Goal: Information Seeking & Learning: Learn about a topic

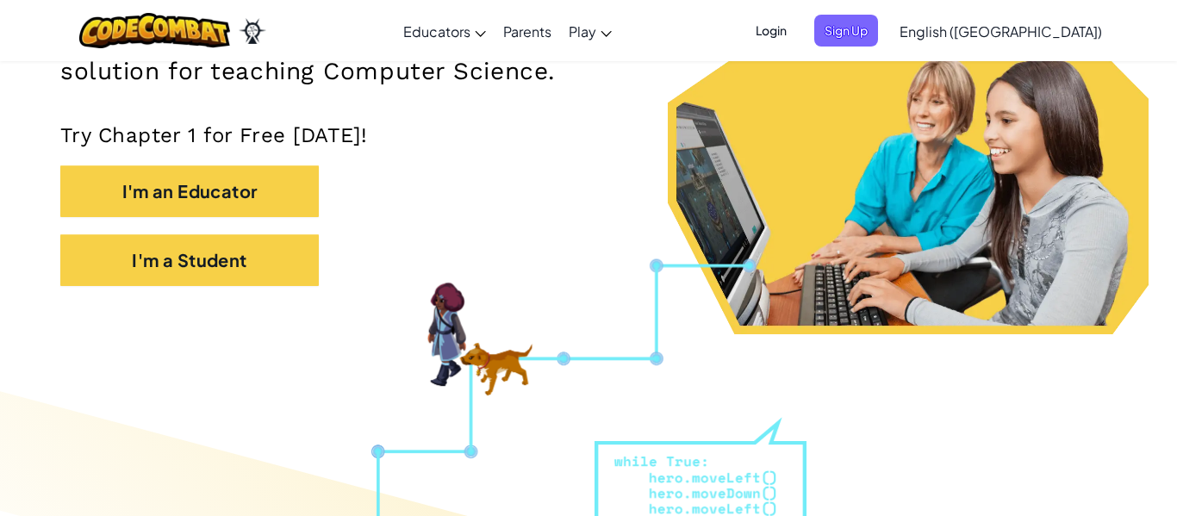
scroll to position [334, 0]
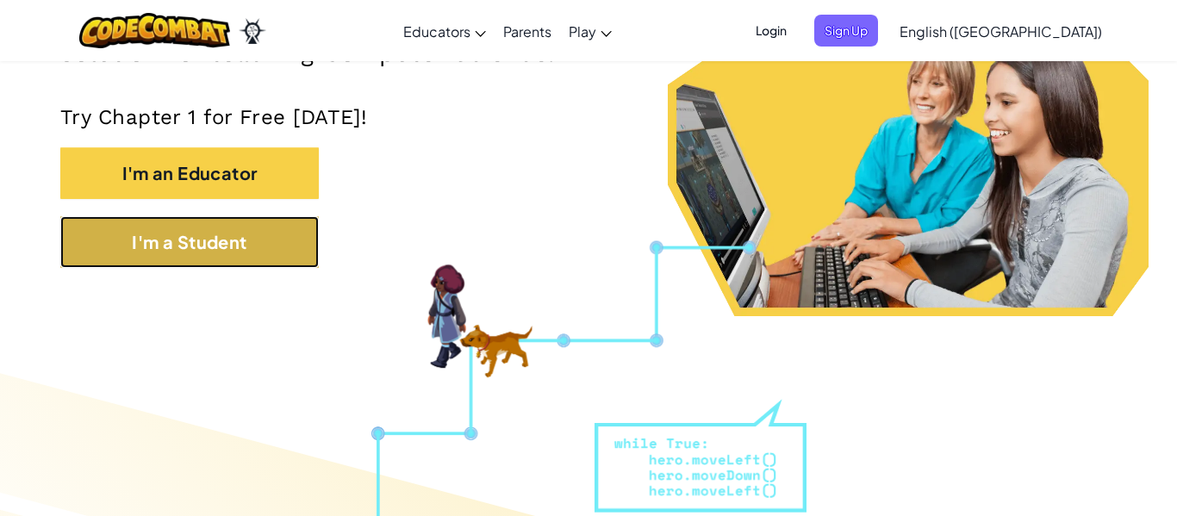
click at [280, 244] on button "I'm a Student" at bounding box center [189, 242] width 258 height 52
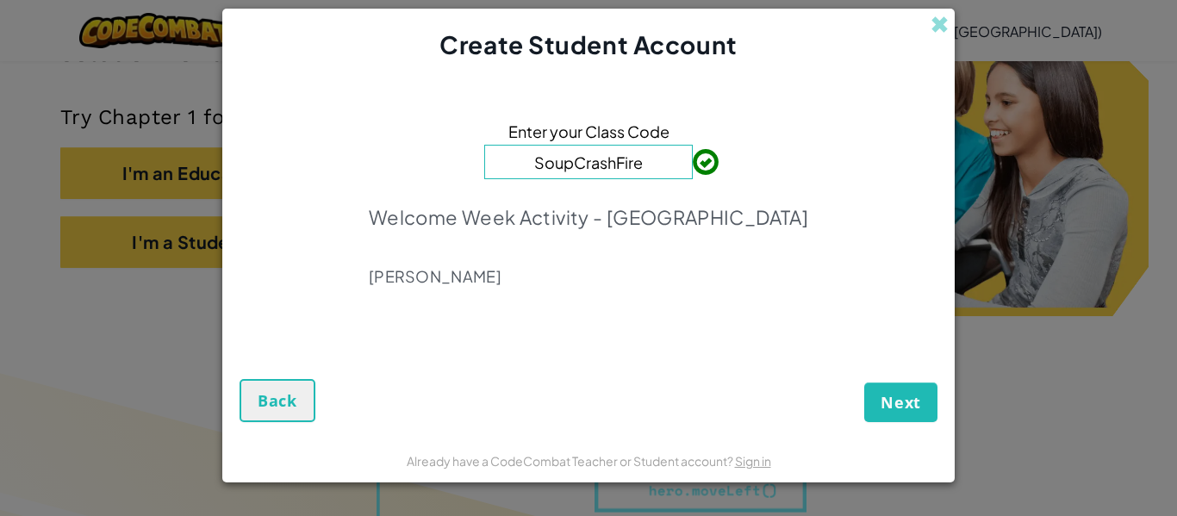
type input "SoupCrashFire"
click at [891, 401] on span "Next" at bounding box center [900, 402] width 40 height 21
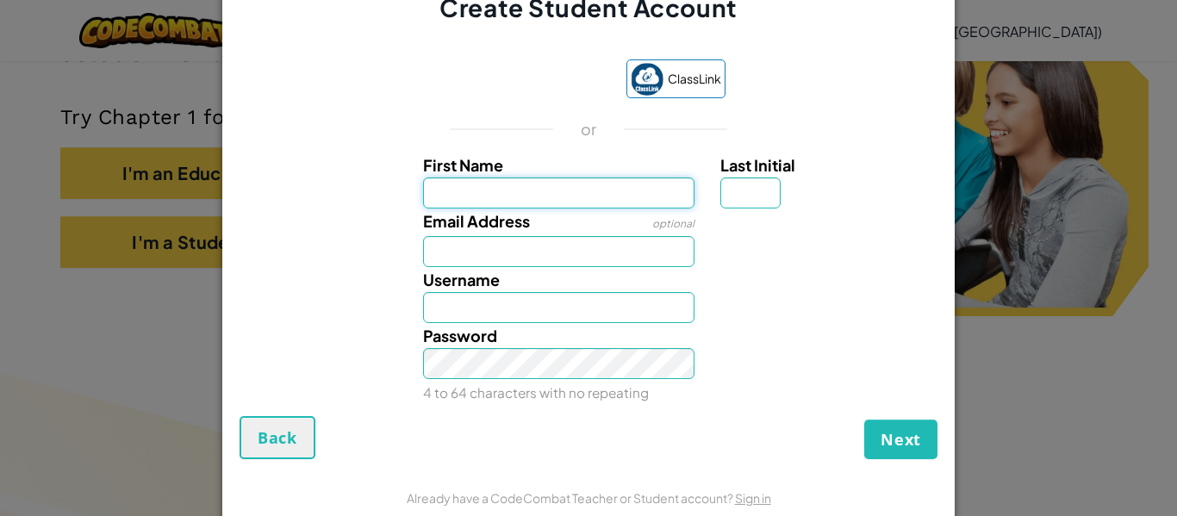
click at [590, 202] on input "First Name" at bounding box center [559, 192] width 272 height 31
type input "Taejon"
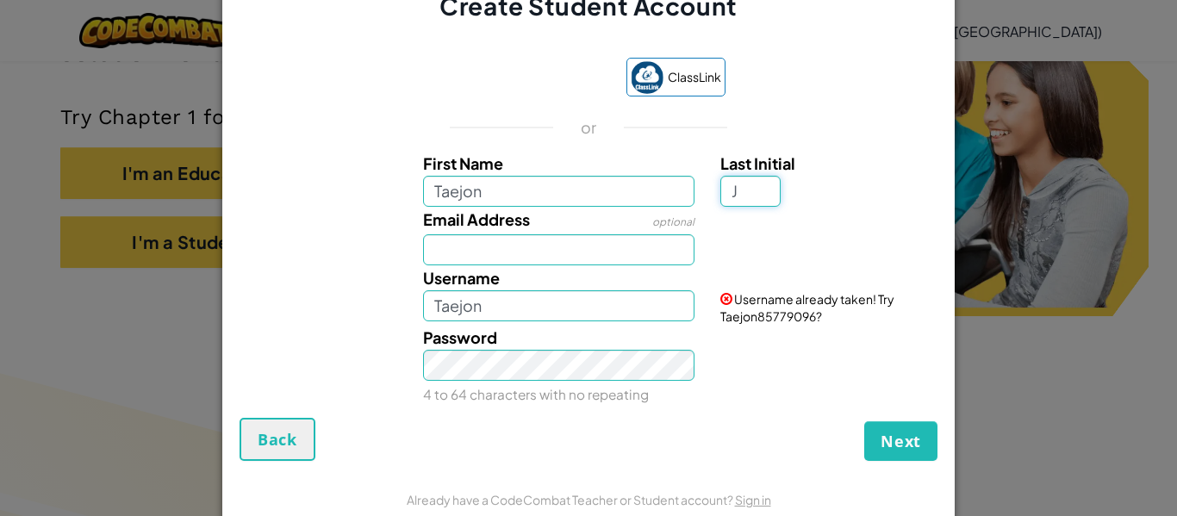
type input "J"
type input "TaejonJ"
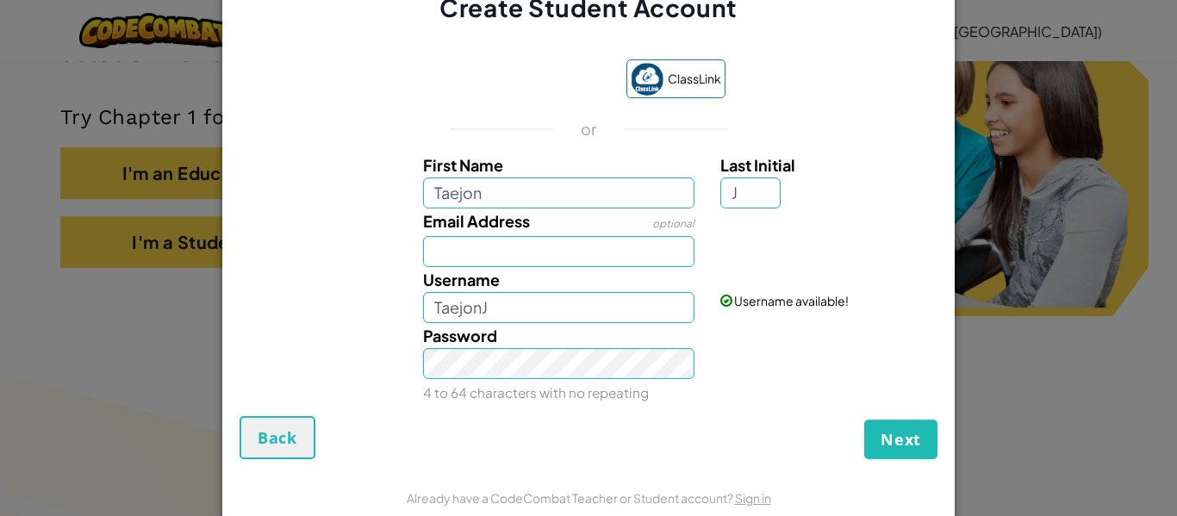
click at [0, 293] on div "Create Student Account ClassLink or First Name Taejon Last Initial J Email Addr…" at bounding box center [588, 258] width 1177 height 516
click at [0, 214] on div "Create Student Account ClassLink or First Name Taejon Last Initial J Email Addr…" at bounding box center [588, 258] width 1177 height 516
click at [545, 250] on input "Email Address" at bounding box center [559, 251] width 272 height 31
click at [918, 445] on span "Next" at bounding box center [900, 439] width 40 height 21
click at [867, 444] on button "Next" at bounding box center [900, 439] width 73 height 40
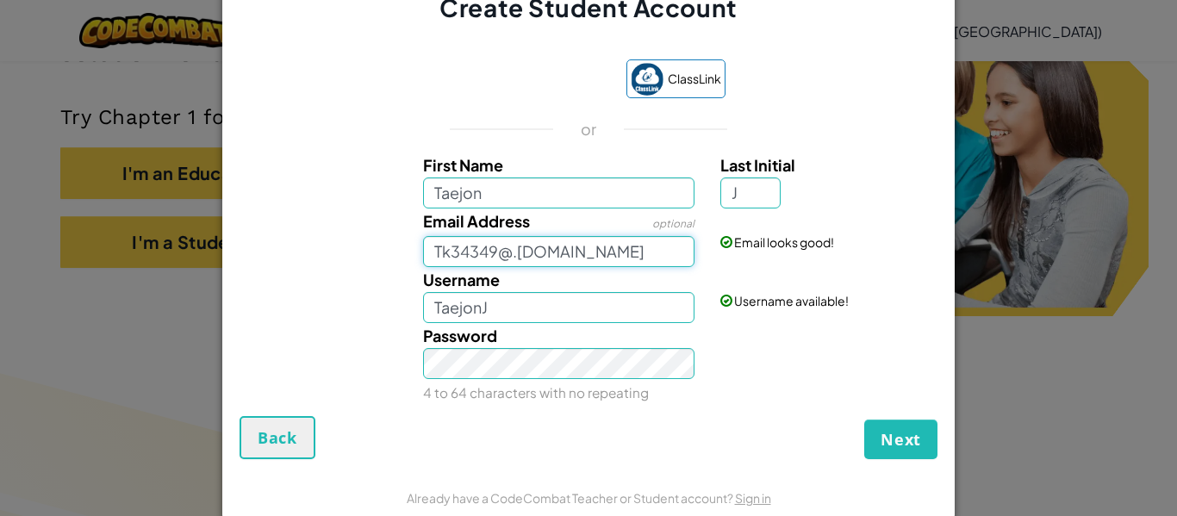
click at [512, 253] on input "Tk34349@.hcde.com" at bounding box center [559, 251] width 272 height 31
type input "Tk34349@student.hcde.com"
click at [318, 127] on div "ClassLink or First Name Taejon Last Initial J Email Address optional Tk34349@st…" at bounding box center [588, 228] width 698 height 373
click at [326, 139] on div "ClassLink or First Name Taejon Last Initial J Email Address optional Tk34349@st…" at bounding box center [588, 228] width 698 height 373
click at [904, 440] on span "Next" at bounding box center [900, 439] width 40 height 21
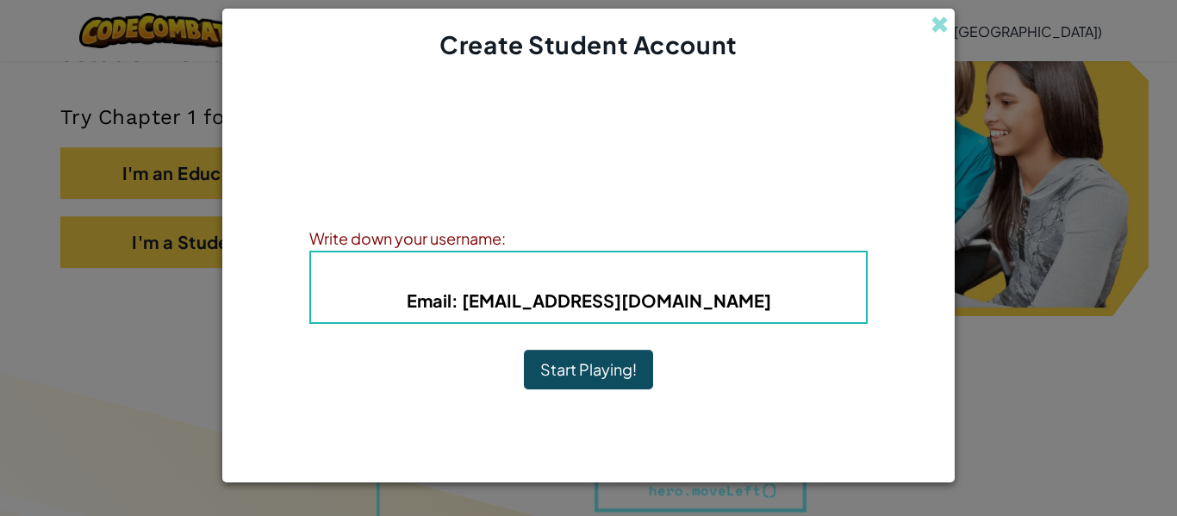
click at [598, 275] on b "Username : TaejonJ" at bounding box center [588, 274] width 167 height 20
click at [606, 373] on button "Start Playing!" at bounding box center [588, 370] width 129 height 40
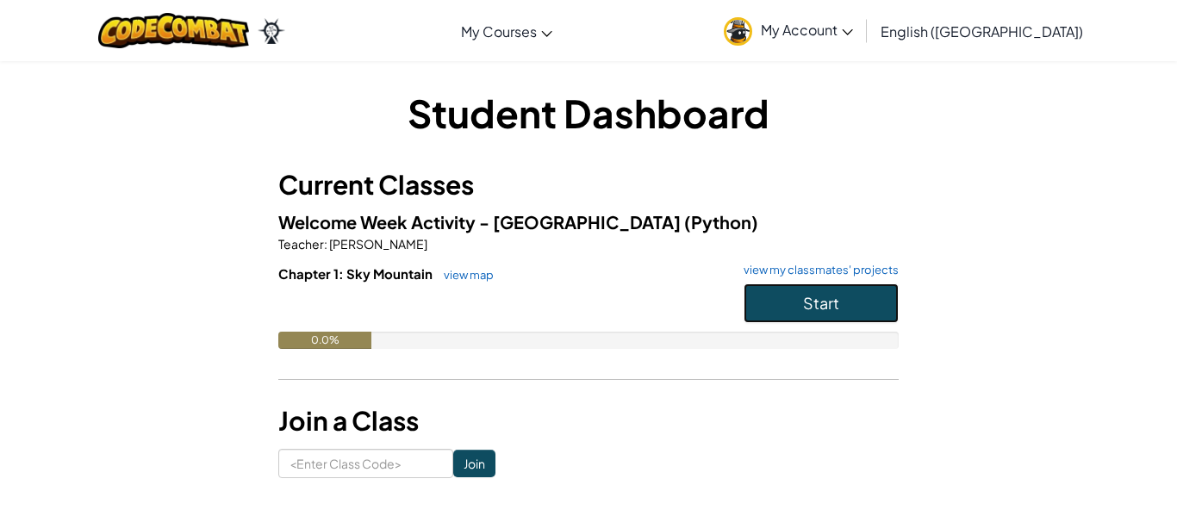
click at [847, 300] on button "Start" at bounding box center [820, 303] width 155 height 40
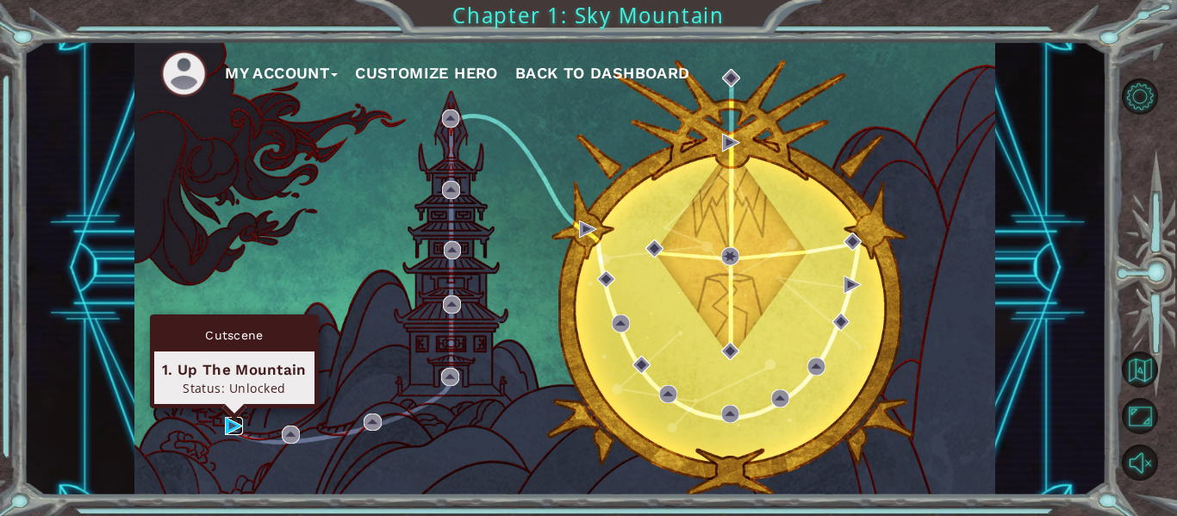
click at [230, 427] on img at bounding box center [234, 426] width 18 height 18
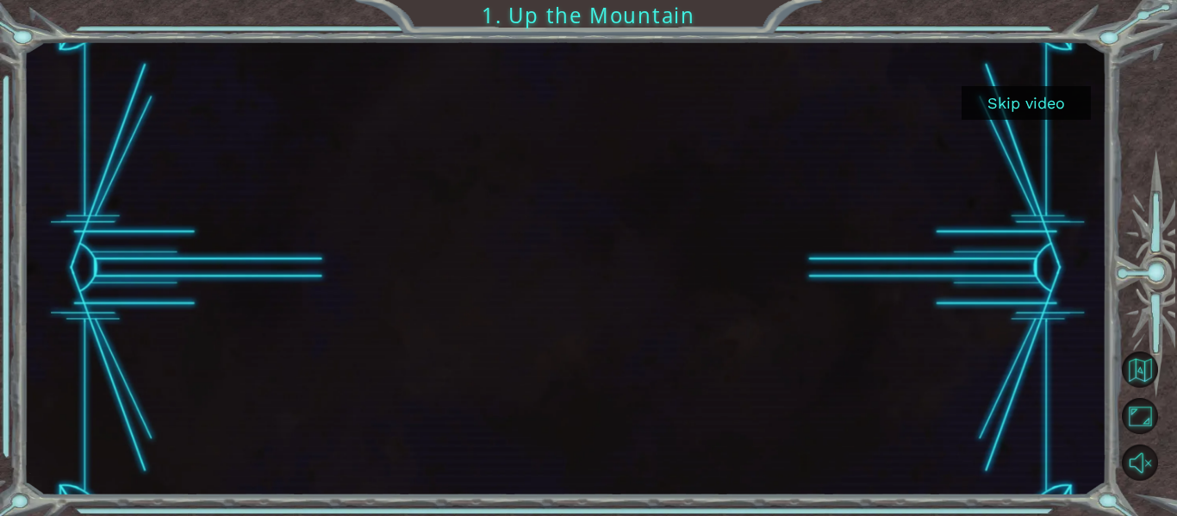
click at [0, 322] on div "Skip video 1. Up the Mountain" at bounding box center [588, 258] width 1177 height 516
click at [1169, 361] on link at bounding box center [1150, 369] width 53 height 47
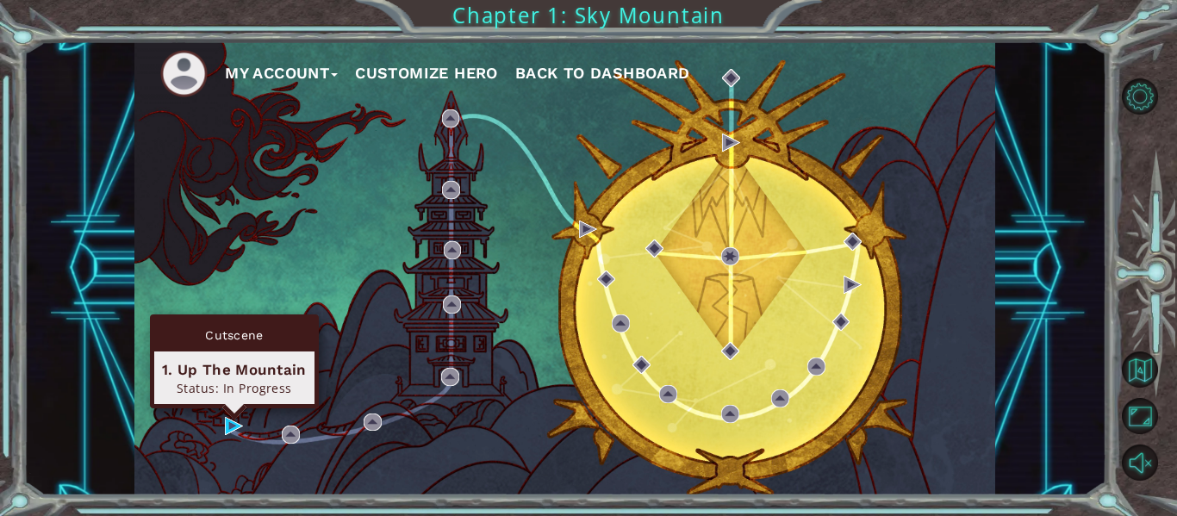
click at [232, 408] on div "Cutscene 1. Up The Mountain Status: In Progress" at bounding box center [234, 361] width 169 height 94
click at [226, 359] on div "1. Up The Mountain" at bounding box center [234, 369] width 145 height 21
click at [232, 420] on img at bounding box center [234, 426] width 18 height 18
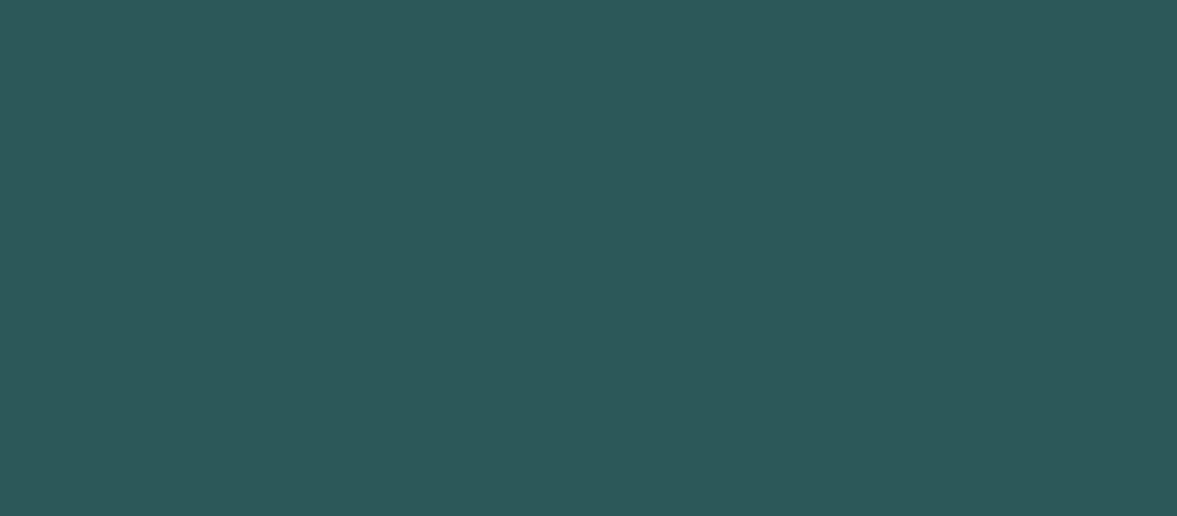
click at [232, 420] on body at bounding box center [588, 258] width 1177 height 516
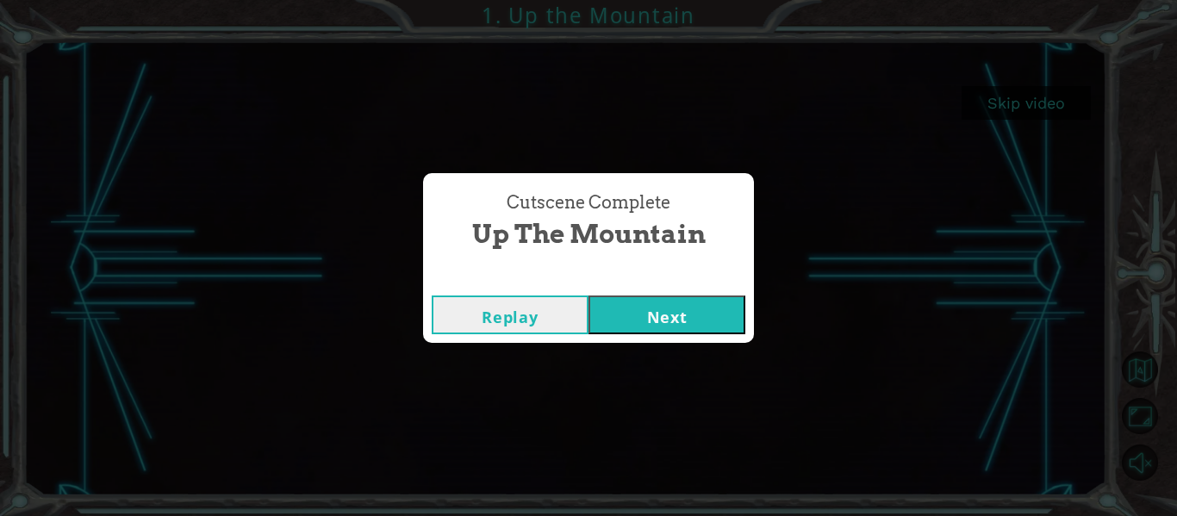
click at [645, 311] on button "Next" at bounding box center [666, 314] width 157 height 39
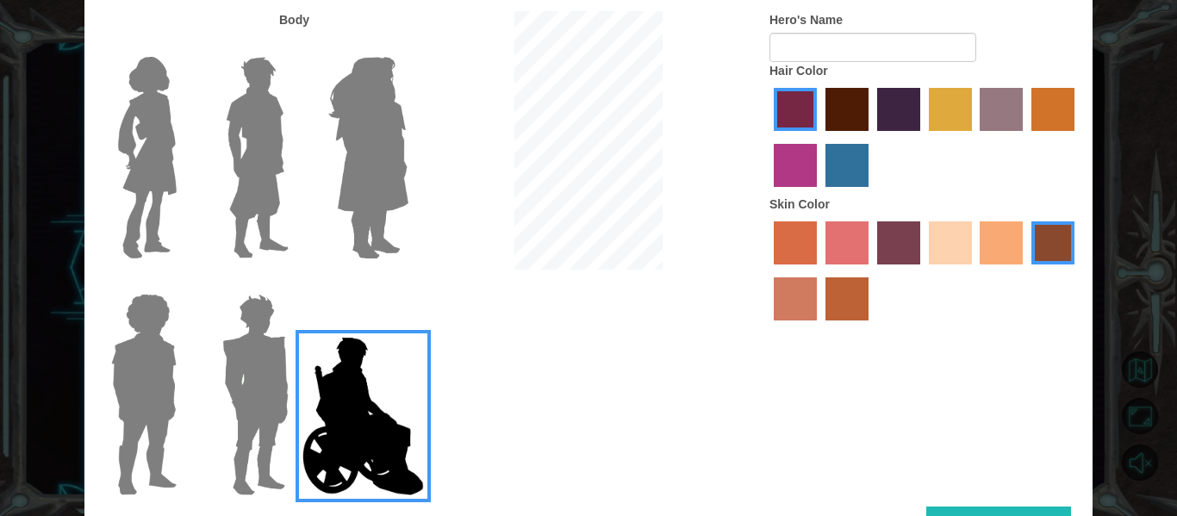
click at [420, 220] on div at bounding box center [588, 142] width 336 height 263
click at [376, 214] on img at bounding box center [368, 157] width 94 height 215
click at [407, 46] on input "Hero Amethyst" at bounding box center [407, 46] width 0 height 0
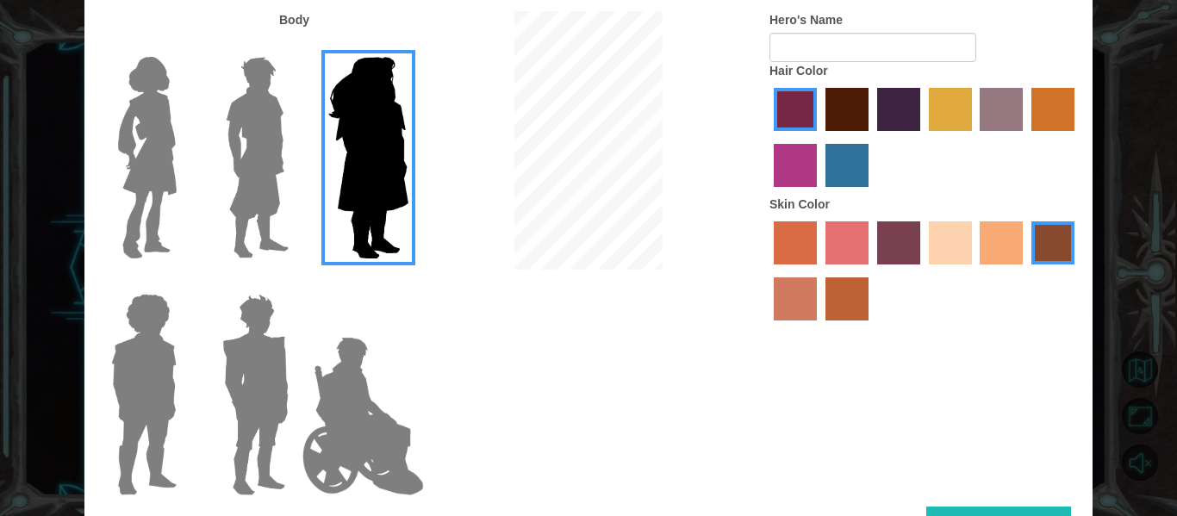
click at [283, 215] on img at bounding box center [257, 157] width 77 height 215
click at [295, 46] on input "Hero Lars" at bounding box center [295, 46] width 0 height 0
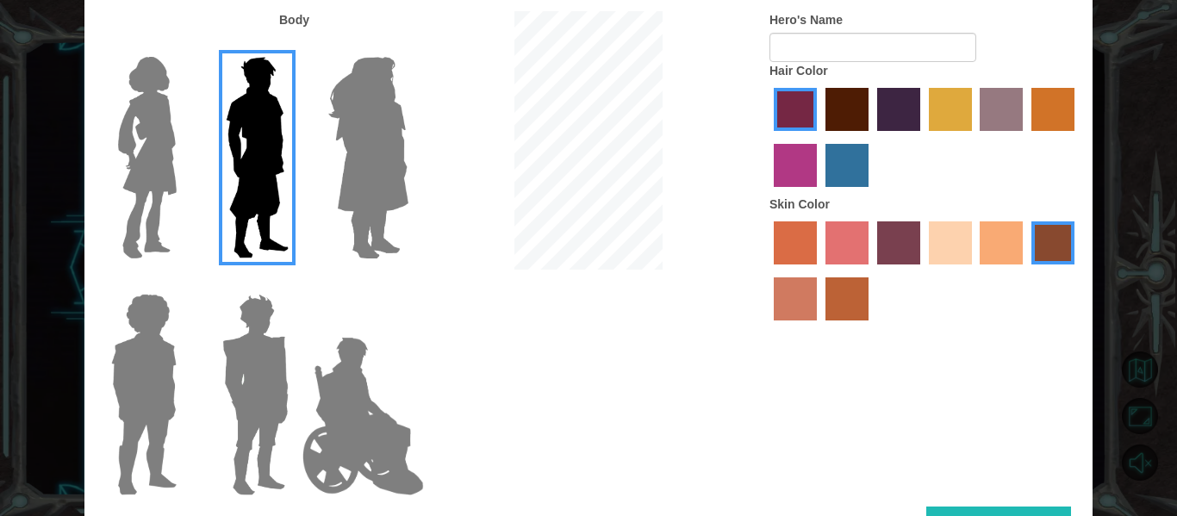
click at [850, 110] on label "maroon hair color" at bounding box center [846, 109] width 43 height 43
click at [819, 137] on input "maroon hair color" at bounding box center [819, 137] width 0 height 0
click at [1048, 239] on label "karma skin color" at bounding box center [1052, 242] width 43 height 43
click at [1025, 270] on input "karma skin color" at bounding box center [1025, 270] width 0 height 0
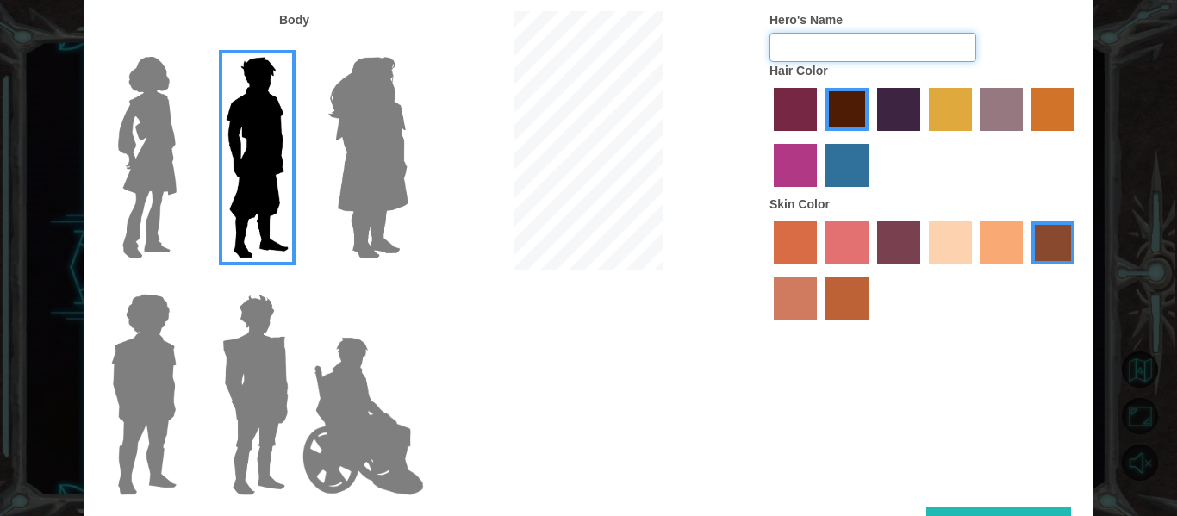
click at [795, 52] on input "Hero's Name" at bounding box center [872, 47] width 207 height 29
type input "james"
click at [950, 501] on div "Body Hero's Name james Hair Color Skin Color" at bounding box center [588, 258] width 1008 height 495
click at [127, 351] on img at bounding box center [143, 394] width 79 height 215
click at [183, 283] on input "Hero Steven" at bounding box center [183, 283] width 0 height 0
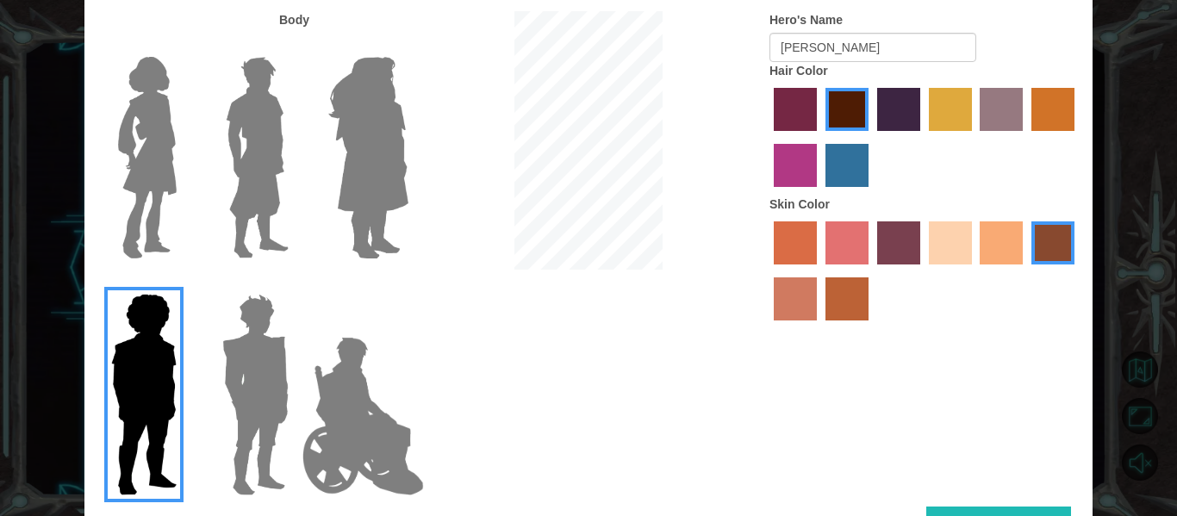
click at [295, 283] on input "Hero Garnet" at bounding box center [295, 283] width 0 height 0
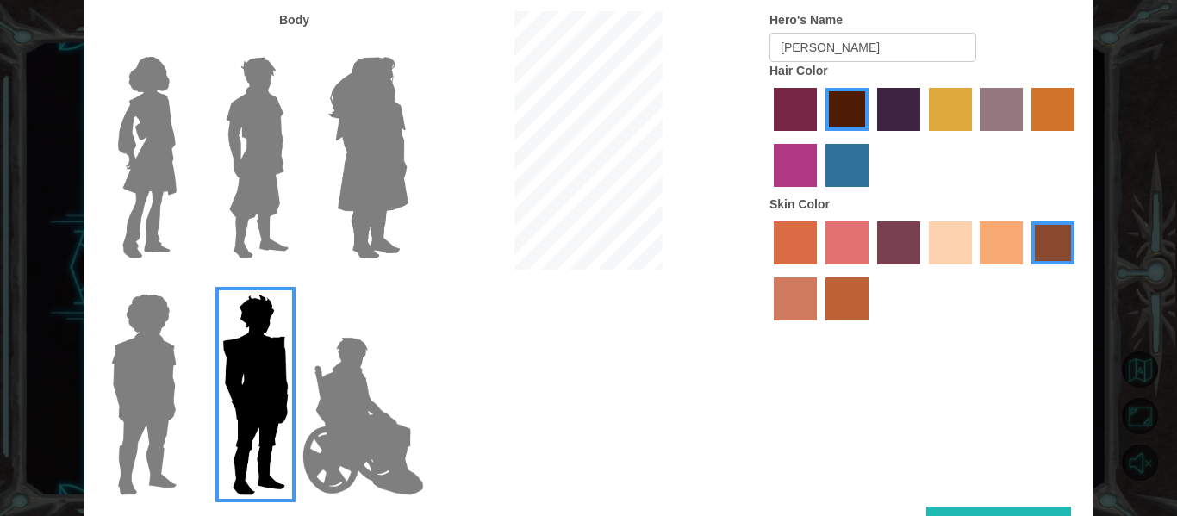
click at [154, 371] on img at bounding box center [143, 394] width 79 height 215
click at [183, 283] on input "Hero Steven" at bounding box center [183, 283] width 0 height 0
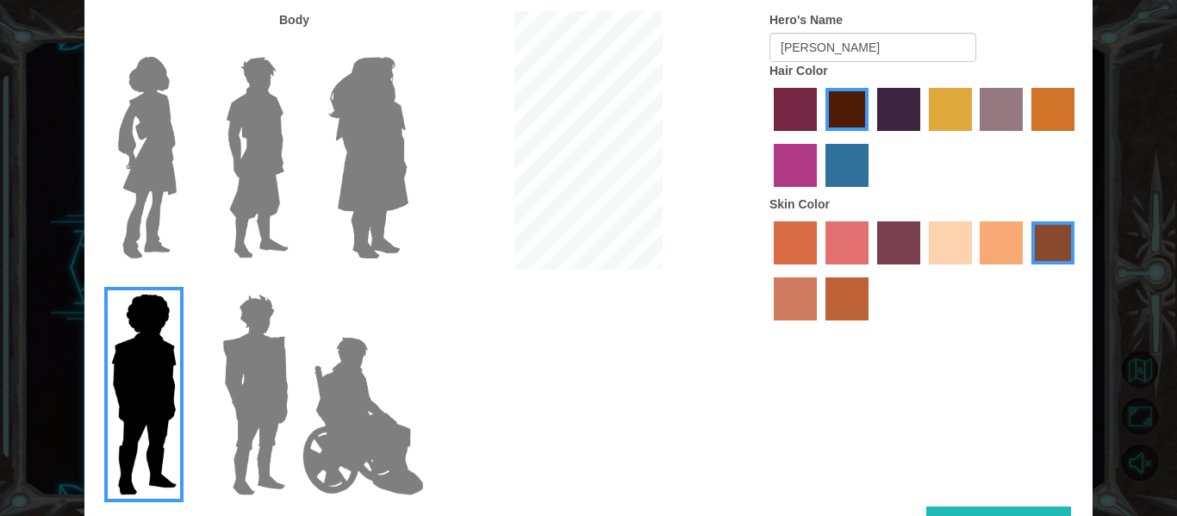
click at [934, 506] on button "Done" at bounding box center [998, 525] width 145 height 39
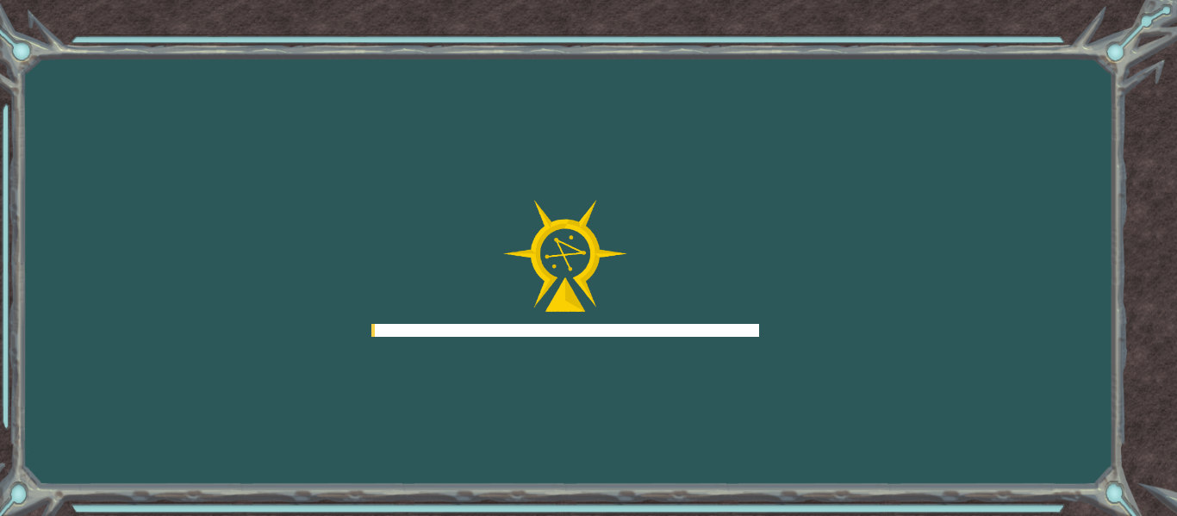
click at [934, 504] on div "Goals Error loading from server. Try refreshing the page. You'll need to join a…" at bounding box center [588, 258] width 1177 height 516
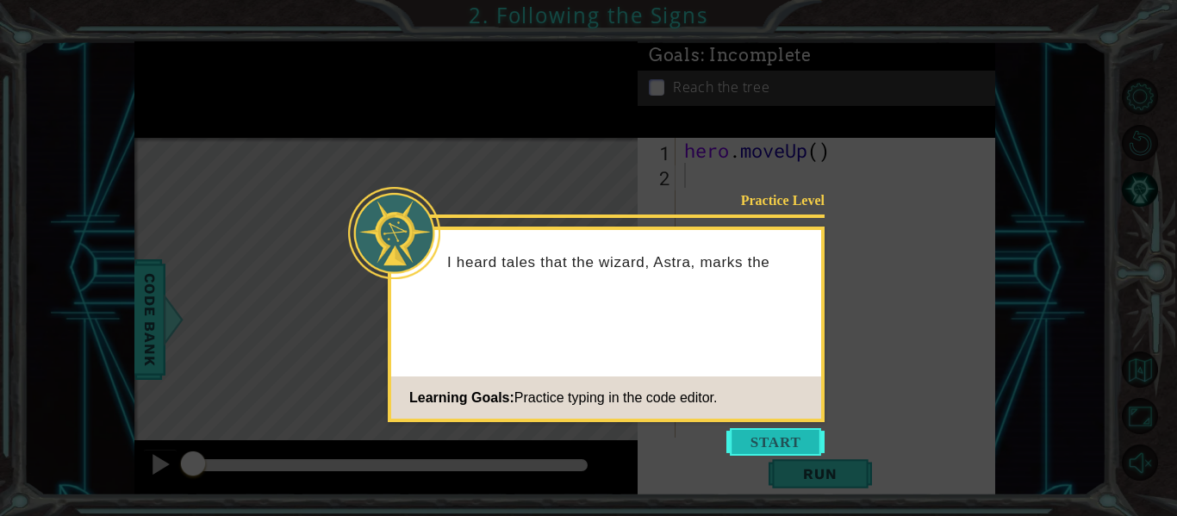
click at [742, 432] on button "Start" at bounding box center [775, 442] width 98 height 28
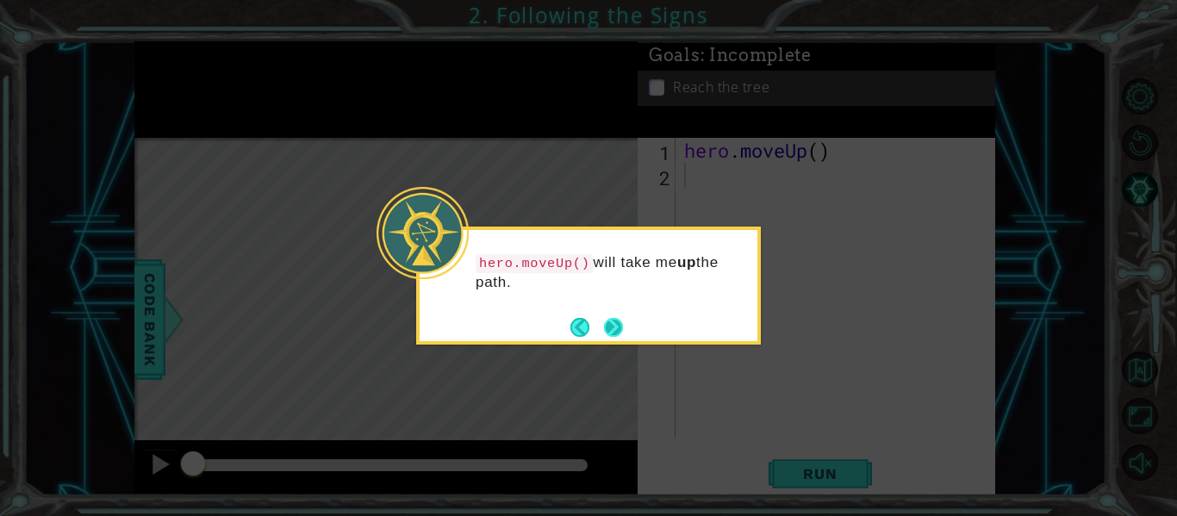
click at [606, 334] on button "Next" at bounding box center [613, 327] width 19 height 19
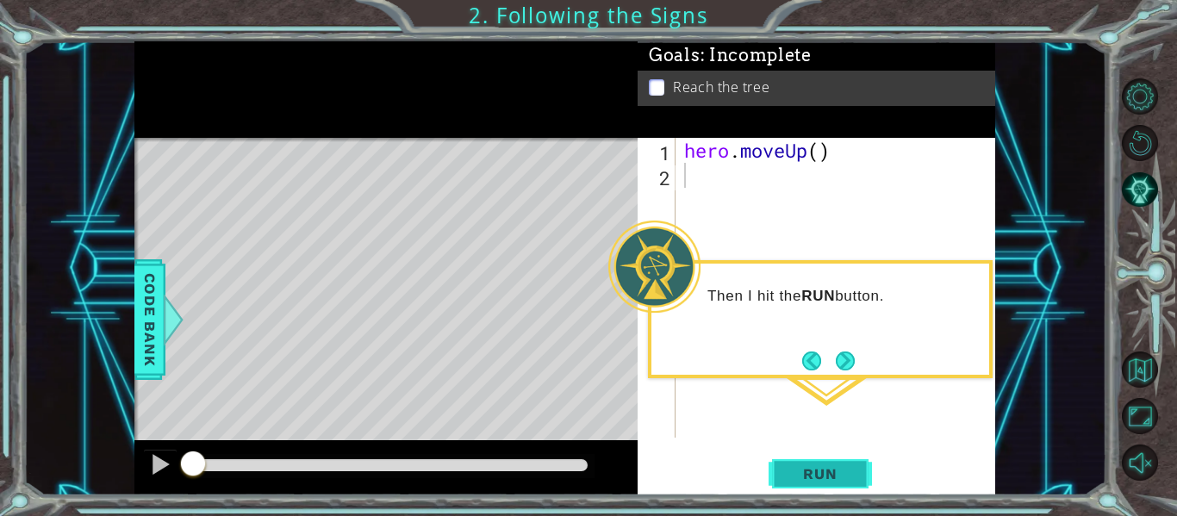
click at [798, 476] on span "Run" at bounding box center [820, 473] width 68 height 17
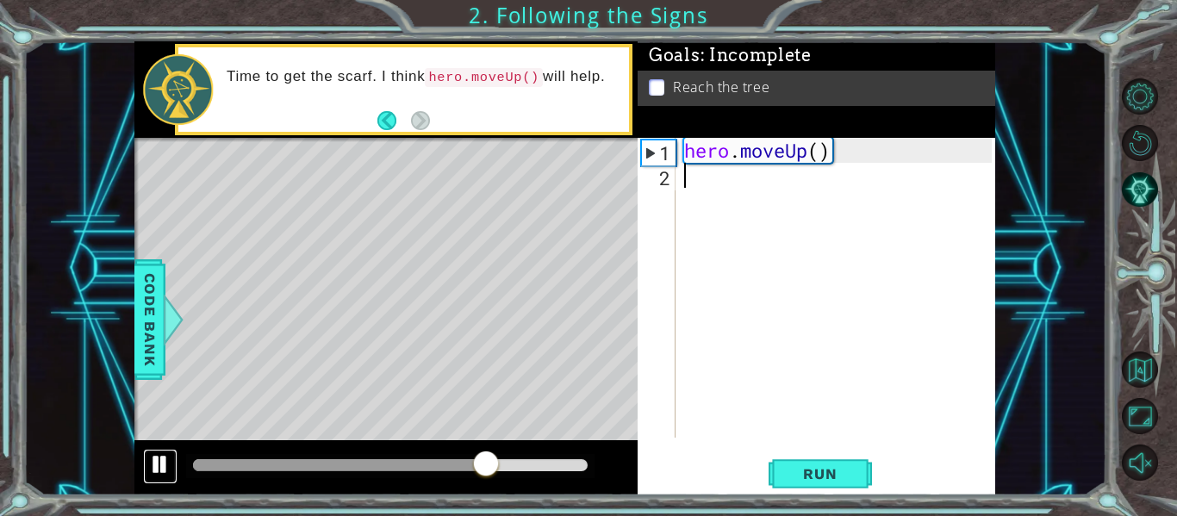
click at [156, 477] on button at bounding box center [160, 466] width 34 height 35
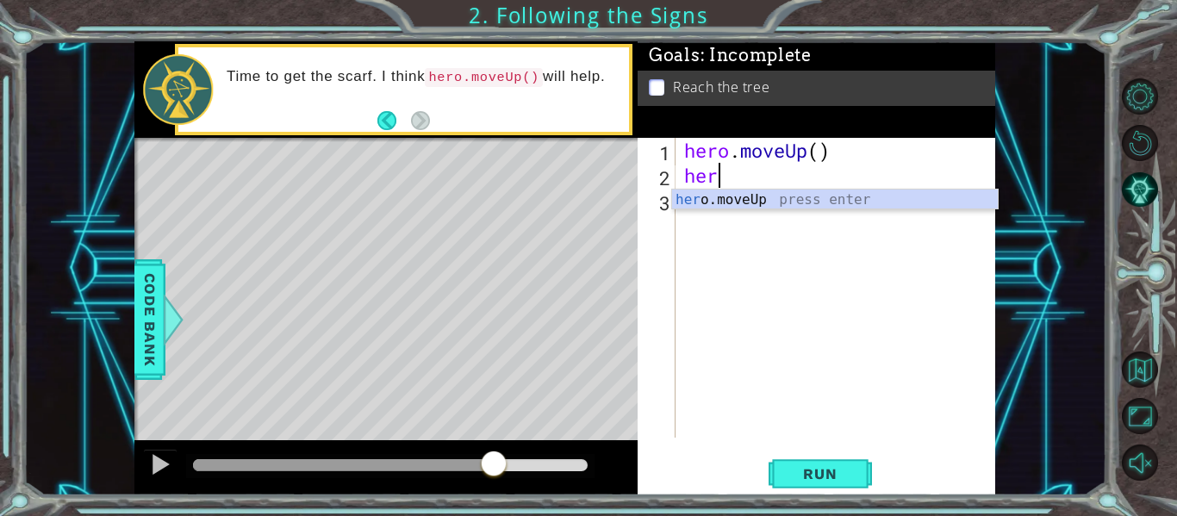
scroll to position [0, 1]
type textarea "hero"
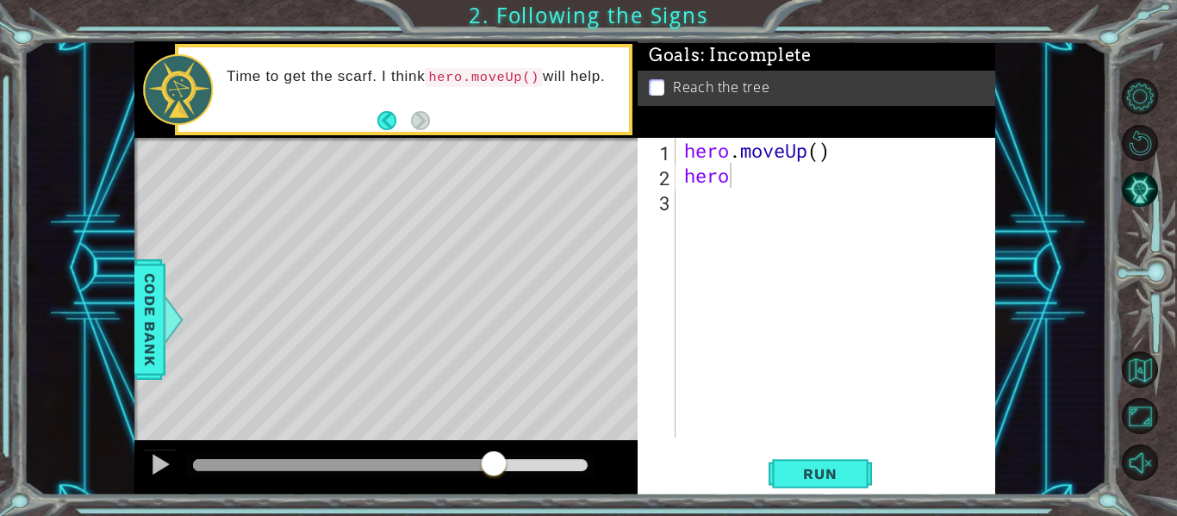
click at [779, 208] on body "1 ההההההההההההההההההההההההההההההההההההההההההההההההההההההההההההההההההההההההההההה…" at bounding box center [588, 258] width 1177 height 516
click at [705, 194] on div "hero . moveUp ( ) hero" at bounding box center [840, 313] width 320 height 350
click at [734, 194] on div "hero . moveUp ( ) hero" at bounding box center [840, 313] width 320 height 350
click at [735, 175] on div "hero . moveUp ( ) hero" at bounding box center [840, 313] width 320 height 350
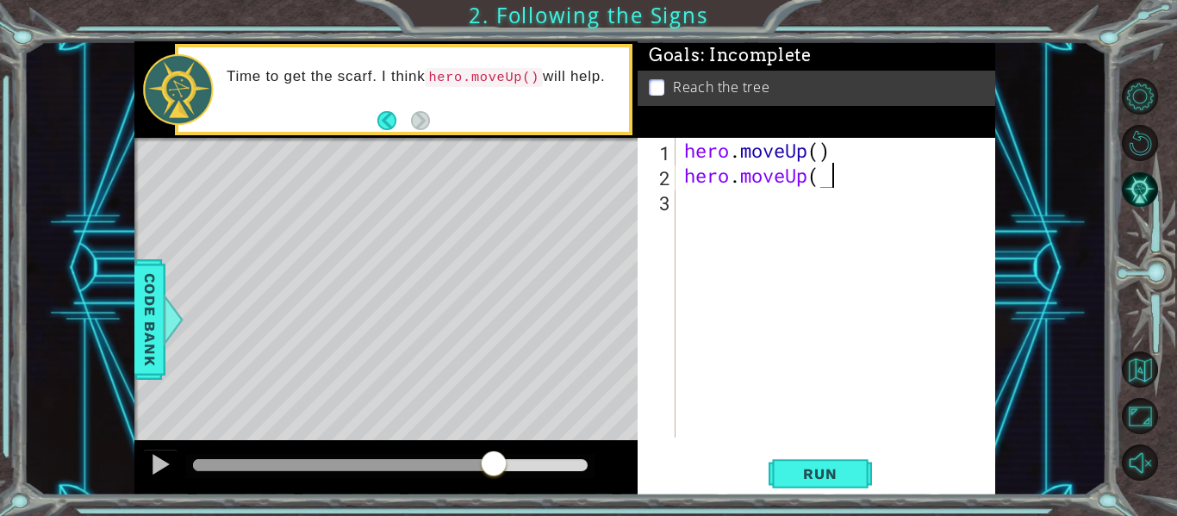
scroll to position [0, 6]
type textarea "hero. moveUp()"
click at [818, 469] on span "Run" at bounding box center [820, 473] width 68 height 17
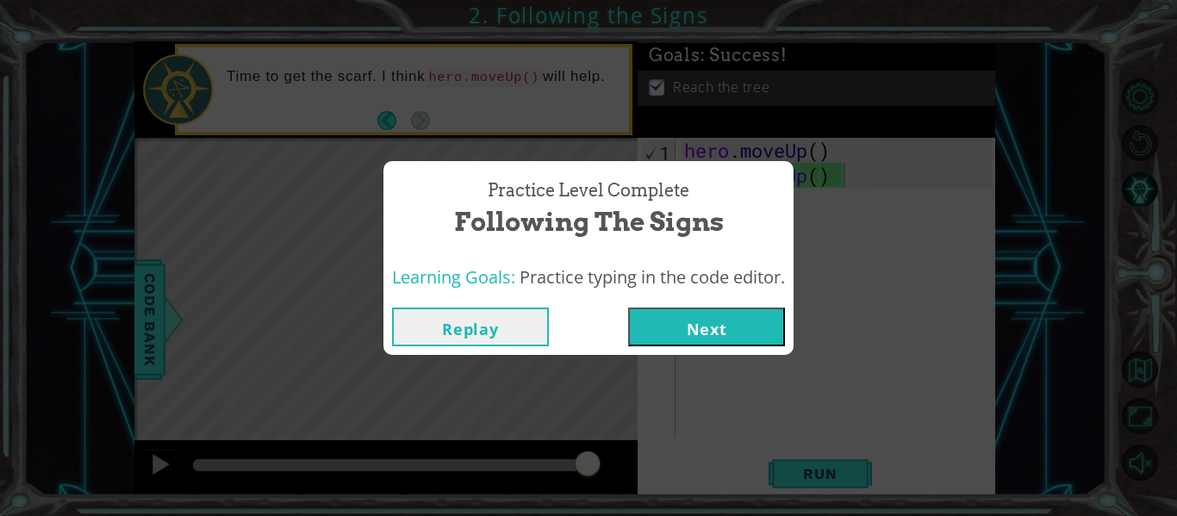
click at [661, 316] on button "Next" at bounding box center [706, 326] width 157 height 39
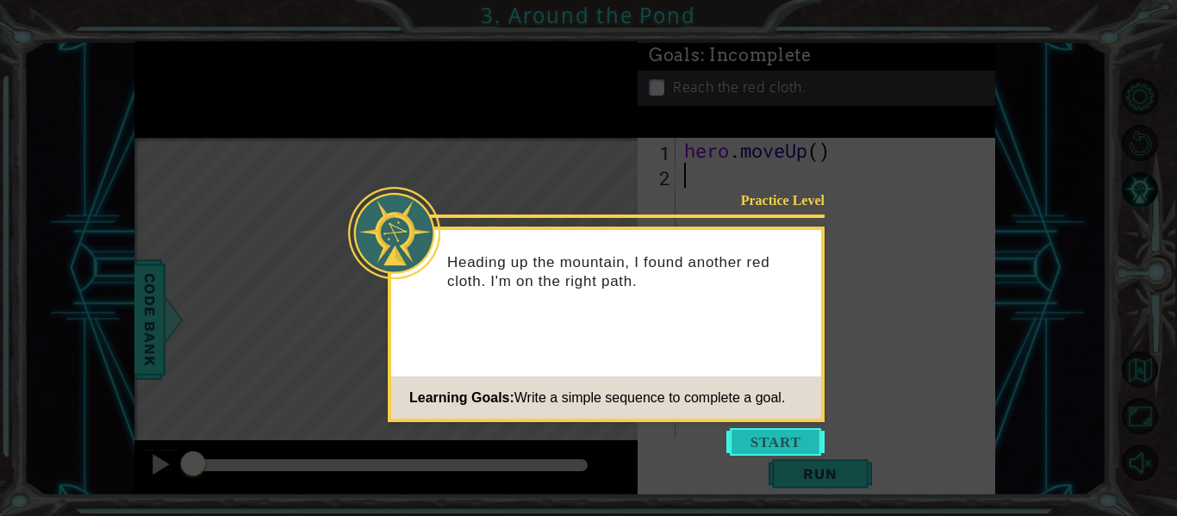
click at [770, 439] on button "Start" at bounding box center [775, 442] width 98 height 28
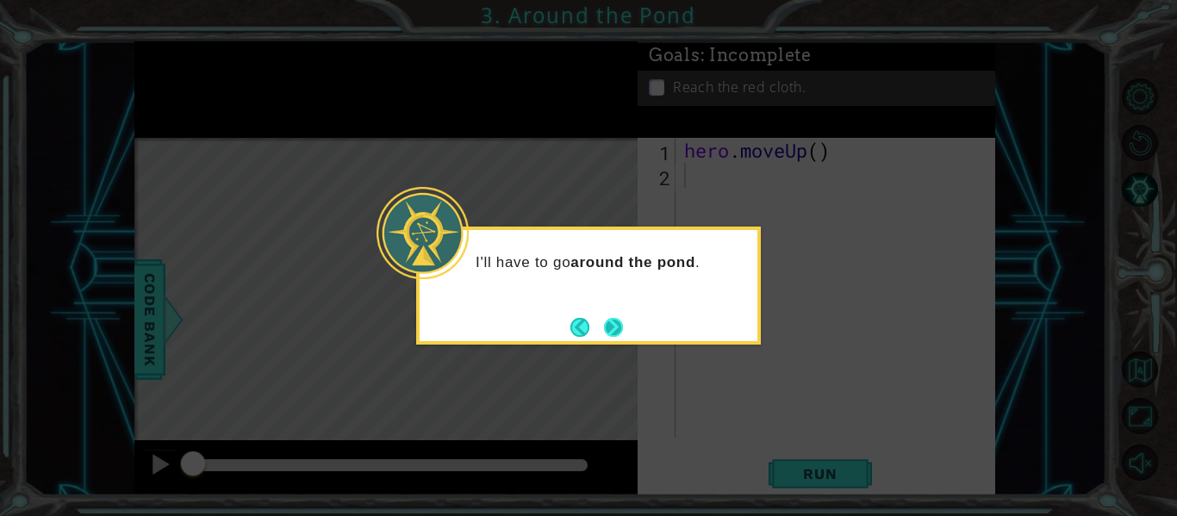
click at [615, 328] on button "Next" at bounding box center [614, 327] width 20 height 20
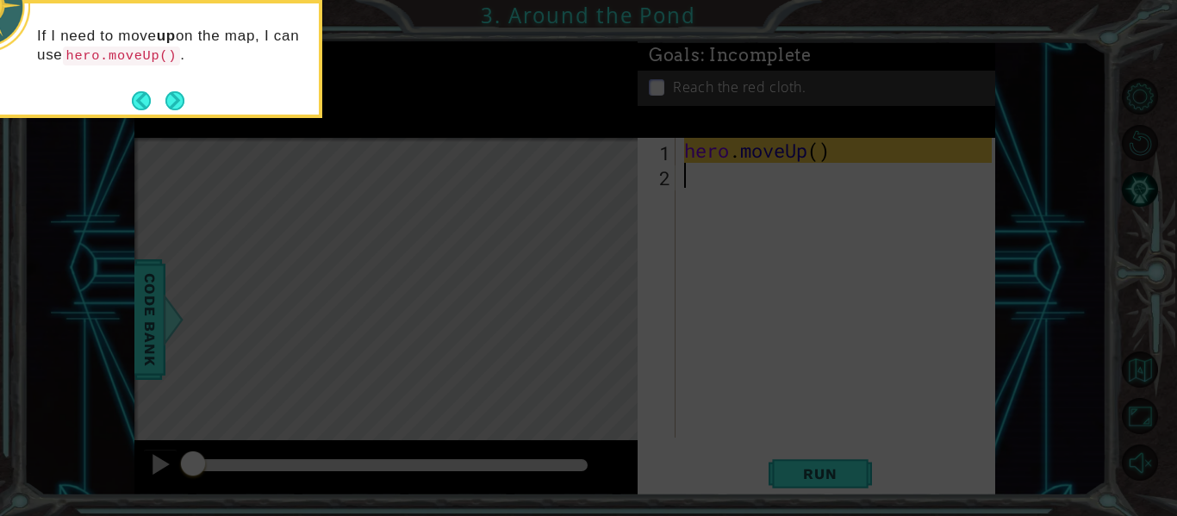
click at [700, 339] on icon at bounding box center [588, 77] width 1177 height 878
click at [801, 459] on icon at bounding box center [588, 77] width 1177 height 878
click at [172, 98] on button "Next" at bounding box center [174, 100] width 19 height 19
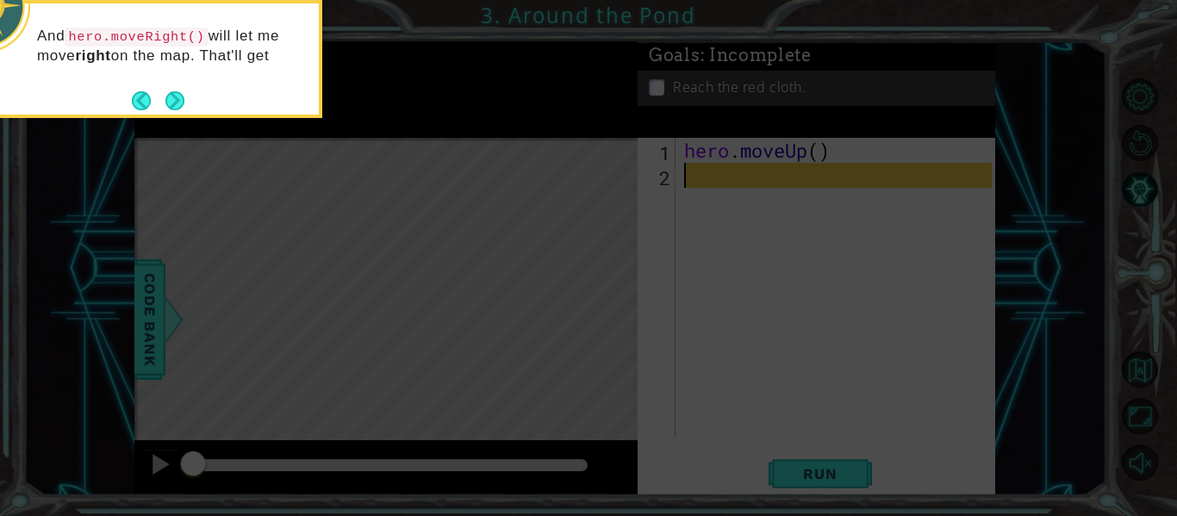
click at [171, 87] on div "And hero.moveRight() will let me move right on the map. That'll get" at bounding box center [150, 50] width 338 height 95
click at [177, 96] on button "Next" at bounding box center [175, 103] width 20 height 20
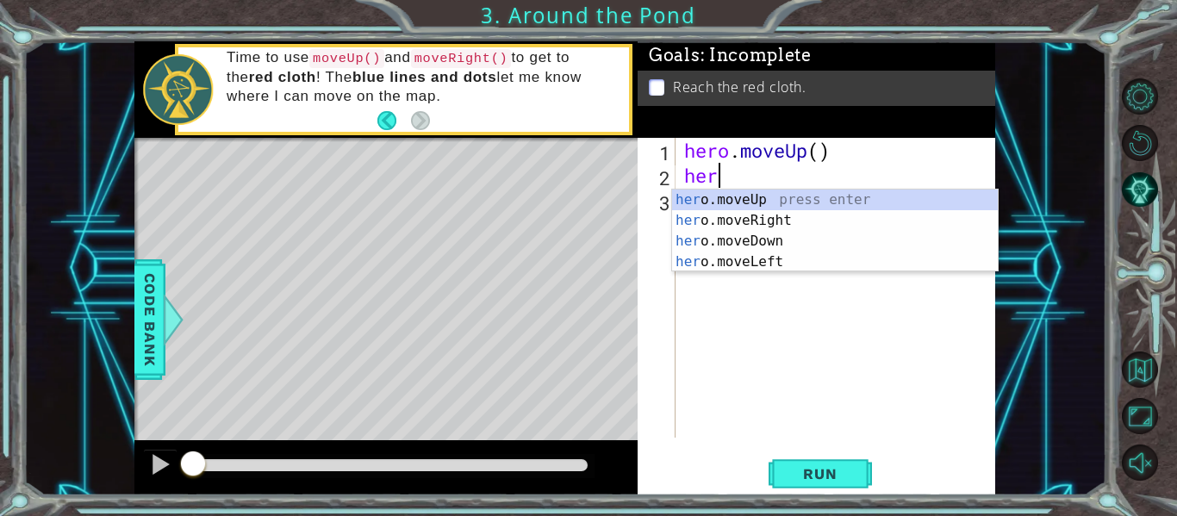
scroll to position [0, 1]
type textarea "heri"
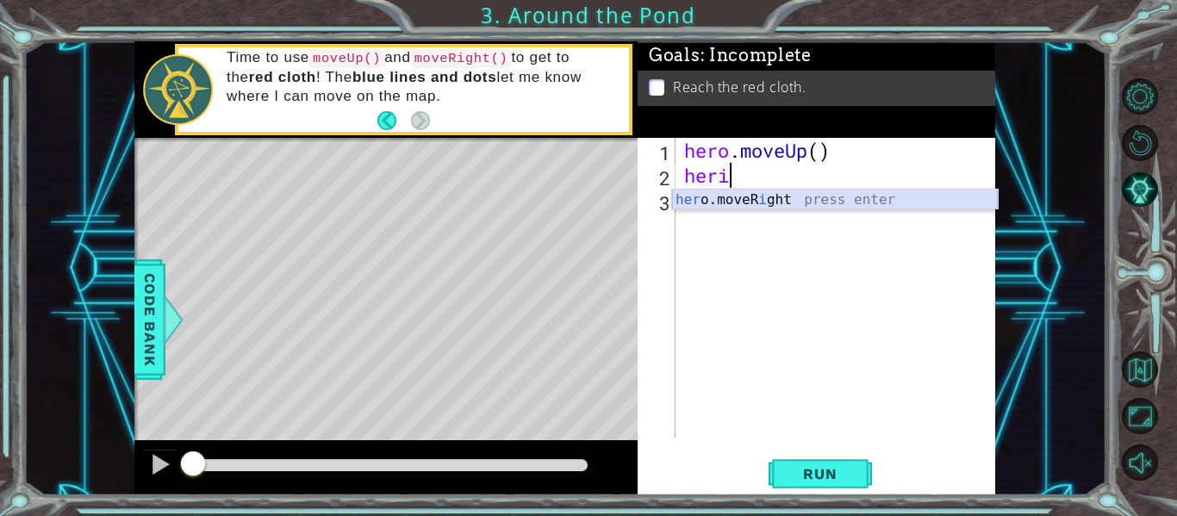
click at [743, 203] on div "her o.moveR i ght press enter" at bounding box center [835, 220] width 326 height 62
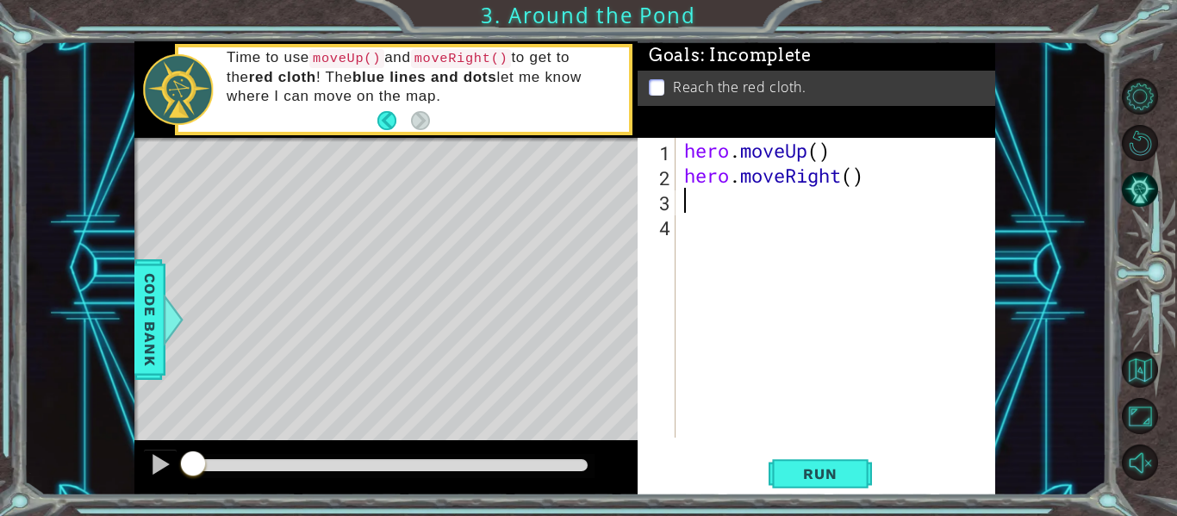
scroll to position [0, 0]
click at [816, 471] on span "Run" at bounding box center [820, 473] width 68 height 17
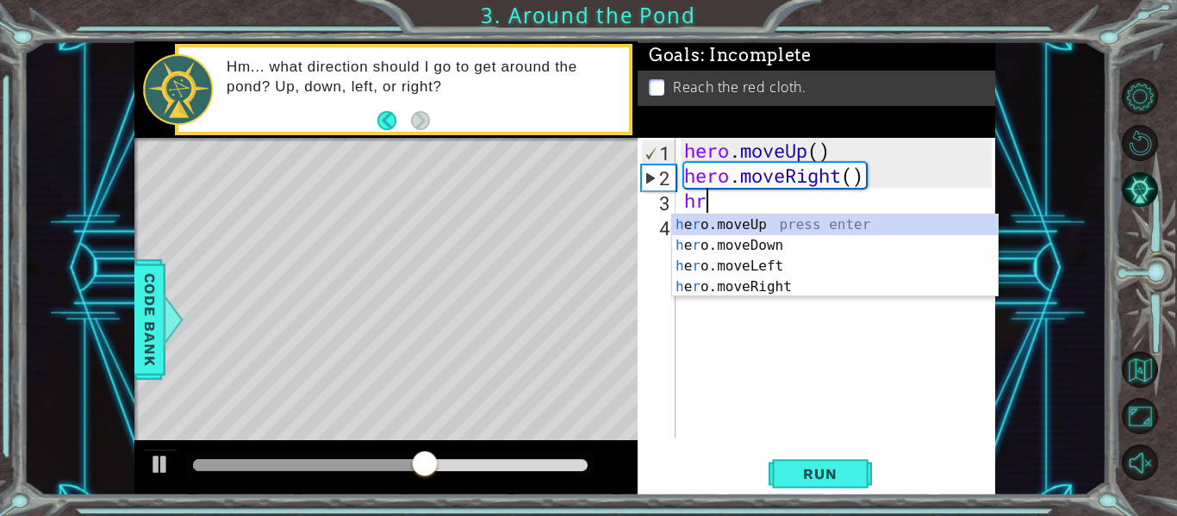
type textarea "h"
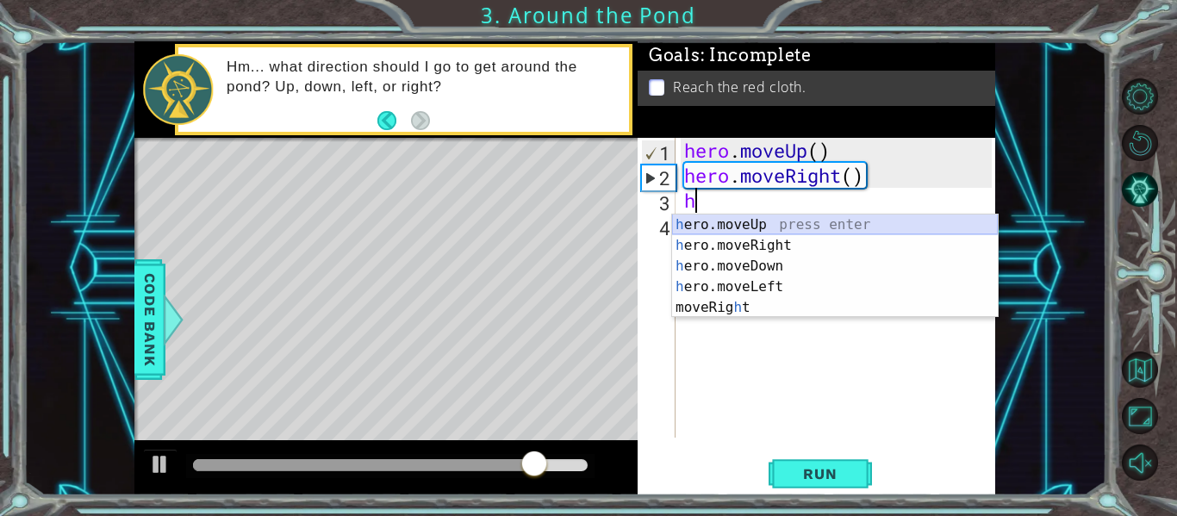
click at [754, 226] on div "h ero.moveUp press enter h ero.moveRight press enter h ero.moveDown press enter…" at bounding box center [835, 286] width 326 height 145
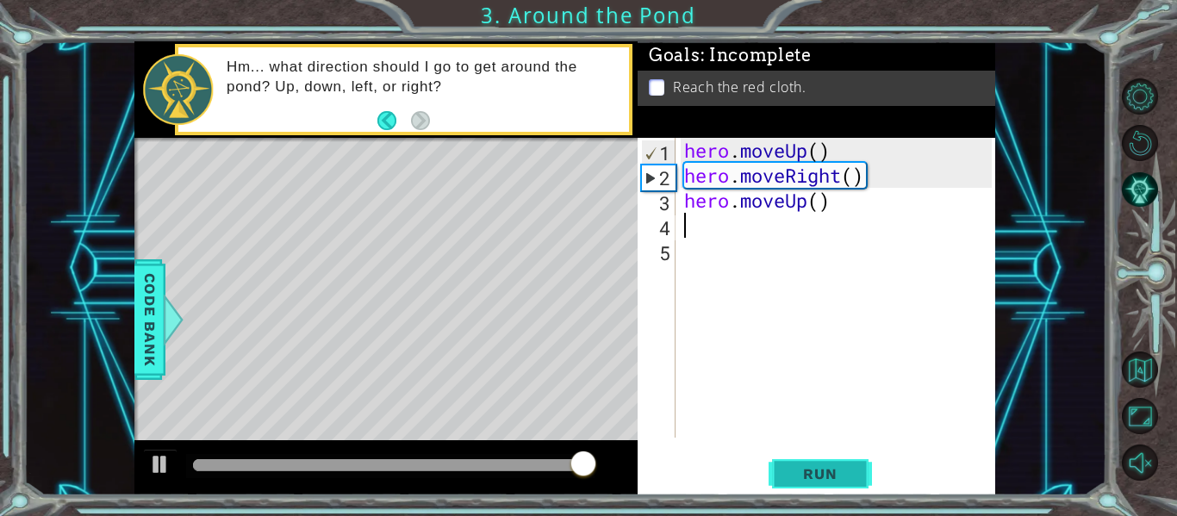
click at [792, 460] on button "Run" at bounding box center [819, 473] width 103 height 35
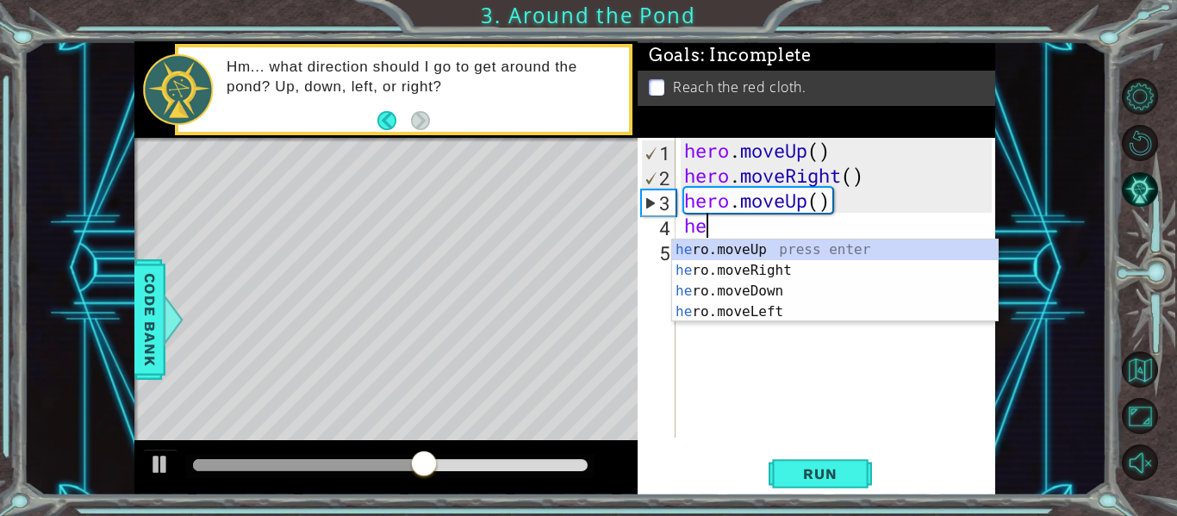
scroll to position [0, 1]
type textarea "hero"
click at [760, 248] on div "hero .moveUp press enter hero .moveRight press enter hero .moveDown press enter…" at bounding box center [835, 301] width 326 height 124
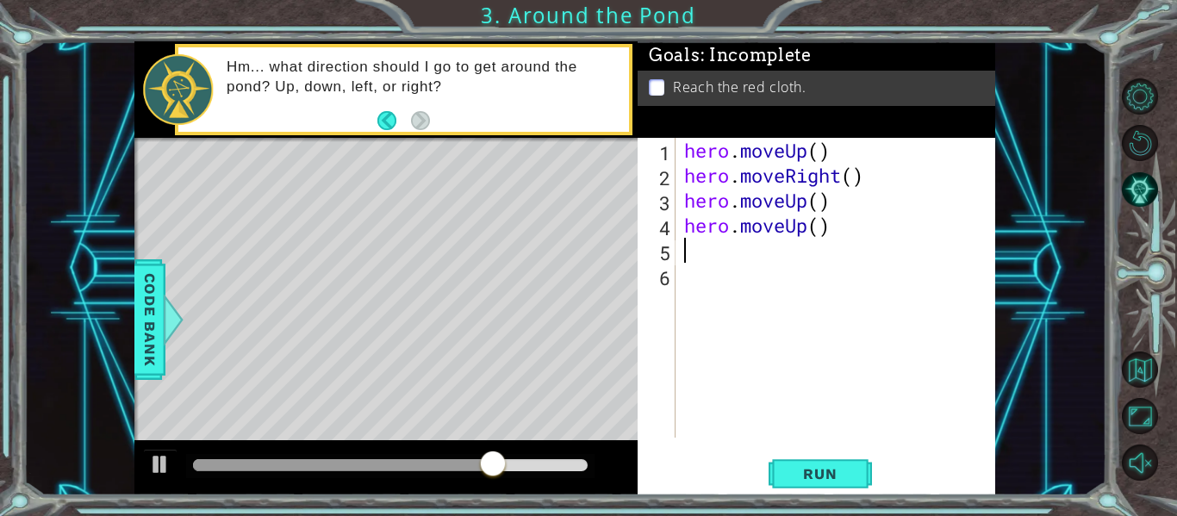
scroll to position [0, 0]
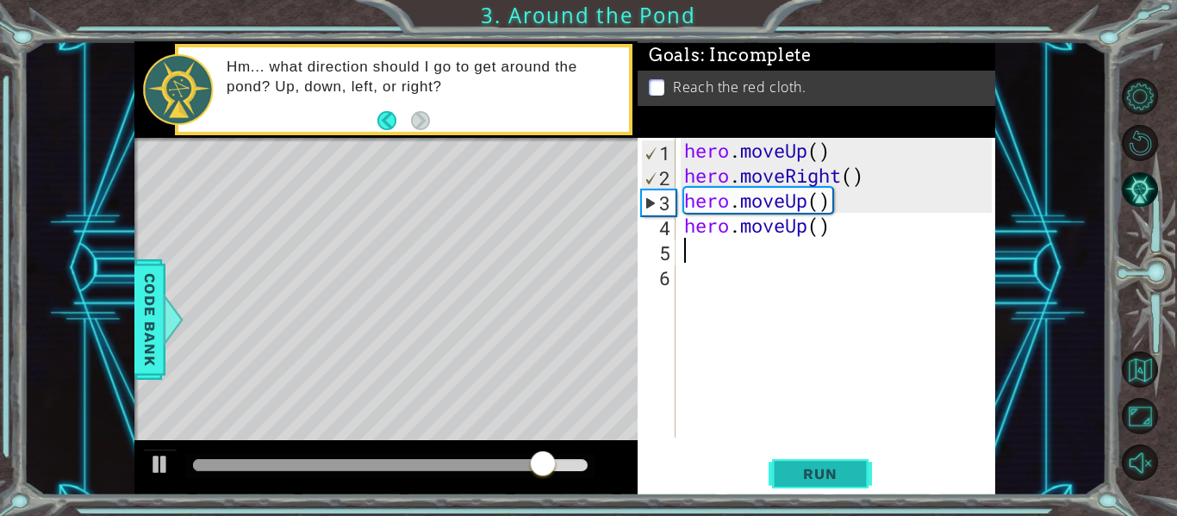
click at [804, 481] on span "Run" at bounding box center [820, 473] width 68 height 17
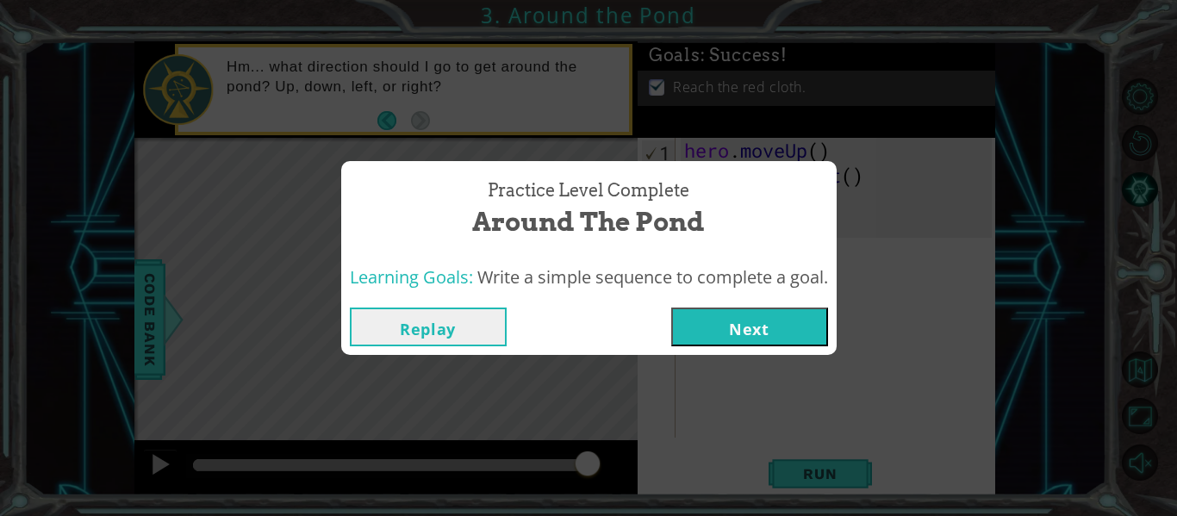
click at [730, 330] on button "Next" at bounding box center [749, 326] width 157 height 39
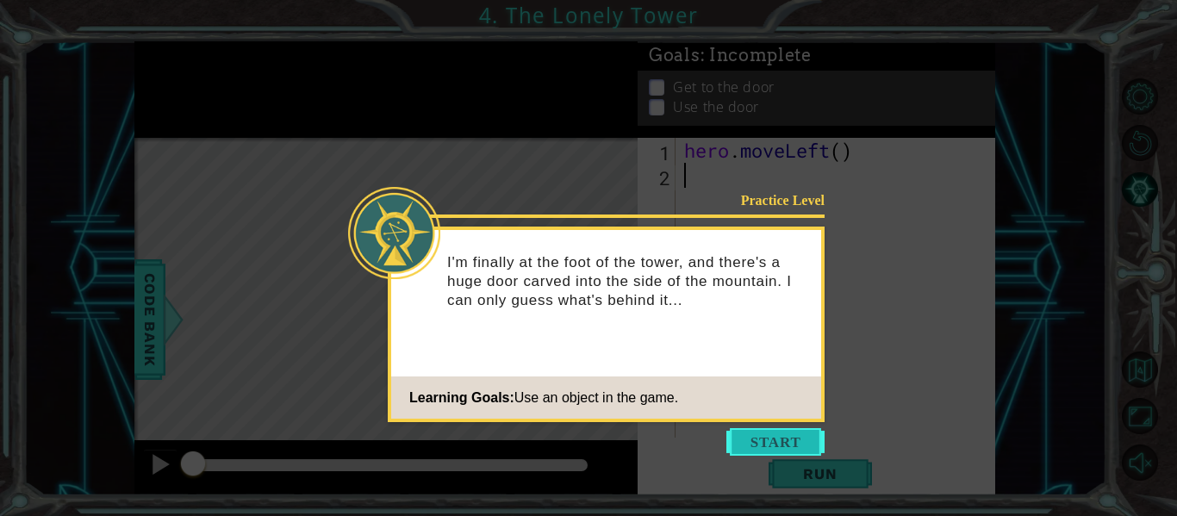
click at [762, 435] on button "Start" at bounding box center [775, 442] width 98 height 28
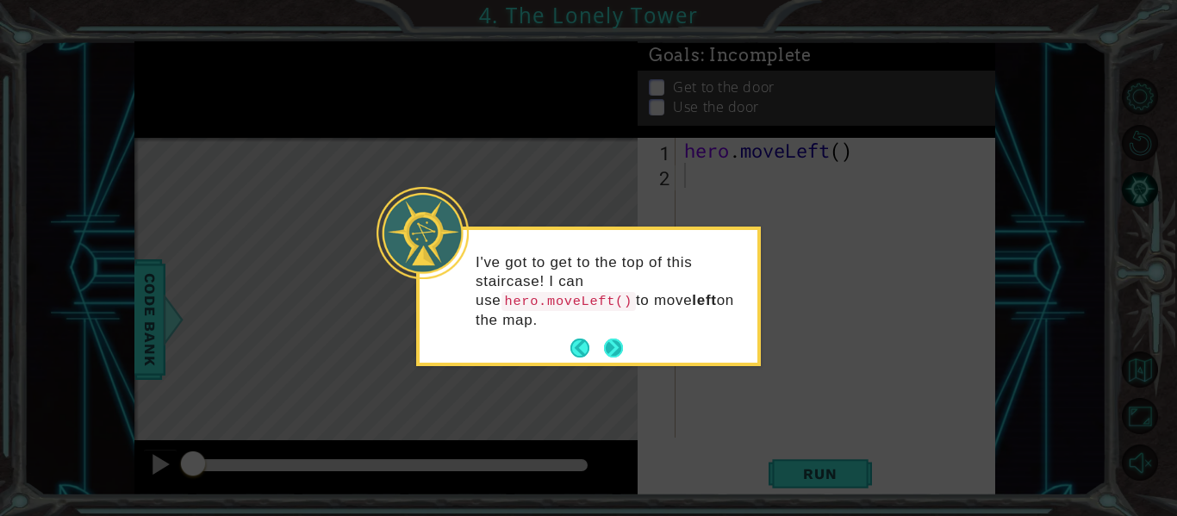
click at [606, 345] on button "Next" at bounding box center [613, 347] width 19 height 19
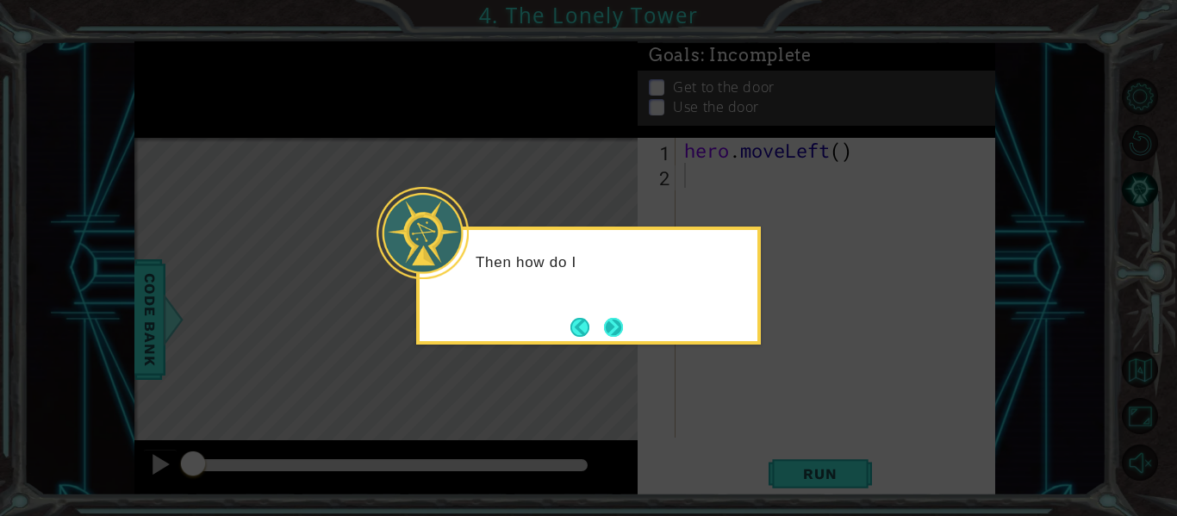
click at [605, 322] on button "Next" at bounding box center [614, 327] width 20 height 20
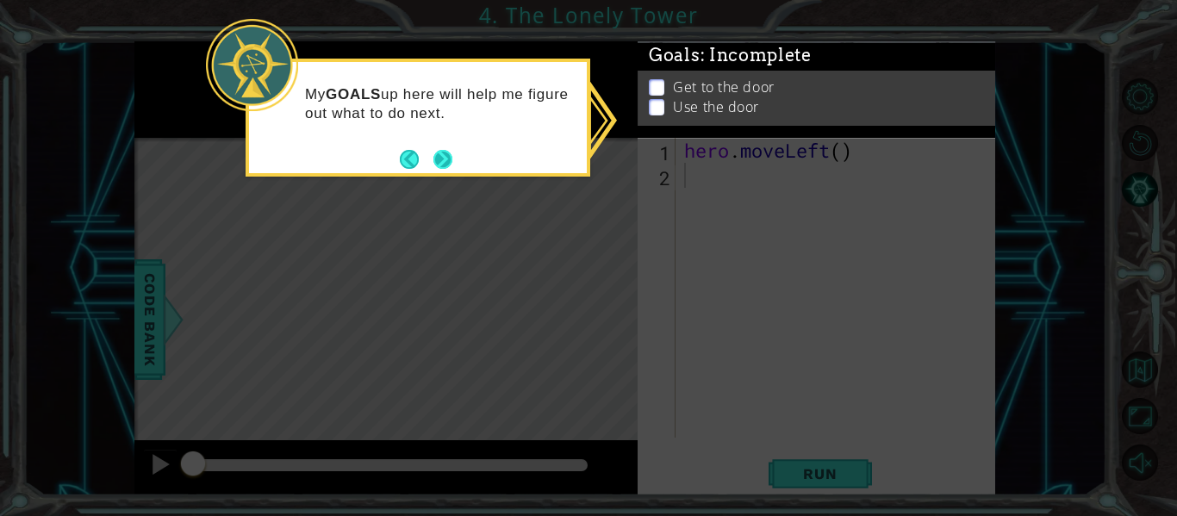
click at [436, 158] on button "Next" at bounding box center [443, 159] width 26 height 26
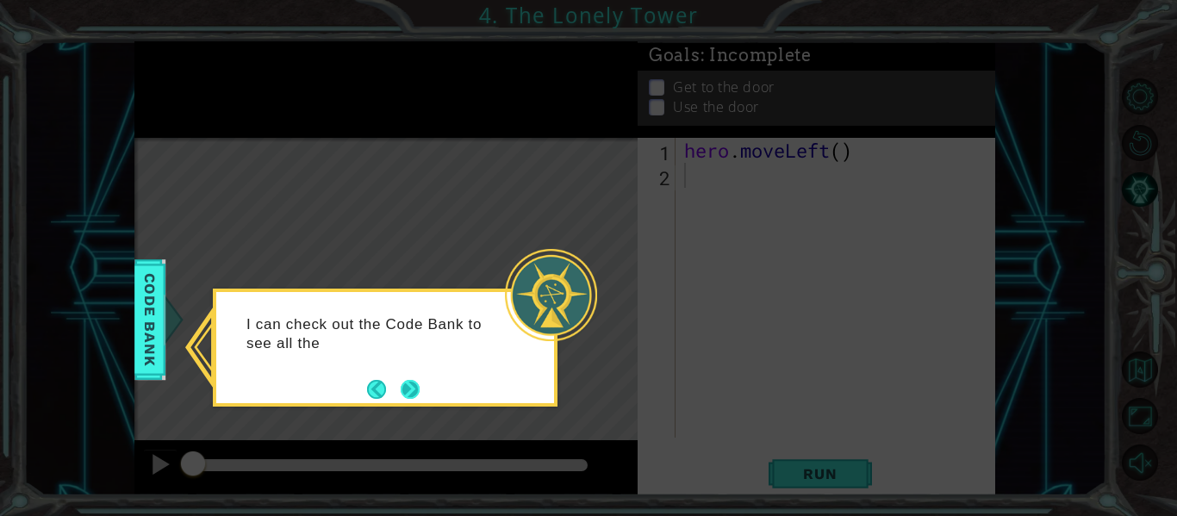
click at [408, 380] on button "Next" at bounding box center [410, 389] width 19 height 19
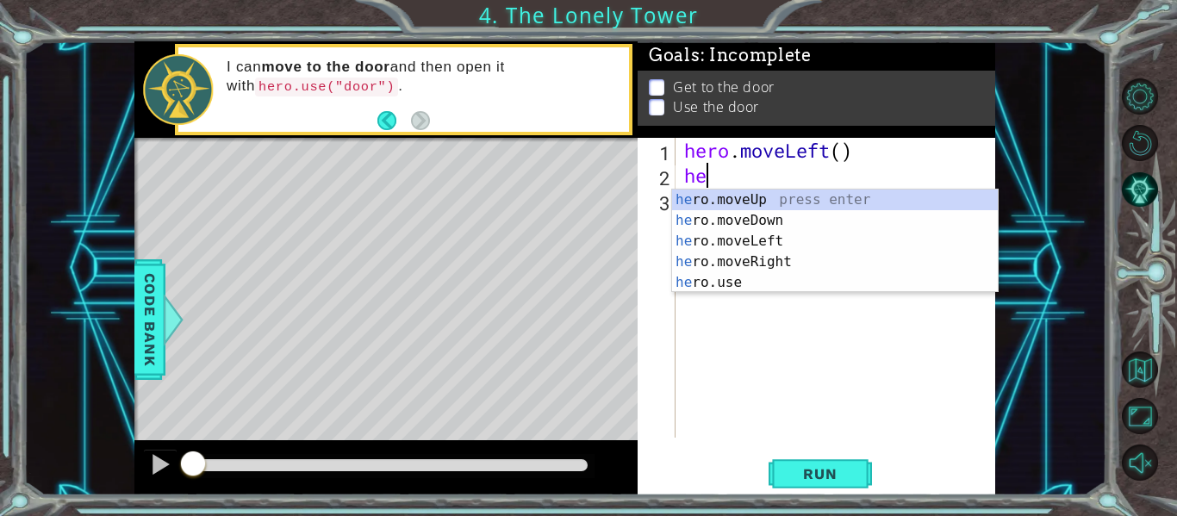
scroll to position [0, 1]
type textarea "hero"
click at [699, 197] on div "hero .moveUp press enter hero .moveDown press enter hero .moveLeft press enter …" at bounding box center [835, 261] width 326 height 145
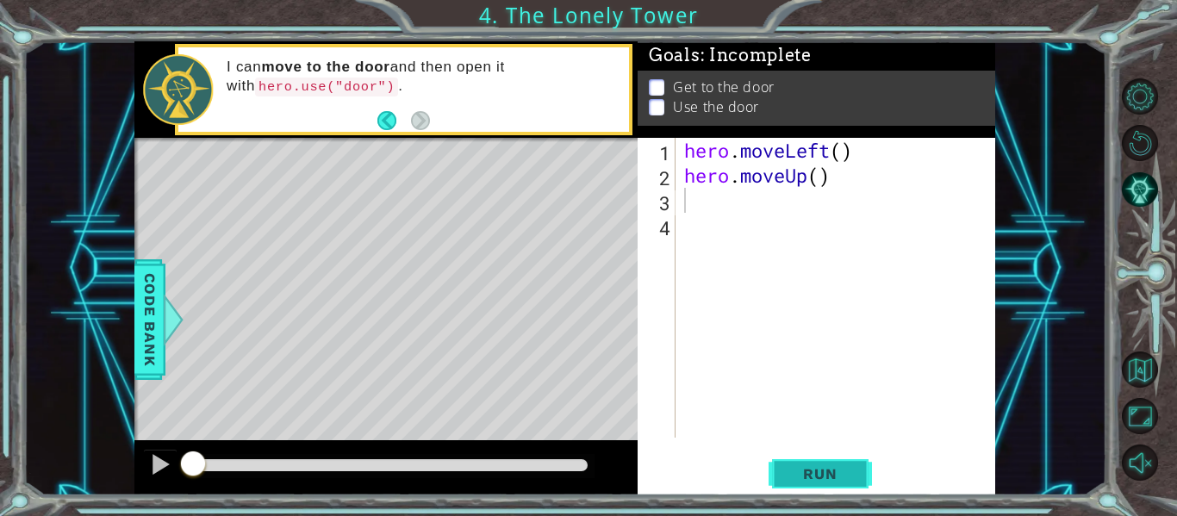
click at [798, 486] on button "Run" at bounding box center [819, 473] width 103 height 35
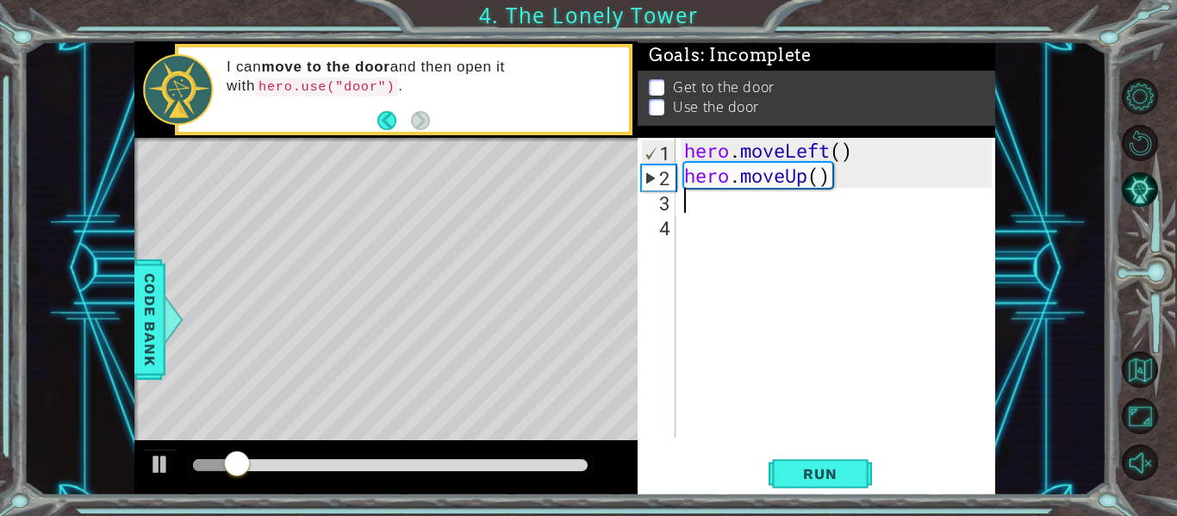
click at [717, 213] on div "hero . moveLeft ( ) hero . moveUp ( )" at bounding box center [840, 313] width 320 height 350
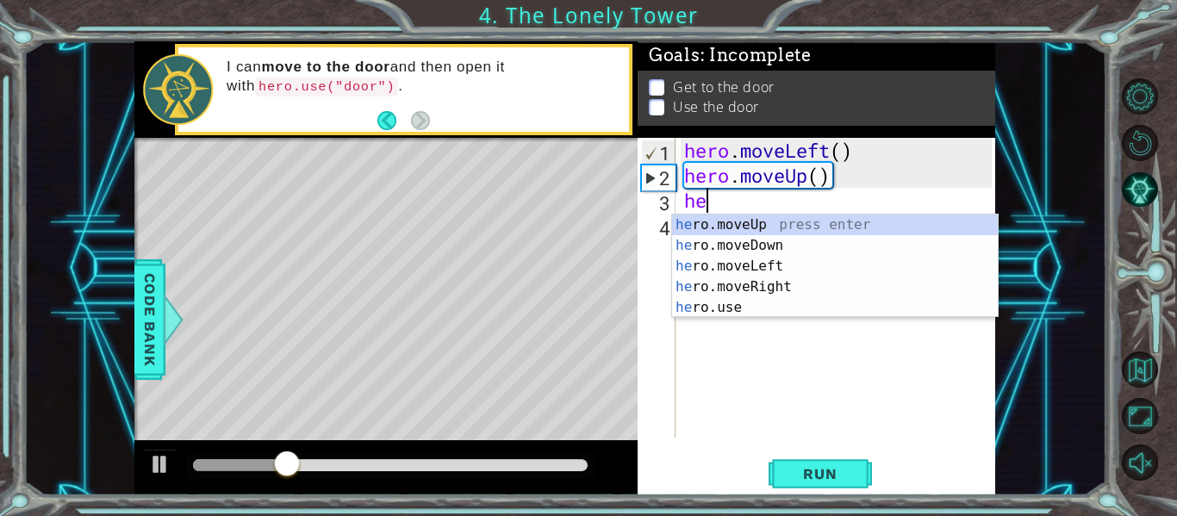
scroll to position [0, 1]
type textarea "hero"
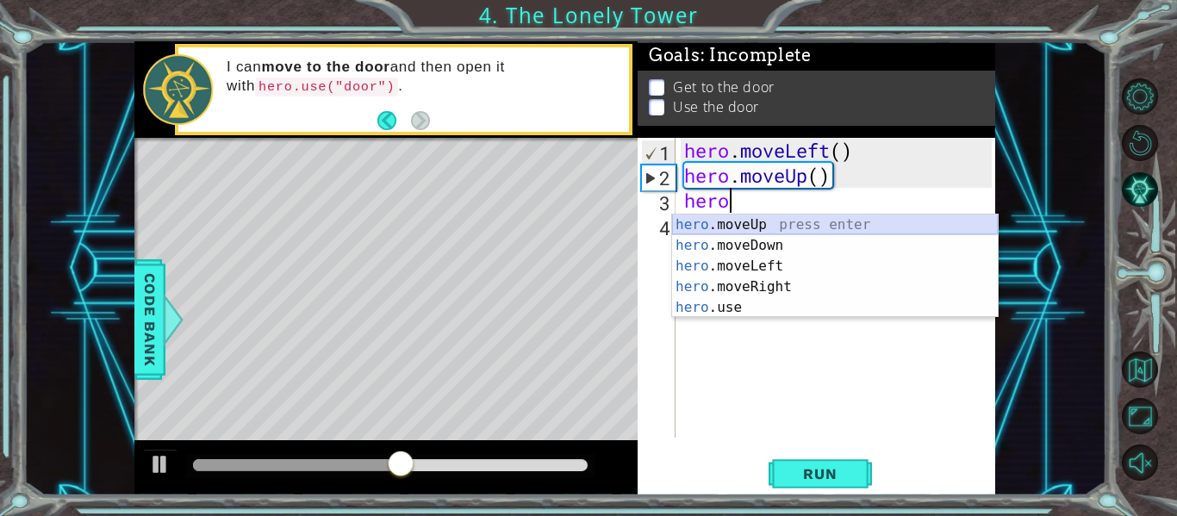
click at [736, 221] on div "hero .moveUp press enter hero .moveDown press enter hero .moveLeft press enter …" at bounding box center [835, 286] width 326 height 145
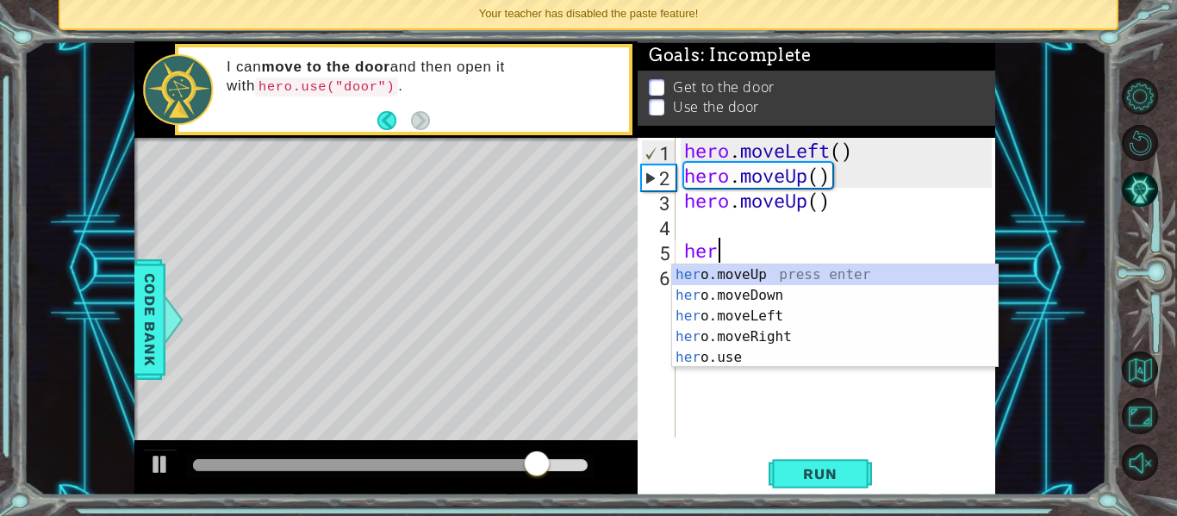
type textarea "hero"
click at [738, 335] on div "hero .moveUp press enter hero .moveDown press enter hero .moveLeft press enter …" at bounding box center [835, 336] width 326 height 145
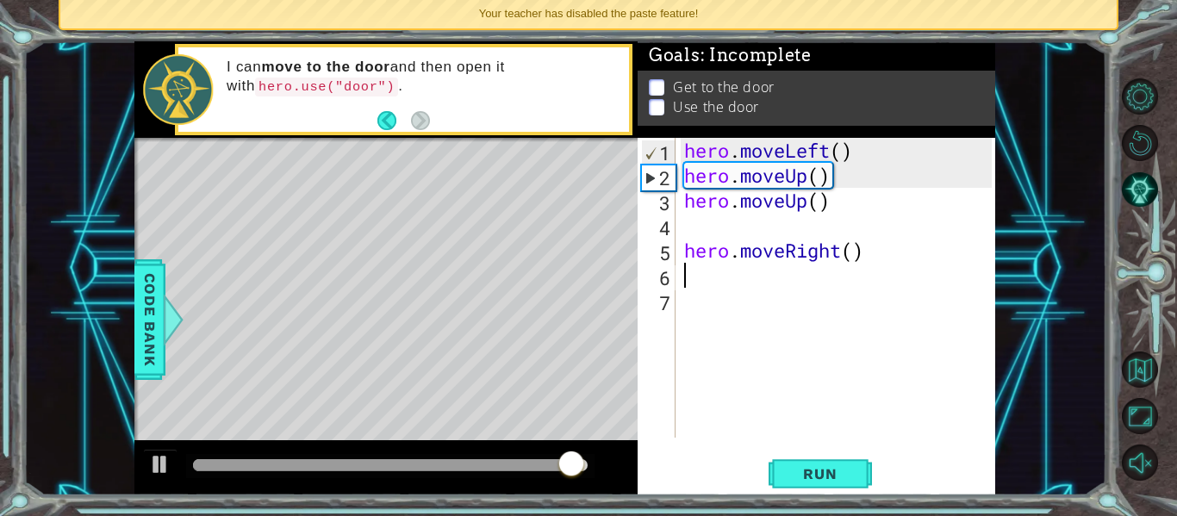
scroll to position [0, 0]
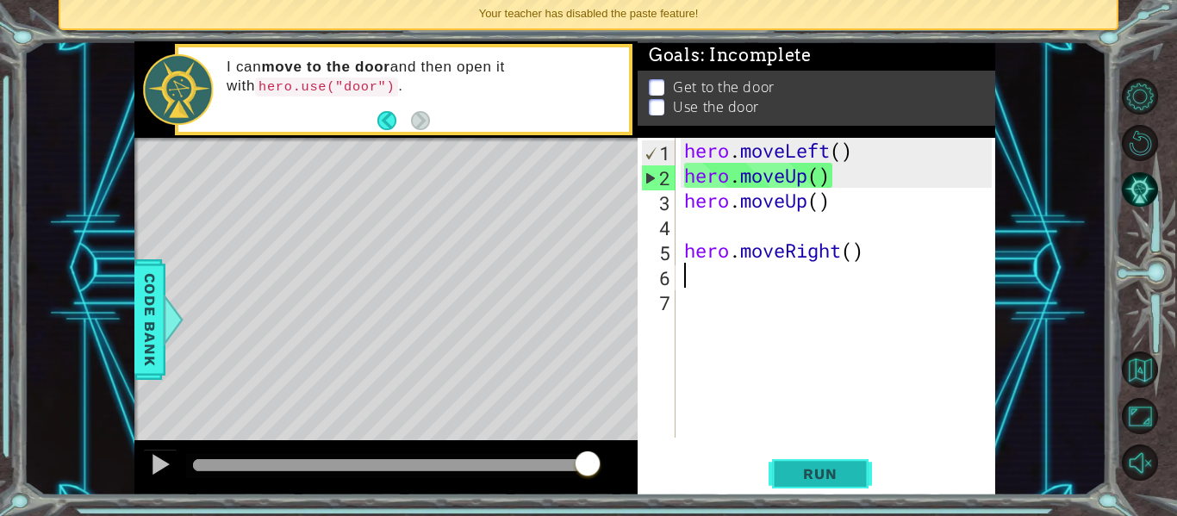
click at [799, 473] on span "Run" at bounding box center [820, 473] width 68 height 17
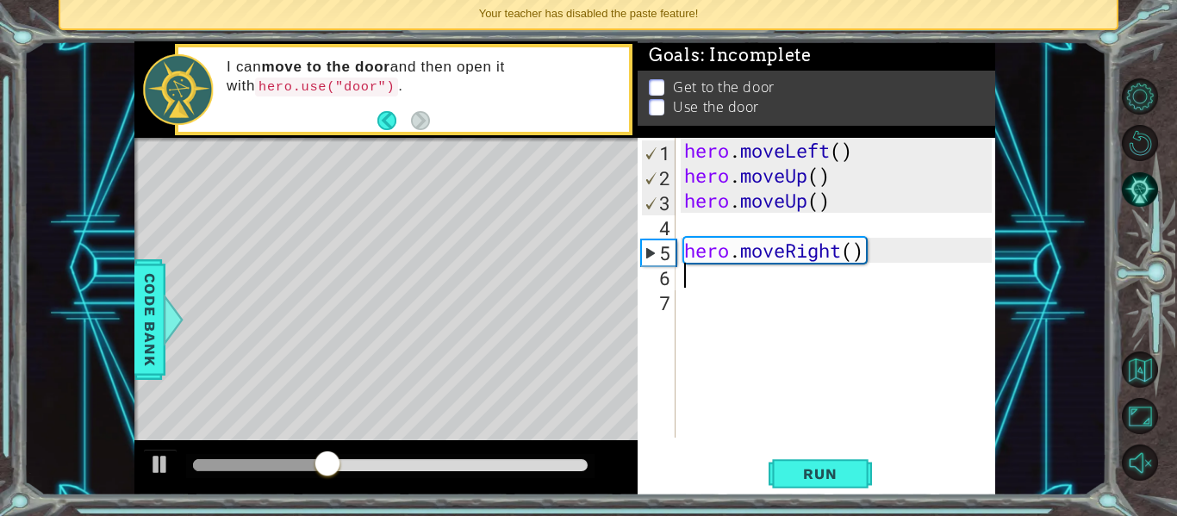
click at [692, 225] on div "hero . moveLeft ( ) hero . moveUp ( ) hero . moveUp ( ) hero . moveRight ( )" at bounding box center [840, 313] width 320 height 350
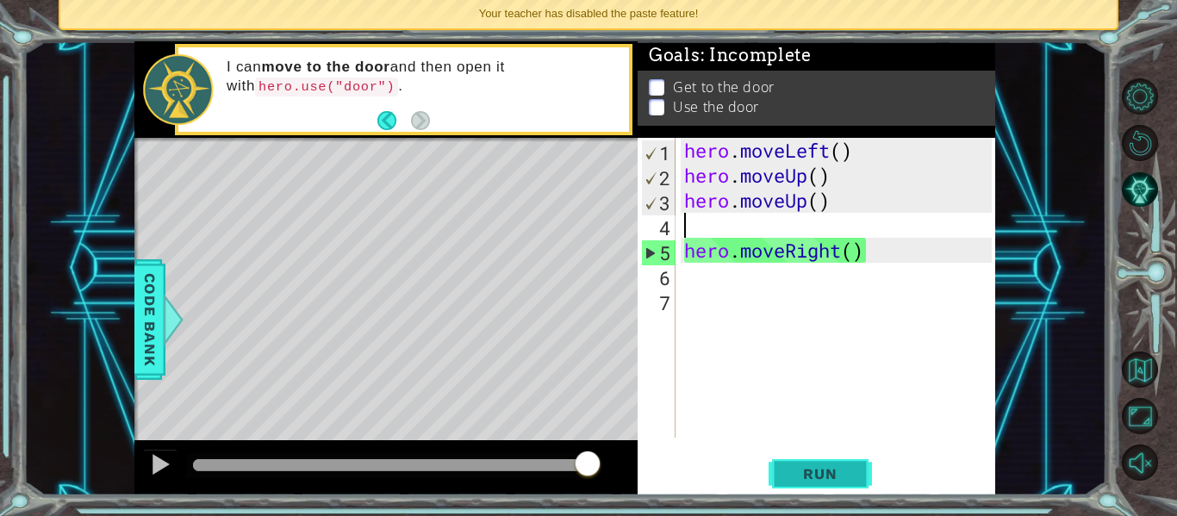
click at [801, 463] on button "Run" at bounding box center [819, 473] width 103 height 35
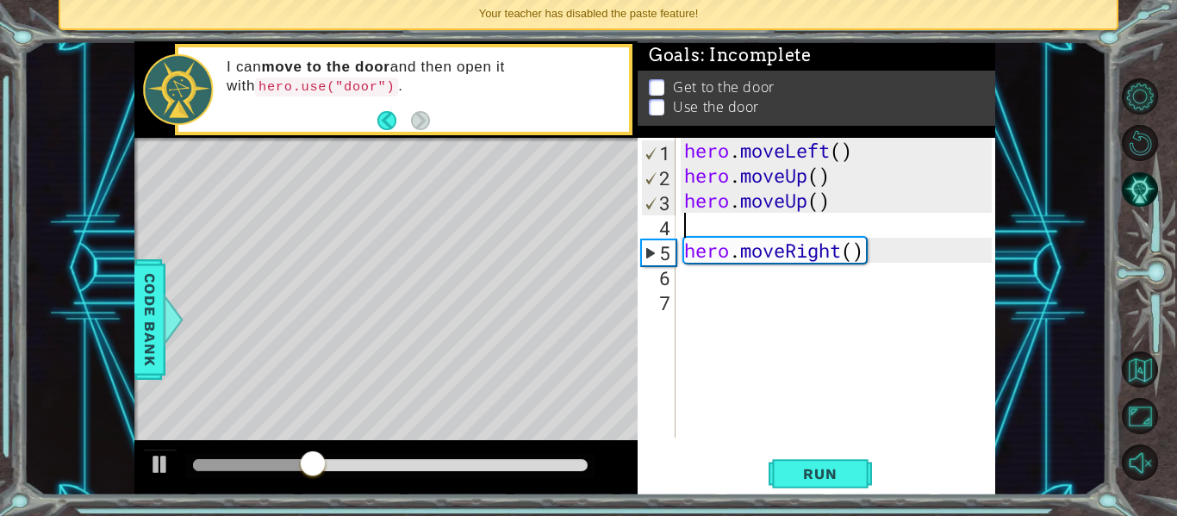
click at [727, 262] on div "hero . moveLeft ( ) hero . moveUp ( ) hero . moveUp ( ) hero . moveRight ( )" at bounding box center [840, 313] width 320 height 350
click at [822, 244] on div "hero . moveLeft ( ) hero . moveUp ( ) hero . moveUp ( ) h . moveRight ( )" at bounding box center [840, 313] width 320 height 350
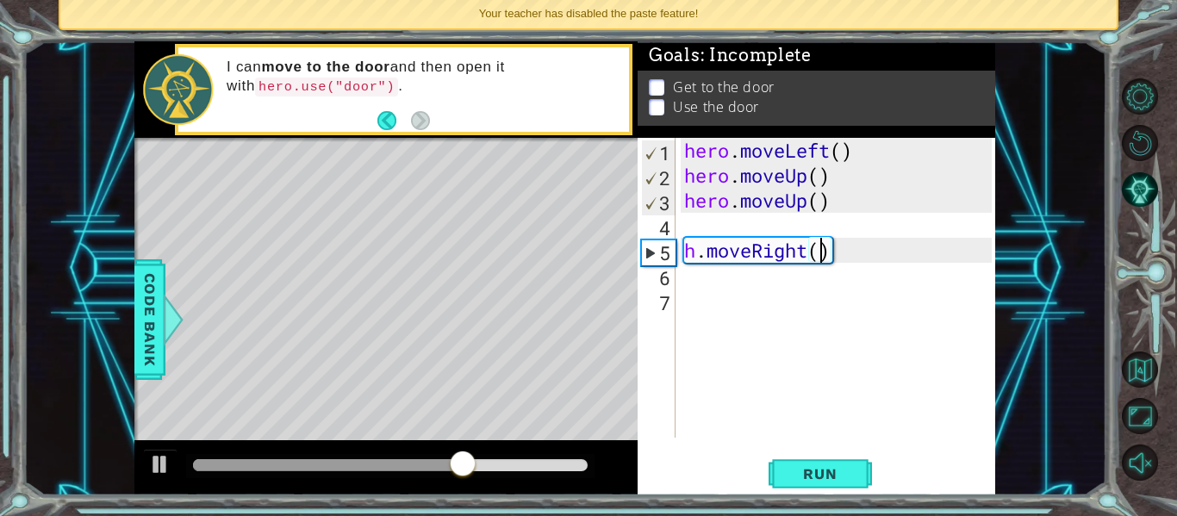
click at [824, 245] on div "hero . moveLeft ( ) hero . moveUp ( ) hero . moveUp ( ) h . moveRight ( )" at bounding box center [840, 313] width 320 height 350
click at [828, 250] on div "hero . moveLeft ( ) hero . moveUp ( ) hero . moveUp ( ) h . moveRight ( )" at bounding box center [840, 313] width 320 height 350
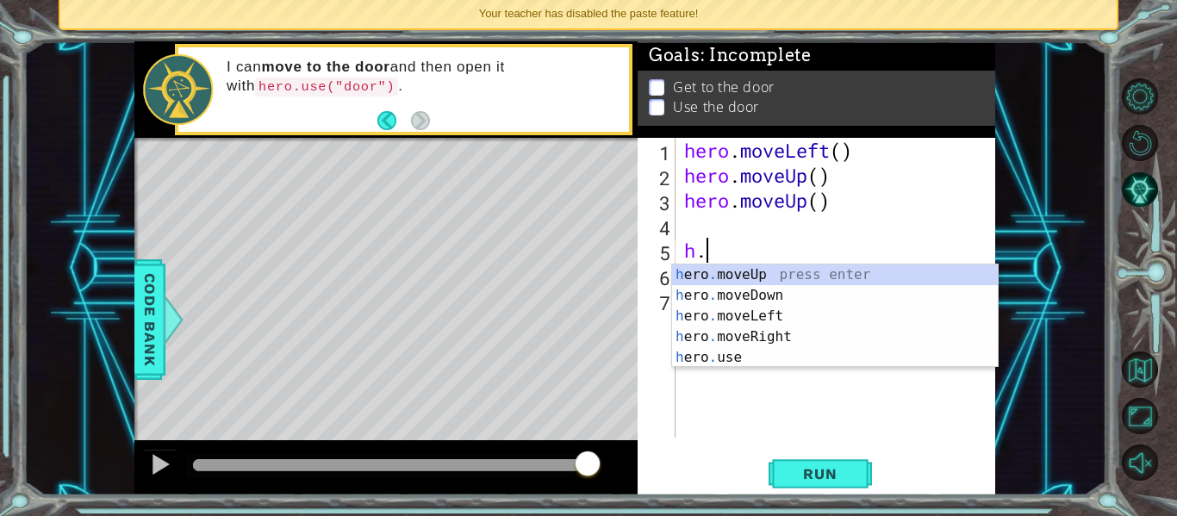
type textarea "h"
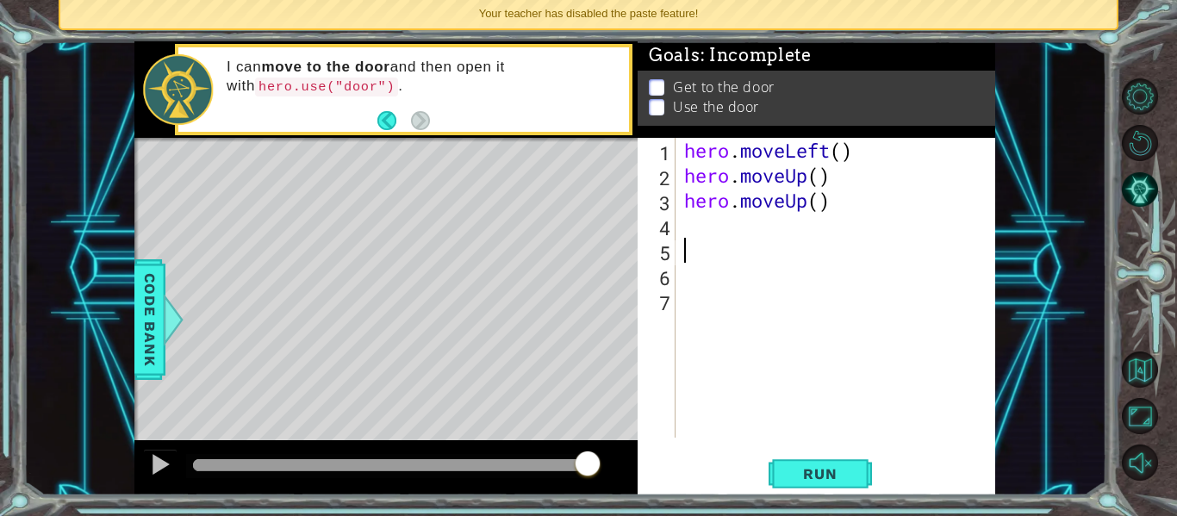
click at [755, 227] on div "hero . moveLeft ( ) hero . moveUp ( ) hero . moveUp ( )" at bounding box center [840, 313] width 320 height 350
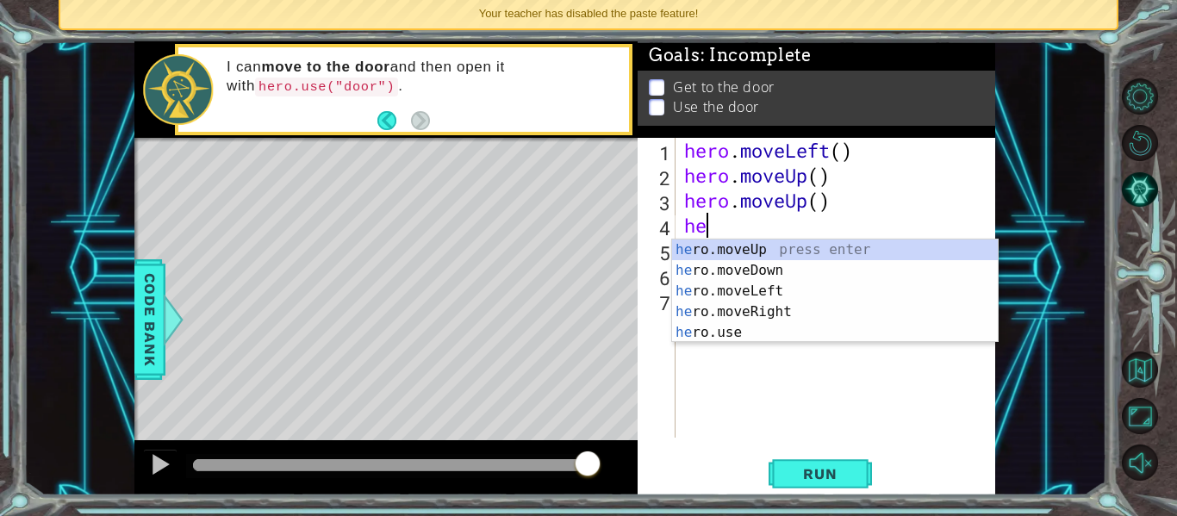
scroll to position [0, 1]
type textarea "hero"
click at [770, 252] on div "hero .moveUp press enter hero .moveDown press enter hero .moveLeft press enter …" at bounding box center [835, 311] width 326 height 145
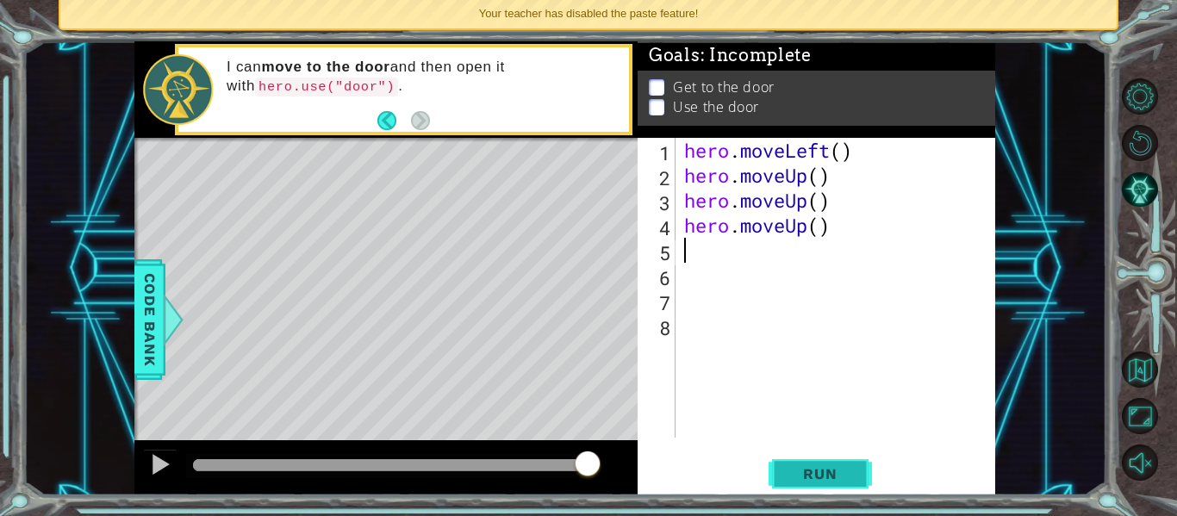
click at [804, 474] on span "Run" at bounding box center [820, 473] width 68 height 17
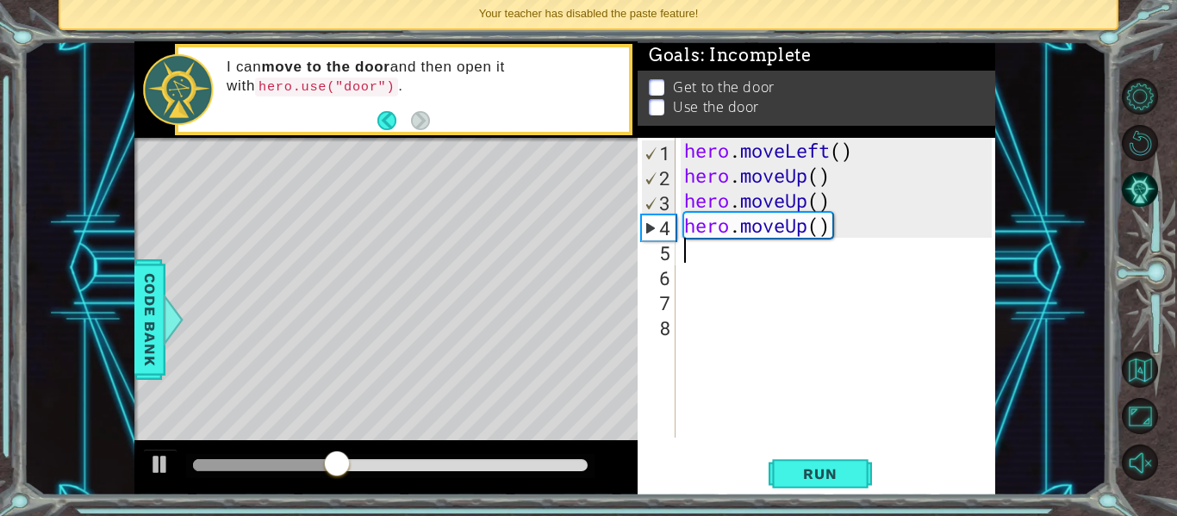
click at [0, 258] on div "1 ההההההההההההההההההההההההההההההההההההההההההההההההההההההההההההההההההההההההההההה…" at bounding box center [588, 258] width 1177 height 516
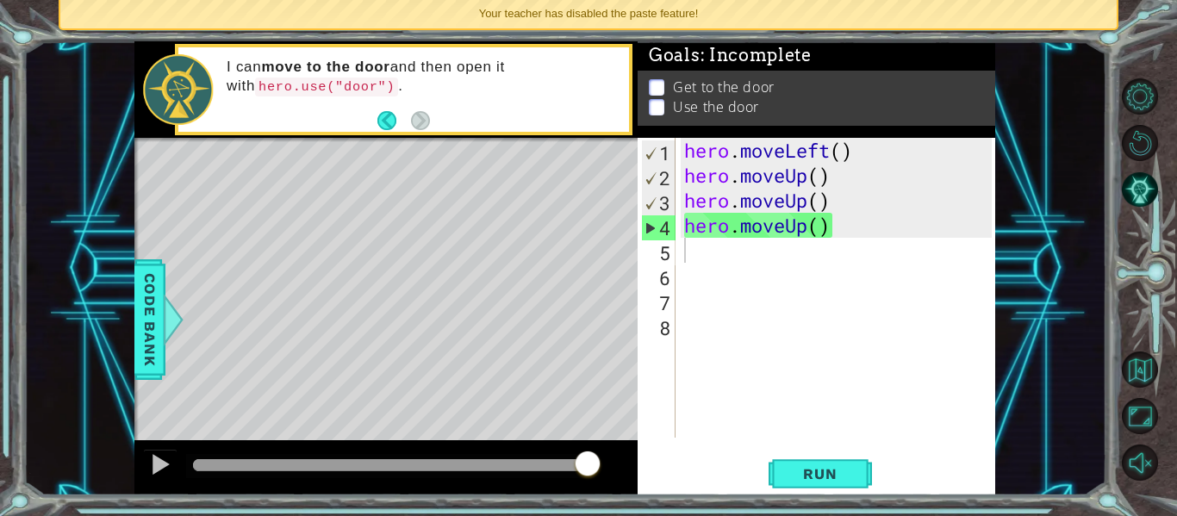
click at [368, 215] on div "Level Map" at bounding box center [532, 391] width 796 height 507
type textarea "hero.moveUp()"
click at [802, 230] on div "hero . moveLeft ( ) hero . moveUp ( ) hero . moveUp ( ) hero . moveUp ( )" at bounding box center [840, 313] width 320 height 350
click at [736, 266] on div "hero . moveLeft ( ) hero . moveUp ( ) hero . moveUp ( ) hero . moveUp ( )" at bounding box center [840, 313] width 320 height 350
click at [708, 231] on div "hero . moveLeft ( ) hero . moveUp ( ) hero . moveUp ( ) hero . moveUp ( )" at bounding box center [840, 313] width 320 height 350
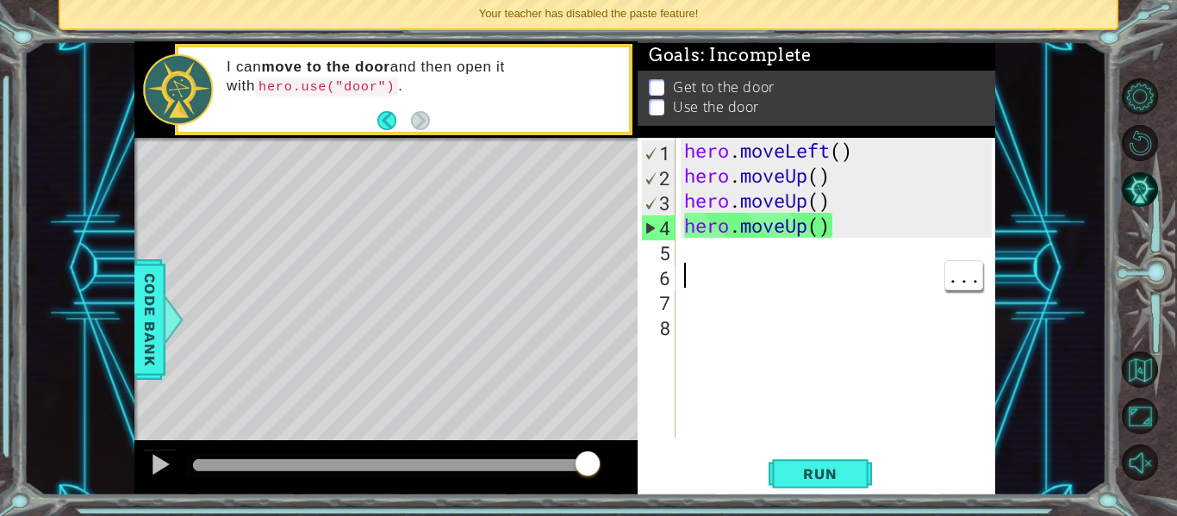
type textarea "hero.moveUp()"
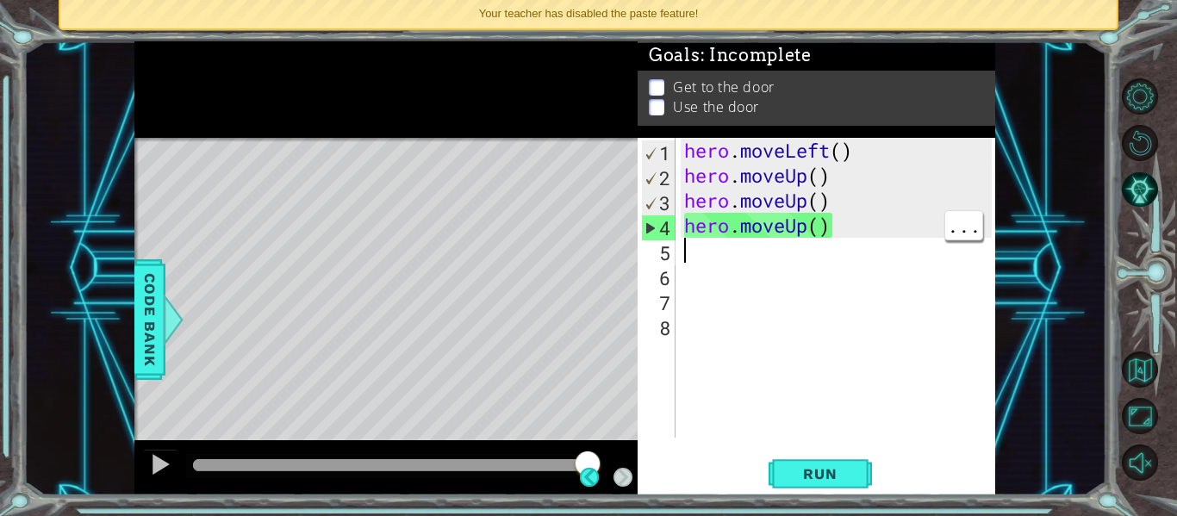
click at [807, 217] on div "hero . moveLeft ( ) hero . moveUp ( ) hero . moveUp ( ) hero . moveUp ( )" at bounding box center [840, 313] width 320 height 350
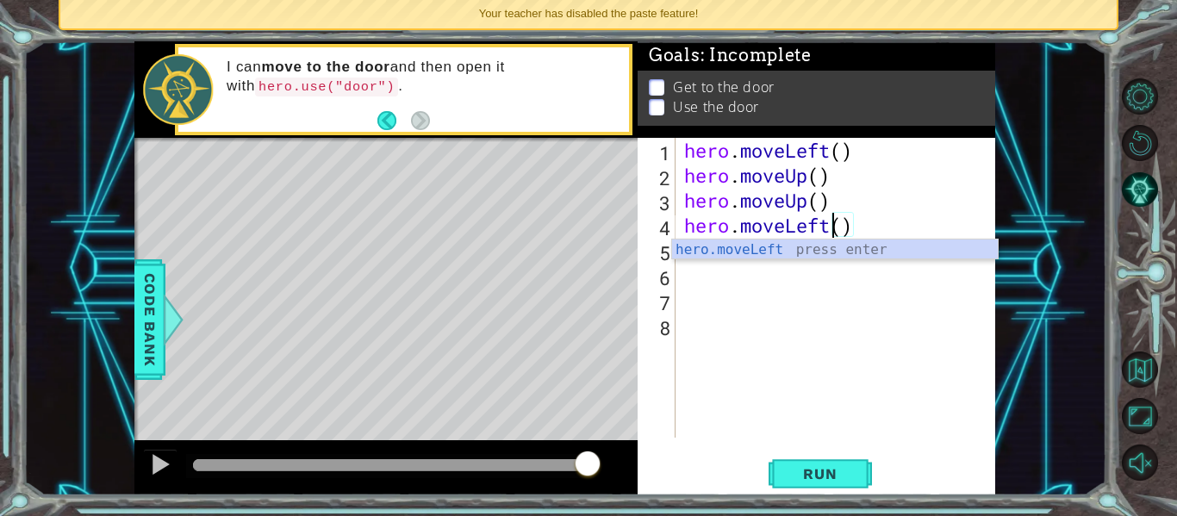
scroll to position [0, 6]
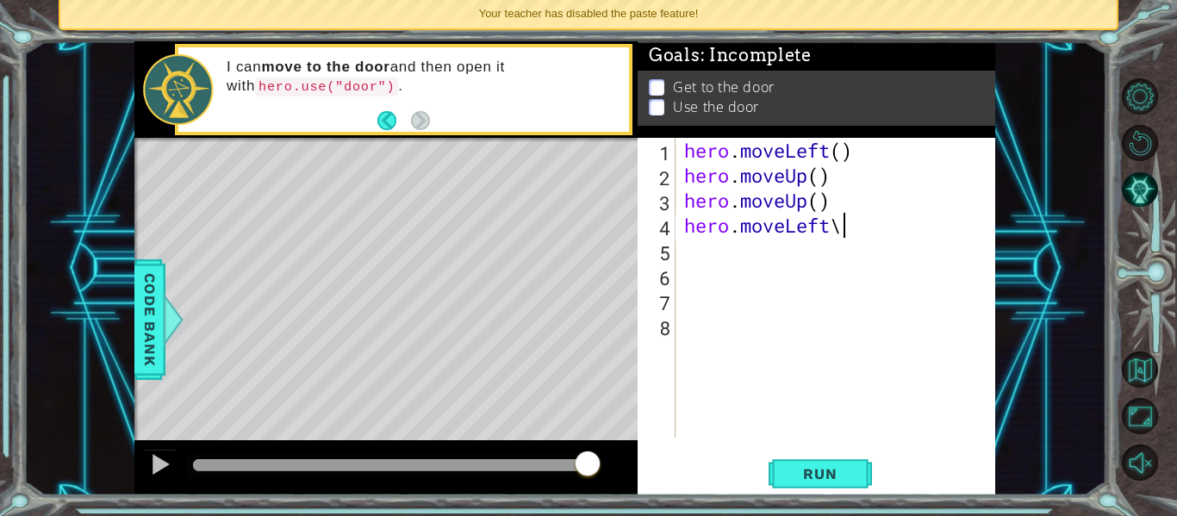
type textarea "hero.moveLeft"
click at [831, 468] on span "Run" at bounding box center [820, 473] width 68 height 17
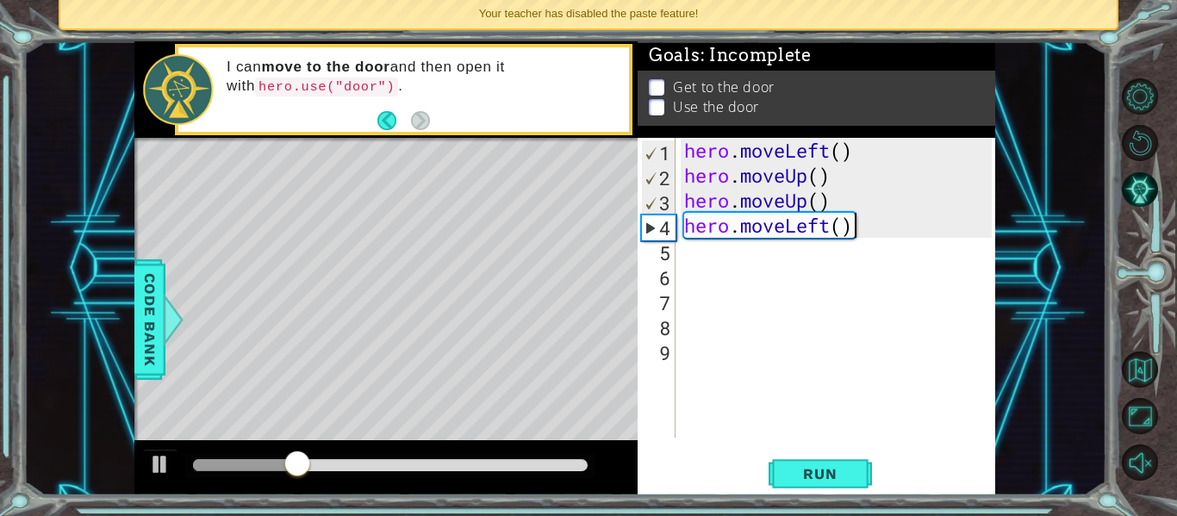
click at [853, 220] on div "hero . moveLeft ( ) hero . moveUp ( ) hero . moveUp ( ) hero . moveLeft ( )" at bounding box center [840, 313] width 320 height 350
click at [829, 233] on div "hero . moveLeft ( ) hero . moveUp ( ) hero . moveUp ( ) hero . moveLeft ( )" at bounding box center [840, 313] width 320 height 350
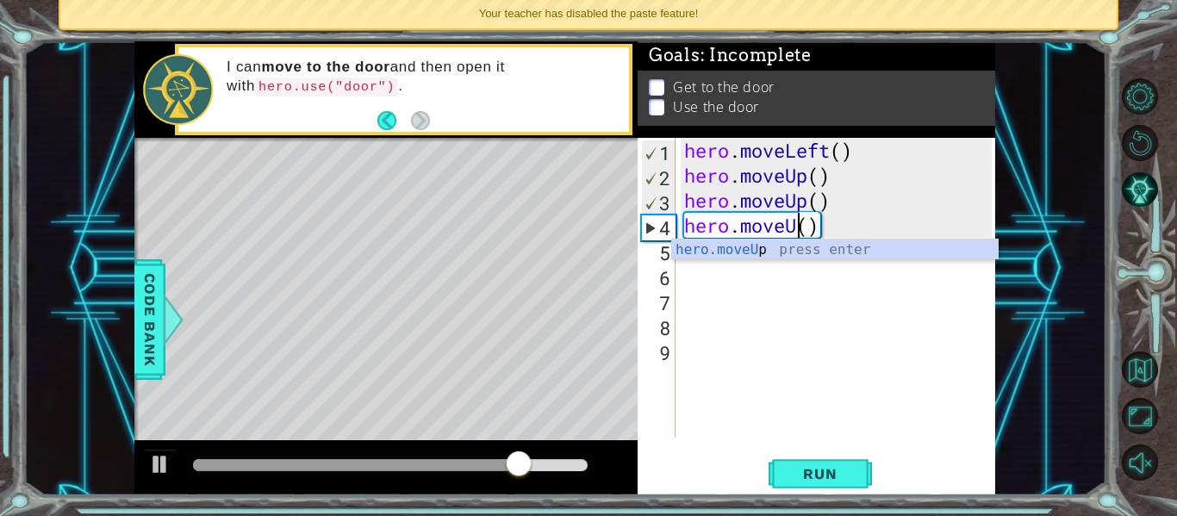
scroll to position [0, 6]
click at [824, 468] on span "Run" at bounding box center [820, 473] width 68 height 17
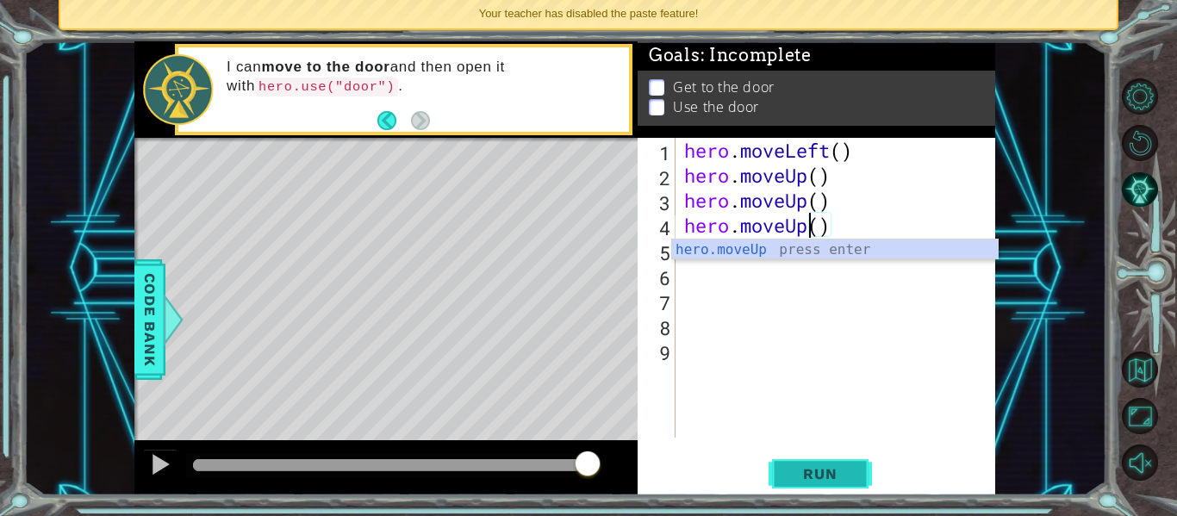
click at [824, 481] on span "Run" at bounding box center [820, 473] width 68 height 17
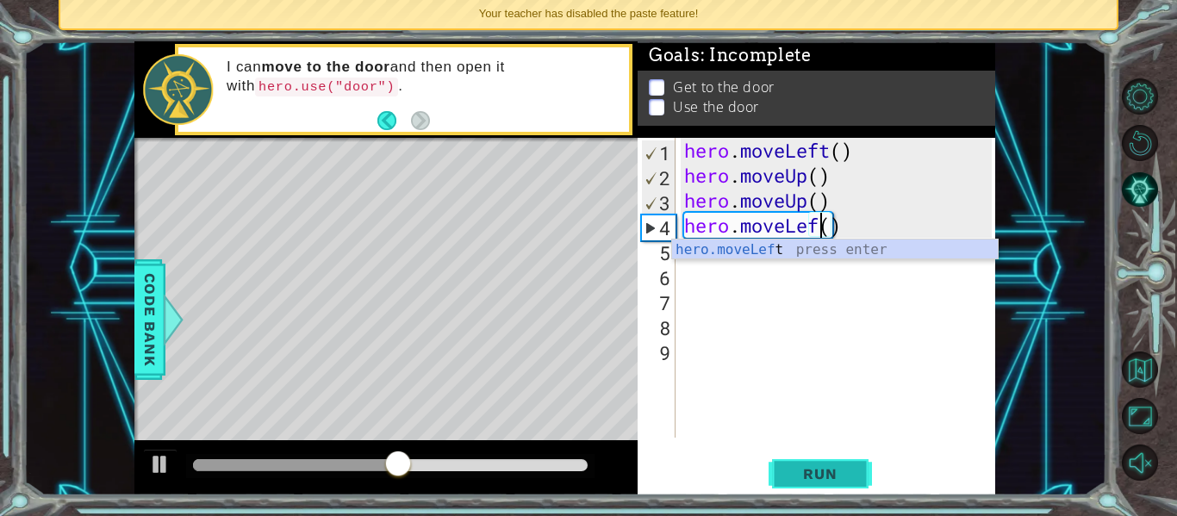
scroll to position [0, 7]
click at [841, 477] on span "Run" at bounding box center [820, 473] width 68 height 17
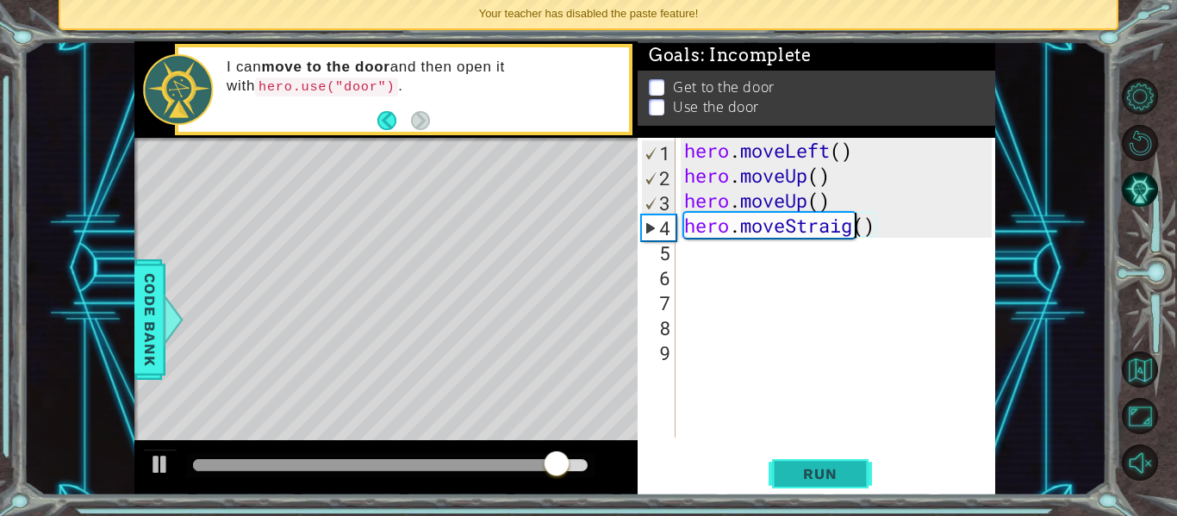
scroll to position [0, 9]
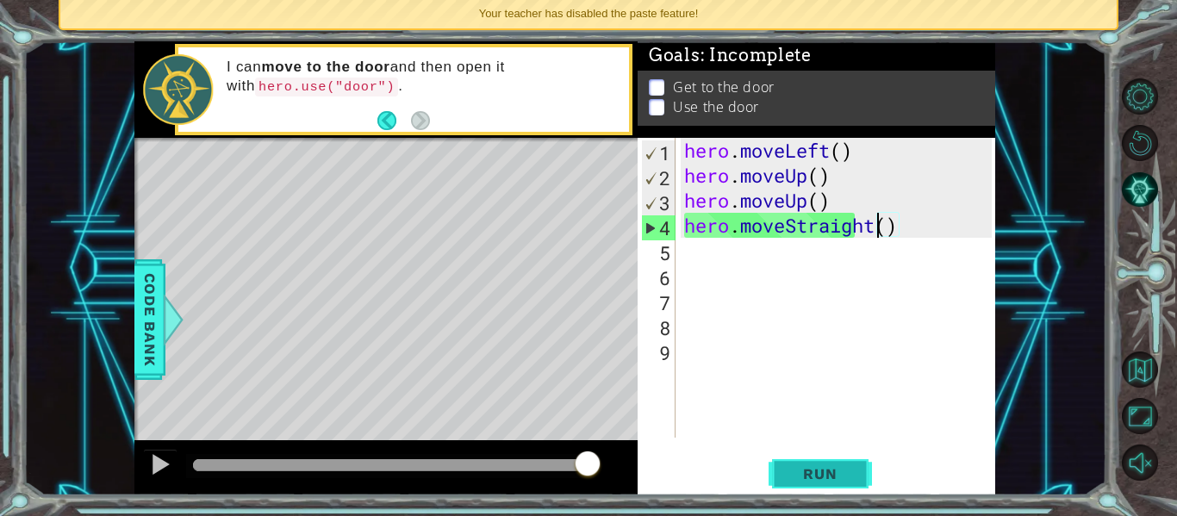
click at [837, 474] on span "Run" at bounding box center [820, 473] width 68 height 17
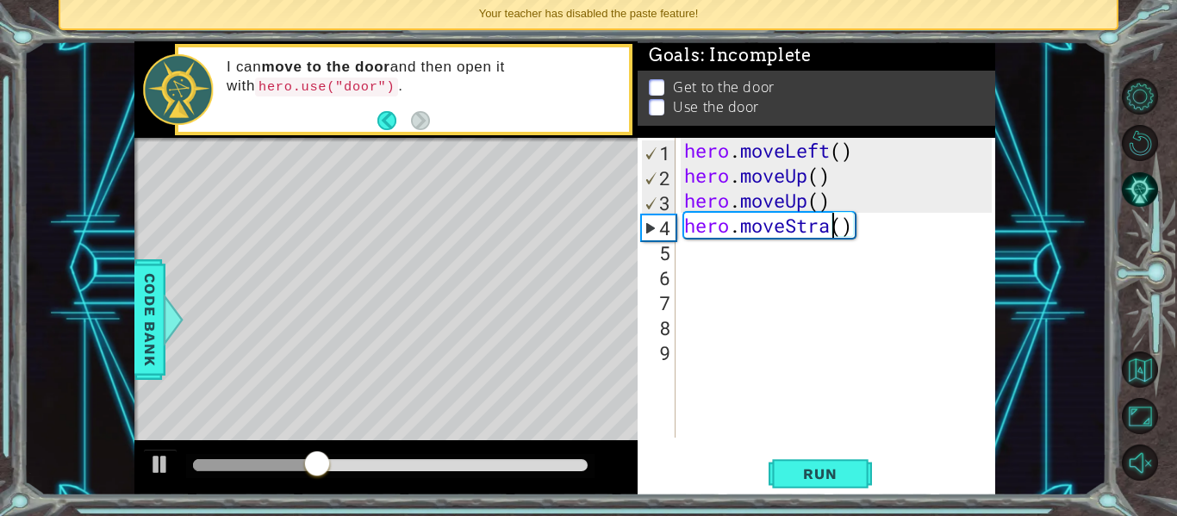
scroll to position [0, 6]
click at [851, 230] on div "hero . moveLeft ( ) hero . moveUp ( ) hero . moveUp ( ) hero . moveSt ( )" at bounding box center [840, 313] width 320 height 350
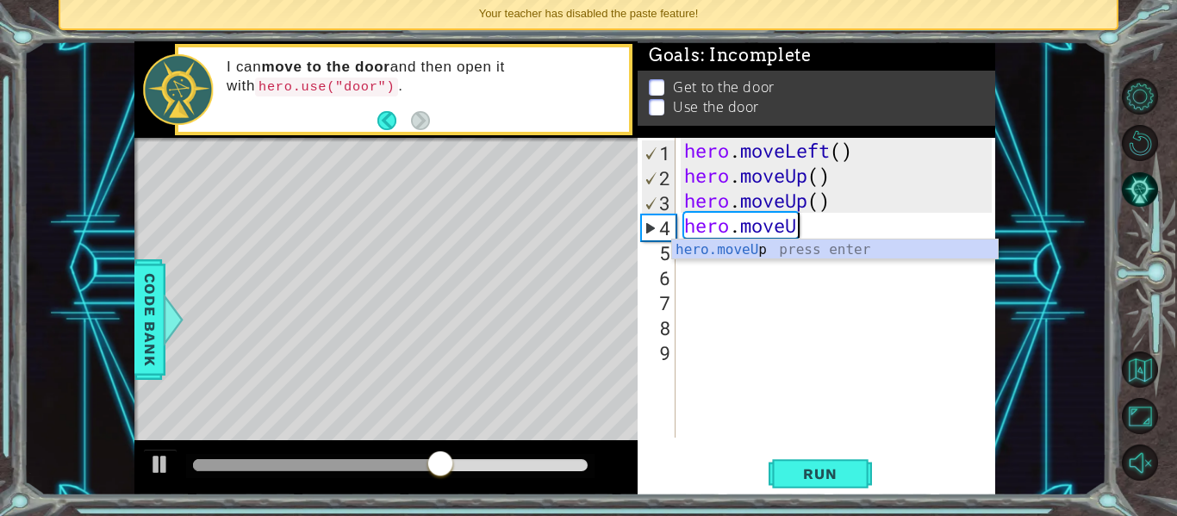
scroll to position [0, 5]
click at [836, 456] on button "Run" at bounding box center [819, 473] width 103 height 35
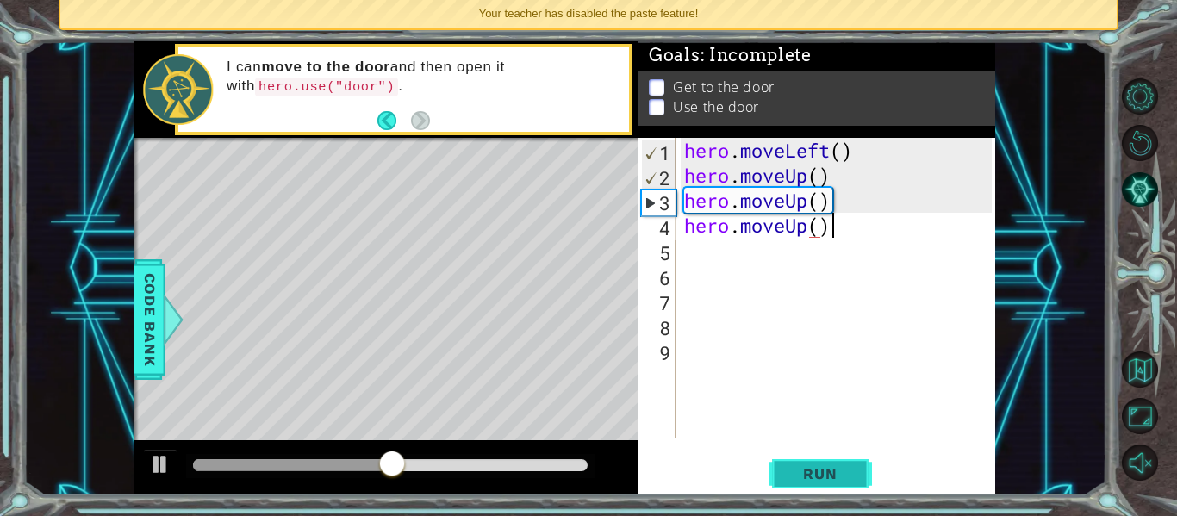
scroll to position [0, 6]
click at [823, 478] on span "Run" at bounding box center [820, 473] width 68 height 17
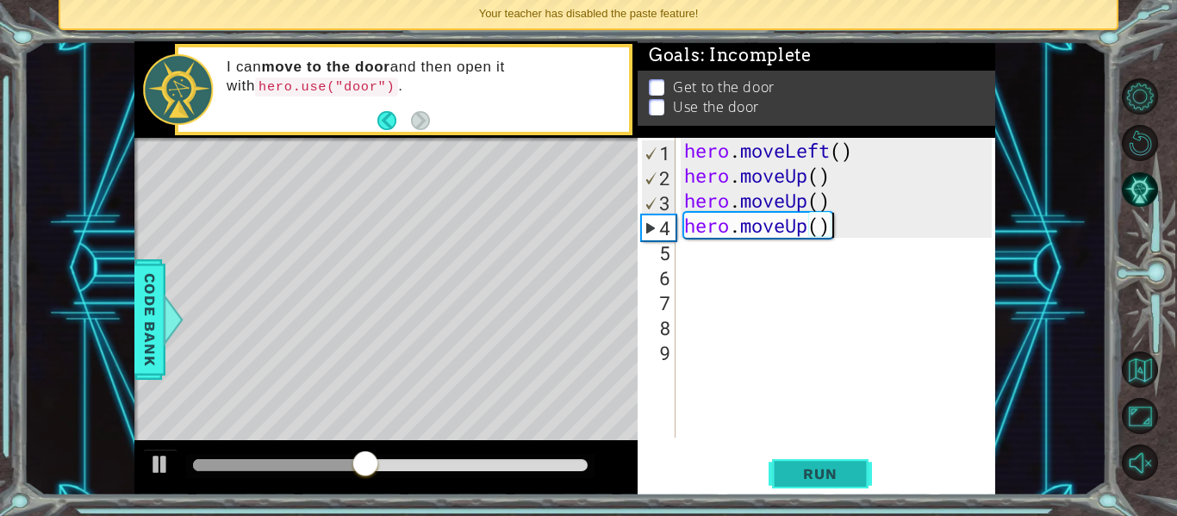
click at [822, 478] on span "Run" at bounding box center [820, 473] width 68 height 17
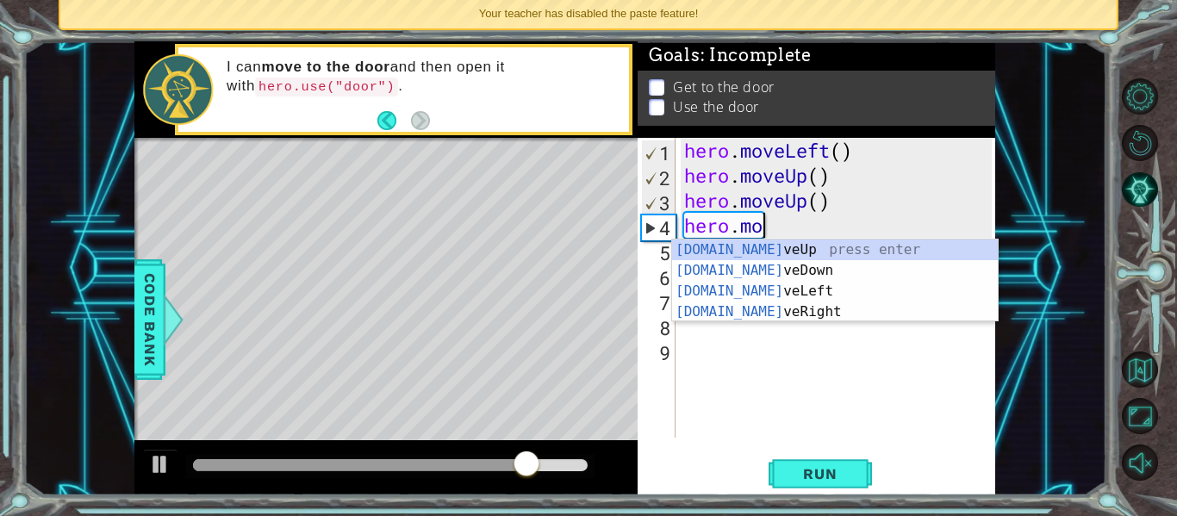
scroll to position [0, 3]
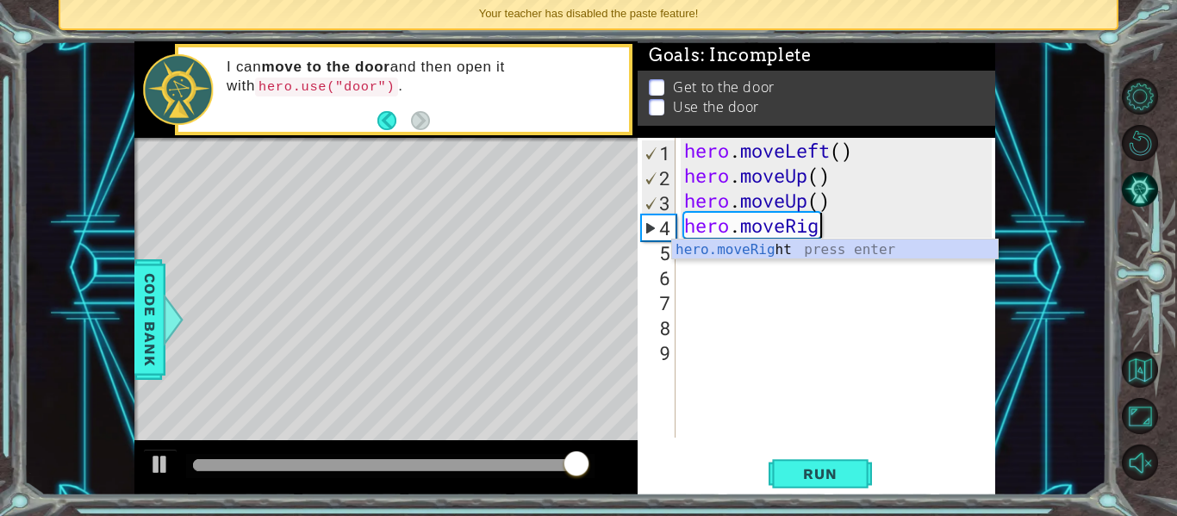
type textarea "hero.moveRight"
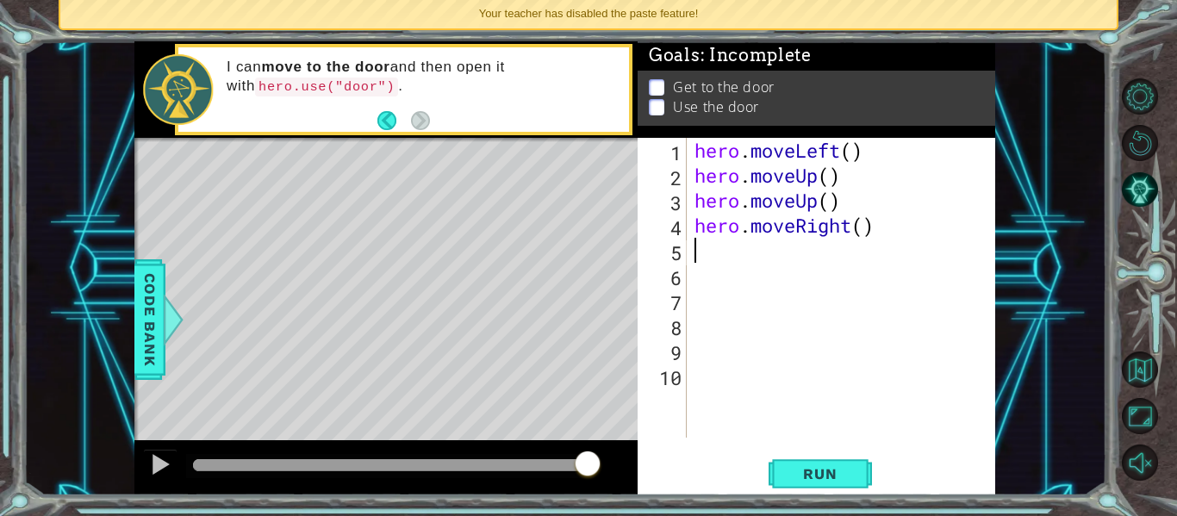
scroll to position [0, 0]
click at [862, 475] on button "Run" at bounding box center [819, 473] width 103 height 35
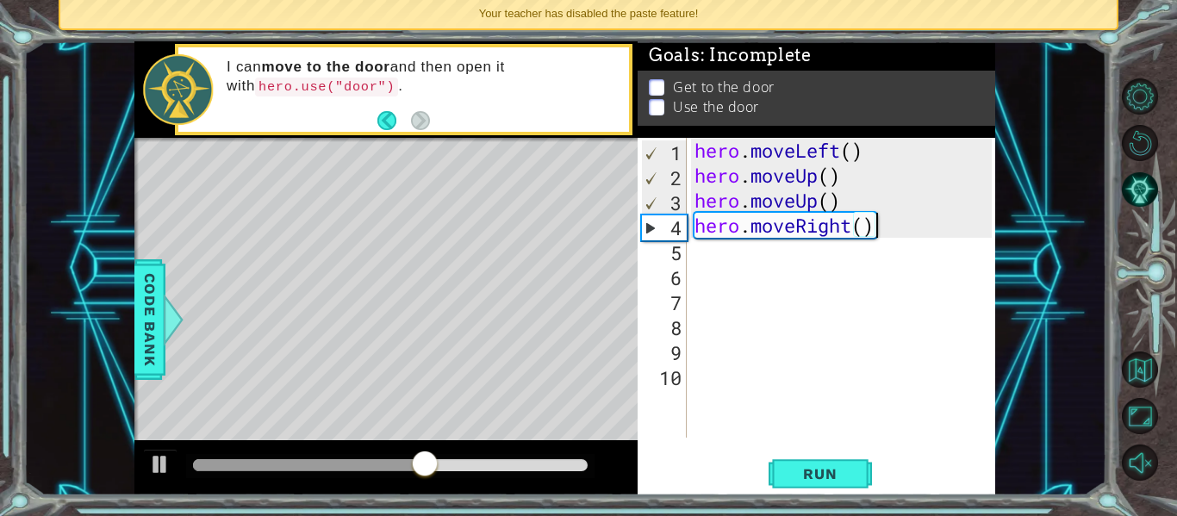
click at [884, 227] on div "hero . moveLeft ( ) hero . moveUp ( ) hero . moveUp ( ) hero . moveRight ( )" at bounding box center [845, 313] width 309 height 350
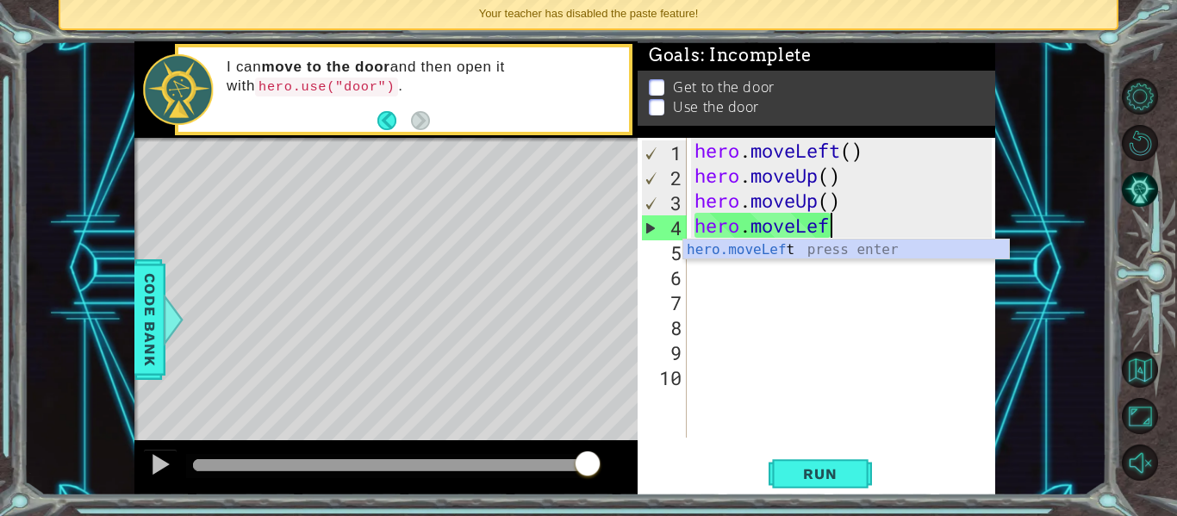
scroll to position [0, 6]
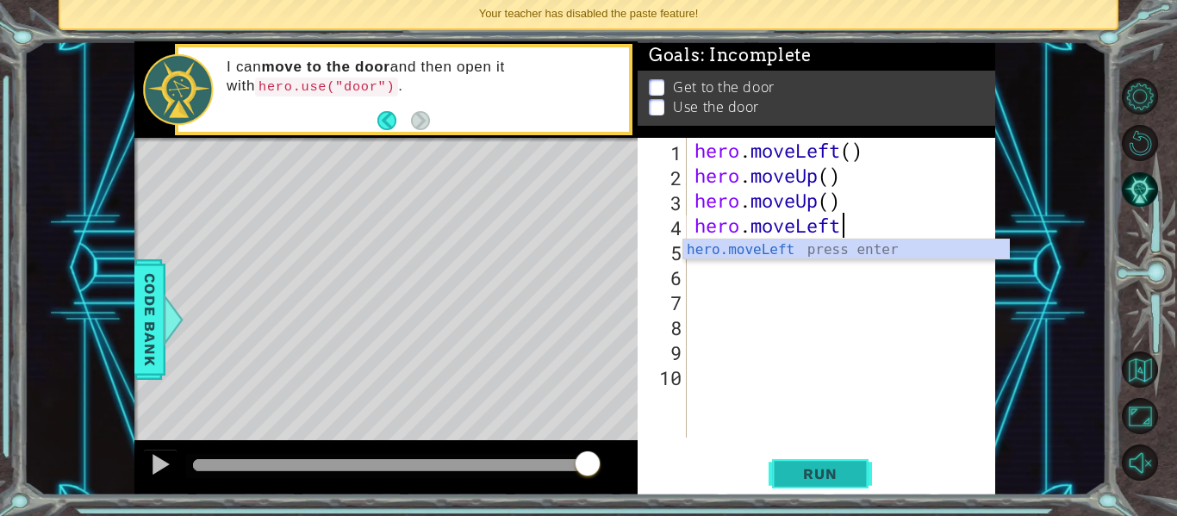
click at [823, 479] on span "Run" at bounding box center [820, 473] width 68 height 17
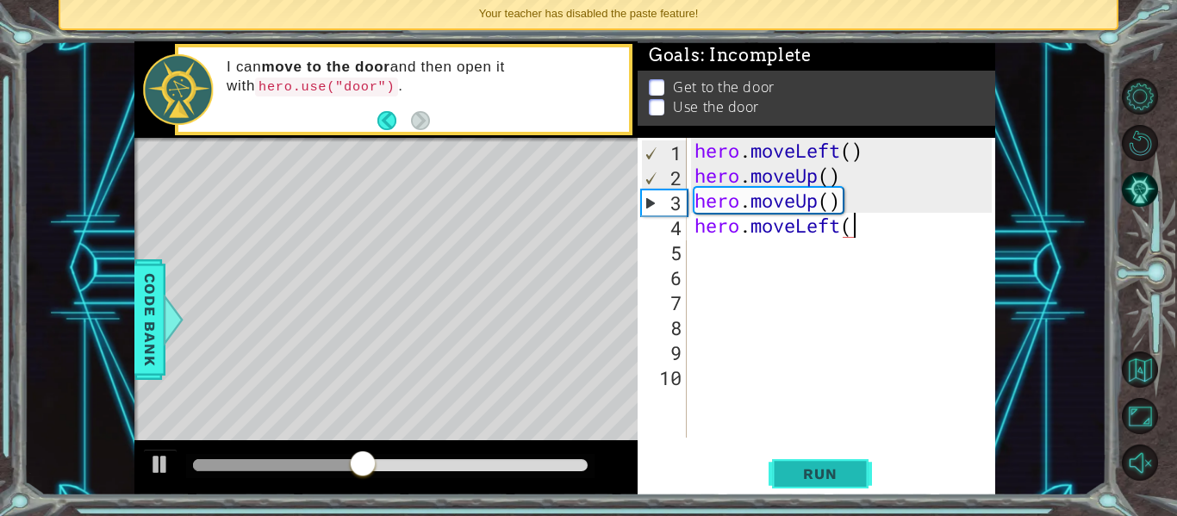
scroll to position [0, 7]
click at [819, 482] on span "Run" at bounding box center [820, 473] width 68 height 17
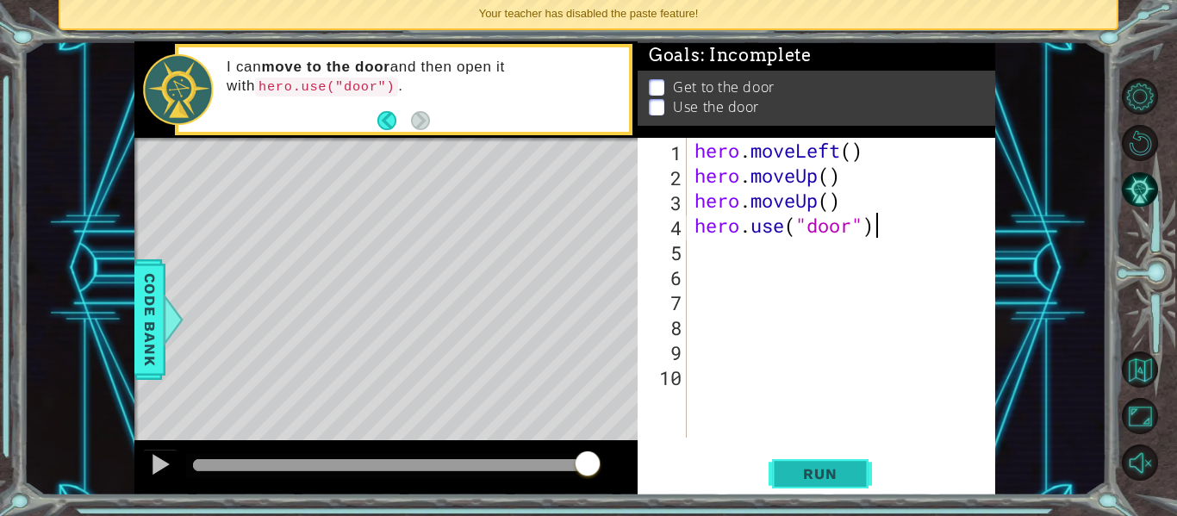
scroll to position [0, 8]
click at [811, 477] on span "Run" at bounding box center [820, 473] width 68 height 17
click at [796, 469] on span "Run" at bounding box center [820, 473] width 68 height 17
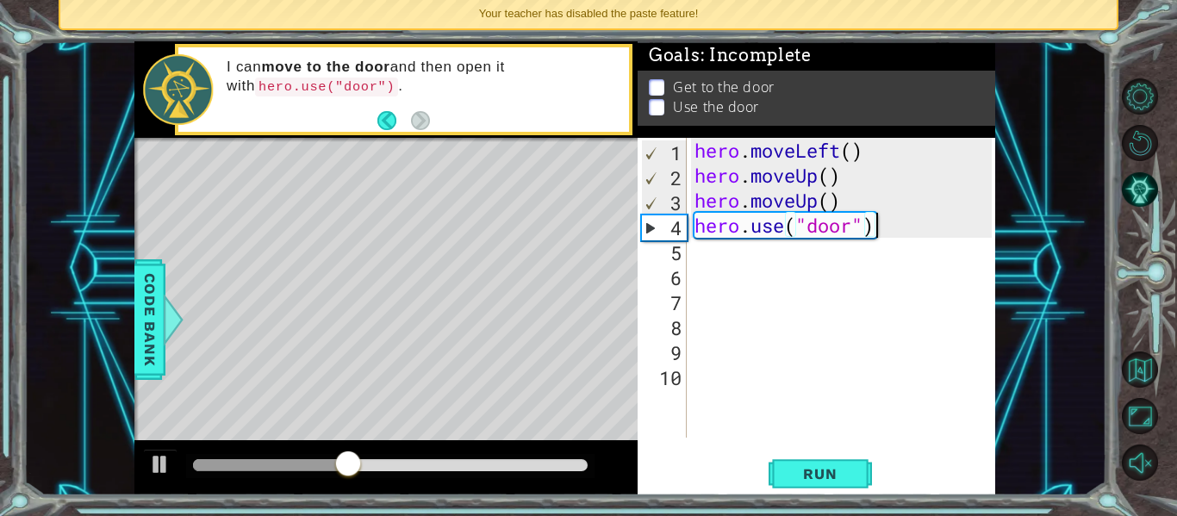
click at [878, 221] on div "hero . moveLeft ( ) hero . moveUp ( ) hero . moveUp ( ) hero . use ( "door" )" at bounding box center [845, 313] width 309 height 350
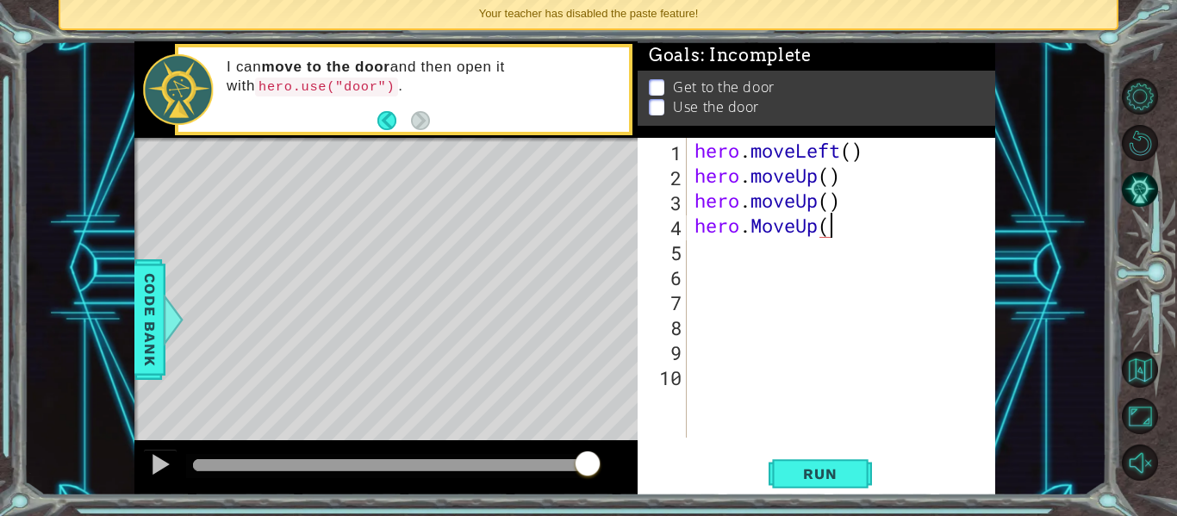
scroll to position [0, 6]
click at [811, 476] on span "Run" at bounding box center [820, 473] width 68 height 17
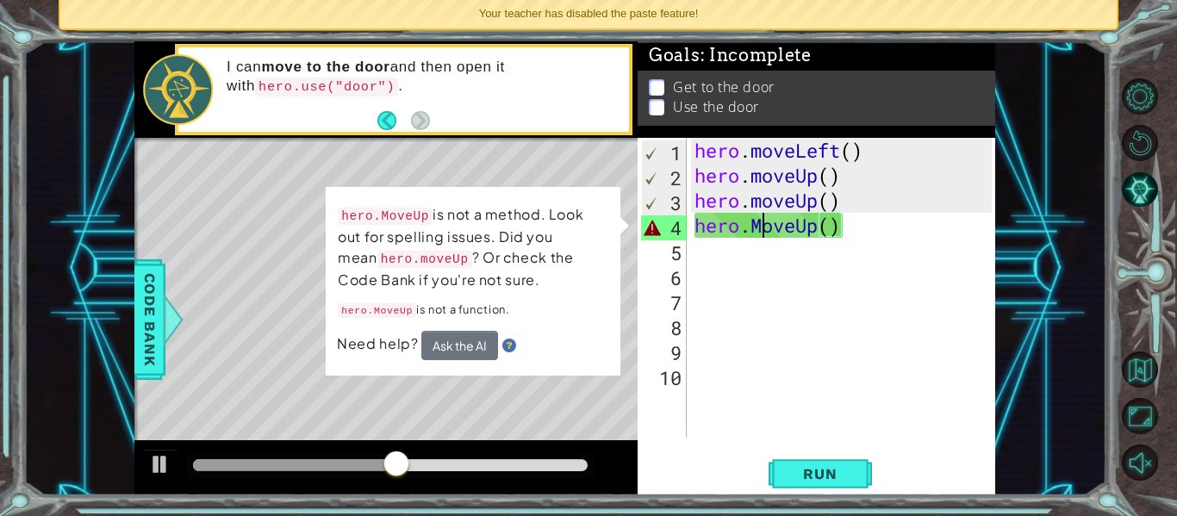
click at [761, 216] on div "hero . moveLeft ( ) hero . moveUp ( ) hero . moveUp ( ) hero . MoveUp ( )" at bounding box center [845, 313] width 309 height 350
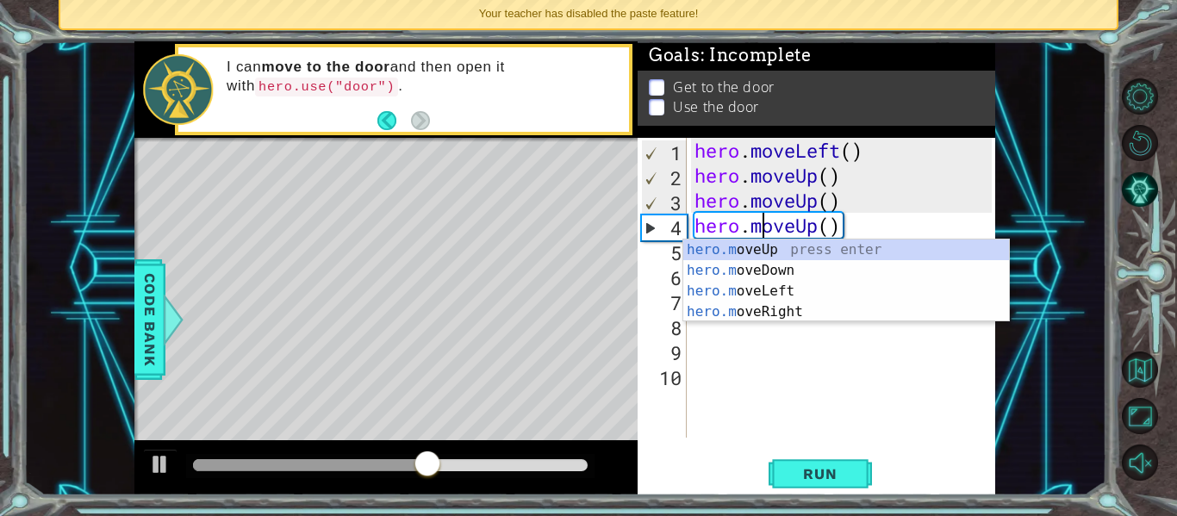
scroll to position [0, 3]
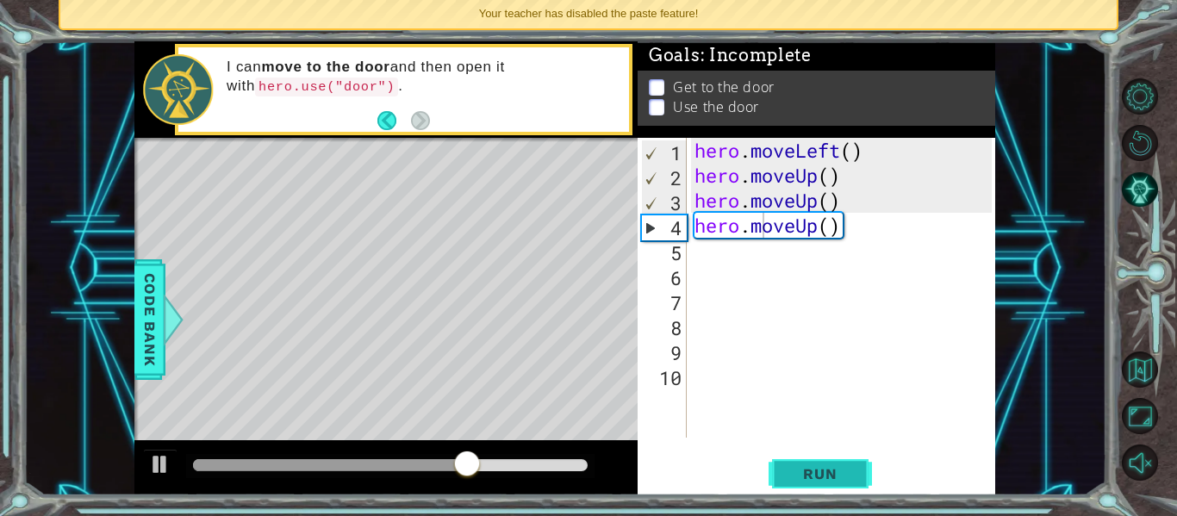
click at [807, 468] on span "Run" at bounding box center [820, 473] width 68 height 17
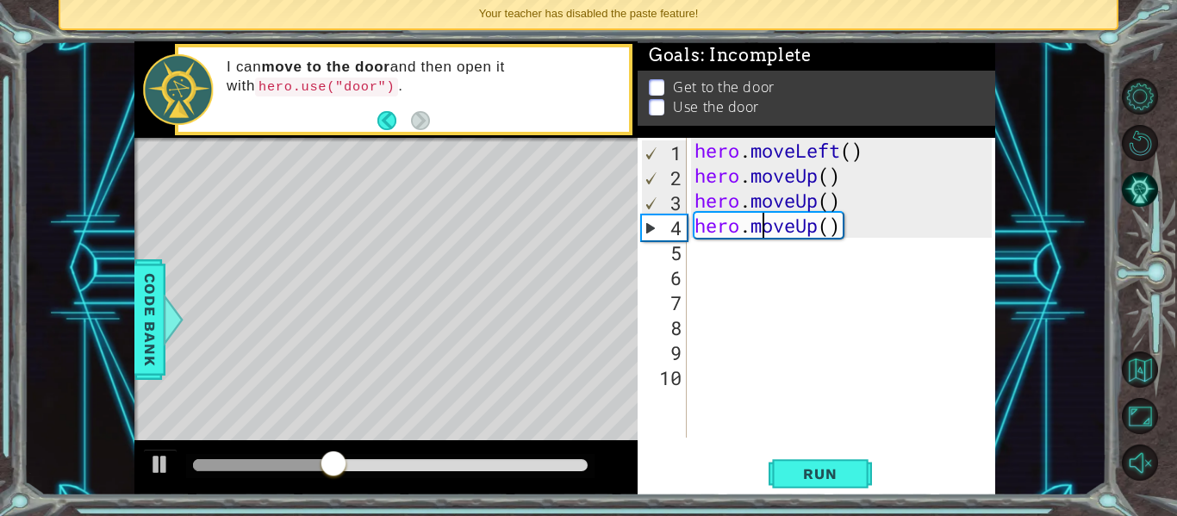
click at [823, 223] on div "hero . moveLeft ( ) hero . moveUp ( ) hero . moveUp ( ) hero . moveUp ( )" at bounding box center [845, 313] width 309 height 350
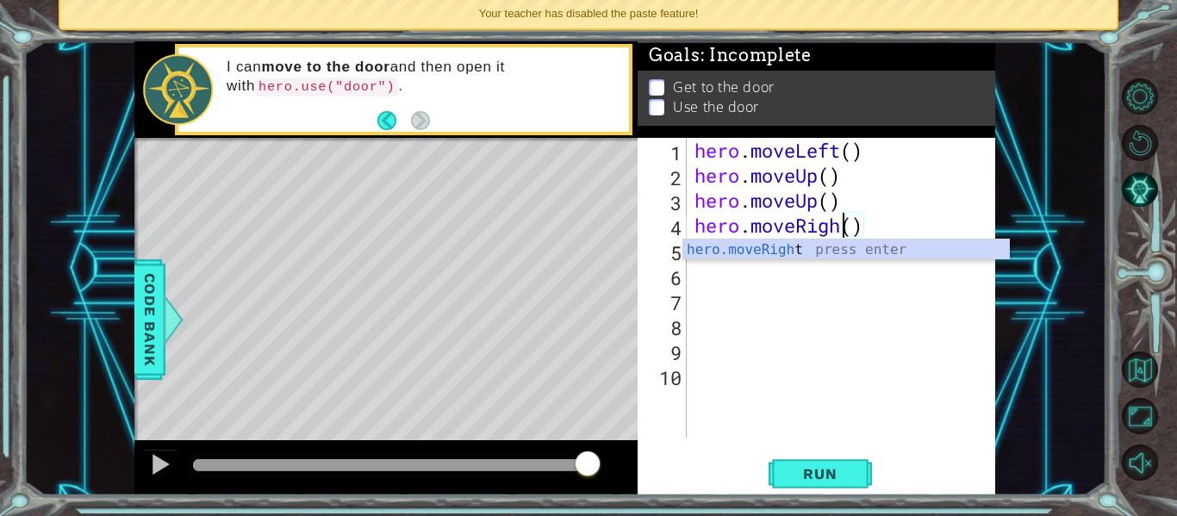
scroll to position [0, 8]
click at [818, 487] on button "Run" at bounding box center [819, 473] width 103 height 35
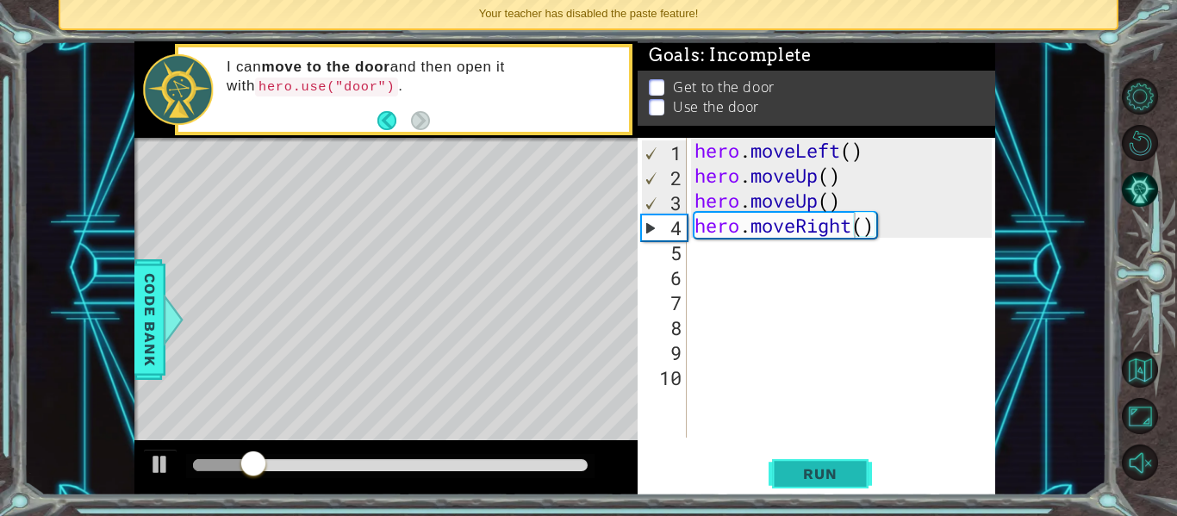
click at [818, 487] on button "Run" at bounding box center [819, 473] width 103 height 35
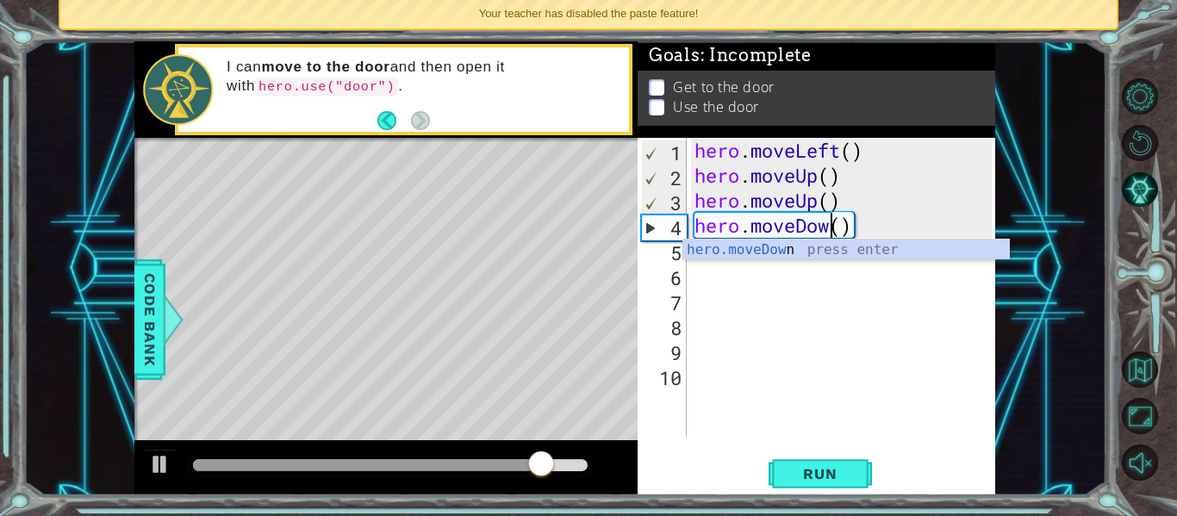
scroll to position [0, 7]
click at [825, 463] on button "Run" at bounding box center [819, 473] width 103 height 35
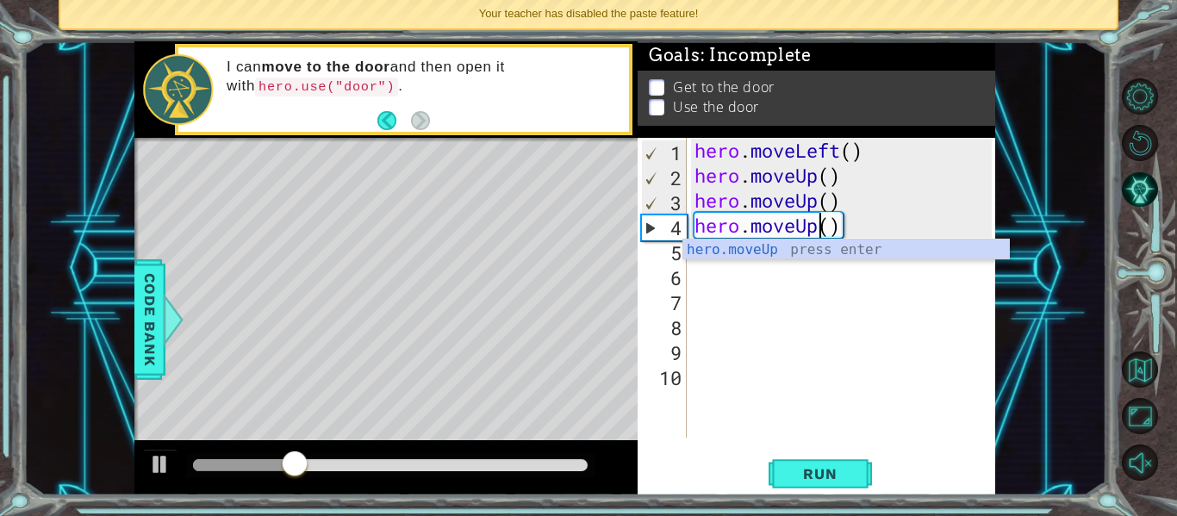
scroll to position [0, 6]
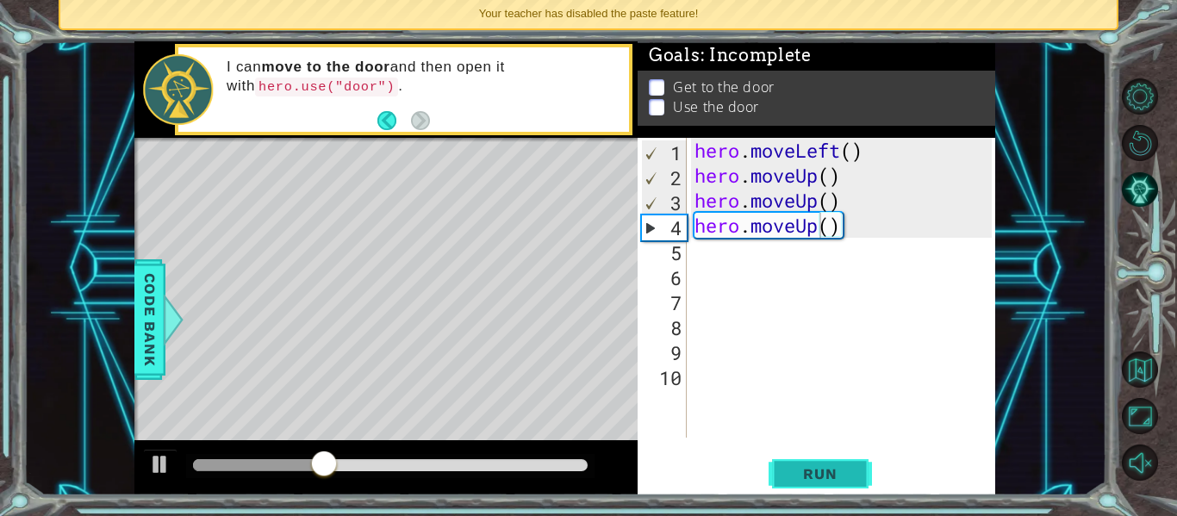
click at [828, 491] on button "Run" at bounding box center [819, 473] width 103 height 35
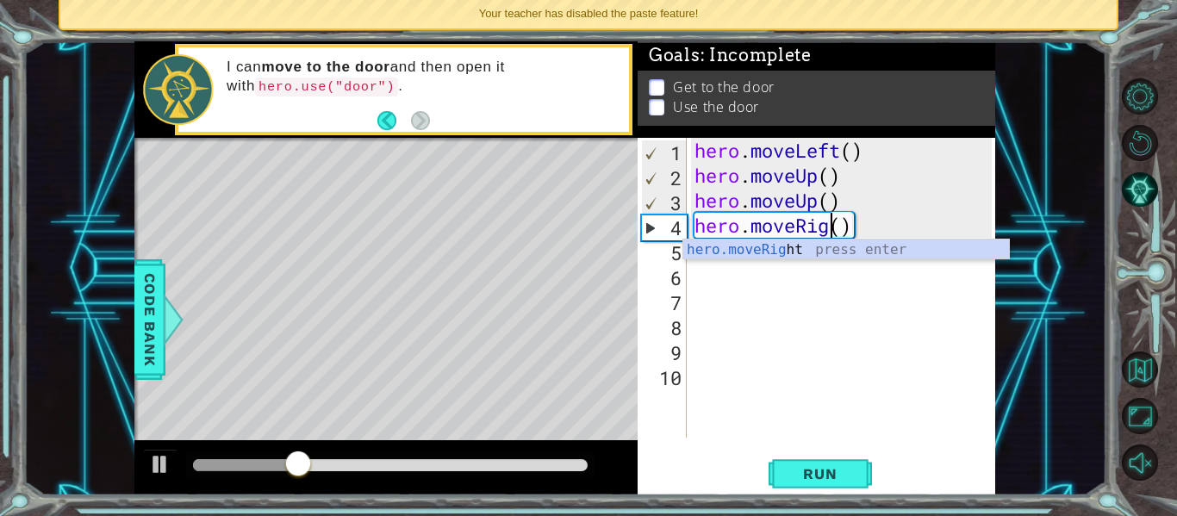
scroll to position [0, 8]
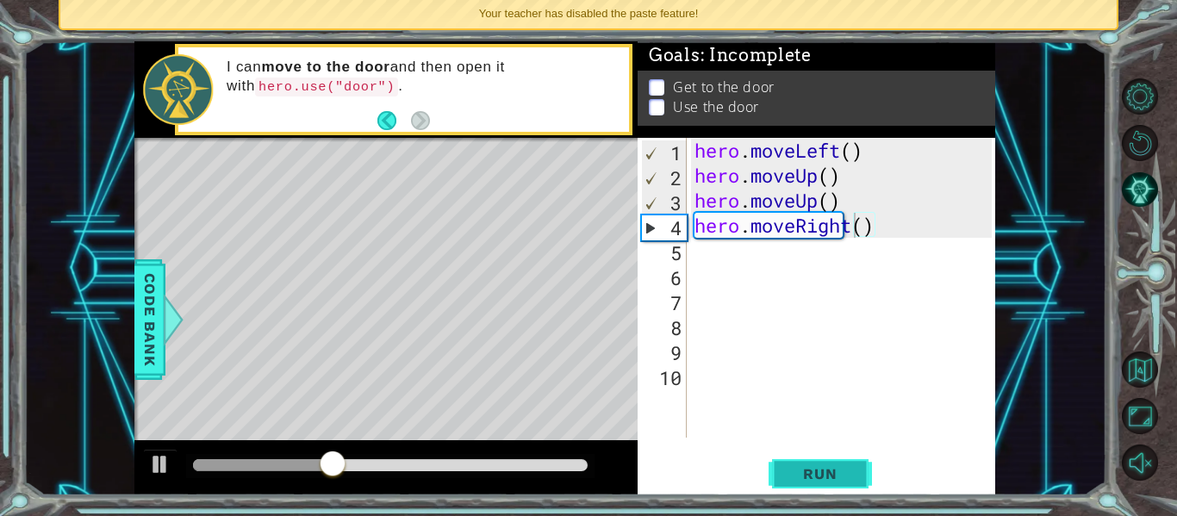
click at [843, 475] on span "Run" at bounding box center [820, 473] width 68 height 17
click at [843, 469] on span "Run" at bounding box center [820, 473] width 68 height 17
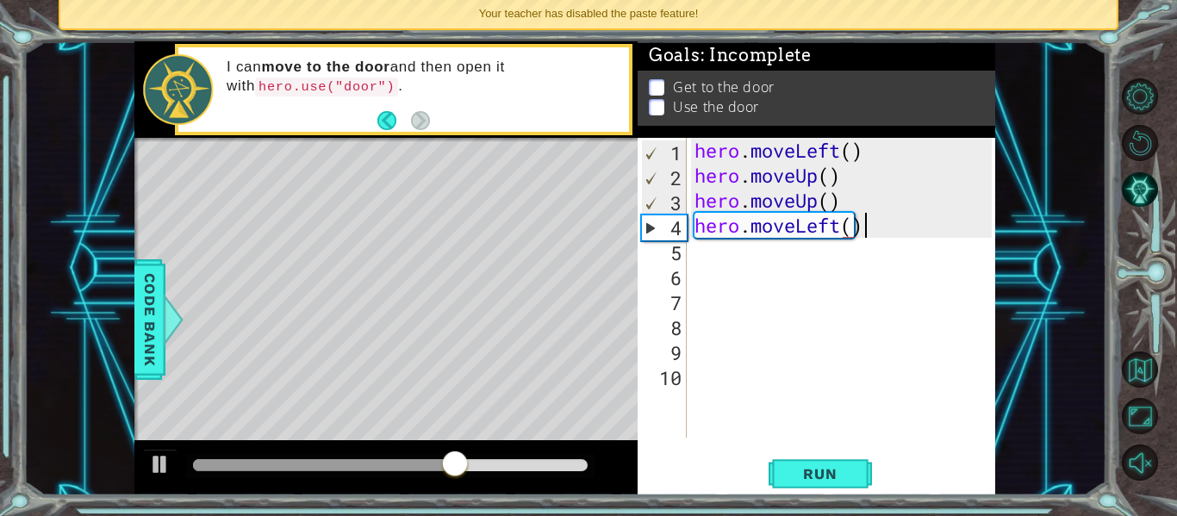
scroll to position [0, 7]
type textarea "hero.moveLeft()"
click at [835, 469] on span "Run" at bounding box center [820, 473] width 68 height 17
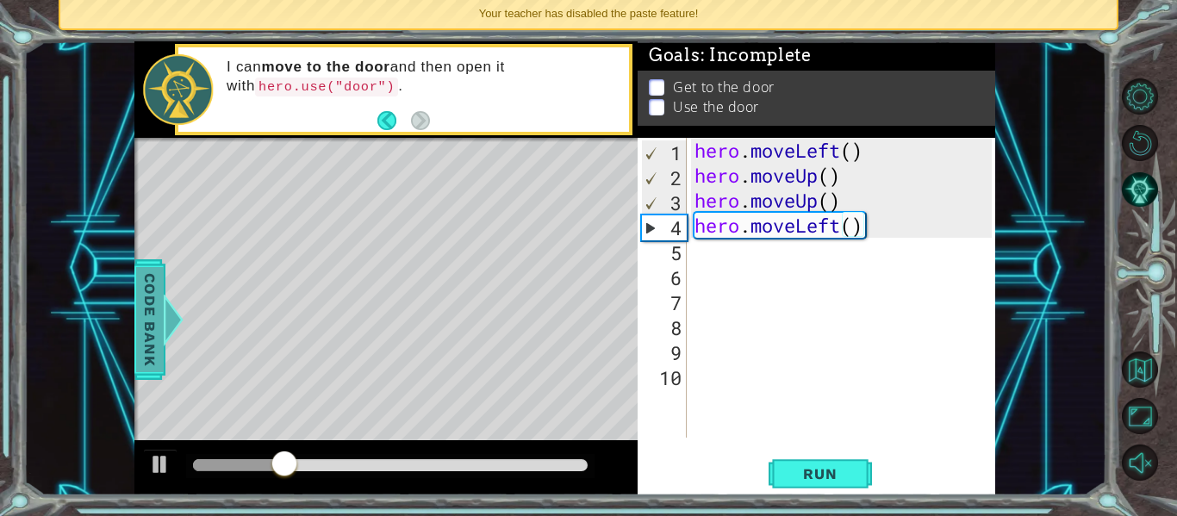
click at [147, 319] on span "Code Bank" at bounding box center [134, 319] width 28 height 105
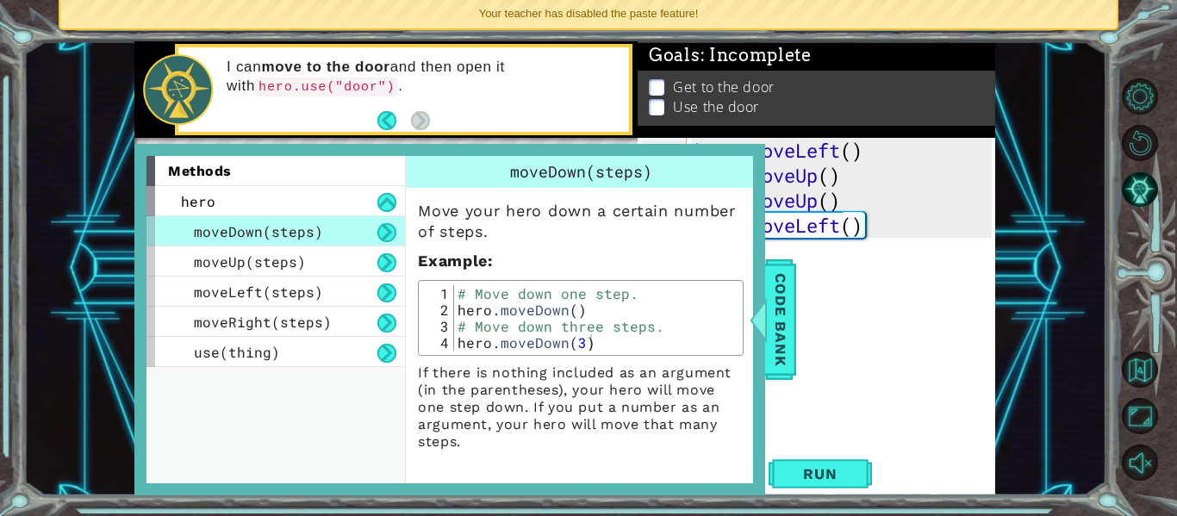
click at [832, 304] on div "hero . moveLeft ( ) hero . moveUp ( ) hero . moveUp ( ) hero . moveLeft ( )" at bounding box center [845, 313] width 309 height 350
click at [773, 314] on span "Code Bank" at bounding box center [765, 319] width 28 height 105
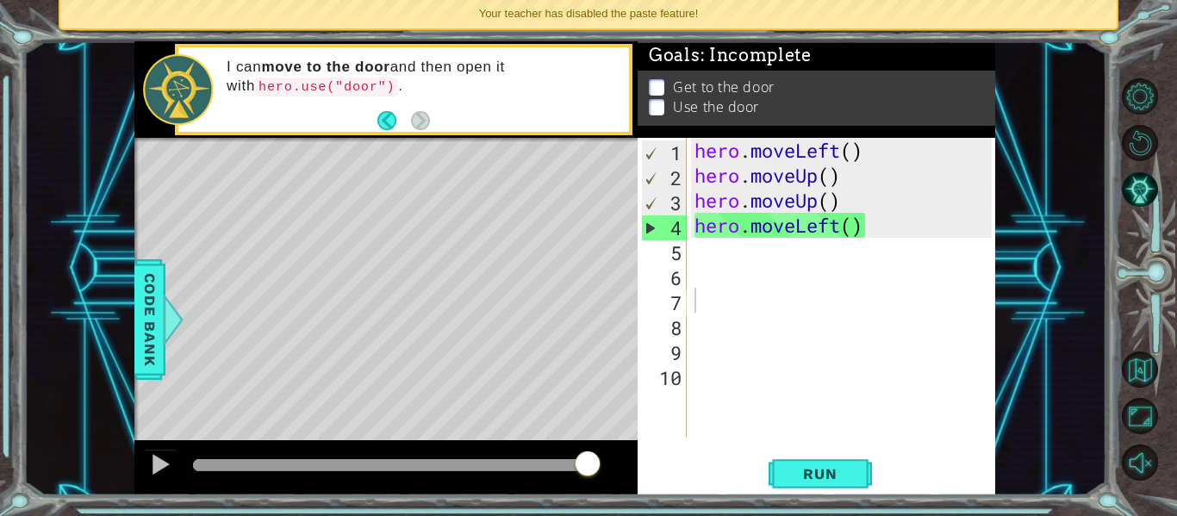
click at [841, 220] on div "hero . moveLeft ( ) hero . moveUp ( ) hero . moveUp ( ) hero . moveLeft ( )" at bounding box center [845, 313] width 309 height 350
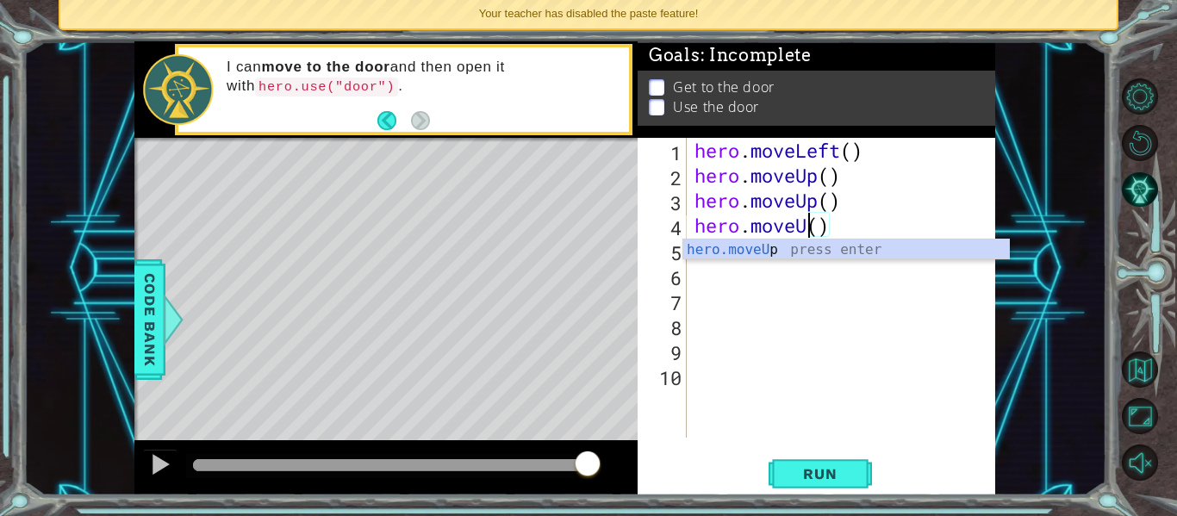
scroll to position [0, 6]
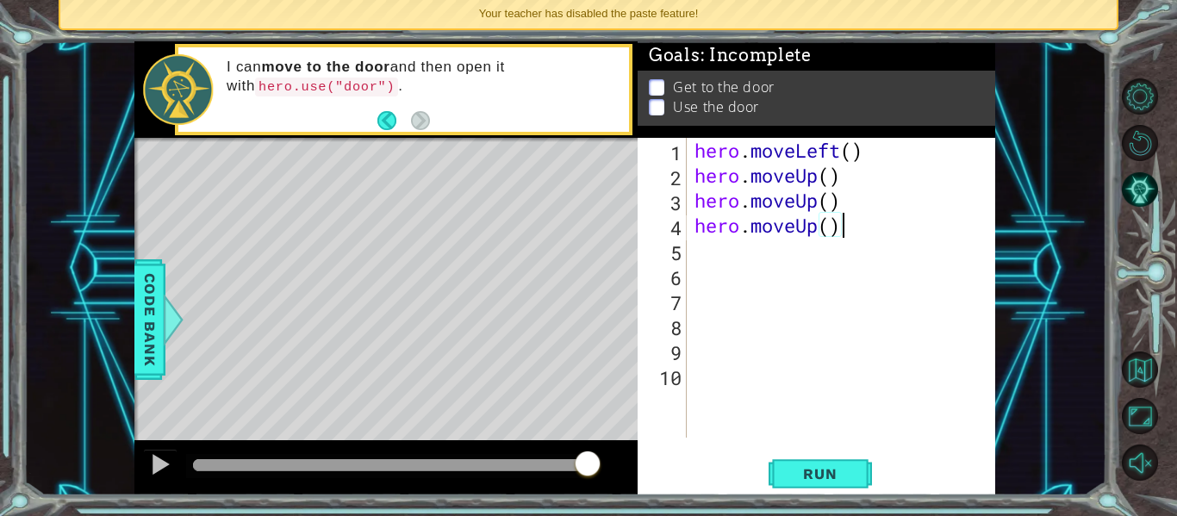
click at [837, 229] on div "hero . moveLeft ( ) hero . moveUp ( ) hero . moveUp ( ) hero . moveUp ( )" at bounding box center [845, 313] width 309 height 350
click at [829, 224] on div "hero . moveLeft ( ) hero . moveUp ( ) hero . moveUp ( ) hero . moveUp ( )" at bounding box center [845, 313] width 309 height 350
click at [844, 476] on span "Run" at bounding box center [820, 473] width 68 height 17
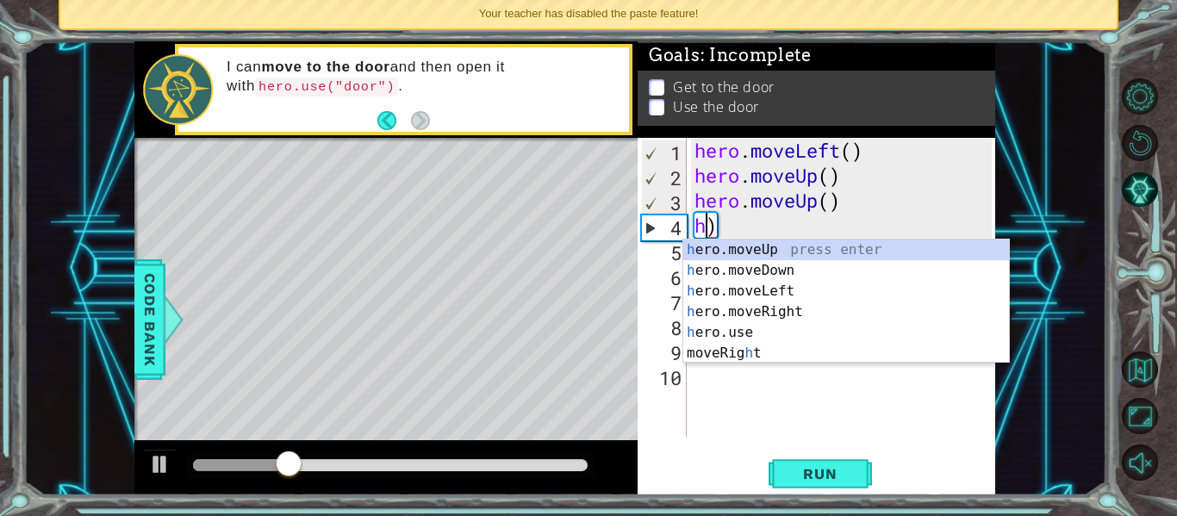
scroll to position [0, 0]
type textarea ")"
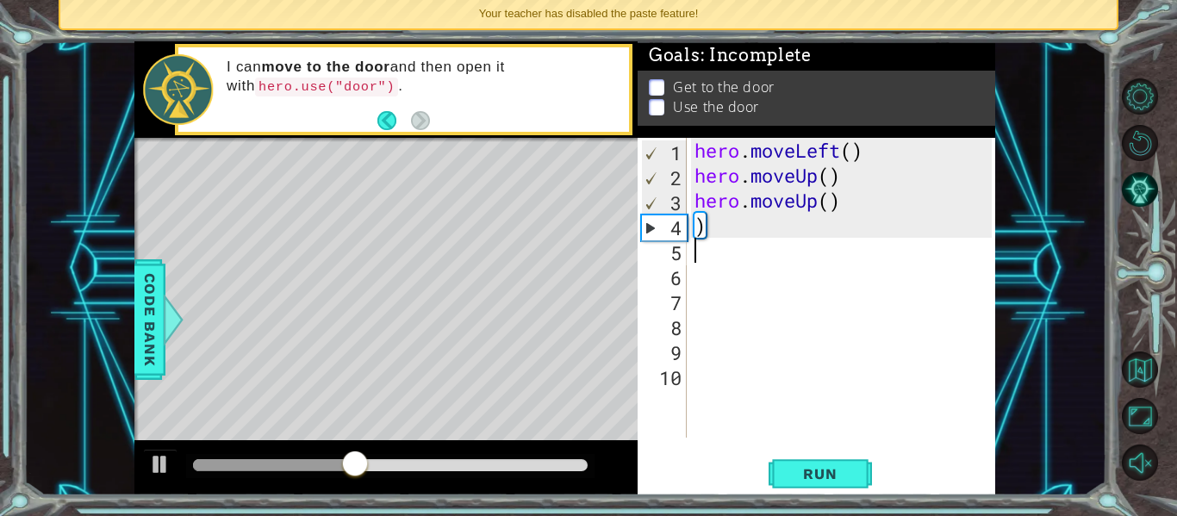
click at [778, 228] on div "hero . moveLeft ( ) hero . moveUp ( ) hero . moveUp ( ) )" at bounding box center [845, 313] width 309 height 350
type textarea ")"
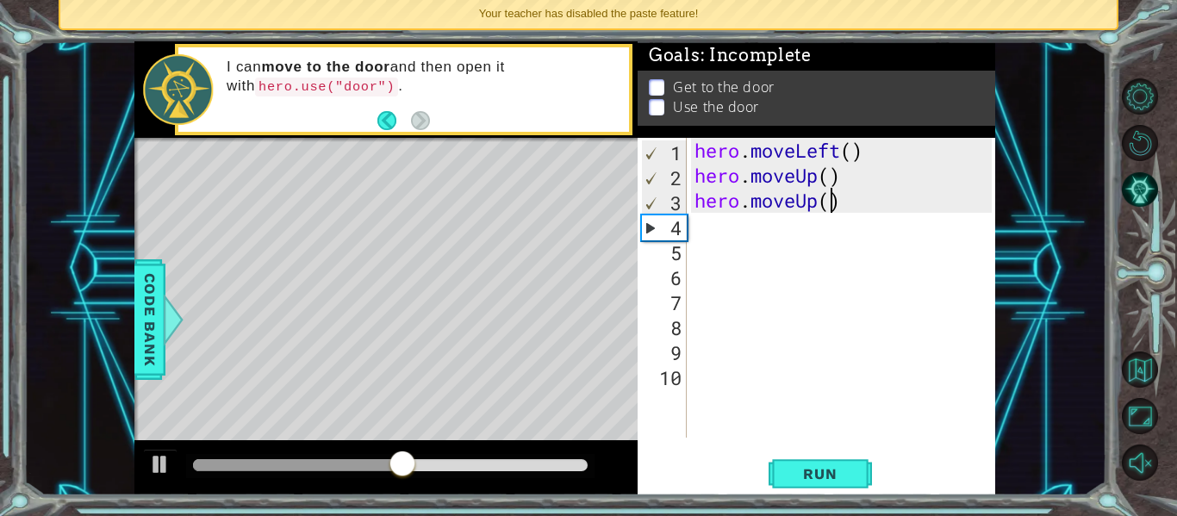
click at [831, 199] on div "hero . moveLeft ( ) hero . moveUp ( ) hero . moveUp ( )" at bounding box center [845, 313] width 309 height 350
type textarea "hero.moveUp()"
click at [709, 238] on div "hero . moveLeft ( ) hero . moveUp ( ) hero . moveUp ( )" at bounding box center [845, 313] width 309 height 350
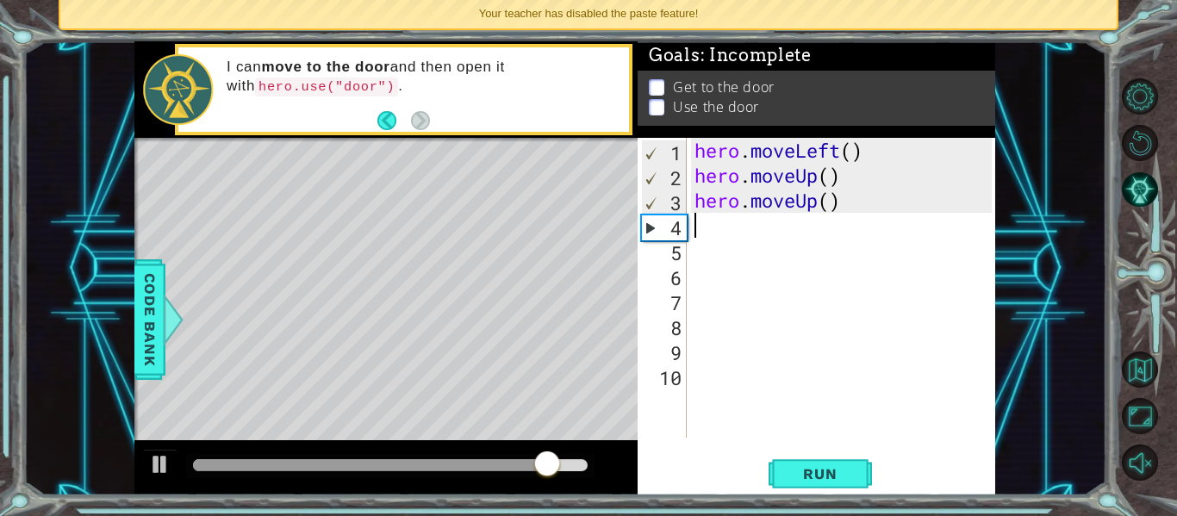
click at [709, 238] on div "hero . moveLeft ( ) hero . moveUp ( ) hero . moveUp ( )" at bounding box center [845, 313] width 309 height 350
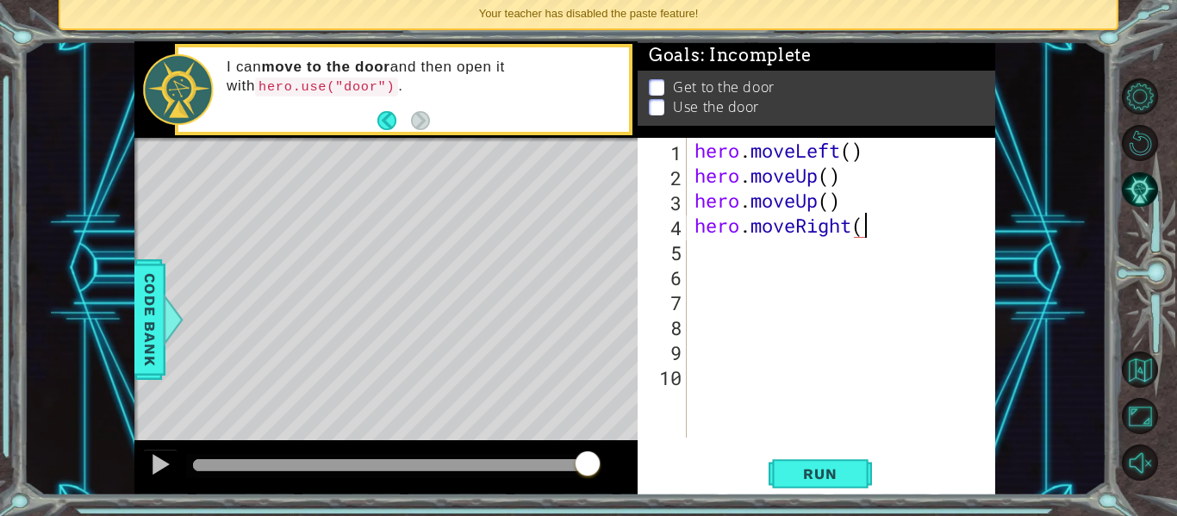
scroll to position [0, 8]
type textarea "hero.moveRight(1)"
click at [807, 463] on button "Run" at bounding box center [819, 473] width 103 height 35
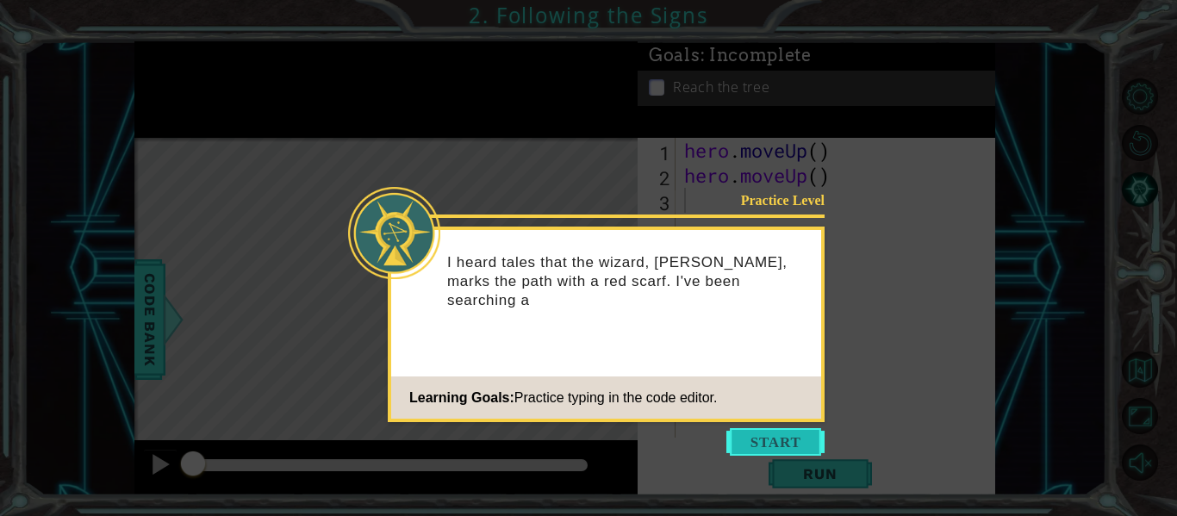
click at [792, 444] on button "Start" at bounding box center [775, 442] width 98 height 28
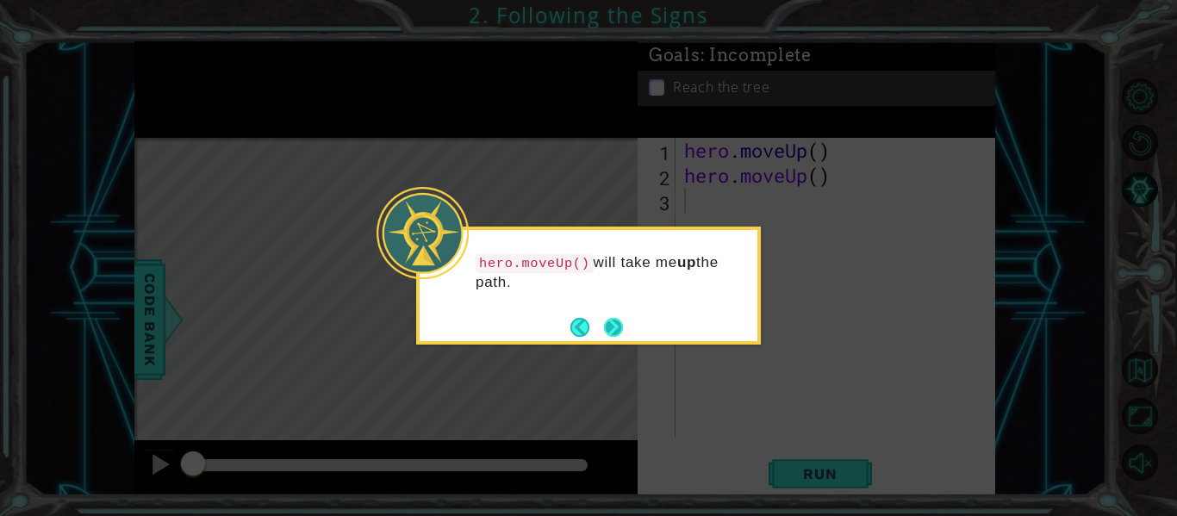
click at [621, 323] on button "Next" at bounding box center [613, 327] width 20 height 20
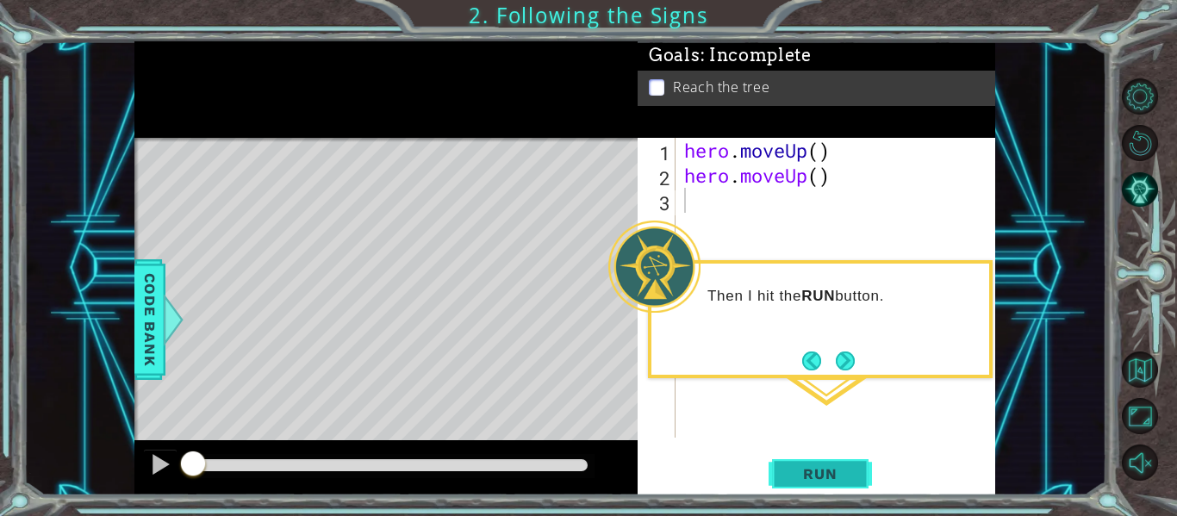
click at [841, 484] on button "Run" at bounding box center [819, 473] width 103 height 35
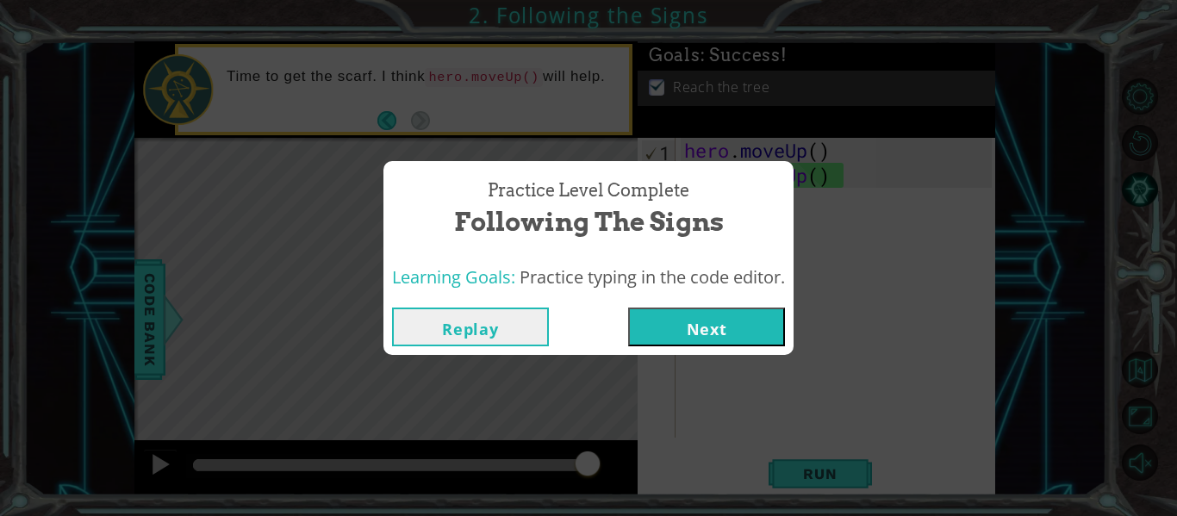
click at [738, 314] on button "Next" at bounding box center [706, 326] width 157 height 39
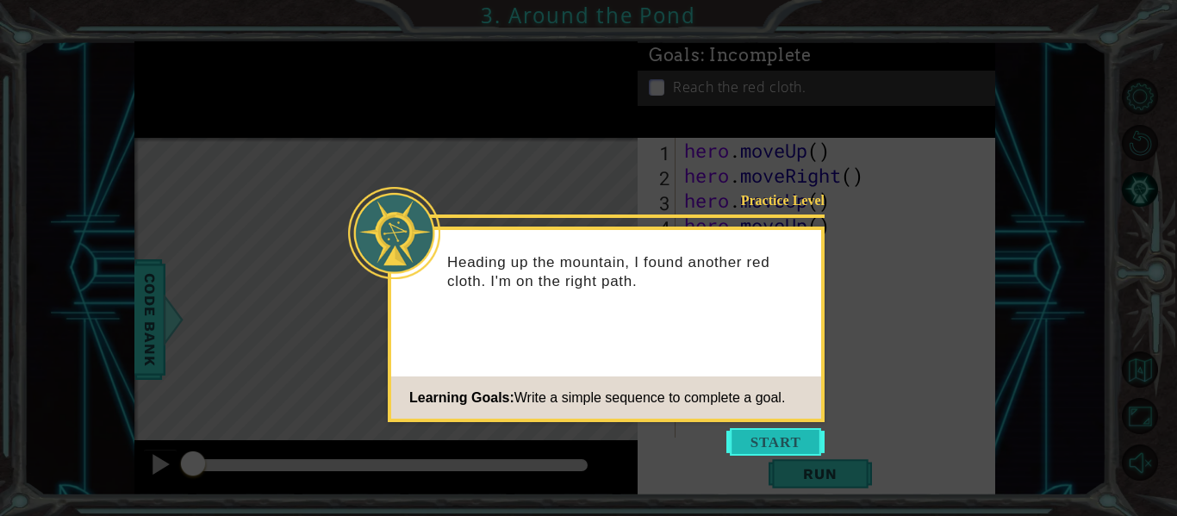
click at [799, 442] on button "Start" at bounding box center [775, 442] width 98 height 28
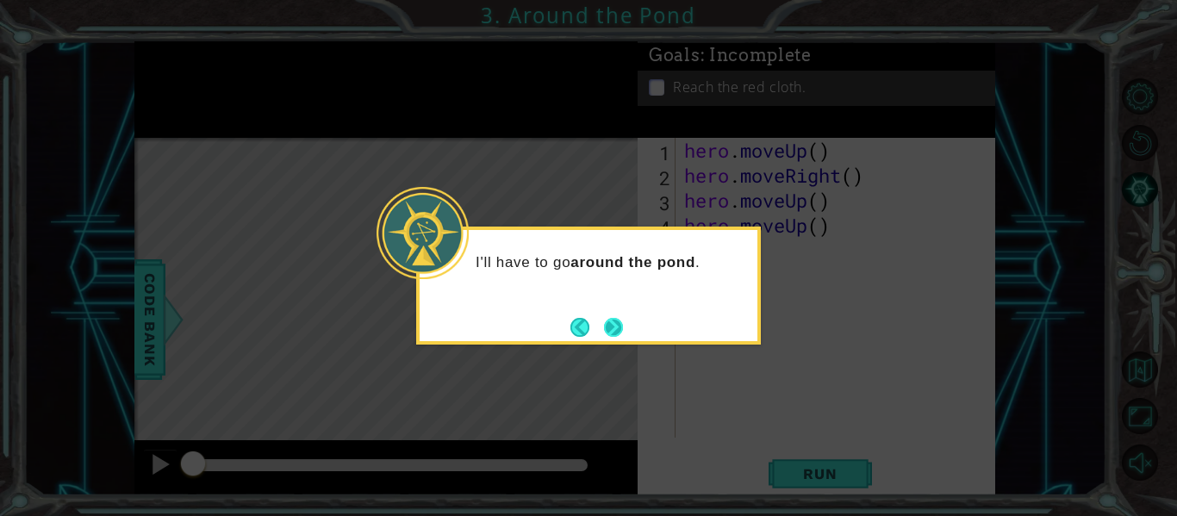
click at [612, 326] on button "Next" at bounding box center [613, 326] width 25 height 25
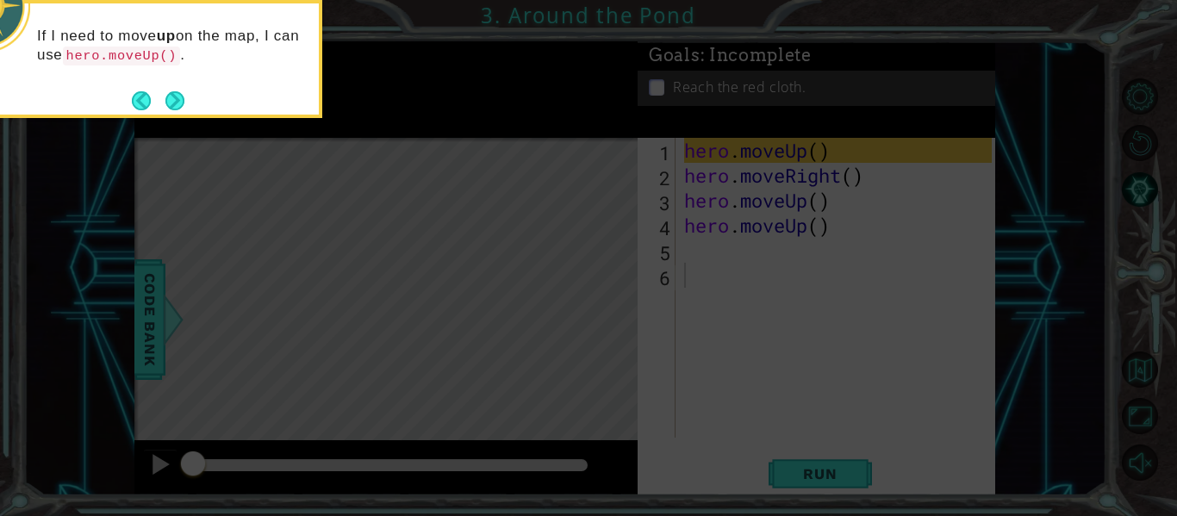
click at [782, 462] on icon at bounding box center [588, 77] width 1177 height 878
click at [182, 99] on button "Next" at bounding box center [175, 101] width 22 height 22
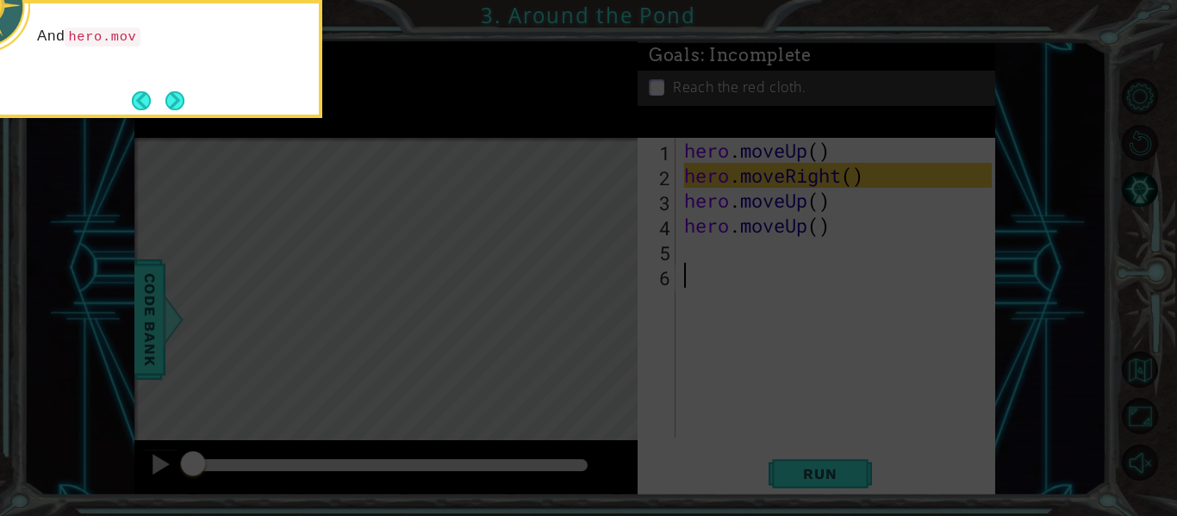
click at [182, 99] on button "Next" at bounding box center [175, 100] width 20 height 20
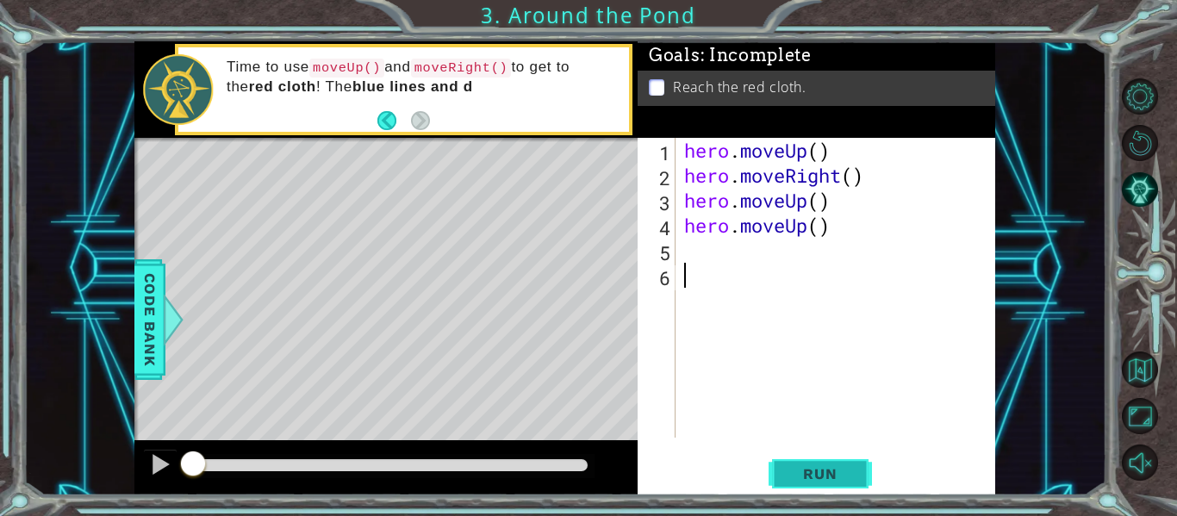
click at [852, 475] on span "Run" at bounding box center [820, 473] width 68 height 17
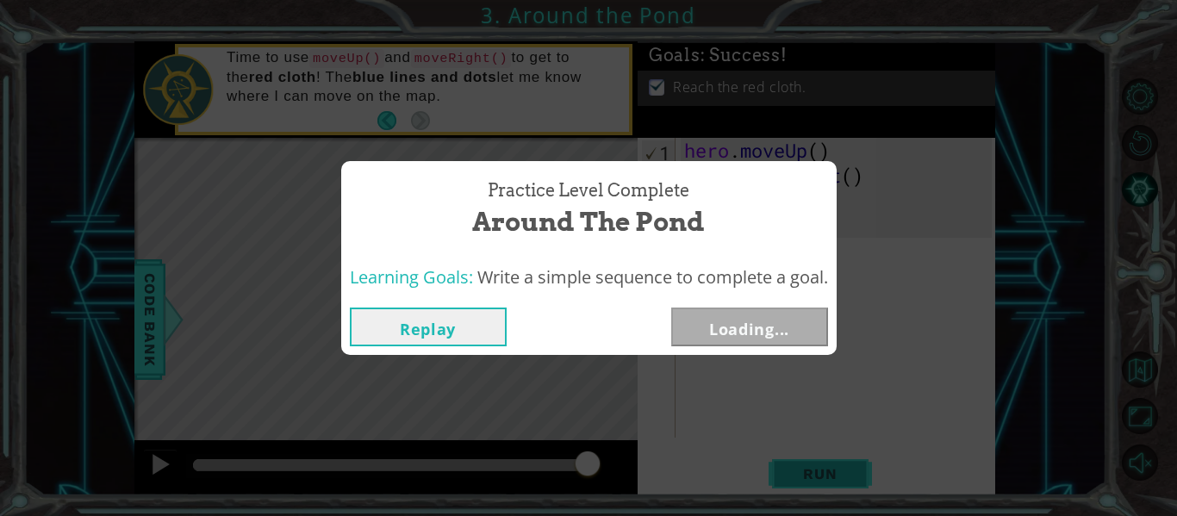
click at [852, 475] on div "Practice Level Complete Around the Pond Learning Goals: Write a simple sequence…" at bounding box center [588, 258] width 1177 height 516
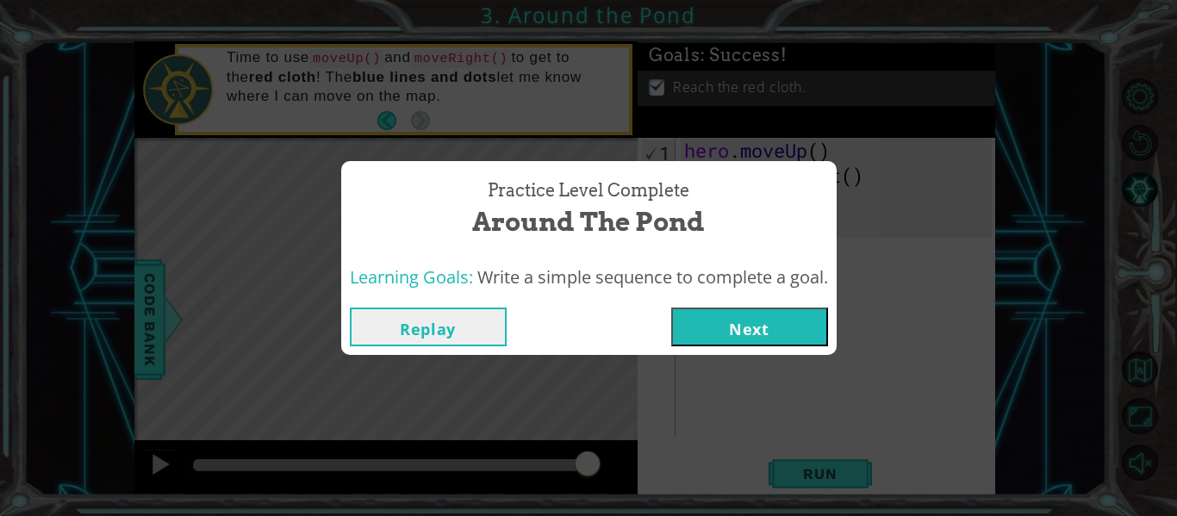
click at [756, 316] on button "Next" at bounding box center [749, 326] width 157 height 39
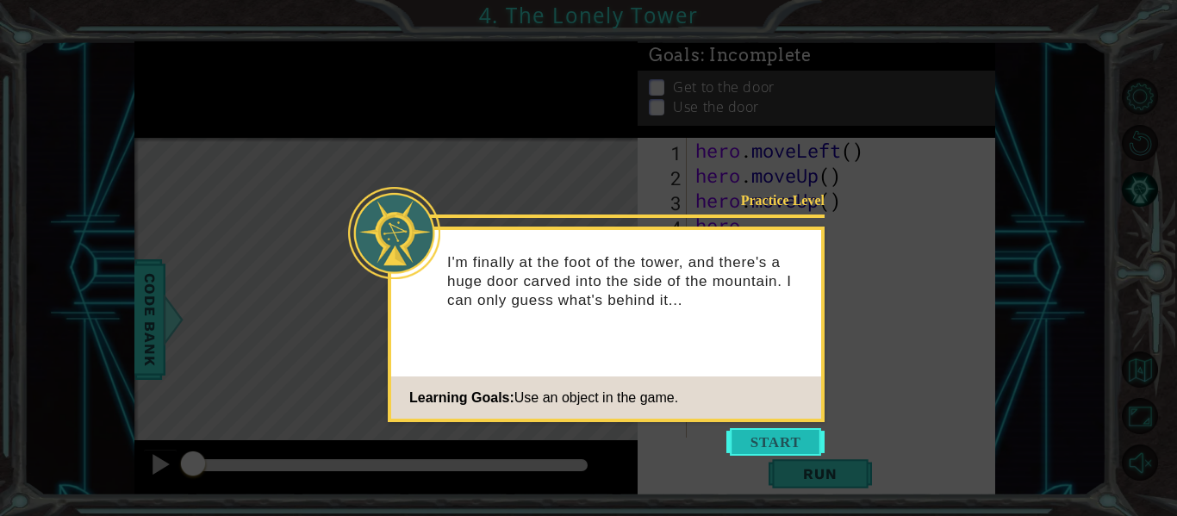
click at [794, 445] on button "Start" at bounding box center [775, 442] width 98 height 28
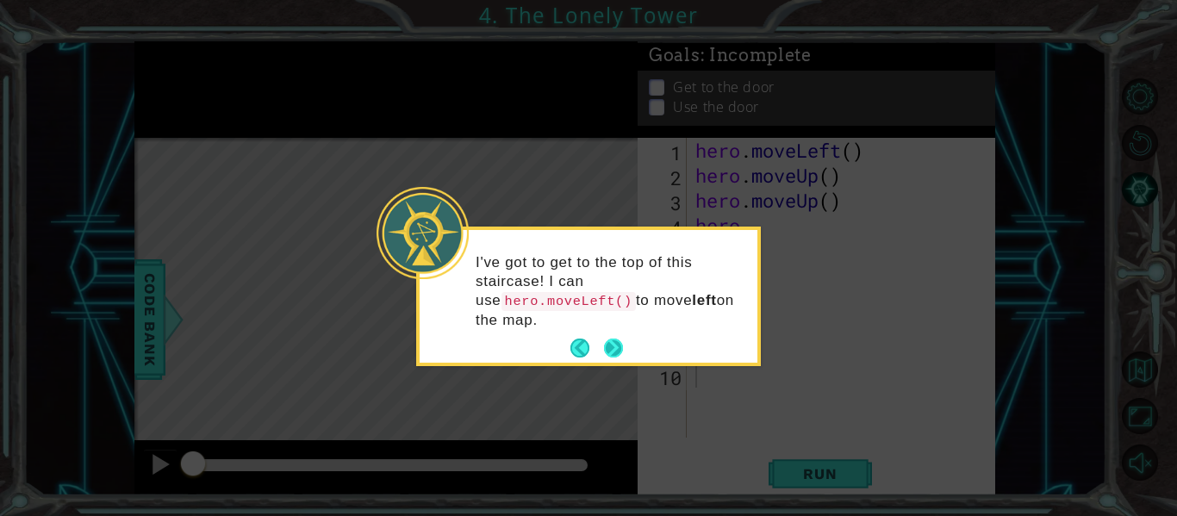
click at [622, 350] on button "Next" at bounding box center [613, 347] width 19 height 19
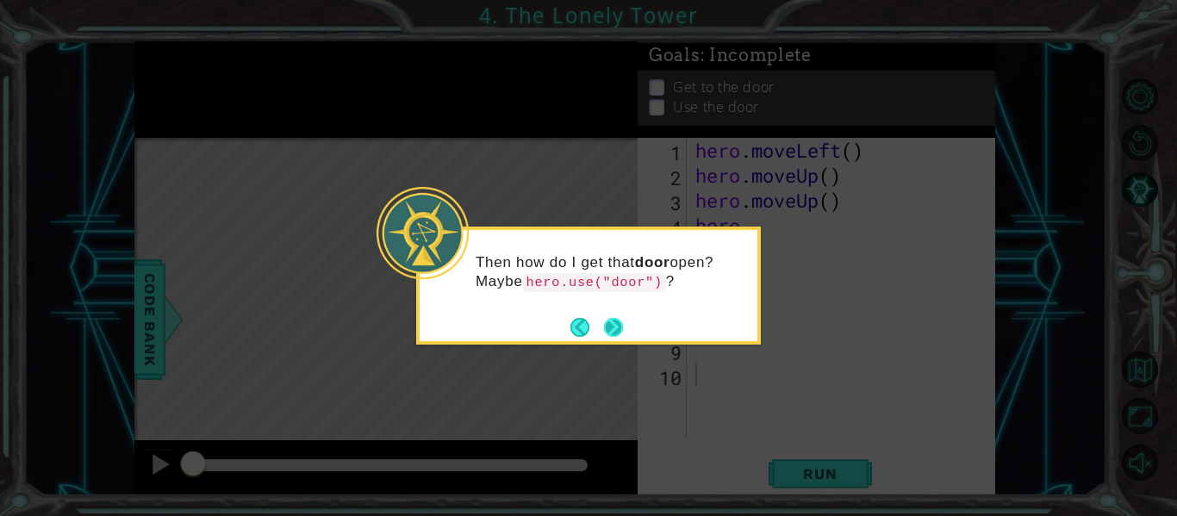
click at [610, 318] on button "Next" at bounding box center [614, 327] width 20 height 20
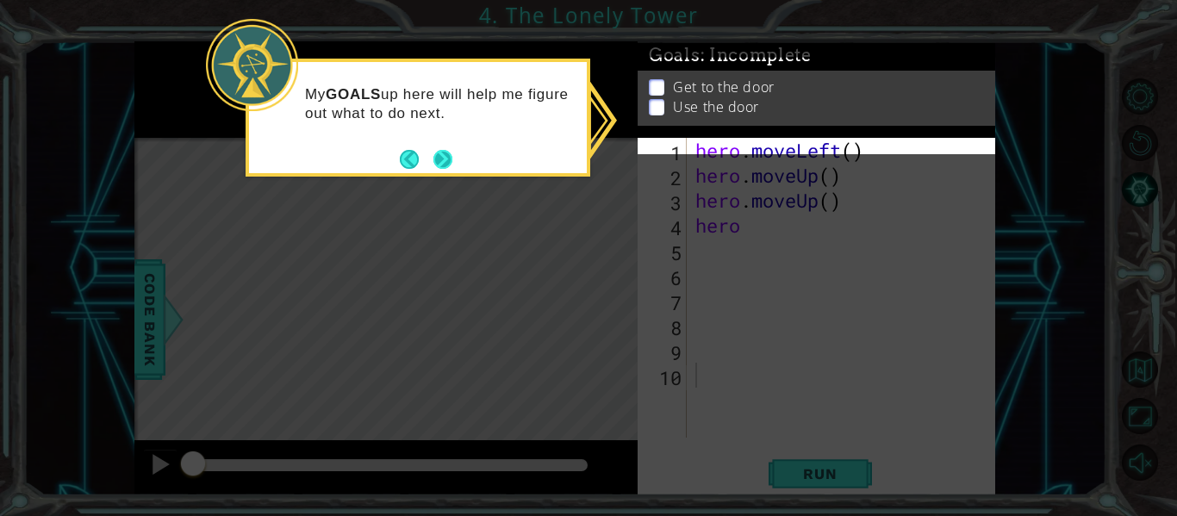
click at [439, 166] on button "Next" at bounding box center [442, 159] width 29 height 29
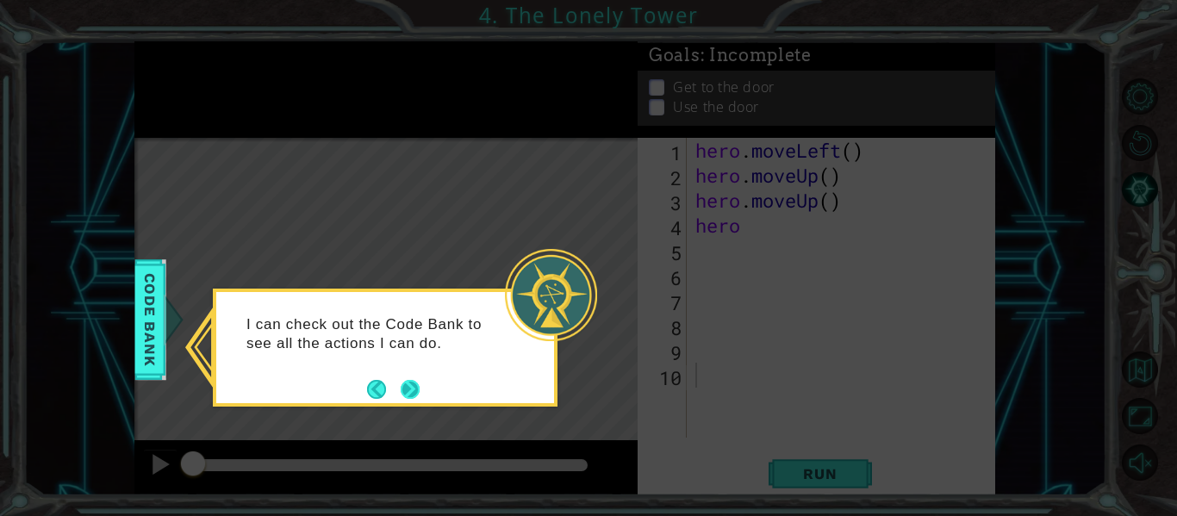
click at [413, 389] on button "Next" at bounding box center [410, 389] width 19 height 19
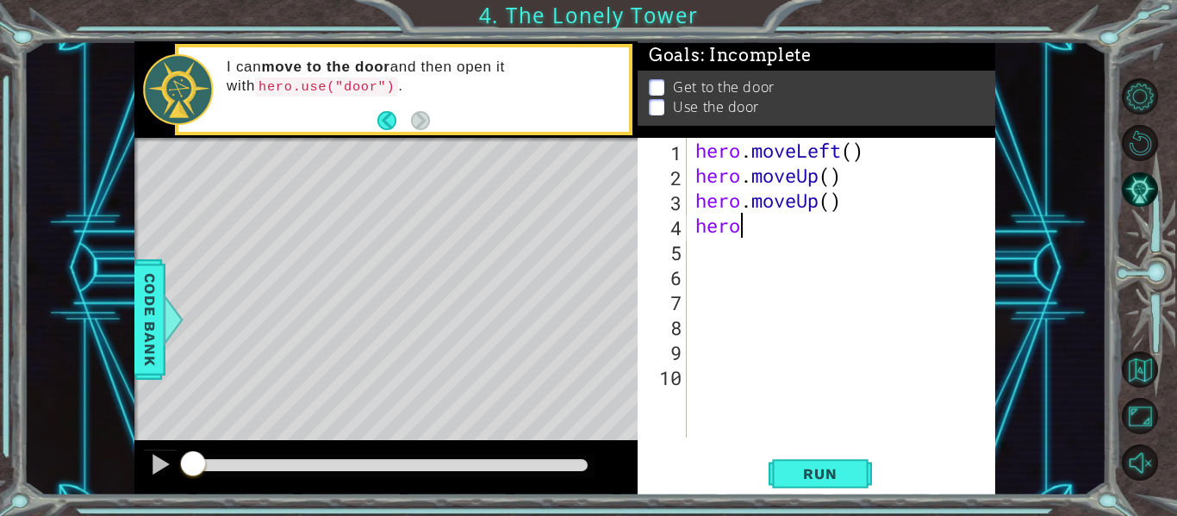
click at [767, 225] on div "hero . moveLeft ( ) hero . moveUp ( ) hero . moveUp ( ) hero" at bounding box center [846, 313] width 308 height 350
type textarea "hero.moveUp(2)"
click at [730, 256] on div "hero . moveLeft ( ) hero . moveUp ( ) hero . moveUp ( ) hero . moveUp ( 2 )" at bounding box center [846, 313] width 308 height 350
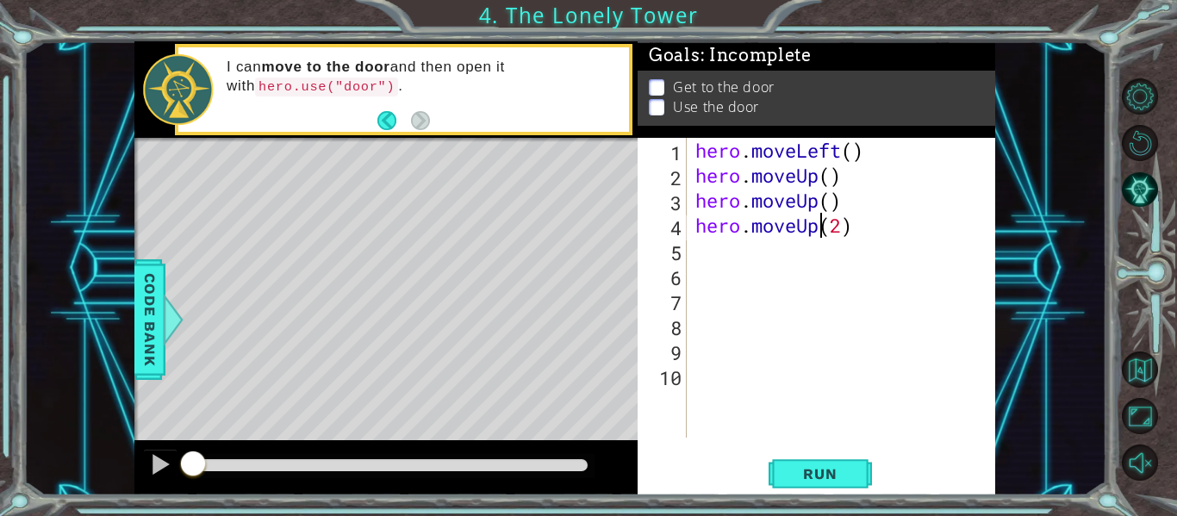
click at [816, 231] on div "hero . moveLeft ( ) hero . moveUp ( ) hero . moveUp ( ) hero . moveUp ( 2 )" at bounding box center [846, 313] width 308 height 350
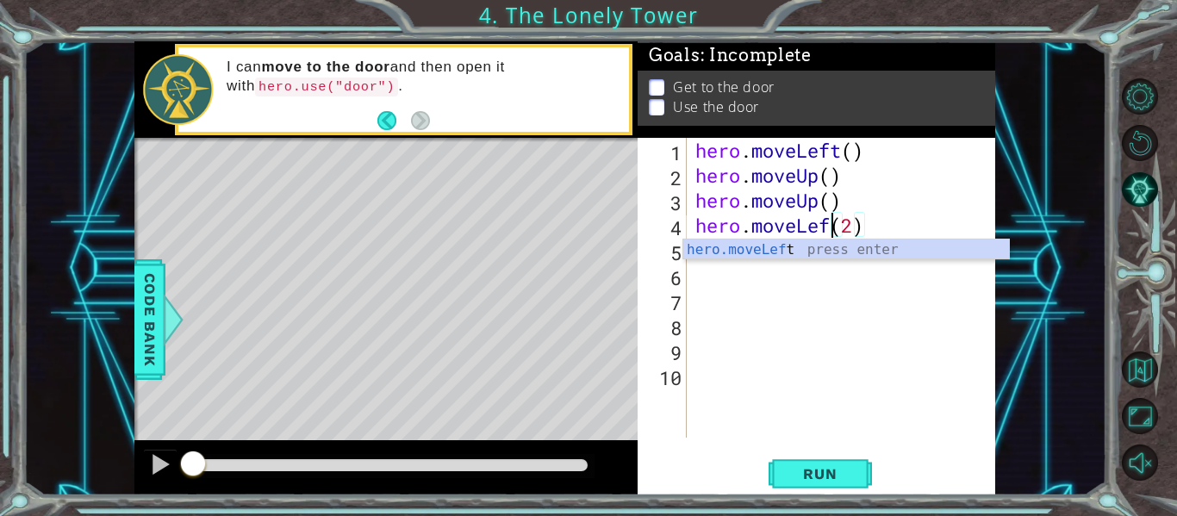
scroll to position [0, 7]
type textarea "hero.moveLeft(2)"
click at [779, 275] on div "hero . moveLeft ( ) hero . moveUp ( ) hero . moveUp ( ) hero . moveLeft ( 2 )" at bounding box center [846, 313] width 308 height 350
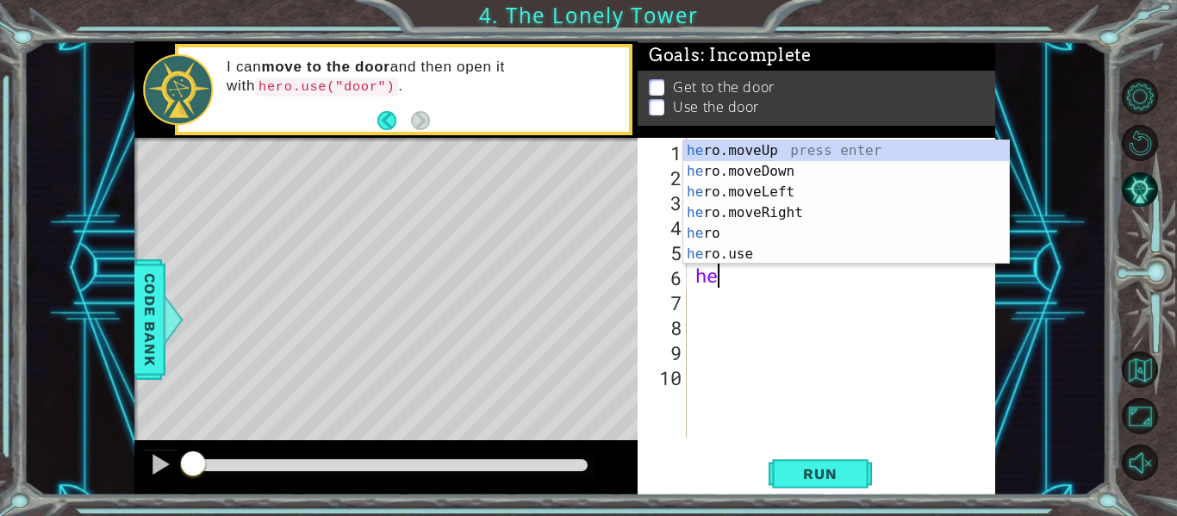
scroll to position [0, 0]
type textarea "h"
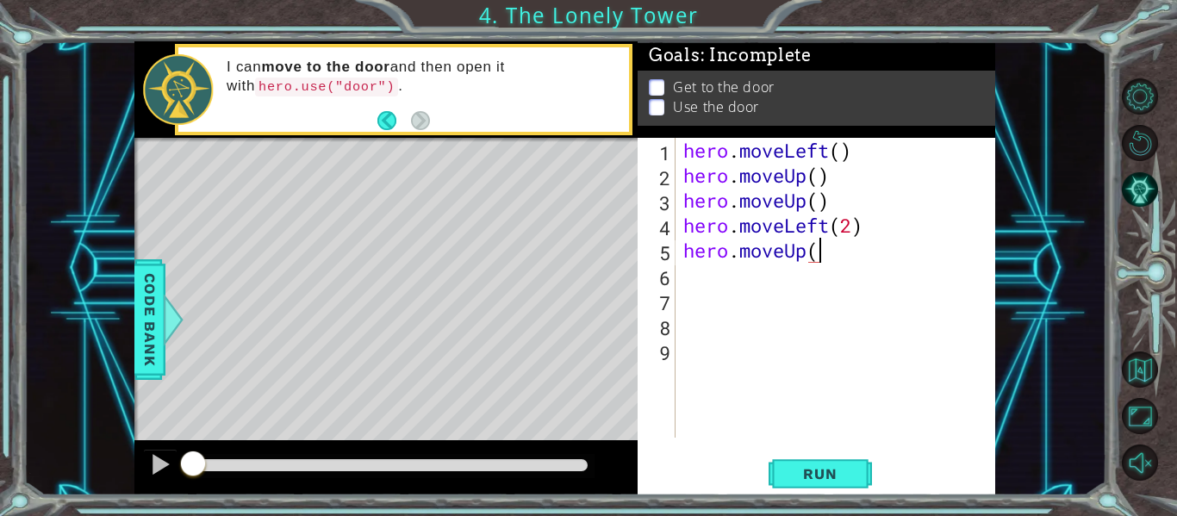
scroll to position [0, 6]
type textarea "hero.moveUp(2)"
click at [823, 267] on div "hero . moveLeft ( ) hero . moveUp ( ) hero . moveUp ( ) hero . moveLeft ( 2 ) h…" at bounding box center [840, 313] width 320 height 350
type textarea "hero.moveRight(3)"
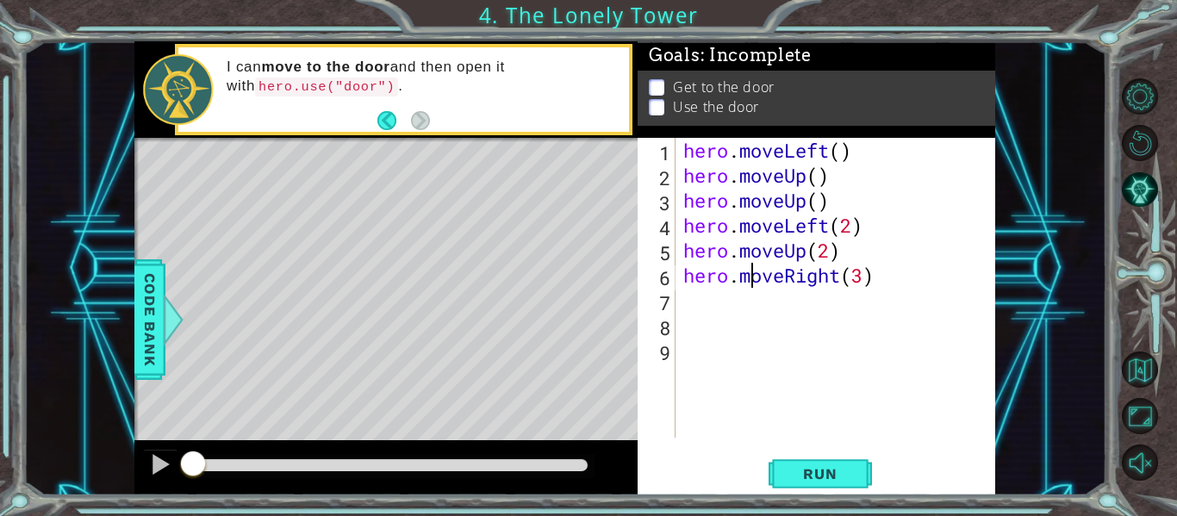
click at [749, 286] on div "hero . moveLeft ( ) hero . moveUp ( ) hero . moveUp ( ) hero . moveLeft ( 2 ) h…" at bounding box center [840, 313] width 320 height 350
click at [745, 292] on div "hero . moveLeft ( ) hero . moveUp ( ) hero . moveUp ( ) hero . moveLeft ( 2 ) h…" at bounding box center [840, 313] width 320 height 350
click at [816, 475] on span "Run" at bounding box center [820, 473] width 68 height 17
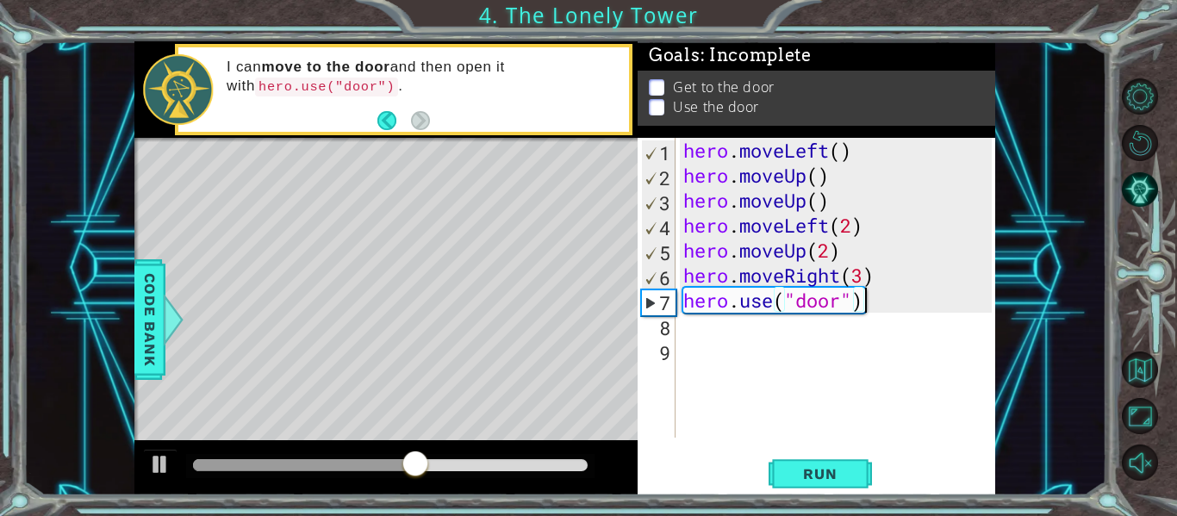
click at [832, 248] on div "hero . moveLeft ( ) hero . moveUp ( ) hero . moveUp ( ) hero . moveLeft ( 2 ) h…" at bounding box center [840, 313] width 320 height 350
click at [826, 469] on span "Run" at bounding box center [820, 473] width 68 height 17
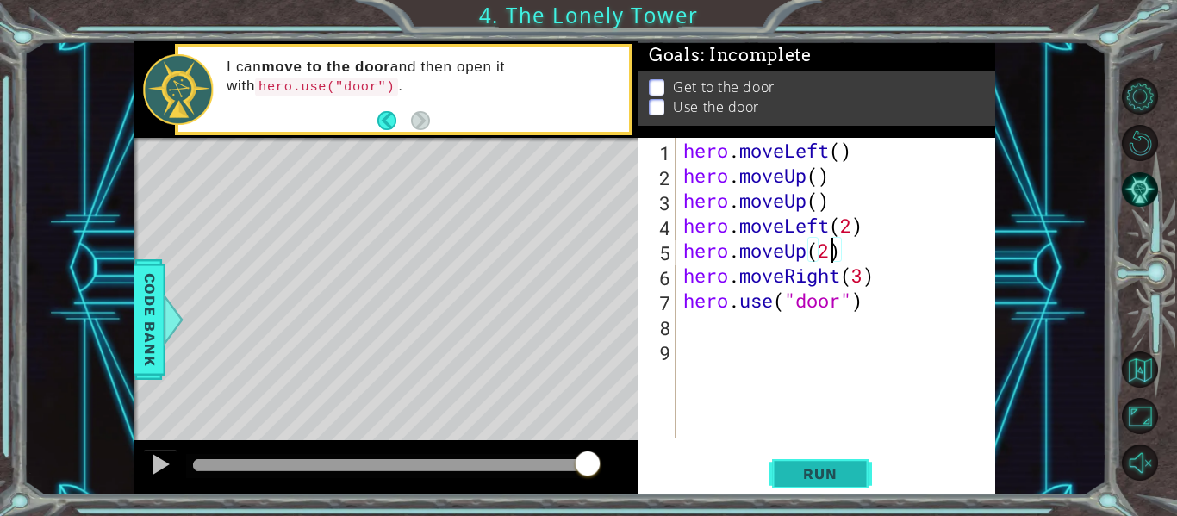
click at [835, 470] on span "Run" at bounding box center [820, 473] width 68 height 17
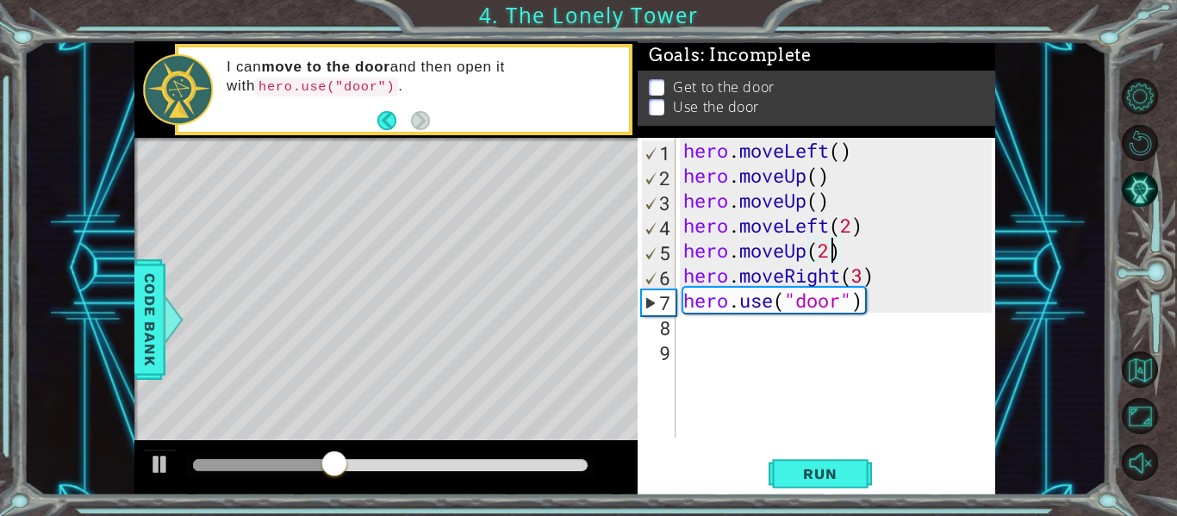
click at [879, 309] on div "hero . moveLeft ( ) hero . moveUp ( ) hero . moveUp ( ) hero . moveLeft ( 2 ) h…" at bounding box center [840, 313] width 320 height 350
click at [875, 304] on div "hero . moveLeft ( ) hero . moveUp ( ) hero . moveUp ( ) hero . moveLeft ( 2 ) h…" at bounding box center [840, 313] width 320 height 350
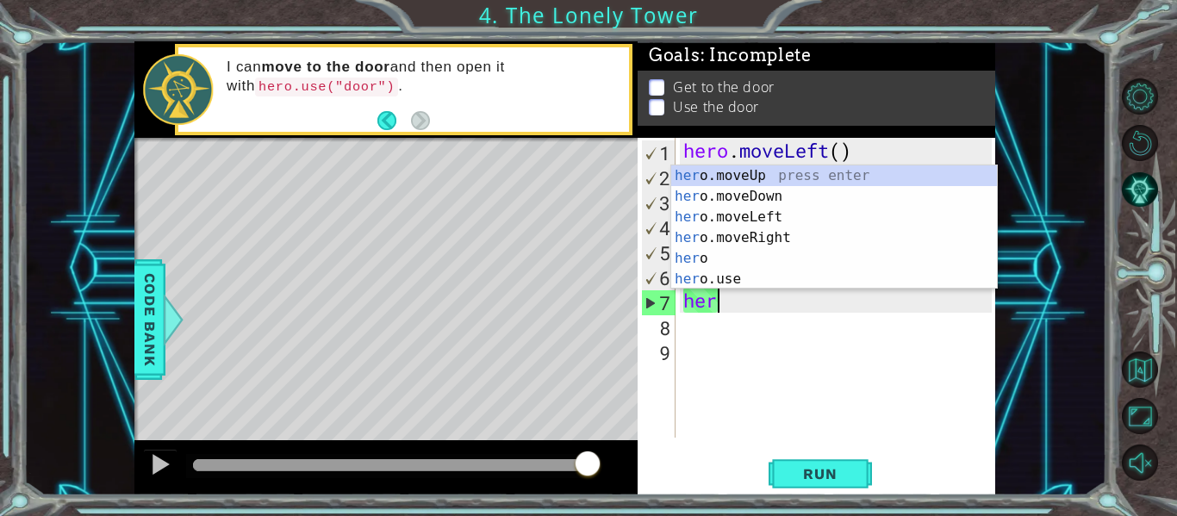
scroll to position [0, 0]
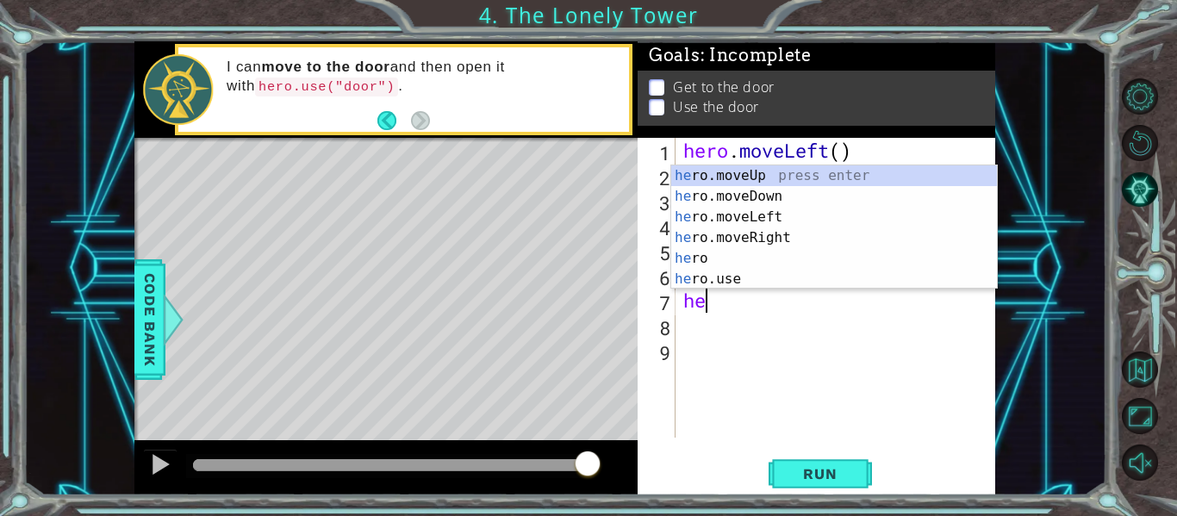
type textarea "h"
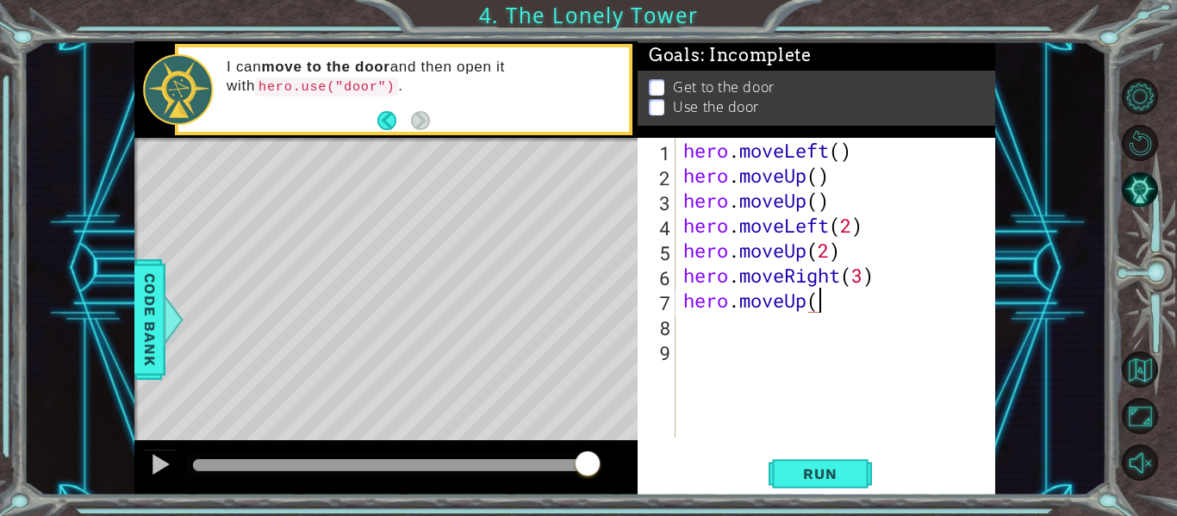
scroll to position [0, 6]
click at [828, 473] on span "Run" at bounding box center [820, 473] width 68 height 17
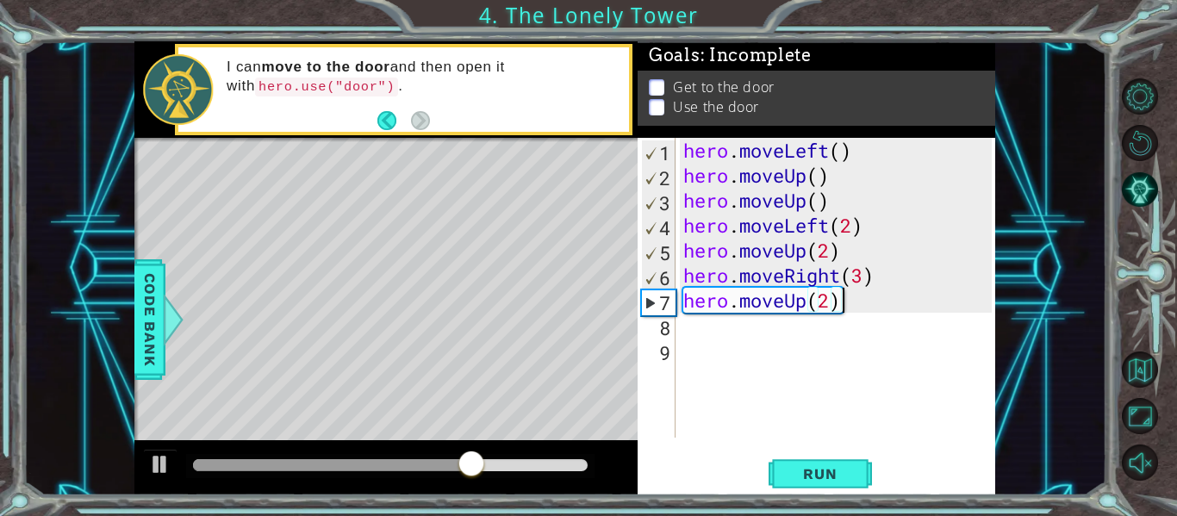
click at [859, 304] on div "hero . moveLeft ( ) hero . moveUp ( ) hero . moveUp ( ) hero . moveLeft ( 2 ) h…" at bounding box center [840, 313] width 320 height 350
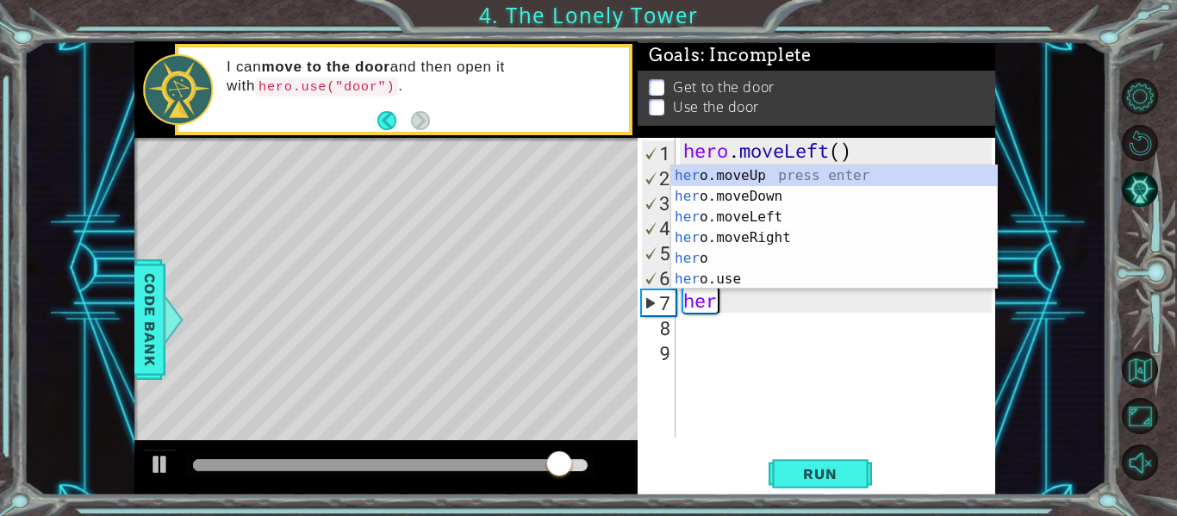
scroll to position [0, 0]
type textarea "h"
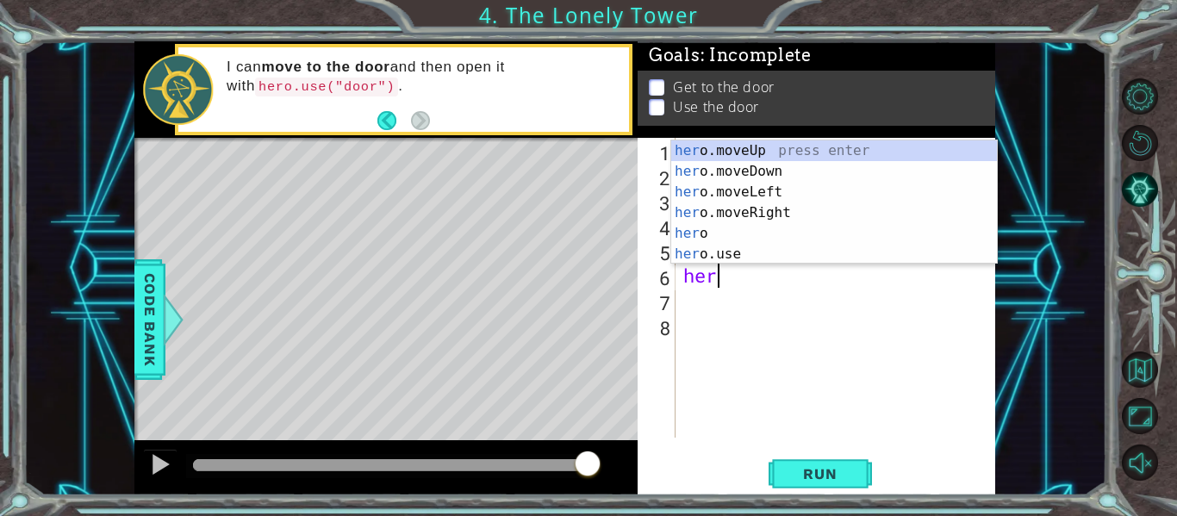
type textarea "h"
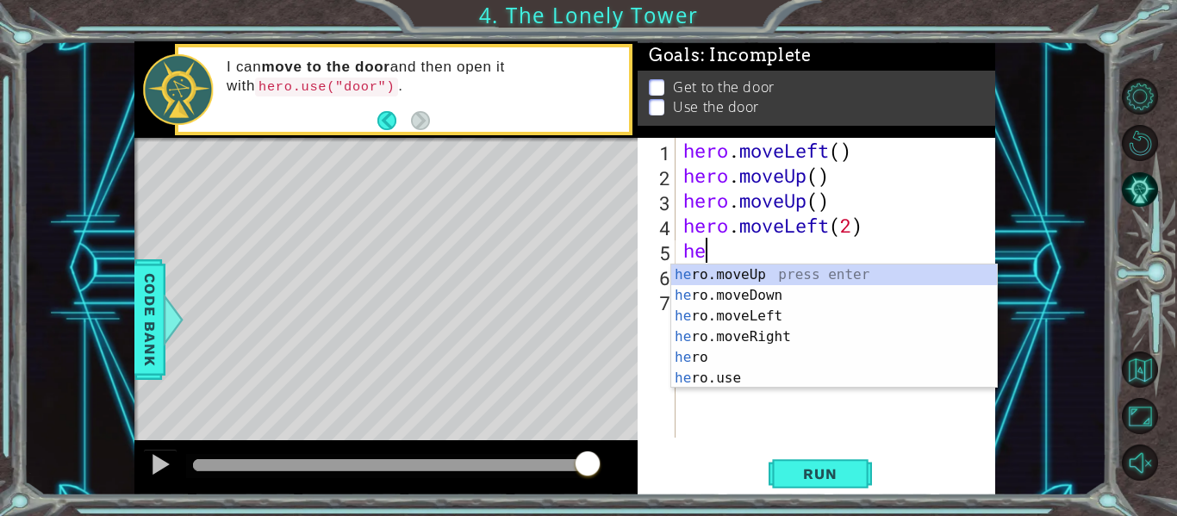
type textarea "h"
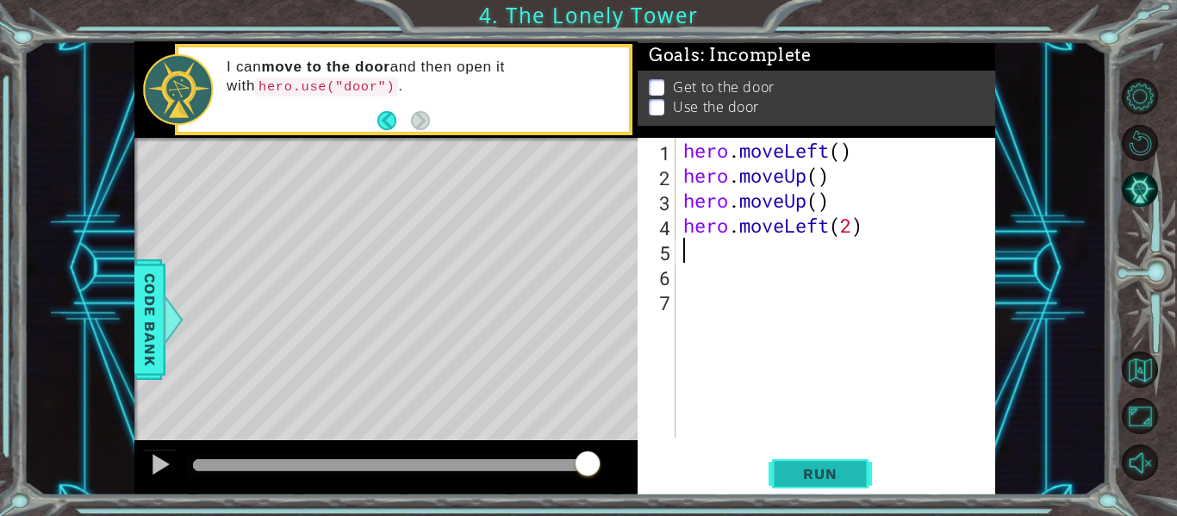
click at [828, 476] on span "Run" at bounding box center [820, 473] width 68 height 17
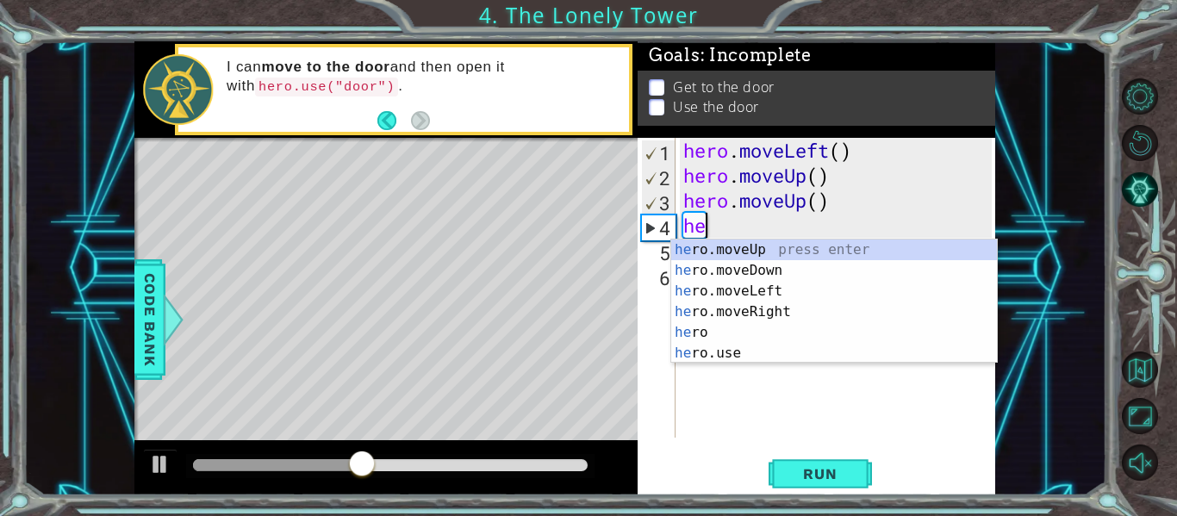
type textarea "h"
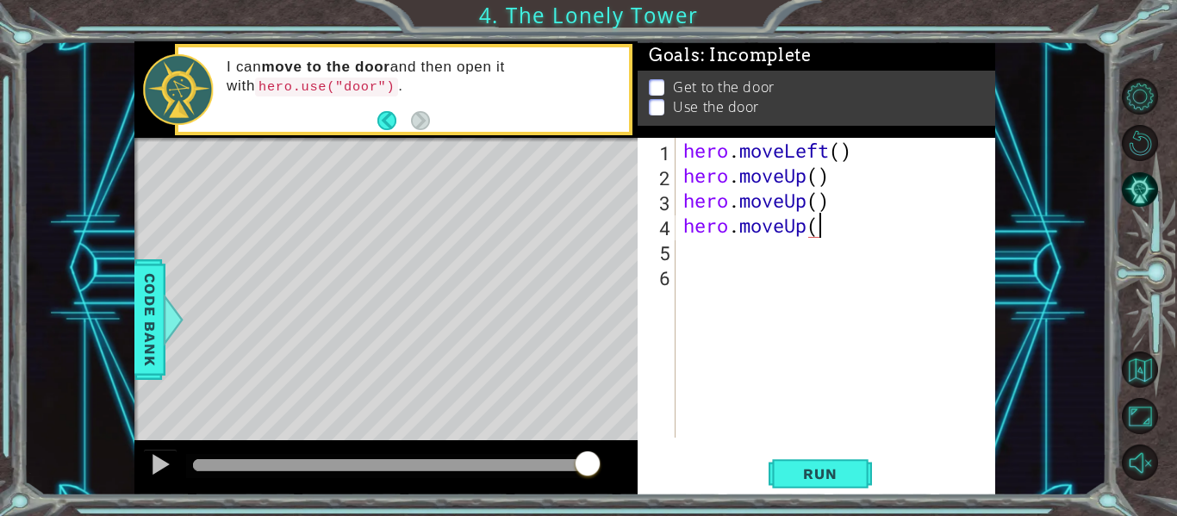
scroll to position [0, 6]
click at [822, 460] on button "Run" at bounding box center [819, 473] width 103 height 35
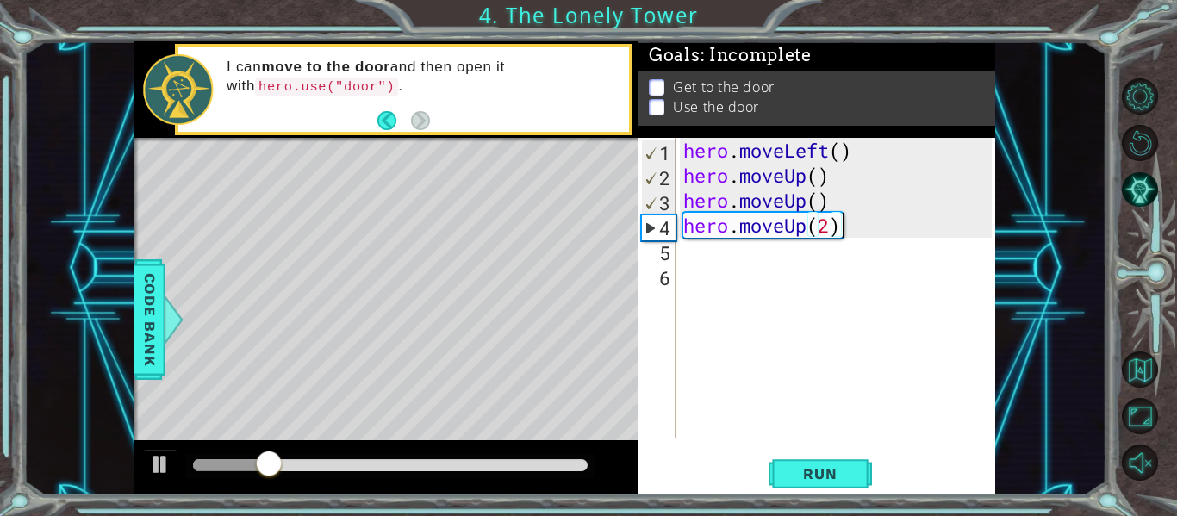
click at [805, 230] on div "hero . moveLeft ( ) hero . moveUp ( ) hero . moveUp ( ) hero . moveUp ( 2 )" at bounding box center [840, 313] width 320 height 350
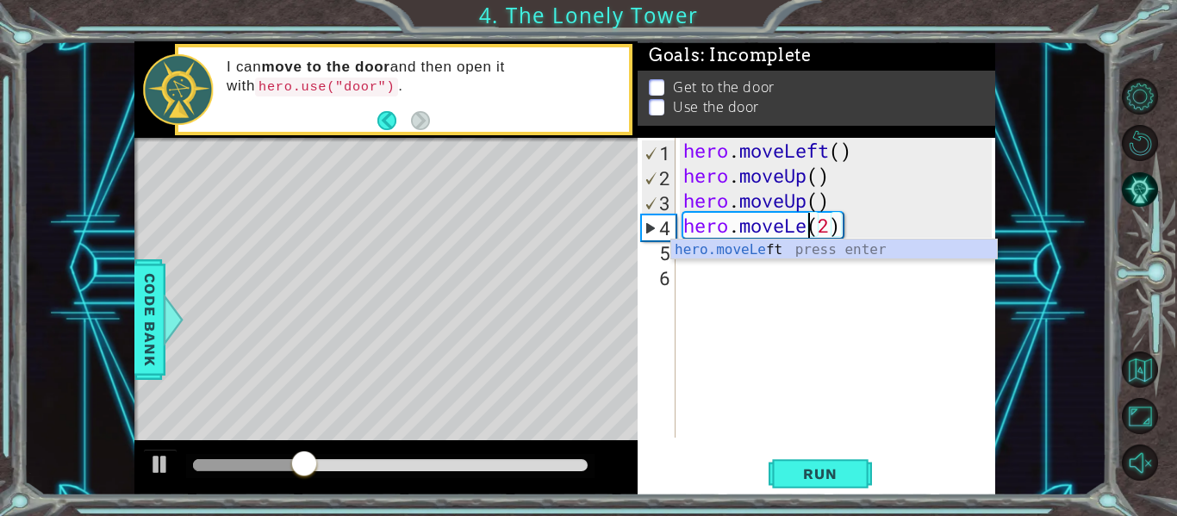
scroll to position [0, 7]
click at [807, 463] on button "Run" at bounding box center [819, 473] width 103 height 35
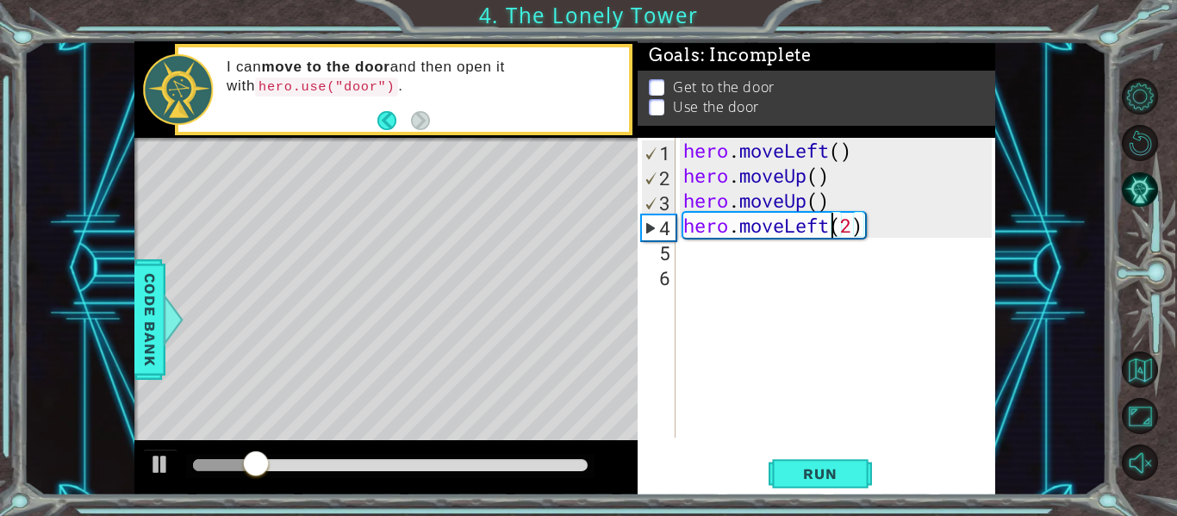
click at [854, 231] on div "hero . moveLeft ( ) hero . moveUp ( ) hero . moveUp ( ) hero . moveLeft ( 2 )" at bounding box center [840, 313] width 320 height 350
type textarea "hero.moveLeft()"
click at [804, 259] on div "hero . moveLeft ( ) hero . moveUp ( ) hero . moveUp ( ) hero . moveLeft ( )" at bounding box center [840, 313] width 320 height 350
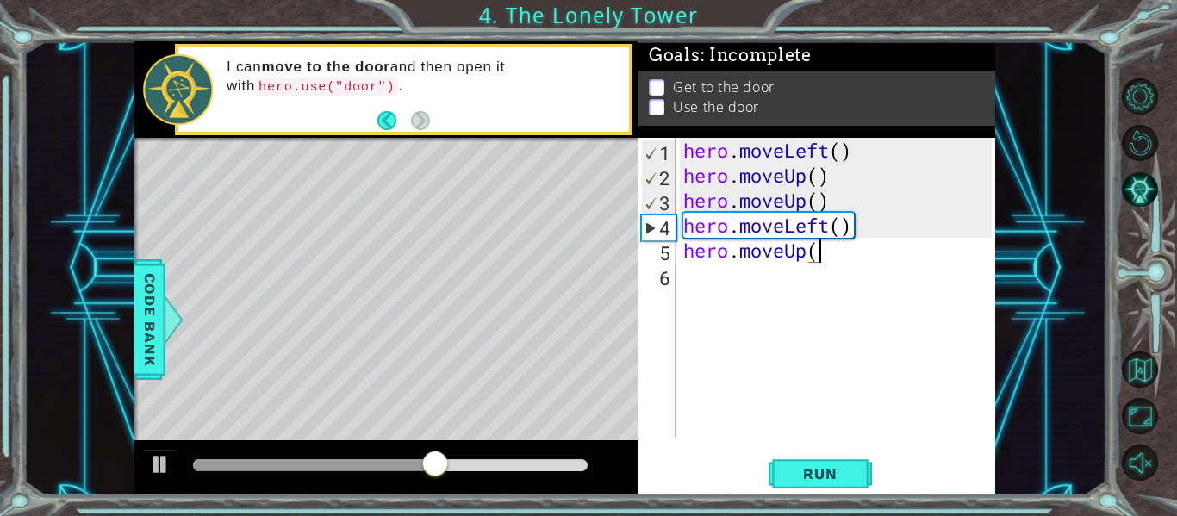
scroll to position [0, 6]
type textarea "hero.moveUp(2)"
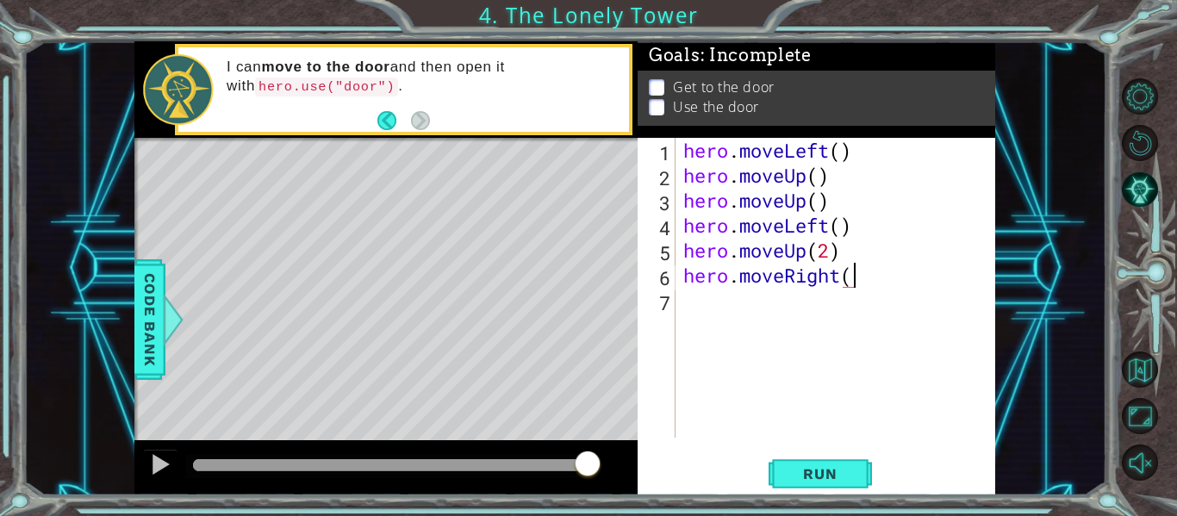
scroll to position [0, 8]
type textarea "hero.moveRight(2)"
click at [850, 464] on button "Run" at bounding box center [819, 473] width 103 height 35
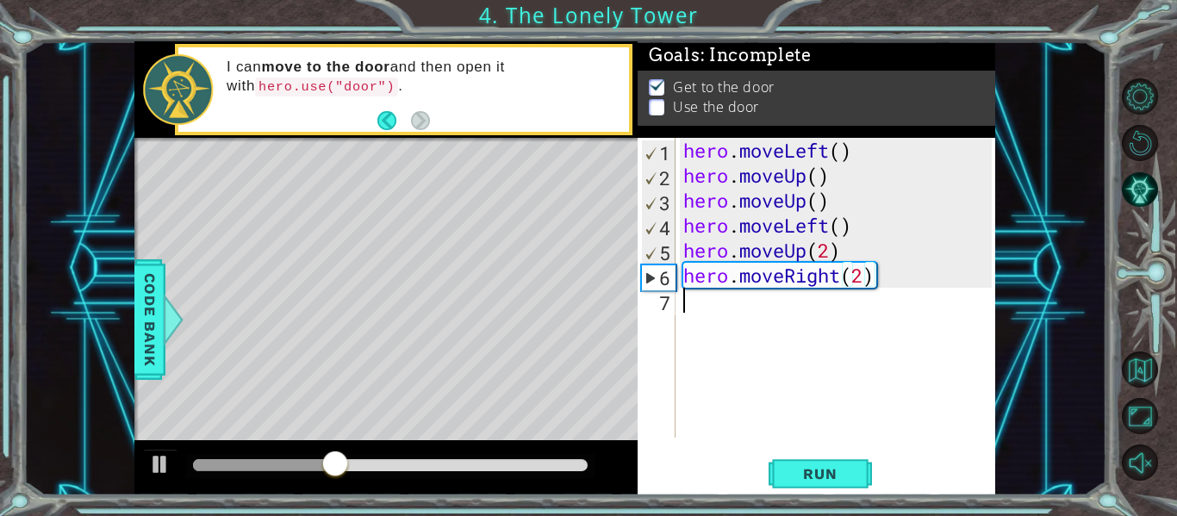
click at [773, 305] on div "hero . moveLeft ( ) hero . moveUp ( ) hero . moveUp ( ) hero . moveLeft ( ) her…" at bounding box center [840, 313] width 320 height 350
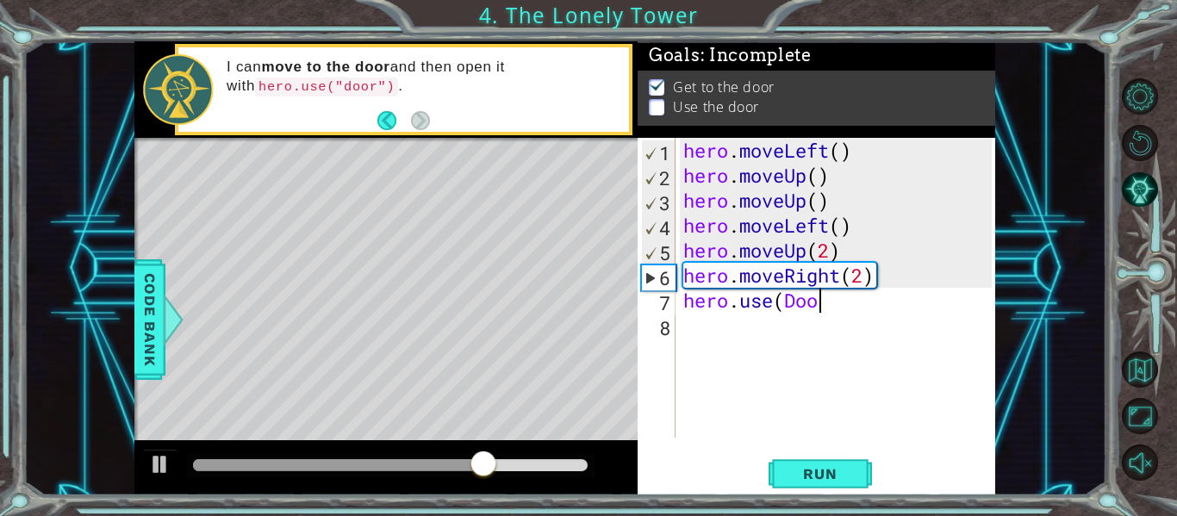
scroll to position [0, 6]
click at [817, 465] on span "Run" at bounding box center [820, 473] width 68 height 17
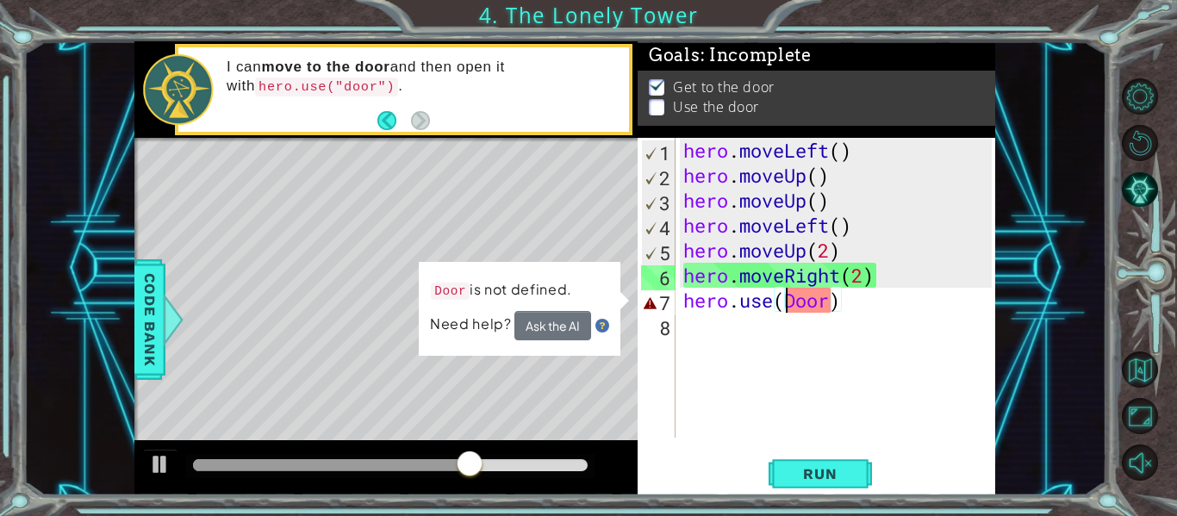
click at [787, 303] on div "hero . moveLeft ( ) hero . moveUp ( ) hero . moveUp ( ) hero . moveLeft ( ) her…" at bounding box center [840, 313] width 320 height 350
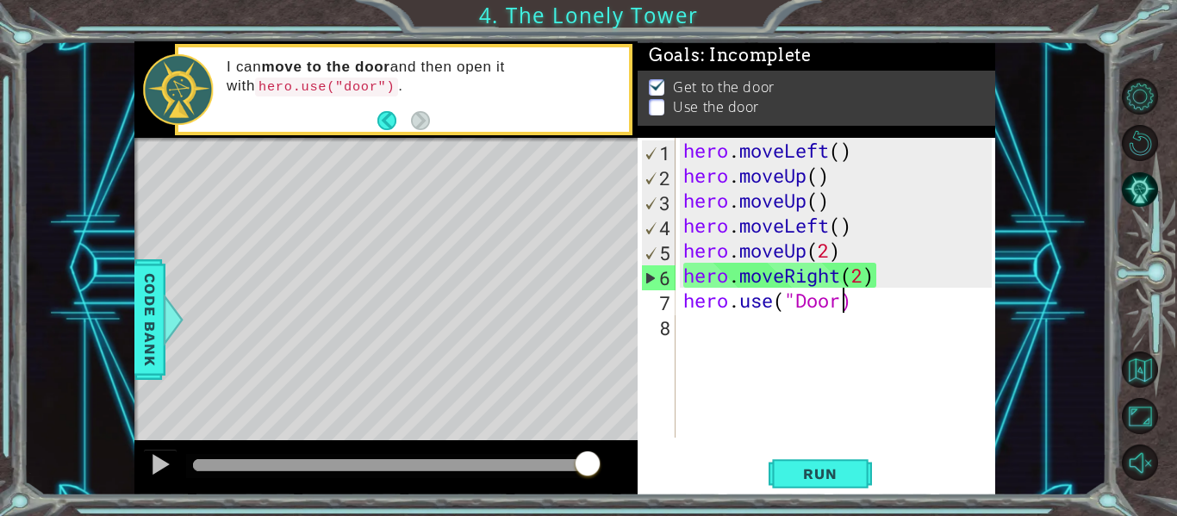
click at [845, 304] on div "hero . moveLeft ( ) hero . moveUp ( ) hero . moveUp ( ) hero . moveLeft ( ) her…" at bounding box center [840, 313] width 320 height 350
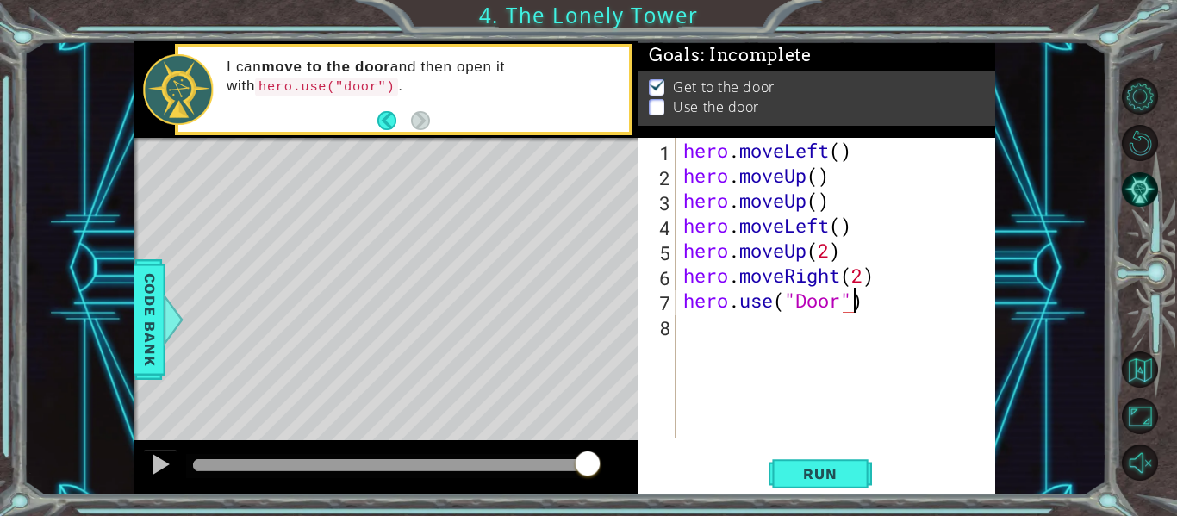
scroll to position [0, 8]
click at [831, 471] on span "Run" at bounding box center [820, 473] width 68 height 17
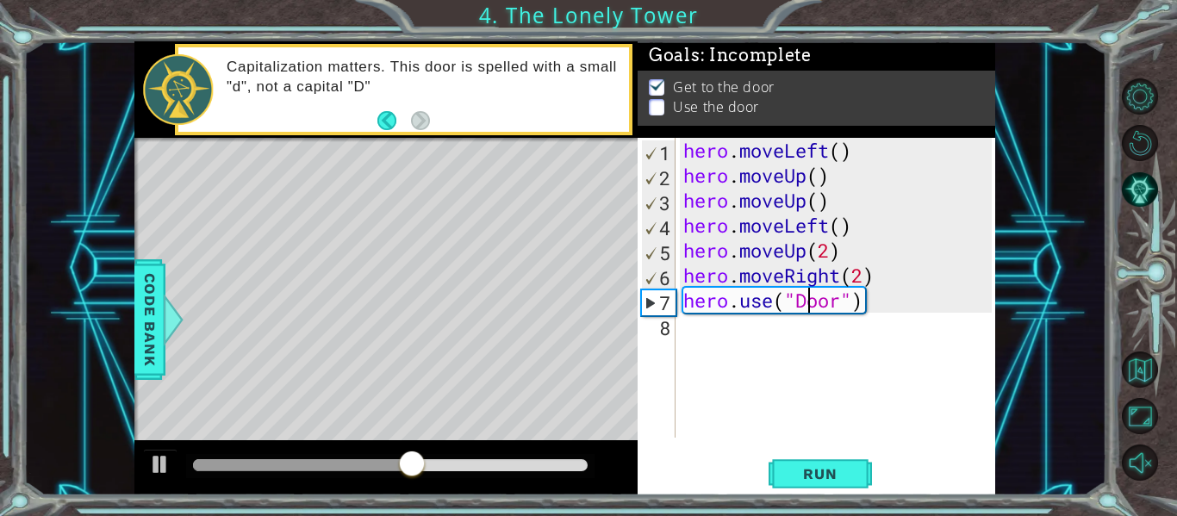
click at [808, 301] on div "hero . moveLeft ( ) hero . moveUp ( ) hero . moveUp ( ) hero . moveLeft ( ) her…" at bounding box center [840, 313] width 320 height 350
type textarea "hero.use("door")"
click at [839, 473] on span "Run" at bounding box center [820, 473] width 68 height 17
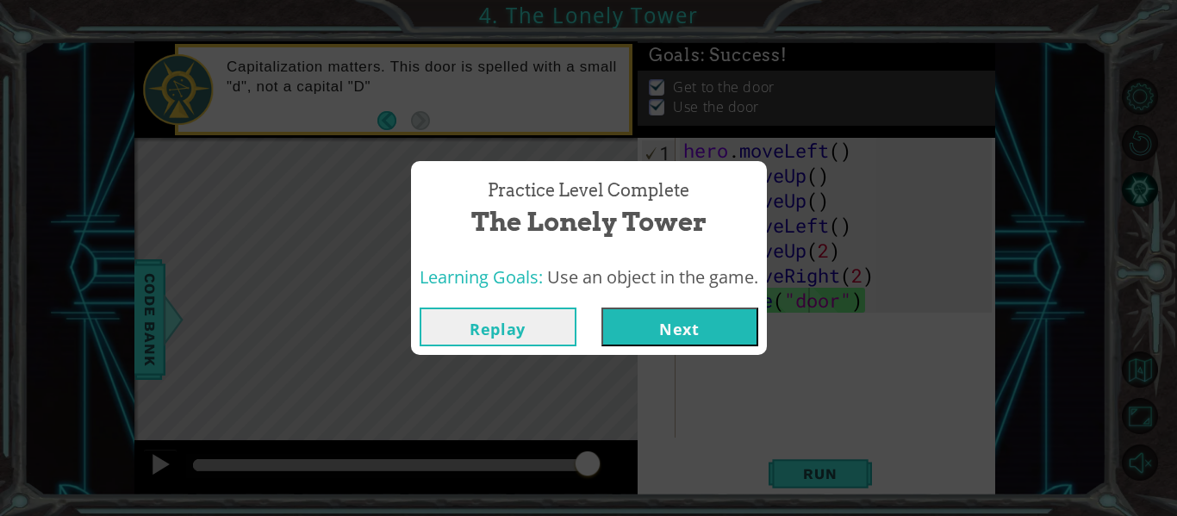
click at [737, 323] on button "Next" at bounding box center [679, 326] width 157 height 39
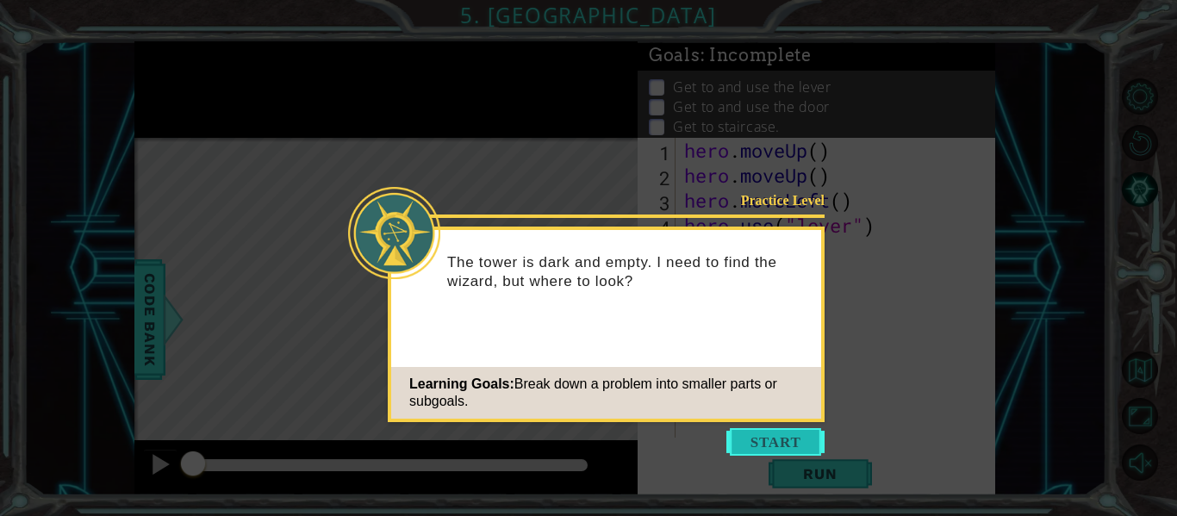
click at [793, 449] on button "Start" at bounding box center [775, 442] width 98 height 28
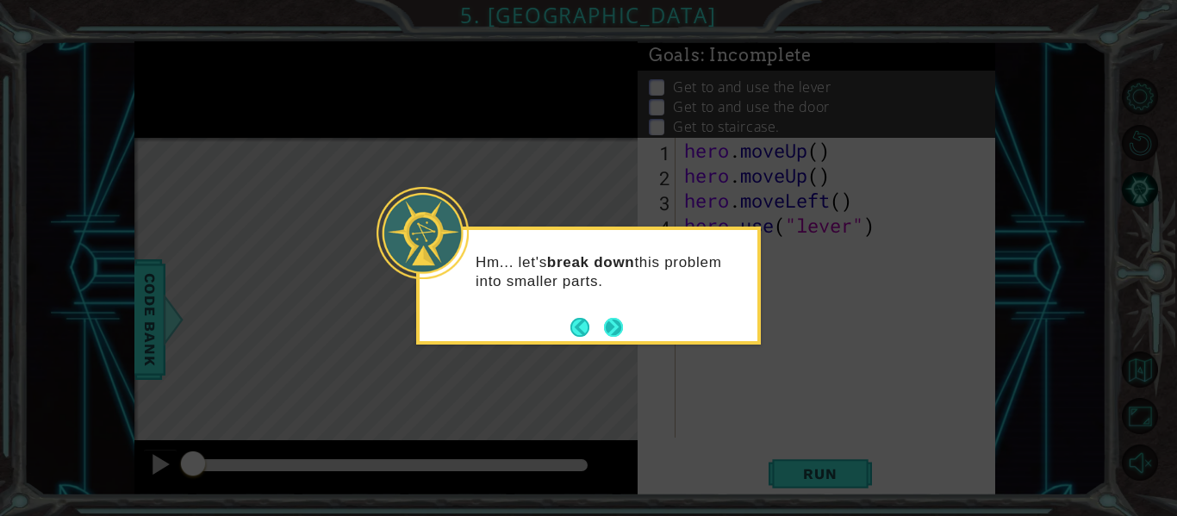
click at [611, 328] on button "Next" at bounding box center [613, 327] width 20 height 20
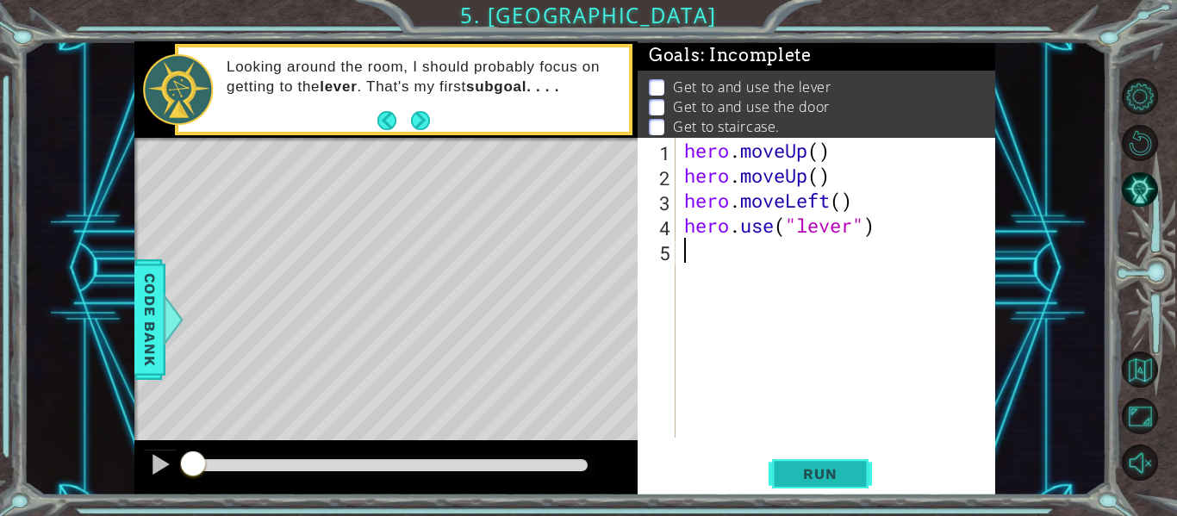
click at [823, 469] on span "Run" at bounding box center [820, 473] width 68 height 17
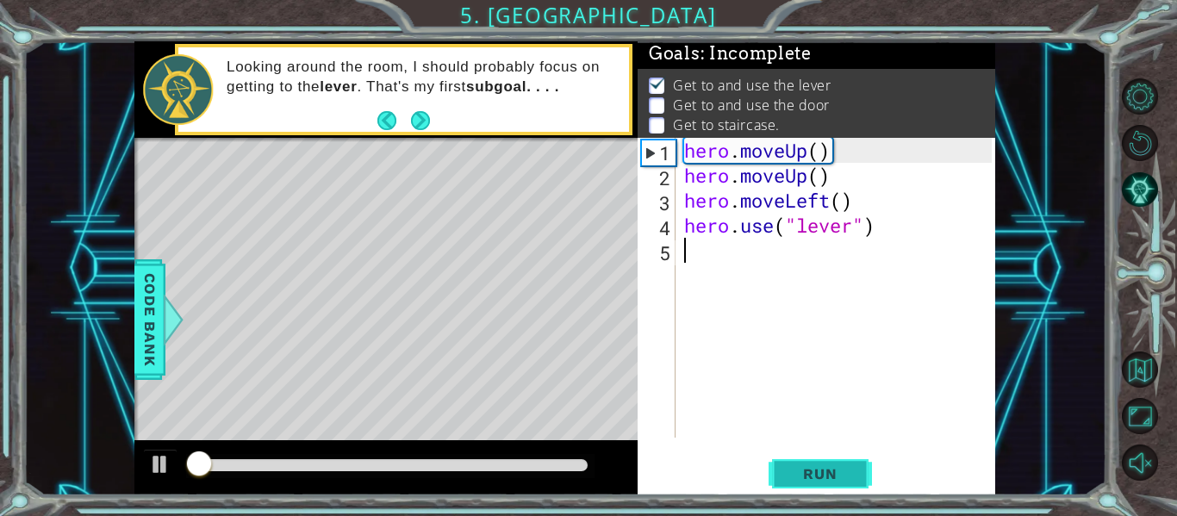
scroll to position [3, 0]
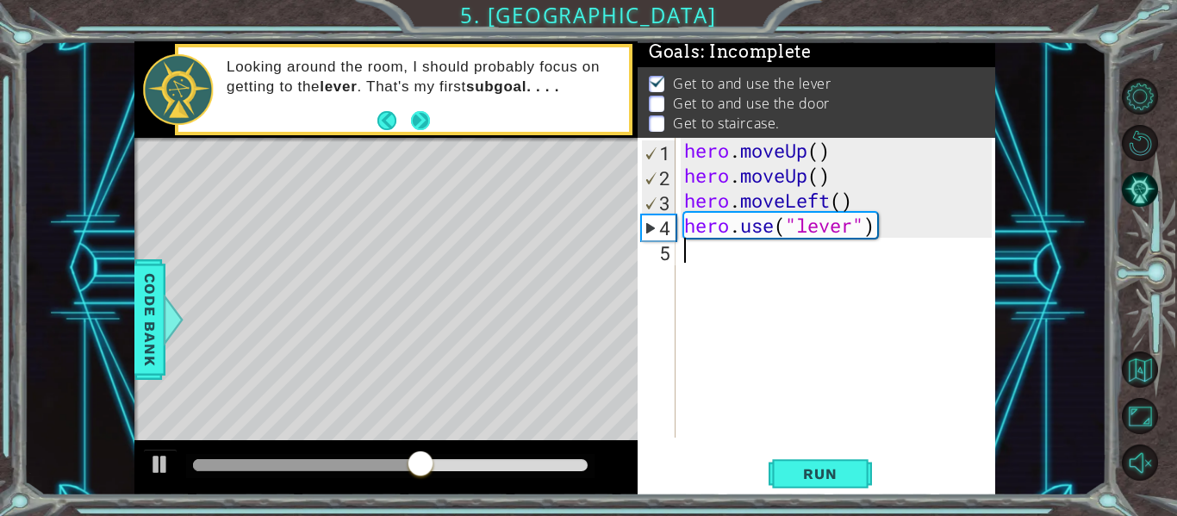
click at [413, 121] on button "Next" at bounding box center [421, 120] width 20 height 20
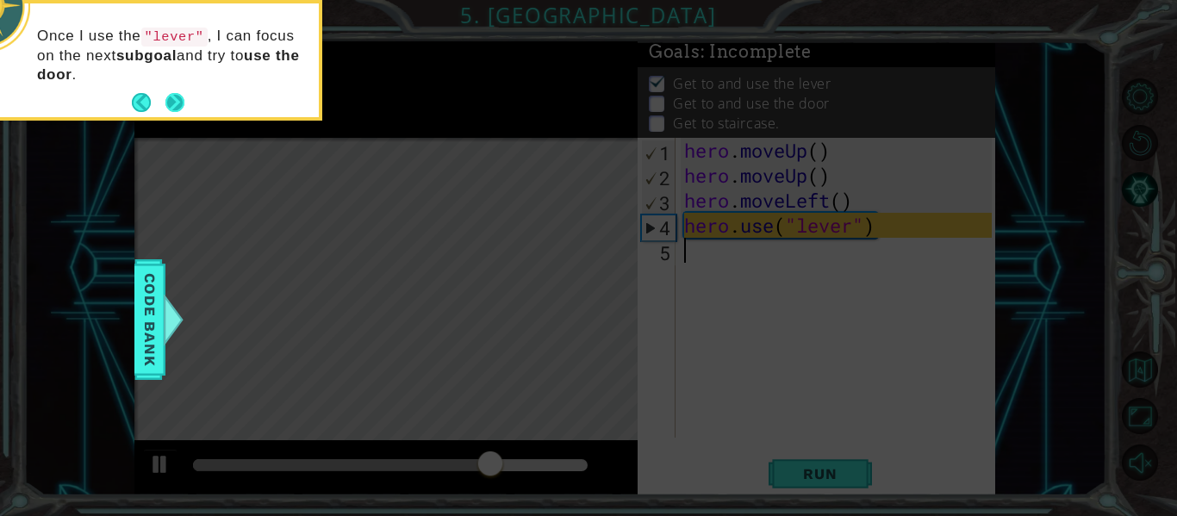
click at [183, 99] on button "Next" at bounding box center [175, 103] width 20 height 20
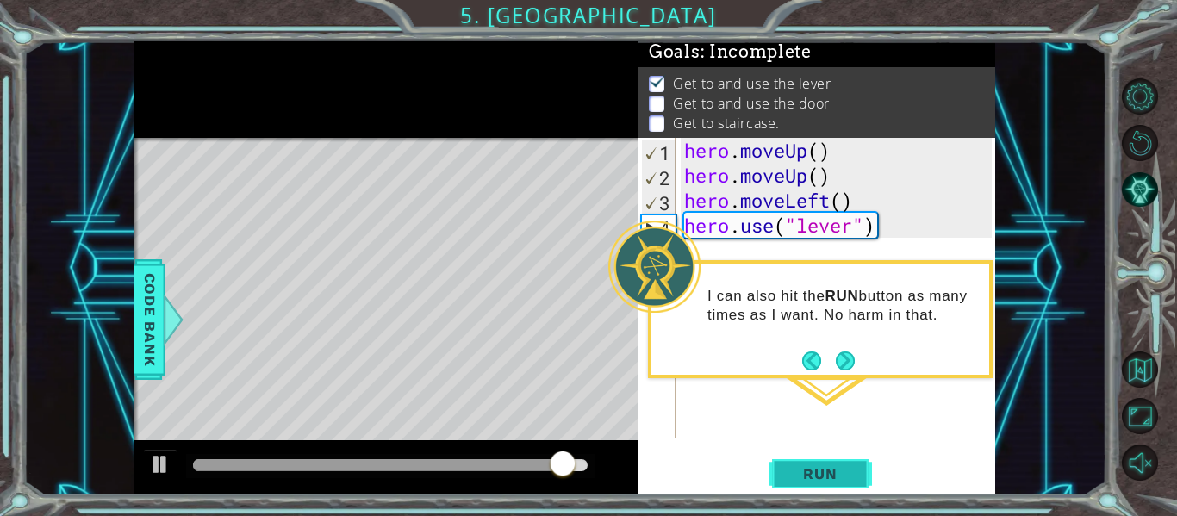
click at [830, 468] on span "Run" at bounding box center [820, 473] width 68 height 17
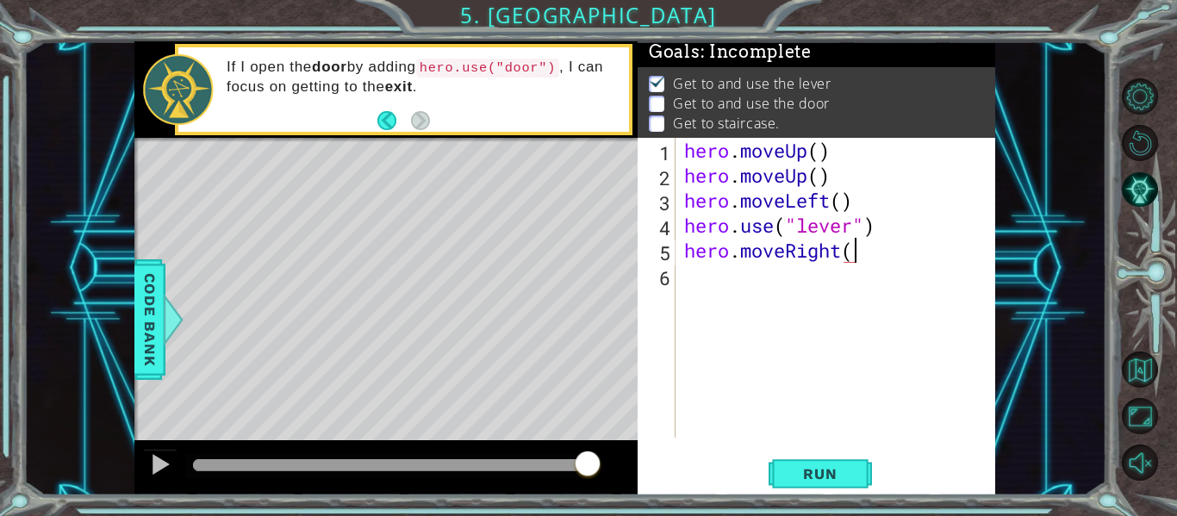
scroll to position [0, 8]
type textarea "hero.moveRight(3)"
click at [807, 465] on span "Run" at bounding box center [820, 473] width 68 height 17
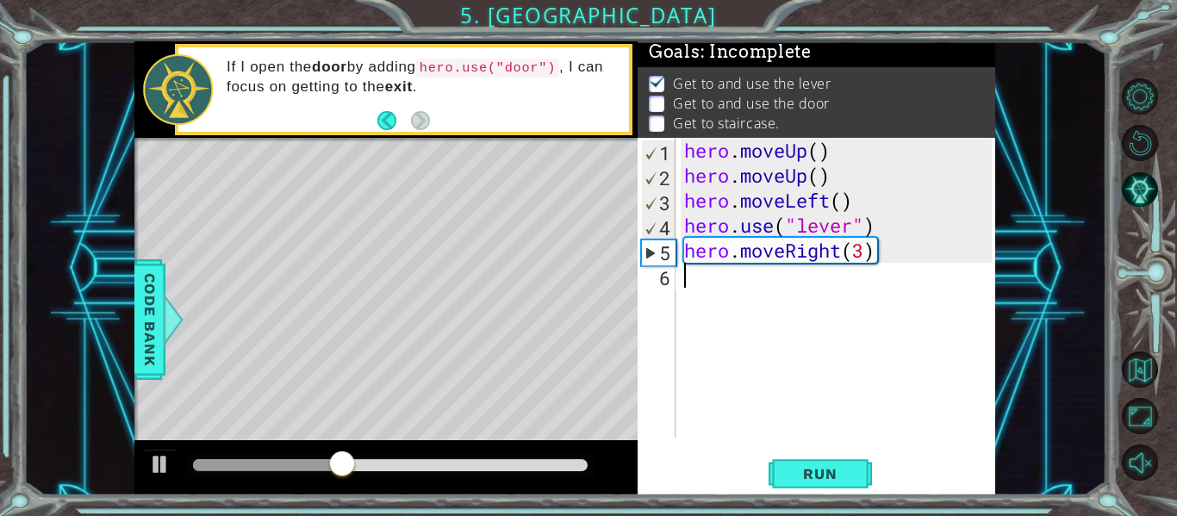
click at [780, 289] on div "hero . moveUp ( ) hero . moveUp ( ) hero . moveLeft ( ) hero . use ( "lever" ) …" at bounding box center [840, 313] width 320 height 350
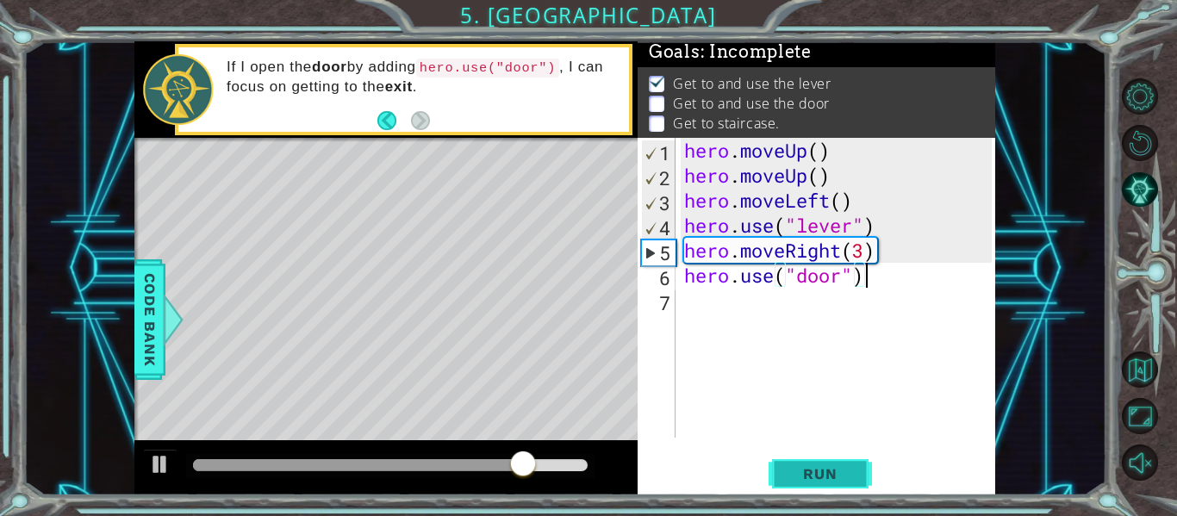
type textarea "hero.use("door")"
click at [825, 485] on button "Run" at bounding box center [819, 473] width 103 height 35
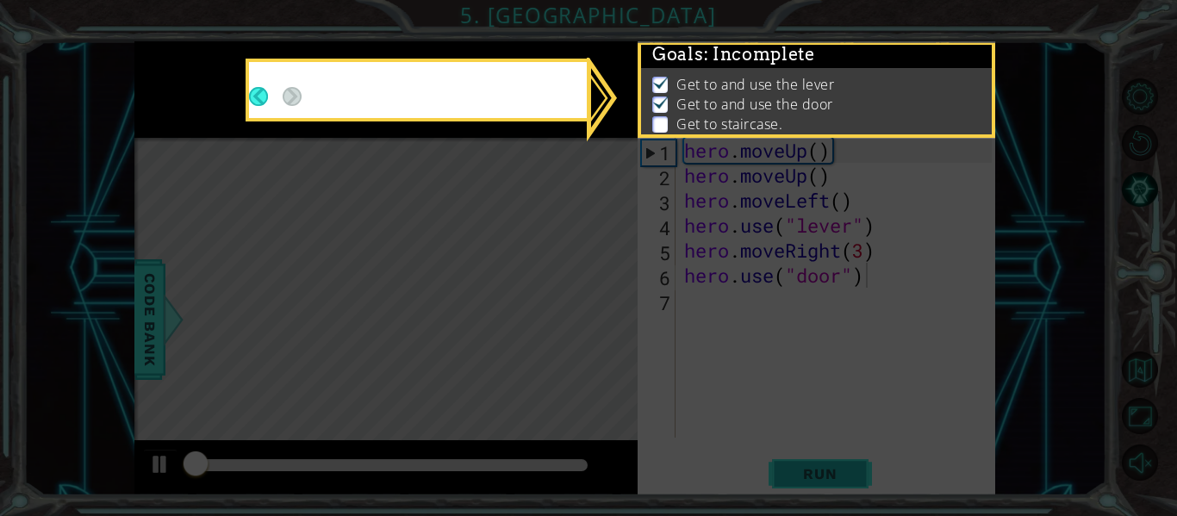
scroll to position [3, 0]
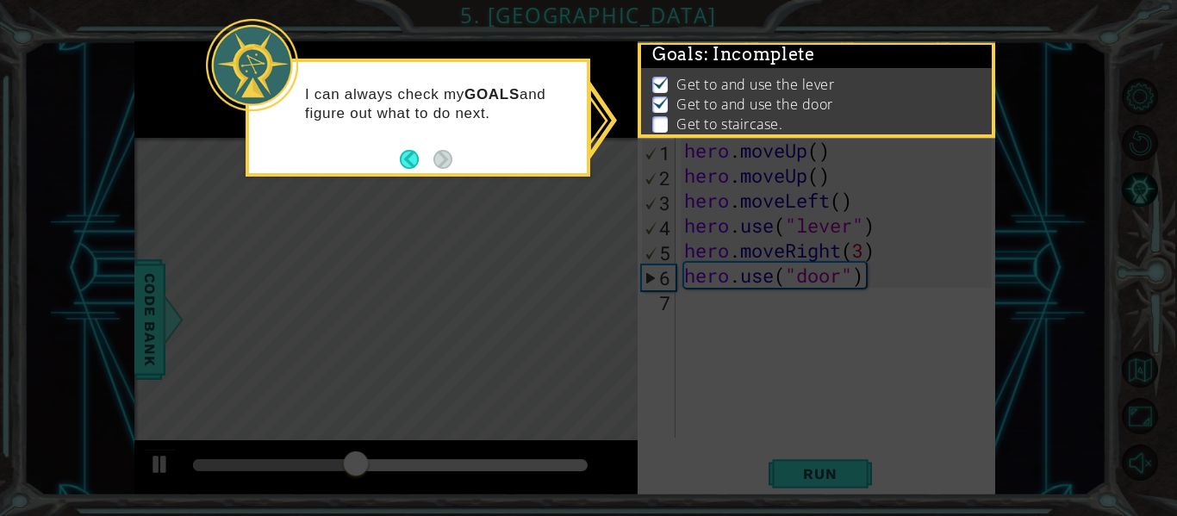
click at [661, 127] on p at bounding box center [660, 124] width 16 height 16
click at [551, 149] on div "I can always check my GOALS and figure out what to do next." at bounding box center [418, 112] width 338 height 87
click at [413, 150] on button "Back" at bounding box center [417, 159] width 34 height 19
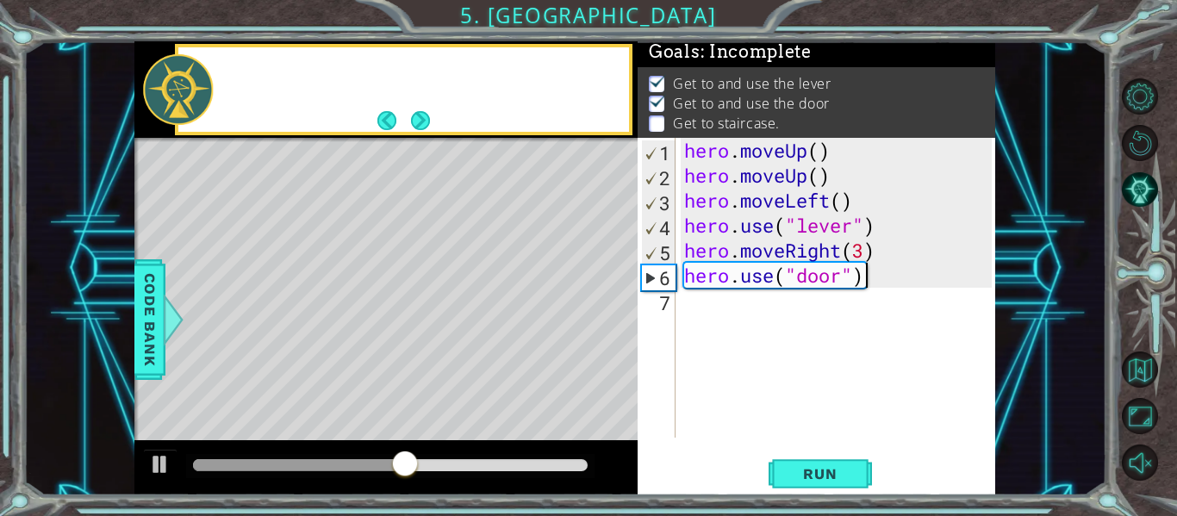
scroll to position [1, 0]
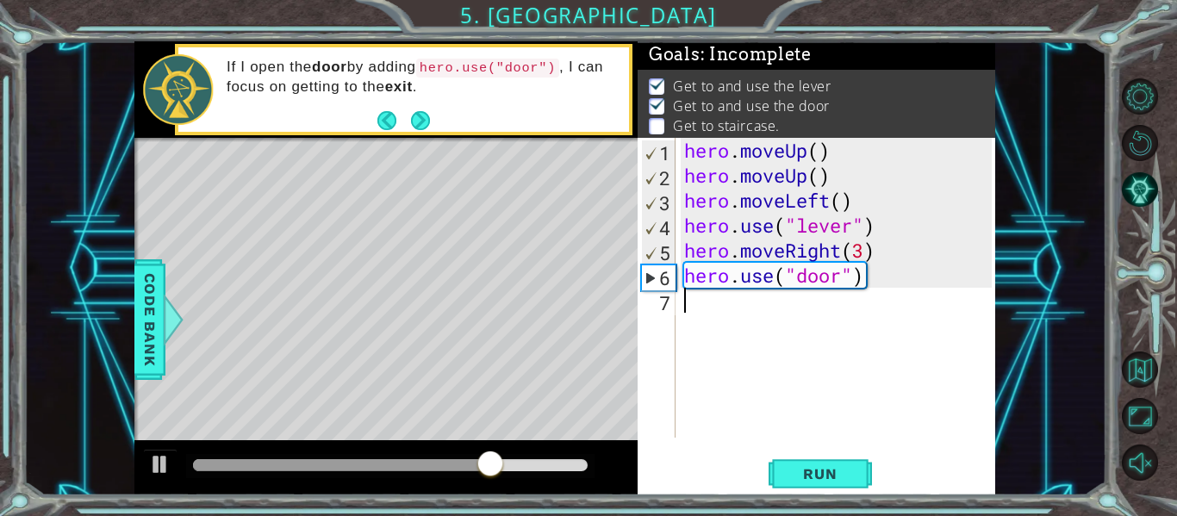
click at [714, 297] on div "hero . moveUp ( ) hero . moveUp ( ) hero . moveLeft ( ) hero . use ( "lever" ) …" at bounding box center [840, 313] width 320 height 350
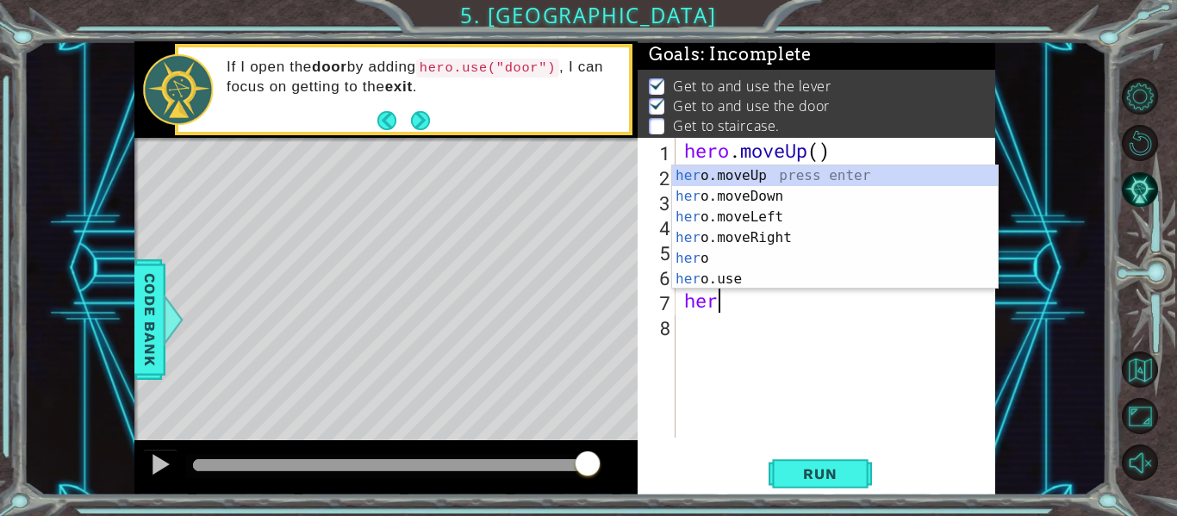
scroll to position [0, 1]
type textarea "hero"
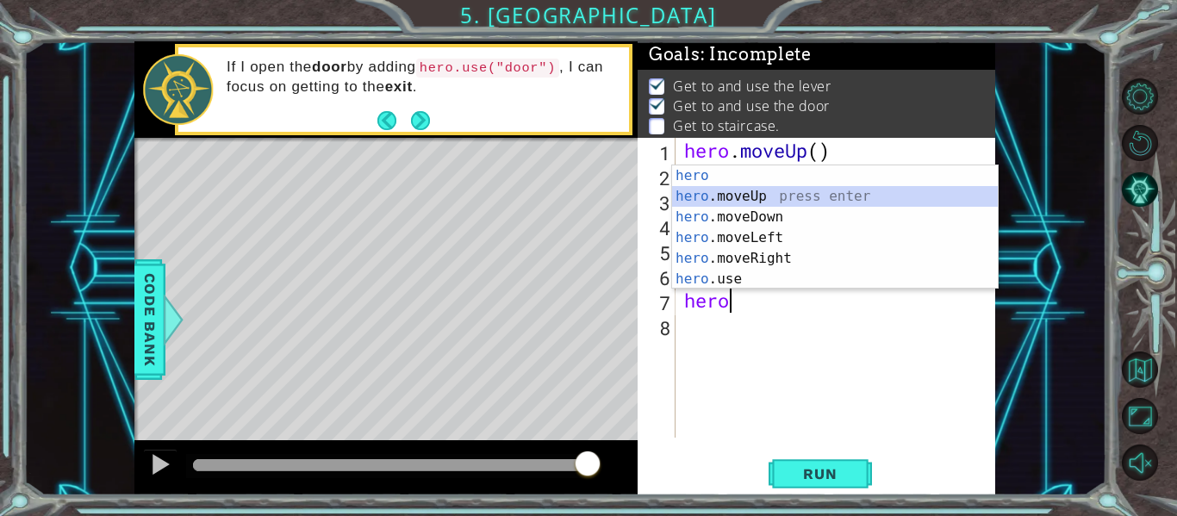
click at [727, 199] on div "hero press enter hero .moveUp press enter hero .moveDown press enter hero .move…" at bounding box center [835, 247] width 326 height 165
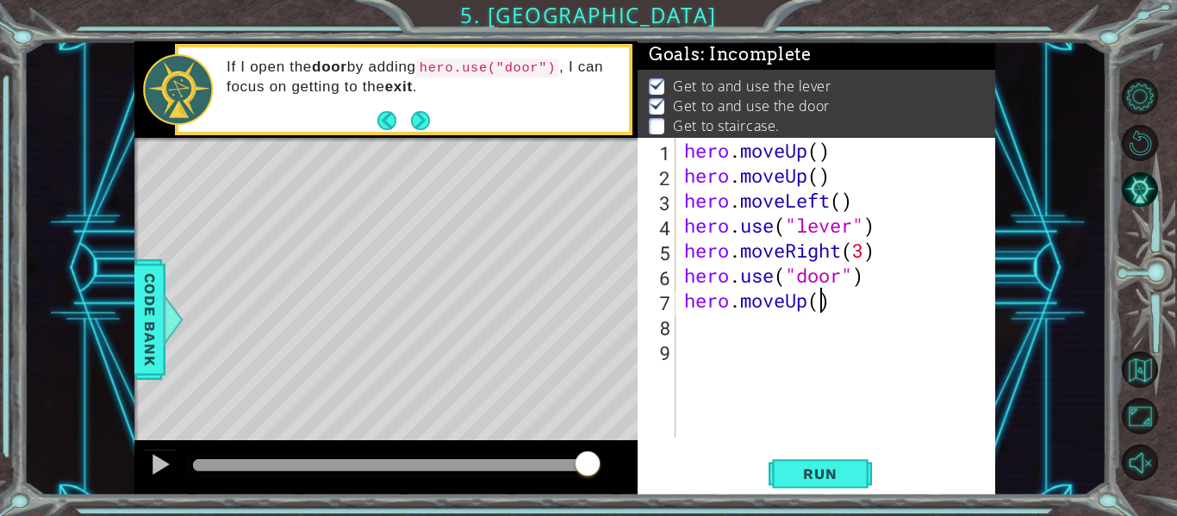
click at [817, 309] on div "hero . moveUp ( ) hero . moveUp ( ) hero . moveLeft ( ) hero . use ( "lever" ) …" at bounding box center [840, 313] width 320 height 350
type textarea "hero.moveUp(2)"
click at [827, 463] on button "Run" at bounding box center [819, 473] width 103 height 35
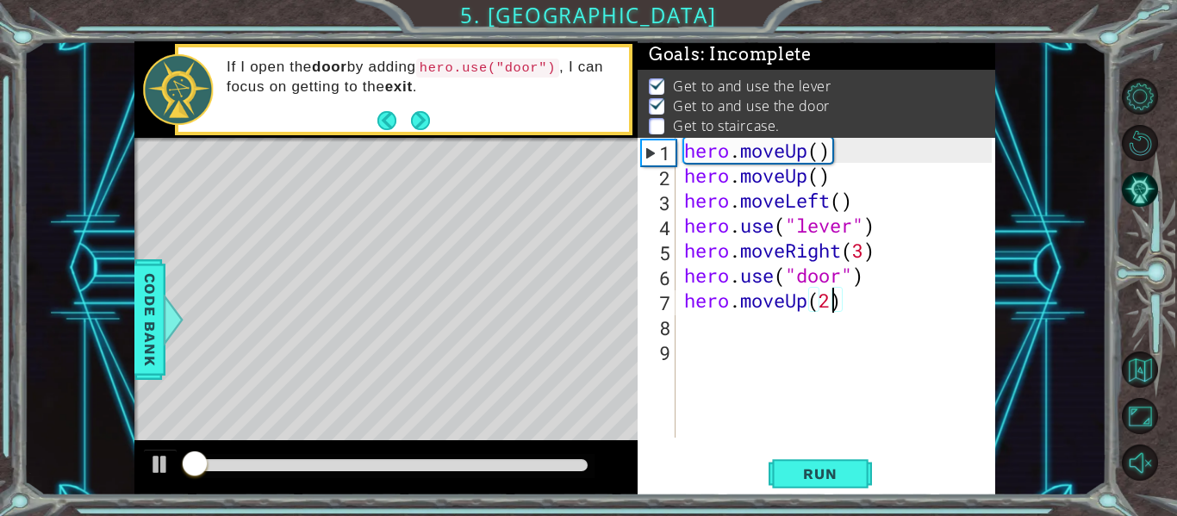
scroll to position [3, 0]
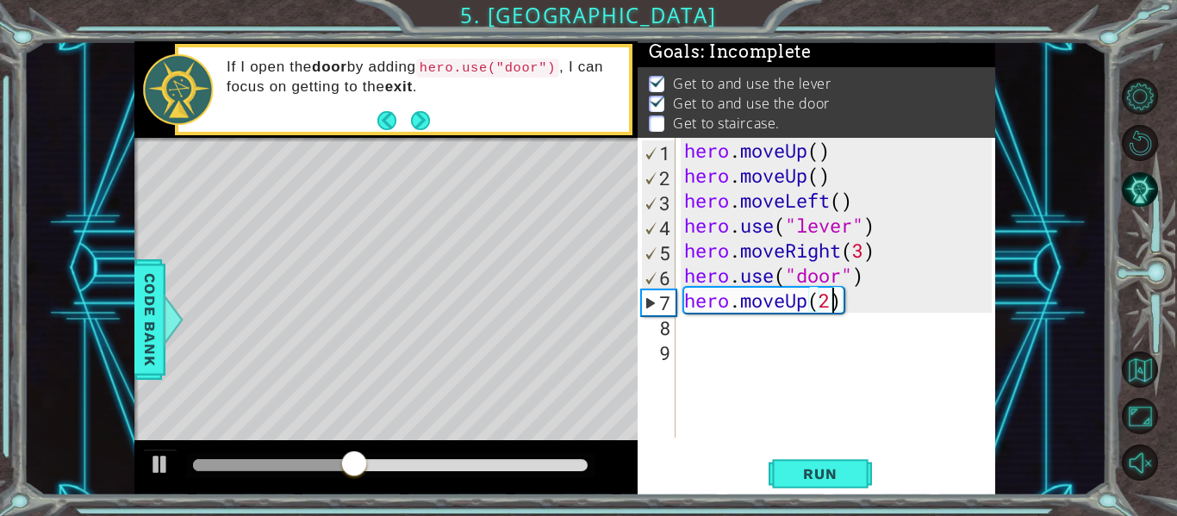
click at [692, 334] on div "hero . moveUp ( ) hero . moveUp ( ) hero . moveLeft ( ) hero . use ( "lever" ) …" at bounding box center [840, 313] width 320 height 350
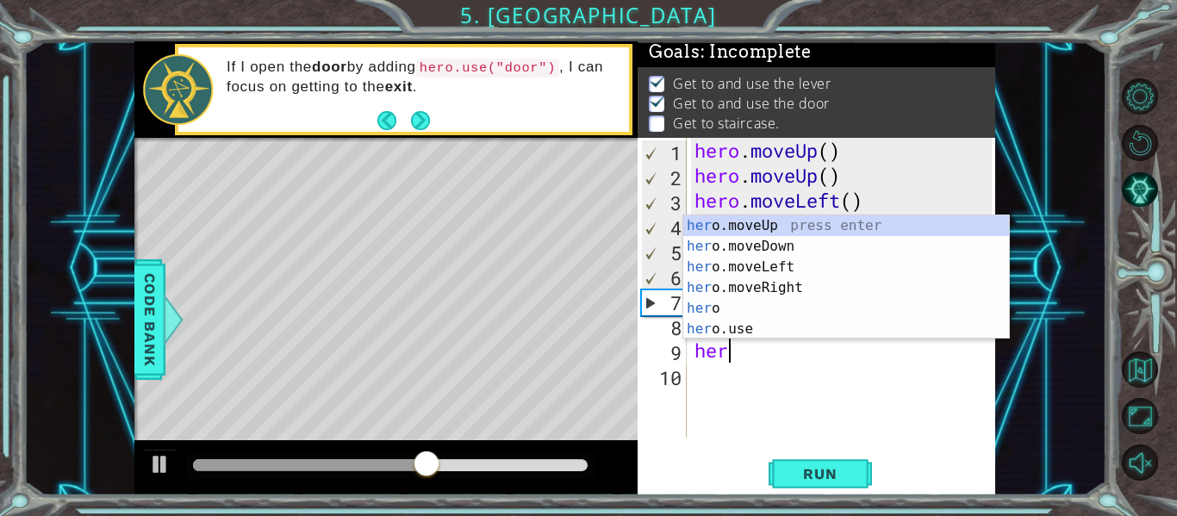
scroll to position [0, 1]
type textarea "hero"
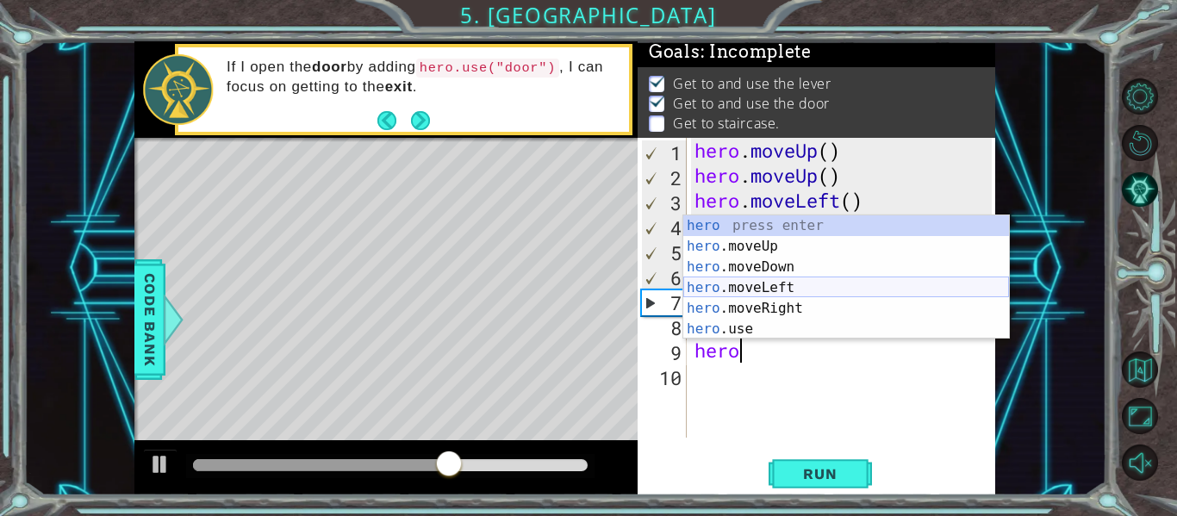
click at [736, 290] on div "hero press enter hero .moveUp press enter hero .moveDown press enter hero .move…" at bounding box center [846, 297] width 326 height 165
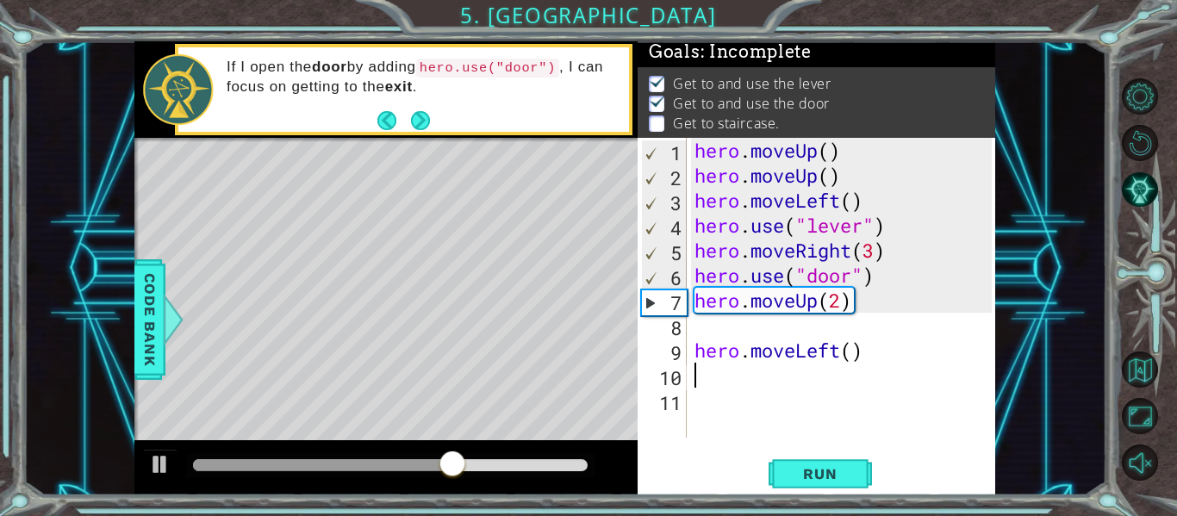
scroll to position [0, 0]
click at [856, 352] on div "hero . moveUp ( ) hero . moveUp ( ) hero . moveLeft ( ) hero . use ( "lever" ) …" at bounding box center [845, 313] width 309 height 350
type textarea "hero.moveLeft(3)"
click at [826, 467] on span "Run" at bounding box center [820, 473] width 68 height 17
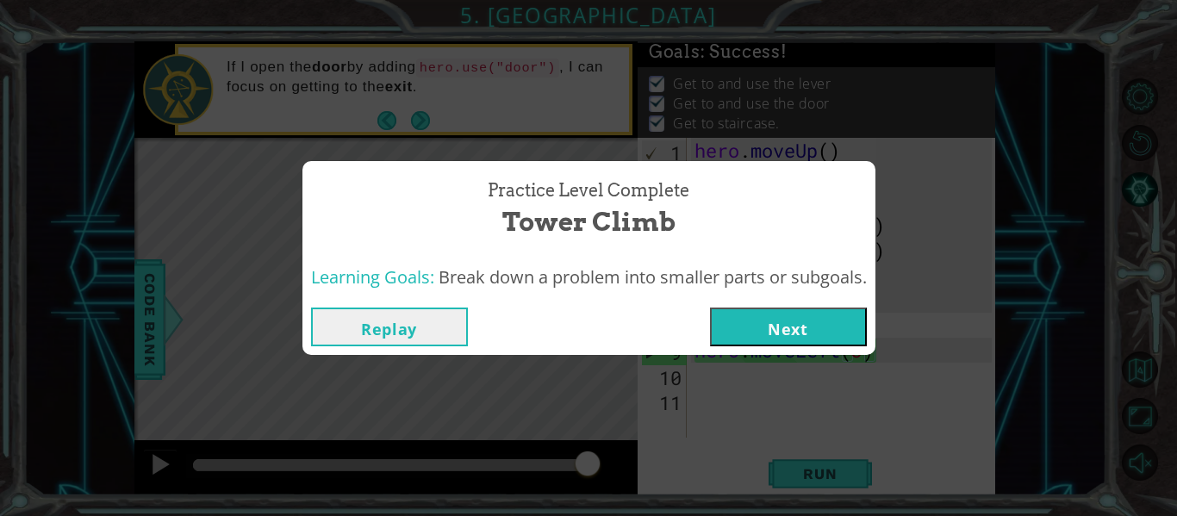
click at [762, 332] on button "Next" at bounding box center [788, 326] width 157 height 39
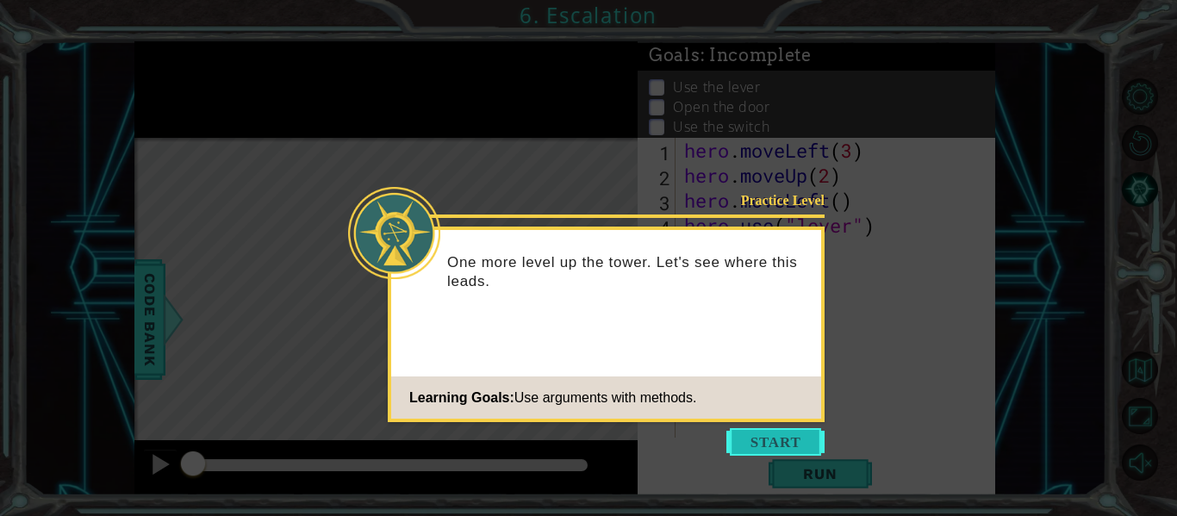
click at [754, 443] on button "Start" at bounding box center [775, 442] width 98 height 28
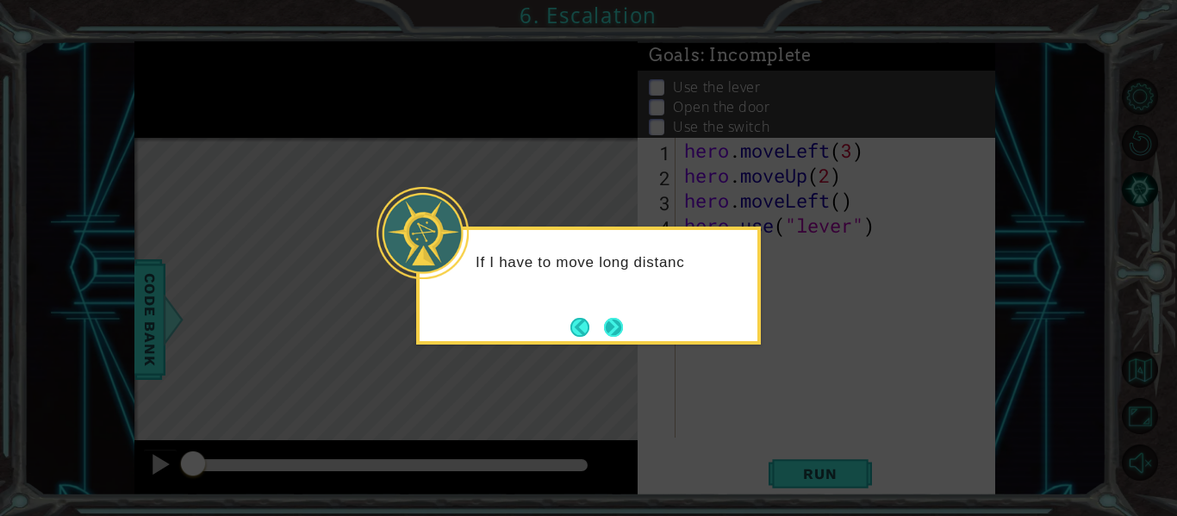
click at [612, 324] on button "Next" at bounding box center [613, 327] width 22 height 22
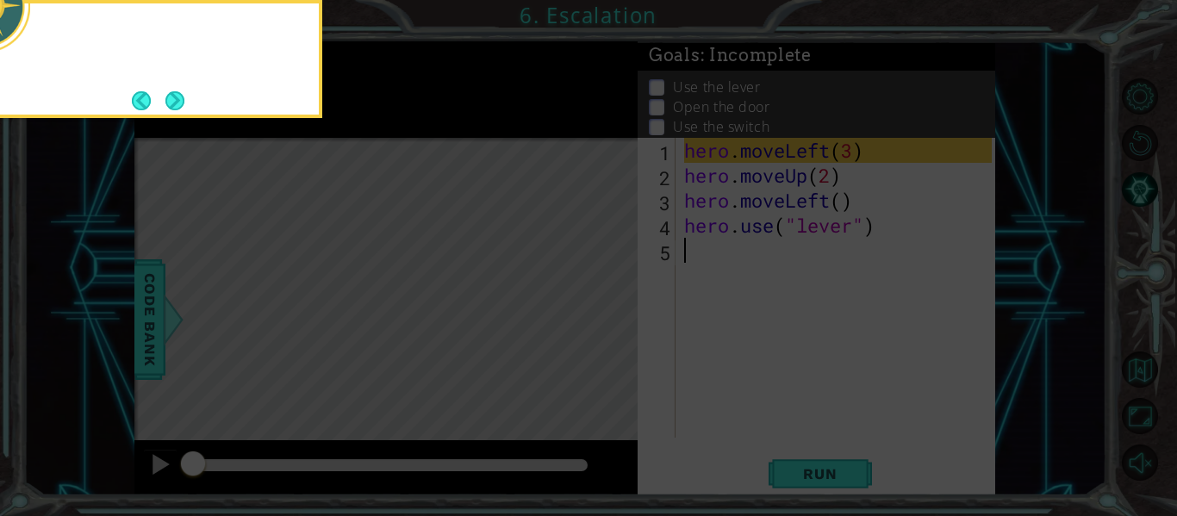
click at [612, 324] on icon at bounding box center [588, 77] width 1177 height 878
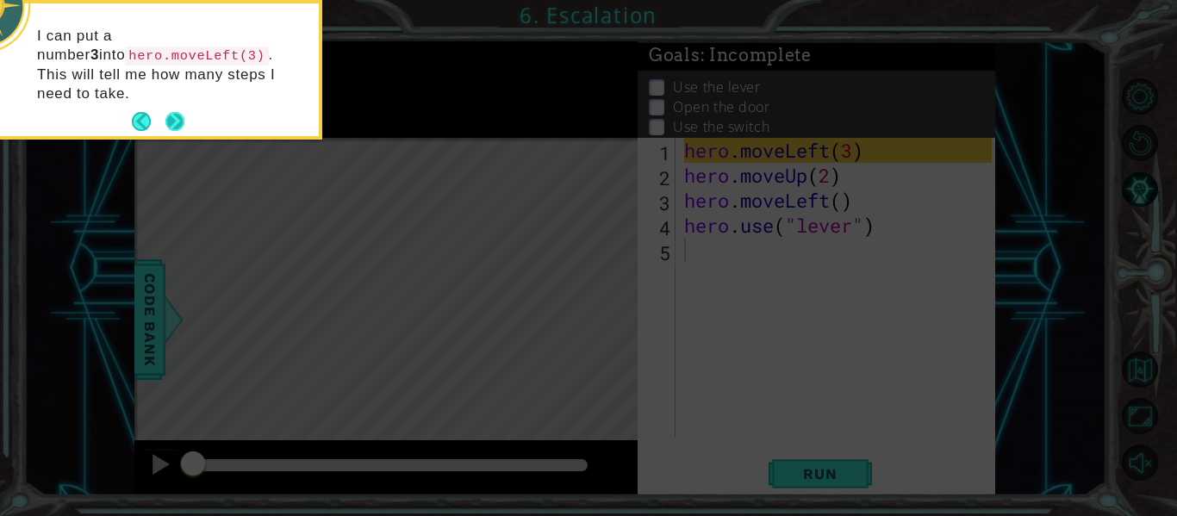
click at [165, 112] on button "Next" at bounding box center [174, 121] width 19 height 19
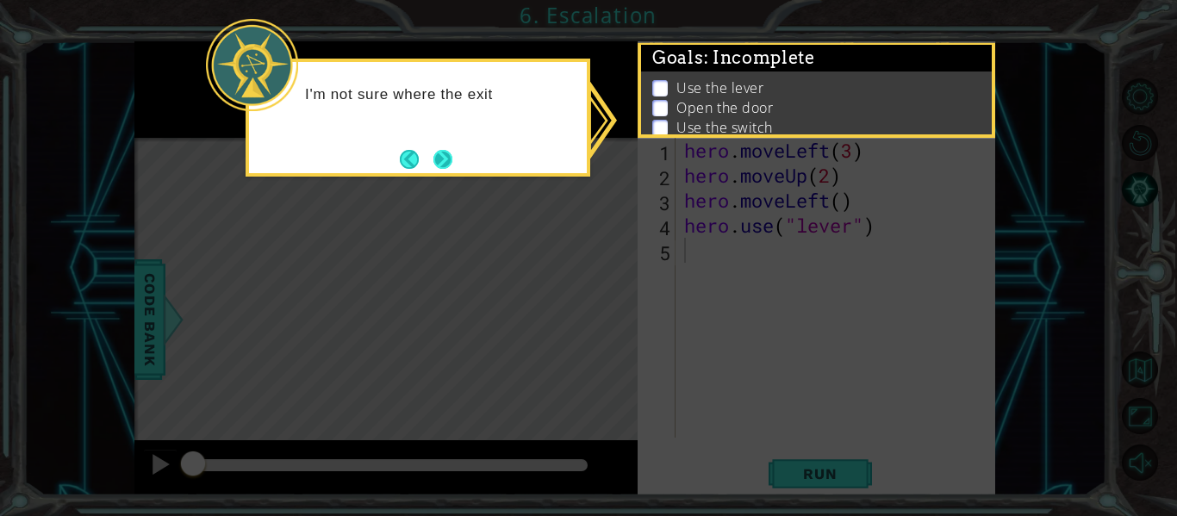
click at [447, 149] on button "Next" at bounding box center [443, 159] width 20 height 20
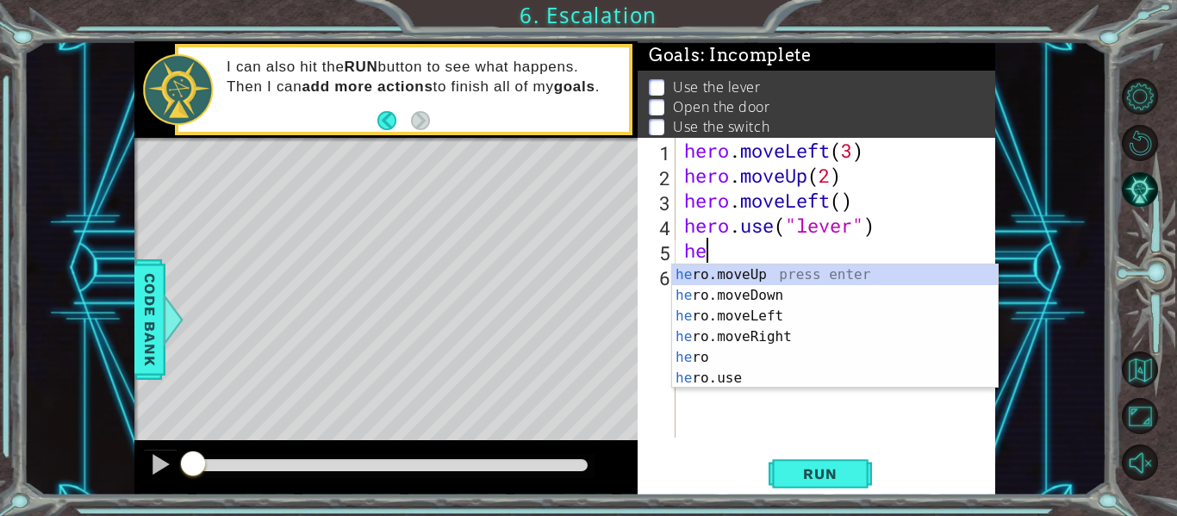
scroll to position [0, 1]
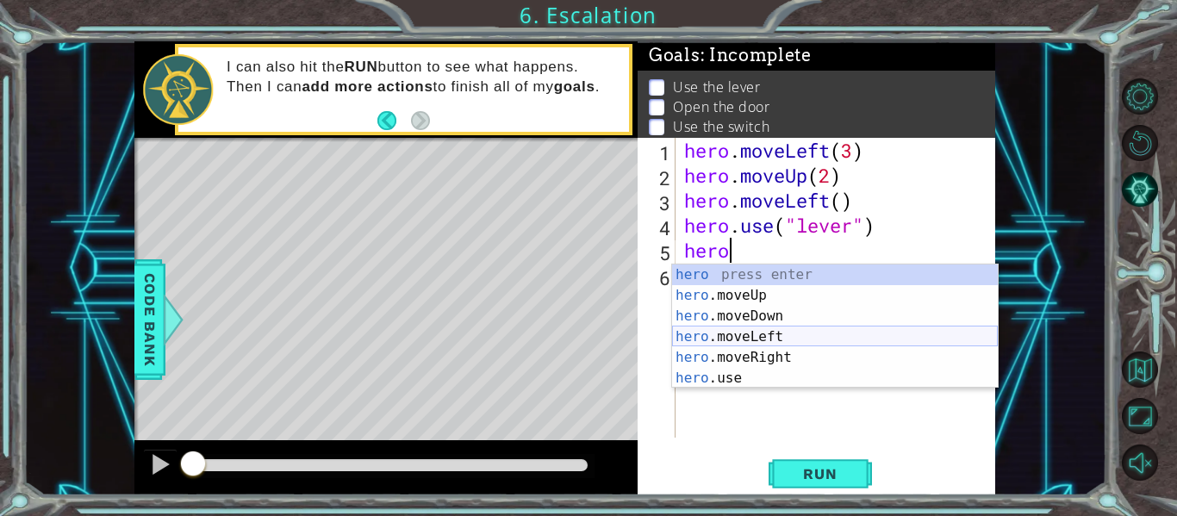
click at [735, 338] on div "hero press enter hero .moveUp press enter hero .moveDown press enter hero .move…" at bounding box center [835, 346] width 326 height 165
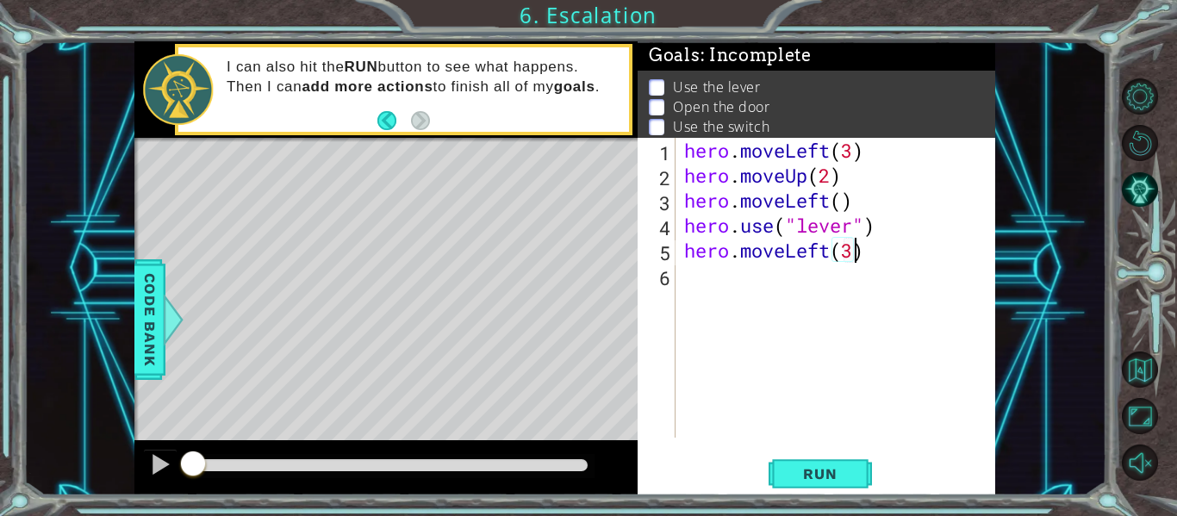
scroll to position [0, 8]
click at [833, 472] on span "Run" at bounding box center [820, 473] width 68 height 17
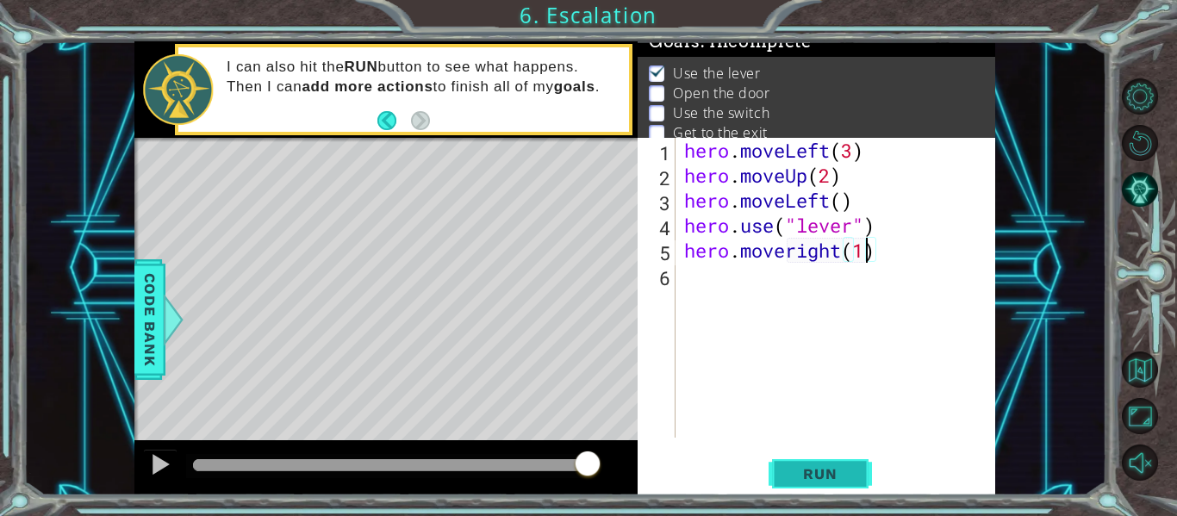
click at [834, 475] on span "Run" at bounding box center [820, 473] width 68 height 17
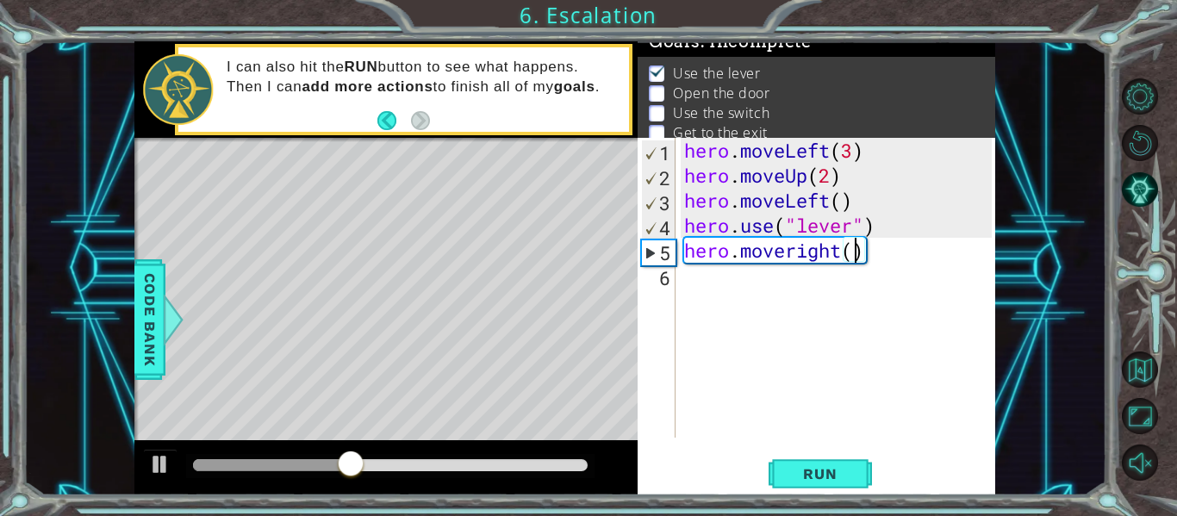
click at [845, 251] on div "hero . moveLeft ( 3 ) hero . moveUp ( 2 ) hero . moveLeft ( ) hero . use ( "lev…" at bounding box center [840, 313] width 320 height 350
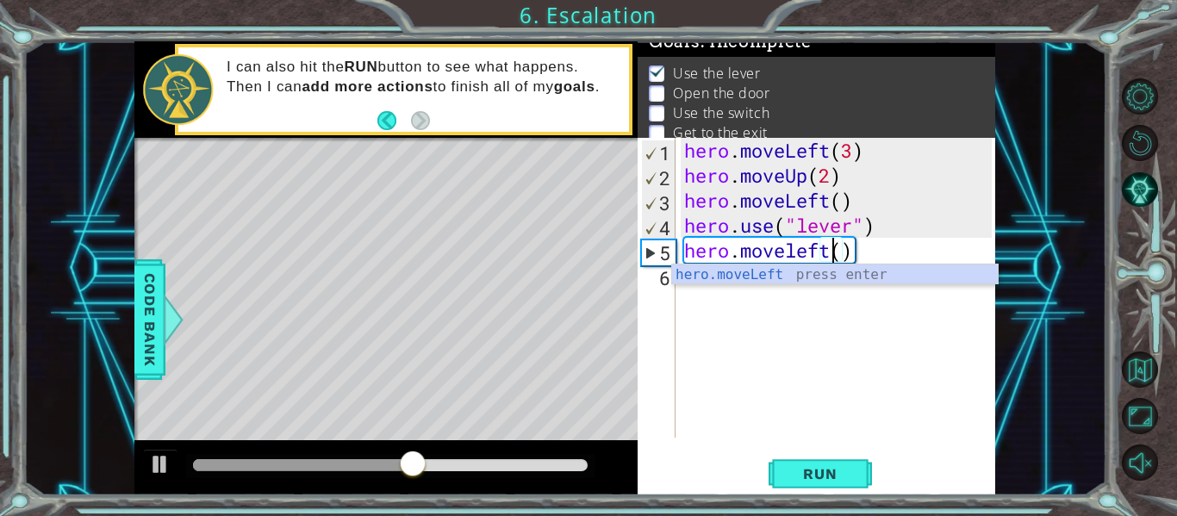
scroll to position [0, 7]
click at [844, 248] on div "hero . moveLeft ( 3 ) hero . moveUp ( 2 ) hero . moveLeft ( ) hero . use ( "lev…" at bounding box center [840, 313] width 320 height 350
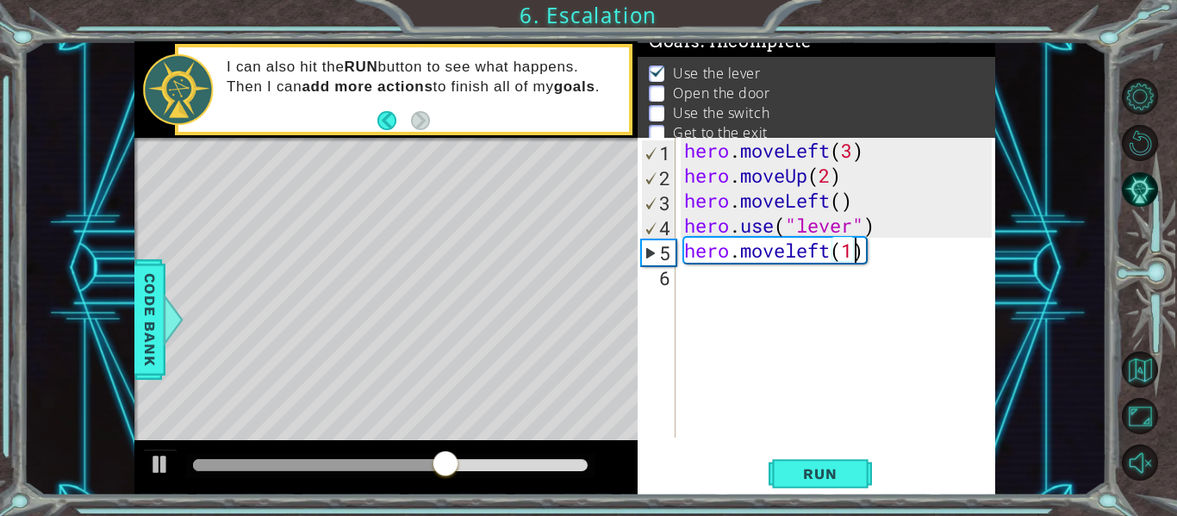
scroll to position [0, 8]
click at [824, 465] on span "Run" at bounding box center [820, 473] width 68 height 17
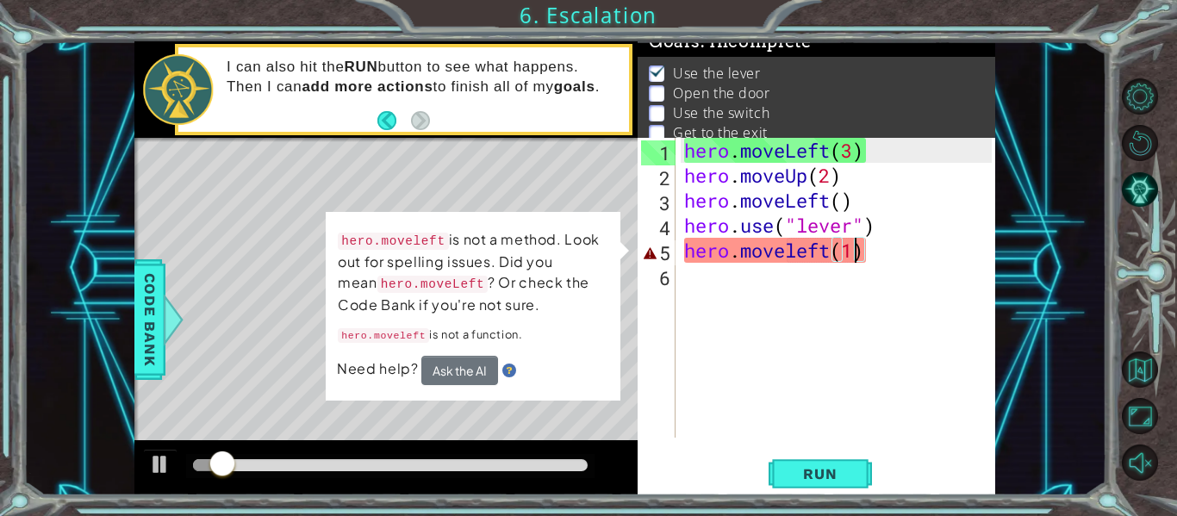
type textarea "hero.moveleft()"
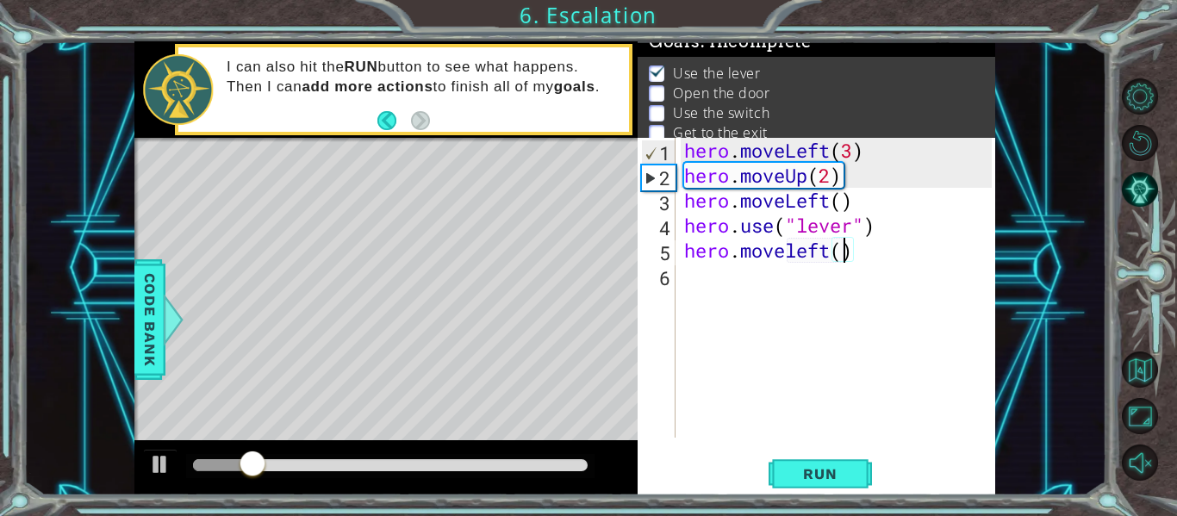
click at [701, 299] on div "hero . moveLeft ( 3 ) hero . moveUp ( 2 ) hero . moveLeft ( ) hero . use ( "lev…" at bounding box center [840, 313] width 320 height 350
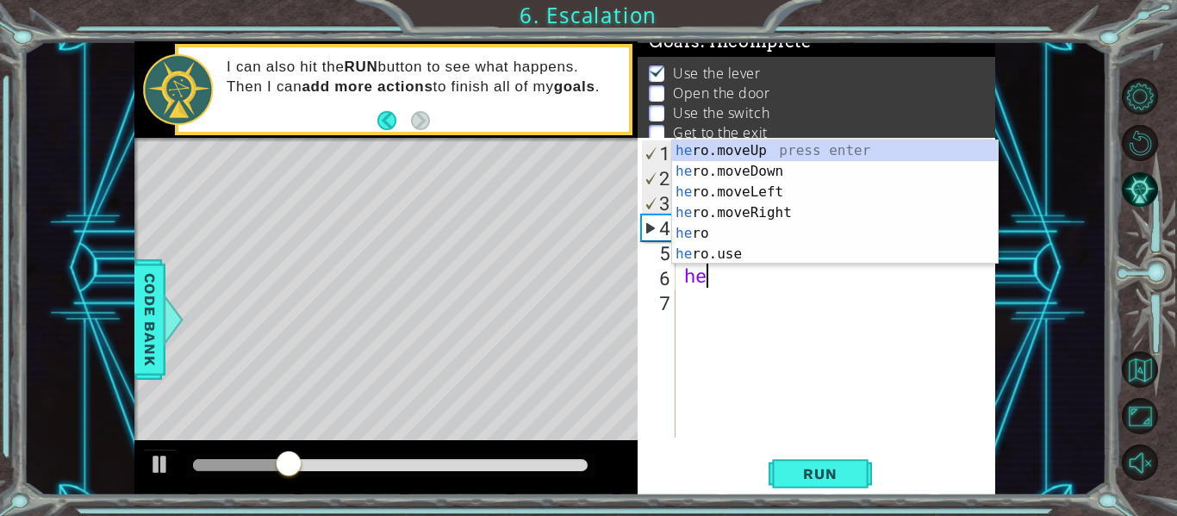
scroll to position [0, 1]
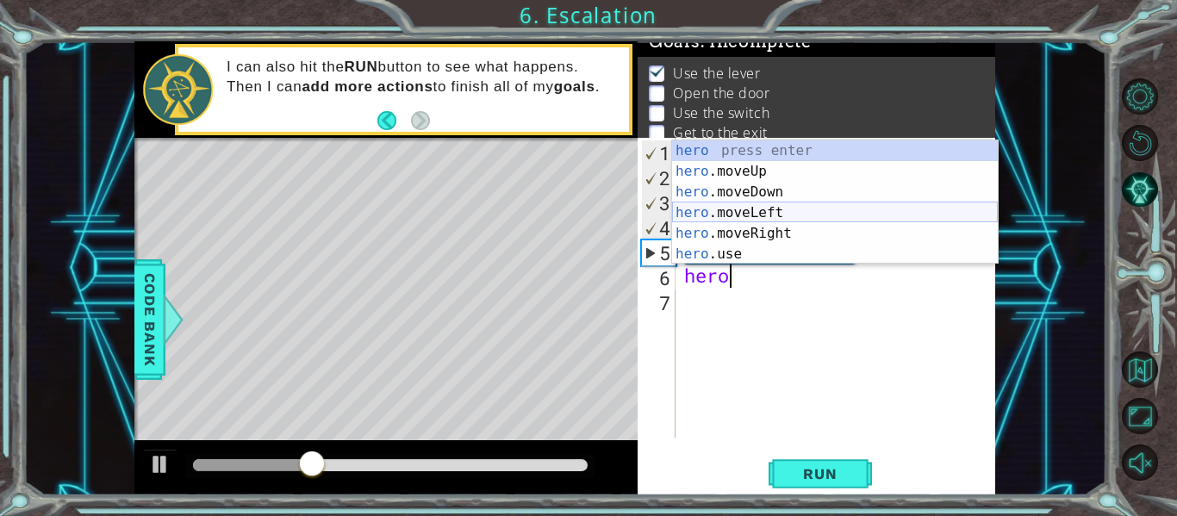
click at [750, 208] on div "hero press enter hero .moveUp press enter hero .moveDown press enter hero .move…" at bounding box center [835, 222] width 326 height 165
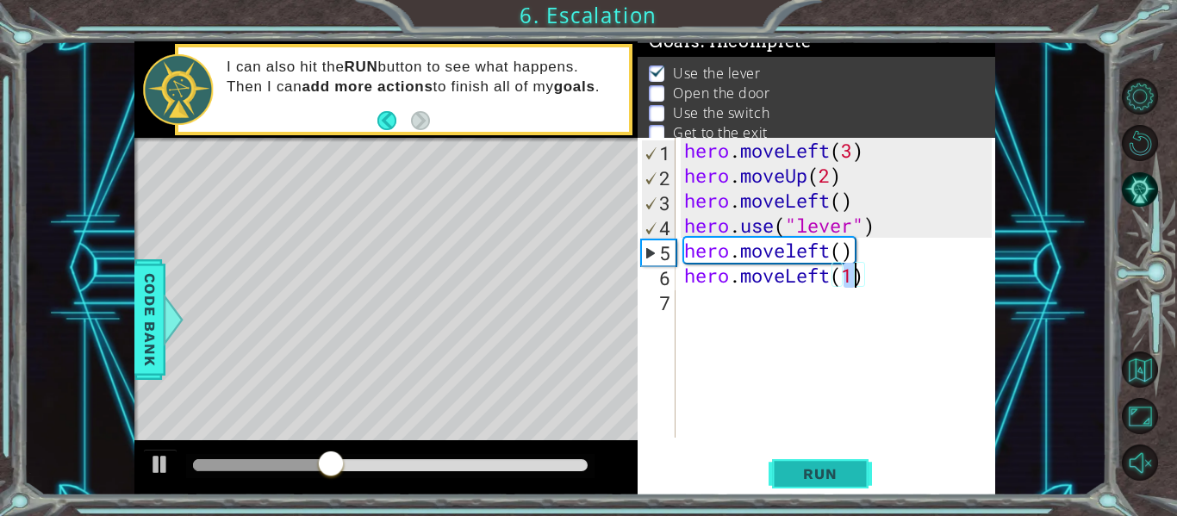
type textarea "hero.moveLeft(1)"
click at [819, 470] on span "Run" at bounding box center [820, 473] width 68 height 17
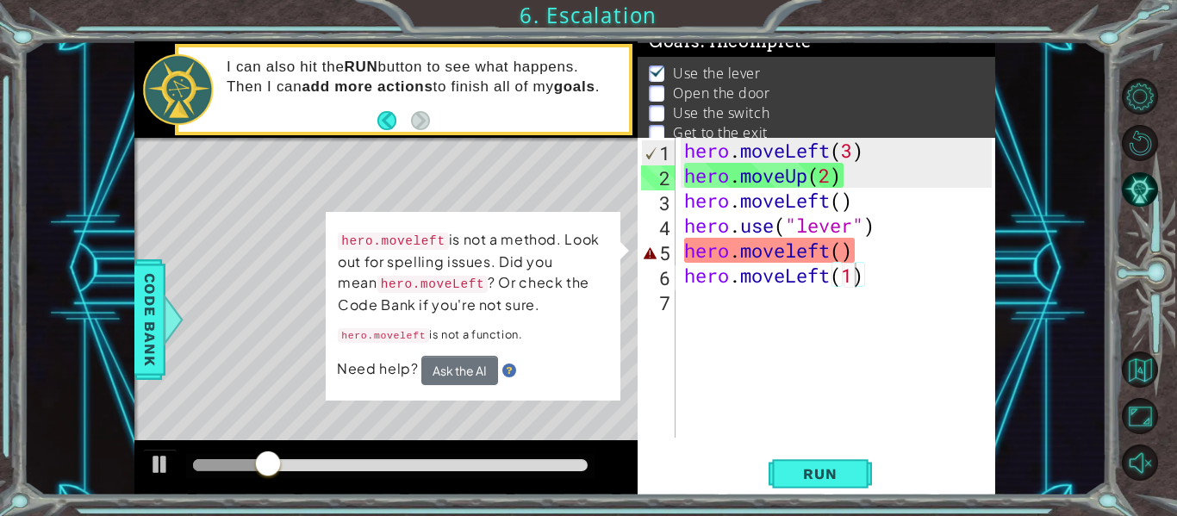
click at [552, 375] on div "Need help? Ask the AI" at bounding box center [473, 370] width 272 height 29
click at [521, 364] on div "Need help? Ask the AI" at bounding box center [473, 370] width 272 height 29
click at [471, 367] on button "Ask the AI" at bounding box center [459, 370] width 77 height 29
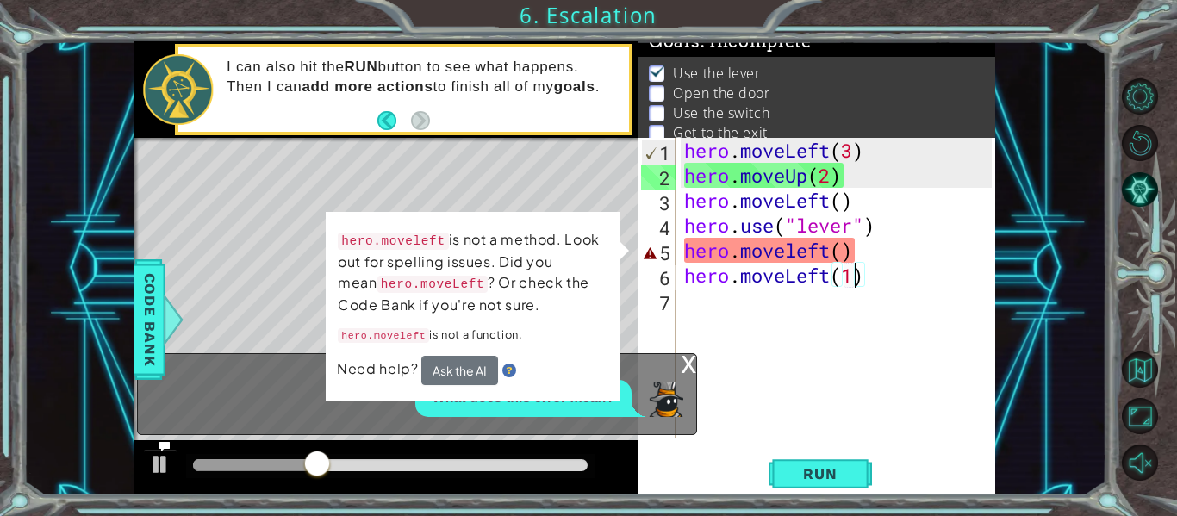
click at [587, 360] on div "Need help? Ask the AI" at bounding box center [473, 370] width 272 height 29
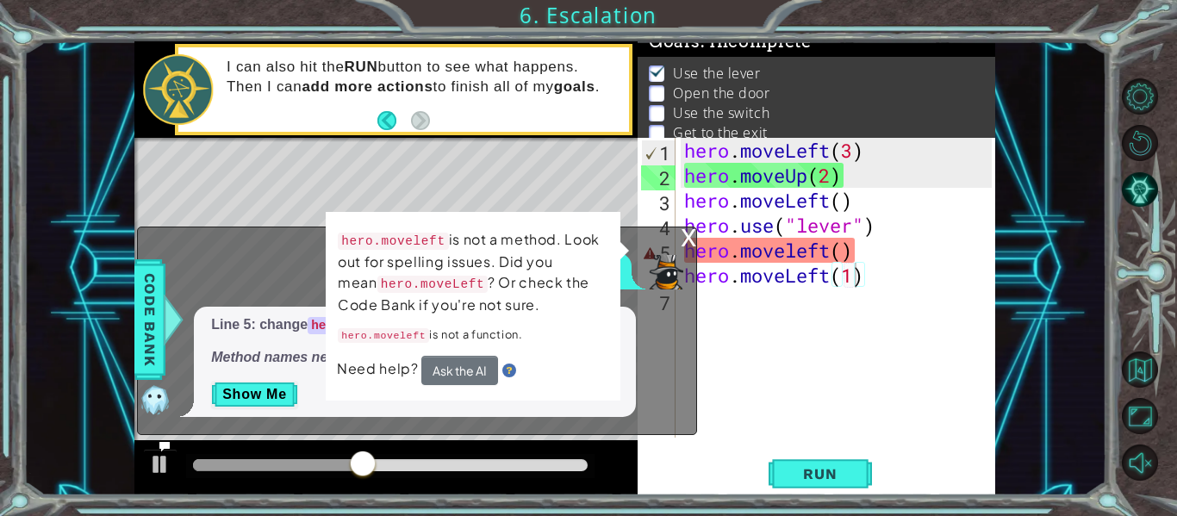
click at [687, 231] on div "x" at bounding box center [688, 235] width 16 height 17
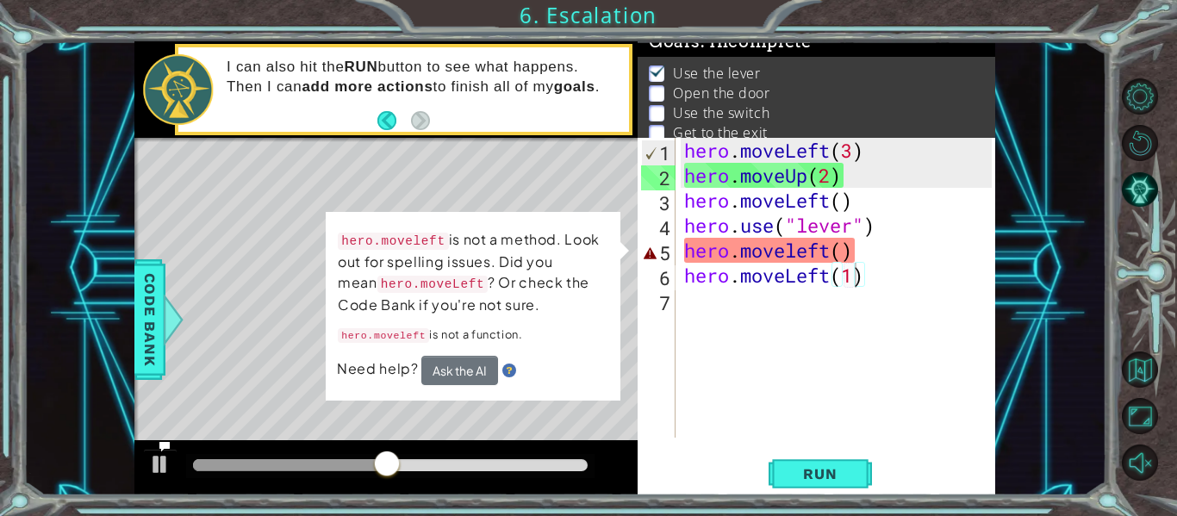
click at [750, 406] on div "hero . moveLeft ( 3 ) hero . moveUp ( 2 ) hero . moveLeft ( ) hero . use ( "lev…" at bounding box center [840, 313] width 320 height 350
click at [851, 264] on div "hero . moveLeft ( 3 ) hero . moveUp ( 2 ) hero . moveLeft ( ) hero . use ( "lev…" at bounding box center [840, 313] width 320 height 350
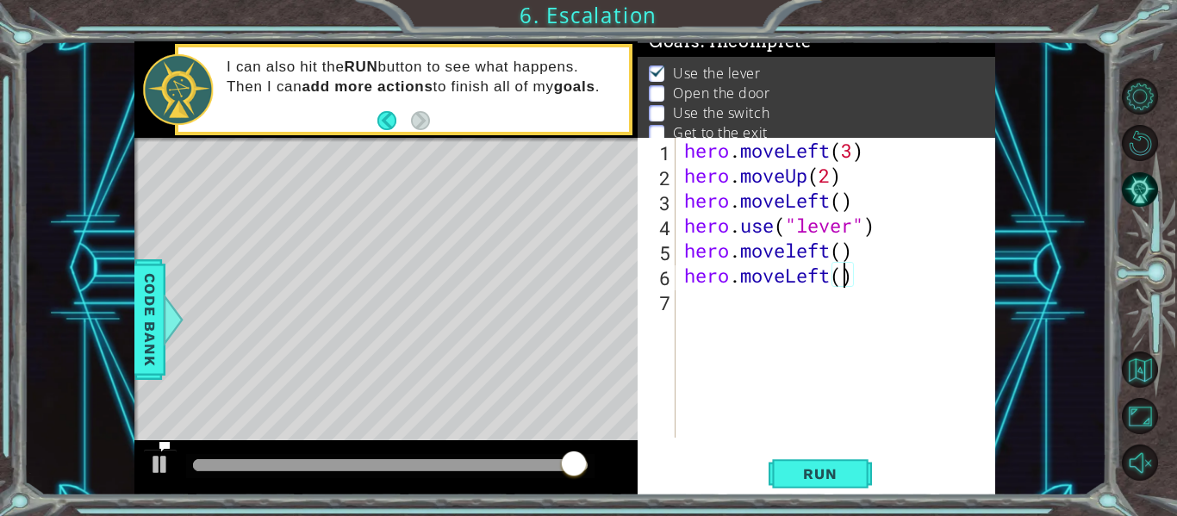
type textarea "hero.moveLeft(1)"
click at [698, 296] on div "hero . moveLeft ( 3 ) hero . moveUp ( 2 ) hero . moveLeft ( ) hero . use ( "lev…" at bounding box center [840, 313] width 320 height 350
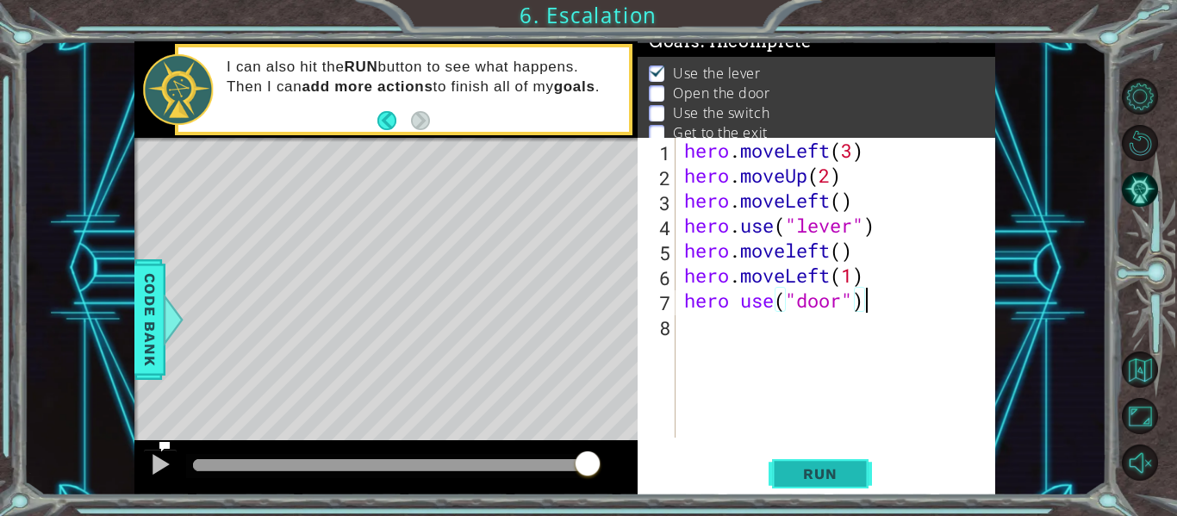
type textarea "hero use("door")"
click at [792, 463] on button "Run" at bounding box center [819, 473] width 103 height 35
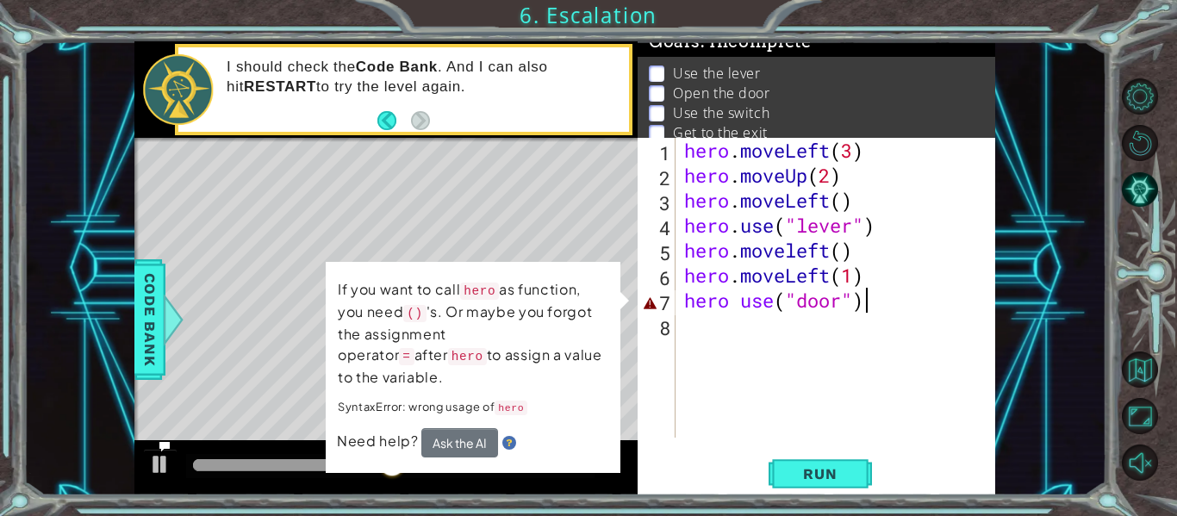
click at [716, 416] on div "hero . moveLeft ( 3 ) hero . moveUp ( 2 ) hero . moveLeft ( ) hero . use ( "lev…" at bounding box center [840, 313] width 320 height 350
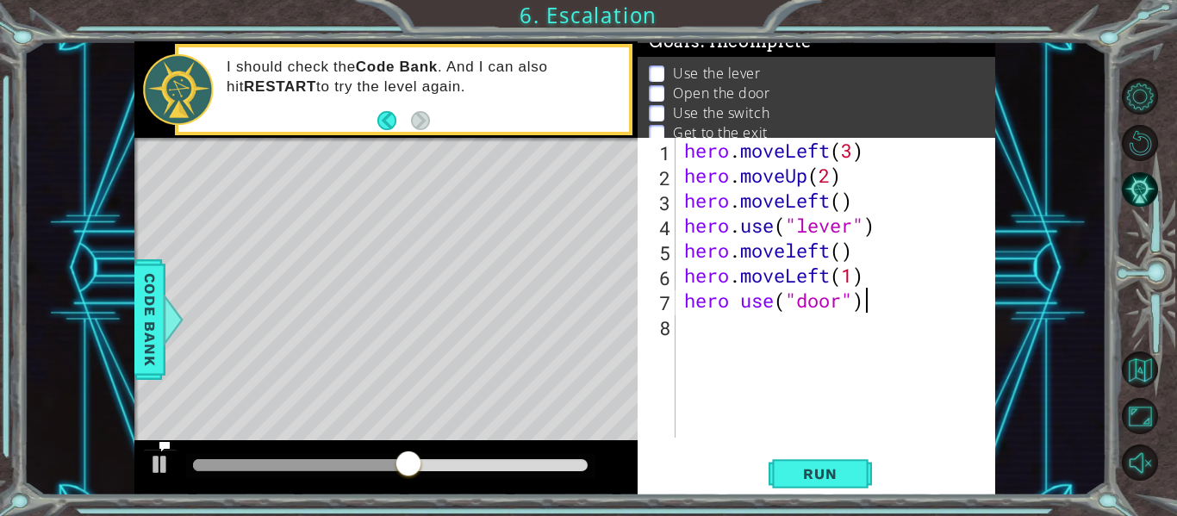
click at [831, 305] on div "hero . moveLeft ( 3 ) hero . moveUp ( 2 ) hero . moveLeft ( ) hero . use ( "lev…" at bounding box center [840, 313] width 320 height 350
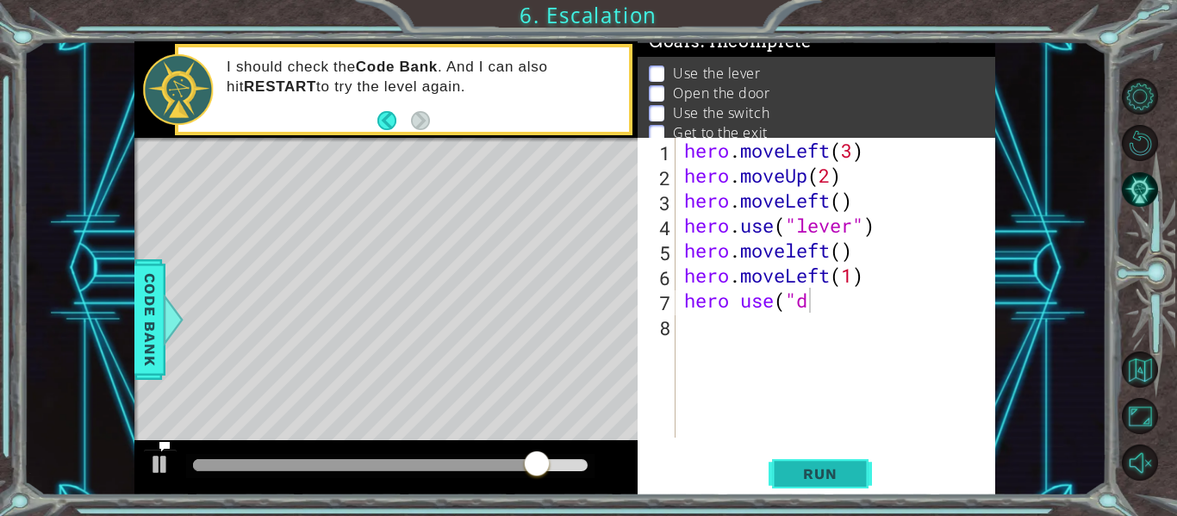
click at [829, 465] on span "Run" at bounding box center [820, 473] width 68 height 17
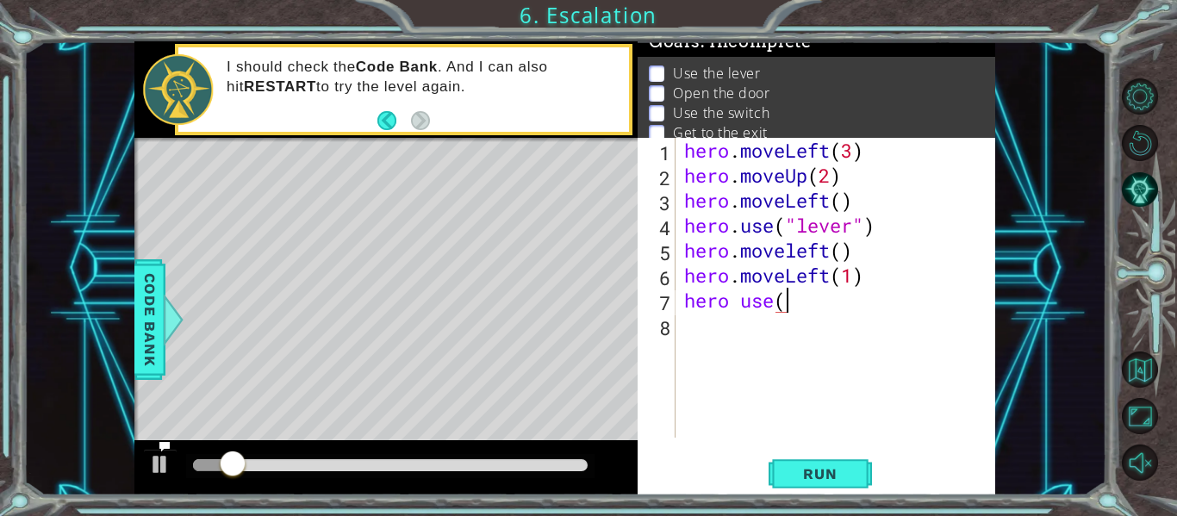
type textarea "hero use"
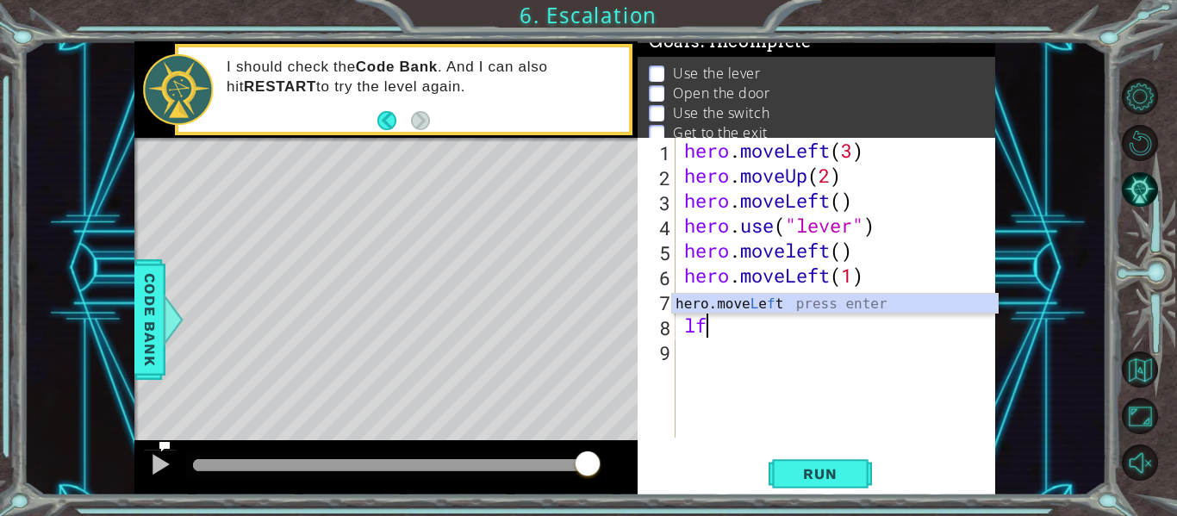
type textarea "l"
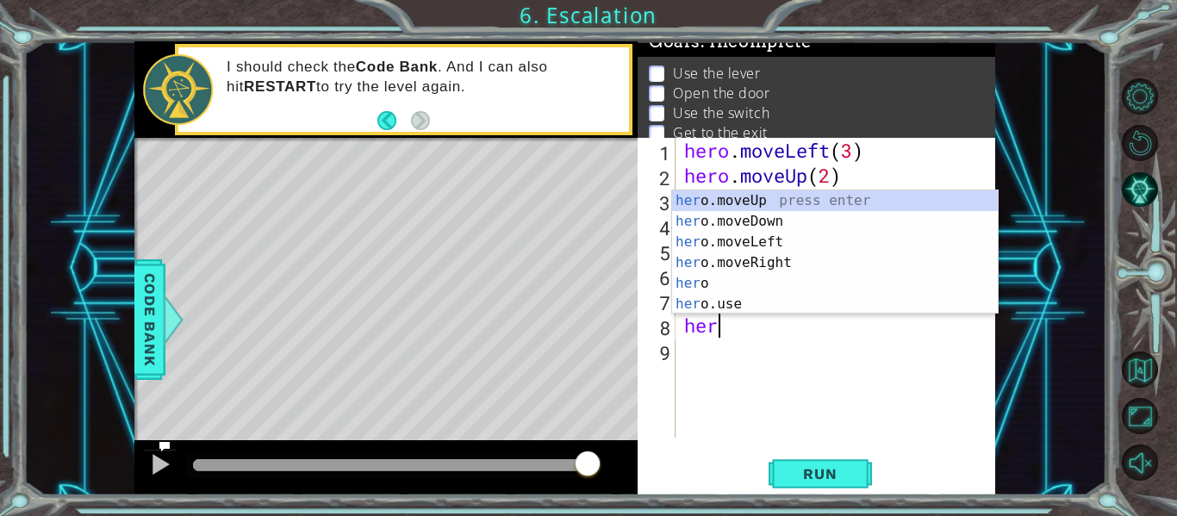
scroll to position [0, 1]
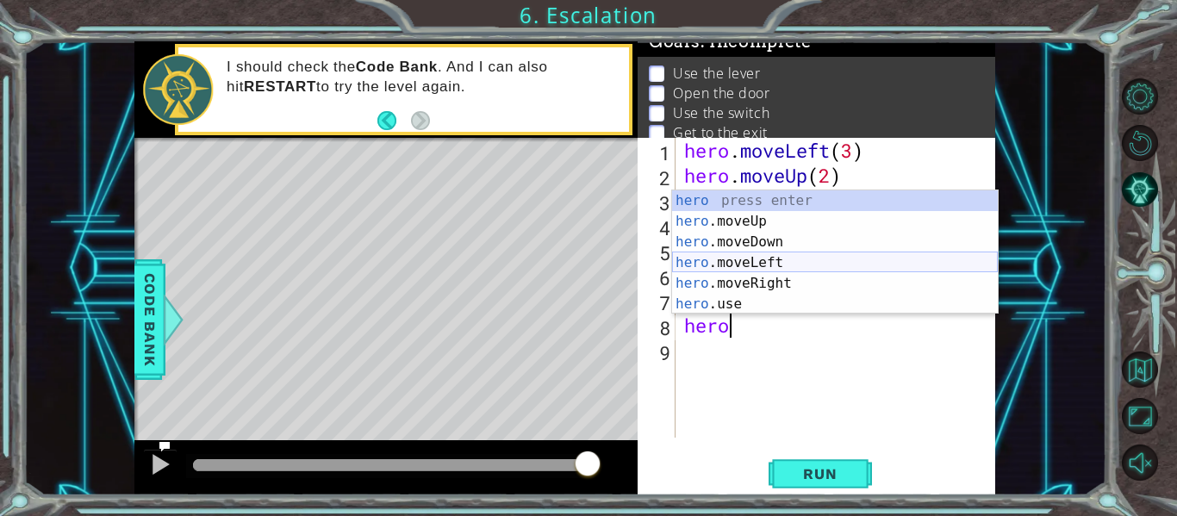
click at [756, 260] on div "hero press enter hero .moveUp press enter hero .moveDown press enter hero .move…" at bounding box center [835, 272] width 326 height 165
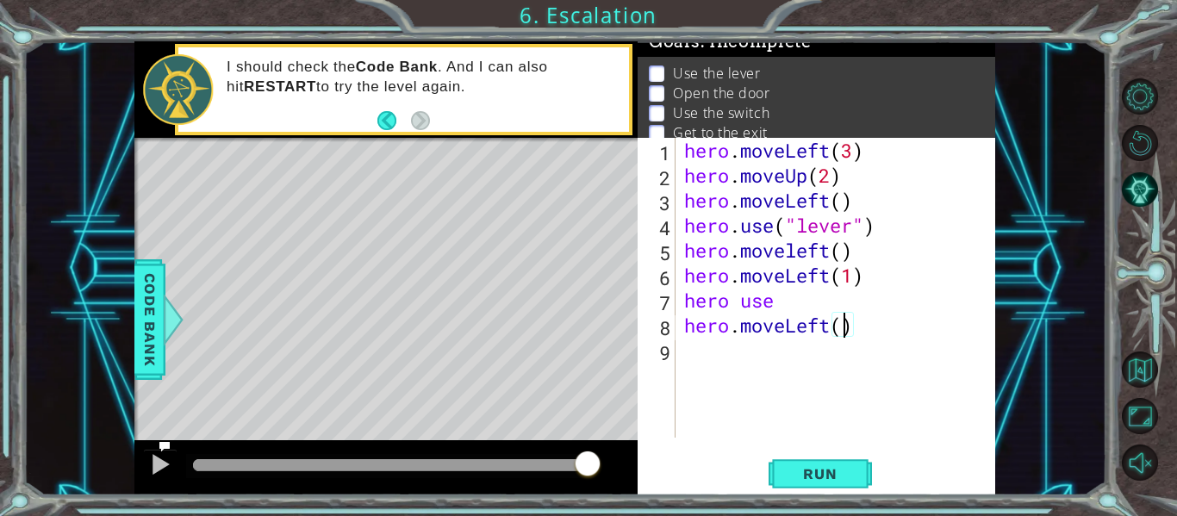
type textarea "hero.moveLeft(3)"
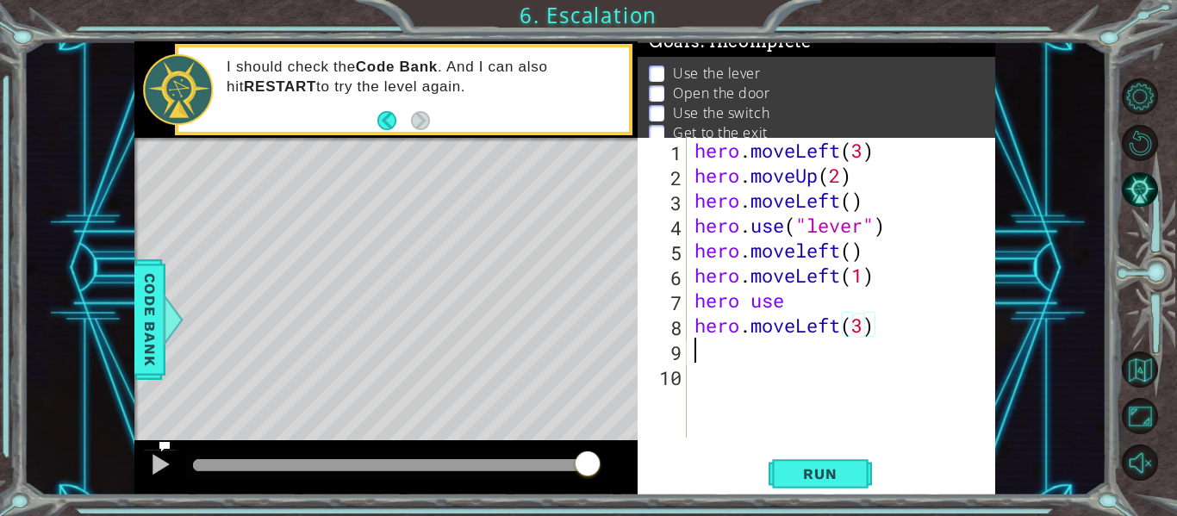
scroll to position [0, 0]
click at [848, 463] on button "Run" at bounding box center [819, 473] width 103 height 35
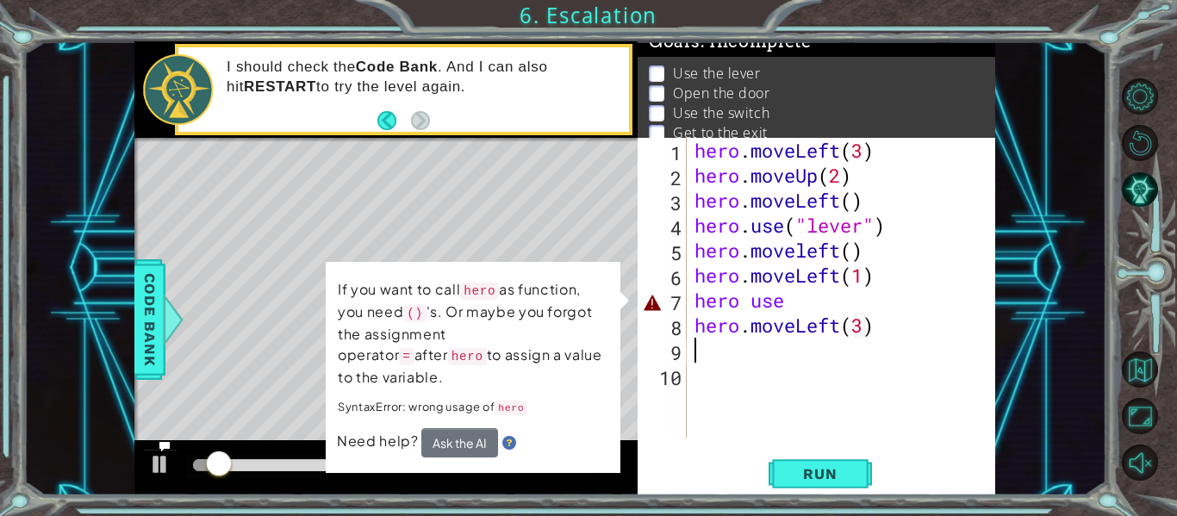
click at [812, 315] on div "hero . moveLeft ( 3 ) hero . moveUp ( 2 ) hero . moveLeft ( ) hero . use ( "lev…" at bounding box center [845, 313] width 309 height 350
type textarea "hero.moveeft(3)"
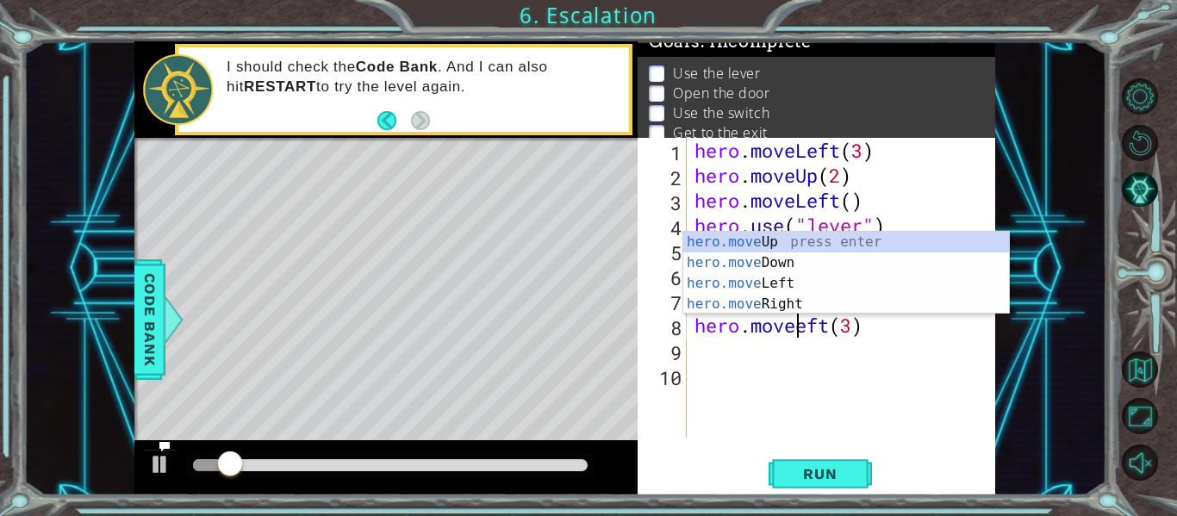
click at [812, 370] on div "hero . moveLeft ( 3 ) hero . moveUp ( 2 ) hero . moveLeft ( ) hero . use ( "lev…" at bounding box center [845, 313] width 309 height 350
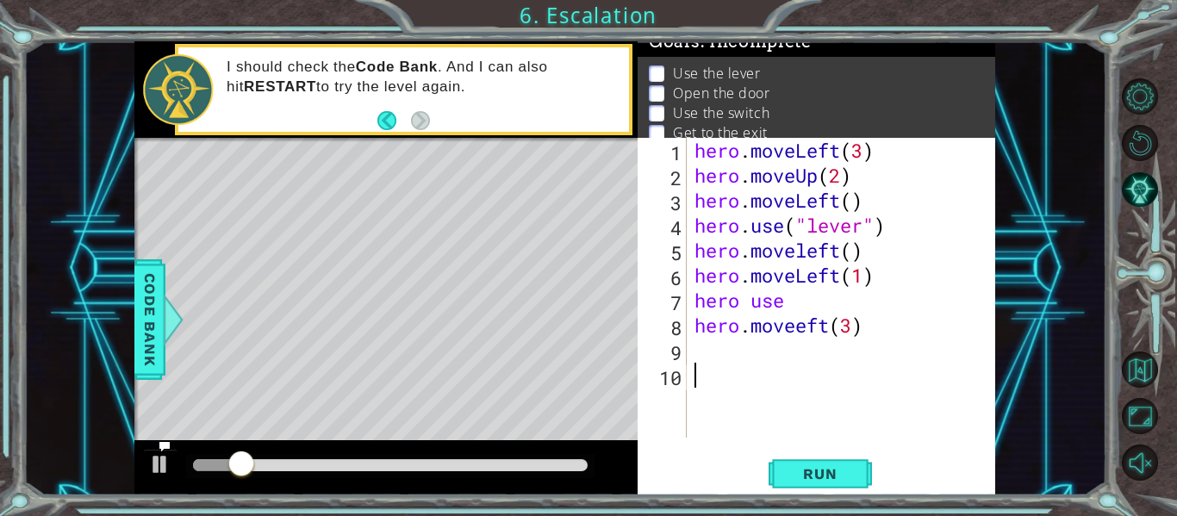
click at [798, 307] on div "hero . moveLeft ( 3 ) hero . moveUp ( 2 ) hero . moveLeft ( ) hero . use ( "lev…" at bounding box center [845, 313] width 309 height 350
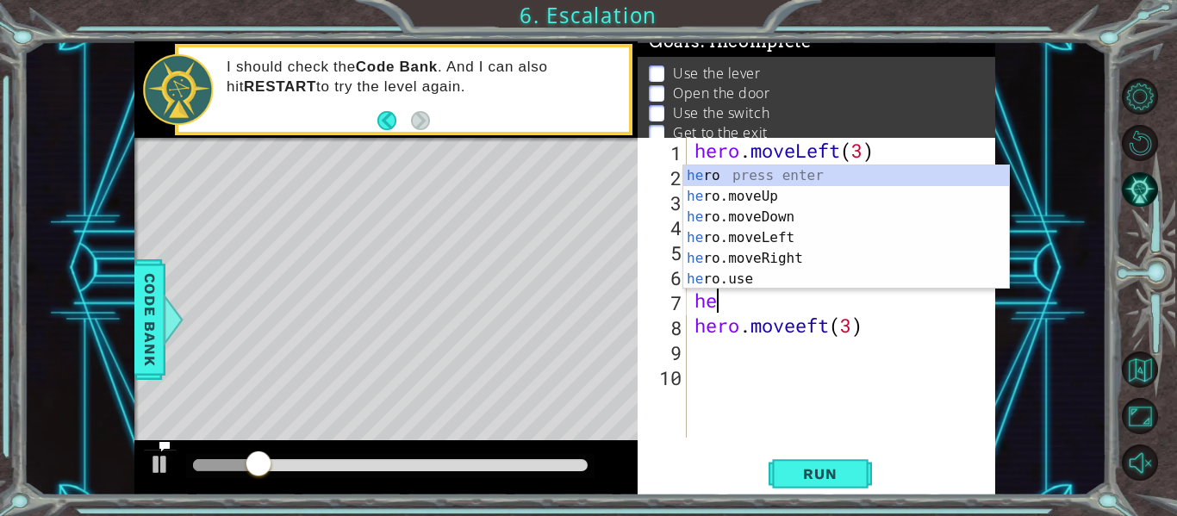
type textarea "h"
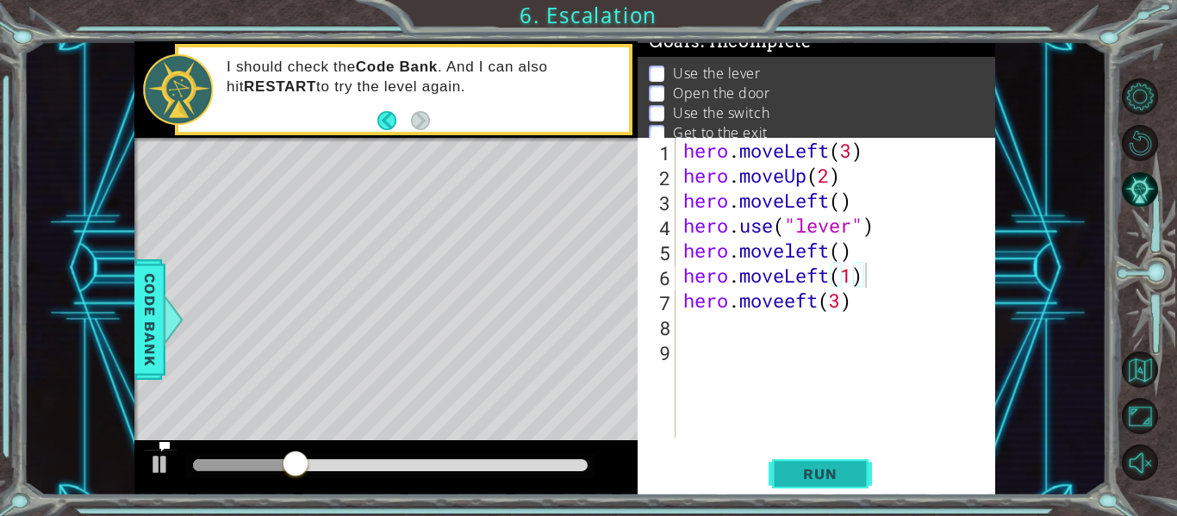
click at [814, 476] on span "Run" at bounding box center [820, 473] width 68 height 17
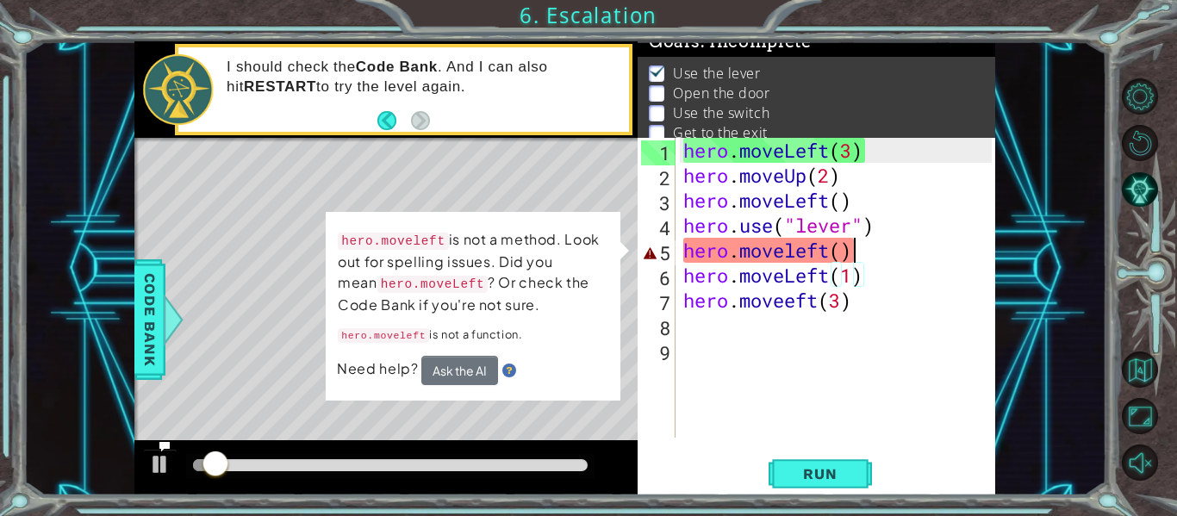
click at [859, 245] on div "hero . moveLeft ( 3 ) hero . moveUp ( 2 ) hero . moveLeft ( ) hero . use ( "lev…" at bounding box center [840, 313] width 320 height 350
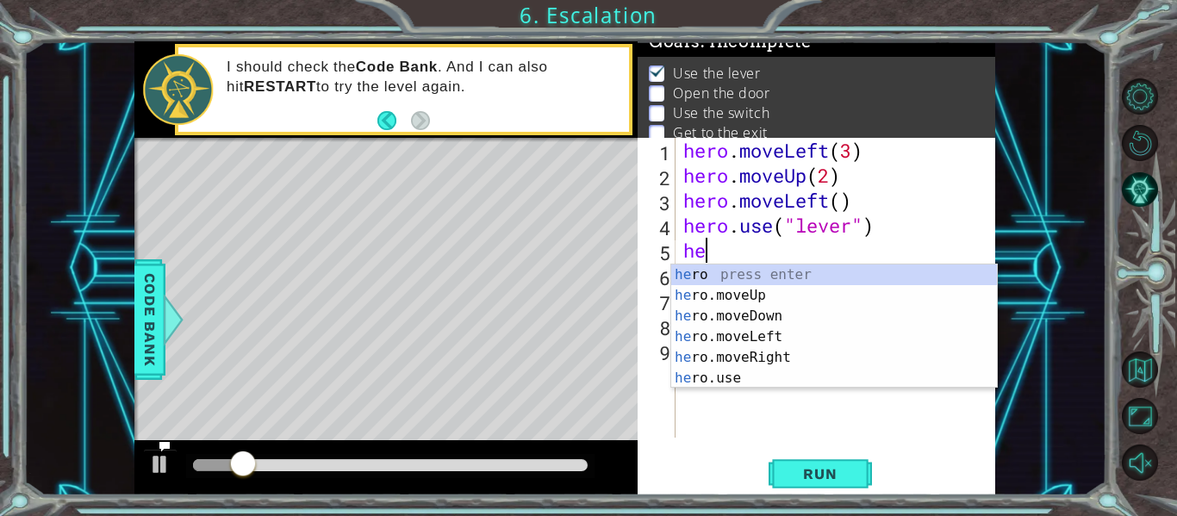
type textarea "h"
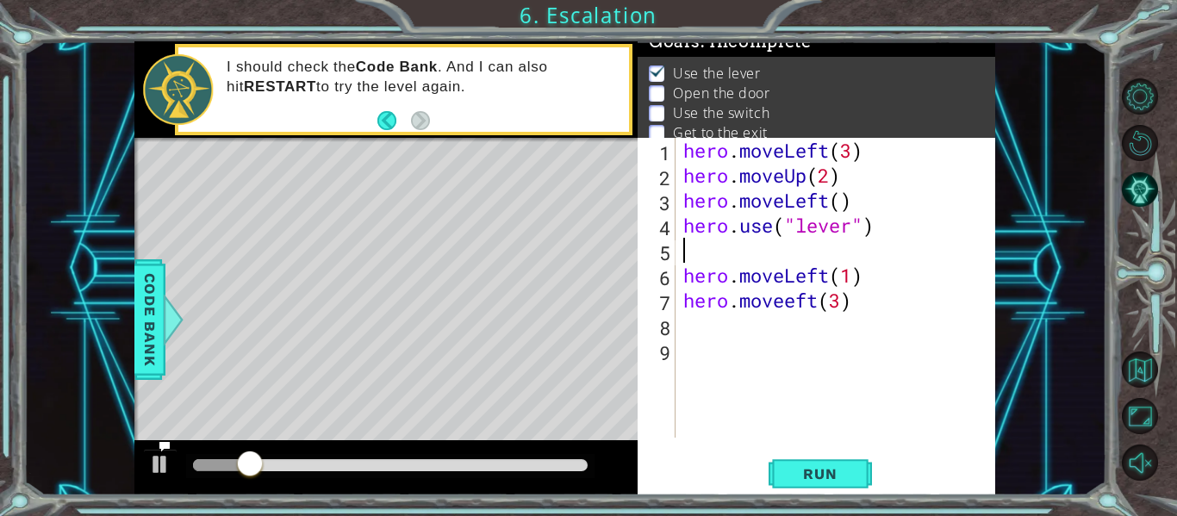
type textarea "hero.use("lever")"
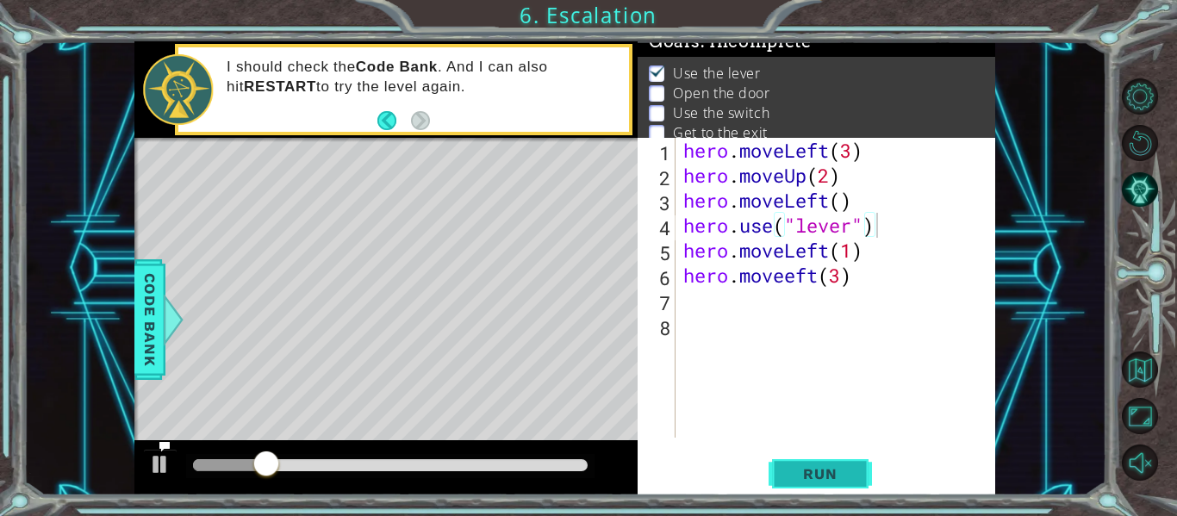
click at [827, 479] on span "Run" at bounding box center [820, 473] width 68 height 17
click at [819, 475] on span "Run" at bounding box center [820, 473] width 68 height 17
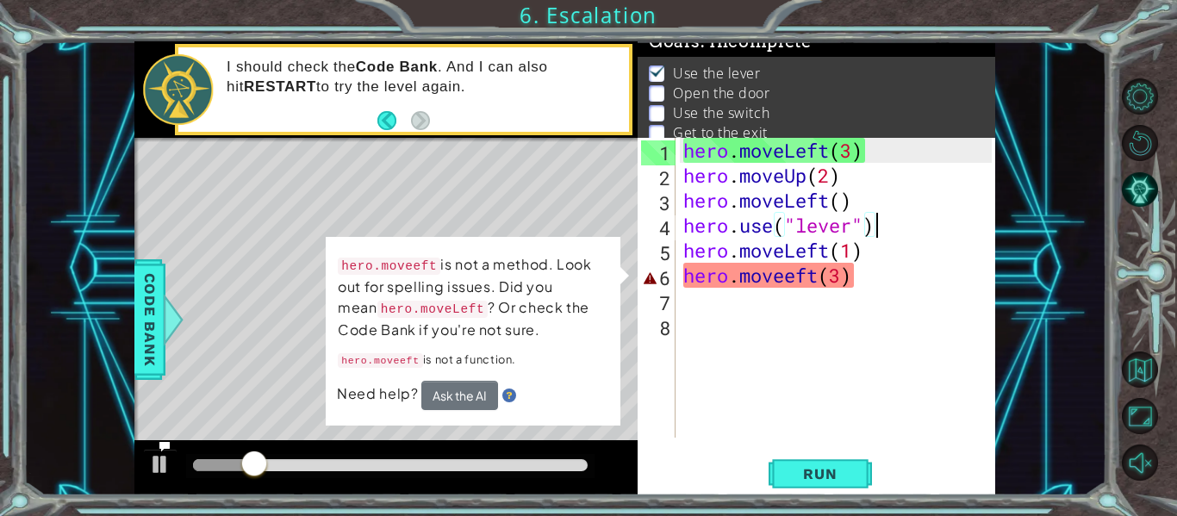
click at [918, 302] on div "hero . moveLeft ( 3 ) hero . moveUp ( 2 ) hero . moveLeft ( ) hero . use ( "lev…" at bounding box center [840, 313] width 320 height 350
click at [856, 292] on div "hero . moveLeft ( 3 ) hero . moveUp ( 2 ) hero . moveLeft ( ) hero . use ( "lev…" at bounding box center [840, 313] width 320 height 350
click at [874, 266] on div "hero . moveLeft ( 3 ) hero . moveUp ( 2 ) hero . moveLeft ( ) hero . use ( "lev…" at bounding box center [840, 313] width 320 height 350
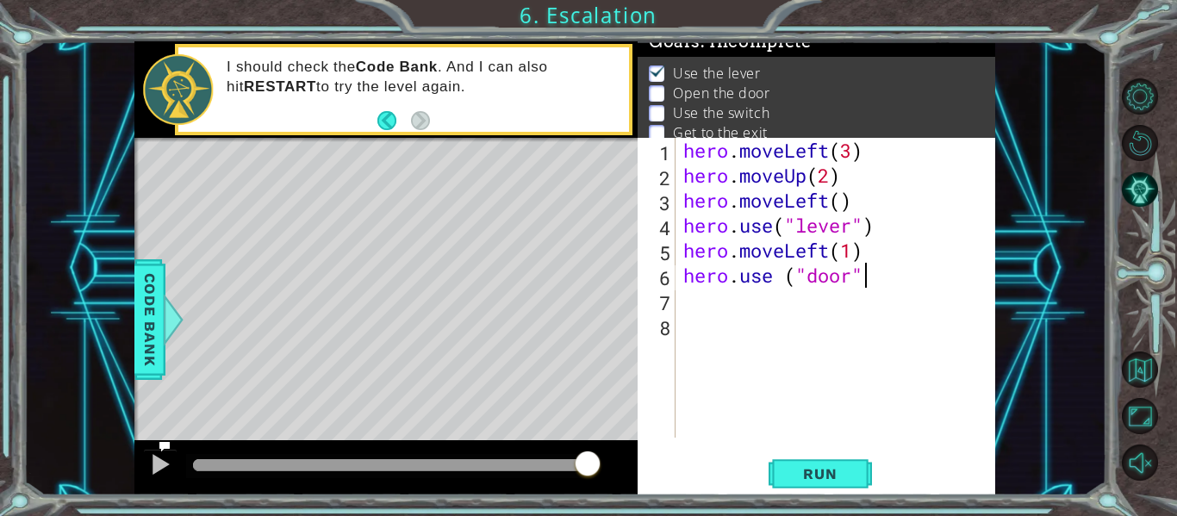
scroll to position [0, 8]
type textarea "hero.use ("door")"
click at [835, 483] on button "Run" at bounding box center [819, 473] width 103 height 35
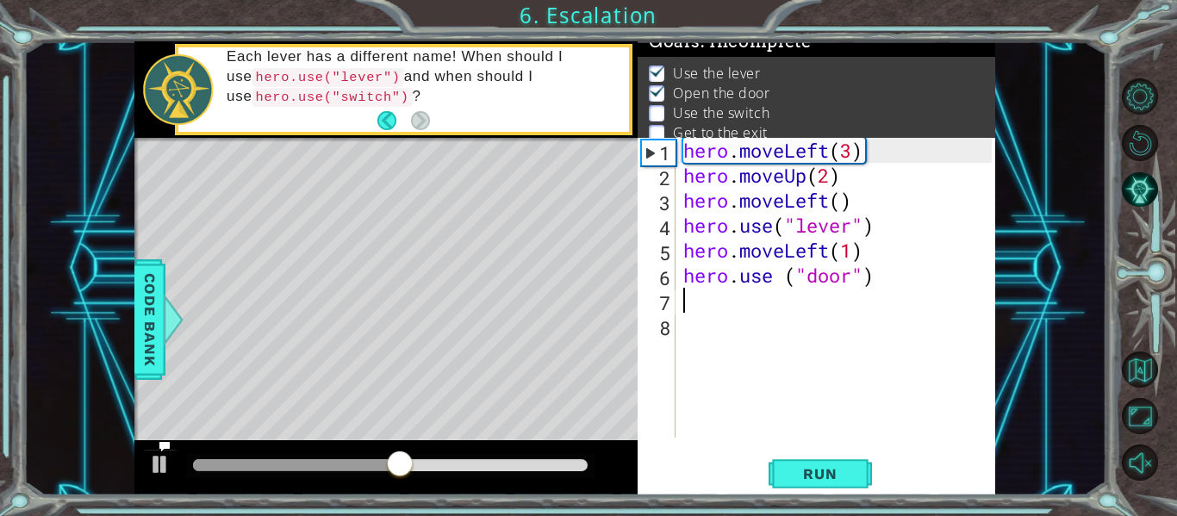
click at [696, 311] on div "hero . moveLeft ( 3 ) hero . moveUp ( 2 ) hero . moveLeft ( ) hero . use ( "lev…" at bounding box center [840, 313] width 320 height 350
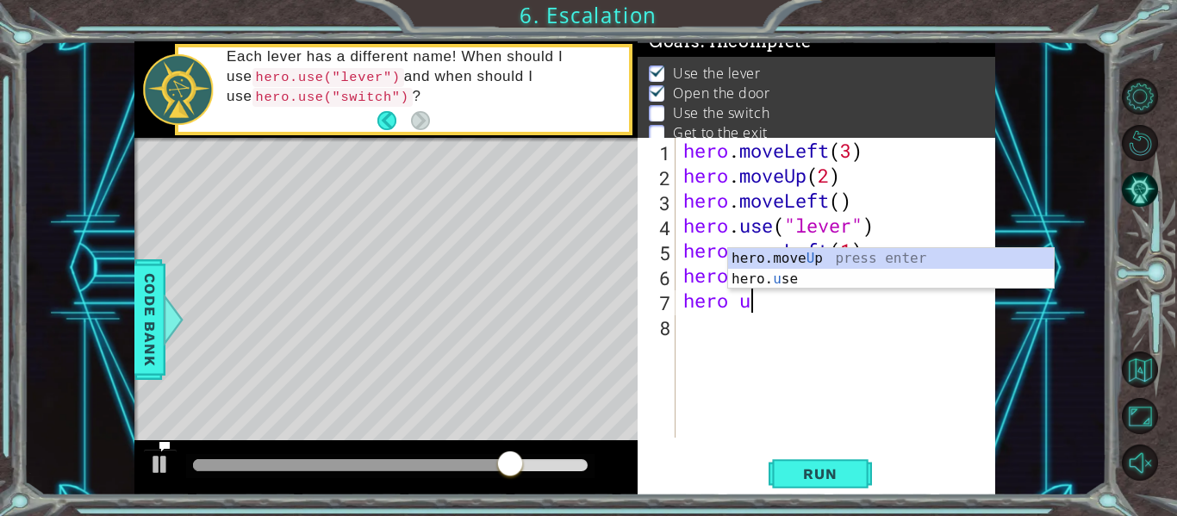
scroll to position [0, 3]
click at [784, 258] on div "hero.move U p press enter hero. u se press enter" at bounding box center [891, 289] width 326 height 83
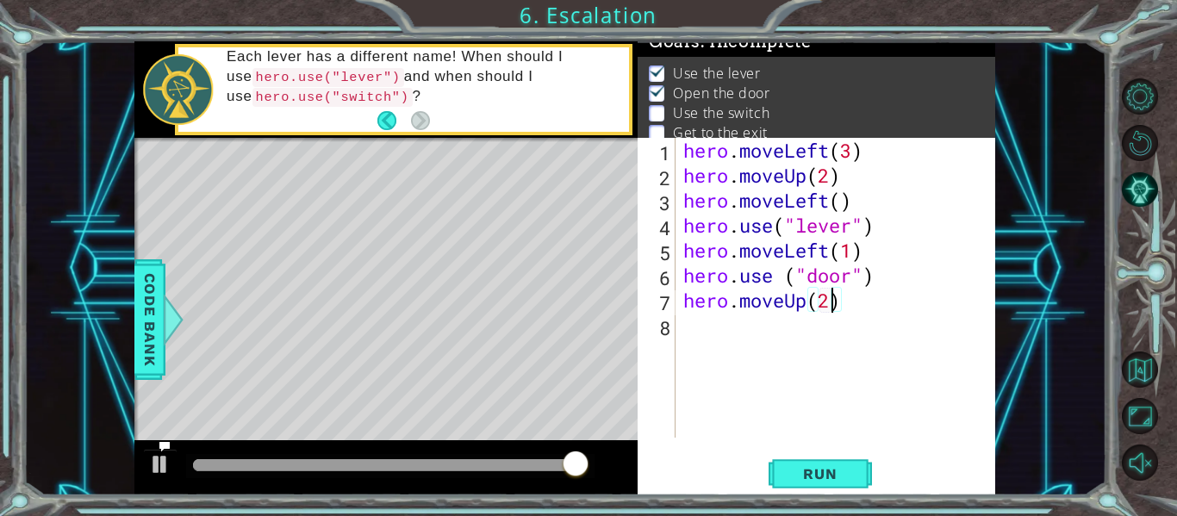
scroll to position [0, 6]
click at [805, 464] on button "Run" at bounding box center [819, 473] width 103 height 35
type textarea "hero.moveUp(2)"
click at [680, 332] on div "hero . moveLeft ( 3 ) hero . moveUp ( 2 ) hero . moveLeft ( ) hero . use ( "lev…" at bounding box center [840, 313] width 320 height 350
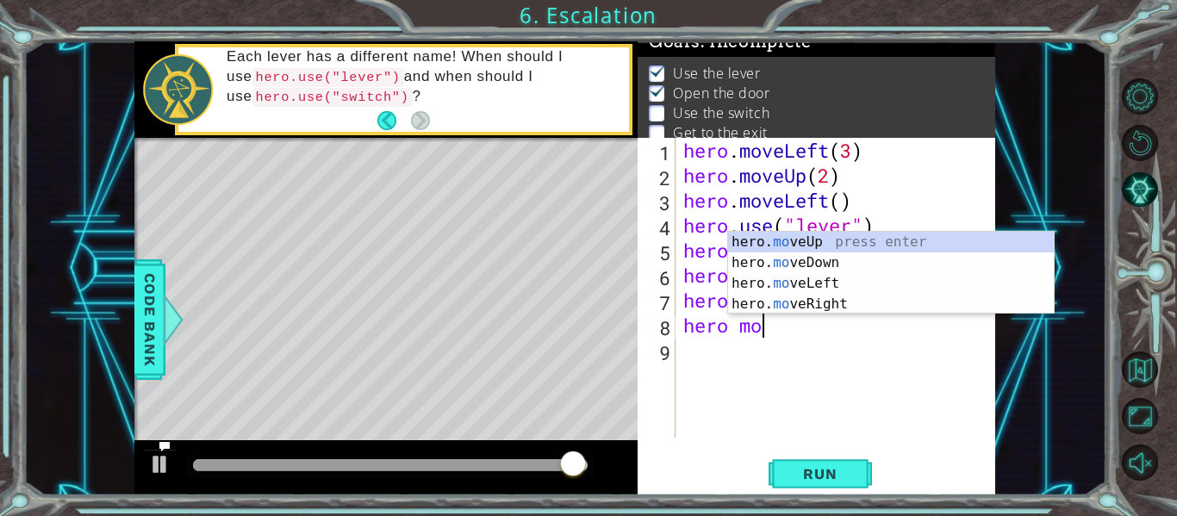
scroll to position [0, 3]
click at [763, 305] on div "hero. move Up press enter hero. move Down press enter hero. move Left press ent…" at bounding box center [891, 294] width 326 height 124
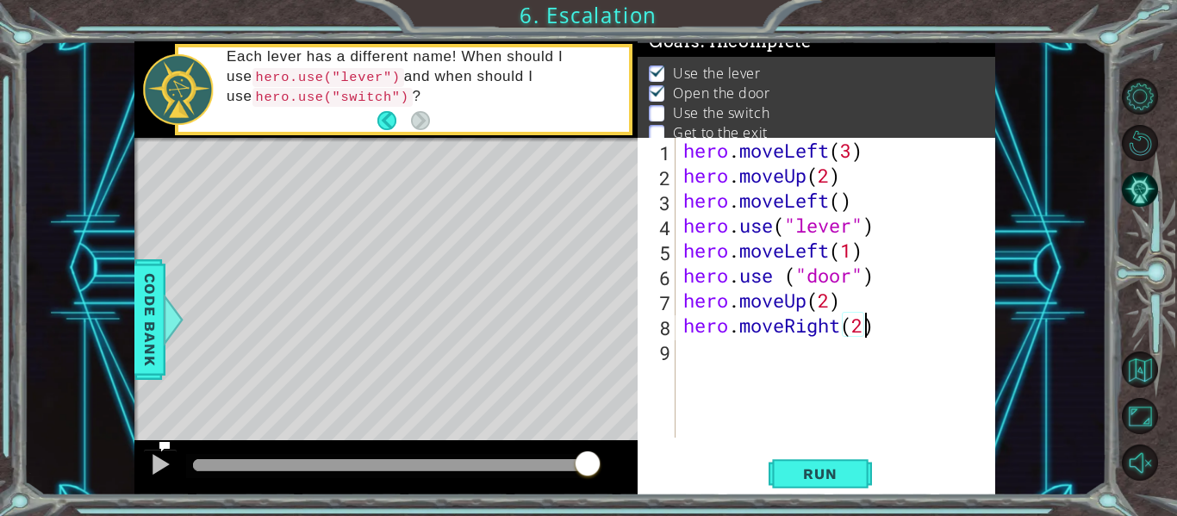
scroll to position [0, 8]
type textarea "hero.moveRight(2)"
click at [823, 473] on span "Run" at bounding box center [820, 473] width 68 height 17
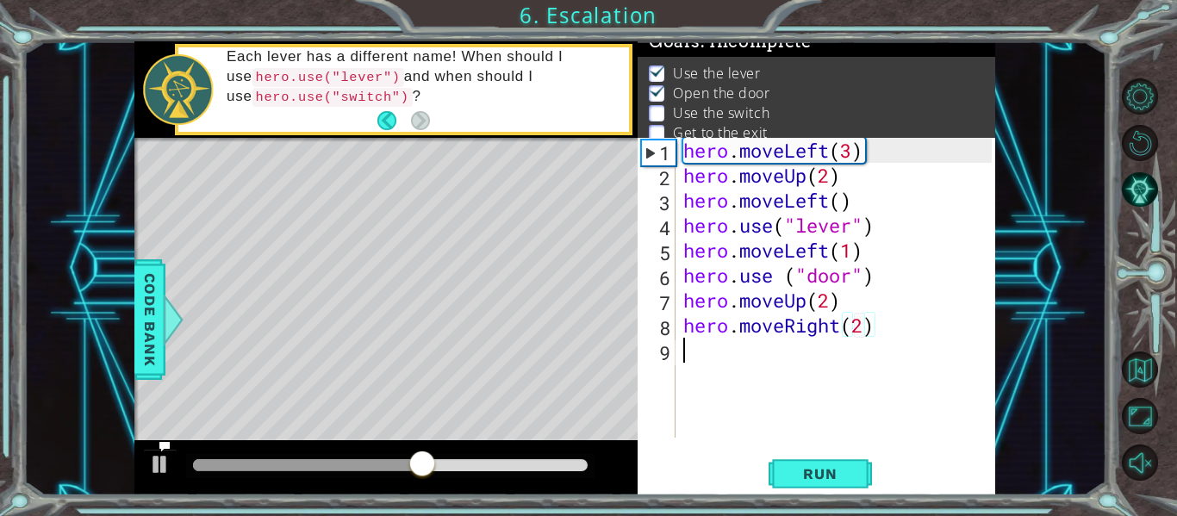
click at [702, 367] on div "hero . moveLeft ( 3 ) hero . moveUp ( 2 ) hero . moveLeft ( ) hero . use ( "lev…" at bounding box center [840, 313] width 320 height 350
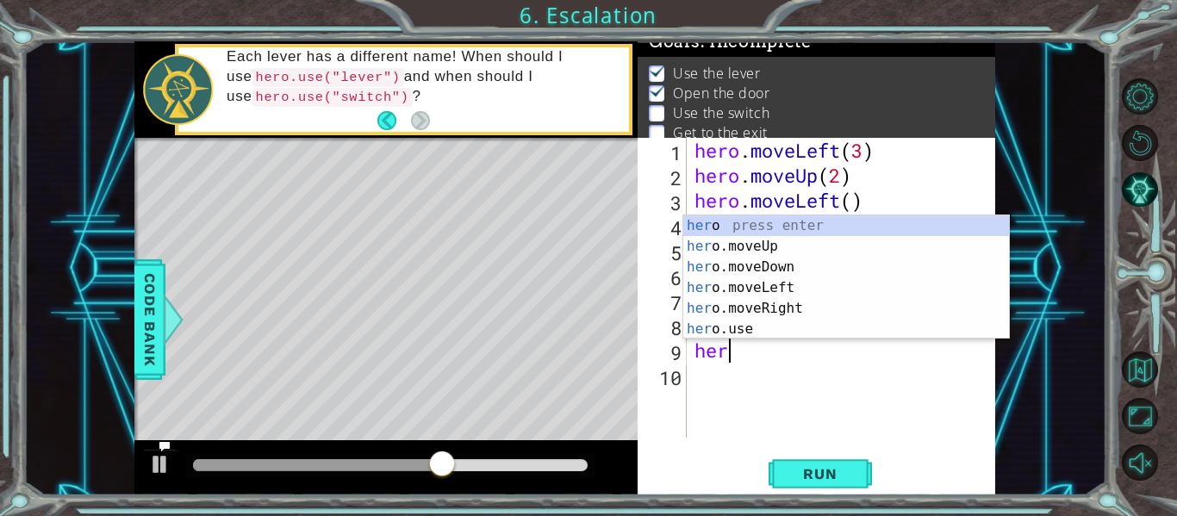
scroll to position [0, 1]
click at [714, 322] on div "hero press enter hero .moveUp press enter hero .moveDown press enter hero .move…" at bounding box center [846, 297] width 326 height 165
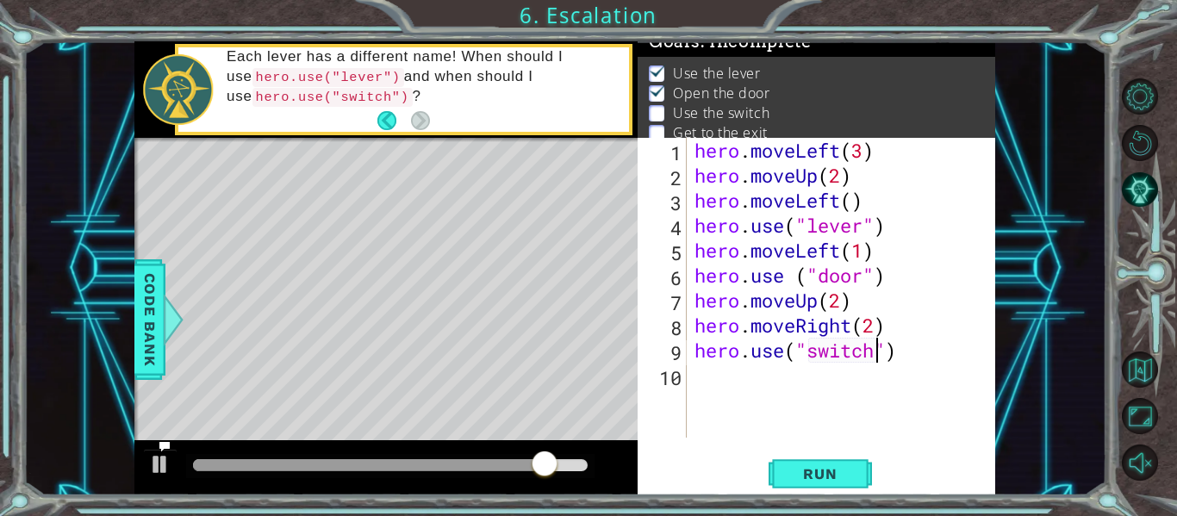
scroll to position [0, 9]
type textarea "hero.use("switch")"
click at [848, 459] on button "Run" at bounding box center [819, 473] width 103 height 35
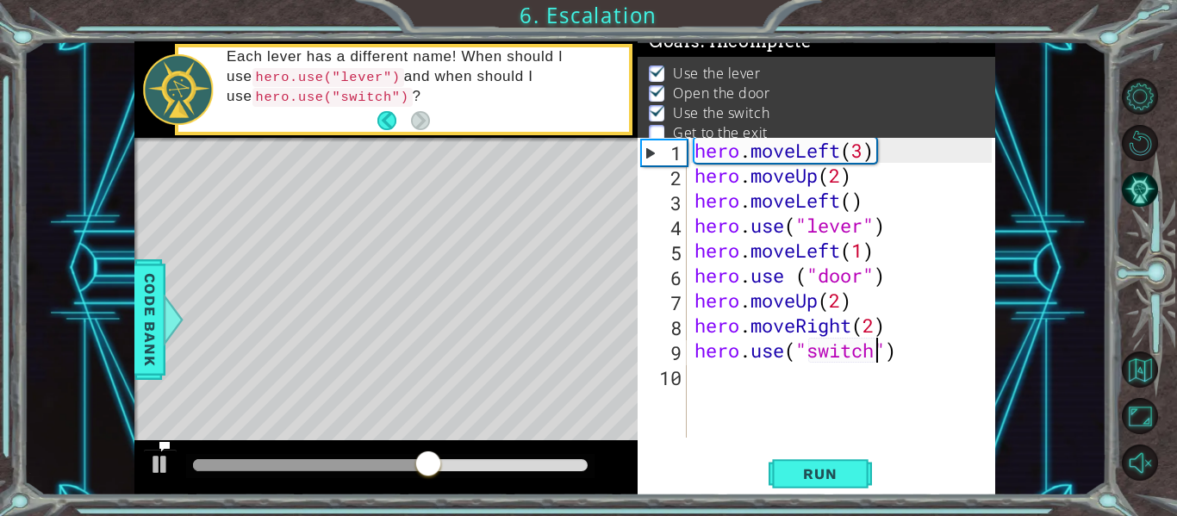
click at [717, 388] on div "hero . moveLeft ( 3 ) hero . moveUp ( 2 ) hero . moveLeft ( ) hero . use ( "lev…" at bounding box center [845, 313] width 309 height 350
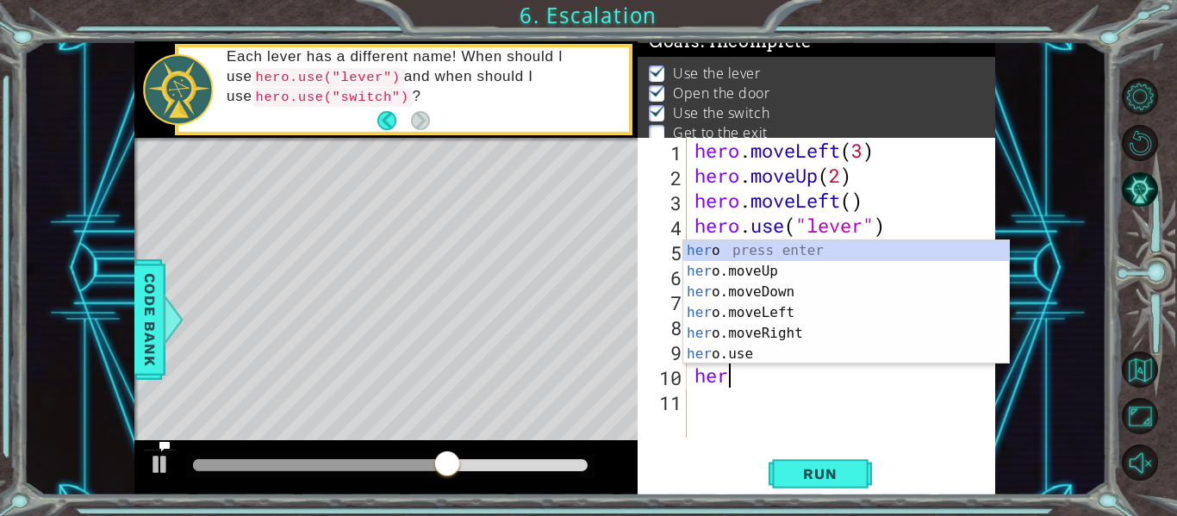
scroll to position [0, 1]
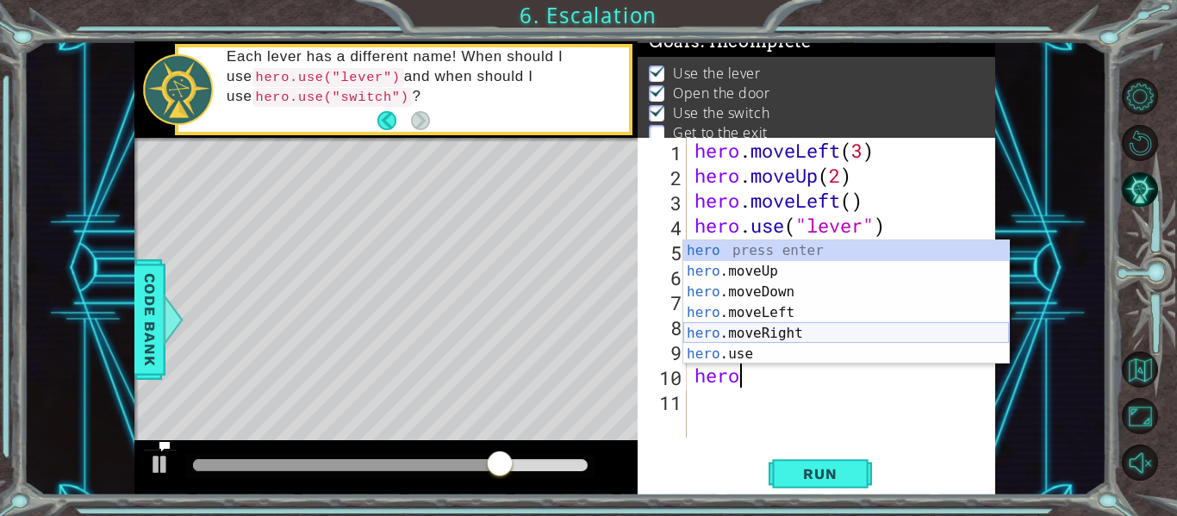
click at [750, 329] on div "hero press enter hero .moveUp press enter hero .moveDown press enter hero .move…" at bounding box center [846, 322] width 326 height 165
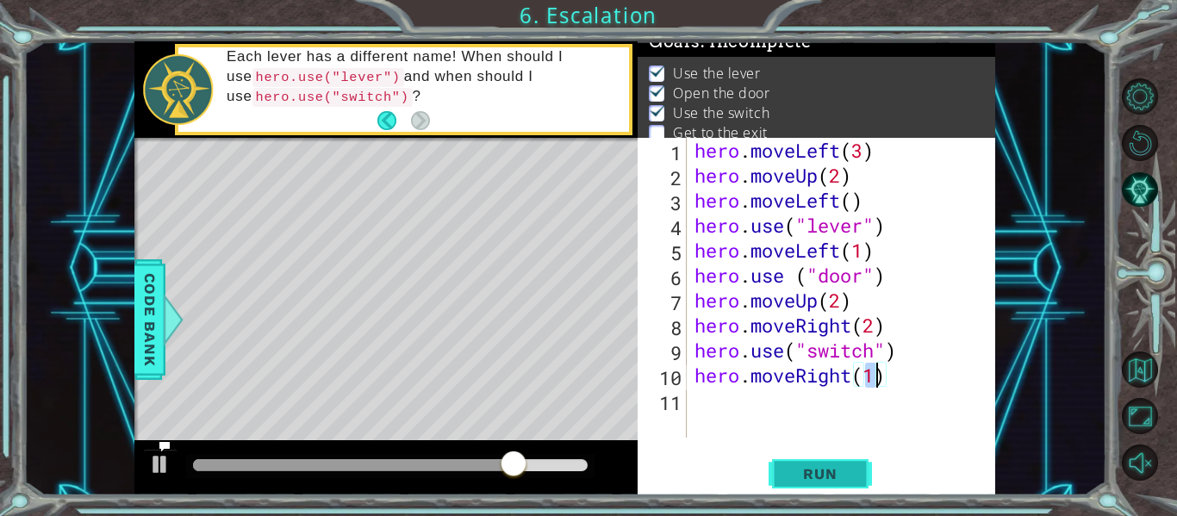
type textarea "hero.moveRight(1)"
click at [813, 474] on span "Run" at bounding box center [820, 473] width 68 height 17
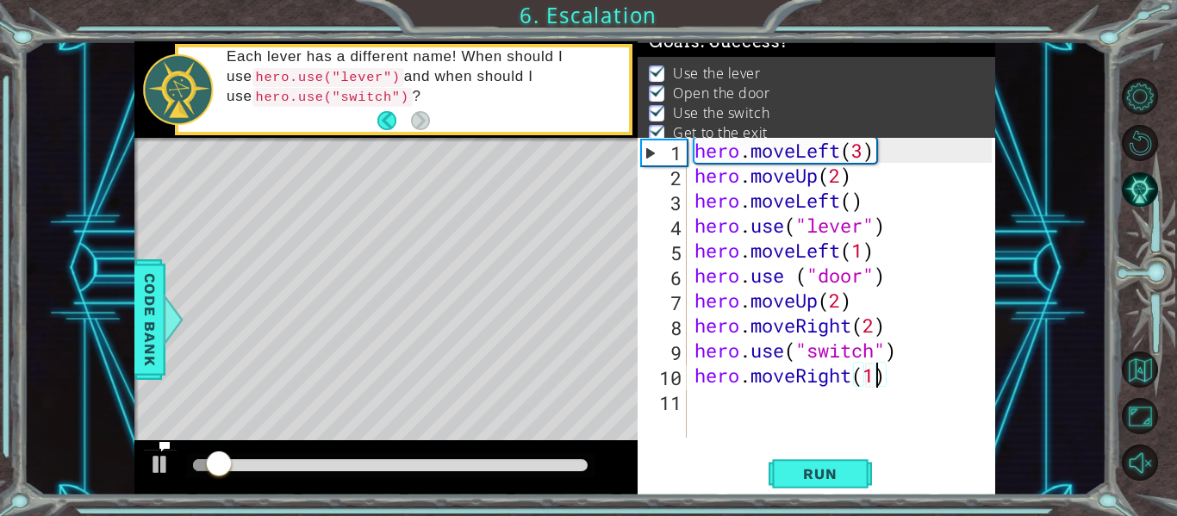
click at [719, 412] on div "hero . moveLeft ( 3 ) hero . moveUp ( 2 ) hero . moveLeft ( ) hero . use ( "lev…" at bounding box center [845, 313] width 309 height 350
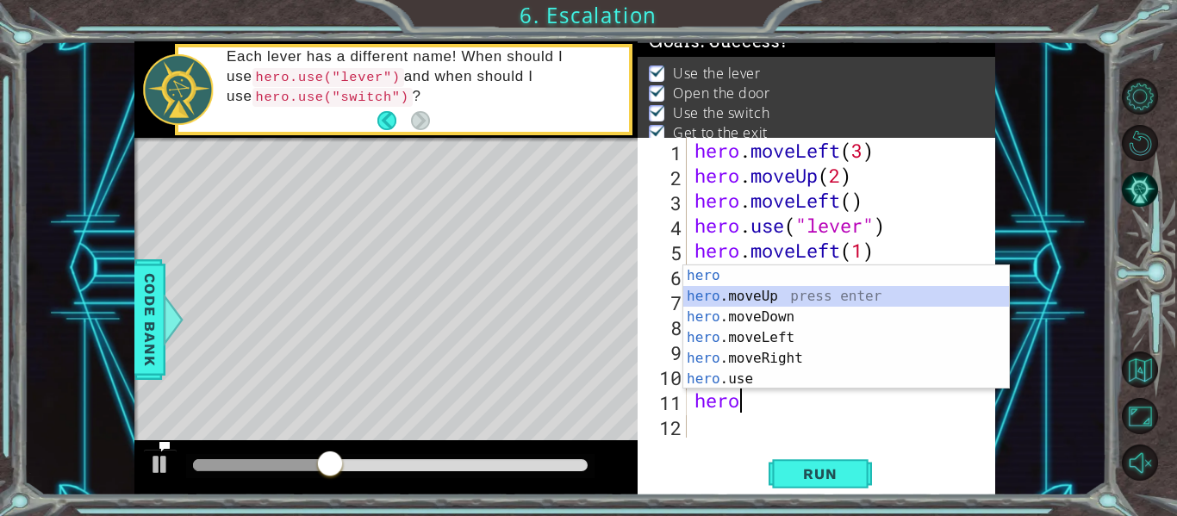
click at [760, 306] on div "hero press enter hero .moveUp press enter hero .moveDown press enter hero .move…" at bounding box center [846, 347] width 326 height 165
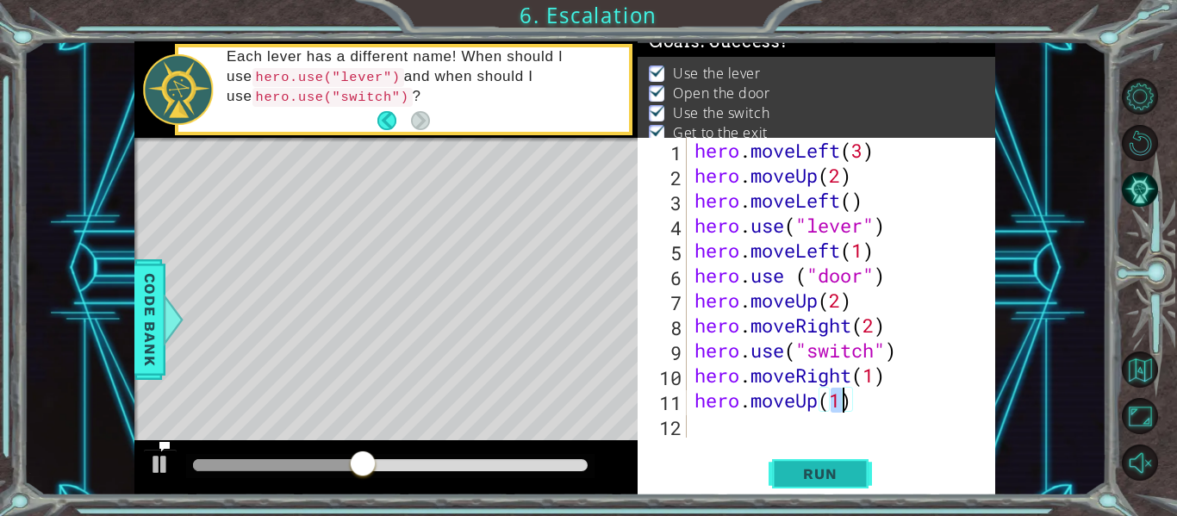
type textarea "hero.moveUp(1)"
click at [817, 468] on span "Run" at bounding box center [820, 473] width 68 height 17
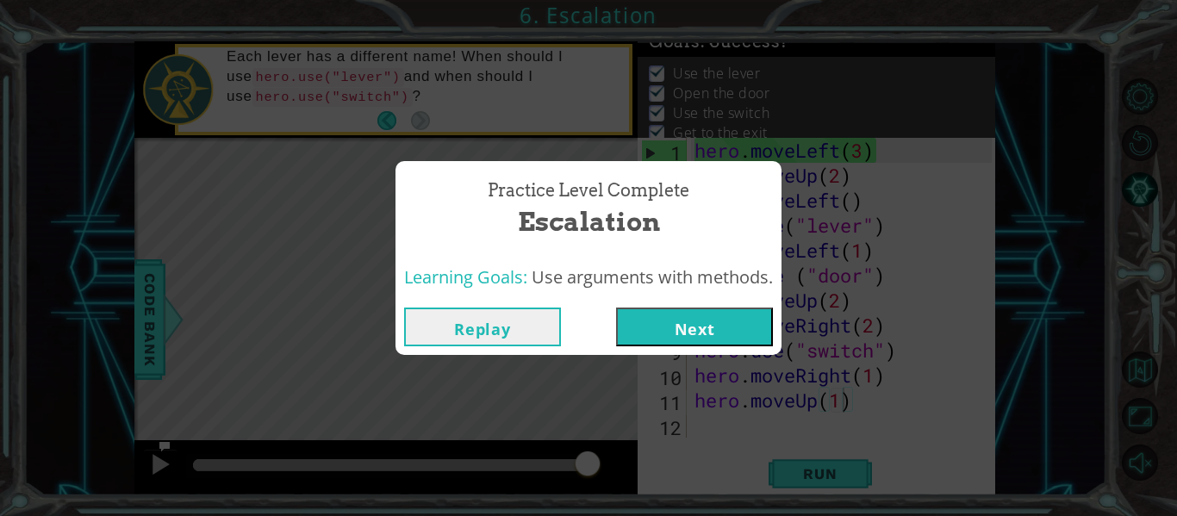
click at [710, 328] on button "Next" at bounding box center [694, 326] width 157 height 39
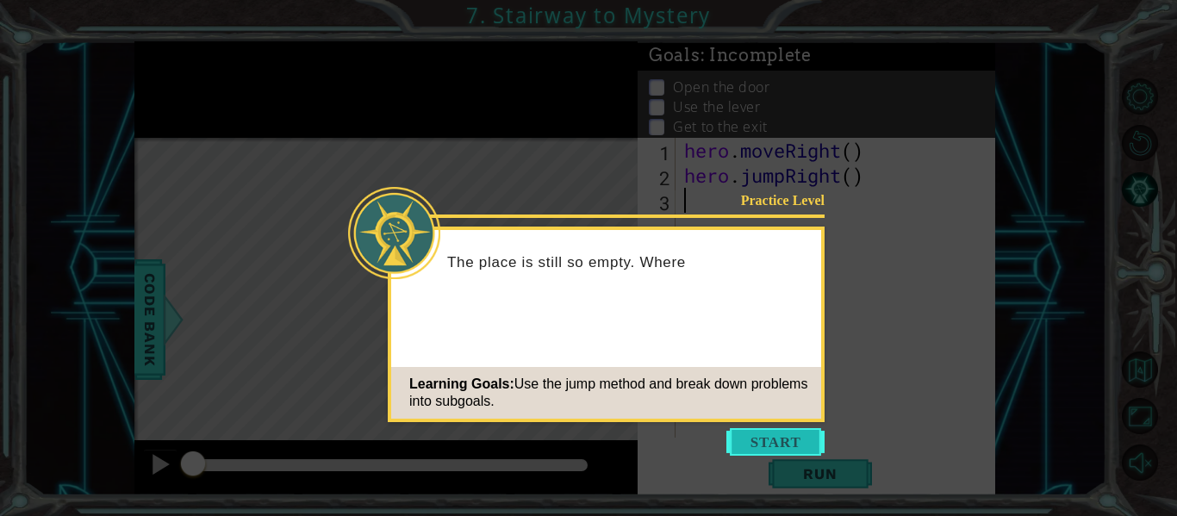
click at [733, 431] on button "Start" at bounding box center [775, 442] width 98 height 28
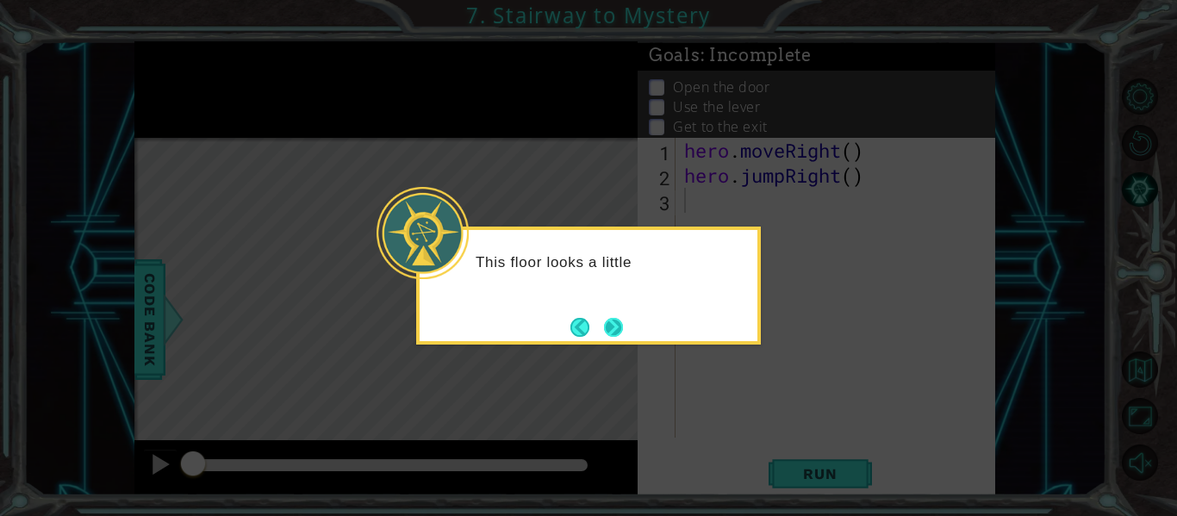
click at [612, 320] on button "Next" at bounding box center [613, 327] width 29 height 29
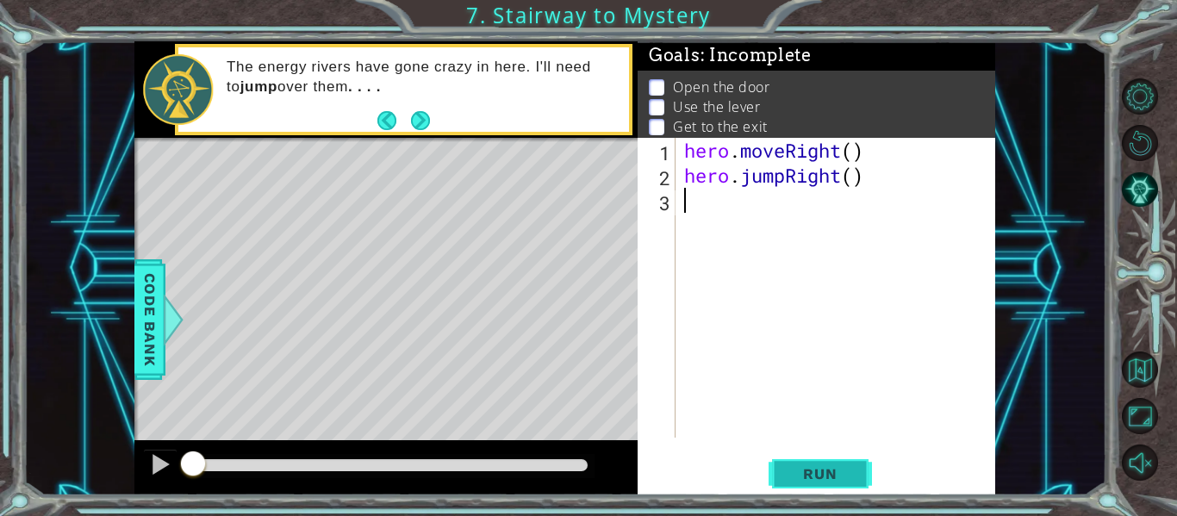
click at [804, 472] on span "Run" at bounding box center [820, 473] width 68 height 17
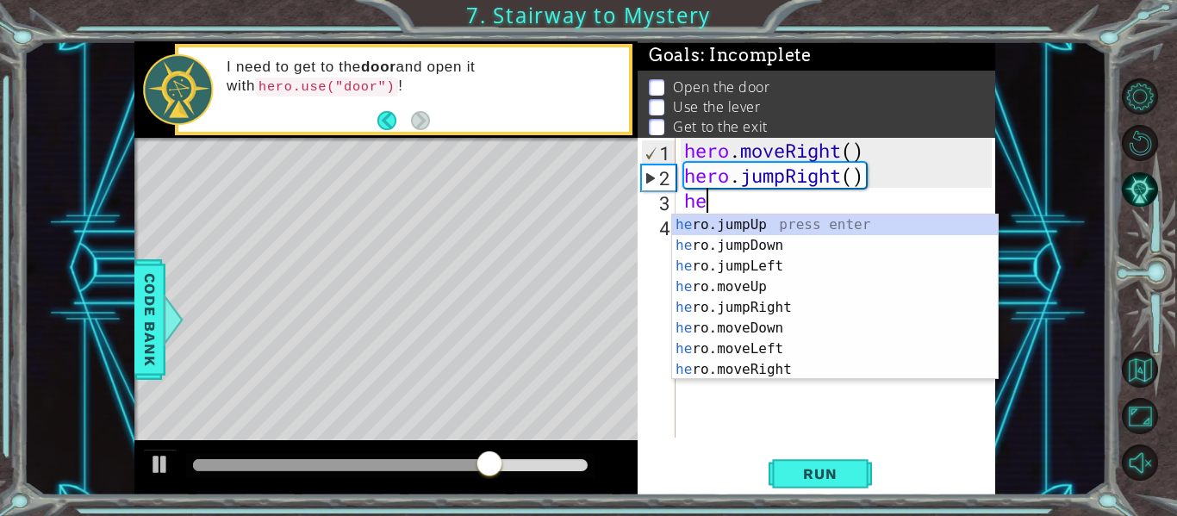
scroll to position [0, 1]
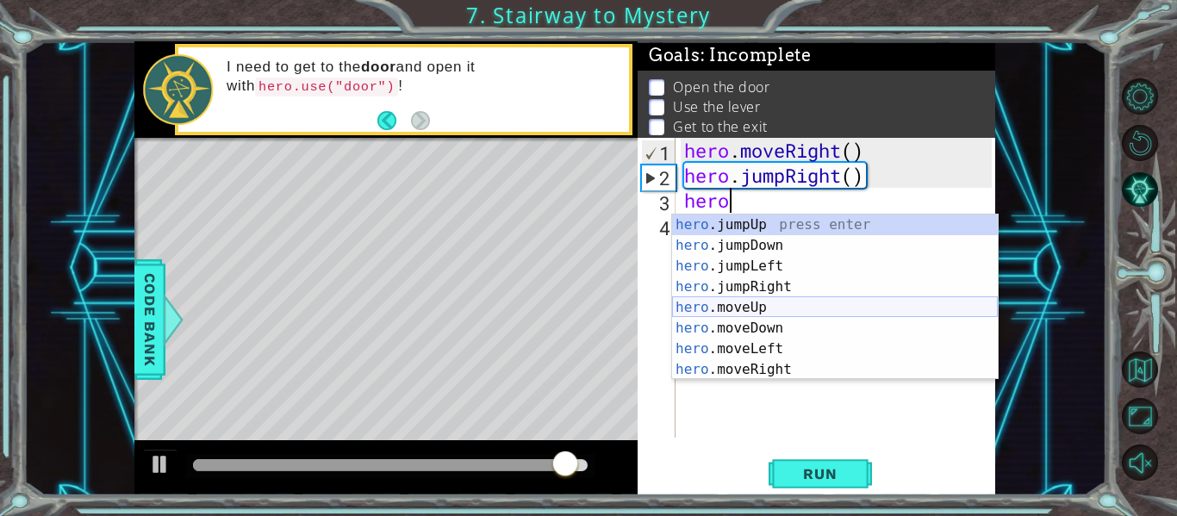
click at [764, 312] on div "hero .jumpUp press enter hero .jumpDown press enter hero .jumpLeft press enter …" at bounding box center [835, 317] width 326 height 207
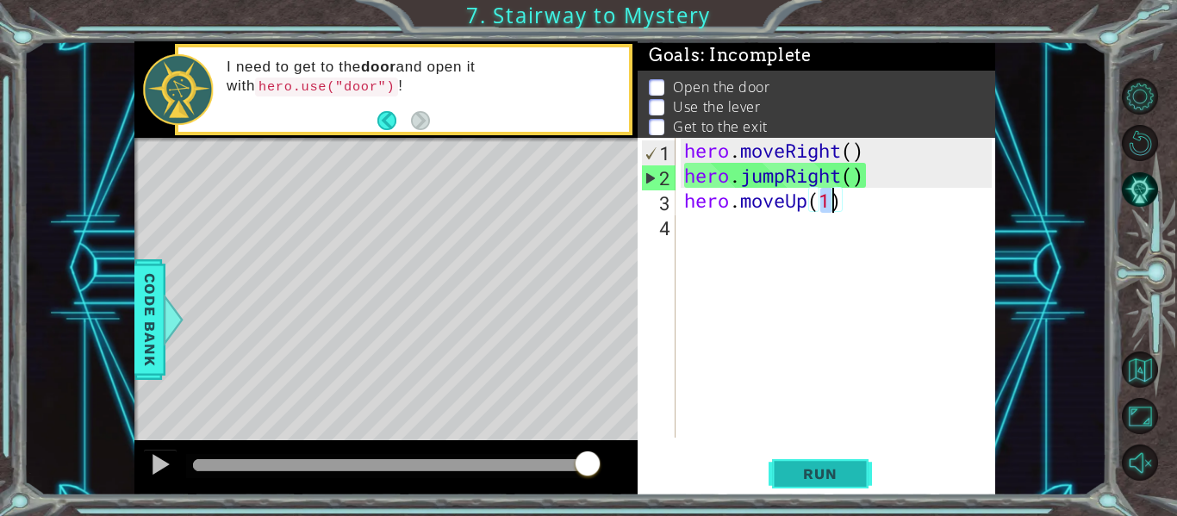
type textarea "hero.moveUp(1)"
click at [817, 465] on span "Run" at bounding box center [820, 473] width 68 height 17
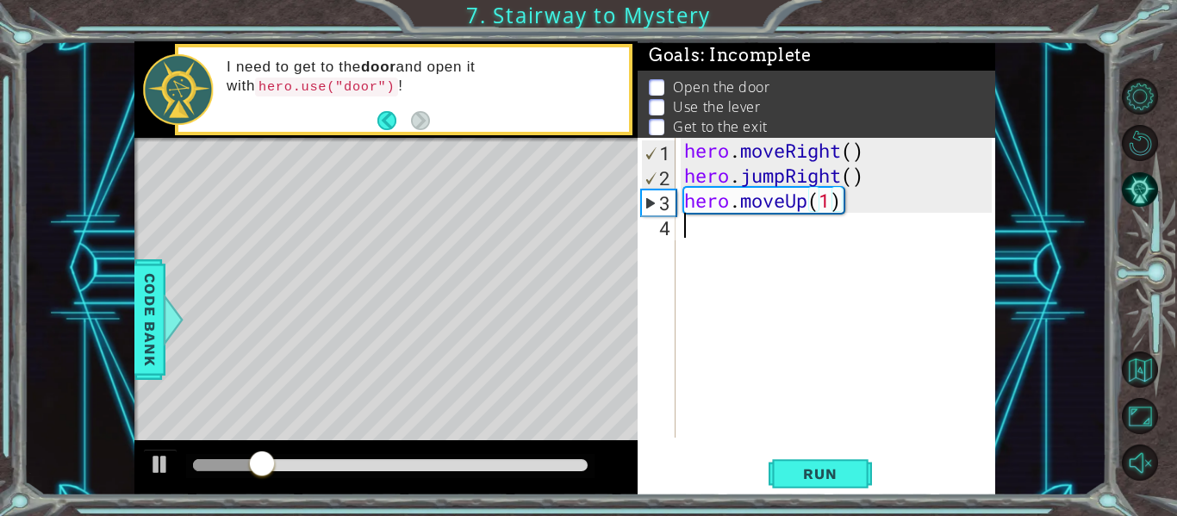
click at [701, 239] on div "hero . moveRight ( ) hero . jumpRight ( ) hero . moveUp ( 1 )" at bounding box center [840, 313] width 320 height 350
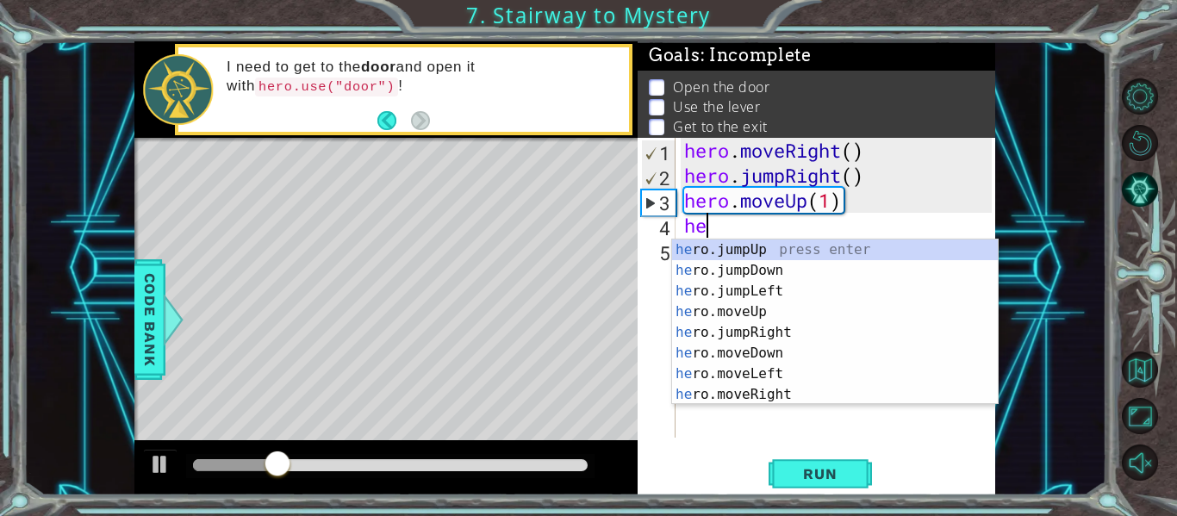
type textarea "hero"
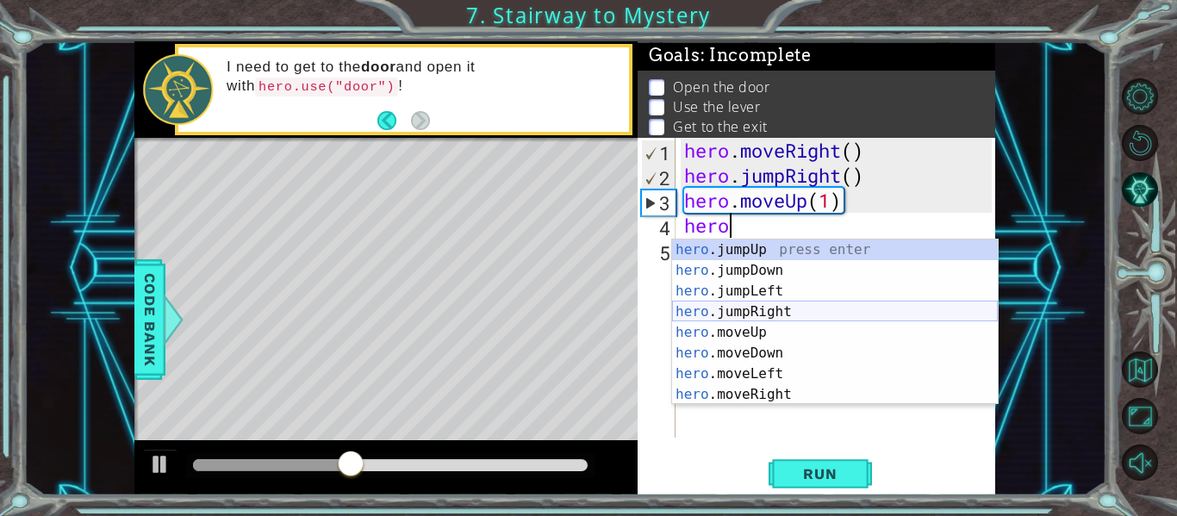
click at [731, 304] on div "hero .jumpUp press enter hero .jumpDown press enter hero .jumpLeft press enter …" at bounding box center [835, 342] width 326 height 207
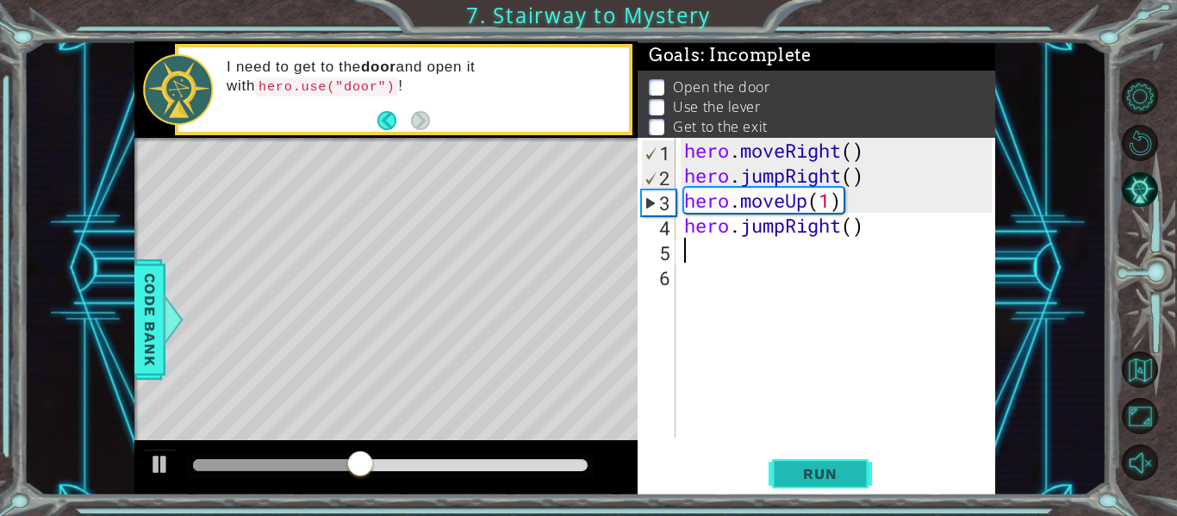
click at [796, 460] on button "Run" at bounding box center [819, 473] width 103 height 35
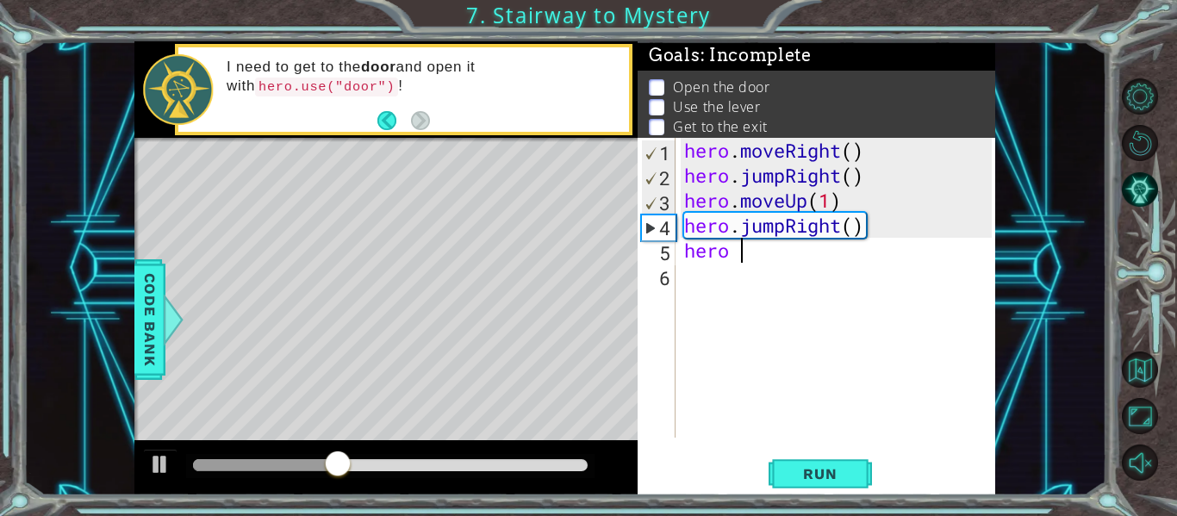
scroll to position [0, 3]
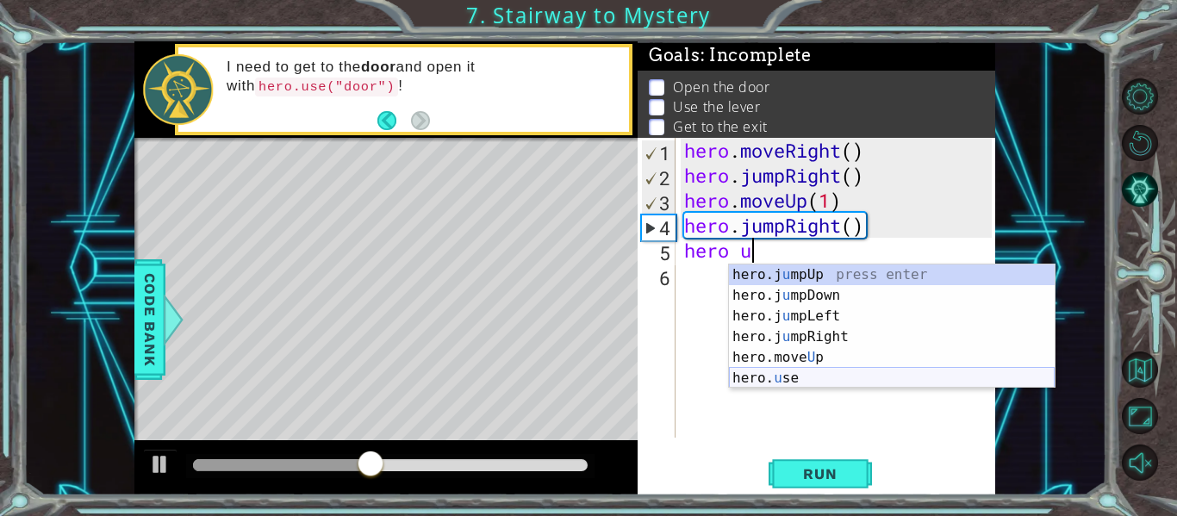
click at [762, 379] on div "hero.j u mpUp press enter hero.j u mpDown press enter hero.j u mpLeft press ent…" at bounding box center [892, 346] width 326 height 165
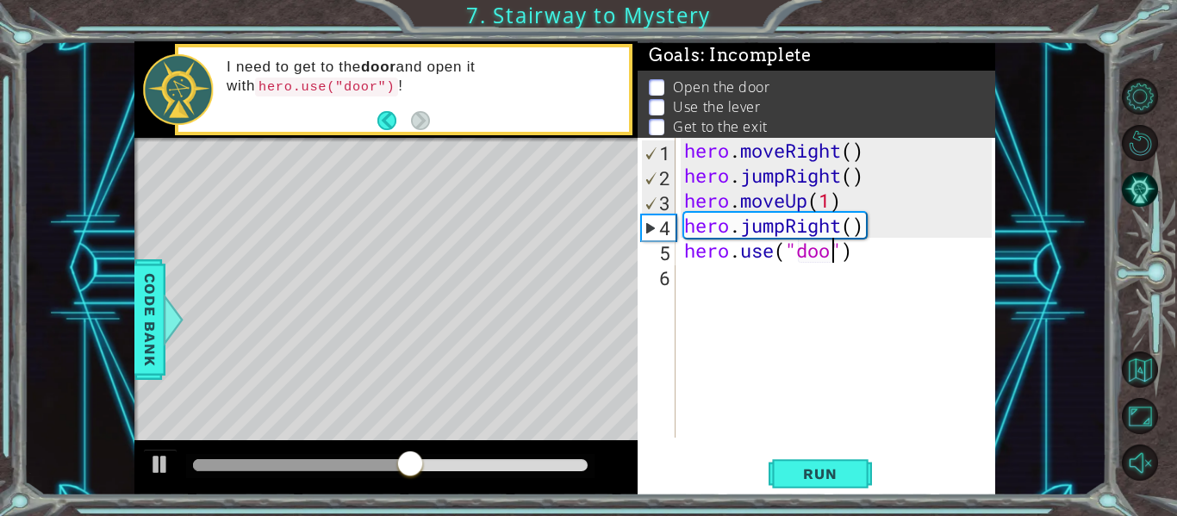
scroll to position [0, 8]
click at [825, 458] on button "Run" at bounding box center [819, 473] width 103 height 35
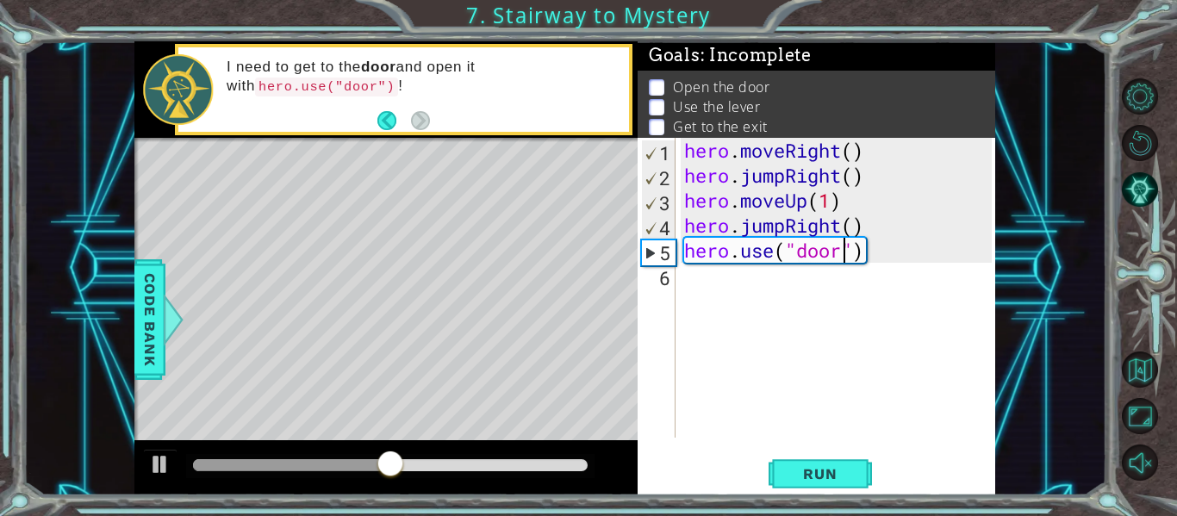
click at [806, 226] on div "hero . moveRight ( ) hero . jumpRight ( ) hero . moveUp ( 1 ) hero . jumpRight …" at bounding box center [840, 313] width 320 height 350
click at [847, 225] on div "hero . moveRight ( ) hero . jumpRight ( ) hero . moveUp ( 1 ) hero . jumpRight …" at bounding box center [840, 313] width 320 height 350
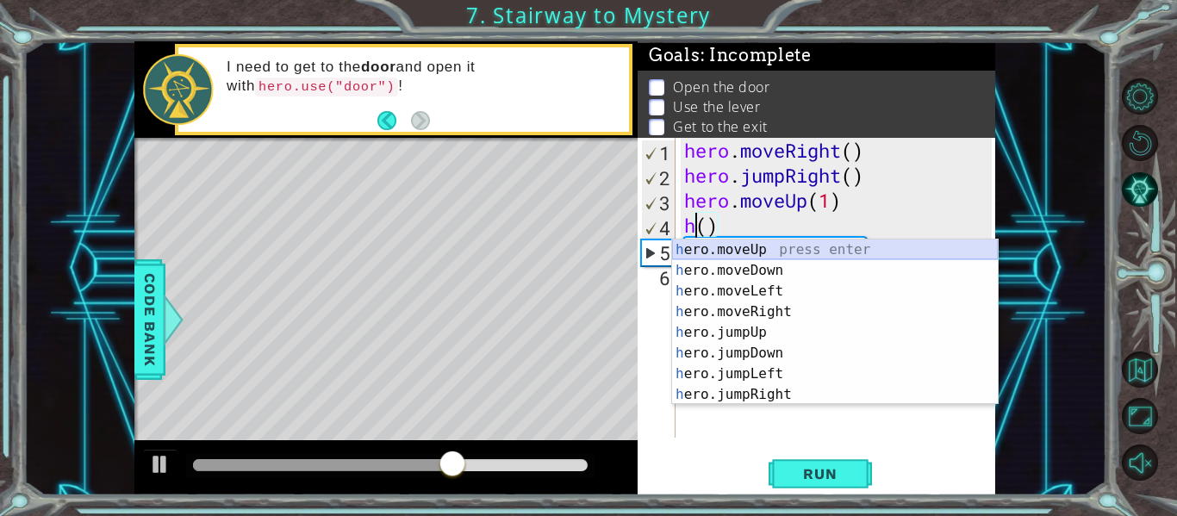
scroll to position [0, 0]
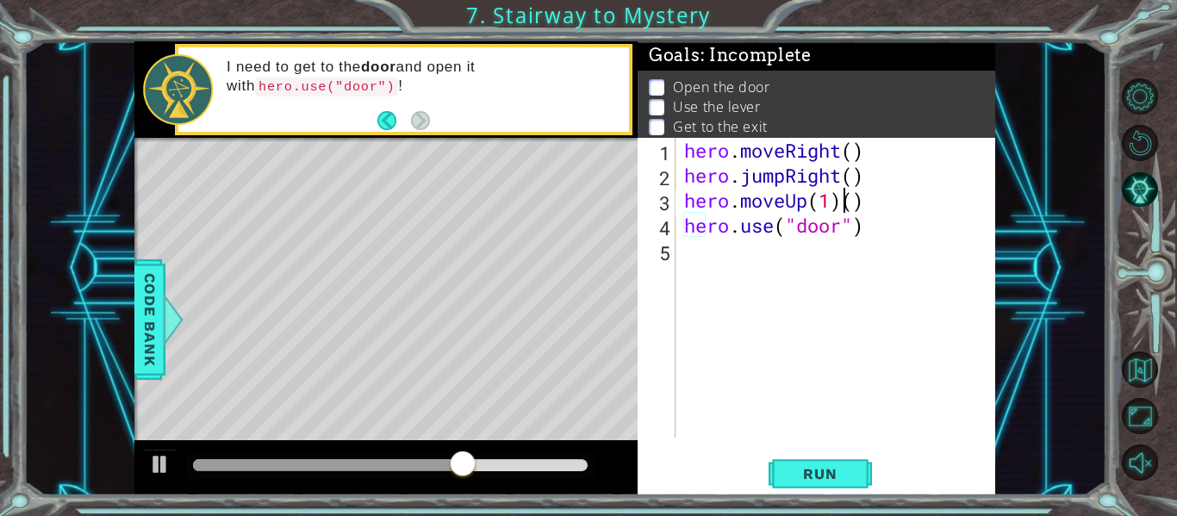
click at [713, 228] on div "hero . moveRight ( ) hero . jumpRight ( ) hero . moveUp ( 1 ) ( ) hero . use ( …" at bounding box center [840, 313] width 320 height 350
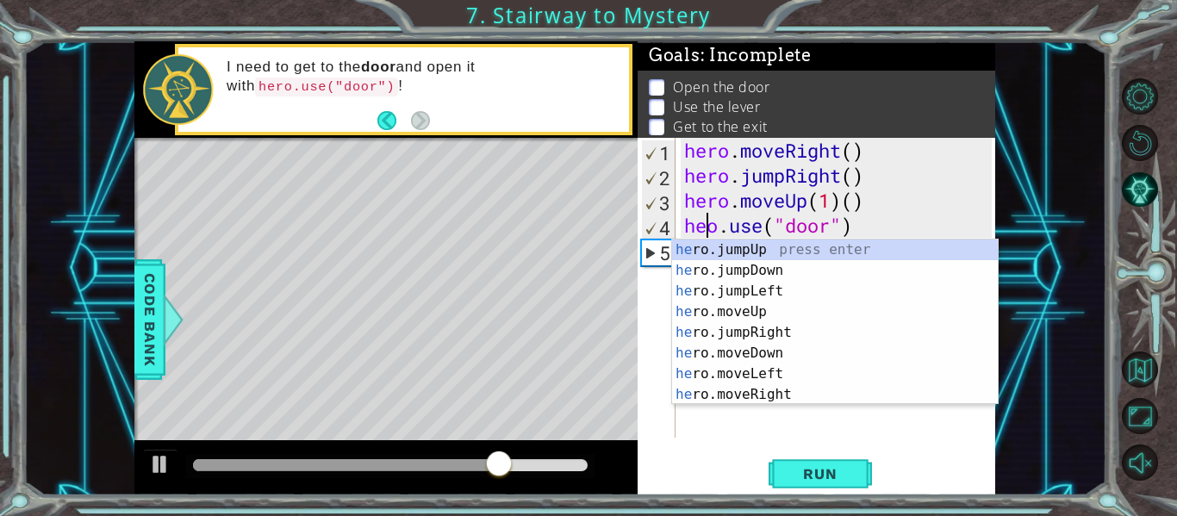
type textarea "hero.use("door")"
click at [743, 410] on div "hero . moveRight ( ) hero . jumpRight ( ) hero . moveUp ( 1 ) ( ) hero . use ( …" at bounding box center [840, 313] width 320 height 350
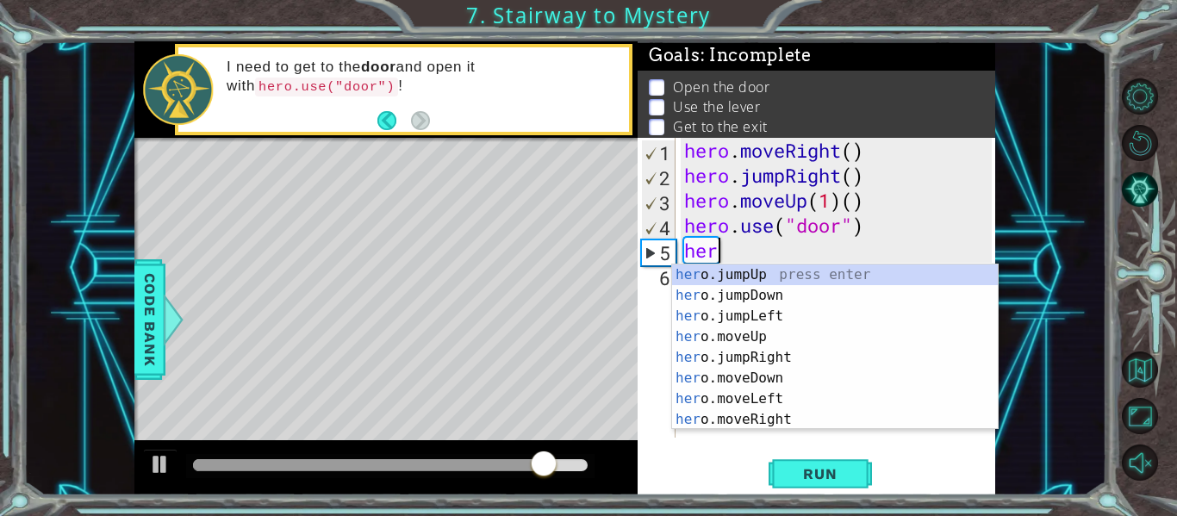
scroll to position [0, 1]
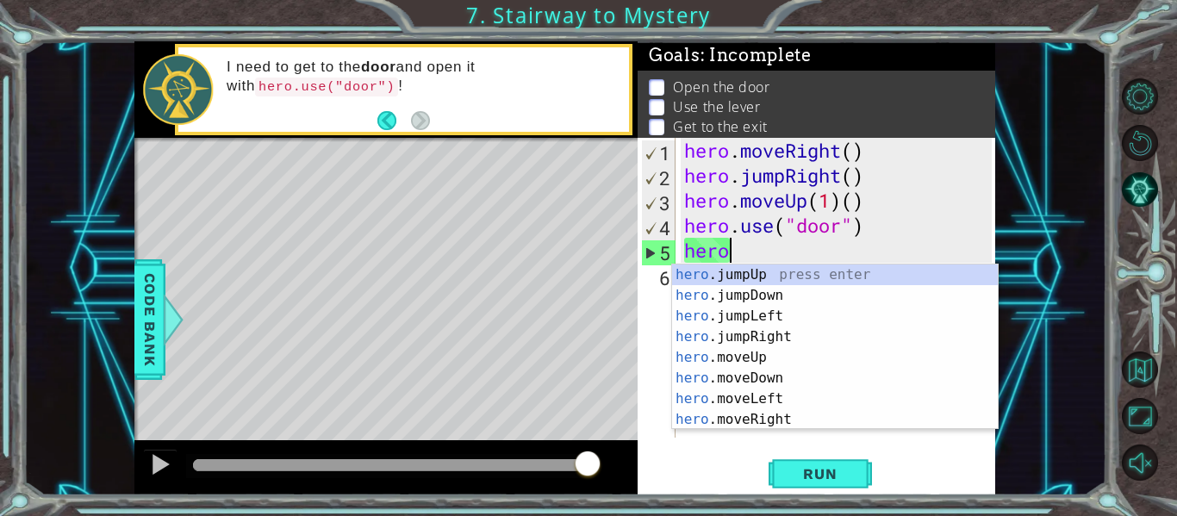
click at [748, 457] on div "Run" at bounding box center [819, 473] width 357 height 35
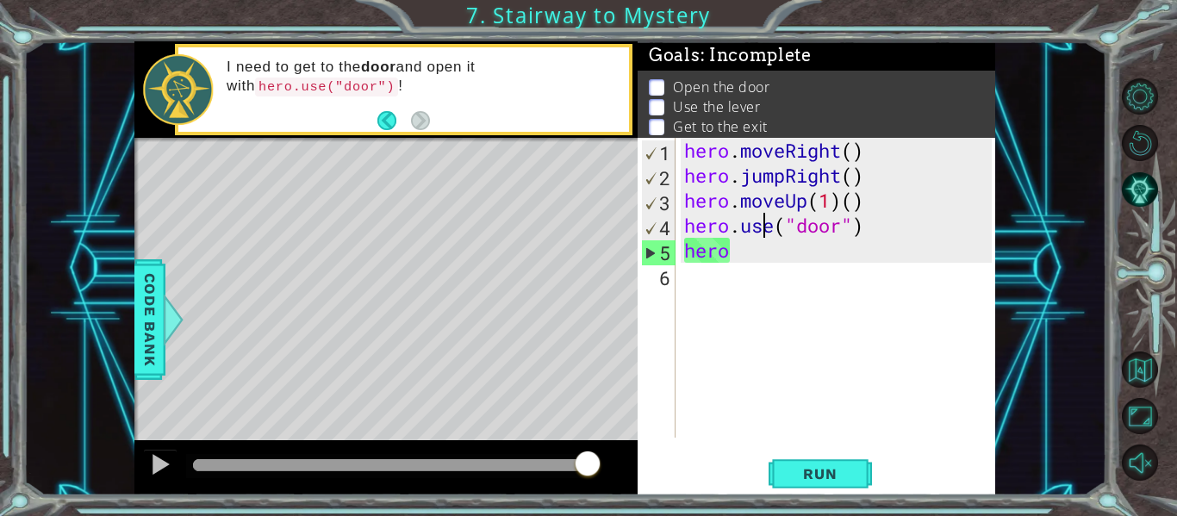
click at [767, 220] on div "hero . moveRight ( ) hero . jumpRight ( ) hero . moveUp ( 1 ) ( ) hero . use ( …" at bounding box center [840, 313] width 320 height 350
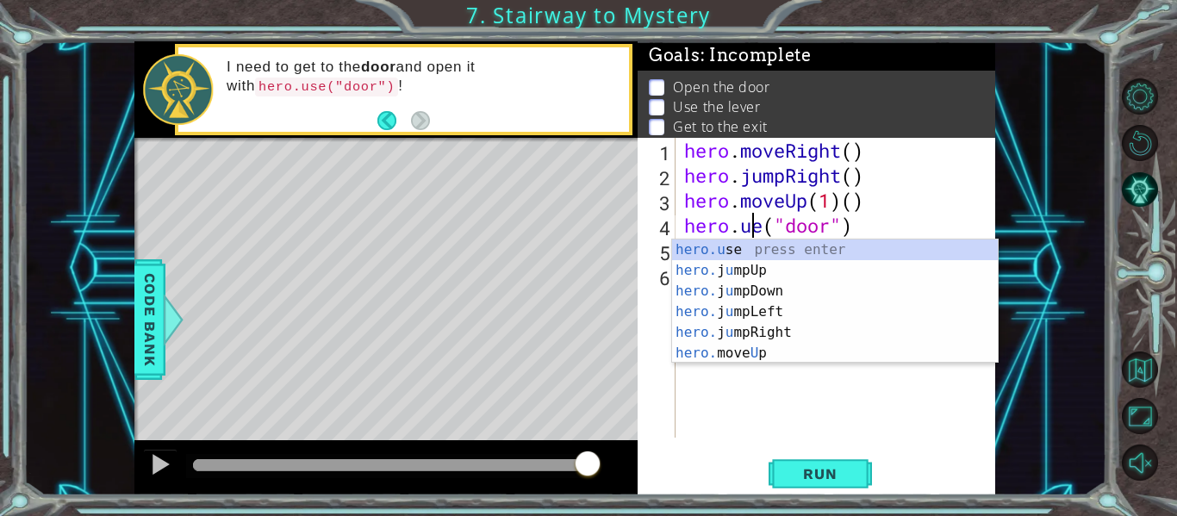
click at [860, 230] on div "hero . moveRight ( ) hero . jumpRight ( ) hero . moveUp ( 1 ) ( ) hero . ue ( "…" at bounding box center [840, 313] width 320 height 350
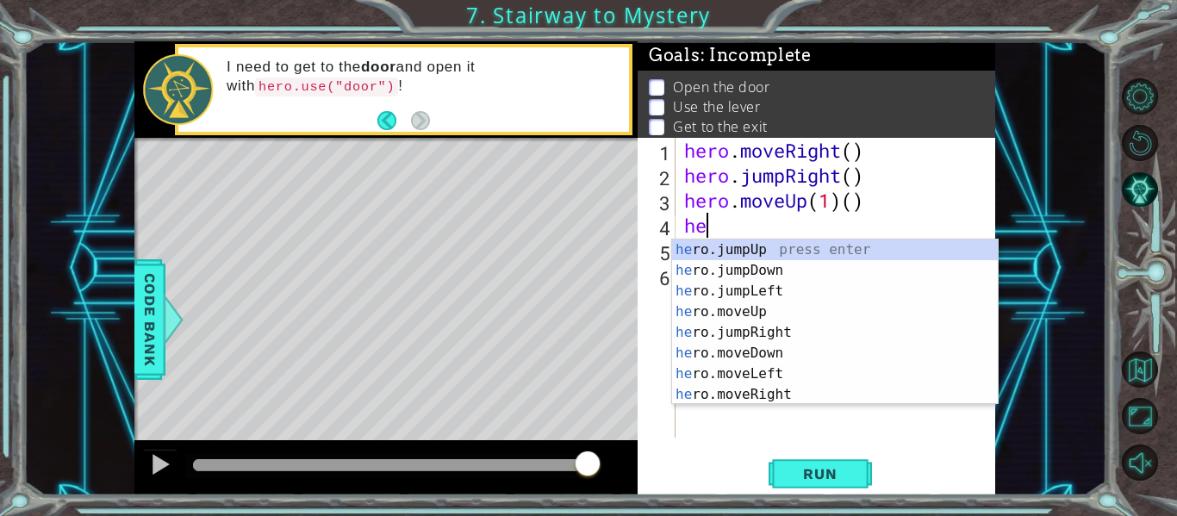
type textarea "h"
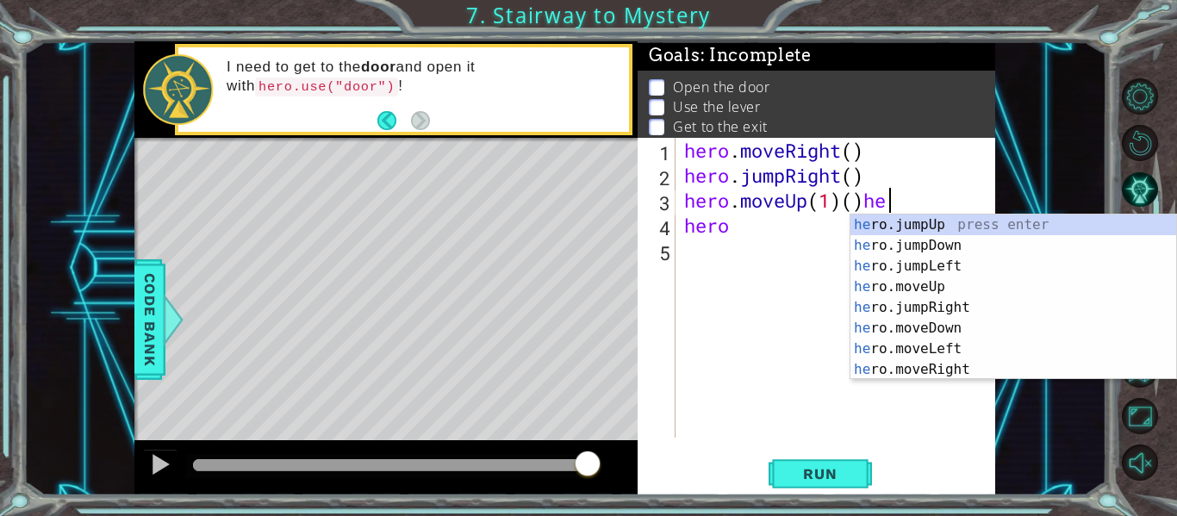
scroll to position [0, 8]
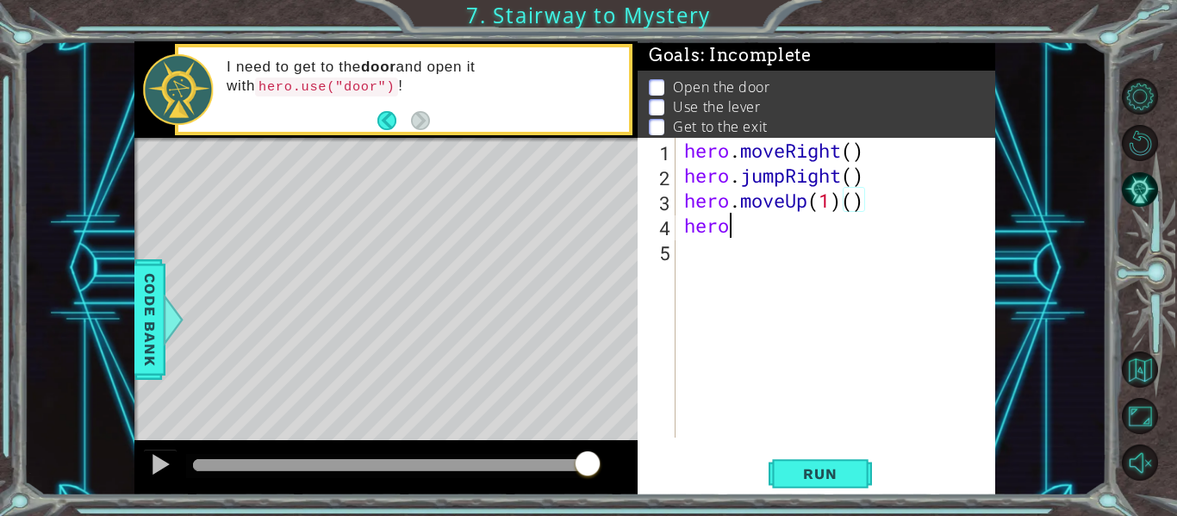
click at [745, 220] on div "hero . moveRight ( ) hero . jumpRight ( ) hero . moveUp ( 1 ) ( ) hero" at bounding box center [840, 313] width 320 height 350
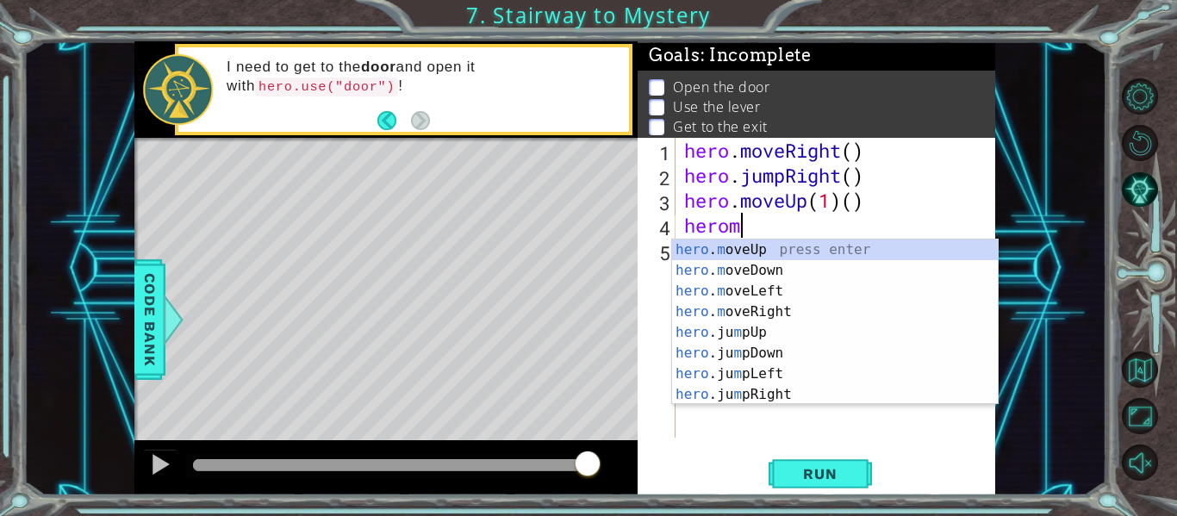
scroll to position [0, 3]
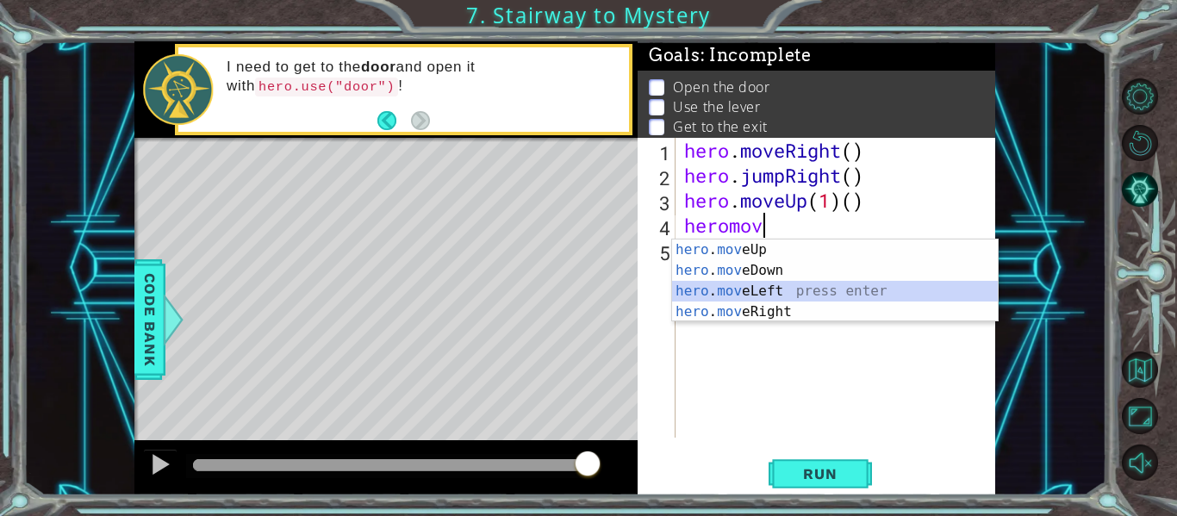
click at [798, 283] on div "hero . mov eUp press enter hero . mov eDown press enter hero . mov eLeft press …" at bounding box center [835, 301] width 326 height 124
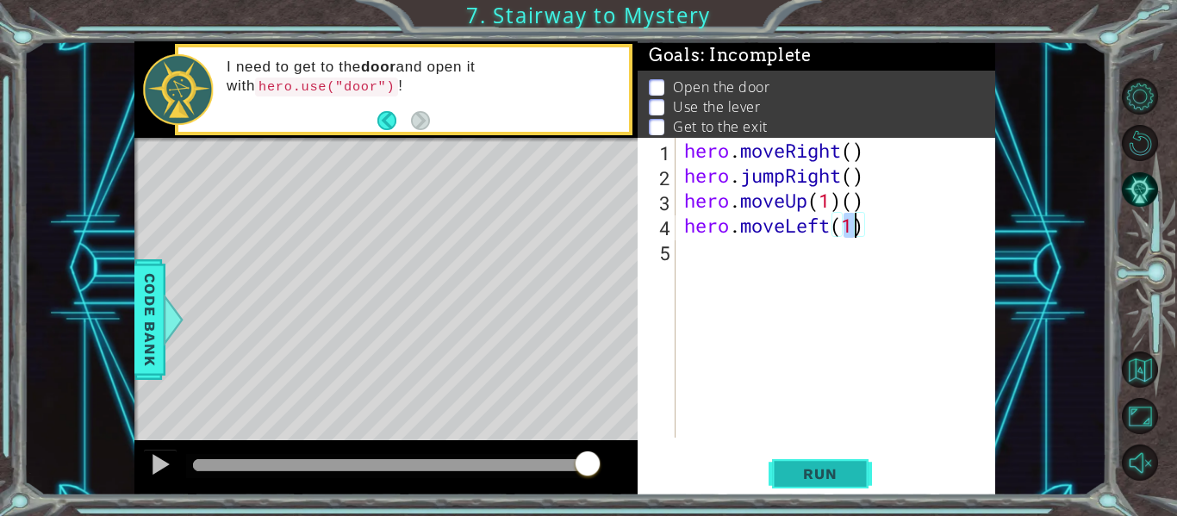
click at [796, 481] on span "Run" at bounding box center [820, 473] width 68 height 17
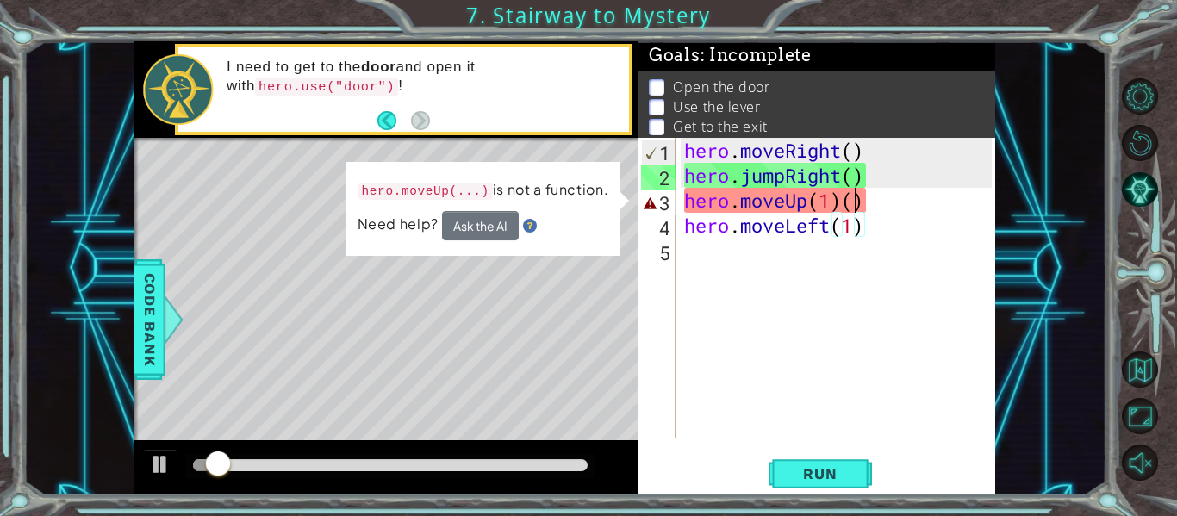
click at [856, 202] on div "hero . moveRight ( ) hero . jumpRight ( ) hero . moveUp ( 1 ) ( ) hero . moveLe…" at bounding box center [840, 313] width 320 height 350
click at [866, 196] on div "hero . moveRight ( ) hero . jumpRight ( ) hero . moveUp ( 1 ) ( ) hero . moveLe…" at bounding box center [840, 313] width 320 height 350
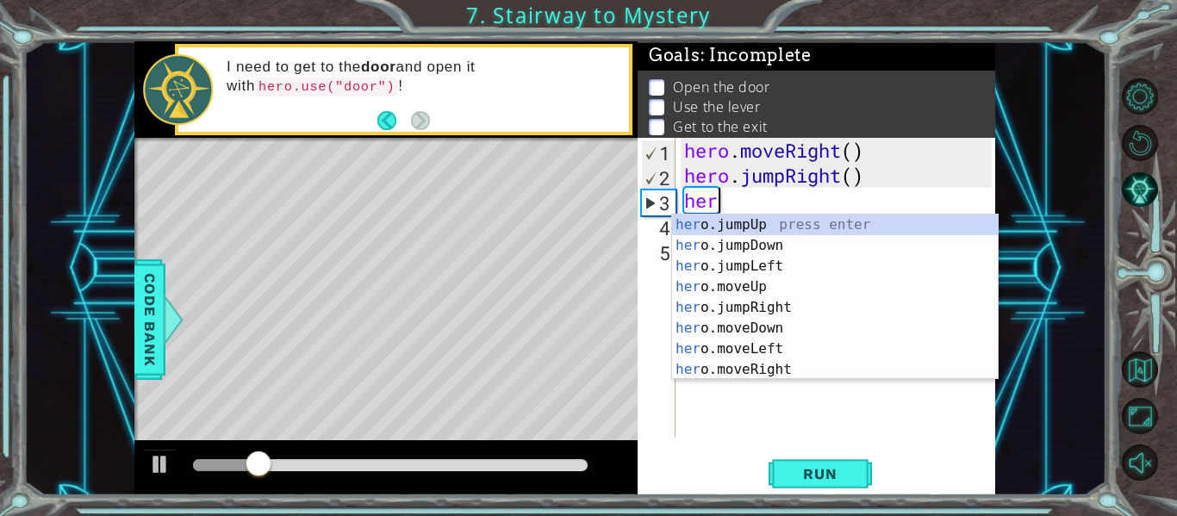
scroll to position [0, 0]
type textarea "h"
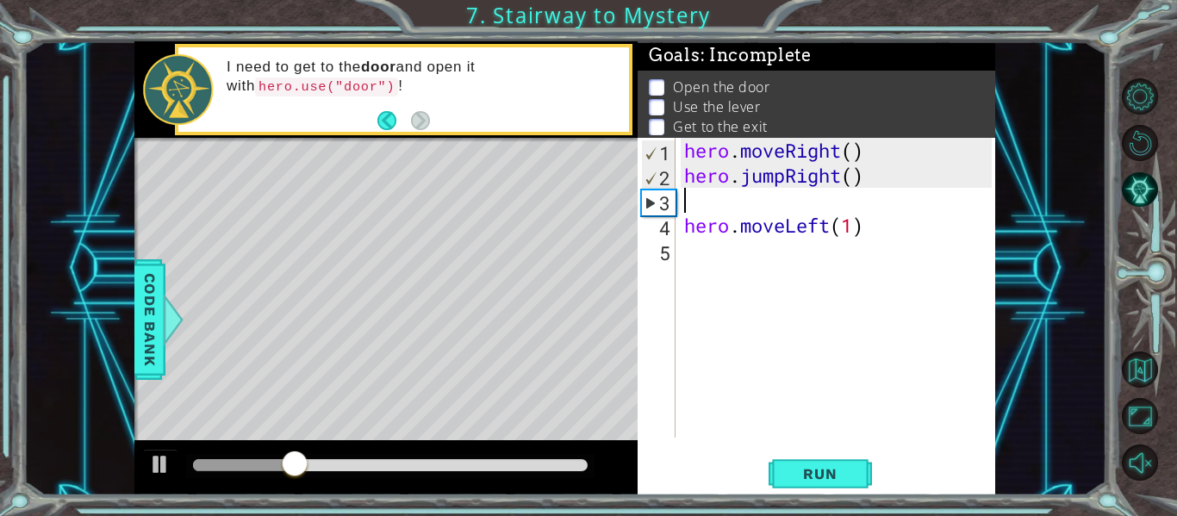
type textarea "hero.jumpRight()"
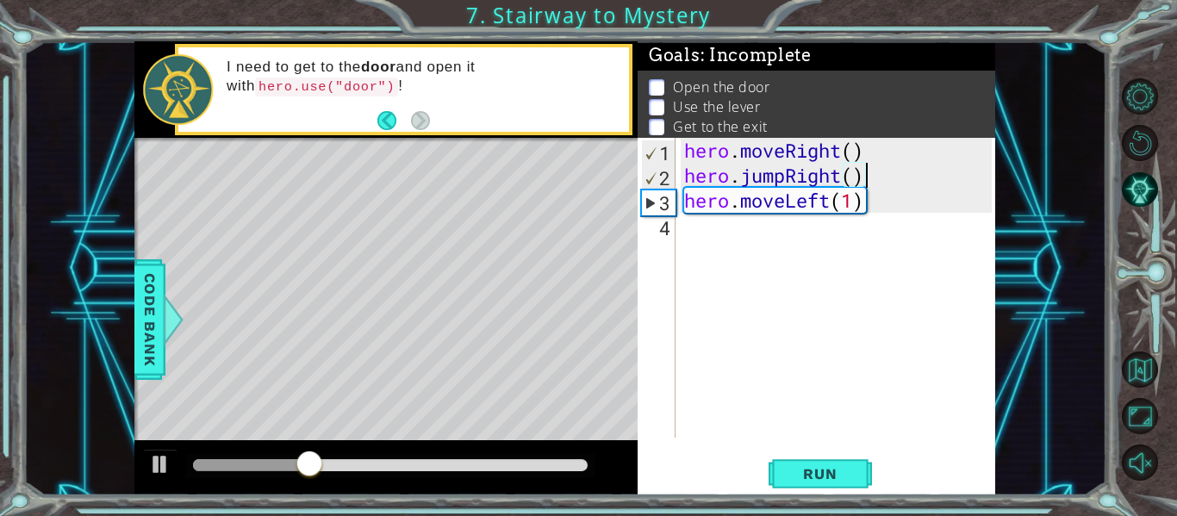
click at [726, 238] on div "hero . moveRight ( ) hero . jumpRight ( ) hero . moveLeft ( 1 )" at bounding box center [840, 313] width 320 height 350
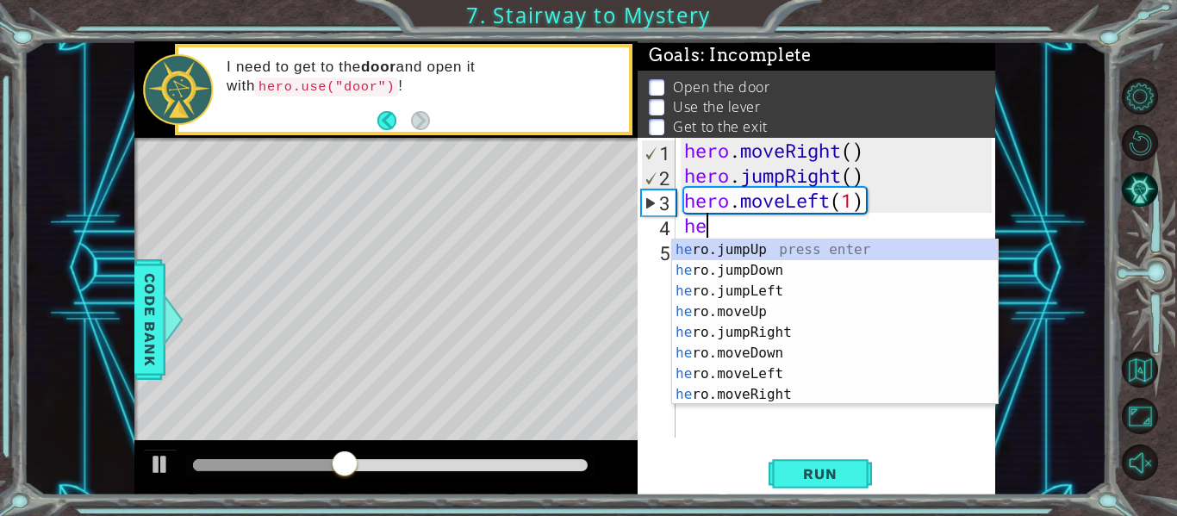
scroll to position [0, 1]
type textarea "hero"
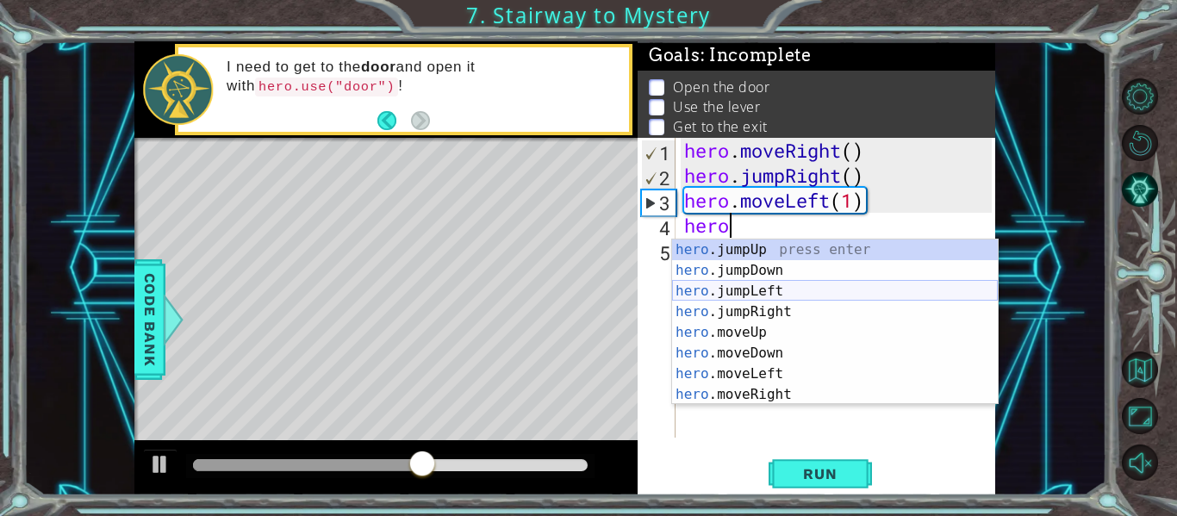
click at [758, 300] on div "hero .jumpUp press enter hero .jumpDown press enter hero .jumpLeft press enter …" at bounding box center [835, 342] width 326 height 207
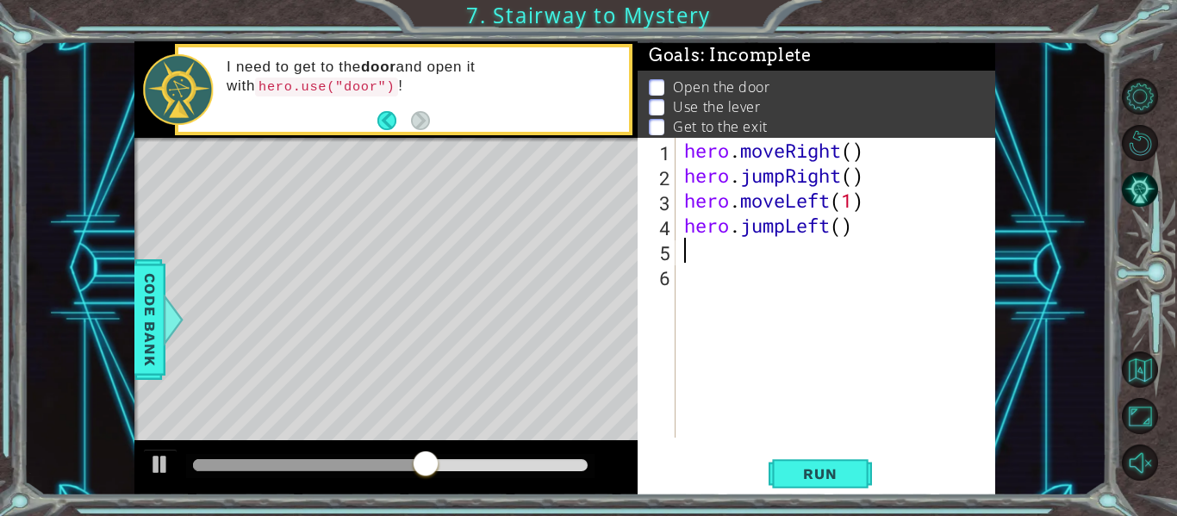
scroll to position [0, 0]
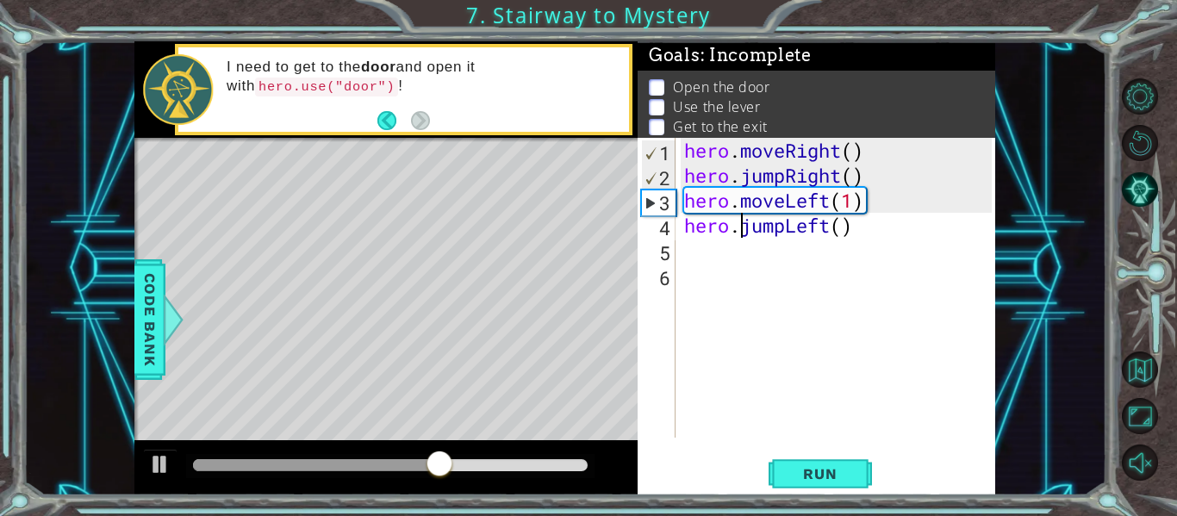
click at [746, 232] on div "hero . moveRight ( ) hero . jumpRight ( ) hero . moveLeft ( 1 ) hero . jumpLeft…" at bounding box center [840, 313] width 320 height 350
click at [857, 227] on div "hero . moveRight ( ) hero . jumpRight ( ) hero . moveLeft ( 1 ) hero . jumpLeft…" at bounding box center [840, 313] width 320 height 350
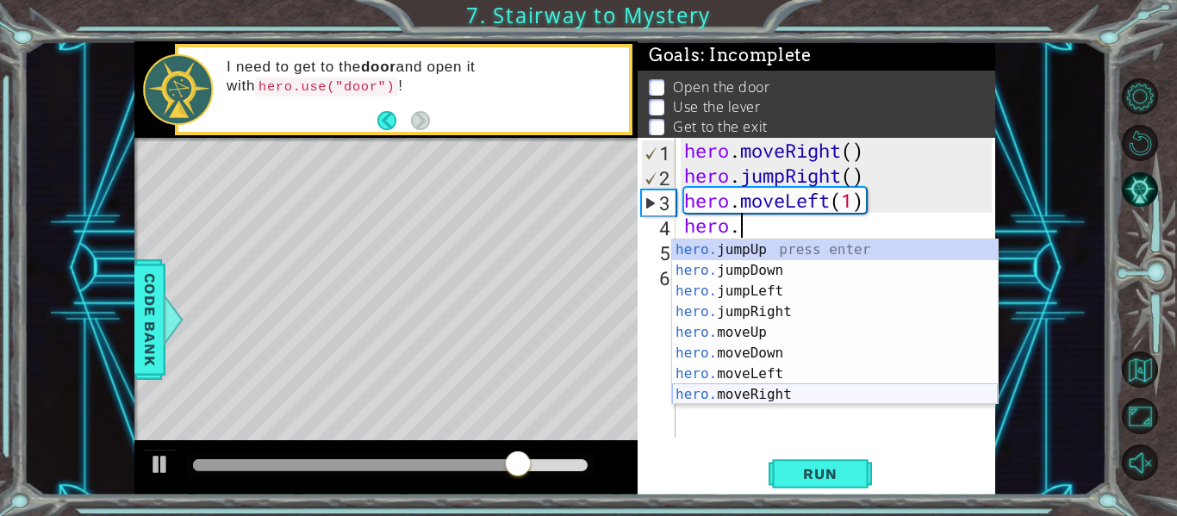
click at [771, 393] on div "hero. jumpUp press enter hero. jumpDown press enter hero. jumpLeft press enter …" at bounding box center [835, 342] width 326 height 207
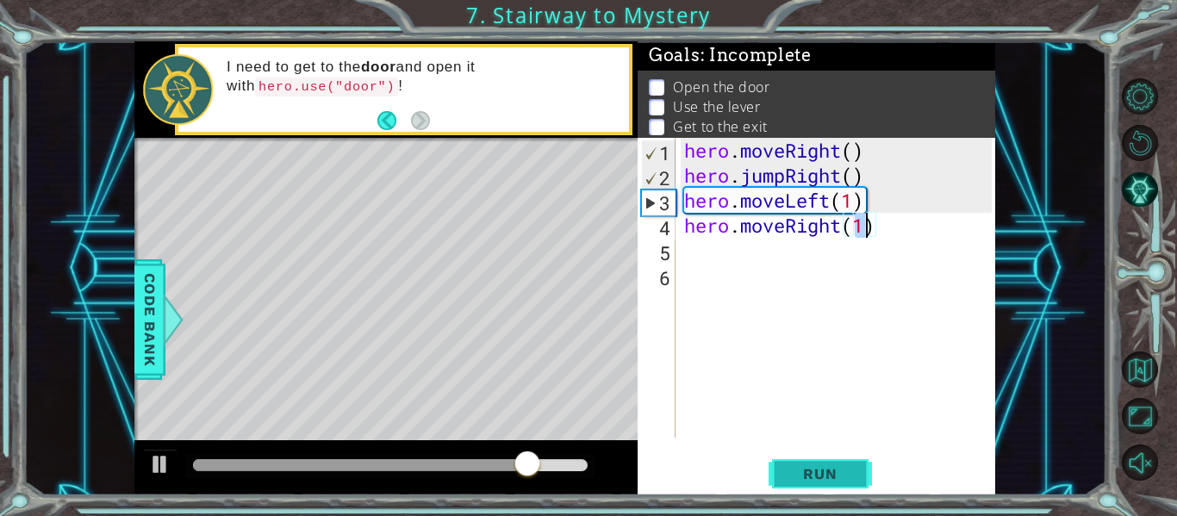
click at [805, 470] on span "Run" at bounding box center [820, 473] width 68 height 17
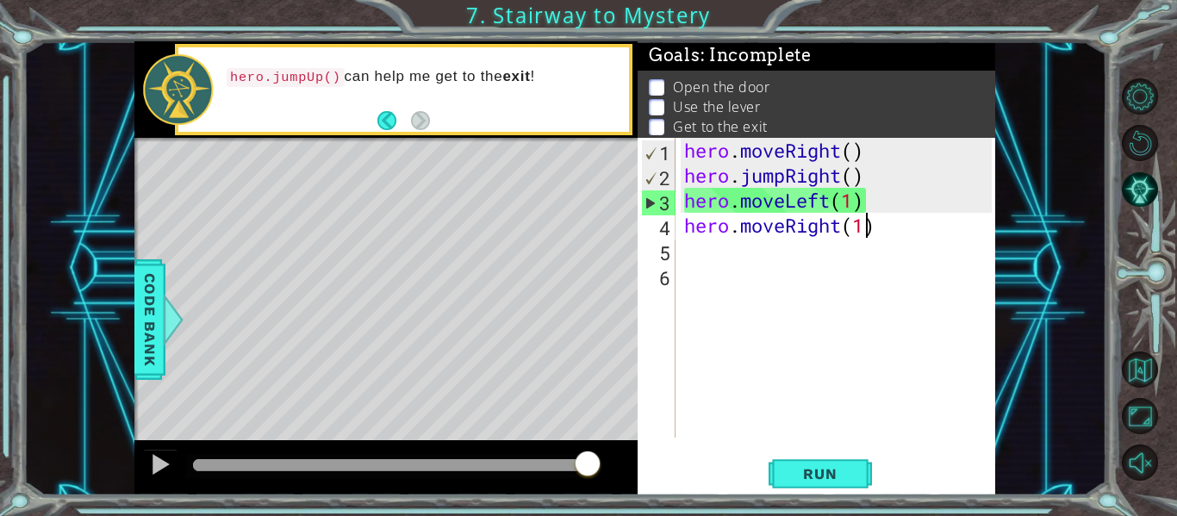
click at [833, 202] on div "hero . moveRight ( ) hero . jumpRight ( ) hero . moveLeft ( 1 ) hero . moveRigh…" at bounding box center [840, 313] width 320 height 350
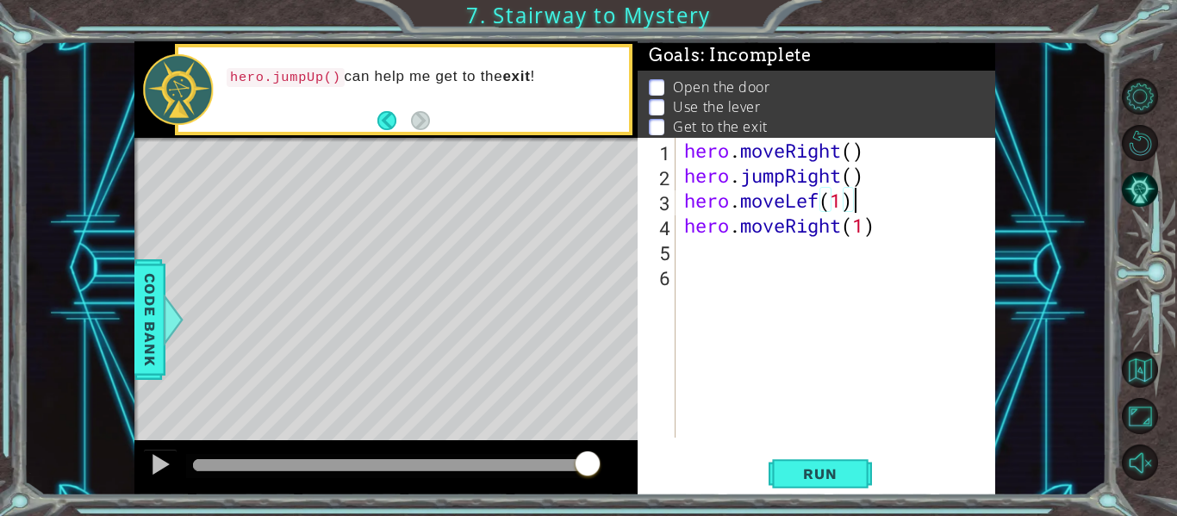
click at [854, 198] on div "hero . moveRight ( ) hero . jumpRight ( ) hero . moveLef ( 1 ) hero . moveRight…" at bounding box center [840, 313] width 320 height 350
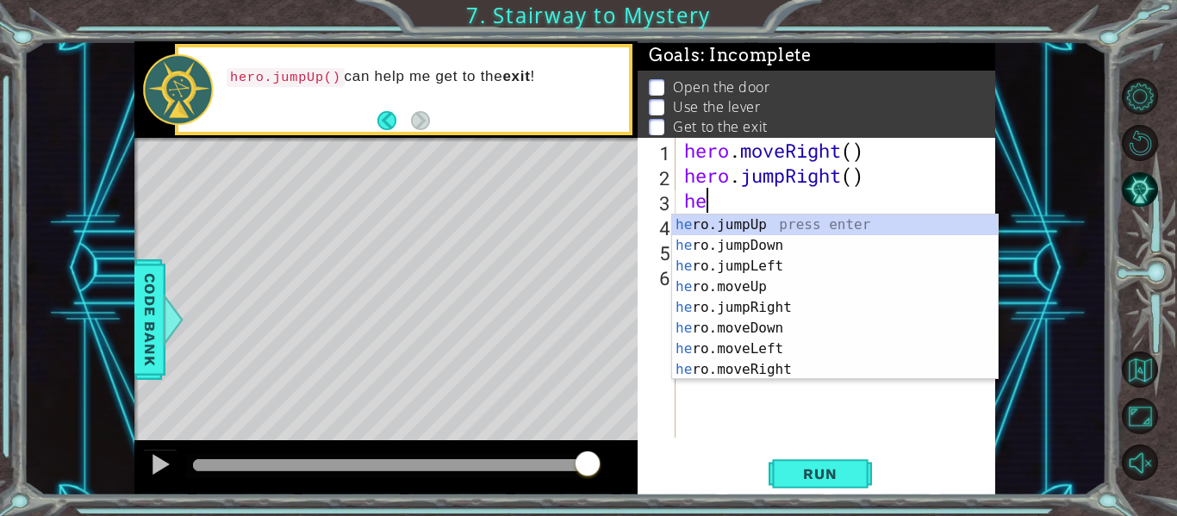
type textarea "h"
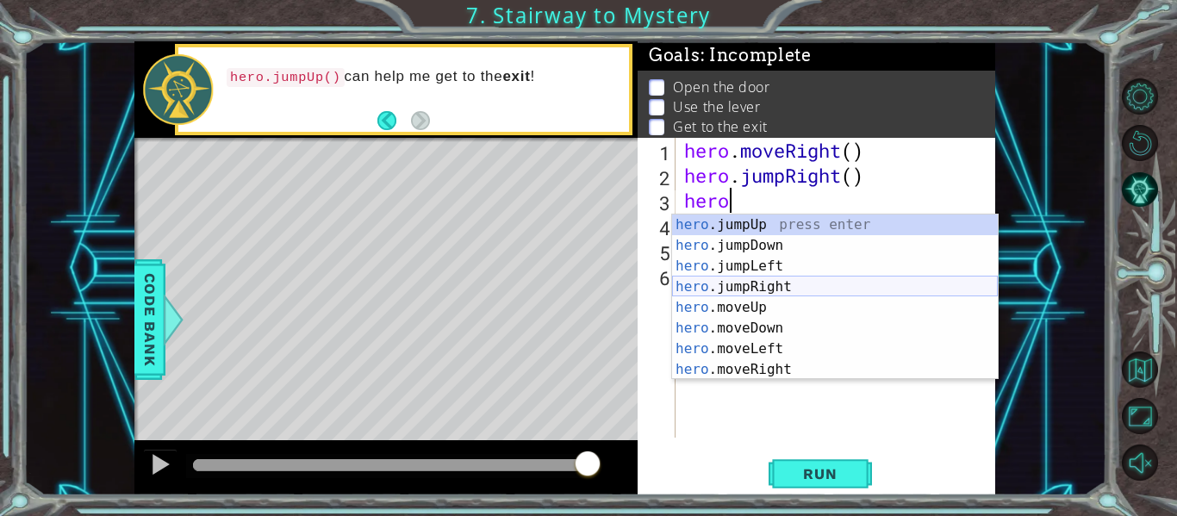
click at [709, 299] on div "hero .jumpUp press enter hero .jumpDown press enter hero .jumpLeft press enter …" at bounding box center [835, 317] width 326 height 207
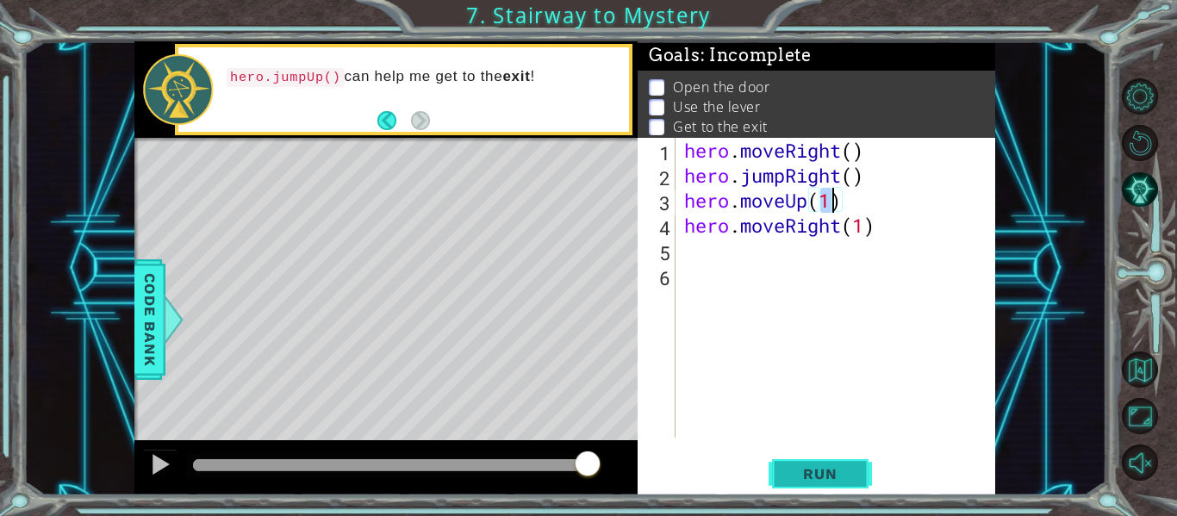
type textarea "hero.moveUp(1)"
click at [798, 467] on span "Run" at bounding box center [820, 473] width 68 height 17
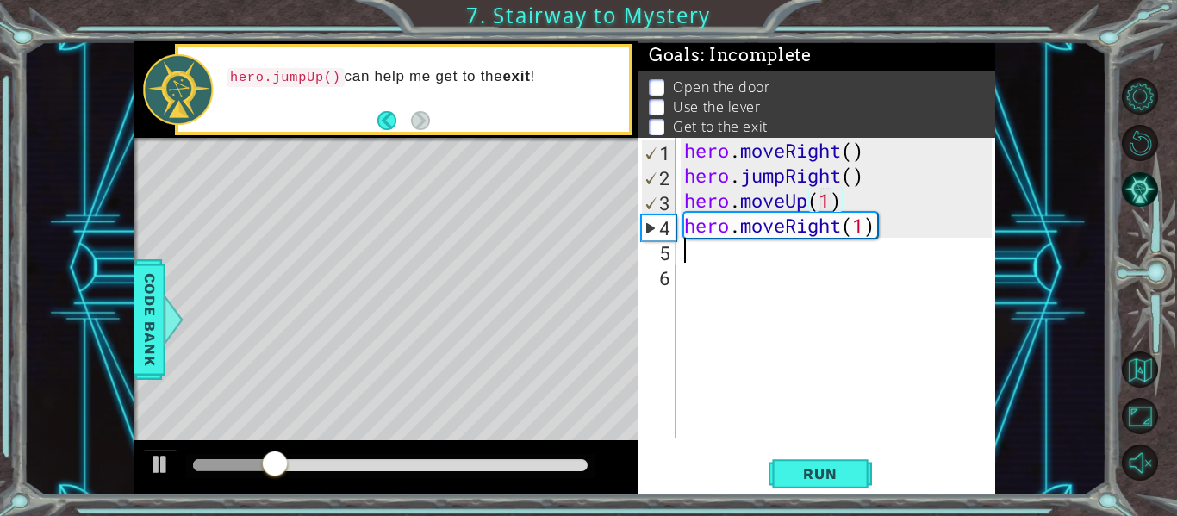
click at [690, 250] on div "hero . moveRight ( ) hero . jumpRight ( ) hero . moveUp ( 1 ) hero . moveRight …" at bounding box center [840, 313] width 320 height 350
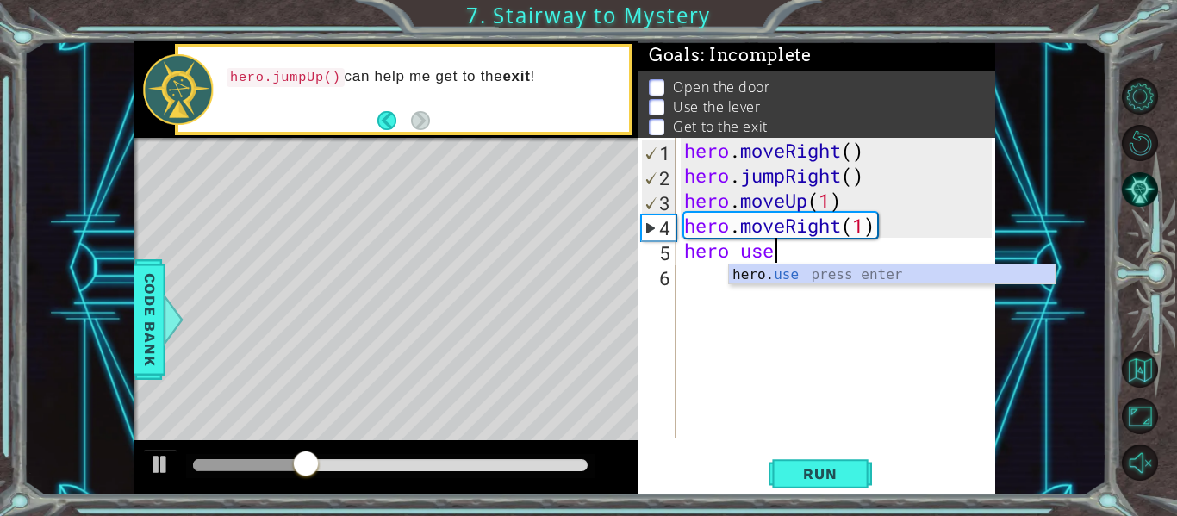
scroll to position [0, 3]
click at [769, 276] on div "hero. use press enter" at bounding box center [892, 295] width 326 height 62
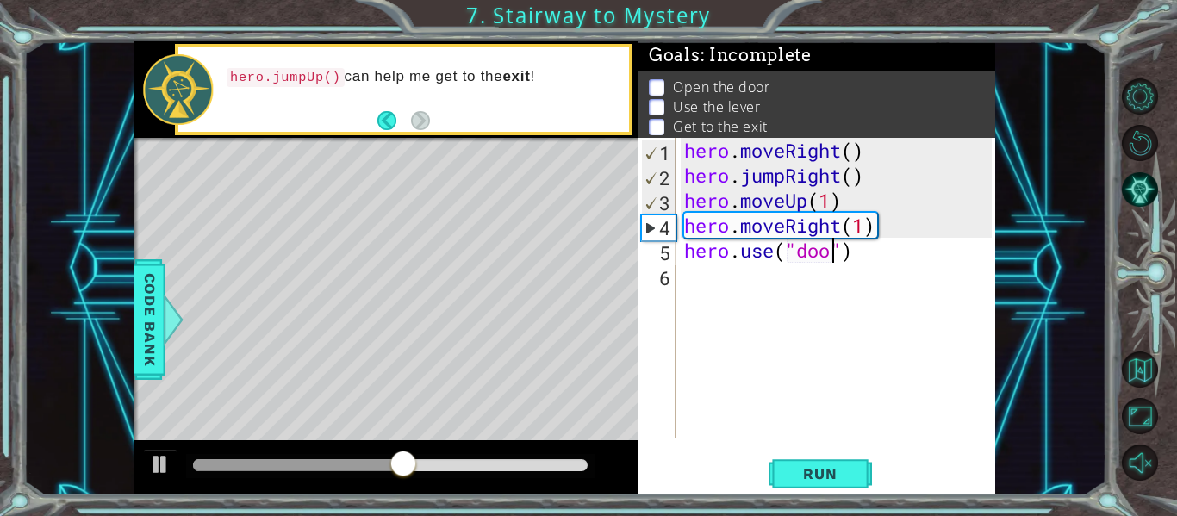
scroll to position [0, 8]
type textarea "hero.use("door")"
click at [828, 471] on span "Run" at bounding box center [820, 473] width 68 height 17
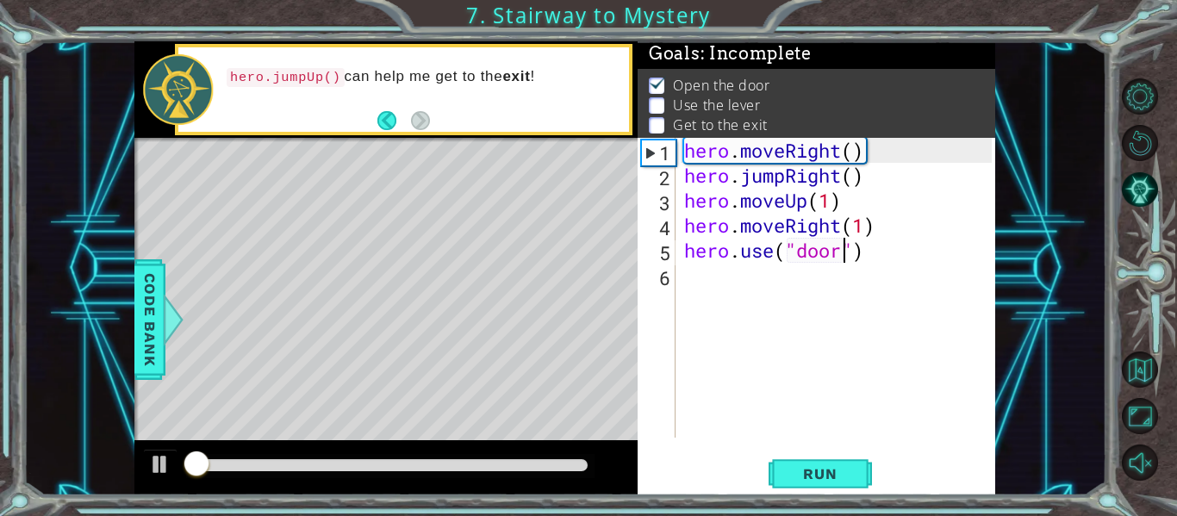
scroll to position [3, 0]
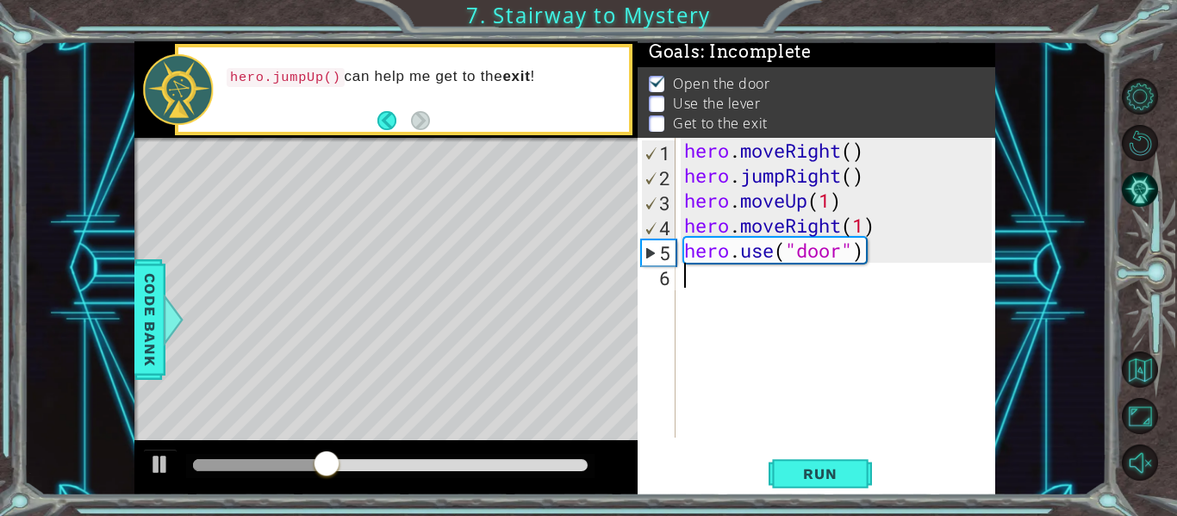
click at [680, 287] on div "hero . moveRight ( ) hero . jumpRight ( ) hero . moveUp ( 1 ) hero . moveRight …" at bounding box center [840, 313] width 320 height 350
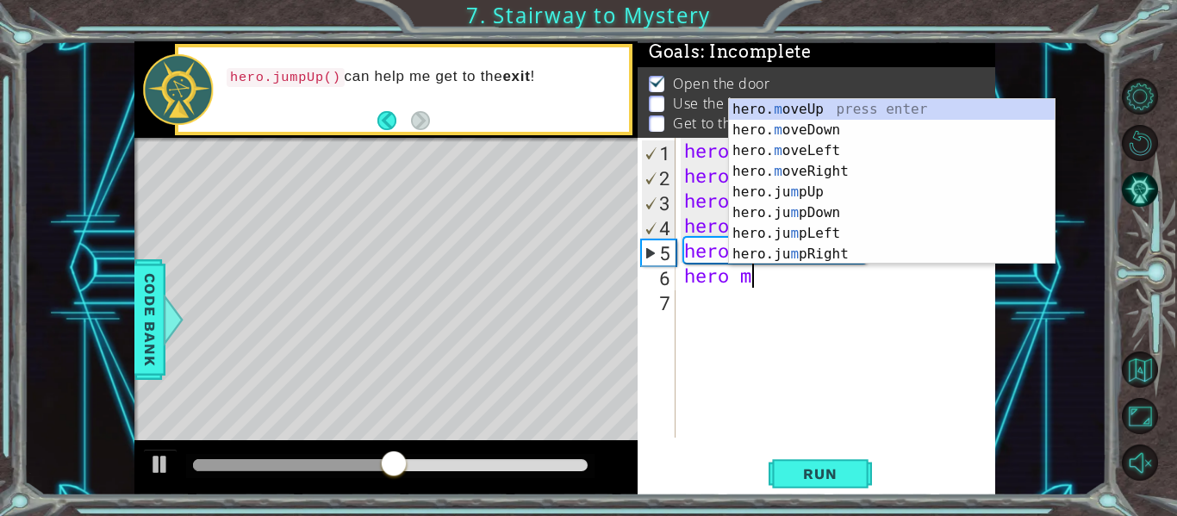
scroll to position [0, 3]
click at [771, 106] on div "hero. m oveUp press enter hero. m oveDown press enter hero. m oveLeft press ent…" at bounding box center [892, 202] width 326 height 207
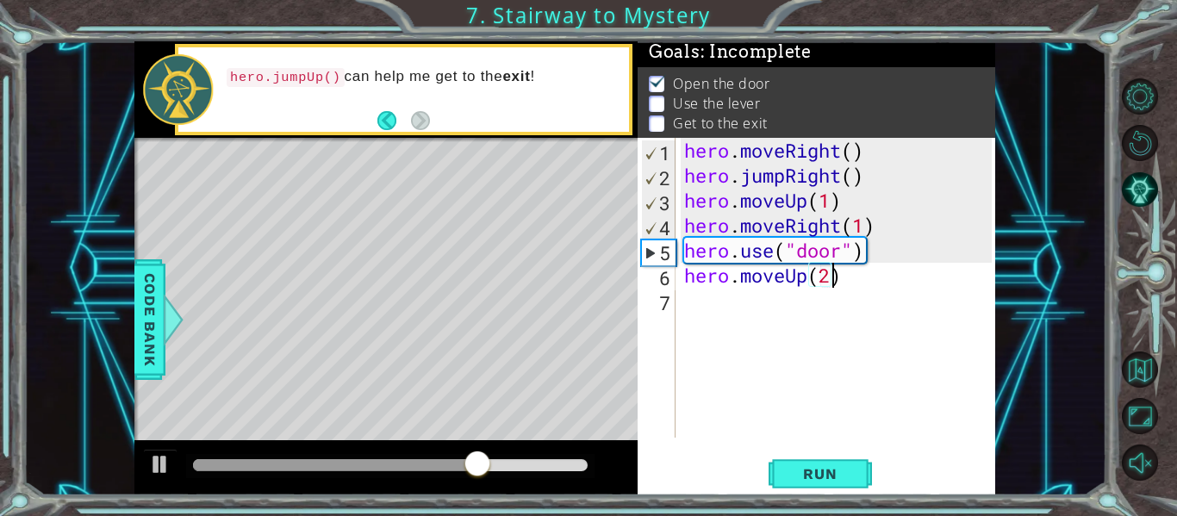
scroll to position [0, 6]
type textarea "hero.moveUp(2)"
click at [835, 469] on span "Run" at bounding box center [820, 473] width 68 height 17
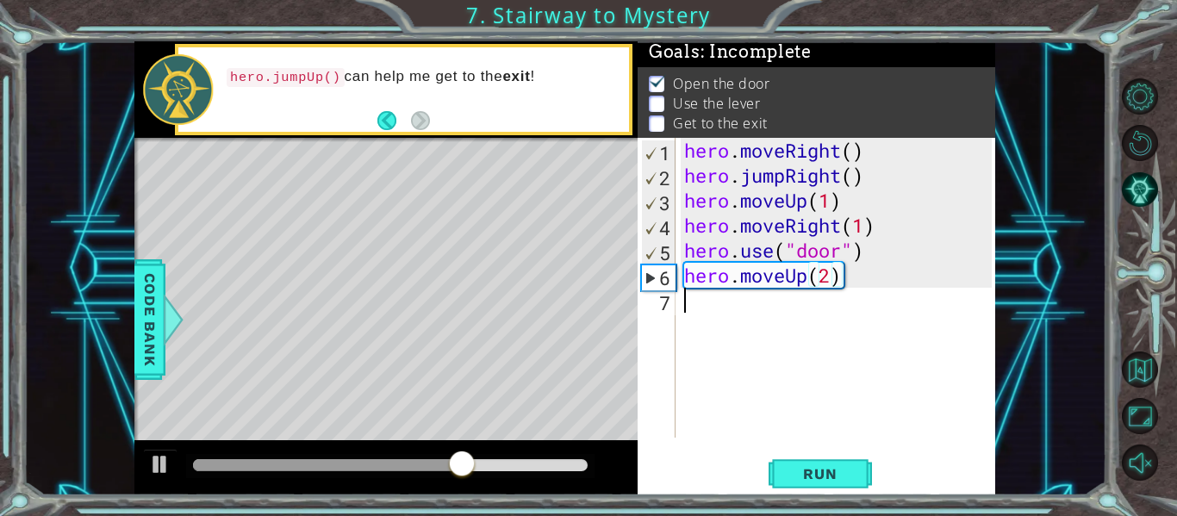
click at [705, 313] on div "hero . moveRight ( ) hero . jumpRight ( ) hero . moveUp ( 1 ) hero . moveRight …" at bounding box center [840, 313] width 320 height 350
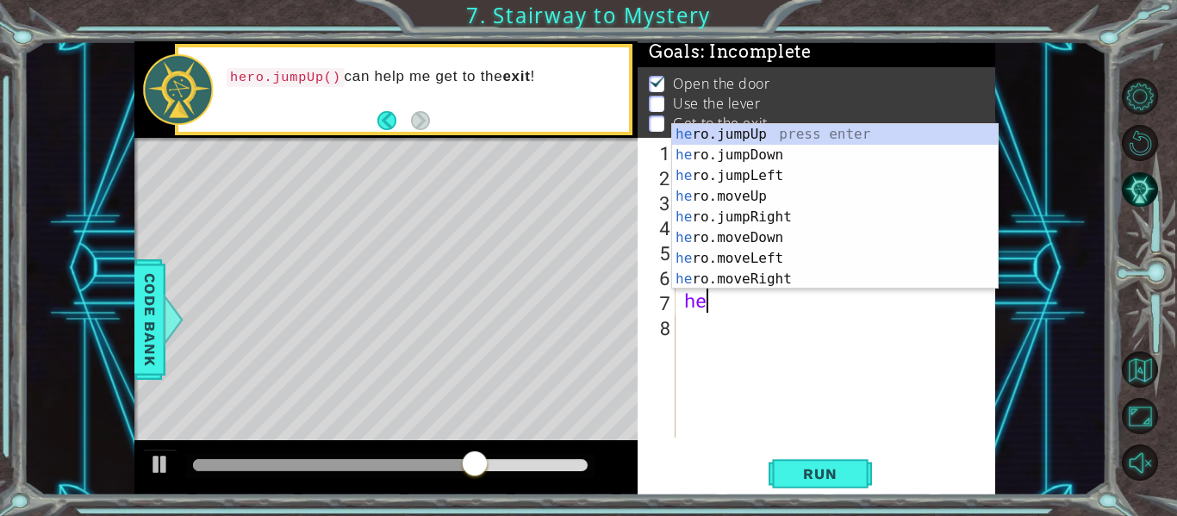
scroll to position [0, 1]
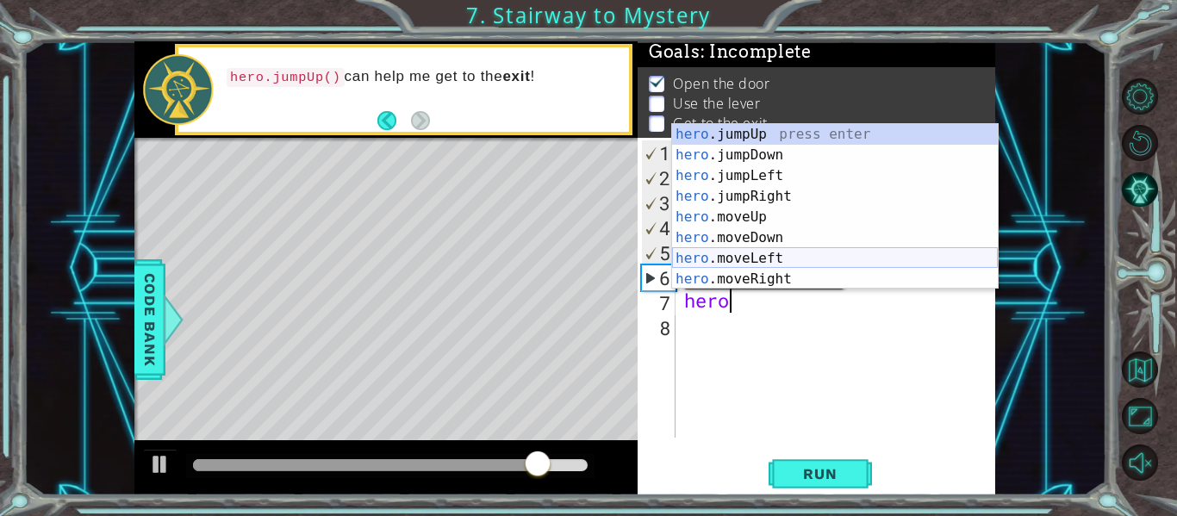
click at [728, 254] on div "hero .jumpUp press enter hero .jumpDown press enter hero .jumpLeft press enter …" at bounding box center [835, 227] width 326 height 207
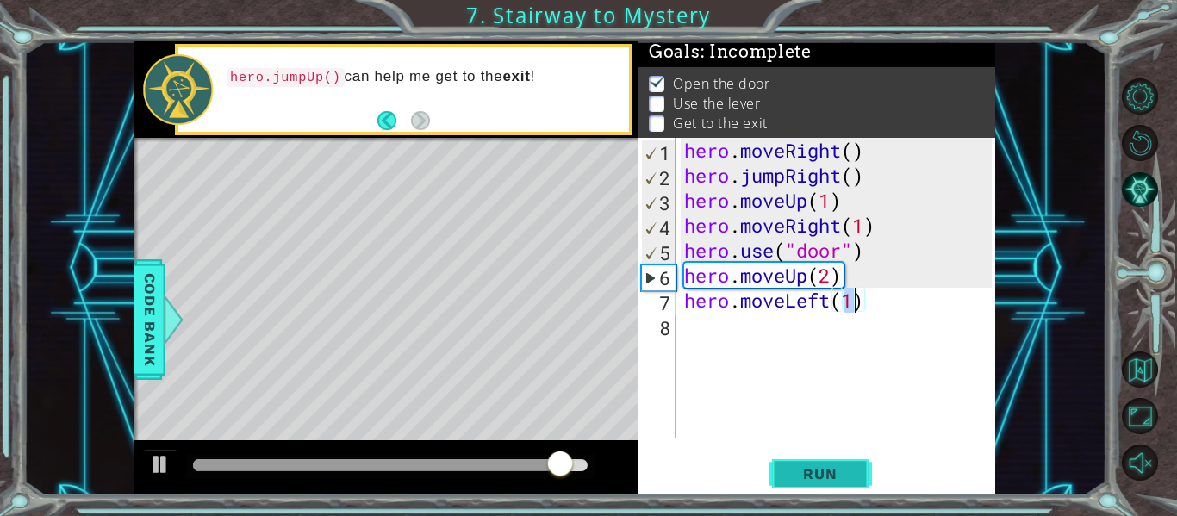
type textarea "hero.moveLeft(1)"
click at [817, 467] on span "Run" at bounding box center [820, 473] width 68 height 17
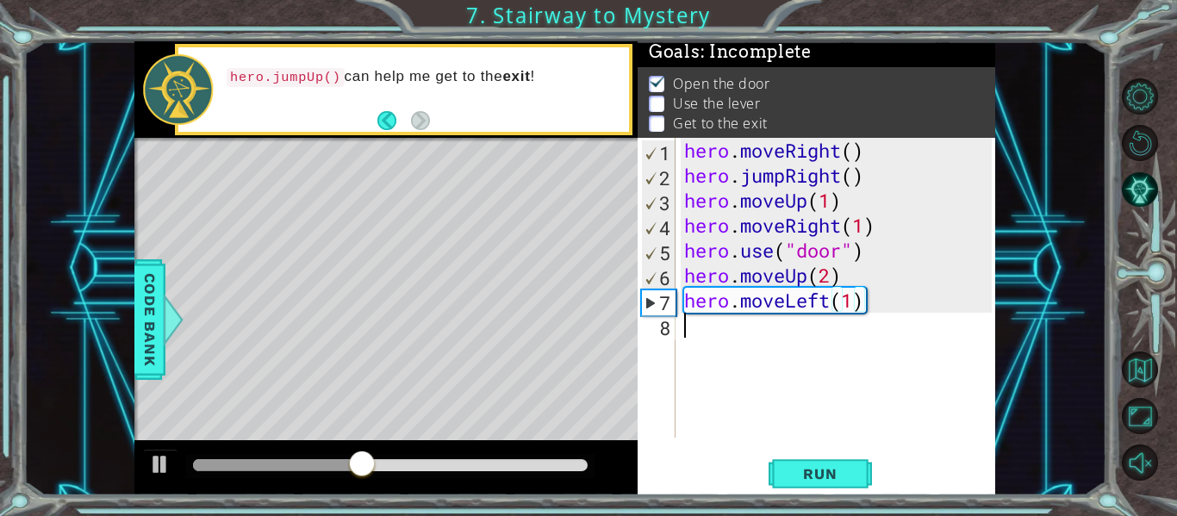
click at [702, 327] on div "hero . moveRight ( ) hero . jumpRight ( ) hero . moveUp ( 1 ) hero . moveRight …" at bounding box center [840, 313] width 320 height 350
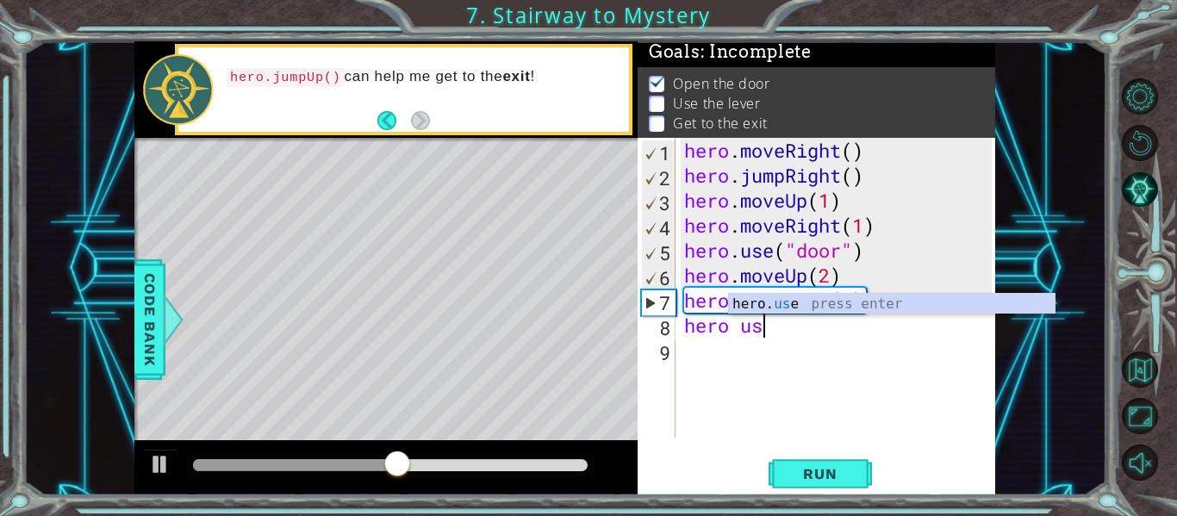
scroll to position [0, 3]
click at [774, 299] on div "hero. use press enter" at bounding box center [892, 325] width 326 height 62
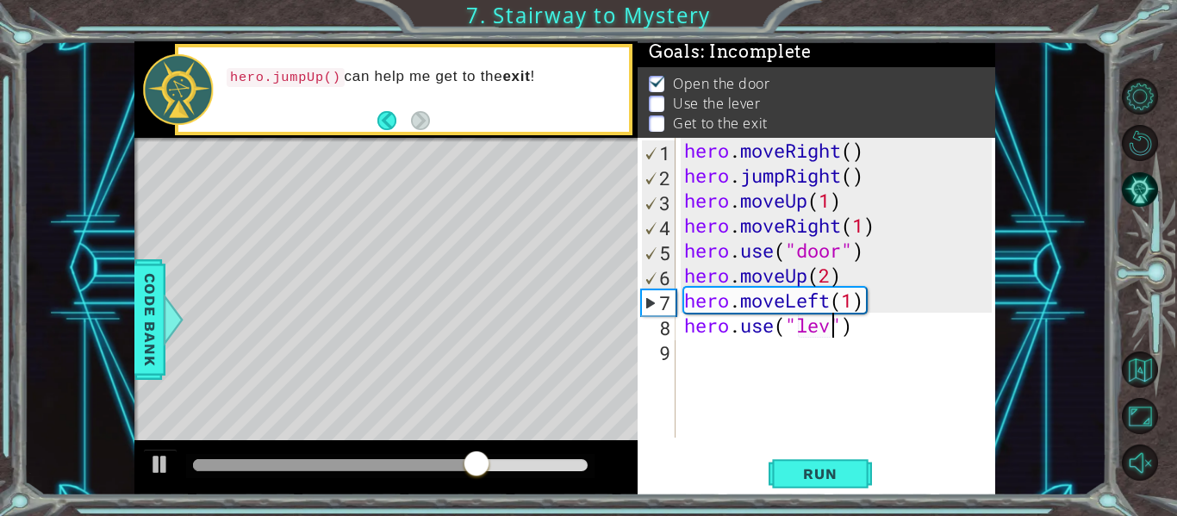
scroll to position [0, 8]
type textarea "hero.use("lever")"
click at [825, 469] on span "Run" at bounding box center [820, 473] width 68 height 17
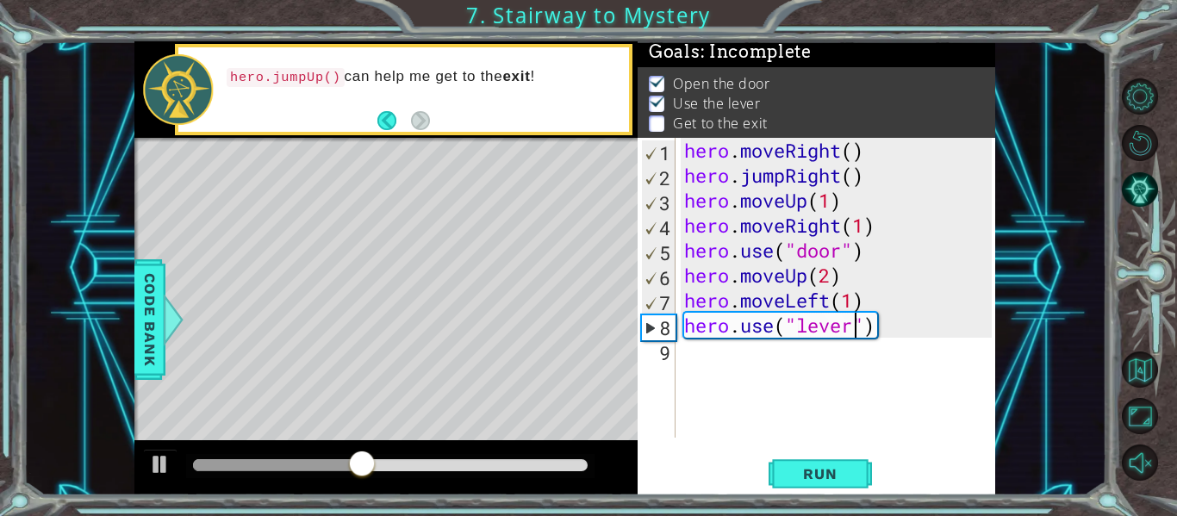
click at [692, 354] on div "hero . moveRight ( ) hero . jumpRight ( ) hero . moveUp ( 1 ) hero . moveRight …" at bounding box center [840, 313] width 320 height 350
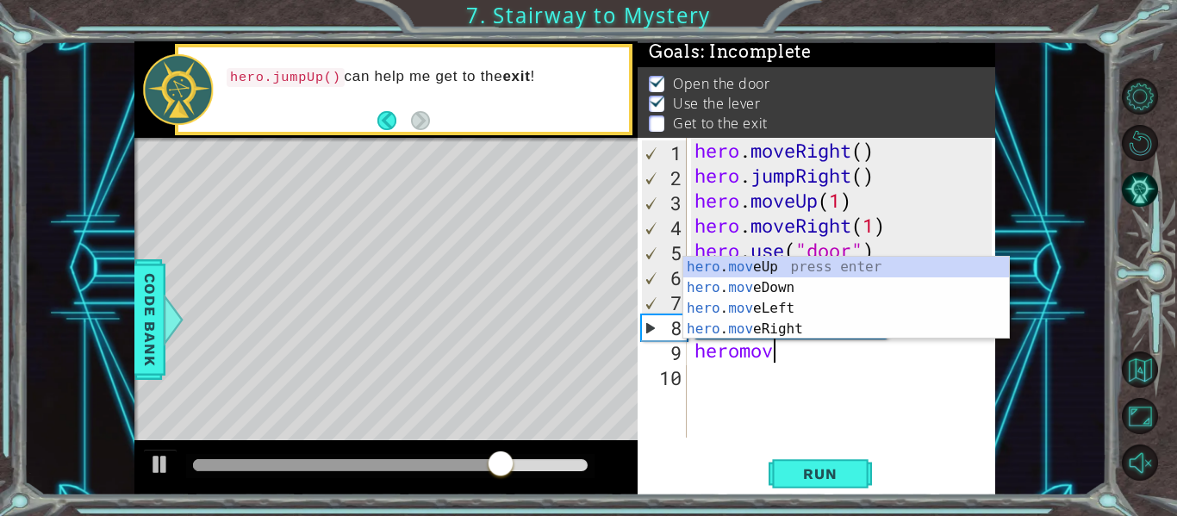
scroll to position [0, 3]
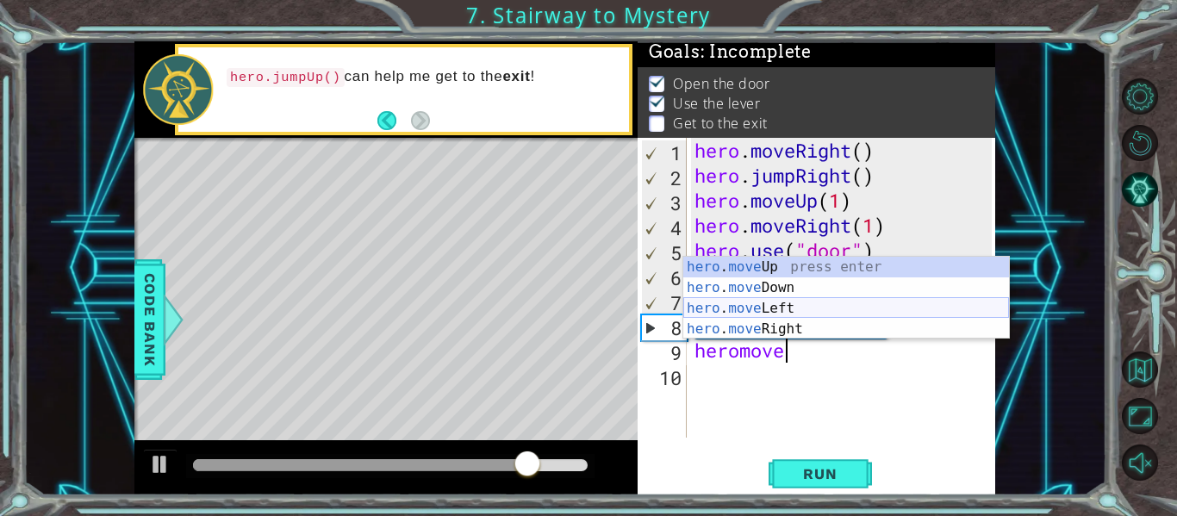
click at [719, 307] on div "hero . move Up press enter hero . move Down press enter hero . move Left press …" at bounding box center [846, 319] width 326 height 124
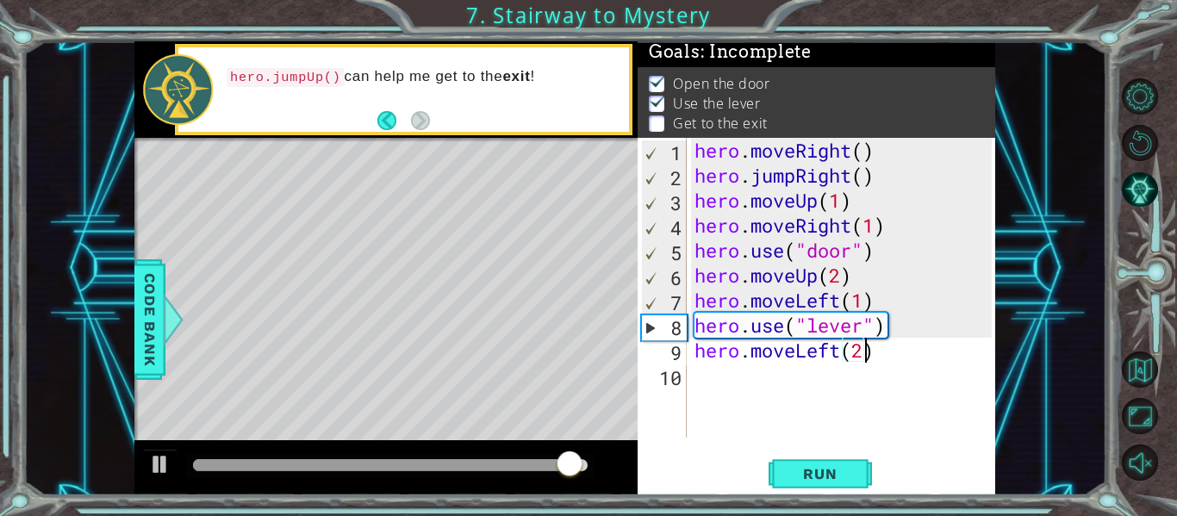
scroll to position [0, 8]
type textarea "hero.moveLeft(2)"
click at [818, 475] on span "Run" at bounding box center [820, 473] width 68 height 17
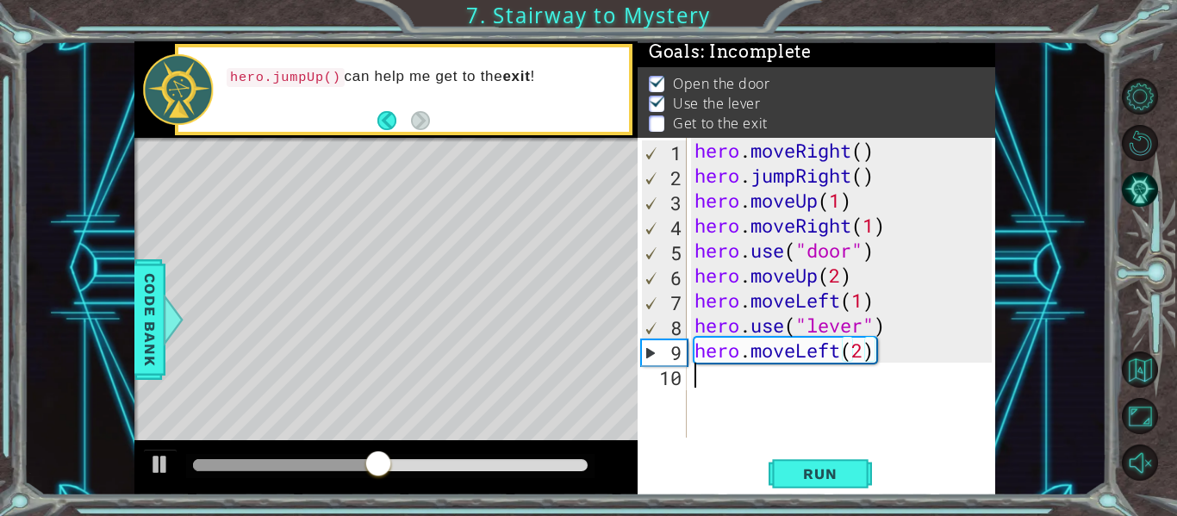
click at [705, 382] on div "hero . moveRight ( ) hero . jumpRight ( ) hero . moveUp ( 1 ) hero . moveRight …" at bounding box center [845, 313] width 309 height 350
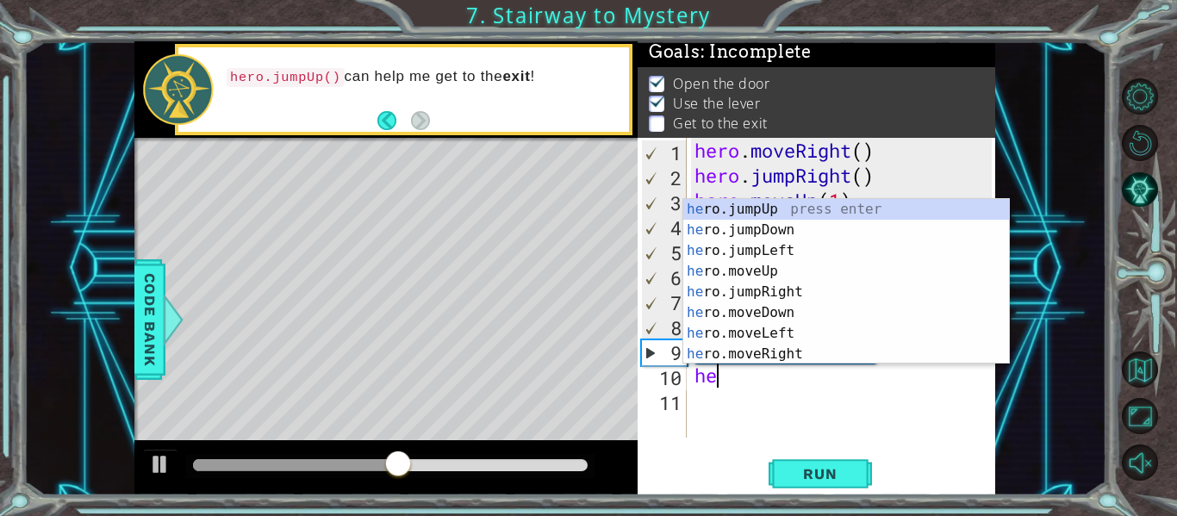
scroll to position [0, 1]
type textarea "hero"
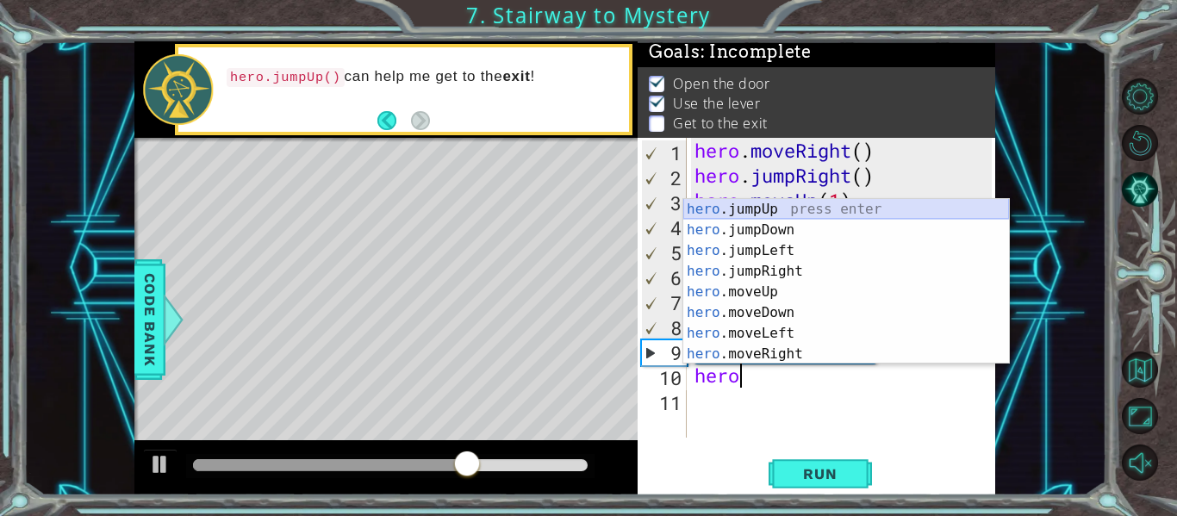
click at [741, 207] on div "hero .jumpUp press enter hero .jumpDown press enter hero .jumpLeft press enter …" at bounding box center [846, 302] width 326 height 207
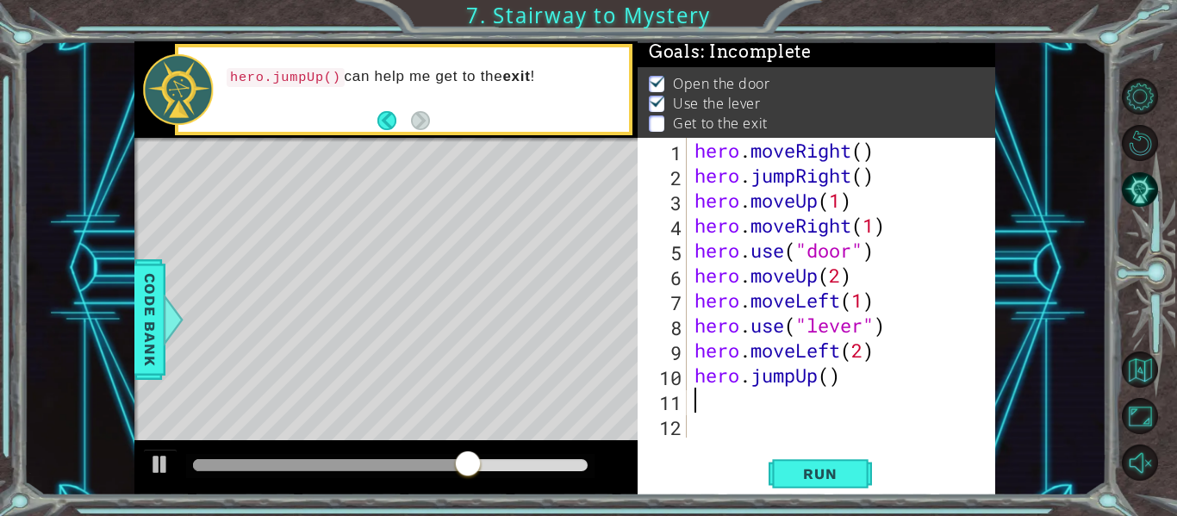
scroll to position [0, 0]
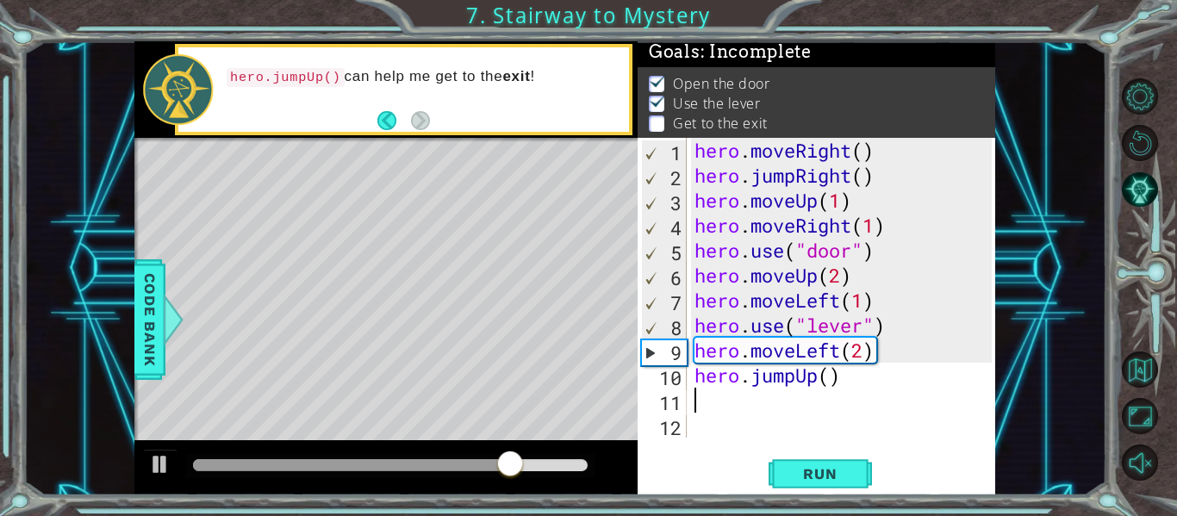
click at [830, 382] on div "hero . moveRight ( ) hero . jumpRight ( ) hero . moveUp ( 1 ) hero . moveRight …" at bounding box center [845, 313] width 309 height 350
type textarea "hero.jumpUp(1)"
click at [817, 460] on button "Run" at bounding box center [819, 473] width 103 height 35
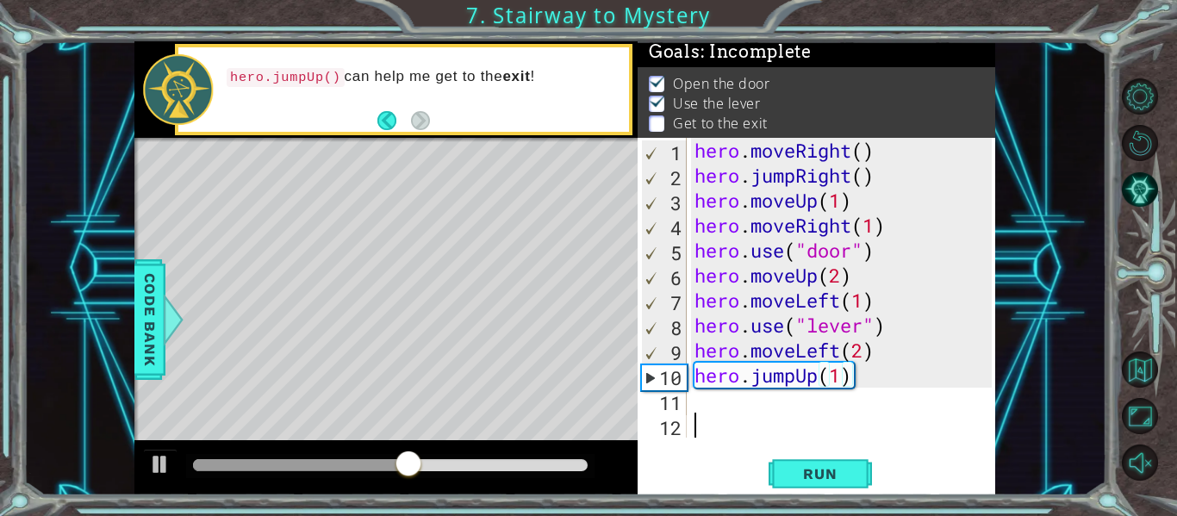
click at [740, 422] on div "hero . moveRight ( ) hero . jumpRight ( ) hero . moveUp ( 1 ) hero . moveRight …" at bounding box center [845, 313] width 309 height 350
click at [706, 401] on div "hero . moveRight ( ) hero . jumpRight ( ) hero . moveUp ( 1 ) hero . moveRight …" at bounding box center [845, 313] width 309 height 350
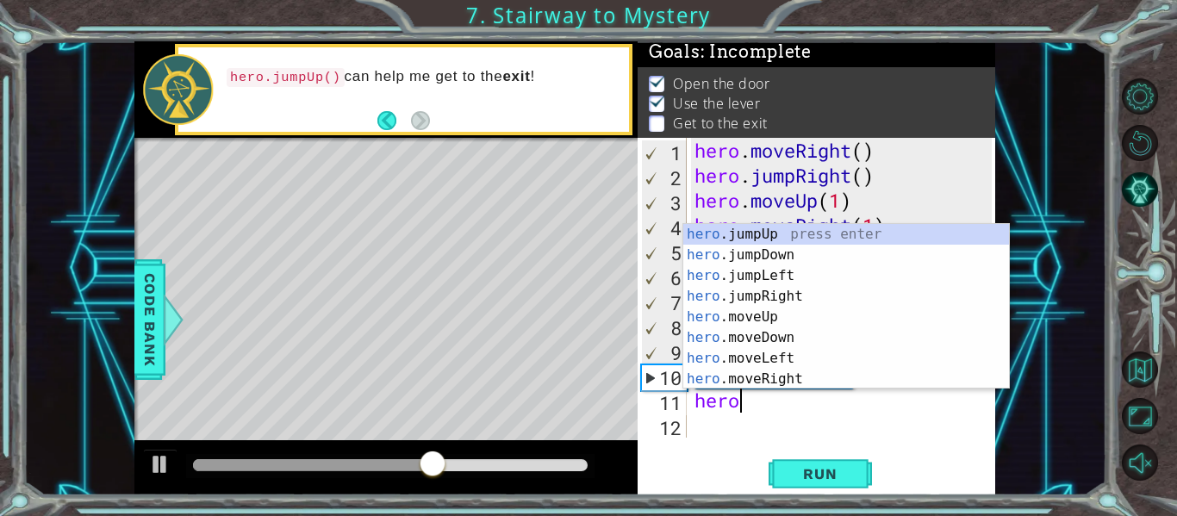
scroll to position [0, 1]
click at [748, 376] on div "hero .jumpUp press enter hero .jumpDown press enter hero .jumpLeft press enter …" at bounding box center [846, 327] width 326 height 207
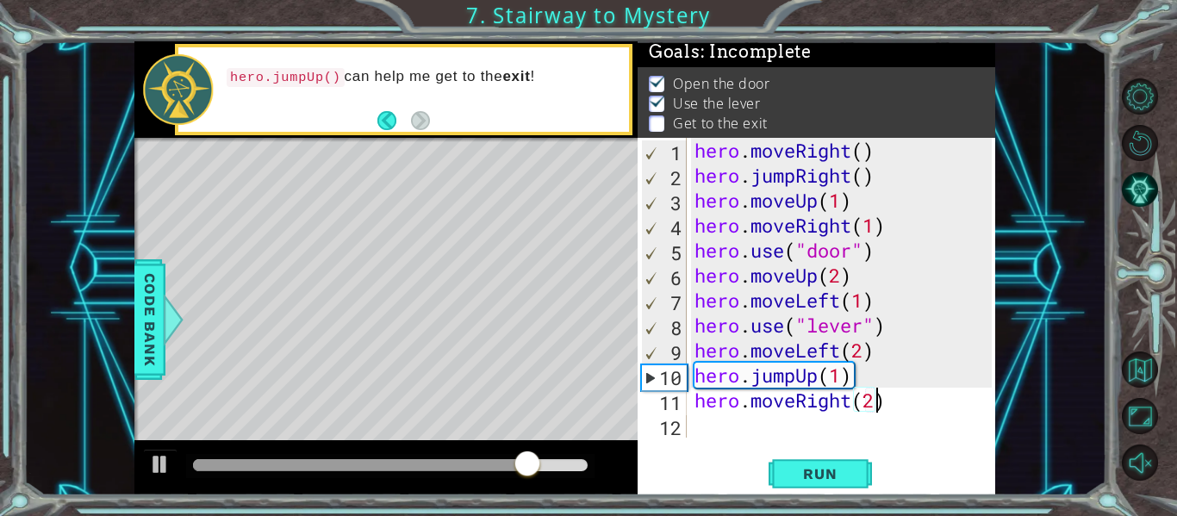
scroll to position [0, 8]
type textarea "hero.moveRight(2)"
click at [838, 471] on span "Run" at bounding box center [820, 473] width 68 height 17
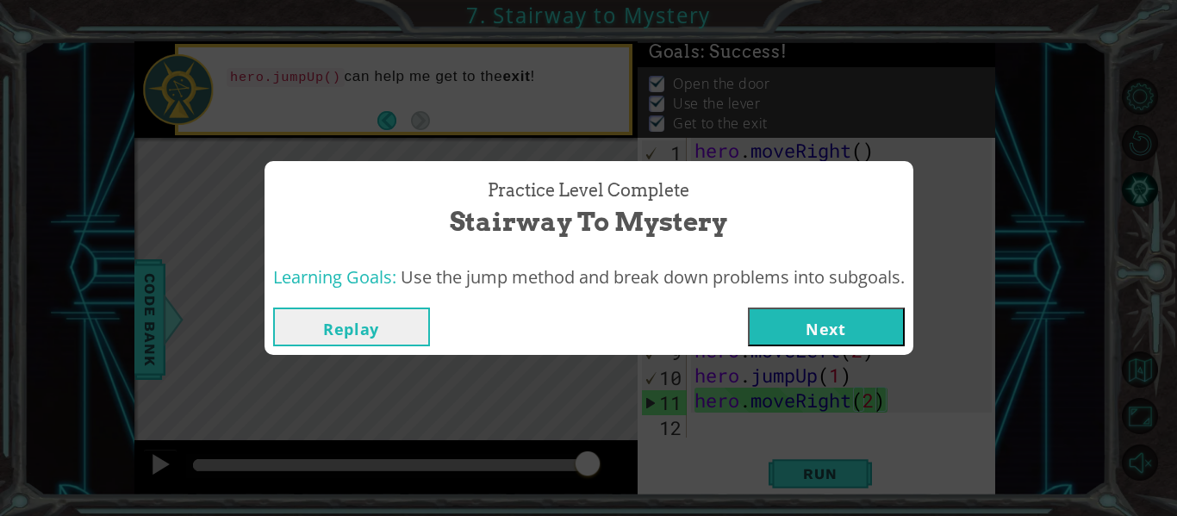
click at [812, 332] on button "Next" at bounding box center [826, 326] width 157 height 39
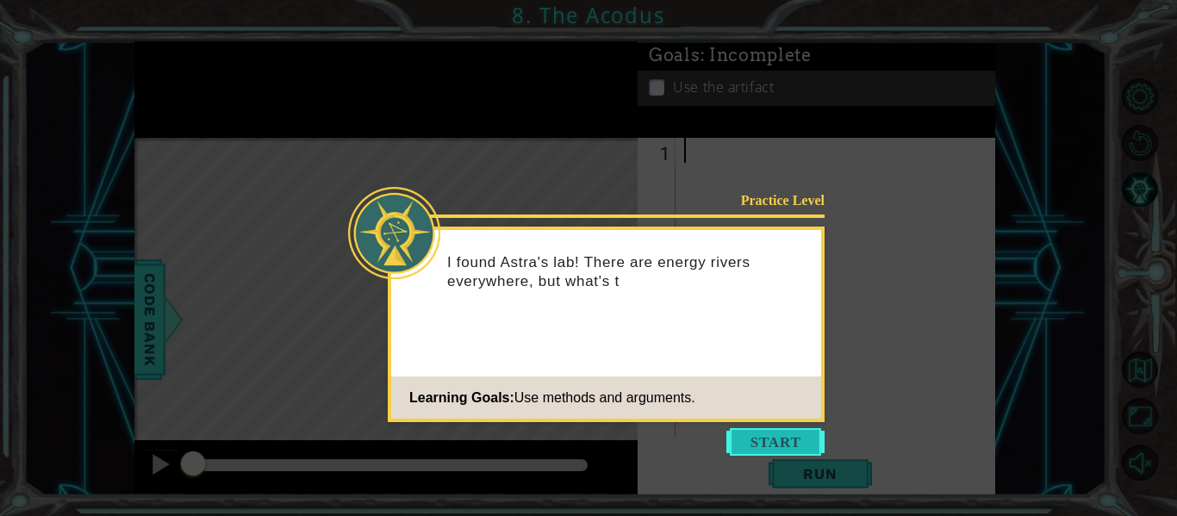
click at [749, 437] on button "Start" at bounding box center [775, 442] width 98 height 28
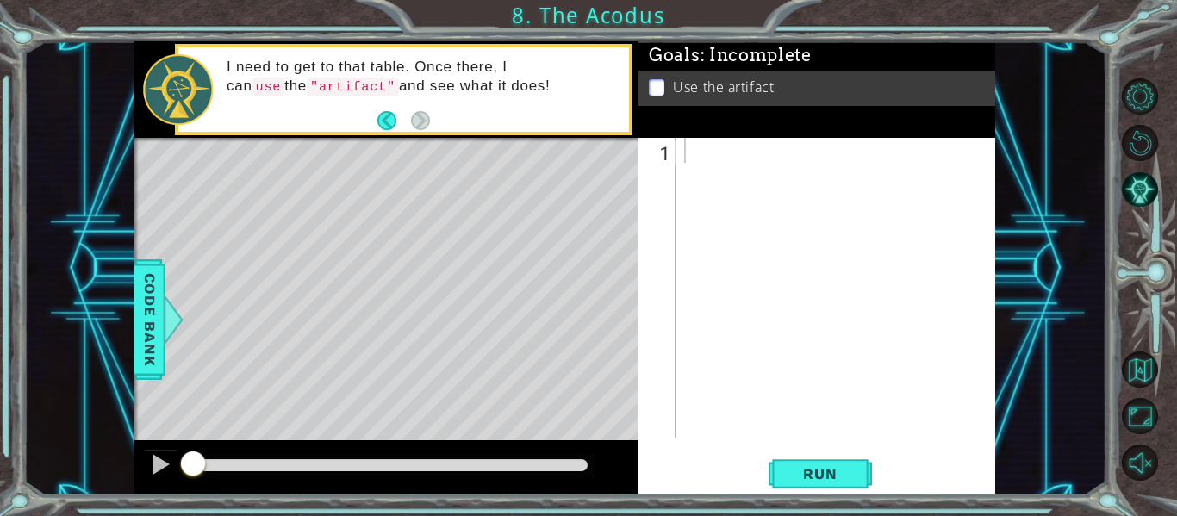
click at [699, 160] on div at bounding box center [840, 313] width 320 height 350
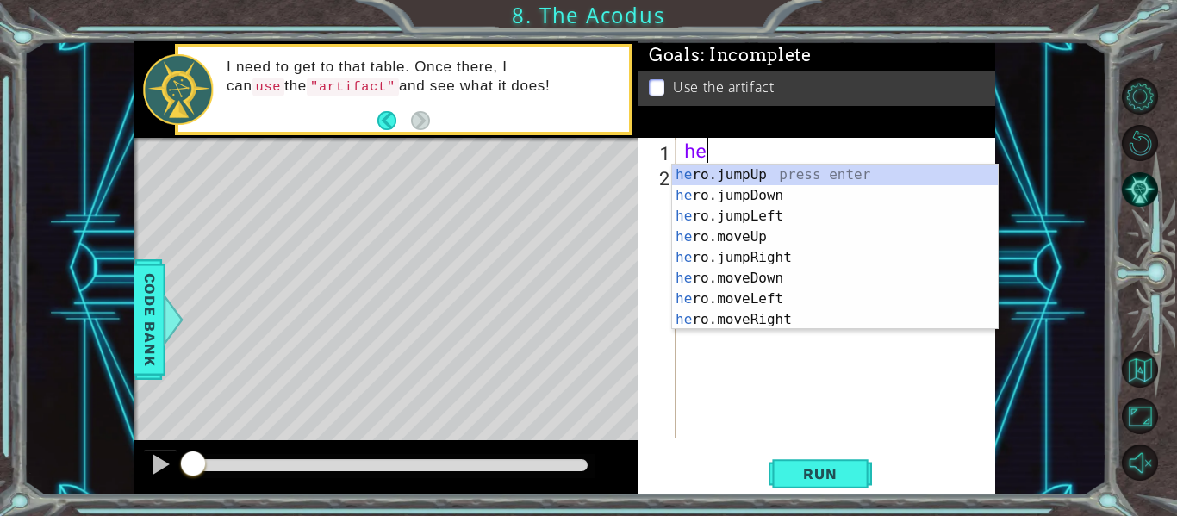
scroll to position [0, 1]
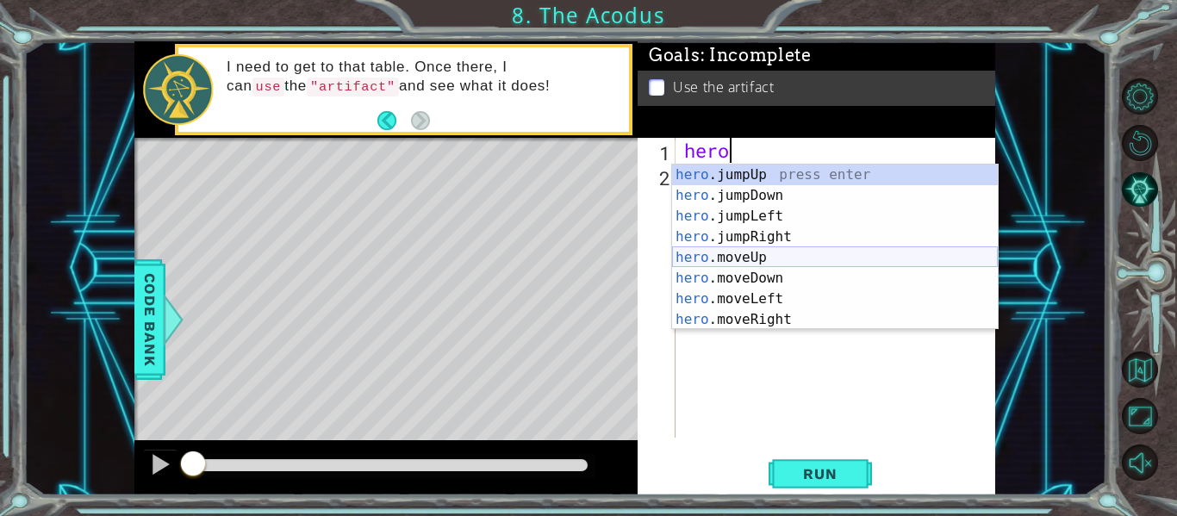
click at [720, 260] on div "hero .jumpUp press enter hero .jumpDown press enter hero .jumpLeft press enter …" at bounding box center [835, 268] width 326 height 207
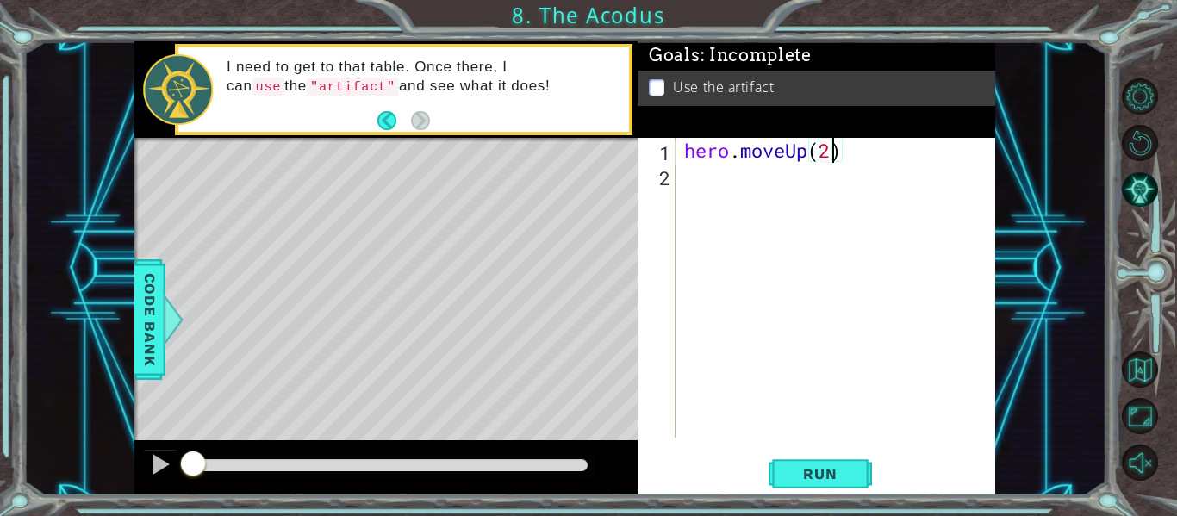
scroll to position [0, 6]
type textarea "hero.moveUp(2)"
click at [838, 470] on span "Run" at bounding box center [820, 473] width 68 height 17
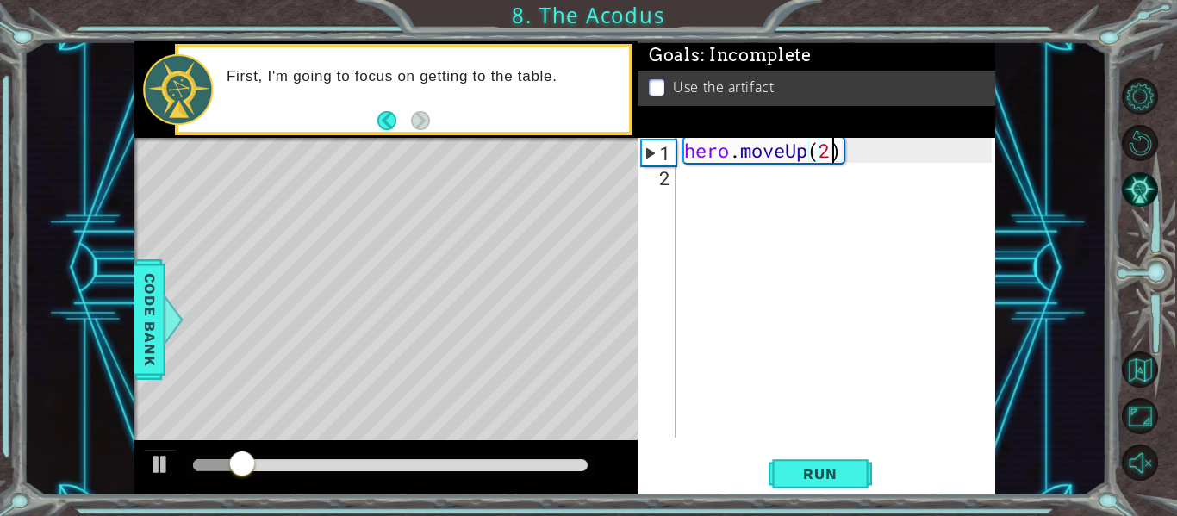
click at [699, 186] on div "hero . moveUp ( 2 )" at bounding box center [840, 313] width 320 height 350
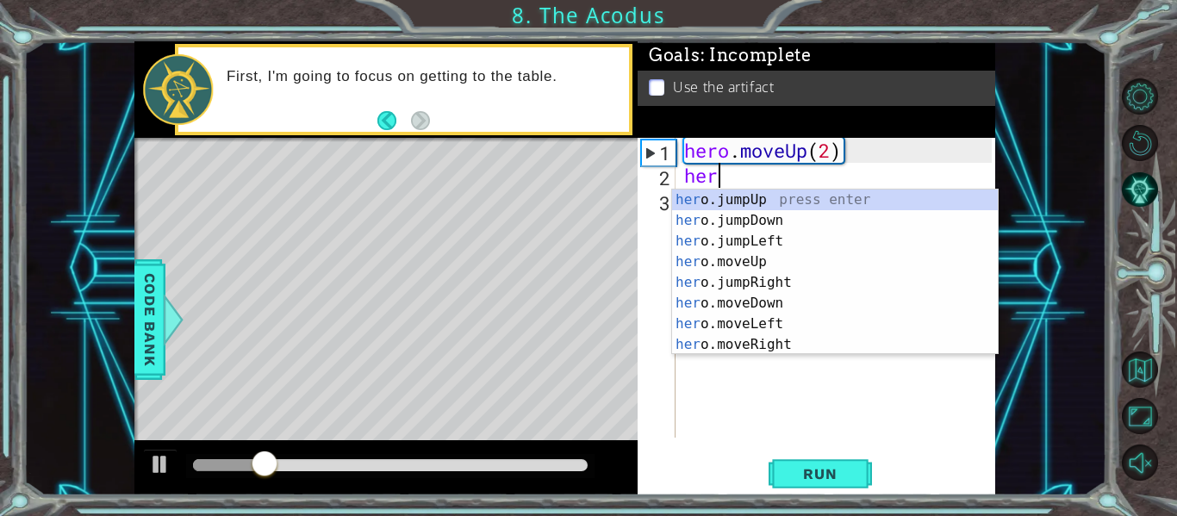
scroll to position [0, 1]
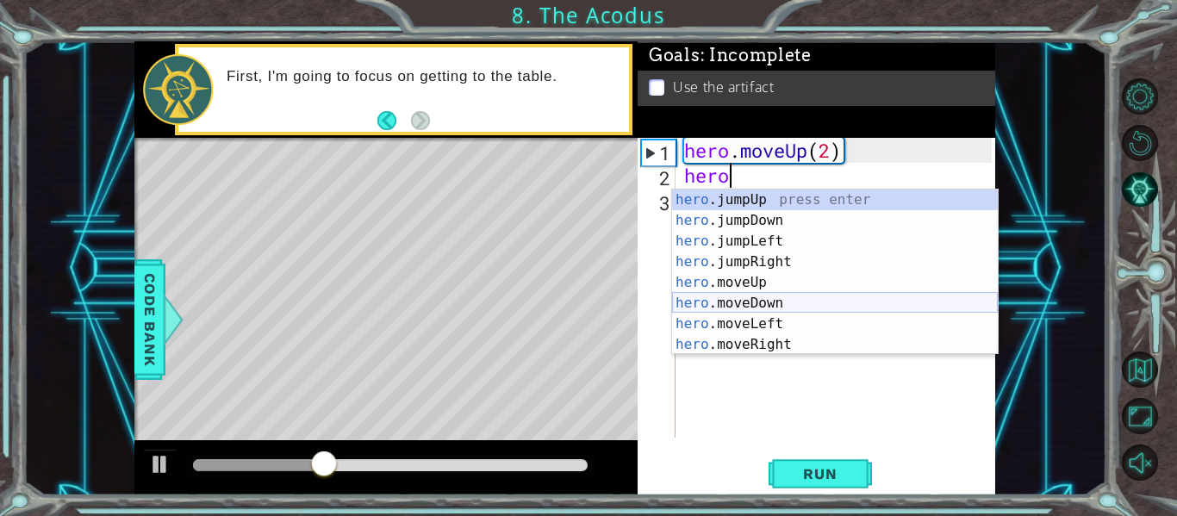
click at [750, 316] on div "hero .jumpUp press enter hero .jumpDown press enter hero .jumpLeft press enter …" at bounding box center [835, 292] width 326 height 207
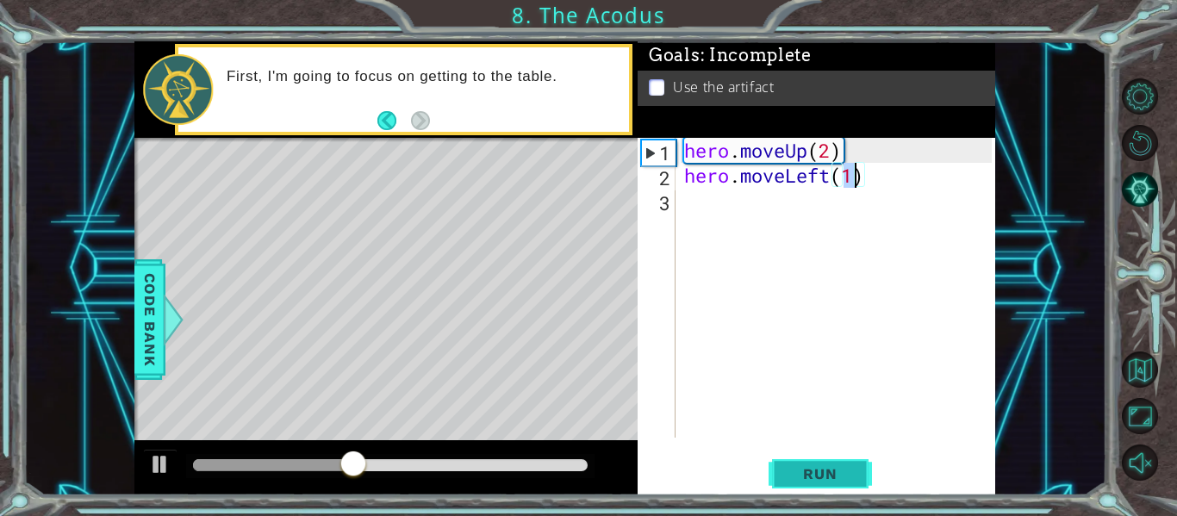
type textarea "hero.moveLeft(1)"
click at [809, 478] on span "Run" at bounding box center [820, 473] width 68 height 17
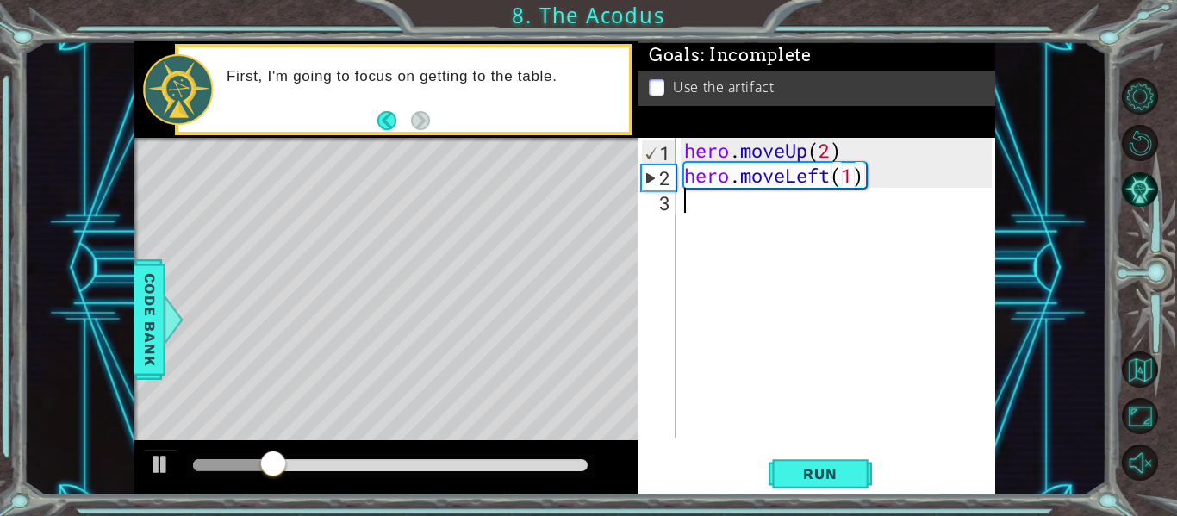
click at [698, 202] on div "hero . moveUp ( 2 ) hero . moveLeft ( 1 )" at bounding box center [840, 313] width 320 height 350
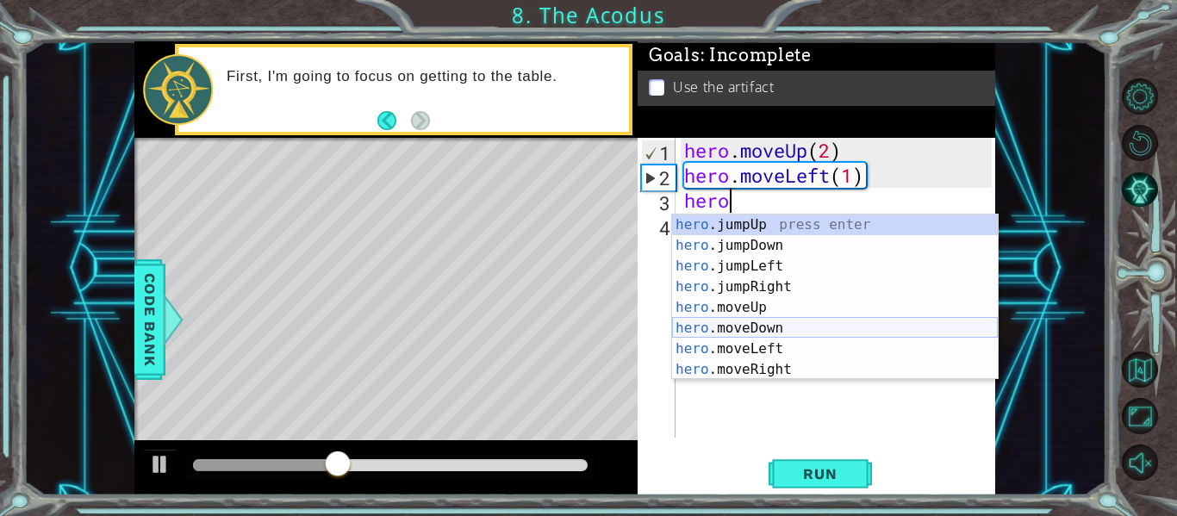
click at [739, 331] on div "hero .jumpUp press enter hero .jumpDown press enter hero .jumpLeft press enter …" at bounding box center [835, 317] width 326 height 207
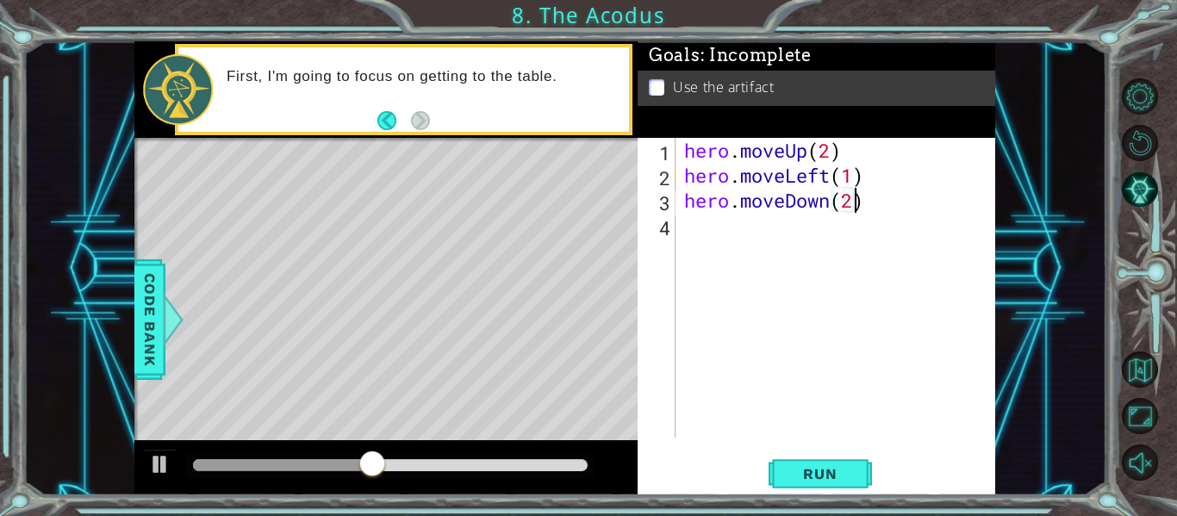
scroll to position [0, 8]
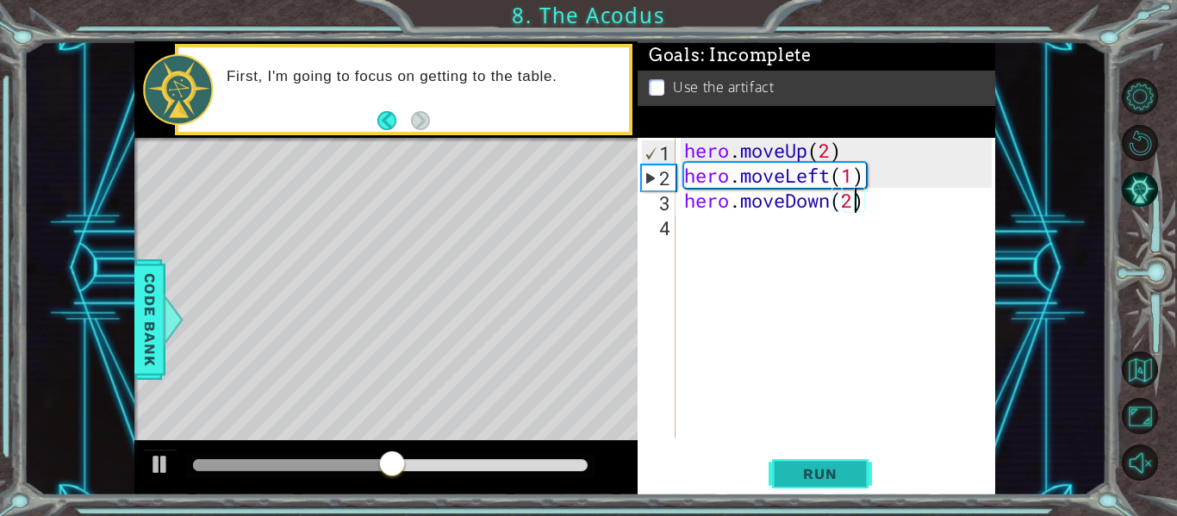
type textarea "hero.moveDown(2)"
click at [807, 468] on span "Run" at bounding box center [820, 473] width 68 height 17
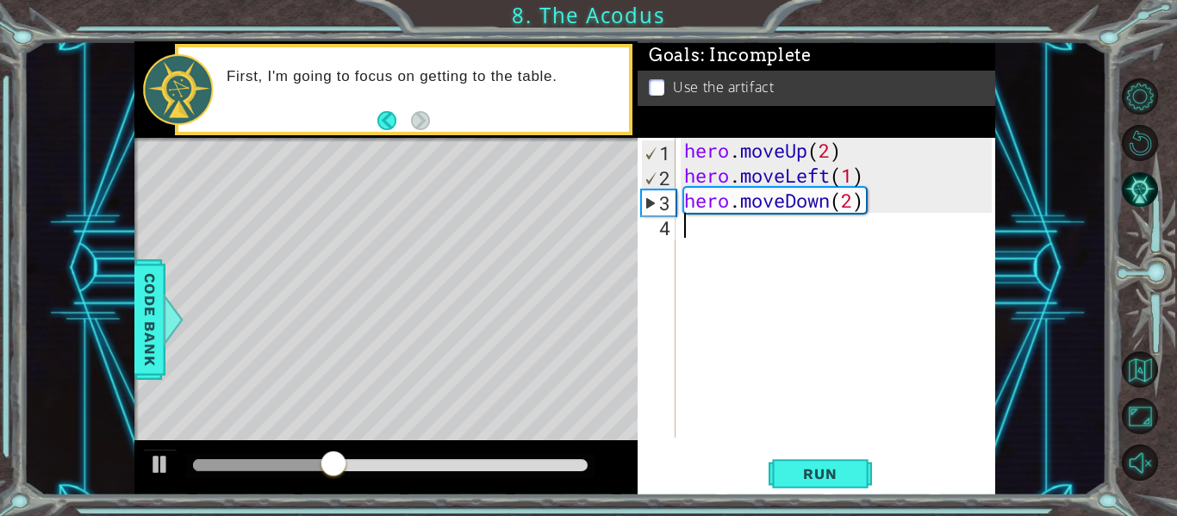
click at [725, 245] on div "hero . moveUp ( 2 ) hero . moveLeft ( 1 ) hero . moveDown ( 2 )" at bounding box center [840, 313] width 320 height 350
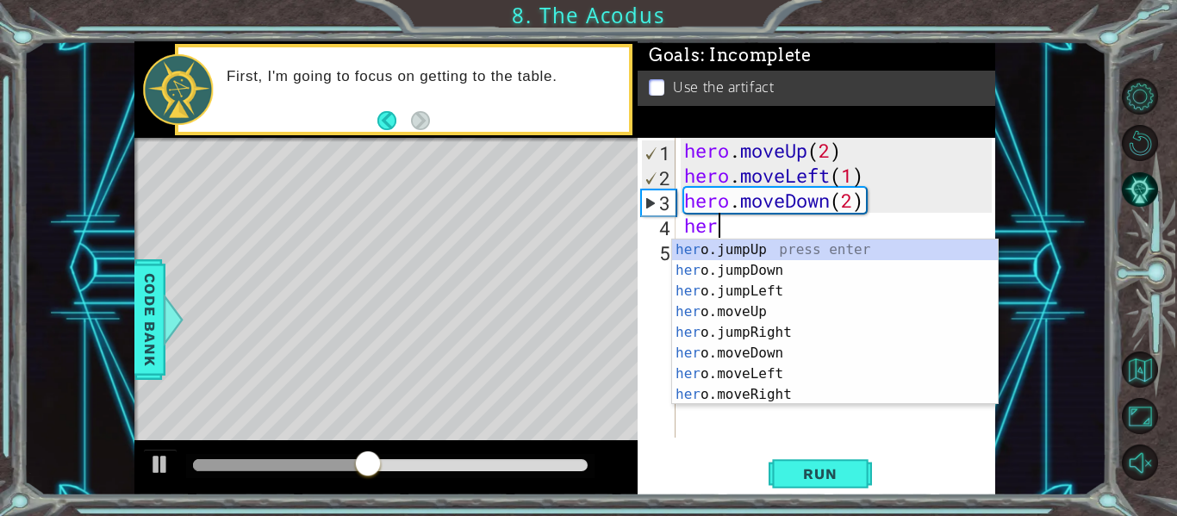
scroll to position [0, 1]
type textarea "hero"
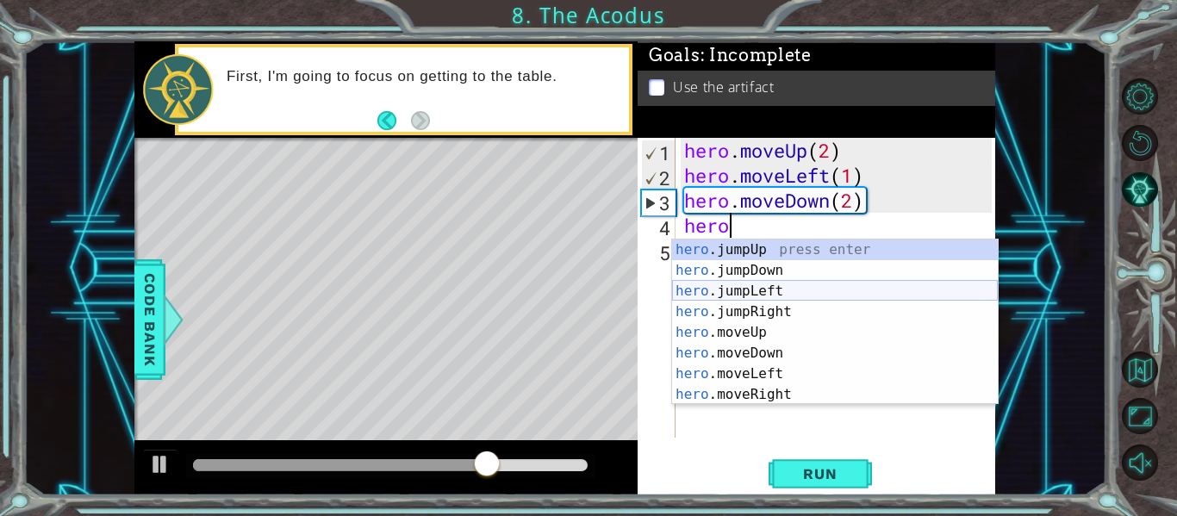
click at [754, 290] on div "hero .jumpUp press enter hero .jumpDown press enter hero .jumpLeft press enter …" at bounding box center [835, 342] width 326 height 207
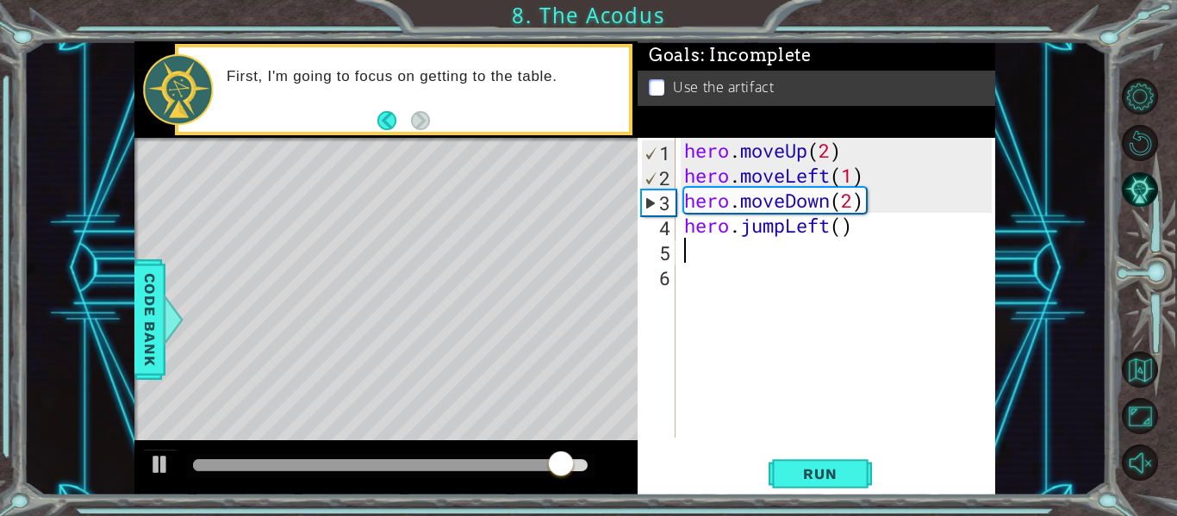
click at [842, 231] on div "hero . moveUp ( 2 ) hero . moveLeft ( 1 ) hero . moveDown ( 2 ) hero . jumpLeft…" at bounding box center [840, 313] width 320 height 350
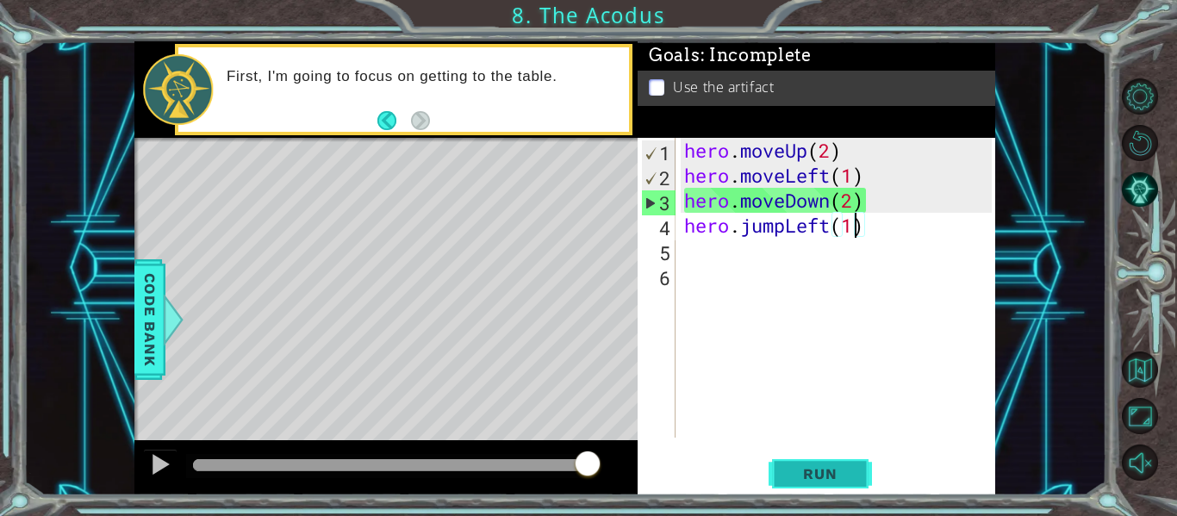
type textarea "hero.jumpLeft(1)"
click at [834, 479] on span "Run" at bounding box center [820, 473] width 68 height 17
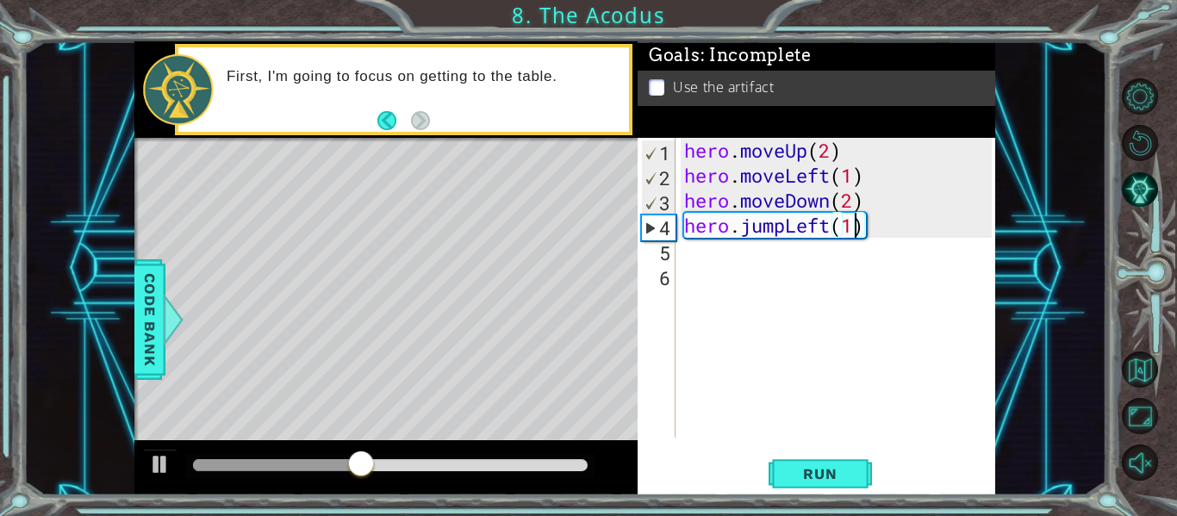
click at [720, 264] on div "hero . moveUp ( 2 ) hero . moveLeft ( 1 ) hero . moveDown ( 2 ) hero . jumpLeft…" at bounding box center [840, 313] width 320 height 350
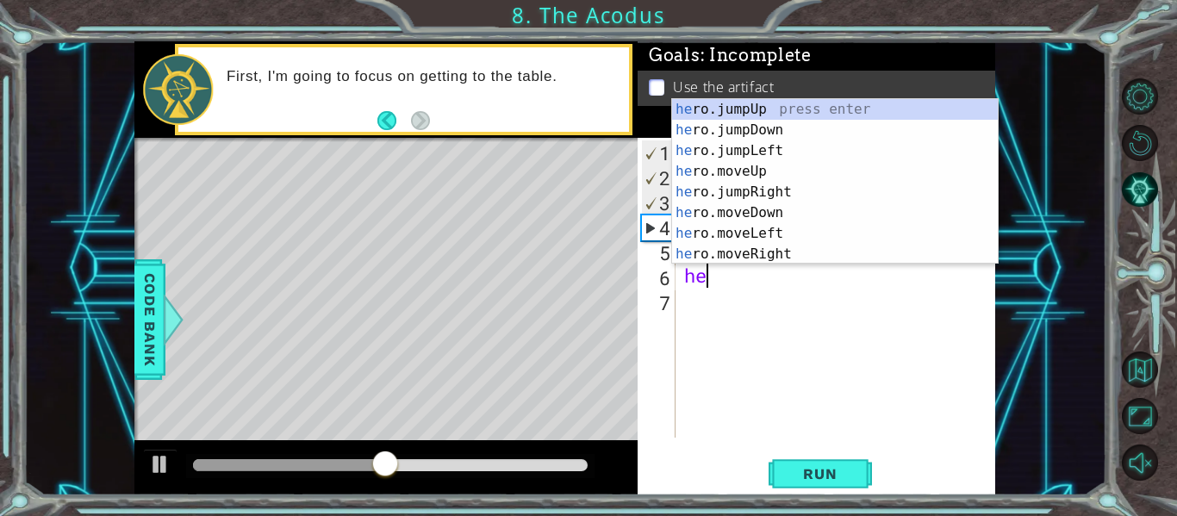
scroll to position [0, 1]
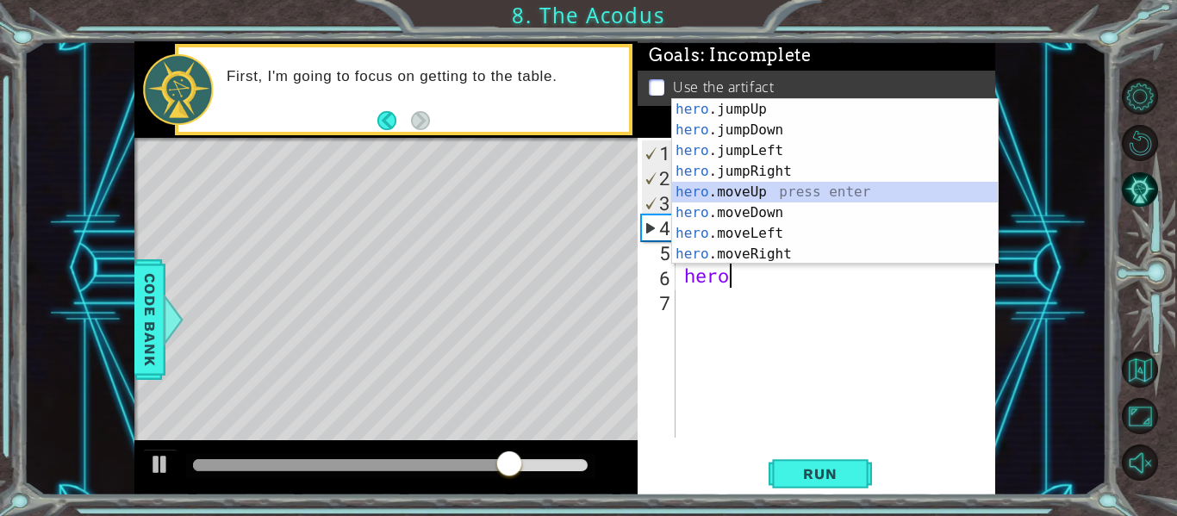
click at [742, 189] on div "hero .jumpUp press enter hero .jumpDown press enter hero .jumpLeft press enter …" at bounding box center [835, 202] width 326 height 207
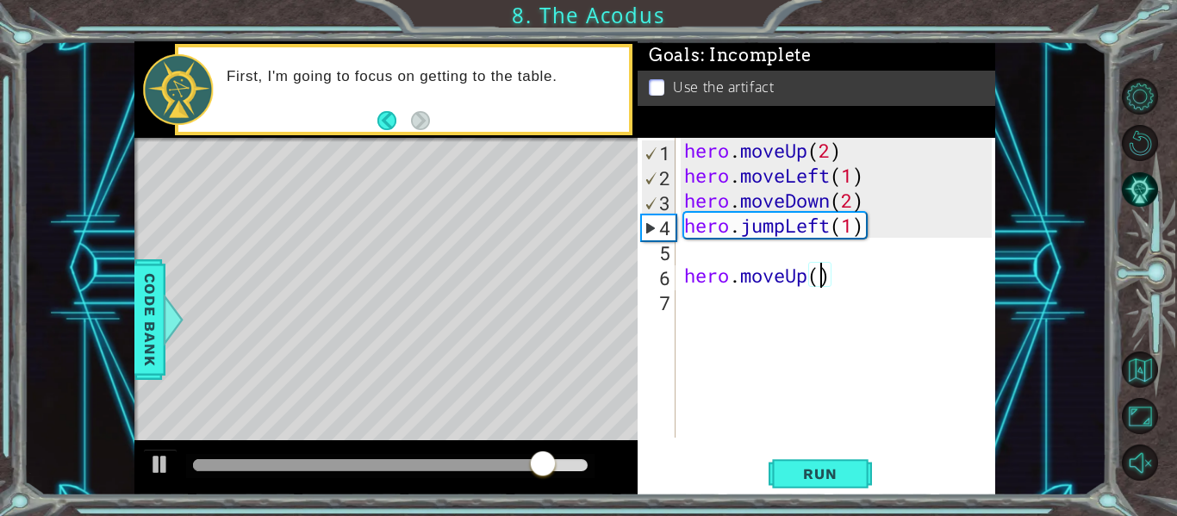
scroll to position [0, 6]
type textarea "hero.moveUp(2)"
click at [819, 465] on span "Run" at bounding box center [820, 473] width 68 height 17
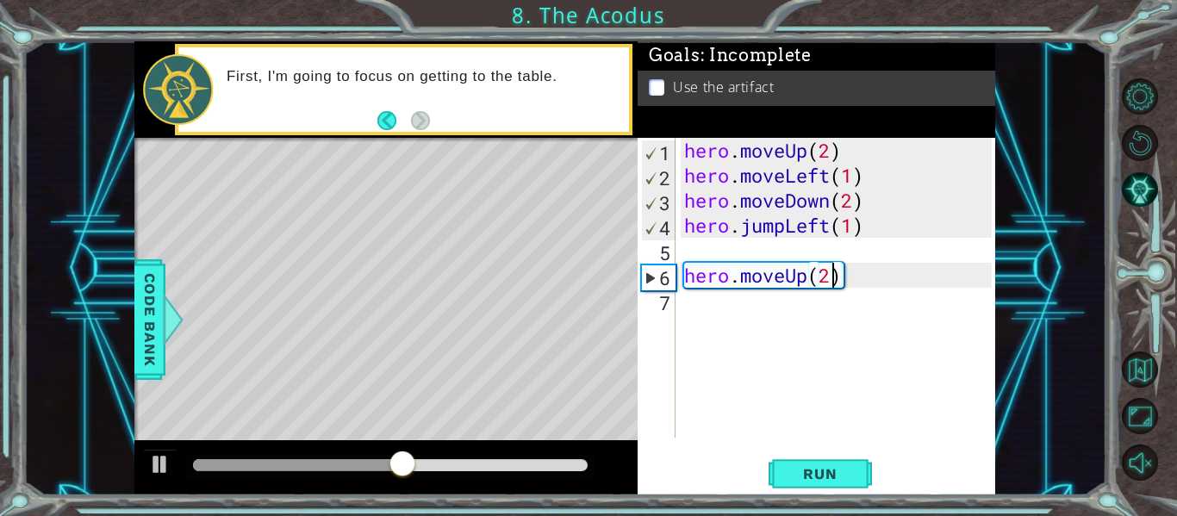
click at [696, 307] on div "hero . moveUp ( 2 ) hero . moveLeft ( 1 ) hero . moveDown ( 2 ) hero . jumpLeft…" at bounding box center [840, 313] width 320 height 350
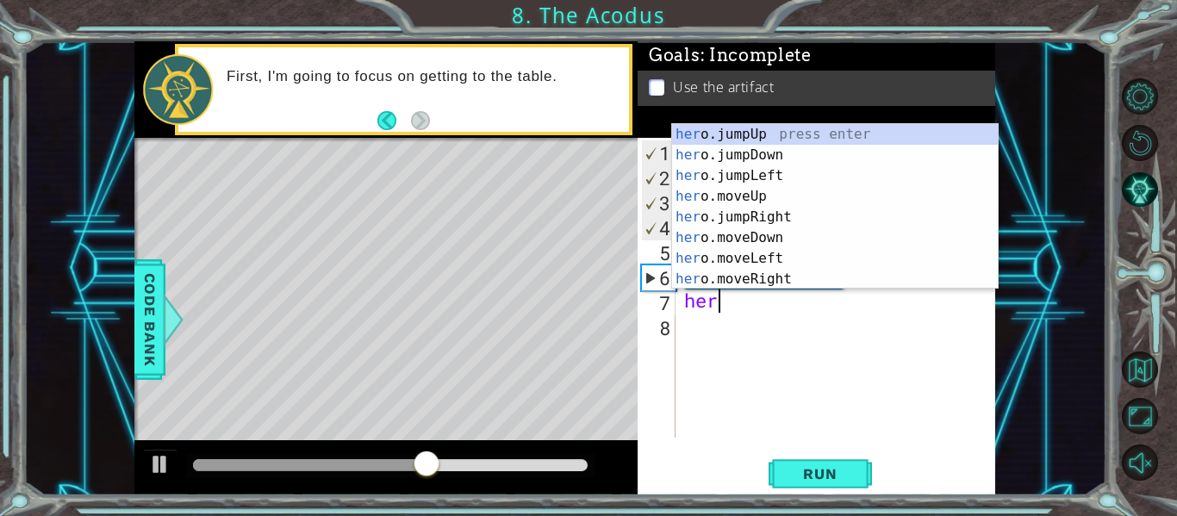
scroll to position [0, 1]
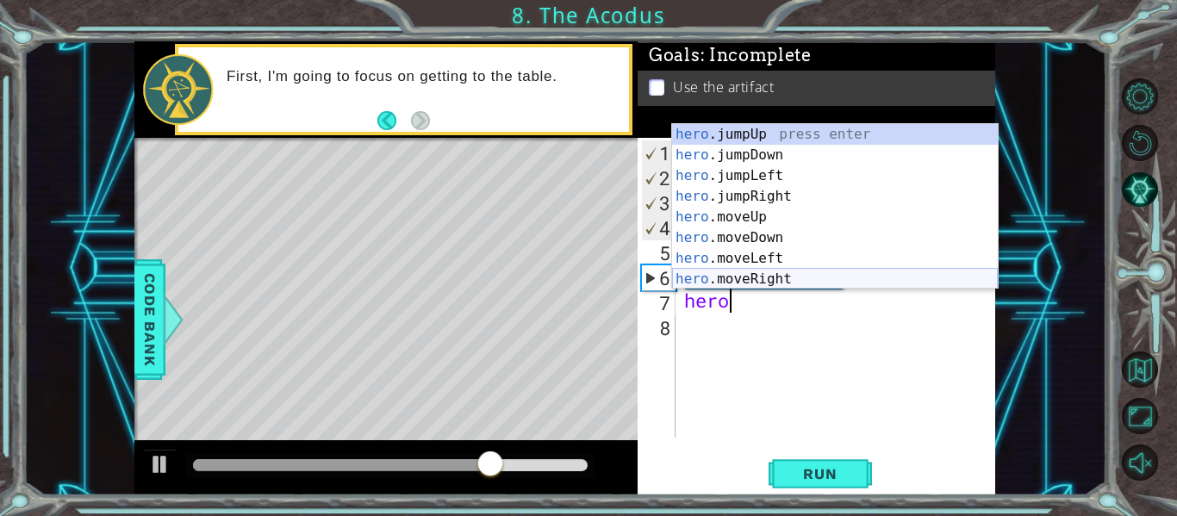
click at [733, 272] on div "hero .jumpUp press enter hero .jumpDown press enter hero .jumpLeft press enter …" at bounding box center [835, 227] width 326 height 207
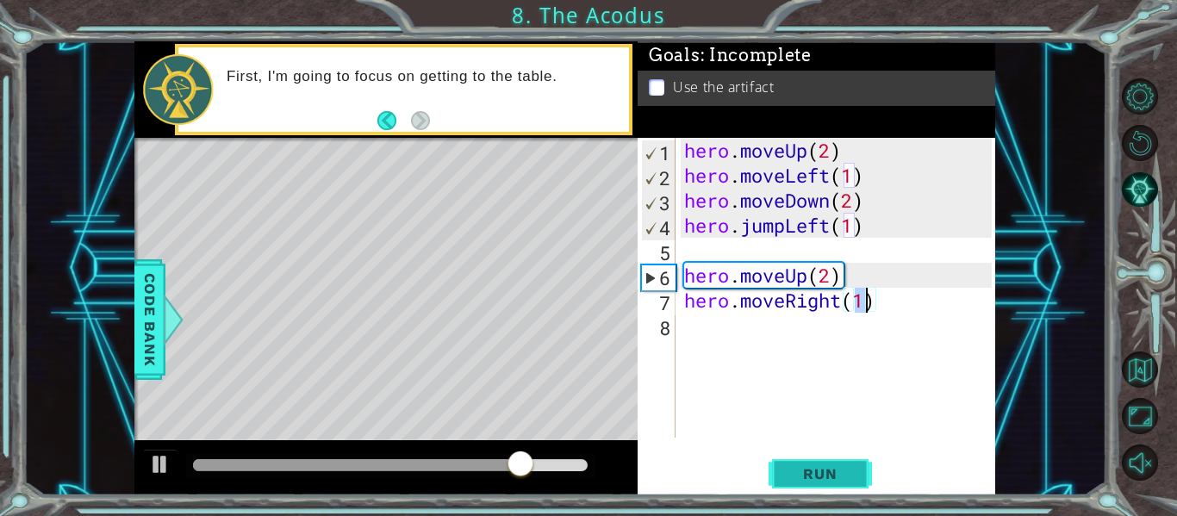
type textarea "hero.moveRight(1)"
click at [810, 481] on span "Run" at bounding box center [820, 473] width 68 height 17
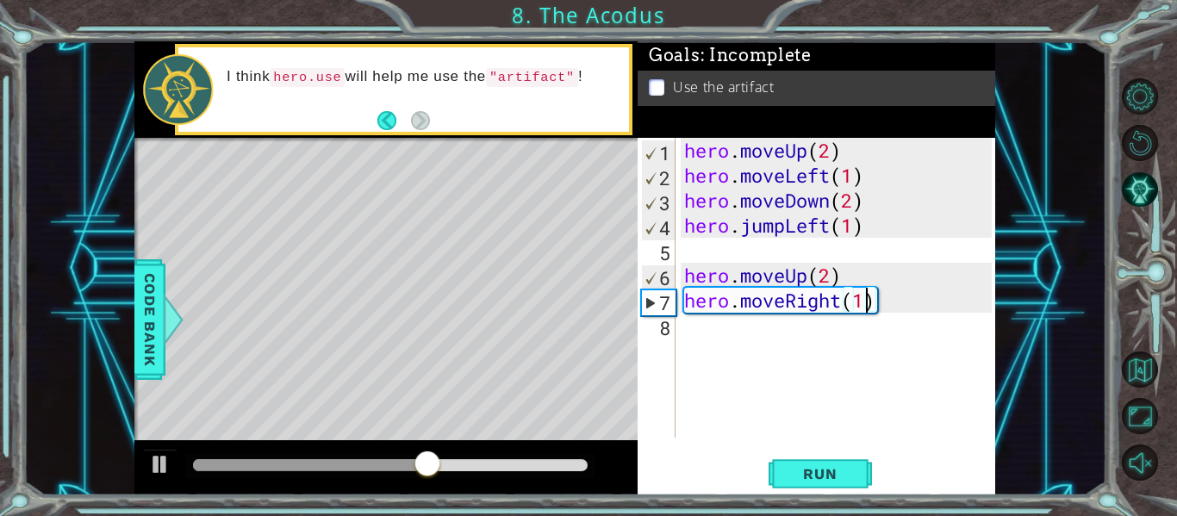
click at [692, 345] on div "hero . moveUp ( 2 ) hero . moveLeft ( 1 ) hero . moveDown ( 2 ) hero . jumpLeft…" at bounding box center [840, 313] width 320 height 350
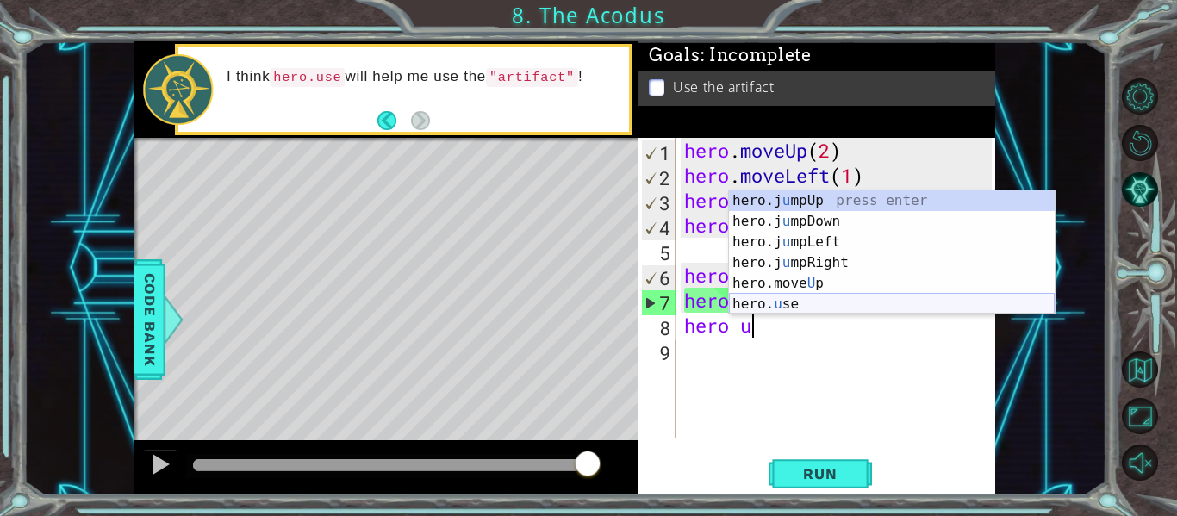
click at [775, 304] on div "hero.j u mpUp press enter hero.j u mpDown press enter hero.j u mpLeft press ent…" at bounding box center [892, 272] width 326 height 165
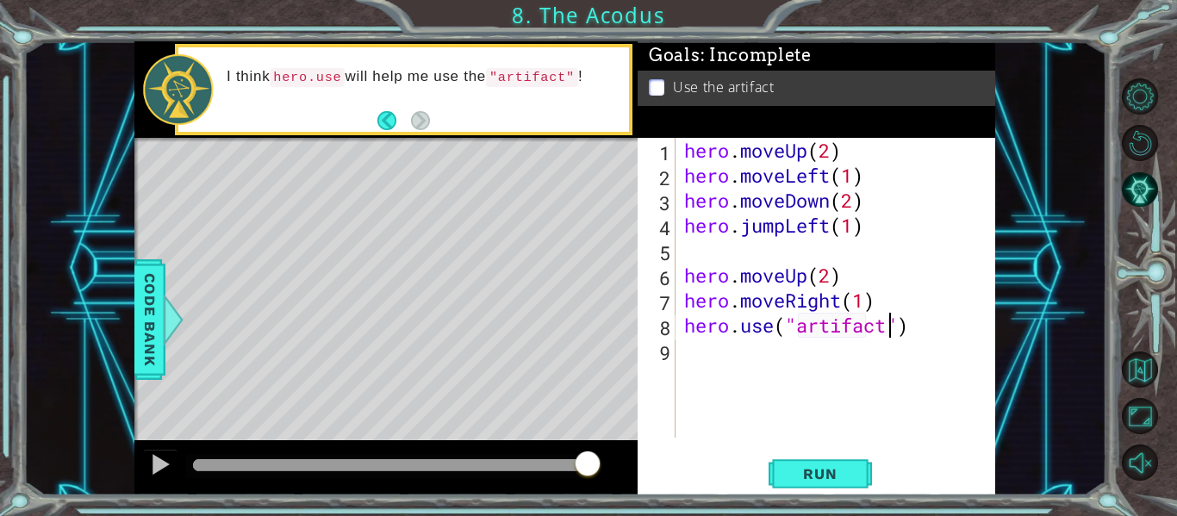
scroll to position [0, 9]
type textarea "hero.use("artifact")"
click at [836, 473] on span "Run" at bounding box center [820, 473] width 68 height 17
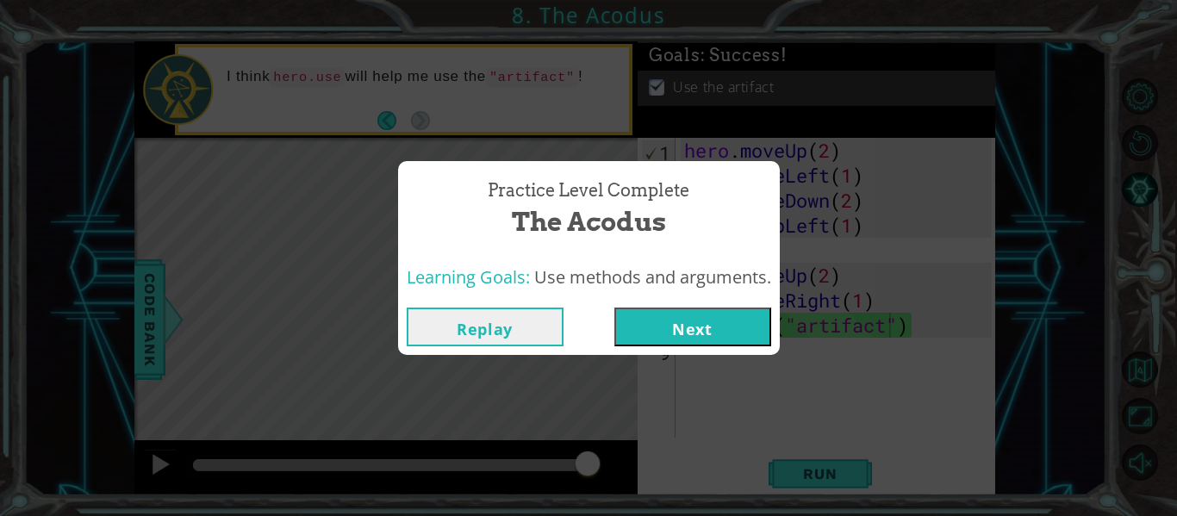
click at [682, 315] on button "Next" at bounding box center [692, 326] width 157 height 39
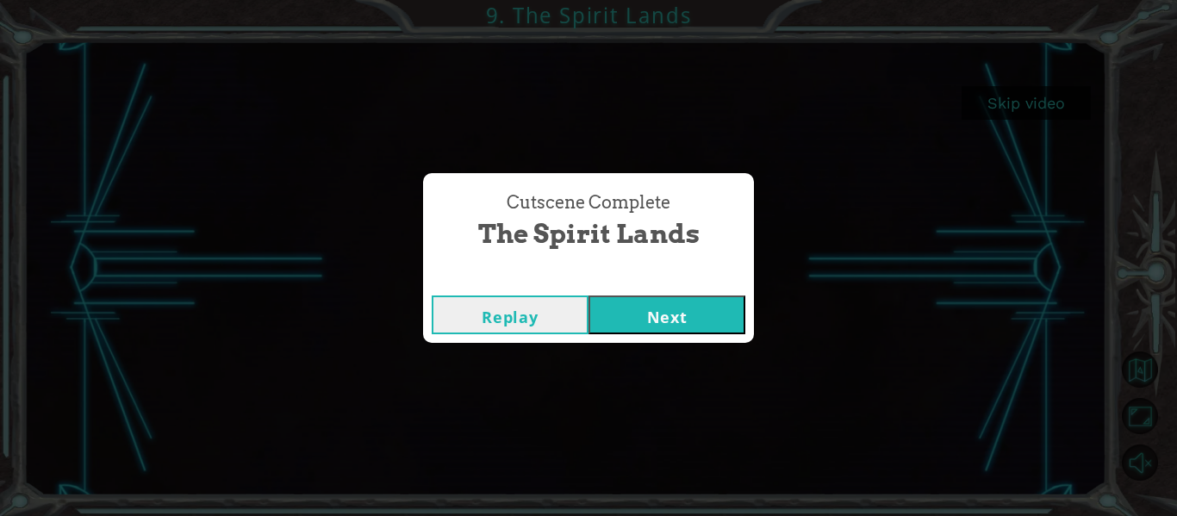
click at [684, 326] on button "Next" at bounding box center [666, 314] width 157 height 39
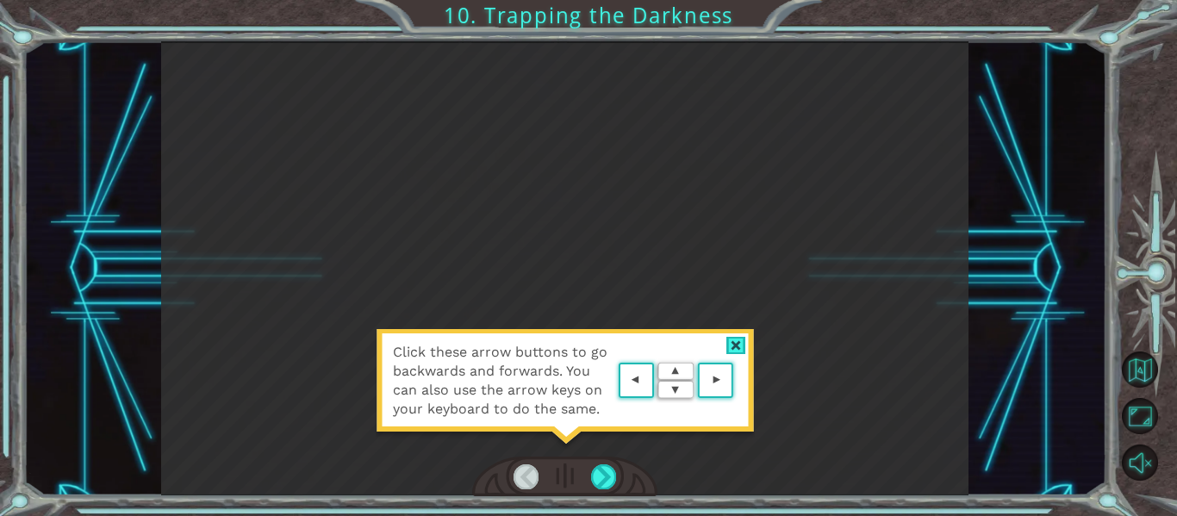
click at [737, 381] on area at bounding box center [737, 381] width 0 height 0
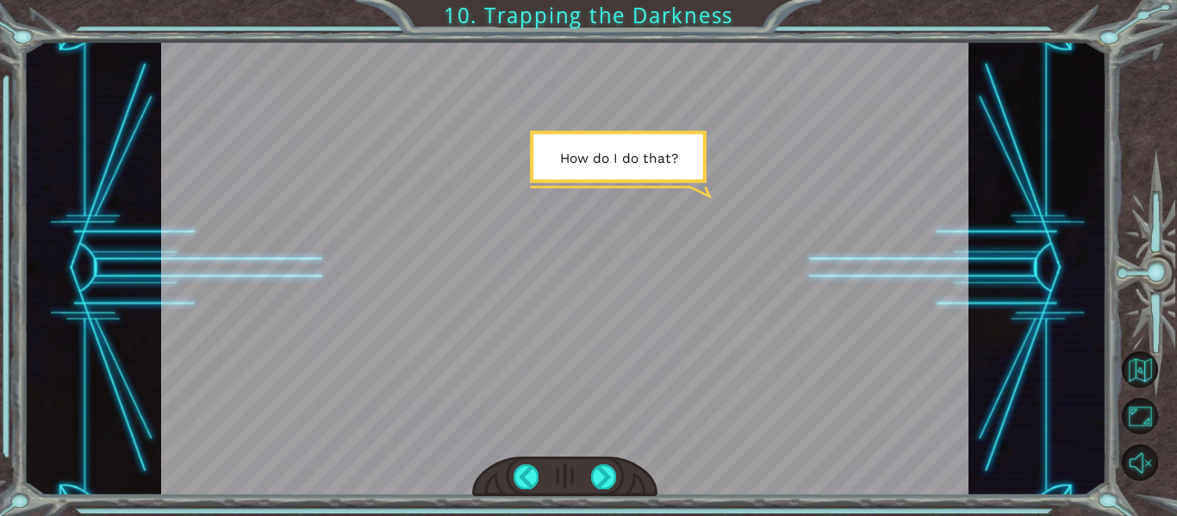
click at [550, 329] on div at bounding box center [565, 268] width 808 height 454
click at [598, 470] on div at bounding box center [603, 476] width 25 height 24
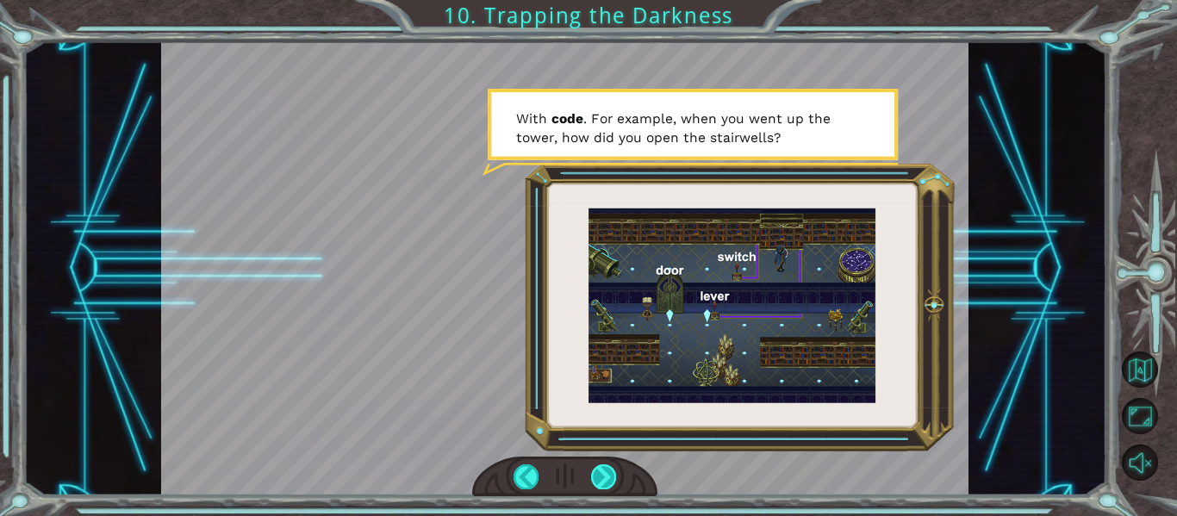
click at [598, 469] on div at bounding box center [603, 476] width 25 height 24
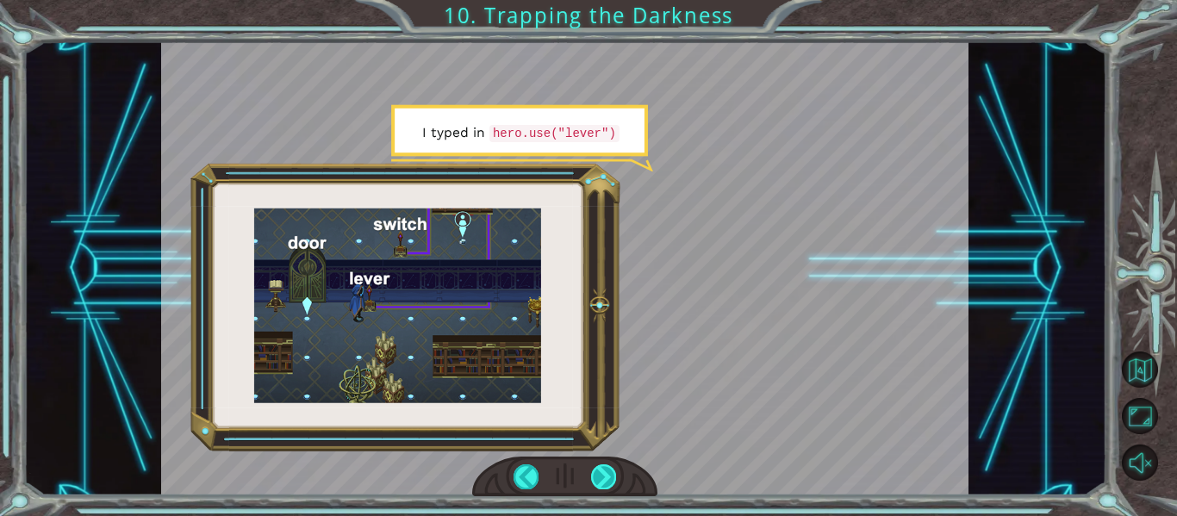
click at [593, 470] on div at bounding box center [603, 476] width 25 height 24
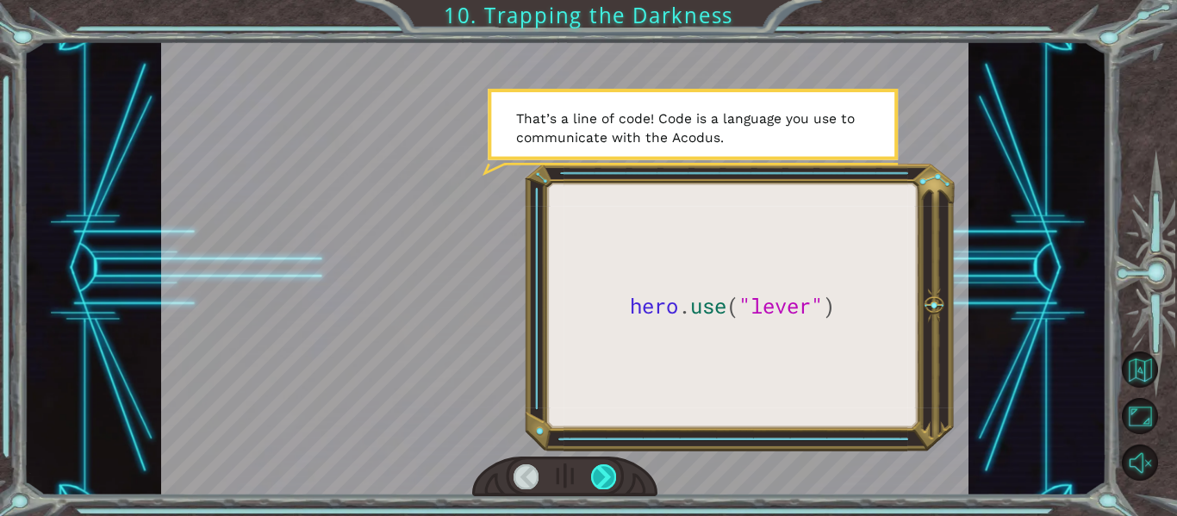
click at [599, 487] on div at bounding box center [603, 476] width 25 height 24
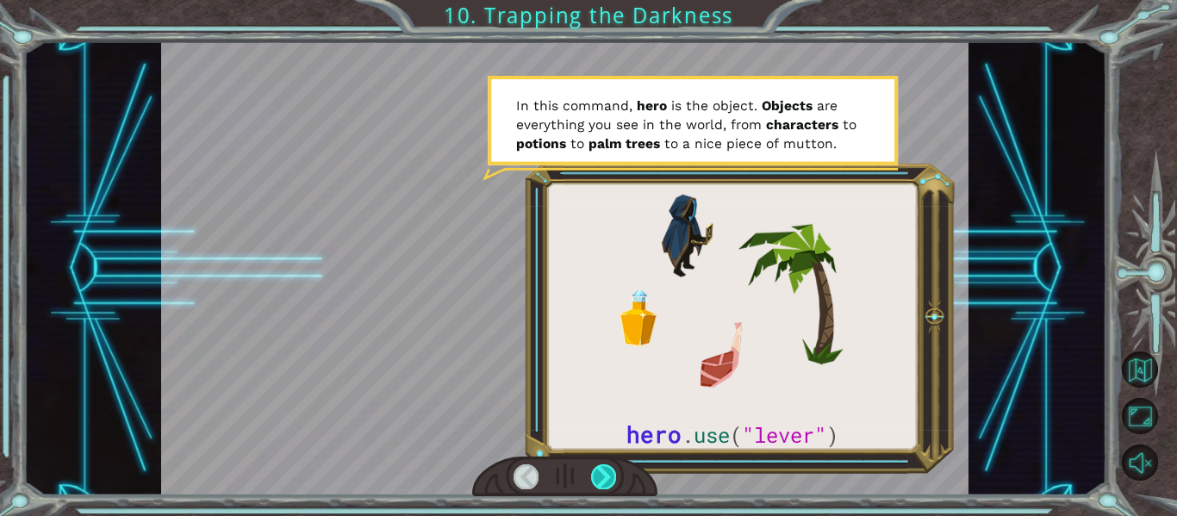
click at [605, 472] on div at bounding box center [603, 476] width 25 height 24
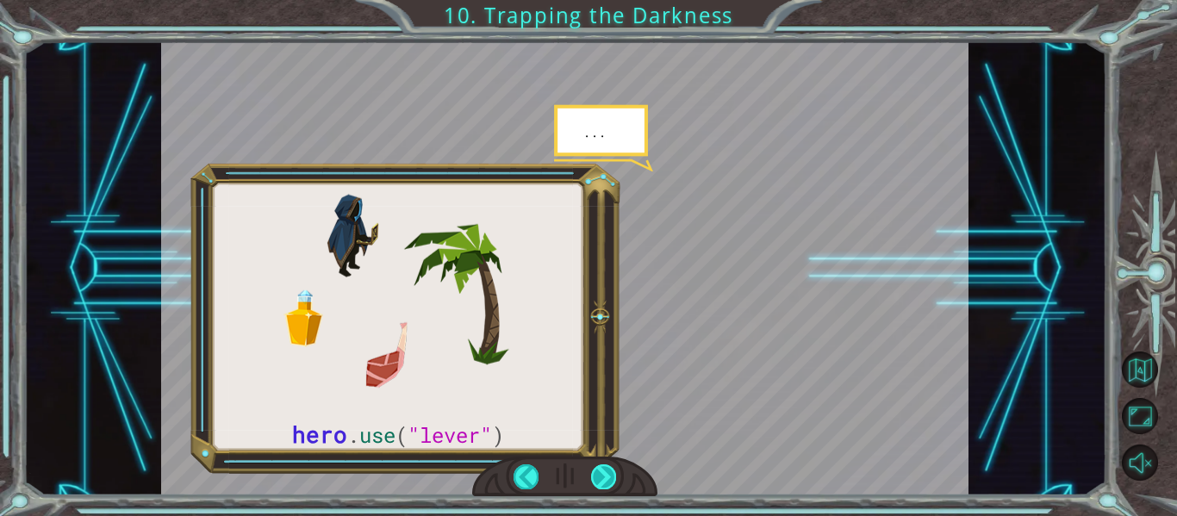
click at [602, 465] on div at bounding box center [603, 476] width 25 height 24
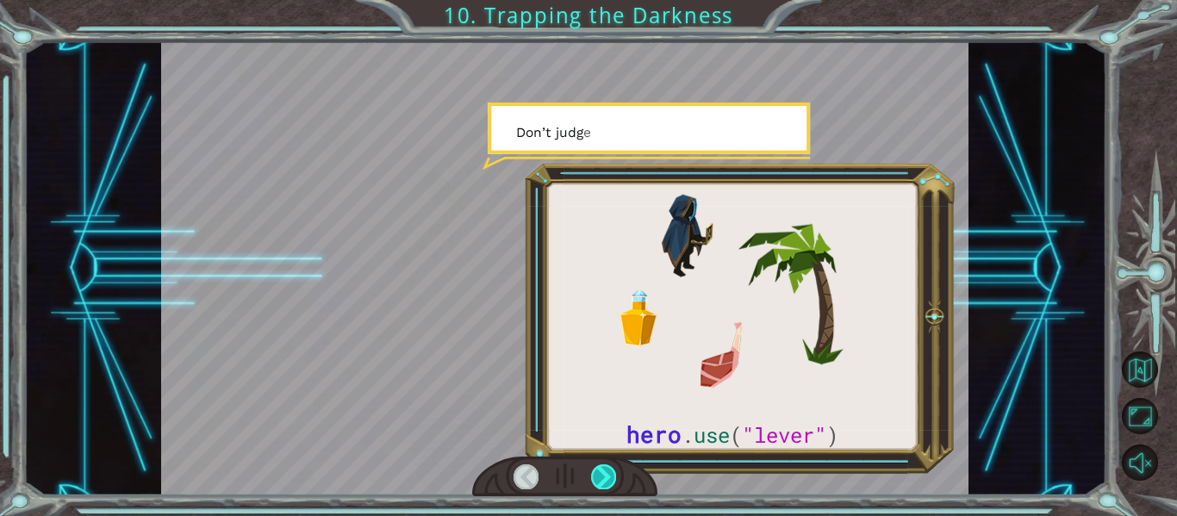
click at [602, 465] on div at bounding box center [603, 476] width 25 height 24
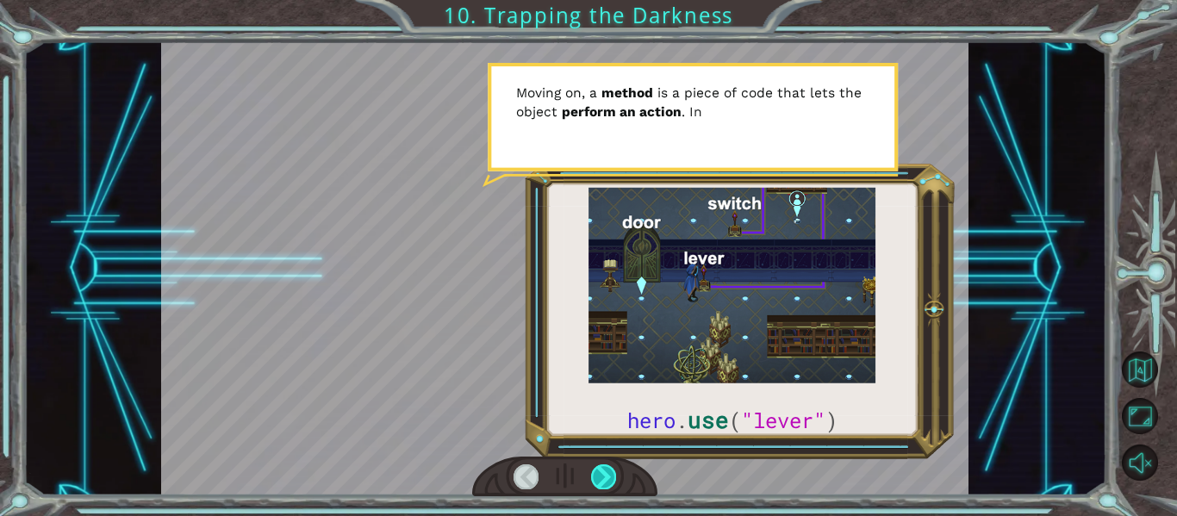
click at [602, 465] on div at bounding box center [603, 476] width 25 height 24
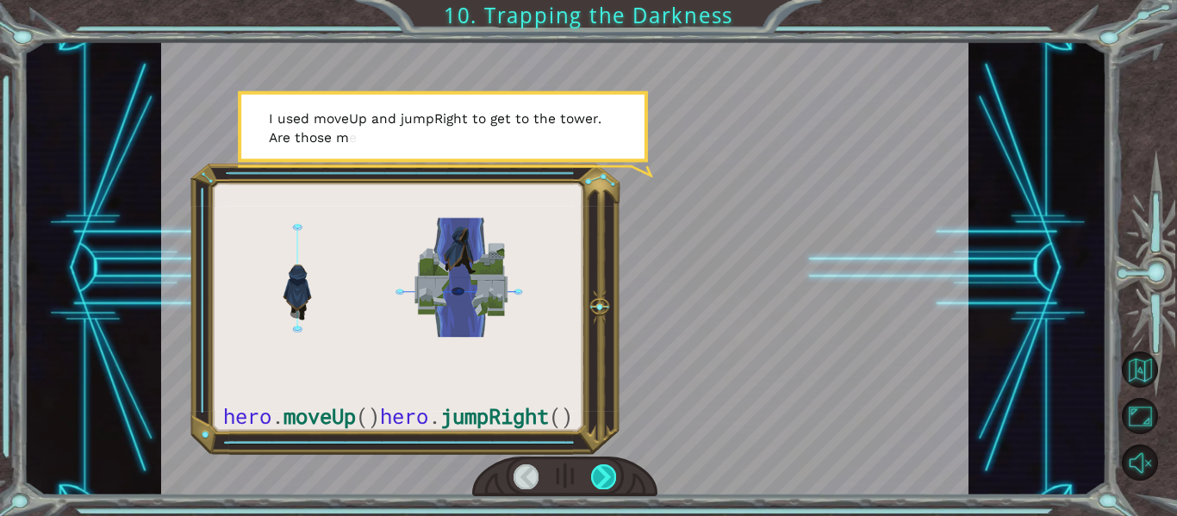
click at [603, 472] on div at bounding box center [603, 476] width 25 height 24
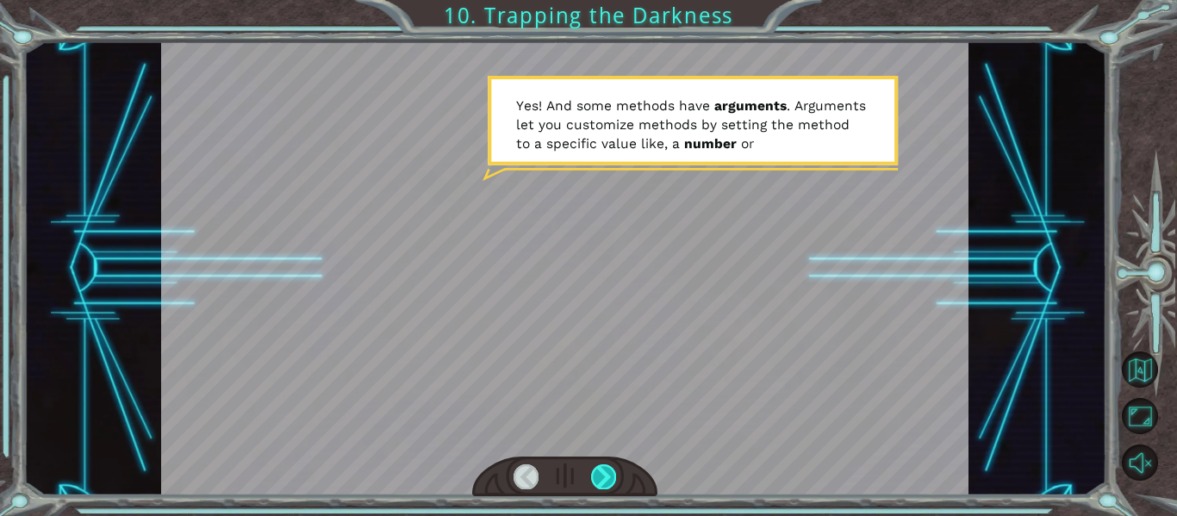
click at [596, 471] on div at bounding box center [603, 476] width 25 height 24
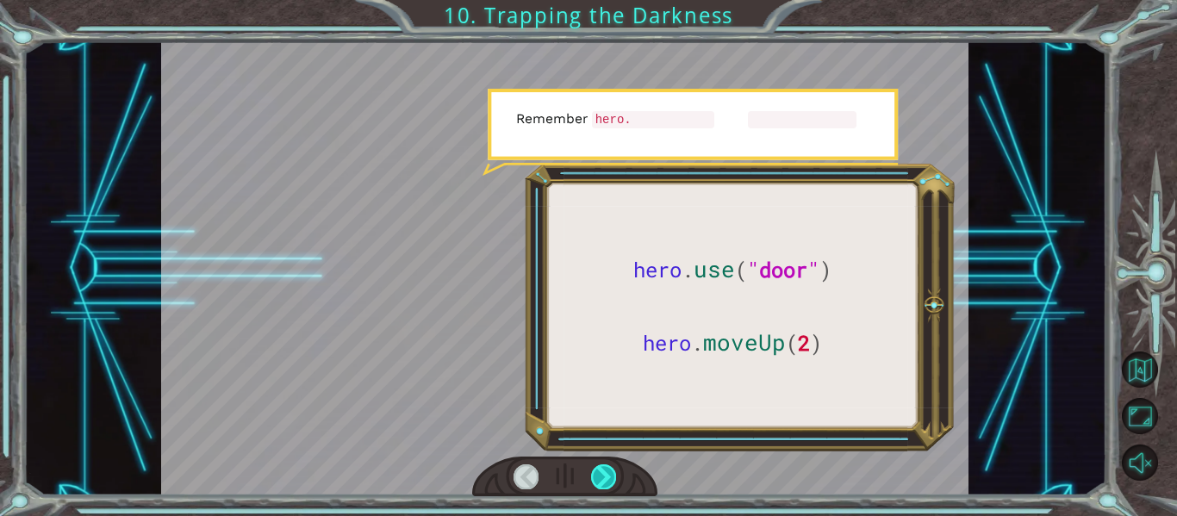
click at [596, 471] on div at bounding box center [603, 476] width 25 height 24
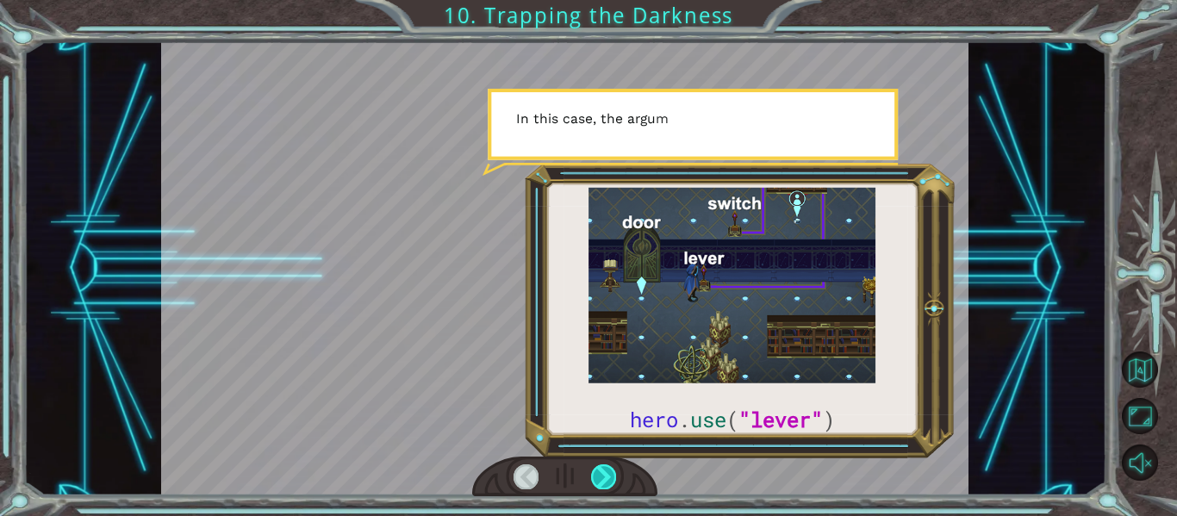
click at [596, 471] on div at bounding box center [603, 476] width 25 height 24
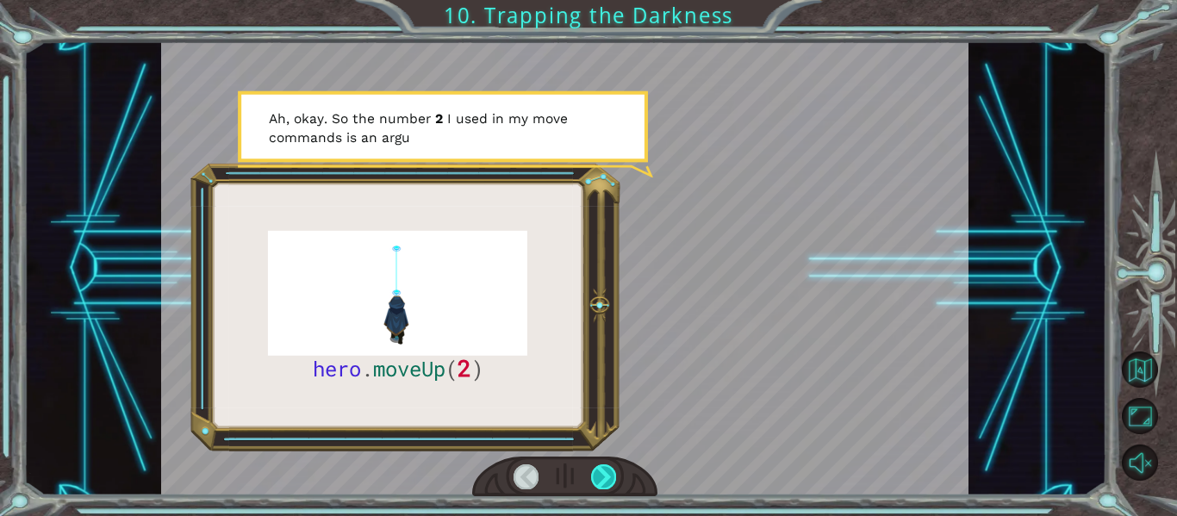
click at [604, 471] on div at bounding box center [603, 476] width 25 height 24
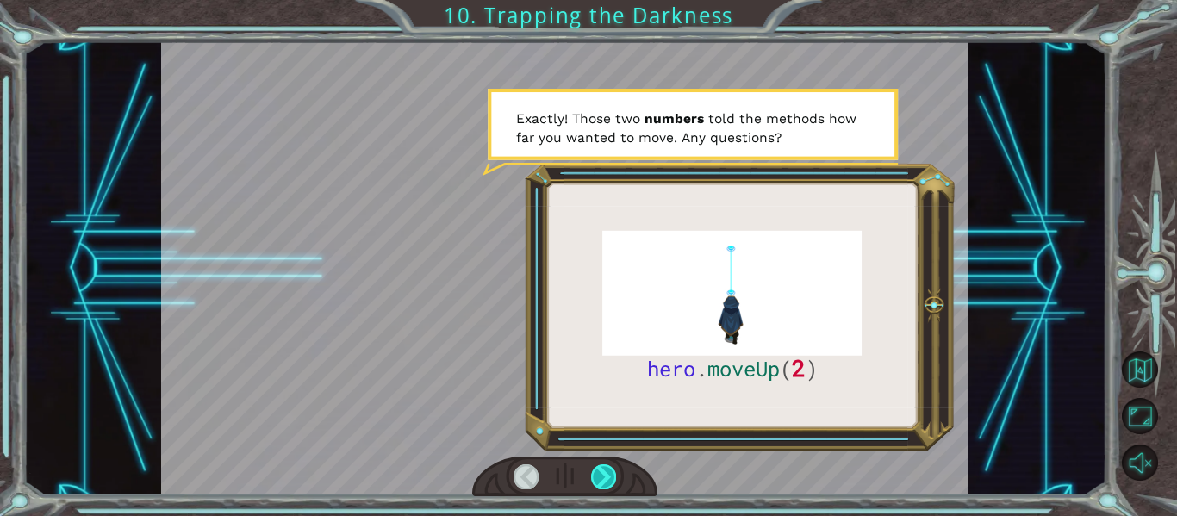
click at [612, 470] on div at bounding box center [603, 476] width 25 height 24
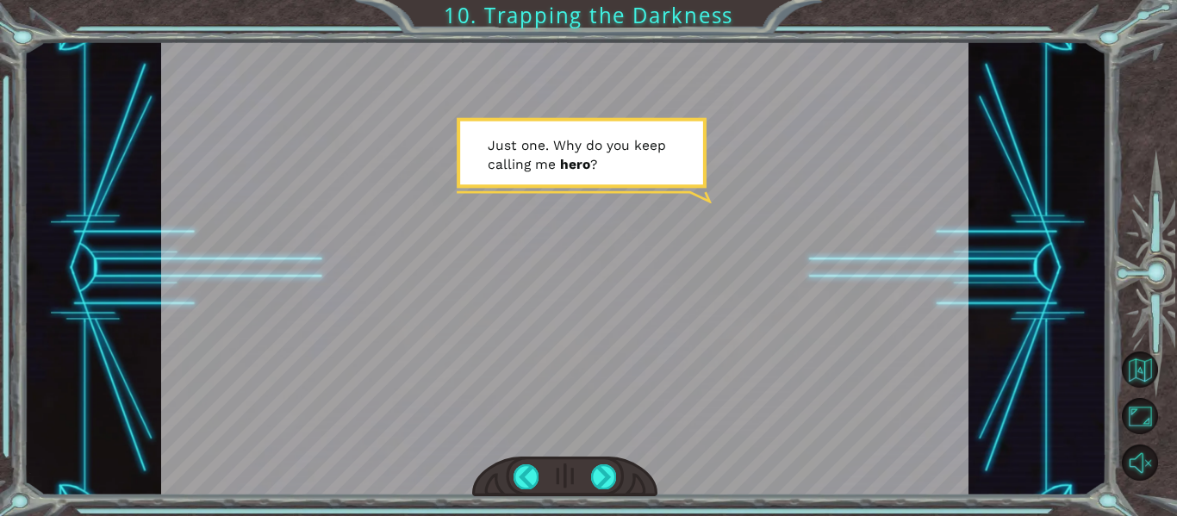
click at [615, 475] on div at bounding box center [565, 476] width 186 height 40
click at [611, 475] on div at bounding box center [603, 476] width 25 height 24
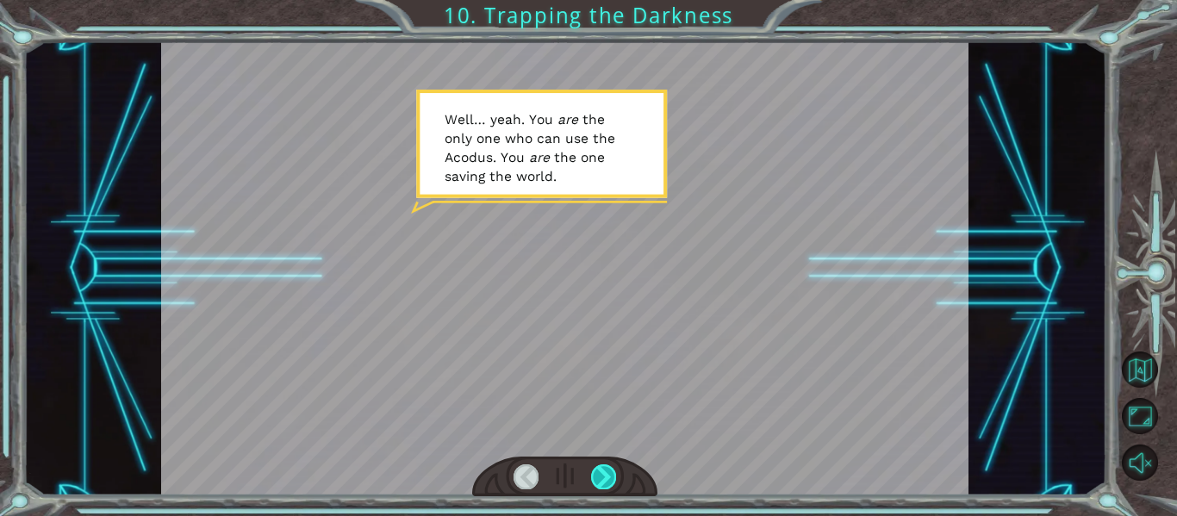
click at [601, 480] on div at bounding box center [603, 476] width 25 height 24
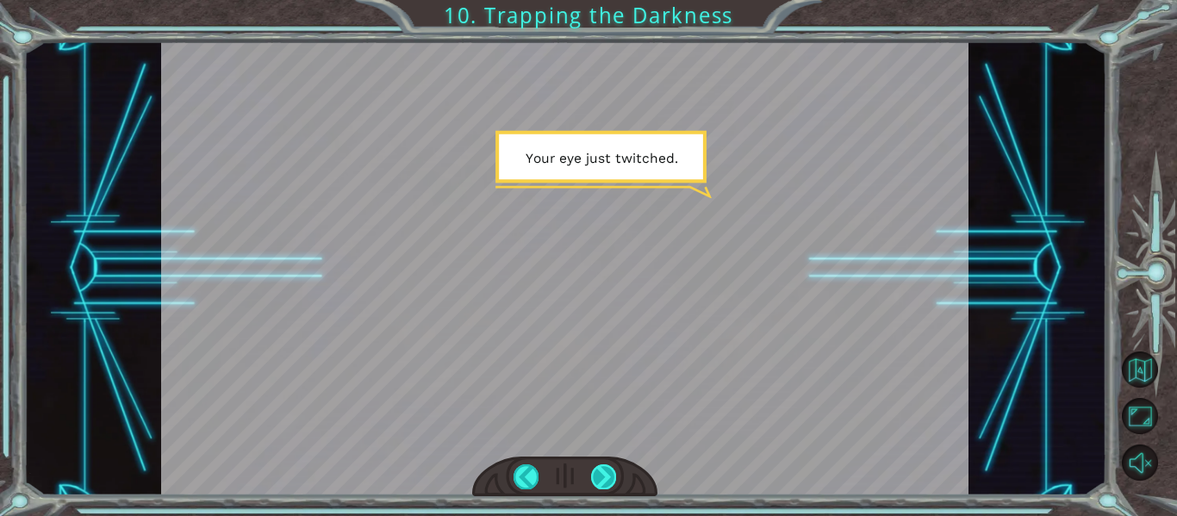
click at [605, 474] on div at bounding box center [603, 476] width 25 height 24
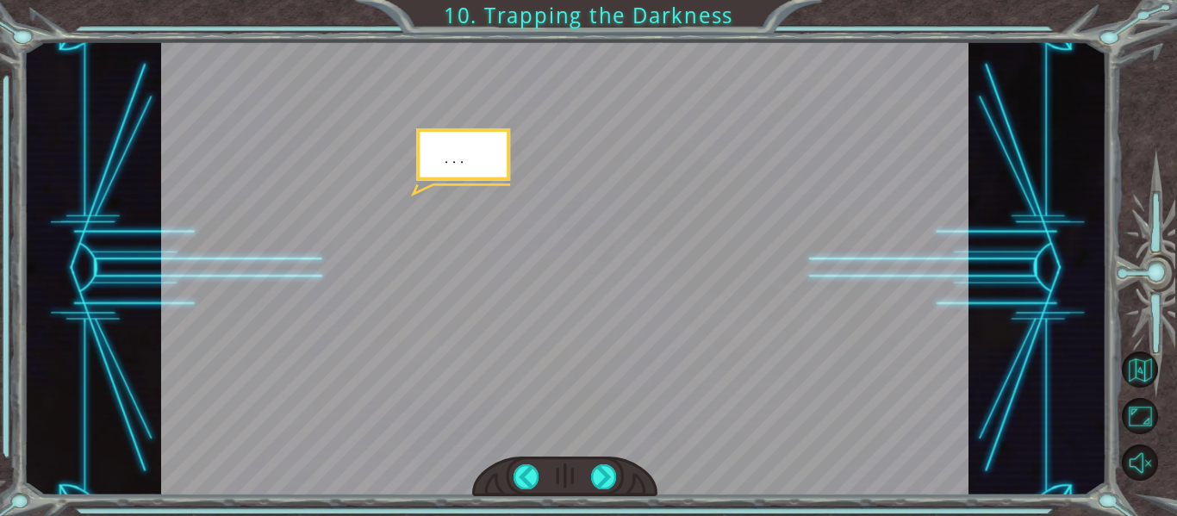
click at [605, 463] on div at bounding box center [565, 476] width 186 height 40
click at [604, 471] on div at bounding box center [603, 476] width 25 height 24
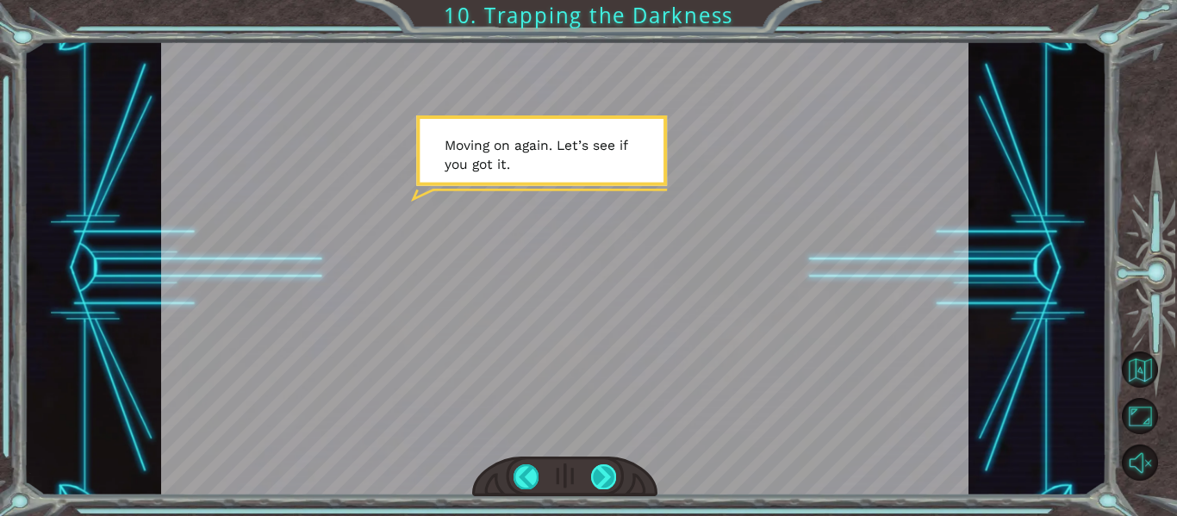
click at [605, 473] on div at bounding box center [603, 476] width 25 height 24
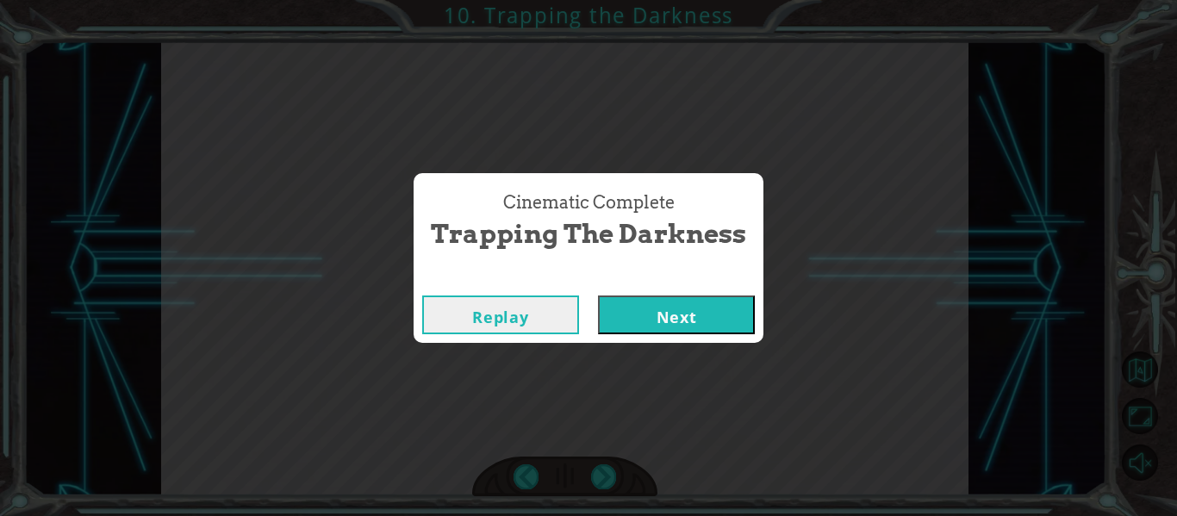
click at [652, 323] on button "Next" at bounding box center [676, 314] width 157 height 39
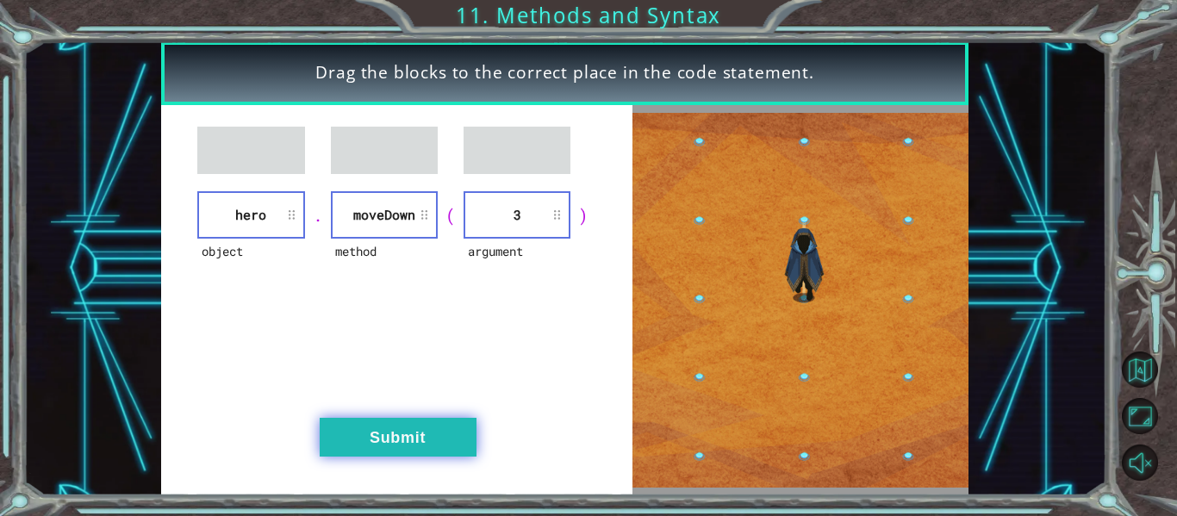
click at [445, 446] on button "Submit" at bounding box center [398, 437] width 157 height 39
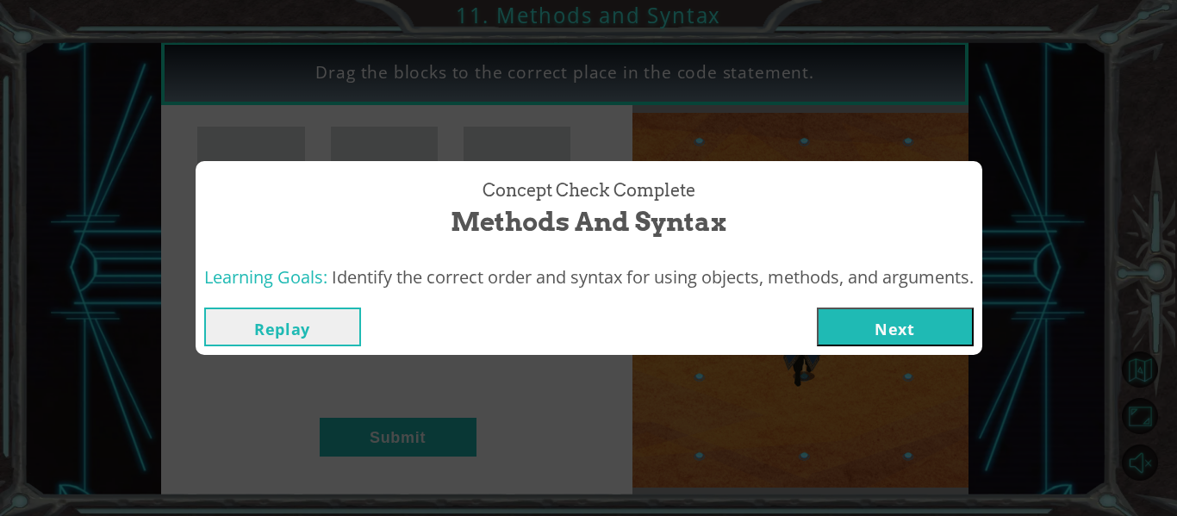
click at [940, 331] on button "Next" at bounding box center [895, 326] width 157 height 39
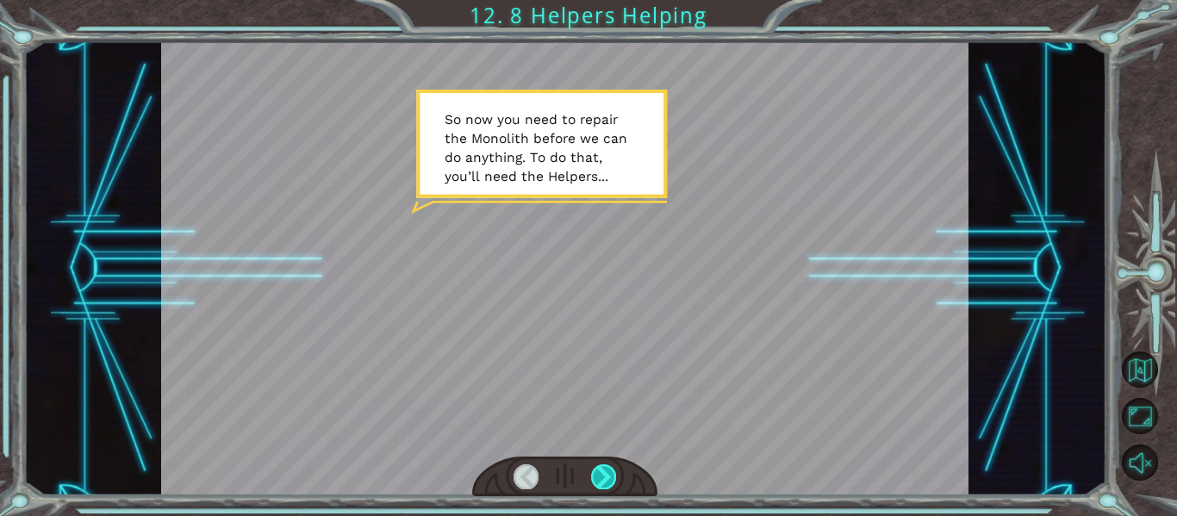
click at [607, 475] on div at bounding box center [603, 476] width 25 height 24
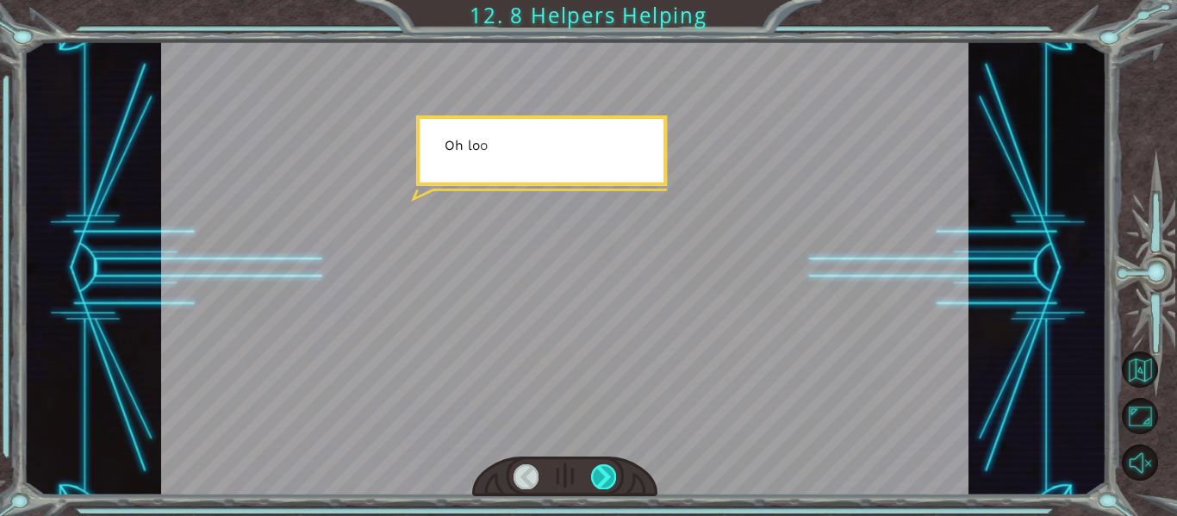
click at [607, 475] on div at bounding box center [603, 476] width 25 height 24
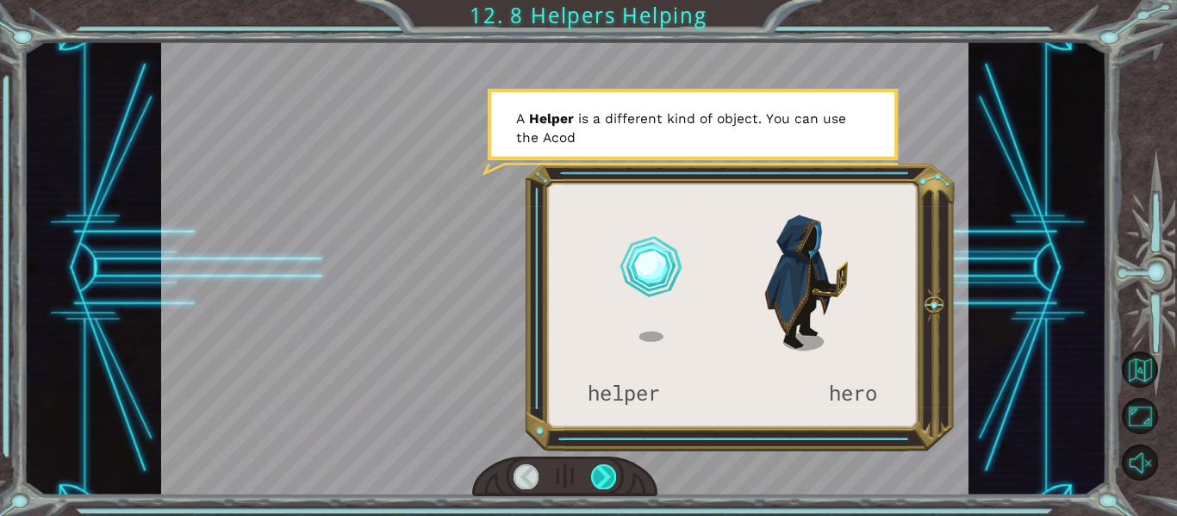
click at [604, 471] on div at bounding box center [603, 476] width 25 height 24
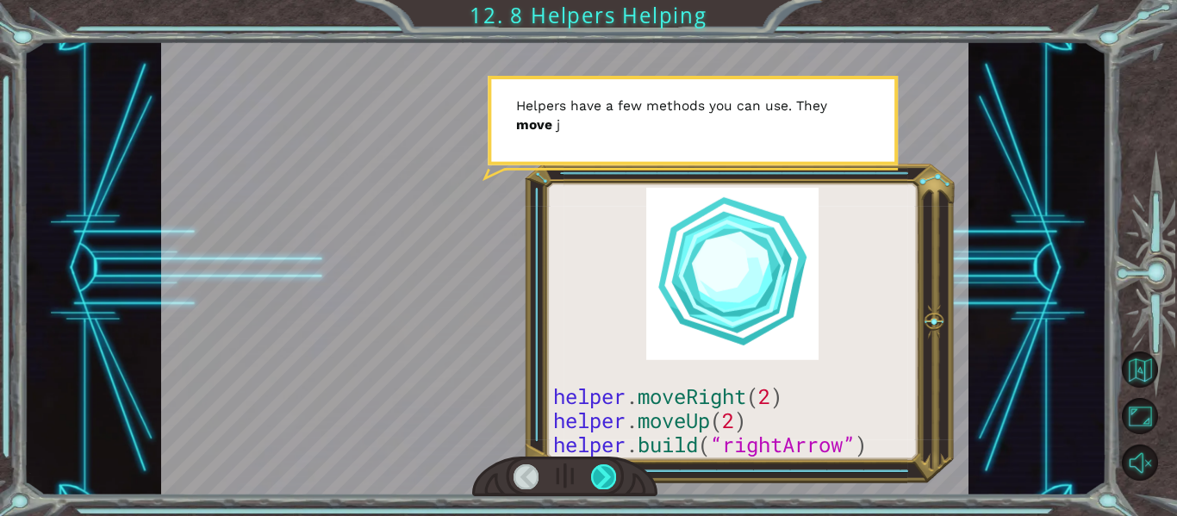
click at [599, 467] on div at bounding box center [603, 476] width 25 height 24
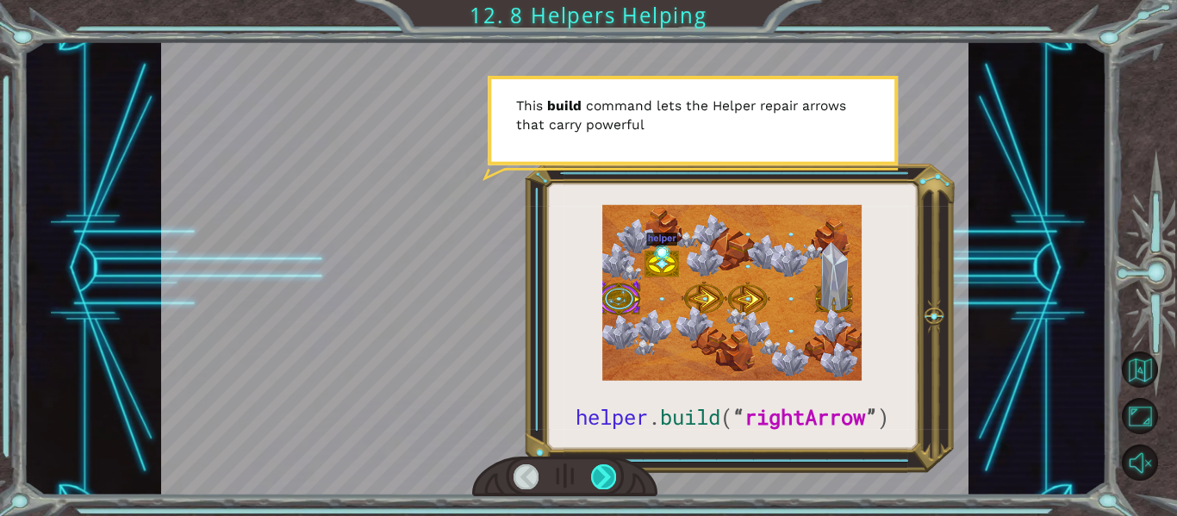
click at [597, 467] on div at bounding box center [603, 476] width 25 height 24
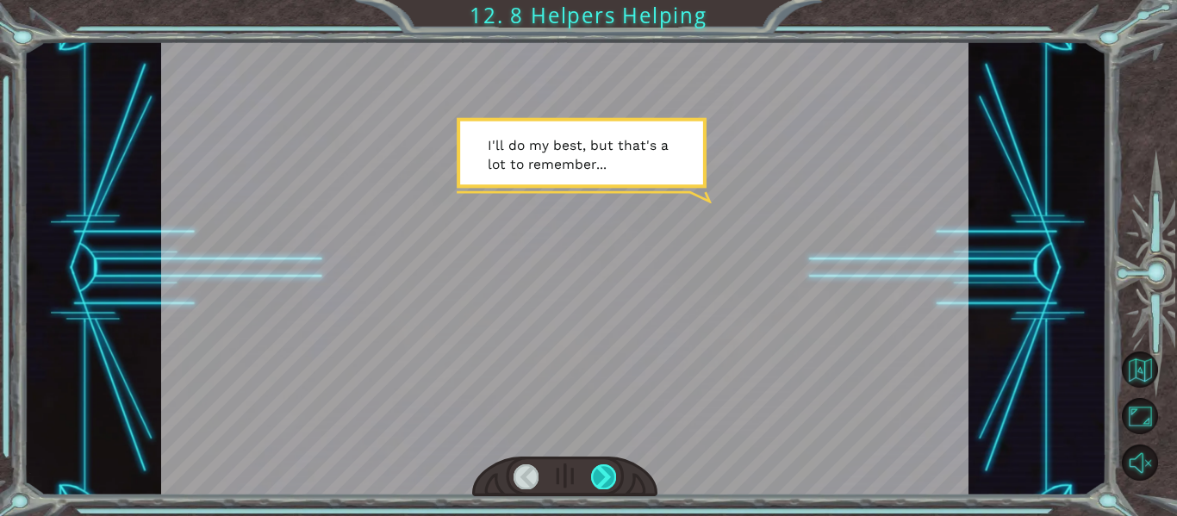
click at [597, 467] on div at bounding box center [603, 476] width 25 height 24
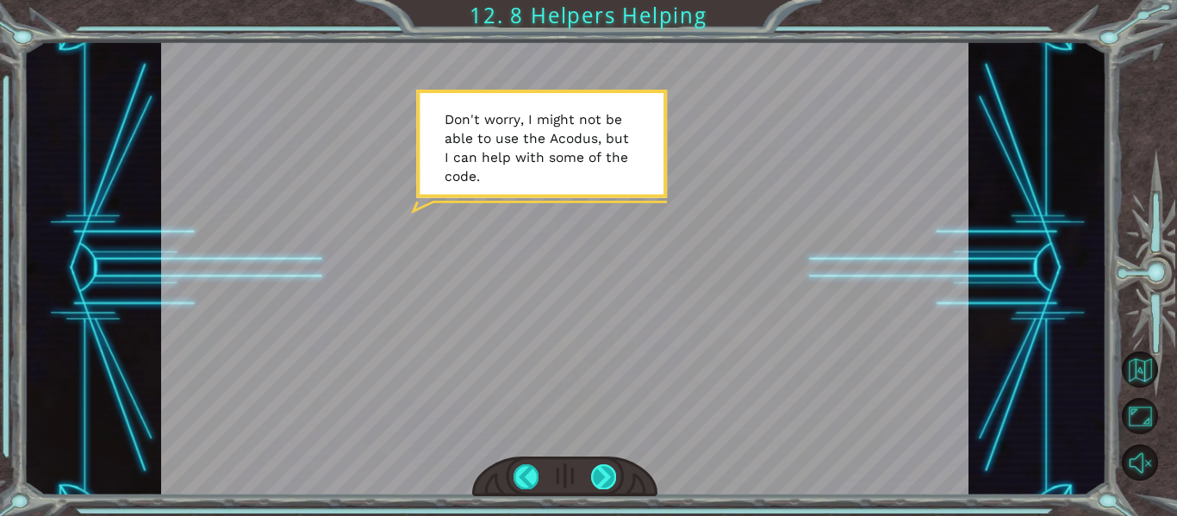
click at [597, 468] on div at bounding box center [603, 476] width 25 height 24
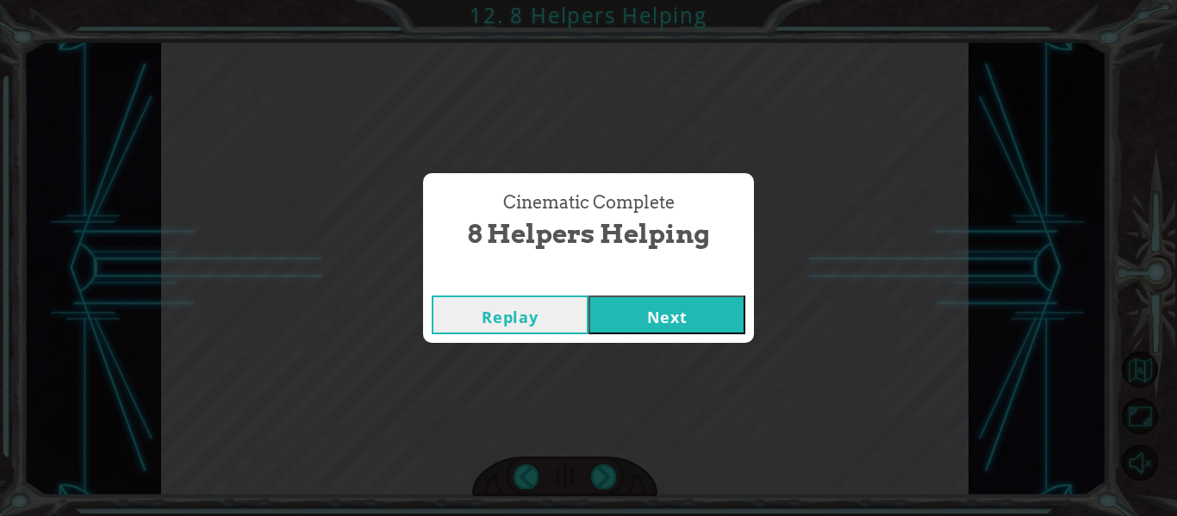
click at [661, 326] on button "Next" at bounding box center [666, 314] width 157 height 39
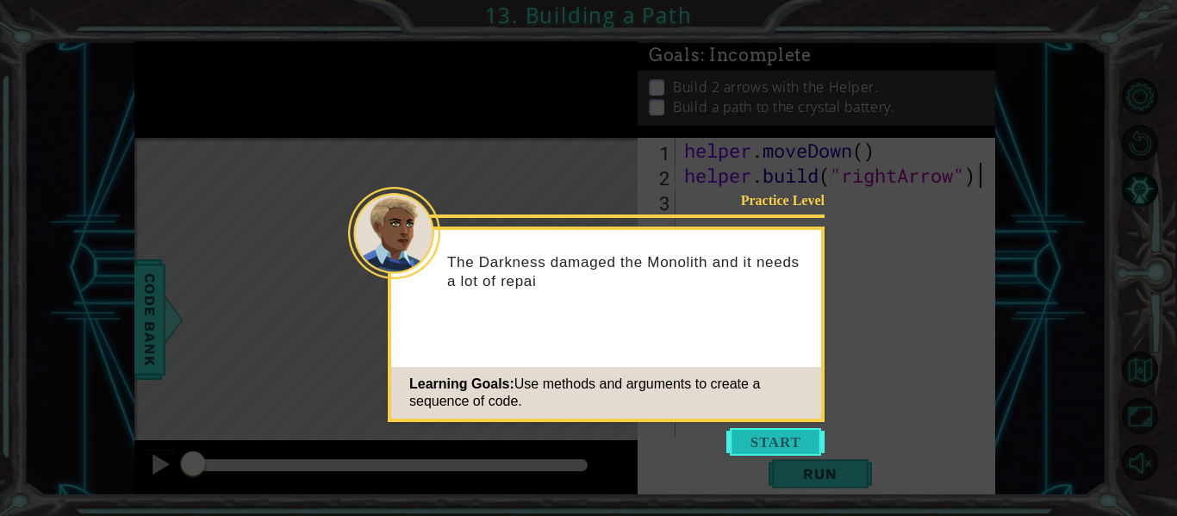
click at [752, 435] on button "Start" at bounding box center [775, 442] width 98 height 28
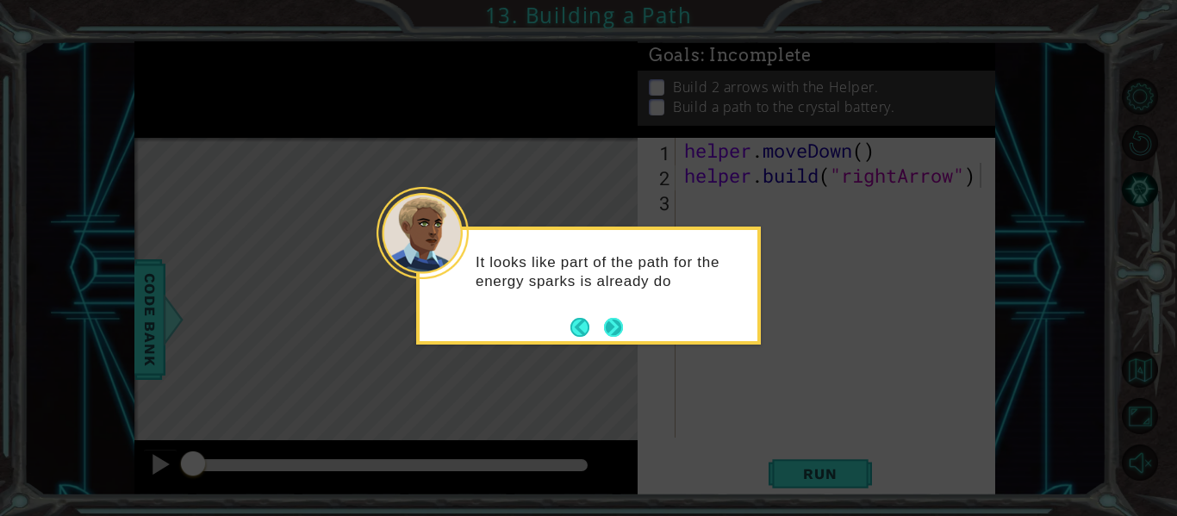
click at [602, 326] on button "Back" at bounding box center [587, 327] width 34 height 19
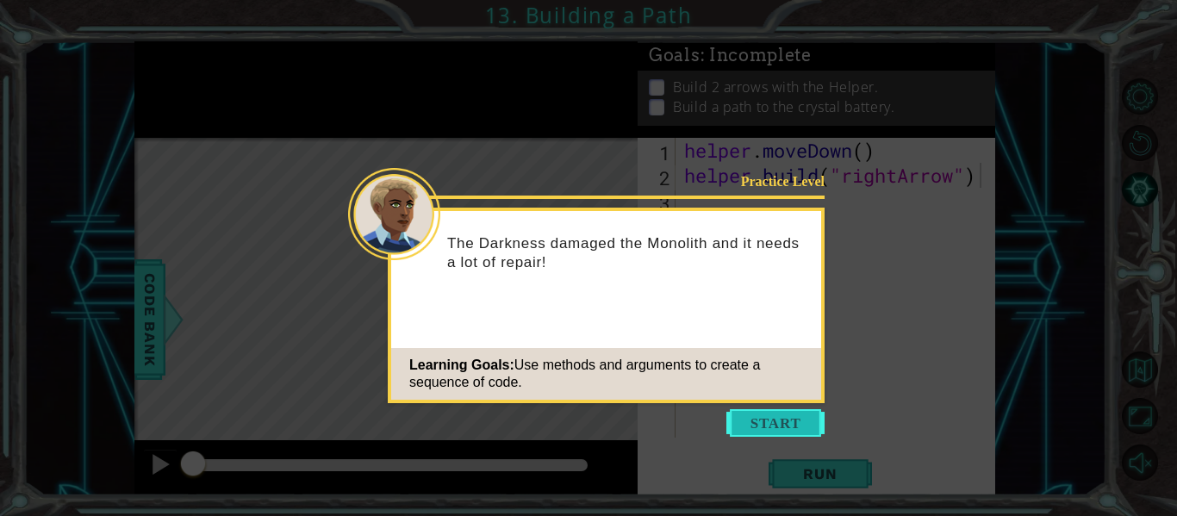
click at [733, 417] on button "Start" at bounding box center [775, 423] width 98 height 28
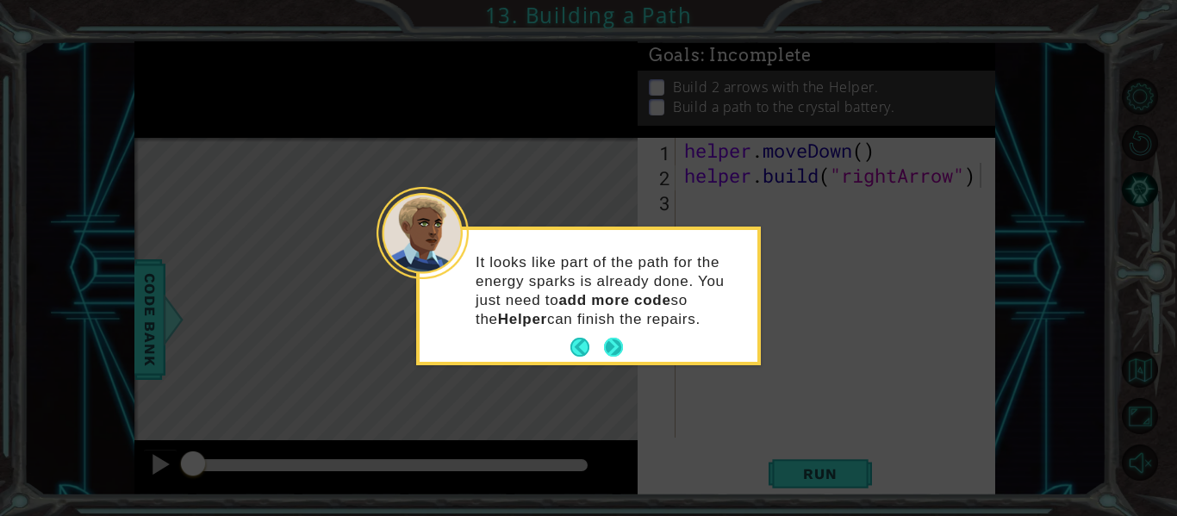
click at [614, 352] on button "Next" at bounding box center [614, 348] width 20 height 20
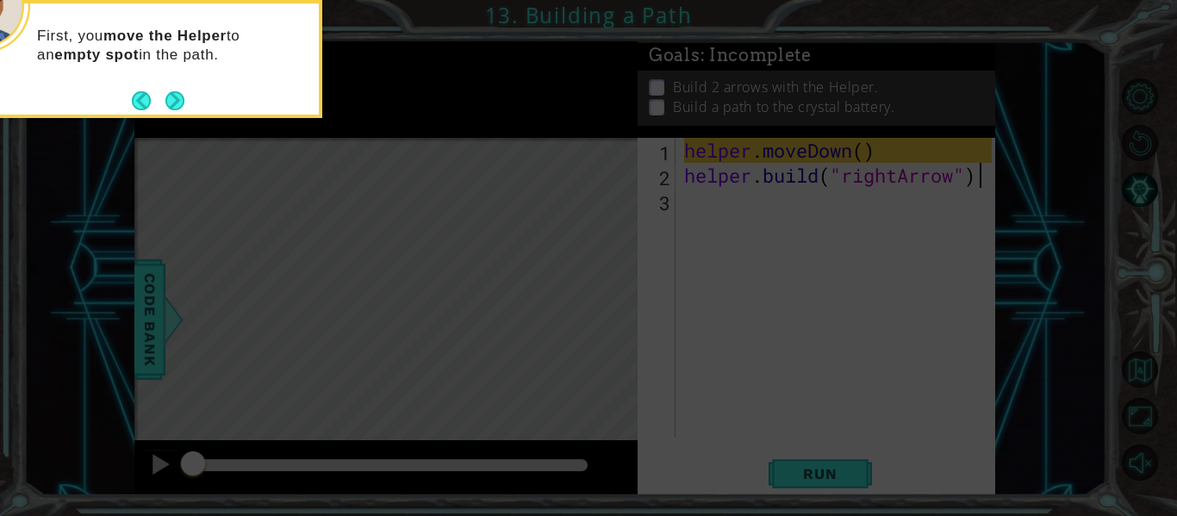
click at [604, 294] on icon at bounding box center [588, 77] width 1177 height 878
click at [176, 99] on button "Next" at bounding box center [174, 100] width 19 height 19
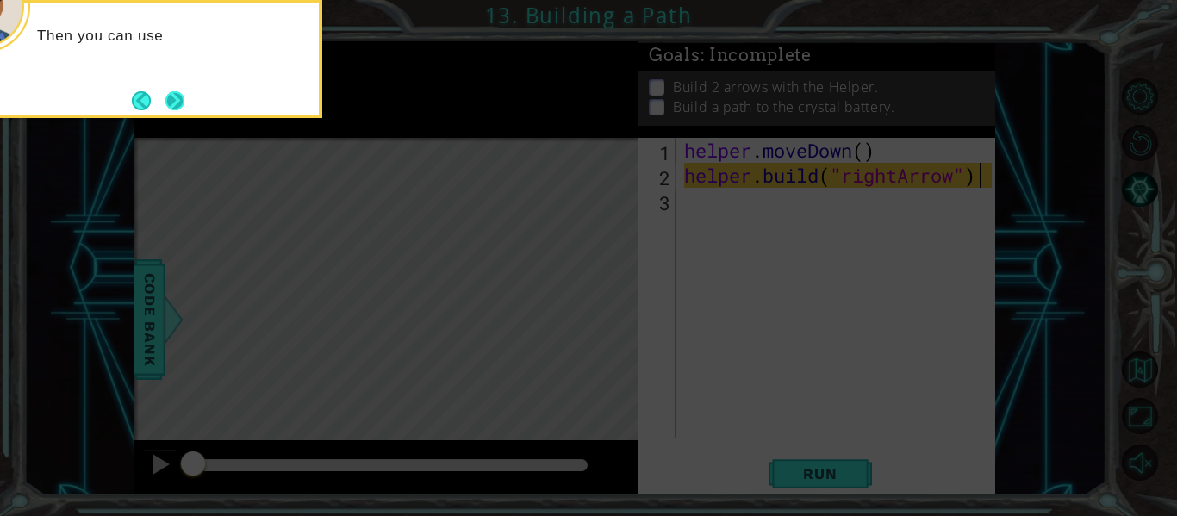
click at [170, 100] on button "Next" at bounding box center [174, 100] width 19 height 19
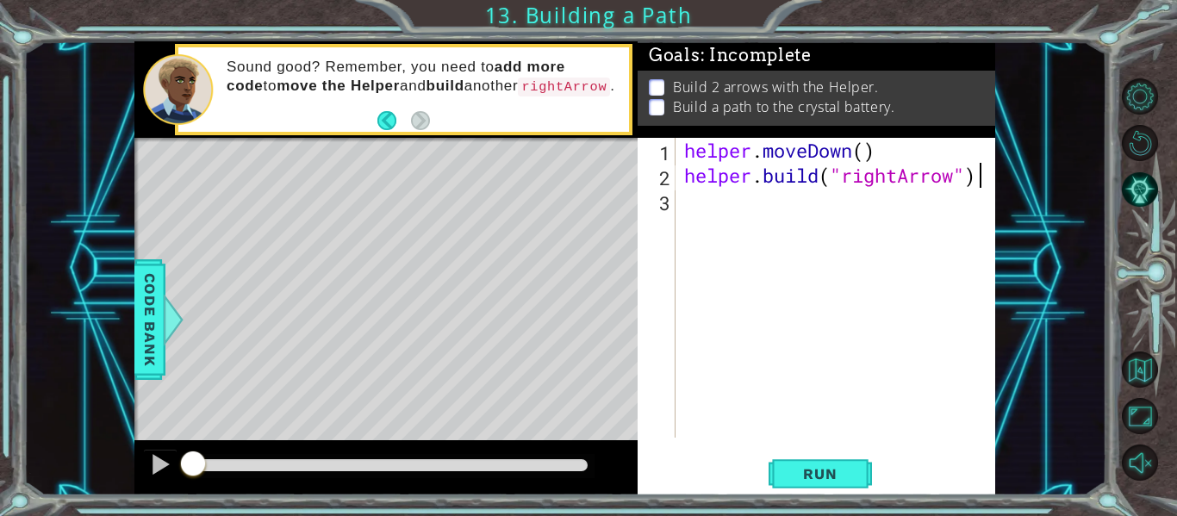
click at [698, 209] on div "helper . moveDown ( ) helper . build ( "rightArrow" )" at bounding box center [840, 313] width 320 height 350
click at [271, 253] on div "Level Map" at bounding box center [532, 391] width 796 height 507
click at [682, 202] on div "helper . moveDown ( ) helper . build ( "rightArrow" )" at bounding box center [840, 313] width 320 height 350
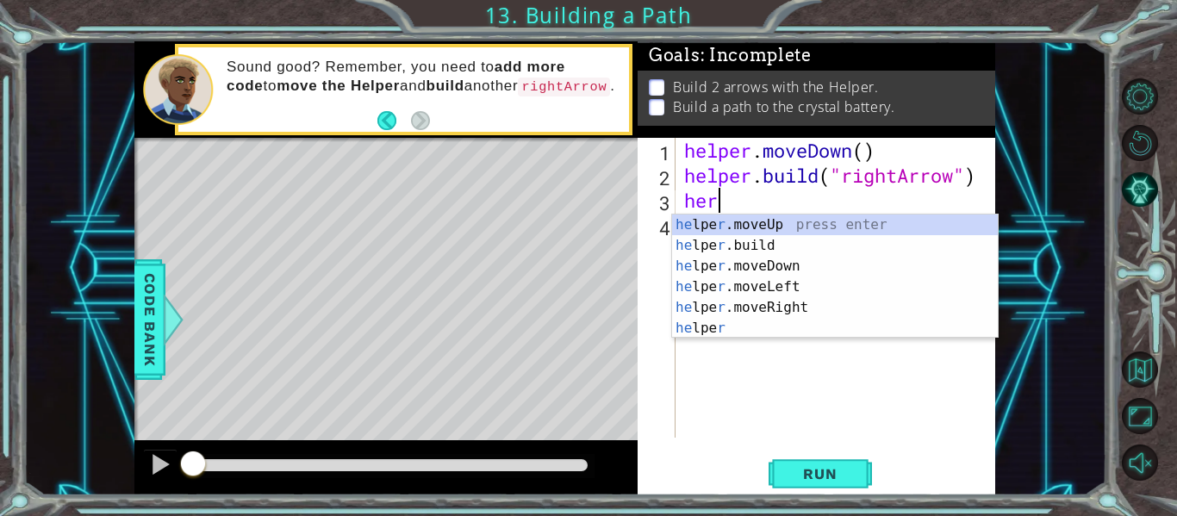
scroll to position [0, 1]
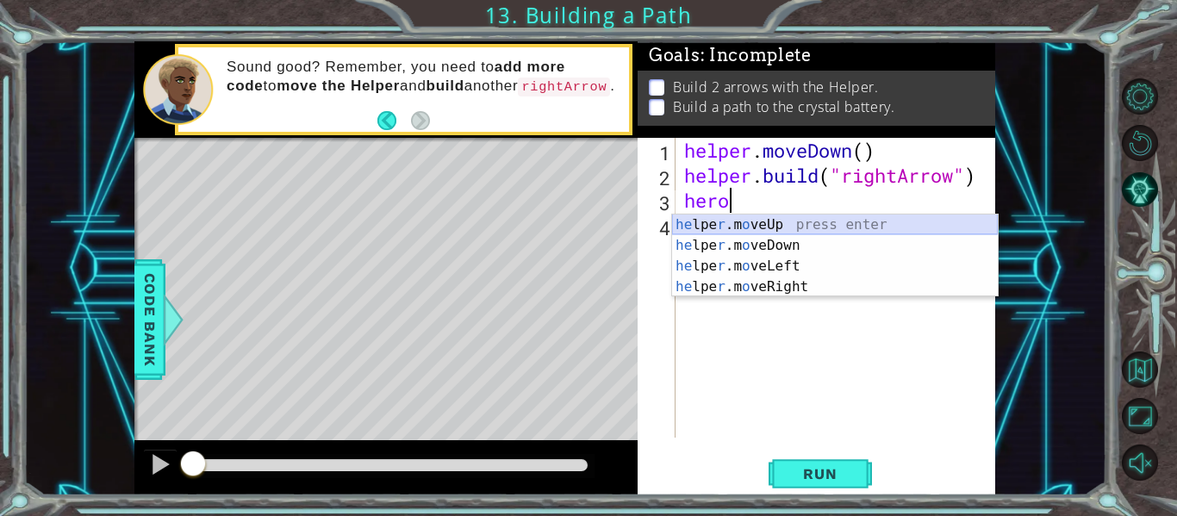
click at [767, 218] on div "he lpe r .m o veUp press enter he lpe r .m o veDown press enter he lpe r .m o v…" at bounding box center [835, 276] width 326 height 124
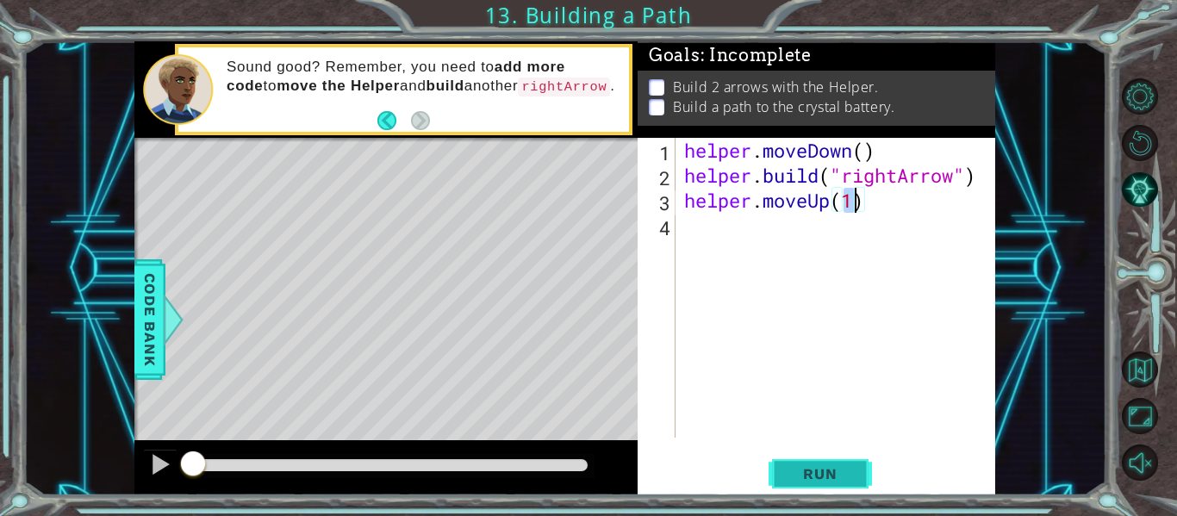
type textarea "helper.moveUp(1)"
click at [831, 471] on span "Run" at bounding box center [820, 473] width 68 height 17
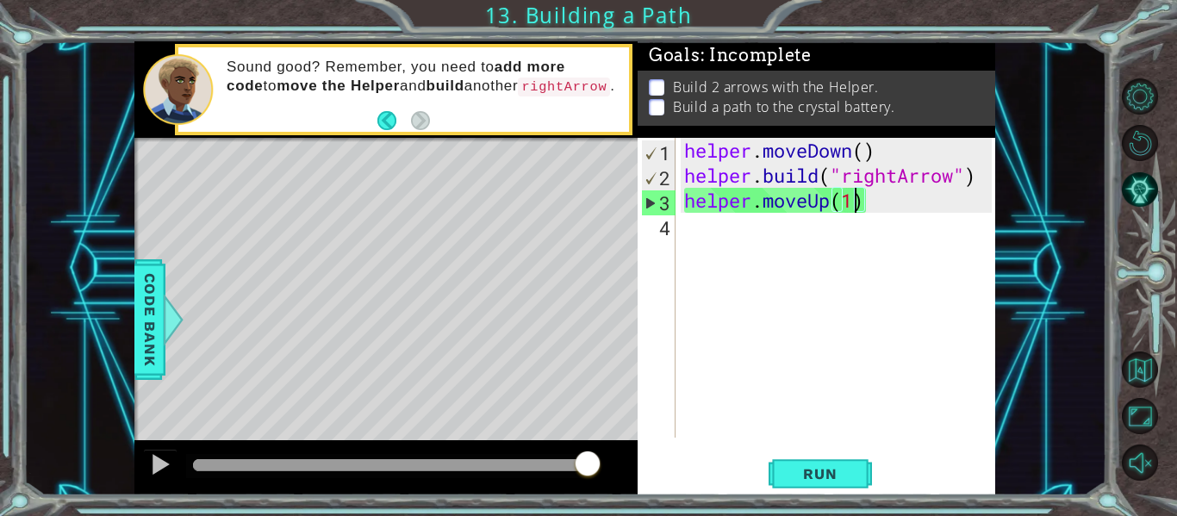
click at [731, 255] on div "helper . moveDown ( ) helper . build ( "rightArrow" ) helper . moveUp ( 1 )" at bounding box center [840, 313] width 320 height 350
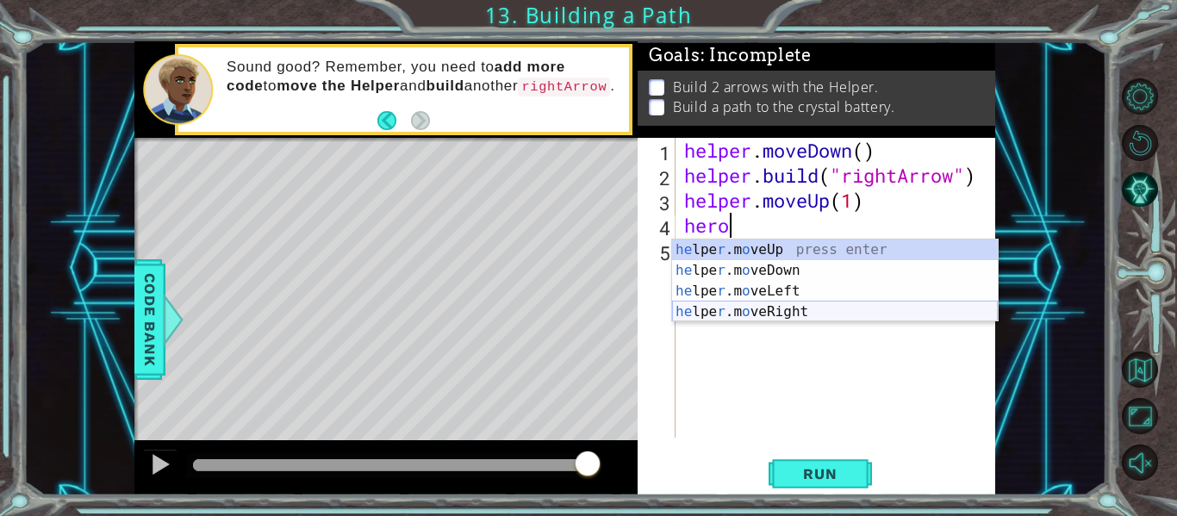
click at [768, 305] on div "he lpe r .m o veUp press enter he lpe r .m o veDown press enter he lpe r .m o v…" at bounding box center [835, 301] width 326 height 124
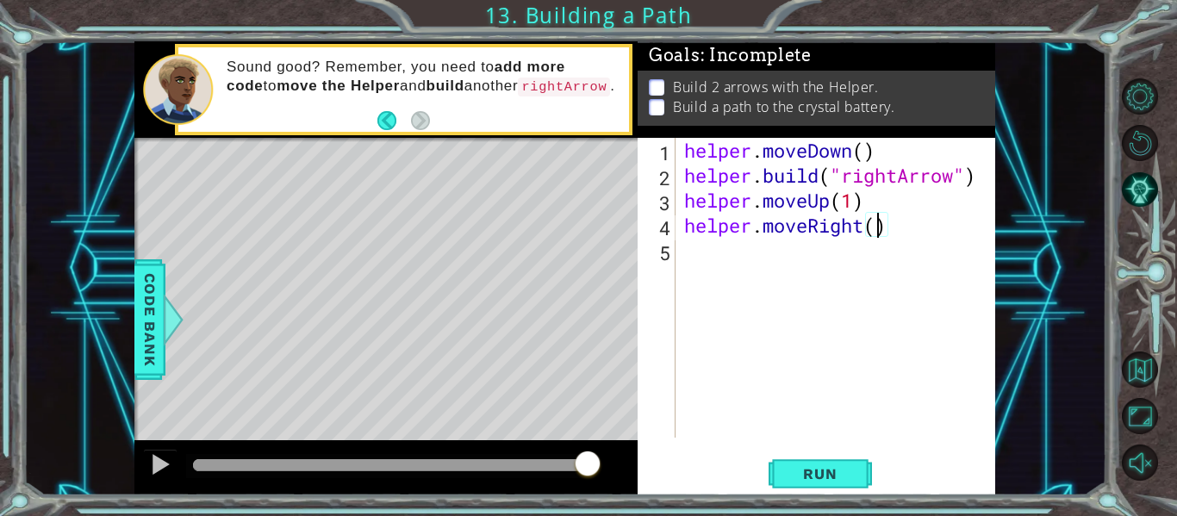
type textarea "helper.moveRight(3)"
click at [736, 264] on div "helper . moveDown ( ) helper . build ( "rightArrow" ) helper . moveUp ( 1 ) hel…" at bounding box center [840, 313] width 320 height 350
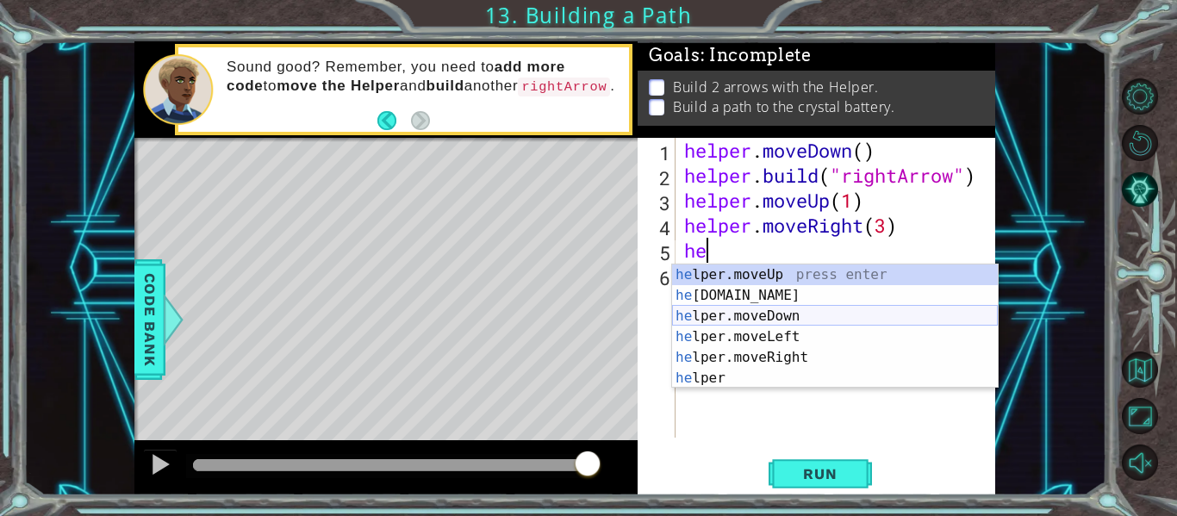
click at [739, 314] on div "he lper.moveUp press enter he lper.build press enter he lper.moveDown press ent…" at bounding box center [835, 346] width 326 height 165
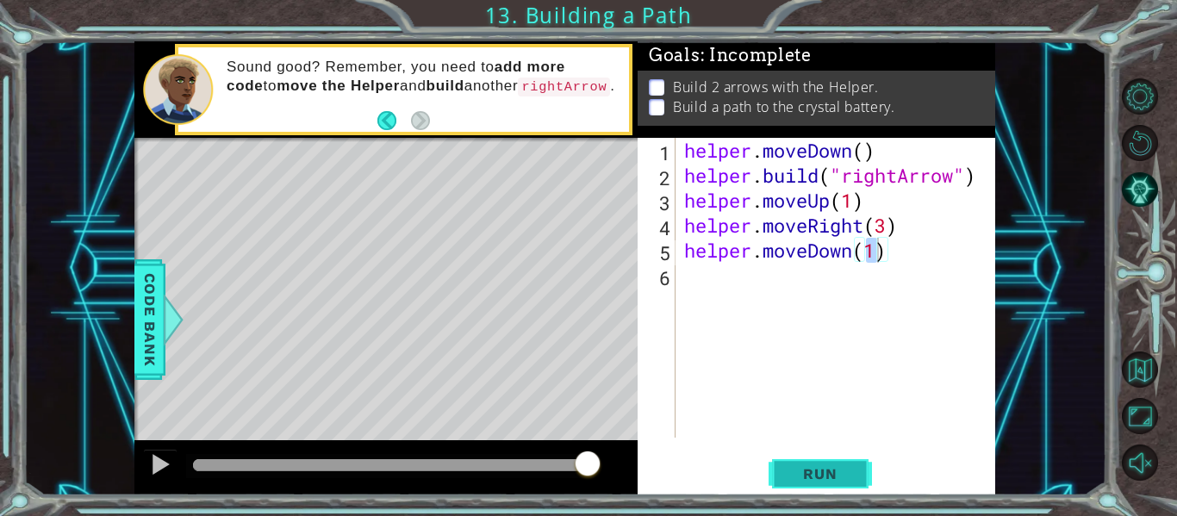
click at [802, 466] on span "Run" at bounding box center [820, 473] width 68 height 17
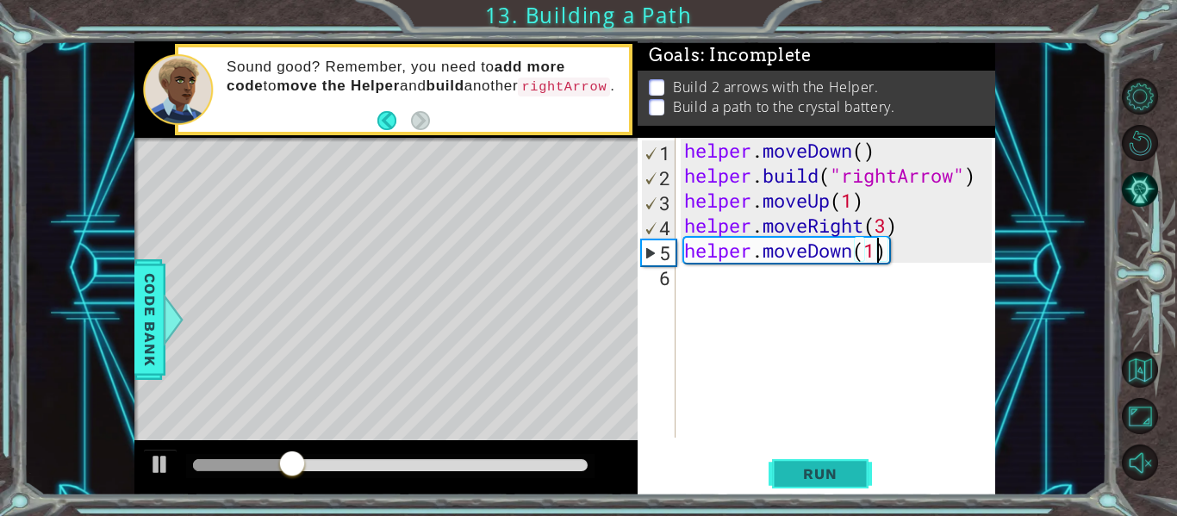
click at [809, 472] on span "Run" at bounding box center [820, 473] width 68 height 17
click at [805, 475] on span "Run" at bounding box center [820, 473] width 68 height 17
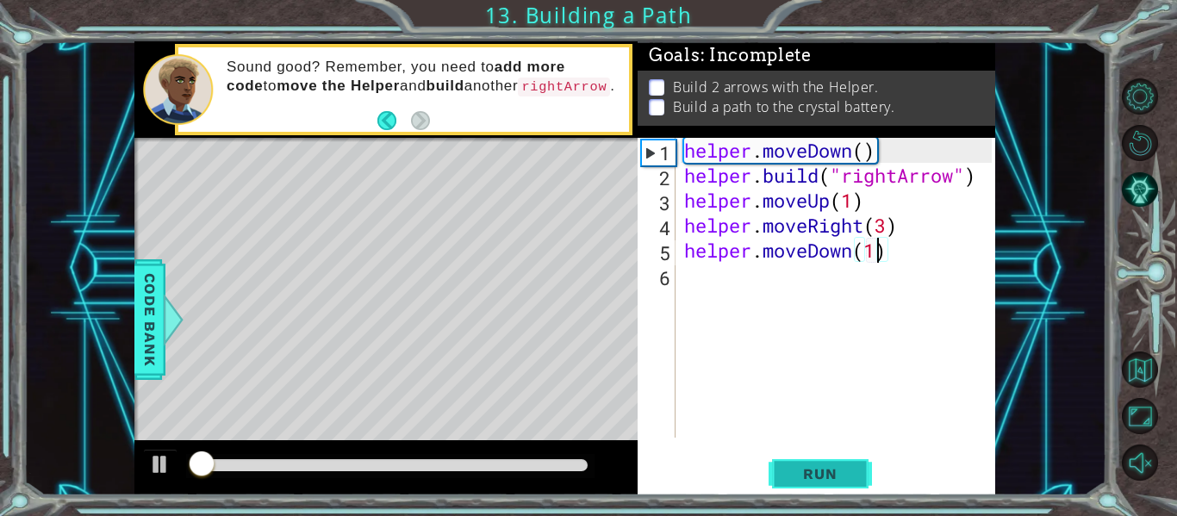
click at [805, 475] on span "Run" at bounding box center [820, 473] width 68 height 17
click at [804, 475] on span "Run" at bounding box center [820, 473] width 68 height 17
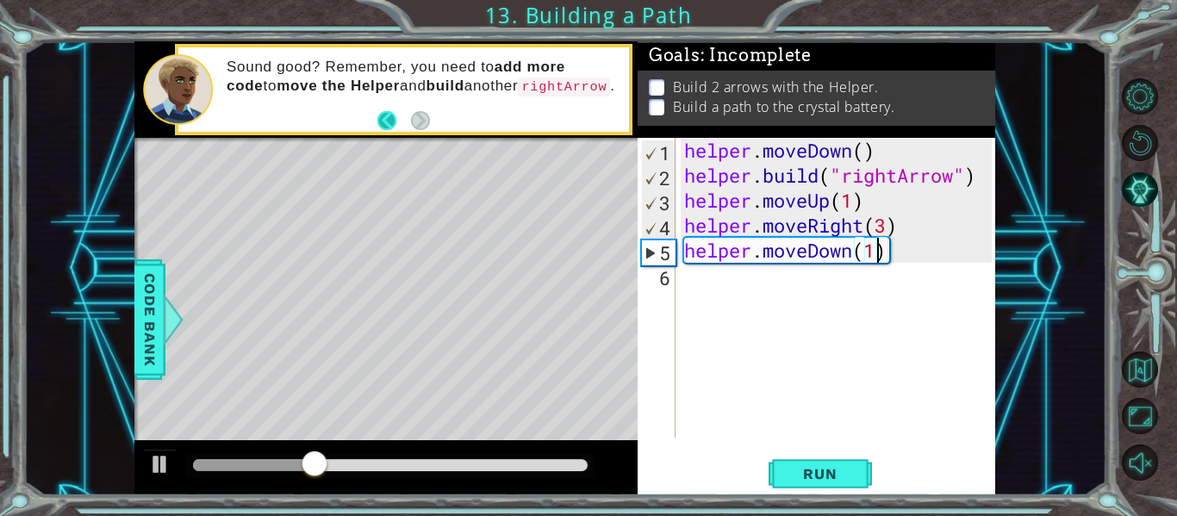
click at [388, 119] on button "Back" at bounding box center [394, 120] width 34 height 19
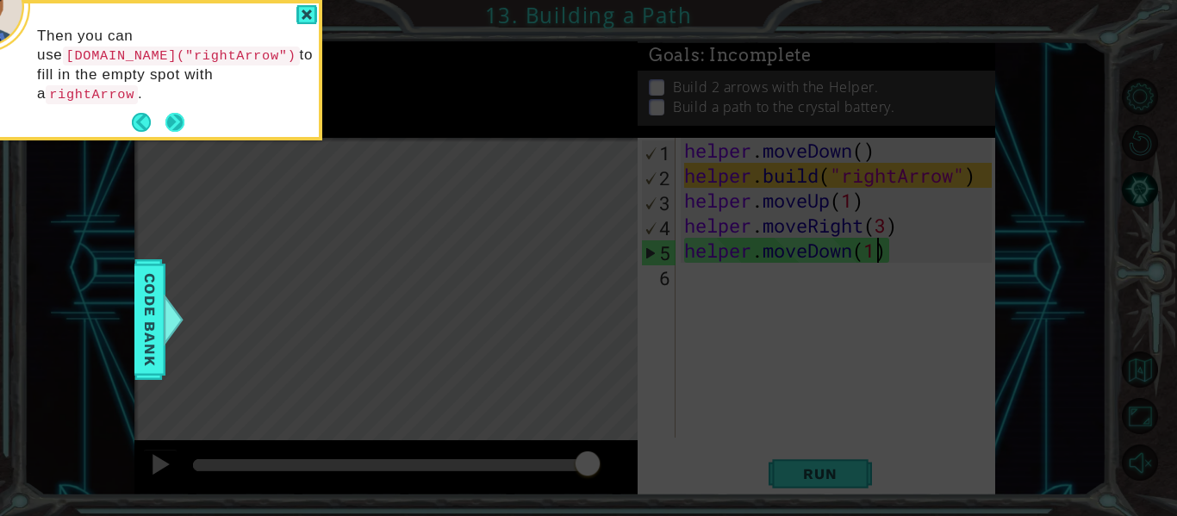
click at [180, 113] on button "Next" at bounding box center [174, 122] width 19 height 19
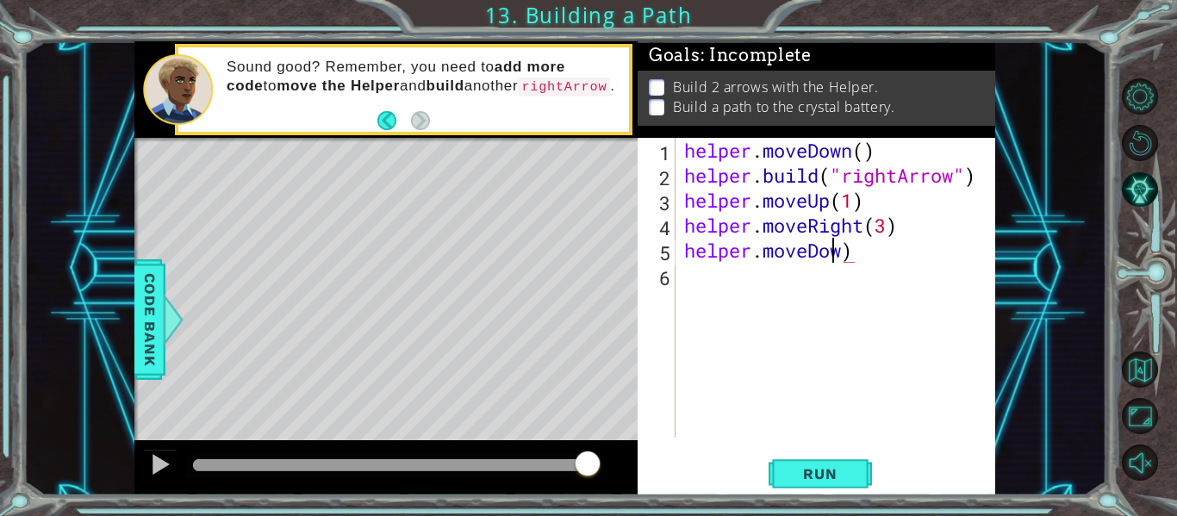
click at [833, 241] on div "helper . moveDown ( ) helper . build ( "rightArrow" ) helper . moveUp ( 1 ) hel…" at bounding box center [840, 313] width 320 height 350
click at [860, 247] on div "helper . moveDown ( ) helper . build ( "rightArrow" ) helper . moveUp ( 1 ) hel…" at bounding box center [840, 313] width 320 height 350
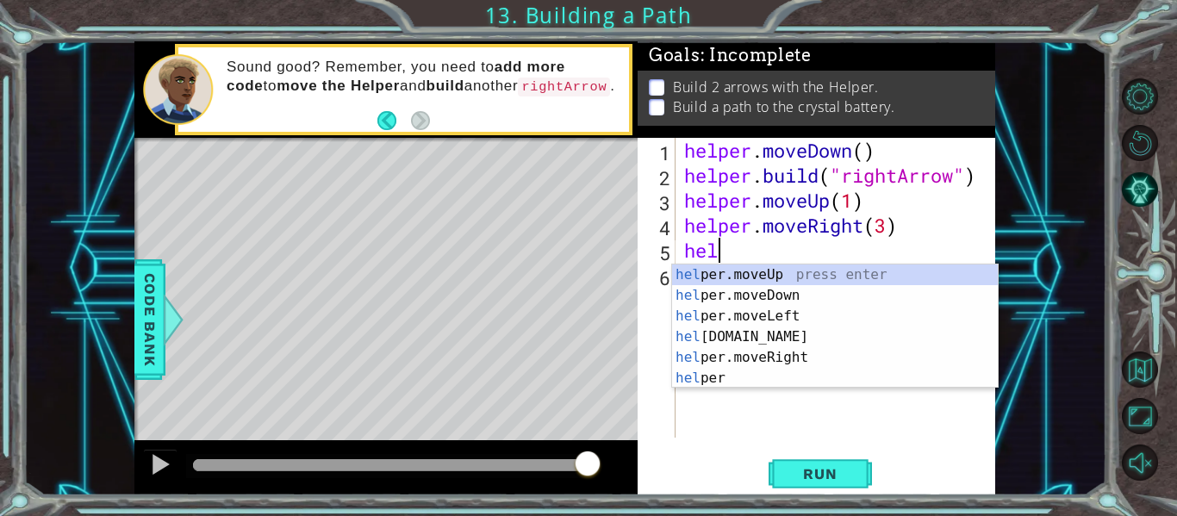
type textarea "h"
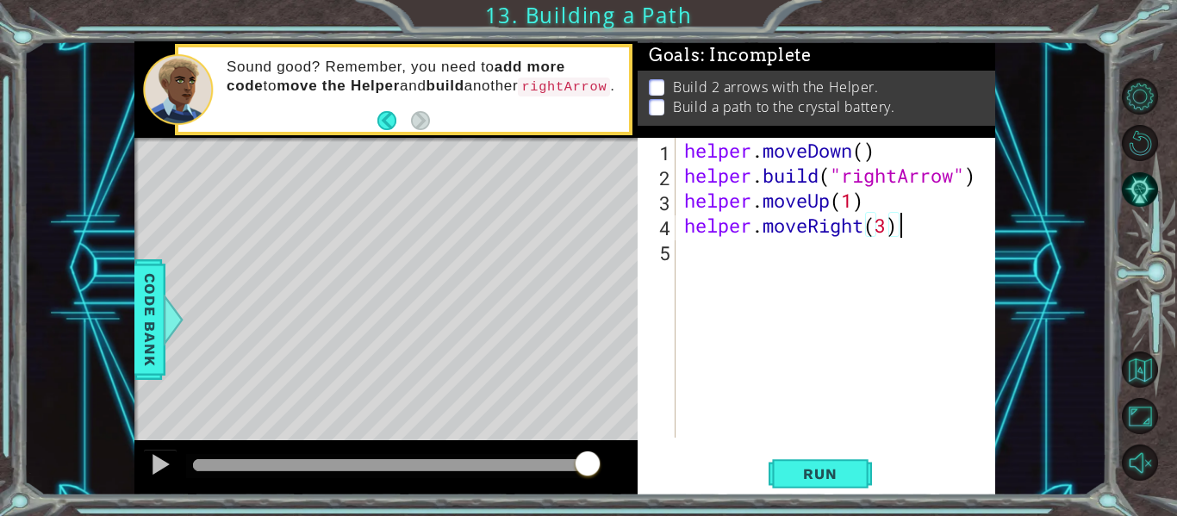
click at [910, 220] on div "helper . moveDown ( ) helper . build ( "rightArrow" ) helper . moveUp ( 1 ) hel…" at bounding box center [840, 313] width 320 height 350
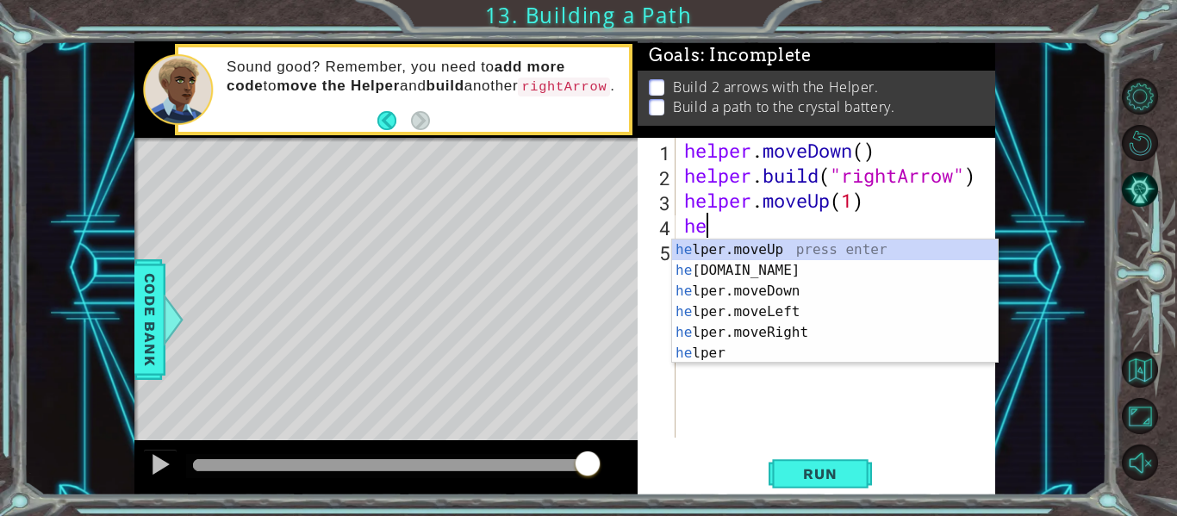
type textarea "h"
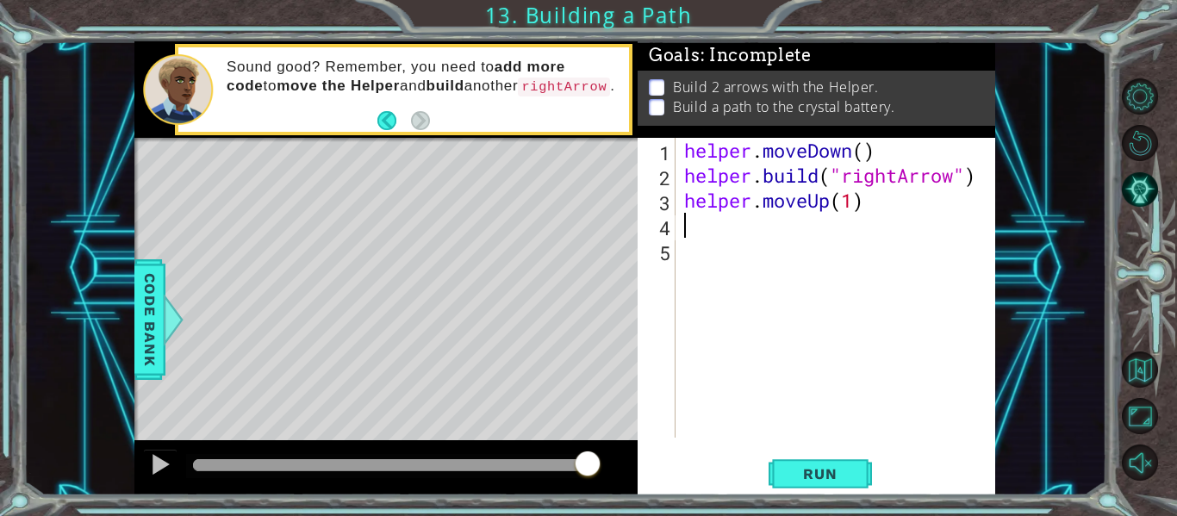
click at [877, 194] on div "helper . moveDown ( ) helper . build ( "rightArrow" ) helper . moveUp ( 1 )" at bounding box center [840, 313] width 320 height 350
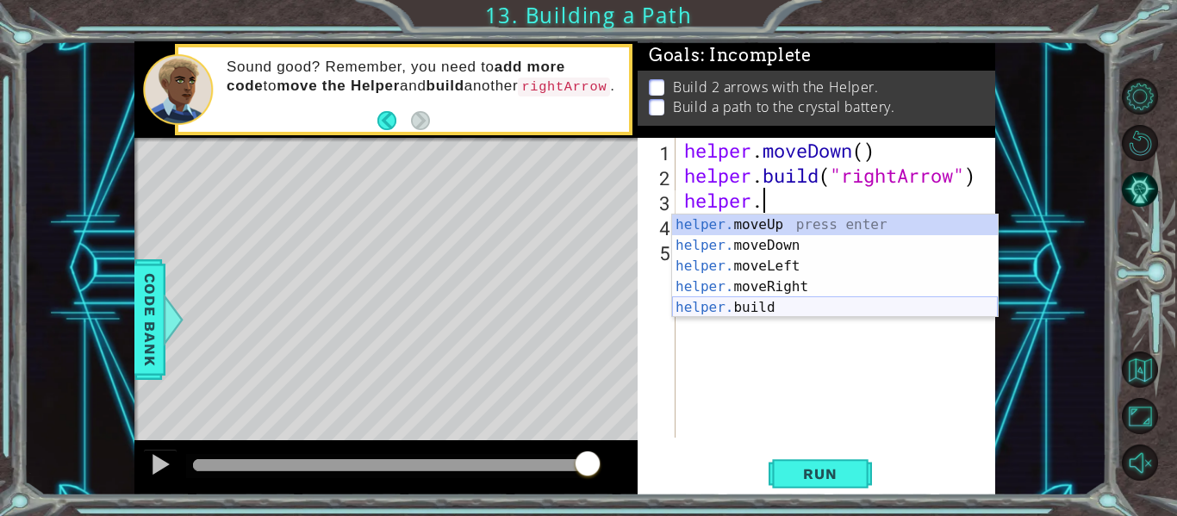
click at [784, 303] on div "helper. moveUp press enter helper. moveDown press enter helper. moveLeft press …" at bounding box center [835, 286] width 326 height 145
type textarea "[DOMAIN_NAME]("rightArrow")"
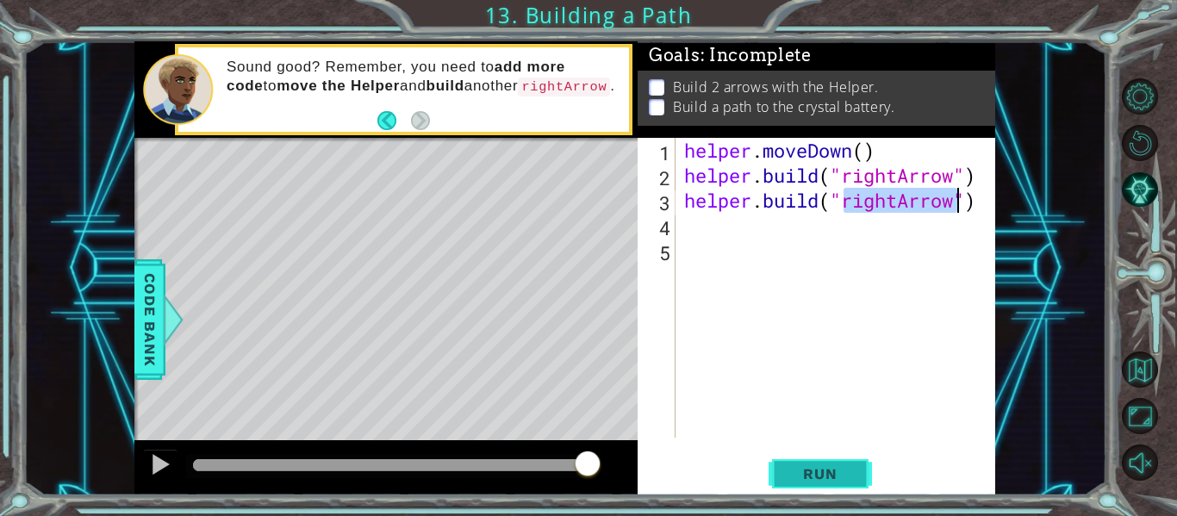
click at [817, 476] on span "Run" at bounding box center [820, 473] width 68 height 17
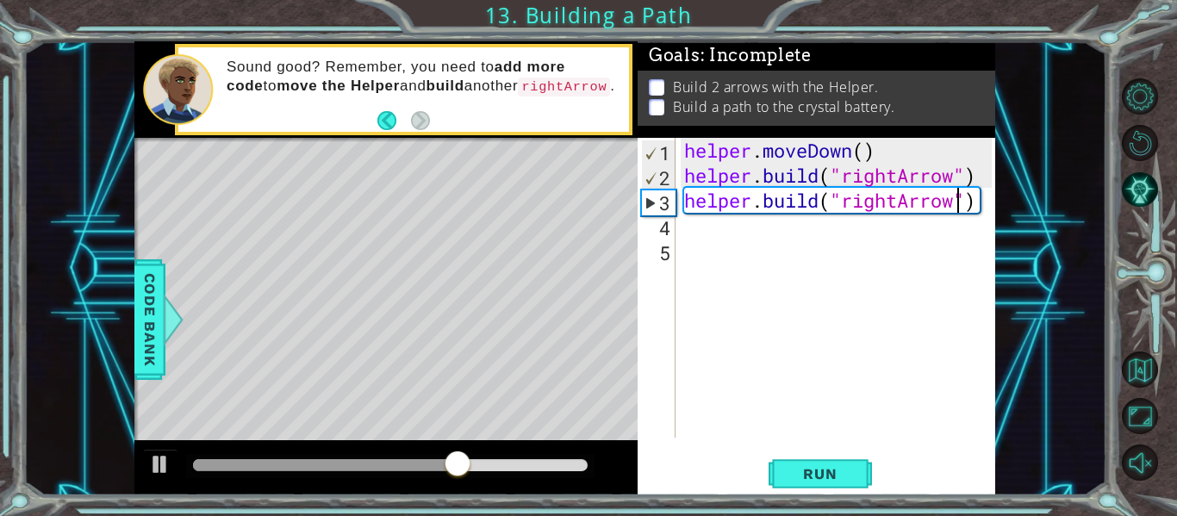
click at [687, 230] on div "helper . moveDown ( ) helper . build ( "rightArrow" ) helper . build ( "rightAr…" at bounding box center [840, 313] width 320 height 350
type textarea "h"
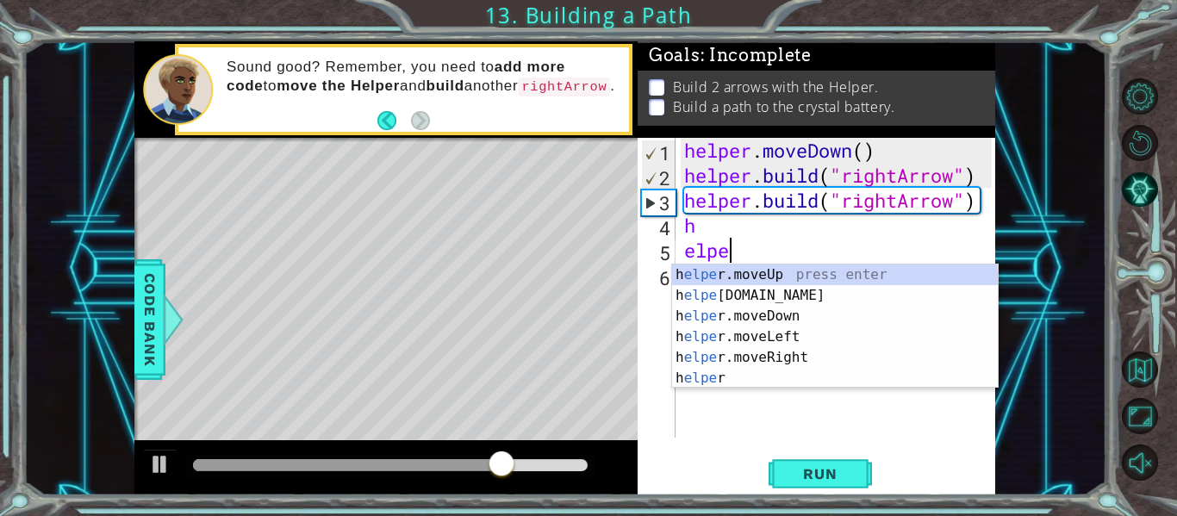
scroll to position [0, 2]
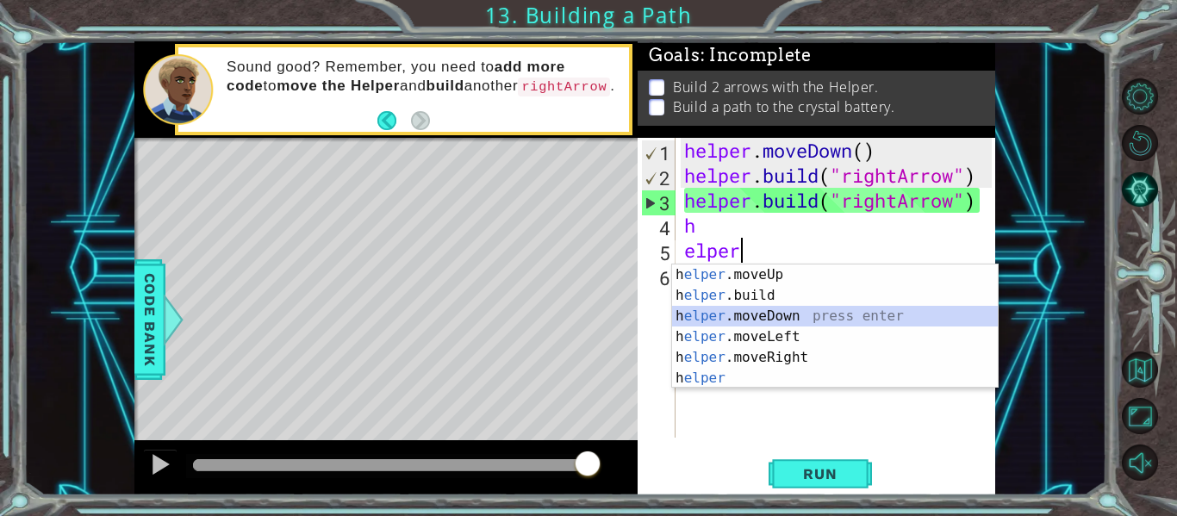
click at [713, 314] on div "h elper .moveUp press enter h elper .build press enter h elper .moveDown press …" at bounding box center [835, 346] width 326 height 165
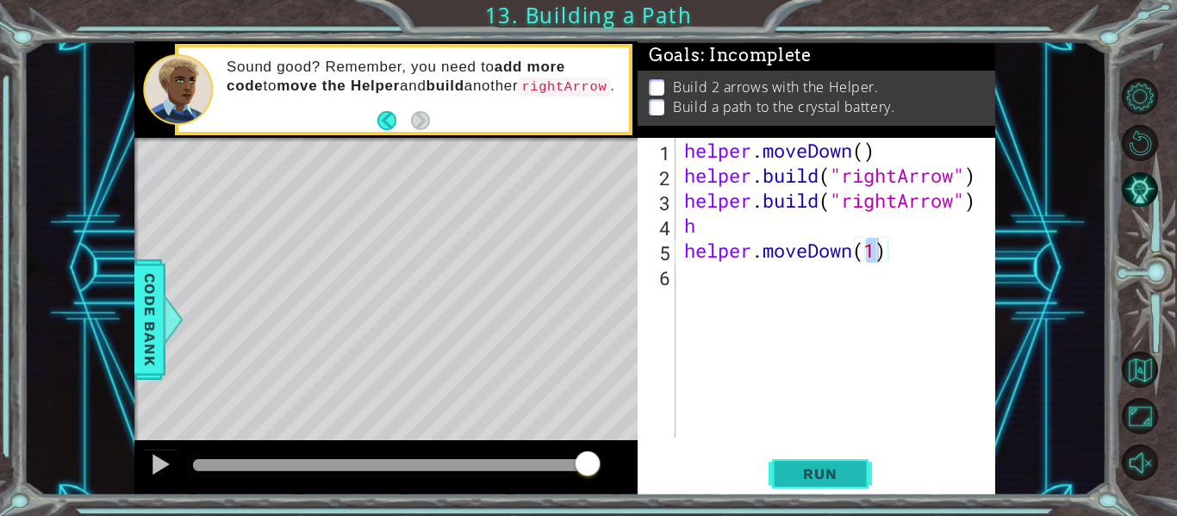
click at [804, 480] on span "Run" at bounding box center [820, 473] width 68 height 17
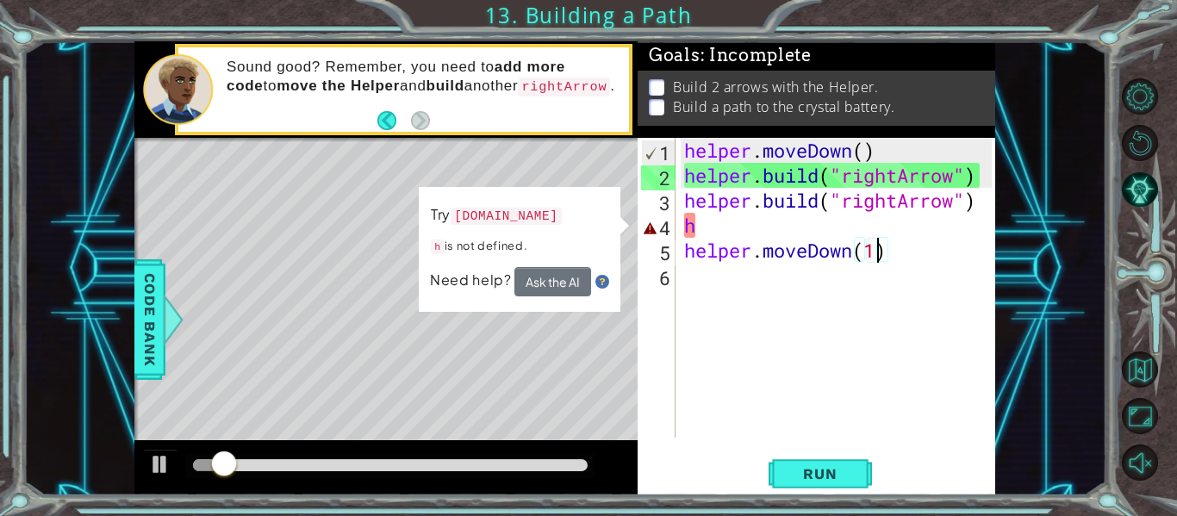
click at [712, 231] on div "helper . moveDown ( ) helper . build ( "rightArrow" ) helper . build ( "rightAr…" at bounding box center [840, 313] width 320 height 350
type textarea "h"
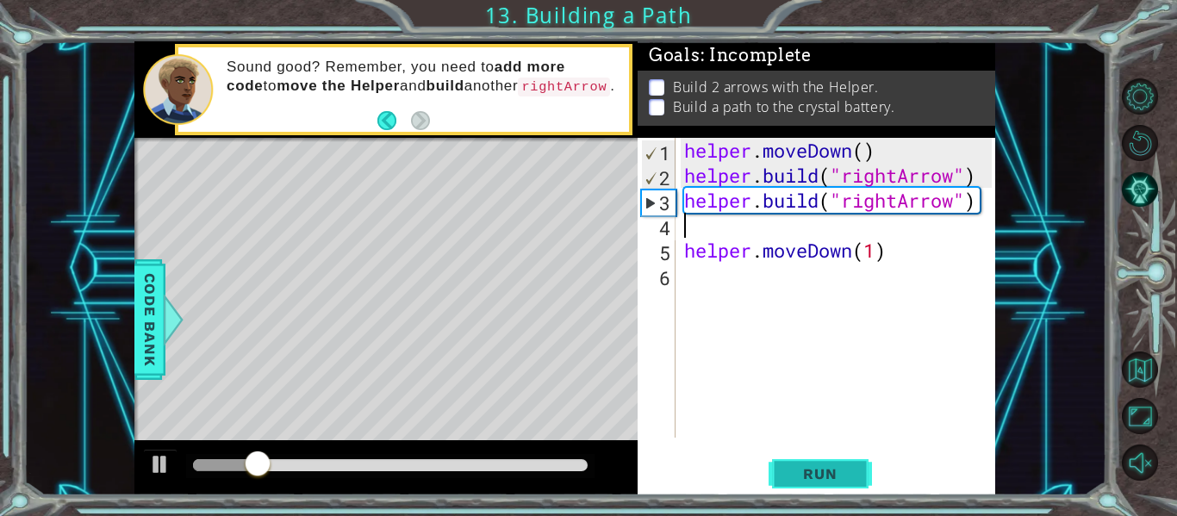
click at [796, 479] on span "Run" at bounding box center [820, 473] width 68 height 17
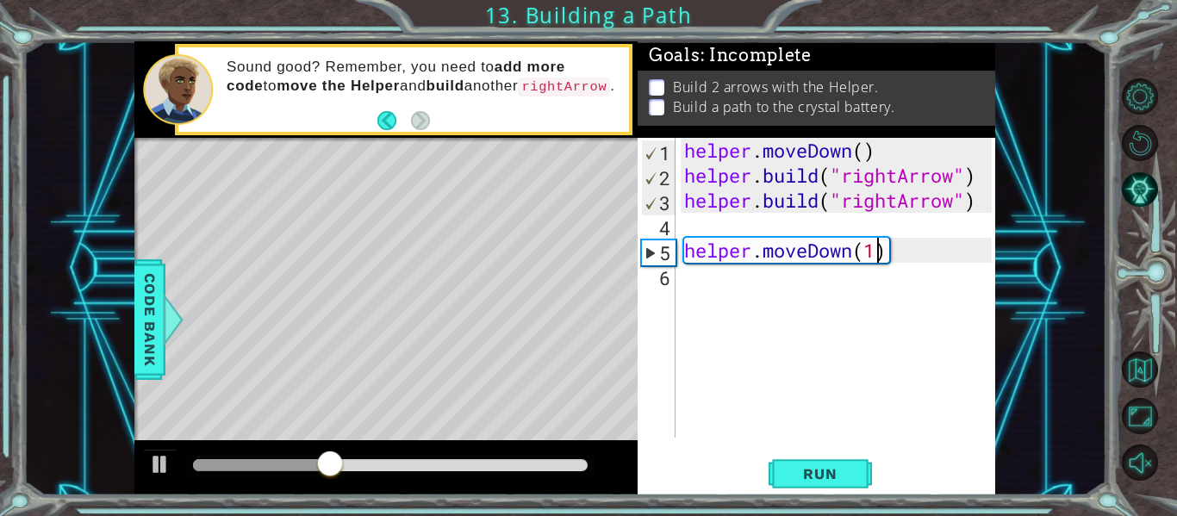
click at [882, 249] on div "helper . moveDown ( ) helper . build ( "rightArrow" ) helper . build ( "rightAr…" at bounding box center [840, 313] width 320 height 350
click at [885, 255] on div "helper . moveDown ( ) helper . build ( "rightArrow" ) helper . build ( "rightAr…" at bounding box center [840, 313] width 320 height 350
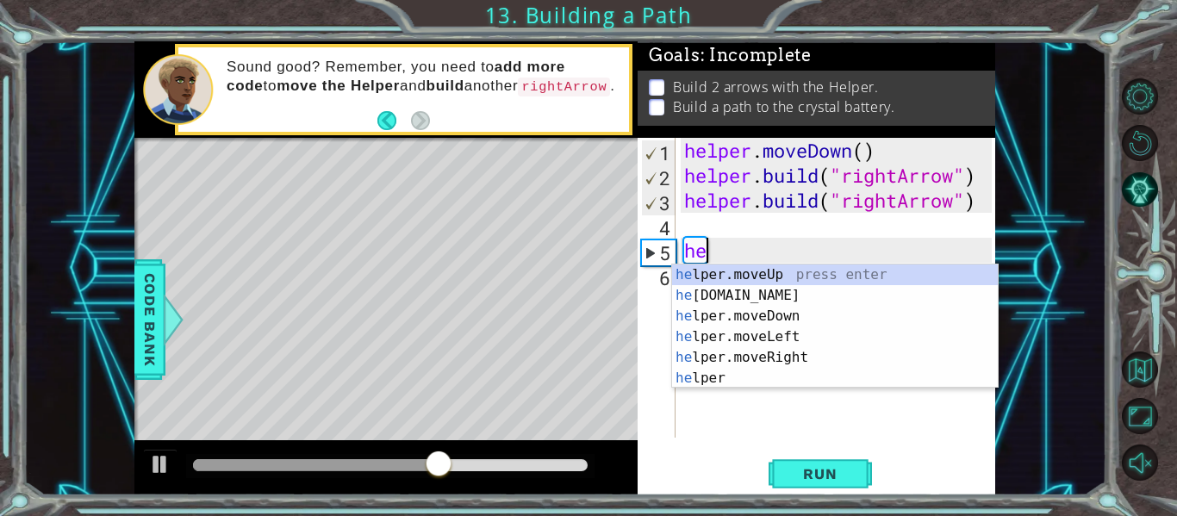
type textarea "h"
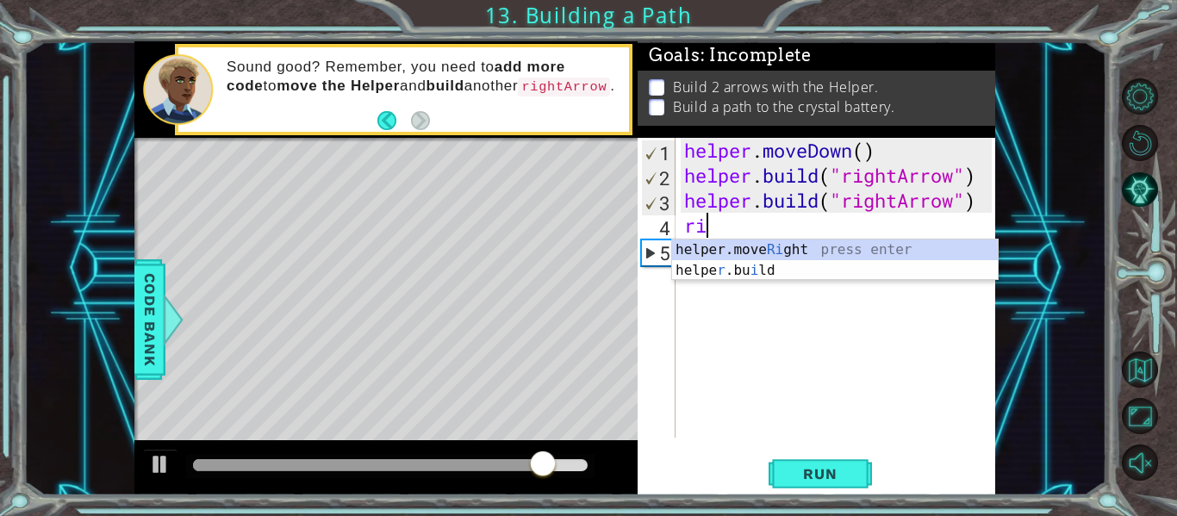
type textarea "r"
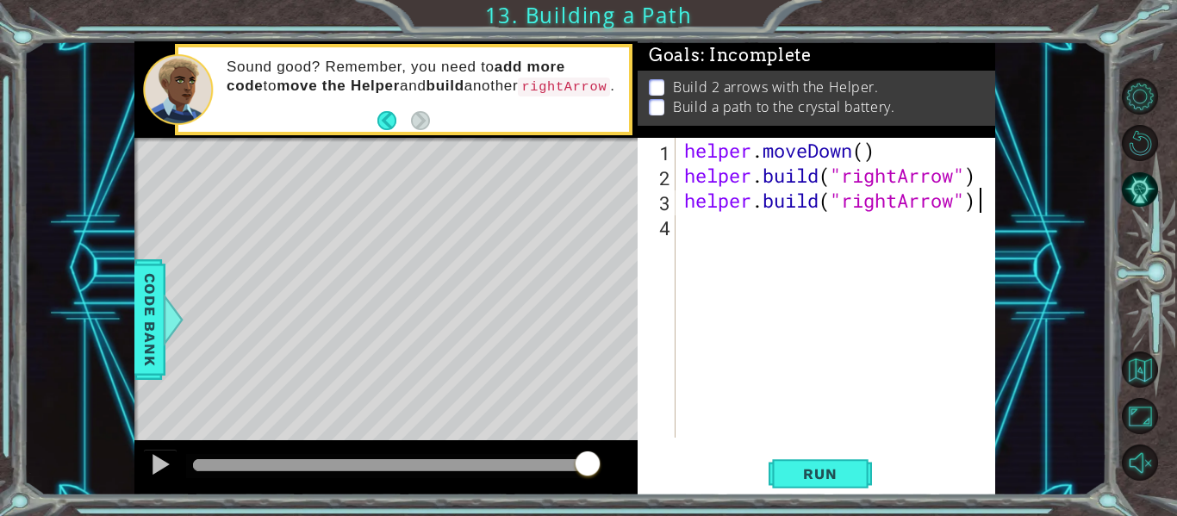
type textarea "[DOMAIN_NAME]("rightArrow""
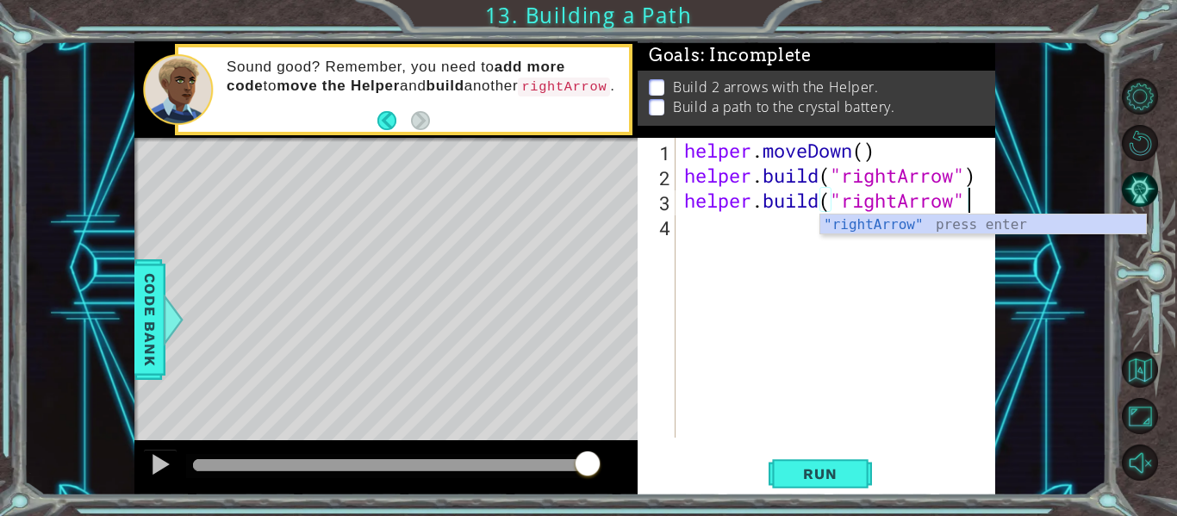
scroll to position [0, 12]
click at [684, 228] on div "helper . moveDown ( ) helper . build ( "rightArrow" ) helper . build ( "rightAr…" at bounding box center [840, 313] width 320 height 350
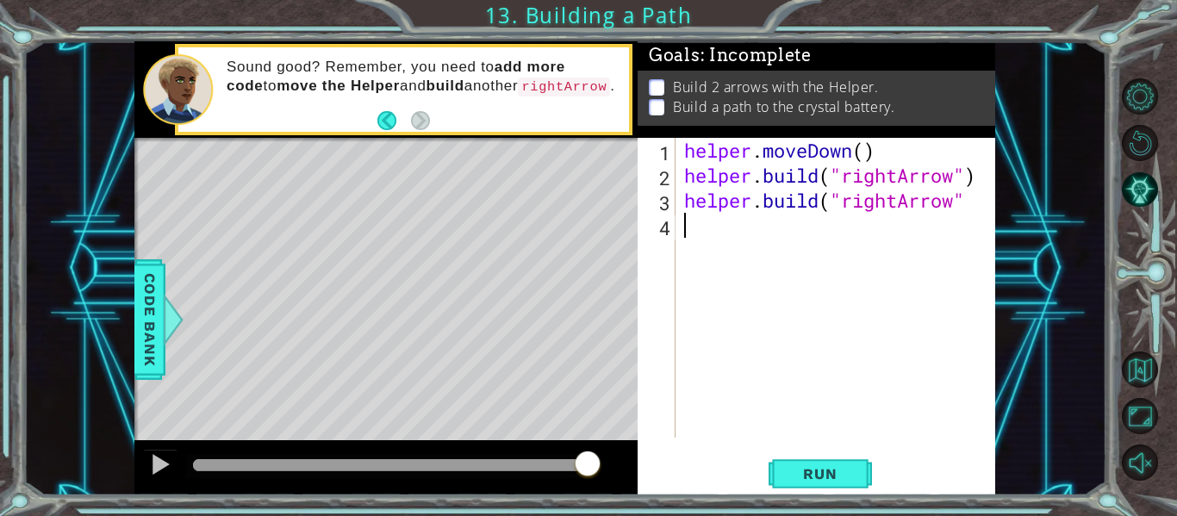
scroll to position [0, 0]
click at [969, 204] on div "helper . moveDown ( ) helper . build ( "rightArrow" ) helper . build ( "rightAr…" at bounding box center [840, 313] width 320 height 350
type textarea "[DOMAIN_NAME]("rightArrow")"
click at [722, 229] on div "helper . moveDown ( ) helper . build ( "rightArrow" ) helper . build ( "rightAr…" at bounding box center [840, 313] width 320 height 350
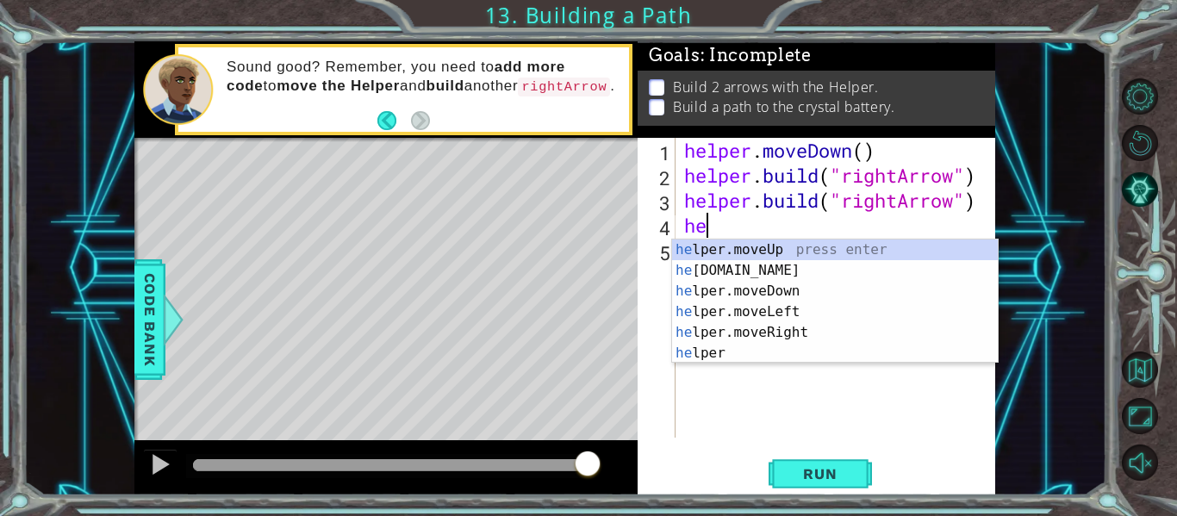
scroll to position [0, 1]
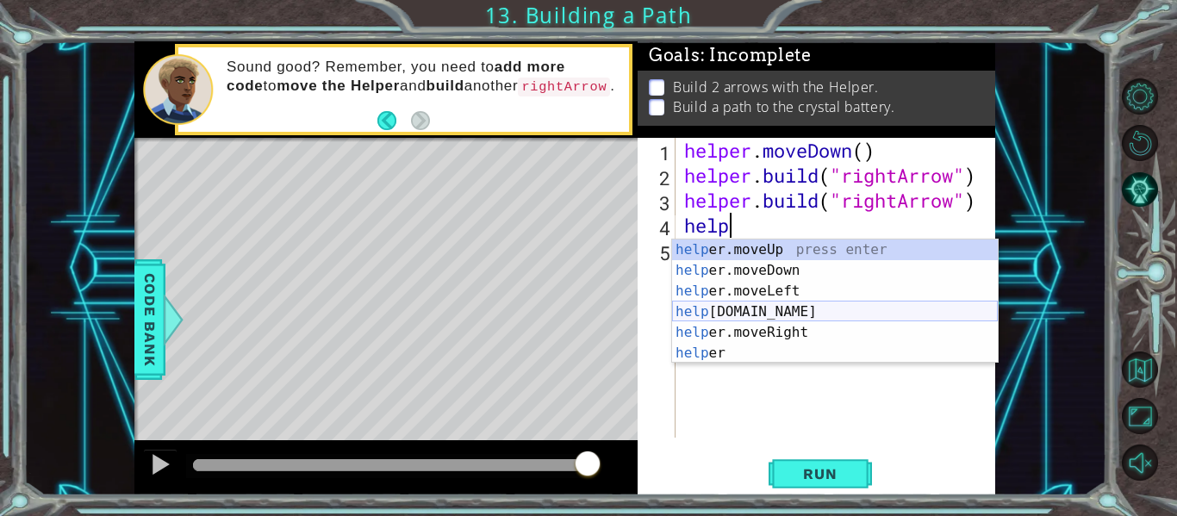
click at [770, 315] on div "help er.moveUp press enter help er.moveDown press enter help er.moveLeft press …" at bounding box center [835, 321] width 326 height 165
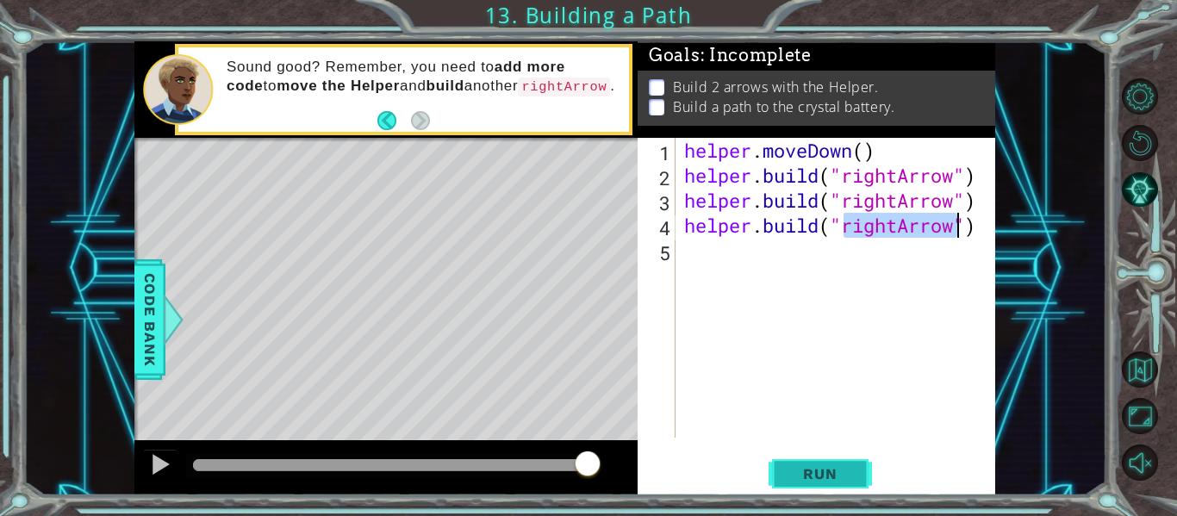
click at [799, 473] on span "Run" at bounding box center [820, 473] width 68 height 17
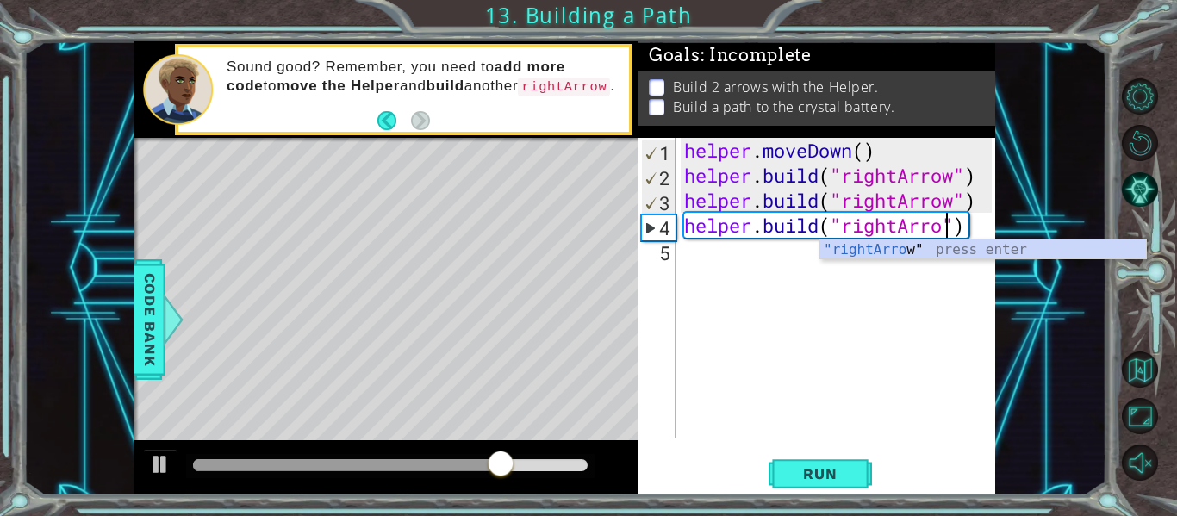
click at [978, 221] on div "helper . moveDown ( ) helper . build ( "rightArrow" ) helper . build ( "rightAr…" at bounding box center [840, 313] width 320 height 350
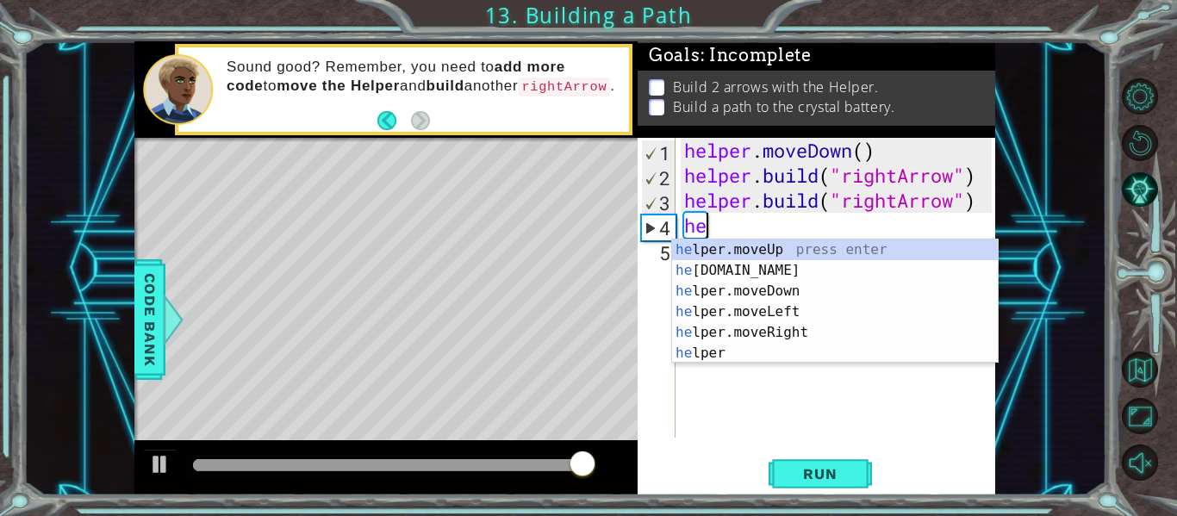
scroll to position [0, 0]
type textarea "h"
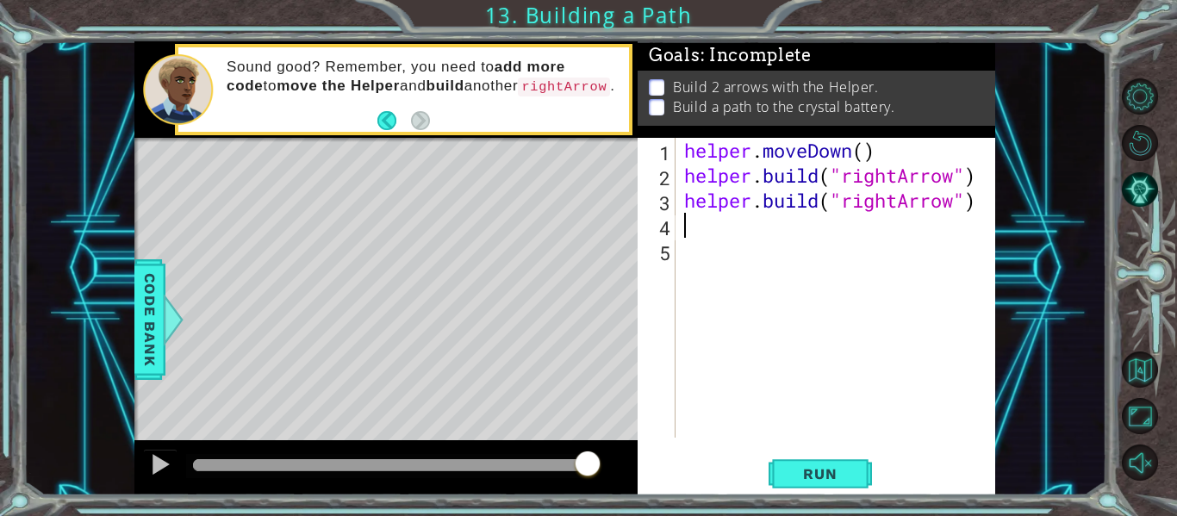
click at [979, 207] on div "helper . moveDown ( ) helper . build ( "rightArrow" ) helper . build ( "rightAr…" at bounding box center [840, 313] width 320 height 350
click at [841, 465] on span "Run" at bounding box center [820, 473] width 68 height 17
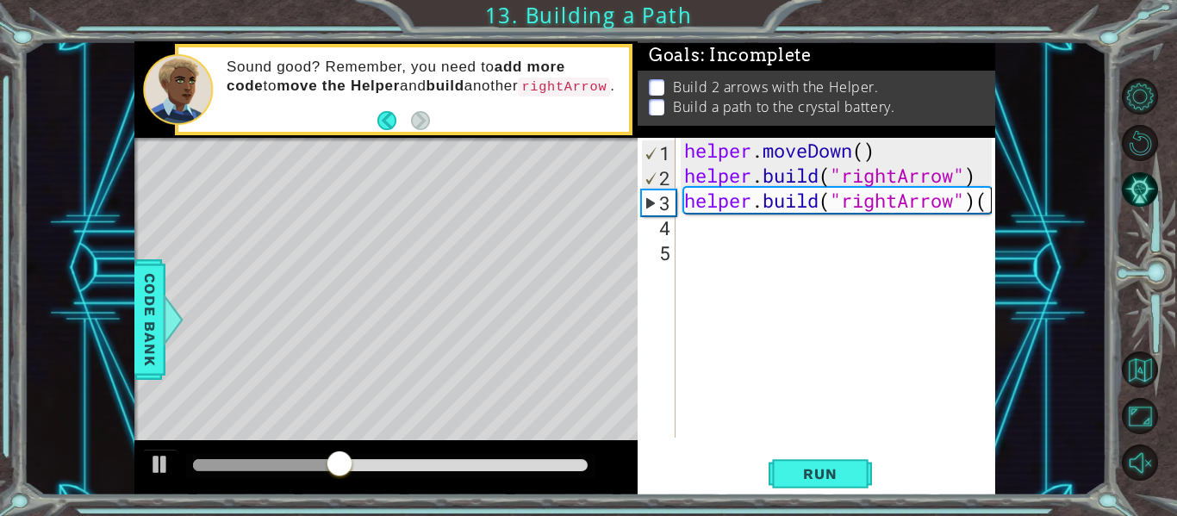
scroll to position [0, 13]
type textarea "[DOMAIN_NAME]("rightArrow")"
click at [832, 469] on span "Run" at bounding box center [820, 473] width 68 height 17
click at [772, 412] on div "helper . moveDown ( ) helper . build ( "rightArrow" ) helper . build ( "rightAr…" at bounding box center [840, 313] width 320 height 350
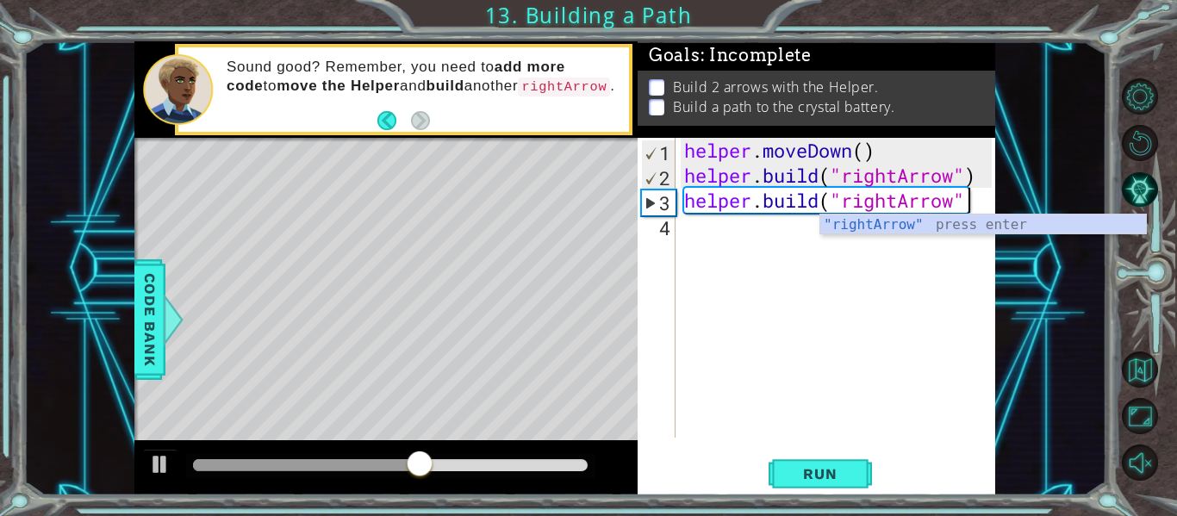
type textarea "[DOMAIN_NAME]("rightArrow")"
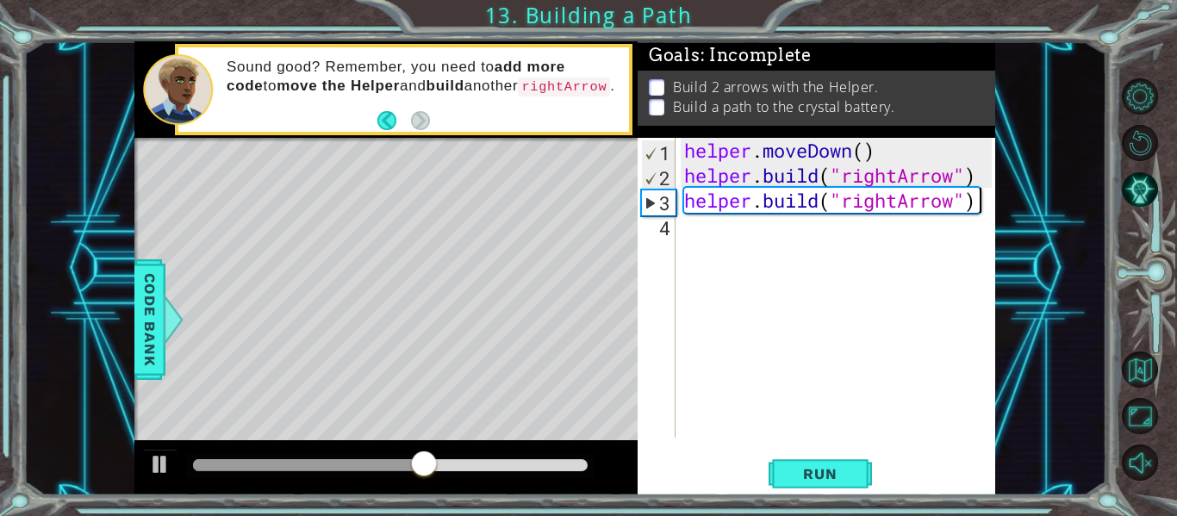
scroll to position [0, 13]
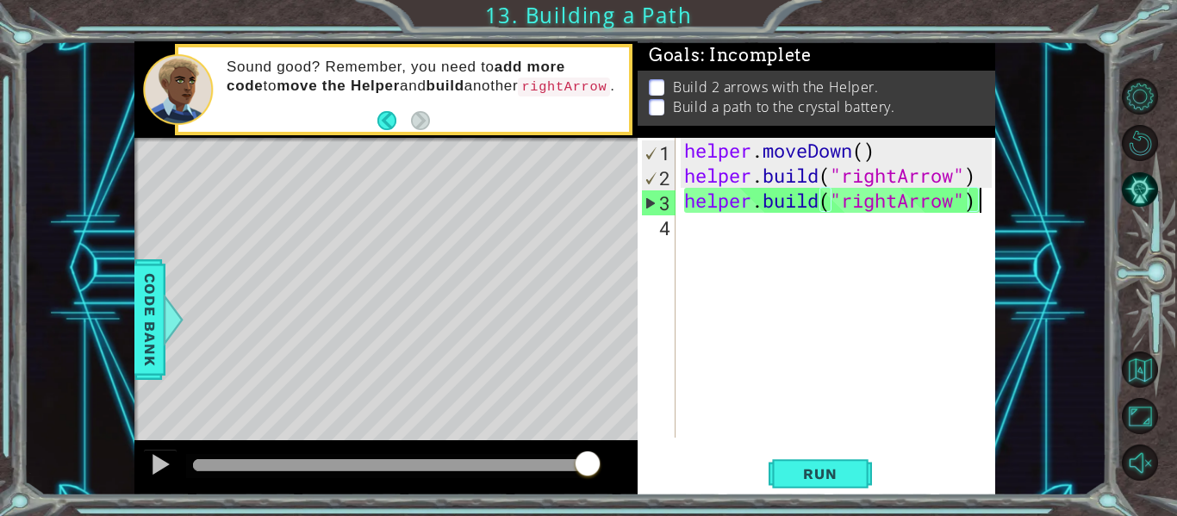
click at [742, 226] on div "helper . moveDown ( ) helper . build ( "rightArrow" ) helper . build ( "rightAr…" at bounding box center [840, 313] width 320 height 350
click at [823, 487] on button "Run" at bounding box center [819, 473] width 103 height 35
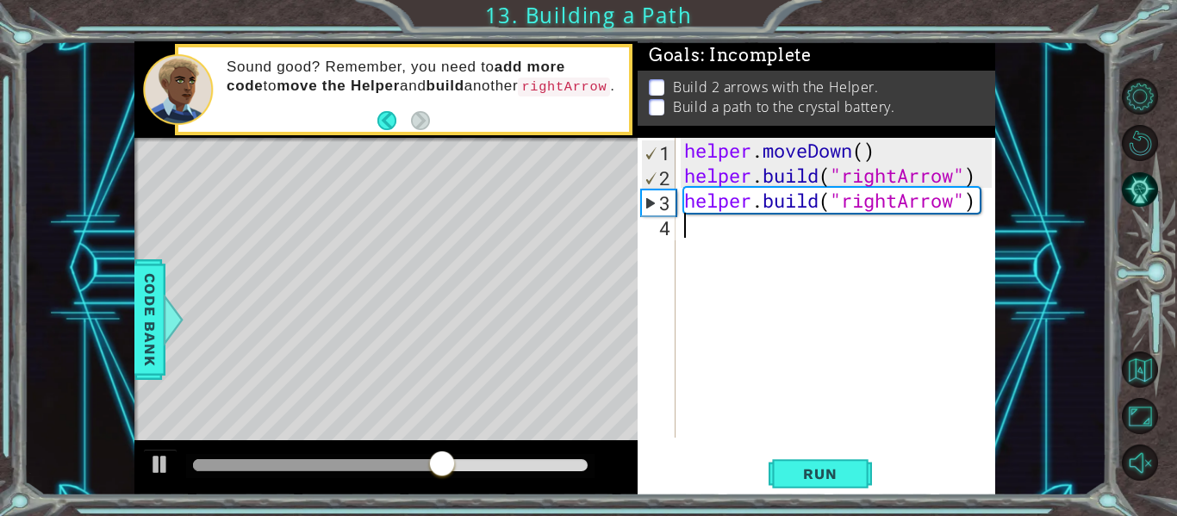
click at [981, 208] on div "helper . moveDown ( ) helper . build ( "rightArrow" ) helper . build ( "rightAr…" at bounding box center [840, 313] width 320 height 350
type textarea "helper.build("rightArrow")2"
click at [841, 464] on button "Run" at bounding box center [819, 473] width 103 height 35
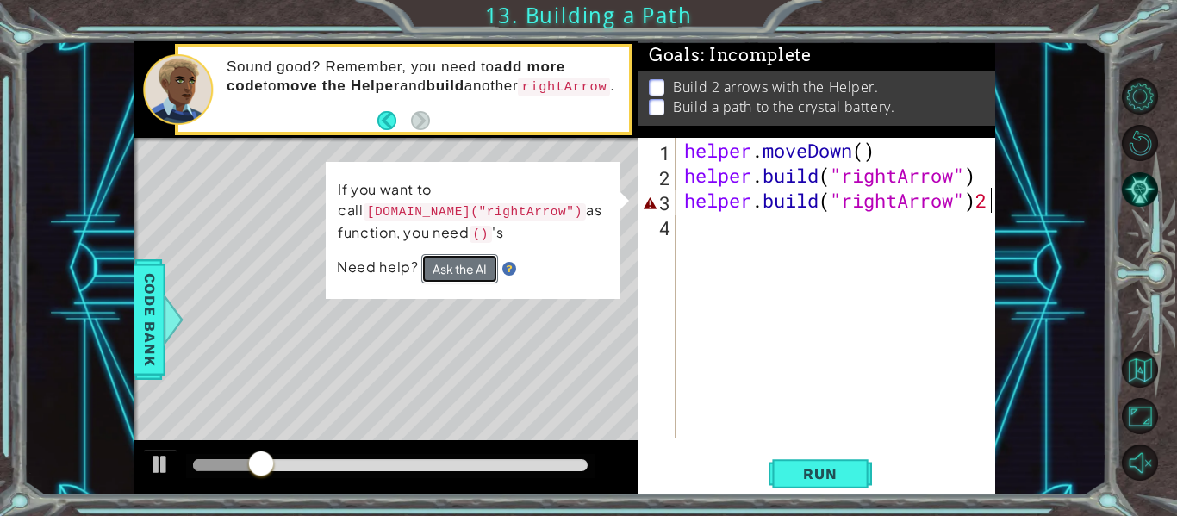
click at [453, 254] on button "Ask the AI" at bounding box center [459, 268] width 77 height 29
click at [452, 258] on button "Ask the AI" at bounding box center [459, 268] width 77 height 29
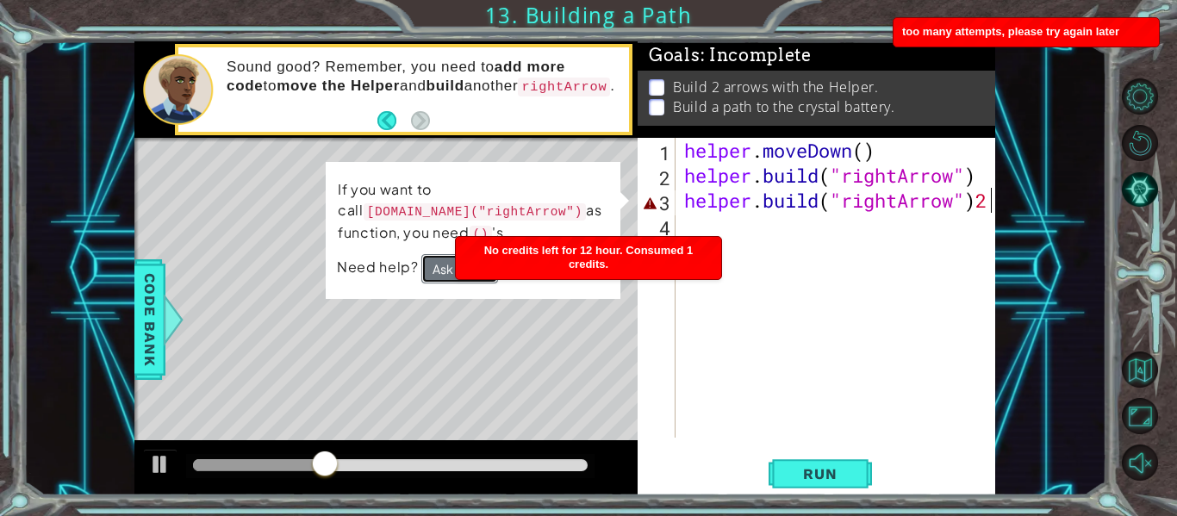
click at [435, 265] on button "Ask the AI" at bounding box center [459, 268] width 77 height 29
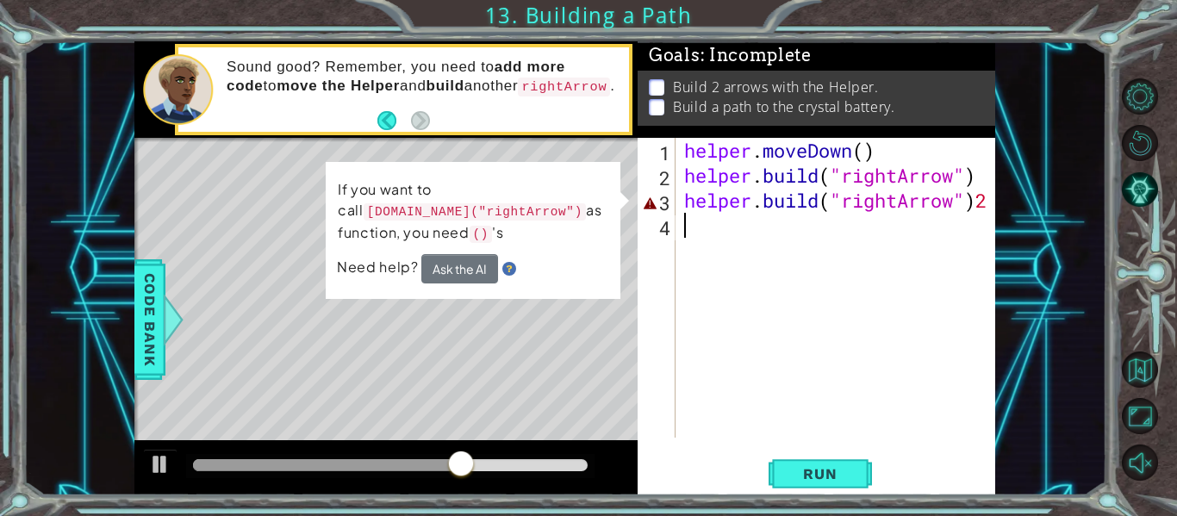
click at [680, 281] on div "helper . moveDown ( ) helper . build ( "rightArrow" ) helper . build ( "rightAr…" at bounding box center [840, 313] width 320 height 350
click at [991, 204] on div "1 2 3 4 helper . moveDown ( ) helper . build ( "rightArrow" ) helper . build ( …" at bounding box center [815, 316] width 357 height 357
click at [989, 200] on div "helper . moveDown ( ) helper . build ( "rightArrow" ) helper . build ( "rightAr…" at bounding box center [840, 313] width 320 height 350
type textarea "[DOMAIN_NAME]("rightArrow")"
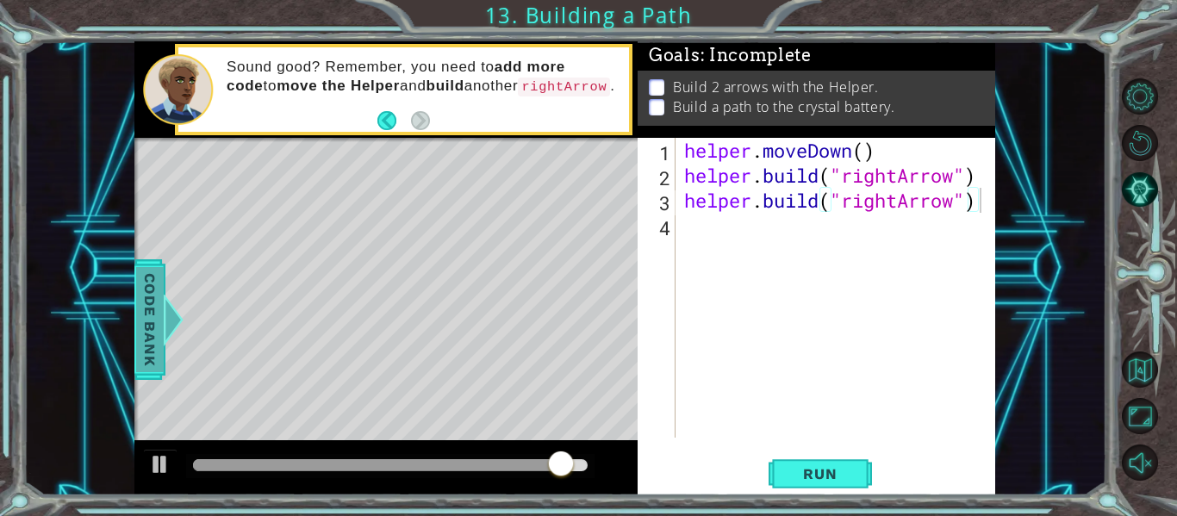
click at [142, 311] on span "Code Bank" at bounding box center [150, 319] width 28 height 105
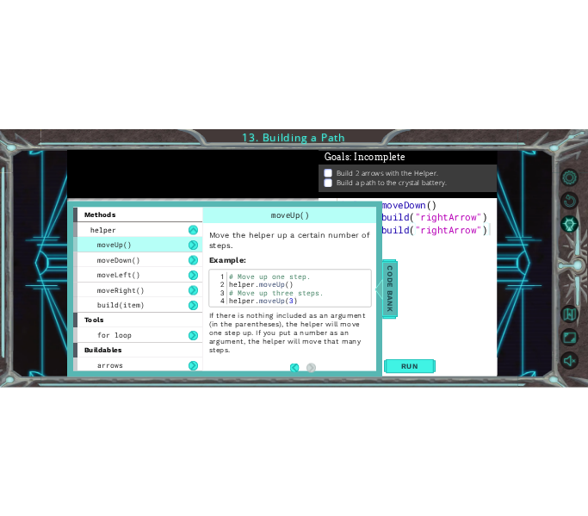
scroll to position [4, 0]
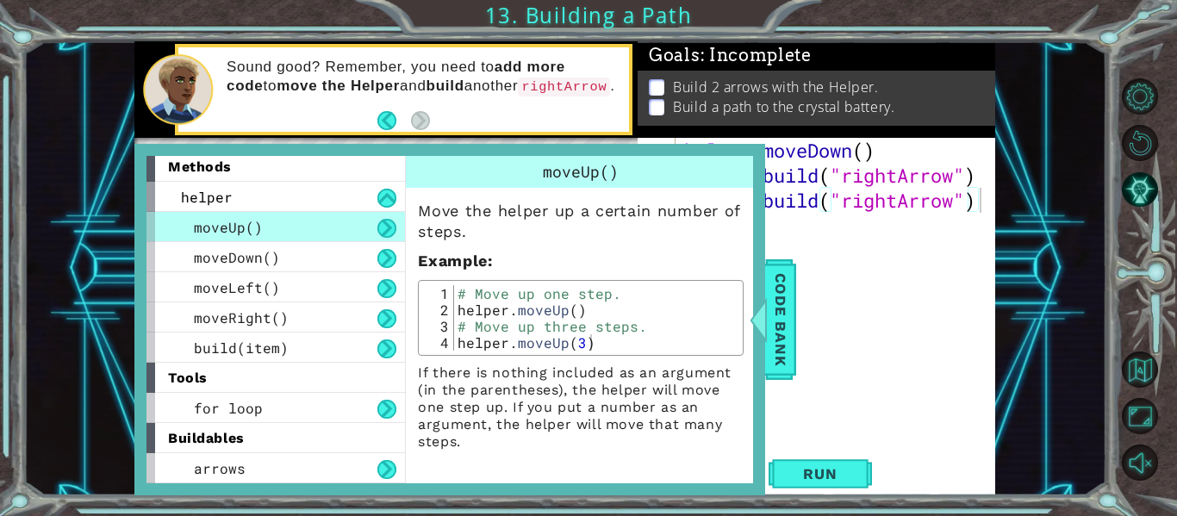
click at [793, 251] on div "helper . moveDown ( ) helper . build ( "rightArrow" ) helper . build ( "rightAr…" at bounding box center [840, 313] width 320 height 350
click at [386, 109] on footer at bounding box center [403, 121] width 53 height 26
click at [384, 119] on button "Back" at bounding box center [394, 120] width 34 height 19
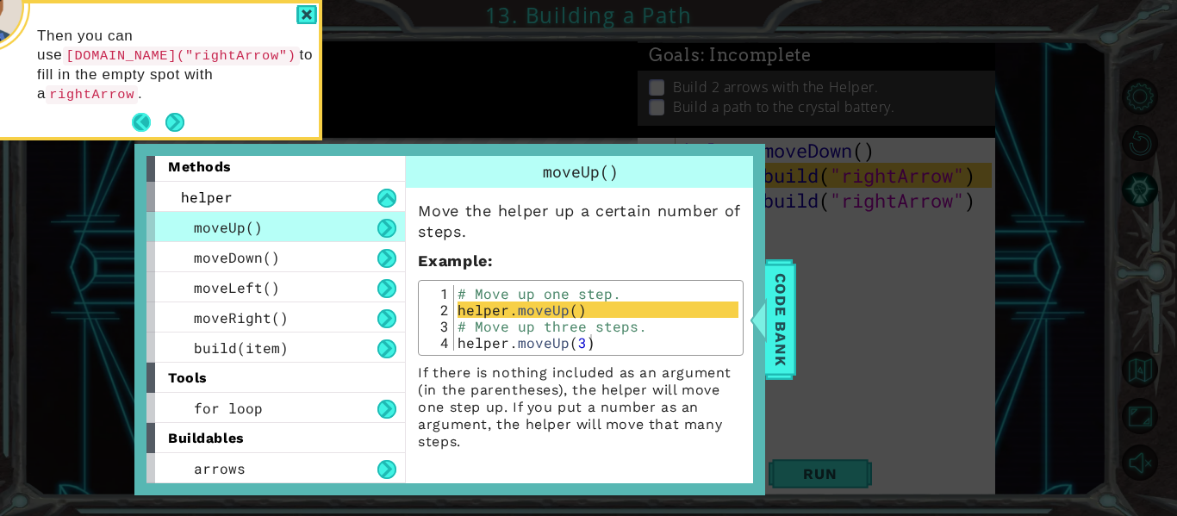
click at [140, 113] on button "Back" at bounding box center [149, 122] width 34 height 19
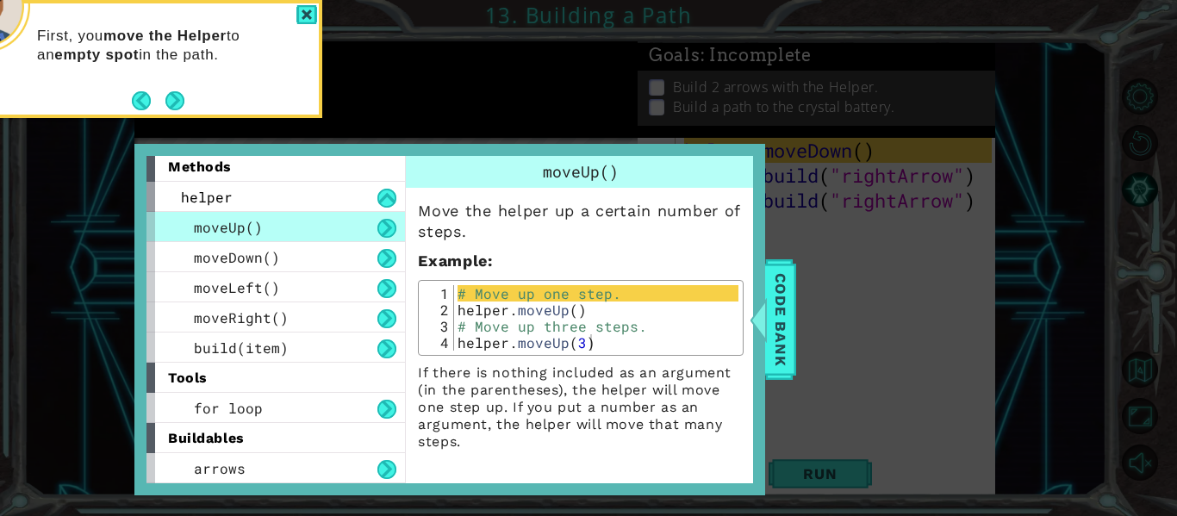
click at [543, 119] on icon at bounding box center [588, 77] width 1177 height 878
click at [779, 307] on span "Code Bank" at bounding box center [781, 319] width 28 height 105
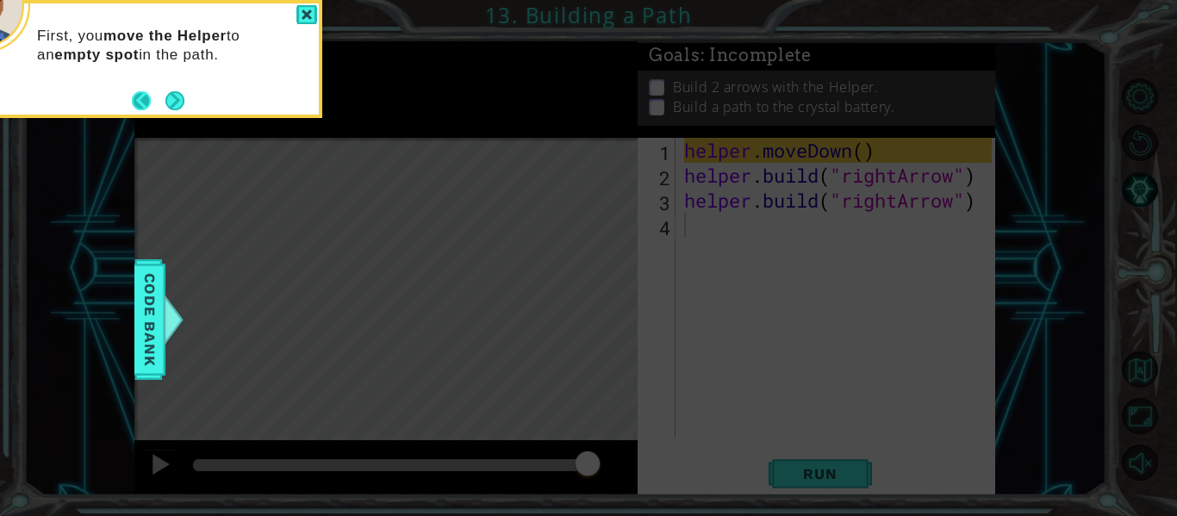
click at [140, 92] on button "Back" at bounding box center [149, 100] width 34 height 19
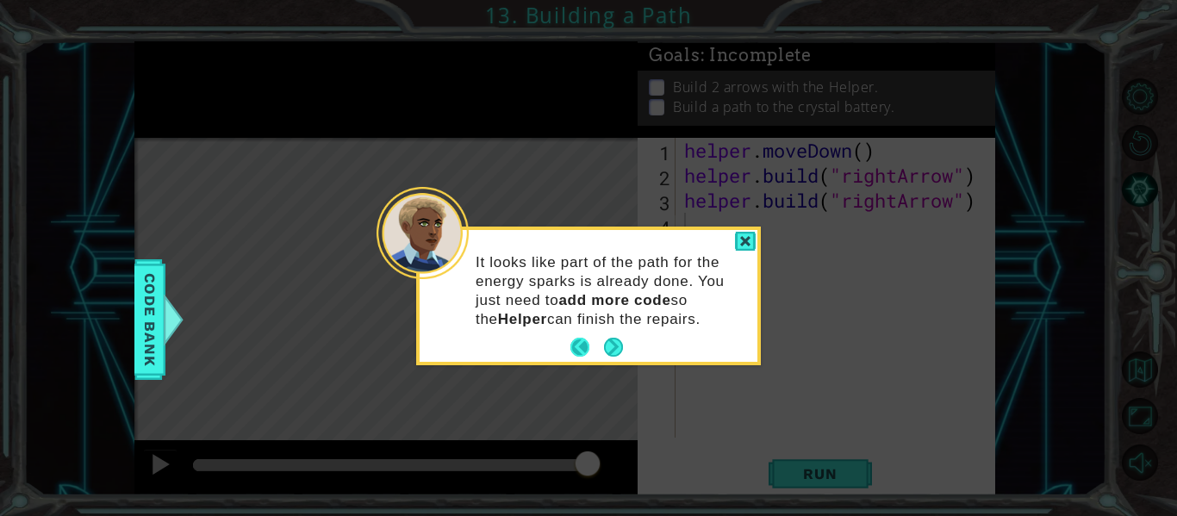
click at [570, 341] on button "Back" at bounding box center [587, 347] width 34 height 19
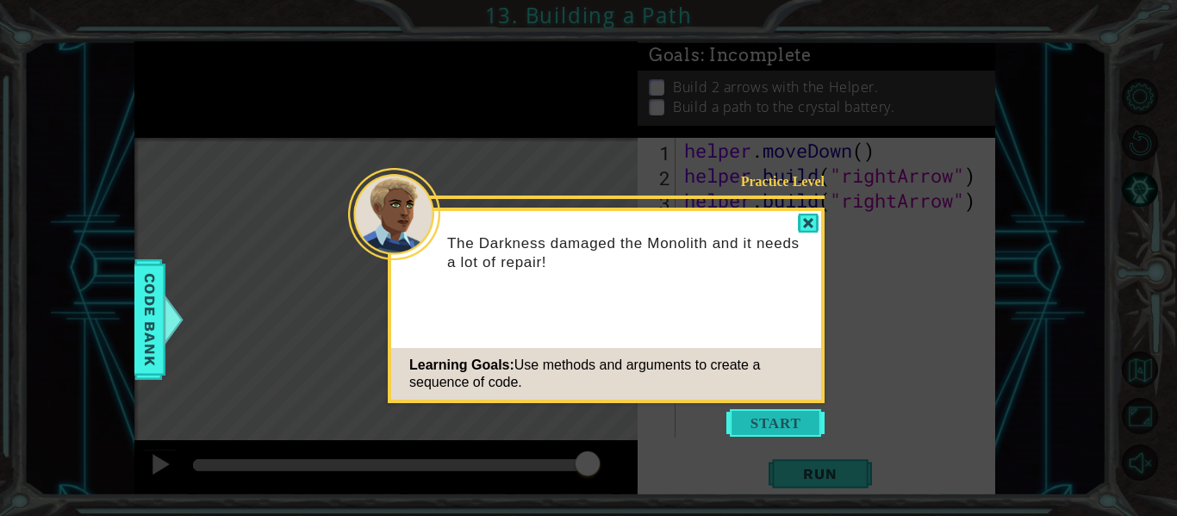
click at [746, 419] on button "Start" at bounding box center [775, 423] width 98 height 28
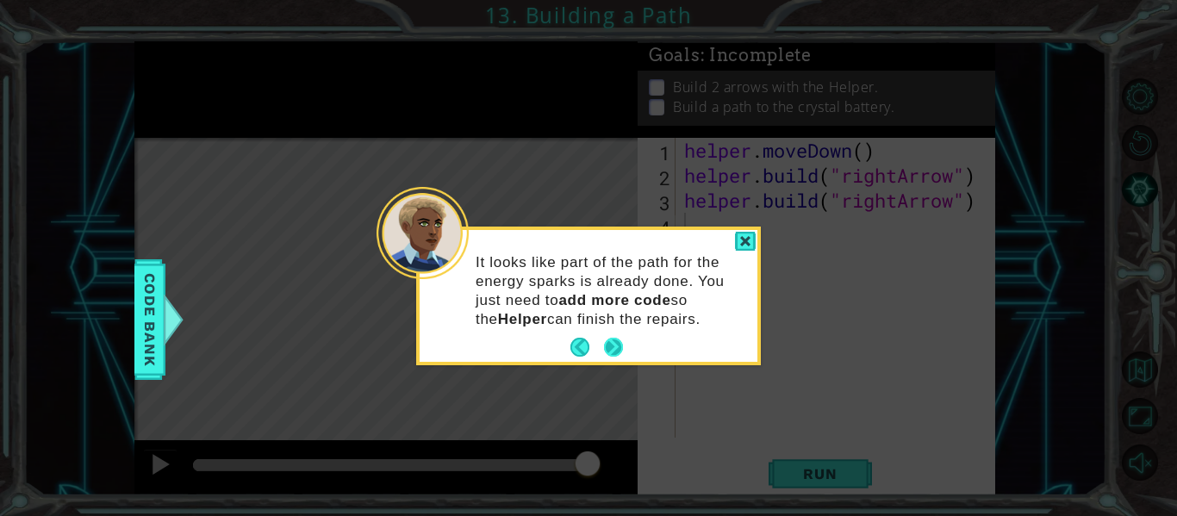
click at [618, 342] on button "Next" at bounding box center [613, 347] width 19 height 19
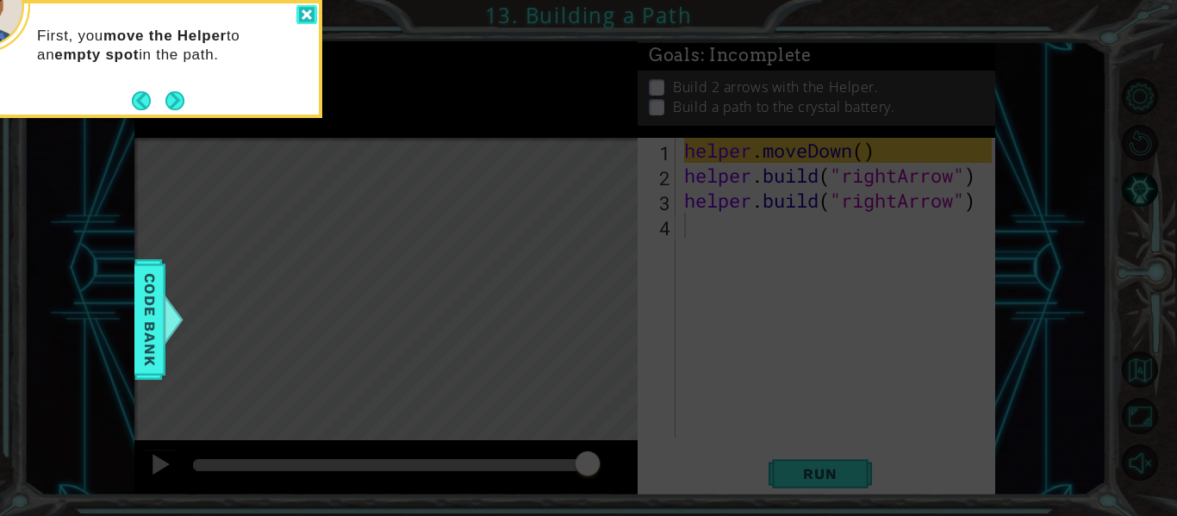
click at [307, 16] on div at bounding box center [306, 15] width 21 height 20
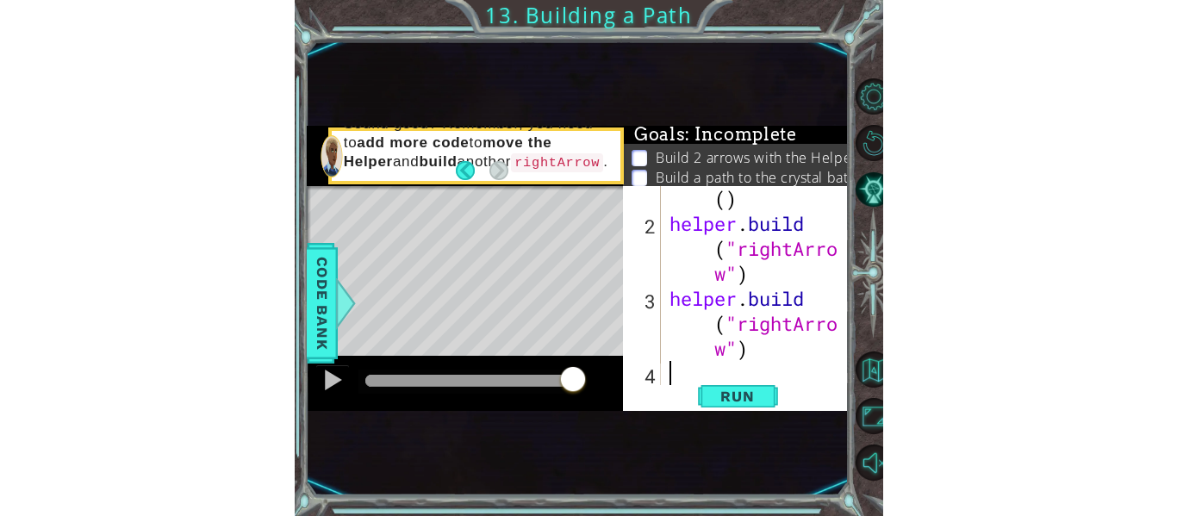
scroll to position [25, 0]
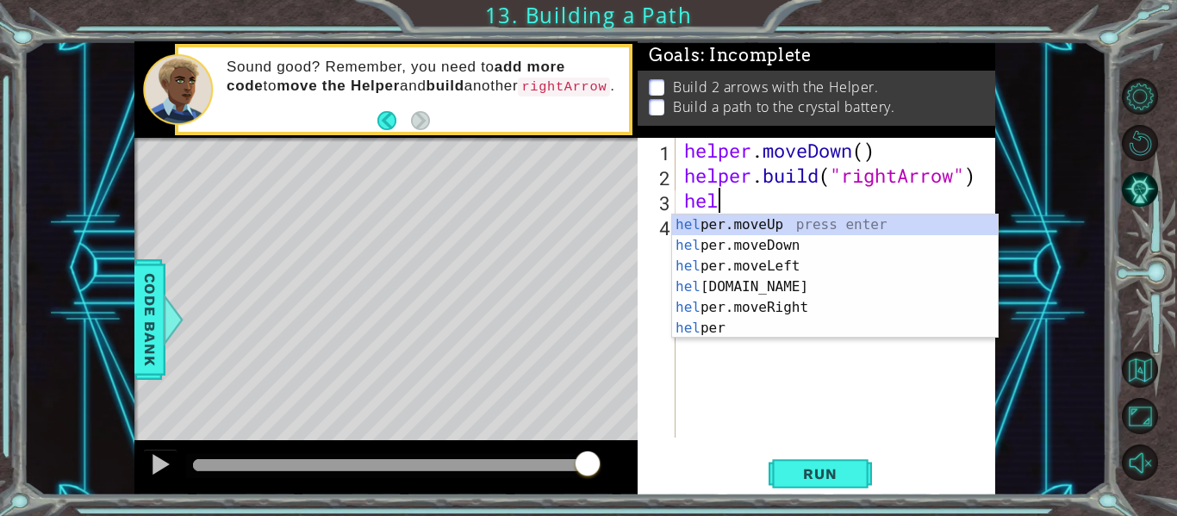
type textarea "h"
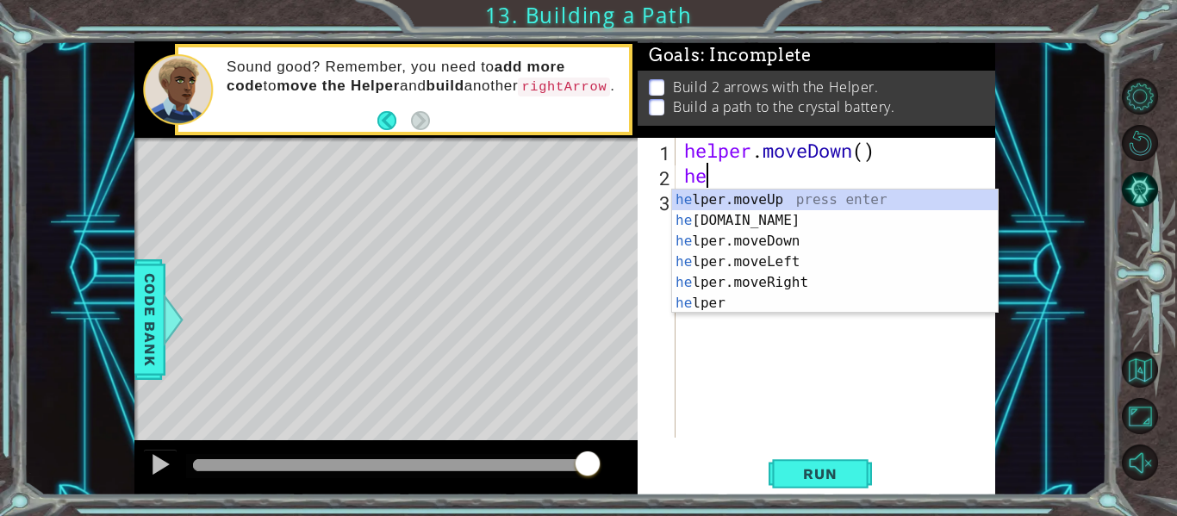
type textarea "h"
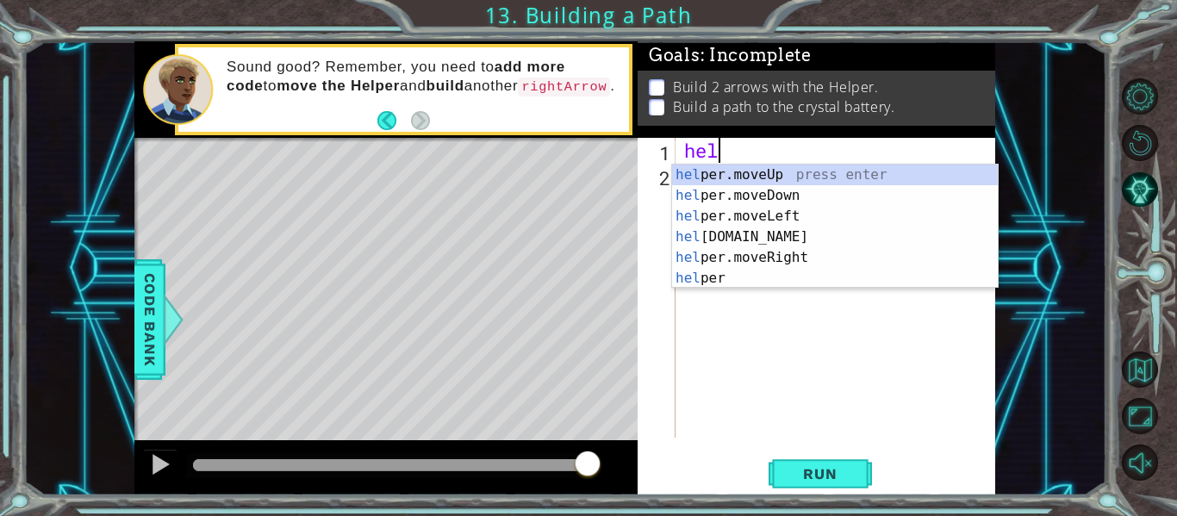
type textarea "h"
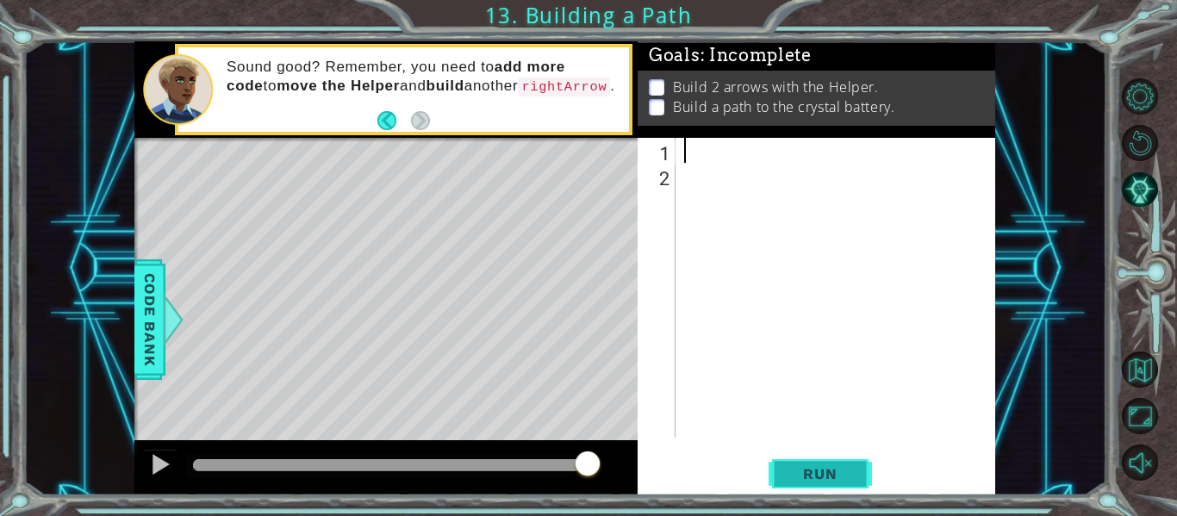
click at [843, 463] on button "Run" at bounding box center [819, 473] width 103 height 35
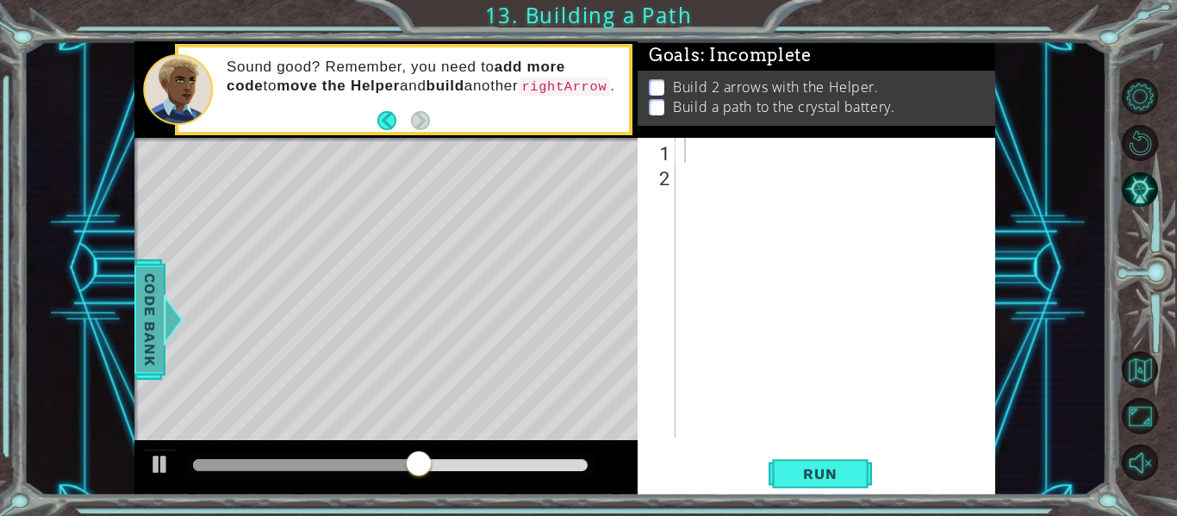
click at [158, 290] on span "Code Bank" at bounding box center [150, 319] width 28 height 105
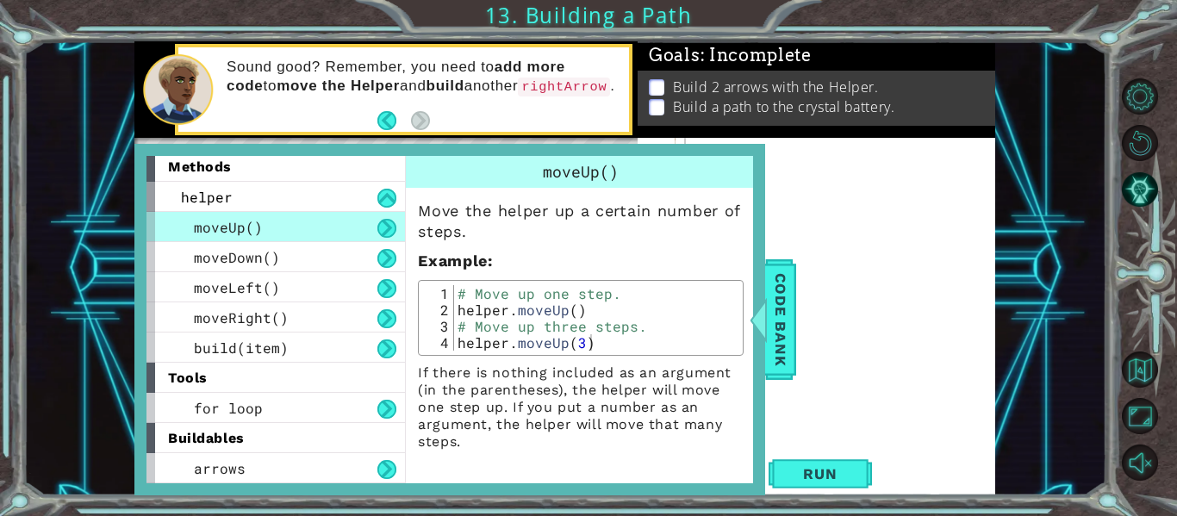
click at [829, 184] on div at bounding box center [840, 313] width 320 height 350
click at [772, 293] on span "Code Bank" at bounding box center [781, 319] width 28 height 105
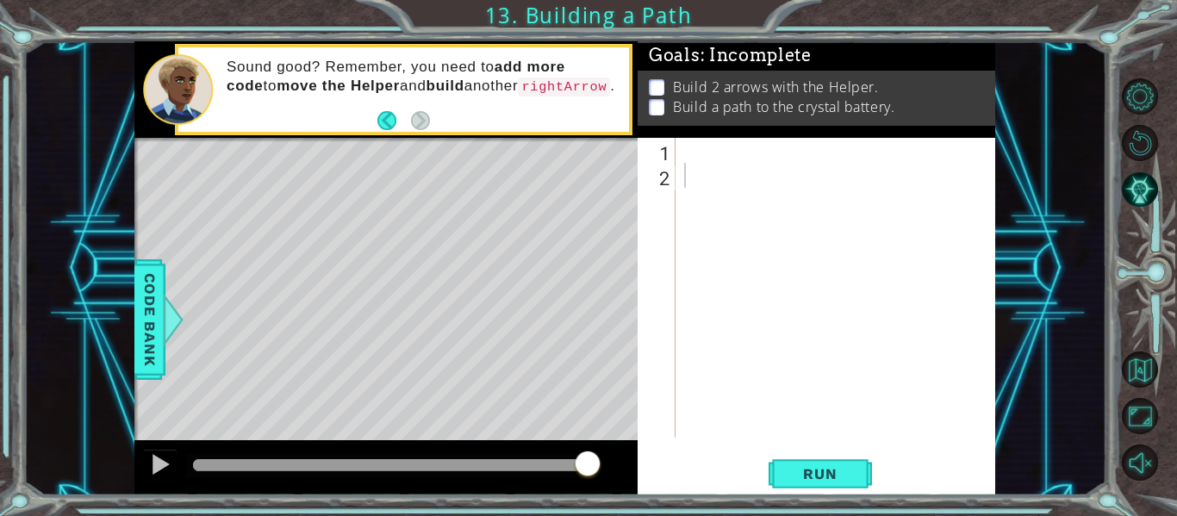
click at [697, 148] on div at bounding box center [840, 313] width 320 height 350
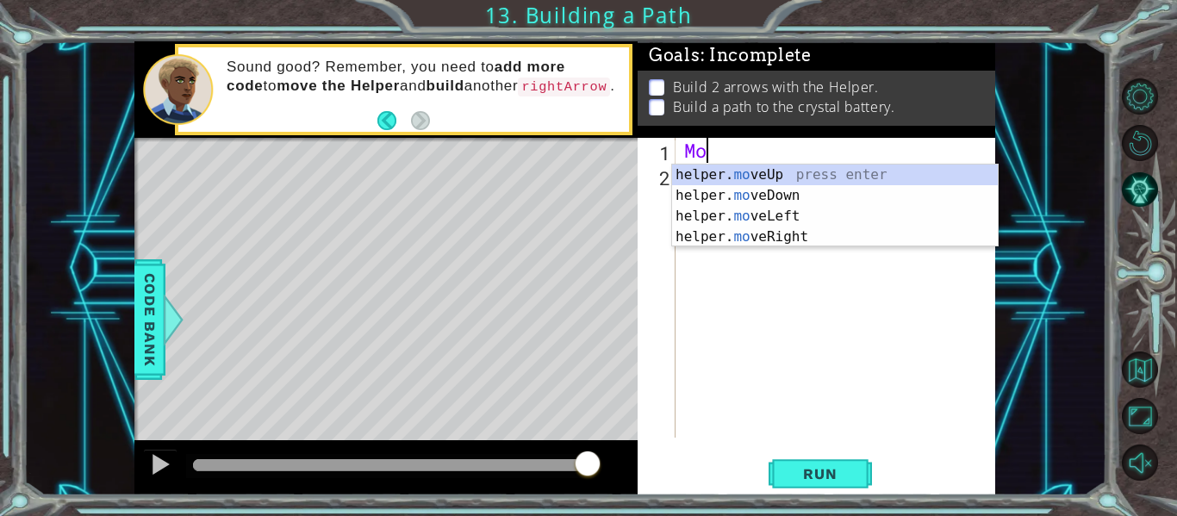
type textarea "M"
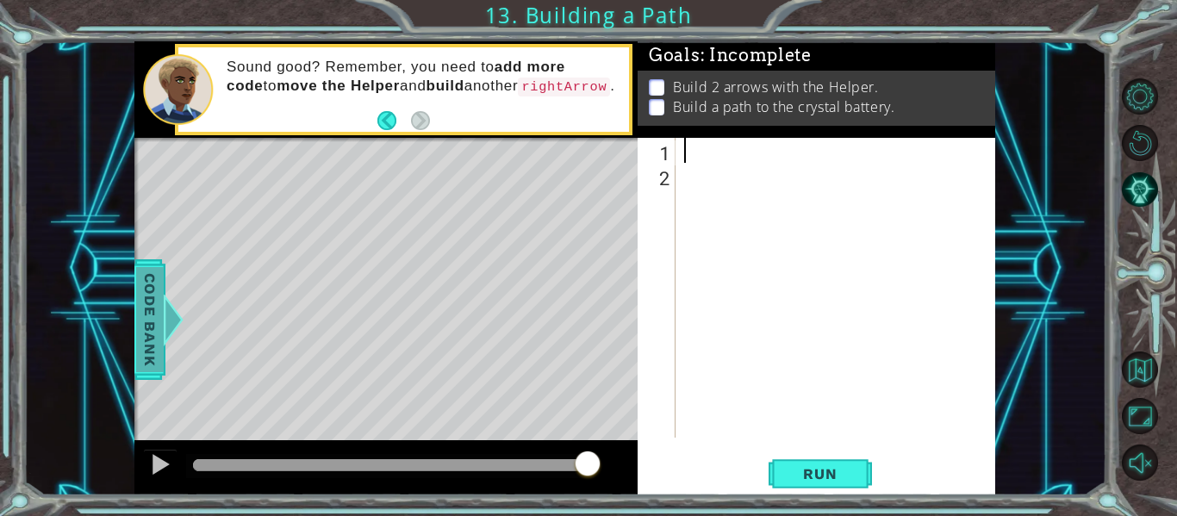
click at [158, 305] on span "Code Bank" at bounding box center [150, 319] width 28 height 105
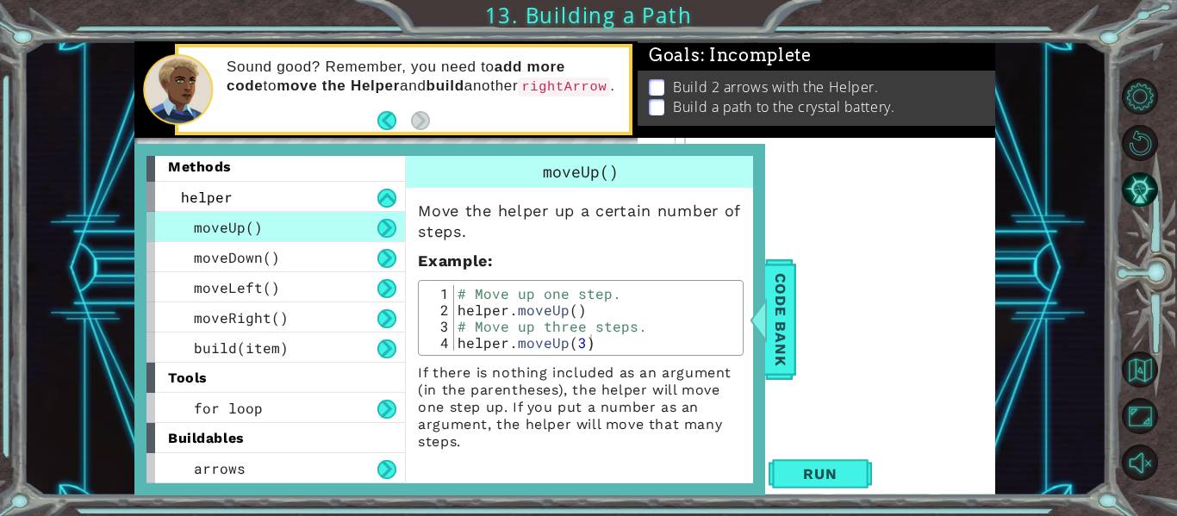
click at [834, 228] on div at bounding box center [840, 313] width 320 height 350
click at [793, 213] on div at bounding box center [840, 313] width 320 height 350
click at [780, 277] on span "Code Bank" at bounding box center [781, 319] width 28 height 105
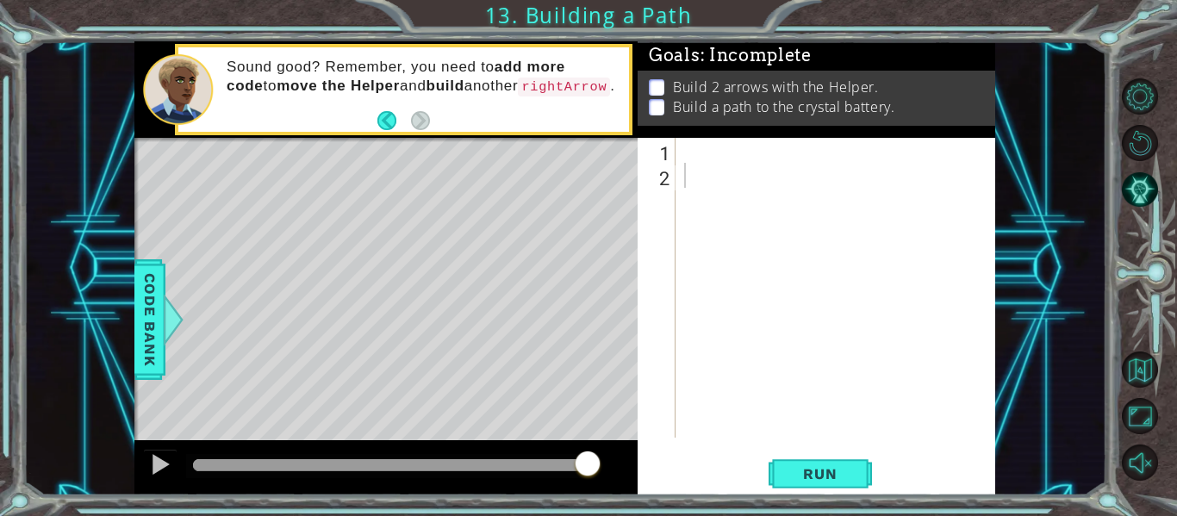
click at [731, 150] on div at bounding box center [840, 313] width 320 height 350
type textarea "moveRight(3)"
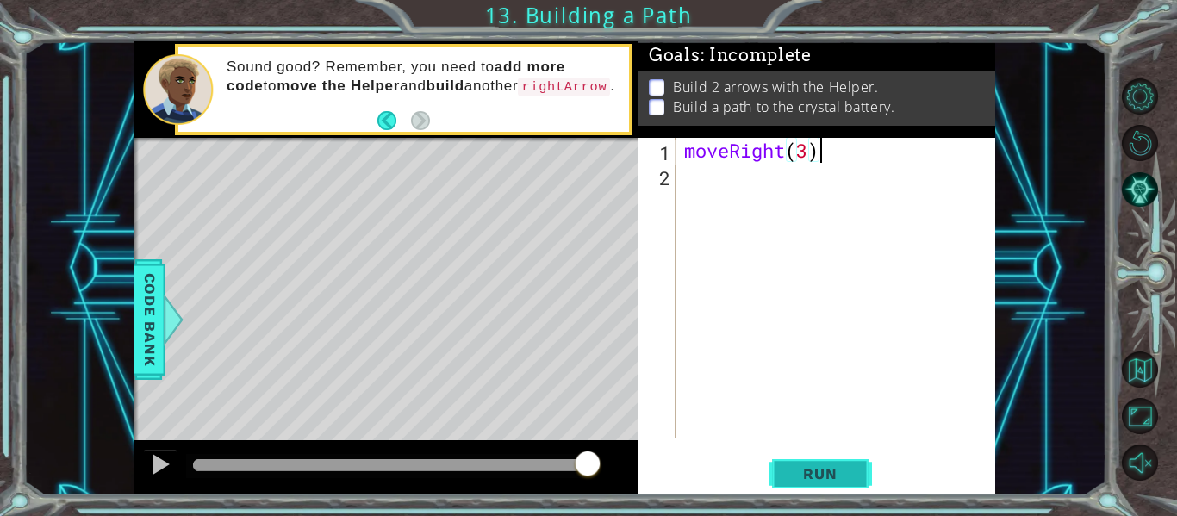
click at [828, 478] on span "Run" at bounding box center [820, 473] width 68 height 17
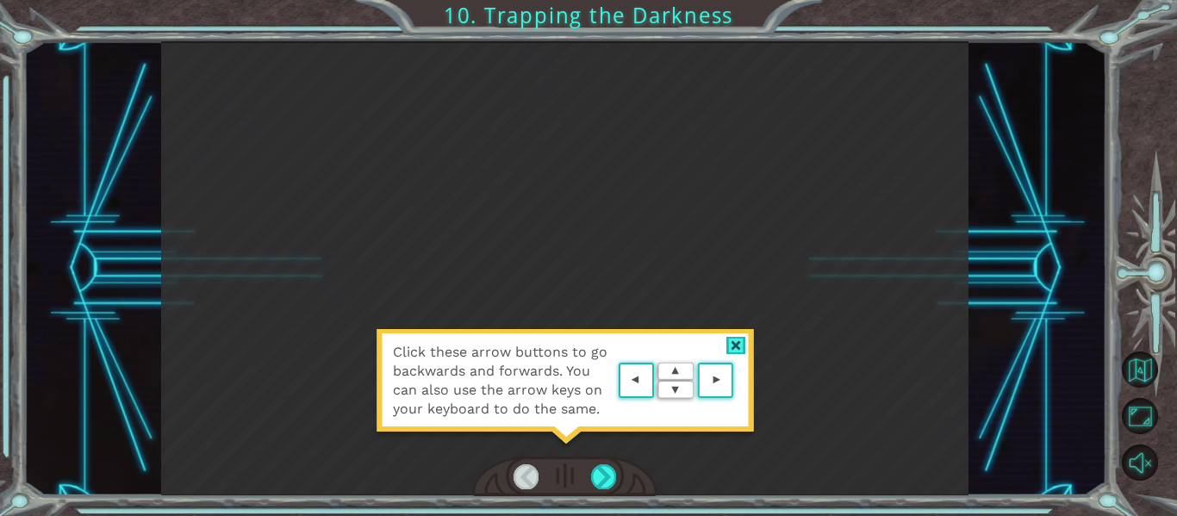
click at [737, 381] on area at bounding box center [737, 381] width 0 height 0
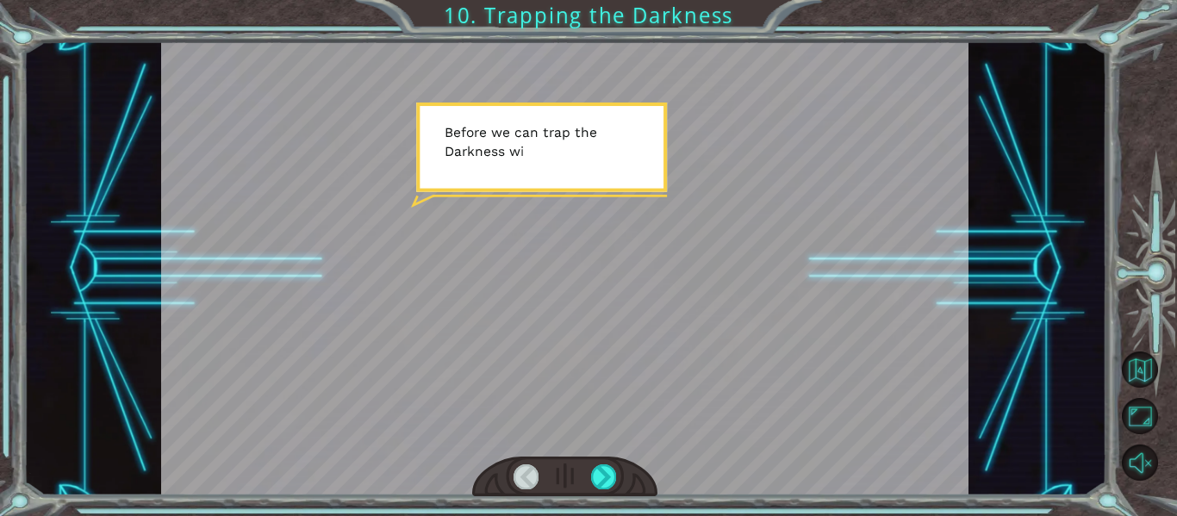
click at [719, 383] on div at bounding box center [565, 268] width 808 height 454
click at [605, 476] on div at bounding box center [603, 476] width 25 height 24
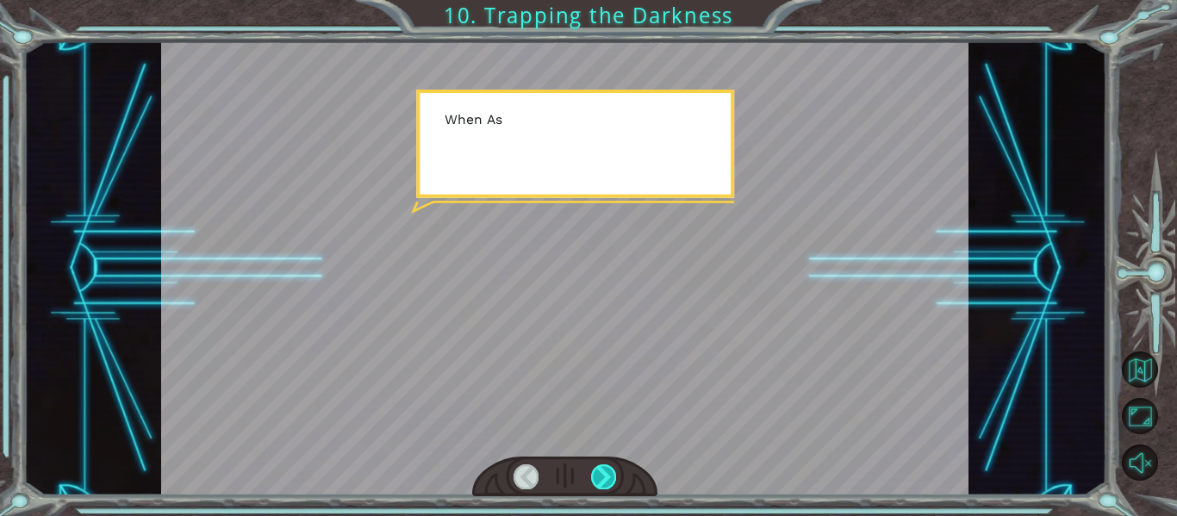
click at [605, 476] on div at bounding box center [603, 476] width 25 height 24
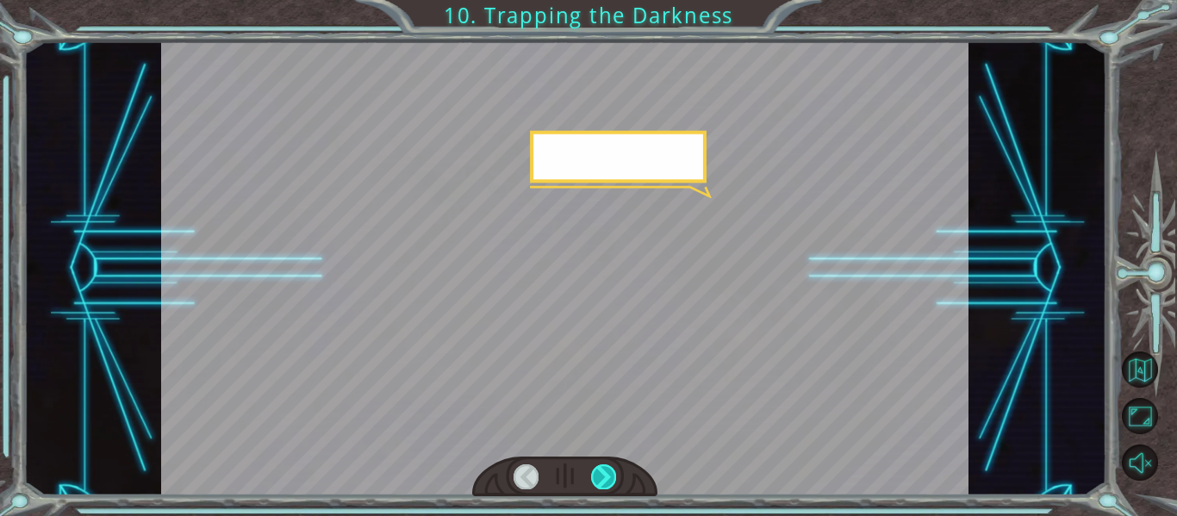
click at [605, 476] on div at bounding box center [603, 476] width 25 height 24
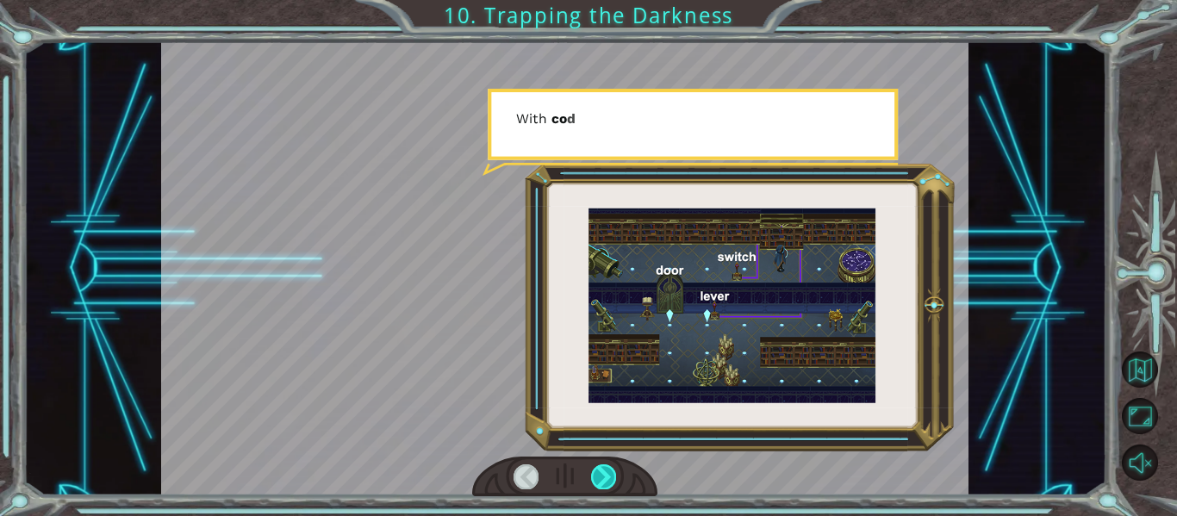
click at [605, 476] on div at bounding box center [603, 476] width 25 height 24
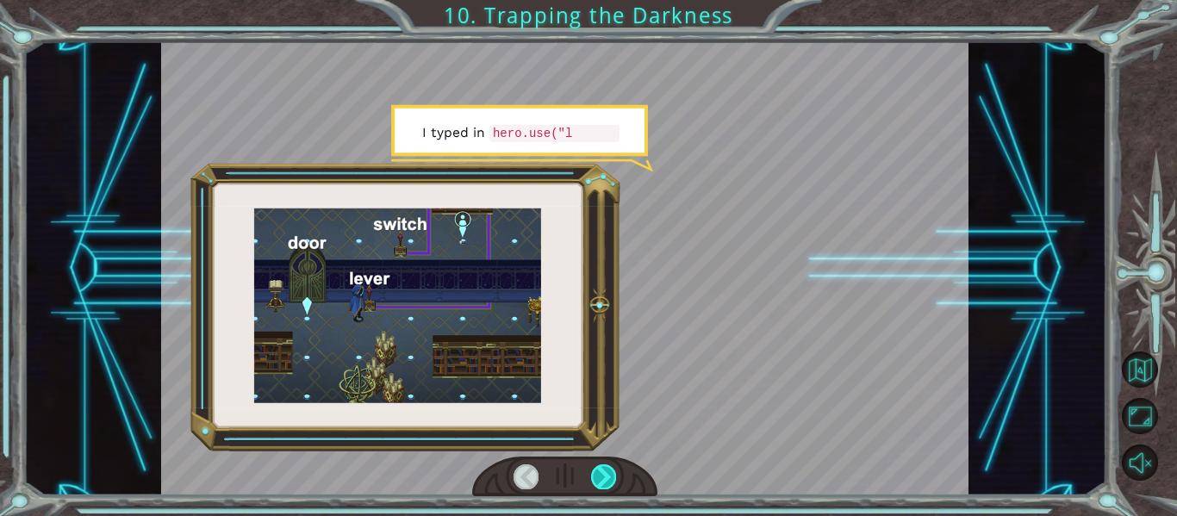
click at [605, 476] on div at bounding box center [603, 476] width 25 height 24
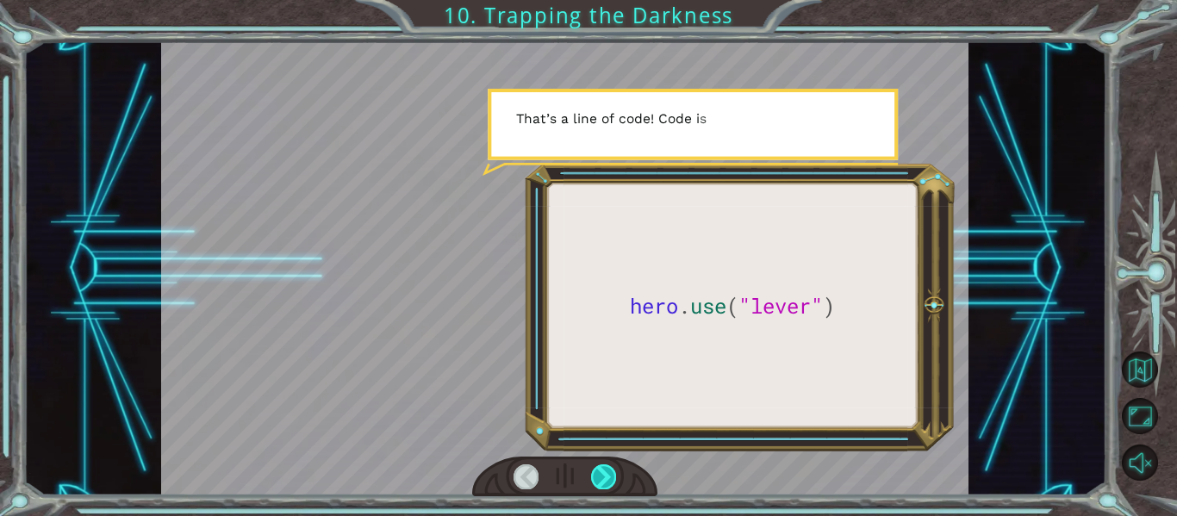
click at [605, 476] on div at bounding box center [603, 476] width 25 height 24
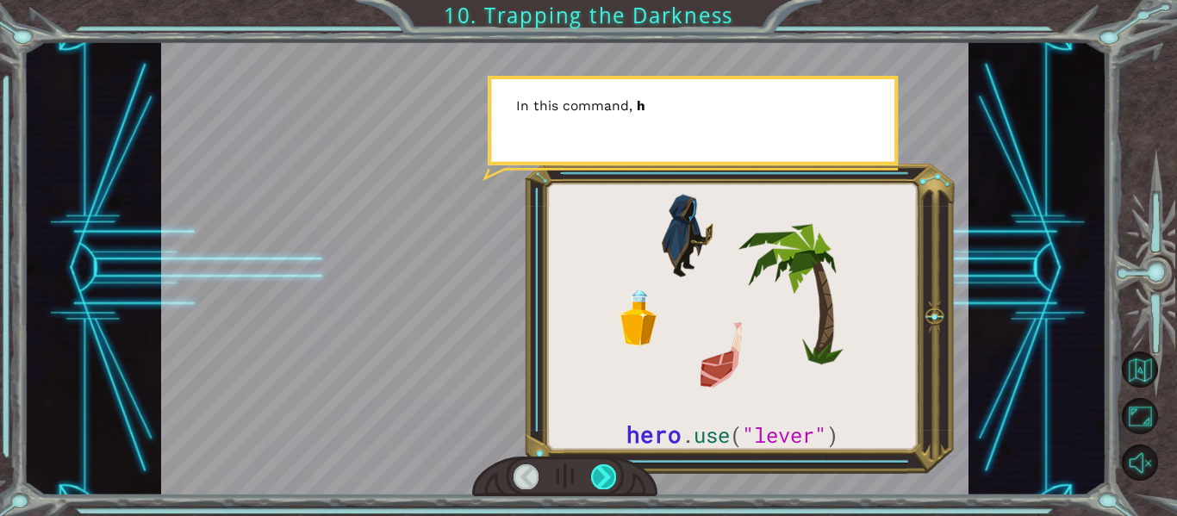
click at [605, 476] on div at bounding box center [603, 476] width 25 height 24
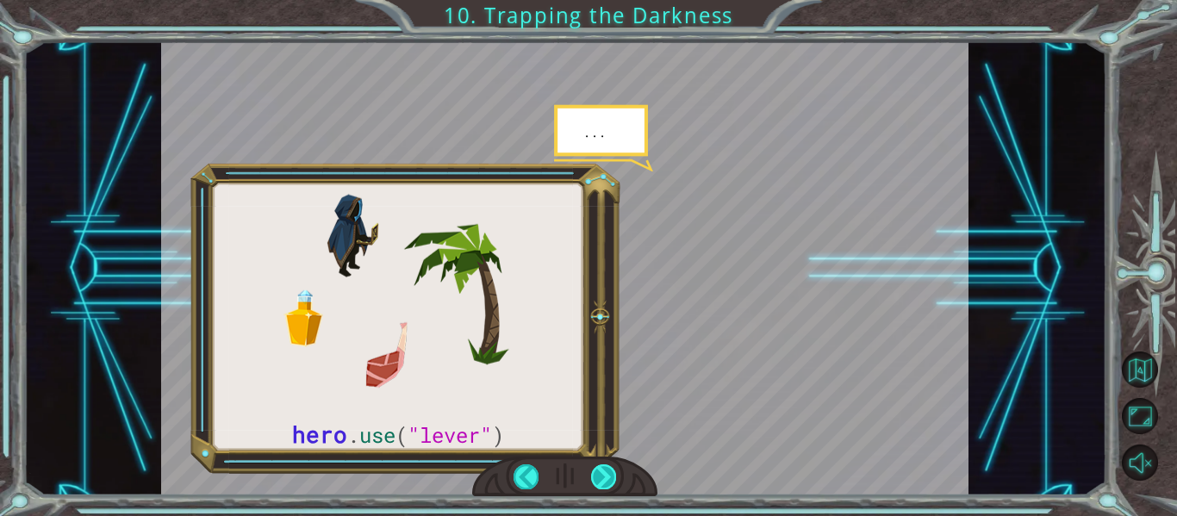
click at [605, 476] on div at bounding box center [603, 476] width 25 height 24
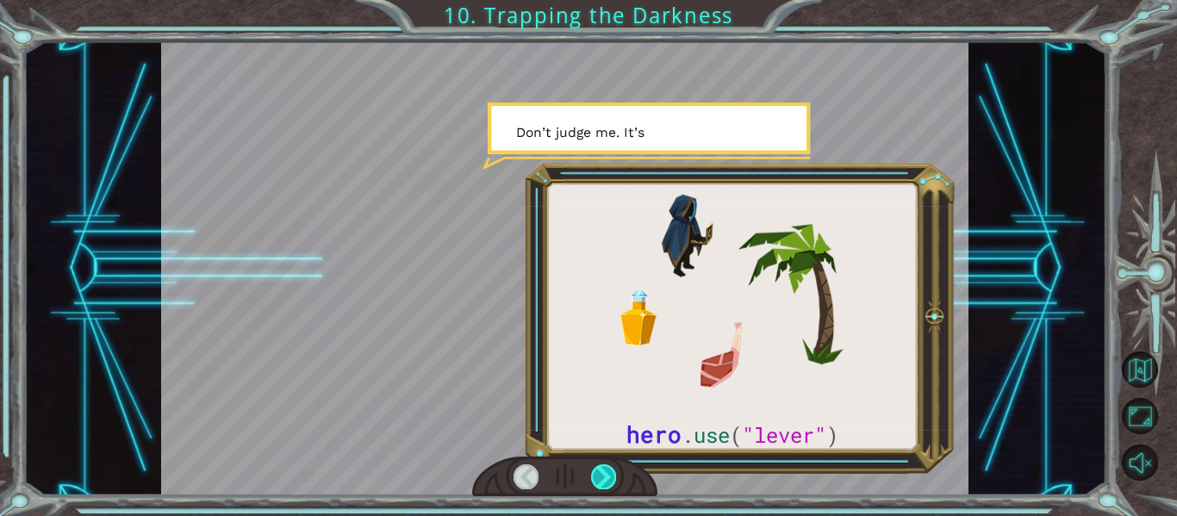
click at [605, 476] on div at bounding box center [603, 476] width 25 height 24
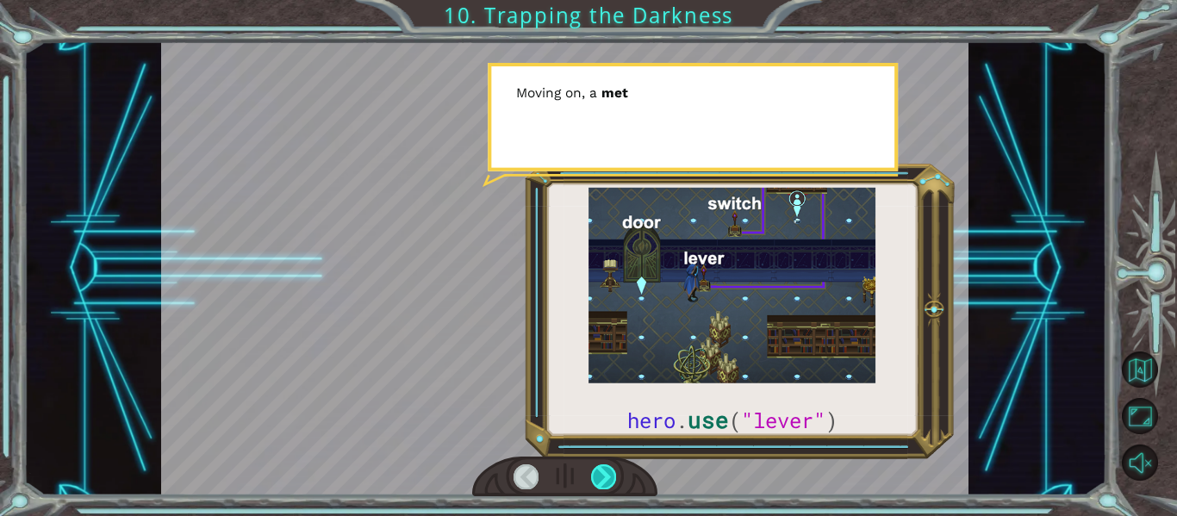
click at [605, 476] on div at bounding box center [603, 476] width 25 height 24
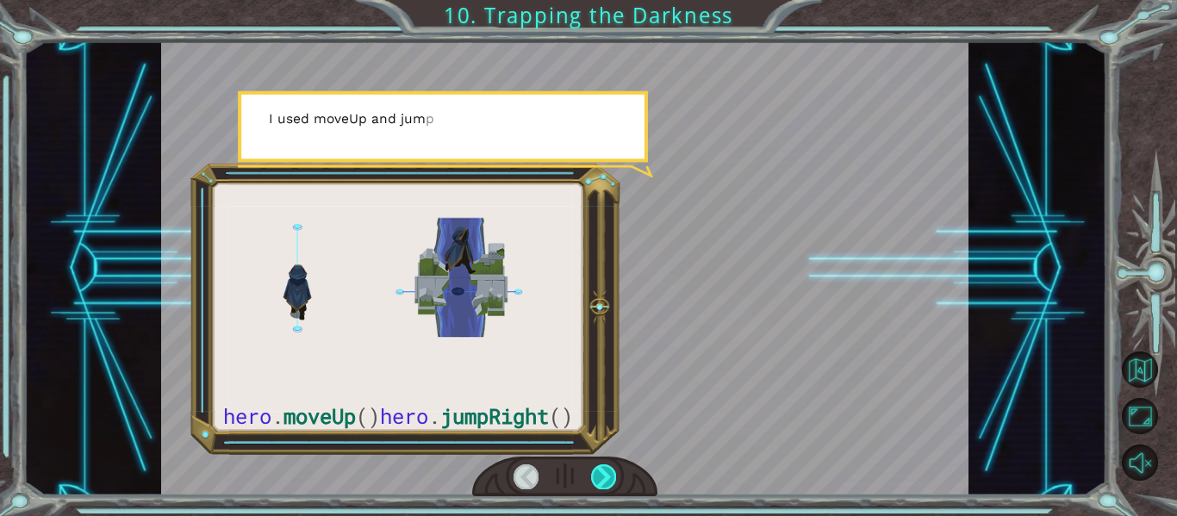
click at [605, 476] on div at bounding box center [603, 476] width 25 height 24
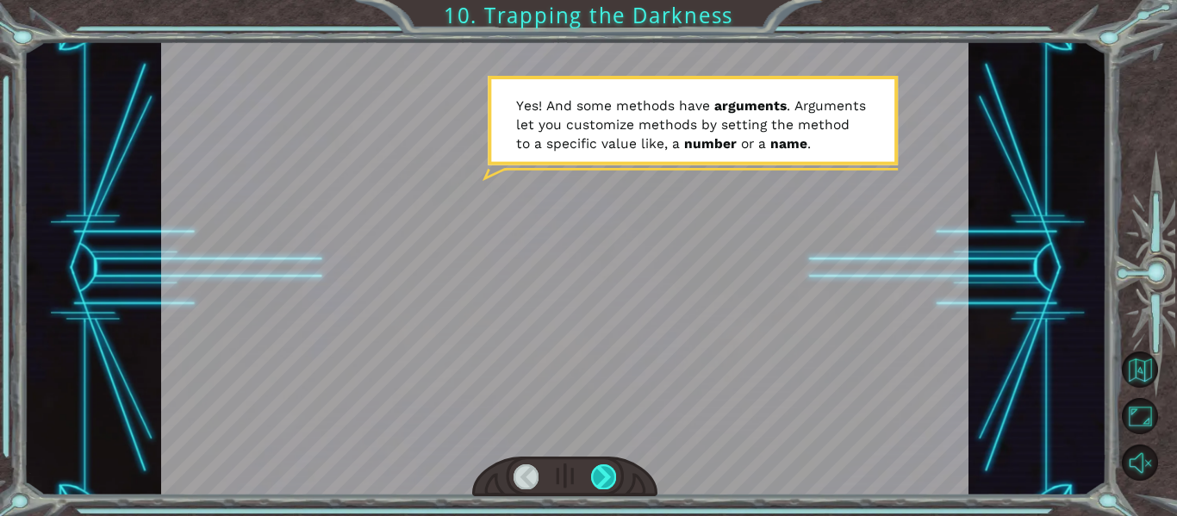
click at [599, 476] on div at bounding box center [603, 476] width 25 height 24
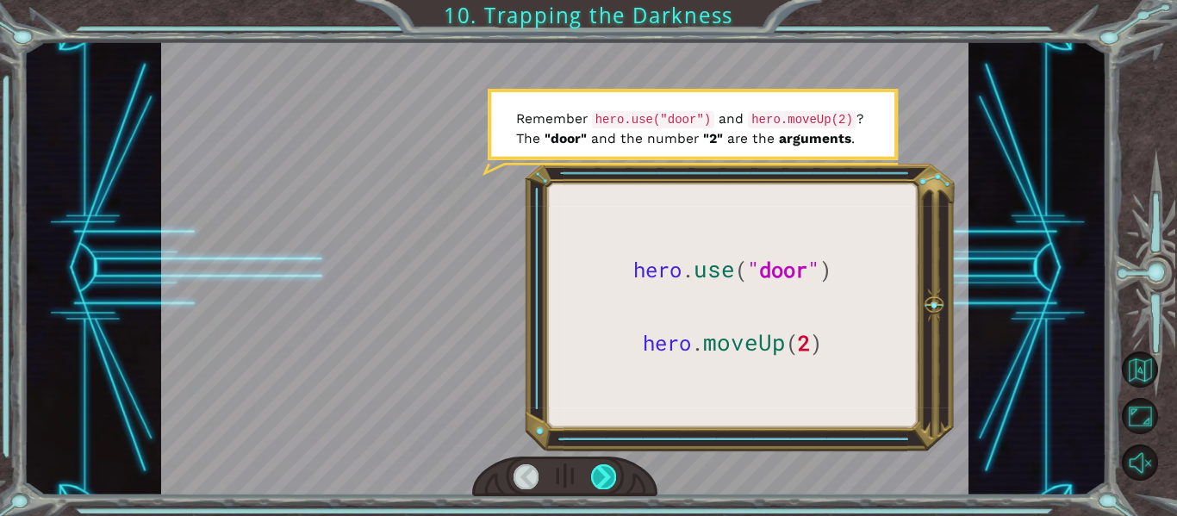
click at [599, 476] on div at bounding box center [603, 476] width 25 height 24
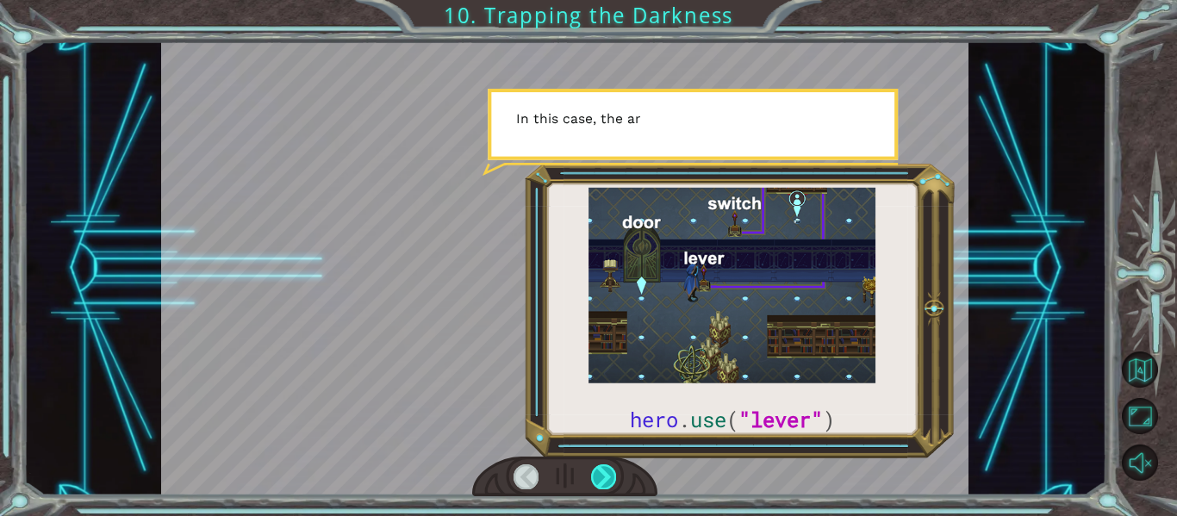
click at [599, 476] on div at bounding box center [603, 476] width 25 height 24
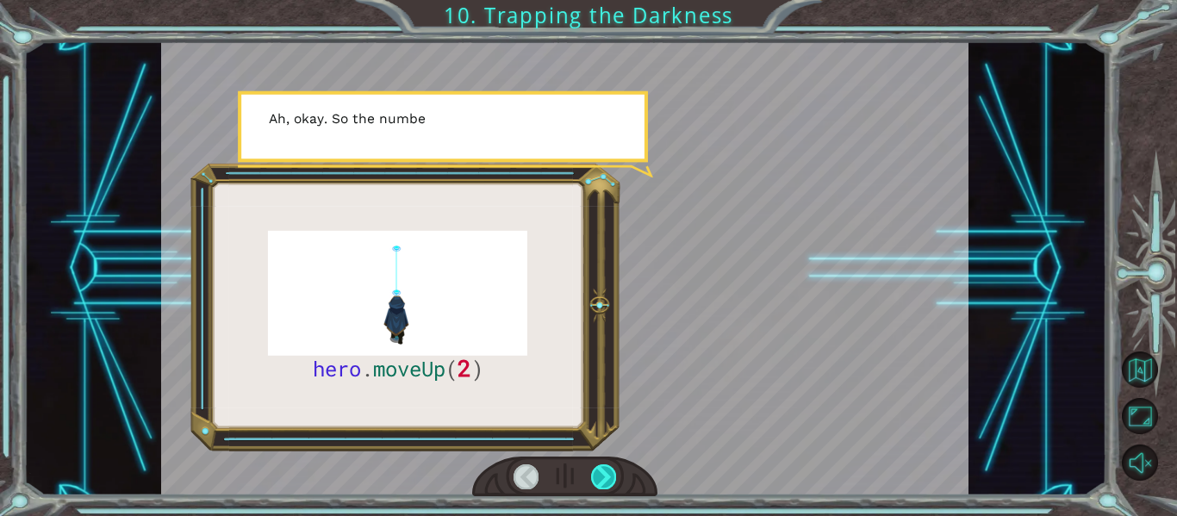
click at [599, 476] on div at bounding box center [603, 476] width 25 height 24
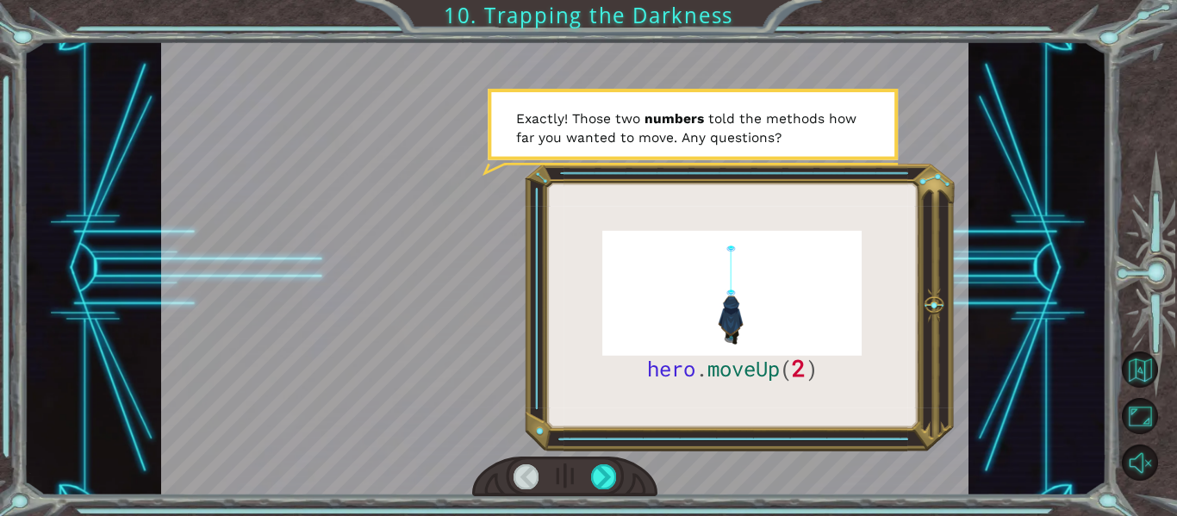
click at [1044, 227] on div "hero . moveUp ( 2 ) B e f o r e w e c a n t r a p t h e D a r k n e s s w i t h…" at bounding box center [564, 268] width 1083 height 454
click at [1153, 452] on button "Unmute" at bounding box center [1139, 462] width 36 height 36
click at [599, 473] on div at bounding box center [603, 476] width 25 height 24
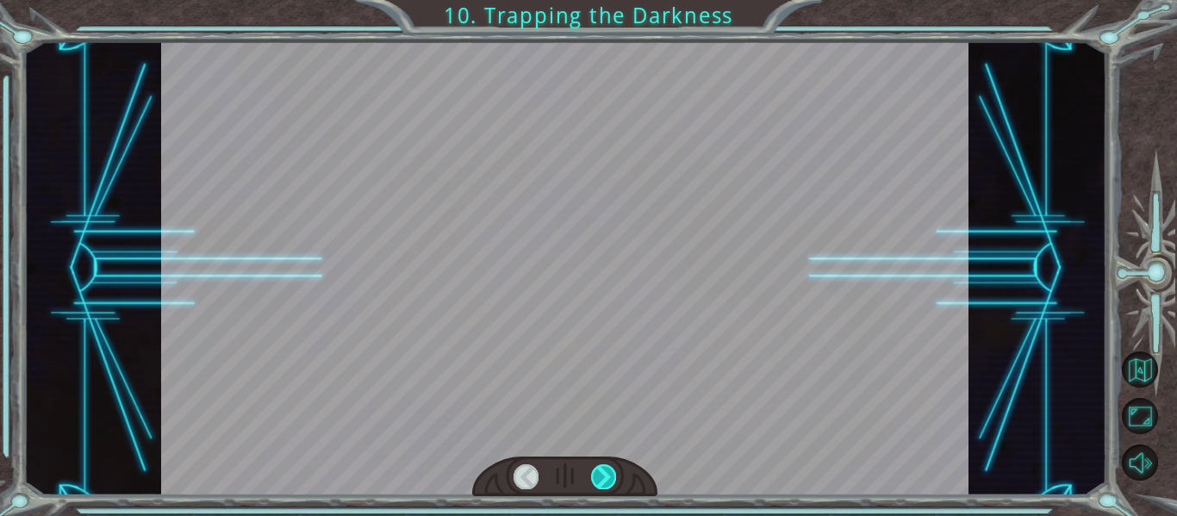
click at [599, 473] on div at bounding box center [603, 476] width 25 height 24
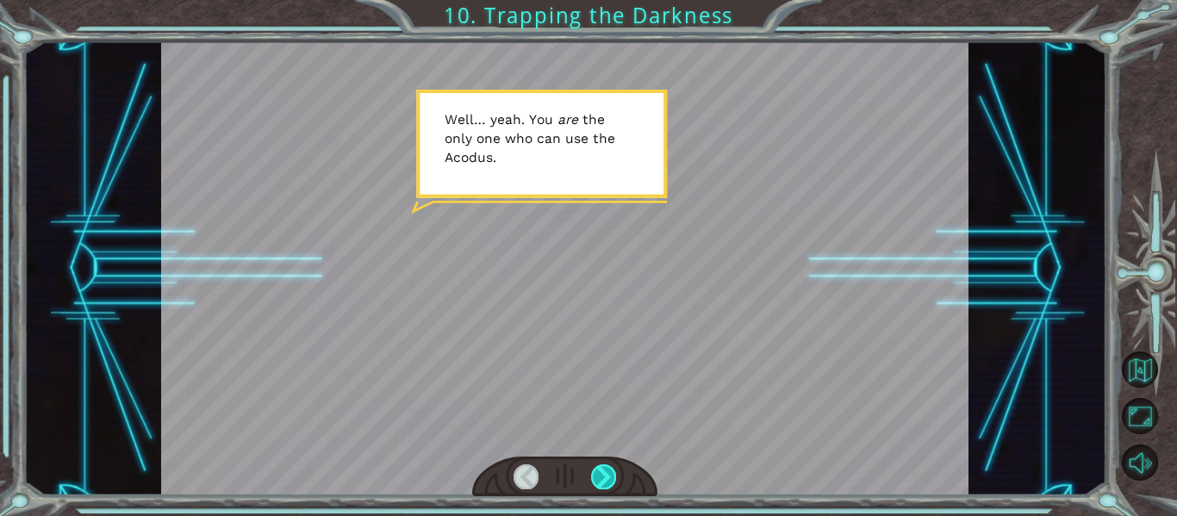
click at [606, 470] on div at bounding box center [603, 476] width 25 height 24
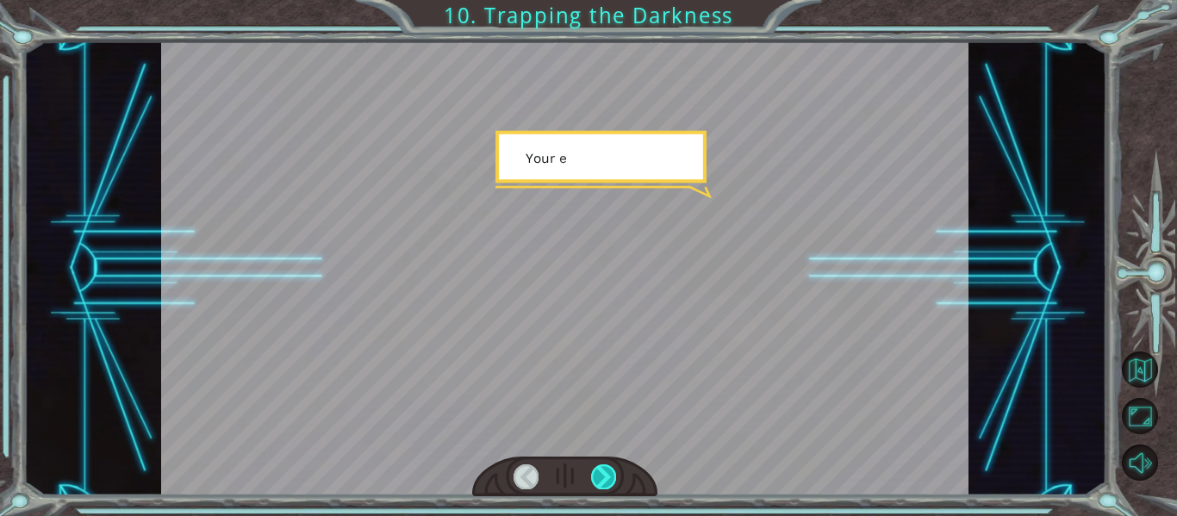
click at [606, 470] on div at bounding box center [603, 476] width 25 height 24
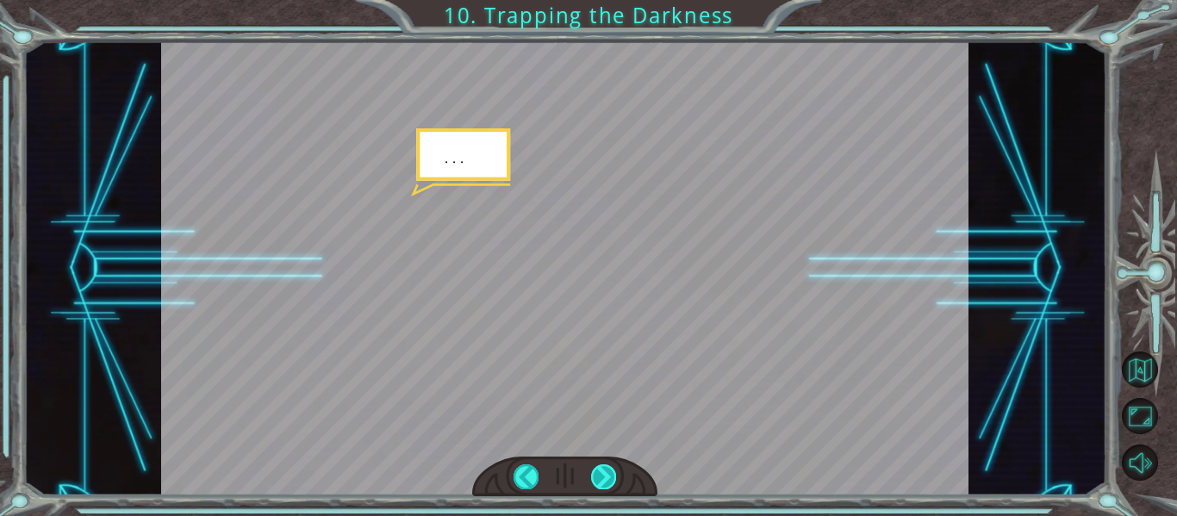
click at [606, 470] on div at bounding box center [603, 476] width 25 height 24
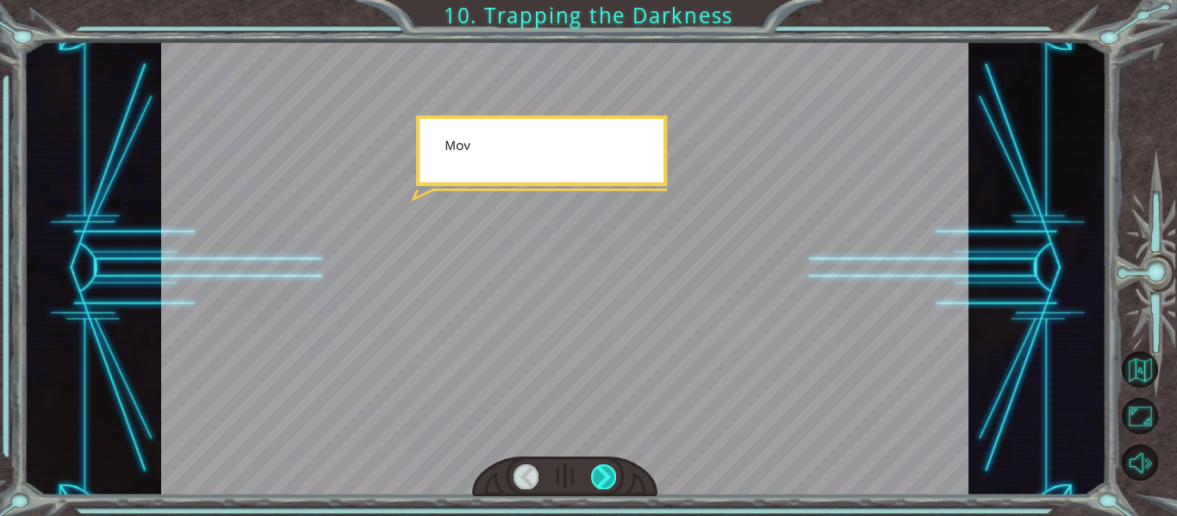
click at [606, 470] on div at bounding box center [603, 476] width 25 height 24
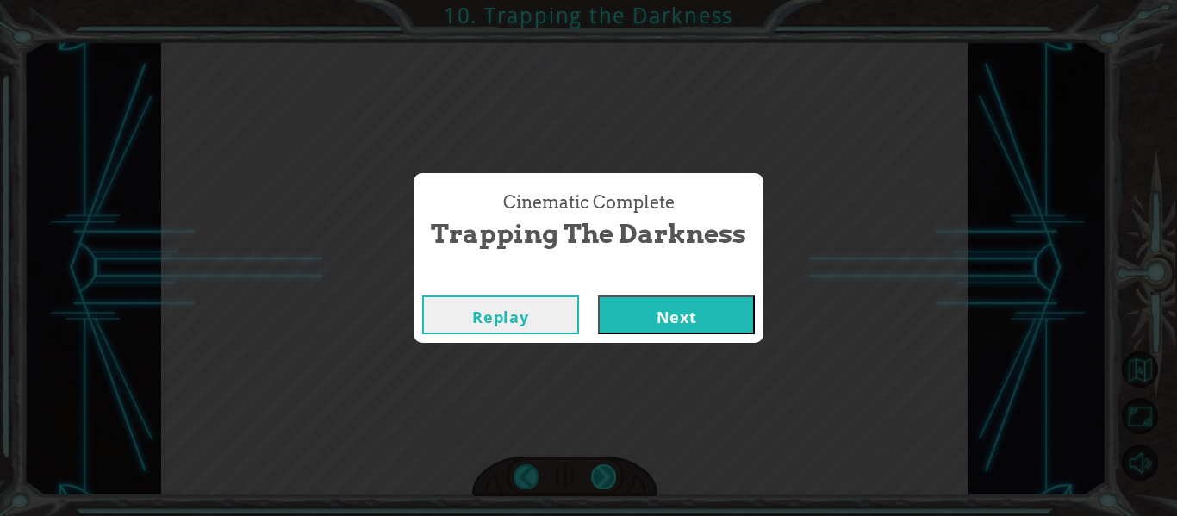
click at [606, 470] on div "Cinematic Complete Trapping the Darkness Replay Next" at bounding box center [588, 258] width 1177 height 516
click at [674, 321] on button "Next" at bounding box center [676, 314] width 157 height 39
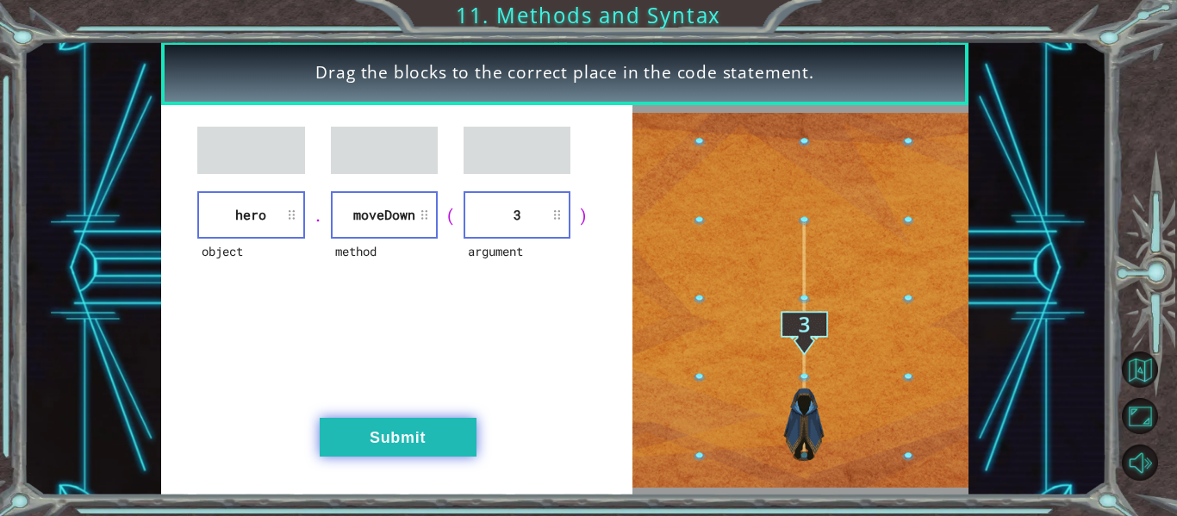
click at [422, 428] on button "Submit" at bounding box center [398, 437] width 157 height 39
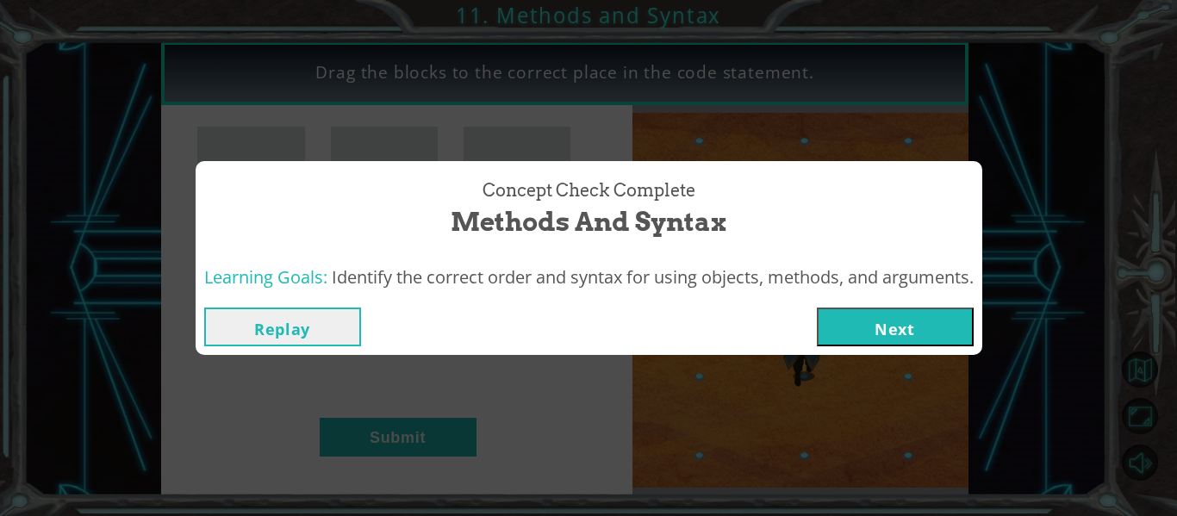
click at [841, 320] on button "Next" at bounding box center [895, 326] width 157 height 39
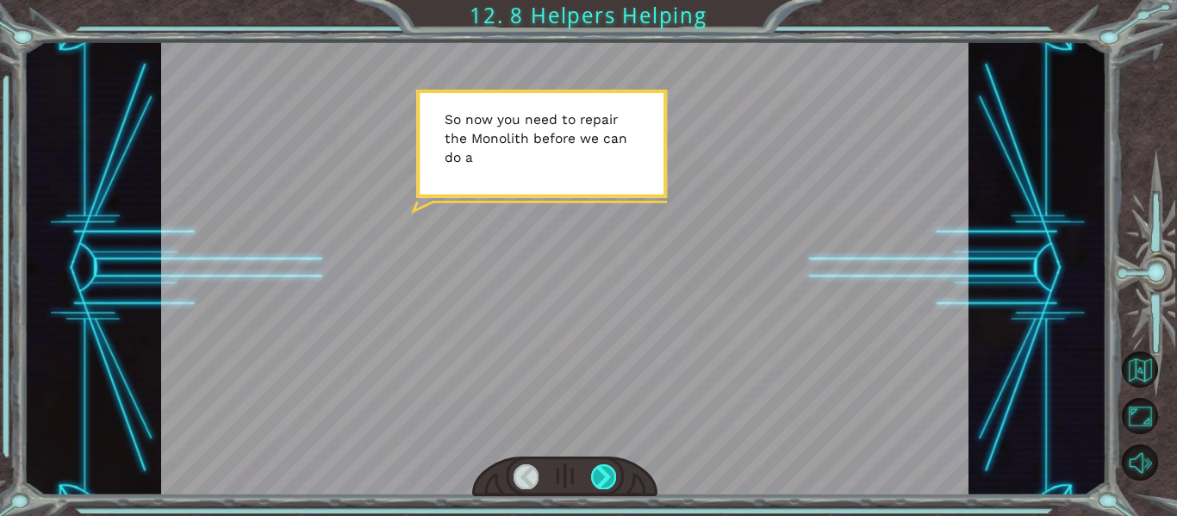
click at [608, 468] on div at bounding box center [603, 476] width 25 height 24
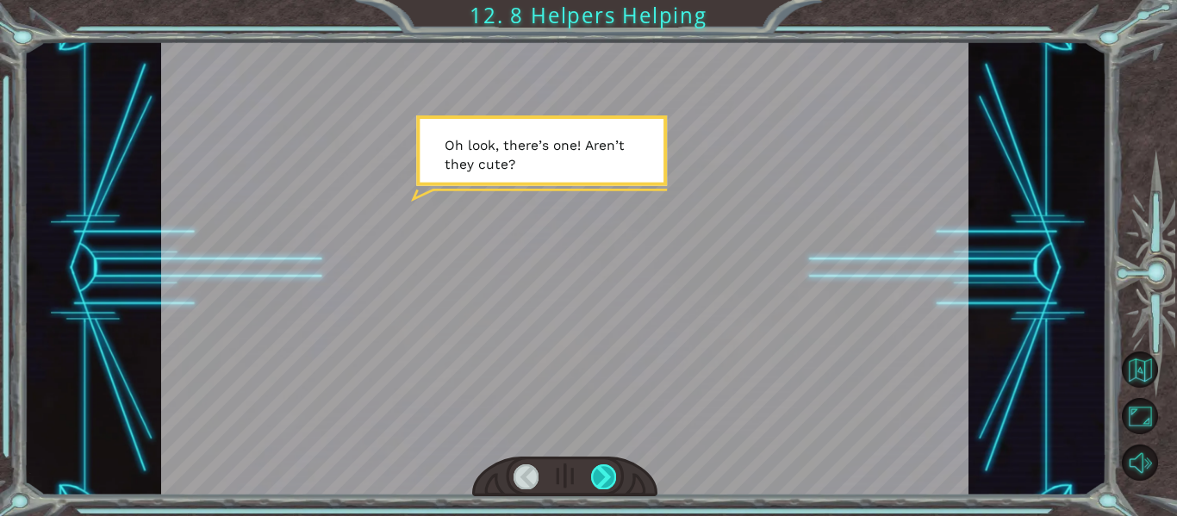
click at [599, 473] on div at bounding box center [603, 476] width 25 height 24
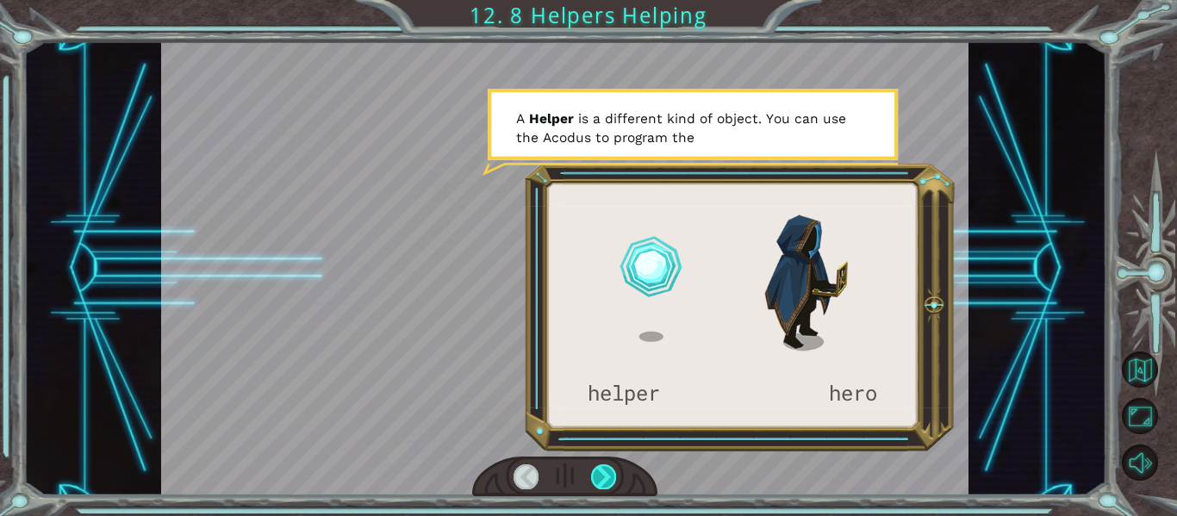
click at [599, 473] on div at bounding box center [603, 476] width 25 height 24
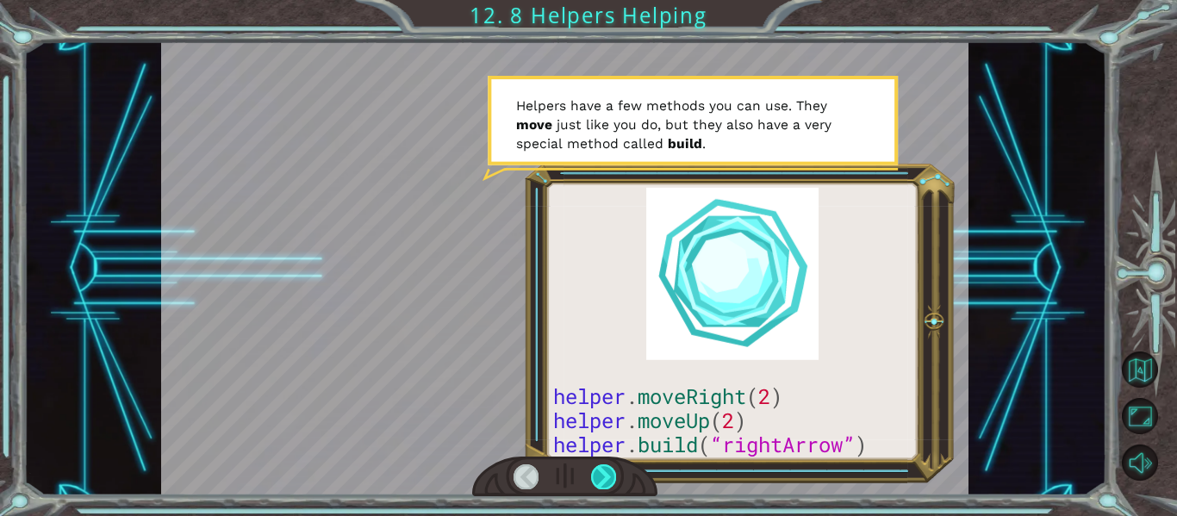
click at [600, 475] on div at bounding box center [603, 476] width 25 height 24
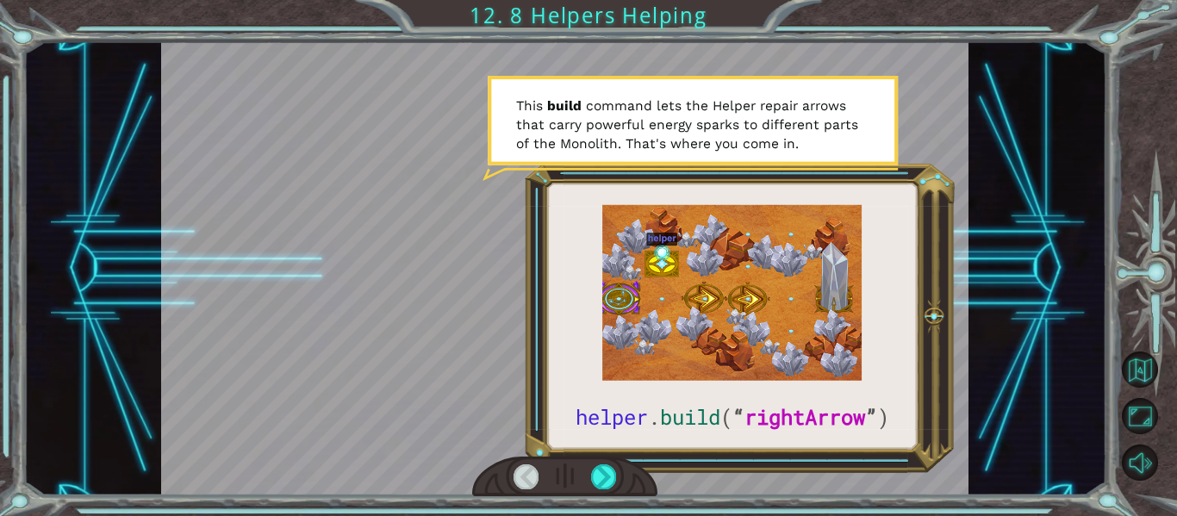
click at [616, 482] on div at bounding box center [565, 476] width 186 height 40
click at [603, 478] on div at bounding box center [603, 476] width 25 height 24
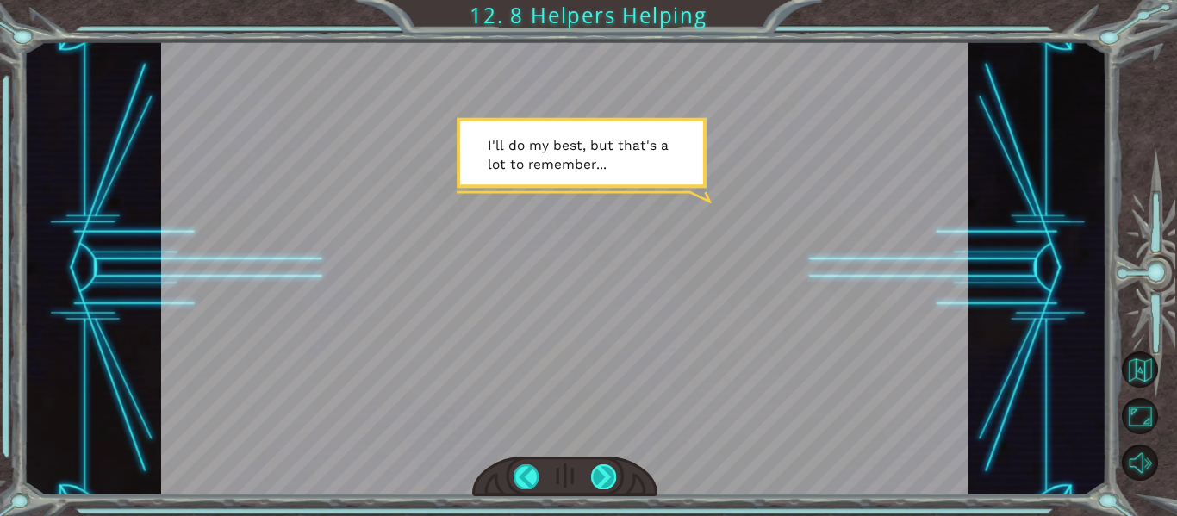
click at [599, 478] on div at bounding box center [603, 476] width 25 height 24
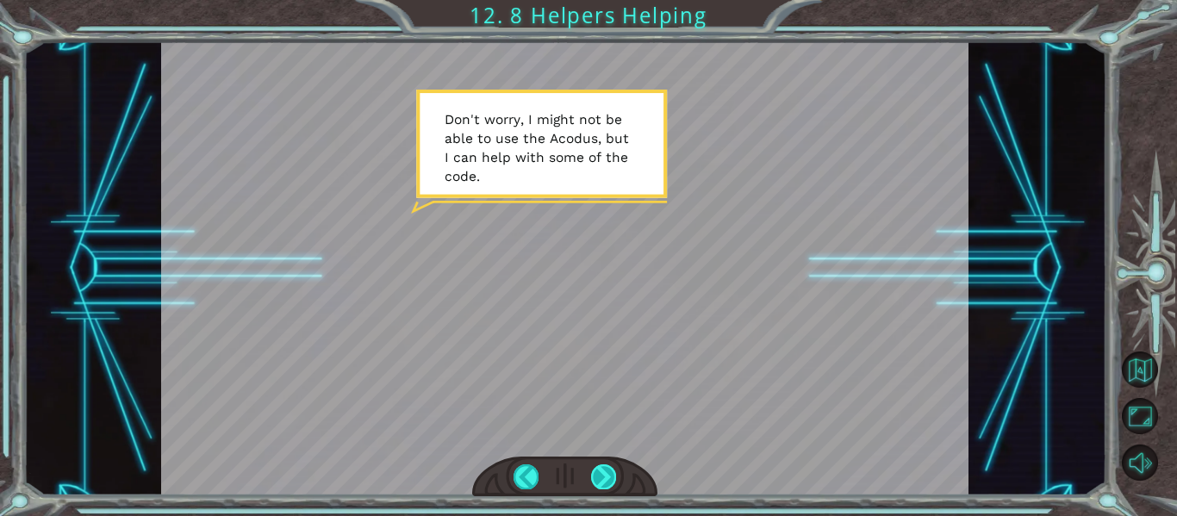
click at [608, 476] on div at bounding box center [603, 476] width 25 height 24
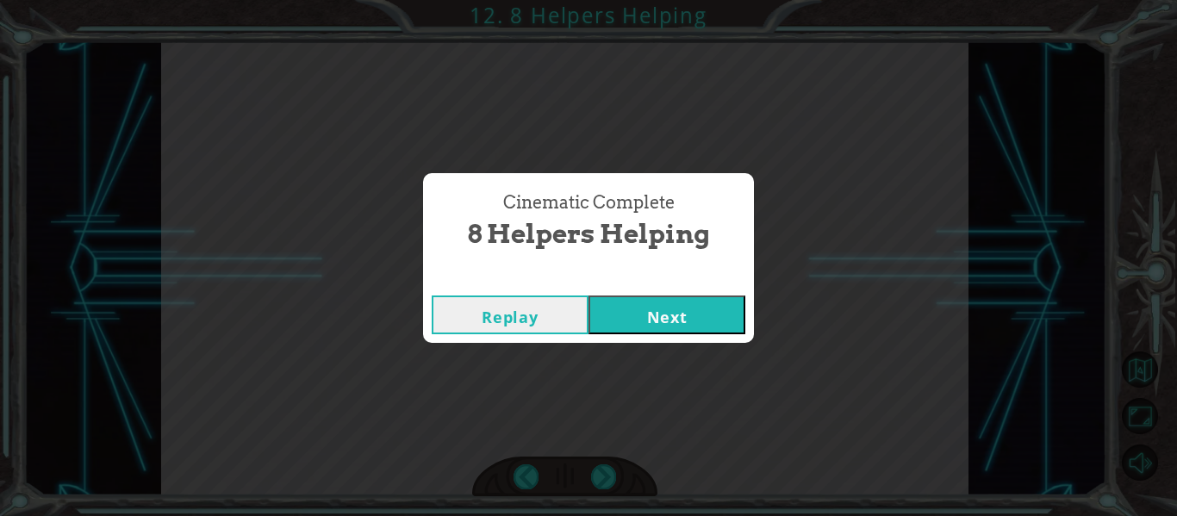
click at [657, 317] on button "Next" at bounding box center [666, 314] width 157 height 39
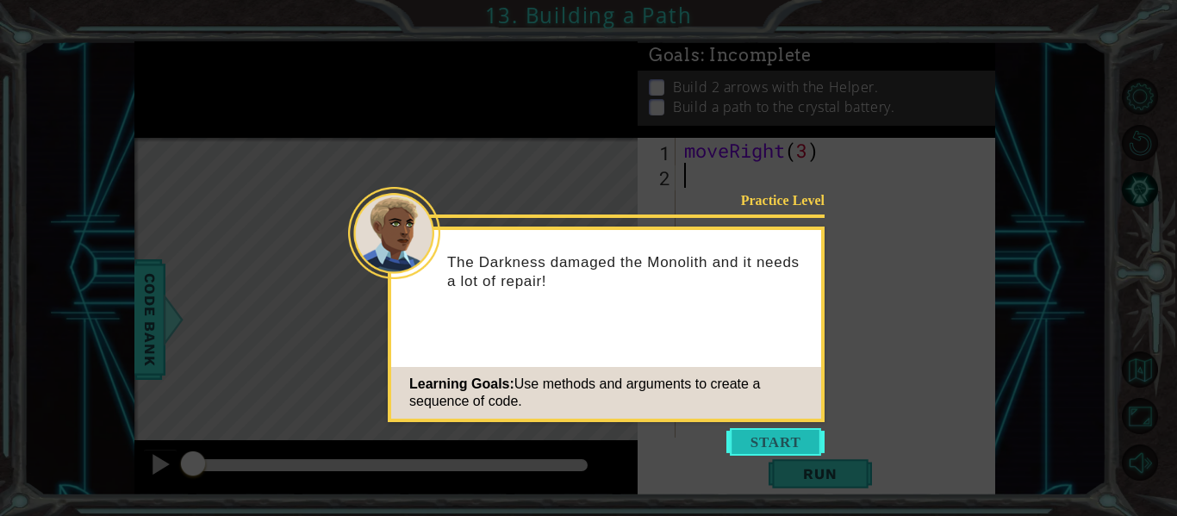
click at [755, 440] on button "Start" at bounding box center [775, 442] width 98 height 28
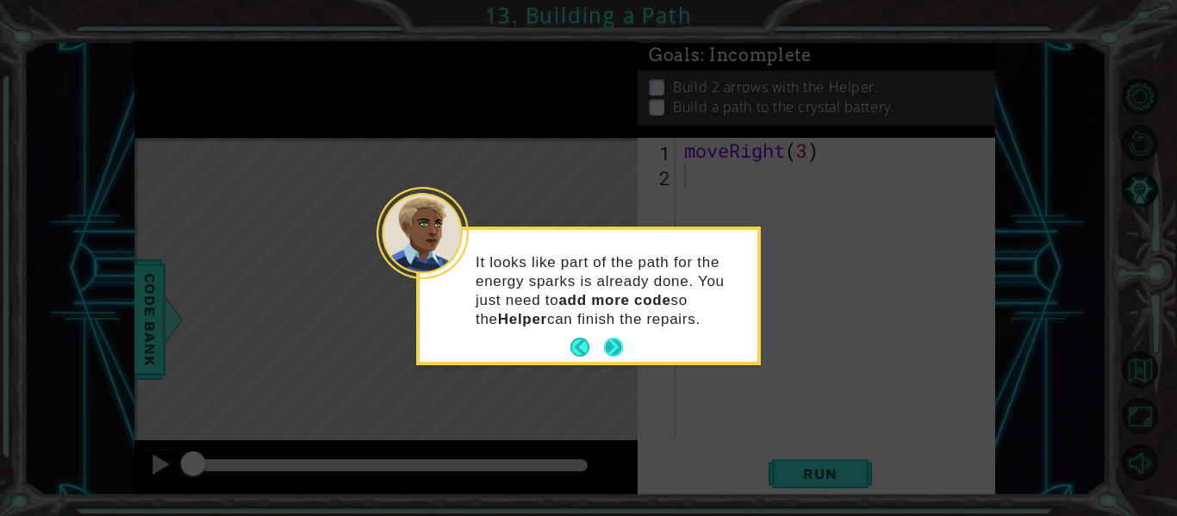
click at [604, 342] on button "Next" at bounding box center [613, 347] width 19 height 19
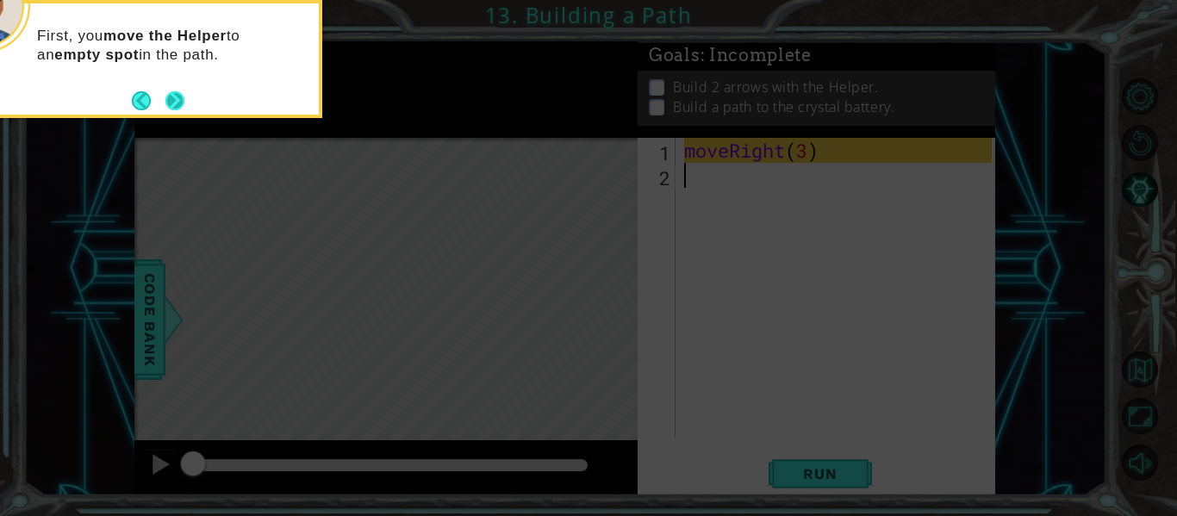
click at [174, 99] on button "Next" at bounding box center [174, 100] width 19 height 19
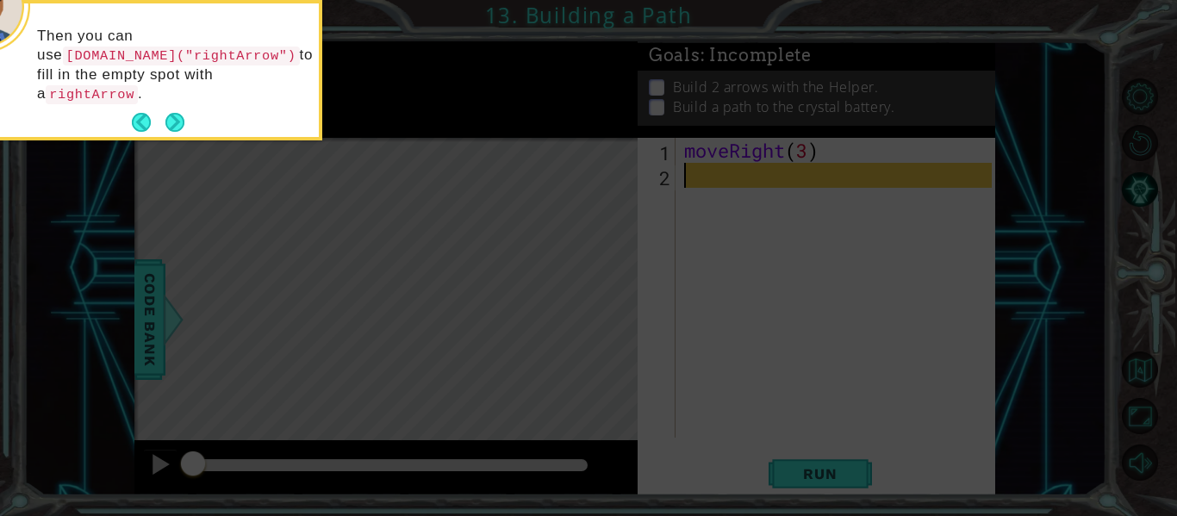
click at [223, 117] on div "Then you can use helper.build("rightArrow") to fill in the empty spot with a ri…" at bounding box center [150, 73] width 338 height 127
click at [166, 90] on div "Then you can use helper.build("rightArrow") to fill in the empty spot with a ri…" at bounding box center [150, 73] width 338 height 127
click at [171, 113] on button "Next" at bounding box center [174, 122] width 19 height 19
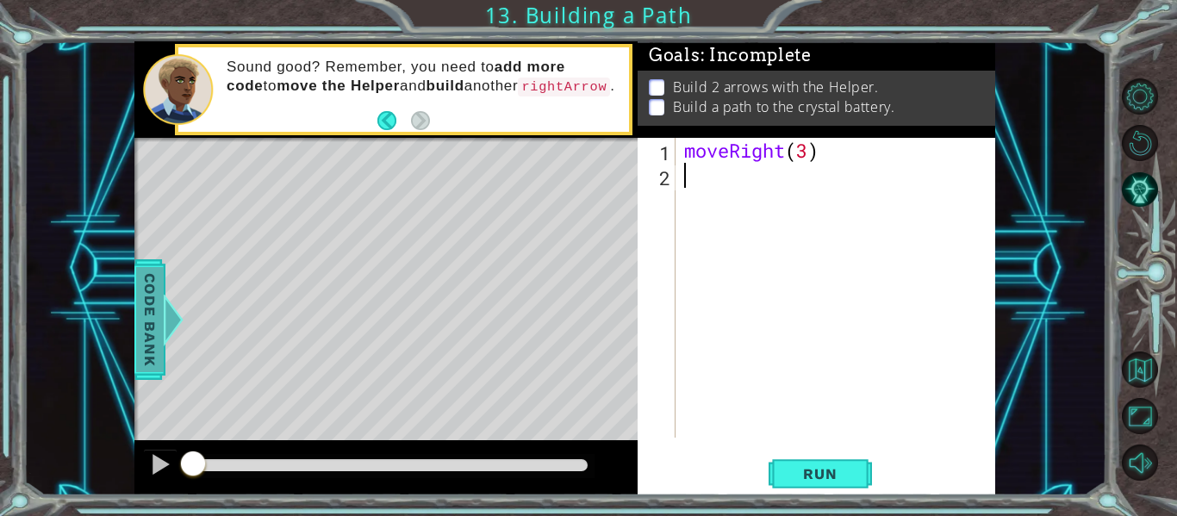
click at [149, 325] on span "Code Bank" at bounding box center [150, 319] width 28 height 105
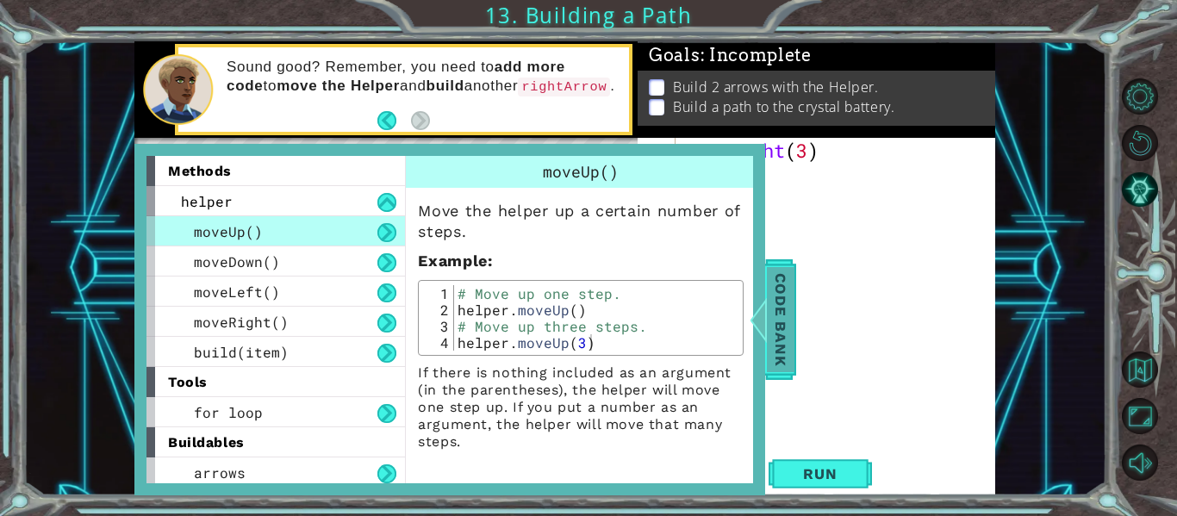
click at [786, 338] on span "Code Bank" at bounding box center [781, 319] width 28 height 105
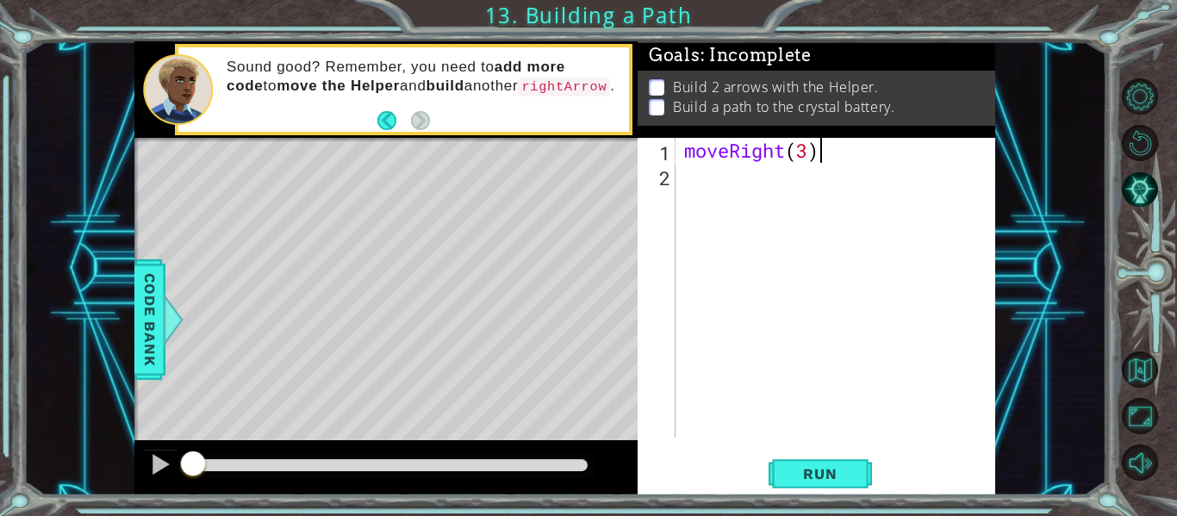
click at [823, 154] on div "moveRight ( 3 )" at bounding box center [840, 313] width 320 height 350
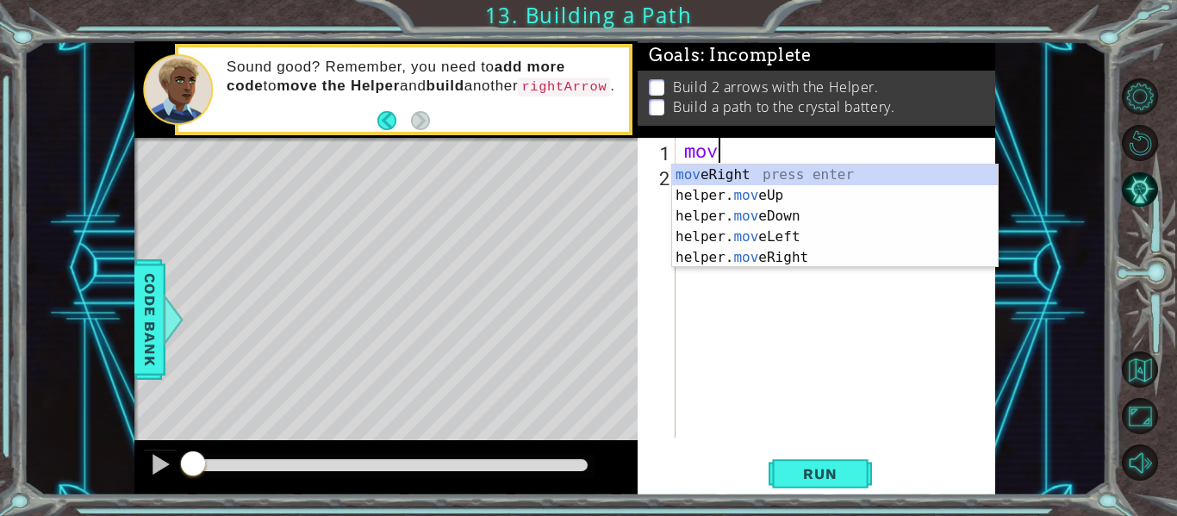
type textarea "m"
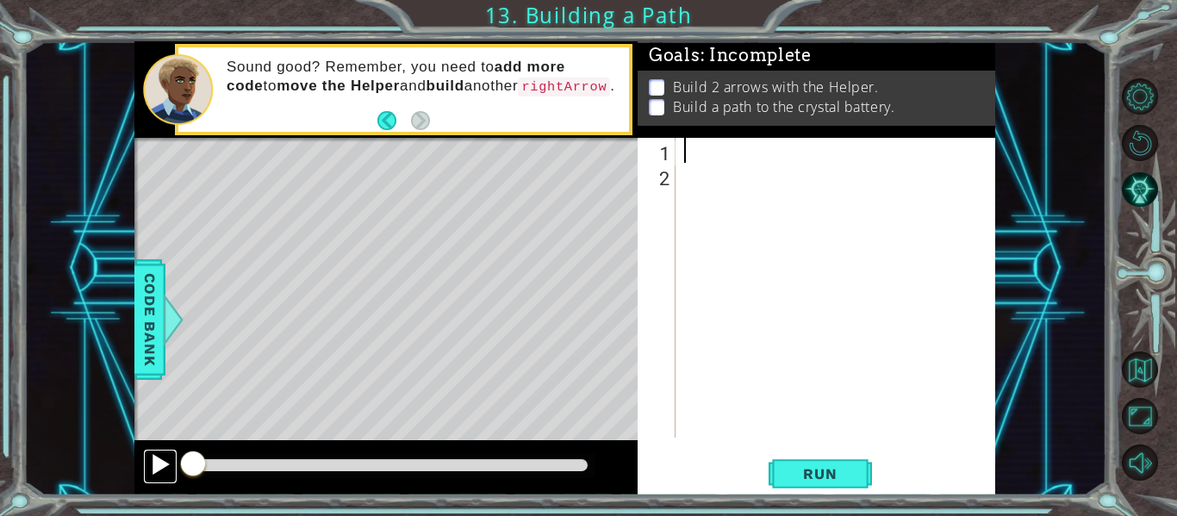
click at [146, 472] on button at bounding box center [160, 466] width 34 height 35
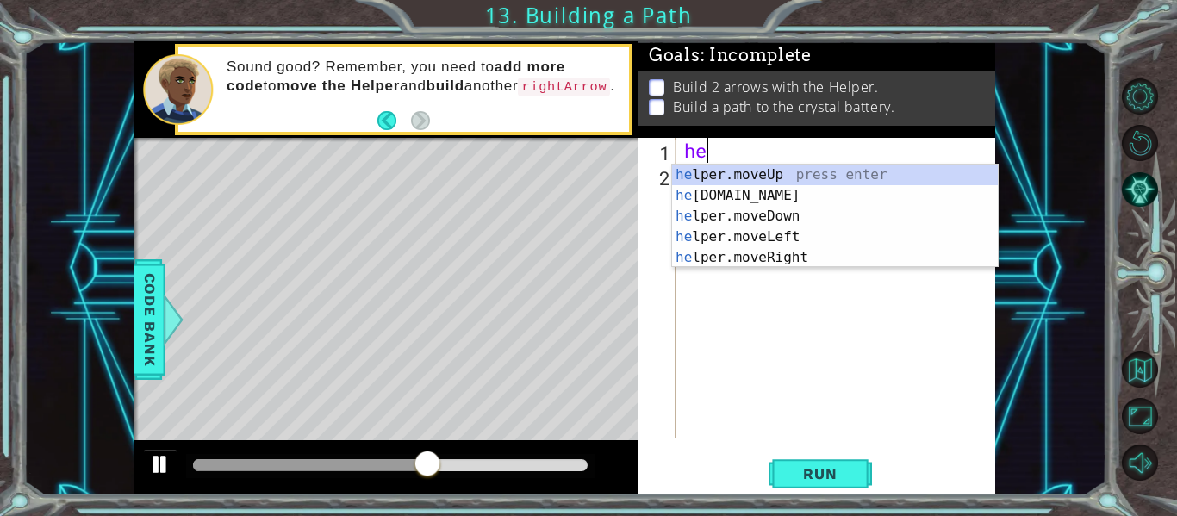
type textarea "h"
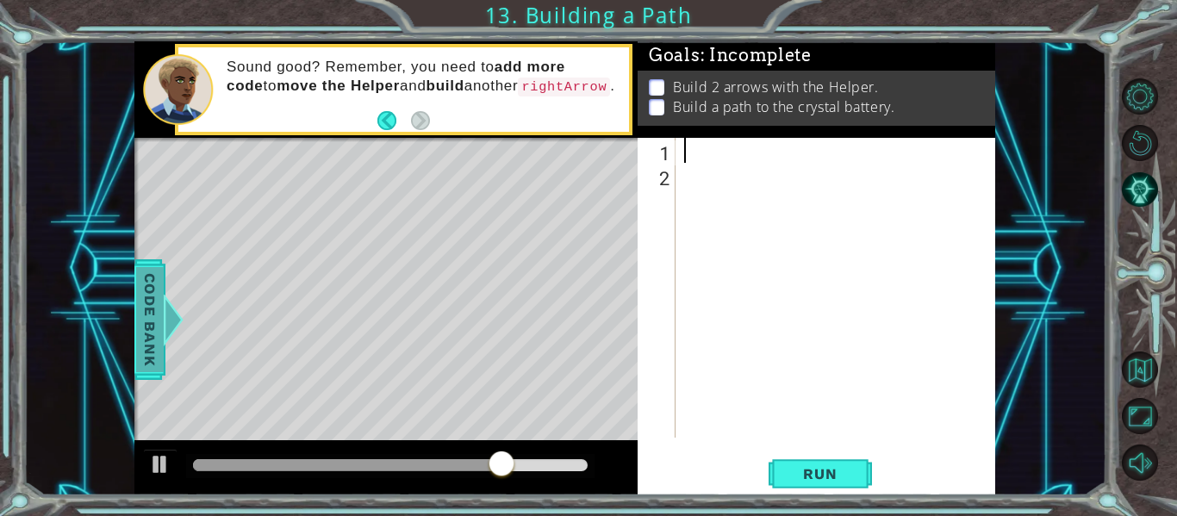
click at [151, 291] on span "Code Bank" at bounding box center [150, 319] width 28 height 105
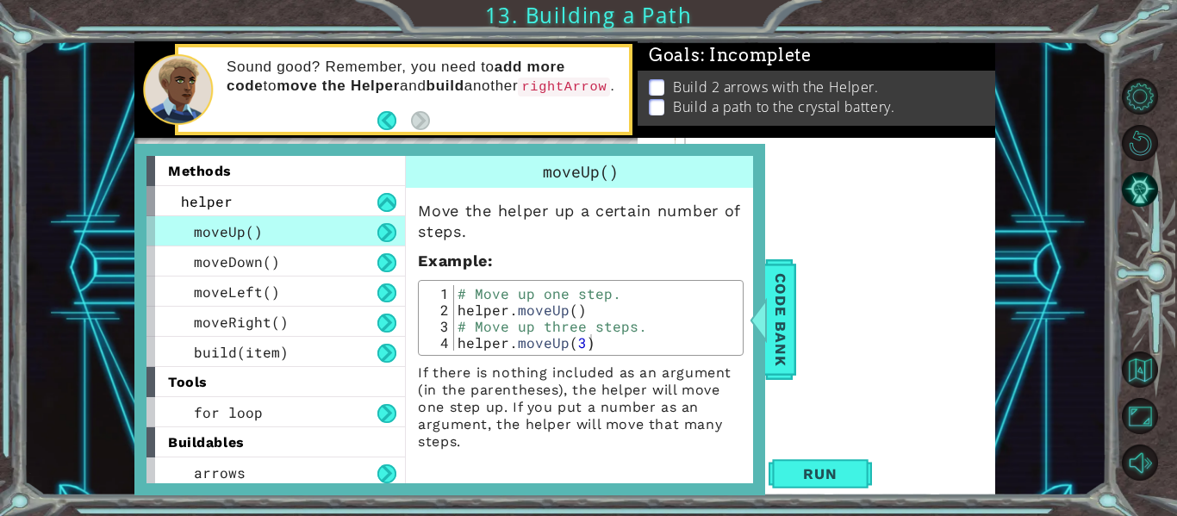
click at [845, 227] on div at bounding box center [840, 313] width 320 height 350
click at [791, 297] on span "Code Bank" at bounding box center [781, 319] width 28 height 105
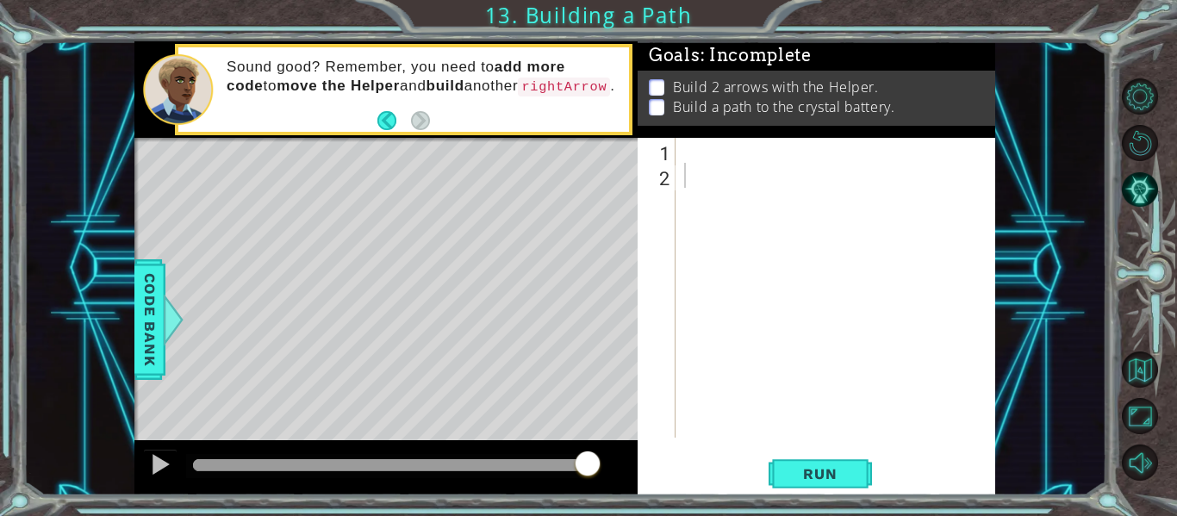
click at [702, 167] on div at bounding box center [840, 313] width 320 height 350
click at [702, 156] on div at bounding box center [840, 313] width 320 height 350
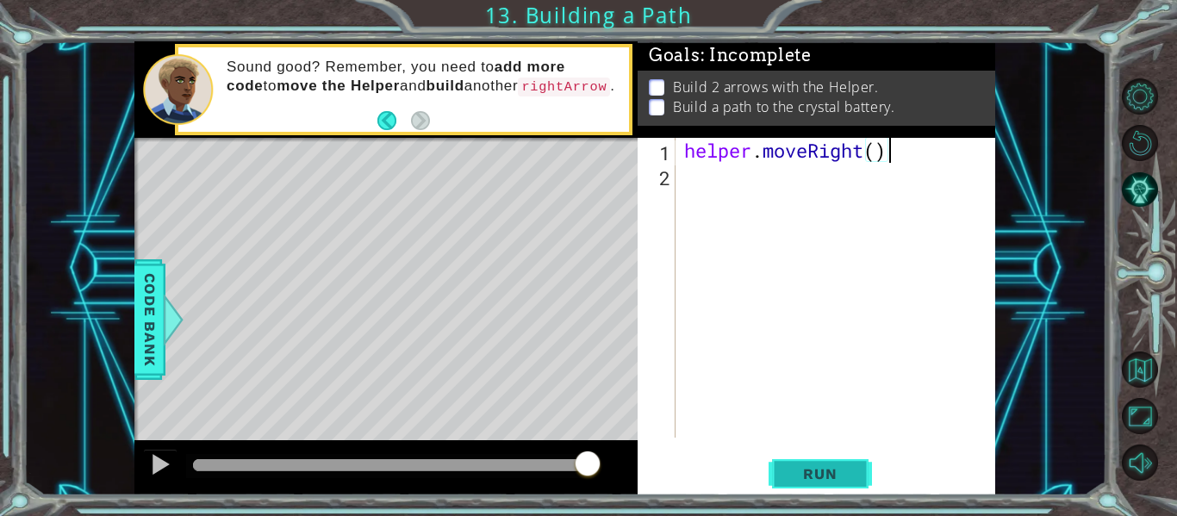
type textarea "helper.moveRight()"
click at [809, 471] on span "Run" at bounding box center [820, 473] width 68 height 17
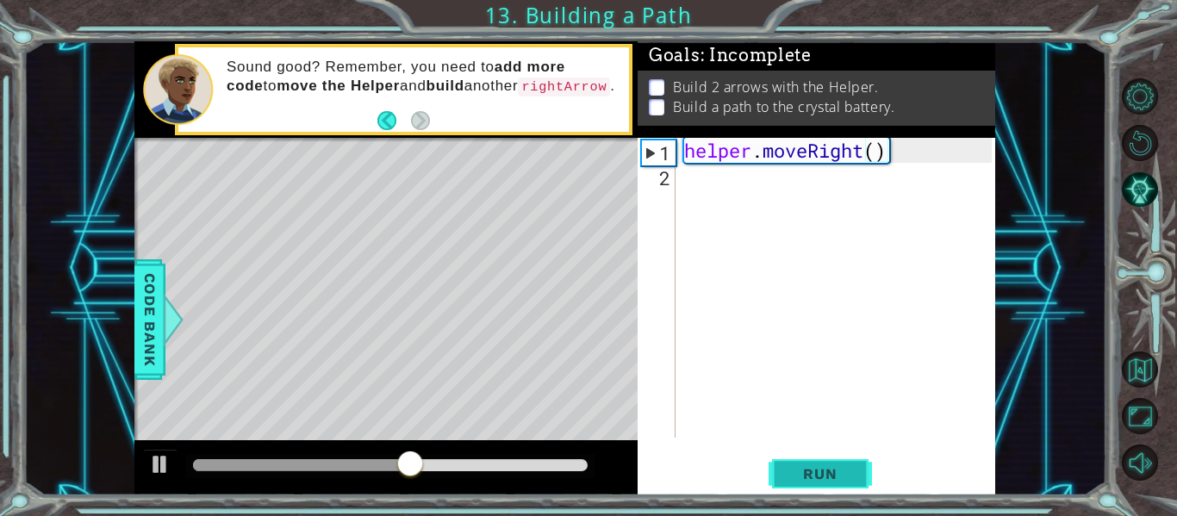
click at [829, 465] on span "Run" at bounding box center [820, 473] width 68 height 17
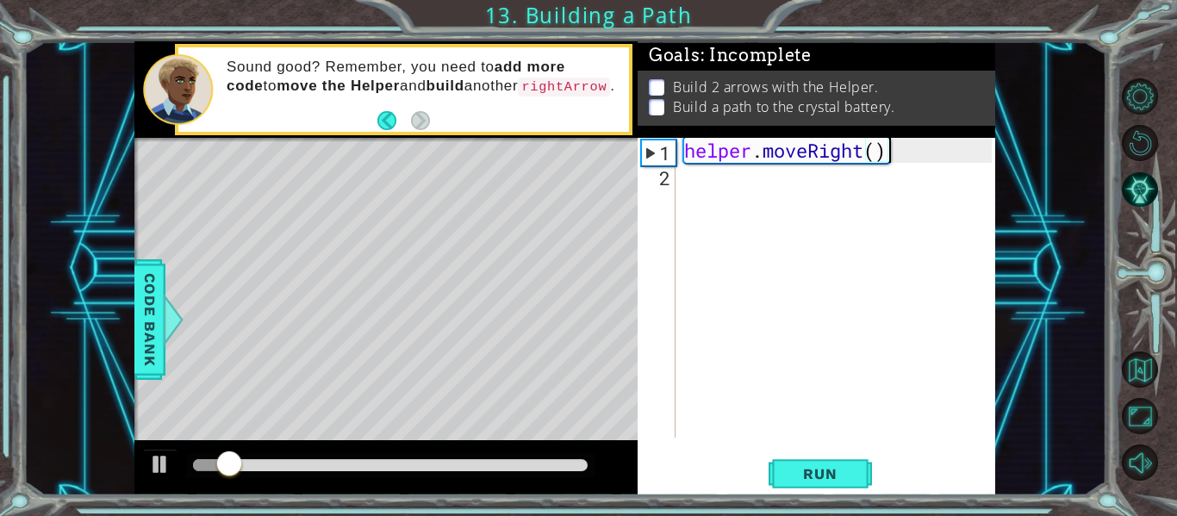
click at [764, 213] on div "helper . moveRight ( )" at bounding box center [840, 313] width 320 height 350
click at [761, 185] on div "helper . moveRight ( )" at bounding box center [840, 313] width 320 height 350
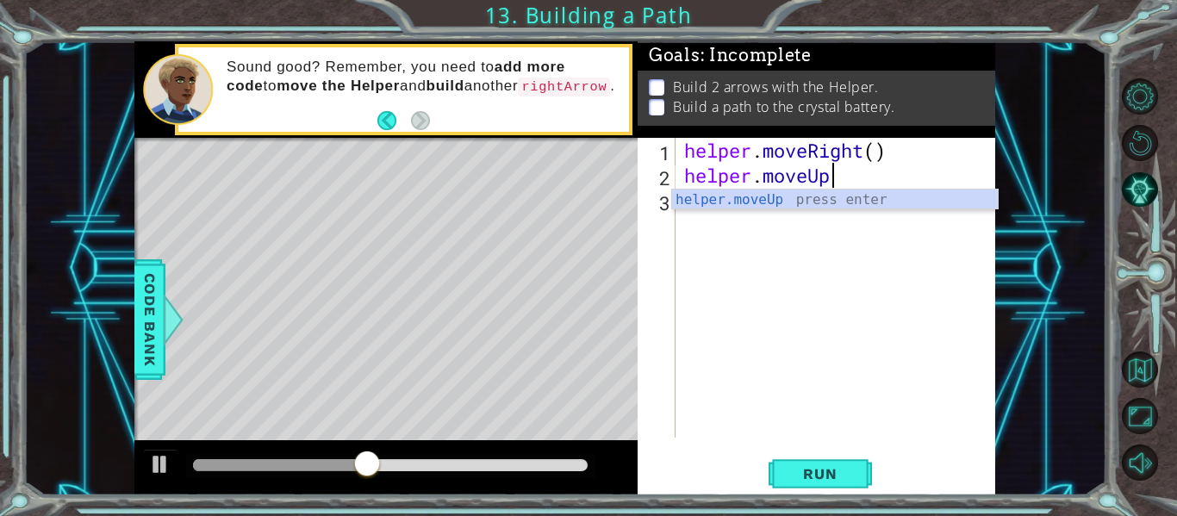
scroll to position [0, 6]
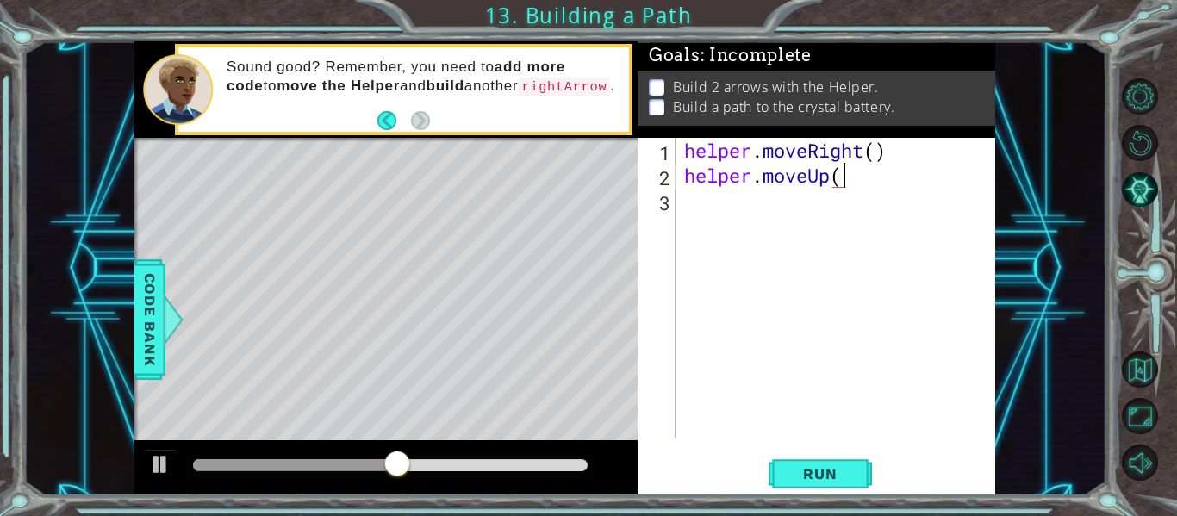
type textarea "helper.moveUp()"
click at [855, 485] on button "Run" at bounding box center [819, 473] width 103 height 35
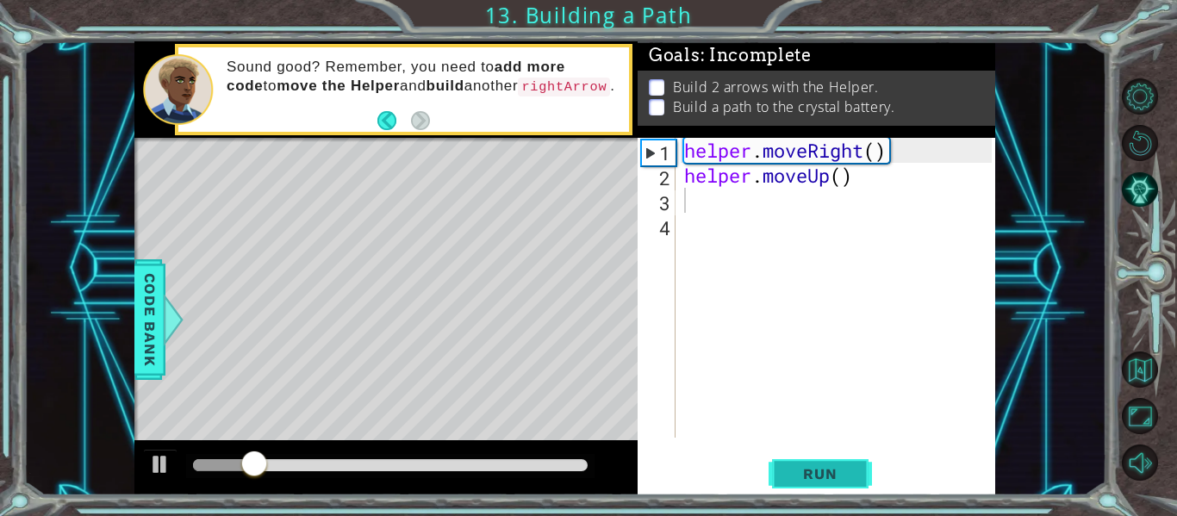
click at [855, 485] on button "Run" at bounding box center [819, 473] width 103 height 35
click at [830, 183] on div "helper . moveRight ( ) helper . moveUp ( )" at bounding box center [840, 313] width 320 height 350
type textarea "helper.moveUp()"
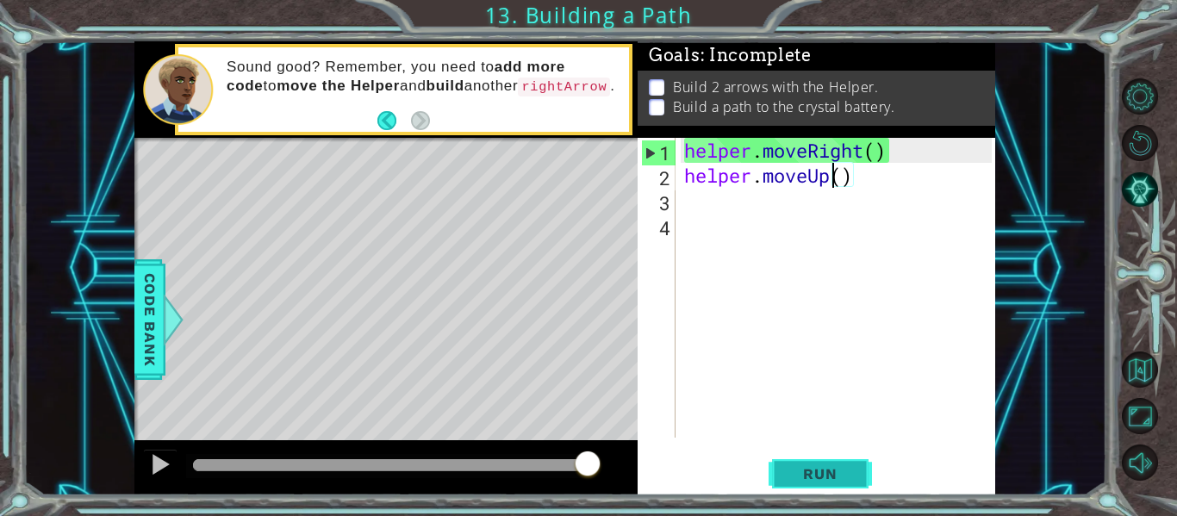
click at [838, 477] on span "Run" at bounding box center [820, 473] width 68 height 17
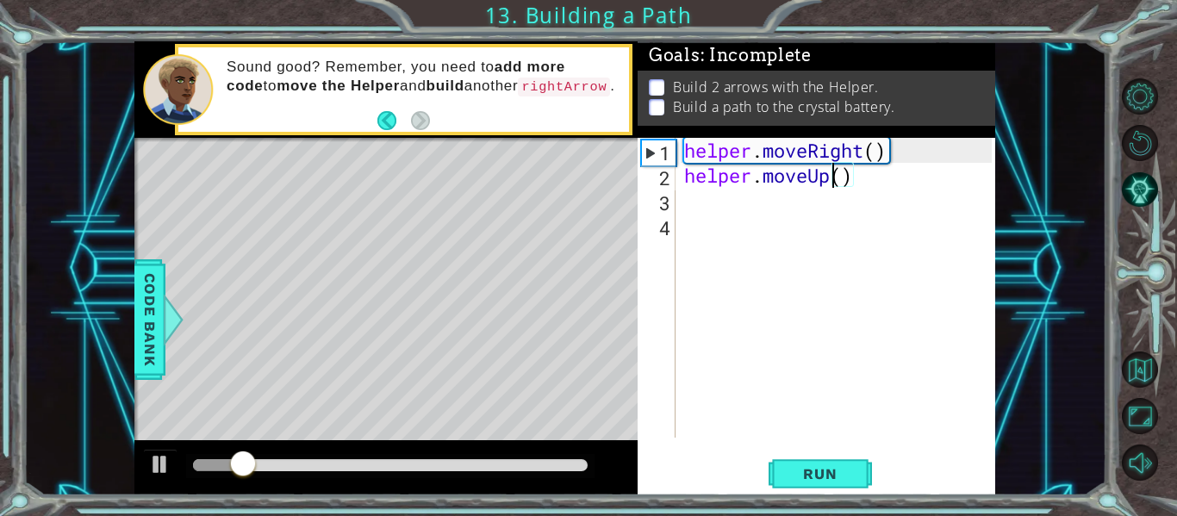
click at [879, 194] on div "helper . moveRight ( ) helper . moveUp ( )" at bounding box center [840, 313] width 320 height 350
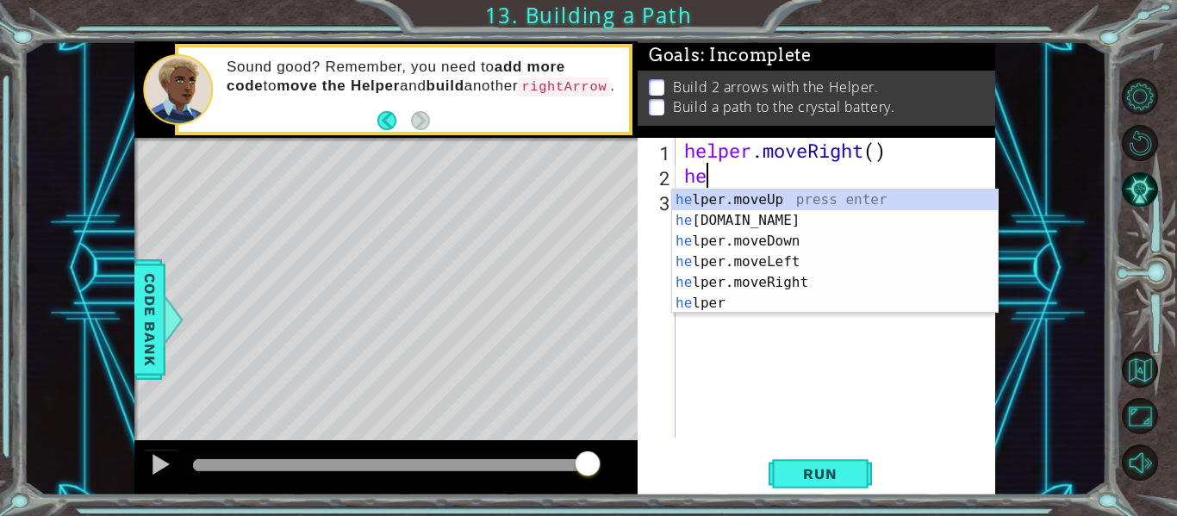
type textarea "h"
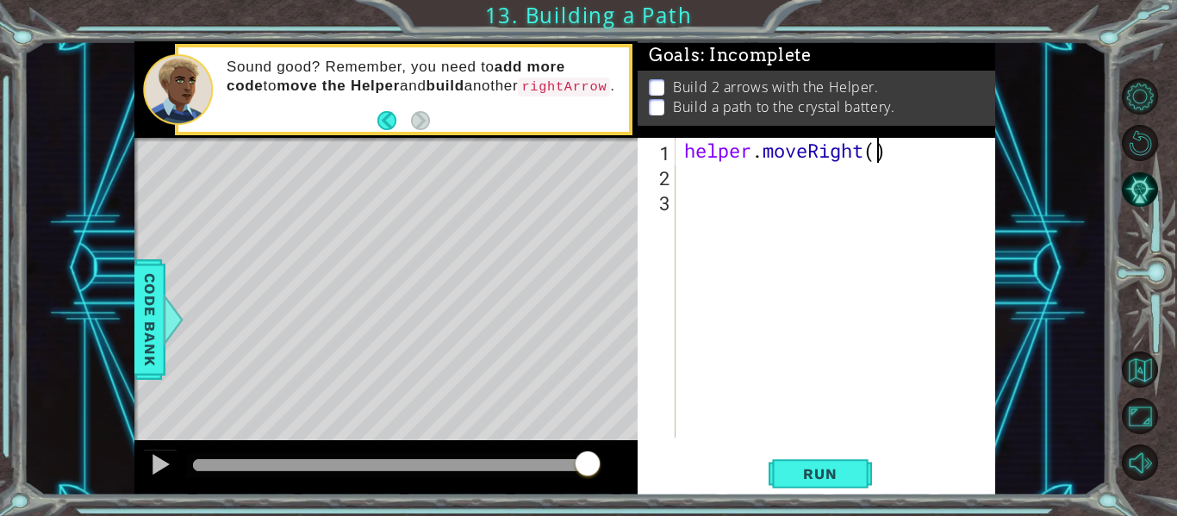
click at [876, 153] on div "helper . moveRight ( )" at bounding box center [840, 313] width 320 height 350
click at [808, 475] on span "Run" at bounding box center [820, 473] width 68 height 17
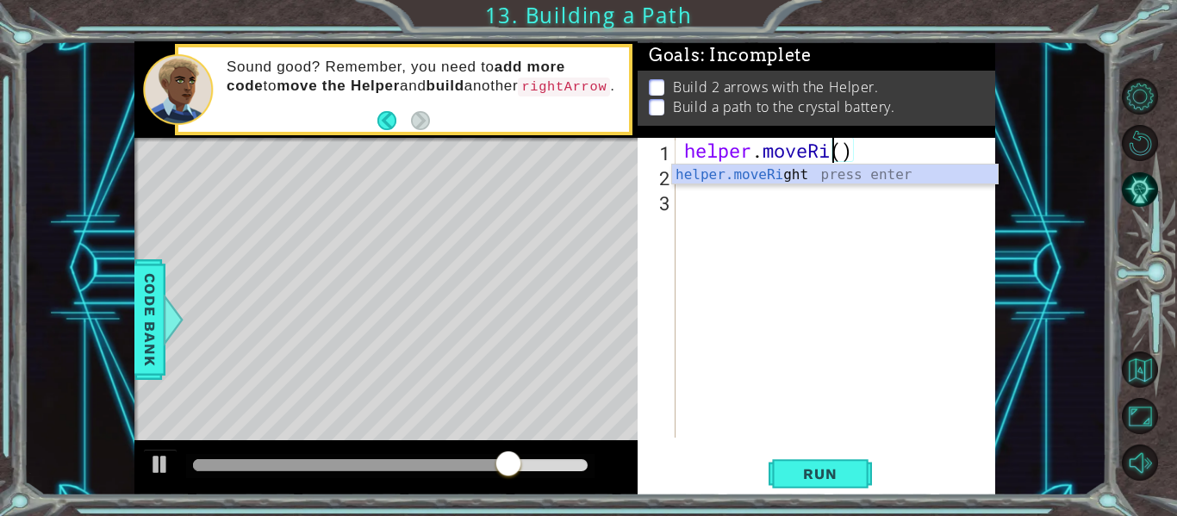
scroll to position [0, 6]
type textarea "helper.moveDow()"
click at [793, 189] on div "helper . moveDow ( )" at bounding box center [840, 313] width 320 height 350
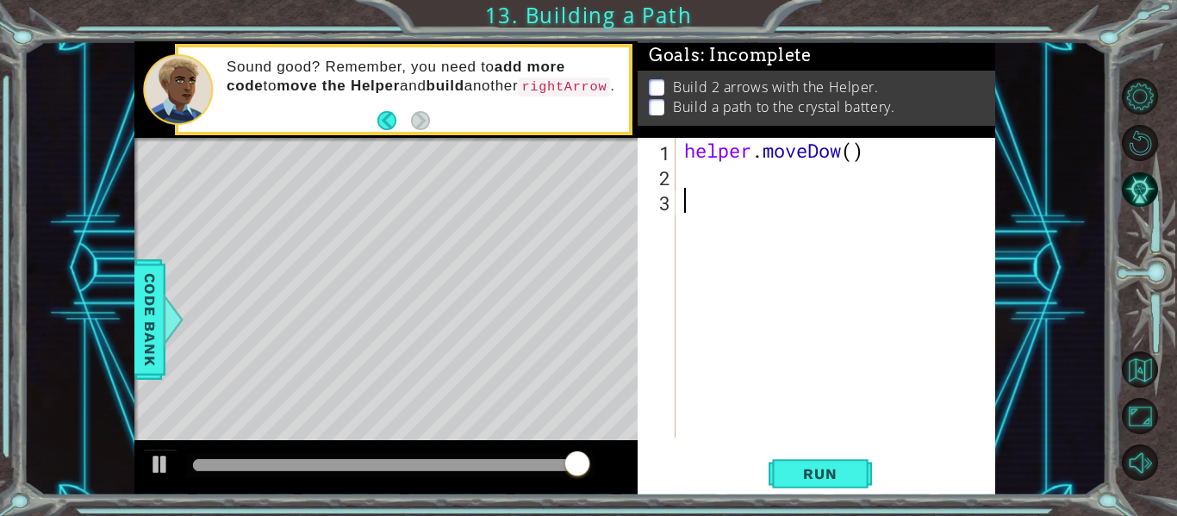
scroll to position [0, 0]
click at [786, 164] on div "helper . moveDow ( )" at bounding box center [840, 313] width 320 height 350
click at [848, 155] on div "helper . moveDow ( ) helper . moveRight ( 3 )" at bounding box center [840, 313] width 320 height 350
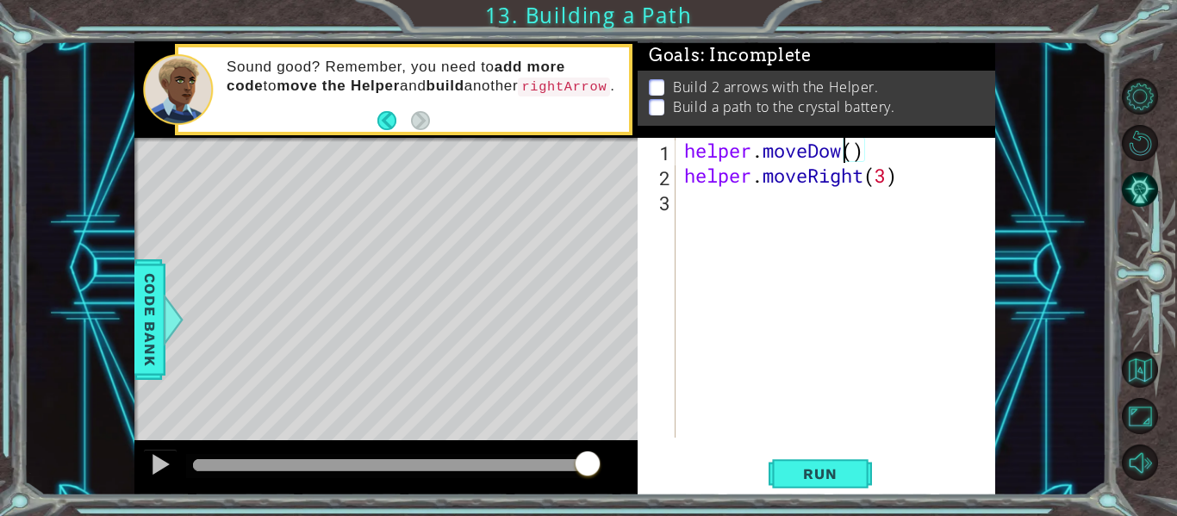
type textarea "helper.moveDown()"
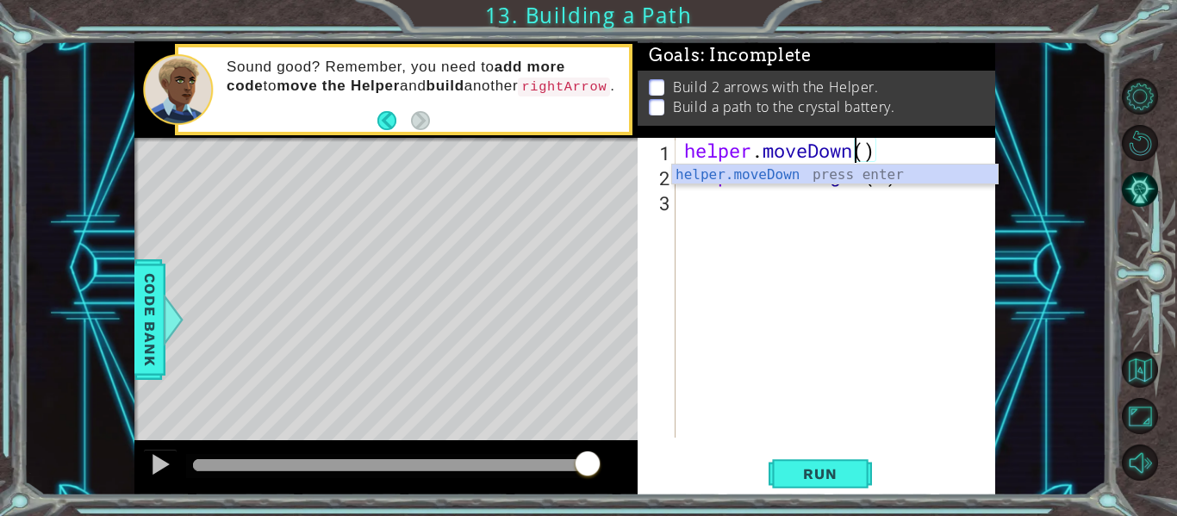
click at [937, 273] on div "helper . moveDown ( ) helper . moveRight ( 3 )" at bounding box center [840, 313] width 320 height 350
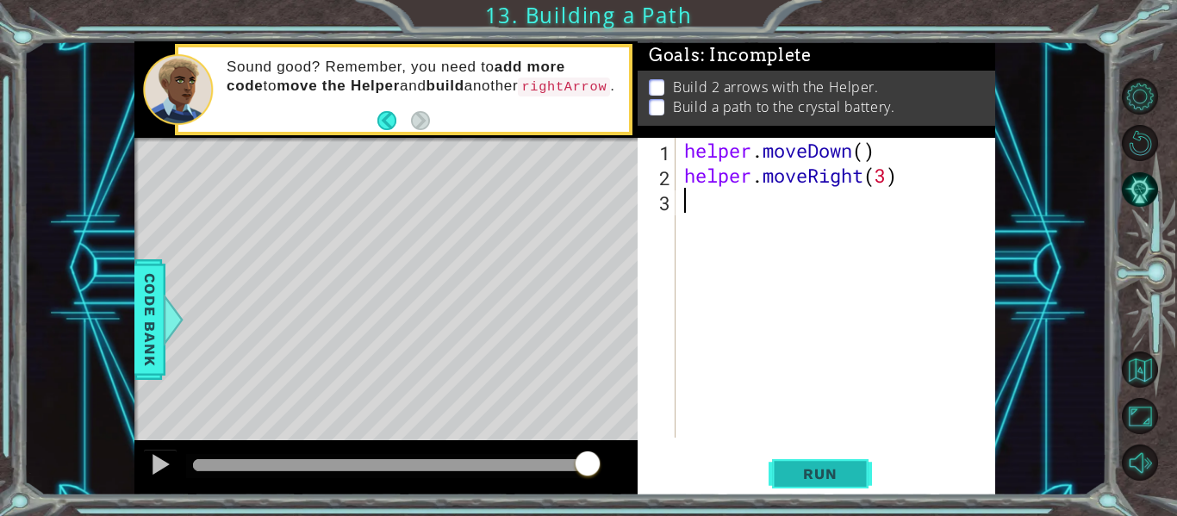
click at [836, 469] on span "Run" at bounding box center [820, 473] width 68 height 17
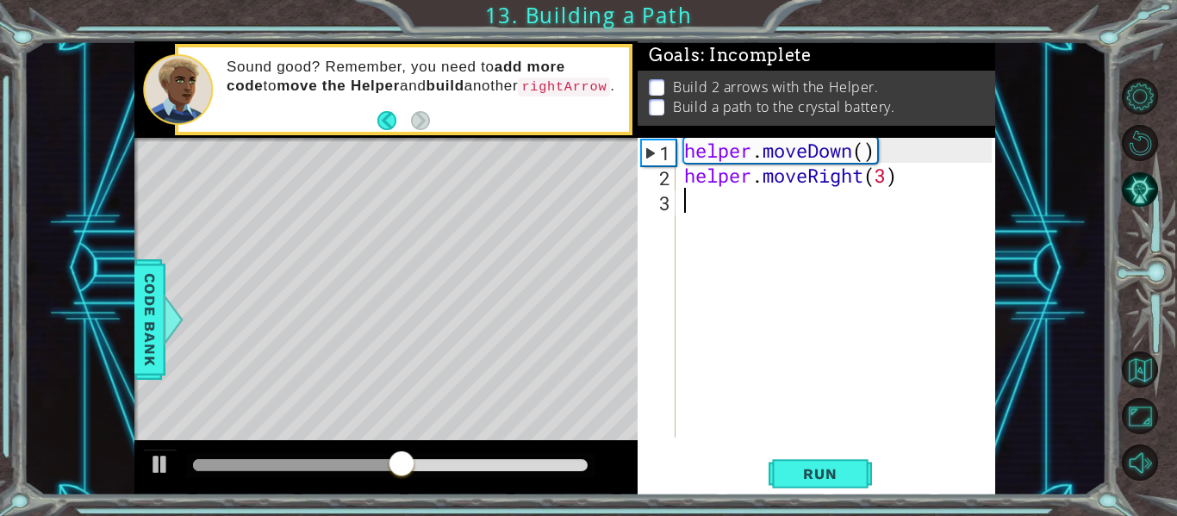
click at [890, 183] on div "helper . moveDown ( ) helper . moveRight ( 3 )" at bounding box center [840, 313] width 320 height 350
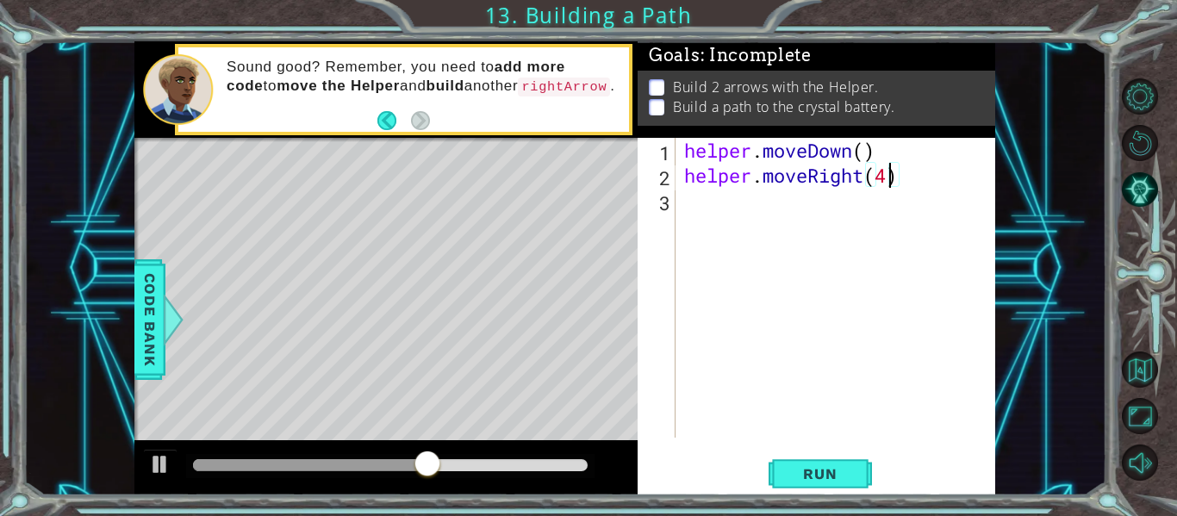
scroll to position [0, 9]
type textarea "helper.moveRight(4)"
click at [824, 475] on span "Run" at bounding box center [820, 473] width 68 height 17
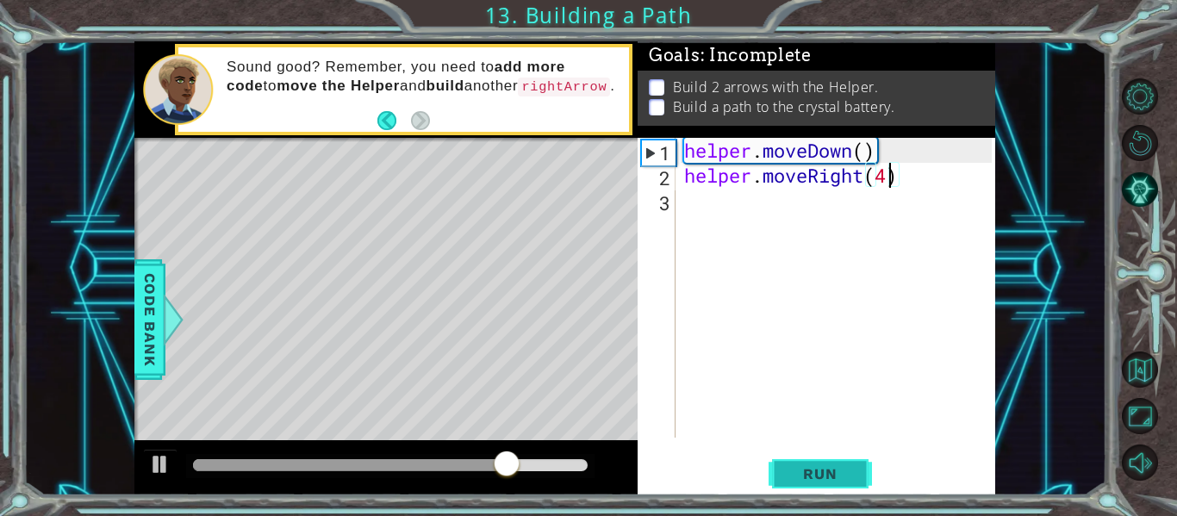
click at [824, 475] on span "Run" at bounding box center [820, 473] width 68 height 17
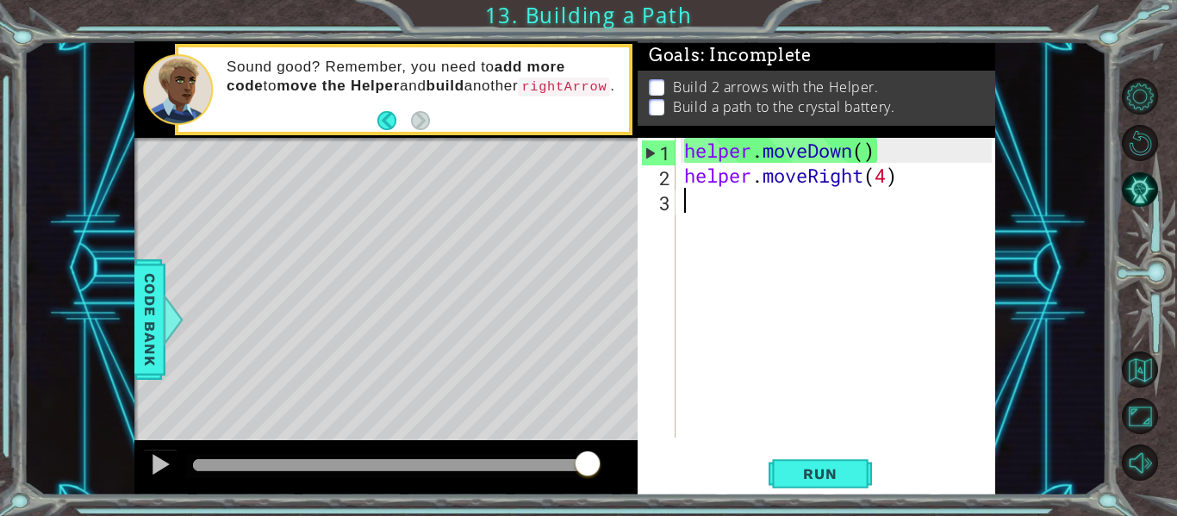
click at [772, 199] on div "helper . moveDown ( ) helper . moveRight ( 4 )" at bounding box center [840, 313] width 320 height 350
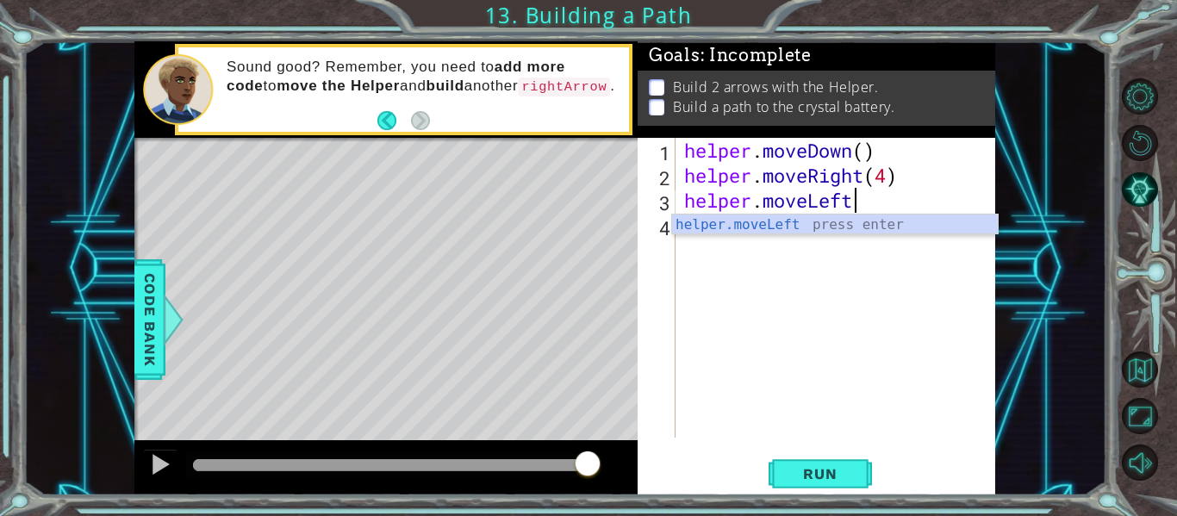
scroll to position [0, 8]
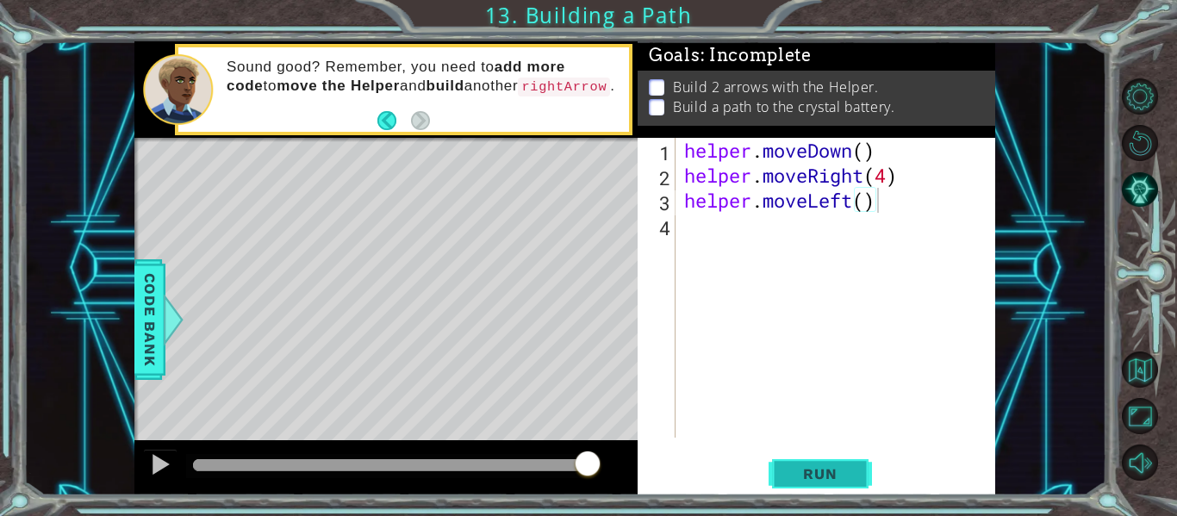
click at [817, 462] on button "Run" at bounding box center [819, 473] width 103 height 35
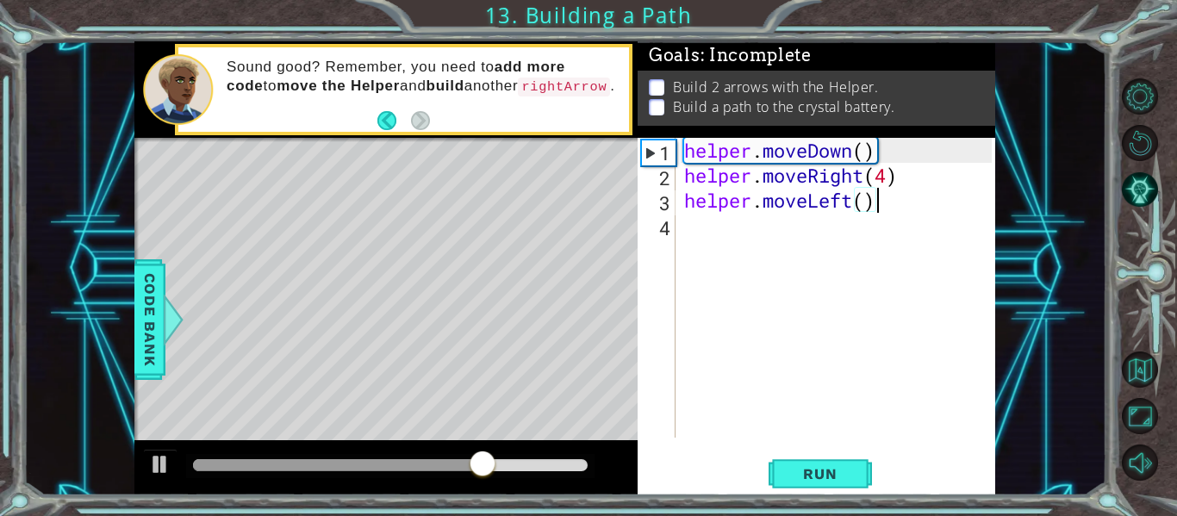
click at [864, 205] on div "helper . moveDown ( ) helper . moveRight ( 4 ) helper . moveLeft ( )" at bounding box center [840, 313] width 320 height 350
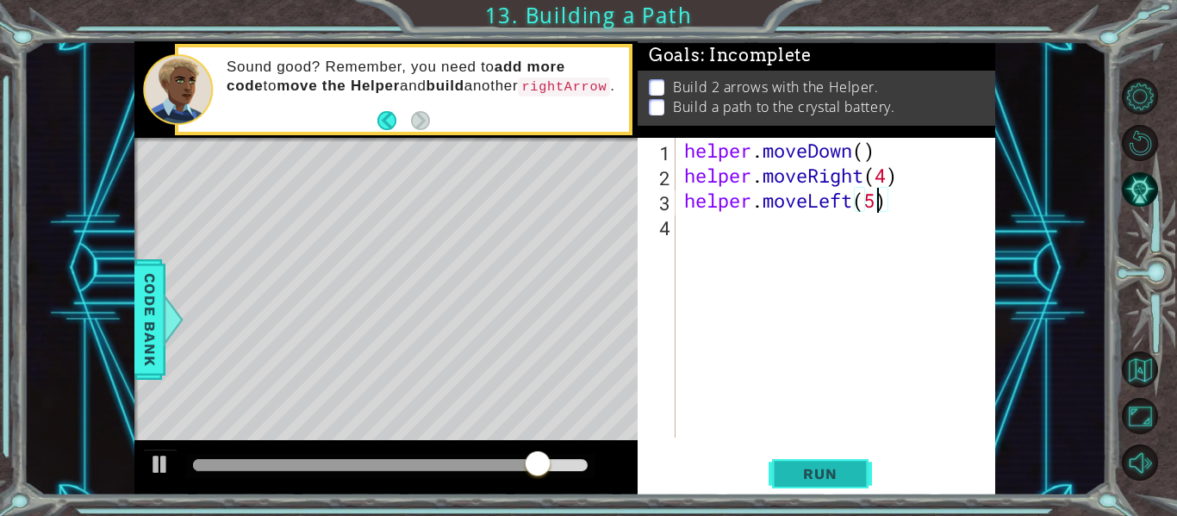
click at [832, 487] on button "Run" at bounding box center [819, 473] width 103 height 35
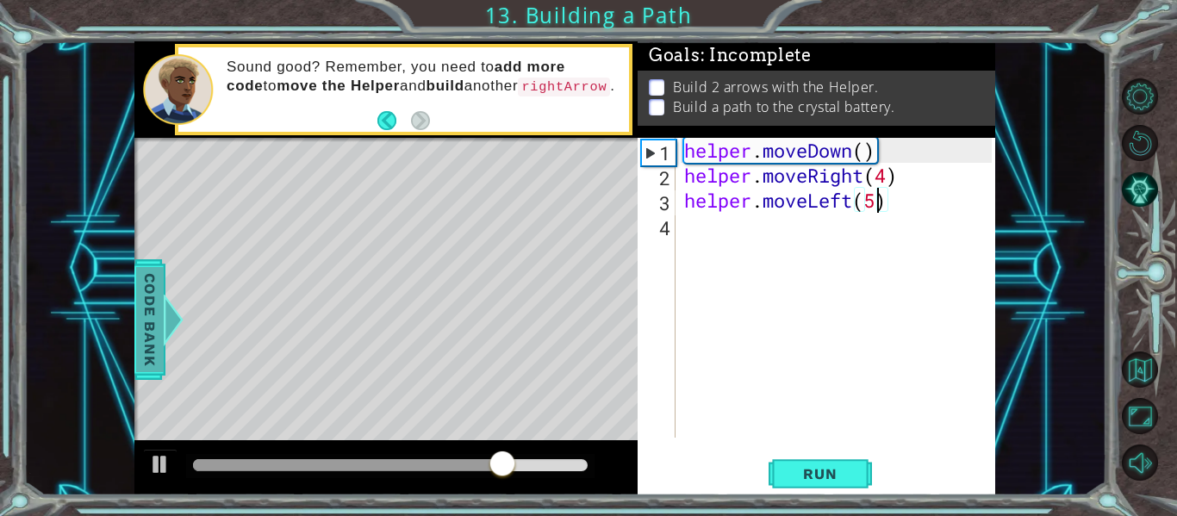
click at [153, 337] on span "Code Bank" at bounding box center [150, 319] width 28 height 105
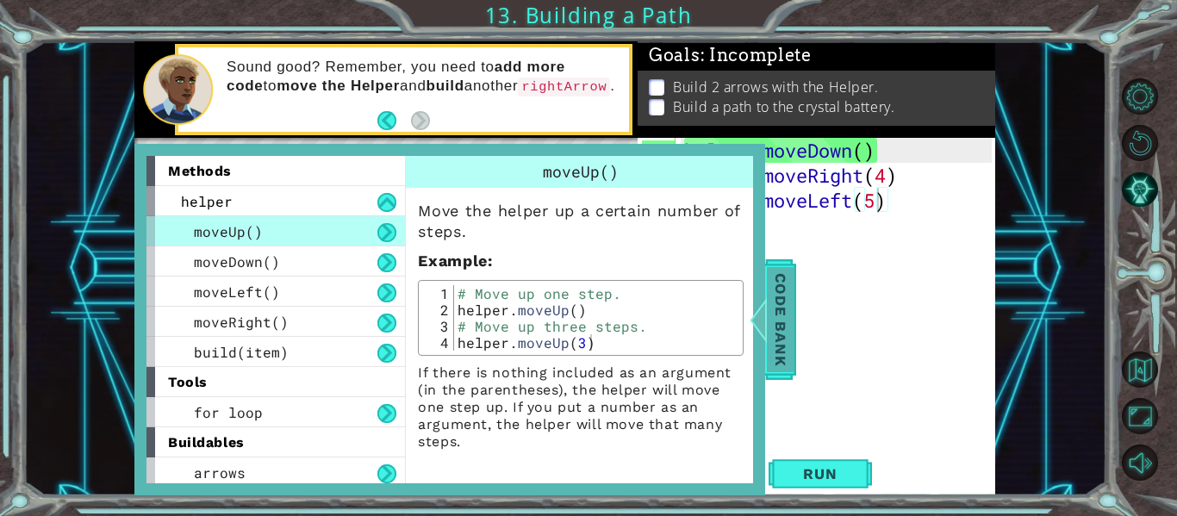
click at [773, 339] on span "Code Bank" at bounding box center [781, 319] width 28 height 105
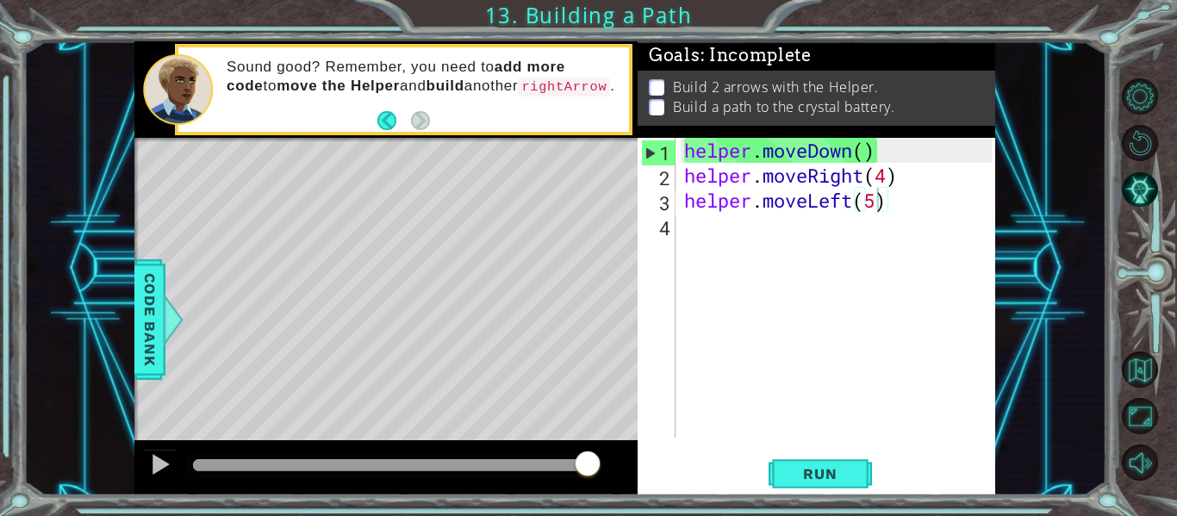
click at [880, 213] on div "helper . moveDown ( ) helper . moveRight ( 4 ) helper . moveLeft ( 5 )" at bounding box center [840, 313] width 320 height 350
type textarea "helper.moveLeft()"
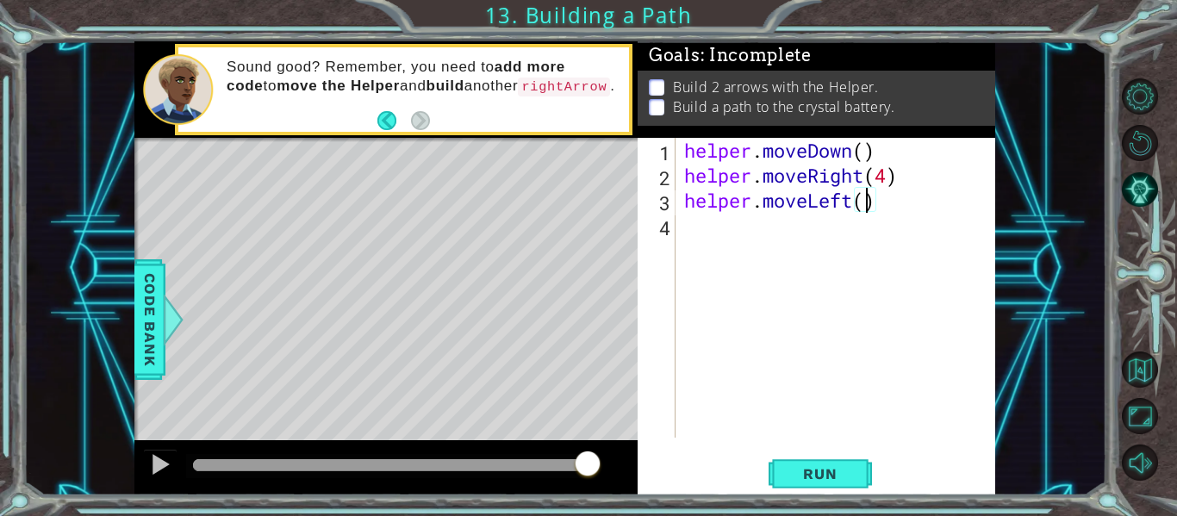
click at [724, 230] on div "helper . moveDown ( ) helper . moveRight ( 4 ) helper . moveLeft ( )" at bounding box center [840, 313] width 320 height 350
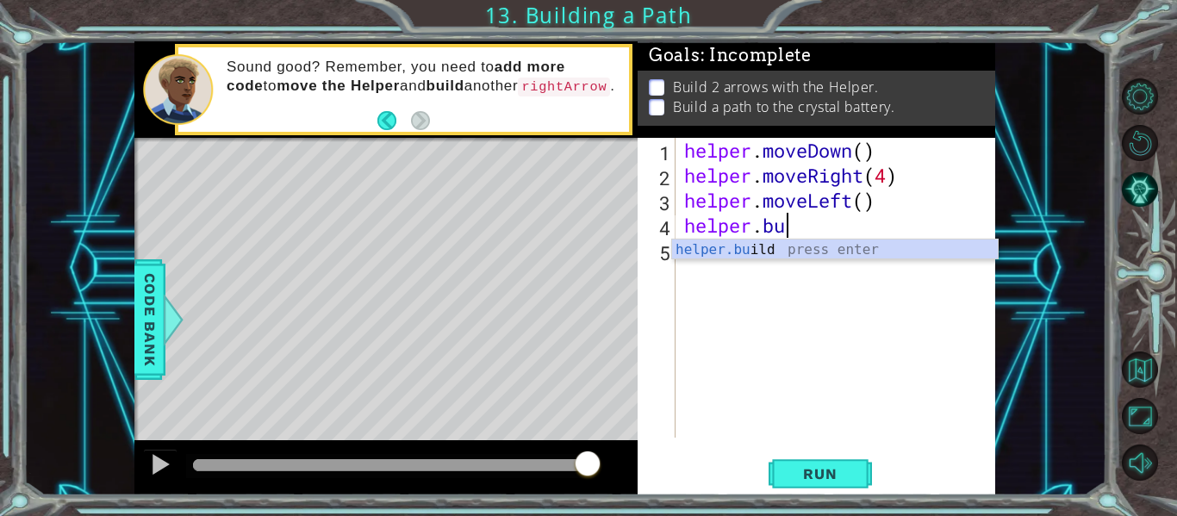
scroll to position [0, 5]
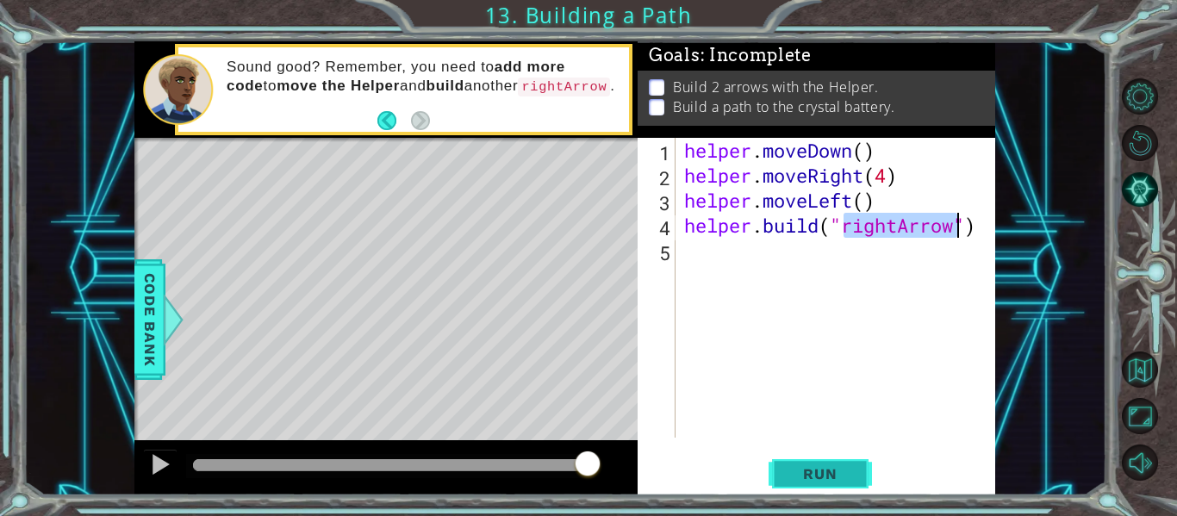
type textarea "[DOMAIN_NAME]("rightArrow")"
click at [811, 482] on button "Run" at bounding box center [819, 473] width 103 height 35
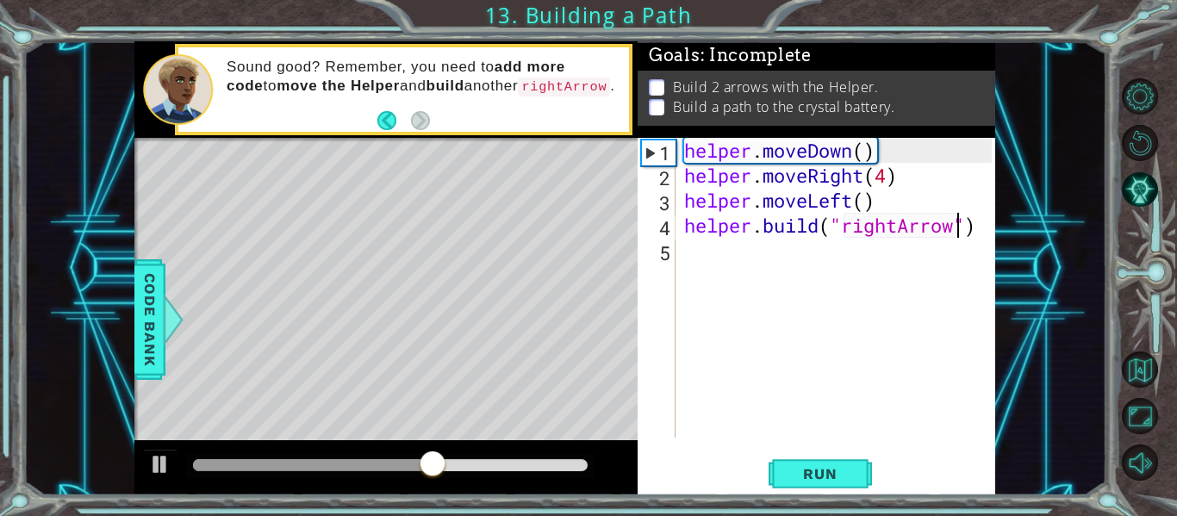
click at [749, 254] on div "helper . moveDown ( ) helper . moveRight ( 4 ) helper . moveLeft ( ) helper . b…" at bounding box center [840, 313] width 320 height 350
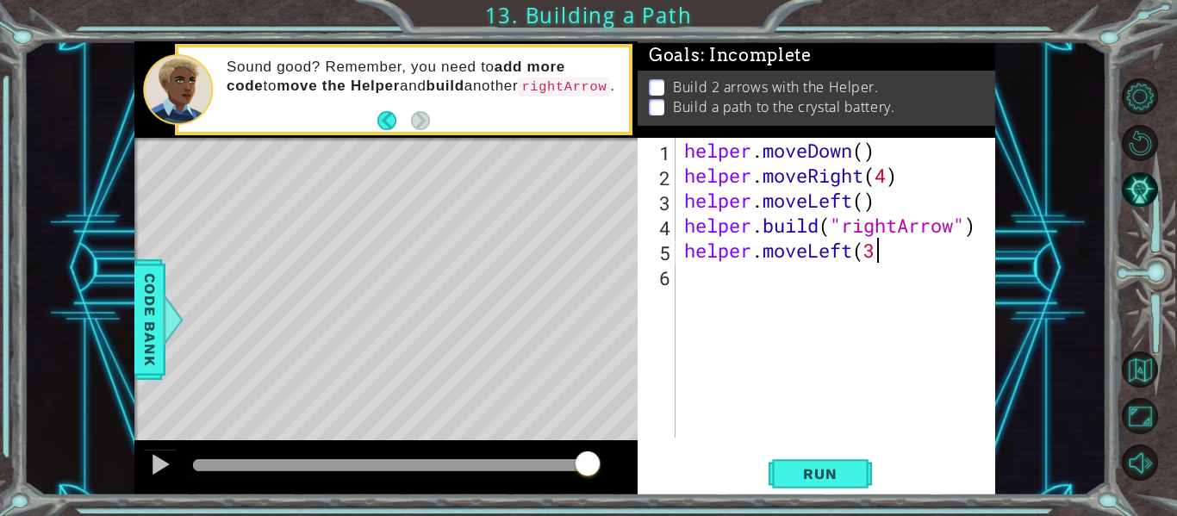
scroll to position [0, 9]
type textarea "helper.moveLeft(3)"
click at [820, 463] on button "Run" at bounding box center [819, 473] width 103 height 35
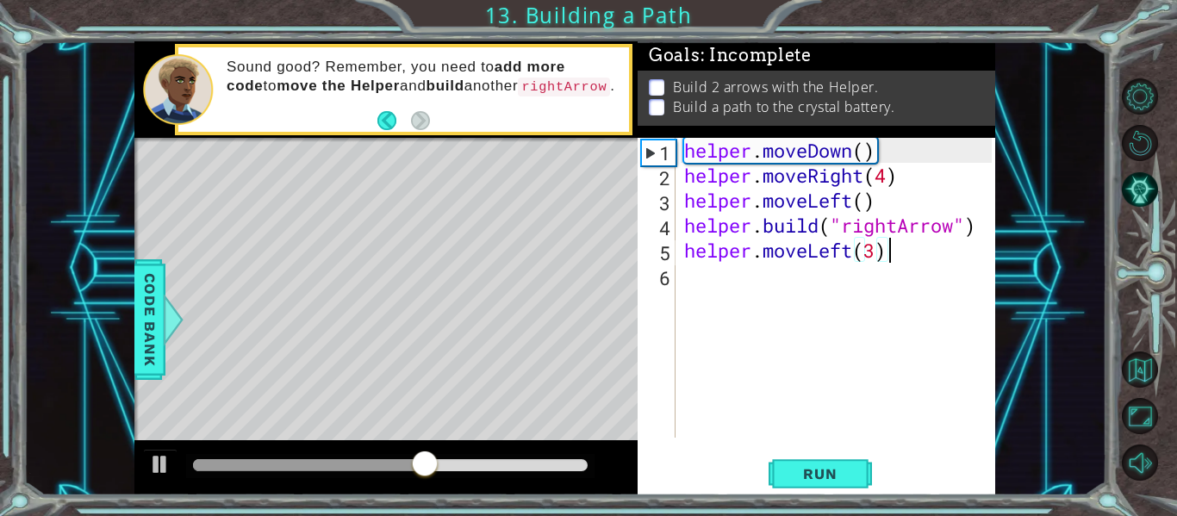
click at [759, 299] on div "helper . moveDown ( ) helper . moveRight ( 4 ) helper . moveLeft ( ) helper . b…" at bounding box center [840, 313] width 320 height 350
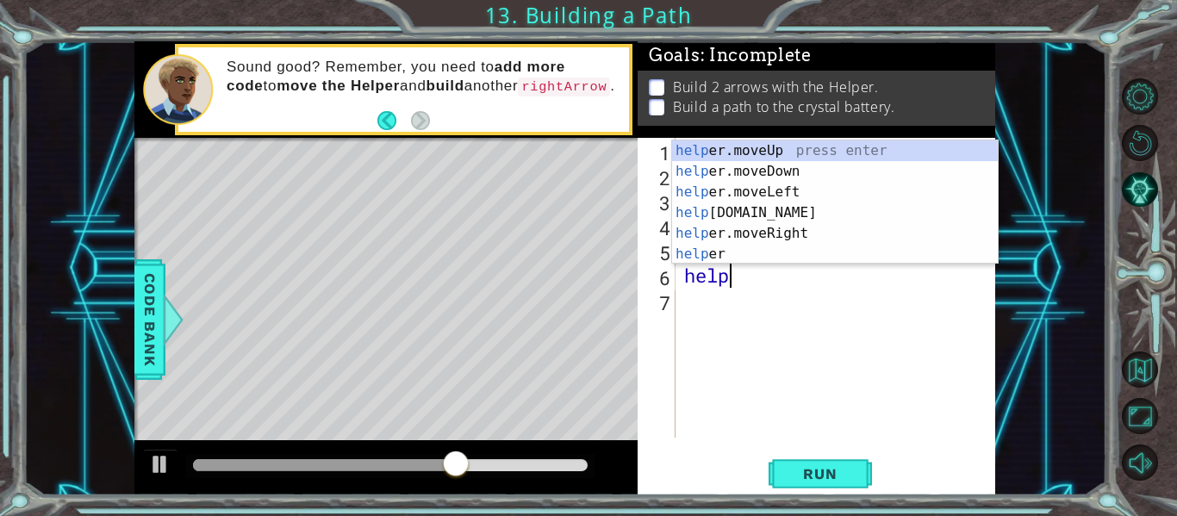
scroll to position [0, 3]
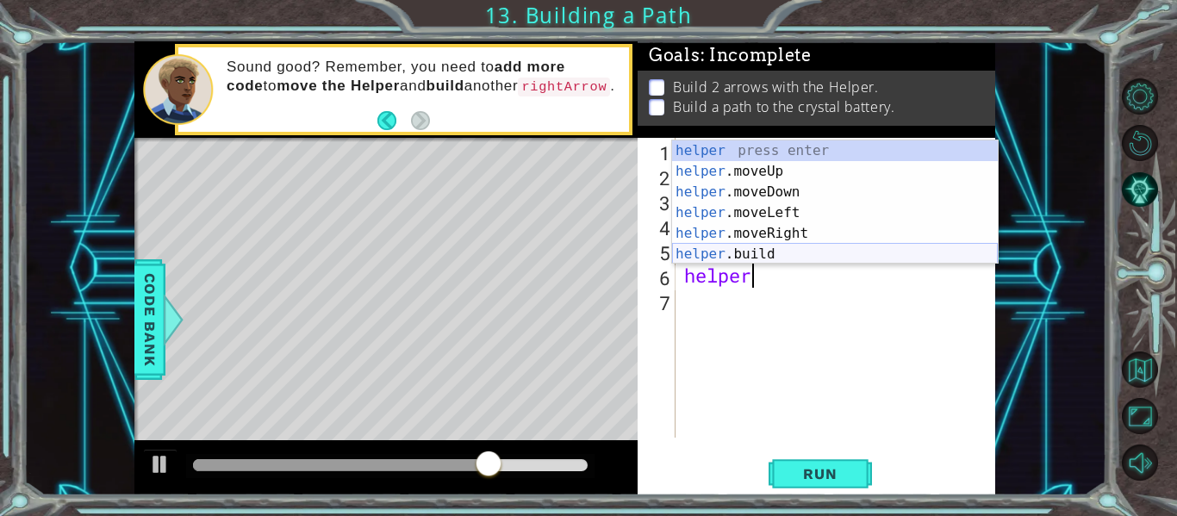
click at [766, 248] on div "helper press enter helper .moveUp press enter helper .moveDown press enter help…" at bounding box center [835, 222] width 326 height 165
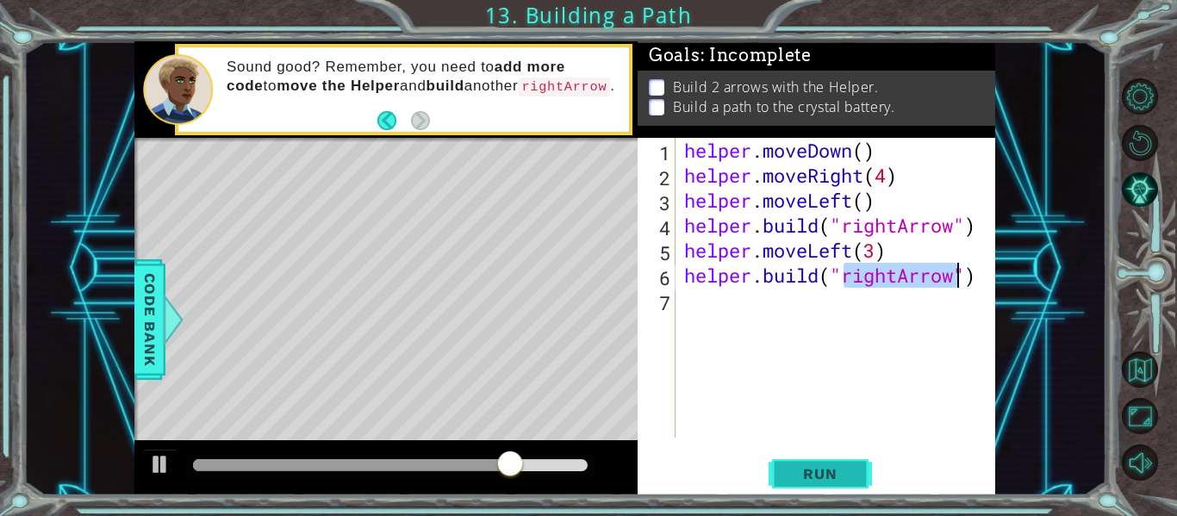
type textarea "[DOMAIN_NAME]("rightArrow")"
click at [814, 469] on span "Run" at bounding box center [820, 473] width 68 height 17
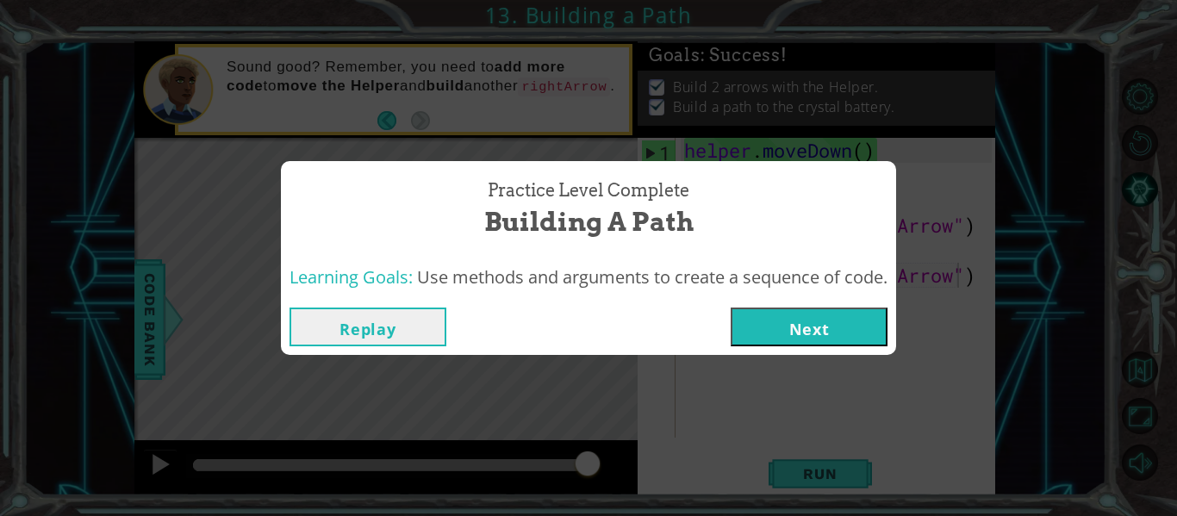
click at [851, 332] on button "Next" at bounding box center [808, 326] width 157 height 39
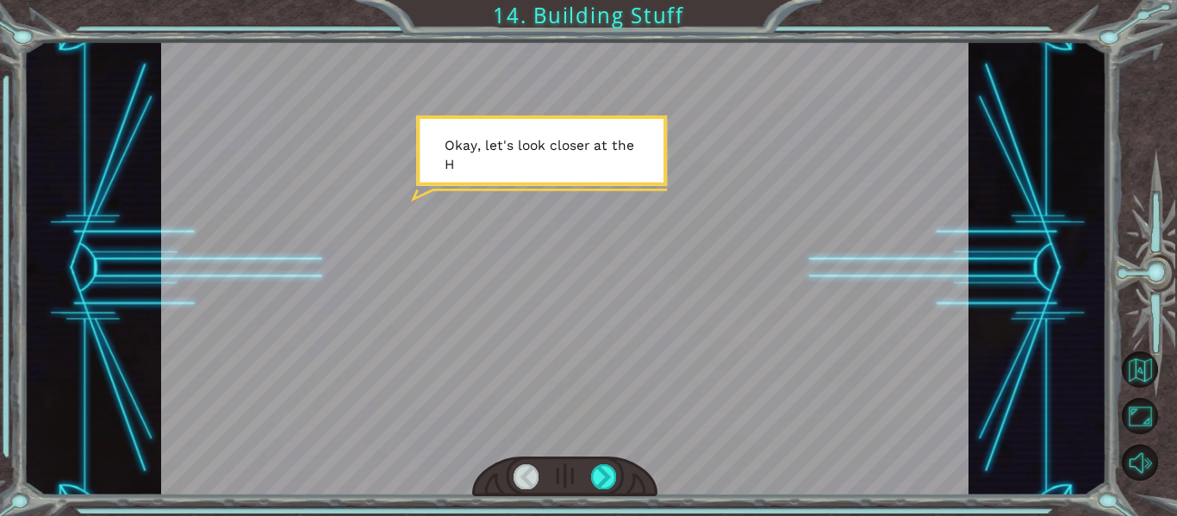
click at [0, 325] on div "Temporary Text O k a y , l e t ' s l o o k c l o s e r a t t h e H e l p e r m …" at bounding box center [588, 258] width 1177 height 516
click at [597, 475] on div at bounding box center [603, 476] width 25 height 24
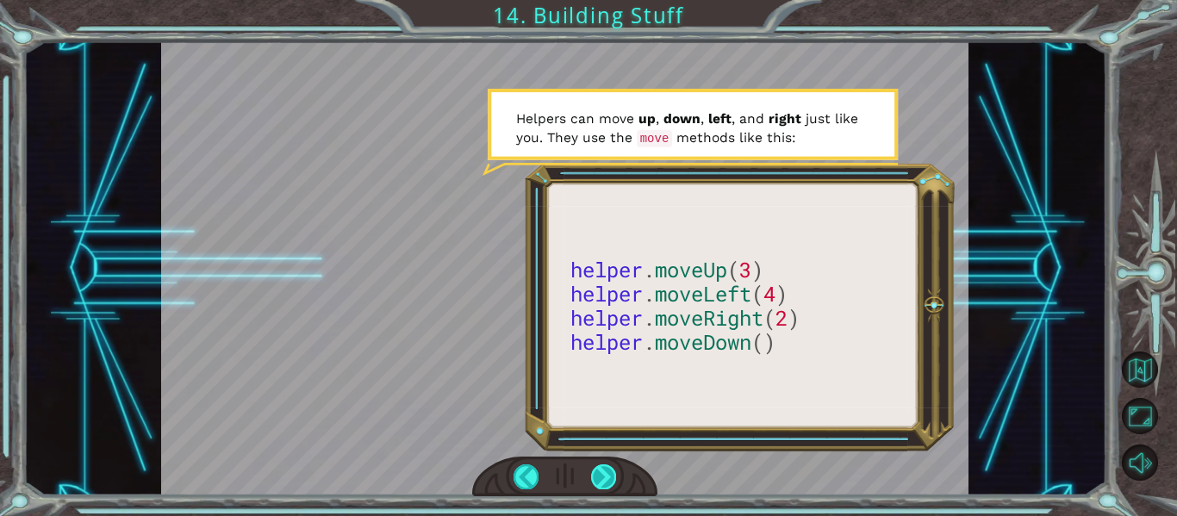
click at [601, 477] on div at bounding box center [603, 476] width 25 height 24
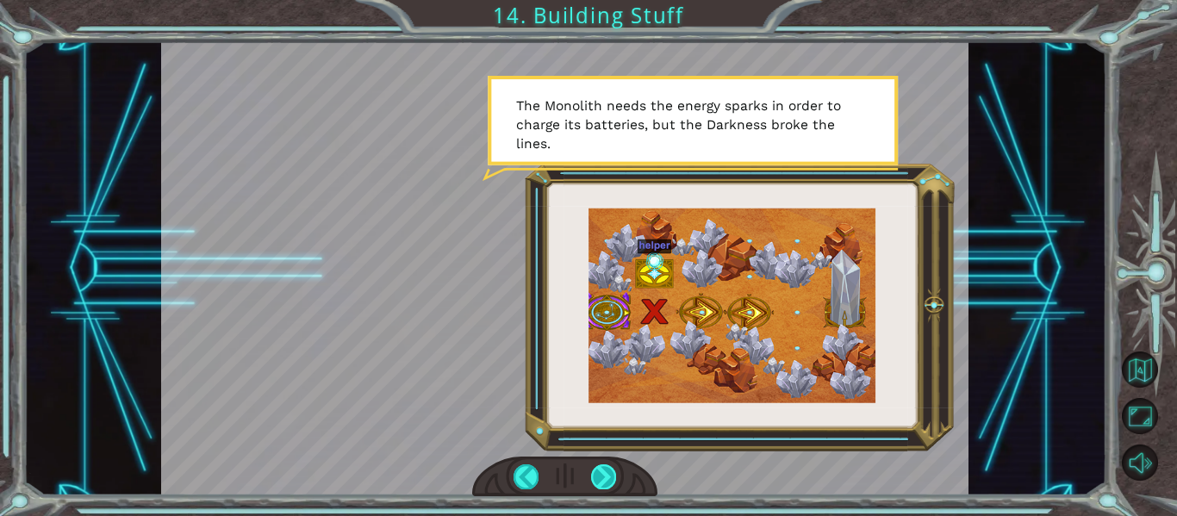
click at [600, 470] on div at bounding box center [603, 476] width 25 height 24
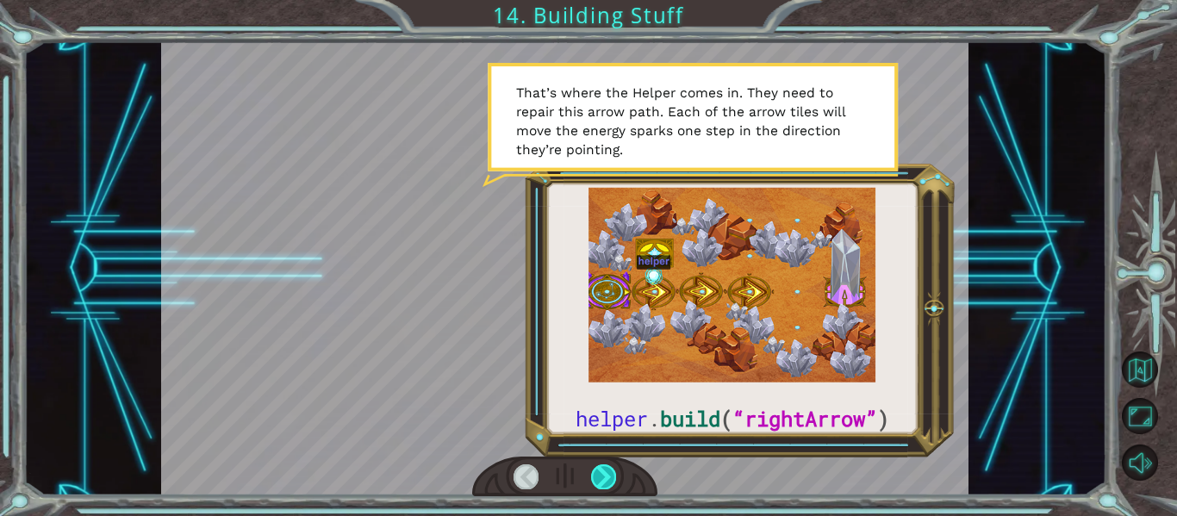
click at [606, 478] on div at bounding box center [603, 476] width 25 height 24
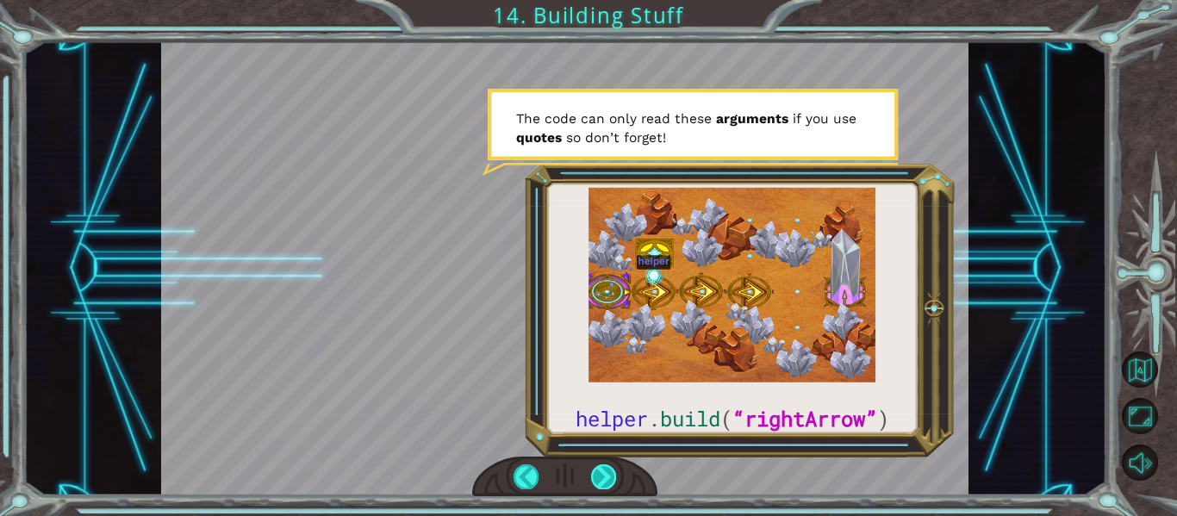
click at [606, 478] on div at bounding box center [603, 476] width 25 height 24
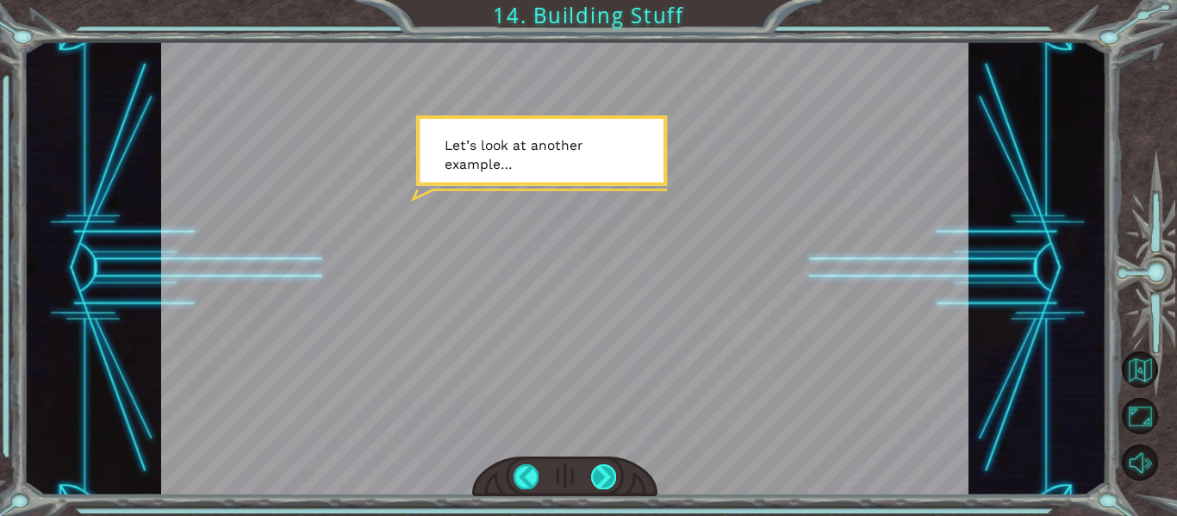
click at [606, 478] on div at bounding box center [603, 476] width 25 height 24
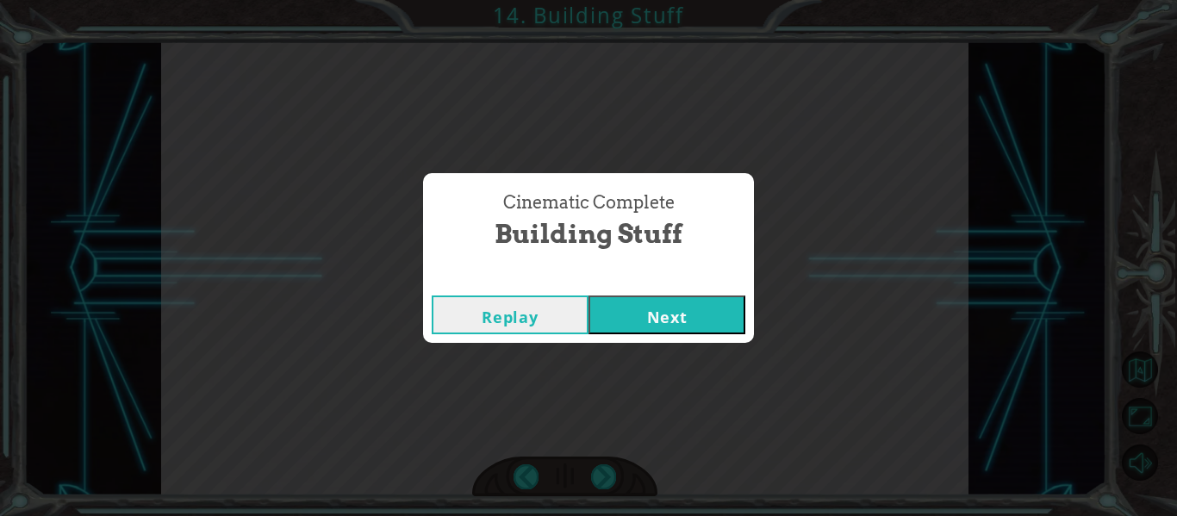
click at [655, 317] on button "Next" at bounding box center [666, 314] width 157 height 39
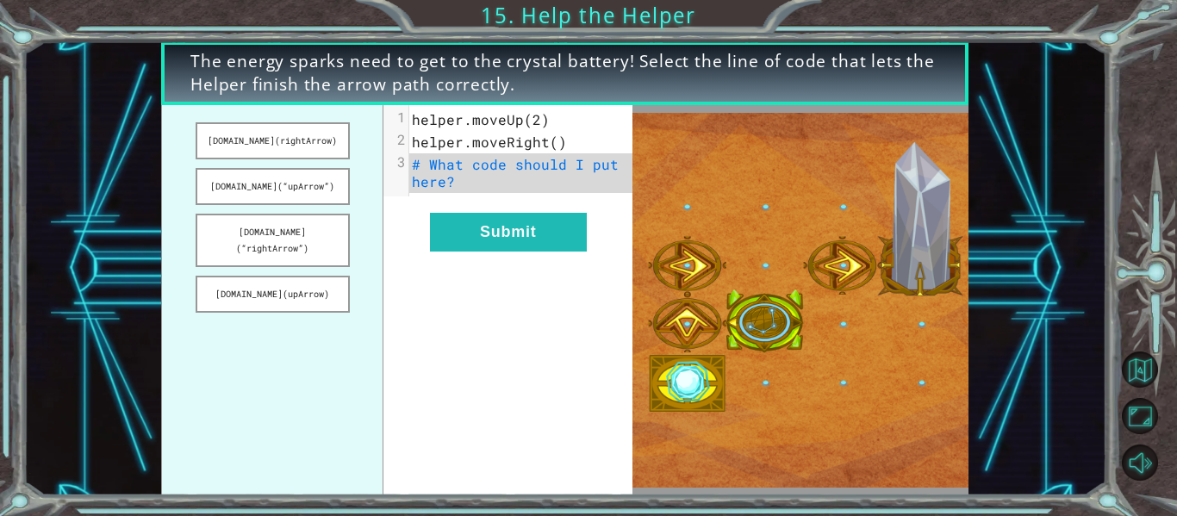
click at [498, 180] on pre "# What code should I put here?" at bounding box center [520, 173] width 223 height 40
drag, startPoint x: 292, startPoint y: 183, endPoint x: 458, endPoint y: 202, distance: 167.2
click at [458, 202] on div "helper.build(rightArrow) helper.build(“upArrow”) helper.build(“rightArrow”) hel…" at bounding box center [396, 300] width 471 height 390
drag, startPoint x: 314, startPoint y: 174, endPoint x: 405, endPoint y: 148, distance: 94.1
click at [405, 148] on div "helper.build(rightArrow) helper.build(“upArrow”) helper.build(“rightArrow”) hel…" at bounding box center [396, 300] width 471 height 390
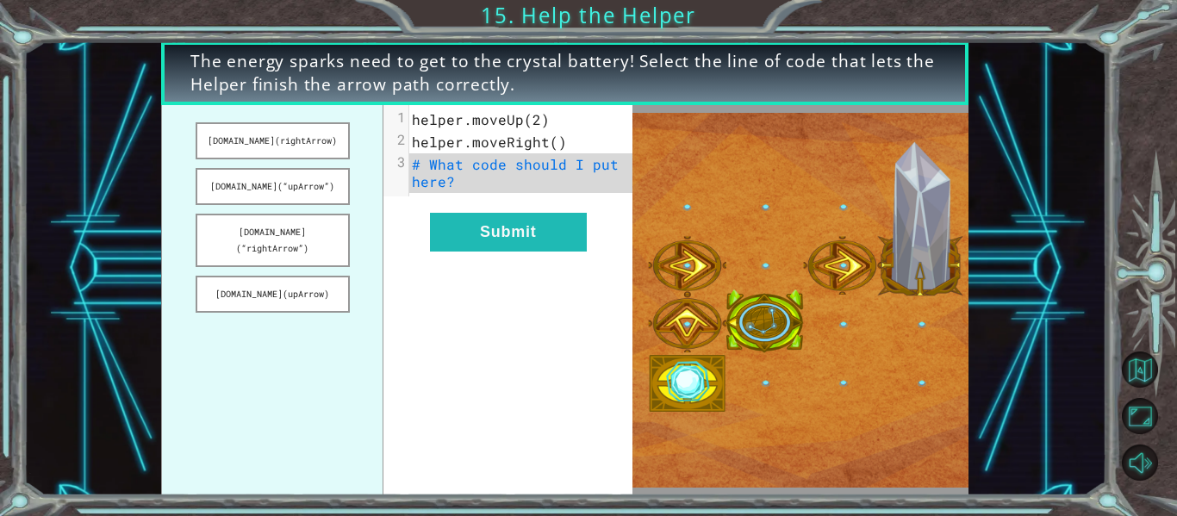
click at [326, 166] on ul "helper.build(rightArrow) helper.build(“upArrow”) helper.build(“rightArrow”) hel…" at bounding box center [272, 300] width 222 height 390
click at [314, 179] on button "helper.build(“upArrow”)" at bounding box center [273, 186] width 154 height 37
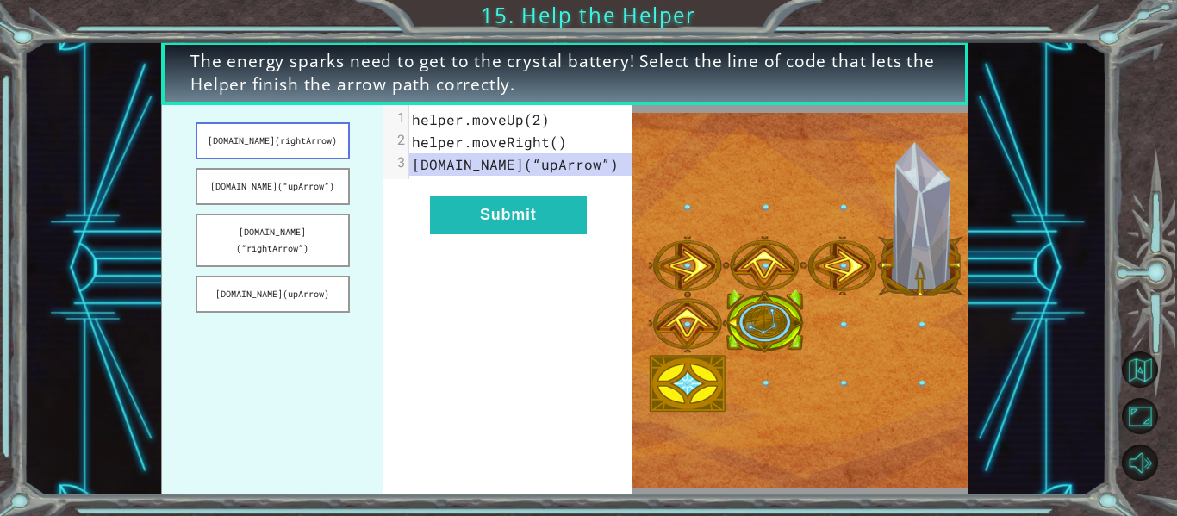
click at [314, 147] on button "helper.build(rightArrow)" at bounding box center [273, 140] width 154 height 37
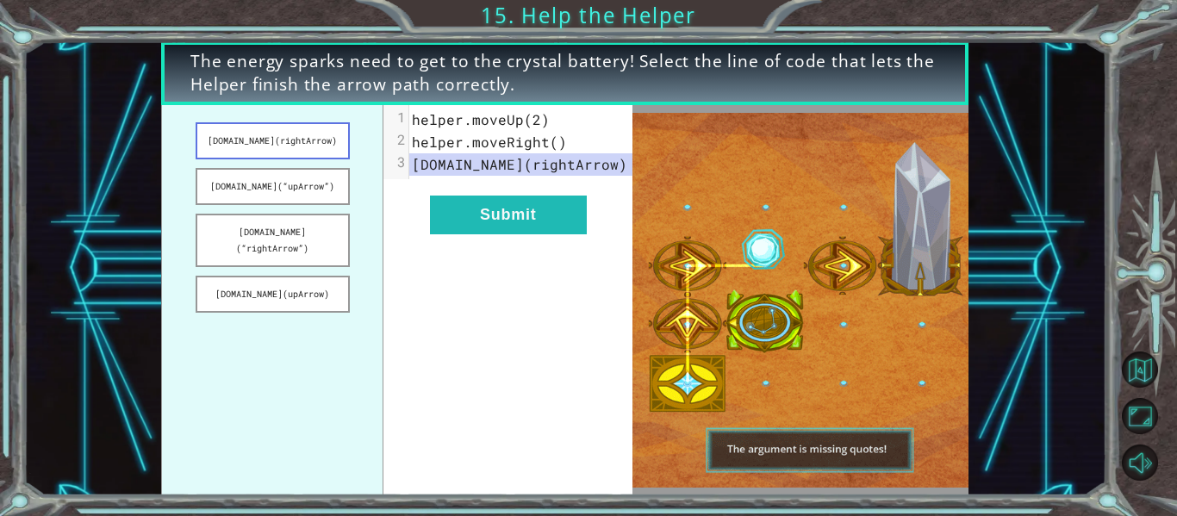
click at [313, 143] on button "helper.build(rightArrow)" at bounding box center [273, 140] width 154 height 37
click at [454, 204] on button "Submit" at bounding box center [508, 215] width 157 height 39
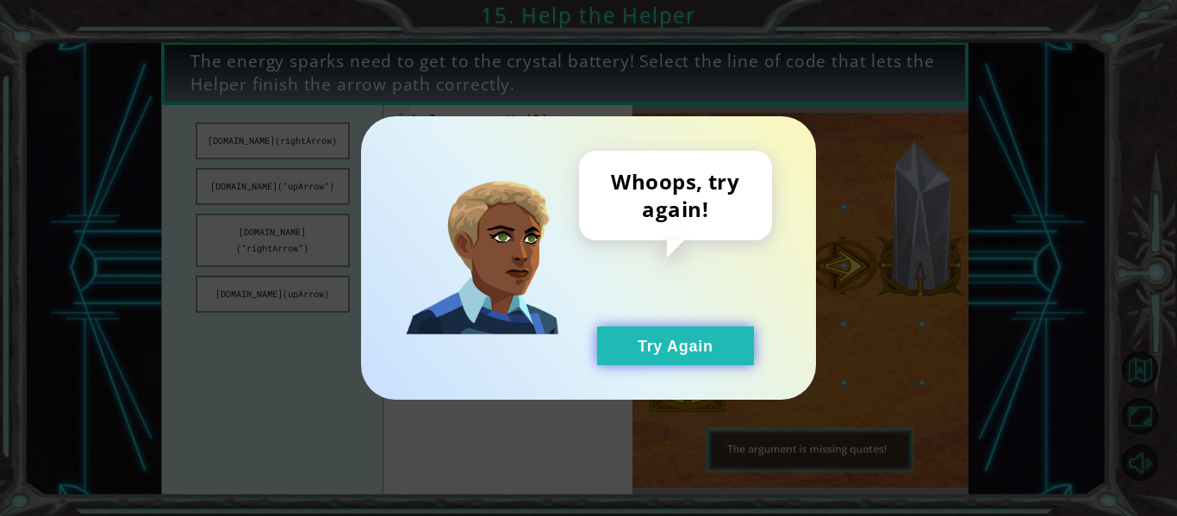
click at [650, 349] on button "Try Again" at bounding box center [675, 345] width 157 height 39
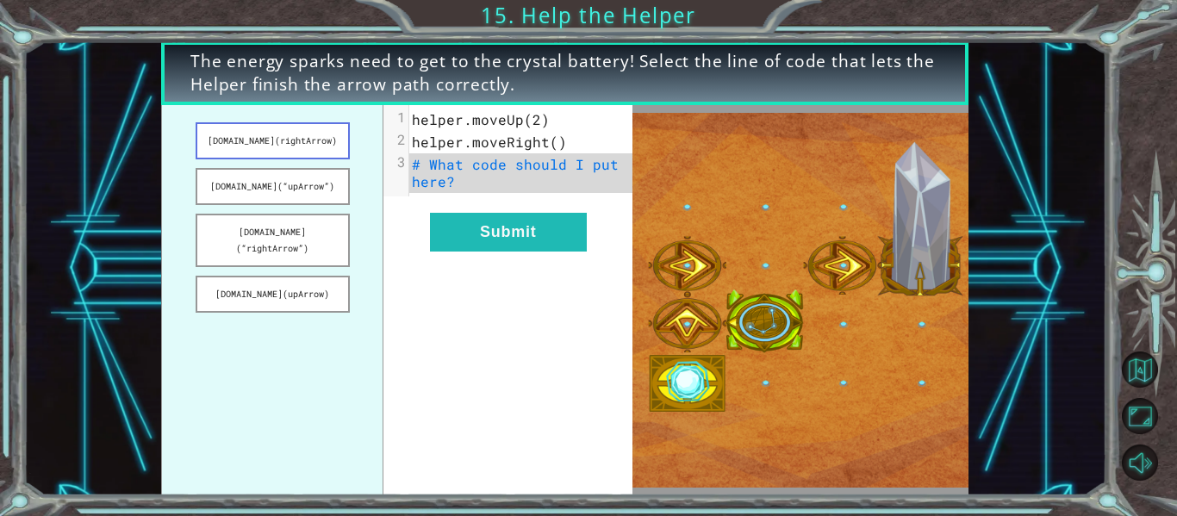
click at [290, 144] on button "helper.build(rightArrow)" at bounding box center [273, 140] width 154 height 37
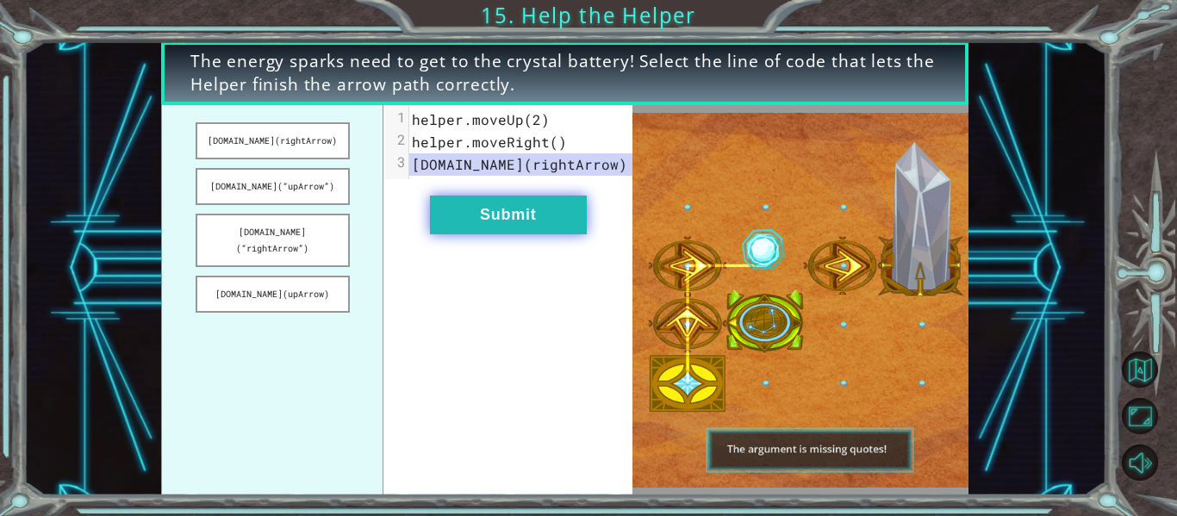
click at [454, 212] on button "Submit" at bounding box center [508, 215] width 157 height 39
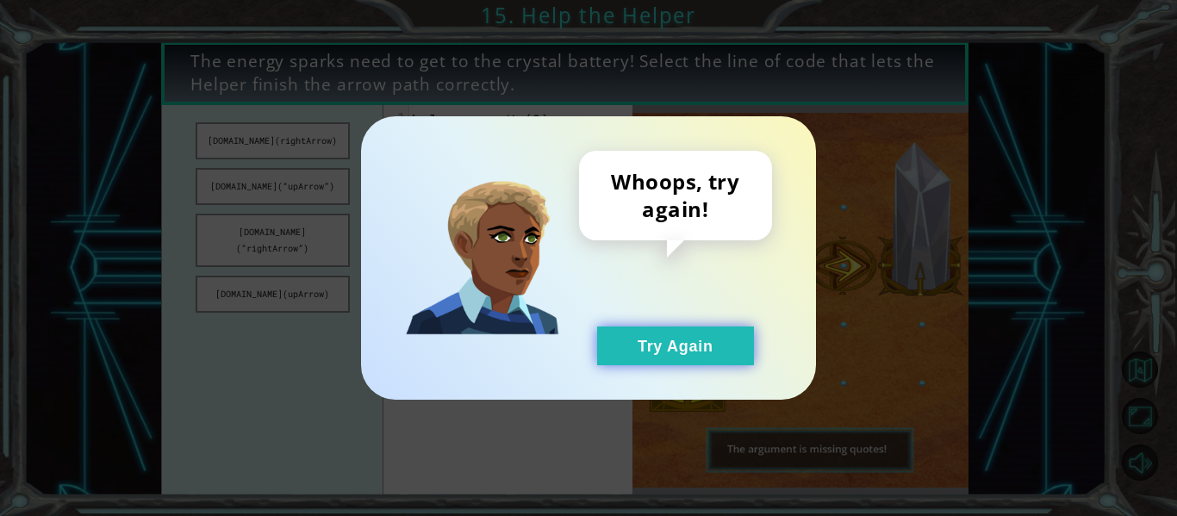
click at [655, 339] on button "Try Again" at bounding box center [675, 345] width 157 height 39
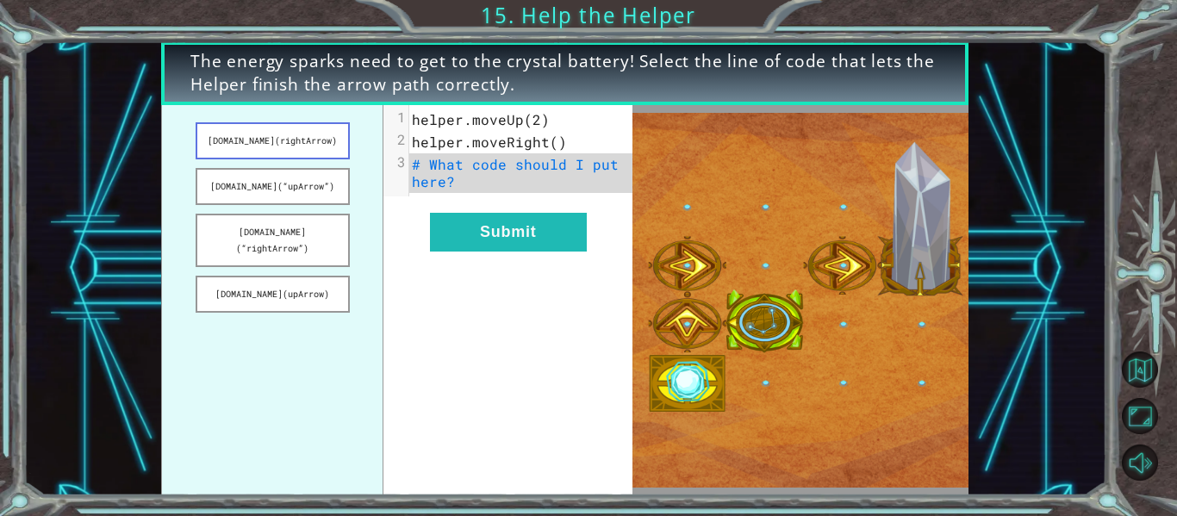
click at [301, 142] on button "helper.build(rightArrow)" at bounding box center [273, 140] width 154 height 37
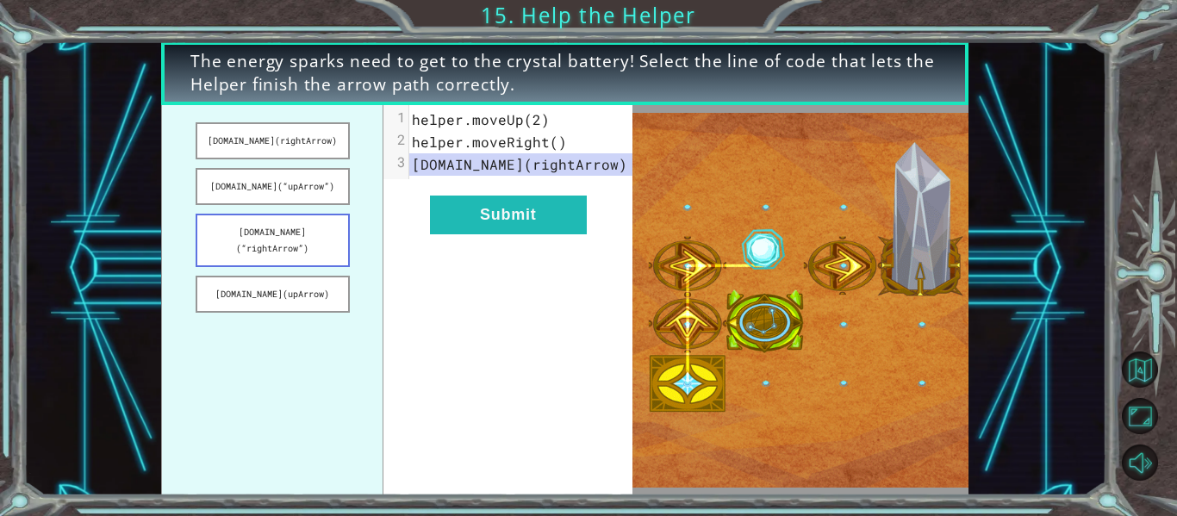
click at [283, 240] on button "helper.build(“rightArrow”)" at bounding box center [273, 240] width 154 height 53
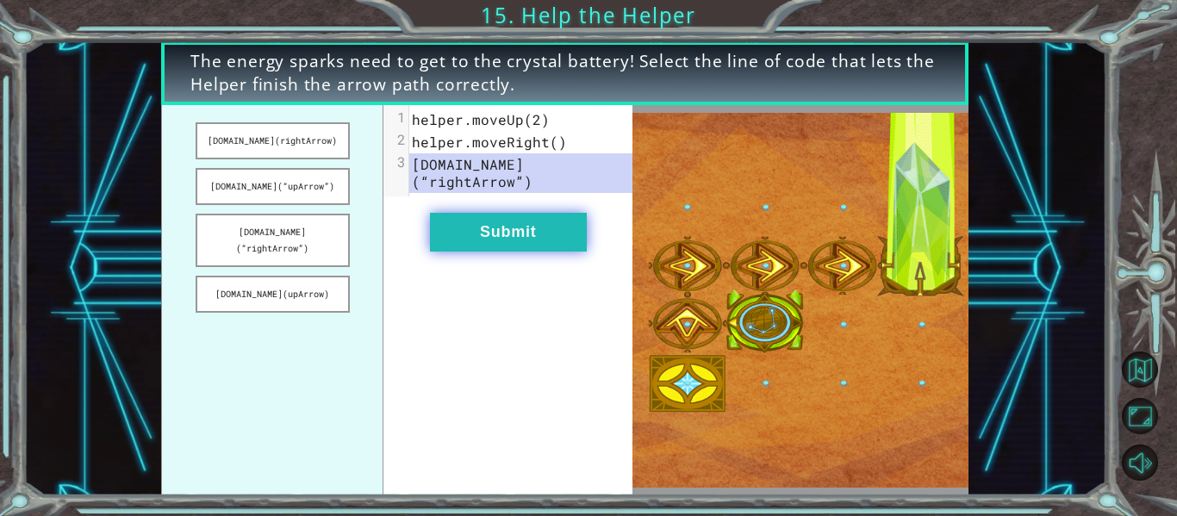
click at [505, 213] on button "Submit" at bounding box center [508, 232] width 157 height 39
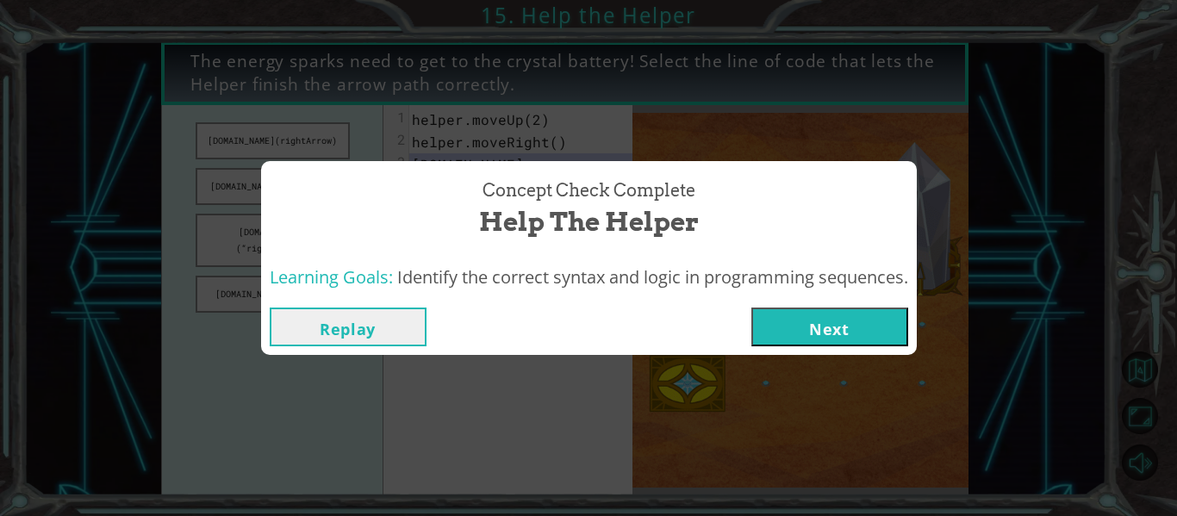
click at [786, 326] on button "Next" at bounding box center [829, 326] width 157 height 39
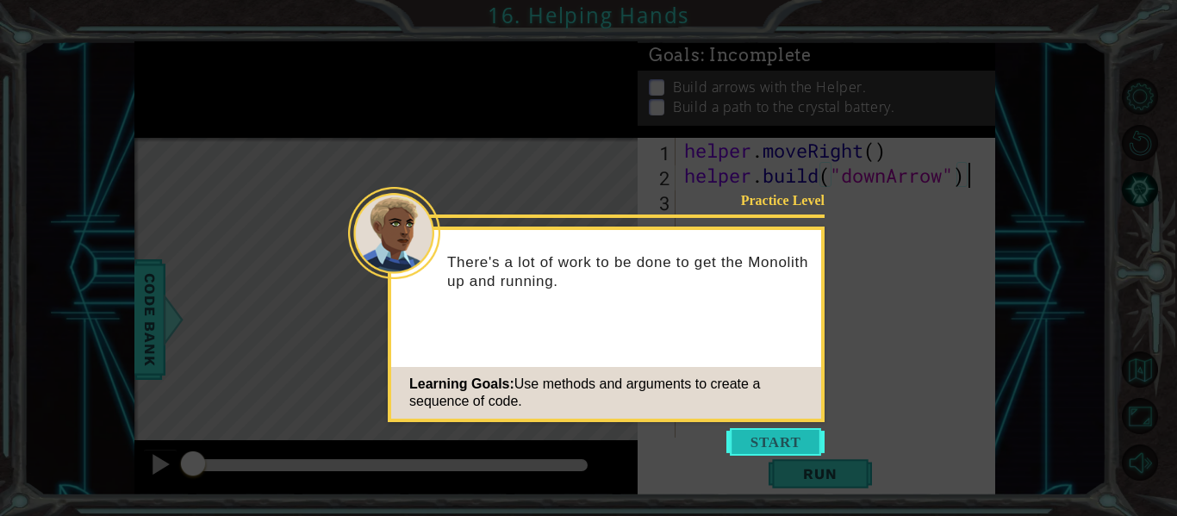
click at [780, 441] on button "Start" at bounding box center [775, 442] width 98 height 28
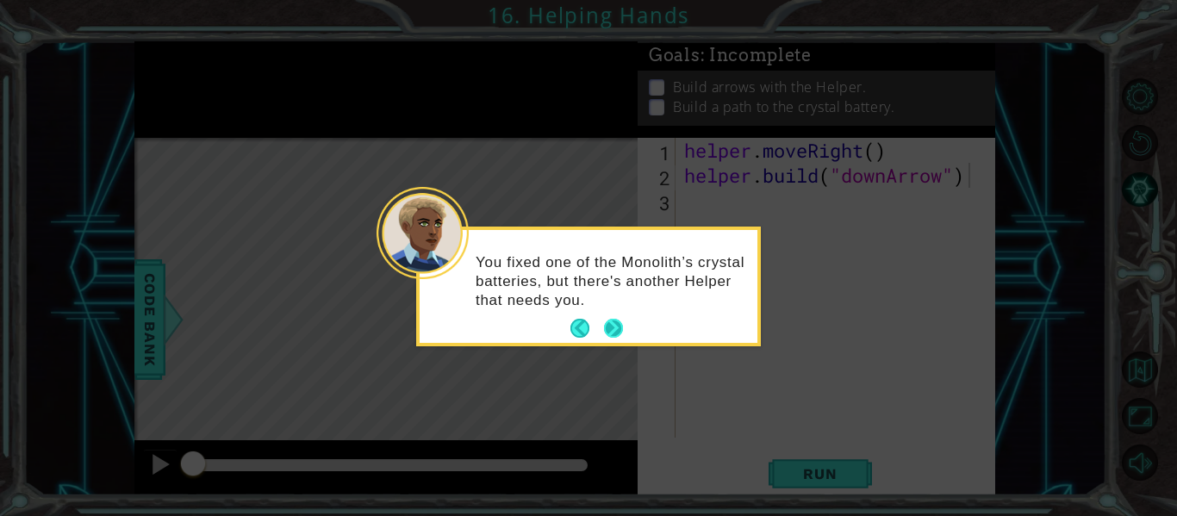
click at [608, 319] on button "Next" at bounding box center [614, 329] width 20 height 20
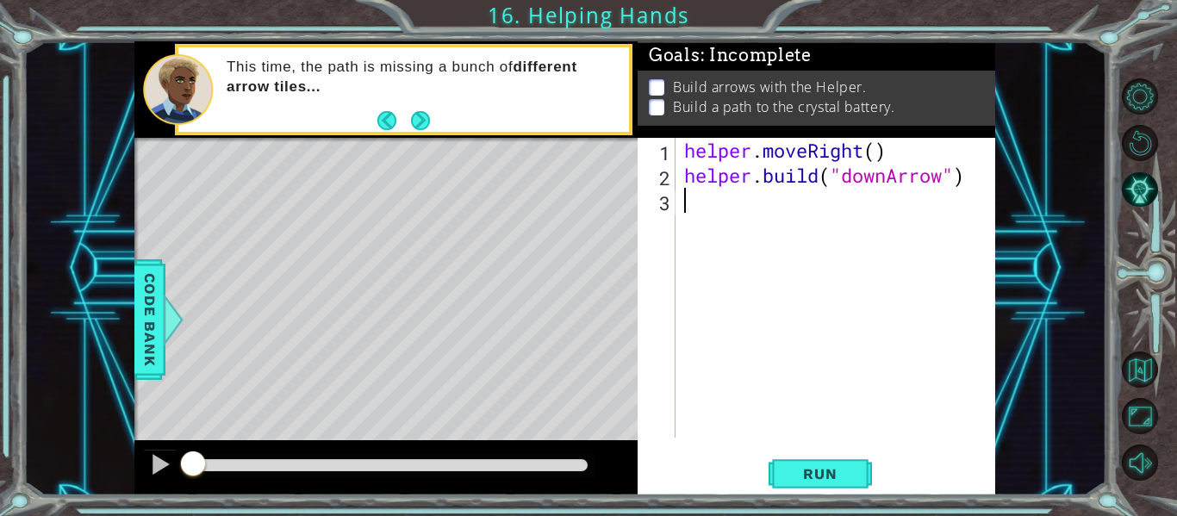
click at [700, 225] on div "helper . moveRight ( ) helper . build ( "downArrow" )" at bounding box center [840, 313] width 320 height 350
click at [801, 475] on span "Run" at bounding box center [820, 473] width 68 height 17
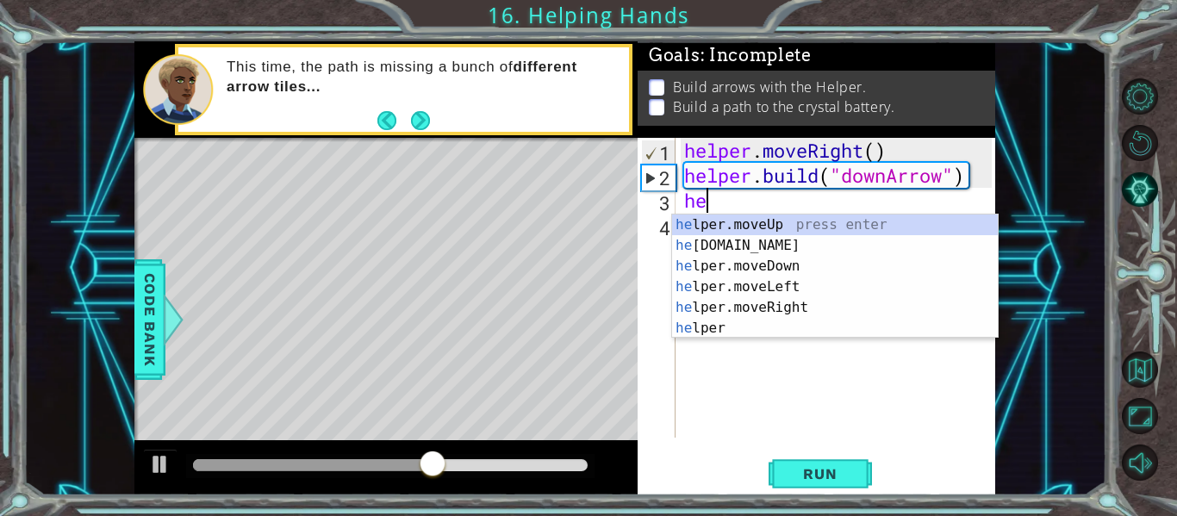
scroll to position [0, 1]
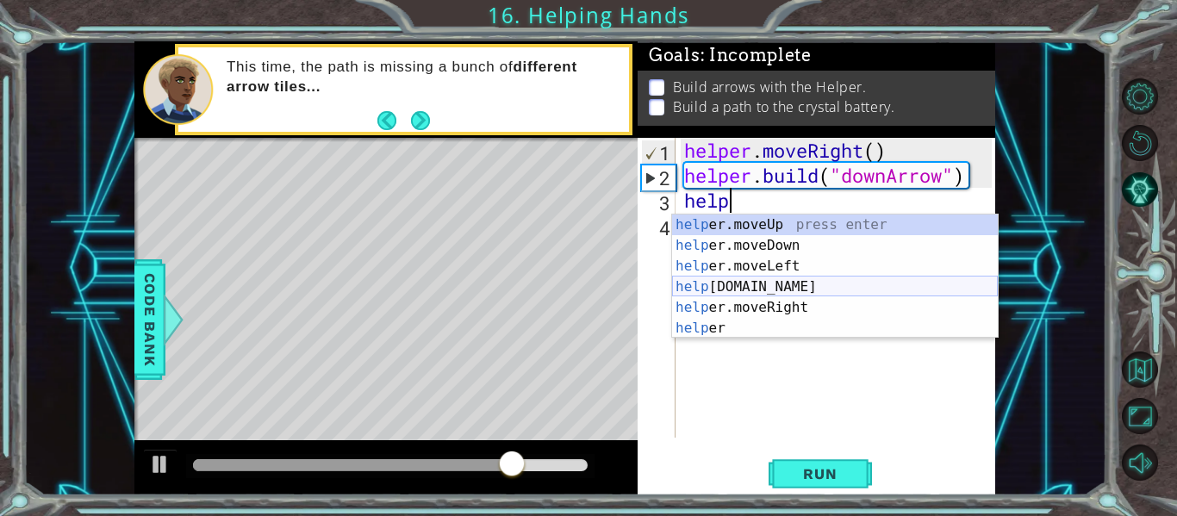
click at [748, 281] on div "help er.moveUp press enter help er.moveDown press enter help er.moveLeft press …" at bounding box center [835, 296] width 326 height 165
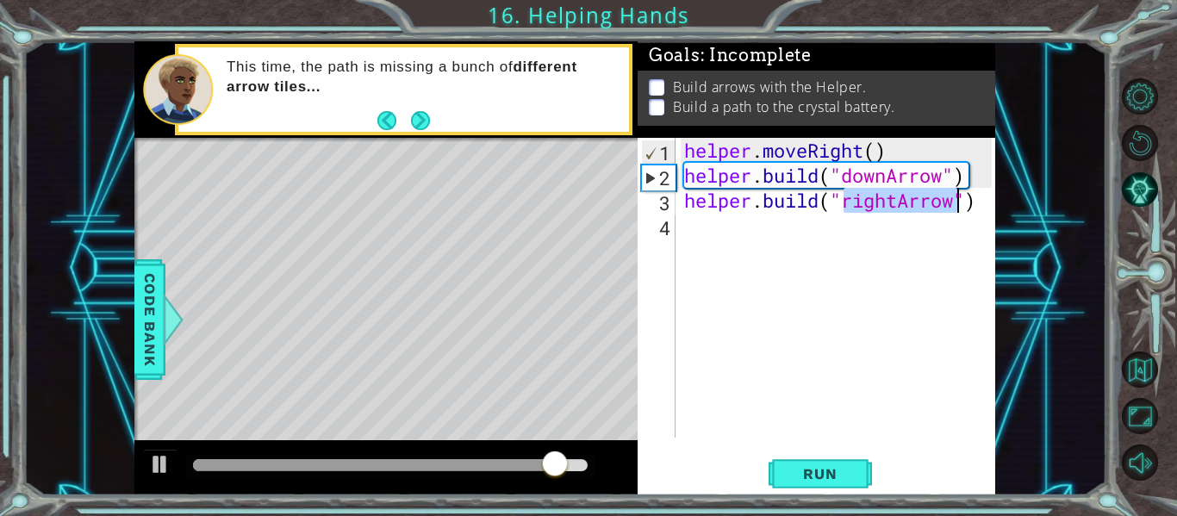
click at [897, 205] on div "helper . moveRight ( ) helper . build ( "downArrow" ) helper . build ( "rightAr…" at bounding box center [840, 313] width 320 height 350
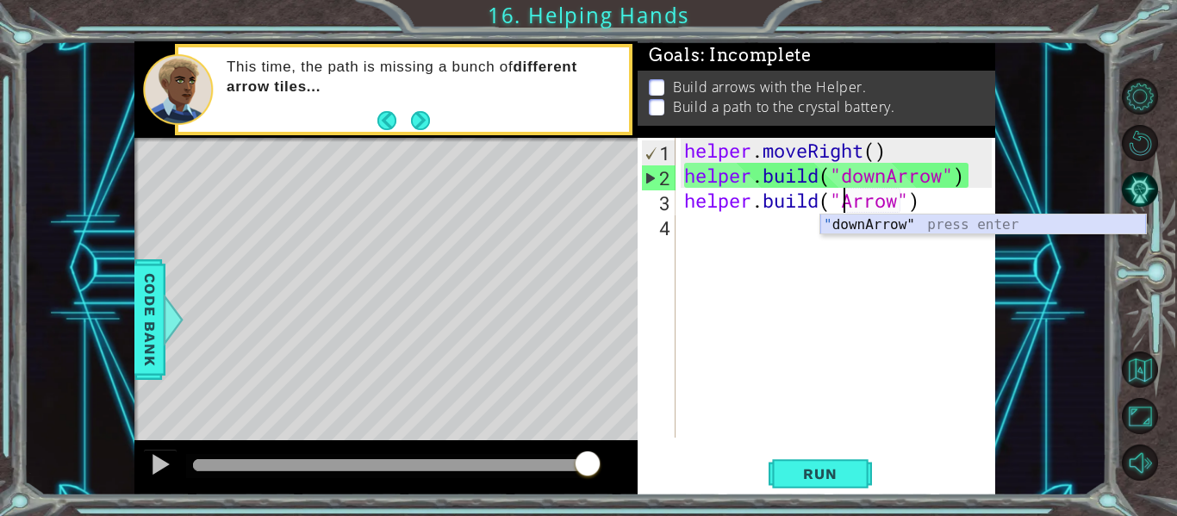
click at [905, 222] on div "" downArrow" press enter" at bounding box center [983, 245] width 326 height 62
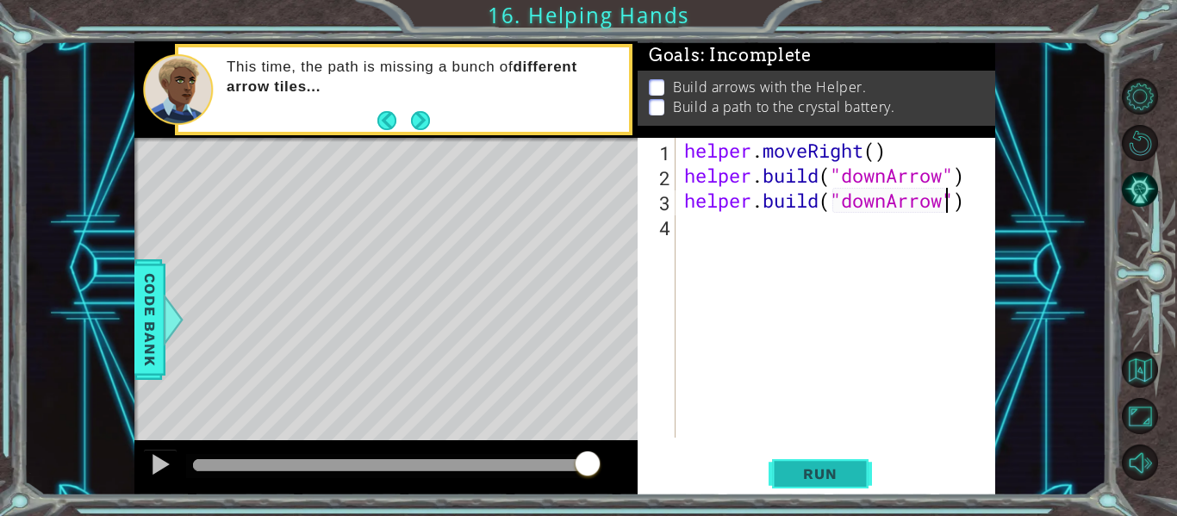
type textarea "[DOMAIN_NAME]("downArrow")"
click at [799, 463] on button "Run" at bounding box center [819, 473] width 103 height 35
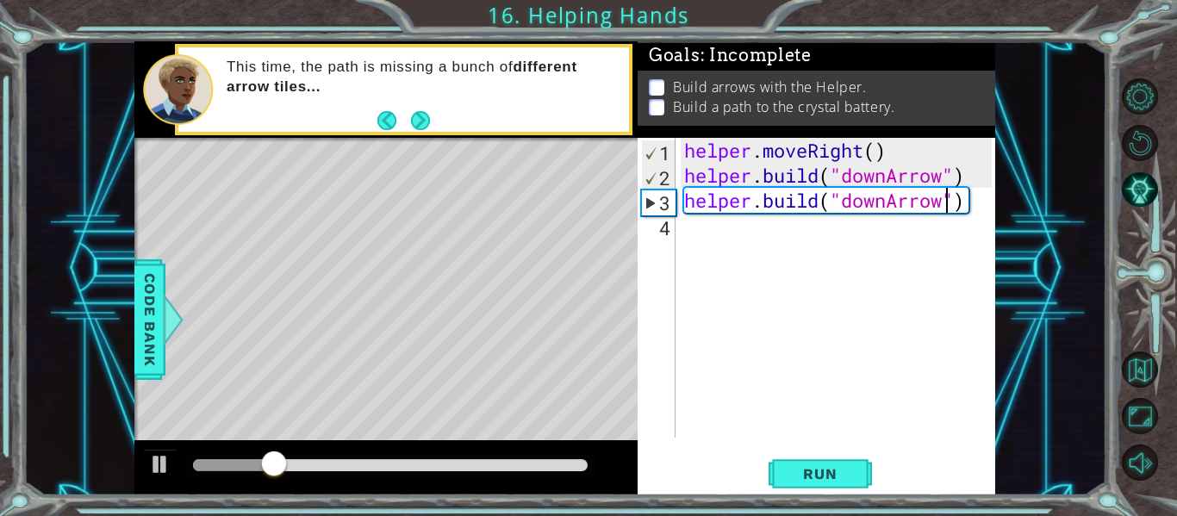
click at [713, 240] on div "helper . moveRight ( ) helper . build ( "downArrow" ) helper . build ( "downArr…" at bounding box center [840, 313] width 320 height 350
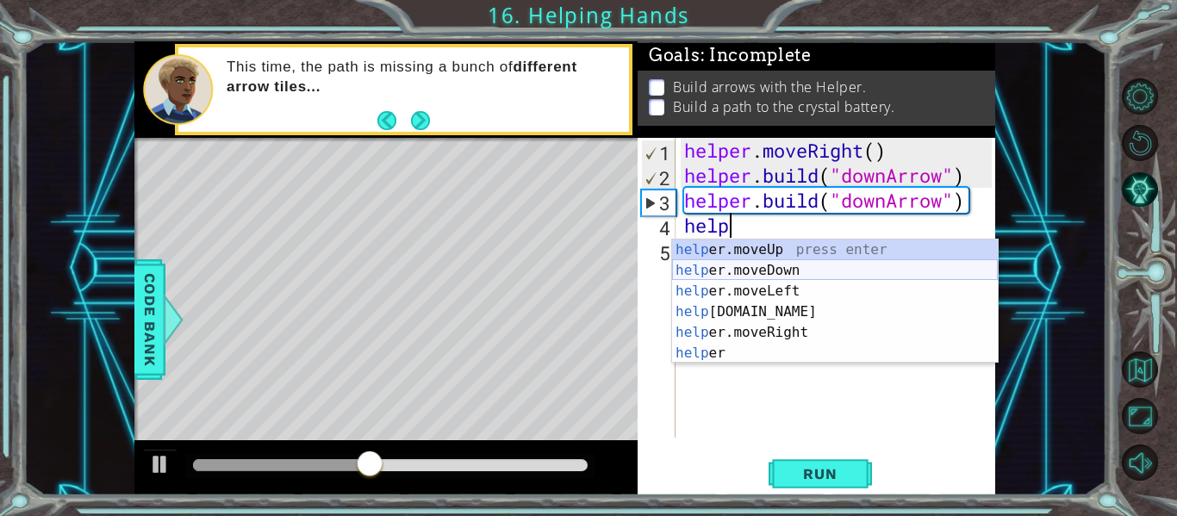
click at [744, 268] on div "help er.moveUp press enter help er.moveDown press enter help er.moveLeft press …" at bounding box center [835, 321] width 326 height 165
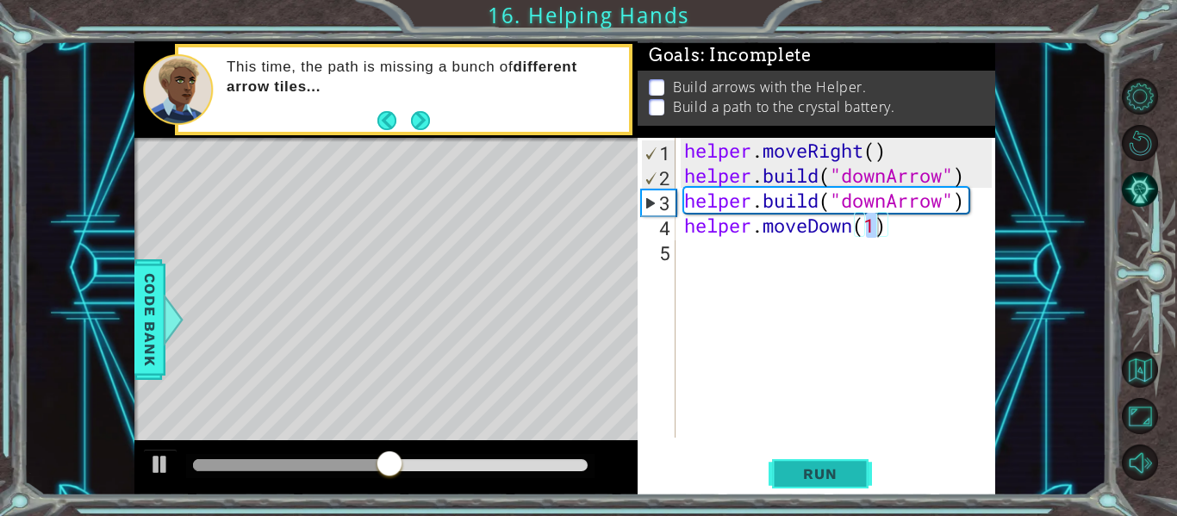
click at [820, 474] on span "Run" at bounding box center [820, 473] width 68 height 17
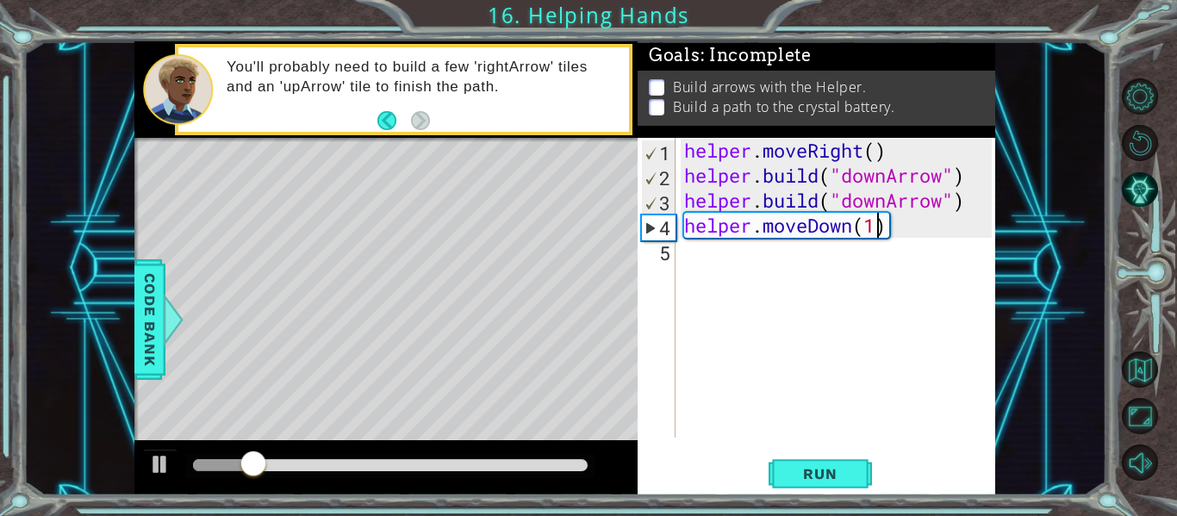
click at [872, 229] on div "helper . moveRight ( ) helper . build ( "downArrow" ) helper . build ( "downArr…" at bounding box center [840, 313] width 320 height 350
click at [879, 226] on div "helper . moveRight ( ) helper . build ( "downArrow" ) helper . build ( "downArr…" at bounding box center [840, 313] width 320 height 350
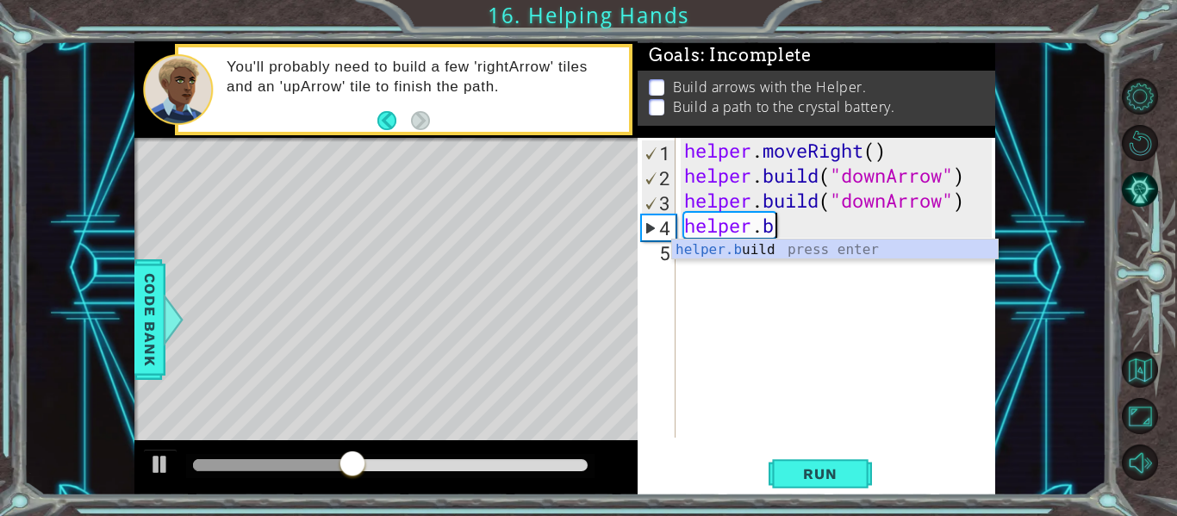
scroll to position [0, 3]
click at [791, 246] on div "helper.bu ild press enter" at bounding box center [835, 270] width 326 height 62
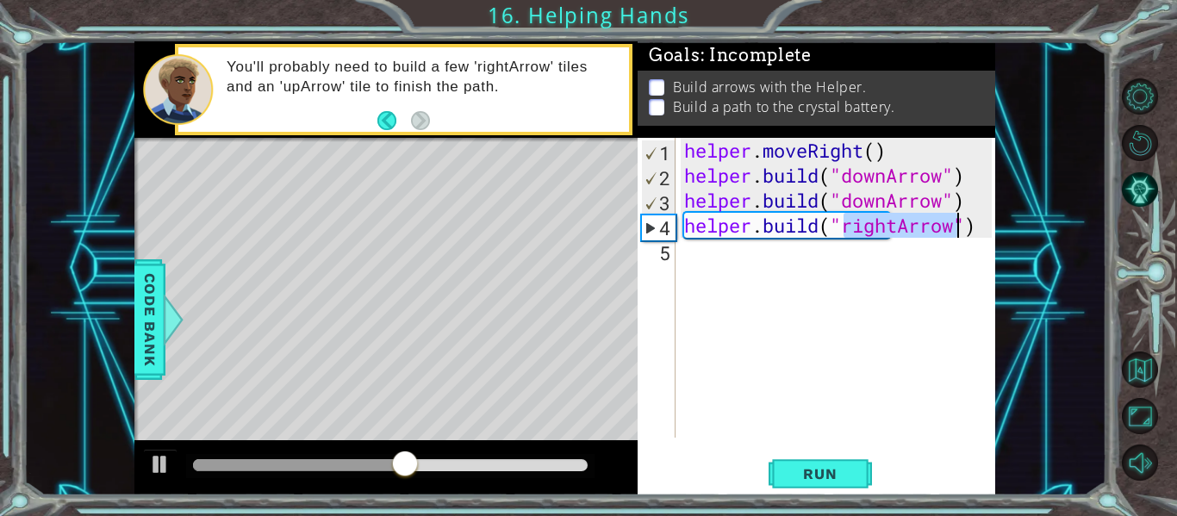
click at [897, 227] on div "helper . moveRight ( ) helper . build ( "downArrow" ) helper . build ( "downArr…" at bounding box center [840, 313] width 320 height 350
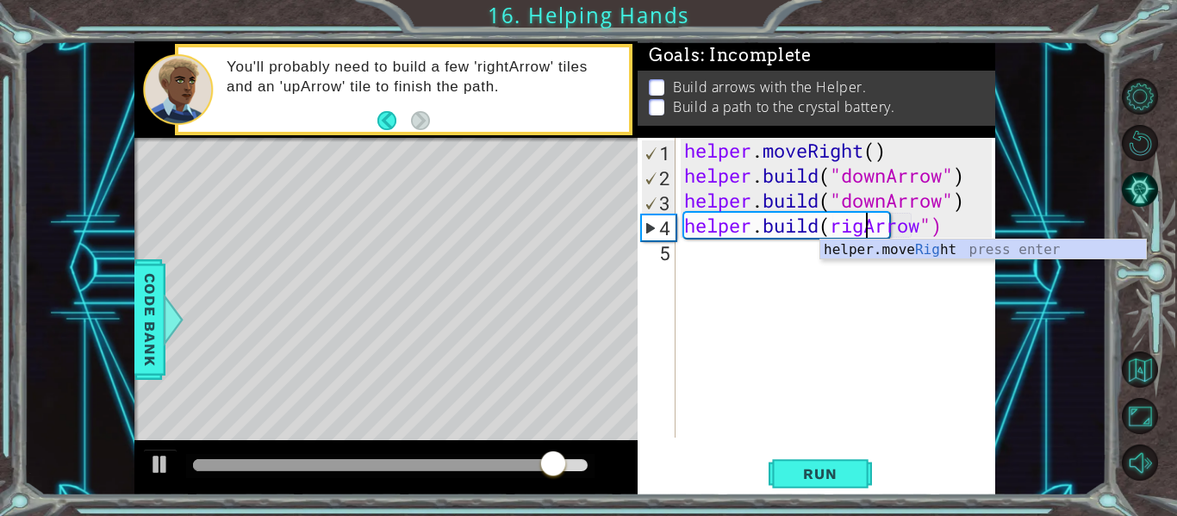
scroll to position [0, 9]
click at [828, 471] on span "Run" at bounding box center [820, 473] width 68 height 17
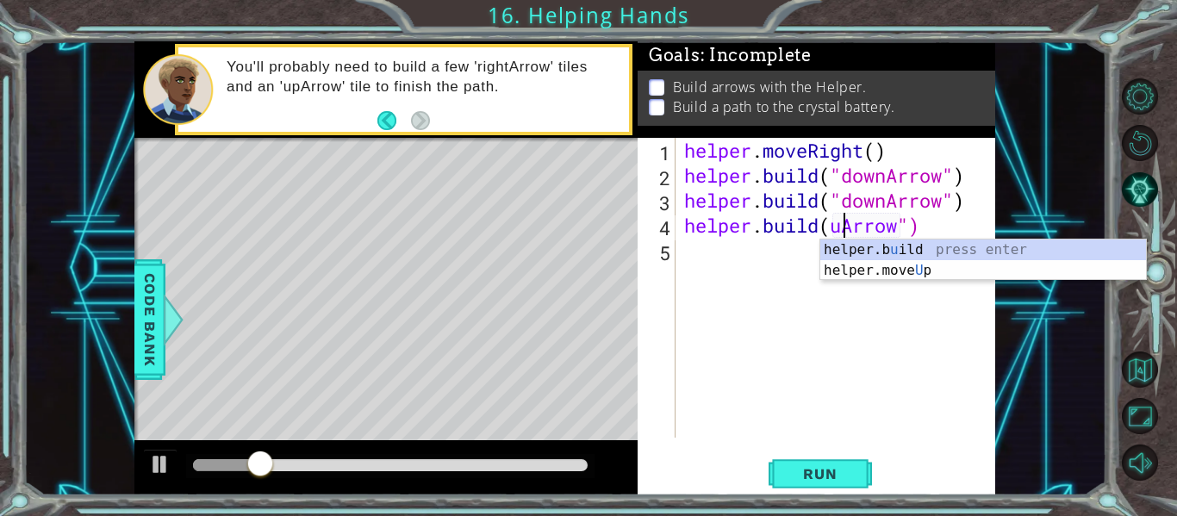
scroll to position [0, 9]
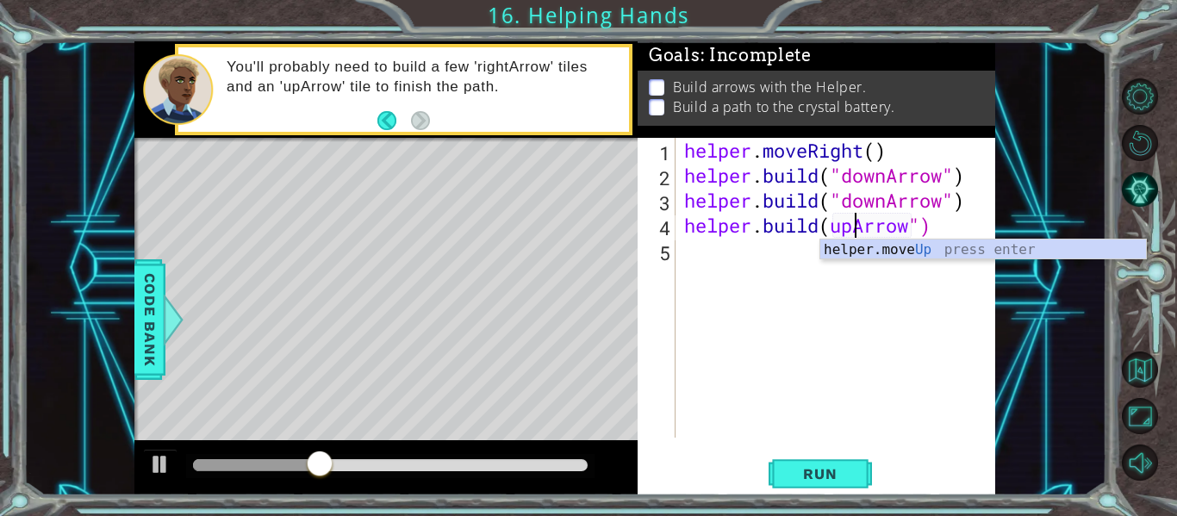
click at [829, 223] on div "helper . moveRight ( ) helper . build ( "downArrow" ) helper . build ( "downArr…" at bounding box center [840, 313] width 320 height 350
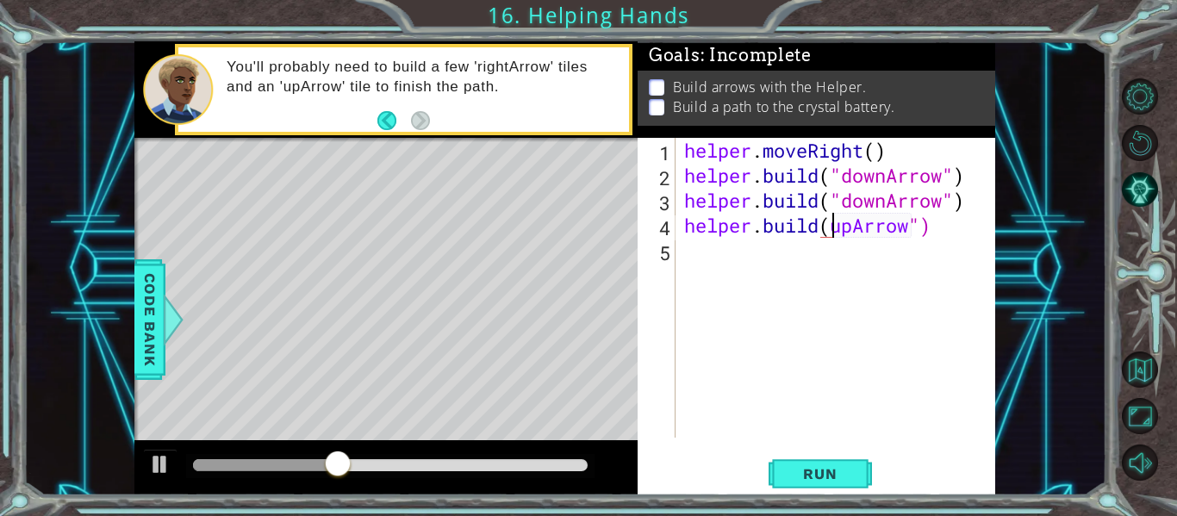
scroll to position [0, 8]
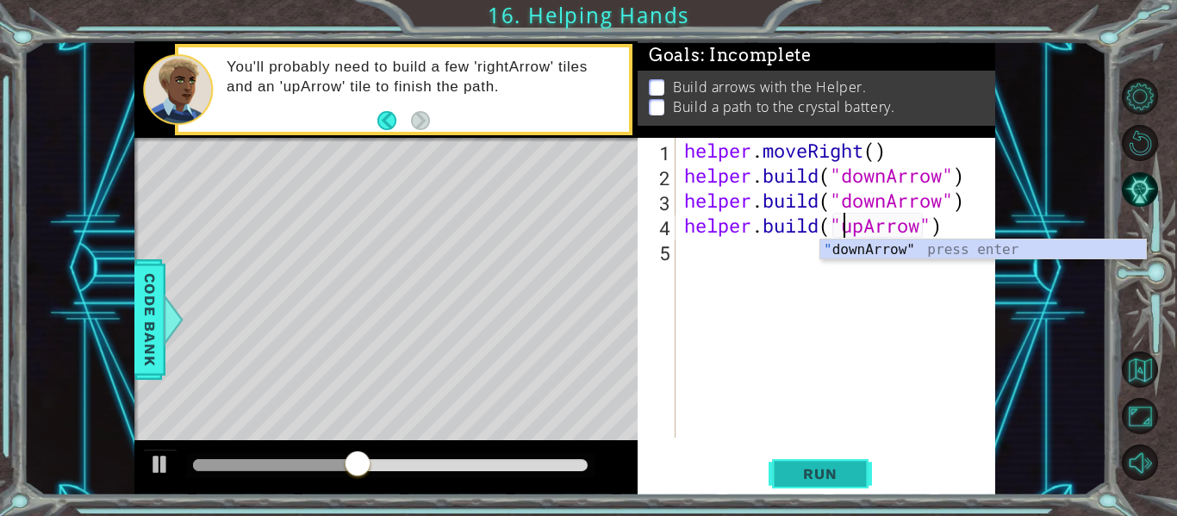
type textarea "[DOMAIN_NAME]("upArrow")"
click at [827, 463] on button "Run" at bounding box center [819, 473] width 103 height 35
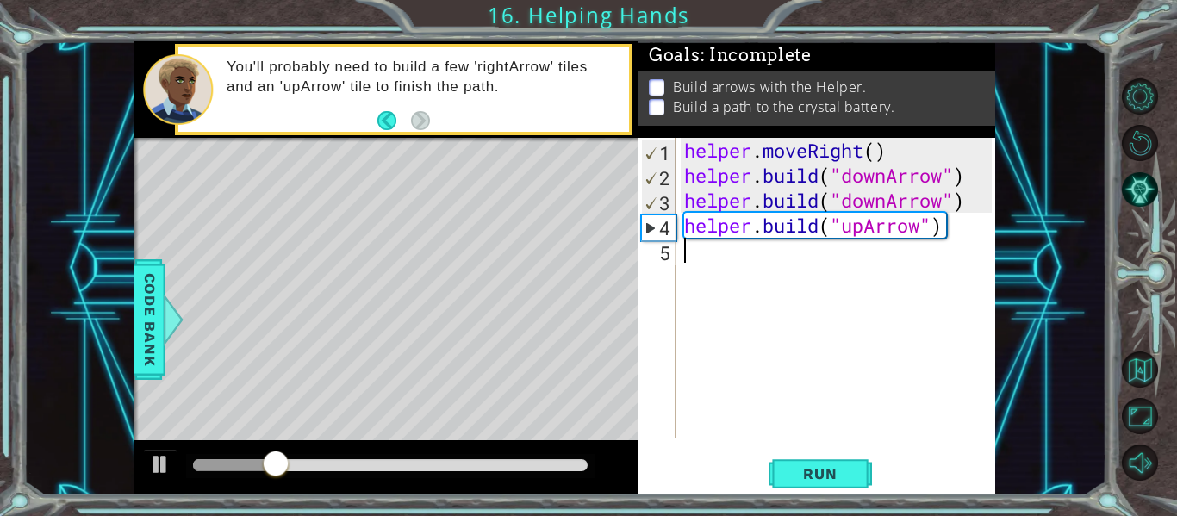
click at [725, 269] on div "helper . moveRight ( ) helper . build ( "downArrow" ) helper . build ( "downArr…" at bounding box center [840, 313] width 320 height 350
type textarea "d"
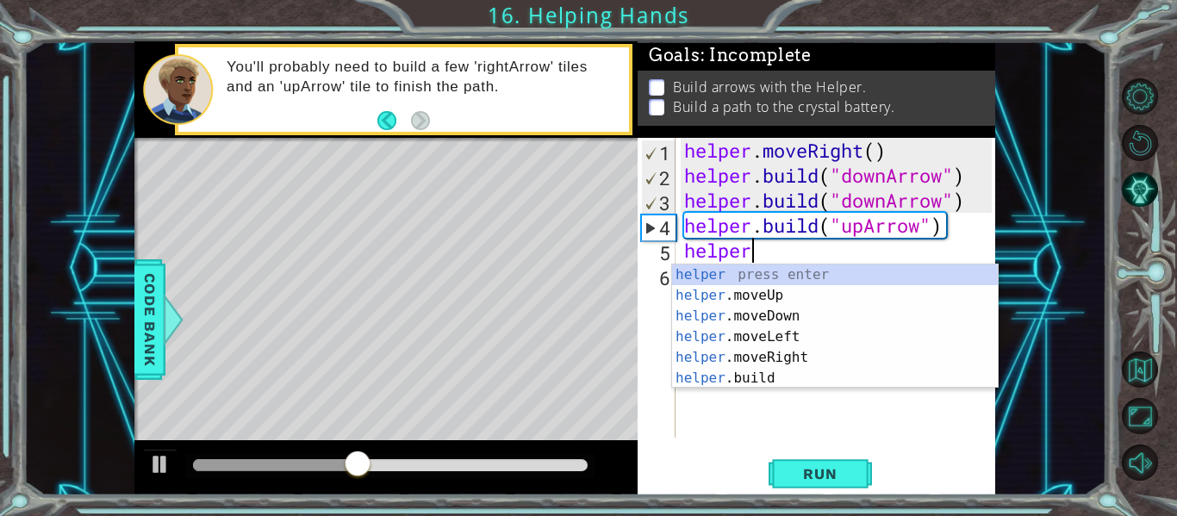
scroll to position [0, 3]
click at [728, 374] on div "helper press enter helper .moveUp press enter helper .moveDown press enter help…" at bounding box center [835, 346] width 326 height 165
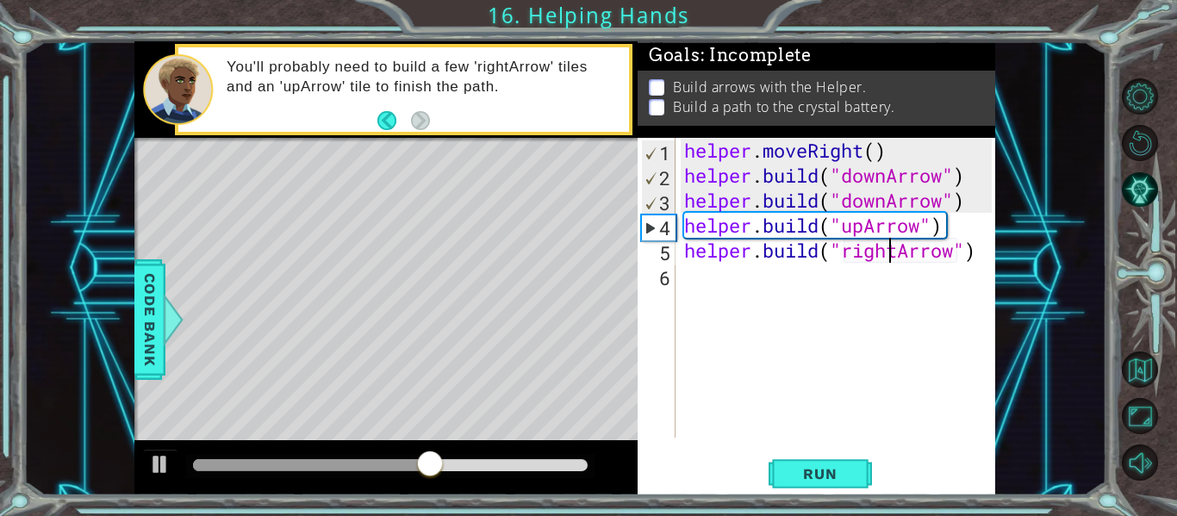
click at [892, 257] on div "helper . moveRight ( ) helper . build ( "downArrow" ) helper . build ( "downArr…" at bounding box center [840, 313] width 320 height 350
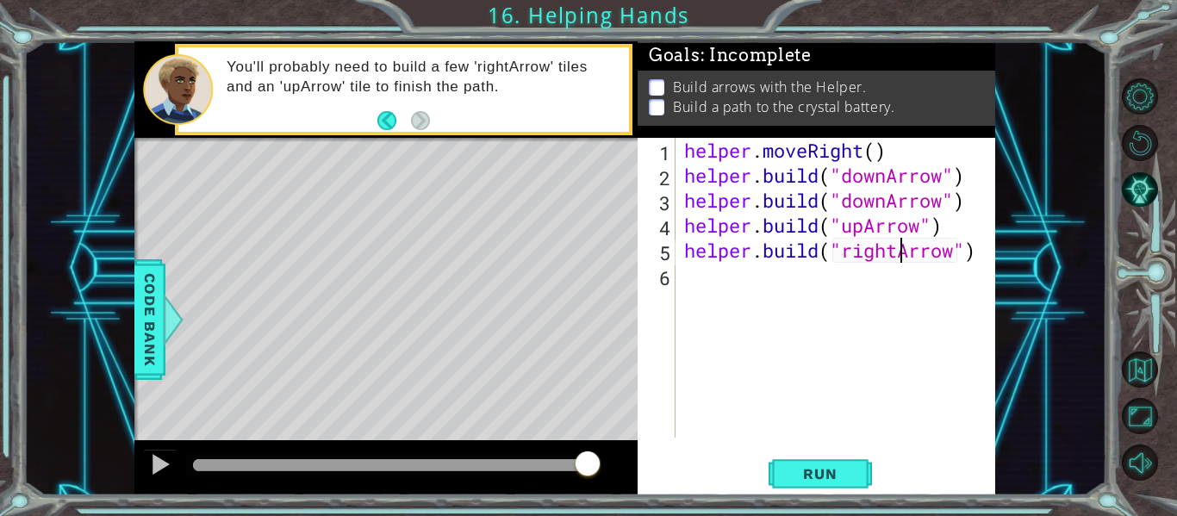
scroll to position [0, 10]
type textarea "[DOMAIN_NAME]("rightArrow")"
click at [831, 470] on span "Run" at bounding box center [820, 473] width 68 height 17
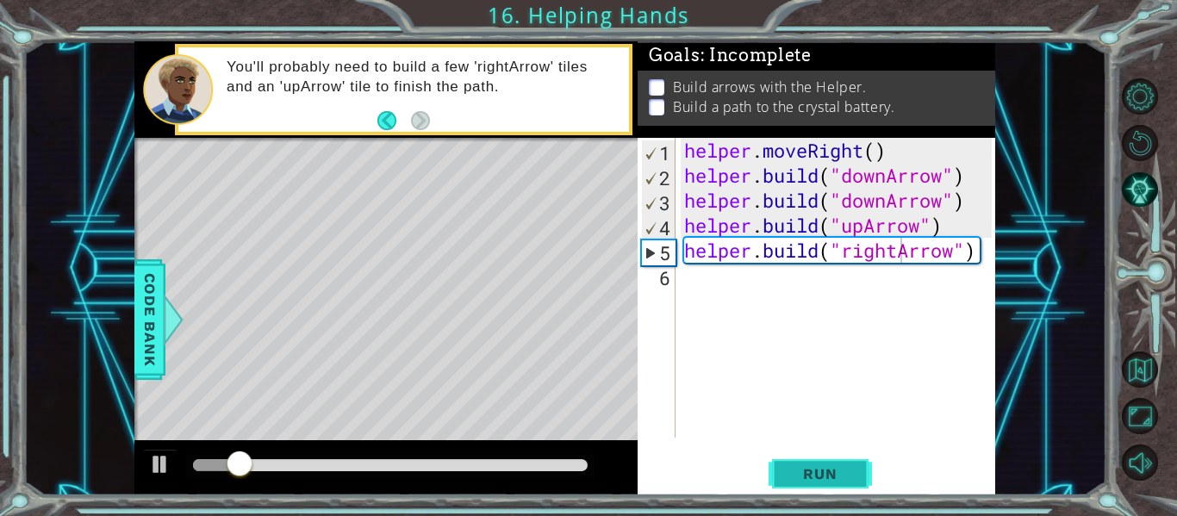
click at [831, 470] on span "Run" at bounding box center [820, 473] width 68 height 17
click at [681, 277] on div "helper . moveRight ( ) helper . build ( "downArrow" ) helper . build ( "downArr…" at bounding box center [840, 313] width 320 height 350
click at [941, 253] on div "helper . moveRight ( ) helper . build ( "downArrow" ) helper . build ( "downArr…" at bounding box center [840, 313] width 320 height 350
click at [973, 251] on div "helper . moveRight ( ) helper . build ( "downArrow" ) helper . build ( "downArr…" at bounding box center [840, 313] width 320 height 350
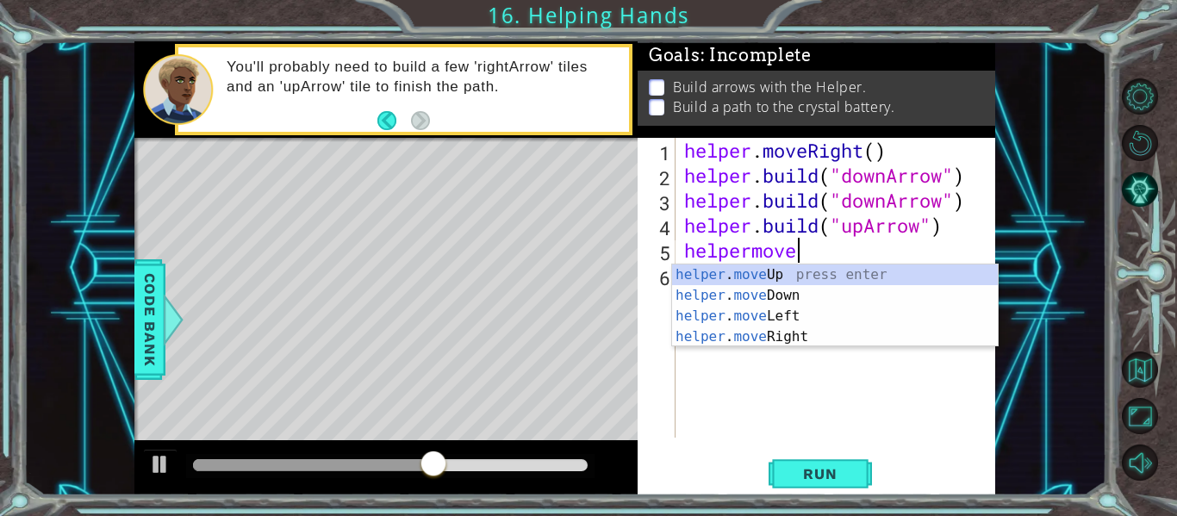
scroll to position [0, 4]
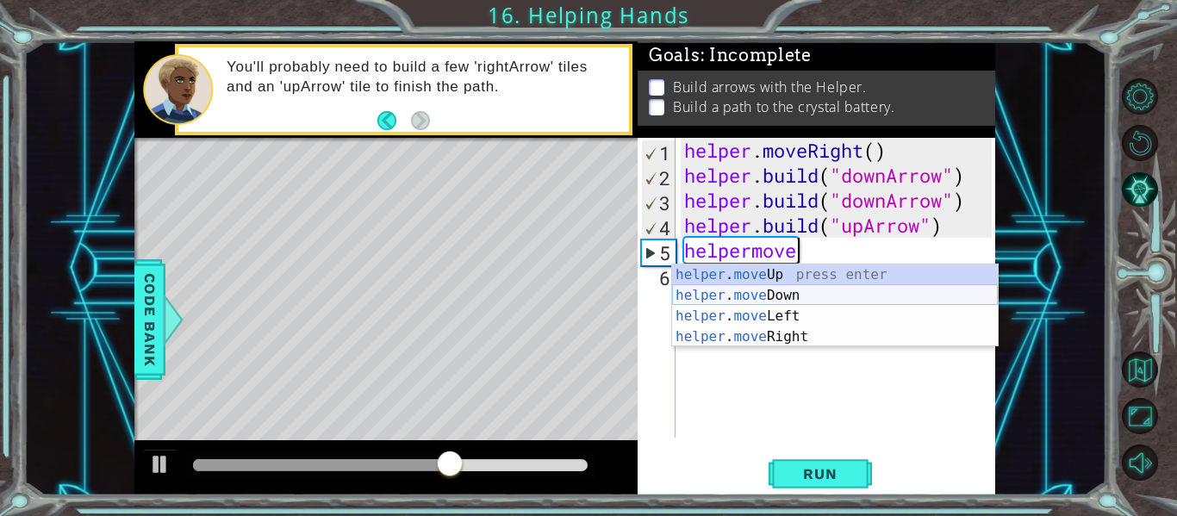
click at [868, 292] on div "helper . move Up press enter helper . move Down press enter helper . move Left …" at bounding box center [835, 326] width 326 height 124
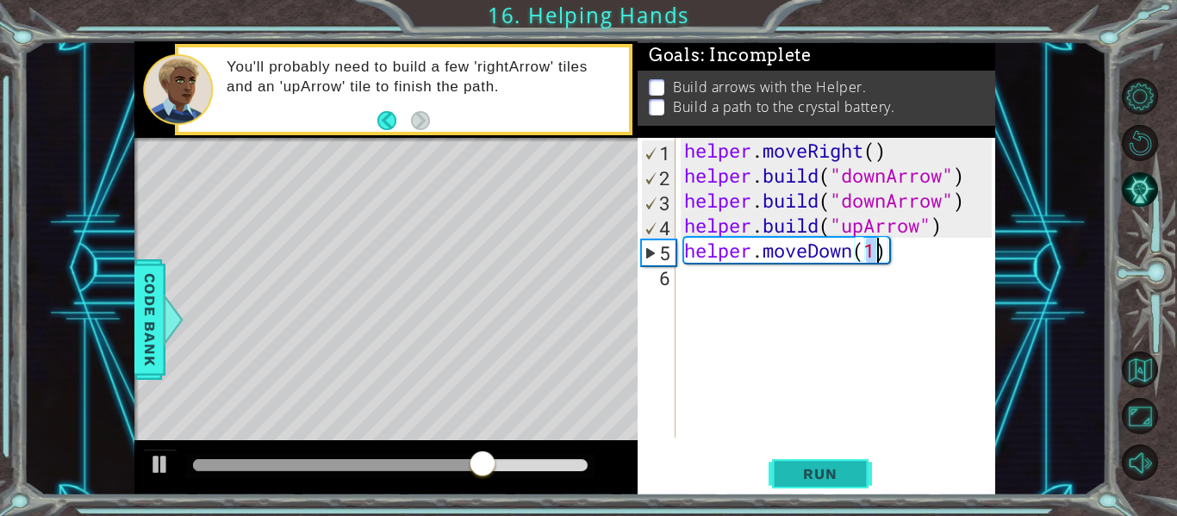
type textarea "helper.moveDown(1)"
click at [809, 475] on span "Run" at bounding box center [820, 473] width 68 height 17
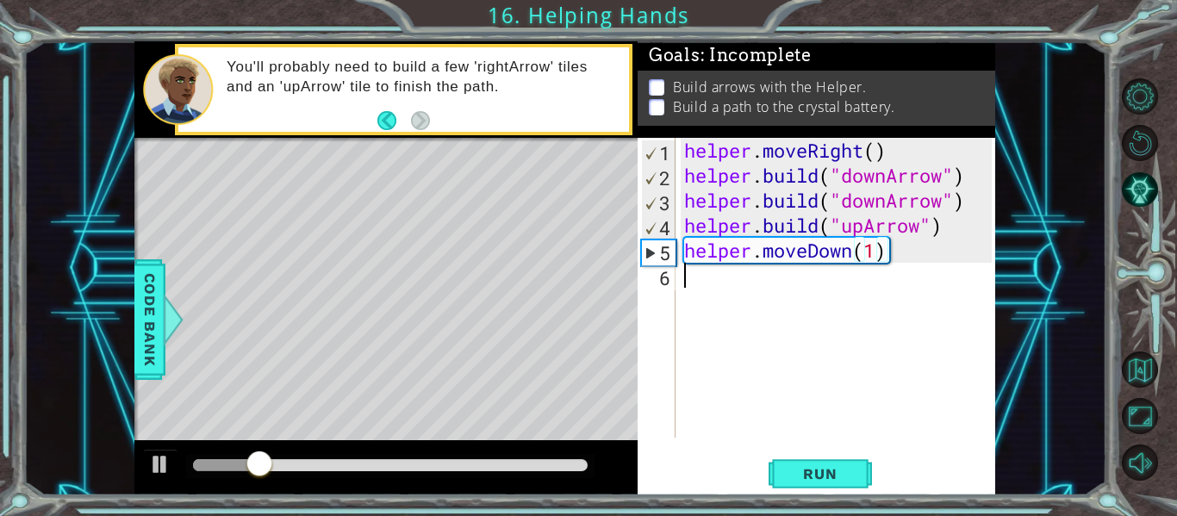
click at [701, 284] on div "helper . moveRight ( ) helper . build ( "downArrow" ) helper . build ( "downArr…" at bounding box center [840, 313] width 320 height 350
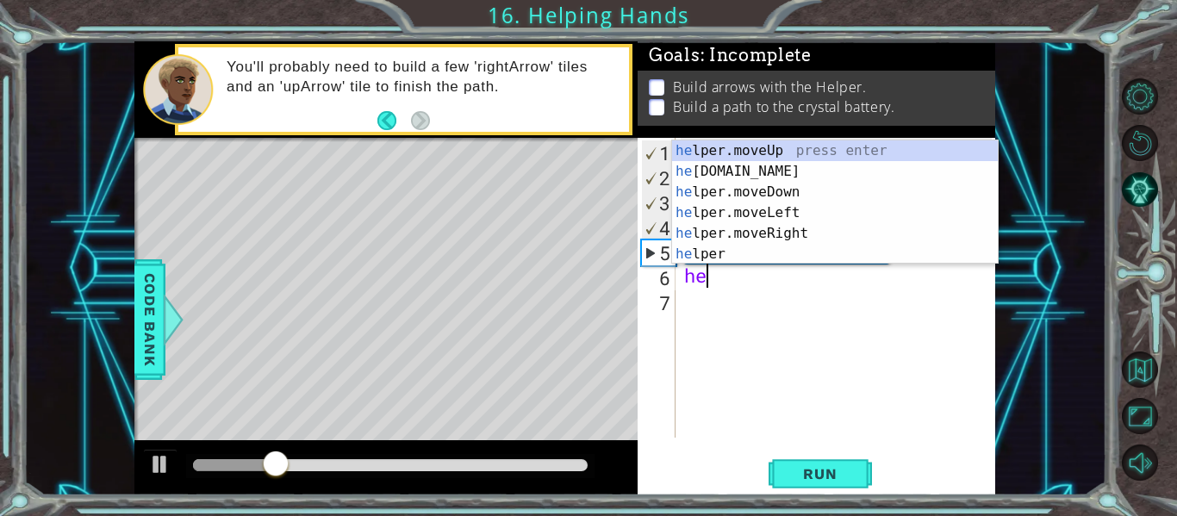
scroll to position [0, 1]
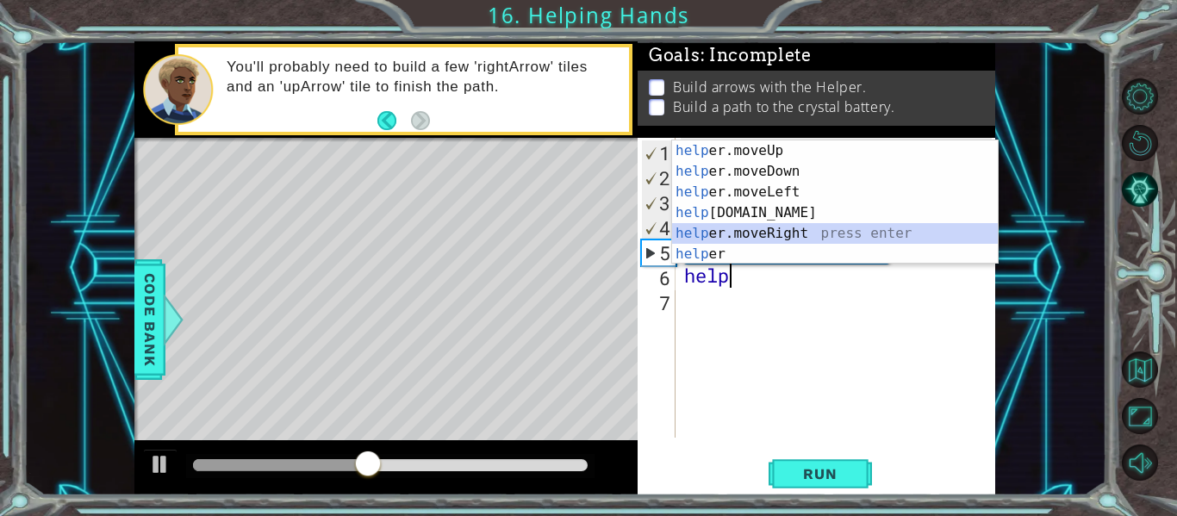
click at [772, 232] on div "help er.moveUp press enter help er.moveDown press enter help er.moveLeft press …" at bounding box center [835, 222] width 326 height 165
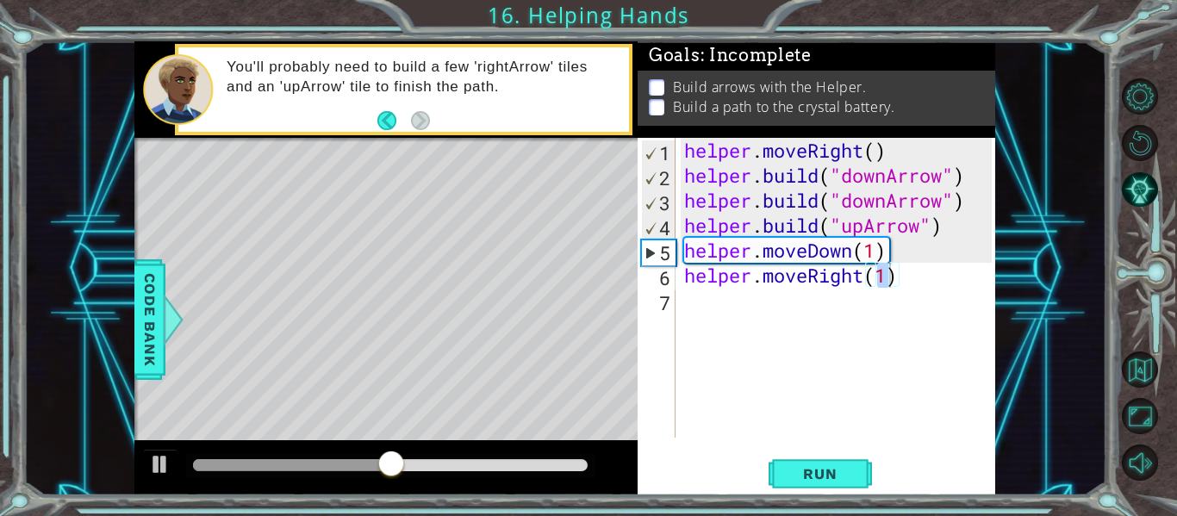
click at [822, 455] on div "helper.moveRight(1) 1 2 3 4 5 6 7 helper . moveRight ( ) helper . build ( "down…" at bounding box center [815, 316] width 357 height 357
type textarea "helper.moveRight(2)"
click at [826, 468] on span "Run" at bounding box center [820, 473] width 68 height 17
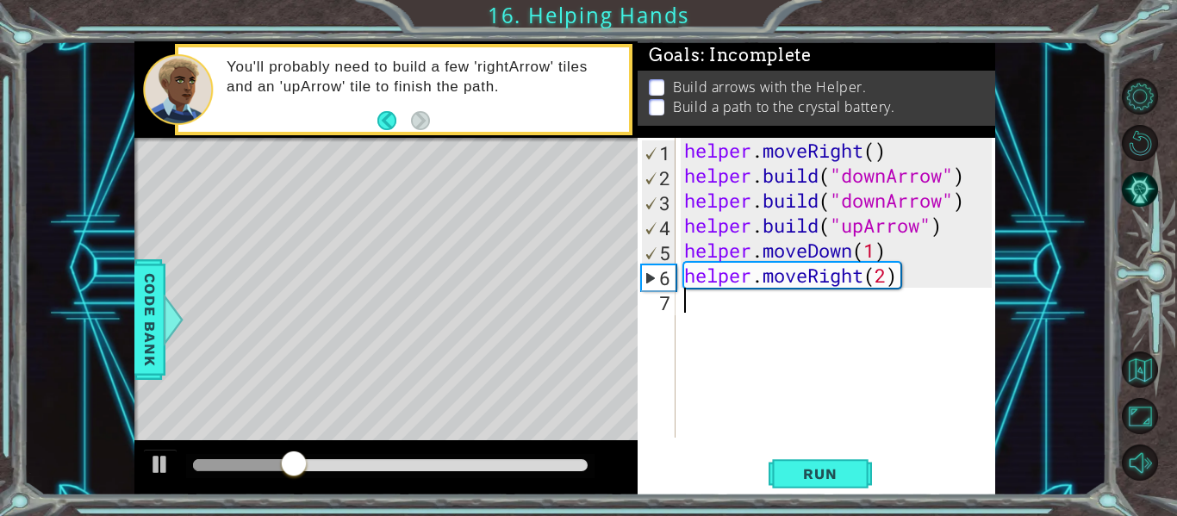
click at [730, 320] on div "helper . moveRight ( ) helper . build ( "downArrow" ) helper . build ( "downArr…" at bounding box center [840, 313] width 320 height 350
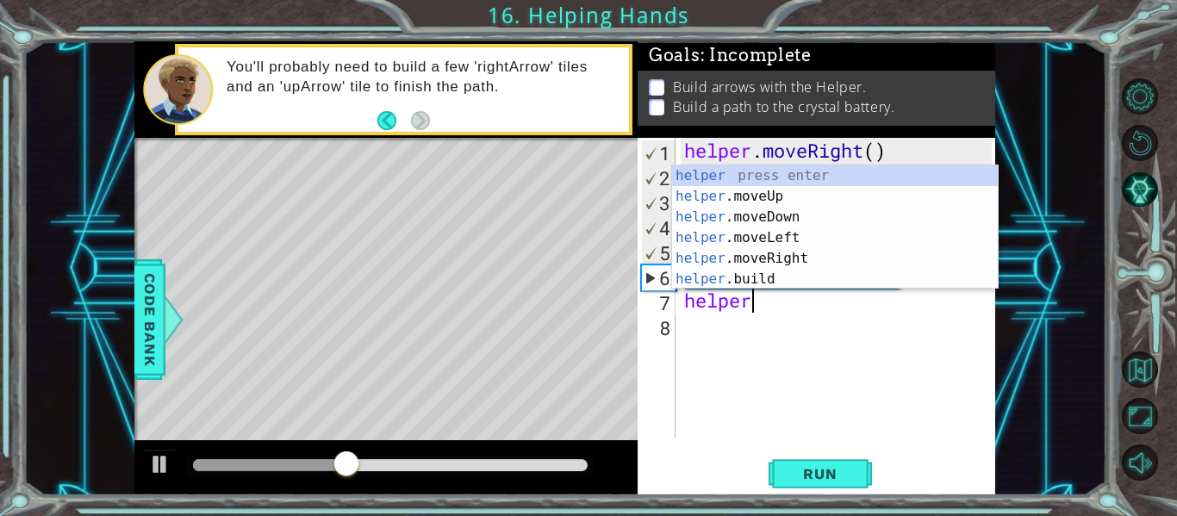
scroll to position [0, 3]
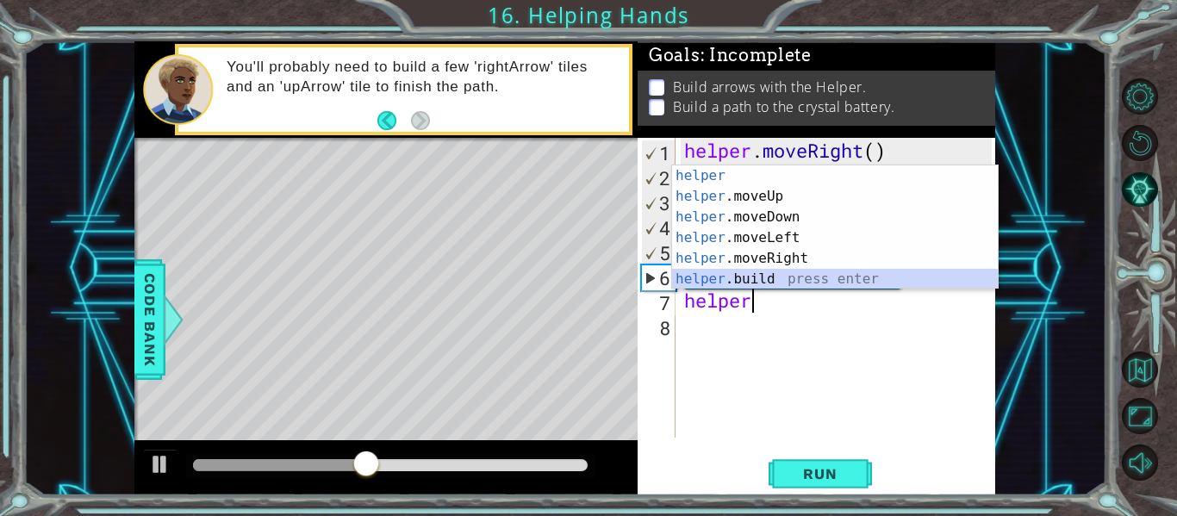
click at [763, 286] on div "helper press enter helper .moveUp press enter helper .moveDown press enter help…" at bounding box center [835, 247] width 326 height 165
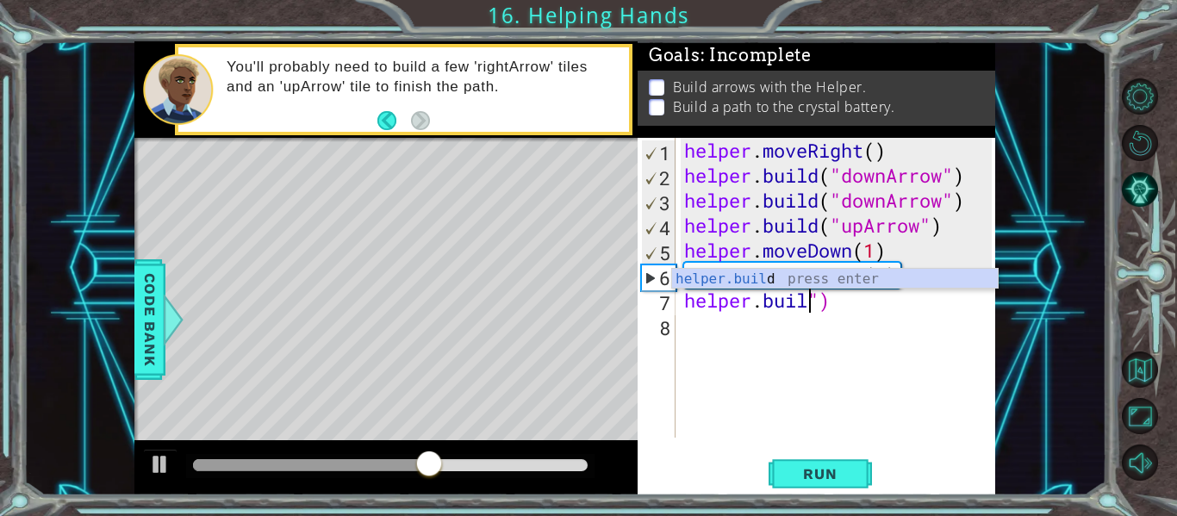
type textarea "helper.buil")"
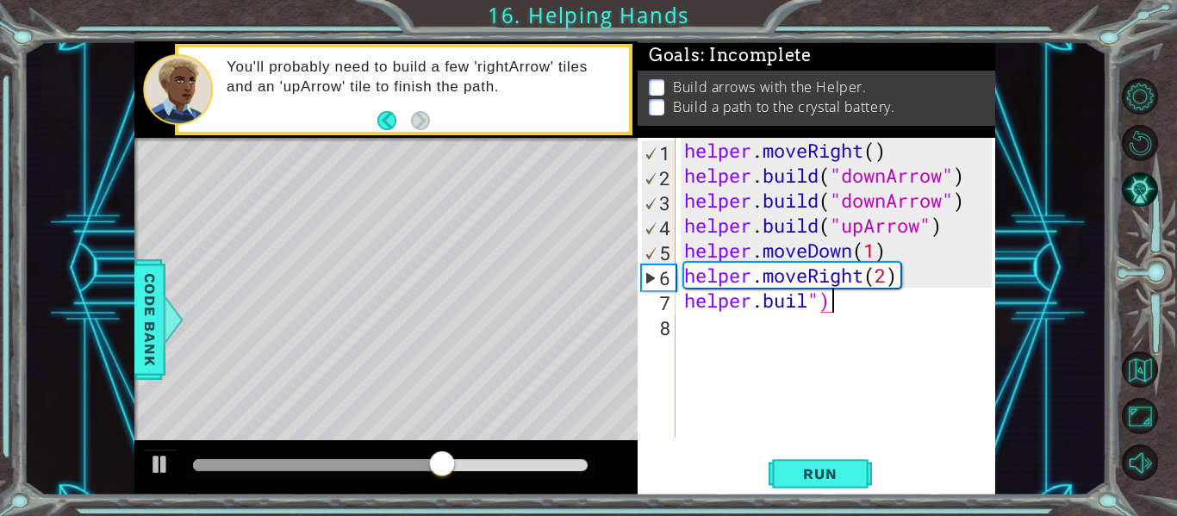
click at [809, 332] on div "helper . moveRight ( ) helper . build ( "downArrow" ) helper . build ( "downArr…" at bounding box center [840, 313] width 320 height 350
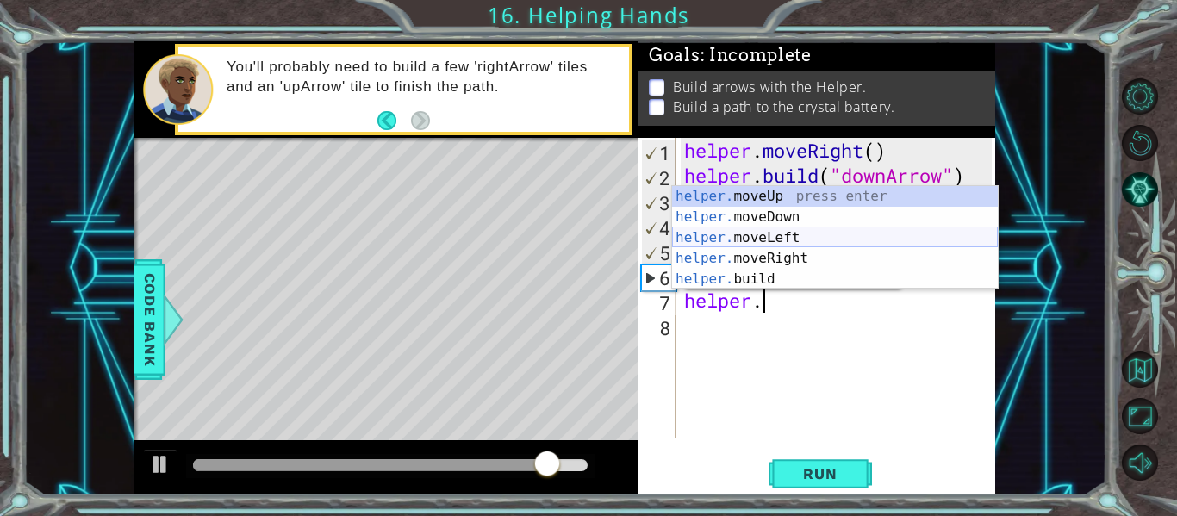
click at [754, 230] on div "helper. moveUp press enter helper. moveDown press enter helper. moveLeft press …" at bounding box center [835, 258] width 326 height 145
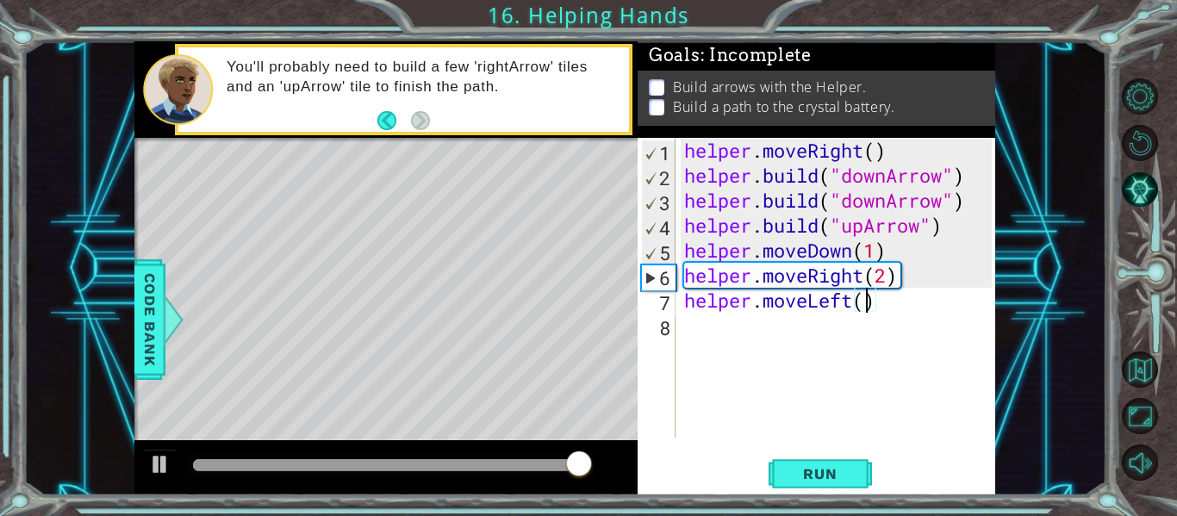
scroll to position [0, 9]
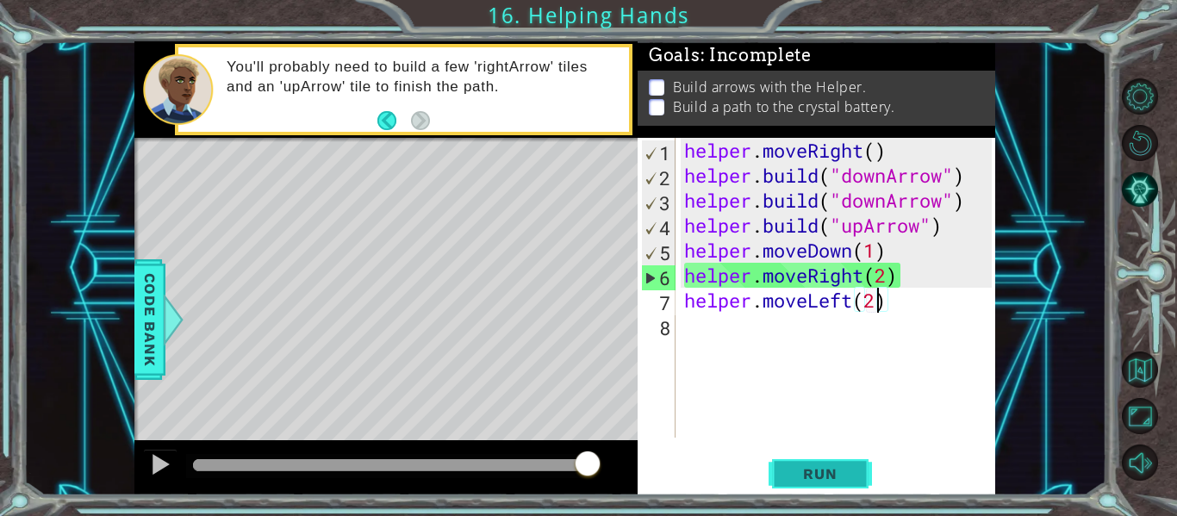
type textarea "helper.moveLeft(2)"
click at [817, 482] on span "Run" at bounding box center [820, 473] width 68 height 17
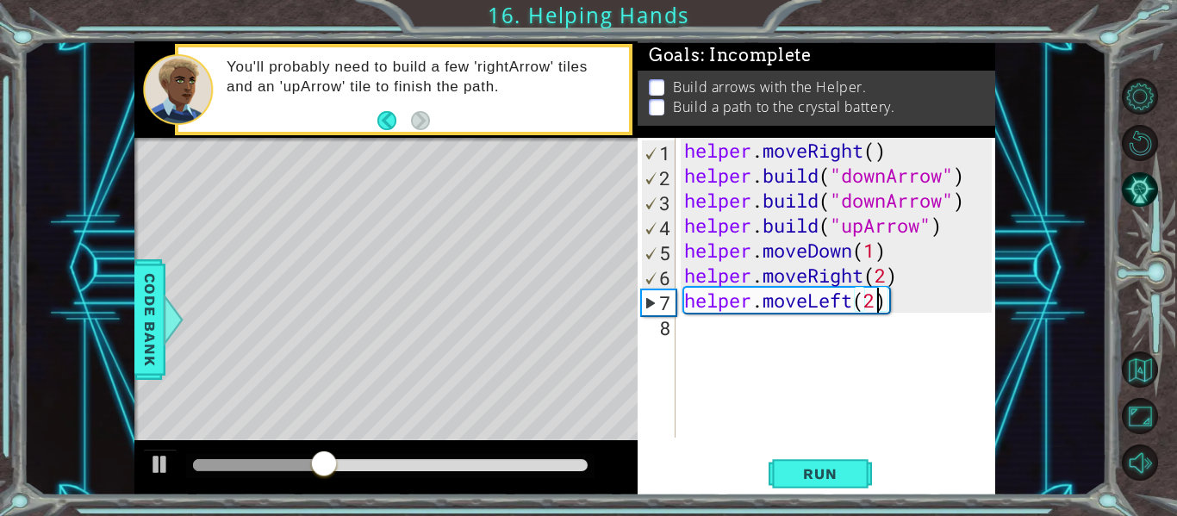
click at [710, 342] on div "helper . moveRight ( ) helper . build ( "downArrow" ) helper . build ( "downArr…" at bounding box center [840, 313] width 320 height 350
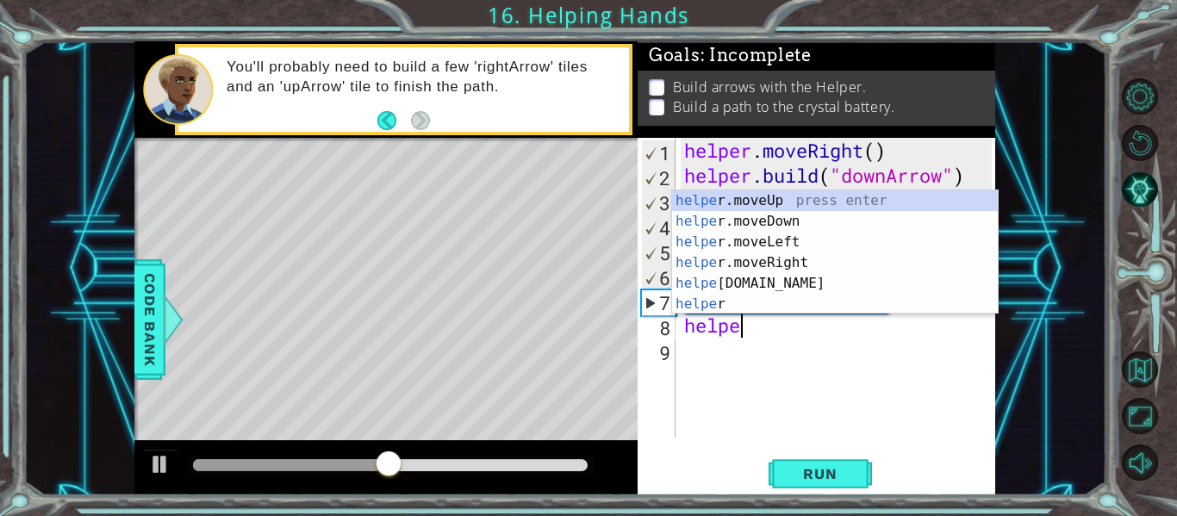
scroll to position [0, 3]
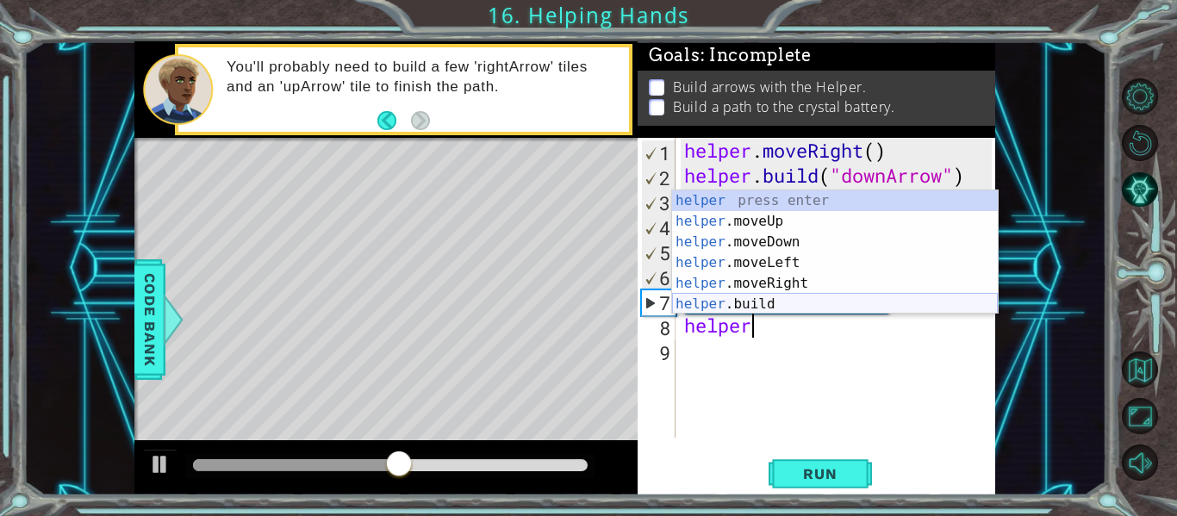
click at [759, 289] on div "helper press enter helper .moveUp press enter helper .moveDown press enter help…" at bounding box center [835, 272] width 326 height 165
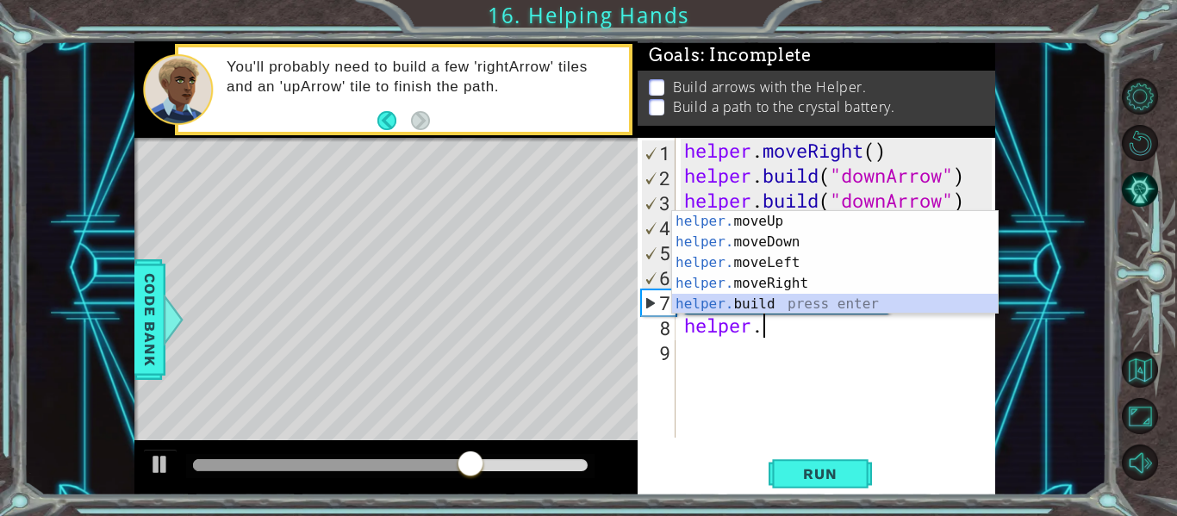
click at [761, 299] on div "helper. moveUp press enter helper. moveDown press enter helper. moveLeft press …" at bounding box center [835, 283] width 326 height 145
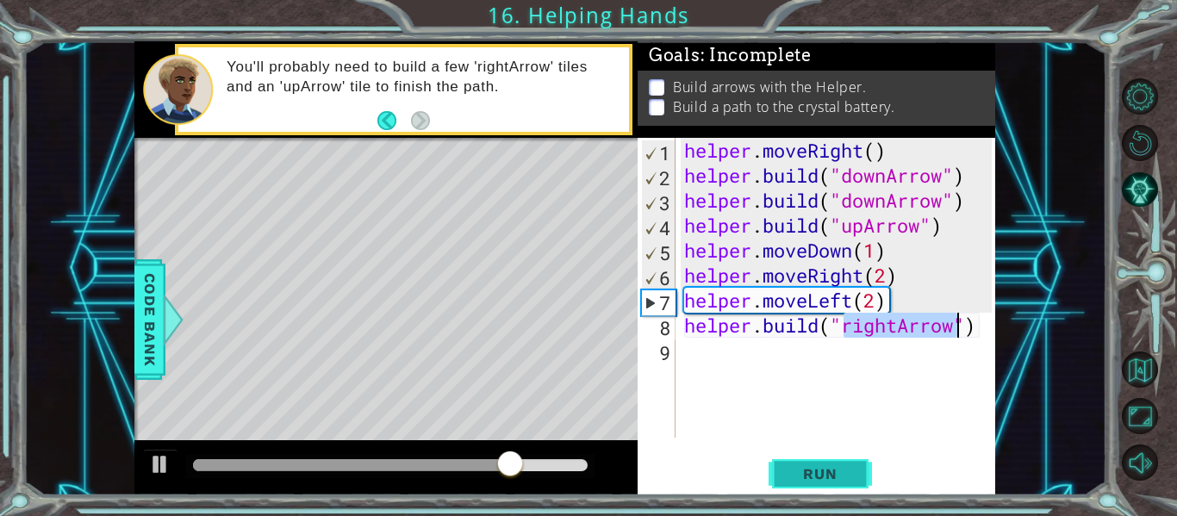
click at [828, 479] on span "Run" at bounding box center [820, 473] width 68 height 17
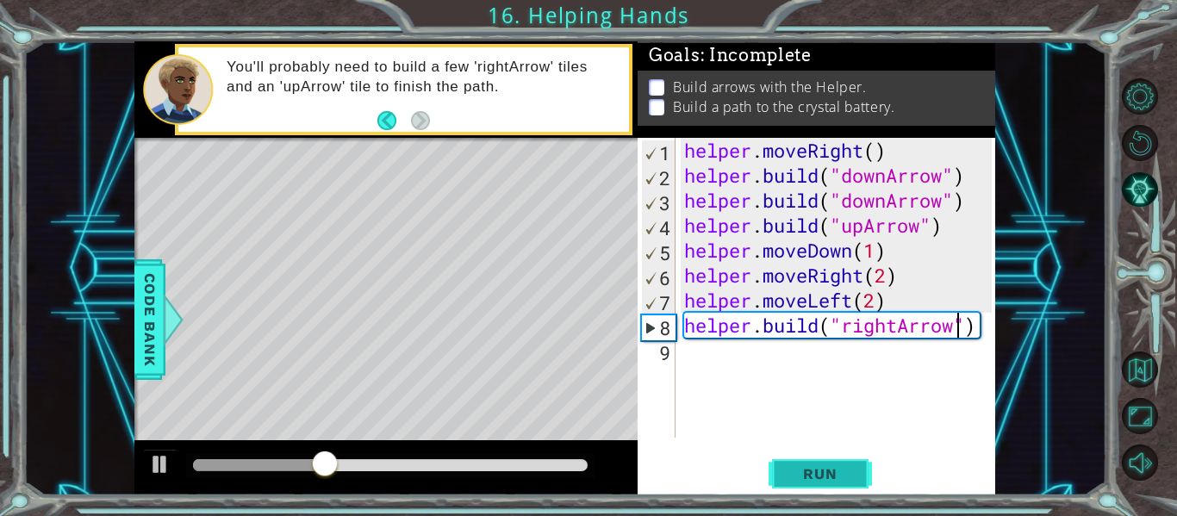
click at [795, 474] on span "Run" at bounding box center [820, 473] width 68 height 17
click at [975, 331] on div "helper . moveRight ( ) helper . build ( "downArrow" ) helper . build ( "downArr…" at bounding box center [840, 313] width 320 height 350
click at [839, 475] on span "Run" at bounding box center [820, 473] width 68 height 17
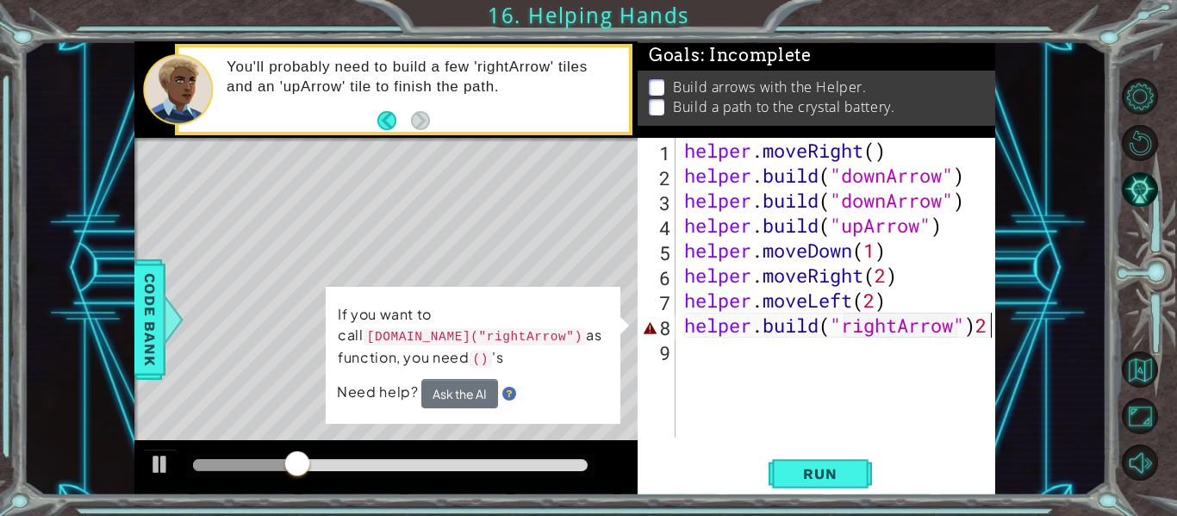
click at [989, 332] on div "helper . moveRight ( ) helper . build ( "downArrow" ) helper . build ( "downArr…" at bounding box center [840, 313] width 320 height 350
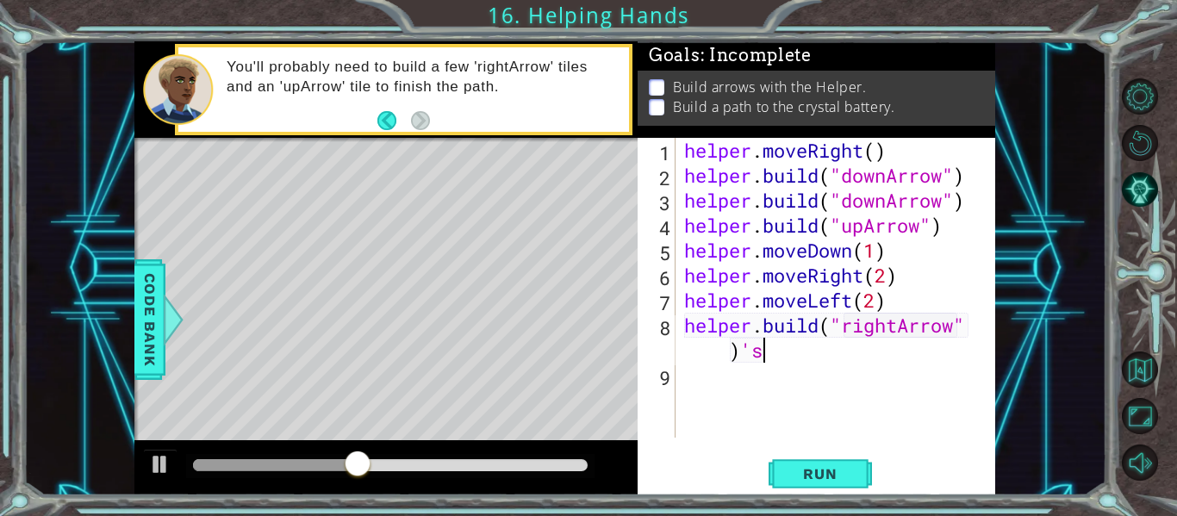
scroll to position [0, 14]
click at [814, 472] on span "Run" at bounding box center [820, 473] width 68 height 17
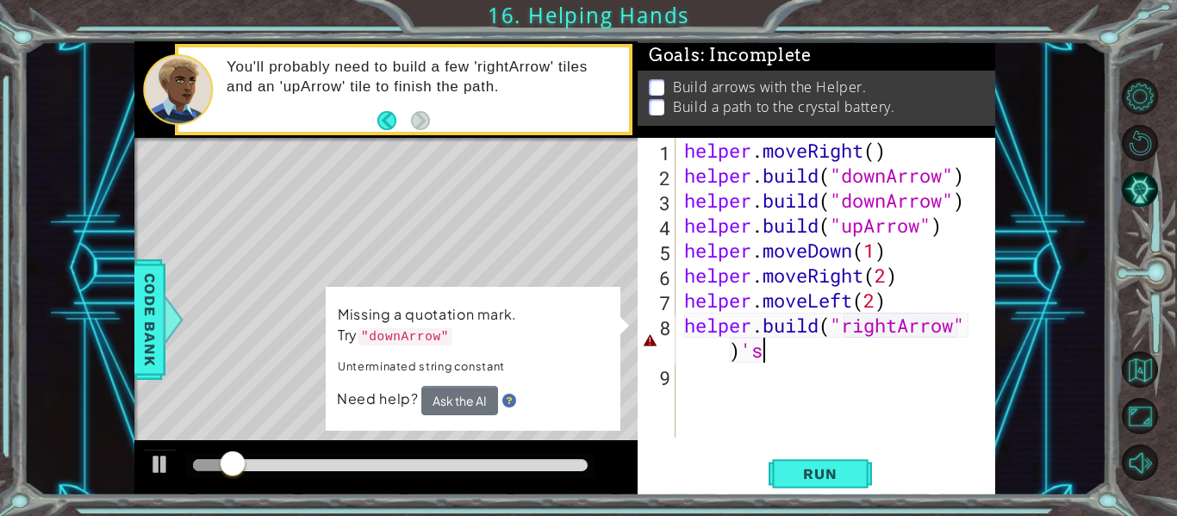
click at [787, 363] on div "helper . moveRight ( ) helper . build ( "downArrow" ) helper . build ( "downArr…" at bounding box center [840, 313] width 320 height 350
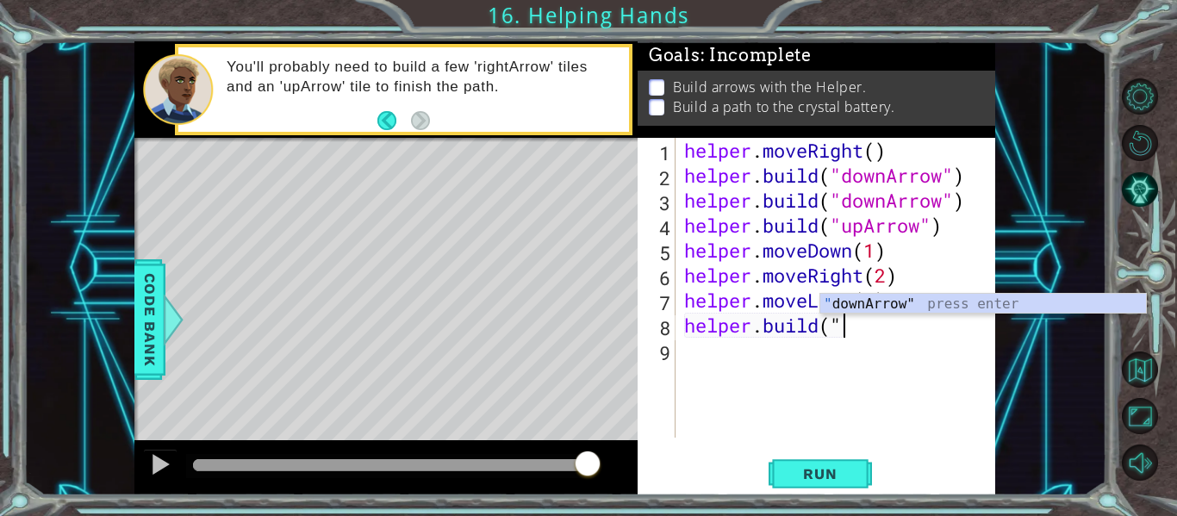
scroll to position [0, 6]
click at [886, 305] on div "" downArrow" press enter" at bounding box center [983, 325] width 326 height 62
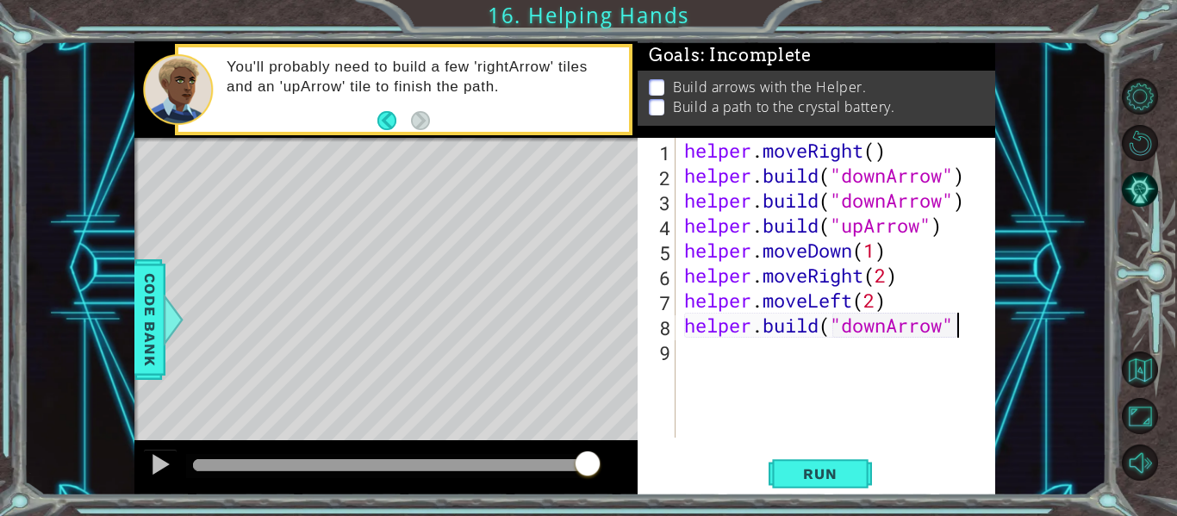
scroll to position [0, 12]
type textarea "[DOMAIN_NAME]("downArrow")"
click at [846, 463] on button "Run" at bounding box center [819, 473] width 103 height 35
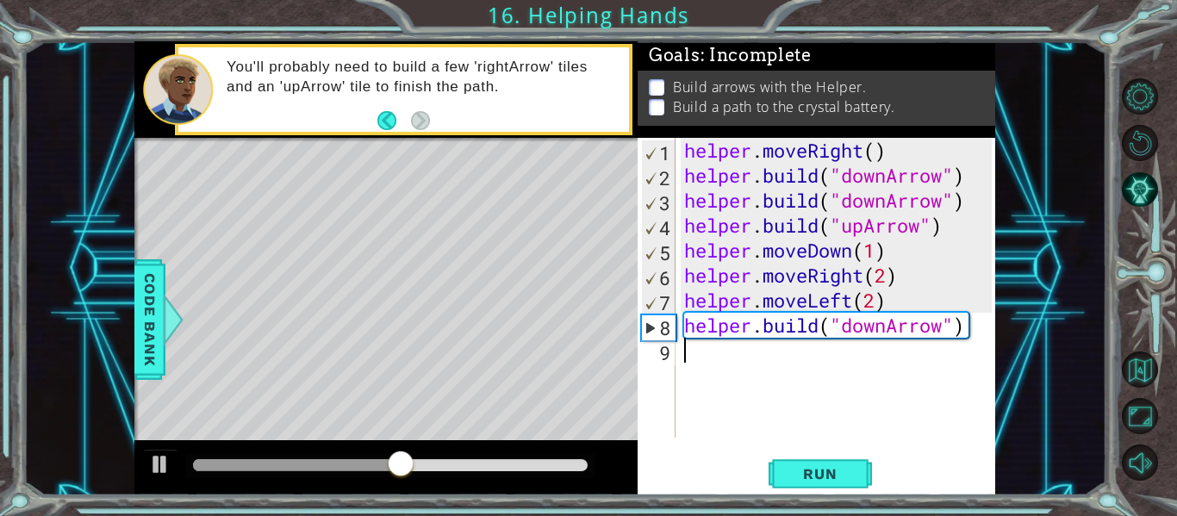
click at [729, 354] on div "helper . moveRight ( ) helper . build ( "downArrow" ) helper . build ( "downArr…" at bounding box center [840, 313] width 320 height 350
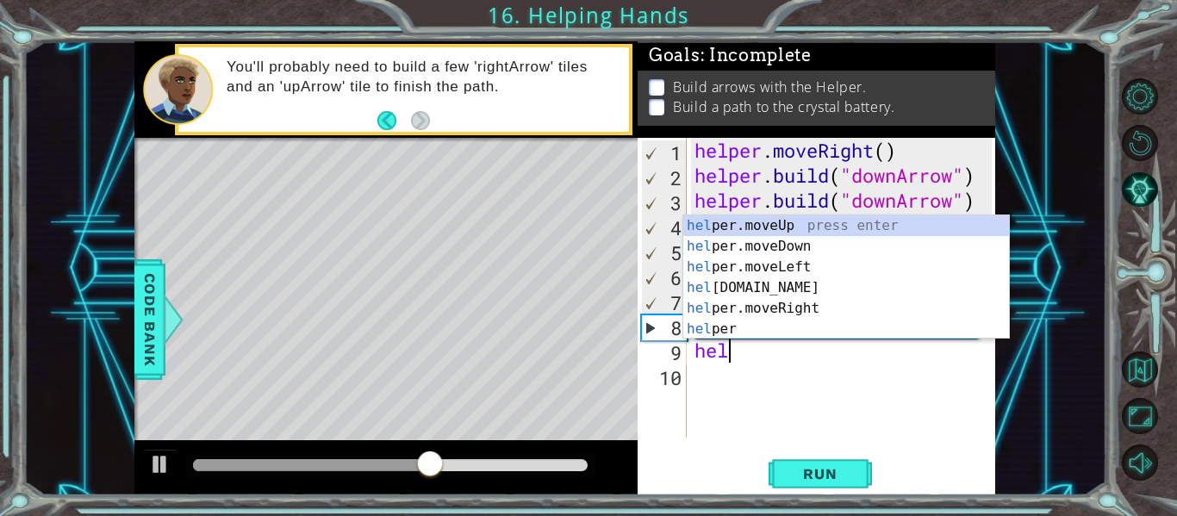
scroll to position [0, 1]
click at [769, 283] on div "help er.moveUp press enter help er.moveDown press enter help er.moveLeft press …" at bounding box center [846, 297] width 326 height 165
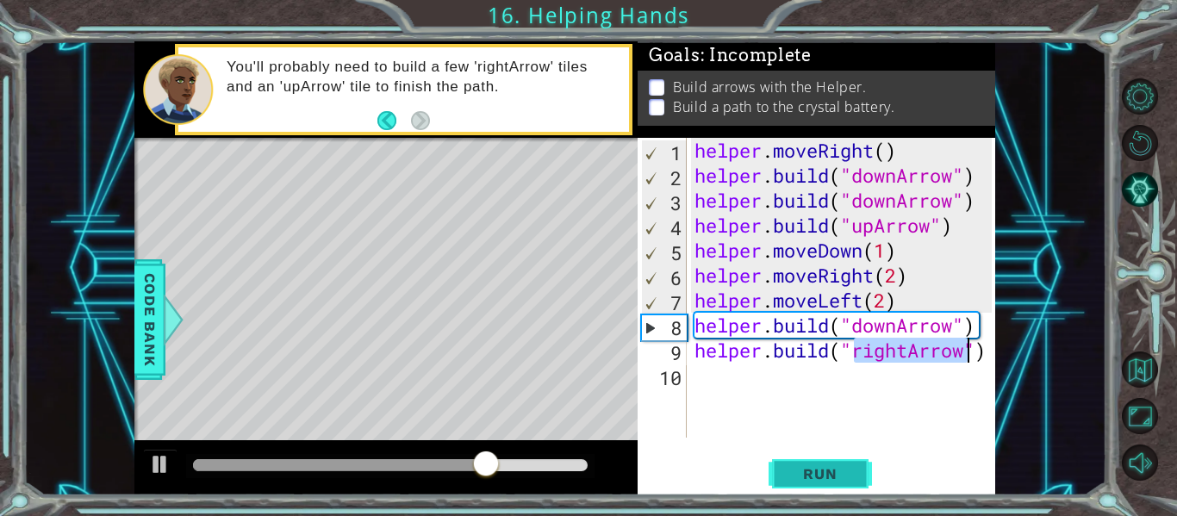
click at [810, 465] on span "Run" at bounding box center [820, 473] width 68 height 17
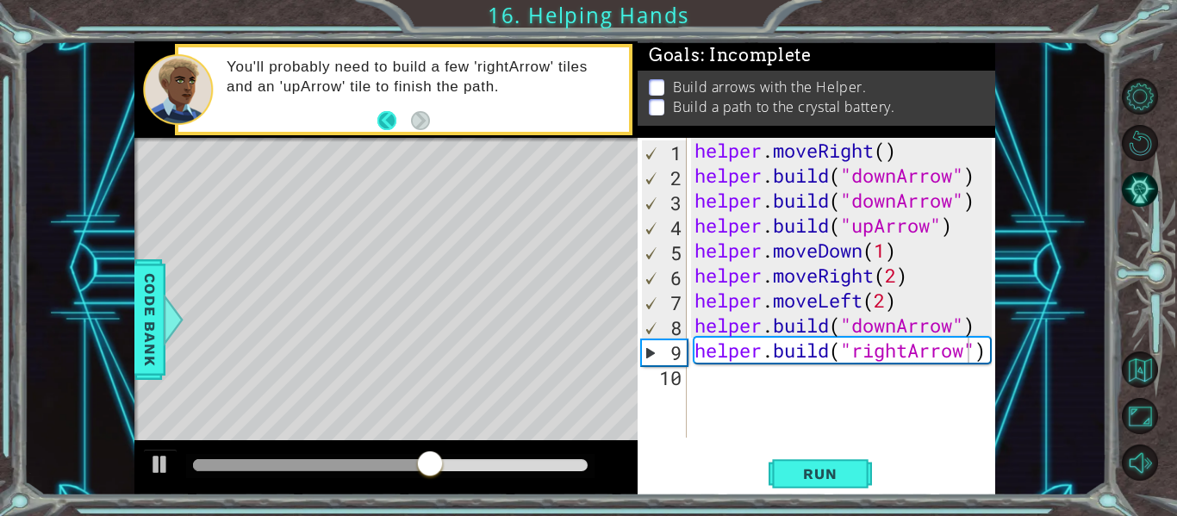
click at [381, 116] on button "Back" at bounding box center [394, 120] width 34 height 19
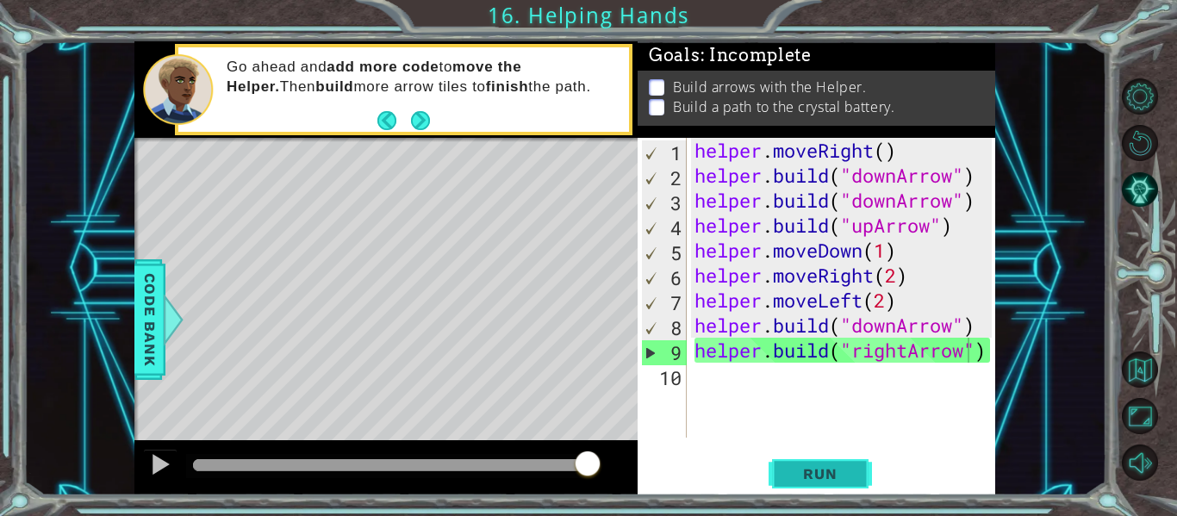
click at [796, 465] on span "Run" at bounding box center [820, 473] width 68 height 17
click at [905, 351] on div "helper . moveRight ( ) helper . build ( "downArrow" ) helper . build ( "downArr…" at bounding box center [845, 313] width 309 height 350
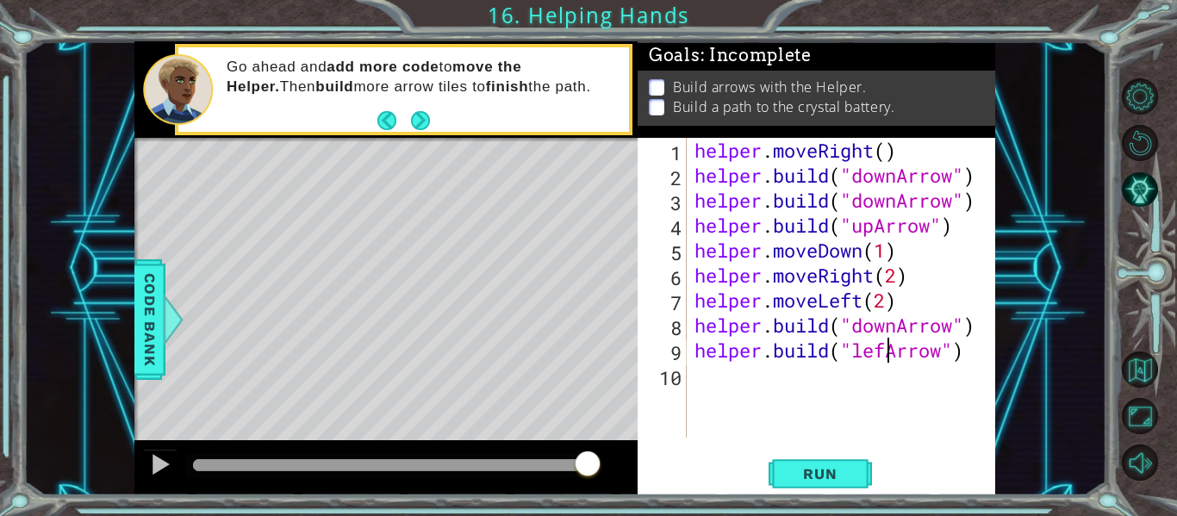
scroll to position [0, 9]
click at [828, 463] on button "Run" at bounding box center [819, 473] width 103 height 35
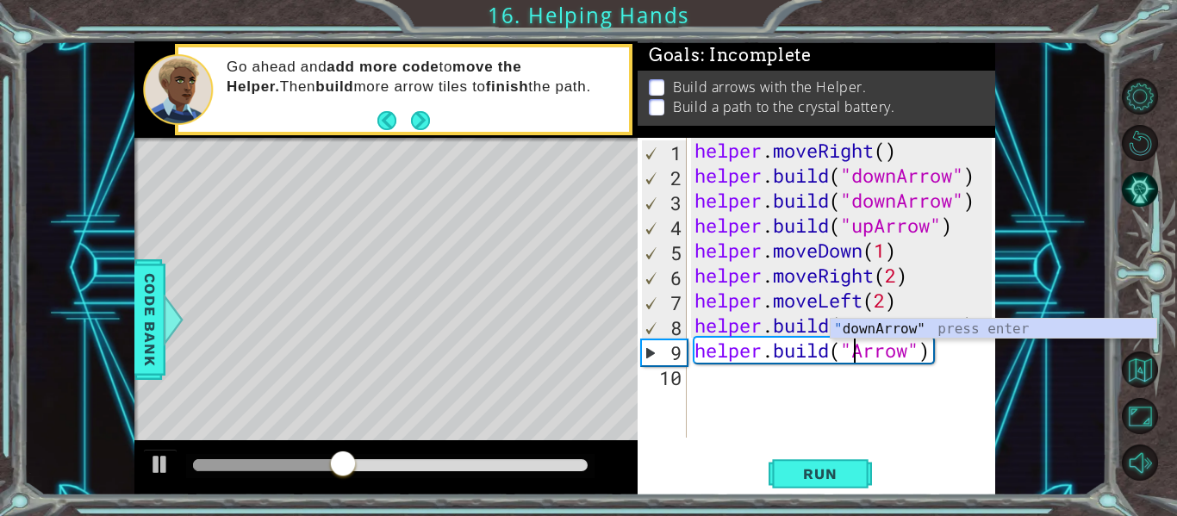
click at [928, 352] on div "helper . moveRight ( ) helper . build ( "downArrow" ) helper . build ( "downArr…" at bounding box center [845, 313] width 309 height 350
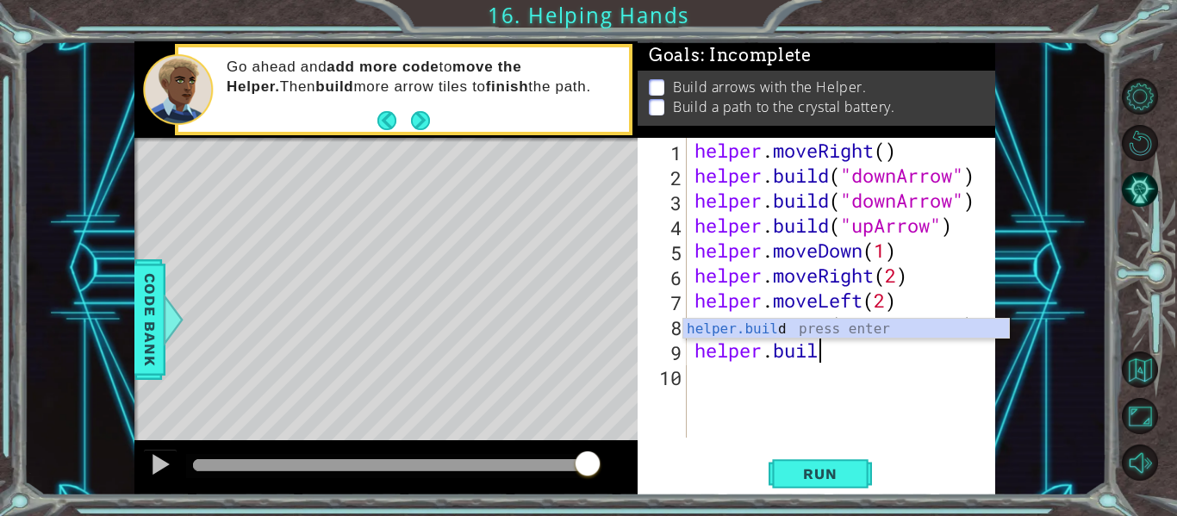
scroll to position [0, 5]
click at [820, 481] on span "Run" at bounding box center [820, 473] width 68 height 17
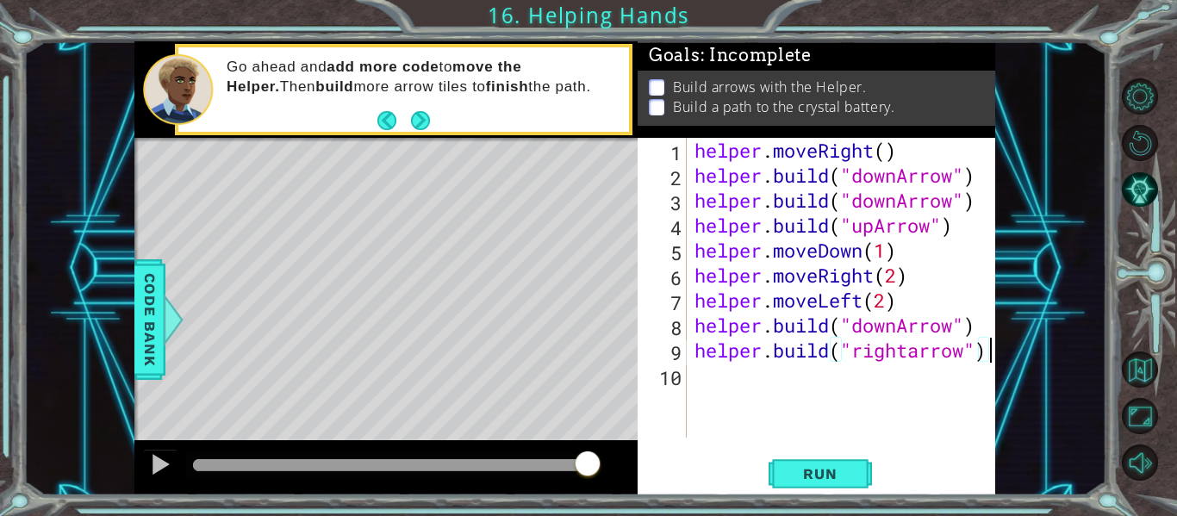
scroll to position [0, 13]
click at [796, 461] on button "Run" at bounding box center [819, 473] width 103 height 35
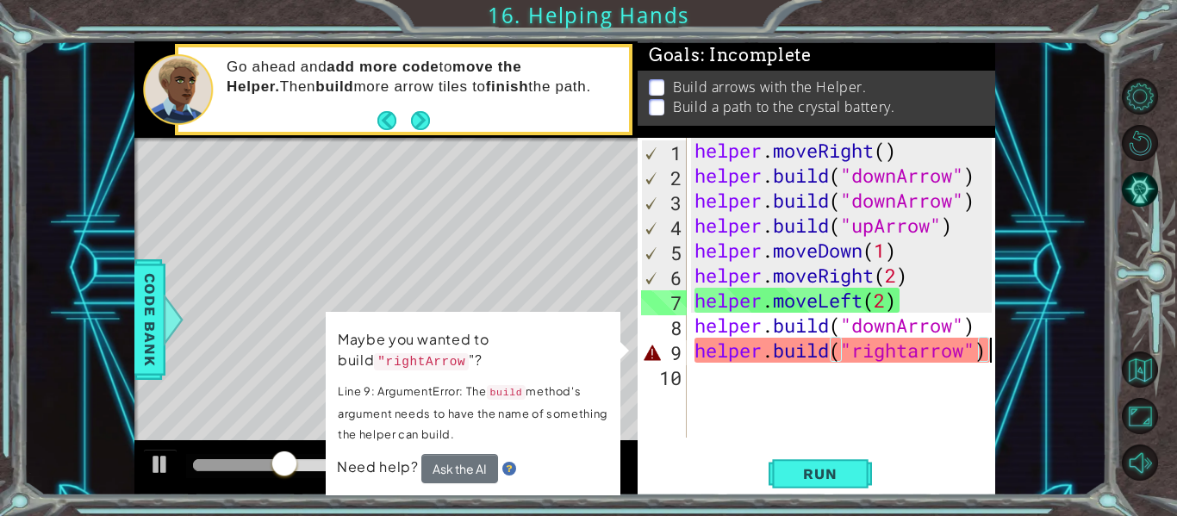
click at [923, 353] on div "helper . moveRight ( ) helper . build ( "downArrow" ) helper . build ( "downArr…" at bounding box center [845, 313] width 309 height 350
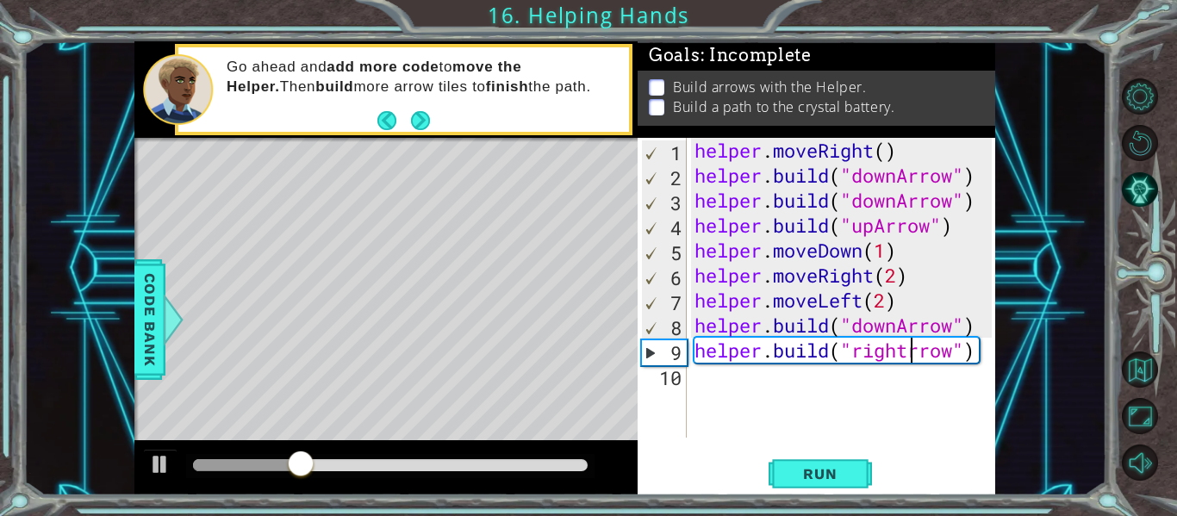
scroll to position [0, 11]
click at [854, 481] on button "Run" at bounding box center [819, 473] width 103 height 35
click at [985, 354] on div "helper . moveRight ( ) helper . build ( "downArrow" ) helper . build ( "downArr…" at bounding box center [845, 313] width 309 height 350
click at [914, 256] on div "helper . moveRight ( ) helper . build ( "downArrow" ) helper . build ( "downArr…" at bounding box center [845, 313] width 309 height 350
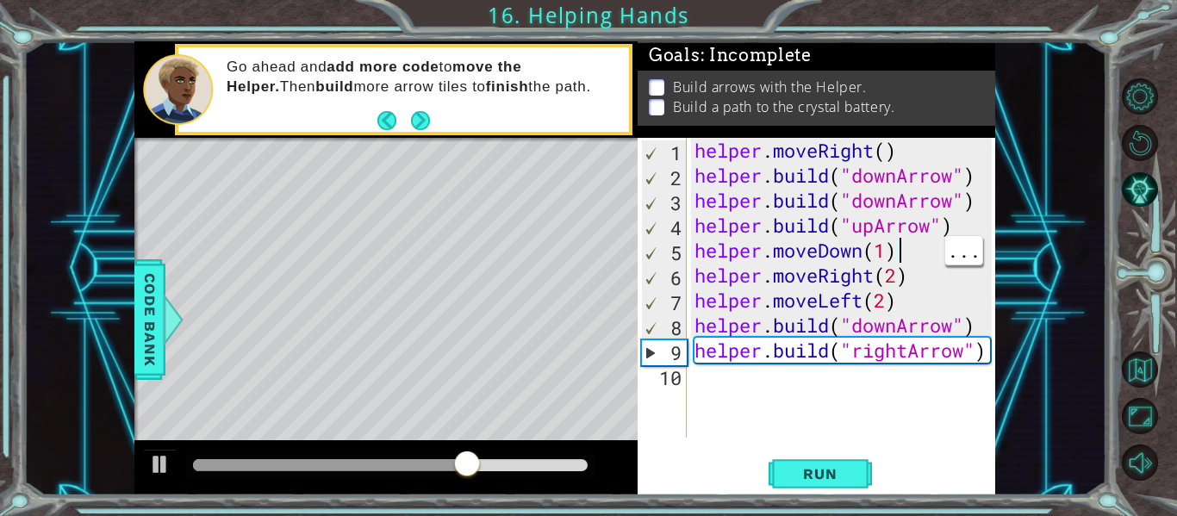
scroll to position [0, 9]
click at [918, 275] on div "helper . moveRight ( ) helper . build ( "downArrow" ) helper . build ( "downArr…" at bounding box center [845, 313] width 309 height 350
click at [991, 353] on div "helper.moveRight(2) 1 2 3 4 5 6 7 8 9 10 helper . moveRight ( ) helper . build …" at bounding box center [815, 316] width 357 height 357
click at [988, 357] on div "helper . moveRight ( ) helper . build ( "downArrow" ) helper . build ( "downArr…" at bounding box center [845, 313] width 309 height 350
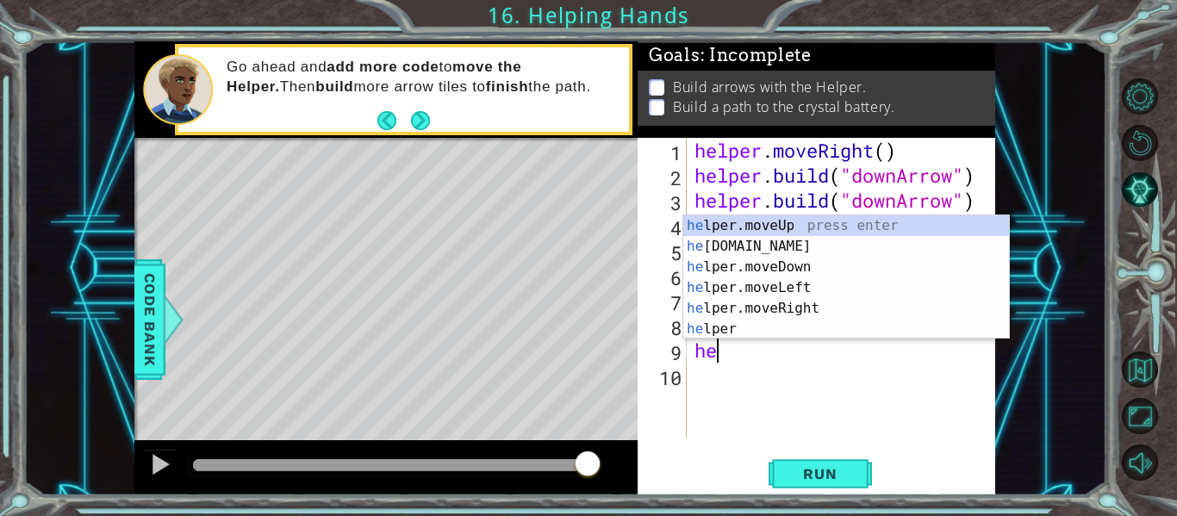
scroll to position [0, 0]
type textarea "h"
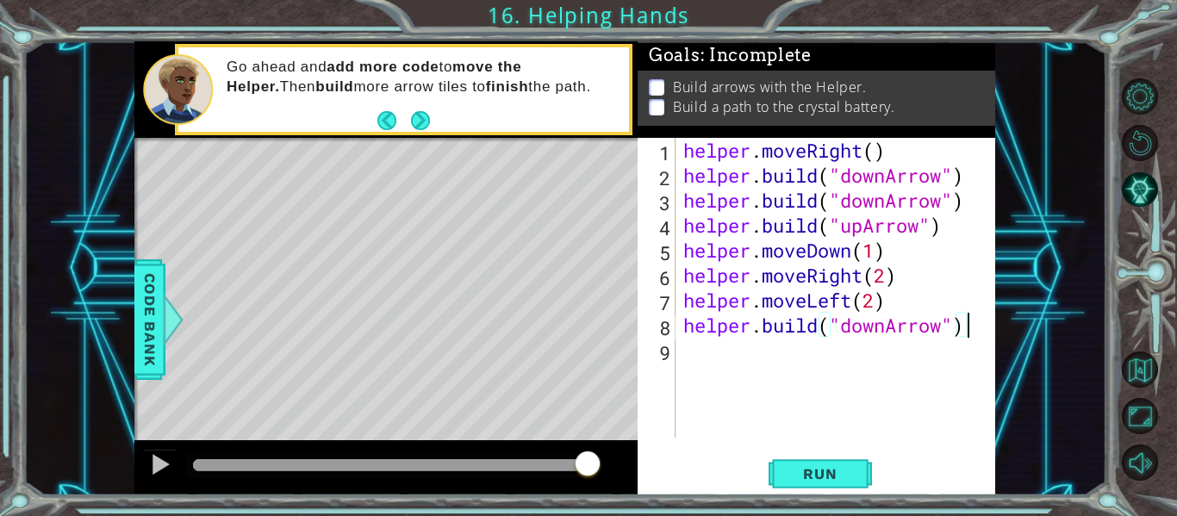
click at [955, 226] on div "helper . moveRight ( ) helper . build ( "downArrow" ) helper . build ( "downArr…" at bounding box center [840, 313] width 320 height 350
click at [365, 245] on div "Level Map" at bounding box center [532, 391] width 796 height 507
click at [891, 324] on div "helper . moveRight ( ) helper . build ( "downArrow" ) helper . build ( "downArr…" at bounding box center [840, 313] width 320 height 350
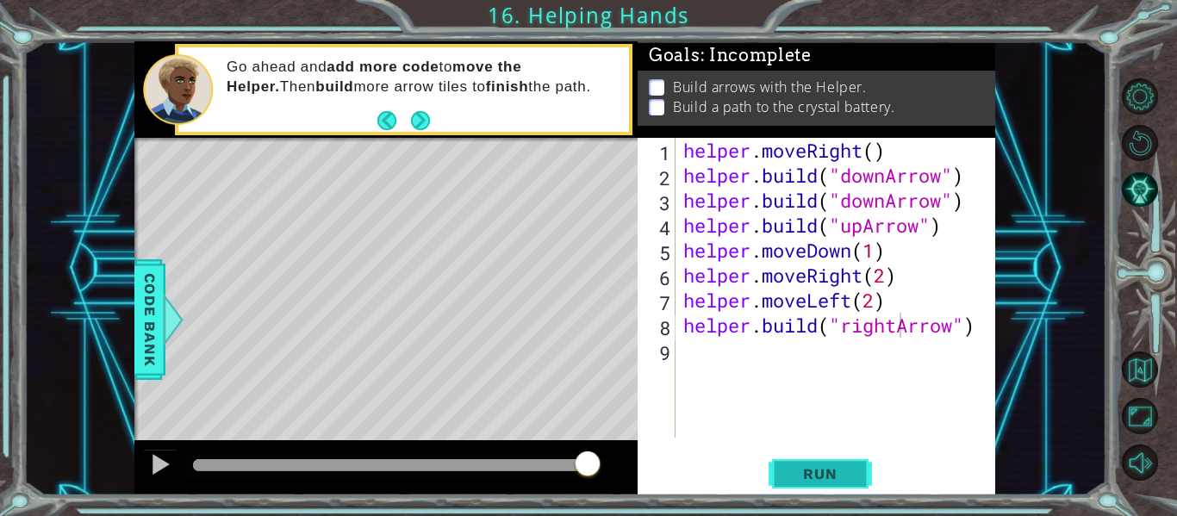
click at [819, 459] on button "Run" at bounding box center [819, 473] width 103 height 35
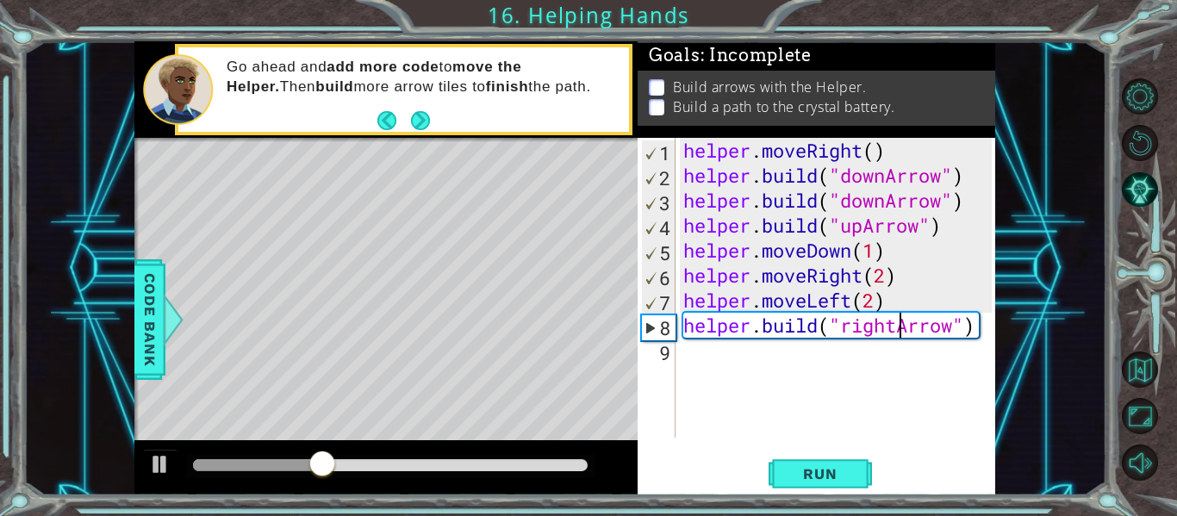
click at [975, 329] on div "helper . moveRight ( ) helper . build ( "downArrow" ) helper . build ( "downArr…" at bounding box center [840, 313] width 320 height 350
click at [978, 324] on div "helper . moveRight ( ) helper . build ( "downArrow" ) helper . build ( "downArr…" at bounding box center [840, 313] width 320 height 350
click at [975, 321] on div "helper . moveRight ( ) helper . build ( "downArrow" ) helper . build ( "downArr…" at bounding box center [840, 313] width 320 height 350
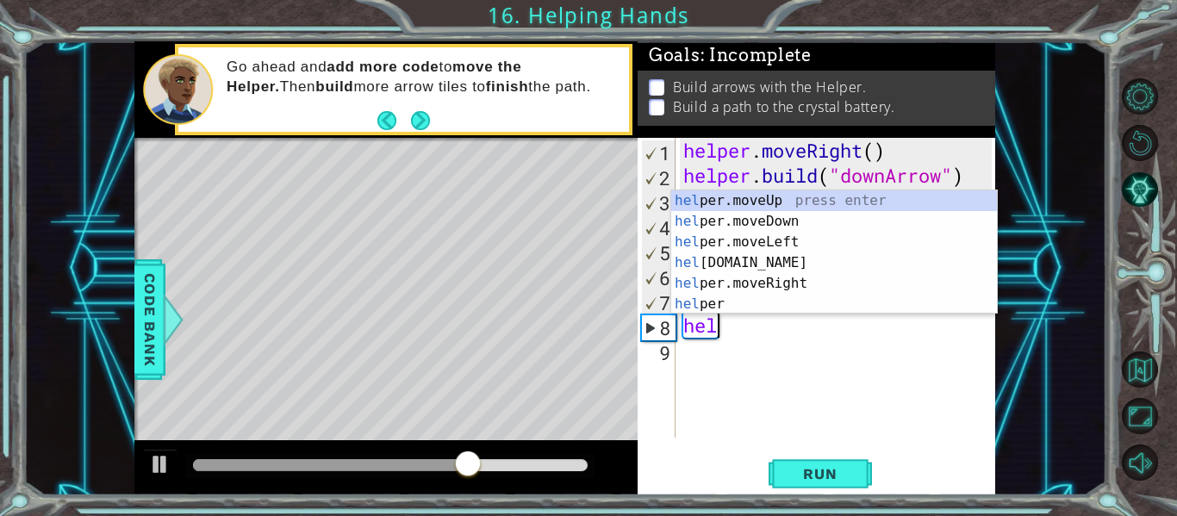
scroll to position [0, 0]
type textarea "h"
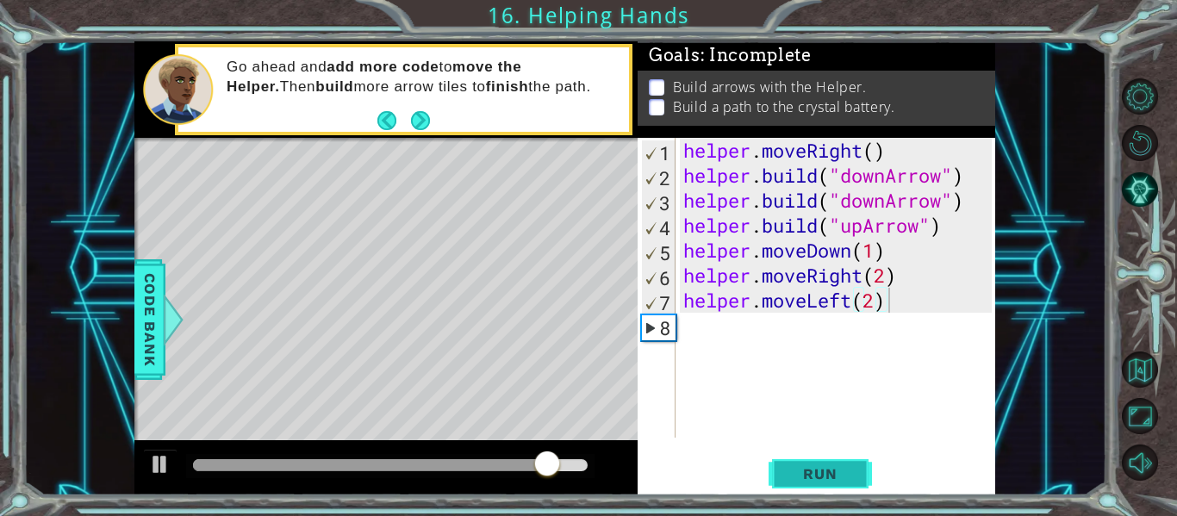
click at [854, 468] on button "Run" at bounding box center [819, 473] width 103 height 35
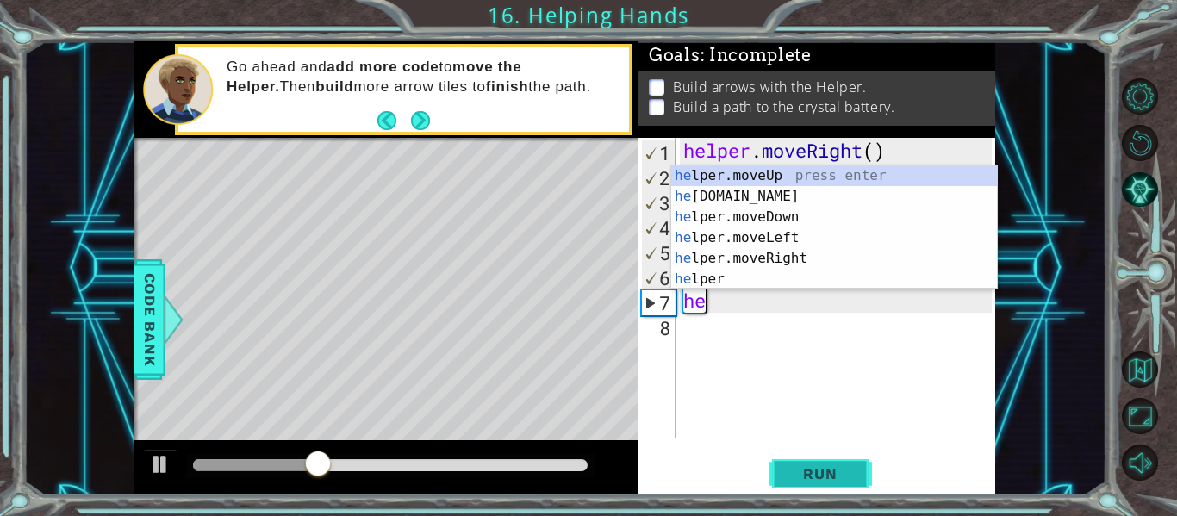
type textarea "h"
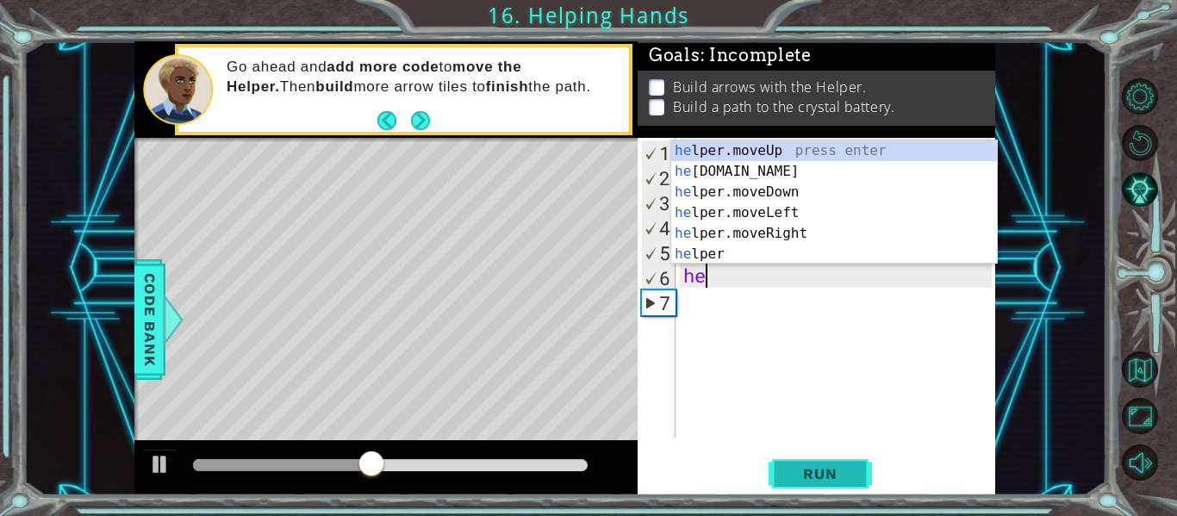
type textarea "h"
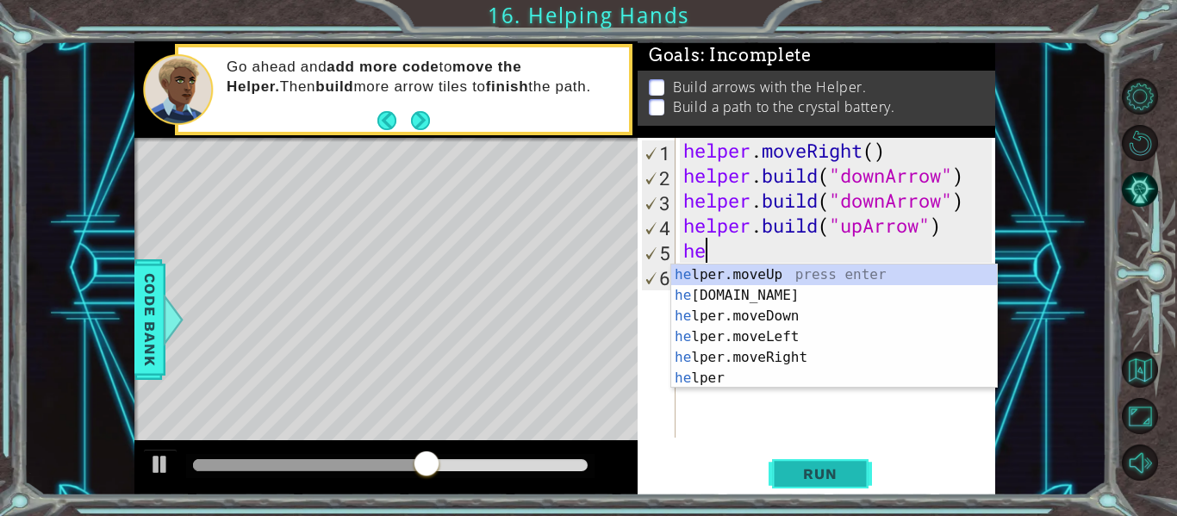
type textarea "h"
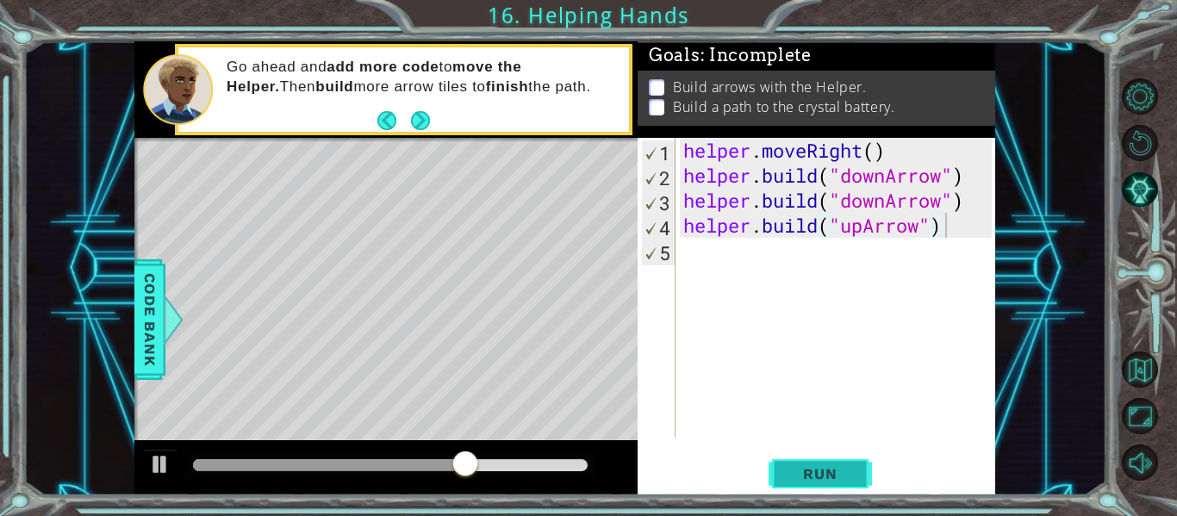
click at [796, 478] on span "Run" at bounding box center [820, 473] width 68 height 17
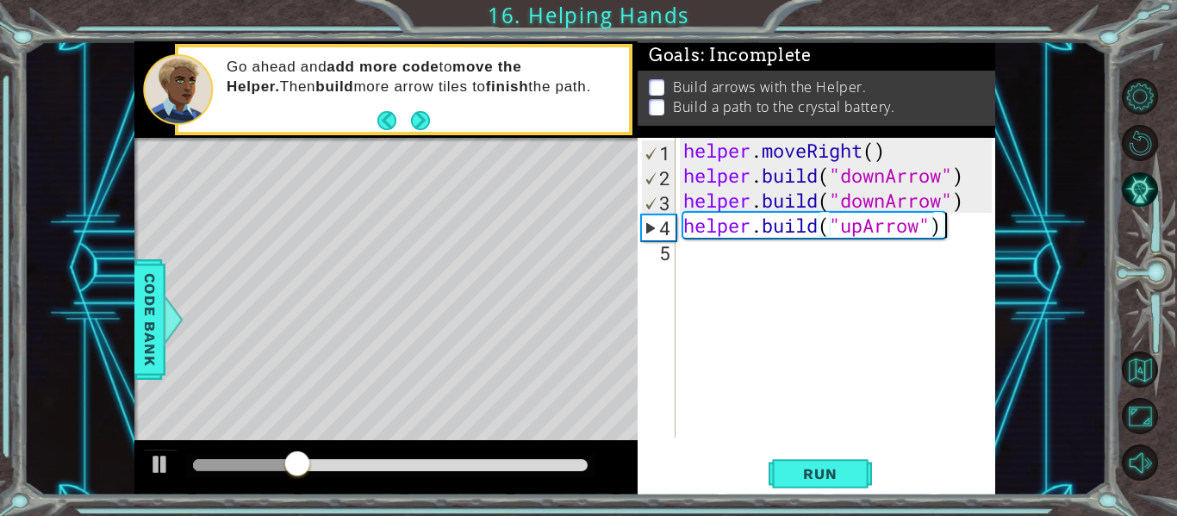
click at [947, 227] on div "helper . moveRight ( ) helper . build ( "downArrow" ) helper . build ( "downArr…" at bounding box center [840, 313] width 320 height 350
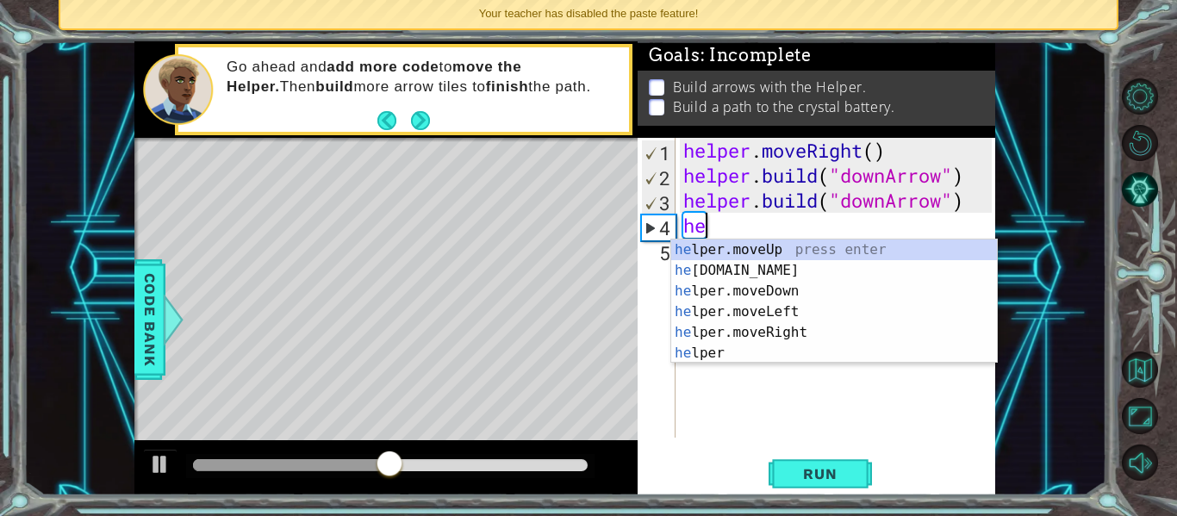
type textarea "h"
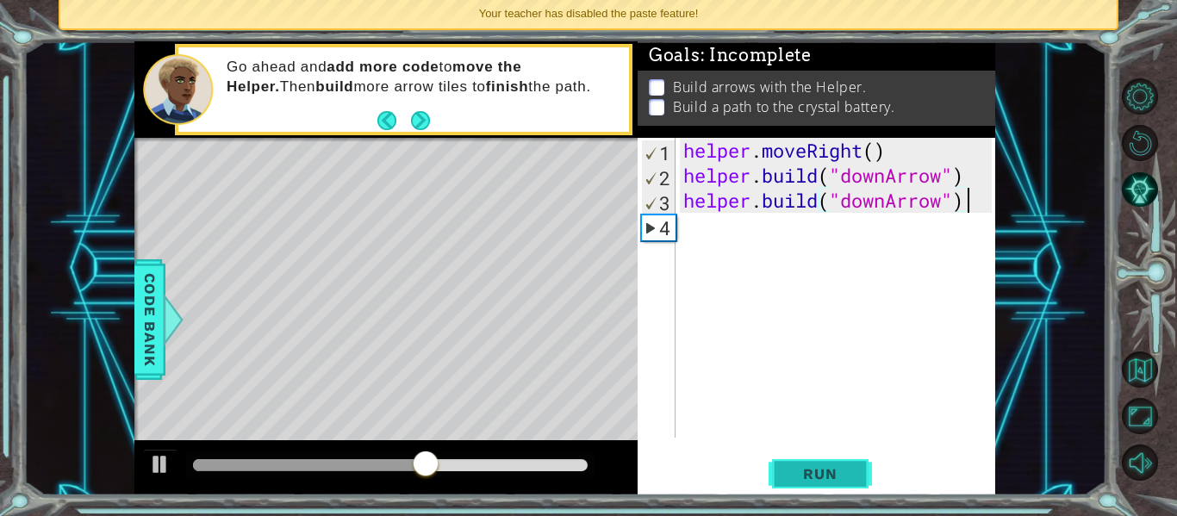
click at [846, 459] on button "Run" at bounding box center [819, 473] width 103 height 35
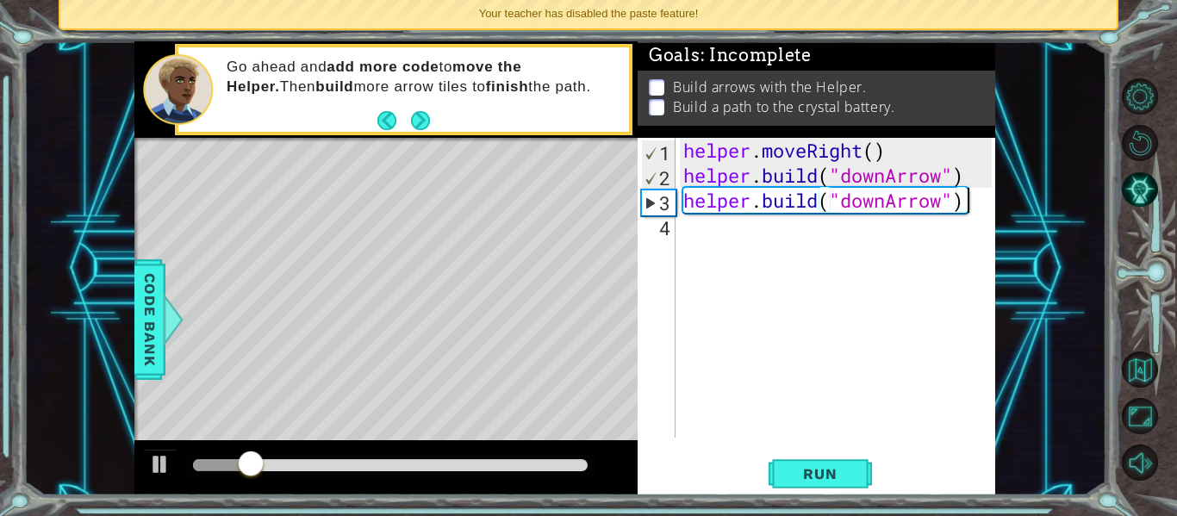
click at [967, 197] on div "helper . moveRight ( ) helper . build ( "downArrow" ) helper . build ( "downArr…" at bounding box center [840, 313] width 320 height 350
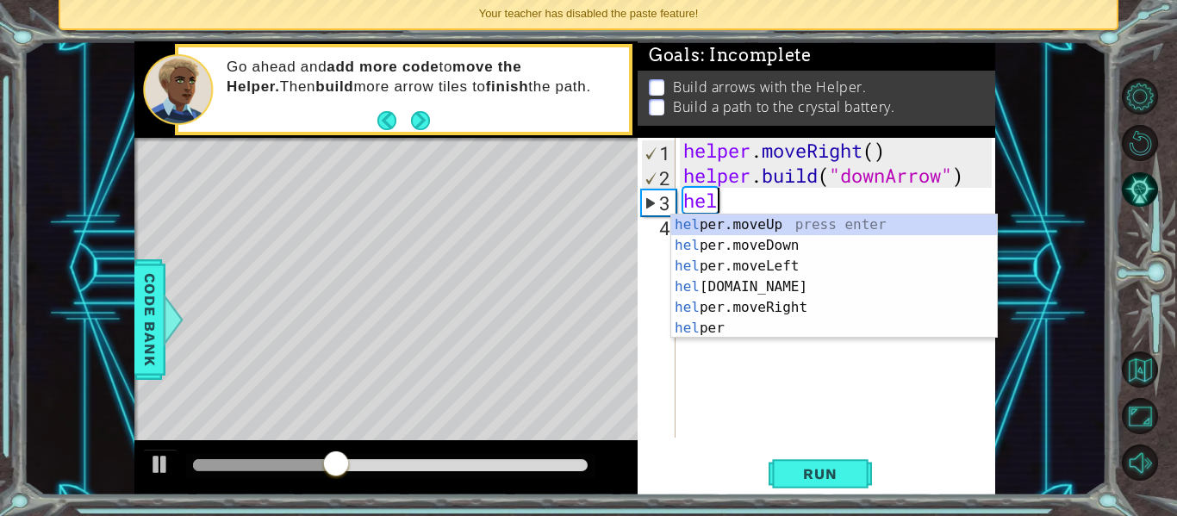
type textarea "h"
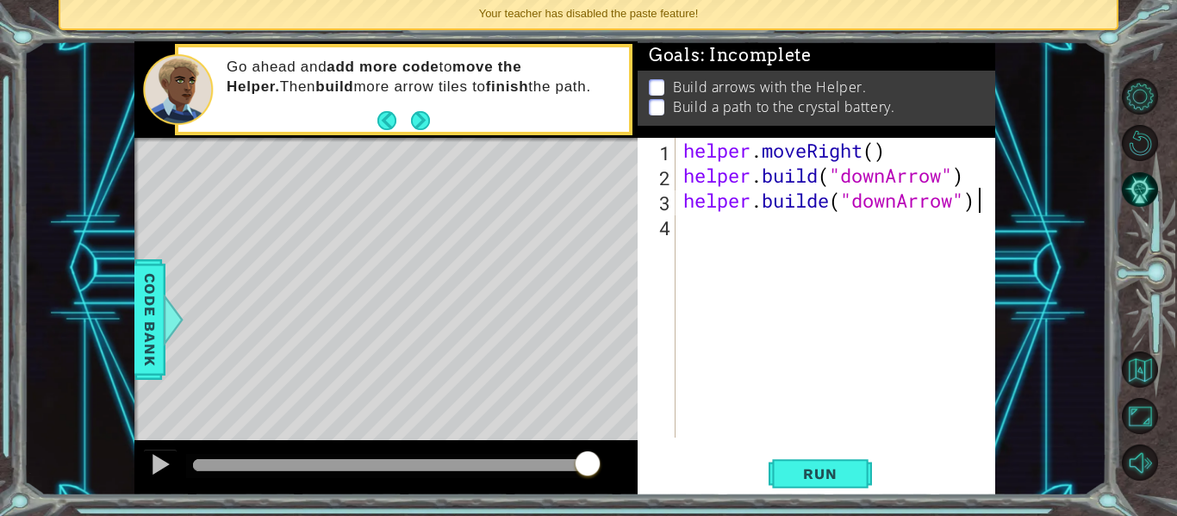
scroll to position [0, 13]
click at [957, 206] on div "helper . moveRight ( ) helper . build ( "downArrow" ) helper . builde ( "downAr…" at bounding box center [840, 313] width 320 height 350
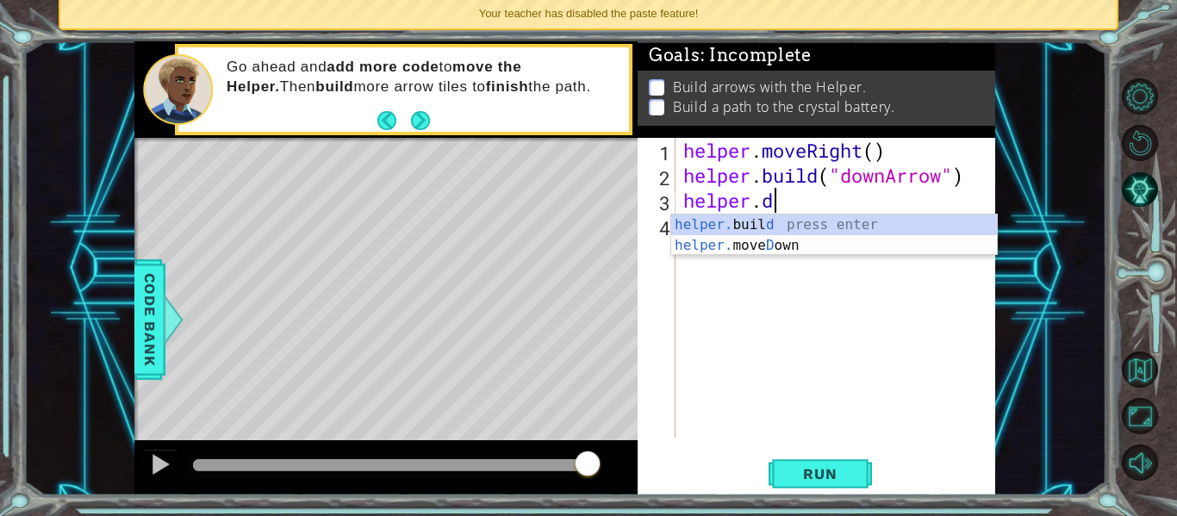
scroll to position [0, 3]
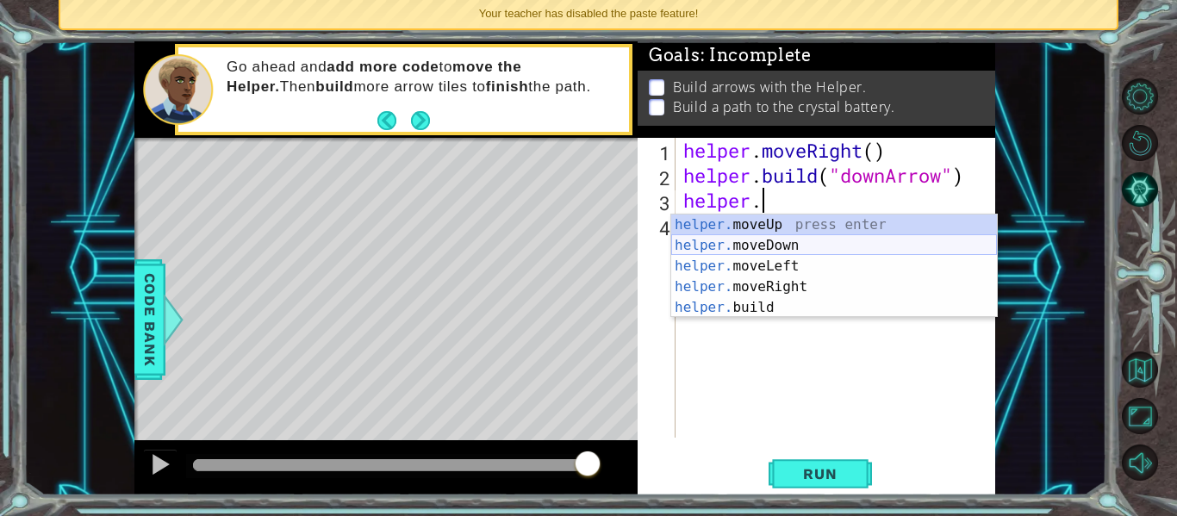
click at [798, 238] on div "helper. moveUp press enter helper. moveDown press enter helper. moveLeft press …" at bounding box center [834, 286] width 326 height 145
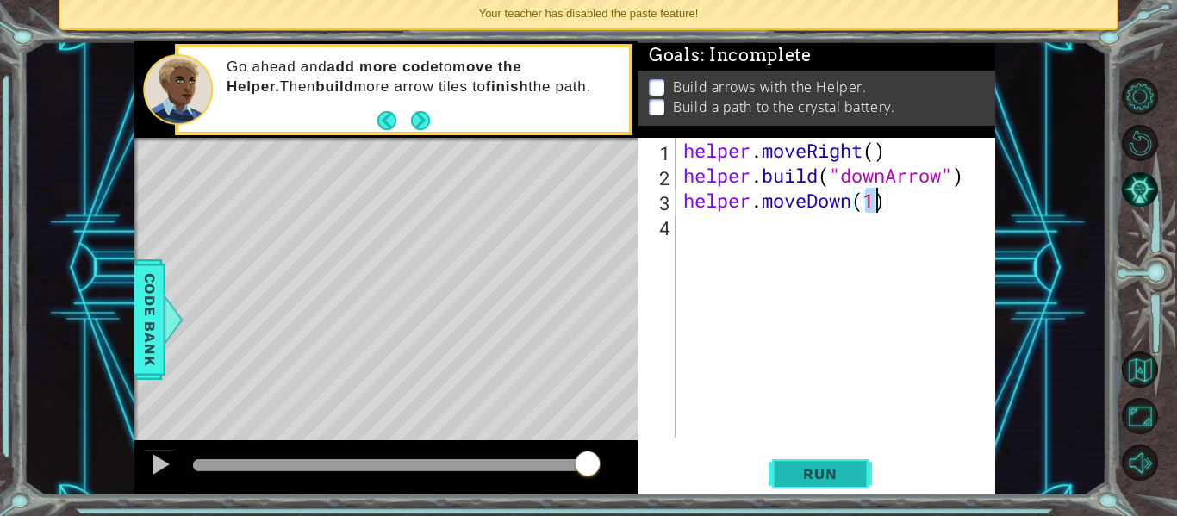
type textarea "helper.moveDown(1)"
click at [841, 475] on span "Run" at bounding box center [820, 473] width 68 height 17
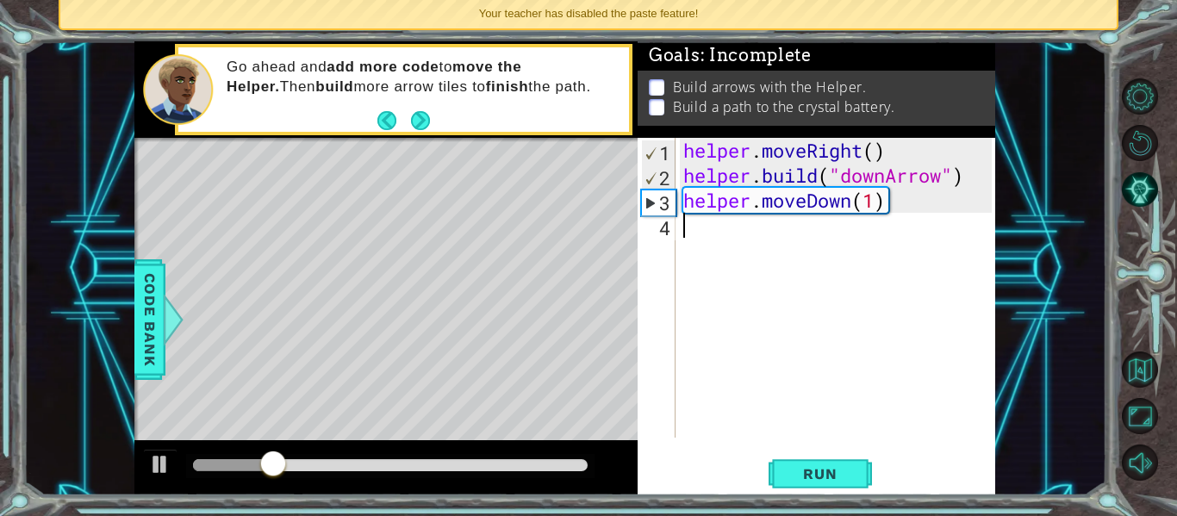
click at [680, 230] on div "helper . moveRight ( ) helper . build ( "downArrow" ) helper . moveDown ( 1 )" at bounding box center [840, 313] width 320 height 350
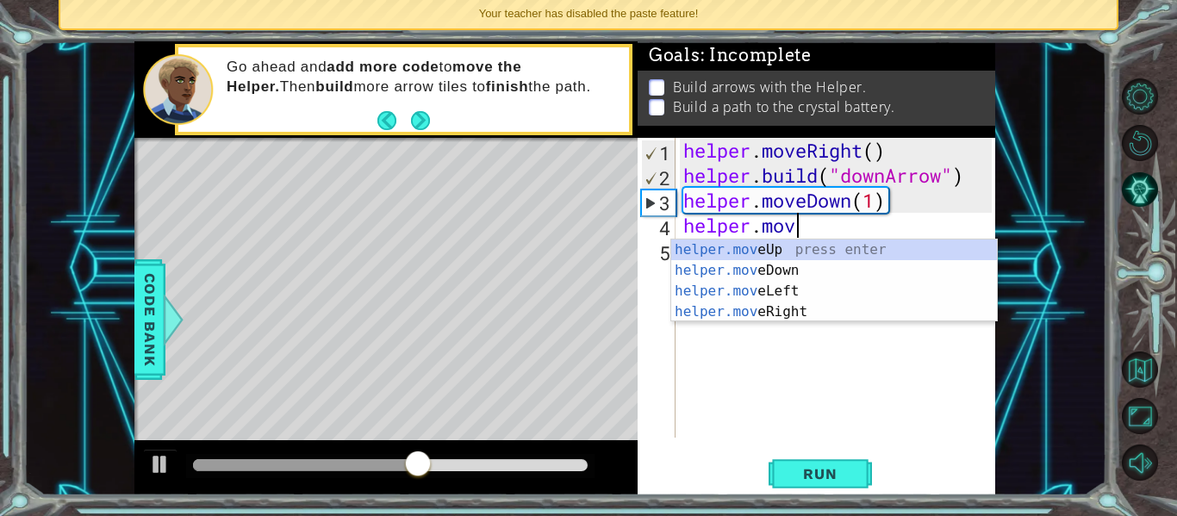
scroll to position [0, 5]
click at [769, 307] on div "helper.move Up press enter helper.move Down press enter helper.move Left press …" at bounding box center [834, 301] width 326 height 124
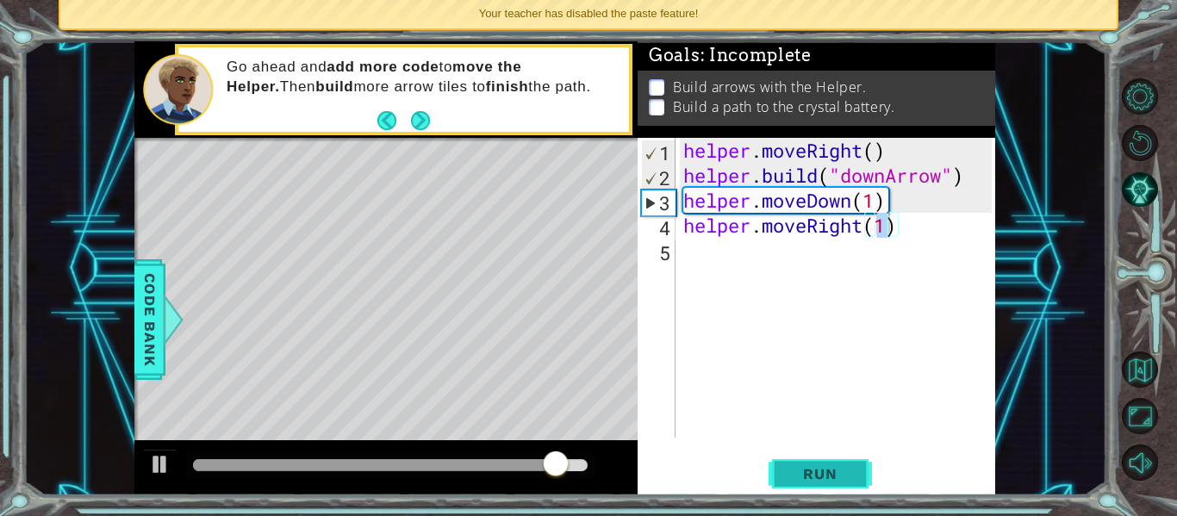
click at [820, 475] on span "Run" at bounding box center [820, 473] width 68 height 17
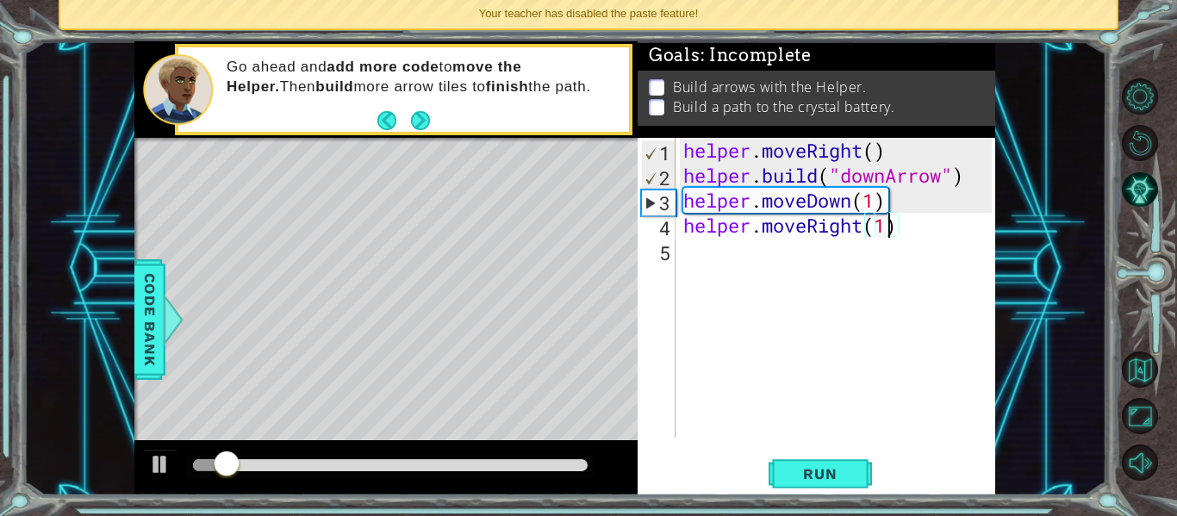
click at [896, 236] on div "helper . moveRight ( ) helper . build ( "downArrow" ) helper . moveDown ( 1 ) h…" at bounding box center [840, 313] width 320 height 350
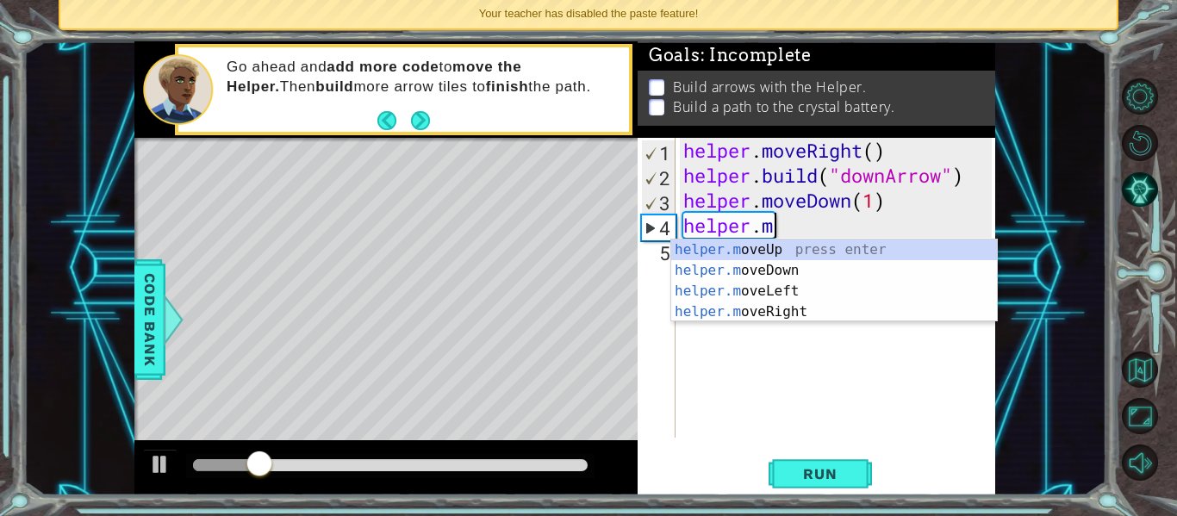
type textarea "helper."
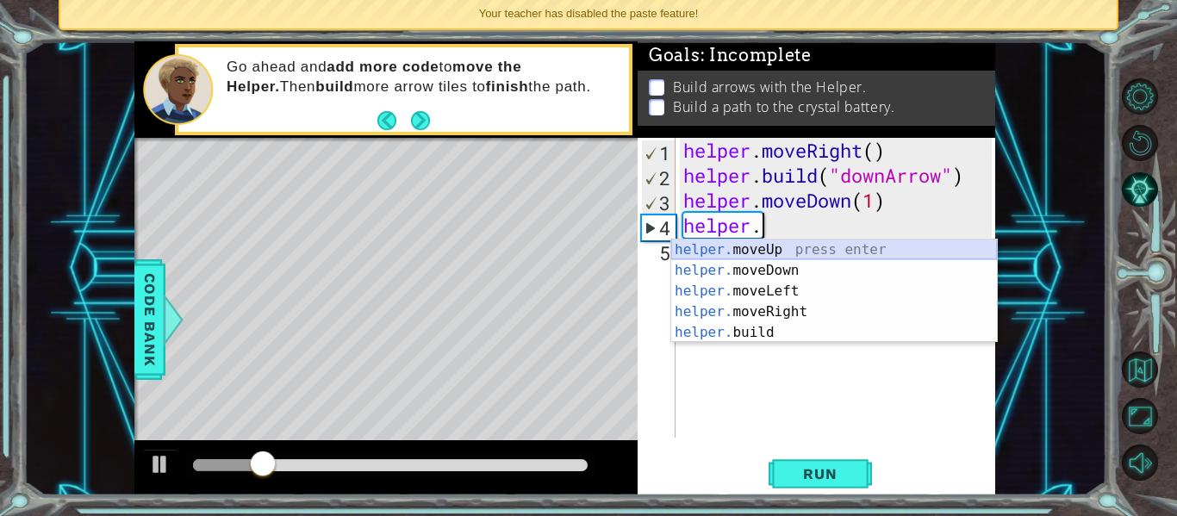
scroll to position [0, 3]
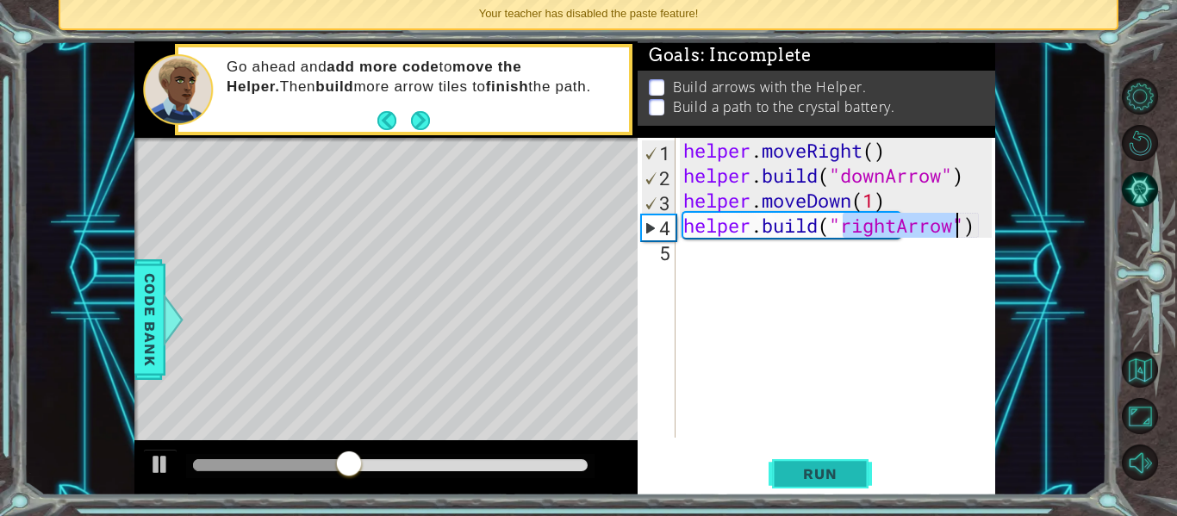
click at [828, 480] on span "Run" at bounding box center [820, 473] width 68 height 17
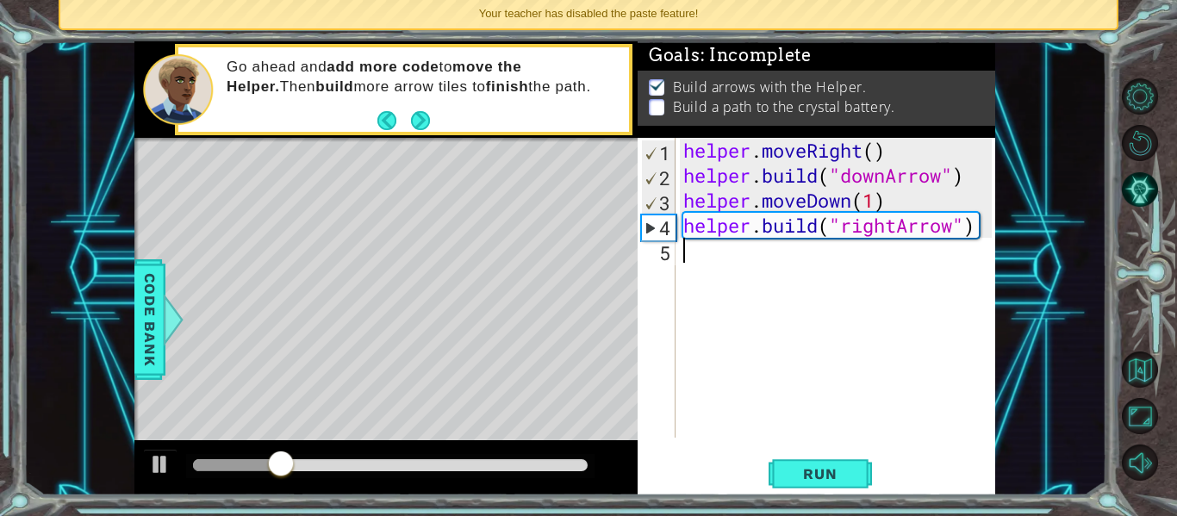
click at [711, 256] on div "helper . moveRight ( ) helper . build ( "downArrow" ) helper . moveDown ( 1 ) h…" at bounding box center [840, 313] width 320 height 350
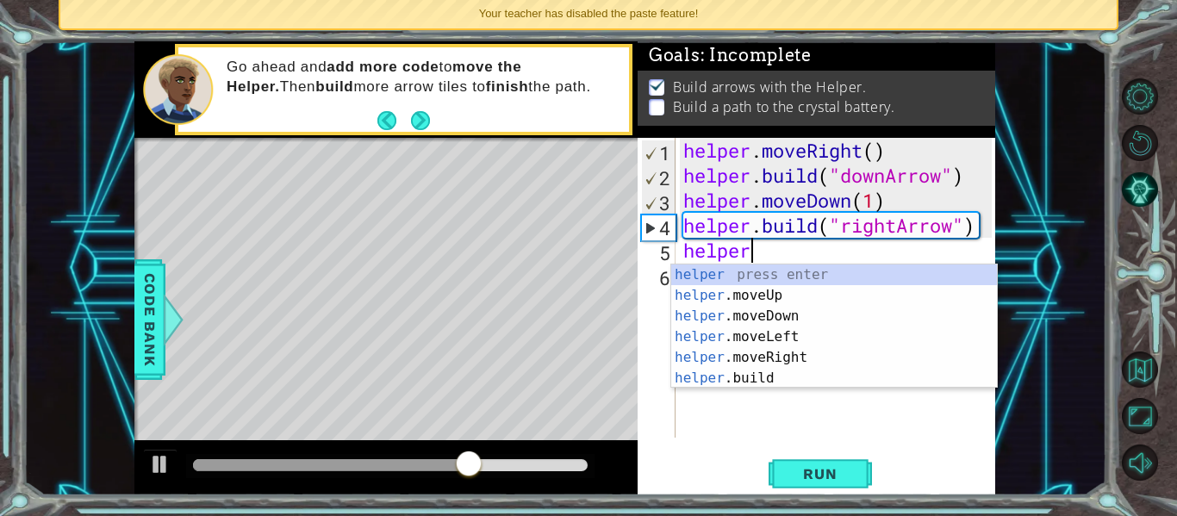
scroll to position [0, 3]
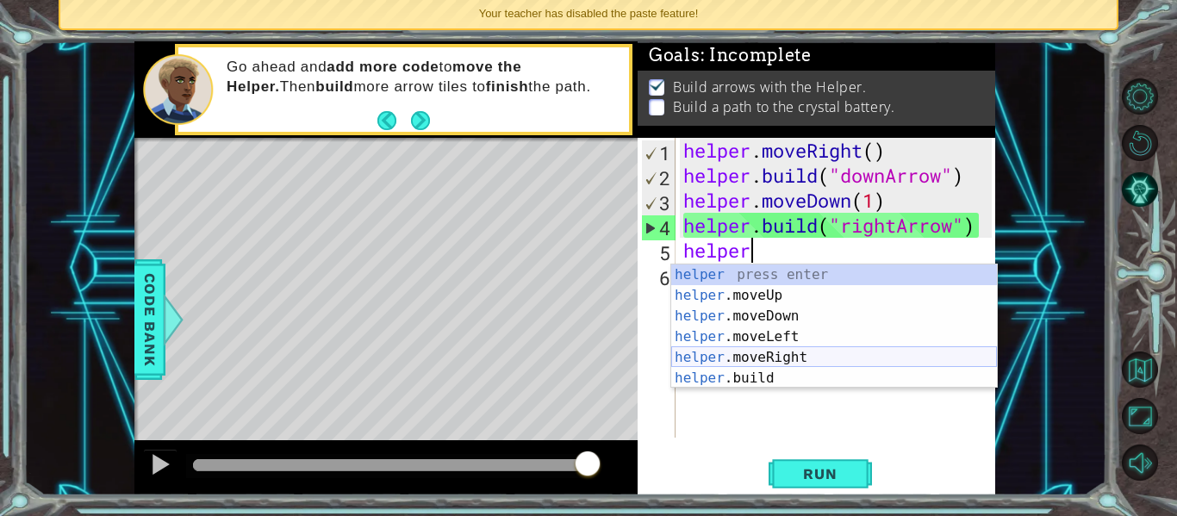
click at [761, 353] on div "helper press enter helper .moveUp press enter helper .moveDown press enter help…" at bounding box center [834, 346] width 326 height 165
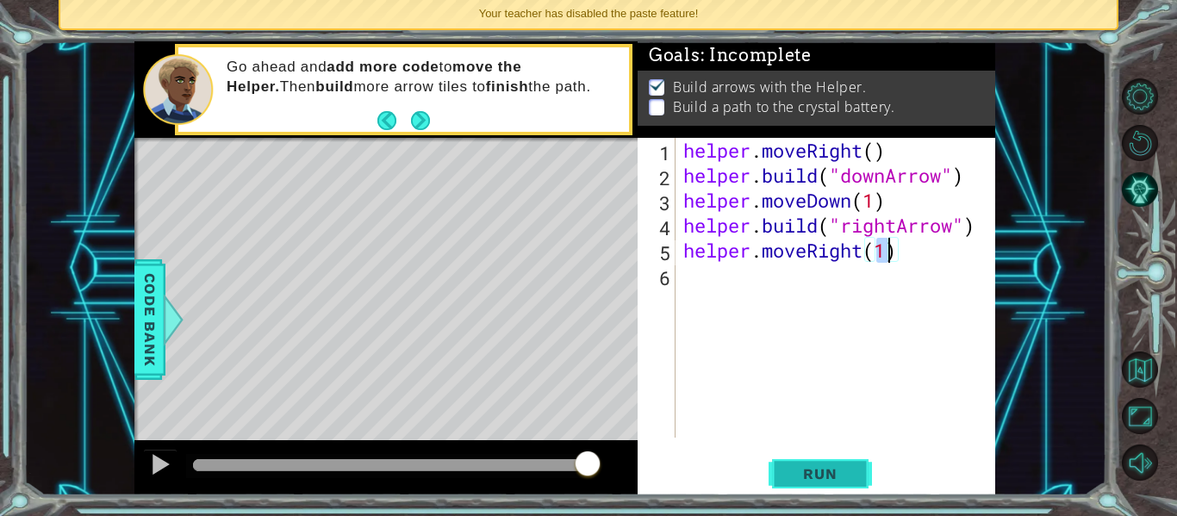
type textarea "helper.moveRight(1)"
click at [810, 468] on span "Run" at bounding box center [820, 473] width 68 height 17
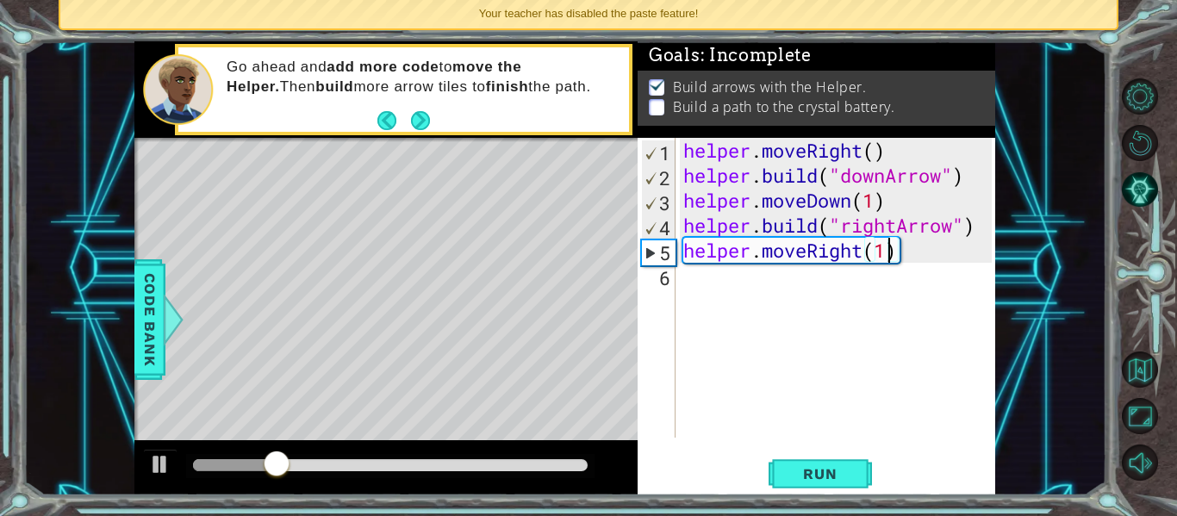
click at [699, 296] on div "helper . moveRight ( ) helper . build ( "downArrow" ) helper . moveDown ( 1 ) h…" at bounding box center [840, 313] width 320 height 350
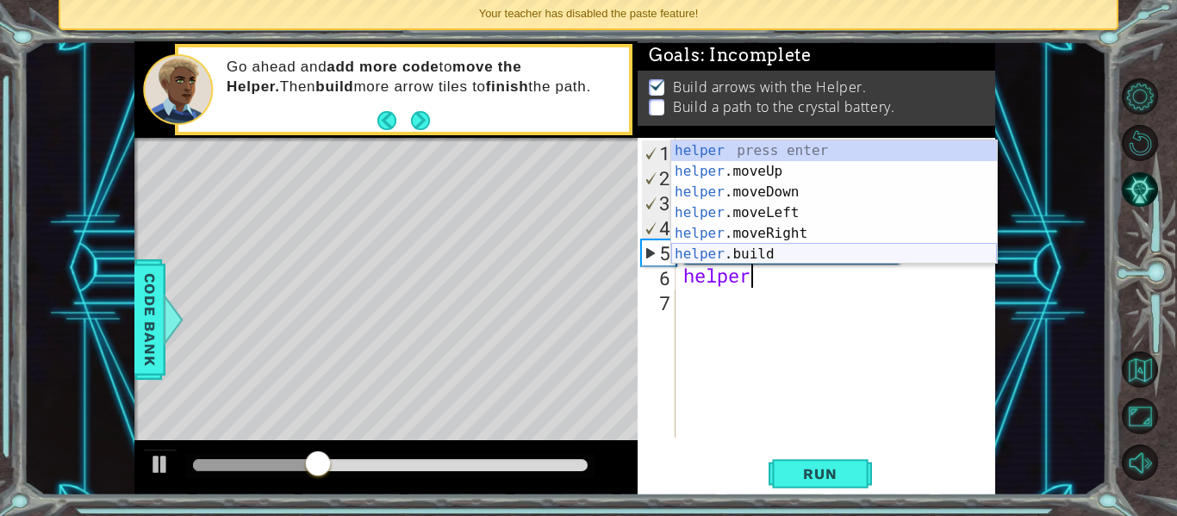
click at [731, 257] on div "helper press enter helper .moveUp press enter helper .moveDown press enter help…" at bounding box center [834, 222] width 326 height 165
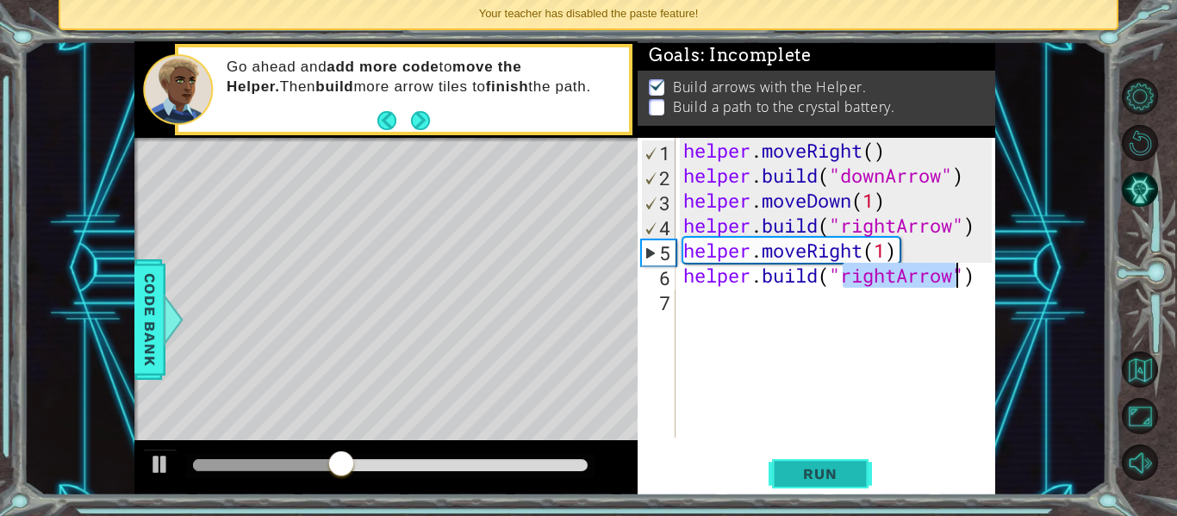
type textarea "[DOMAIN_NAME]("rightArrow")"
click at [829, 475] on span "Run" at bounding box center [820, 473] width 68 height 17
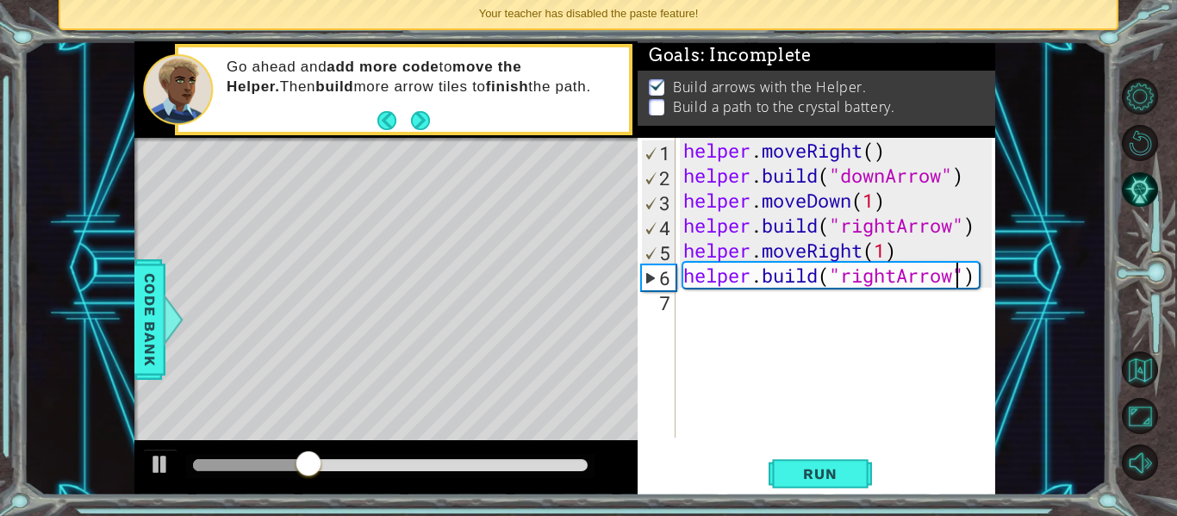
click at [695, 312] on div "helper . moveRight ( ) helper . build ( "downArrow" ) helper . moveDown ( 1 ) h…" at bounding box center [840, 313] width 320 height 350
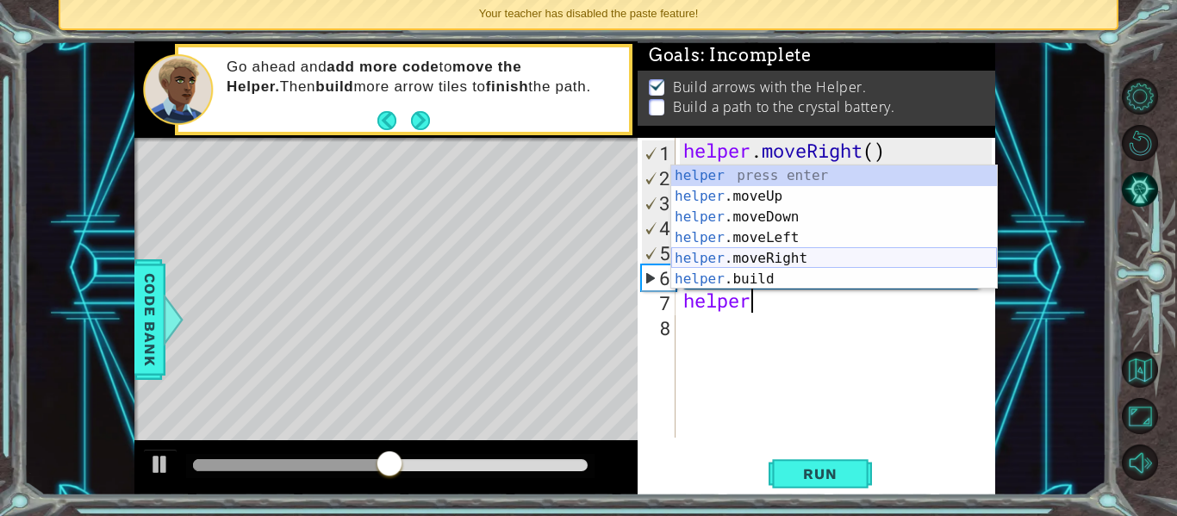
click at [753, 251] on div "helper press enter helper .moveUp press enter helper .moveDown press enter help…" at bounding box center [834, 247] width 326 height 165
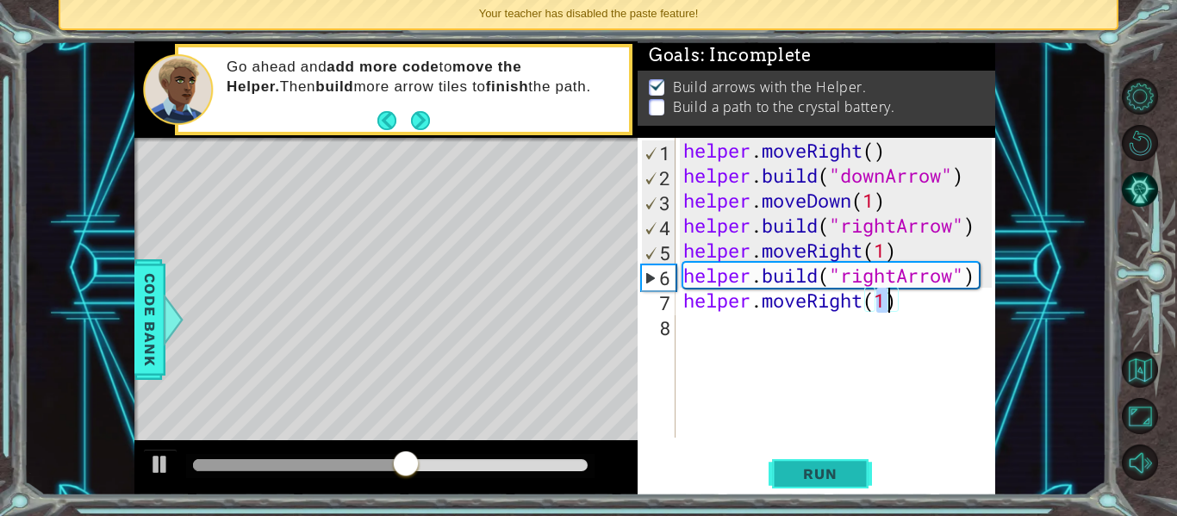
type textarea "helper.moveRight(1)"
click at [804, 469] on span "Run" at bounding box center [820, 473] width 68 height 17
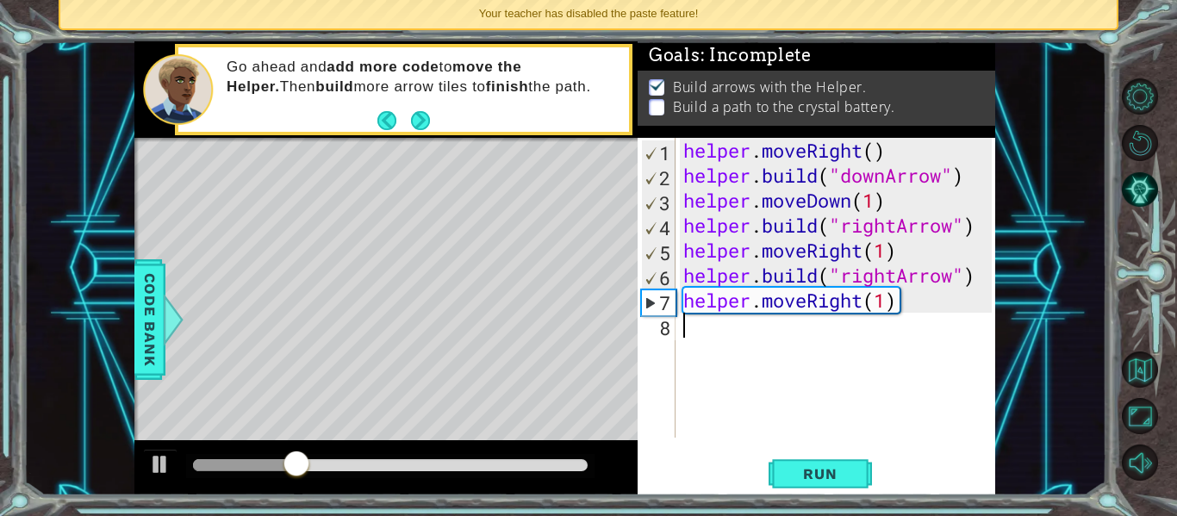
click at [687, 341] on div "helper . moveRight ( ) helper . build ( "downArrow" ) helper . moveDown ( 1 ) h…" at bounding box center [840, 313] width 320 height 350
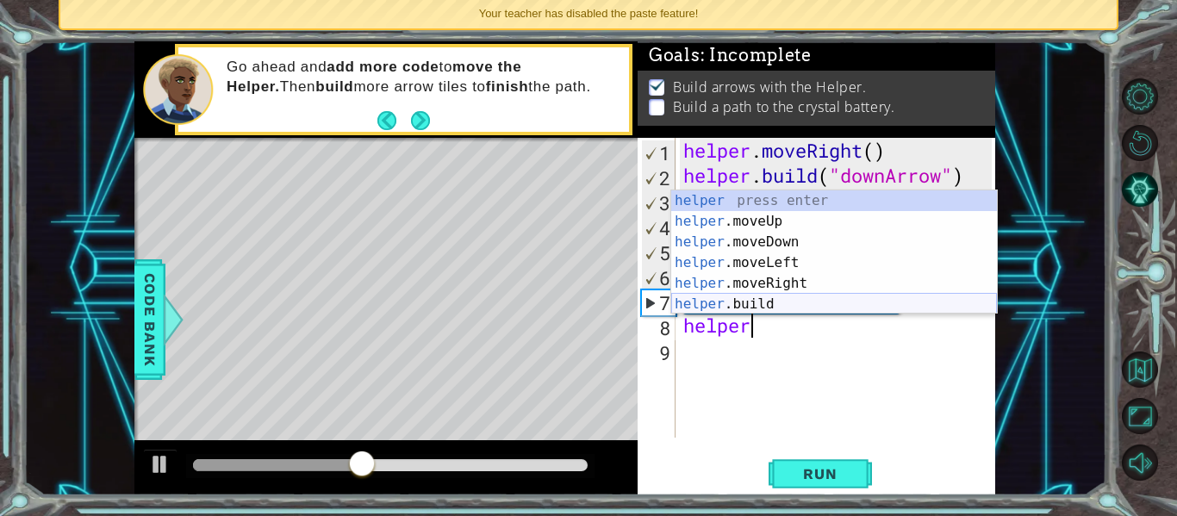
click at [723, 307] on div "helper press enter helper .moveUp press enter helper .moveDown press enter help…" at bounding box center [834, 272] width 326 height 165
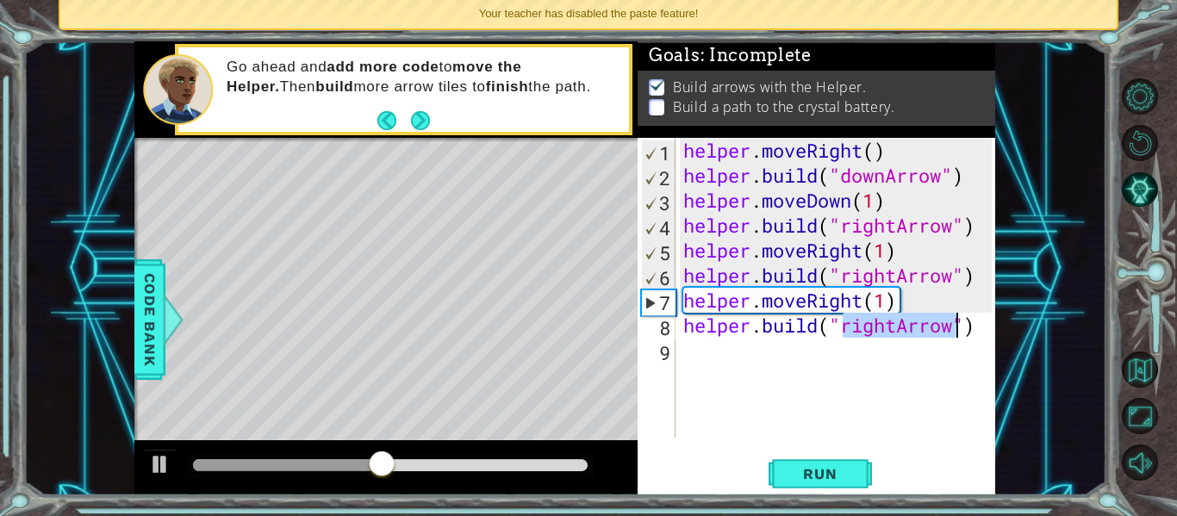
click at [895, 324] on div "helper . moveRight ( ) helper . build ( "downArrow" ) helper . moveDown ( 1 ) h…" at bounding box center [840, 313] width 320 height 350
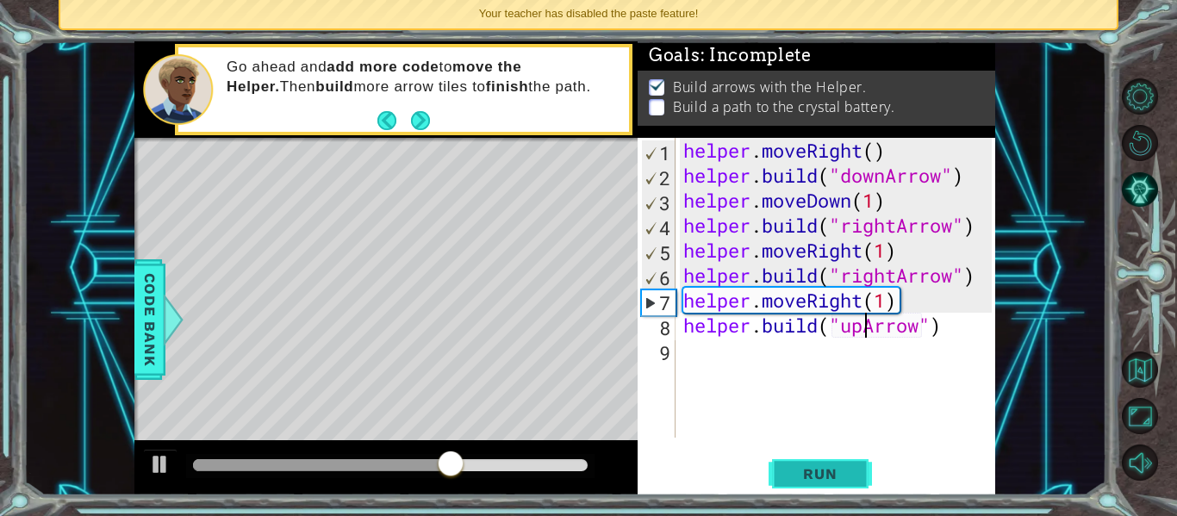
type textarea "[DOMAIN_NAME]("upArrow")"
click at [830, 468] on span "Run" at bounding box center [820, 473] width 68 height 17
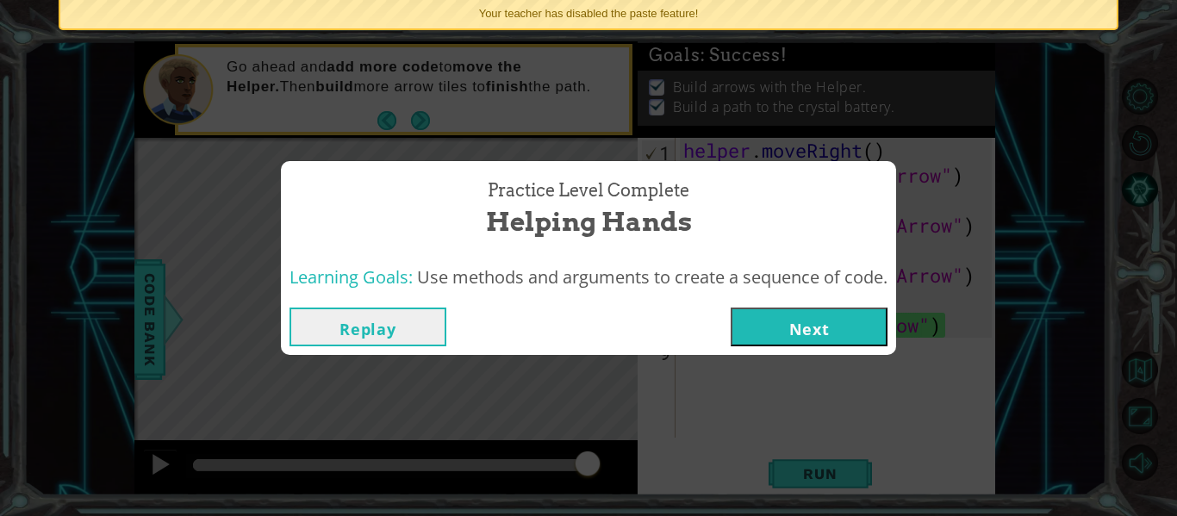
click at [767, 327] on button "Next" at bounding box center [808, 326] width 157 height 39
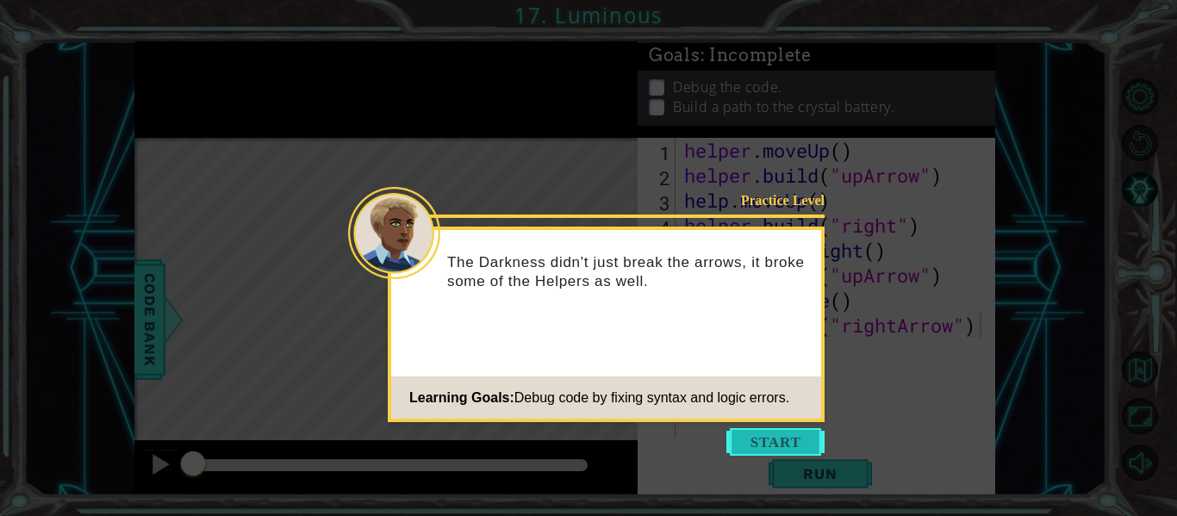
click at [756, 437] on button "Start" at bounding box center [775, 442] width 98 height 28
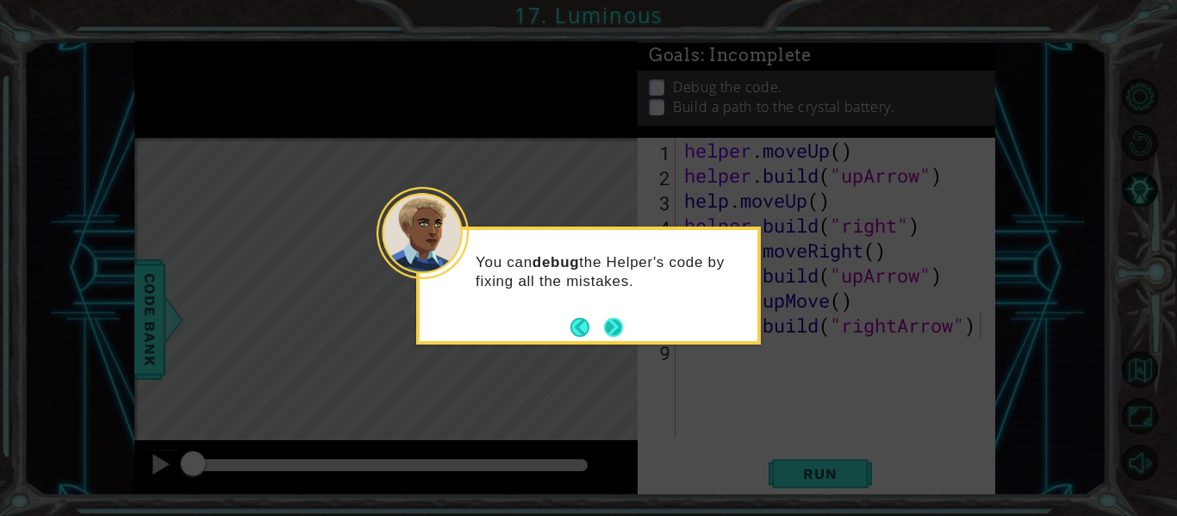
click at [610, 327] on button "Next" at bounding box center [613, 327] width 32 height 32
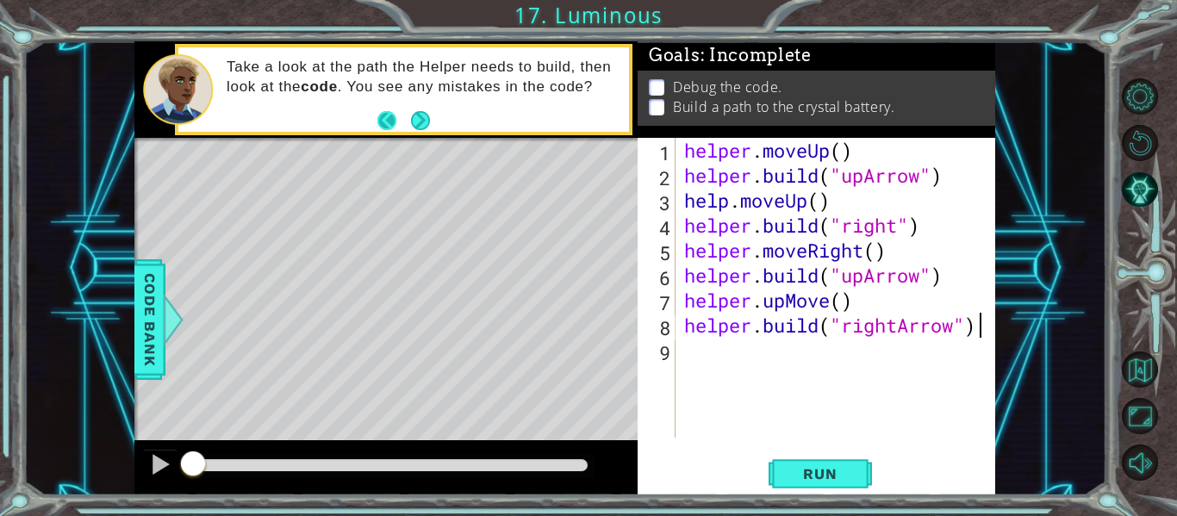
click at [391, 120] on button "Back" at bounding box center [394, 120] width 34 height 19
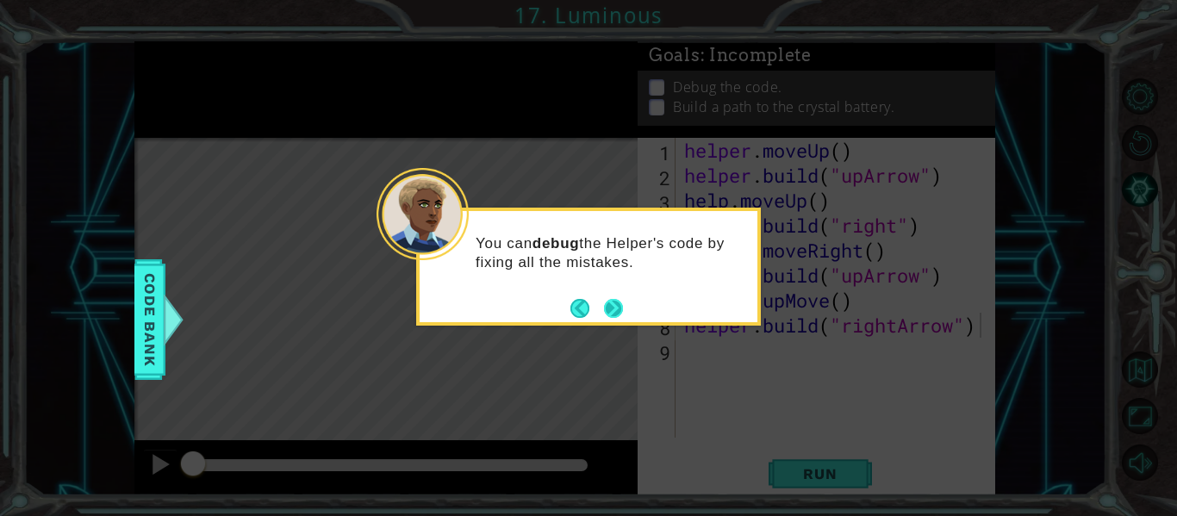
click at [607, 307] on button "Next" at bounding box center [613, 308] width 31 height 31
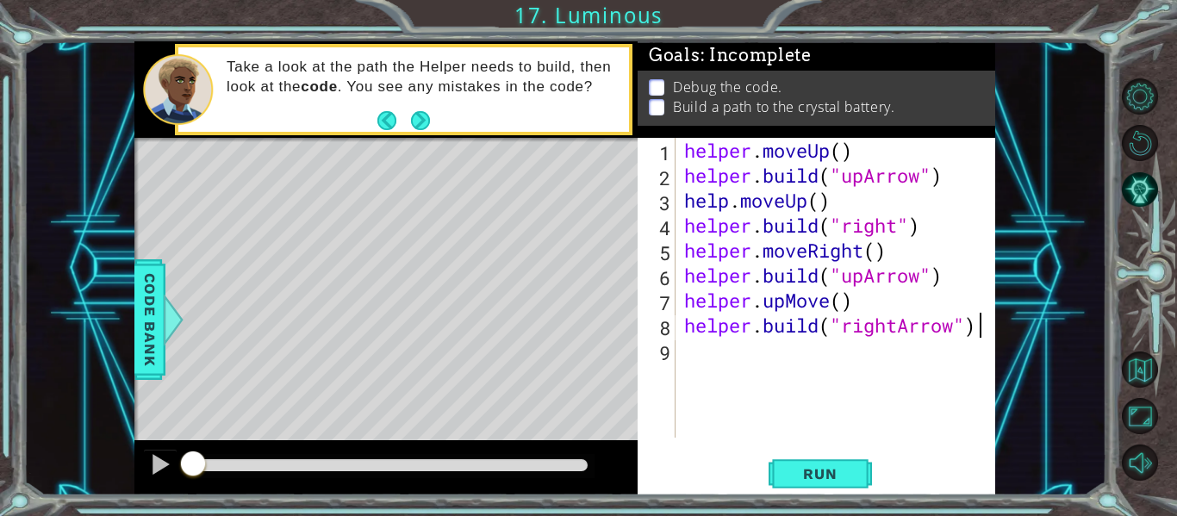
click at [691, 351] on div "helper . moveUp ( ) helper . build ( "upArrow" ) help . moveUp ( ) helper . bui…" at bounding box center [840, 313] width 320 height 350
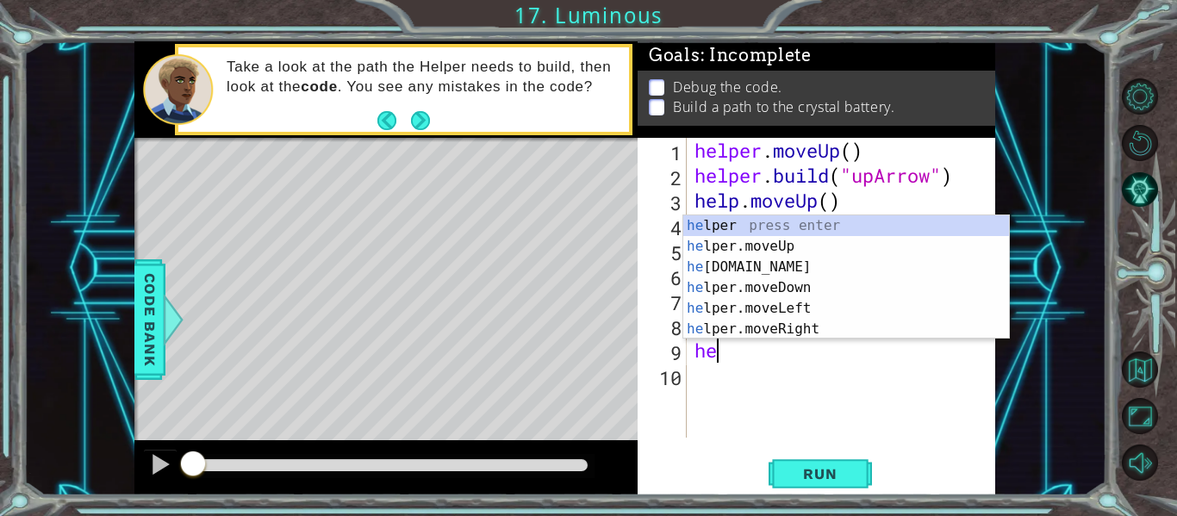
scroll to position [0, 1]
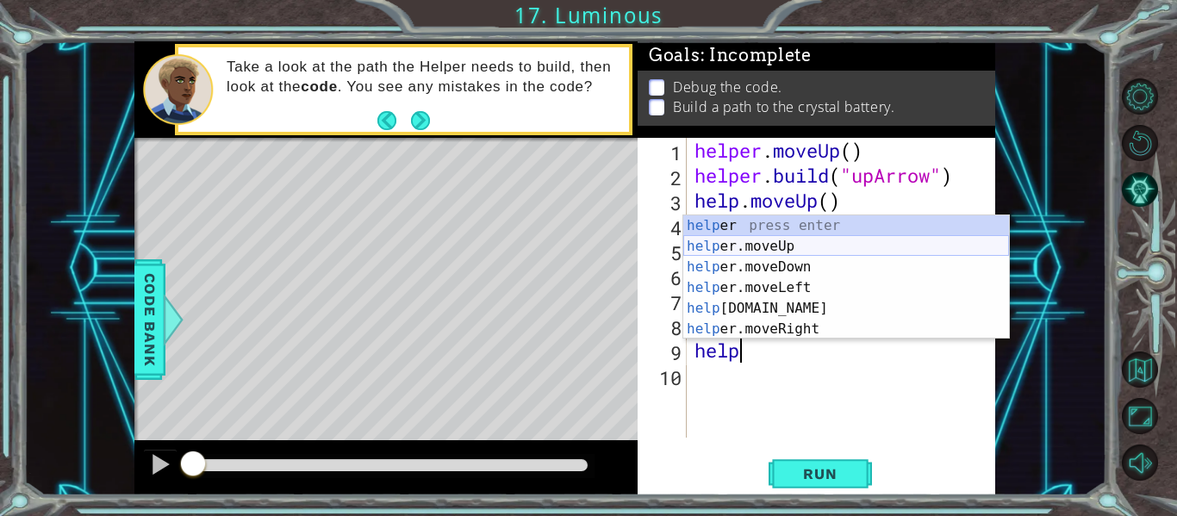
click at [738, 245] on div "help er press enter help er.moveUp press enter help er.moveDown press enter hel…" at bounding box center [846, 297] width 326 height 165
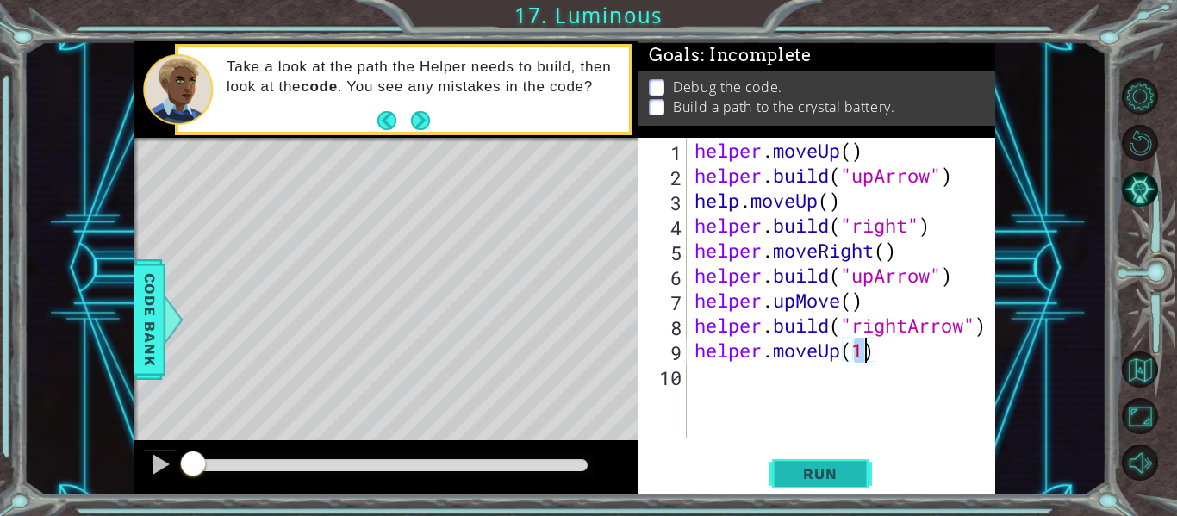
click at [794, 475] on span "Run" at bounding box center [820, 473] width 68 height 17
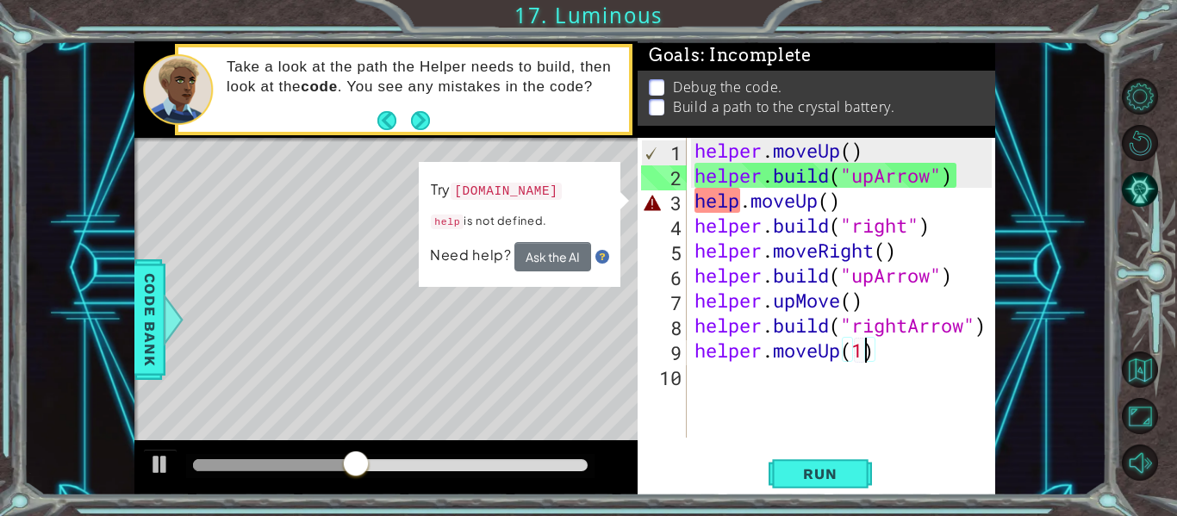
click at [987, 327] on div "helper . moveUp ( ) helper . build ( "upArrow" ) help . moveUp ( ) helper . bui…" at bounding box center [845, 313] width 309 height 350
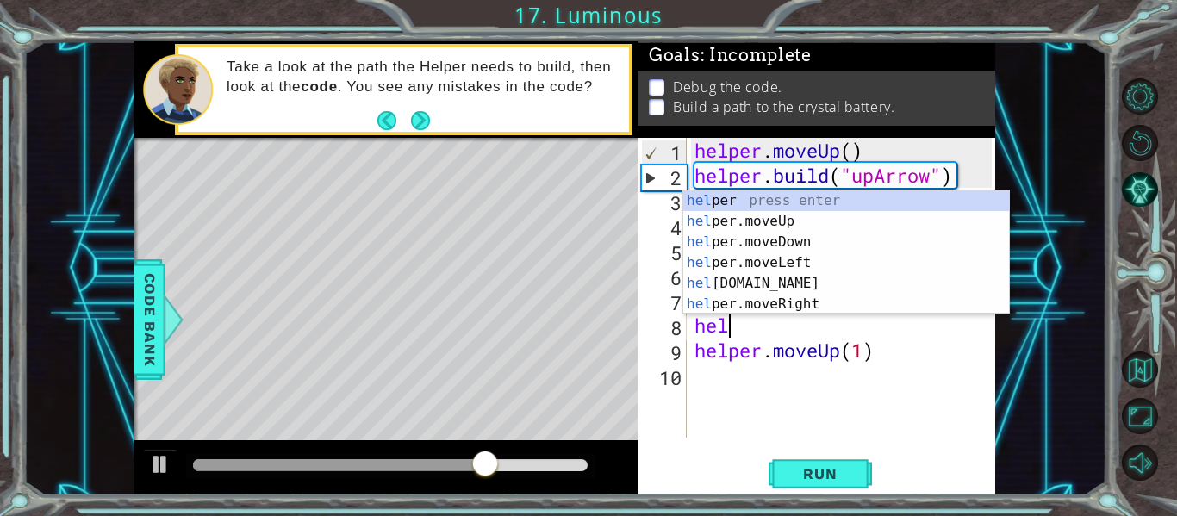
scroll to position [0, 0]
type textarea "h"
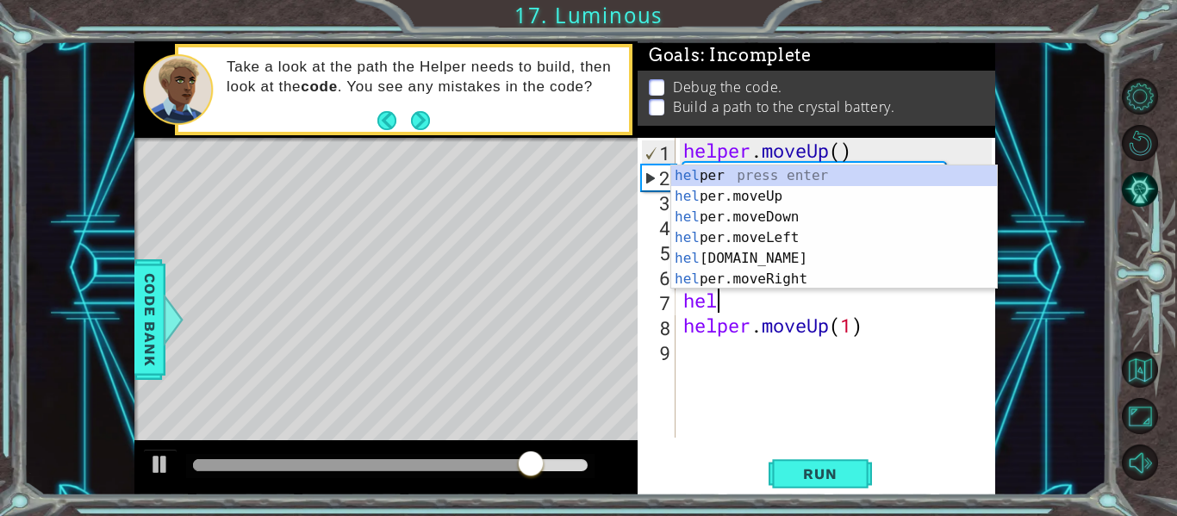
type textarea "h"
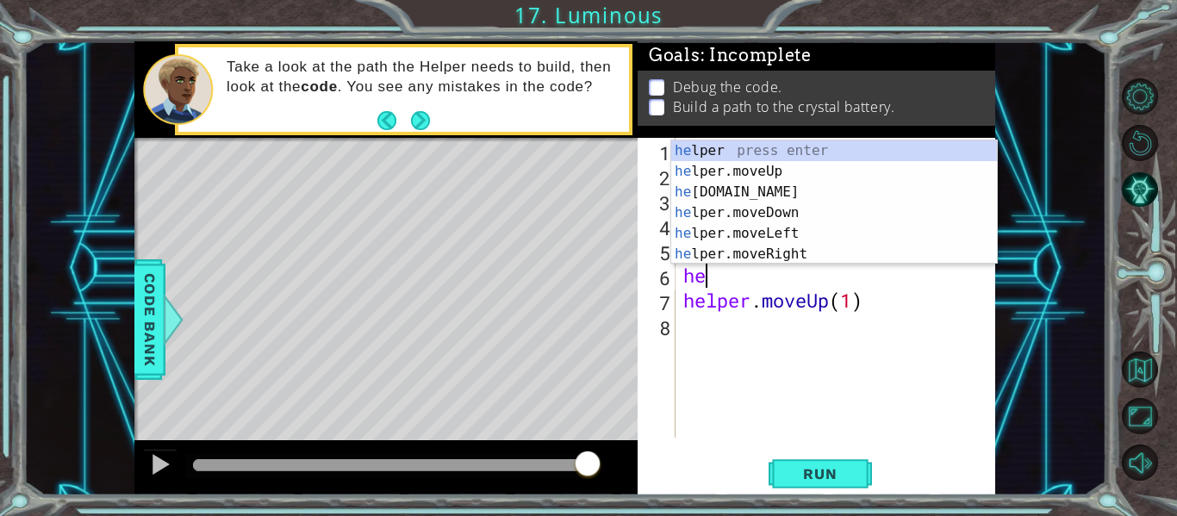
type textarea "h"
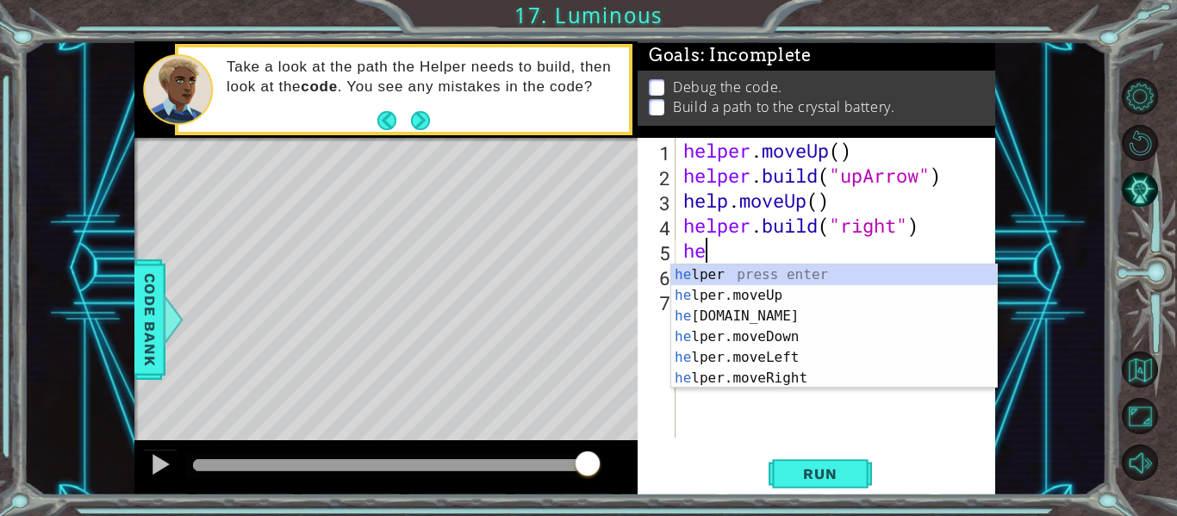
type textarea "h"
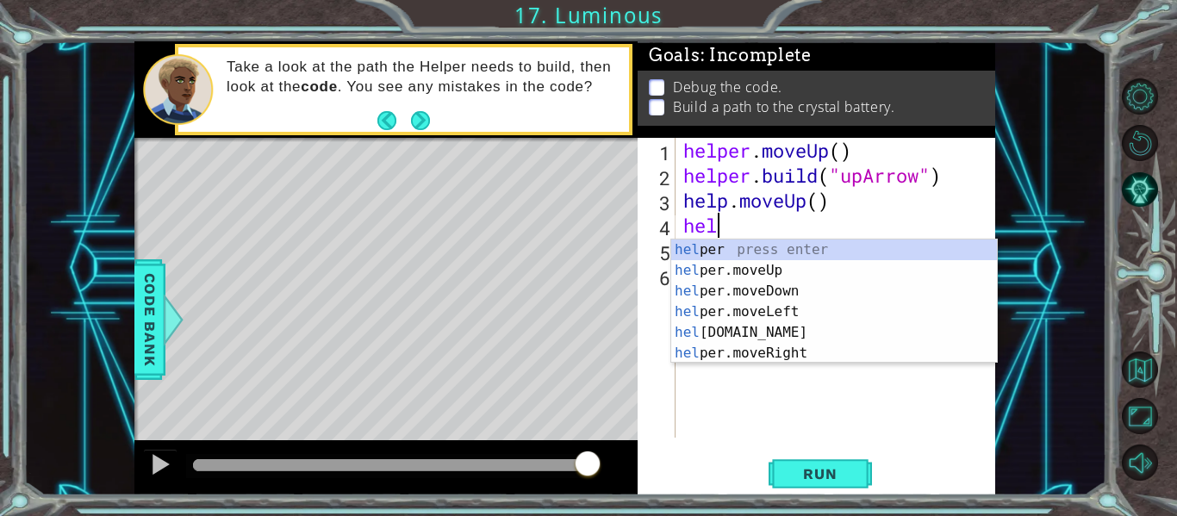
type textarea "h"
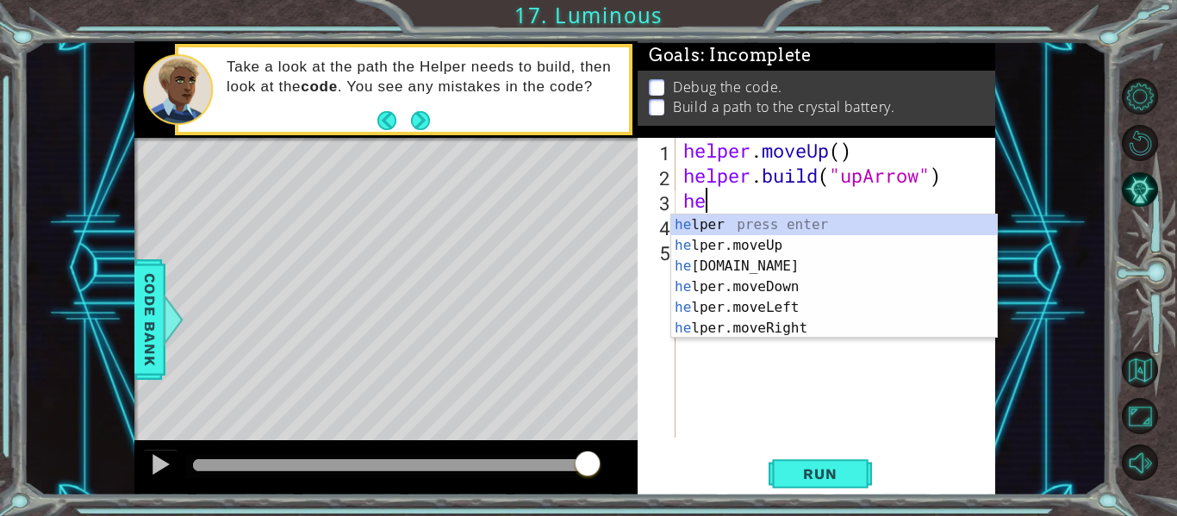
type textarea "h"
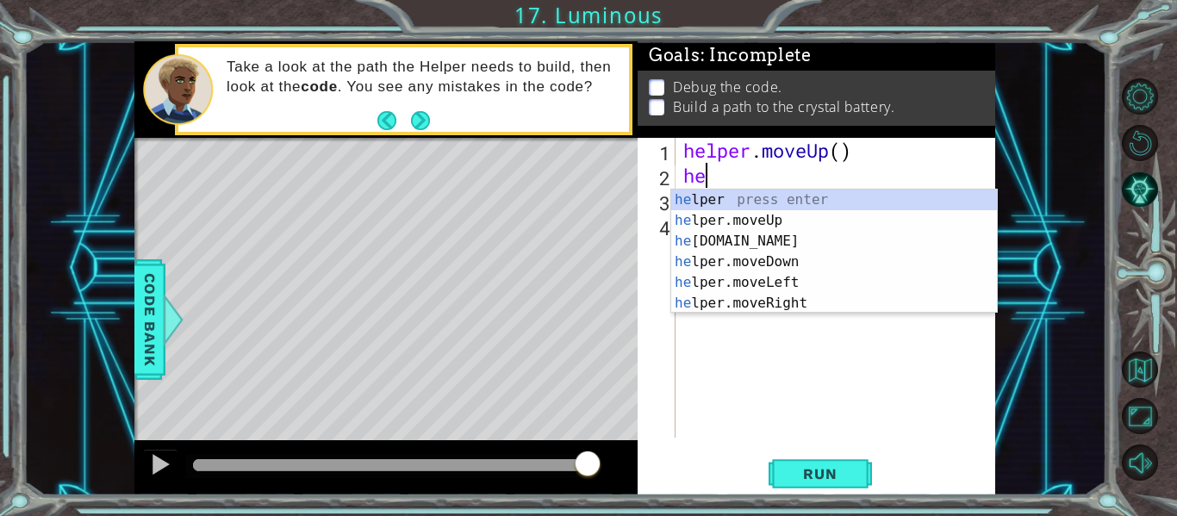
type textarea "h"
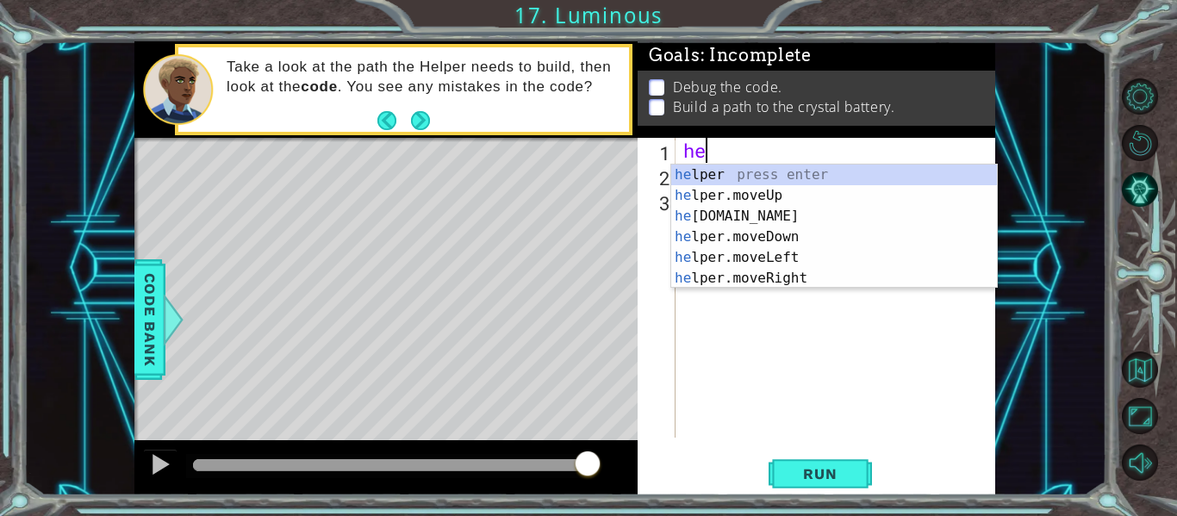
type textarea "h"
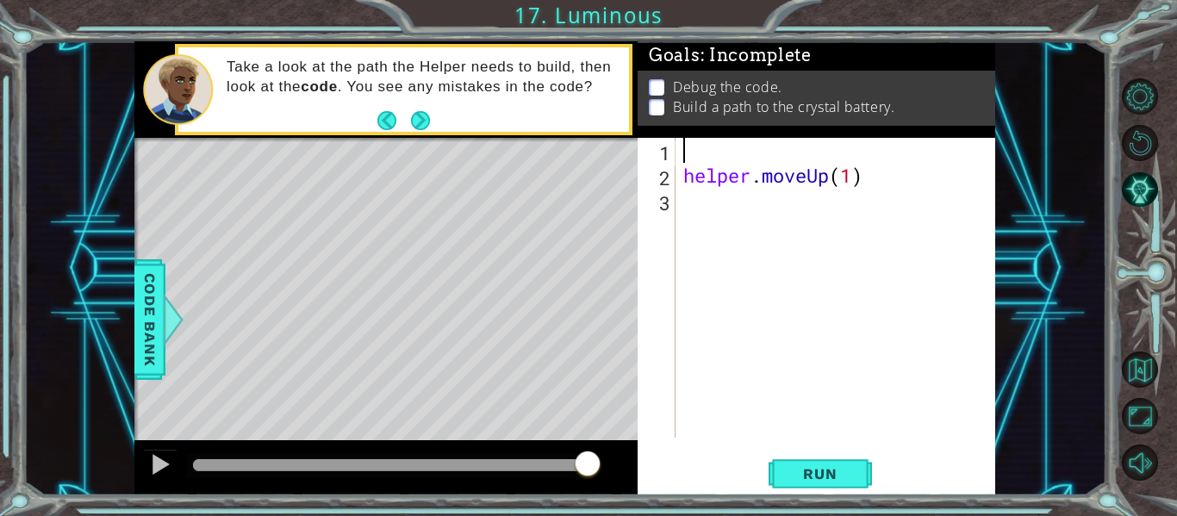
click at [680, 138] on div "helper . moveUp ( 1 )" at bounding box center [840, 313] width 320 height 350
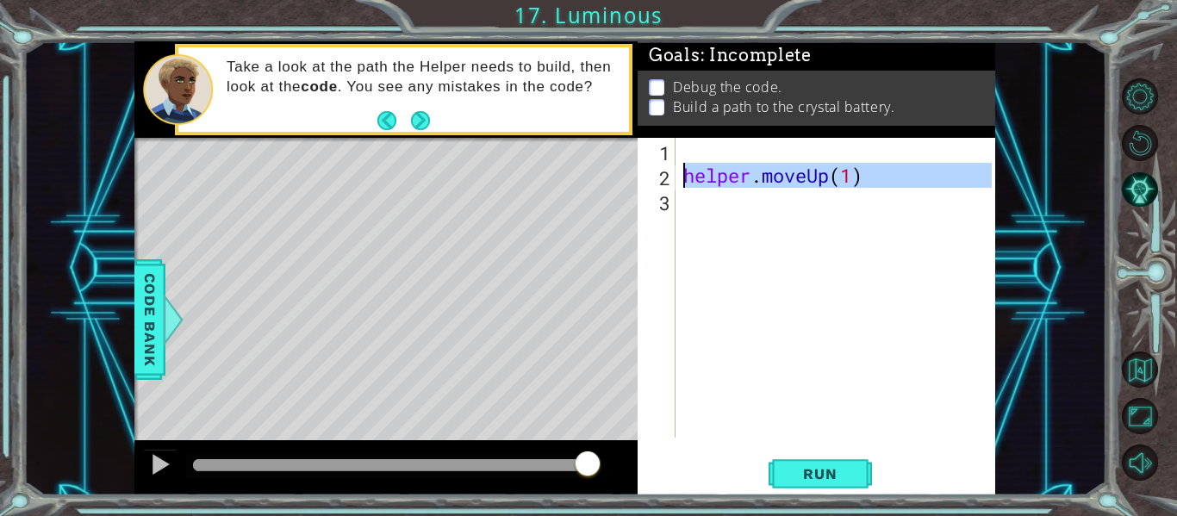
click at [666, 180] on div "2" at bounding box center [658, 177] width 34 height 25
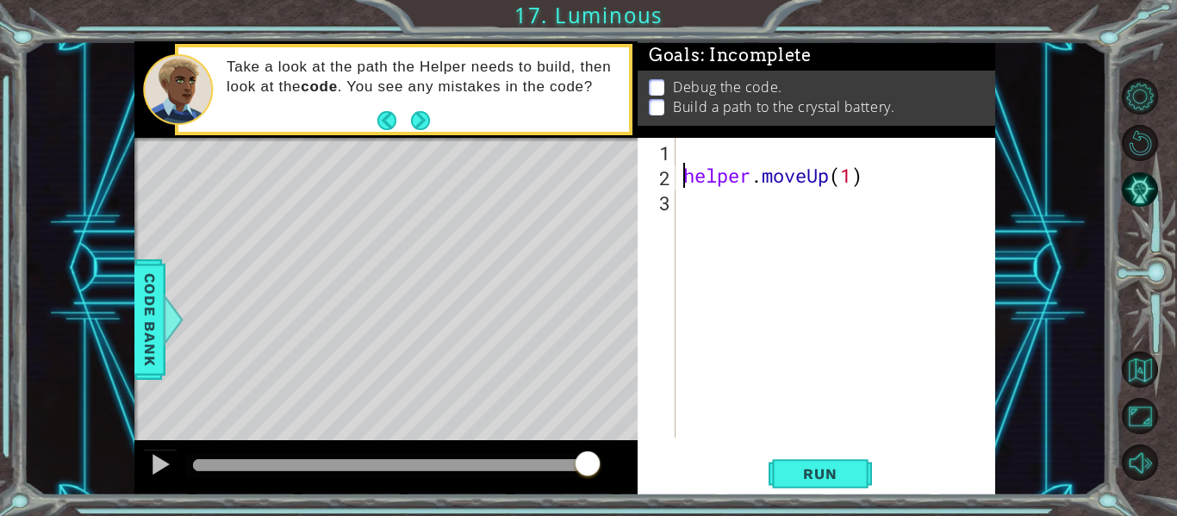
click at [663, 151] on div "1" at bounding box center [658, 152] width 34 height 25
type textarea "helper.moveUp(1)"
click at [668, 151] on div "1" at bounding box center [658, 152] width 34 height 25
type textarea "helper.moveUp(1)"
click at [798, 473] on span "Run" at bounding box center [820, 473] width 68 height 17
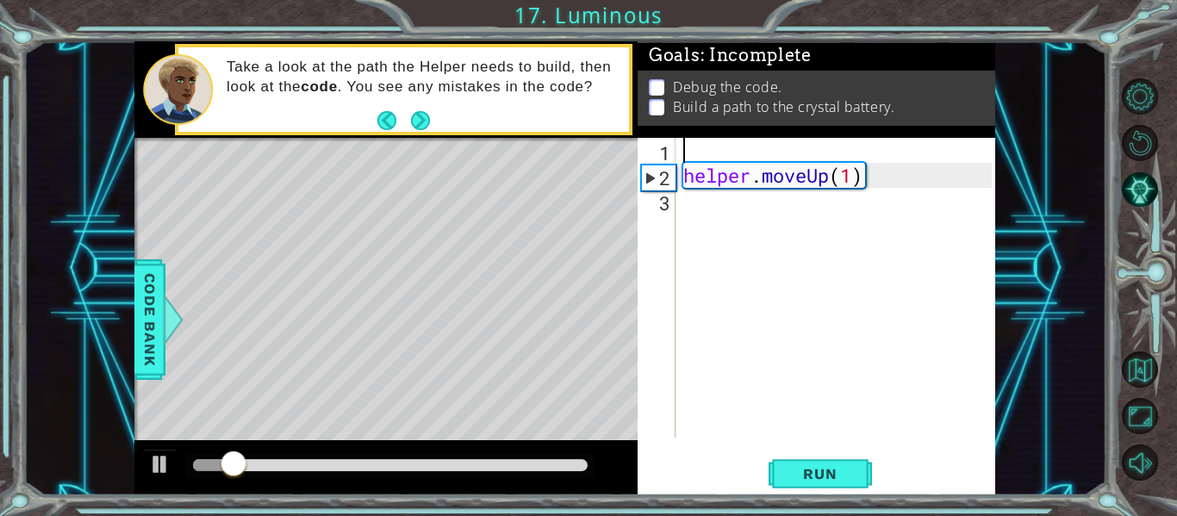
click at [690, 215] on div "helper . moveUp ( 1 )" at bounding box center [840, 313] width 320 height 350
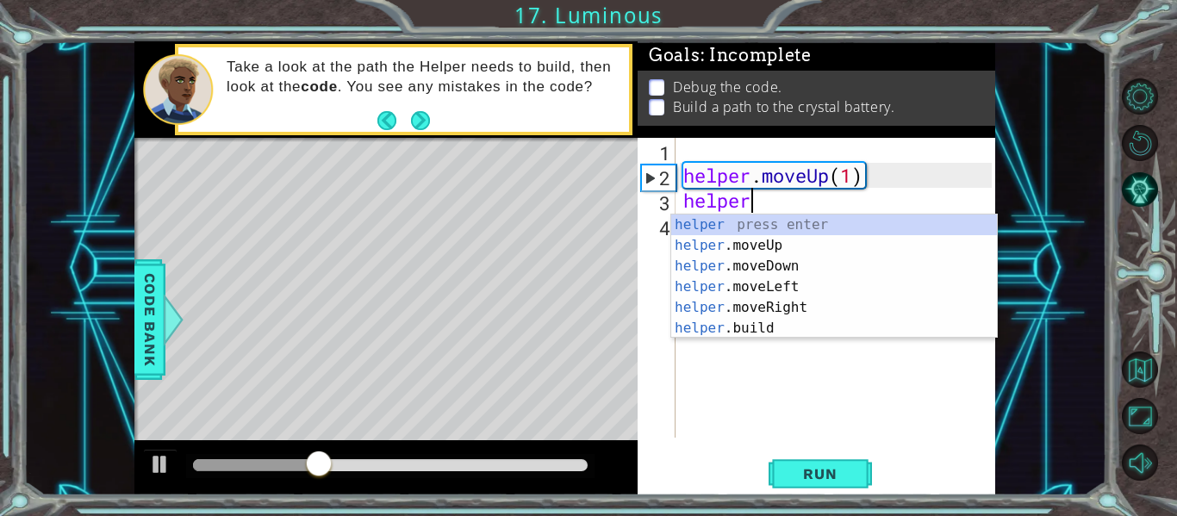
scroll to position [0, 3]
click at [722, 330] on div "helper press enter helper .moveUp press enter helper .moveDown press enter help…" at bounding box center [834, 296] width 326 height 165
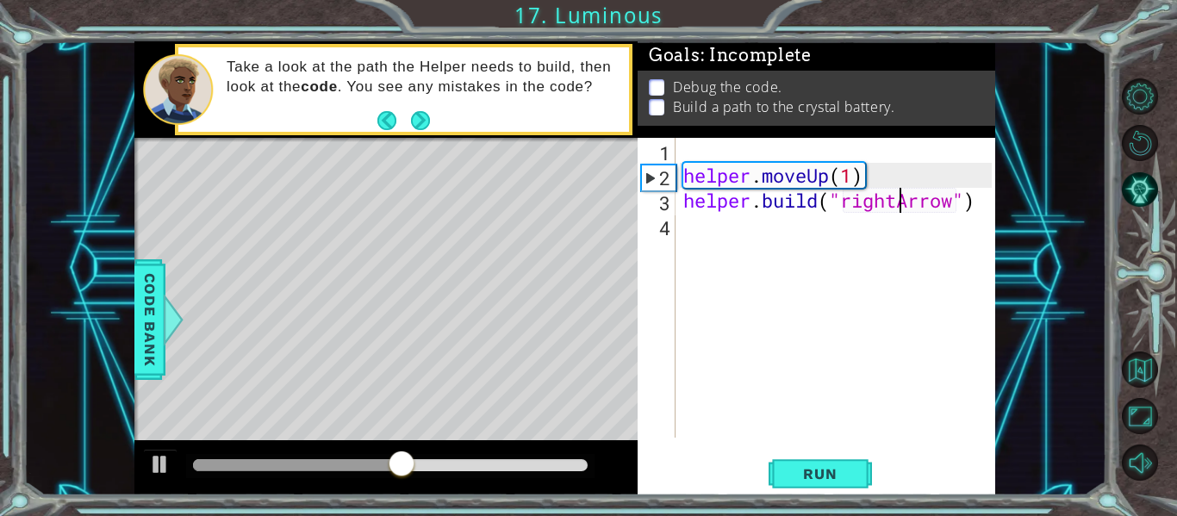
click at [896, 202] on div "helper . moveUp ( 1 ) helper . build ( "rightArrow" )" at bounding box center [840, 313] width 320 height 350
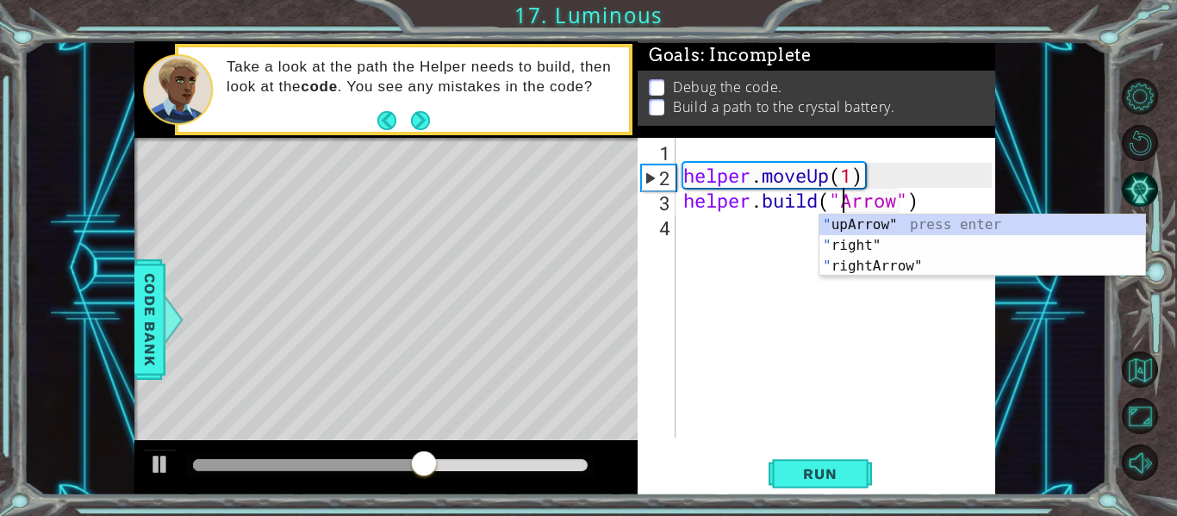
scroll to position [0, 9]
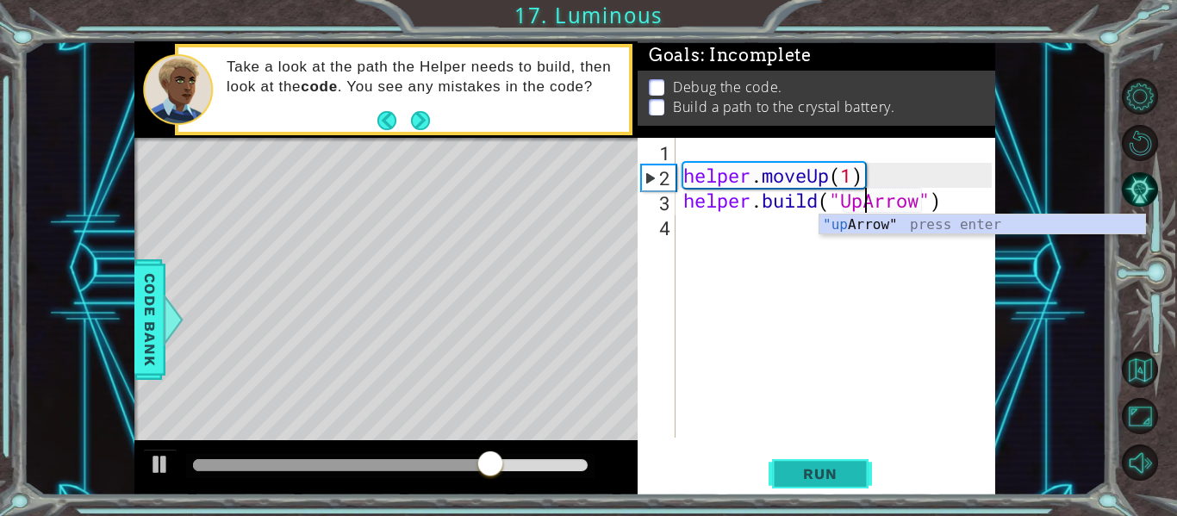
click at [842, 470] on span "Run" at bounding box center [820, 473] width 68 height 17
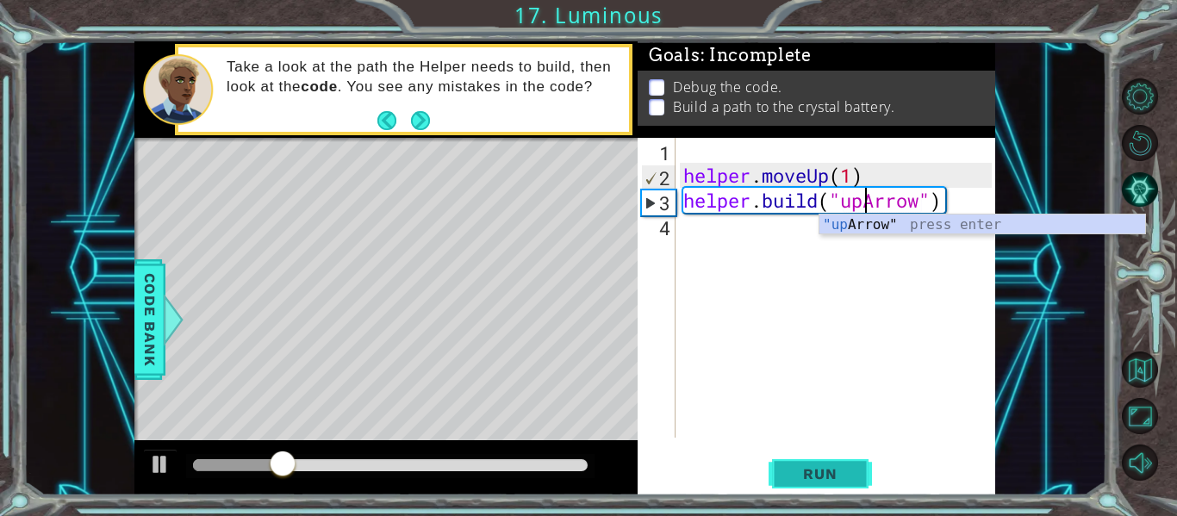
type textarea "[DOMAIN_NAME]("upArrow")"
click at [826, 467] on span "Run" at bounding box center [820, 473] width 68 height 17
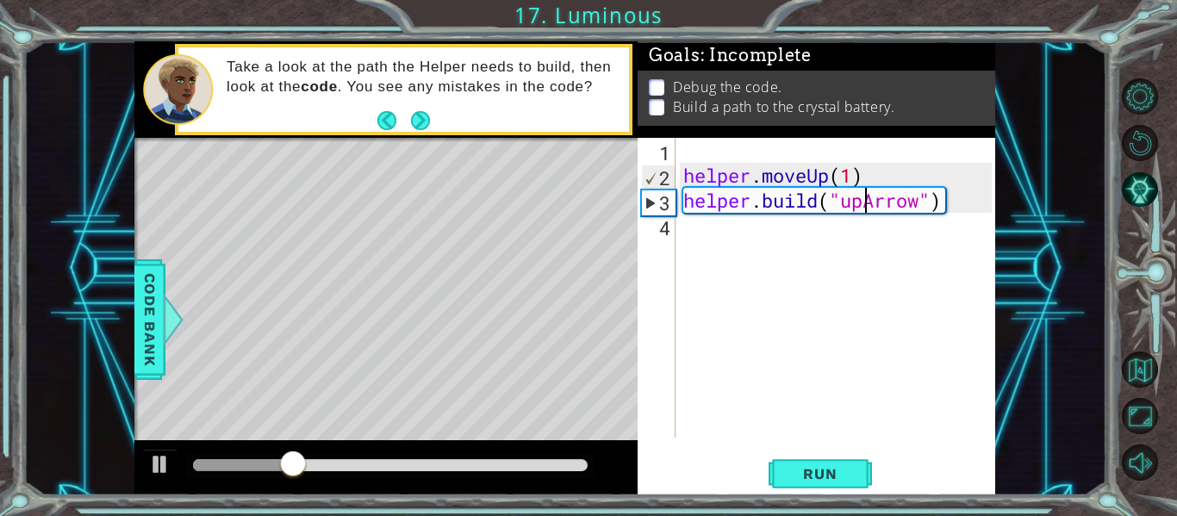
click at [701, 239] on div "helper . moveUp ( 1 ) helper . build ( "upArrow" )" at bounding box center [840, 313] width 320 height 350
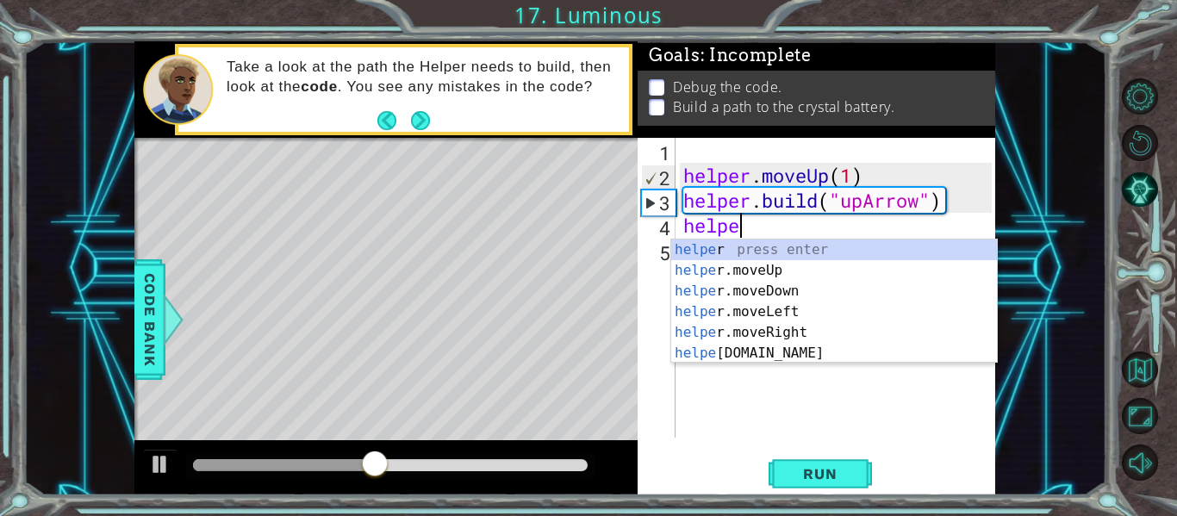
scroll to position [0, 3]
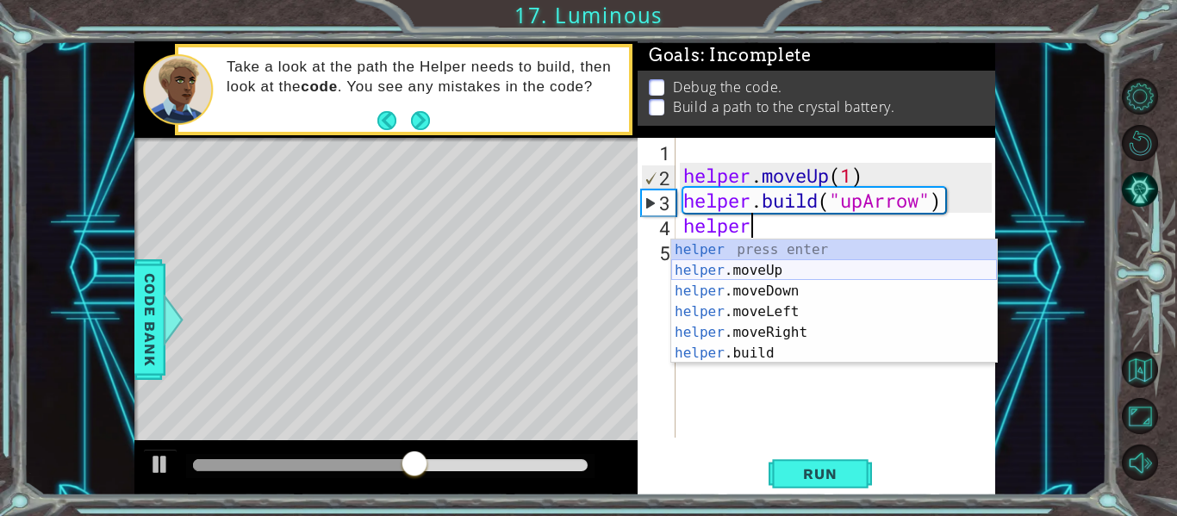
click at [723, 273] on div "helper press enter helper .moveUp press enter helper .moveDown press enter help…" at bounding box center [834, 321] width 326 height 165
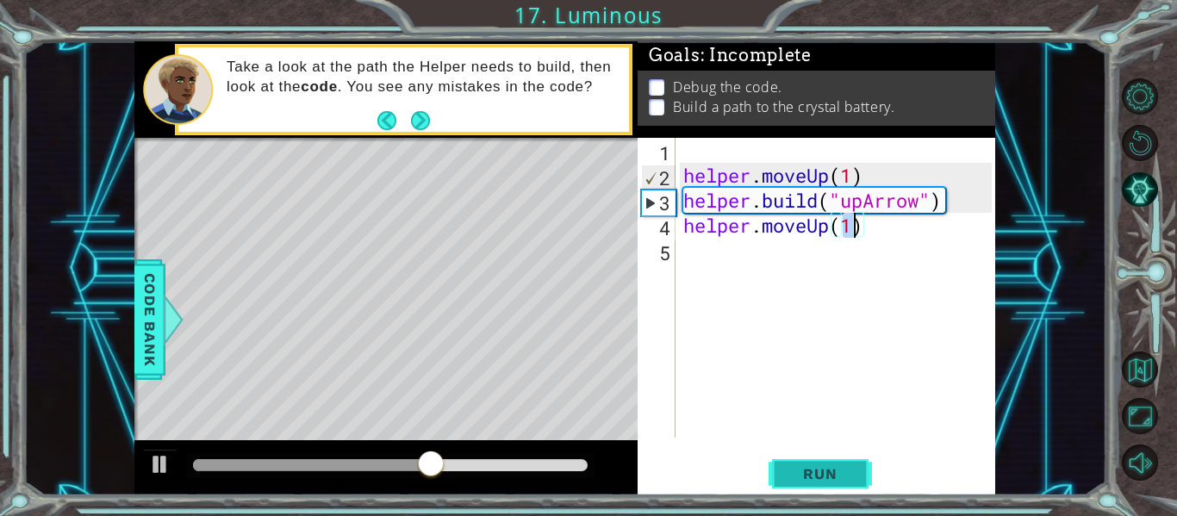
type textarea "helper.moveUp(1)"
click at [809, 473] on span "Run" at bounding box center [820, 473] width 68 height 17
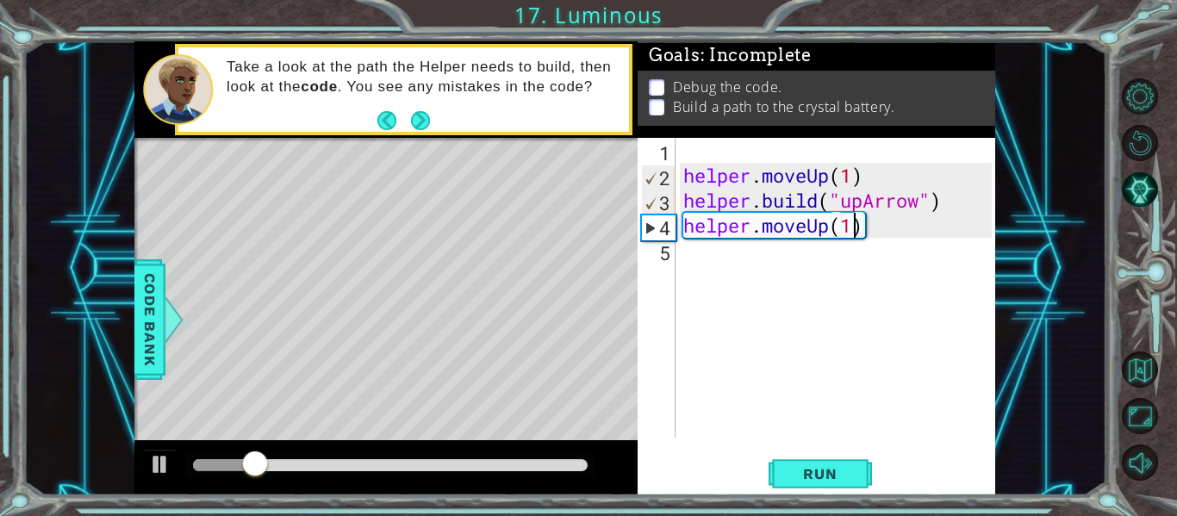
click at [697, 263] on div "helper . moveUp ( 1 ) helper . build ( "upArrow" ) helper . moveUp ( 1 )" at bounding box center [840, 313] width 320 height 350
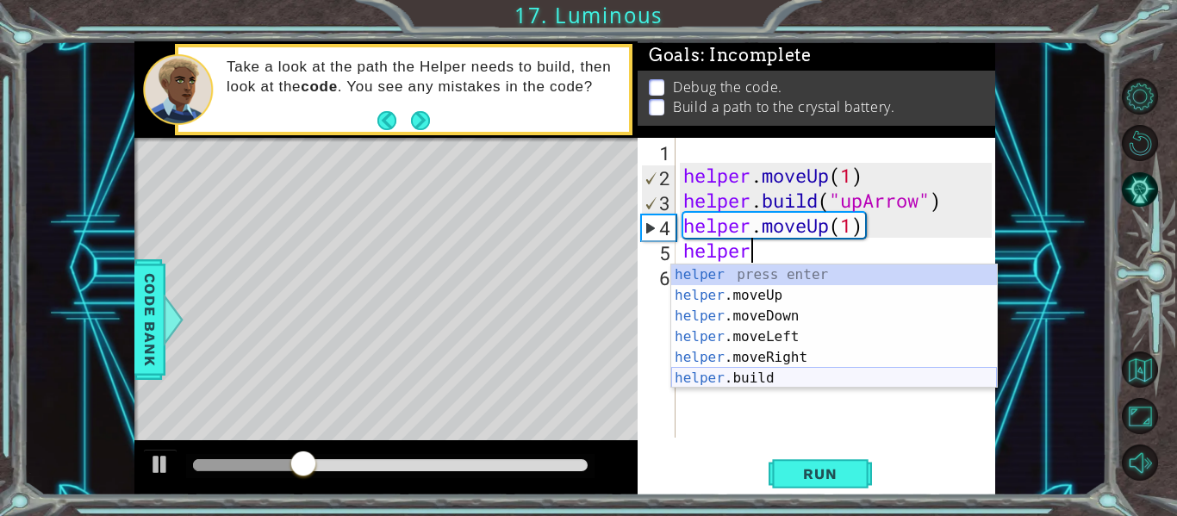
click at [712, 370] on div "helper press enter helper .moveUp press enter helper .moveDown press enter help…" at bounding box center [834, 346] width 326 height 165
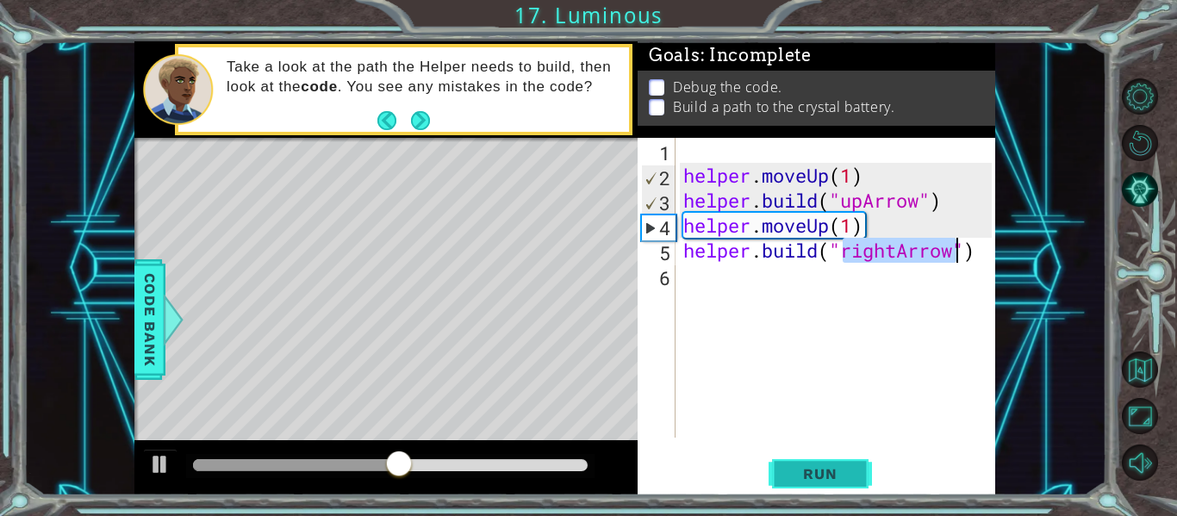
type textarea "[DOMAIN_NAME]("rightArrow")"
click at [833, 469] on span "Run" at bounding box center [820, 473] width 68 height 17
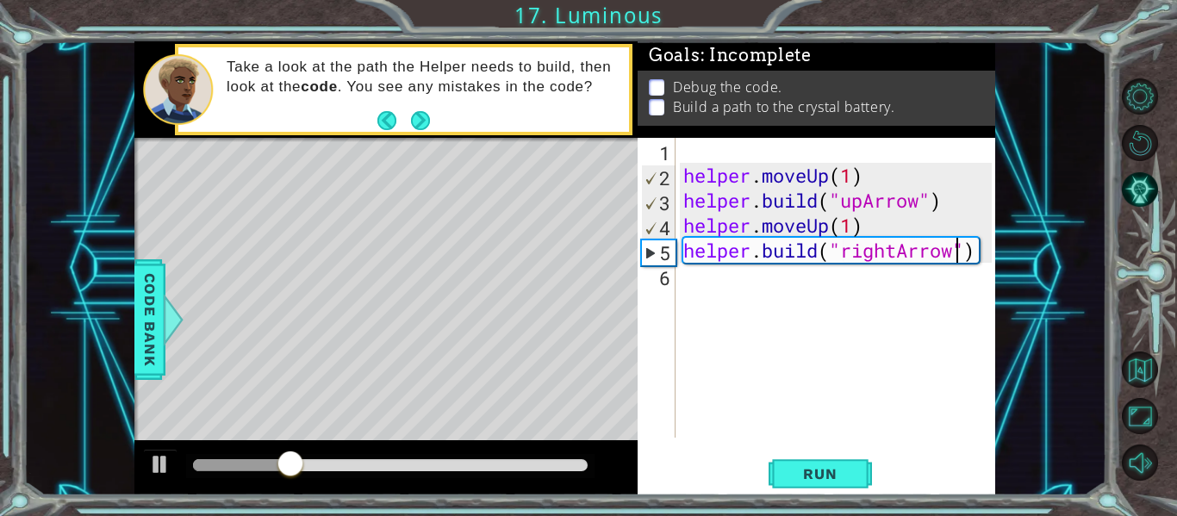
click at [695, 289] on div "helper . moveUp ( 1 ) helper . build ( "upArrow" ) helper . moveUp ( 1 ) helper…" at bounding box center [840, 313] width 320 height 350
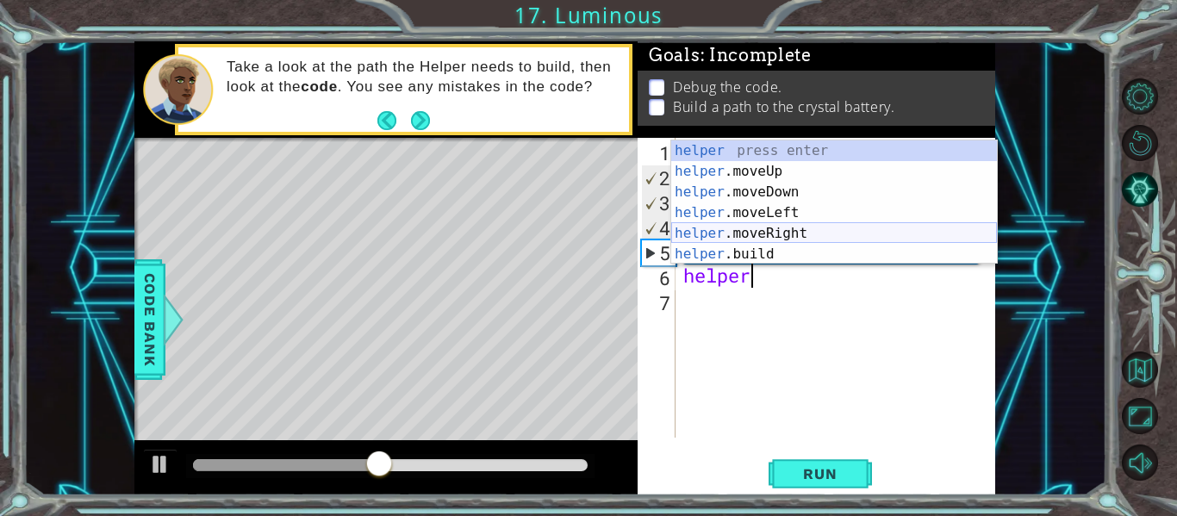
click at [749, 227] on div "helper press enter helper .moveUp press enter helper .moveDown press enter help…" at bounding box center [834, 222] width 326 height 165
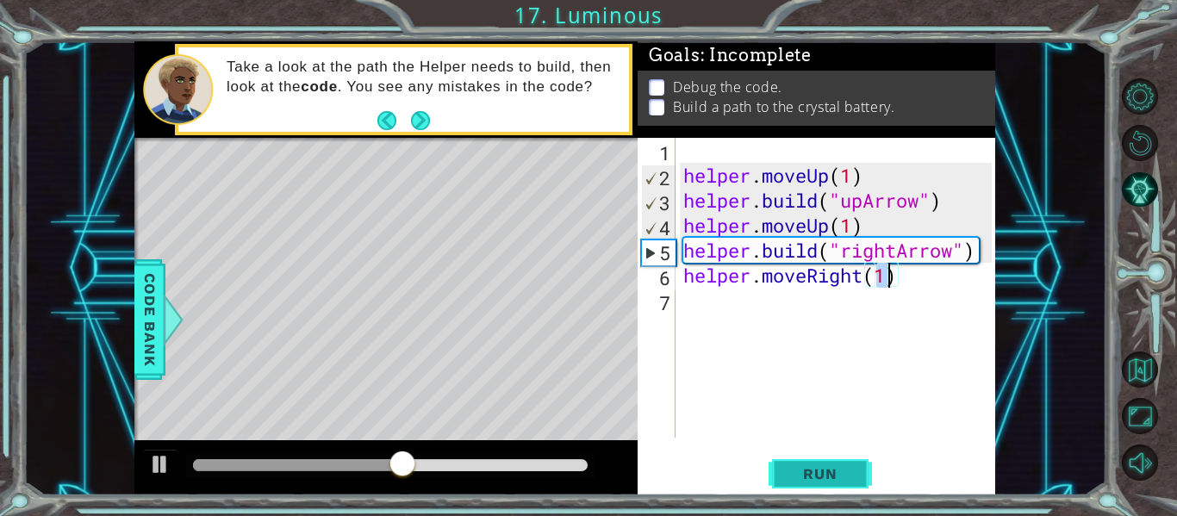
type textarea "helper.moveRight(1)"
click at [801, 470] on span "Run" at bounding box center [820, 473] width 68 height 17
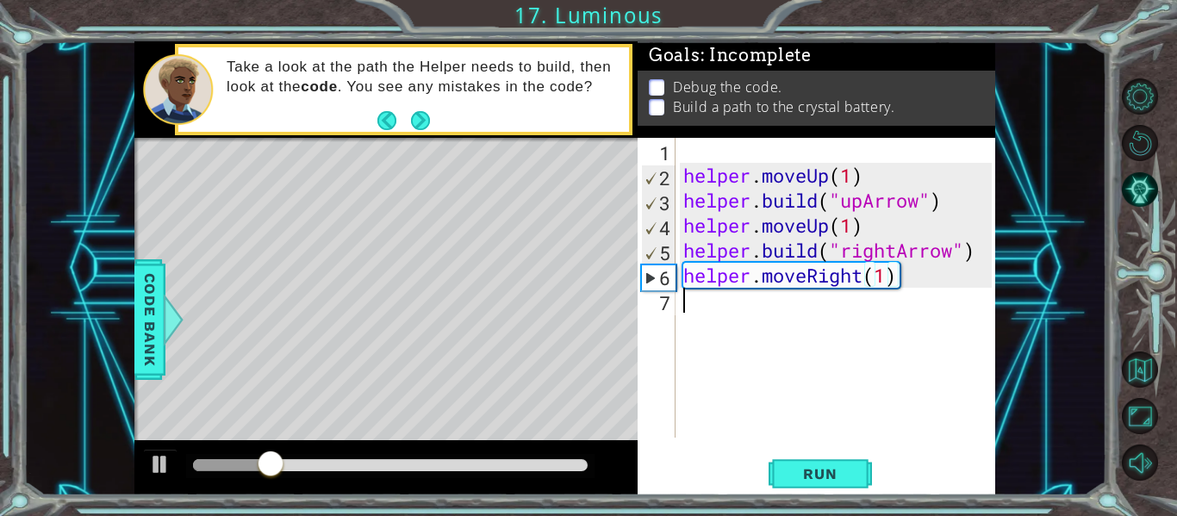
click at [708, 309] on div "helper . moveUp ( 1 ) helper . build ( "upArrow" ) helper . moveUp ( 1 ) helper…" at bounding box center [840, 313] width 320 height 350
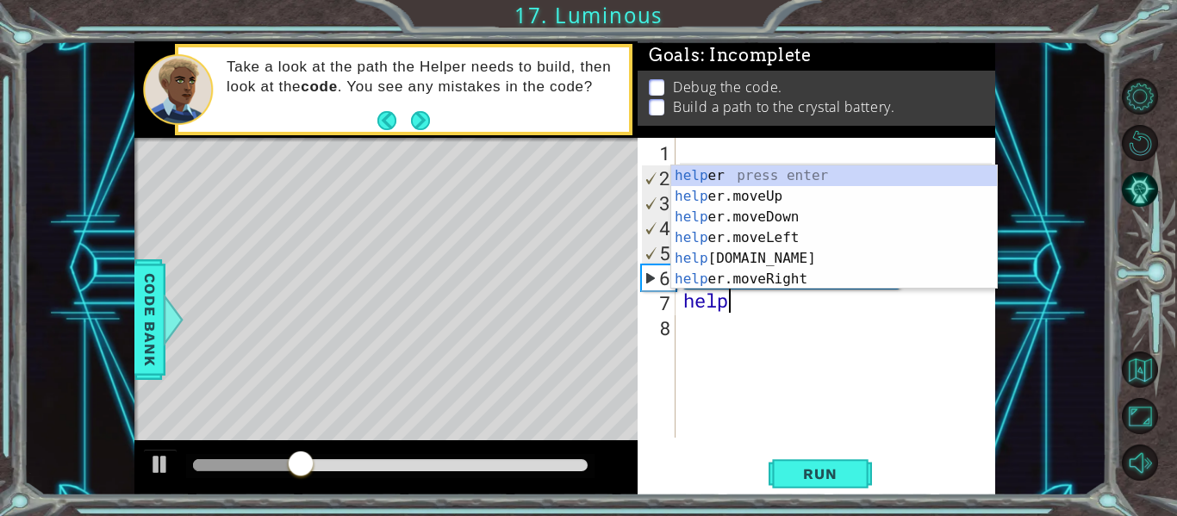
scroll to position [0, 1]
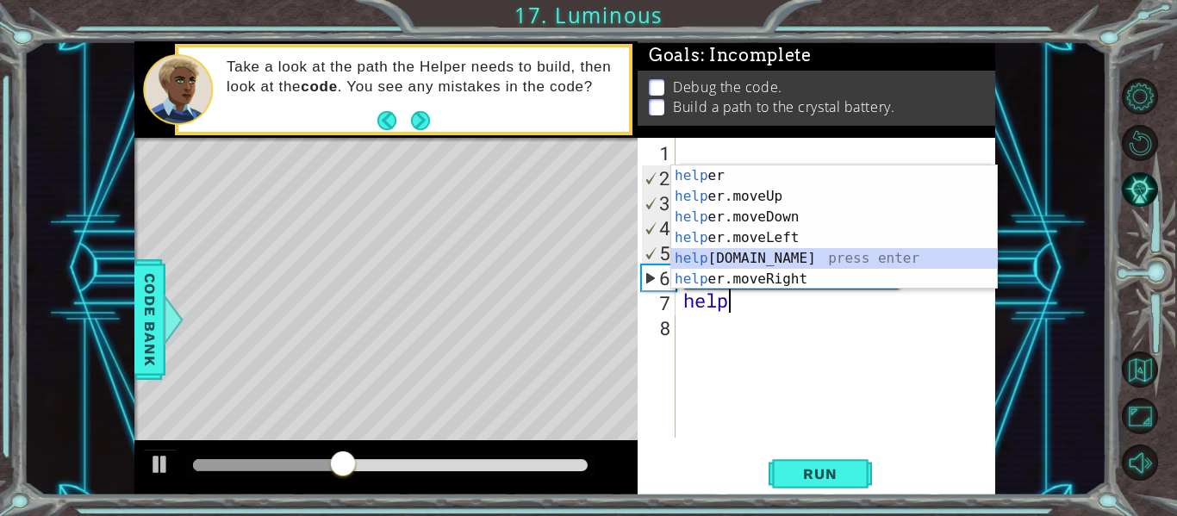
click at [757, 251] on div "help er press enter help er.moveUp press enter help er.moveDown press enter hel…" at bounding box center [834, 247] width 326 height 165
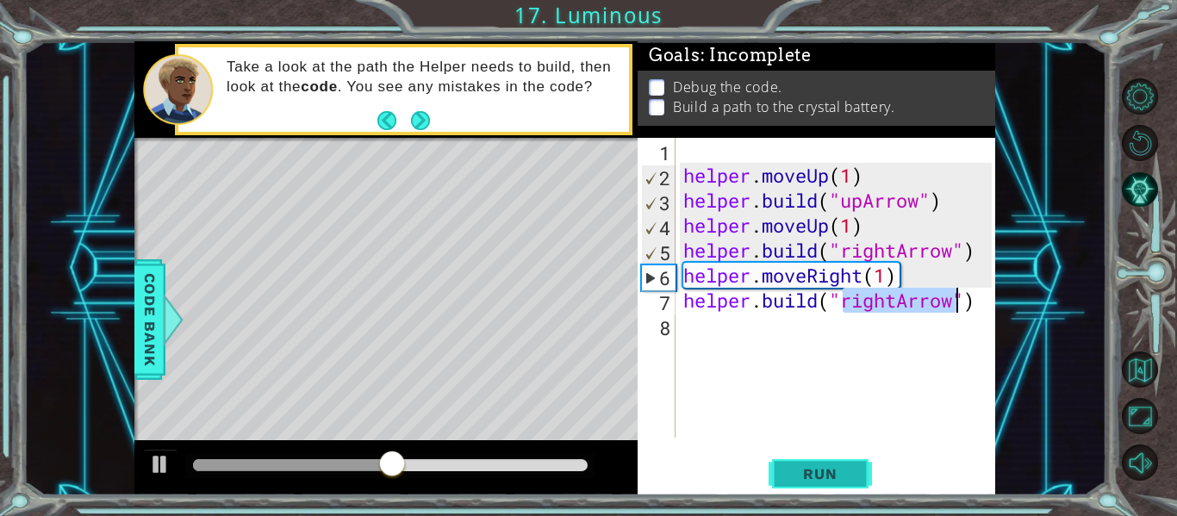
click at [835, 471] on span "Run" at bounding box center [820, 473] width 68 height 17
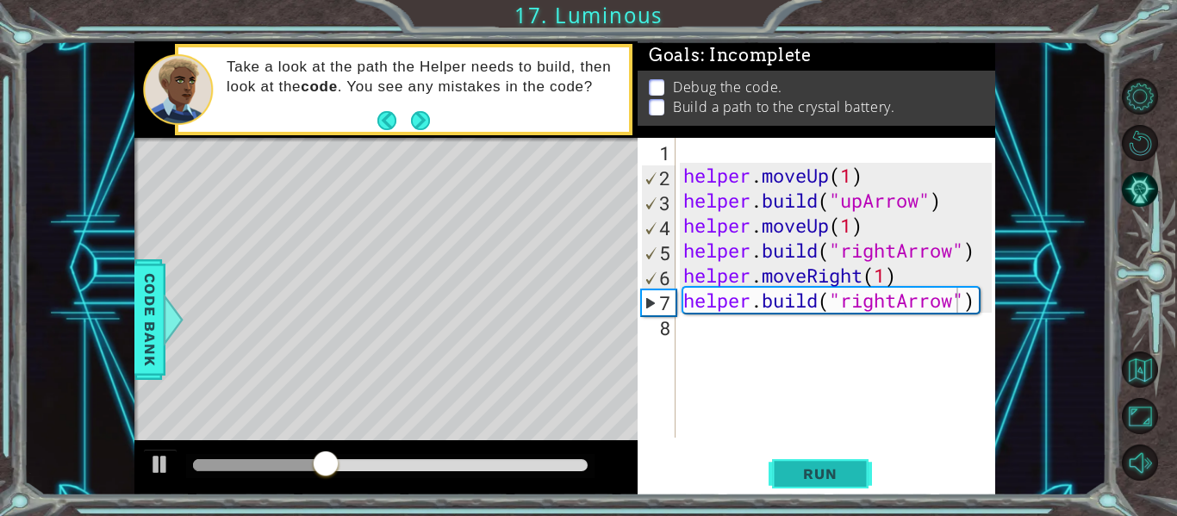
click at [786, 462] on button "Run" at bounding box center [819, 473] width 103 height 35
click at [884, 278] on div "helper . moveUp ( 1 ) helper . build ( "upArrow" ) helper . moveUp ( 1 ) helper…" at bounding box center [840, 313] width 320 height 350
click at [835, 464] on button "Run" at bounding box center [819, 473] width 103 height 35
type textarea "helper.moveRight(1)"
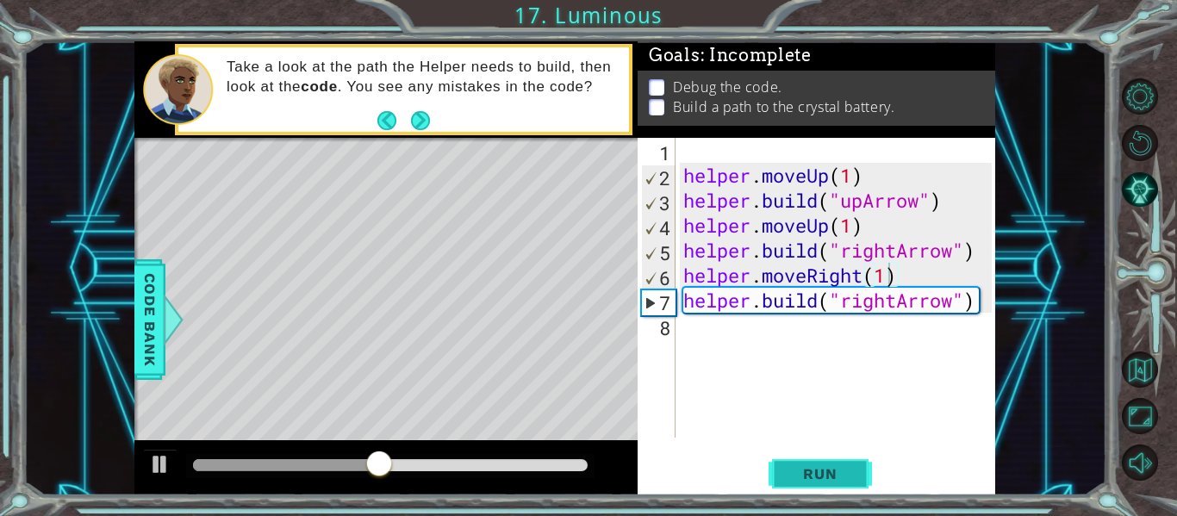
click at [792, 472] on span "Run" at bounding box center [820, 473] width 68 height 17
click at [747, 338] on div "helper . moveUp ( 1 ) helper . build ( "upArrow" ) helper . moveUp ( 1 ) helper…" at bounding box center [840, 313] width 320 height 350
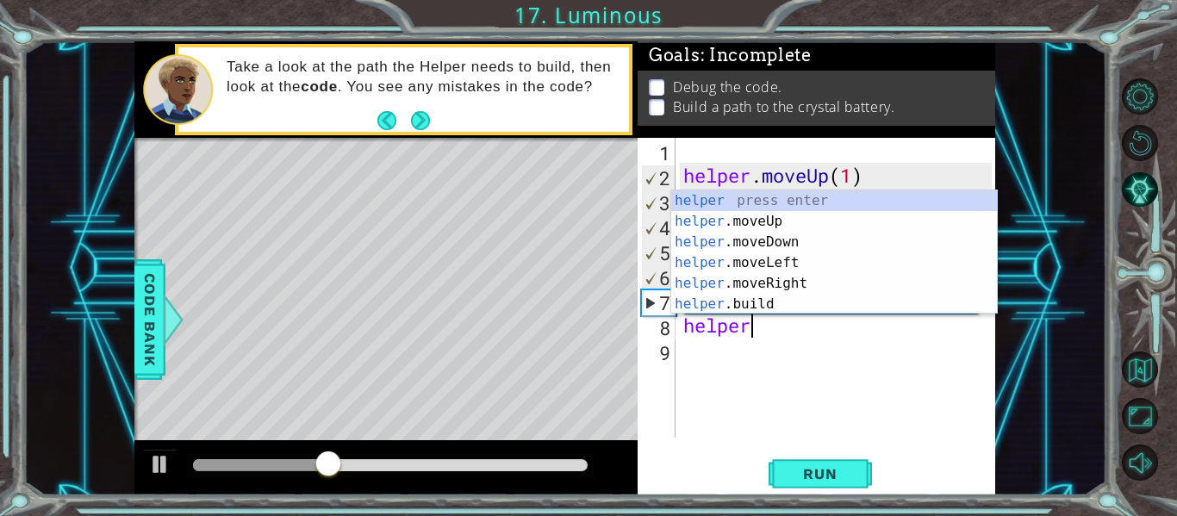
scroll to position [0, 3]
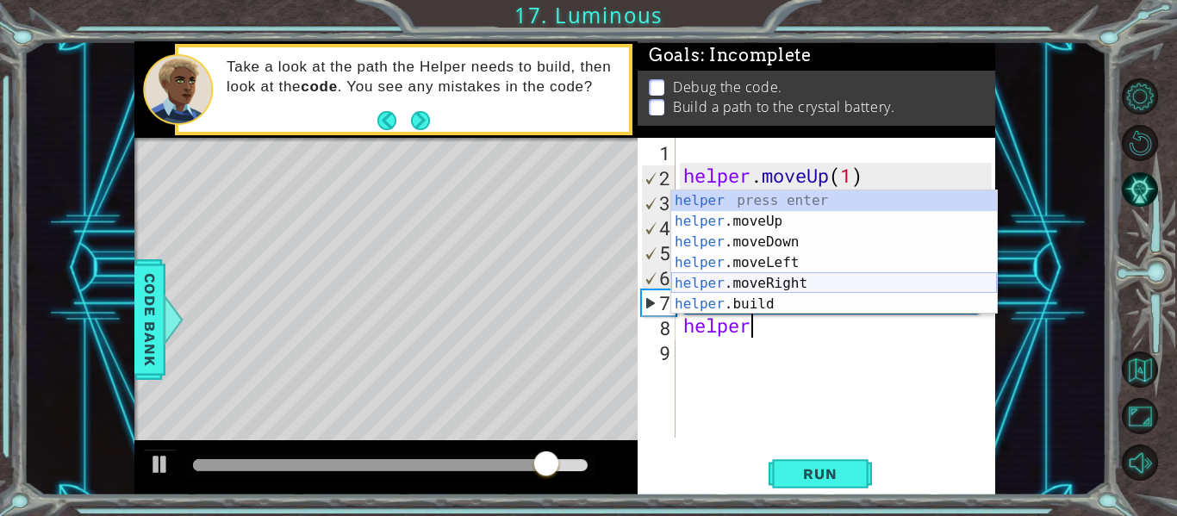
click at [738, 276] on div "helper press enter helper .moveUp press enter helper .moveDown press enter help…" at bounding box center [834, 272] width 326 height 165
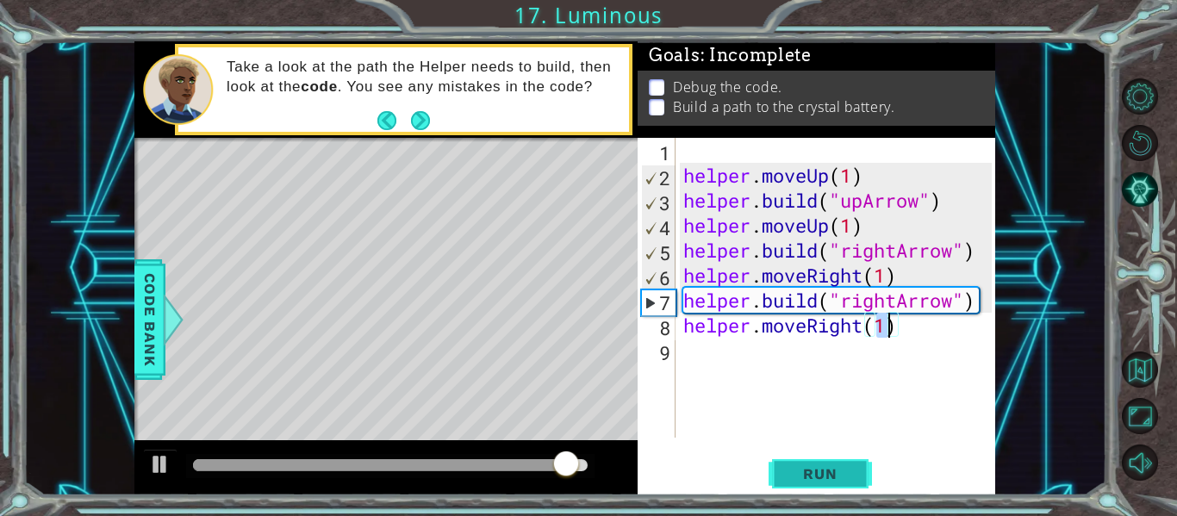
type textarea "helper.moveRight(1)"
click at [791, 481] on span "Run" at bounding box center [820, 473] width 68 height 17
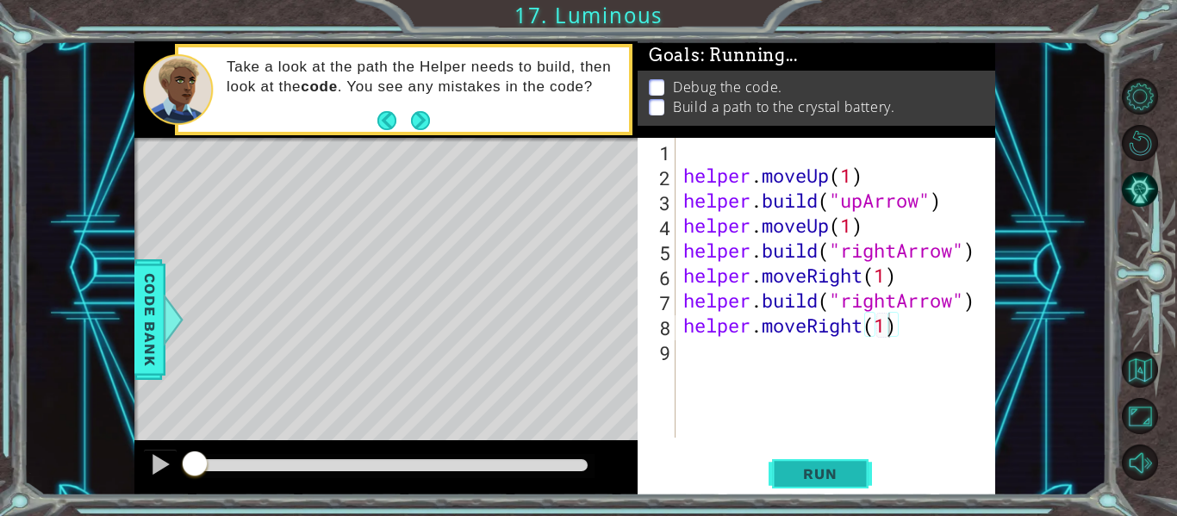
click at [791, 475] on span "Run" at bounding box center [820, 473] width 68 height 17
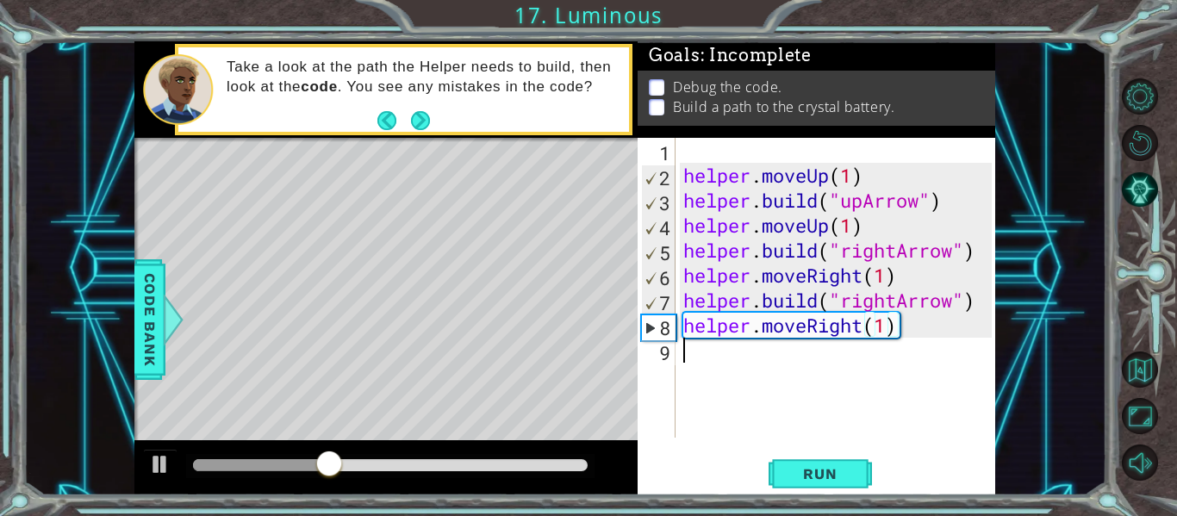
click at [692, 357] on div "helper . moveUp ( 1 ) helper . build ( "upArrow" ) helper . moveUp ( 1 ) helper…" at bounding box center [840, 313] width 320 height 350
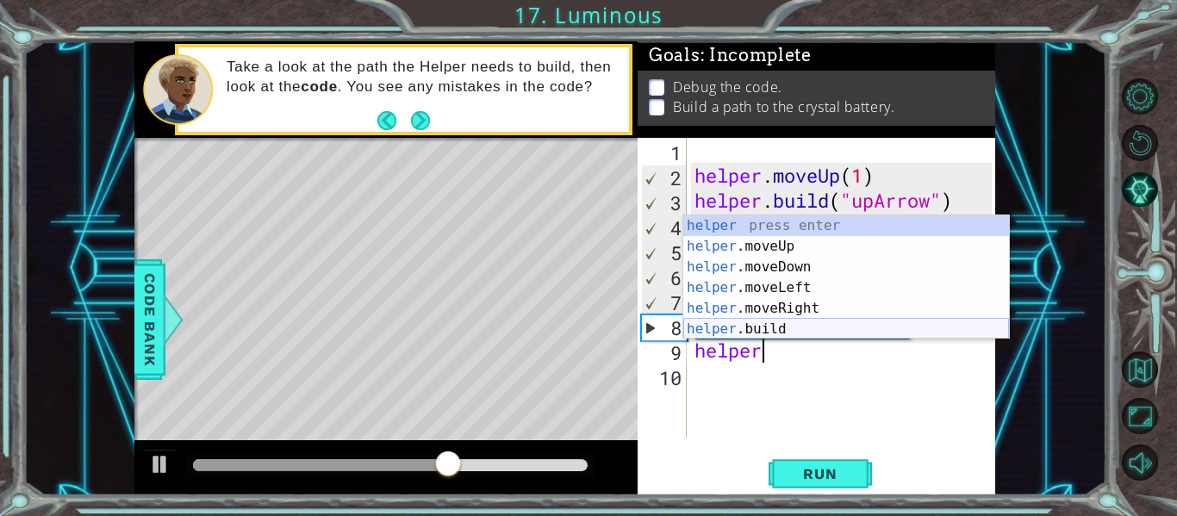
click at [748, 333] on div "helper press enter helper .moveUp press enter helper .moveDown press enter help…" at bounding box center [846, 297] width 326 height 165
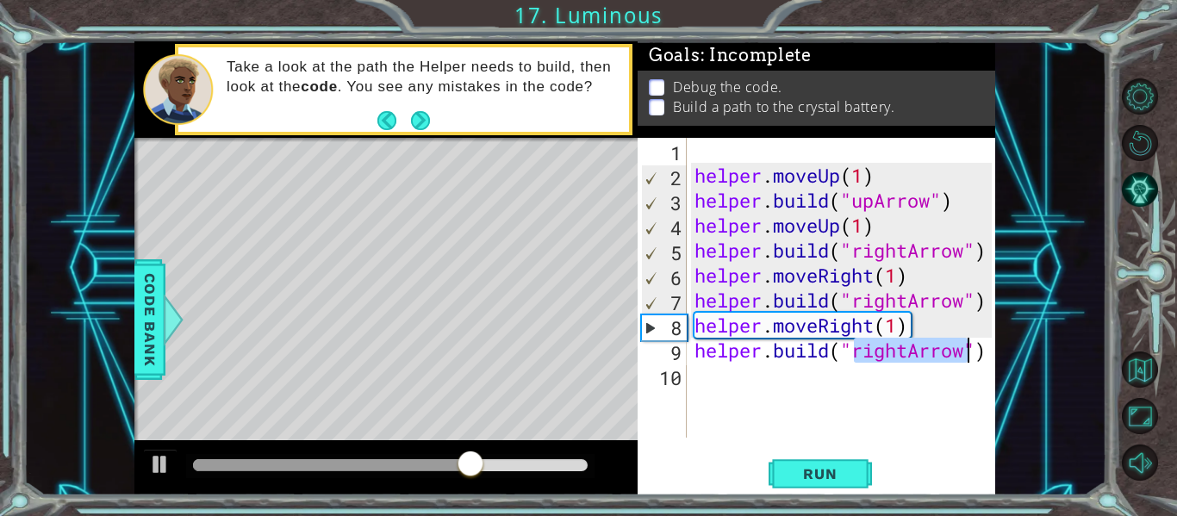
click at [910, 345] on div "helper . moveUp ( 1 ) helper . build ( "upArrow" ) helper . moveUp ( 1 ) helper…" at bounding box center [845, 313] width 309 height 350
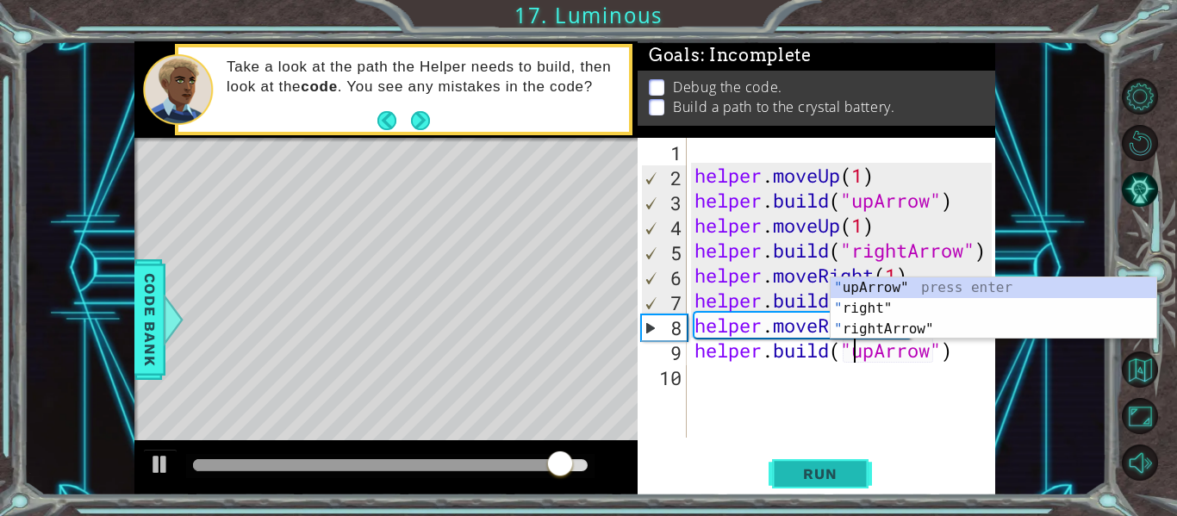
type textarea "[DOMAIN_NAME]("upArrow")"
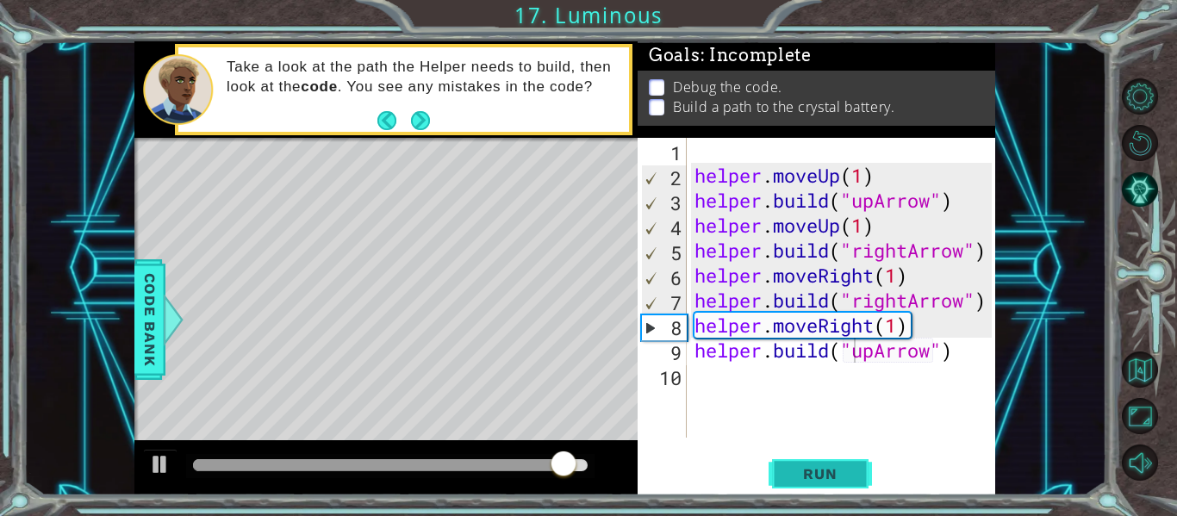
click at [847, 469] on span "Run" at bounding box center [820, 473] width 68 height 17
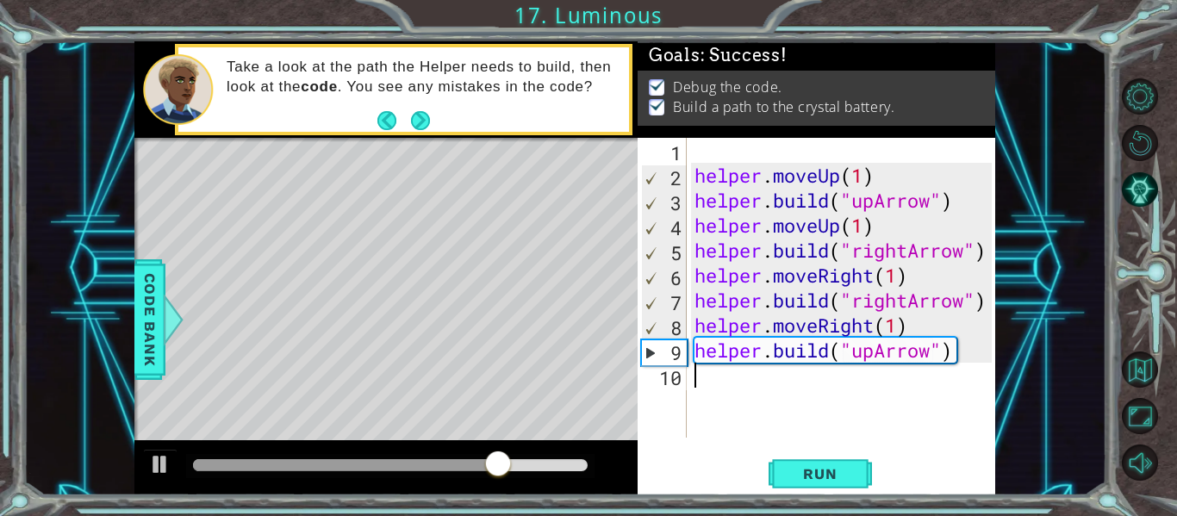
click at [719, 375] on div "helper . moveUp ( 1 ) helper . build ( "upArrow" ) helper . moveUp ( 1 ) helper…" at bounding box center [845, 313] width 309 height 350
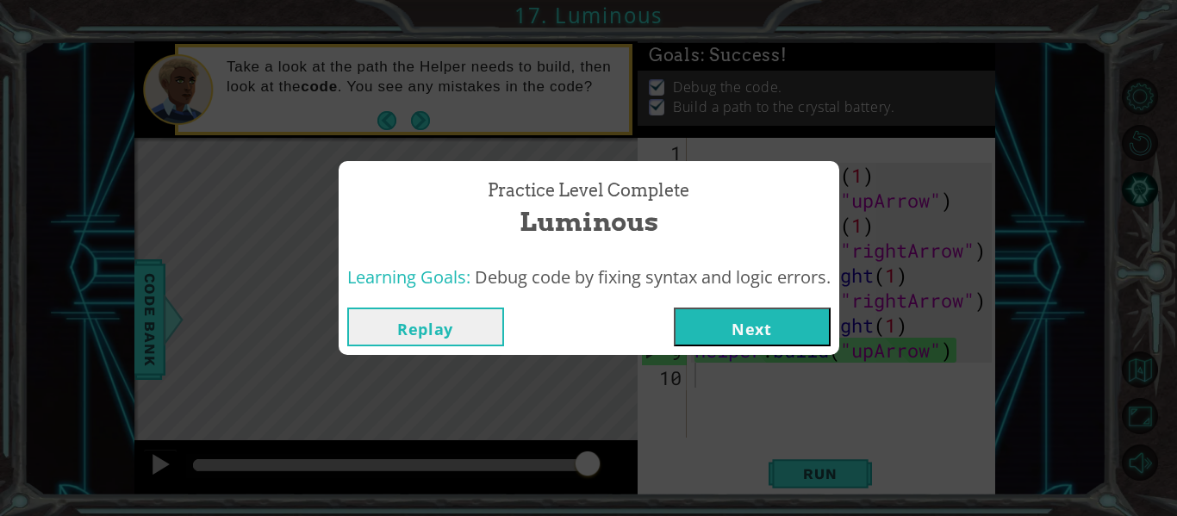
click at [729, 318] on button "Next" at bounding box center [752, 326] width 157 height 39
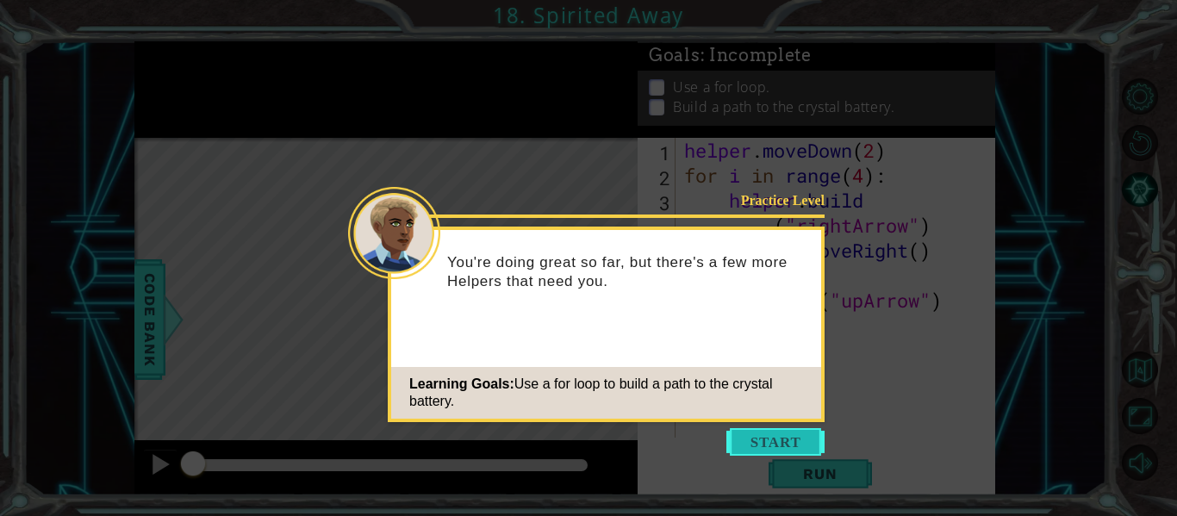
click at [739, 437] on button "Start" at bounding box center [775, 442] width 98 height 28
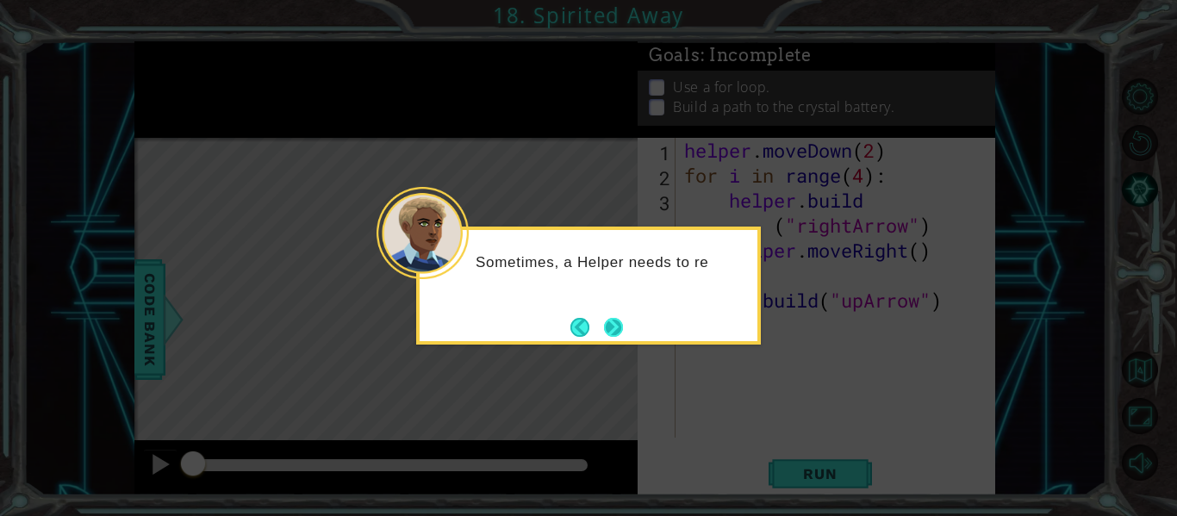
click at [618, 334] on button "Next" at bounding box center [613, 327] width 21 height 21
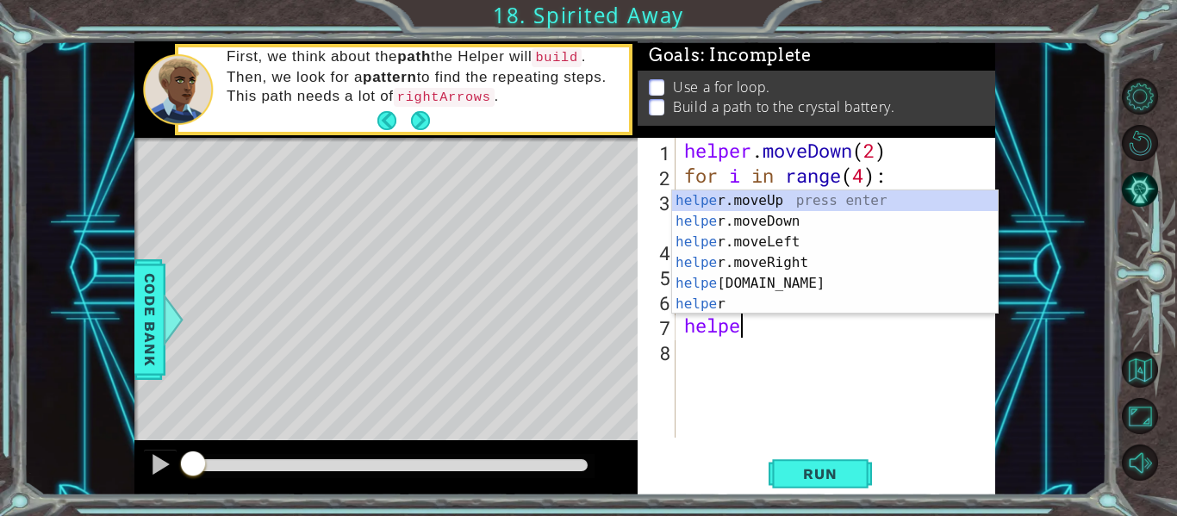
scroll to position [0, 3]
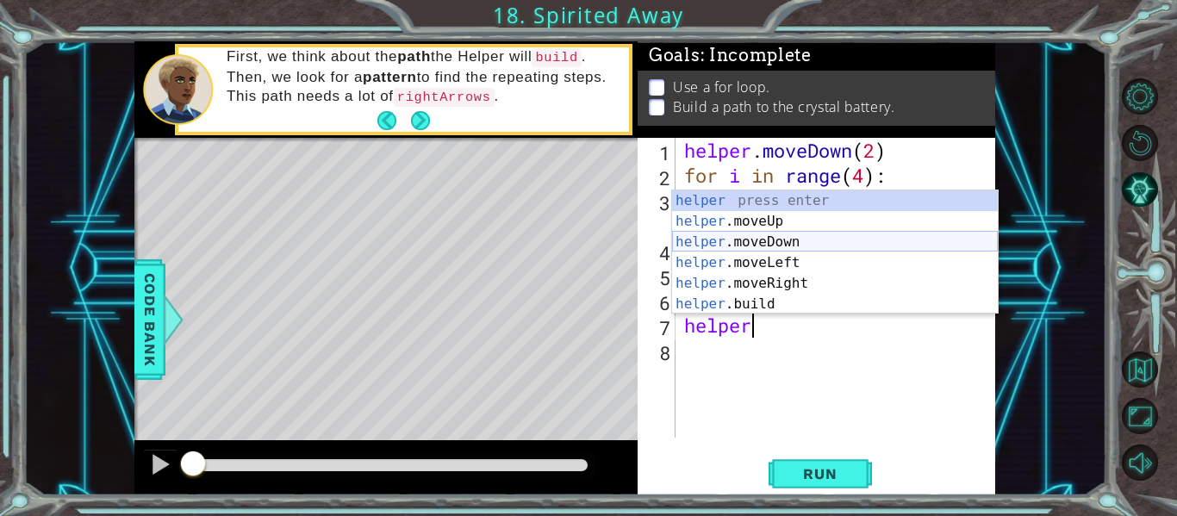
click at [694, 244] on div "helper press enter helper .moveUp press enter helper .moveDown press enter help…" at bounding box center [835, 272] width 326 height 165
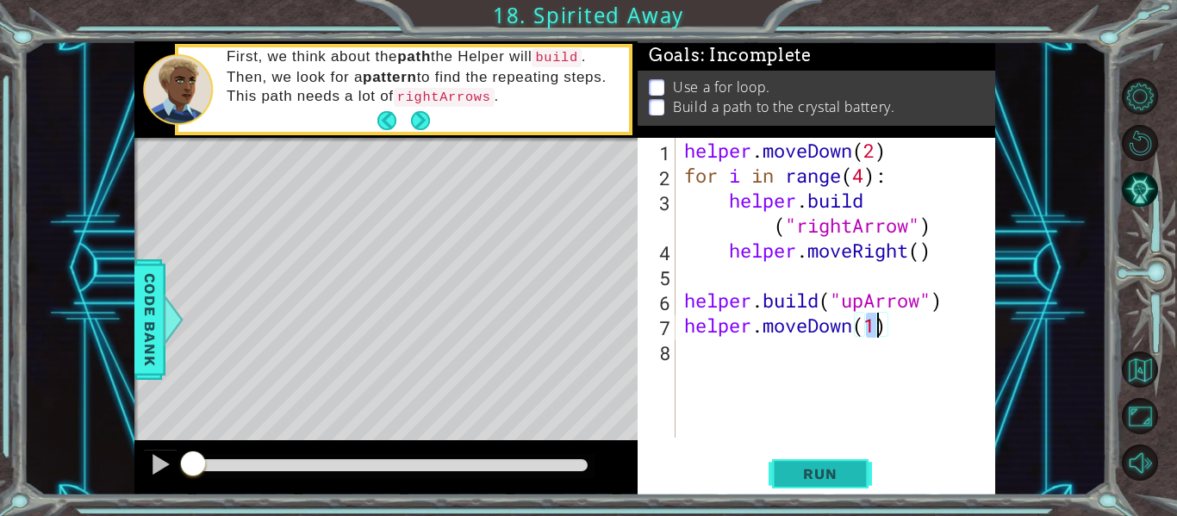
type textarea "helper.moveDown(1)"
click at [795, 477] on span "Run" at bounding box center [820, 473] width 68 height 17
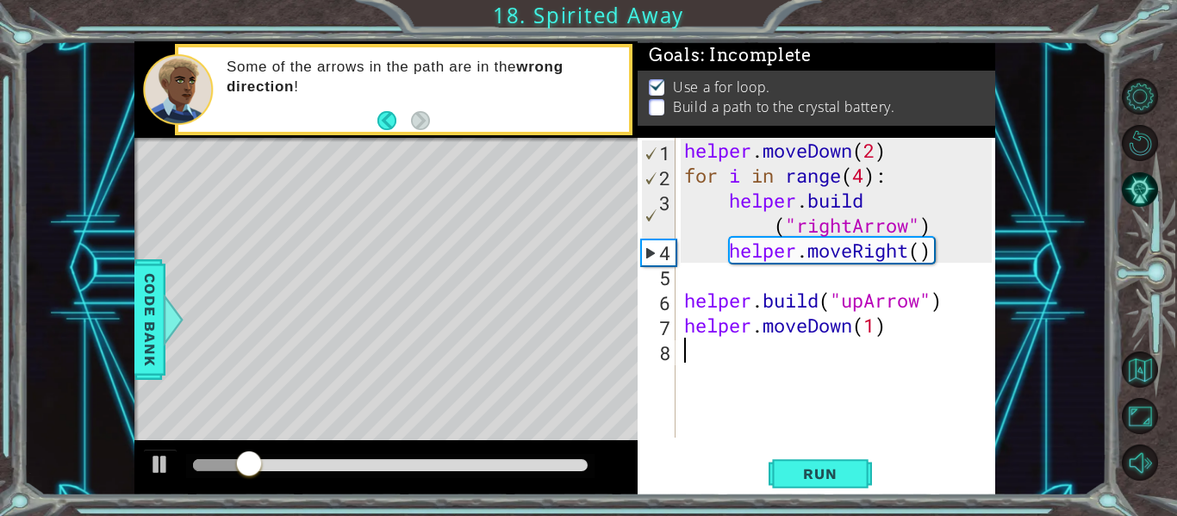
click at [699, 359] on div "helper . moveDown ( 2 ) for i in range ( 4 ) : helper . build ( "rightArrow" ) …" at bounding box center [840, 313] width 320 height 350
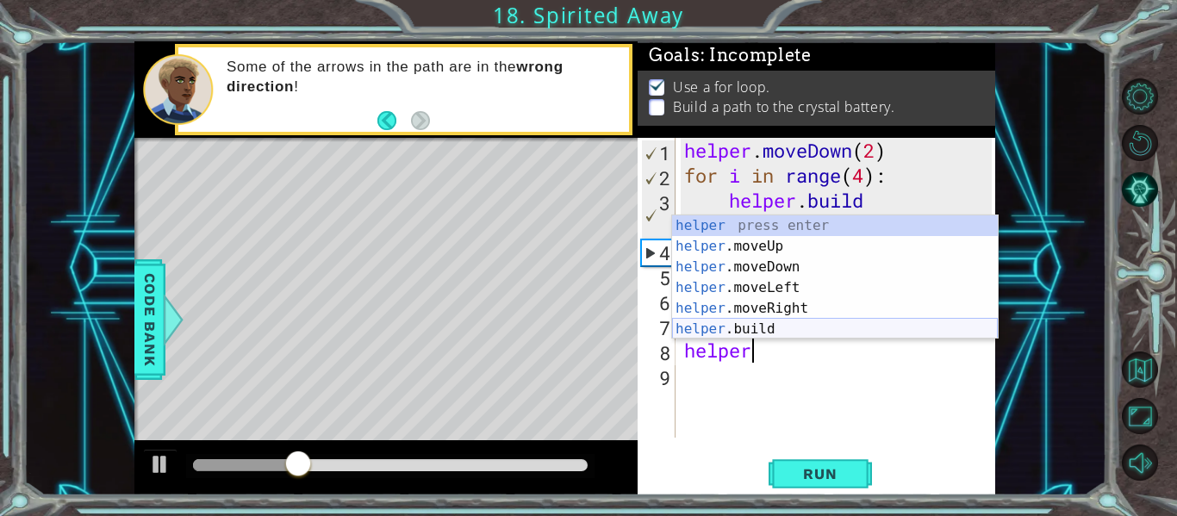
click at [728, 334] on div "helper press enter helper .moveUp press enter helper .moveDown press enter help…" at bounding box center [835, 297] width 326 height 165
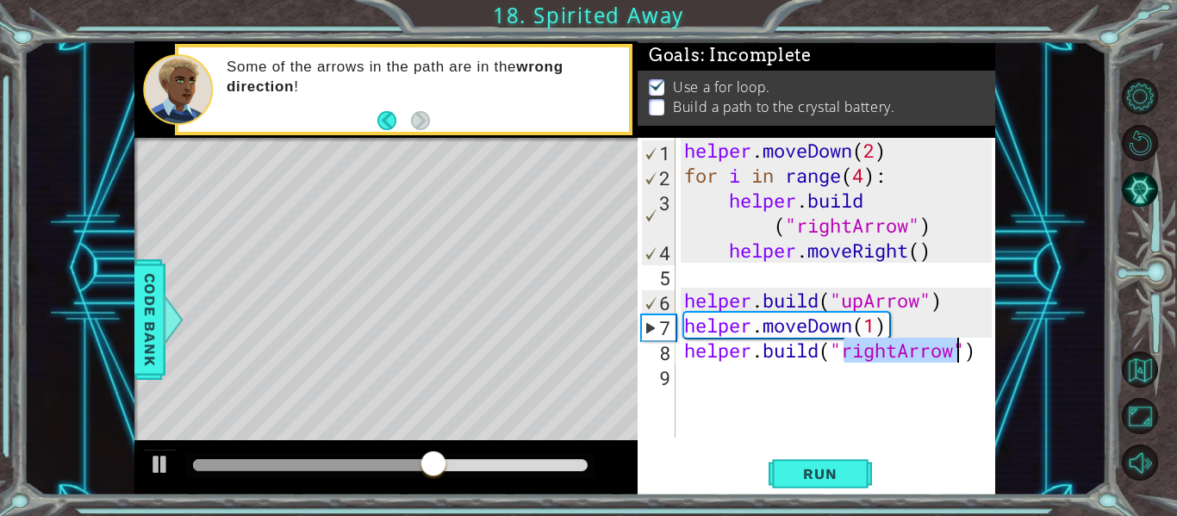
click at [897, 355] on div "helper . moveDown ( 2 ) for i in range ( 4 ) : helper . build ( "rightArrow" ) …" at bounding box center [840, 313] width 320 height 350
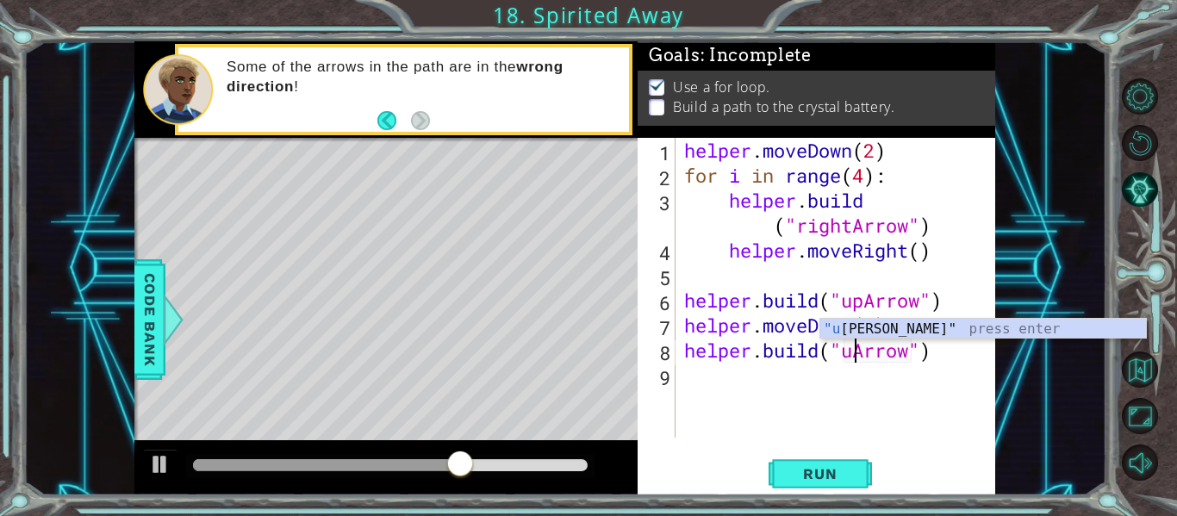
scroll to position [0, 9]
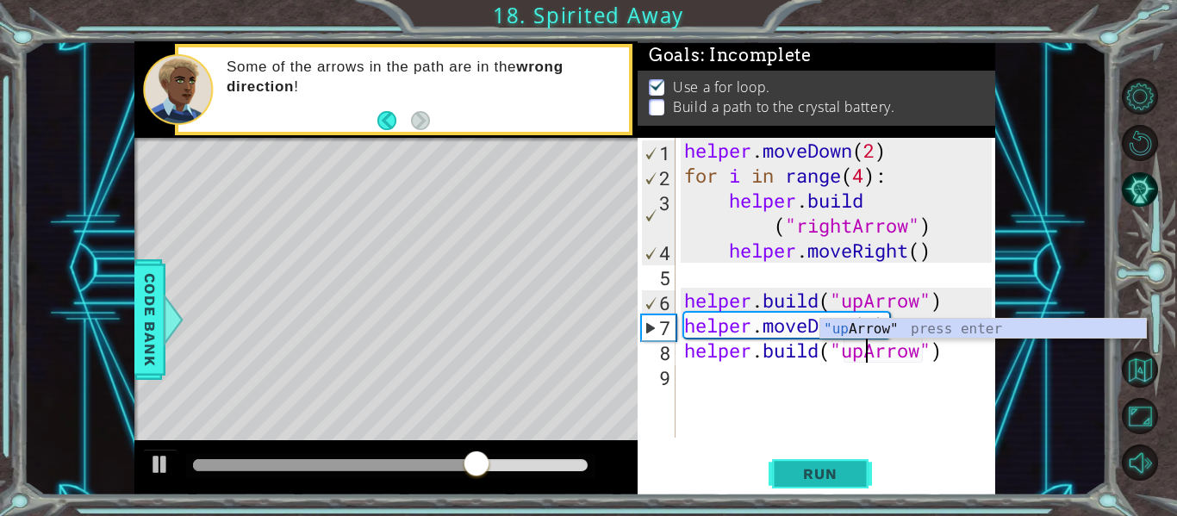
type textarea "[DOMAIN_NAME]("upArrow")"
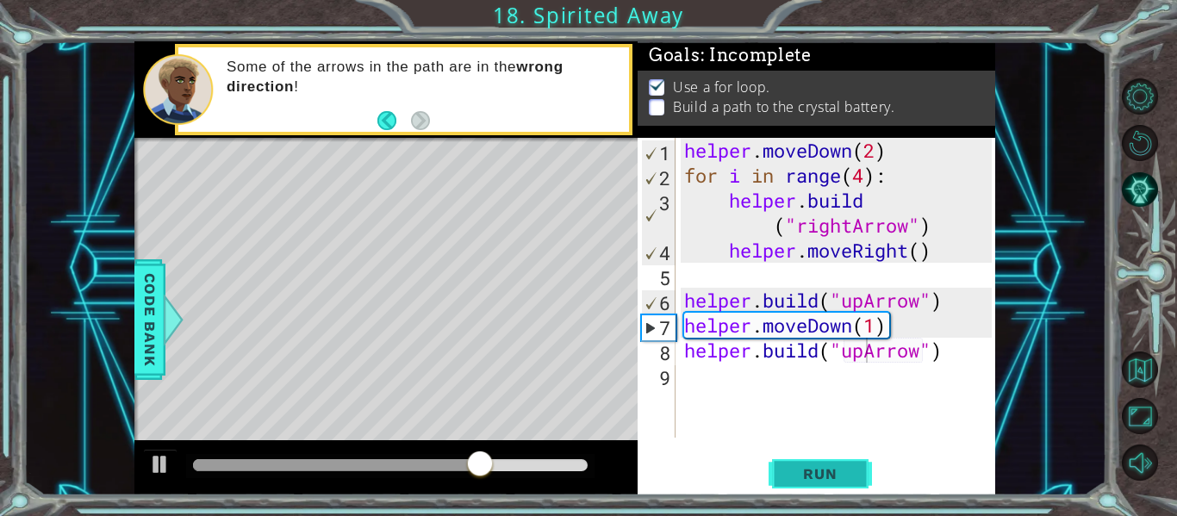
click at [830, 479] on span "Run" at bounding box center [820, 473] width 68 height 17
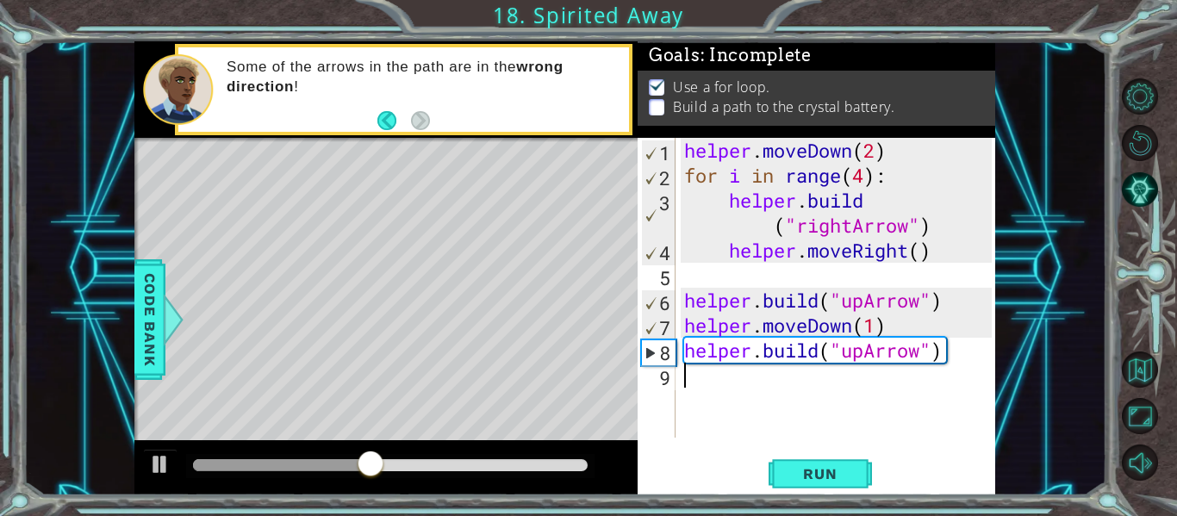
click at [696, 394] on div "helper . moveDown ( 2 ) for i in range ( 4 ) : helper . build ( "rightArrow" ) …" at bounding box center [840, 313] width 320 height 350
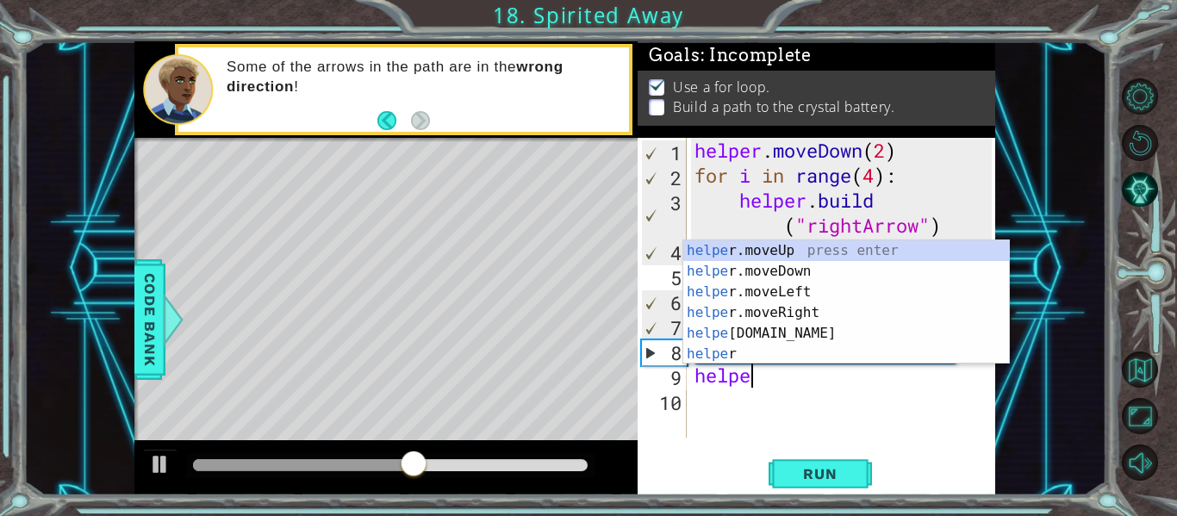
scroll to position [0, 3]
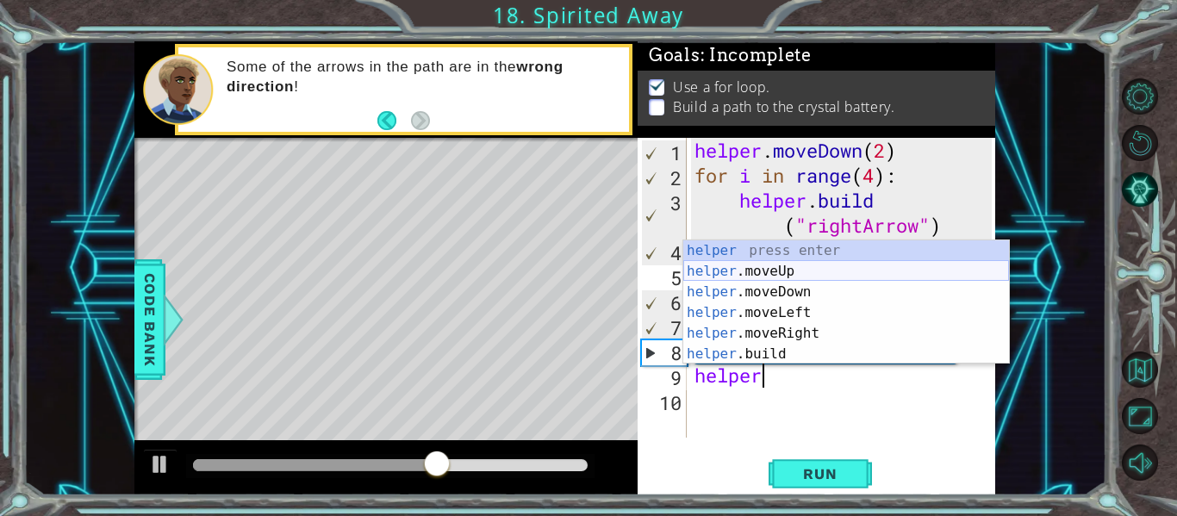
click at [722, 276] on div "helper press enter helper .moveUp press enter helper .moveDown press enter help…" at bounding box center [846, 322] width 326 height 165
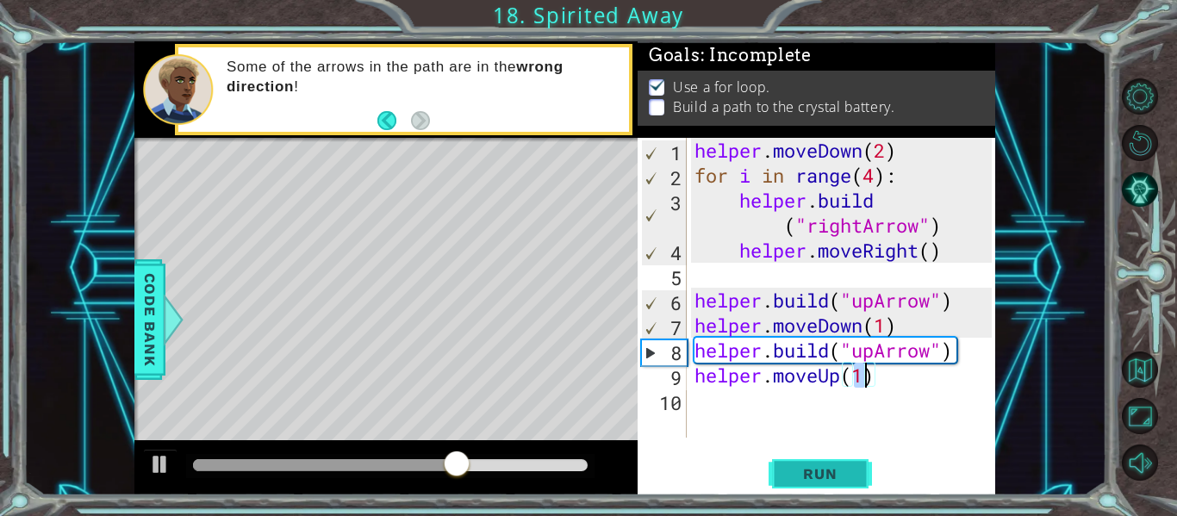
type textarea "helper.moveUp(1)"
click at [801, 469] on span "Run" at bounding box center [820, 473] width 68 height 17
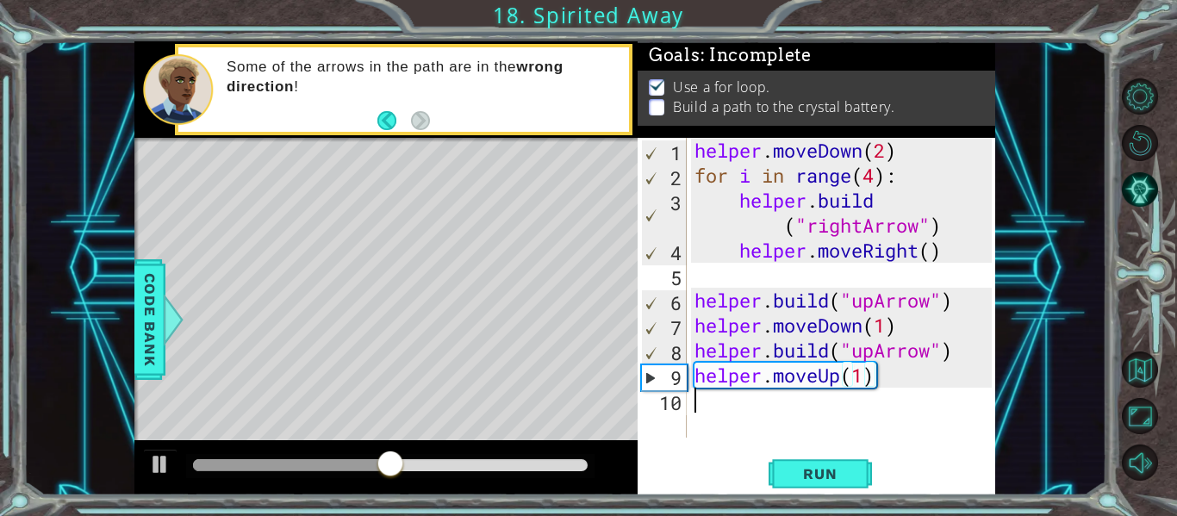
click at [709, 406] on div "helper . moveDown ( 2 ) for i in range ( 4 ) : helper . build ( "rightArrow" ) …" at bounding box center [845, 313] width 309 height 350
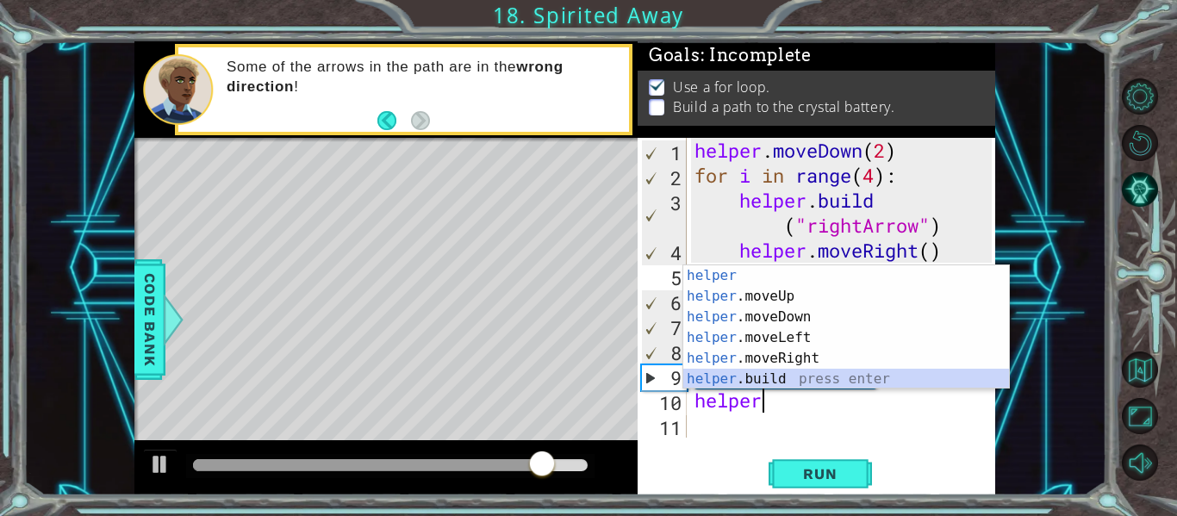
click at [741, 380] on div "helper press enter helper .moveUp press enter helper .moveDown press enter help…" at bounding box center [846, 347] width 326 height 165
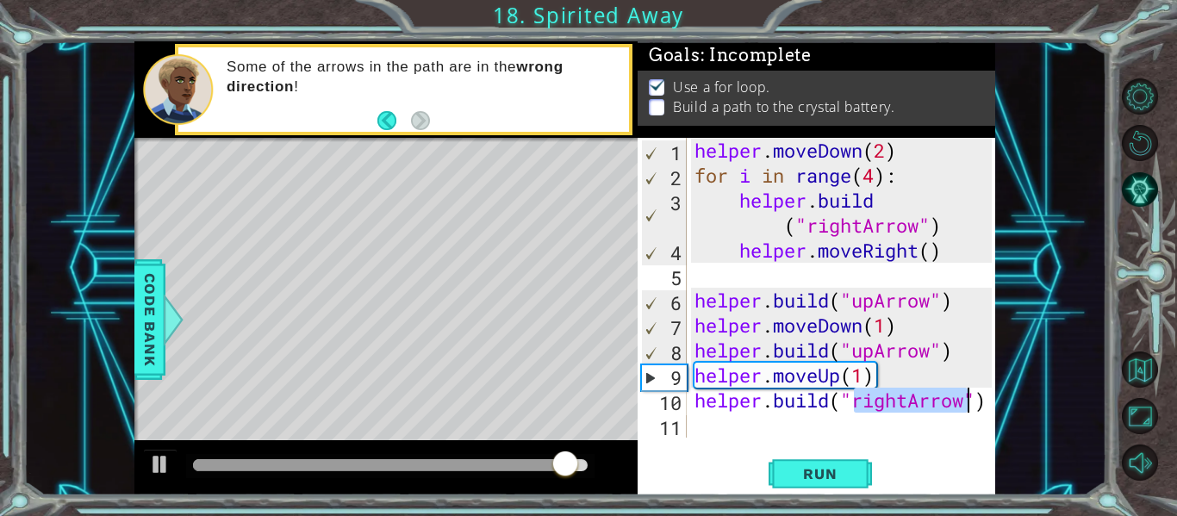
click at [908, 402] on div "helper . moveDown ( 2 ) for i in range ( 4 ) : helper . build ( "rightArrow" ) …" at bounding box center [845, 313] width 309 height 350
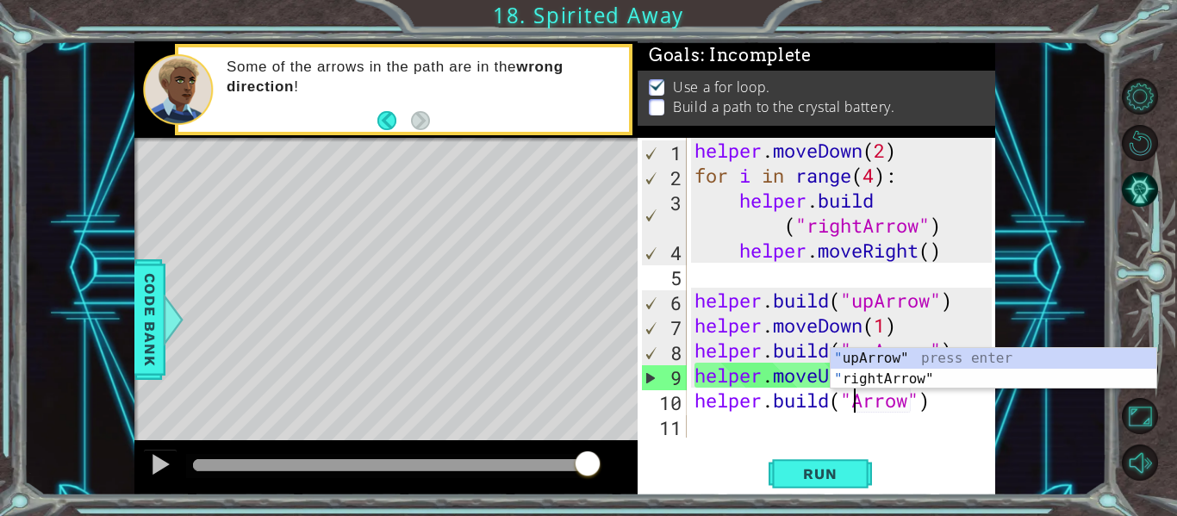
scroll to position [0, 9]
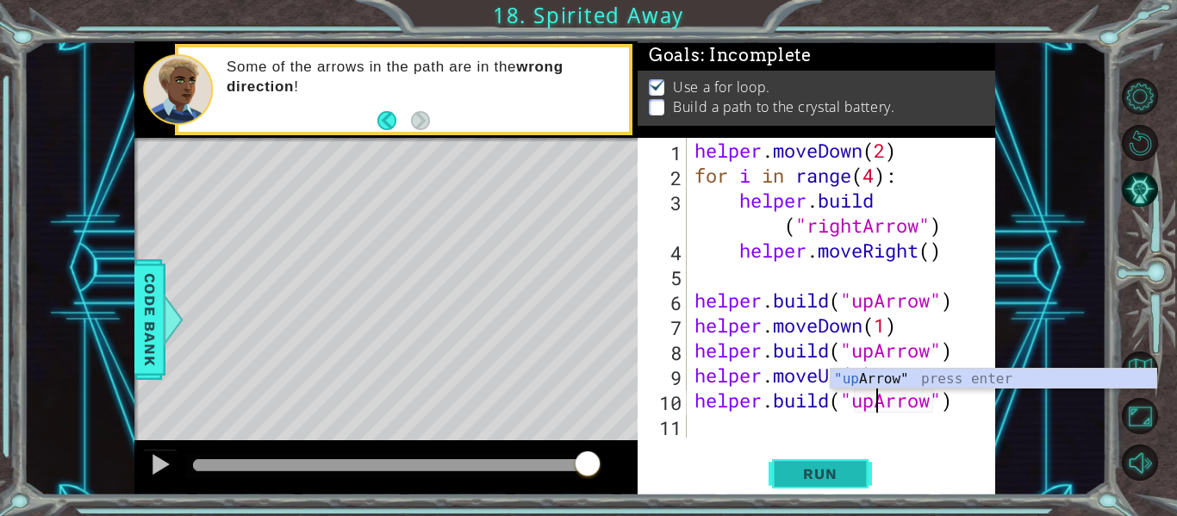
type textarea "[DOMAIN_NAME]("upArrow")"
click at [837, 478] on span "Run" at bounding box center [820, 473] width 68 height 17
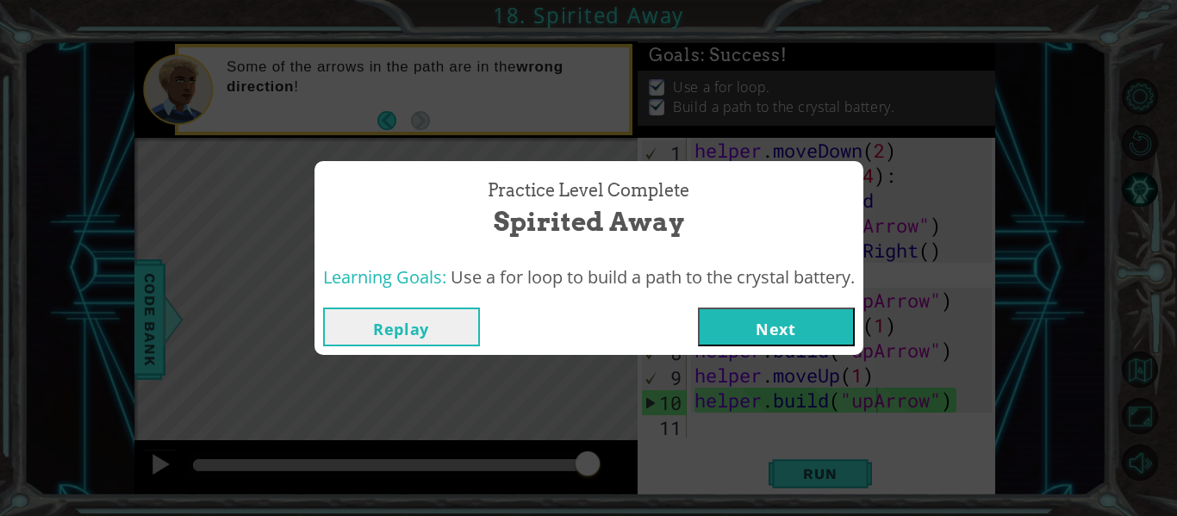
click at [764, 322] on button "Next" at bounding box center [776, 326] width 157 height 39
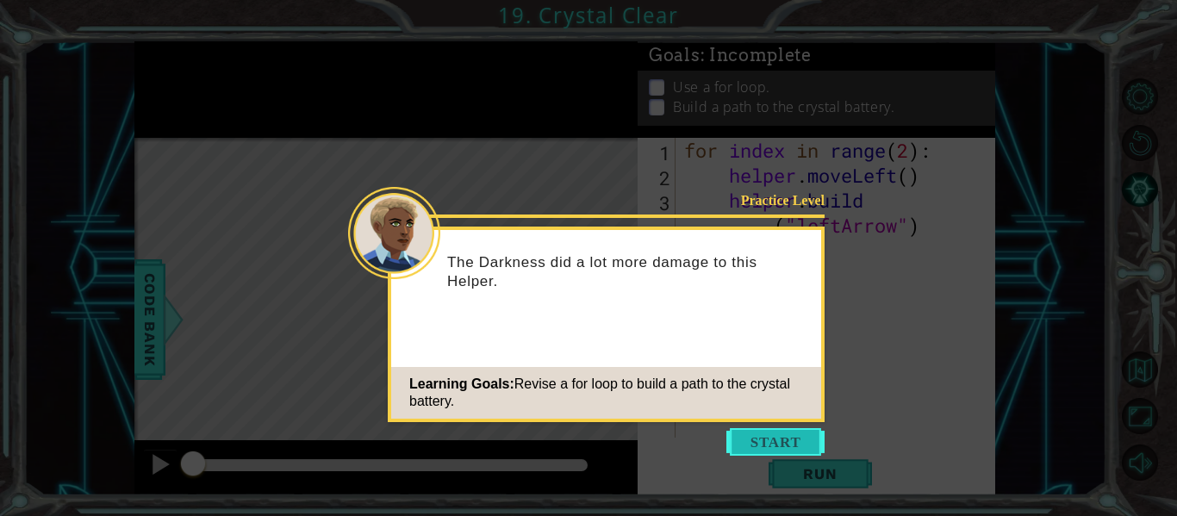
click at [756, 433] on button "Start" at bounding box center [775, 442] width 98 height 28
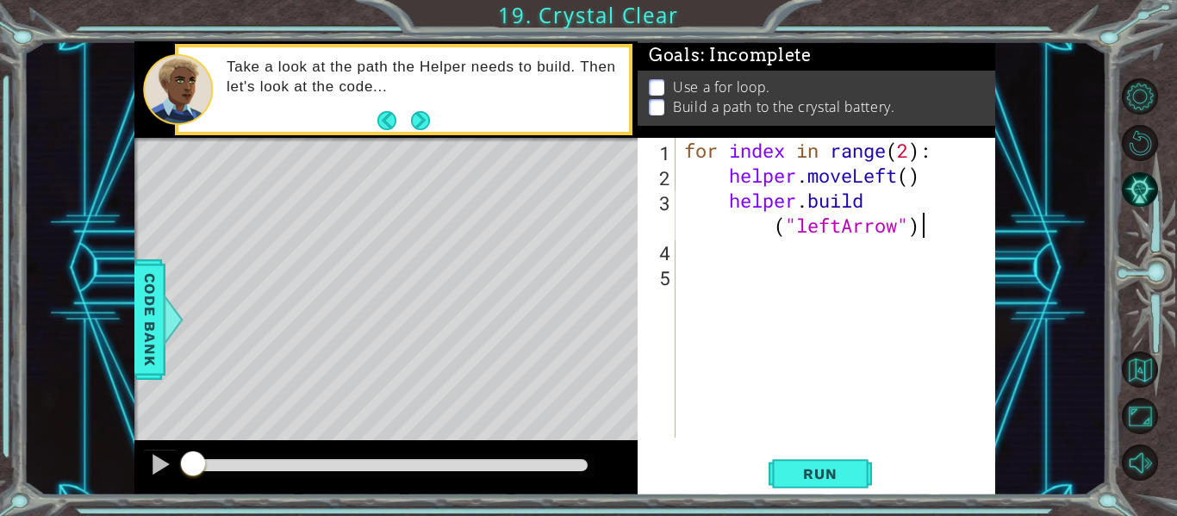
click at [923, 237] on div "for index in range ( 2 ) : helper . moveLeft ( ) helper . build ( "leftArrow" )" at bounding box center [840, 313] width 320 height 350
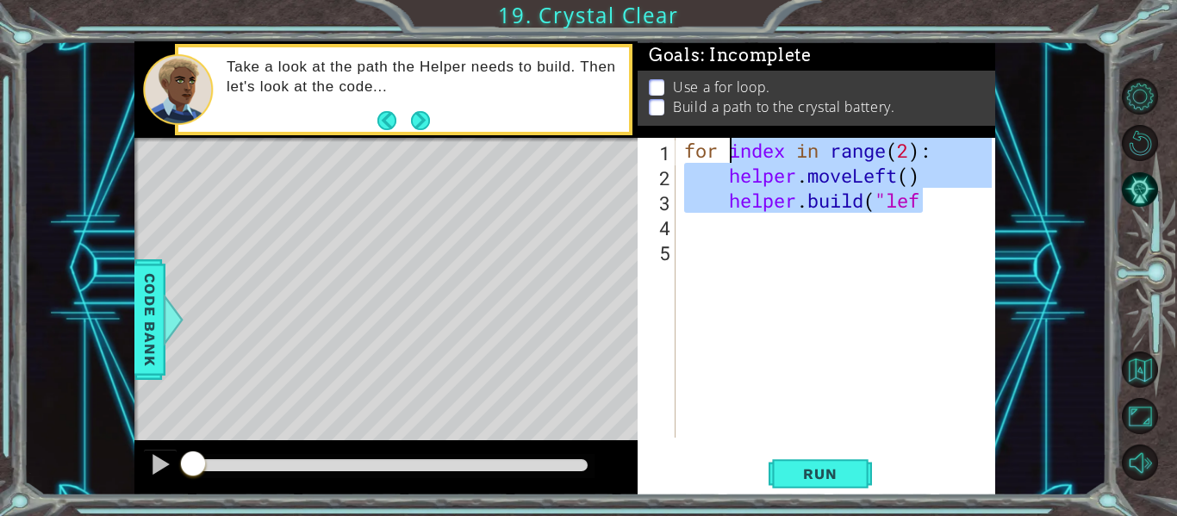
drag, startPoint x: 924, startPoint y: 191, endPoint x: 729, endPoint y: 149, distance: 200.0
click at [729, 149] on div "for index in range ( 2 ) : helper . moveLeft ( ) helper . build ( "lef" at bounding box center [840, 313] width 320 height 350
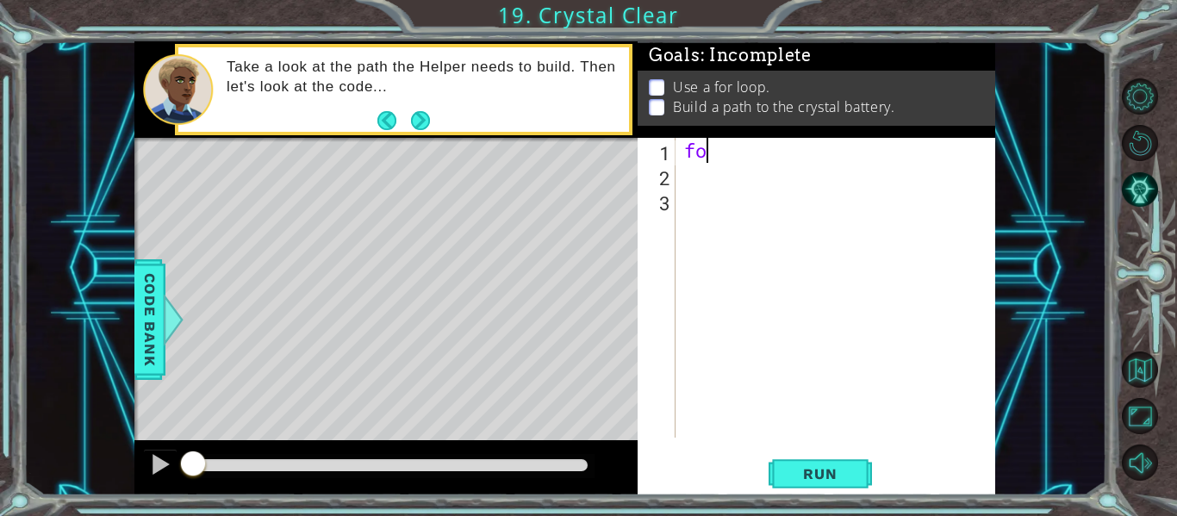
type textarea "f"
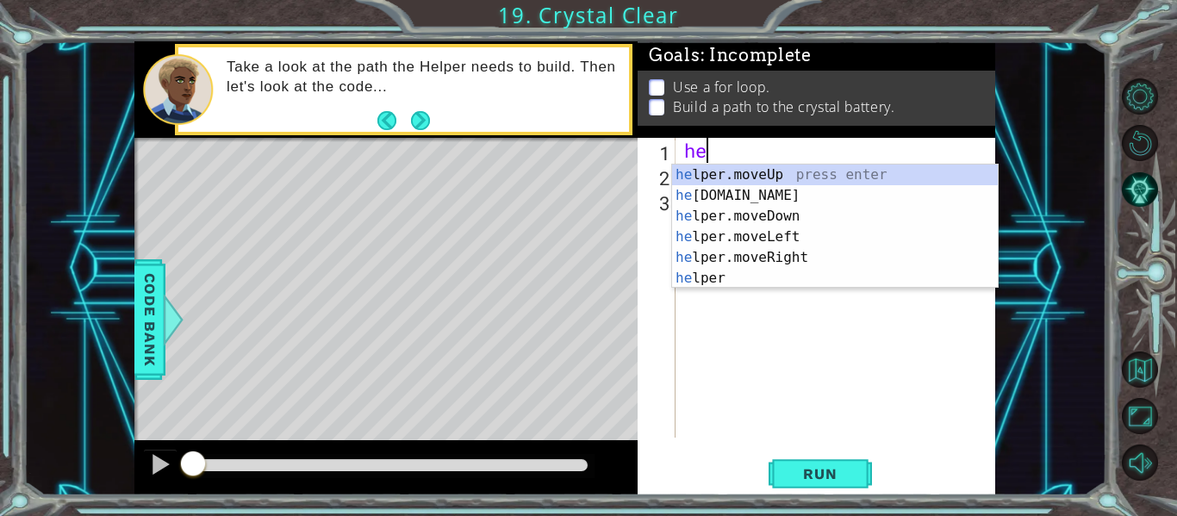
scroll to position [0, 1]
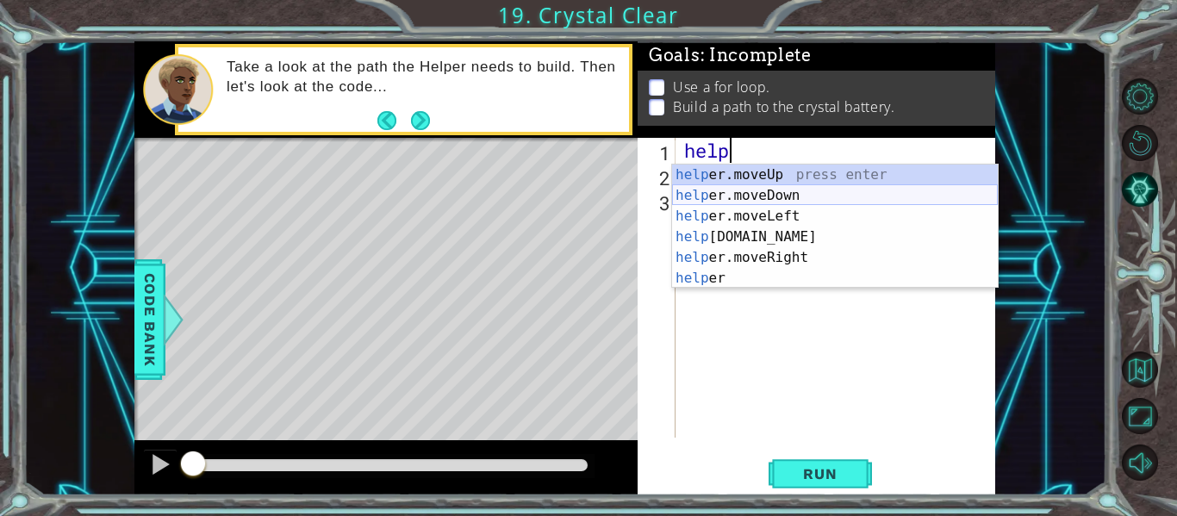
click at [722, 192] on div "help er.moveUp press enter help er.moveDown press enter help er.moveLeft press …" at bounding box center [835, 247] width 326 height 165
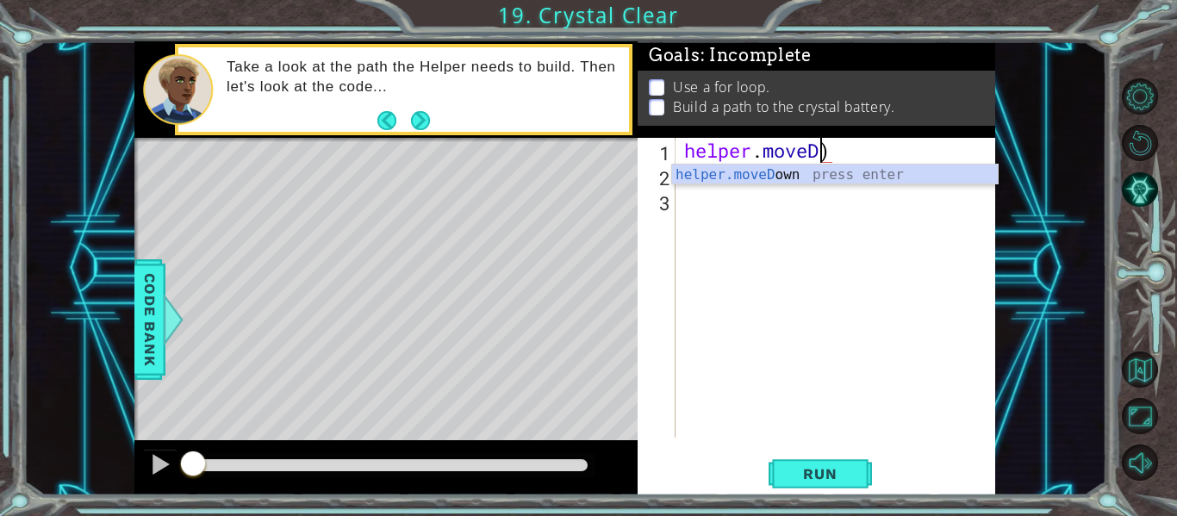
click at [835, 145] on div "helper . moveD )" at bounding box center [840, 313] width 320 height 350
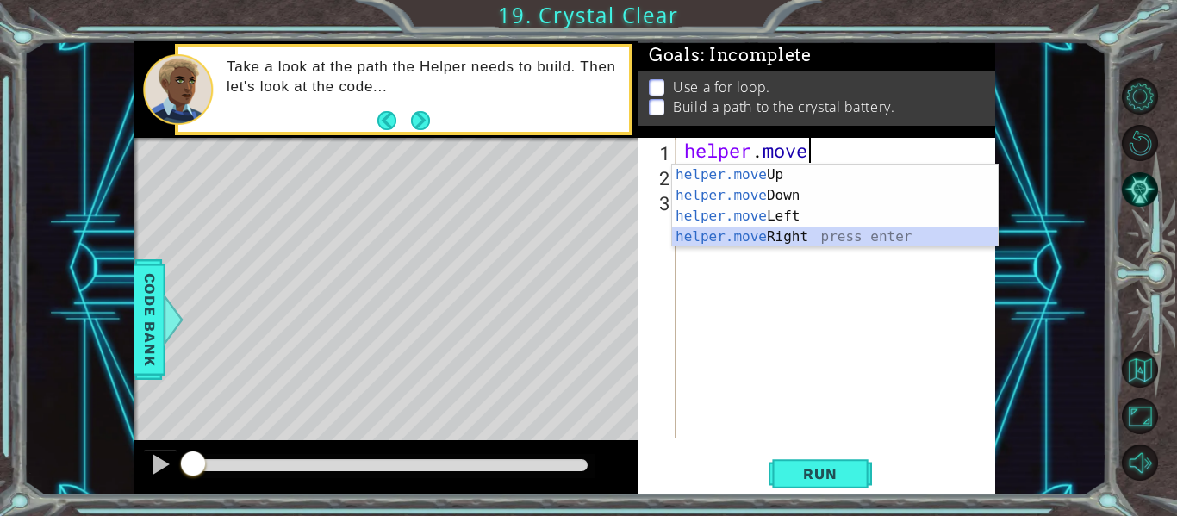
click at [788, 230] on div "helper.move Up press enter helper.move Down press enter helper.move Left press …" at bounding box center [835, 227] width 326 height 124
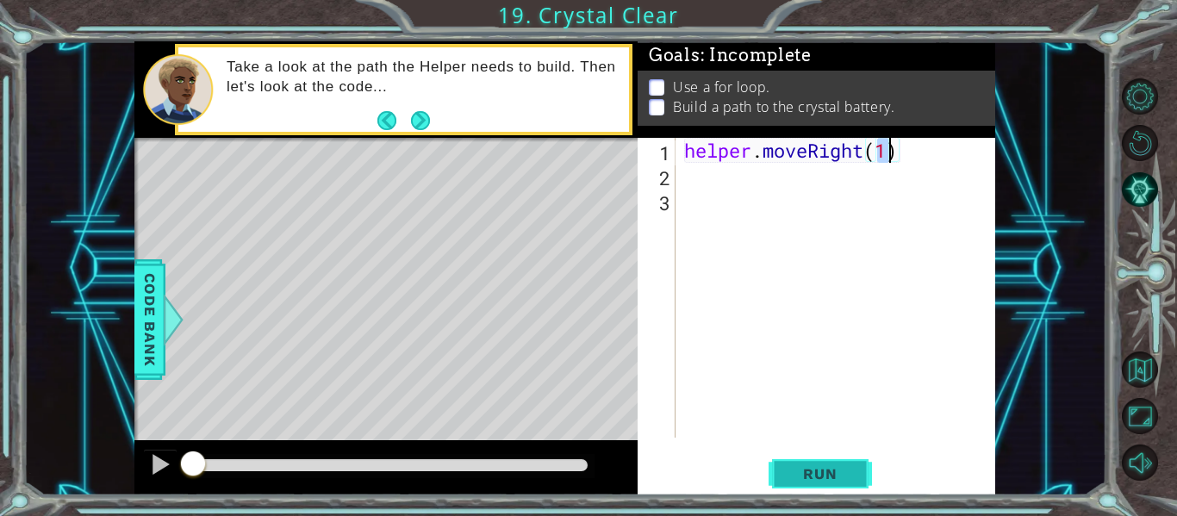
click at [829, 476] on span "Run" at bounding box center [820, 473] width 68 height 17
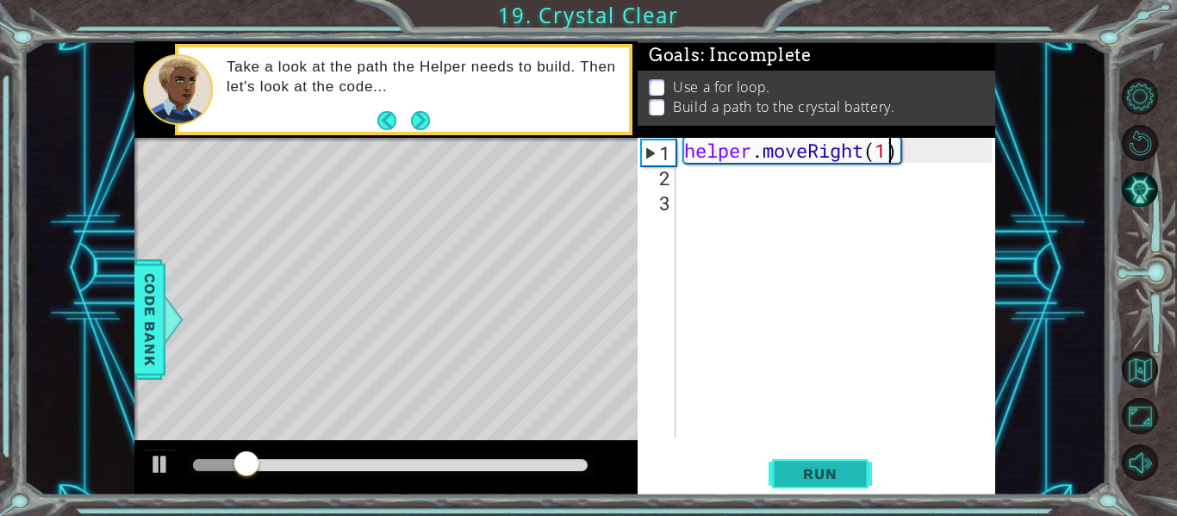
click at [789, 466] on span "Run" at bounding box center [820, 473] width 68 height 17
click at [886, 152] on div "helper . moveRight ( 1 )" at bounding box center [840, 313] width 320 height 350
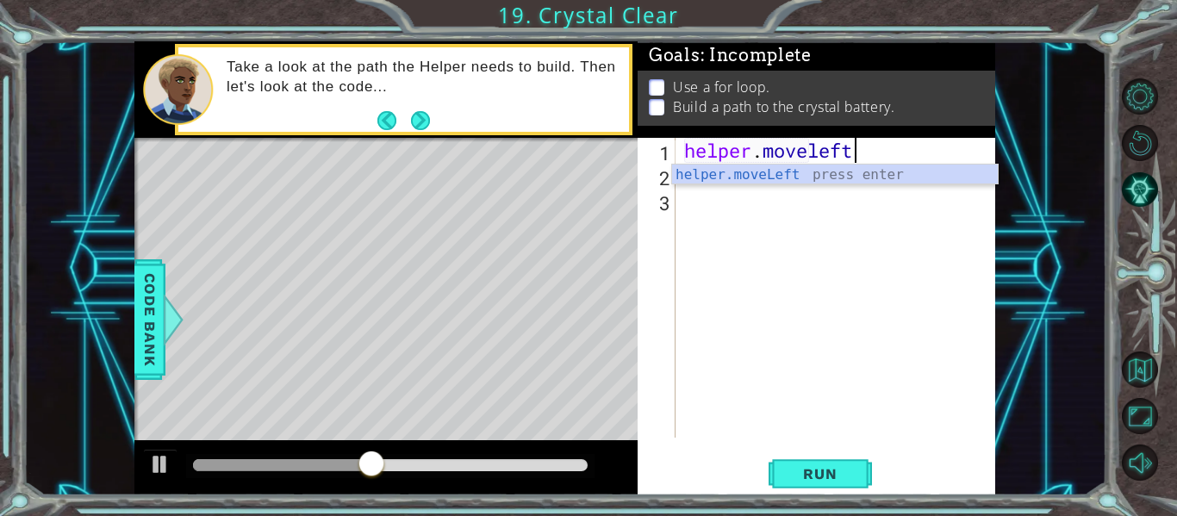
scroll to position [0, 7]
type textarea "helper.moveleft"
click at [837, 470] on span "Run" at bounding box center [820, 473] width 68 height 17
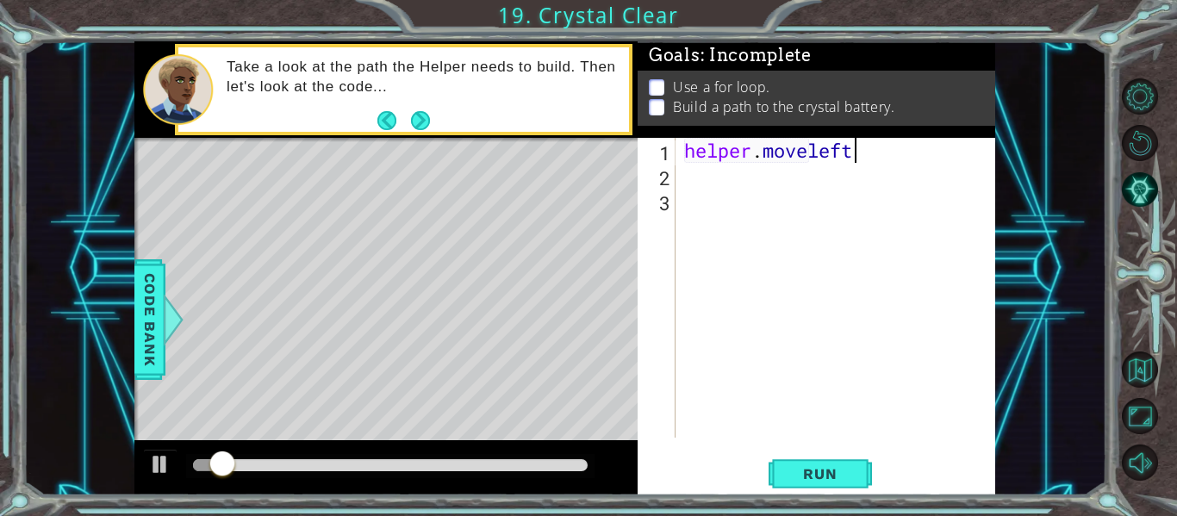
click at [849, 202] on div "helper . moveleft" at bounding box center [840, 313] width 320 height 350
click at [866, 159] on div "helper . moveleft" at bounding box center [840, 313] width 320 height 350
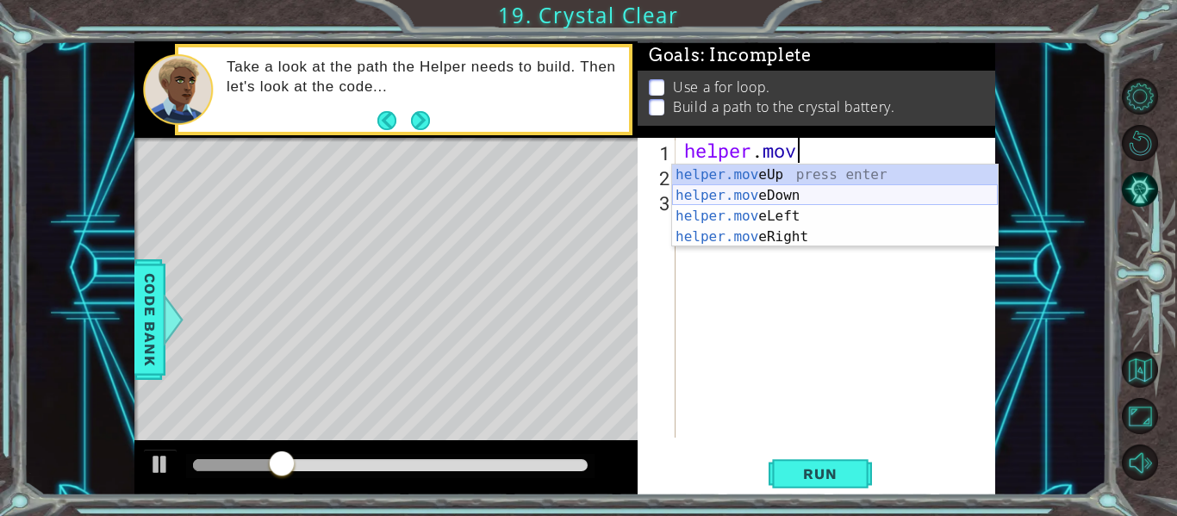
click at [783, 210] on div "helper.mov eUp press enter helper.mov eDown press enter helper.mov eLeft press …" at bounding box center [835, 227] width 326 height 124
type textarea "helper.moveLeft(1)"
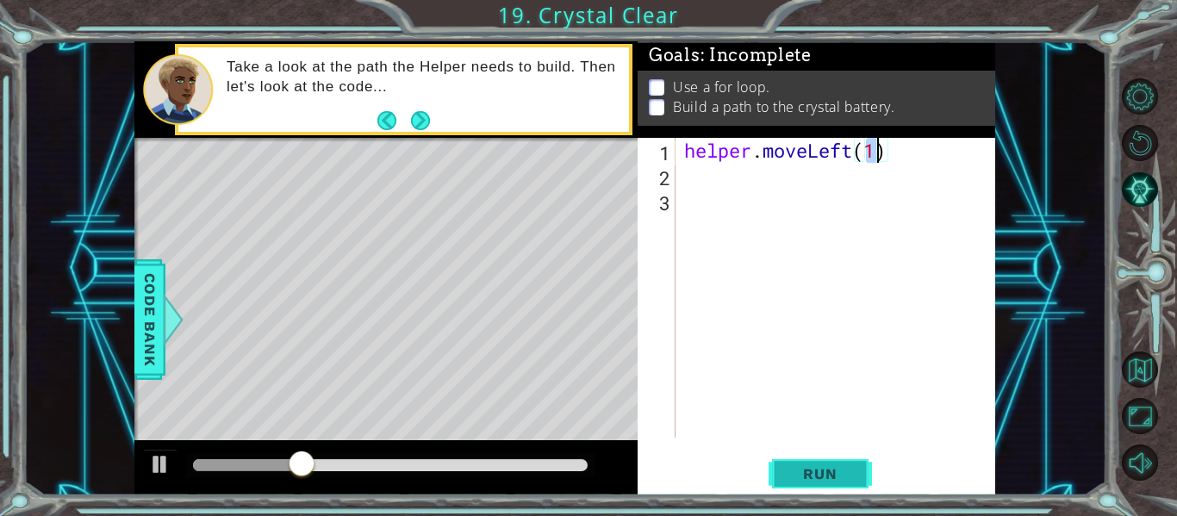
click at [820, 475] on span "Run" at bounding box center [820, 473] width 68 height 17
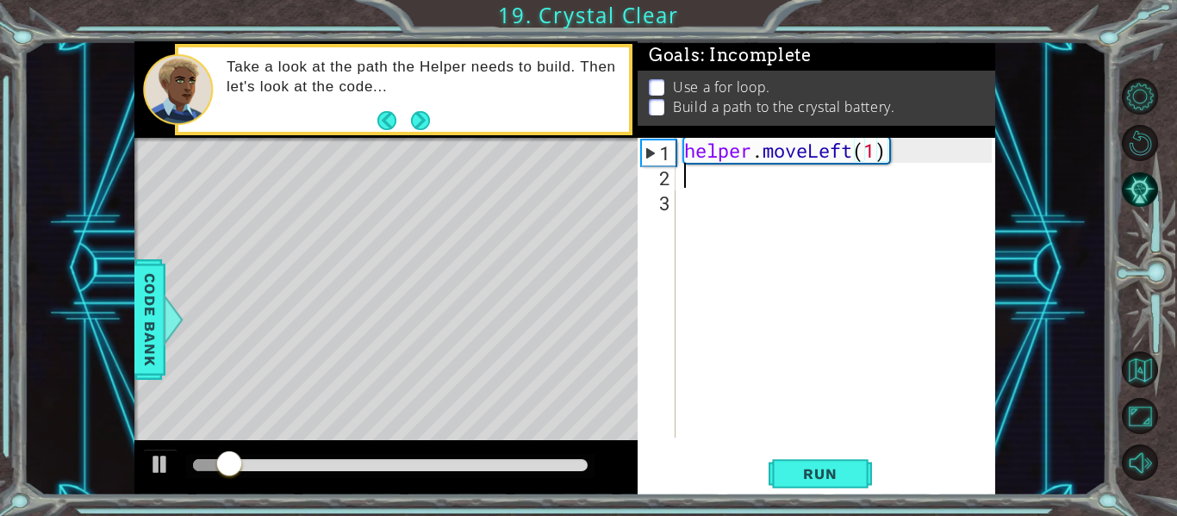
click at [693, 184] on div "helper . moveLeft ( 1 )" at bounding box center [840, 313] width 320 height 350
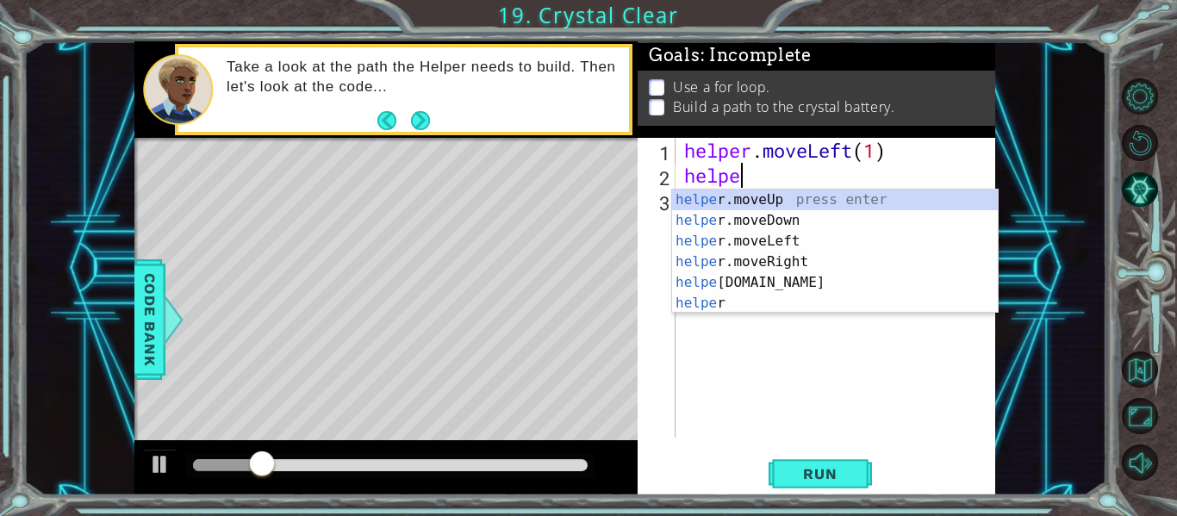
scroll to position [0, 3]
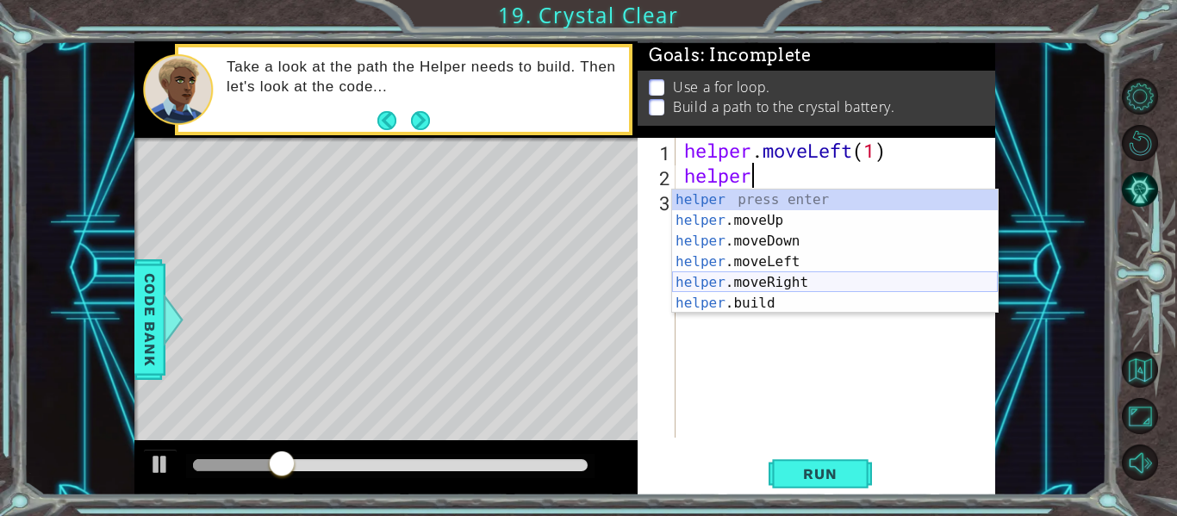
click at [709, 293] on div "helper press enter helper .moveUp press enter helper .moveDown press enter help…" at bounding box center [835, 271] width 326 height 165
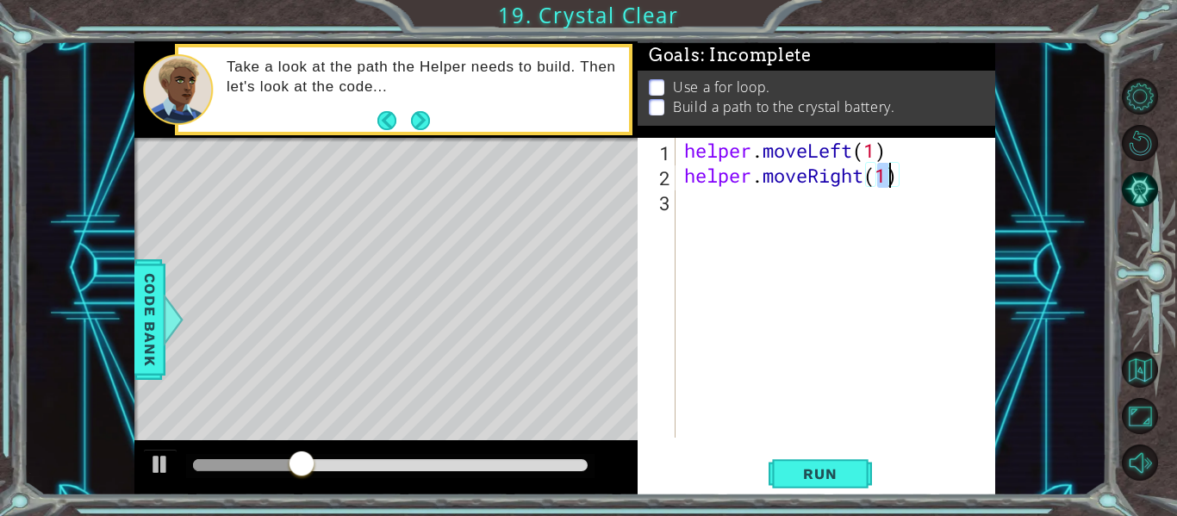
click at [896, 173] on div "helper . moveLeft ( 1 ) helper . moveRight ( 1 )" at bounding box center [840, 313] width 320 height 350
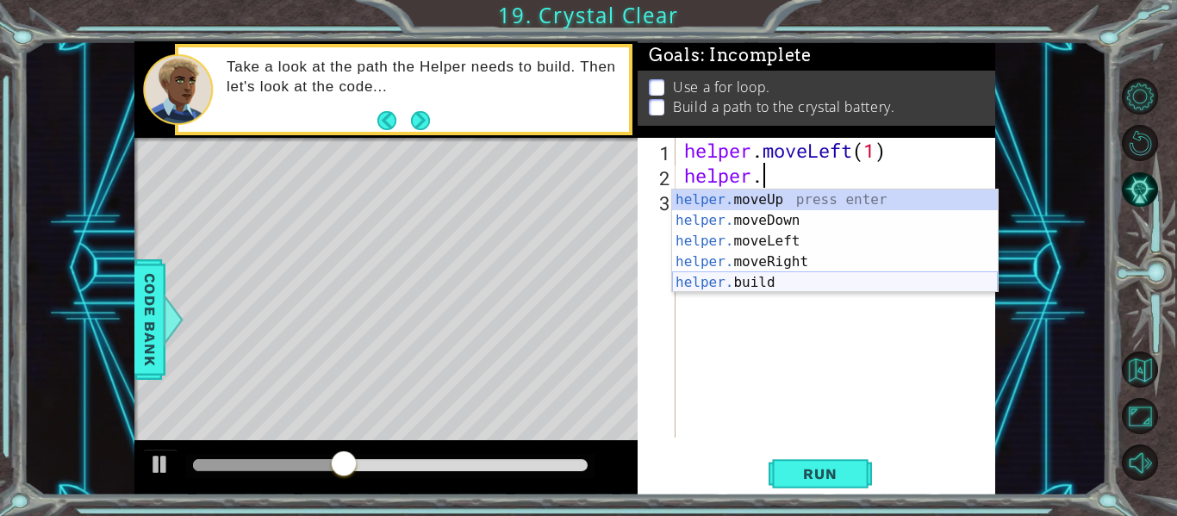
click at [747, 279] on div "helper. moveUp press enter helper. moveDown press enter helper. moveLeft press …" at bounding box center [835, 261] width 326 height 145
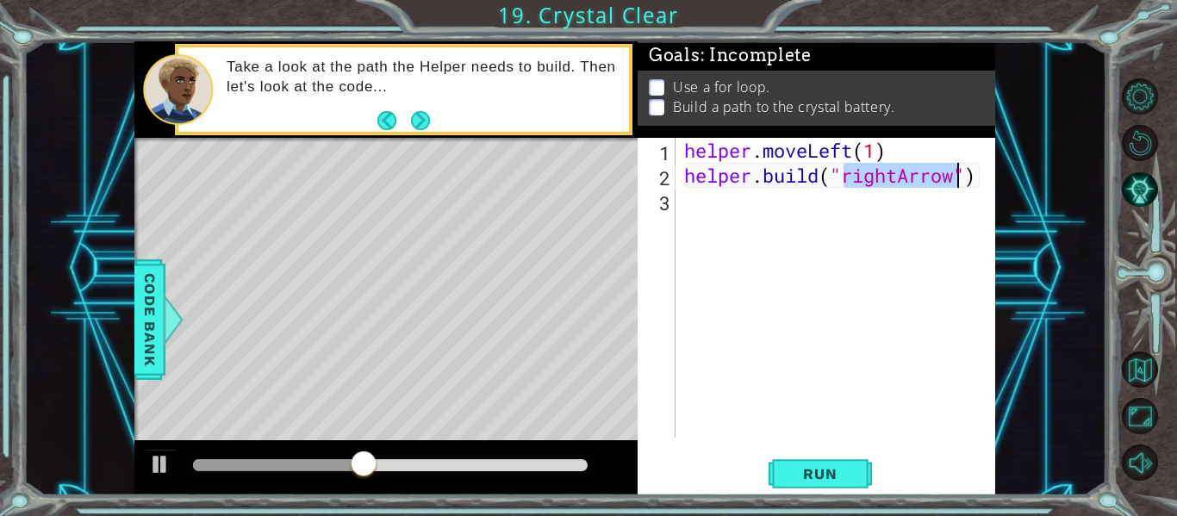
click at [898, 180] on div "helper . moveLeft ( 1 ) helper . build ( "rightArrow" )" at bounding box center [840, 313] width 320 height 350
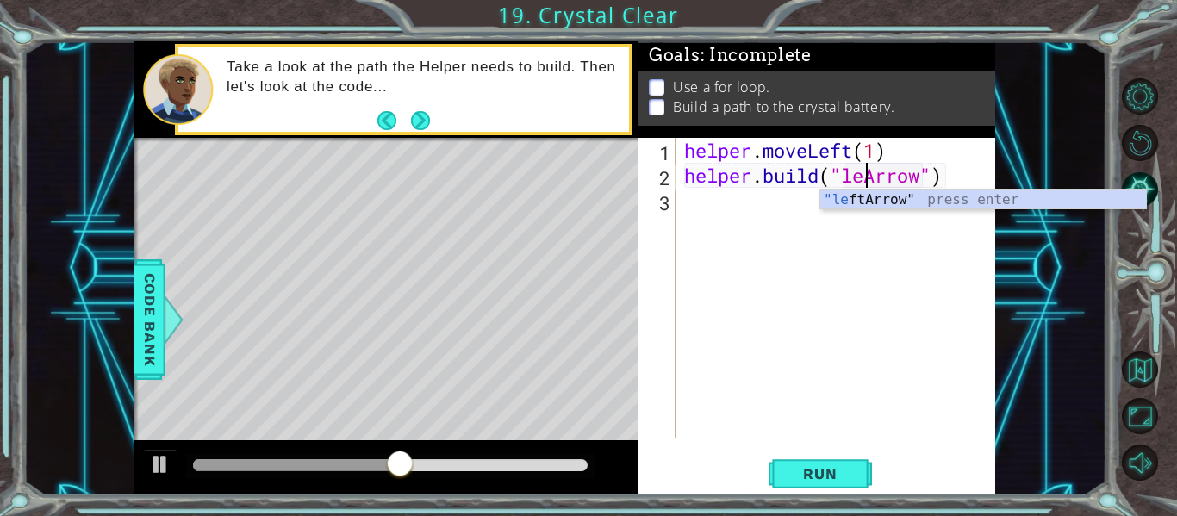
scroll to position [0, 9]
type textarea "[DOMAIN_NAME]("leftArrow")"
click at [840, 466] on span "Run" at bounding box center [820, 473] width 68 height 17
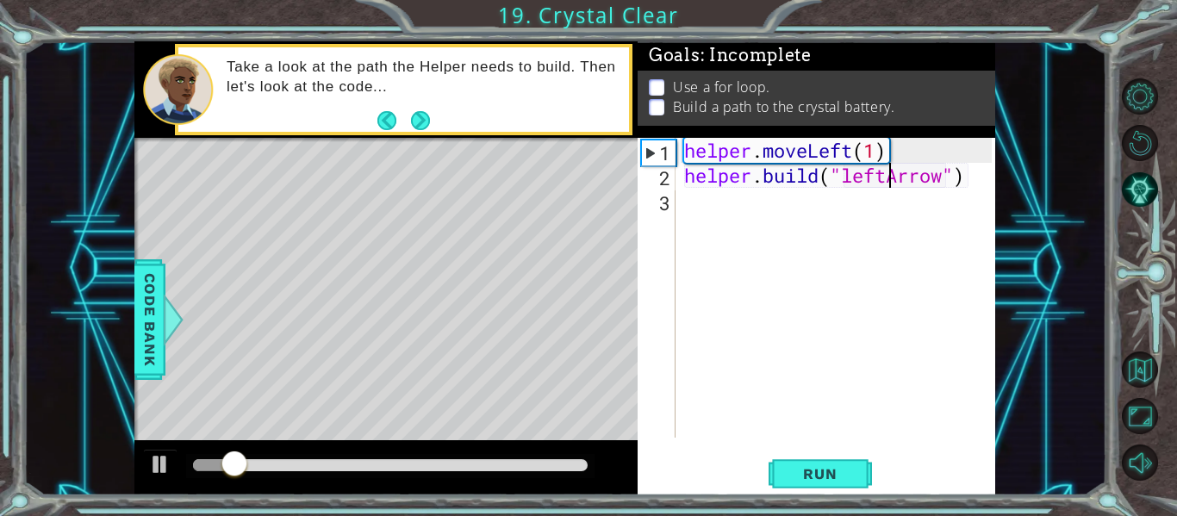
click at [698, 209] on div "helper . moveLeft ( 1 ) helper . build ( "leftArrow" )" at bounding box center [840, 313] width 320 height 350
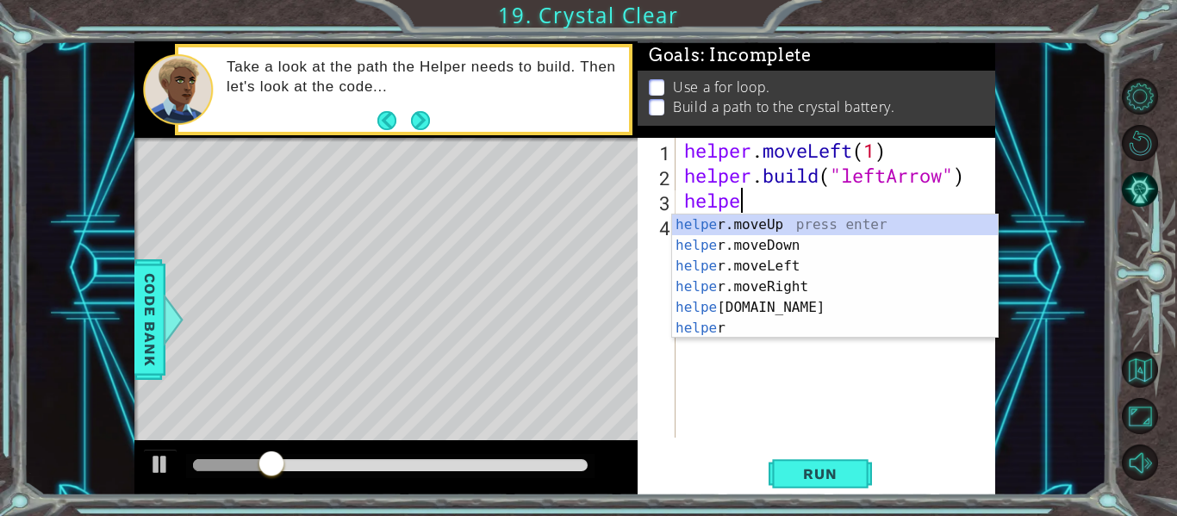
scroll to position [0, 3]
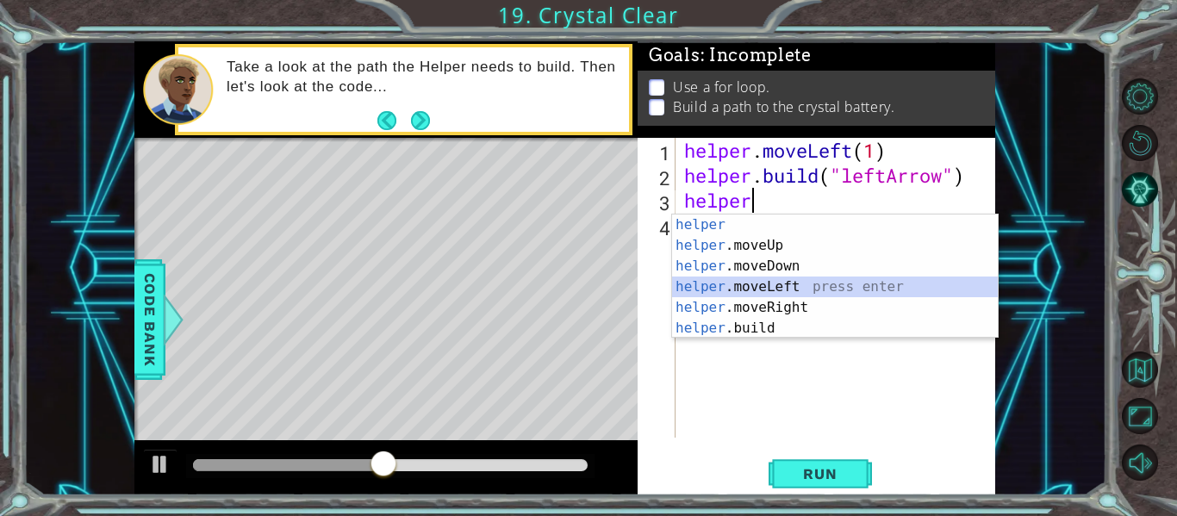
click at [747, 281] on div "helper press enter helper .moveUp press enter helper .moveDown press enter help…" at bounding box center [835, 296] width 326 height 165
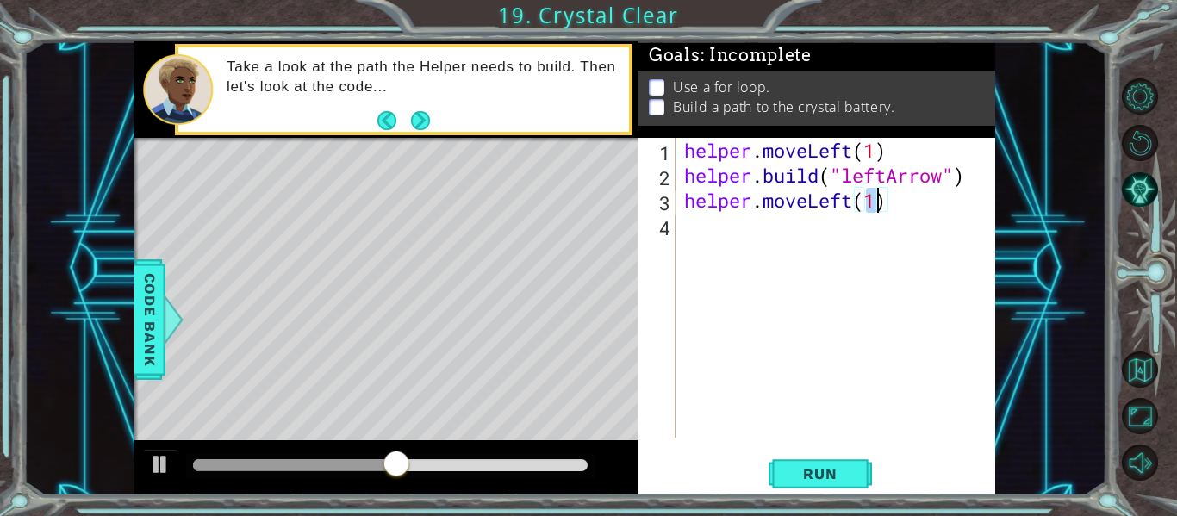
type textarea "helper.moveLeft(1)"
click at [804, 453] on div "helper.moveLeft(1) 1 2 3 4 helper . moveLeft ( 1 ) helper . build ( "leftArrow"…" at bounding box center [815, 316] width 357 height 357
click at [806, 463] on button "Run" at bounding box center [819, 473] width 103 height 35
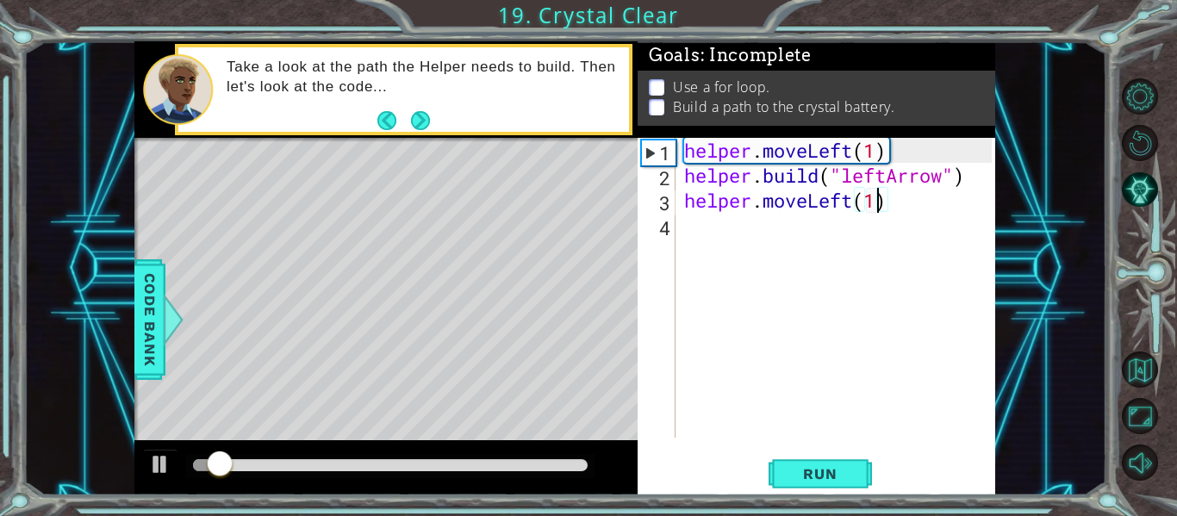
click at [701, 230] on div "helper . moveLeft ( 1 ) helper . build ( "leftArrow" ) helper . moveLeft ( 1 )" at bounding box center [840, 313] width 320 height 350
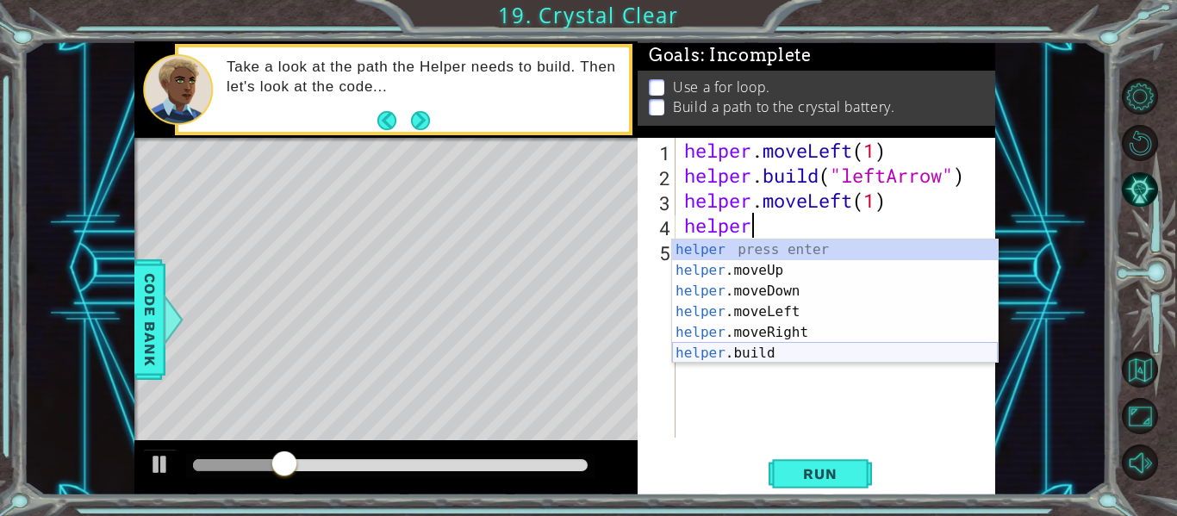
click at [730, 347] on div "helper press enter helper .moveUp press enter helper .moveDown press enter help…" at bounding box center [835, 321] width 326 height 165
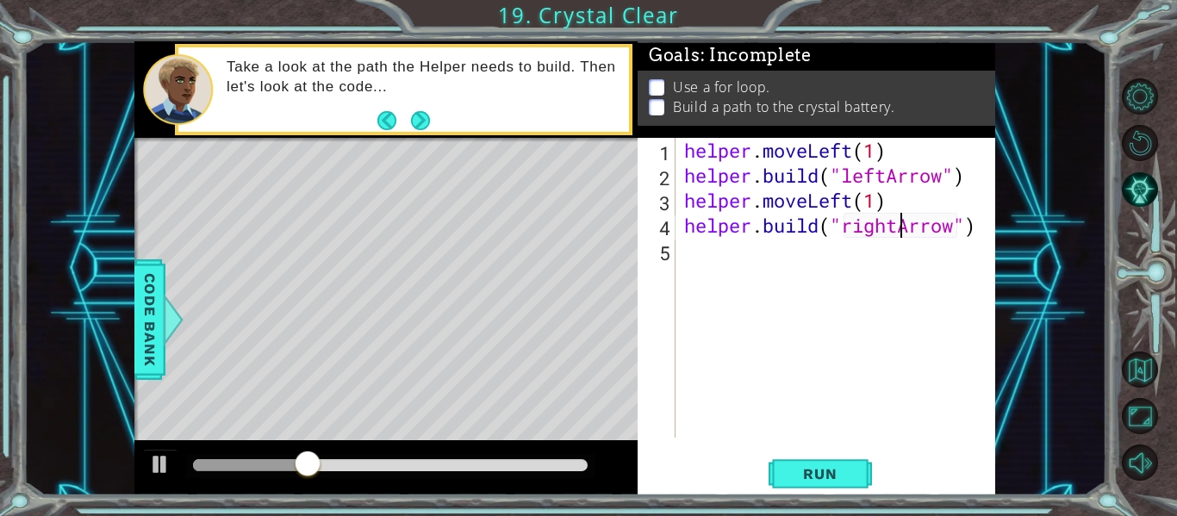
click at [896, 228] on div "helper . moveLeft ( 1 ) helper . build ( "leftArrow" ) helper . moveLeft ( 1 ) …" at bounding box center [840, 313] width 320 height 350
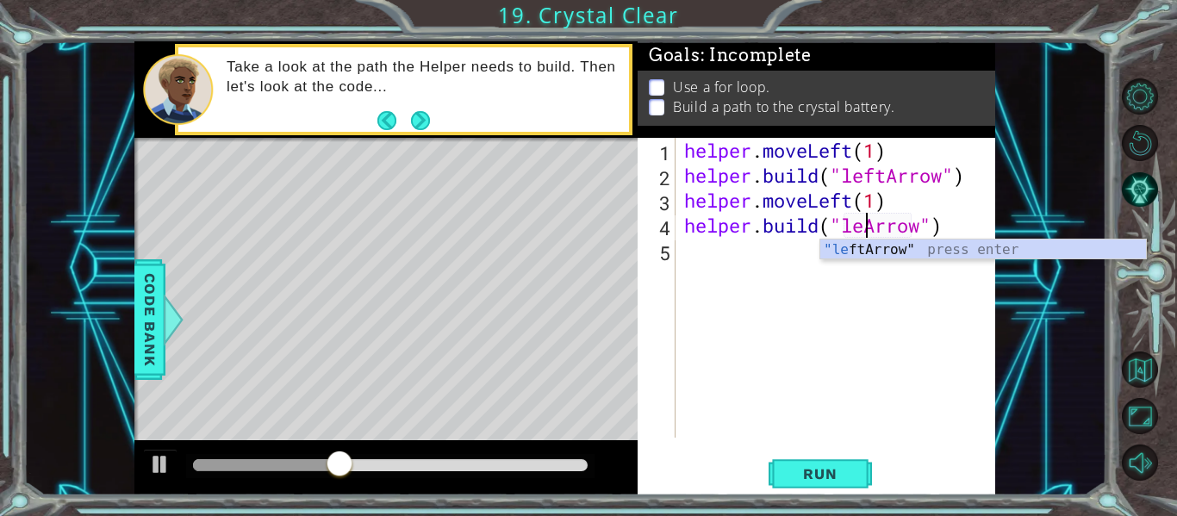
scroll to position [0, 9]
type textarea "[DOMAIN_NAME]("leftArrow")"
click at [842, 468] on span "Run" at bounding box center [820, 473] width 68 height 17
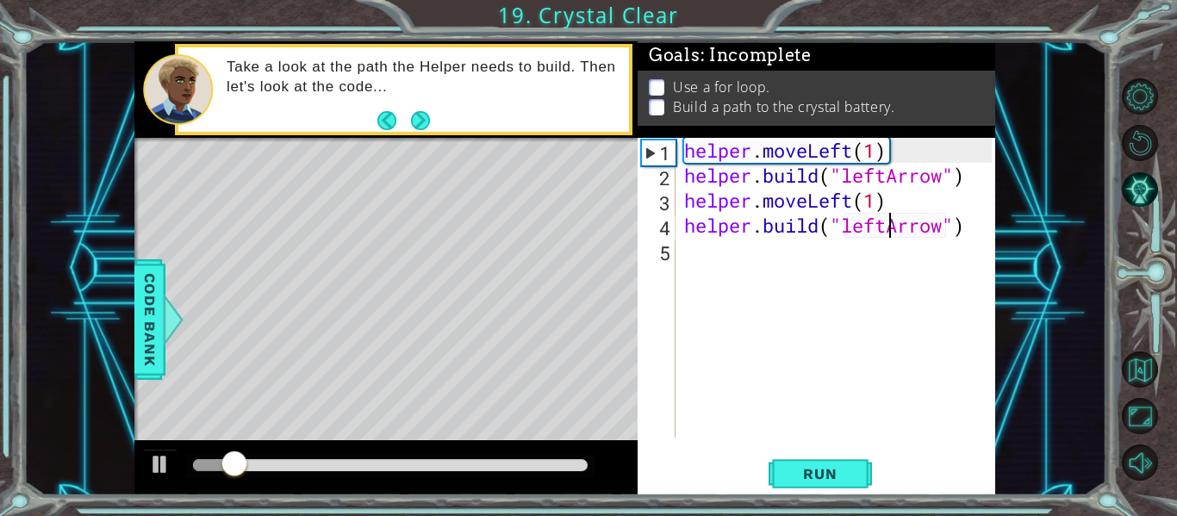
click at [691, 257] on div "helper . moveLeft ( 1 ) helper . build ( "leftArrow" ) helper . moveLeft ( 1 ) …" at bounding box center [840, 313] width 320 height 350
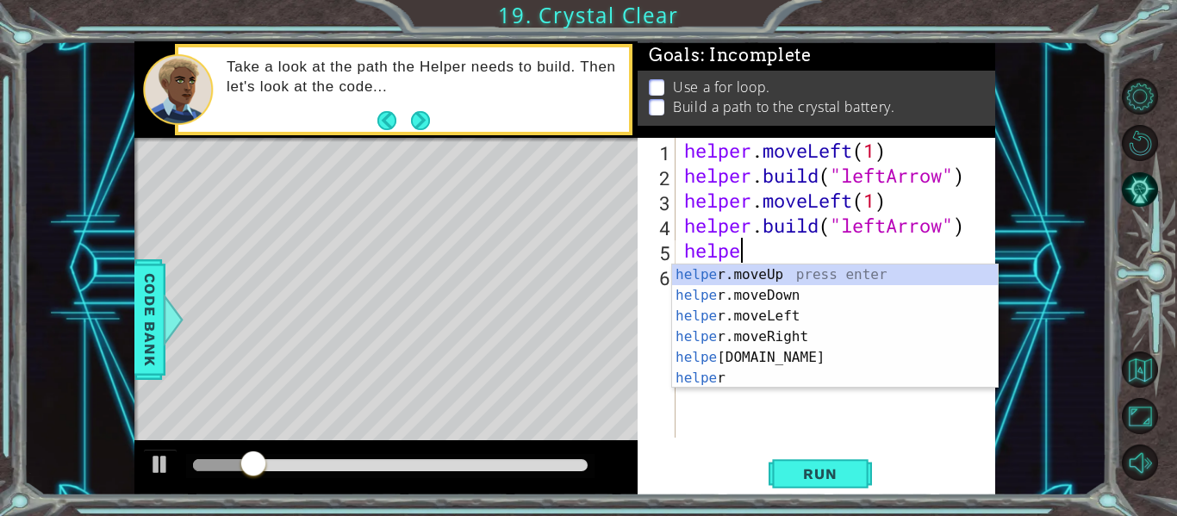
scroll to position [0, 3]
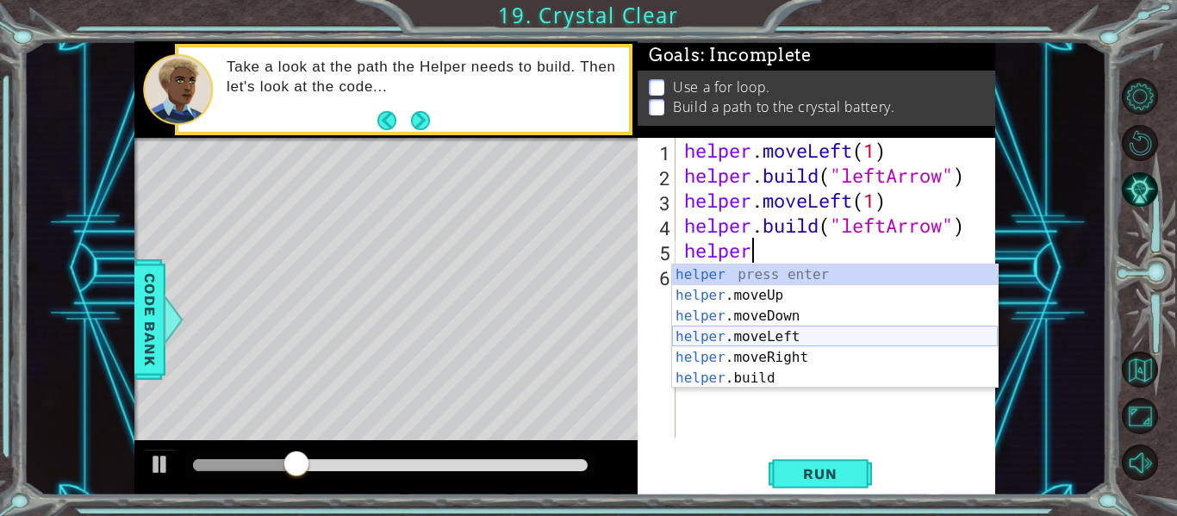
click at [744, 334] on div "helper press enter helper .moveUp press enter helper .moveDown press enter help…" at bounding box center [835, 346] width 326 height 165
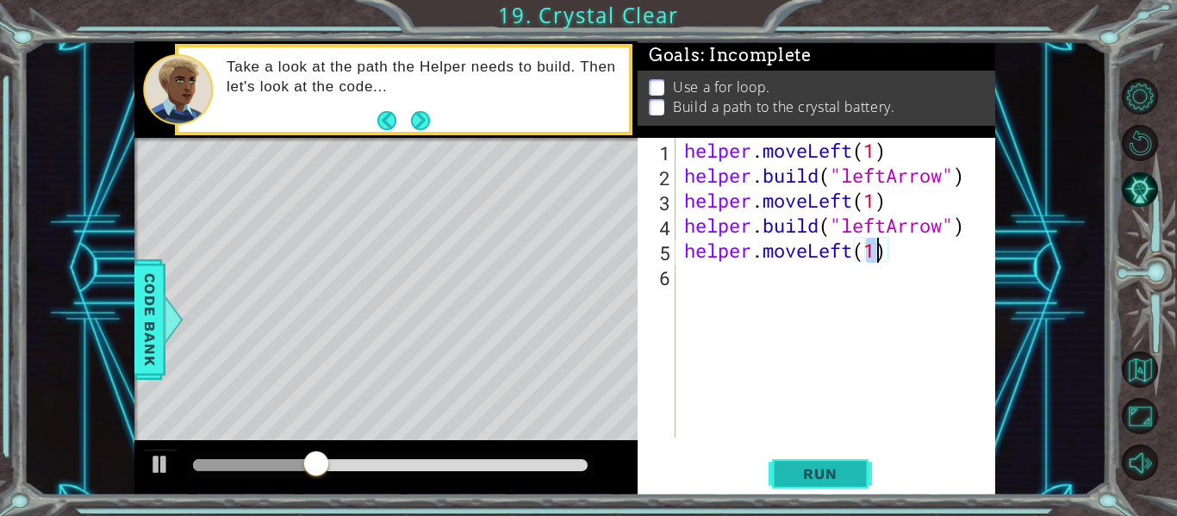
type textarea "helper.moveLeft(1)"
click at [816, 476] on span "Run" at bounding box center [820, 473] width 68 height 17
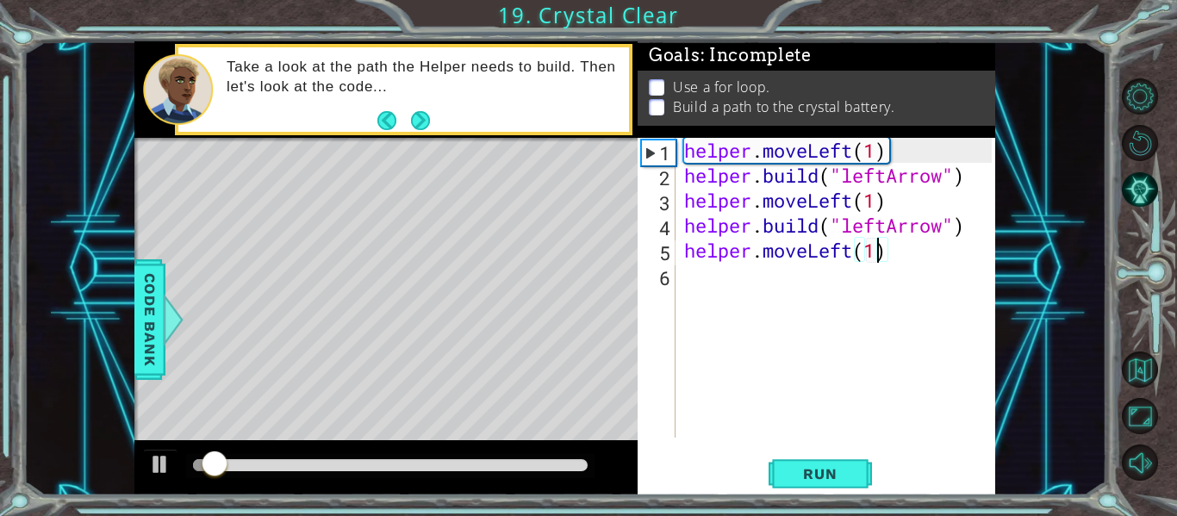
click at [707, 292] on div "helper . moveLeft ( 1 ) helper . build ( "leftArrow" ) helper . moveLeft ( 1 ) …" at bounding box center [840, 313] width 320 height 350
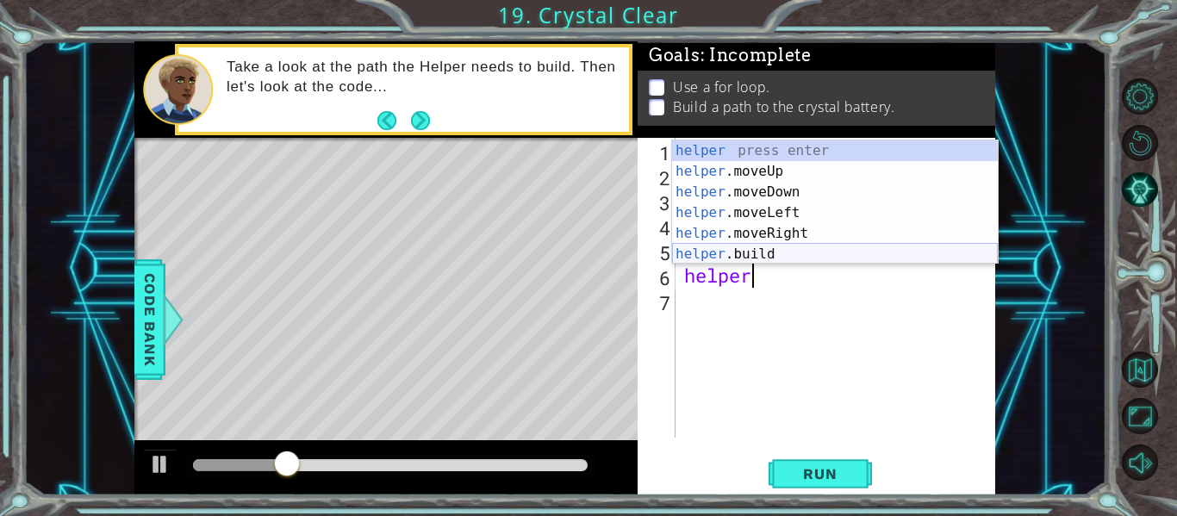
click at [728, 253] on div "helper press enter helper .moveUp press enter helper .moveDown press enter help…" at bounding box center [835, 222] width 326 height 165
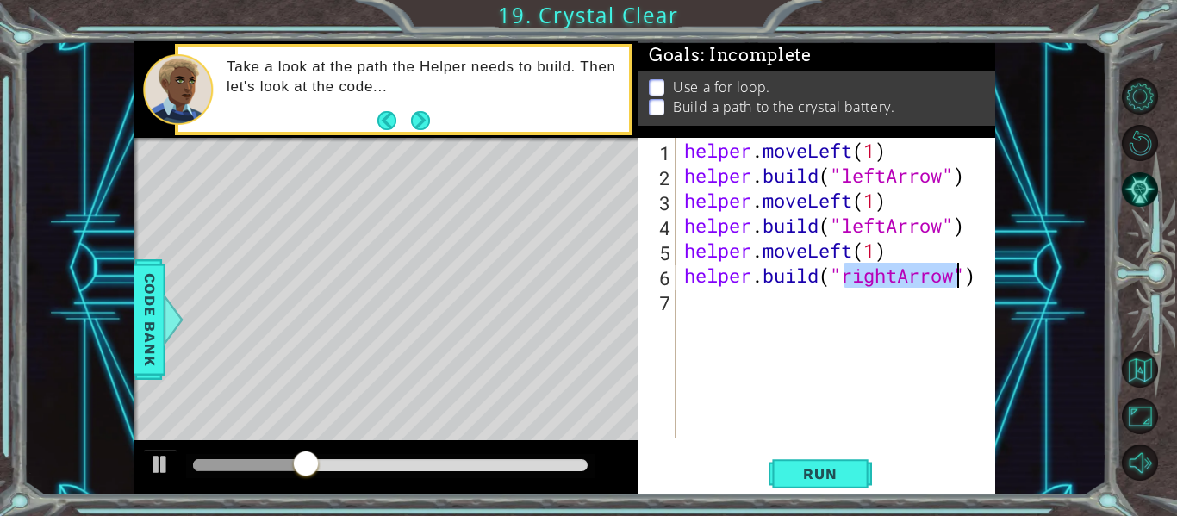
click at [894, 274] on div "helper . moveLeft ( 1 ) helper . build ( "leftArrow" ) helper . moveLeft ( 1 ) …" at bounding box center [840, 313] width 320 height 350
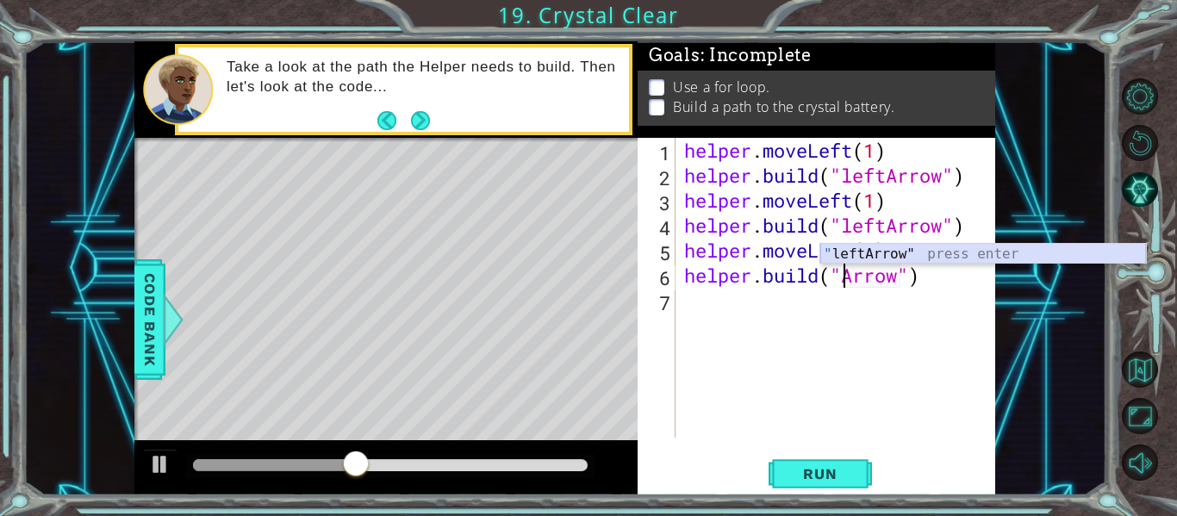
click at [902, 249] on div "" leftArrow" press enter" at bounding box center [983, 275] width 326 height 62
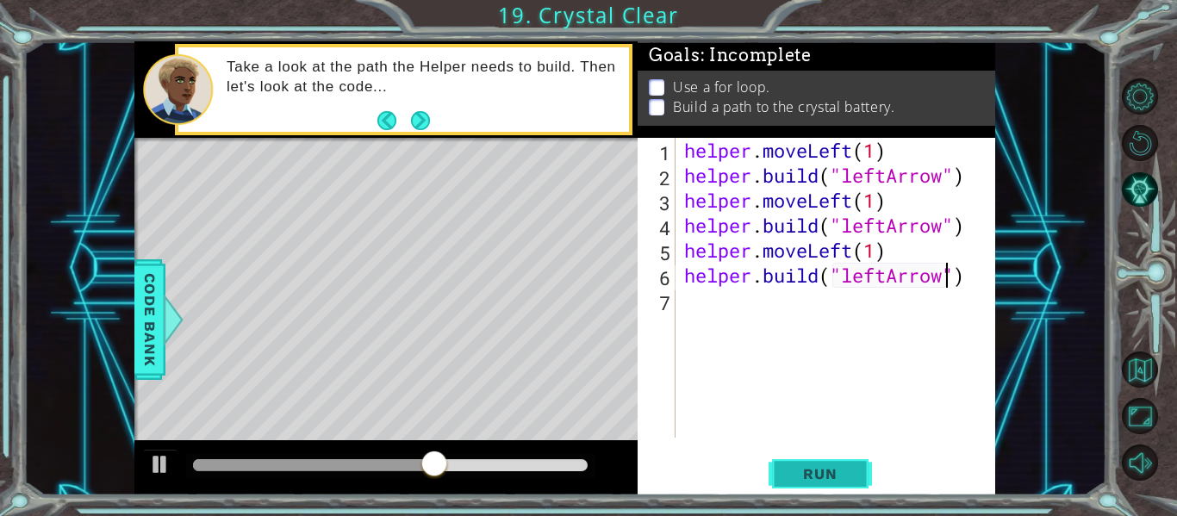
type textarea "[DOMAIN_NAME]("leftArrow")"
click at [798, 463] on button "Run" at bounding box center [819, 473] width 103 height 35
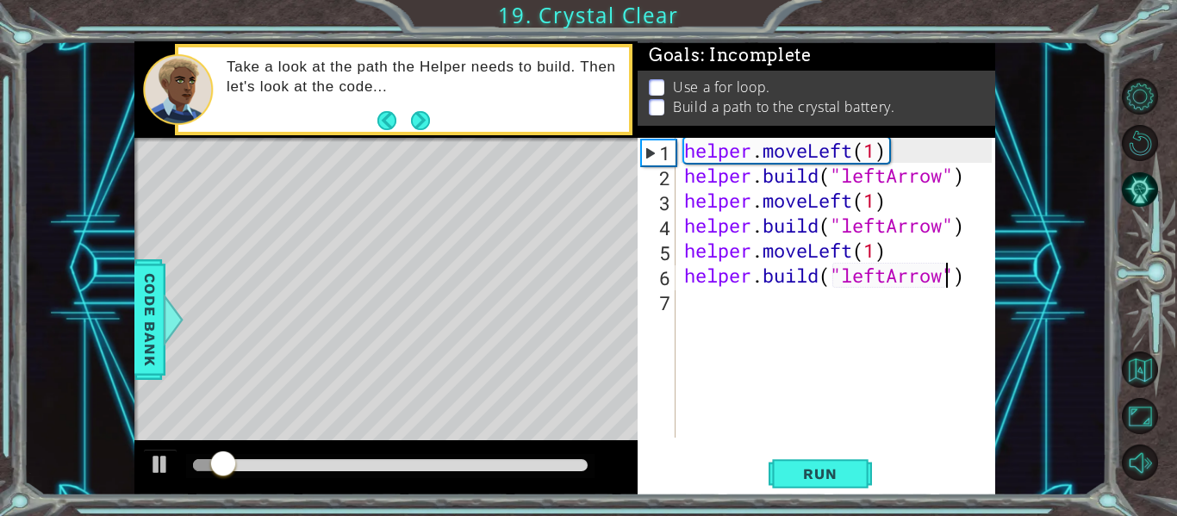
click at [699, 300] on div "helper . moveLeft ( 1 ) helper . build ( "leftArrow" ) helper . moveLeft ( 1 ) …" at bounding box center [840, 313] width 320 height 350
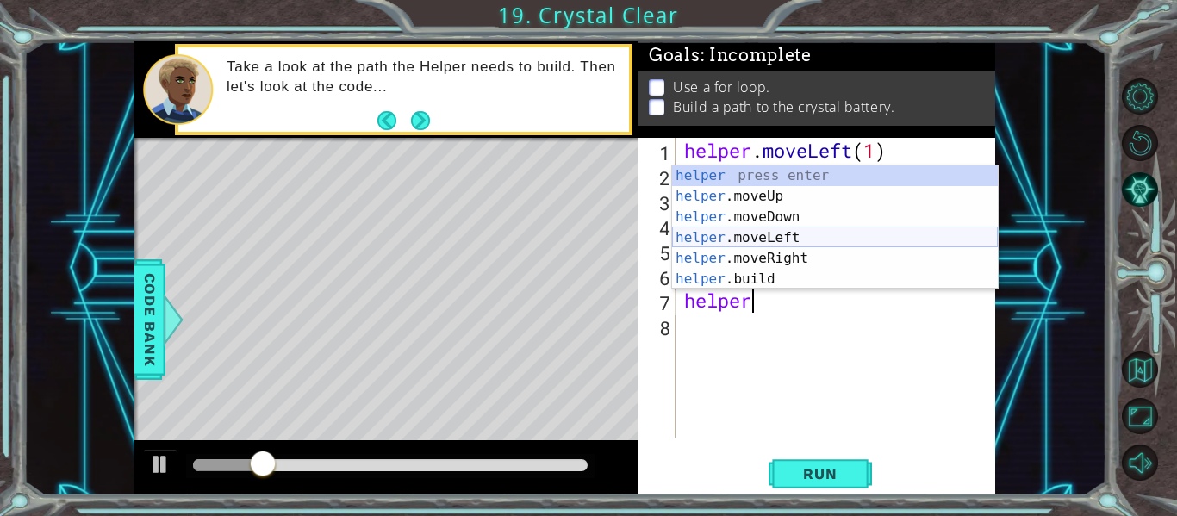
click at [750, 235] on div "helper press enter helper .moveUp press enter helper .moveDown press enter help…" at bounding box center [835, 247] width 326 height 165
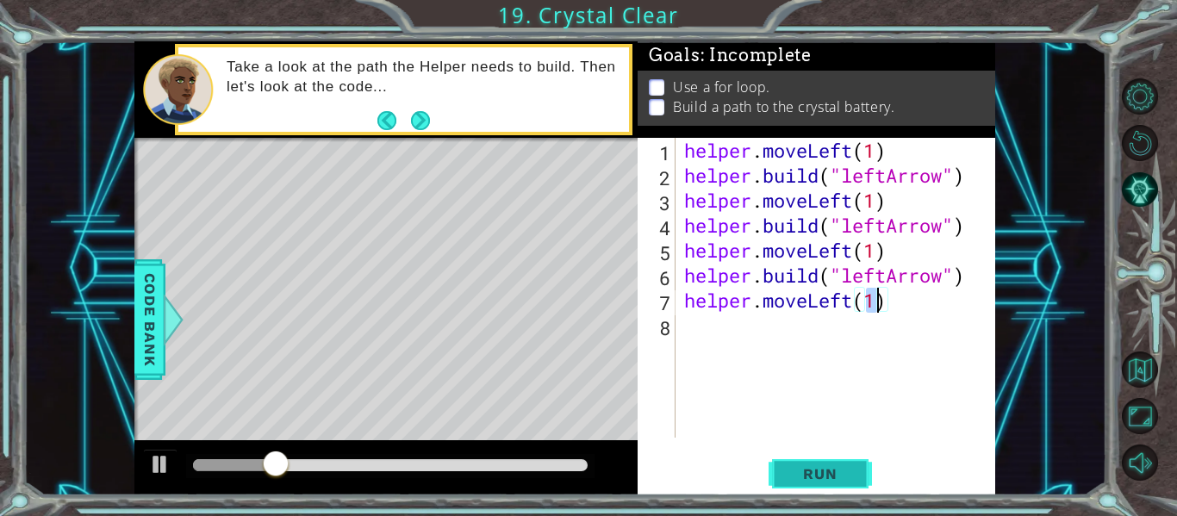
type textarea "helper.moveLeft(1)"
click at [799, 474] on span "Run" at bounding box center [820, 473] width 68 height 17
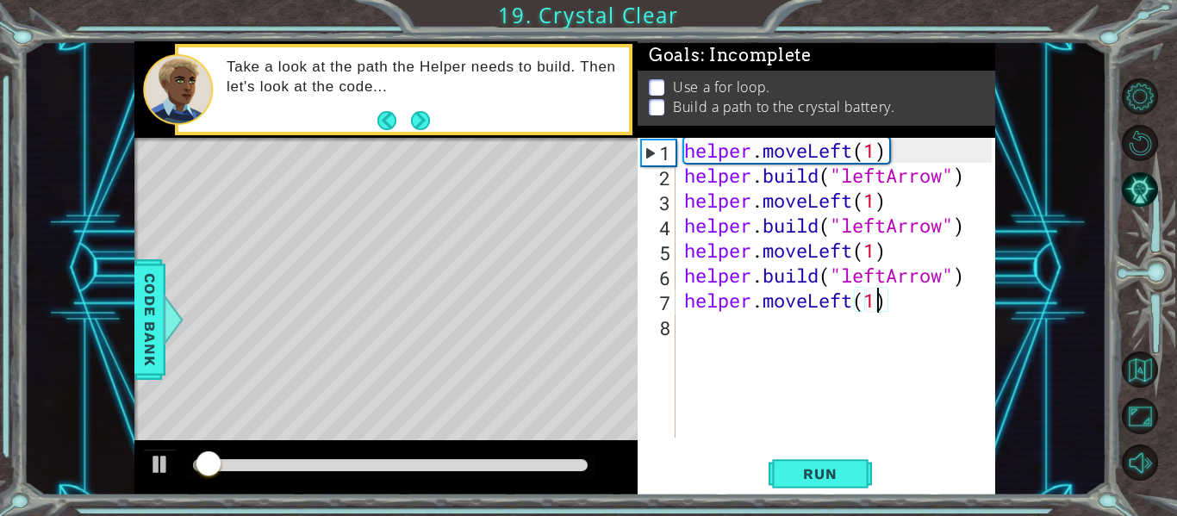
click at [712, 337] on div "helper . moveLeft ( 1 ) helper . build ( "leftArrow" ) helper . moveLeft ( 1 ) …" at bounding box center [840, 313] width 320 height 350
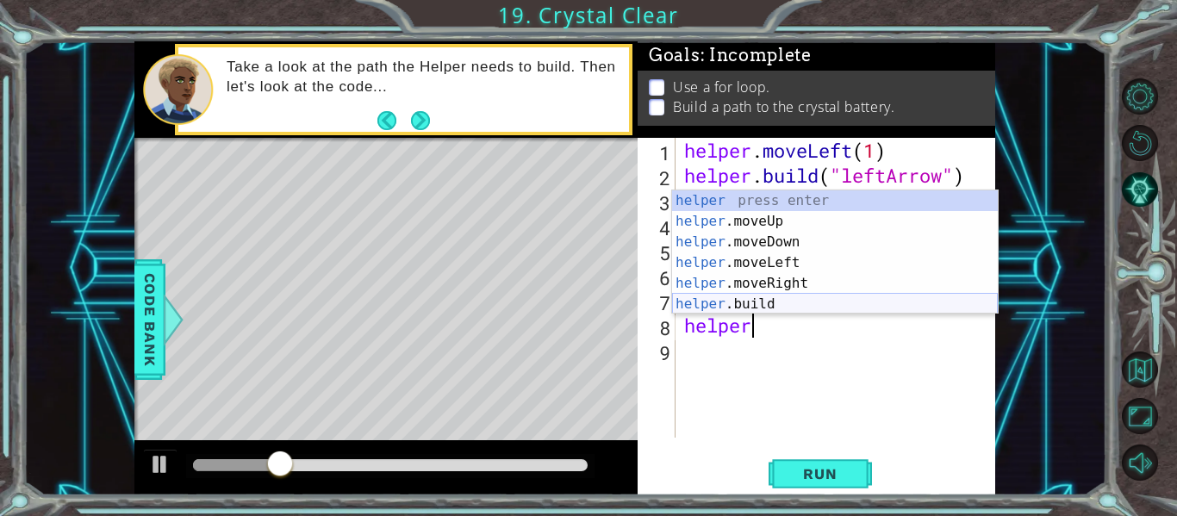
click at [732, 297] on div "helper press enter helper .moveUp press enter helper .moveDown press enter help…" at bounding box center [835, 272] width 326 height 165
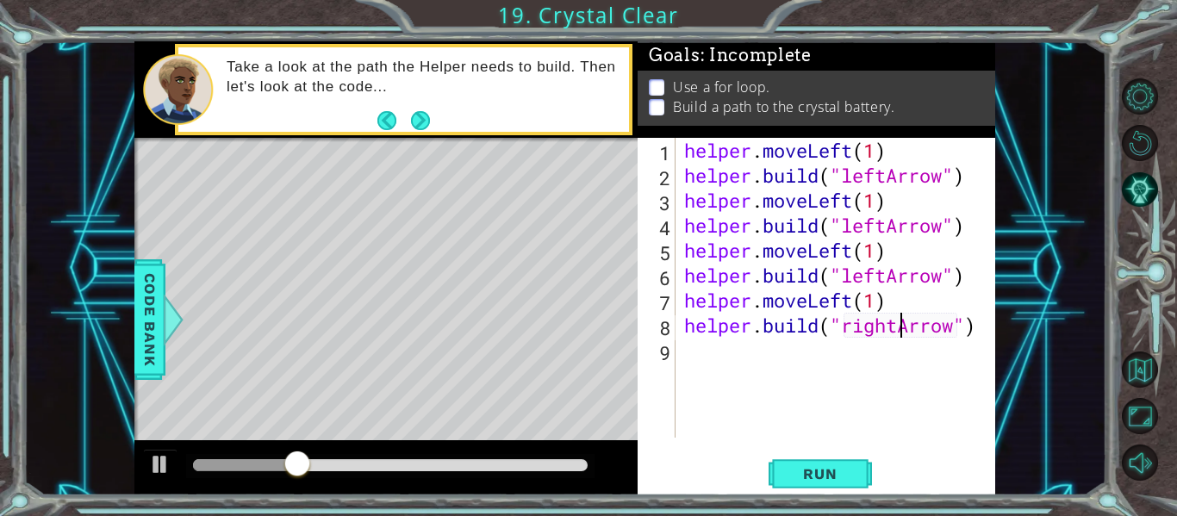
click at [897, 324] on div "helper . moveLeft ( 1 ) helper . build ( "leftArrow" ) helper . moveLeft ( 1 ) …" at bounding box center [840, 313] width 320 height 350
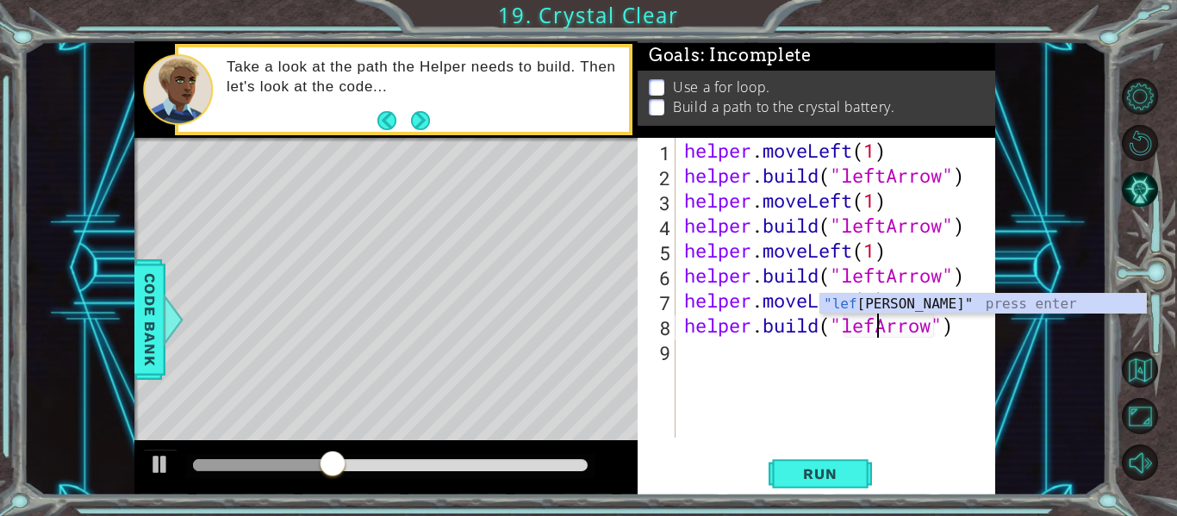
scroll to position [0, 9]
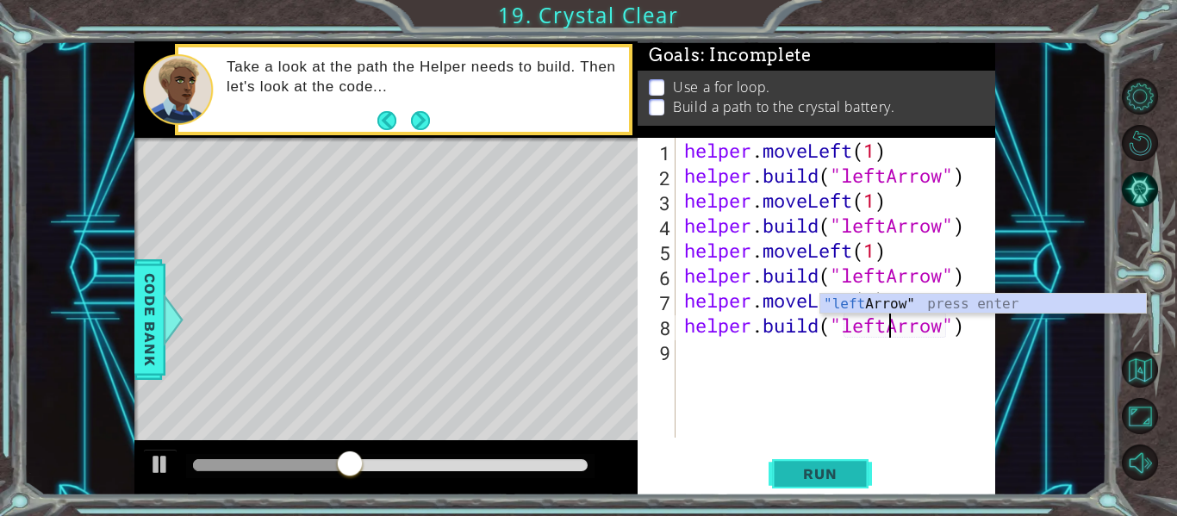
click at [836, 475] on span "Run" at bounding box center [820, 473] width 68 height 17
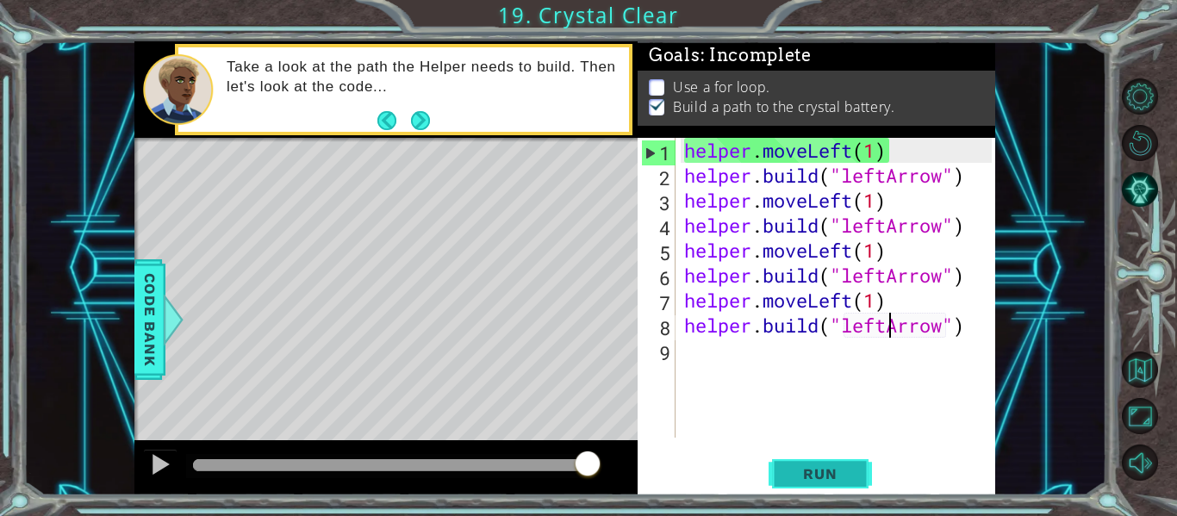
click at [835, 472] on span "Run" at bounding box center [820, 473] width 68 height 17
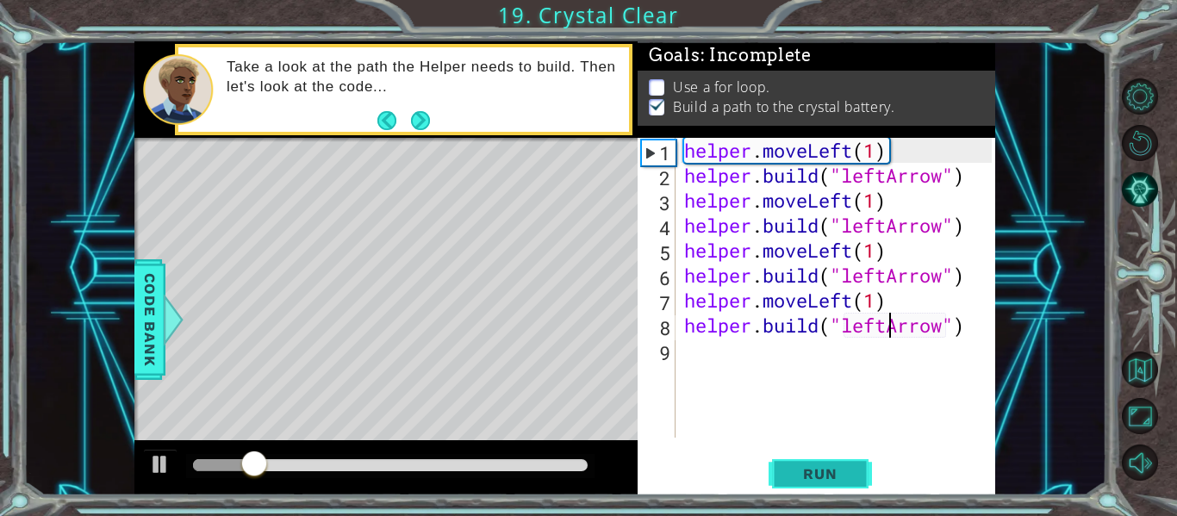
click at [835, 472] on span "Run" at bounding box center [820, 473] width 68 height 17
click at [654, 90] on p at bounding box center [657, 87] width 16 height 16
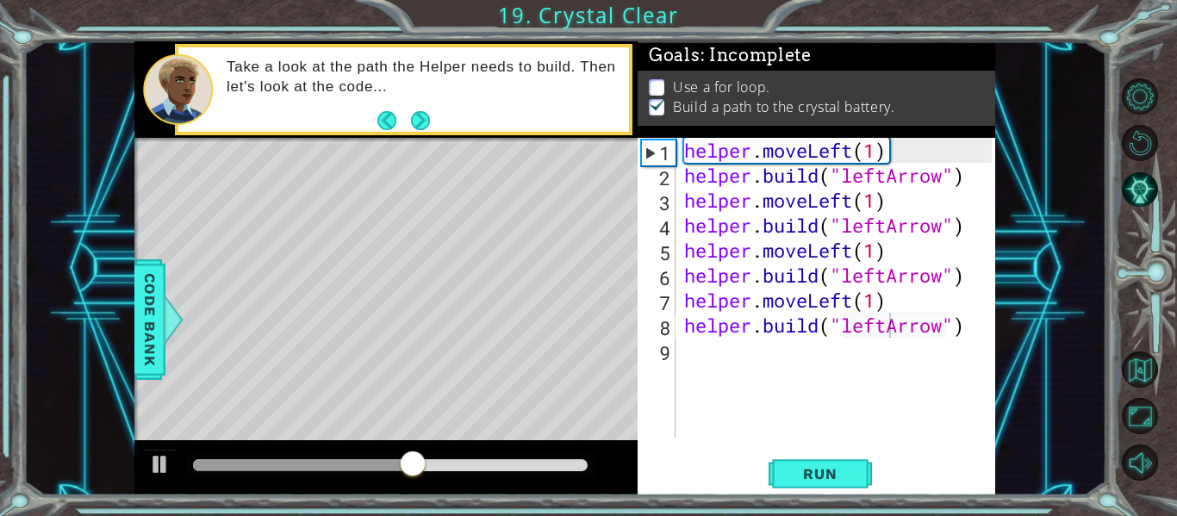
click at [698, 82] on p "Use a for loop." at bounding box center [721, 87] width 96 height 19
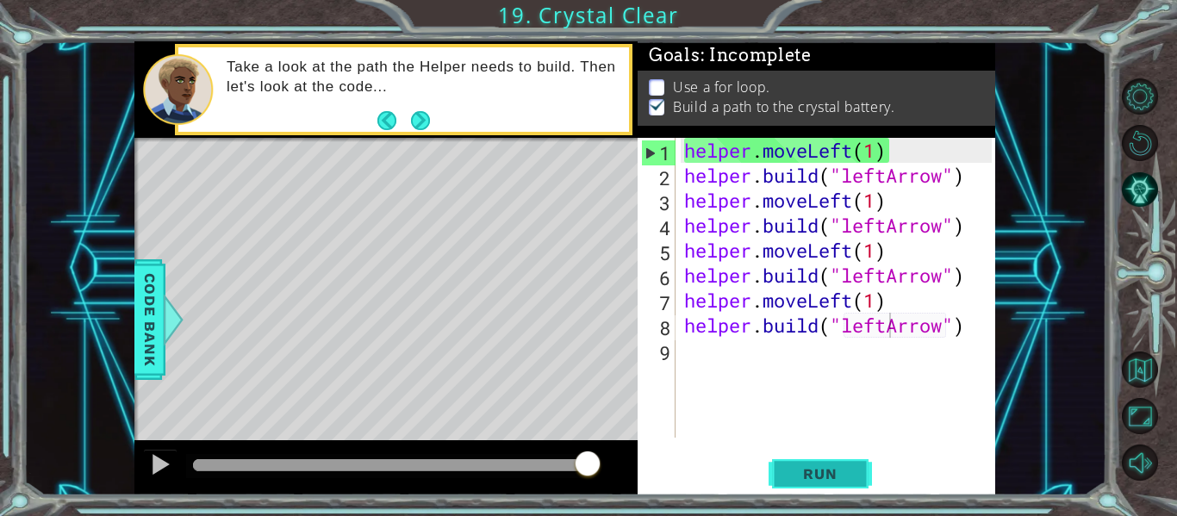
click at [838, 476] on span "Run" at bounding box center [820, 473] width 68 height 17
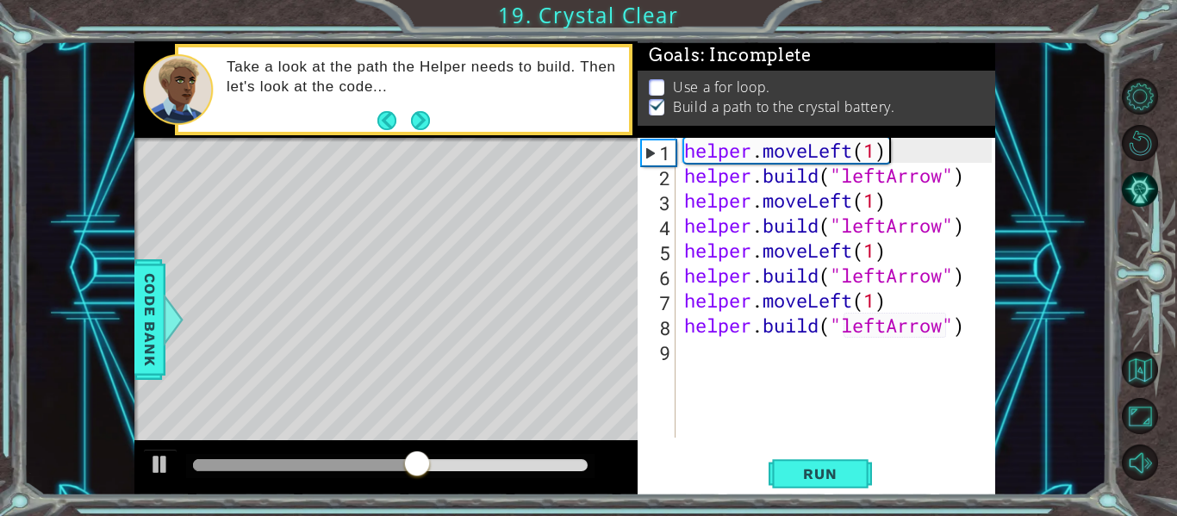
click at [901, 158] on div "helper . moveLeft ( 1 ) helper . build ( "leftArrow" ) helper . moveLeft ( 1 ) …" at bounding box center [840, 313] width 320 height 350
type textarea "helper.moveLeft(1)"
click at [686, 155] on div "helper . moveLeft ( 1 ) helper . build ( "leftArrow" ) helper . moveLeft ( 1 ) …" at bounding box center [840, 313] width 320 height 350
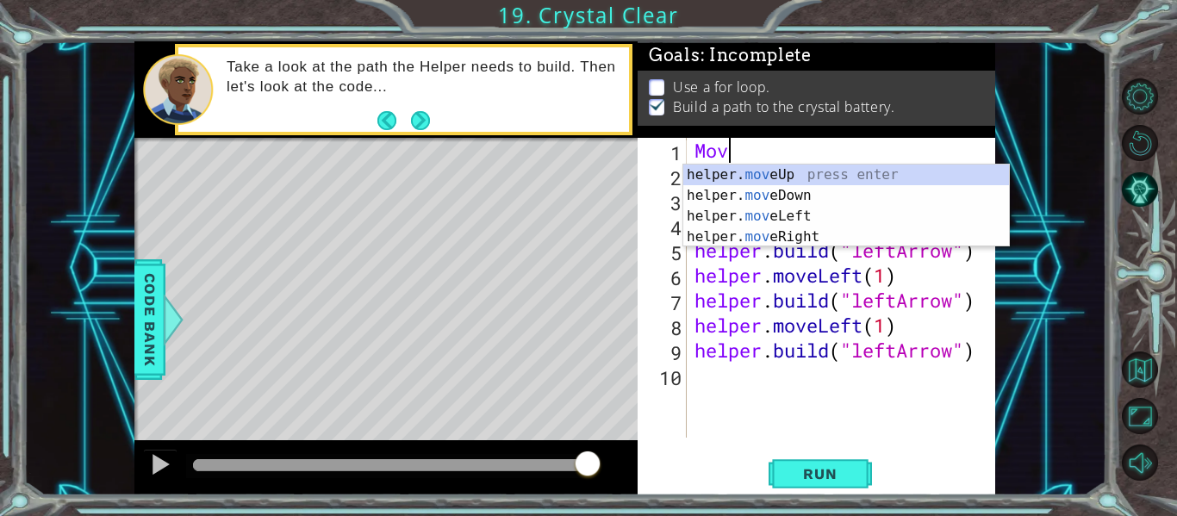
scroll to position [0, 0]
type textarea "M"
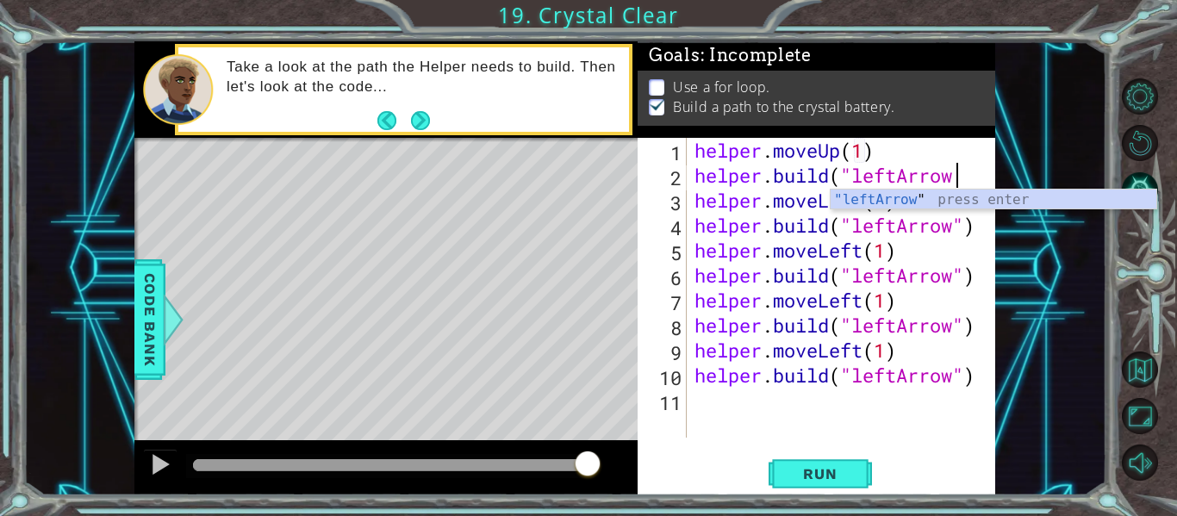
scroll to position [0, 11]
type textarea "[DOMAIN_NAME]("leftArrow")"
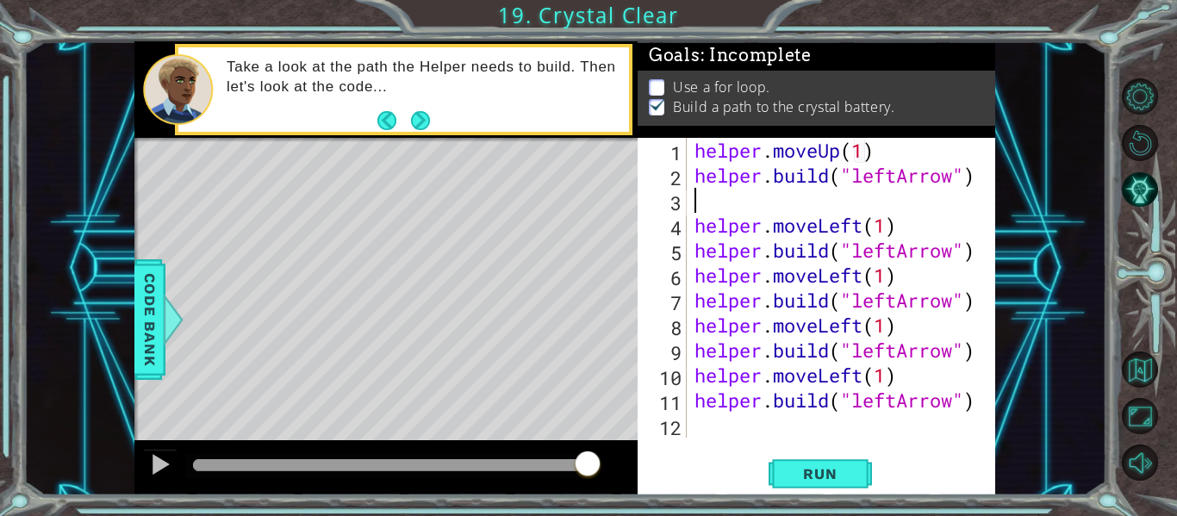
scroll to position [0, 0]
type textarea "H"
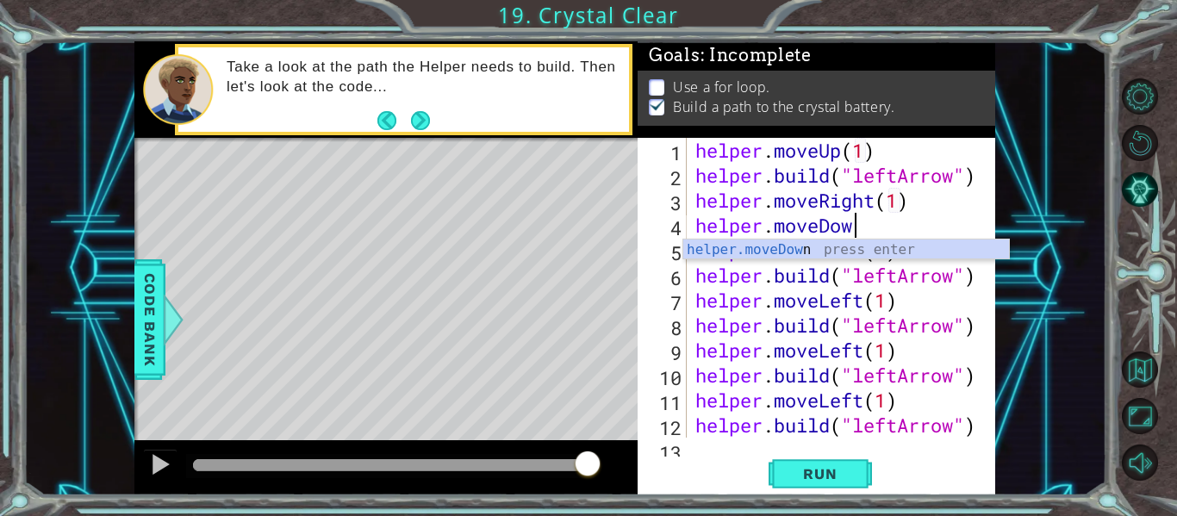
scroll to position [0, 16]
click at [900, 224] on div "helper . moveUp ( 1 ) helper . build ( "leftArrow" ) helper . moveRight ( 1 ) h…" at bounding box center [846, 313] width 308 height 350
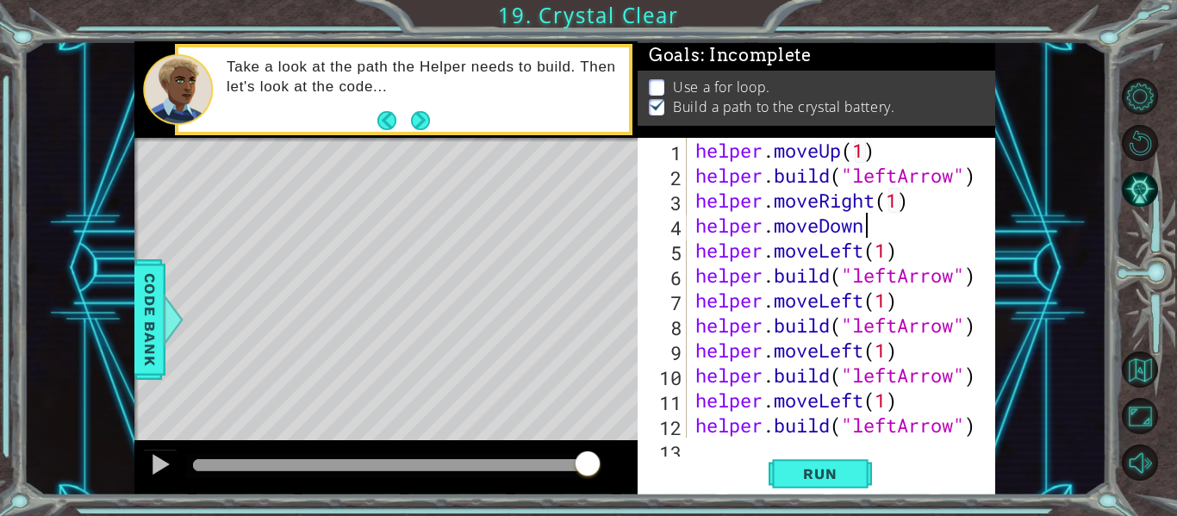
scroll to position [0, 7]
click at [904, 252] on div "helper . moveUp ( 1 ) helper . build ( "leftArrow" ) helper . moveRight ( 1 ) h…" at bounding box center [846, 313] width 308 height 350
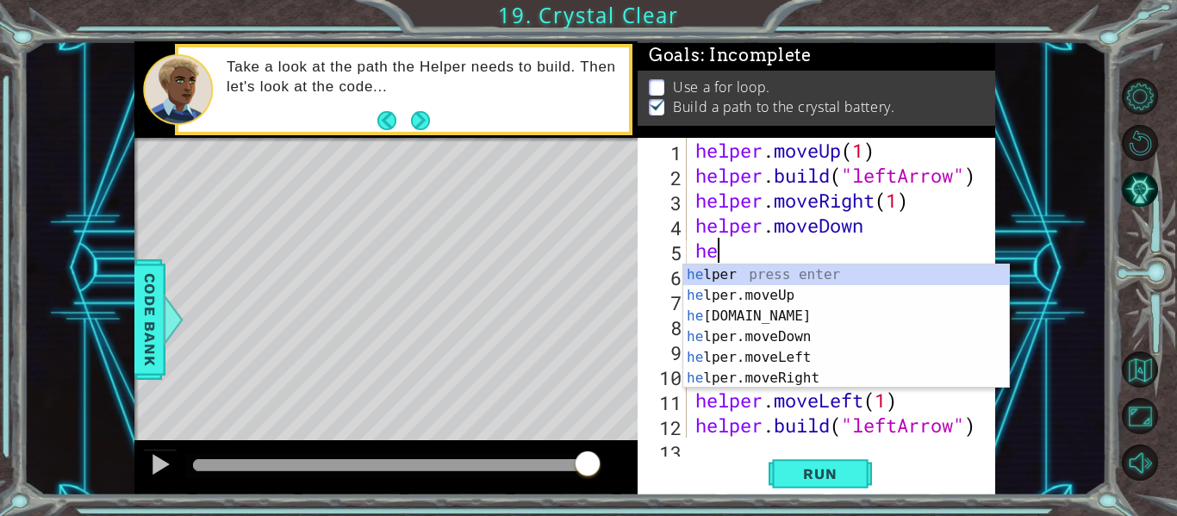
scroll to position [0, 0]
type textarea "h"
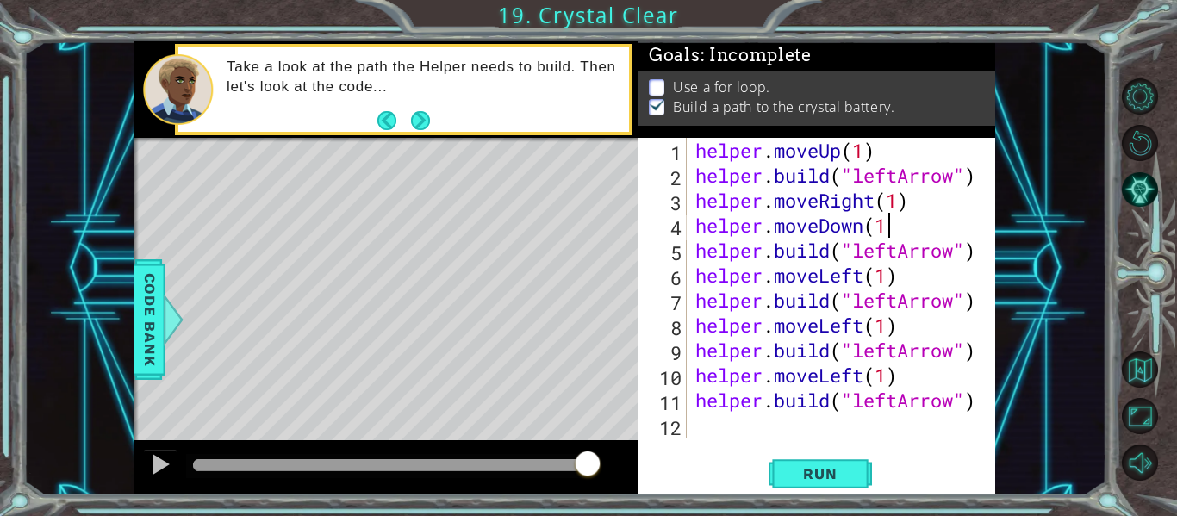
scroll to position [0, 9]
click at [828, 470] on span "Run" at bounding box center [820, 473] width 68 height 17
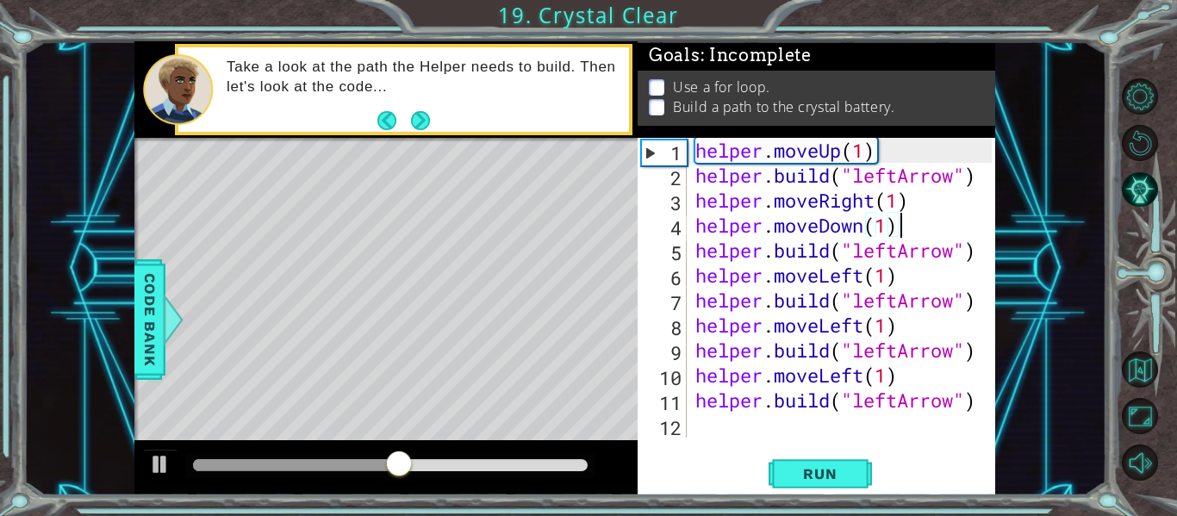
click at [870, 197] on div "helper . moveUp ( 1 ) helper . build ( "leftArrow" ) helper . moveRight ( 1 ) h…" at bounding box center [846, 313] width 308 height 350
click at [879, 199] on div "helper . moveUp ( 1 ) helper . build ( "leftArrow" ) helper . moveRight ( 1 ) h…" at bounding box center [846, 313] width 308 height 350
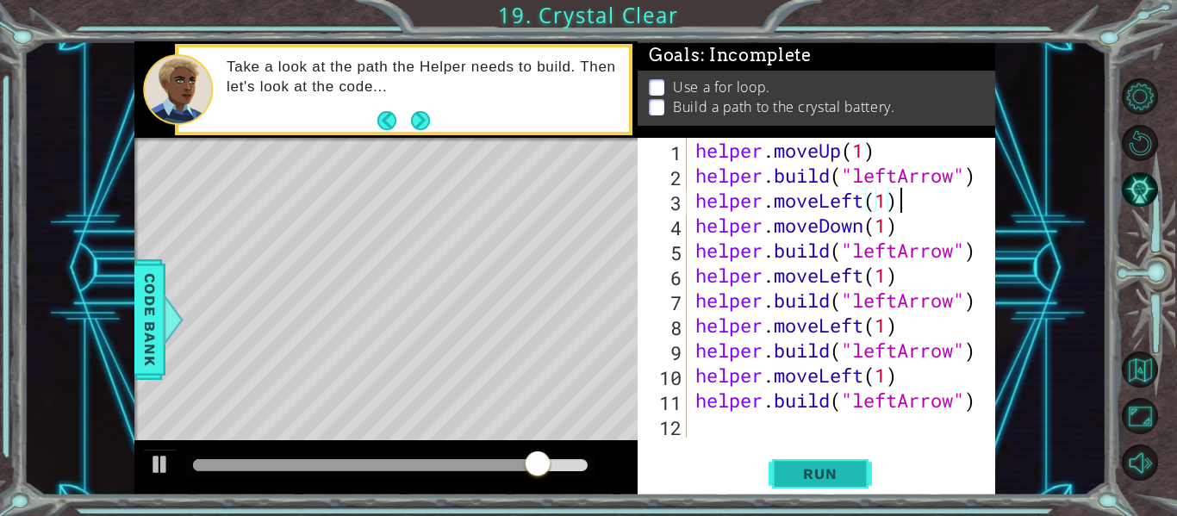
click at [835, 465] on span "Run" at bounding box center [820, 473] width 68 height 17
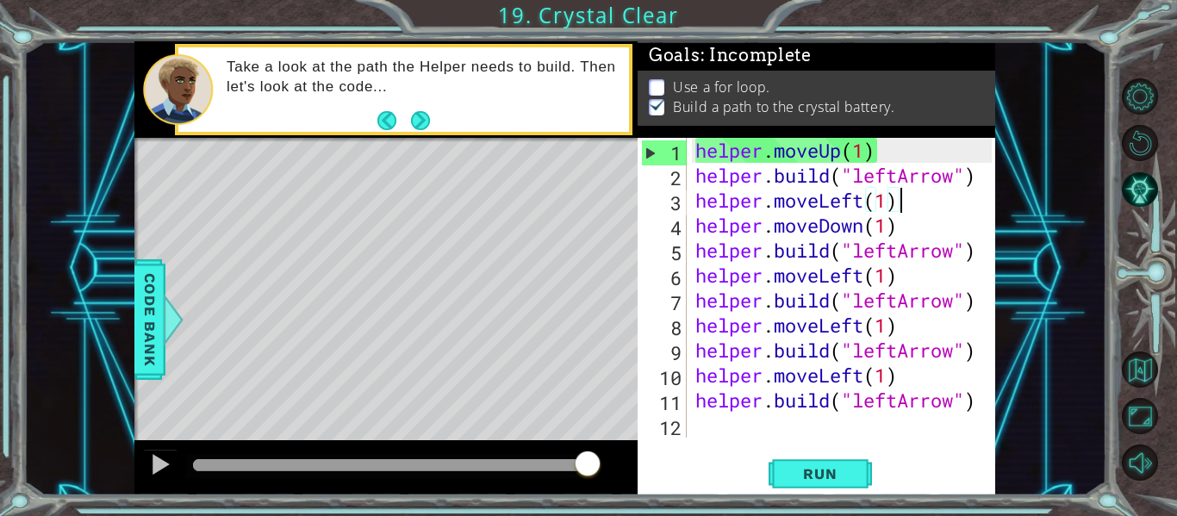
click at [980, 179] on div "helper . moveUp ( 1 ) helper . build ( "leftArrow" ) helper . moveLeft ( 1 ) he…" at bounding box center [846, 313] width 308 height 350
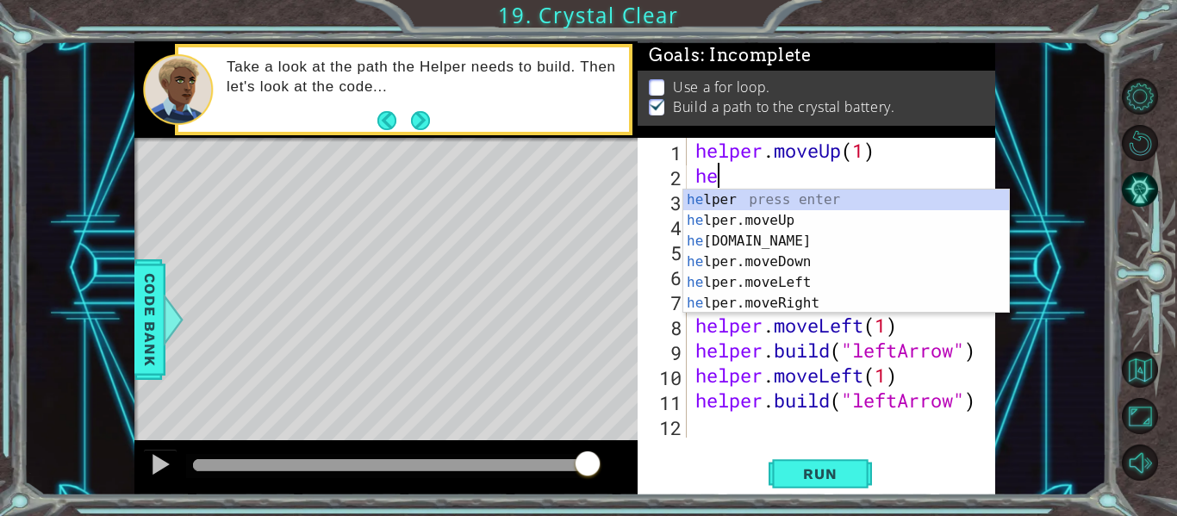
scroll to position [0, 0]
type textarea "h"
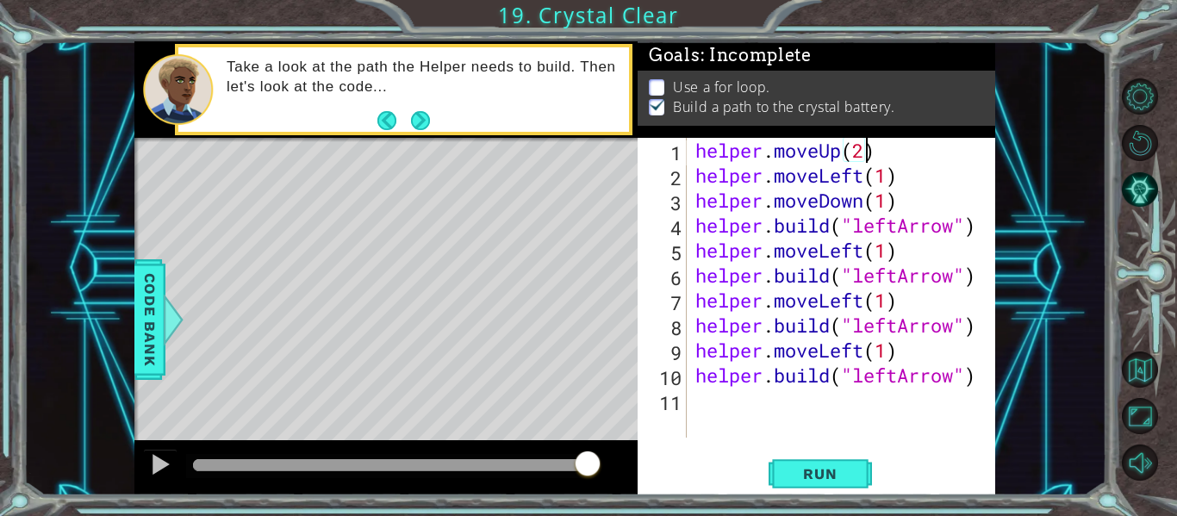
scroll to position [0, 8]
click at [891, 177] on div "helper . moveUp ( 2 ) helper . moveLeft ( 1 ) helper . moveDown ( 1 ) helper . …" at bounding box center [846, 313] width 308 height 350
click at [834, 470] on span "Run" at bounding box center [820, 473] width 68 height 17
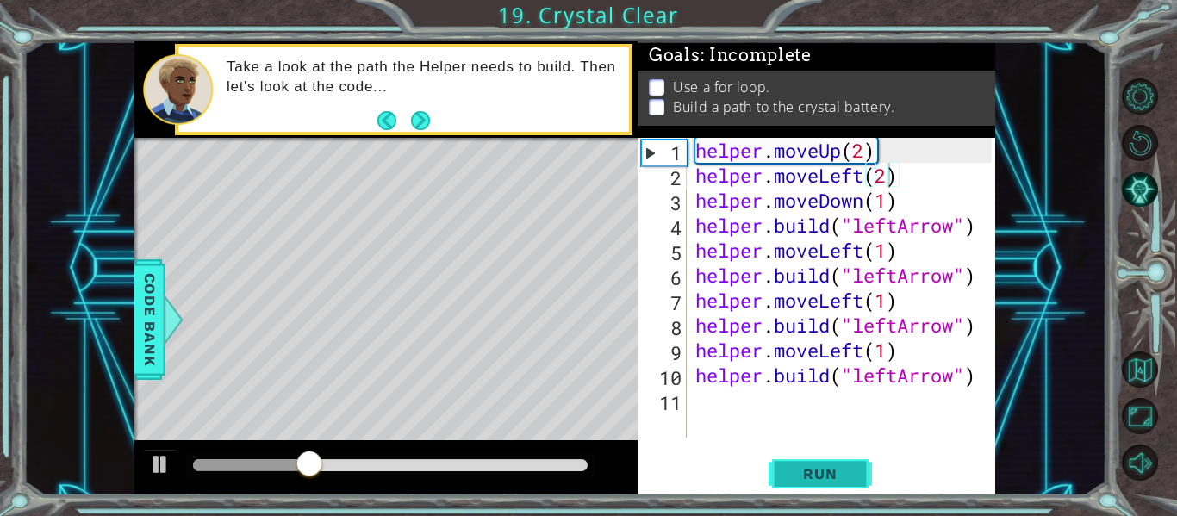
click at [839, 480] on span "Run" at bounding box center [820, 473] width 68 height 17
click at [886, 202] on div "helper . moveUp ( 2 ) helper . moveLeft ( 2 ) helper . moveDown ( 1 ) helper . …" at bounding box center [846, 313] width 308 height 350
click at [831, 481] on span "Run" at bounding box center [820, 473] width 68 height 17
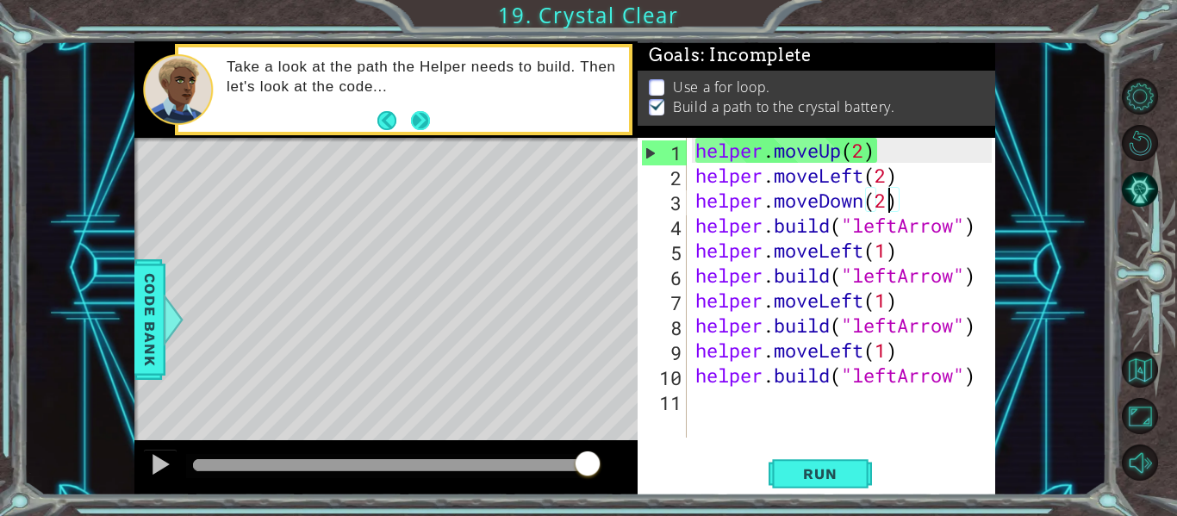
click at [429, 122] on button "Next" at bounding box center [420, 119] width 31 height 31
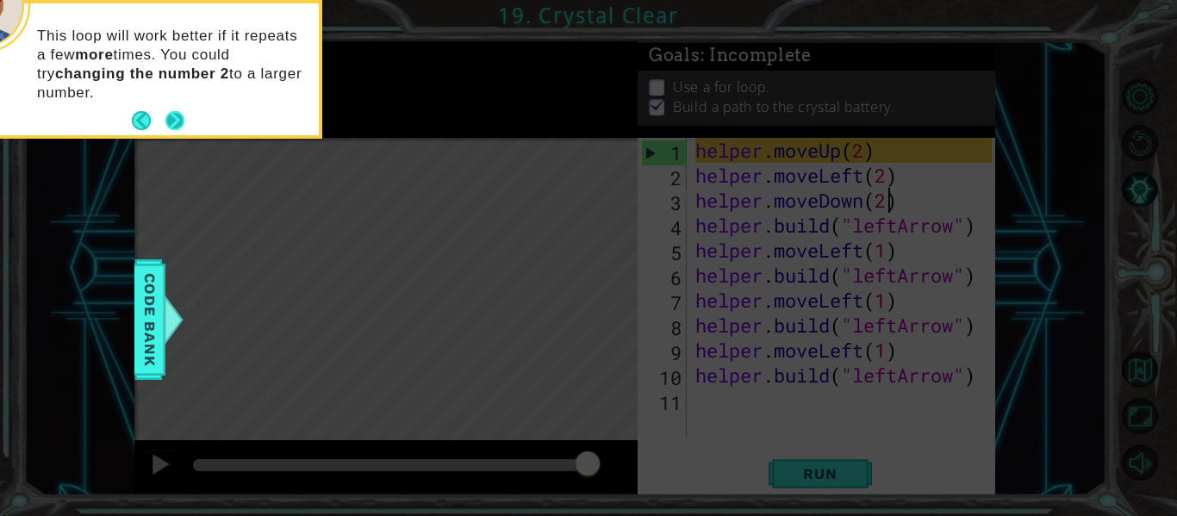
click at [174, 119] on button "Next" at bounding box center [174, 120] width 19 height 19
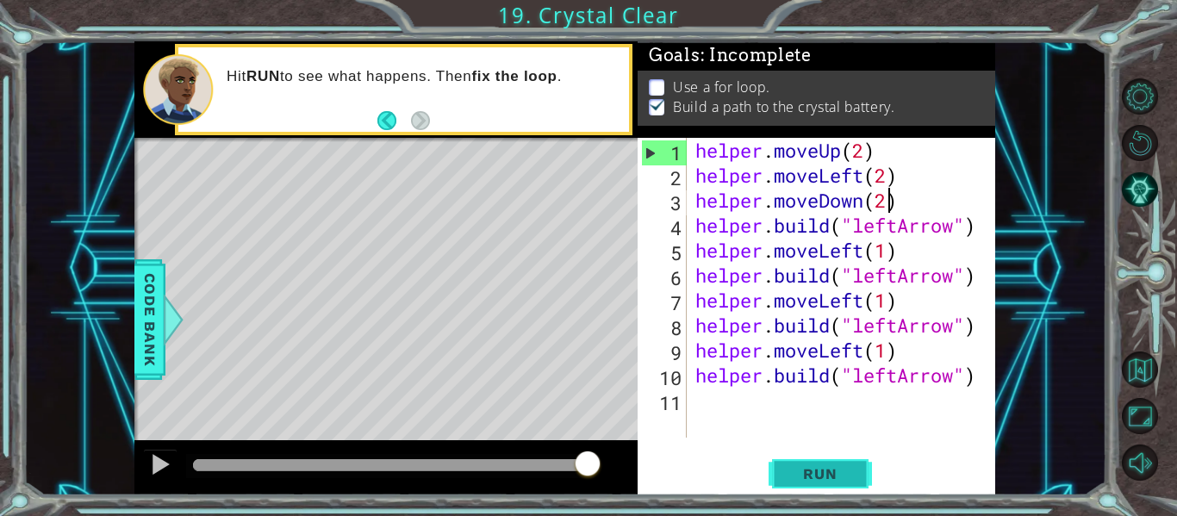
click at [824, 478] on span "Run" at bounding box center [820, 473] width 68 height 17
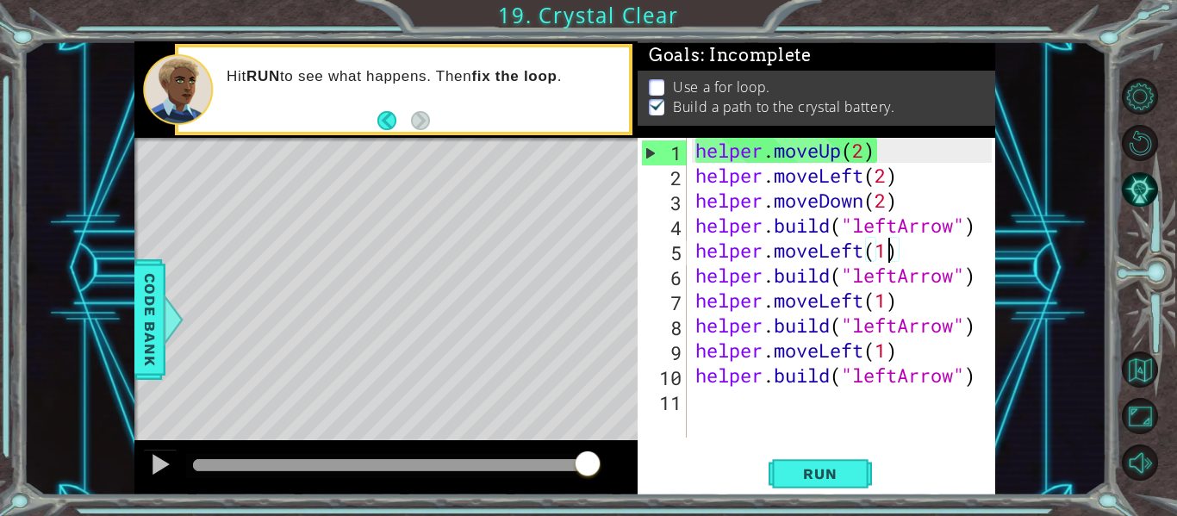
click at [890, 251] on div "helper . moveUp ( 2 ) helper . moveLeft ( 2 ) helper . moveDown ( 2 ) helper . …" at bounding box center [846, 313] width 308 height 350
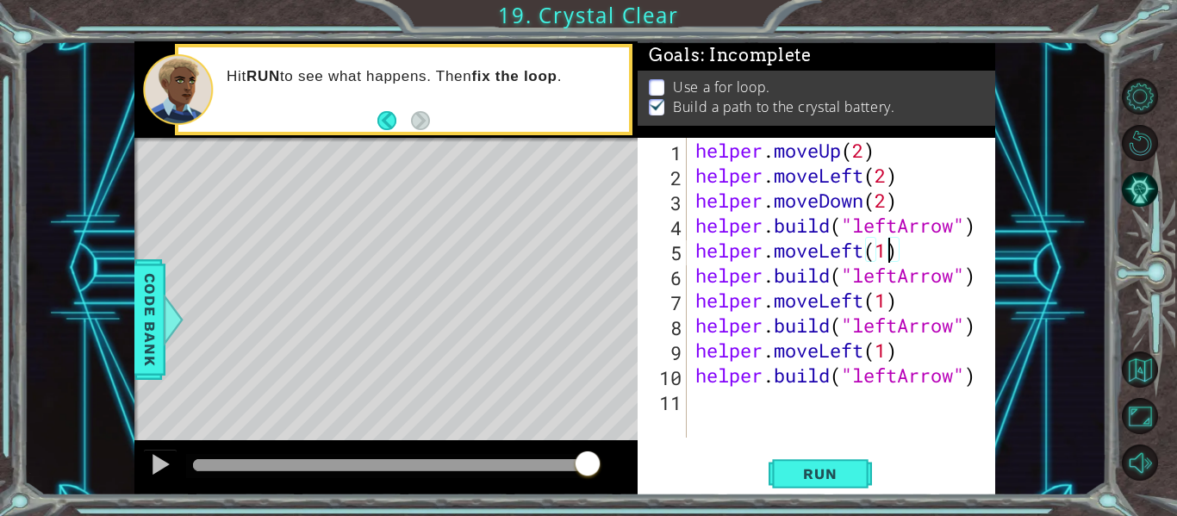
click at [981, 371] on div "helper . moveUp ( 2 ) helper . moveLeft ( 2 ) helper . moveDown ( 2 ) helper . …" at bounding box center [846, 313] width 308 height 350
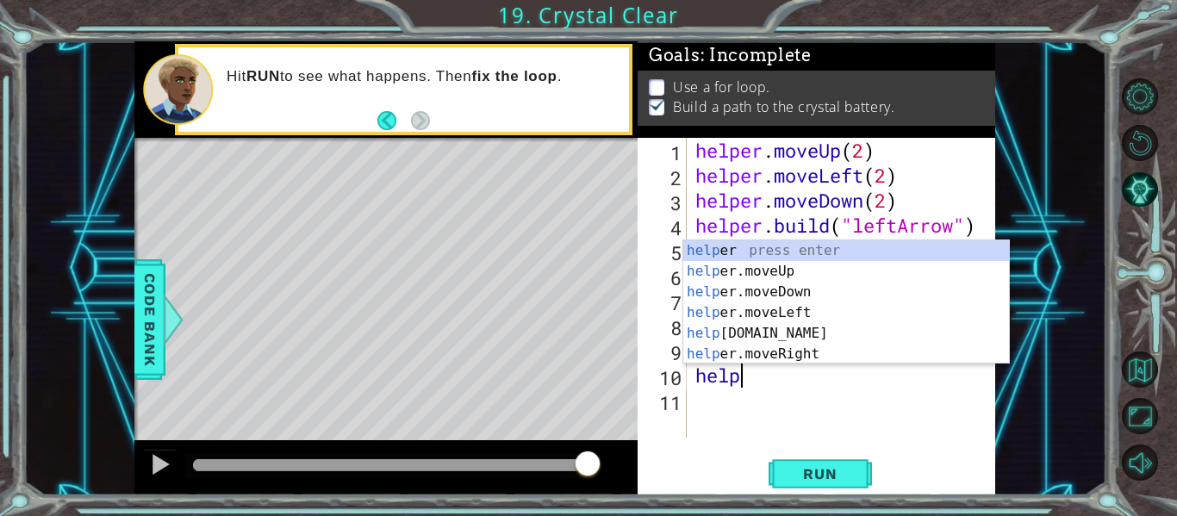
scroll to position [0, 1]
type textarea "h"
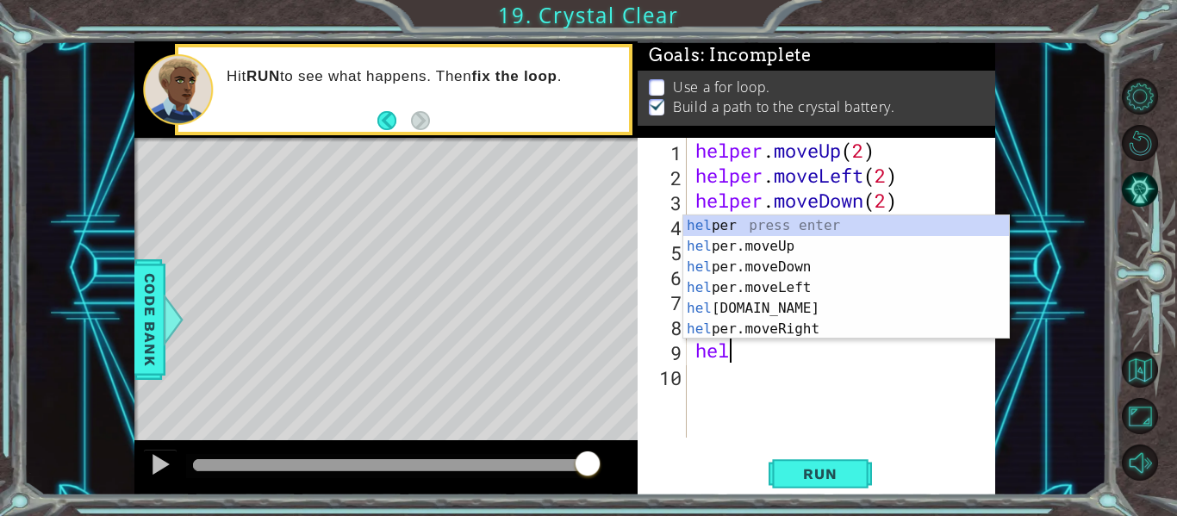
type textarea "h"
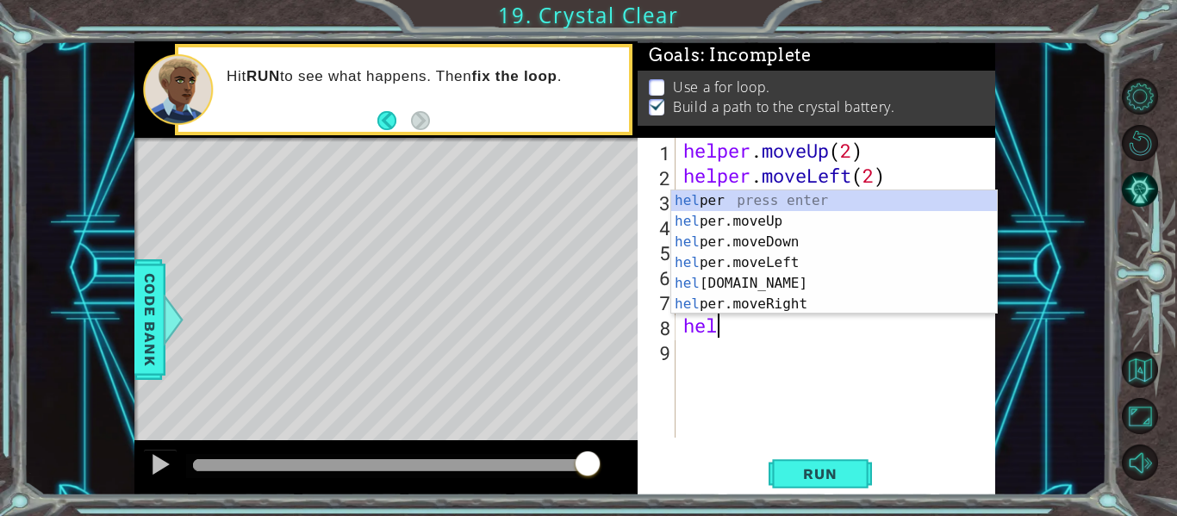
type textarea "h"
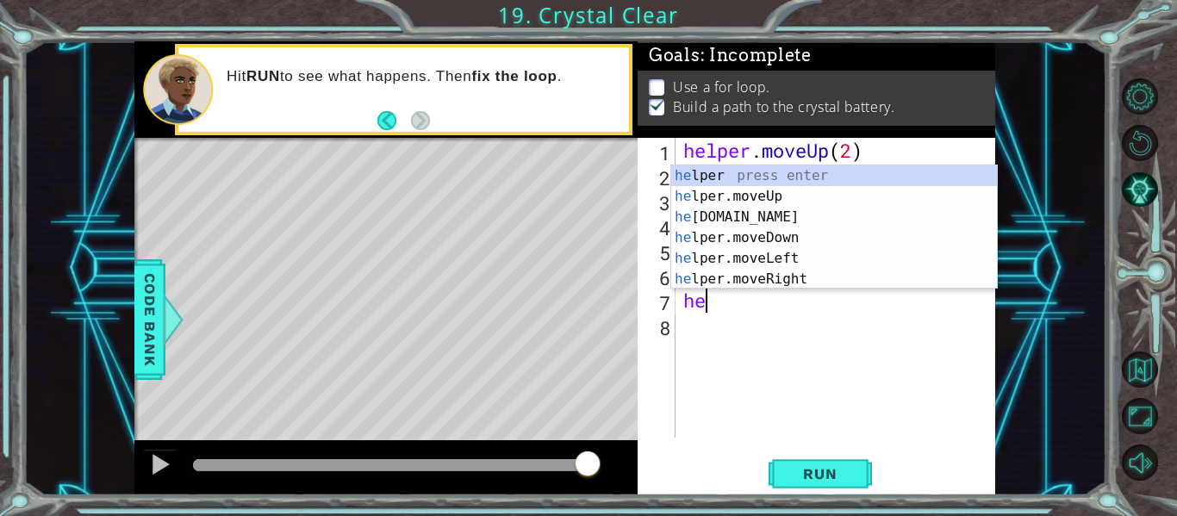
type textarea "h"
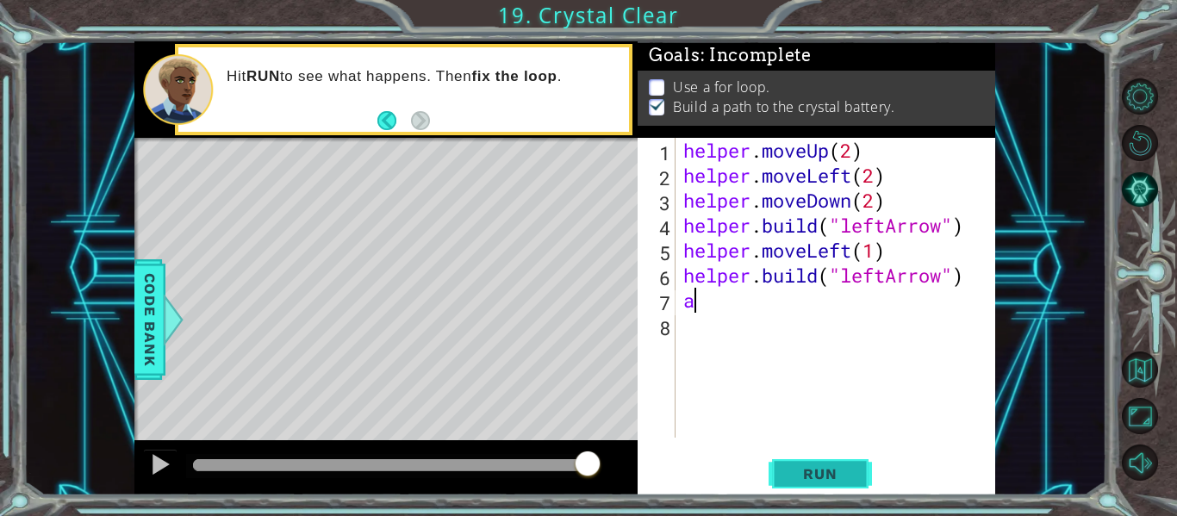
type textarea "a"
click at [846, 481] on span "Run" at bounding box center [820, 473] width 68 height 17
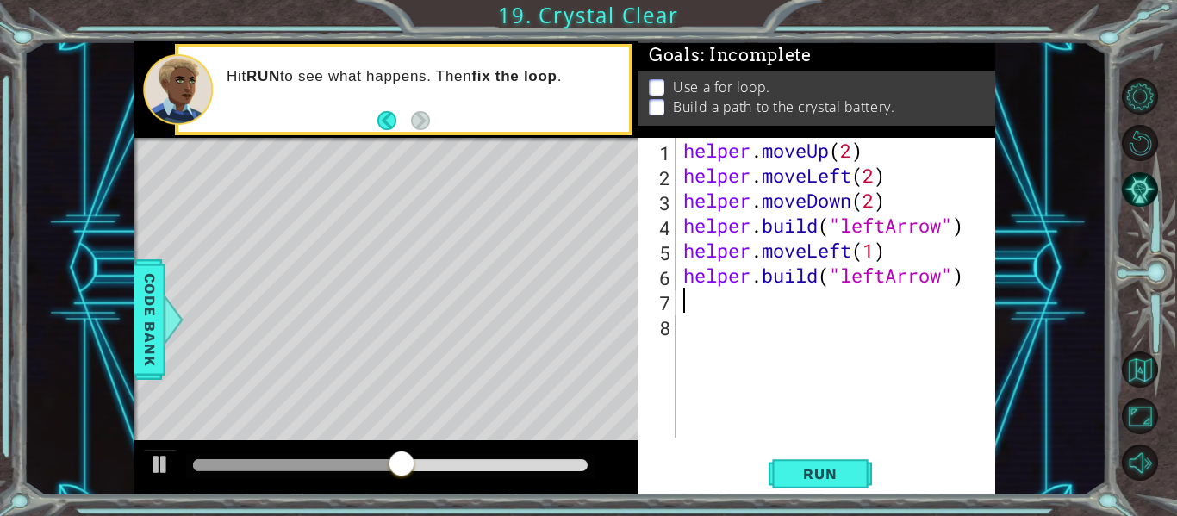
click at [972, 276] on div "helper . moveUp ( 2 ) helper . moveLeft ( 2 ) helper . moveDown ( 2 ) helper . …" at bounding box center [840, 313] width 320 height 350
click at [391, 122] on button "Back" at bounding box center [394, 120] width 34 height 19
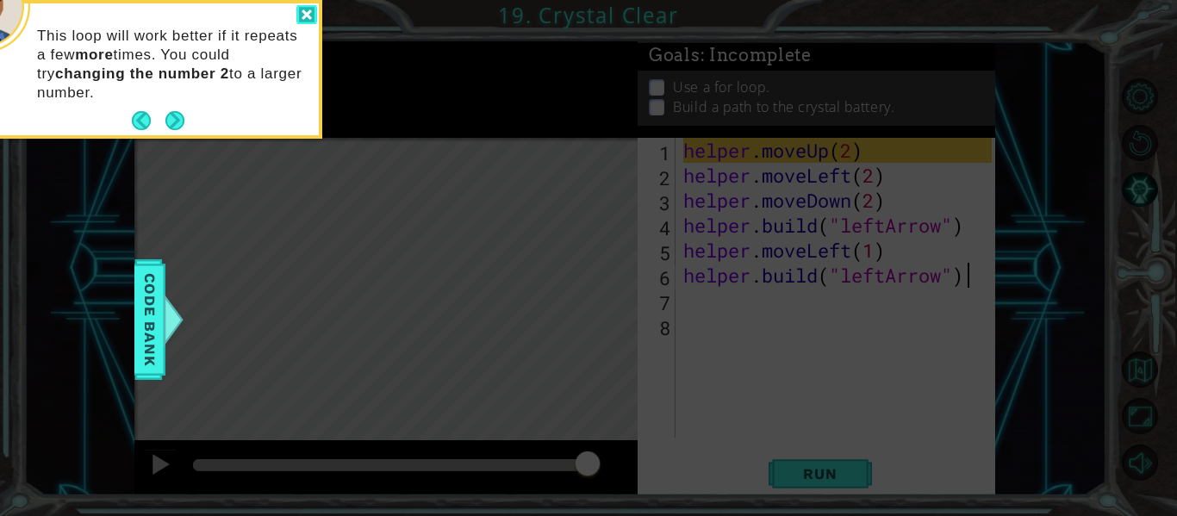
click at [313, 22] on div at bounding box center [306, 15] width 21 height 20
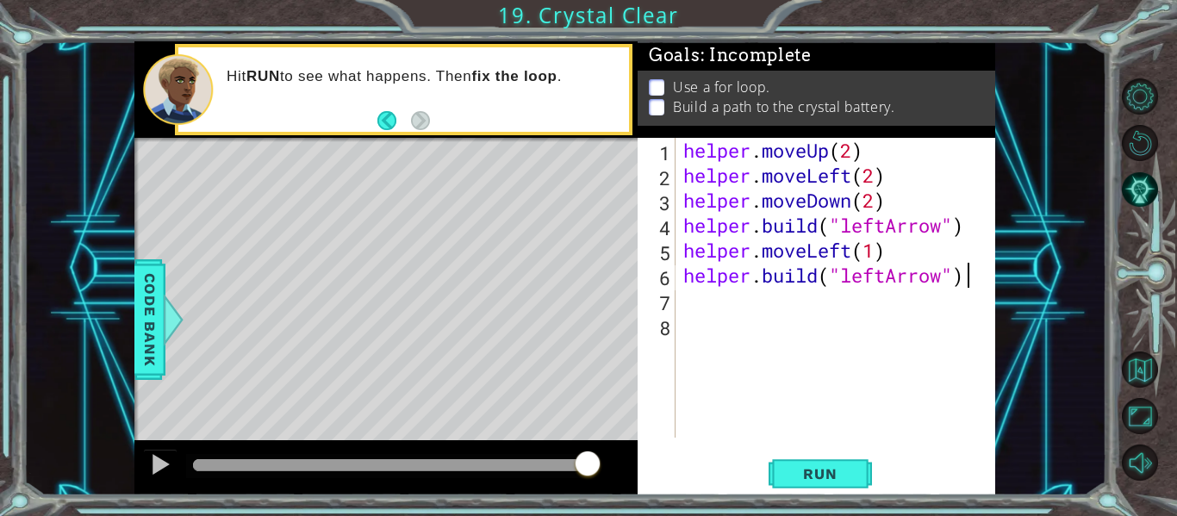
scroll to position [0, 13]
click at [798, 471] on span "Run" at bounding box center [820, 473] width 68 height 17
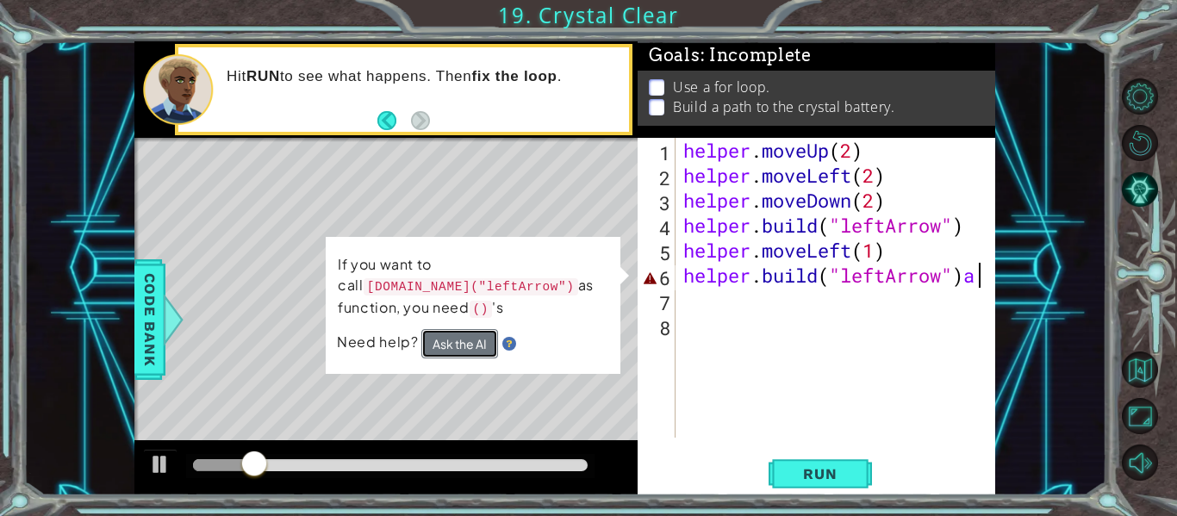
click at [475, 349] on button "Ask the AI" at bounding box center [459, 343] width 77 height 29
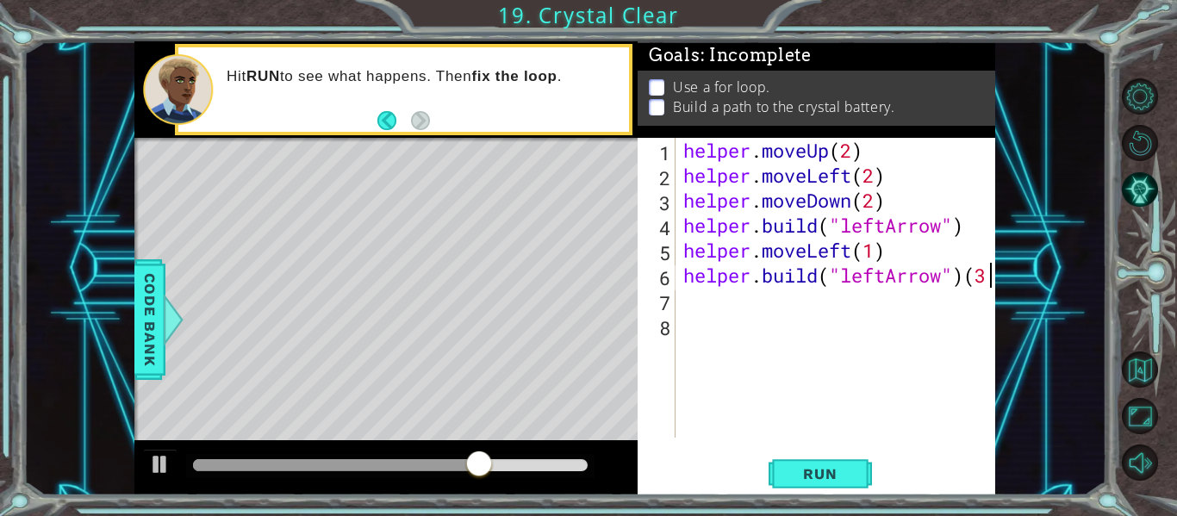
scroll to position [0, 14]
click at [821, 479] on span "Run" at bounding box center [820, 473] width 68 height 17
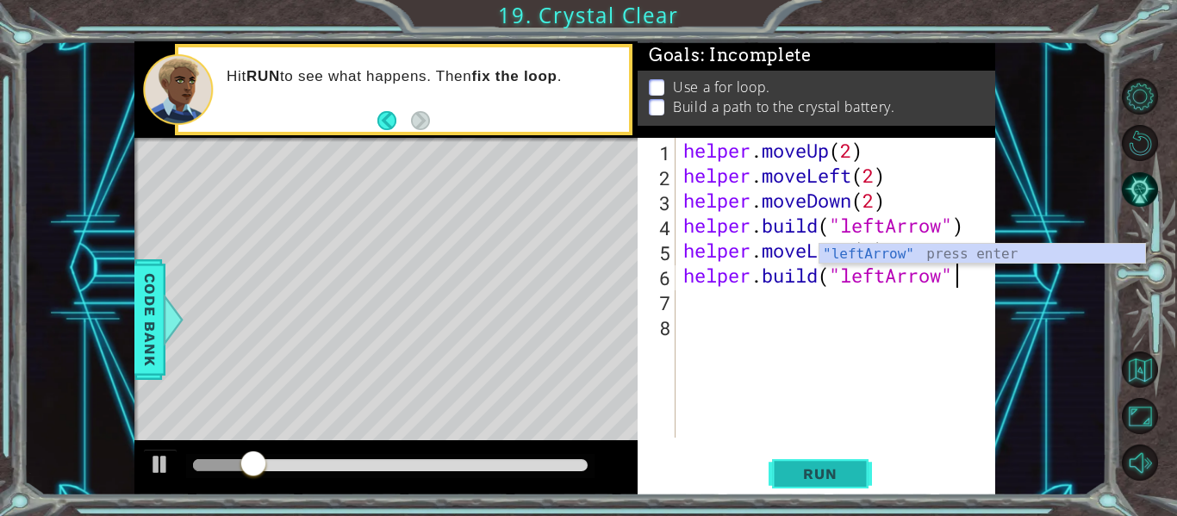
scroll to position [0, 12]
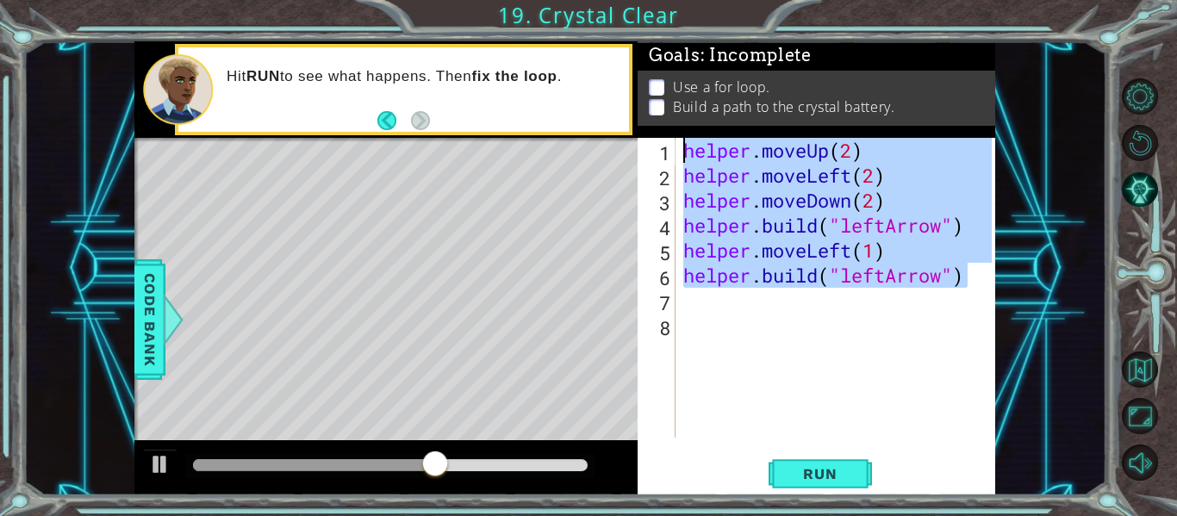
drag, startPoint x: 971, startPoint y: 285, endPoint x: 681, endPoint y: 158, distance: 316.2
click at [681, 158] on div "helper . moveUp ( 2 ) helper . moveLeft ( 2 ) helper . moveDown ( 2 ) helper . …" at bounding box center [840, 313] width 320 height 350
type textarea "helper.moveUp(2) helper.moveLeft(2)"
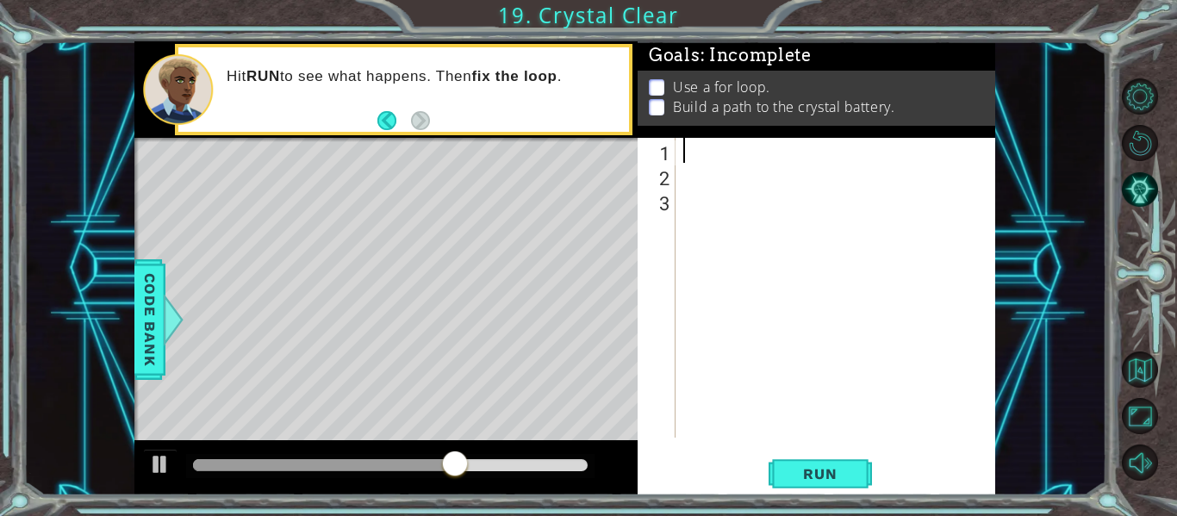
scroll to position [0, 0]
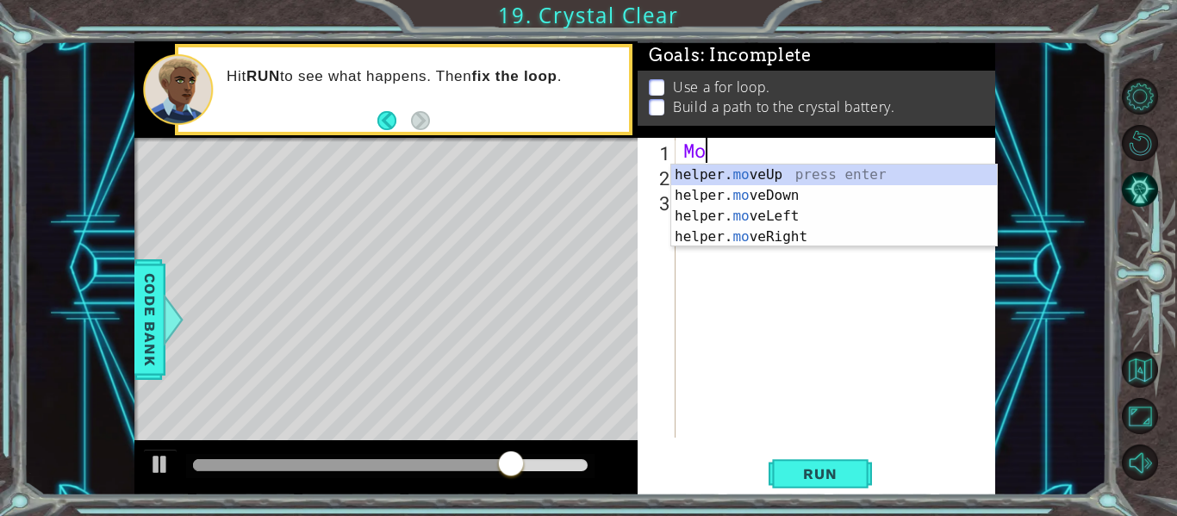
type textarea "M"
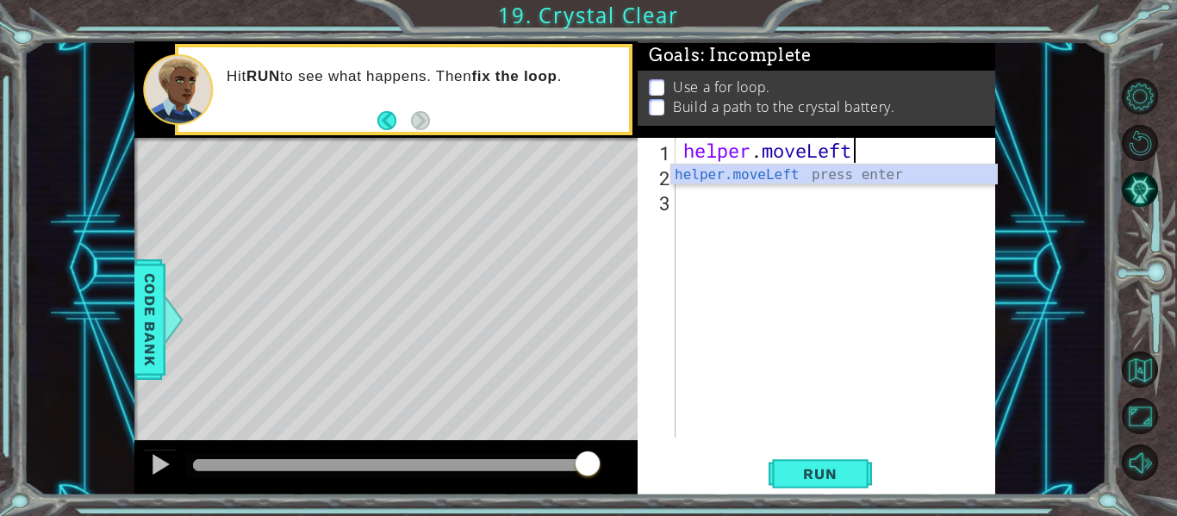
scroll to position [0, 8]
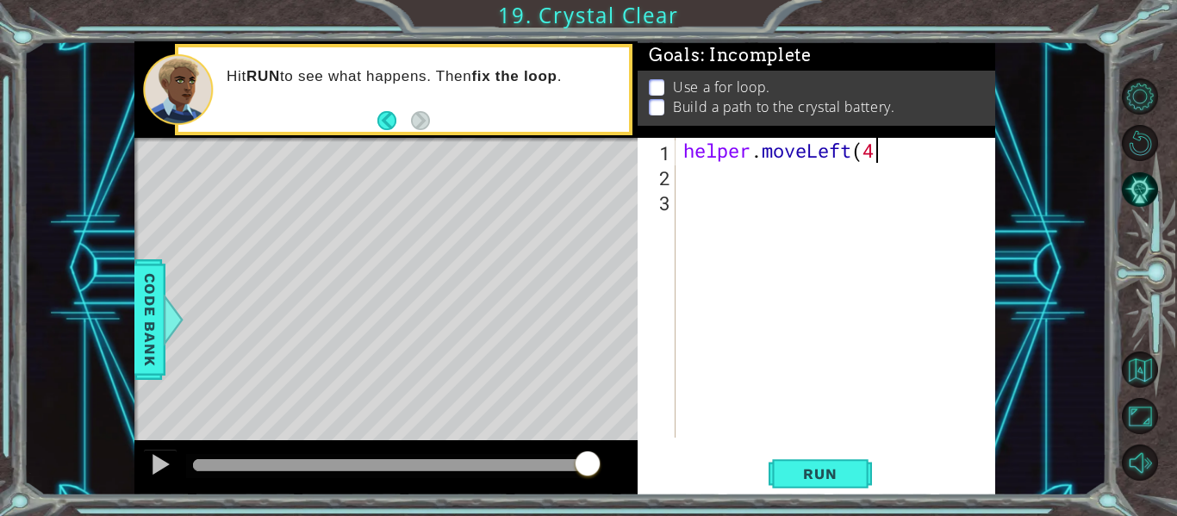
type textarea "helper.moveLeft(4)"
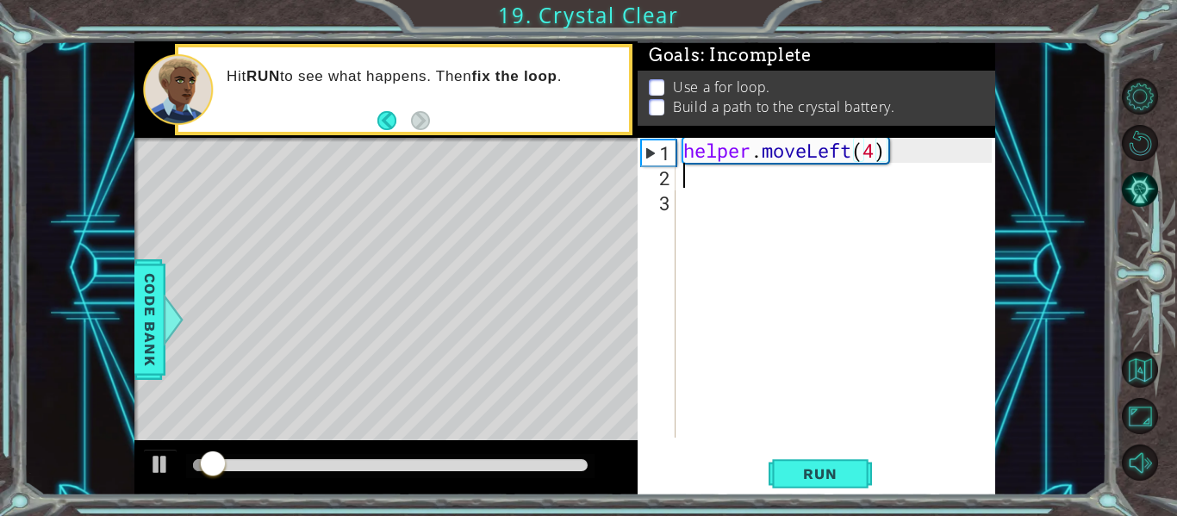
click at [700, 172] on div "helper . moveLeft ( 4 )" at bounding box center [840, 313] width 320 height 350
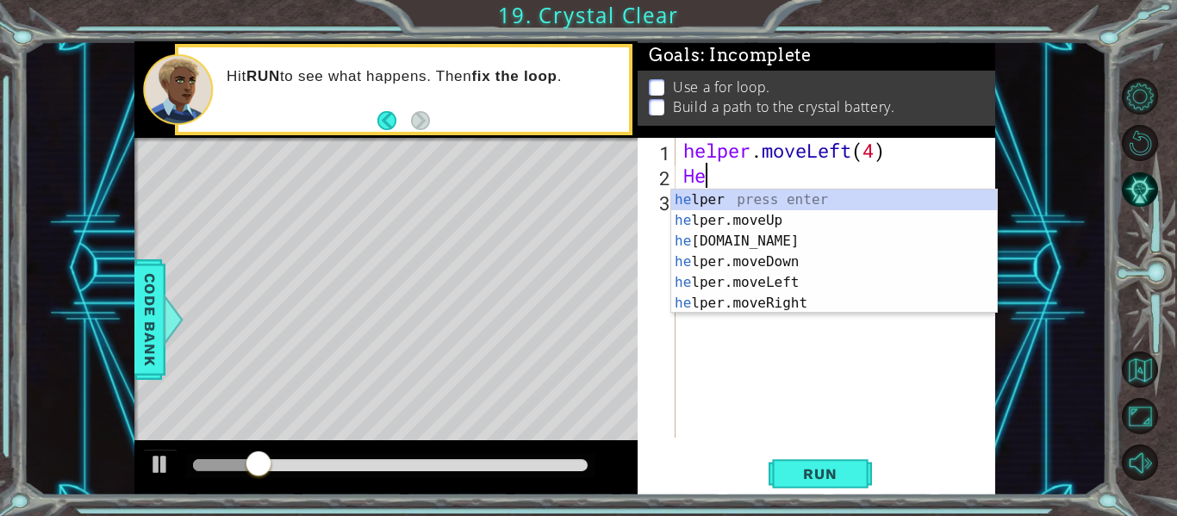
scroll to position [0, 0]
type textarea "H"
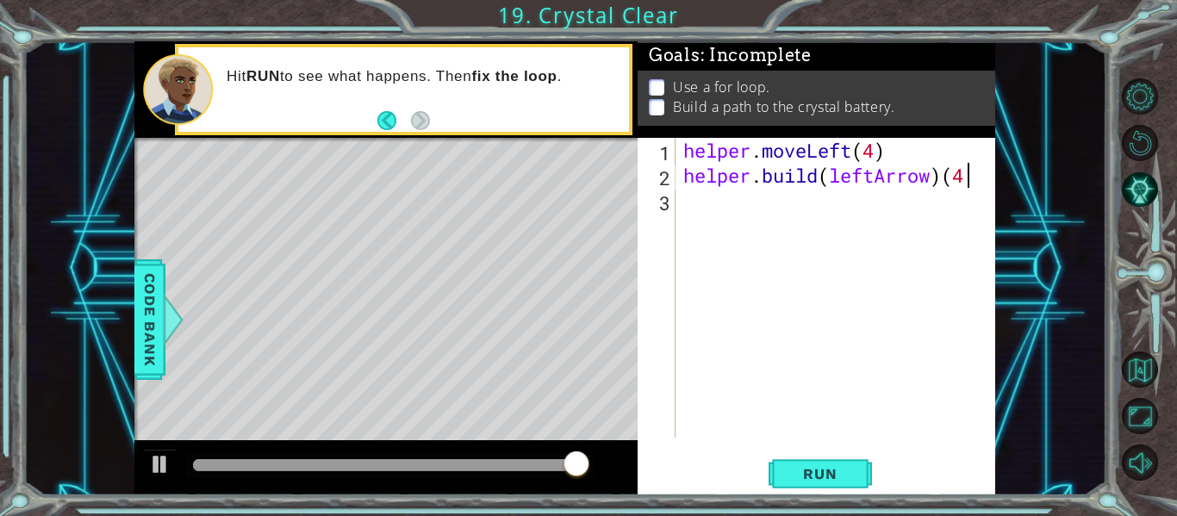
scroll to position [0, 13]
click at [809, 463] on button "Run" at bounding box center [819, 473] width 103 height 35
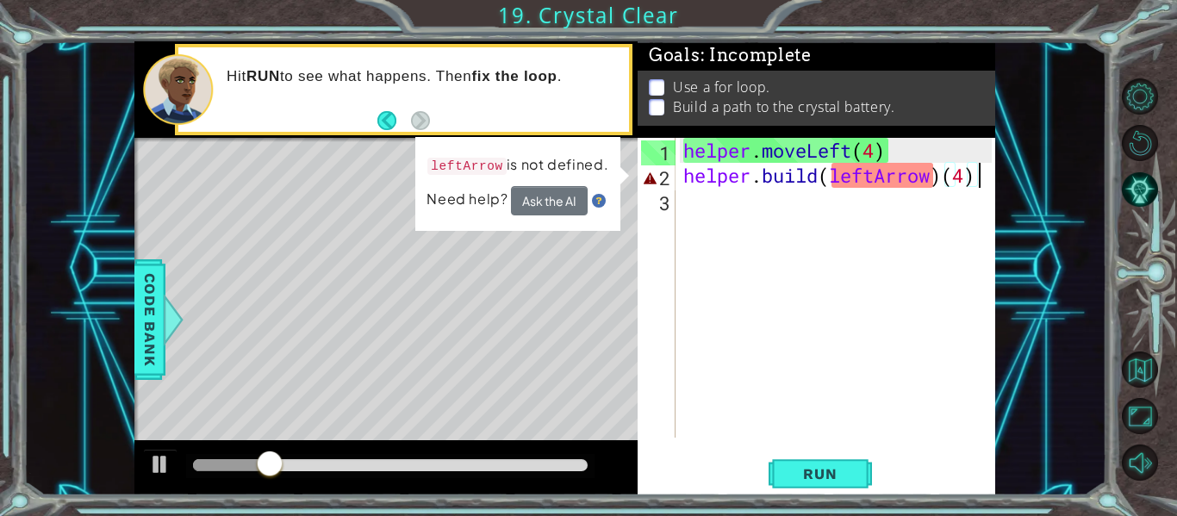
click at [978, 176] on div "helper . moveLeft ( 4 ) helper . build ( leftArrow ) ( 4 )" at bounding box center [840, 313] width 320 height 350
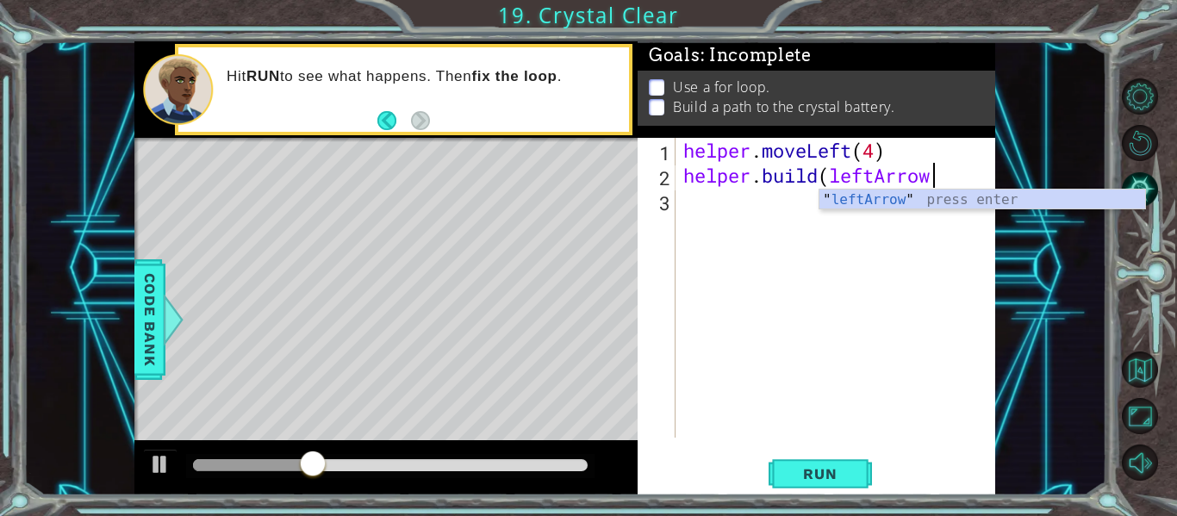
scroll to position [0, 11]
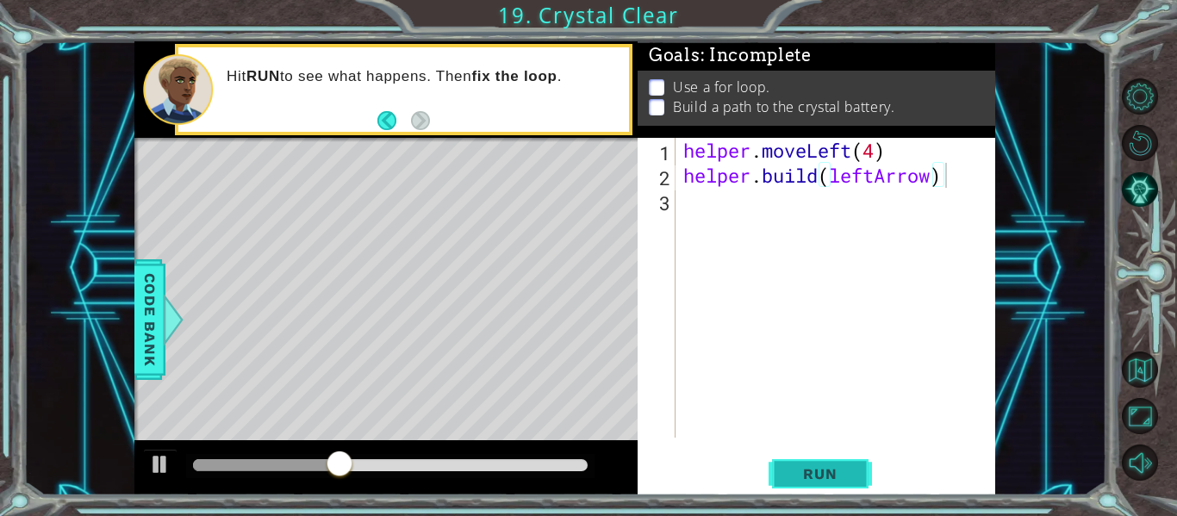
click at [830, 473] on span "Run" at bounding box center [820, 473] width 68 height 17
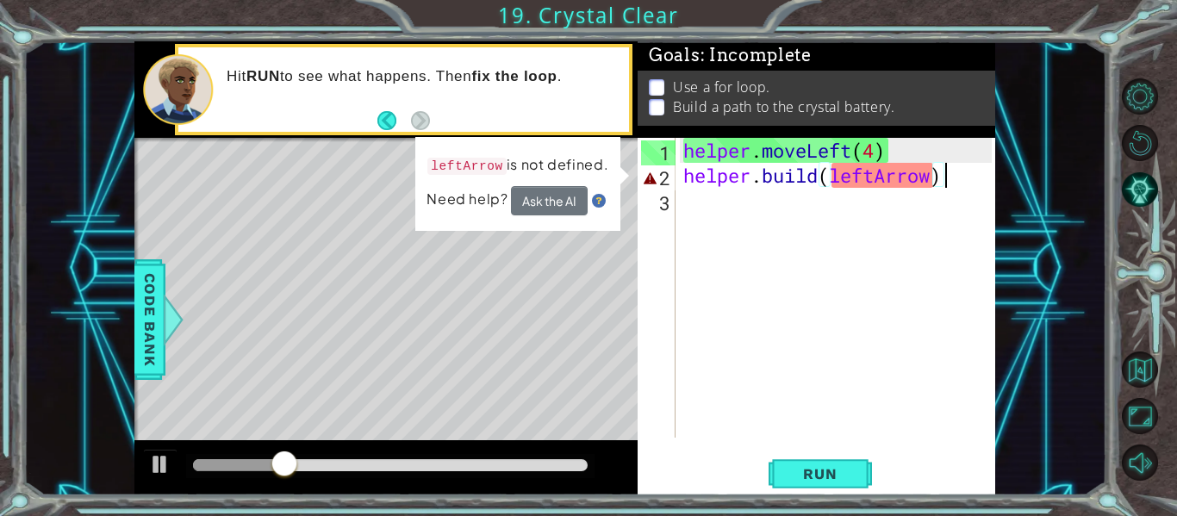
click at [833, 182] on div "helper . moveLeft ( 4 ) helper . build ( leftArrow )" at bounding box center [840, 313] width 320 height 350
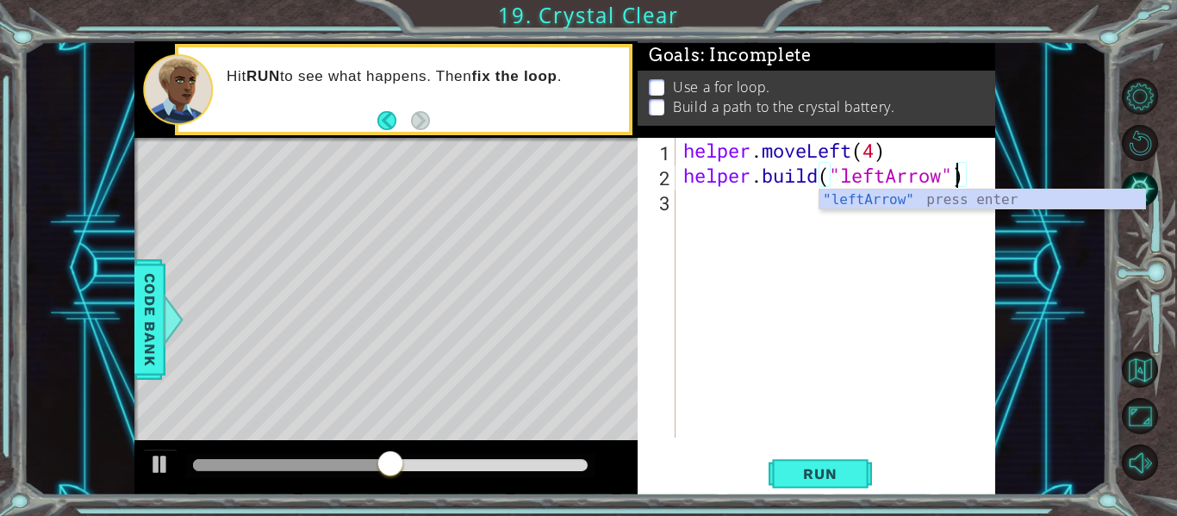
scroll to position [0, 12]
click at [815, 475] on span "Run" at bounding box center [820, 473] width 68 height 17
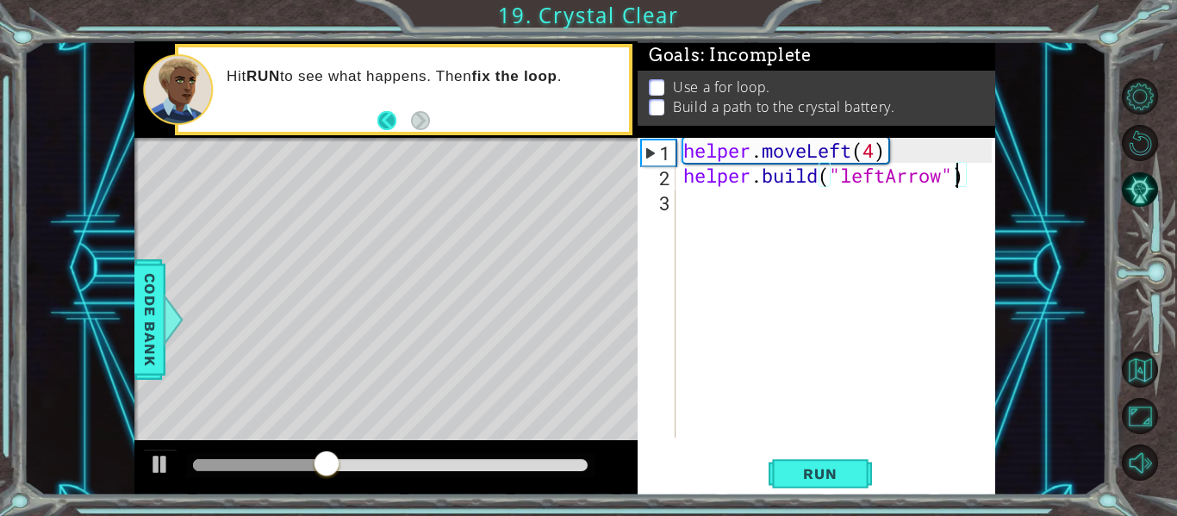
click at [387, 119] on button "Back" at bounding box center [394, 120] width 34 height 19
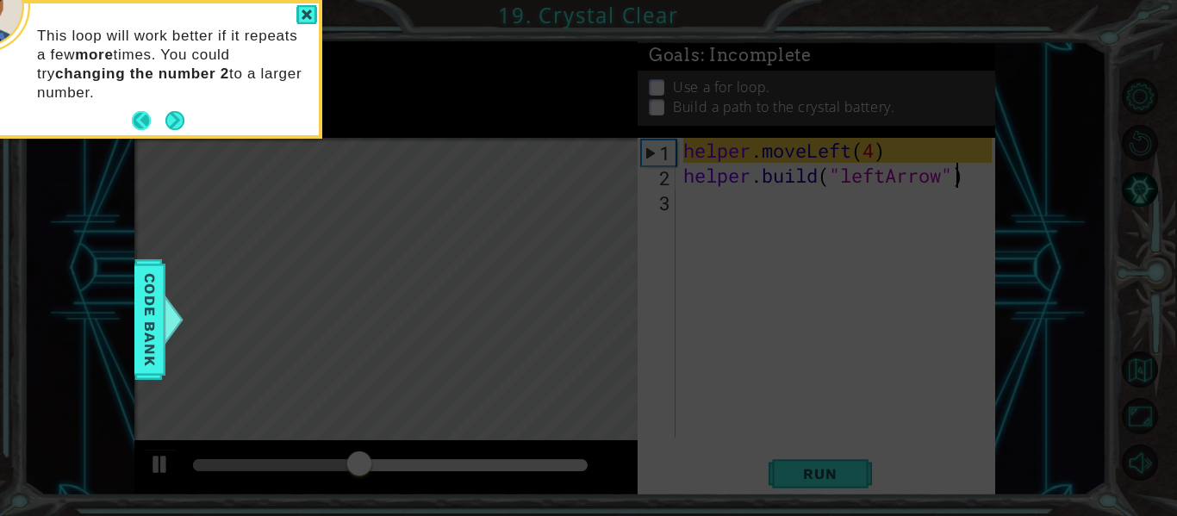
click at [145, 121] on button "Back" at bounding box center [149, 120] width 34 height 19
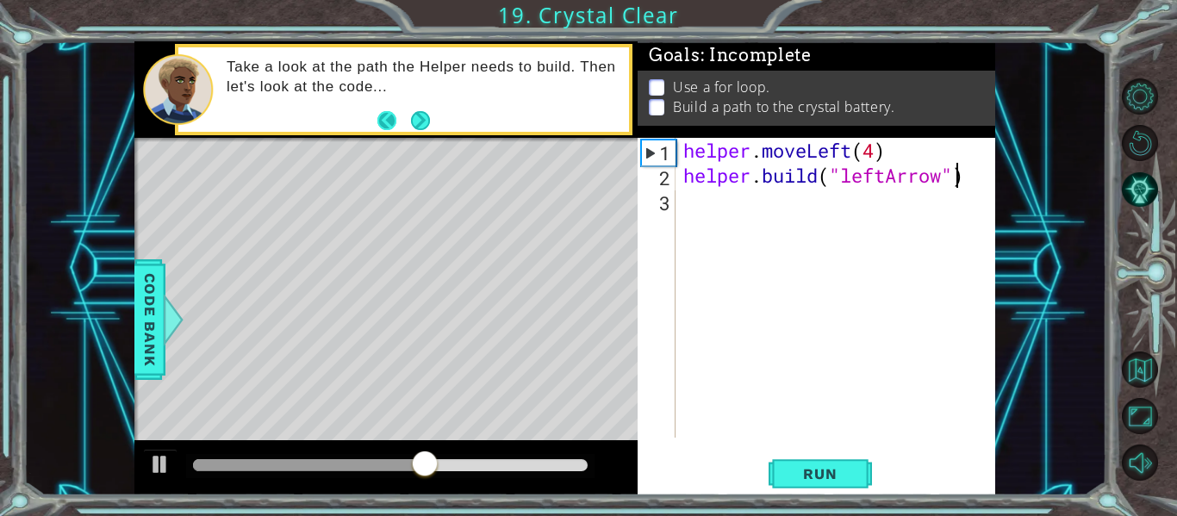
click at [386, 118] on button "Back" at bounding box center [394, 120] width 34 height 19
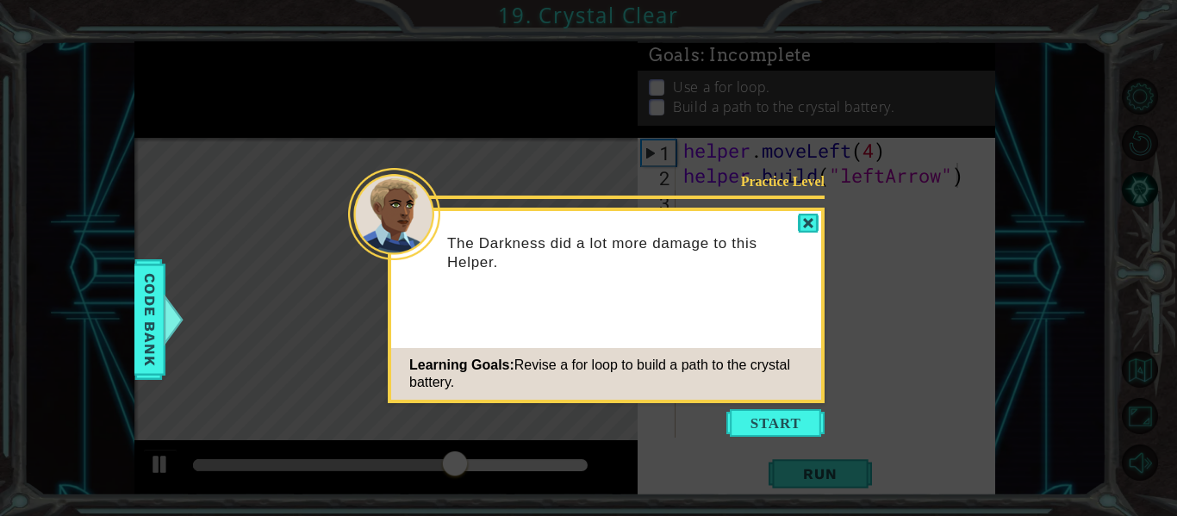
click at [386, 118] on icon at bounding box center [588, 258] width 1177 height 516
click at [807, 229] on div at bounding box center [808, 224] width 21 height 20
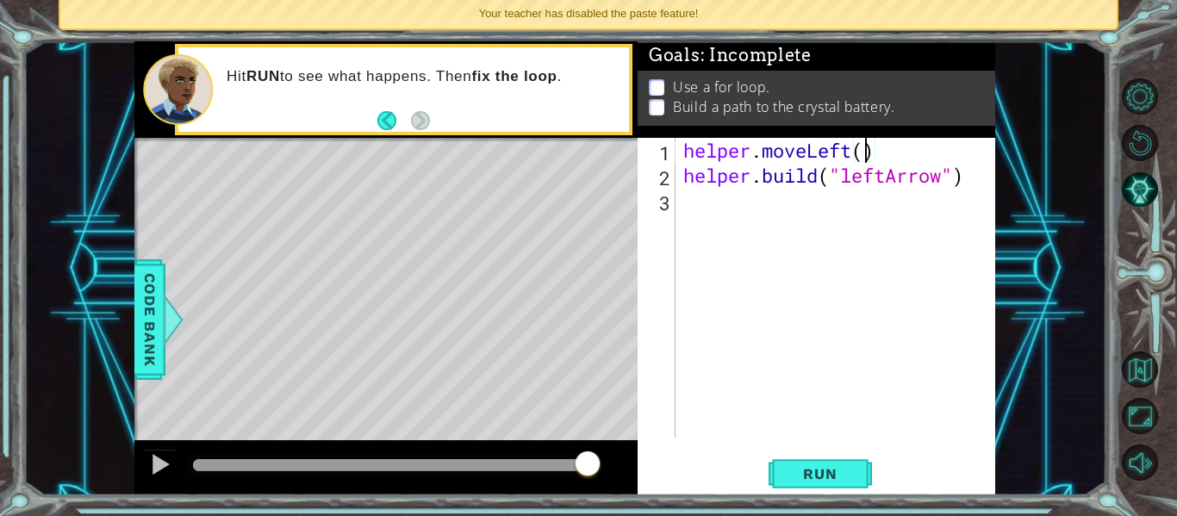
scroll to position [0, 9]
click at [972, 180] on div "helper . moveLeft ( 1 ) helper . build ( "leftArrow" )" at bounding box center [840, 313] width 320 height 350
type textarea "[DOMAIN_NAME]("leftArrow")"
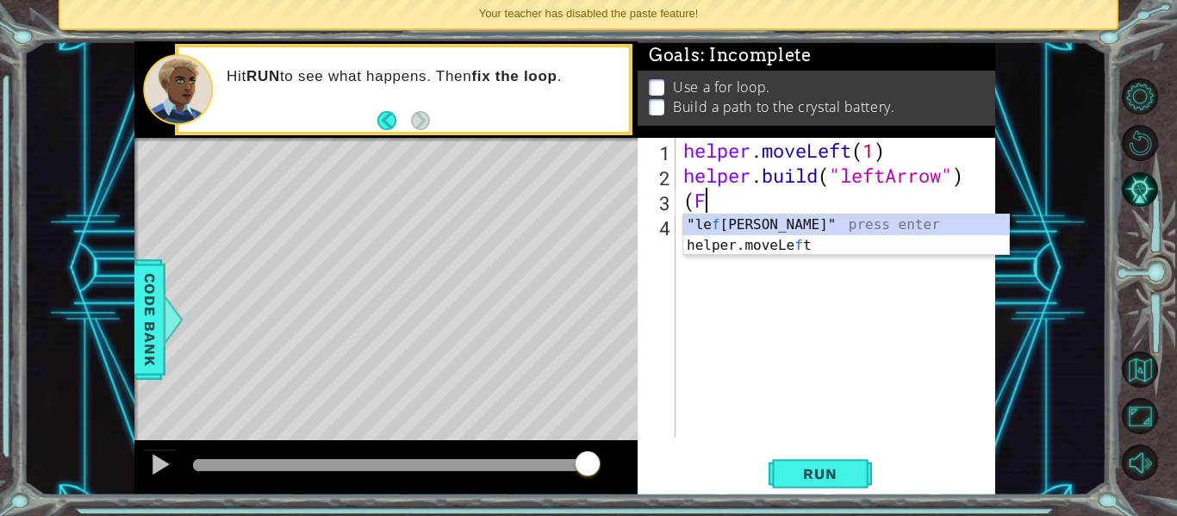
scroll to position [0, 0]
type textarea "("
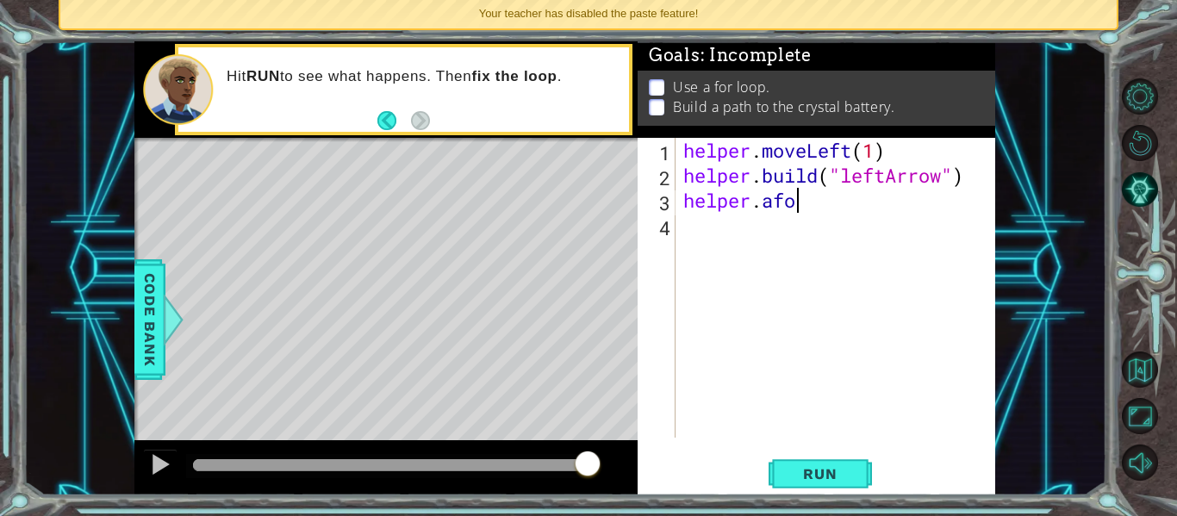
scroll to position [0, 5]
type textarea "helper.aforloop"
click at [829, 473] on span "Run" at bounding box center [820, 473] width 68 height 17
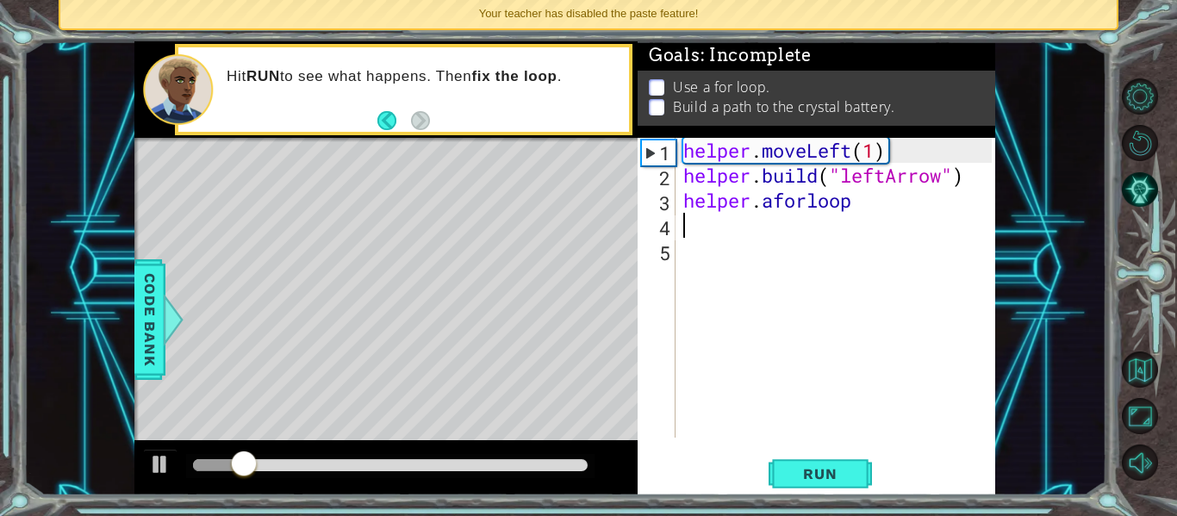
click at [865, 199] on div "helper . moveLeft ( 1 ) helper . build ( "leftArrow" ) helper . aforloop" at bounding box center [840, 313] width 320 height 350
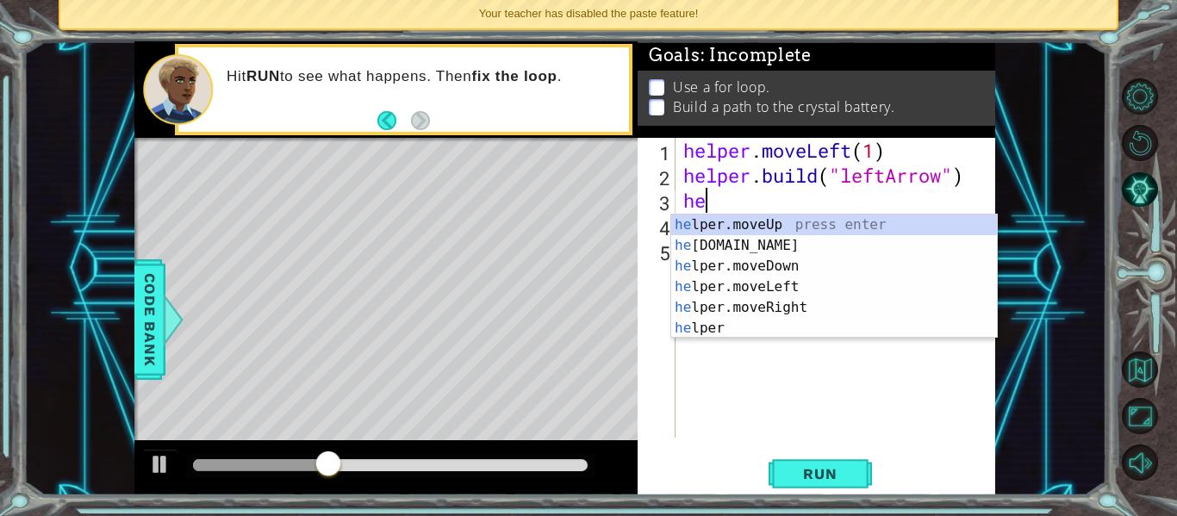
type textarea "h"
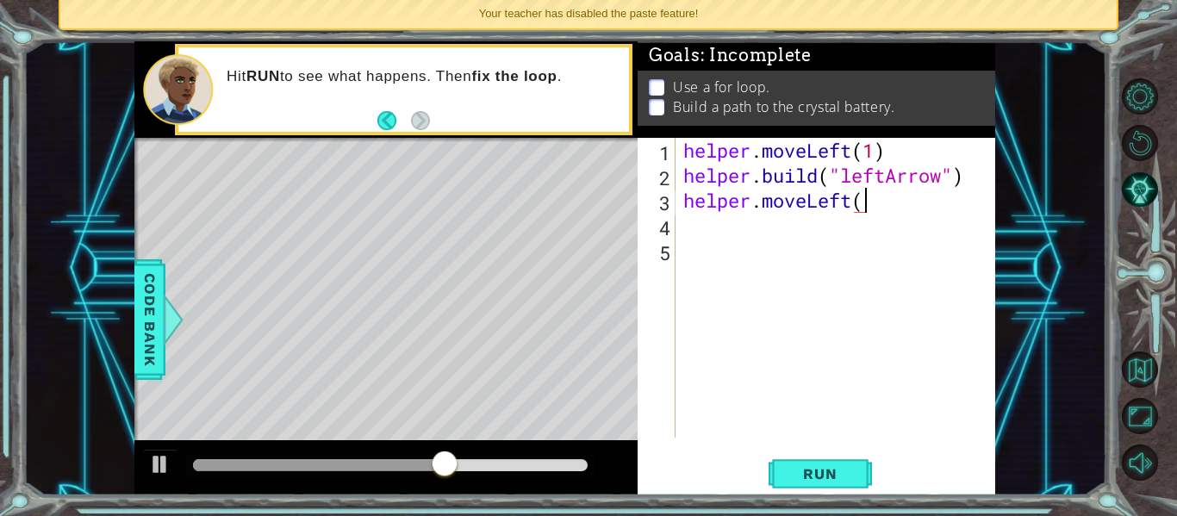
scroll to position [0, 8]
type textarea "helper.moveLeft(1)"
type textarea "H"
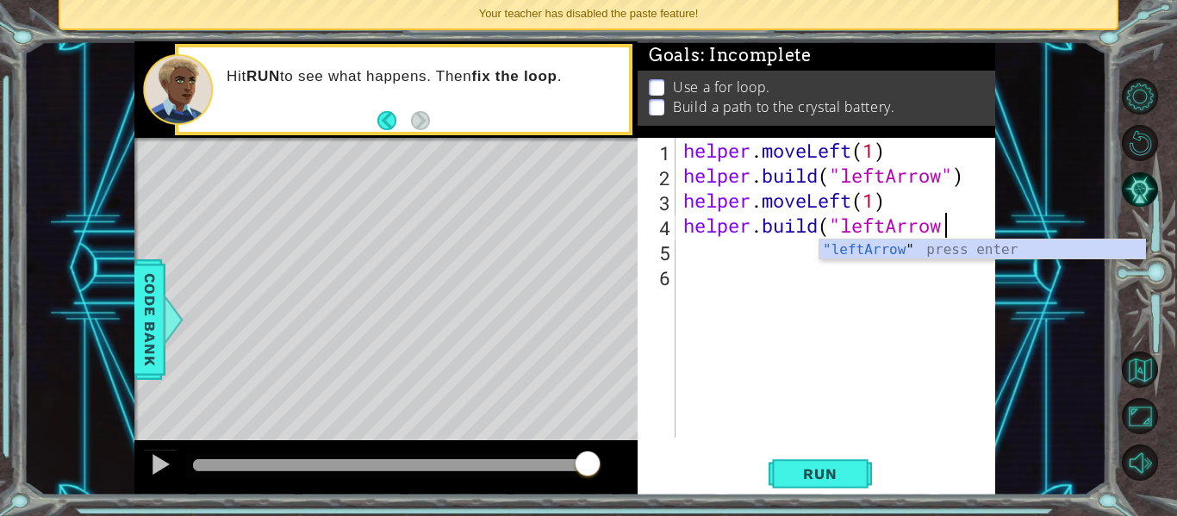
scroll to position [0, 11]
type textarea "[DOMAIN_NAME]("leftArrow")"
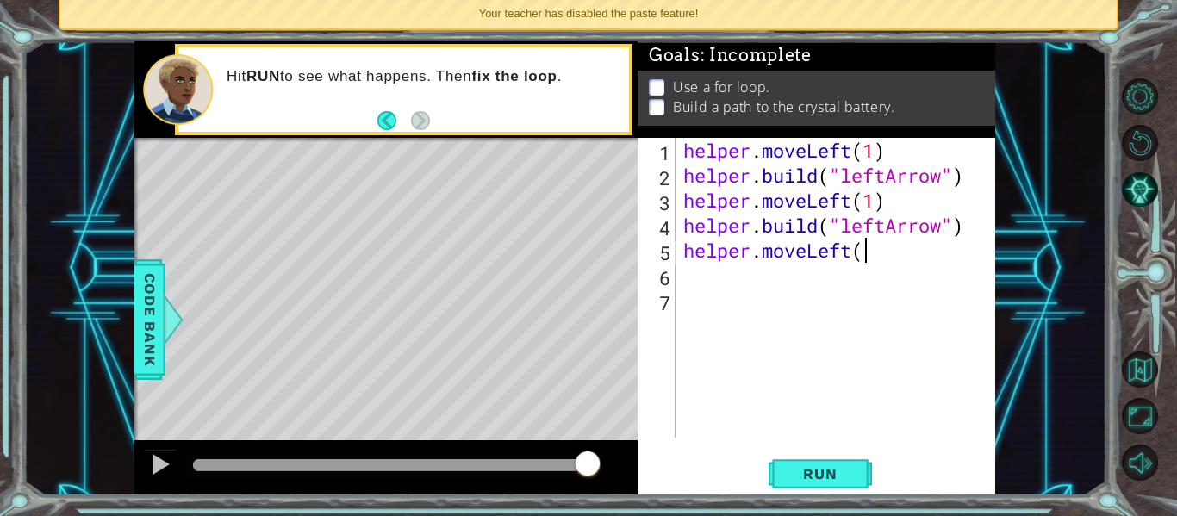
scroll to position [0, 8]
type textarea "helper.moveLeft(1)"
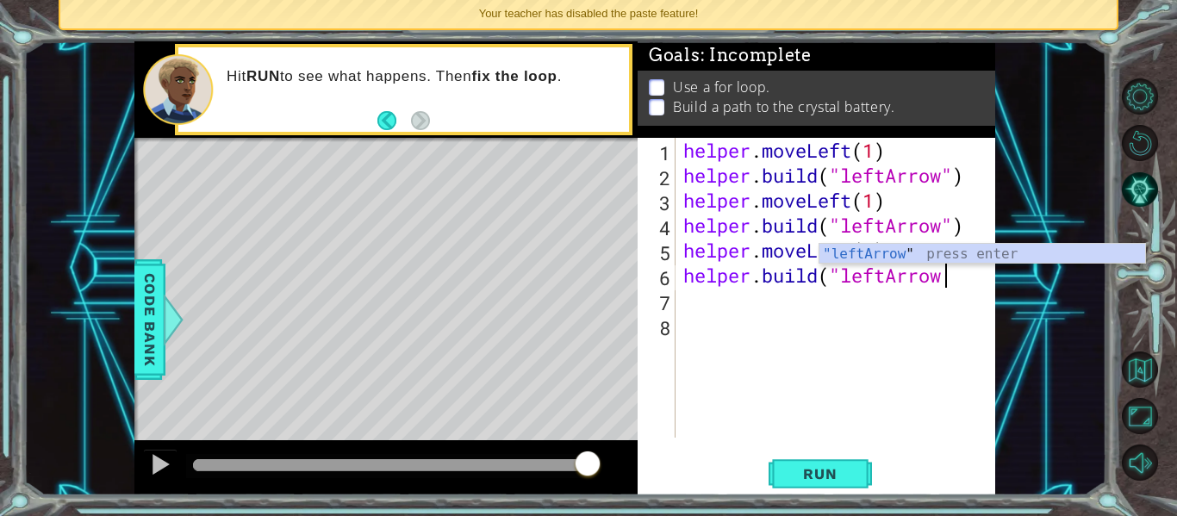
scroll to position [0, 11]
type textarea "[DOMAIN_NAME]("leftArrow")"
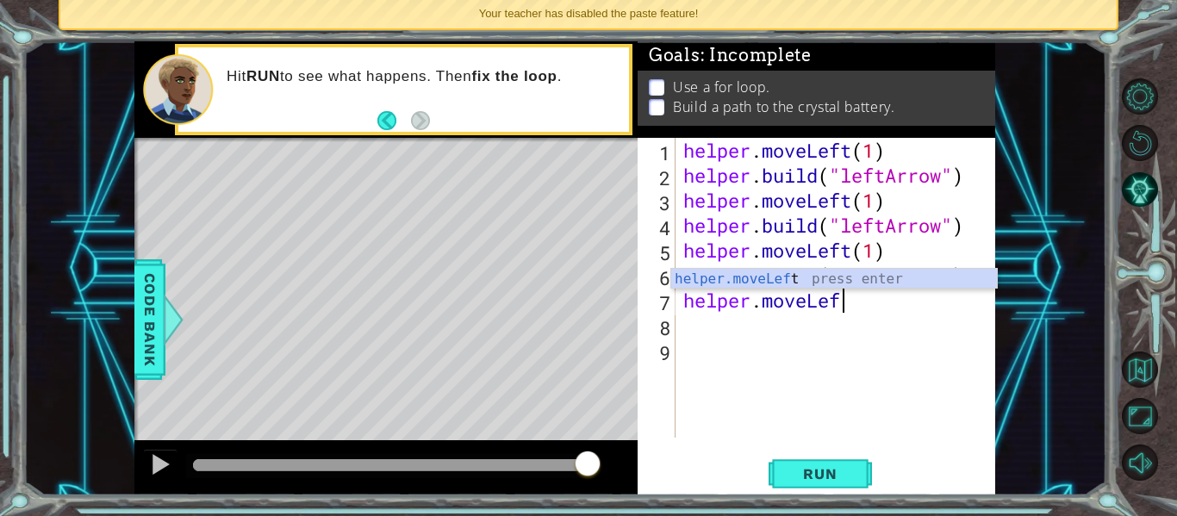
scroll to position [0, 7]
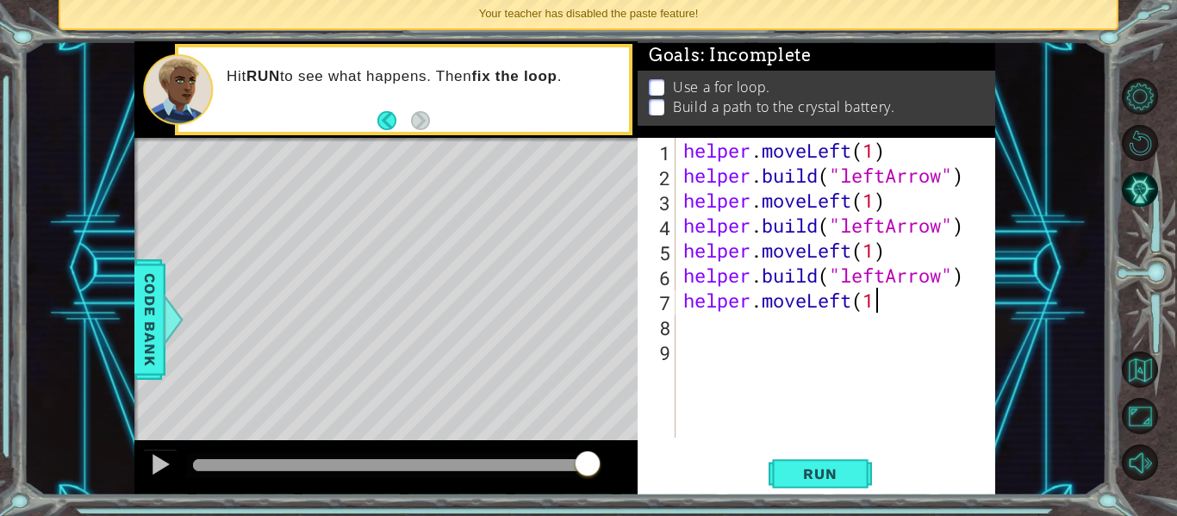
type textarea "helper.moveLeft(1)"
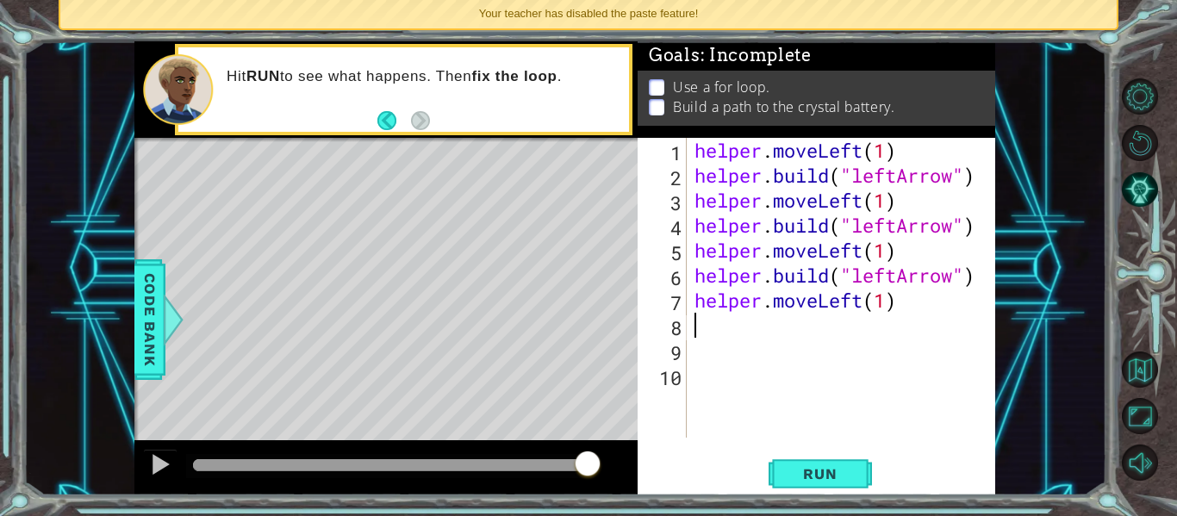
type textarea "b"
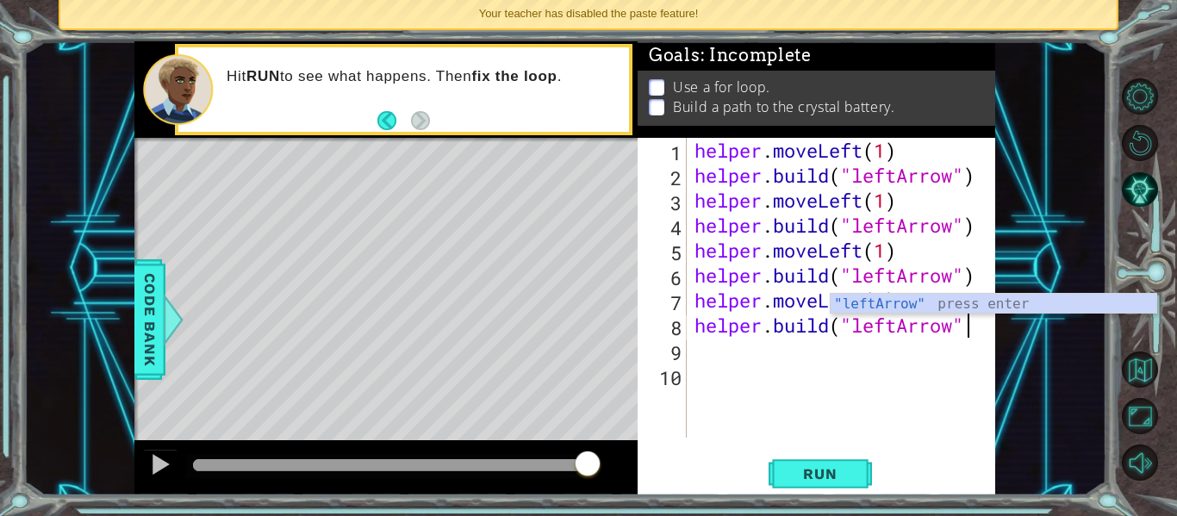
scroll to position [0, 12]
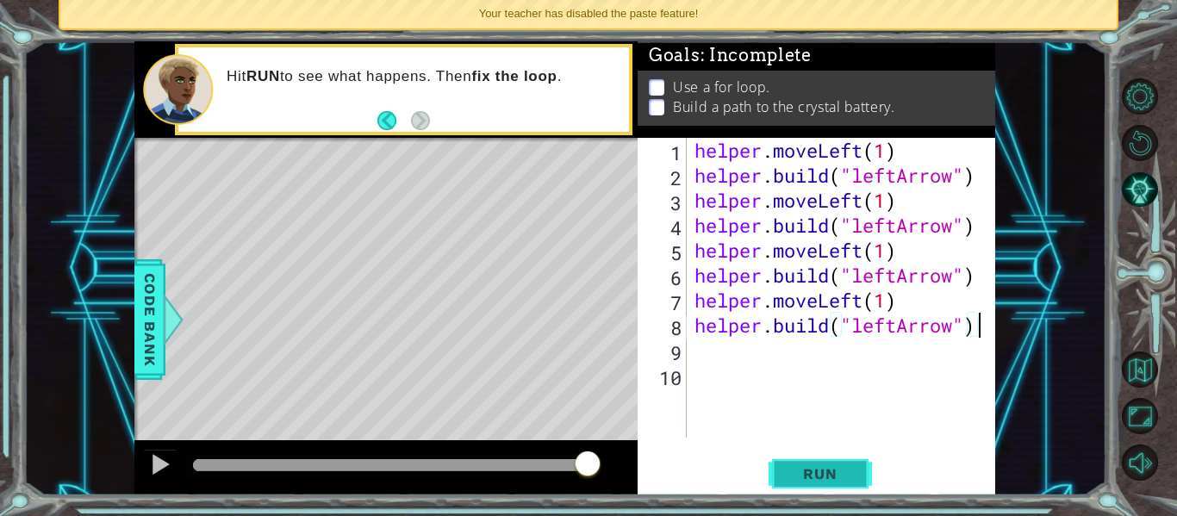
type textarea "[DOMAIN_NAME]("leftArrow")"
click at [829, 471] on span "Run" at bounding box center [820, 473] width 68 height 17
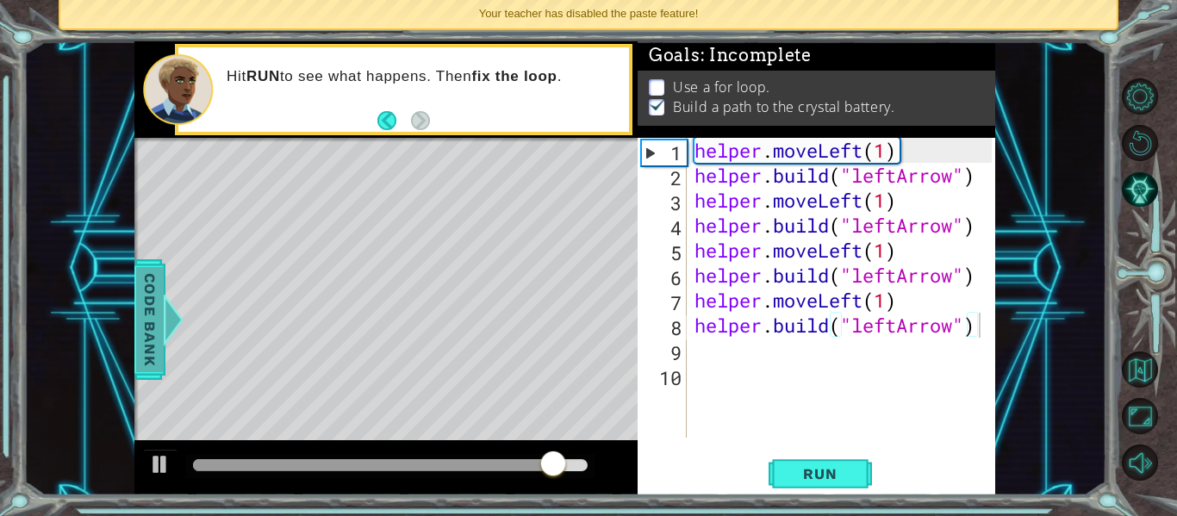
click at [156, 325] on span "Code Bank" at bounding box center [150, 319] width 28 height 105
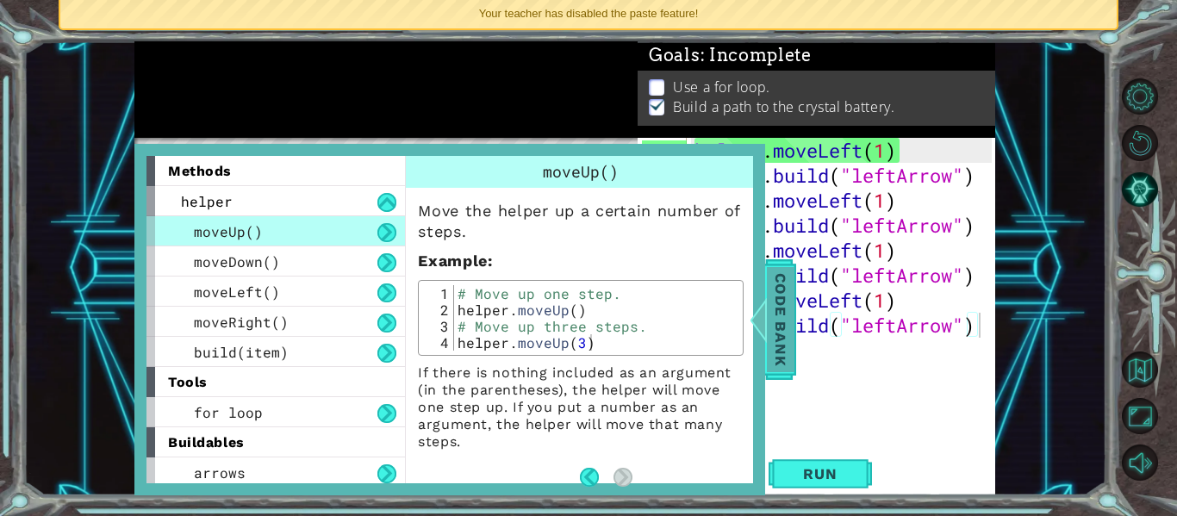
scroll to position [4, 0]
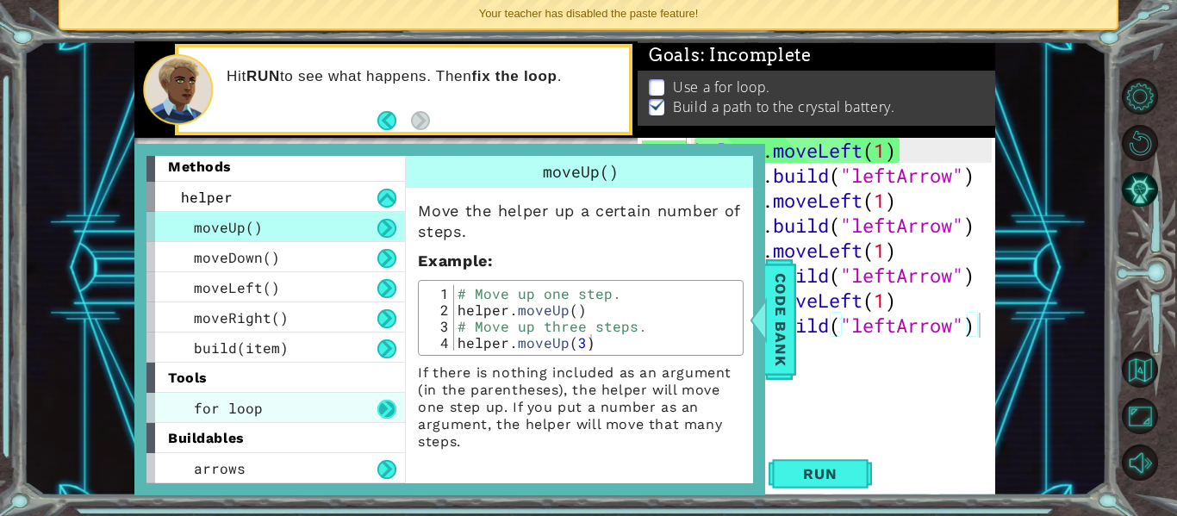
click at [396, 410] on button at bounding box center [386, 409] width 19 height 19
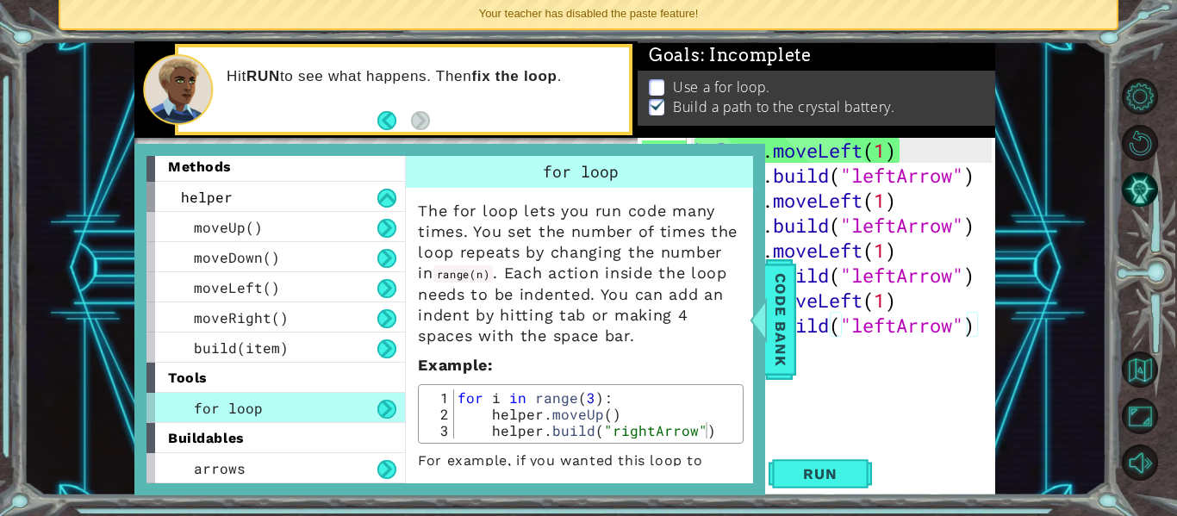
scroll to position [0, 0]
click at [816, 409] on div "helper . moveLeft ( 1 ) helper . build ( "leftArrow" ) helper . moveLeft ( 1 ) …" at bounding box center [845, 313] width 309 height 350
click at [781, 380] on div "helper . moveLeft ( 1 ) helper . build ( "leftArrow" ) helper . moveLeft ( 1 ) …" at bounding box center [845, 313] width 309 height 350
click at [780, 335] on span "Code Bank" at bounding box center [781, 319] width 28 height 105
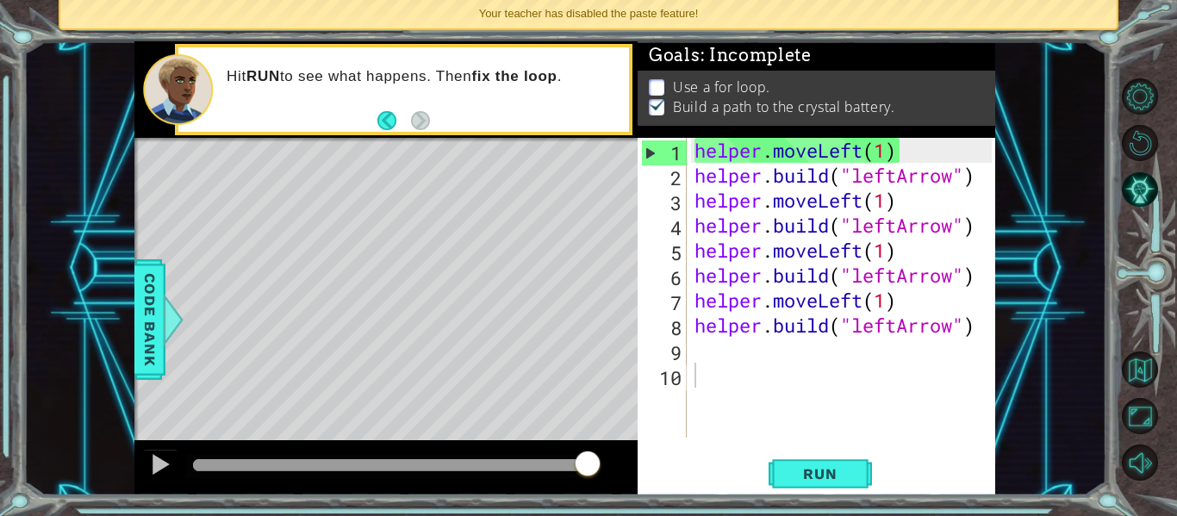
click at [979, 325] on div "helper . moveLeft ( 1 ) helper . build ( "leftArrow" ) helper . moveLeft ( 1 ) …" at bounding box center [845, 313] width 309 height 350
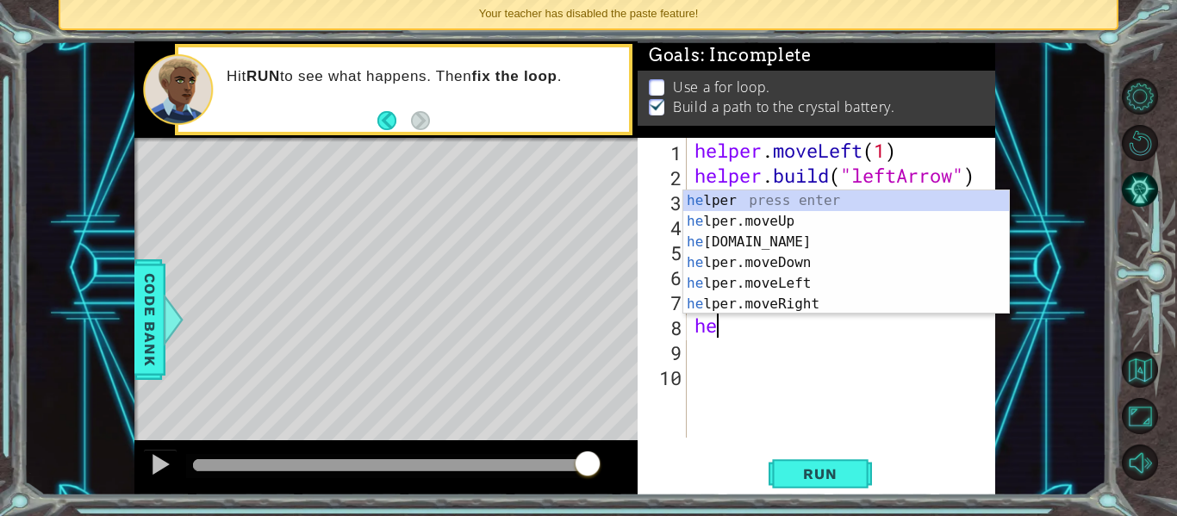
type textarea "h"
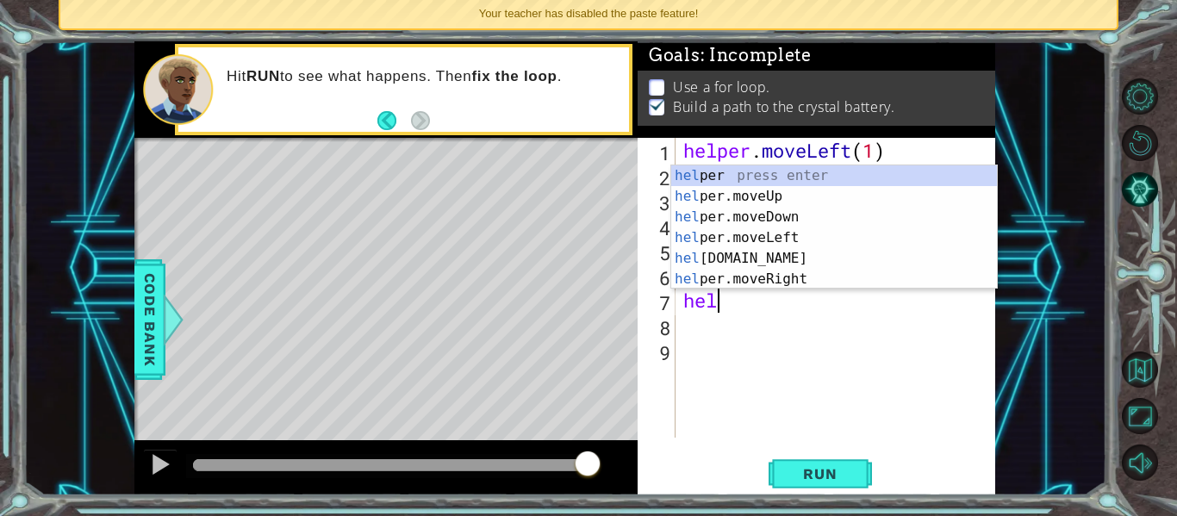
type textarea "h"
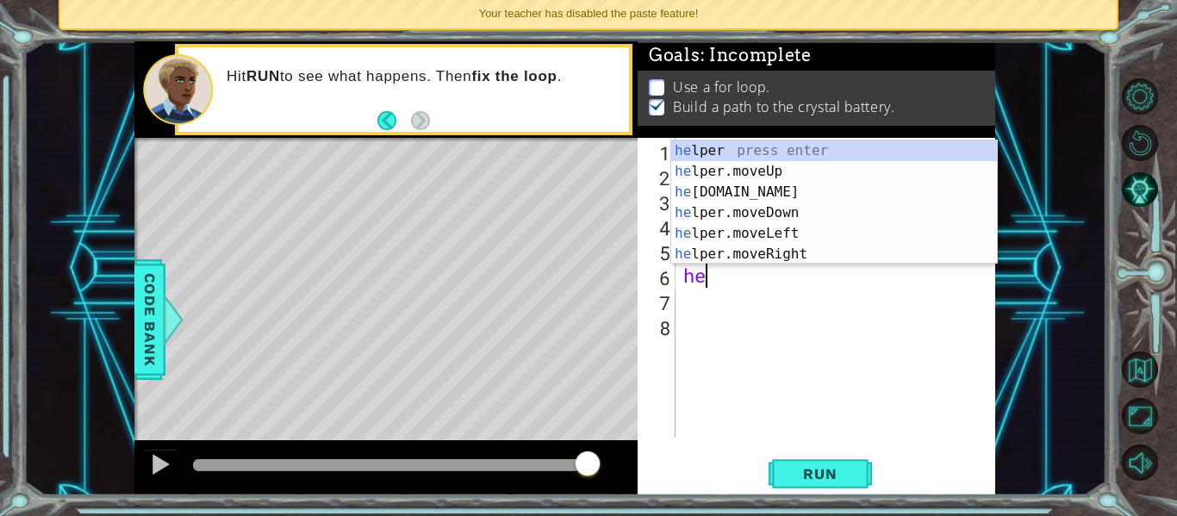
type textarea "h"
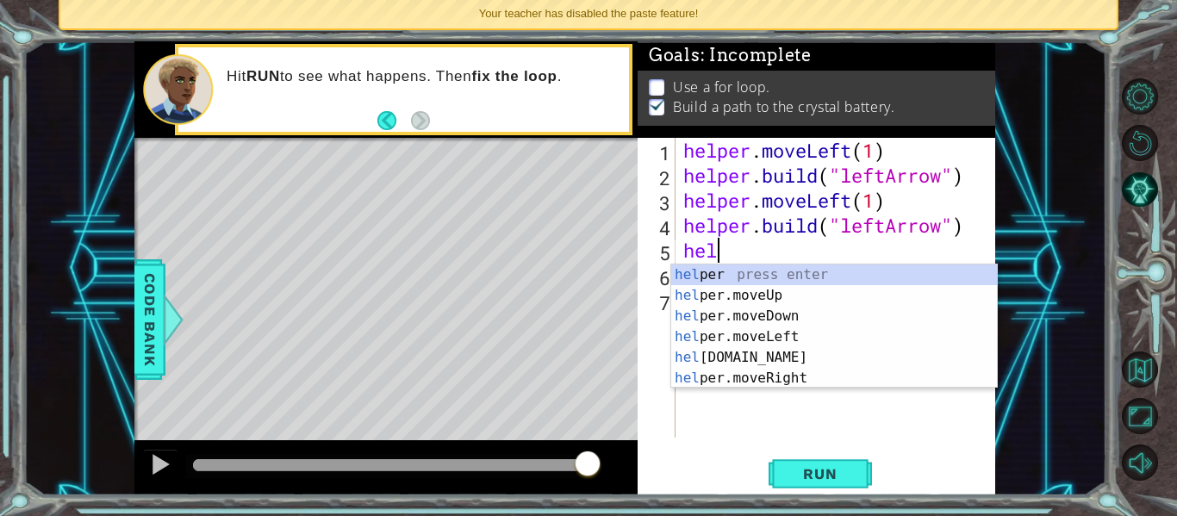
type textarea "h"
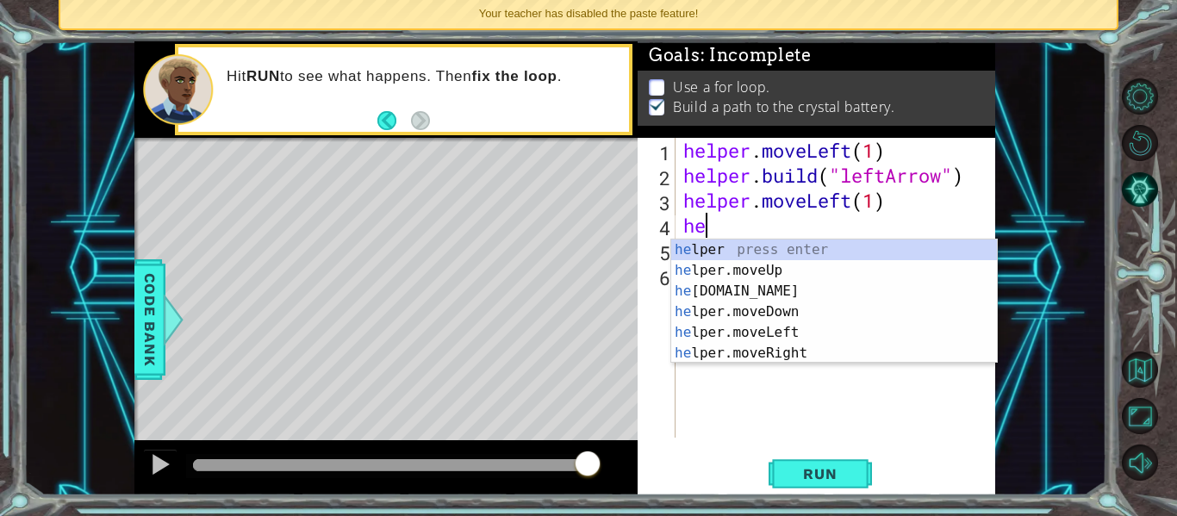
type textarea "h"
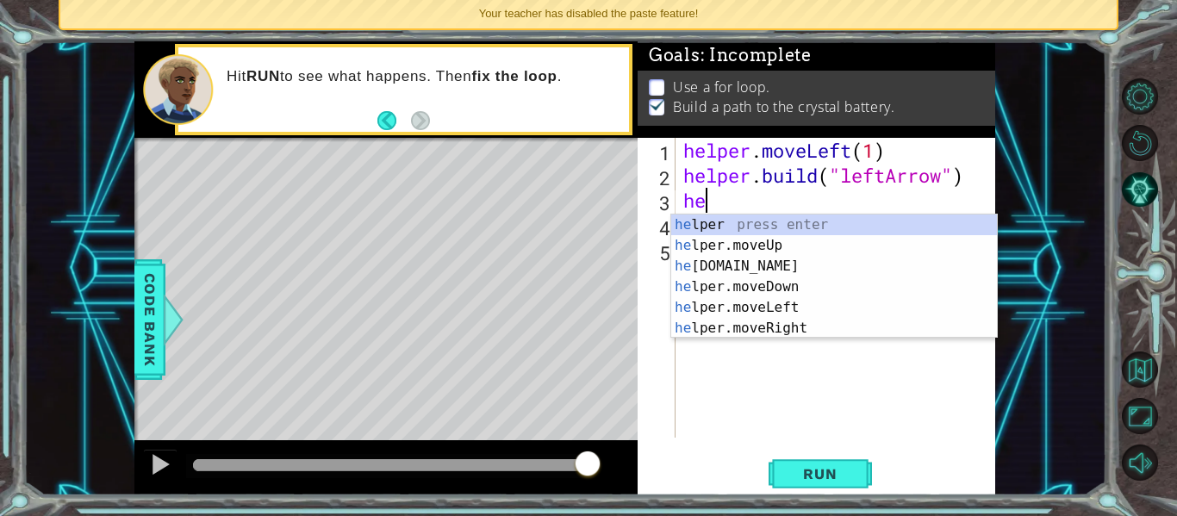
type textarea "h"
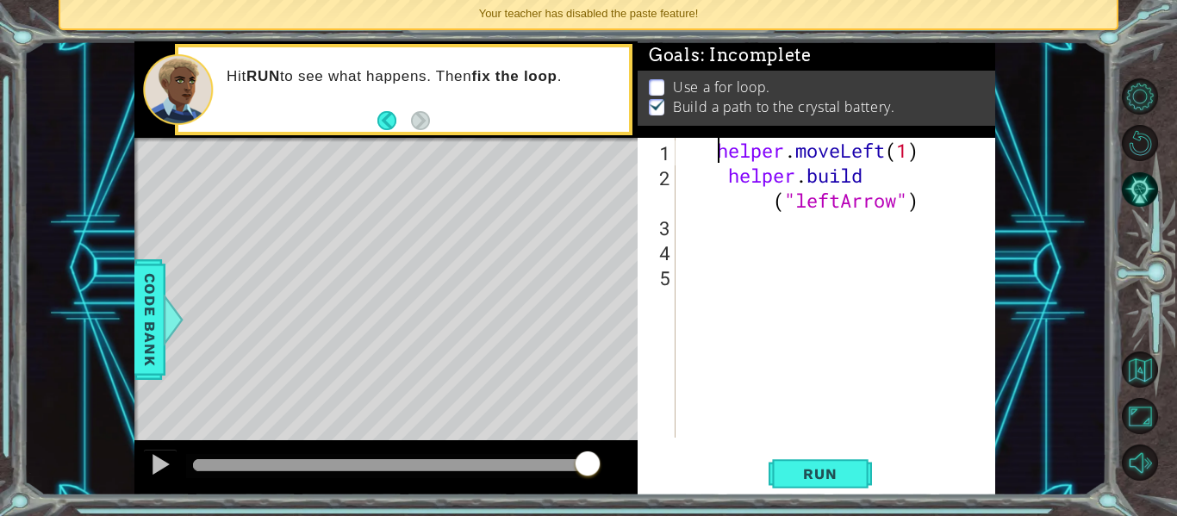
type textarea "helper.moveLeft(1)"
click at [825, 463] on button "Run" at bounding box center [819, 473] width 103 height 35
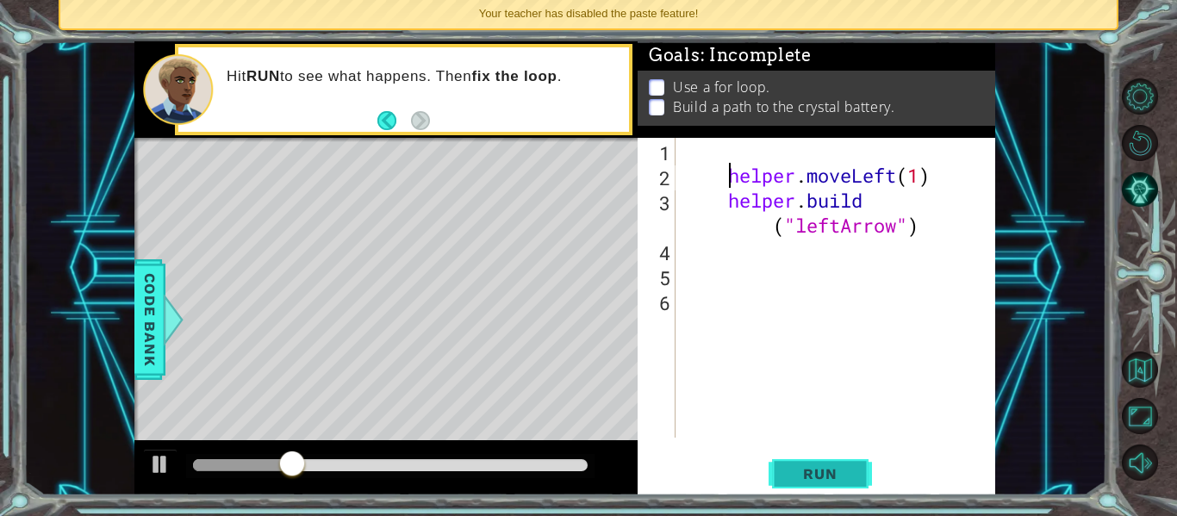
click at [815, 475] on span "Run" at bounding box center [820, 473] width 68 height 17
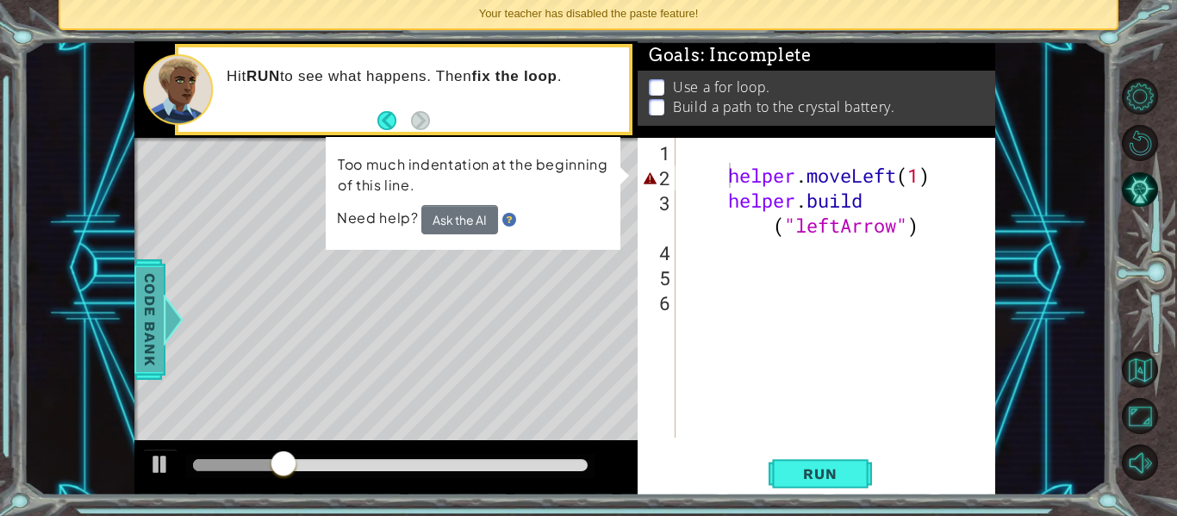
click at [153, 297] on span "Code Bank" at bounding box center [150, 319] width 28 height 105
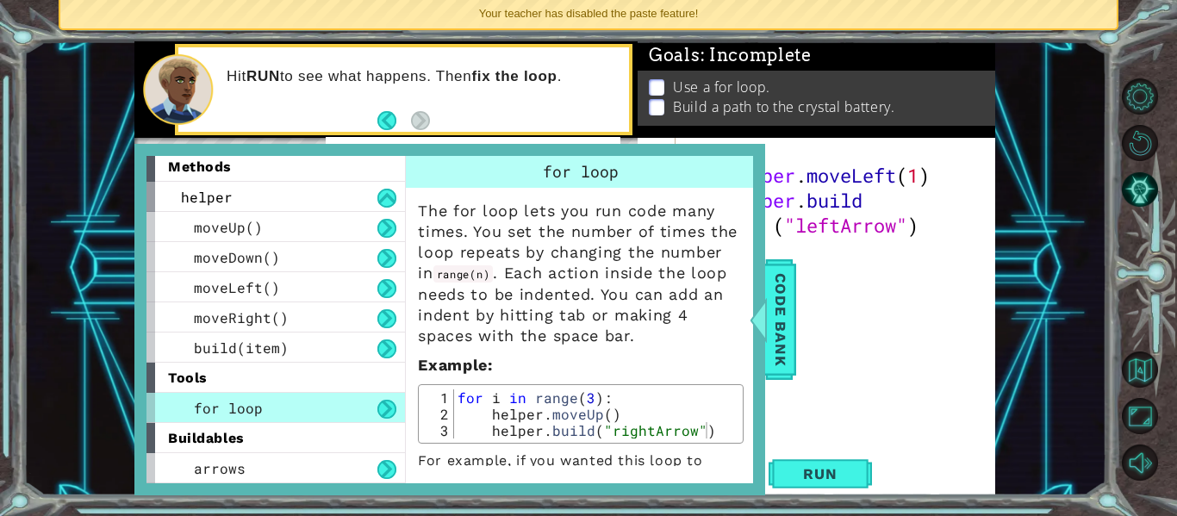
click at [802, 152] on div "helper . moveLeft ( 1 ) helper . build ( "leftArrow" )" at bounding box center [840, 313] width 320 height 350
click at [773, 301] on span "Code Bank" at bounding box center [781, 319] width 28 height 105
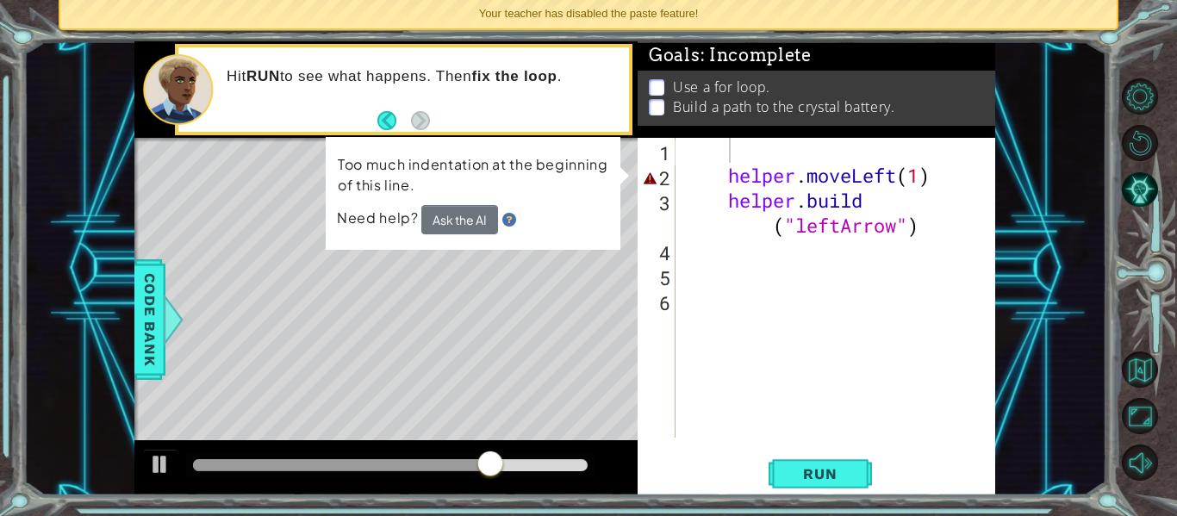
type textarea "helper.moveLeft(1)"
click at [731, 168] on div "helper . moveLeft ( 1 ) helper . build ( "leftArrow" )" at bounding box center [840, 313] width 320 height 350
click at [738, 152] on div "helper . moveLeft ( 1 ) helper . build ( "leftArrow" )" at bounding box center [840, 313] width 320 height 350
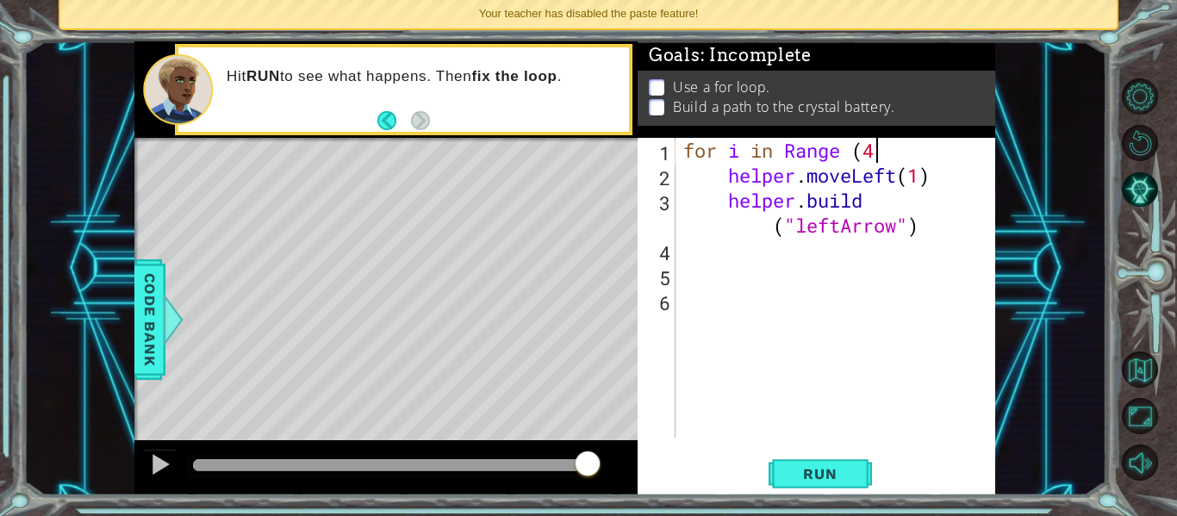
scroll to position [0, 9]
click at [807, 473] on span "Run" at bounding box center [820, 473] width 68 height 17
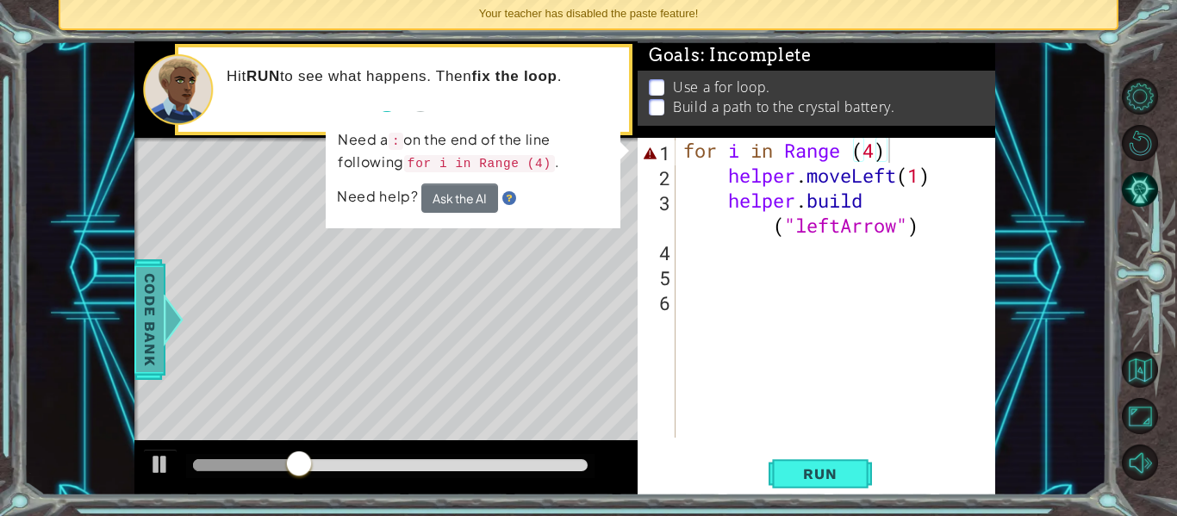
click at [151, 312] on span "Code Bank" at bounding box center [150, 319] width 28 height 105
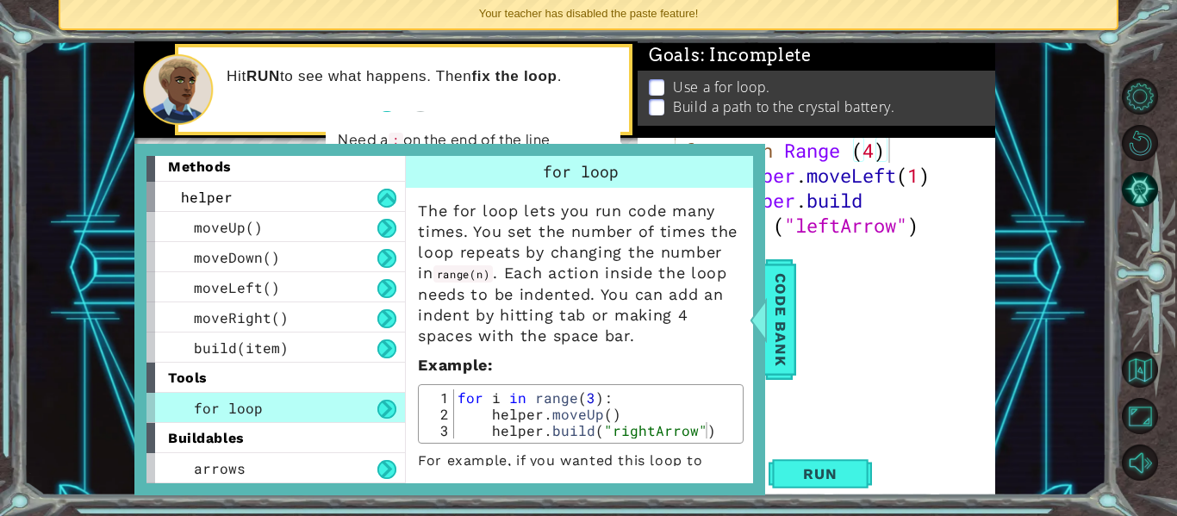
click at [888, 148] on div "for i in Range ( 4 ) helper . moveLeft ( 1 ) helper . build ( "leftArrow" )" at bounding box center [840, 313] width 320 height 350
click at [849, 148] on div "for i in Range ( 4 ) helper . moveLeft ( 1 ) helper . build ( "leftArrow" )" at bounding box center [840, 313] width 320 height 350
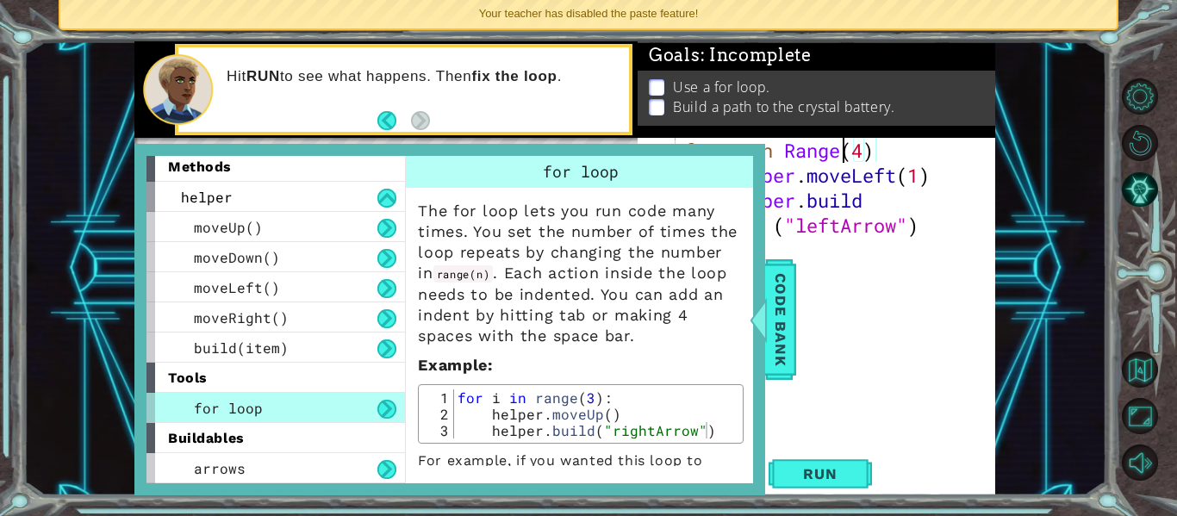
scroll to position [0, 8]
type textarea "for i in Range(4):"
click at [899, 291] on div "for i in Range ( 4 ) : helper . moveLeft ( 1 ) helper . build ( "leftArrow" )" at bounding box center [840, 313] width 320 height 350
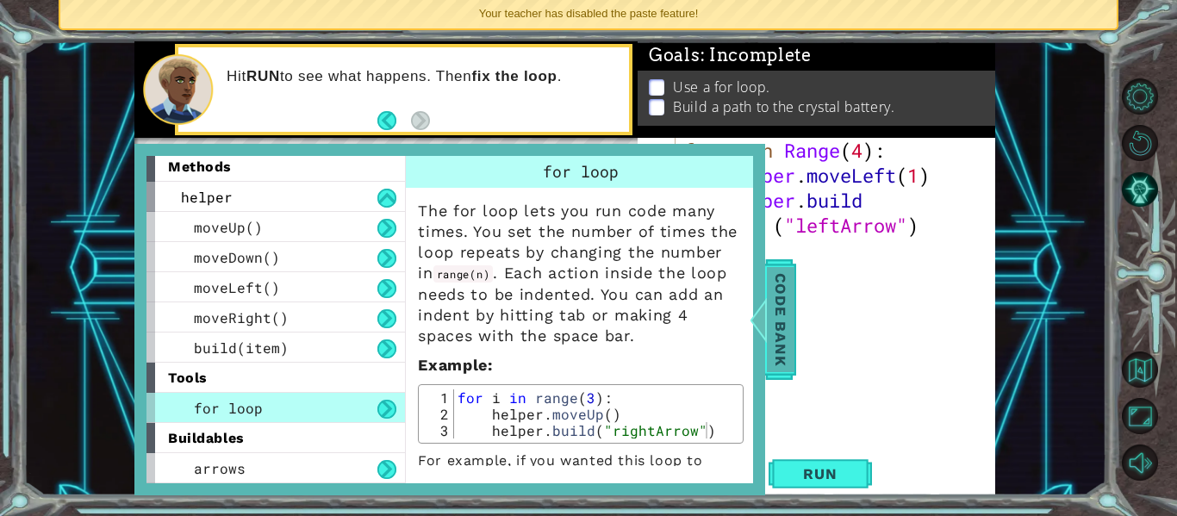
click at [782, 318] on span "Code Bank" at bounding box center [781, 319] width 28 height 105
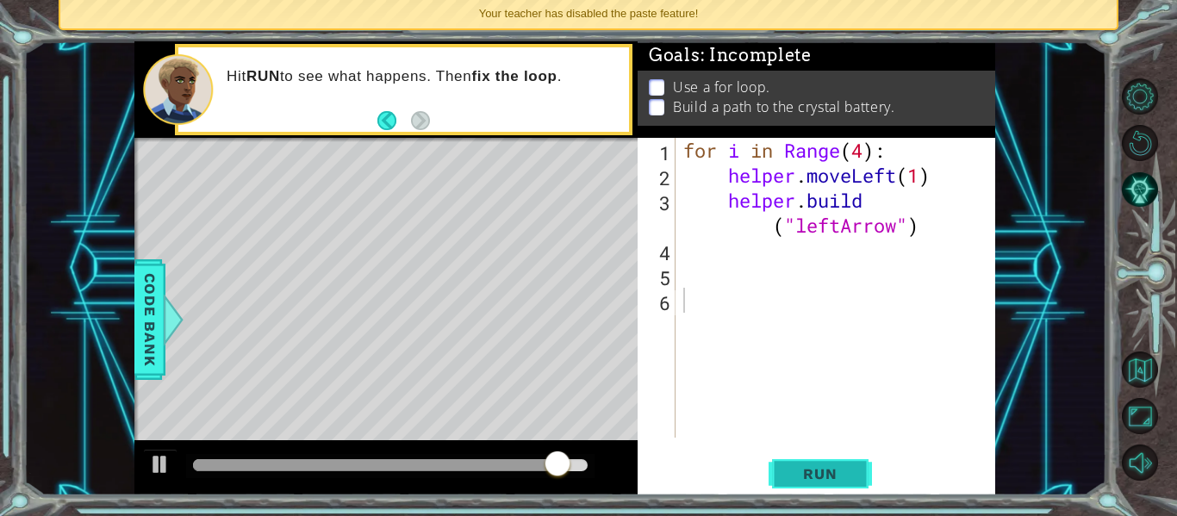
click at [804, 470] on span "Run" at bounding box center [820, 473] width 68 height 17
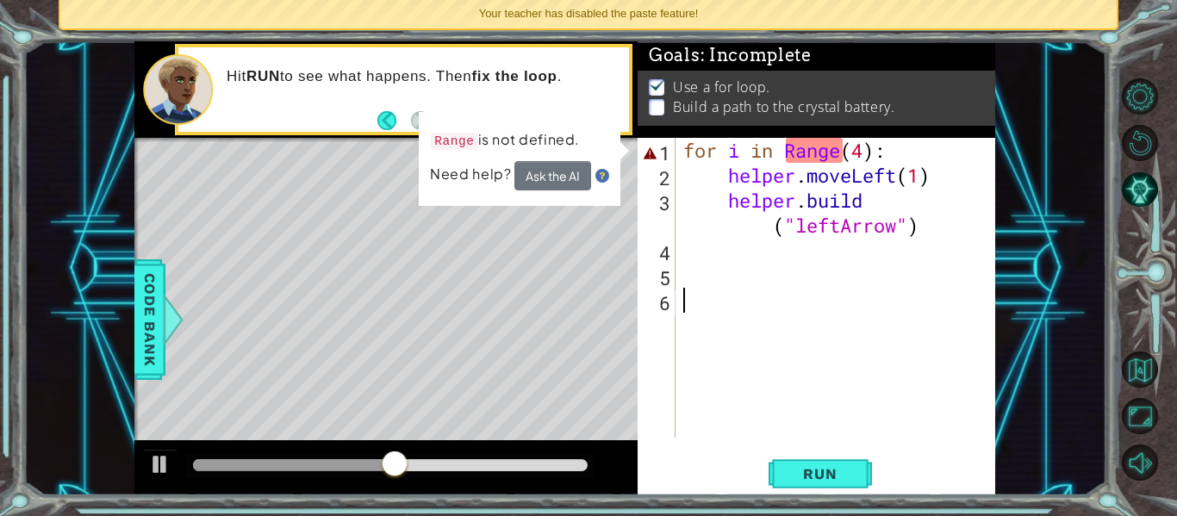
click at [922, 173] on div "for i in Range ( 4 ) : helper . moveLeft ( 1 ) helper . build ( "leftArrow" )" at bounding box center [840, 313] width 320 height 350
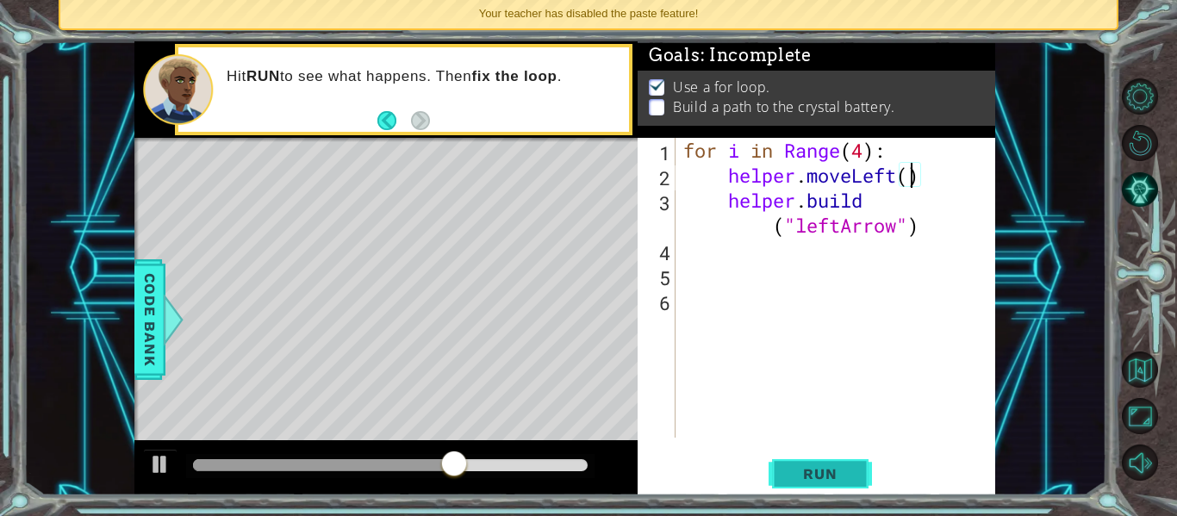
click at [838, 467] on span "Run" at bounding box center [820, 473] width 68 height 17
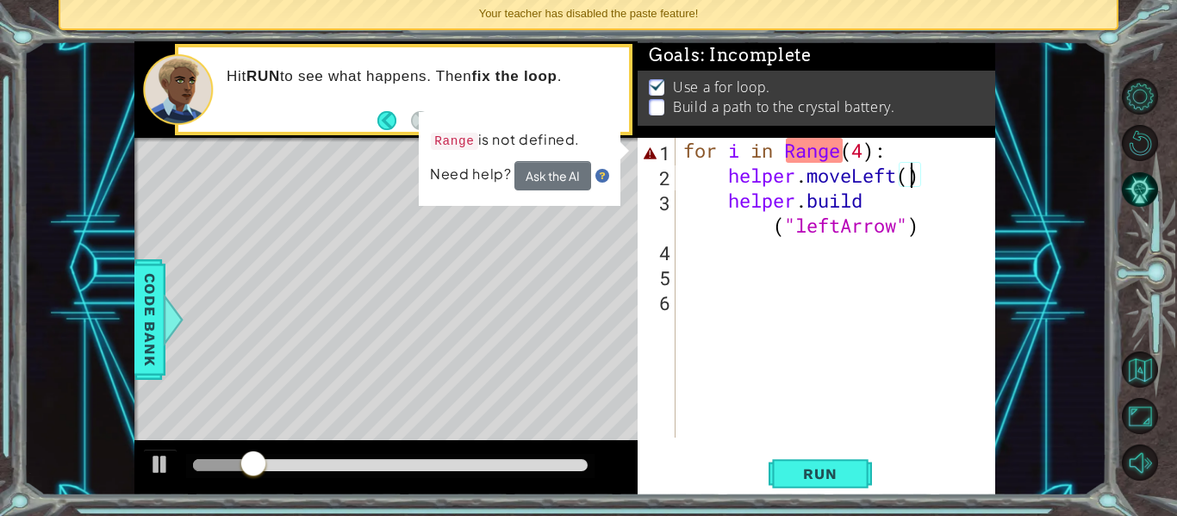
click at [913, 179] on div "for i in Range ( 4 ) : helper . moveLeft ( ) helper . build ( "leftArrow" )" at bounding box center [840, 313] width 320 height 350
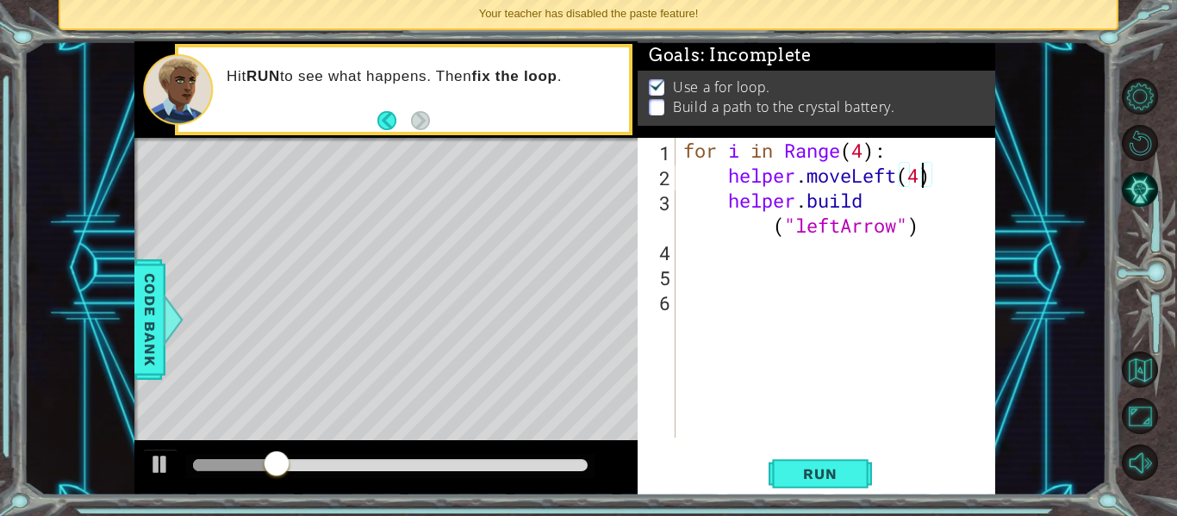
scroll to position [0, 10]
type textarea "helper.moveLeft(4)"
click at [835, 475] on span "Run" at bounding box center [820, 473] width 68 height 17
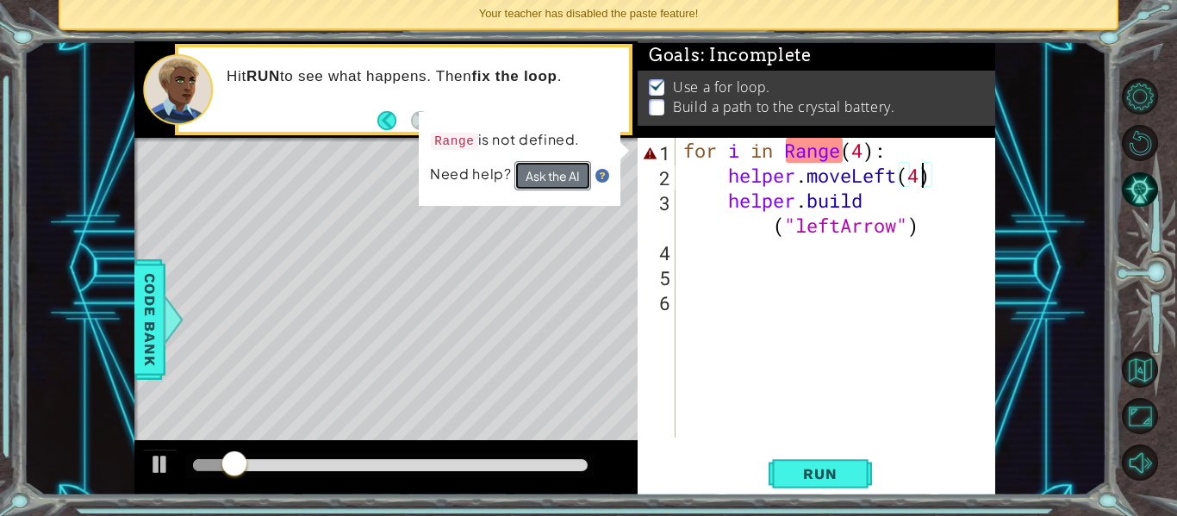
click at [560, 174] on button "Ask the AI" at bounding box center [552, 175] width 77 height 29
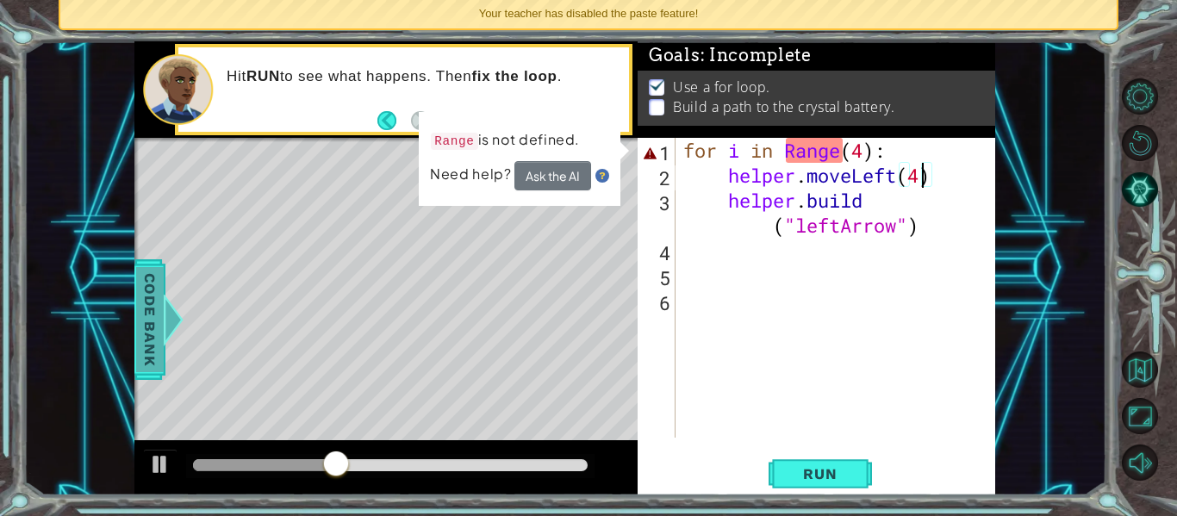
click at [158, 302] on span "Code Bank" at bounding box center [150, 319] width 28 height 105
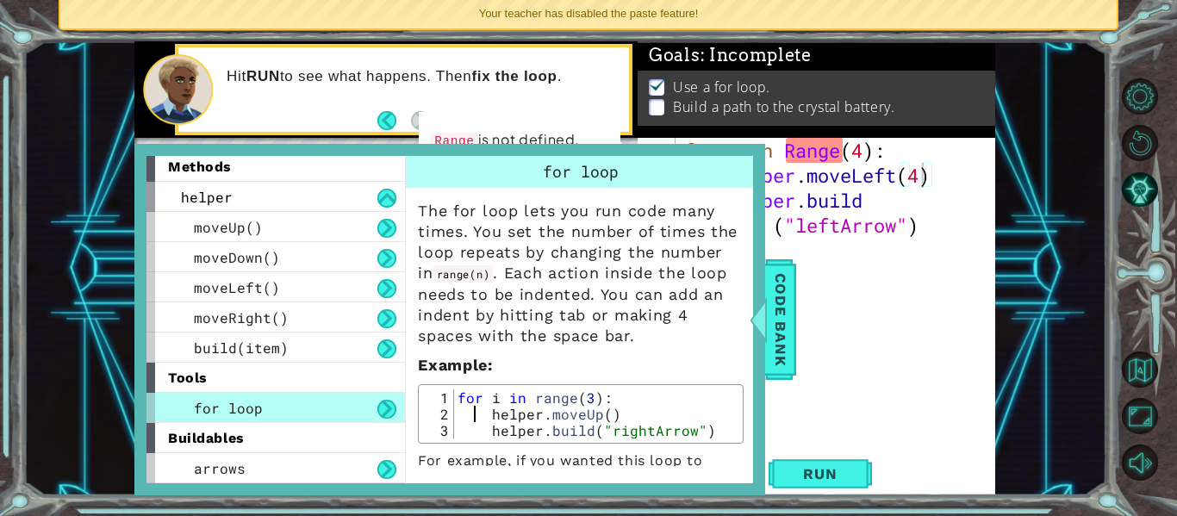
click at [475, 417] on div "for i in range ( 3 ) : helper . moveUp ( ) helper . build ( "rightArrow" )" at bounding box center [596, 430] width 284 height 82
type textarea "[DOMAIN_NAME]("rightArrow")"
click at [821, 309] on div "for i in Range ( 4 ) : helper . moveLeft ( 4 ) helper . build ( "leftArrow" )" at bounding box center [840, 313] width 320 height 350
click at [786, 322] on span "Code Bank" at bounding box center [781, 319] width 28 height 105
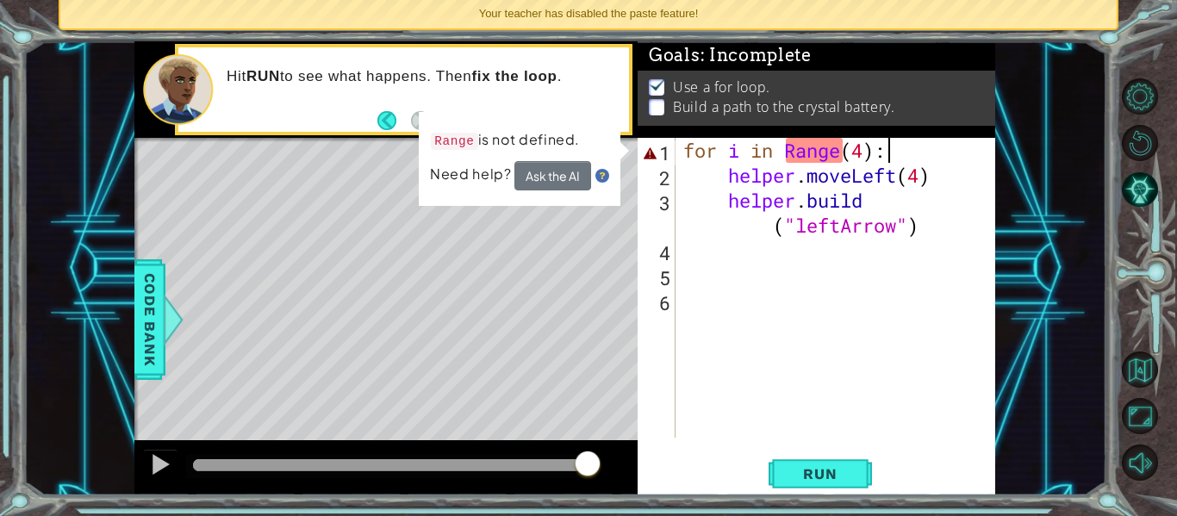
click at [889, 151] on div "for i in Range ( 4 ) : helper . moveLeft ( 4 ) helper . build ( "leftArrow" )" at bounding box center [840, 313] width 320 height 350
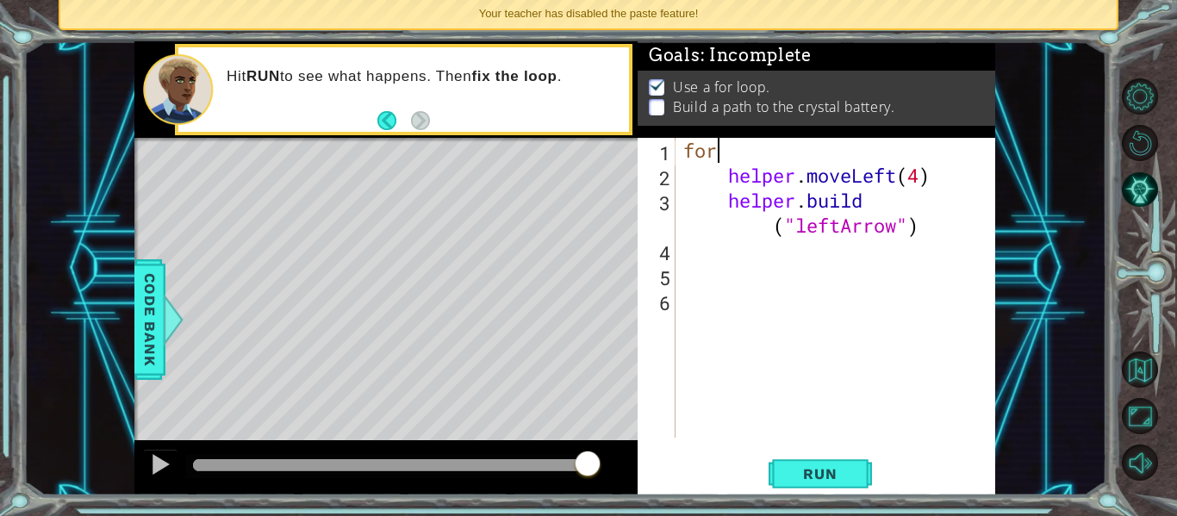
type textarea "f"
click at [848, 481] on span "Run" at bounding box center [820, 473] width 68 height 17
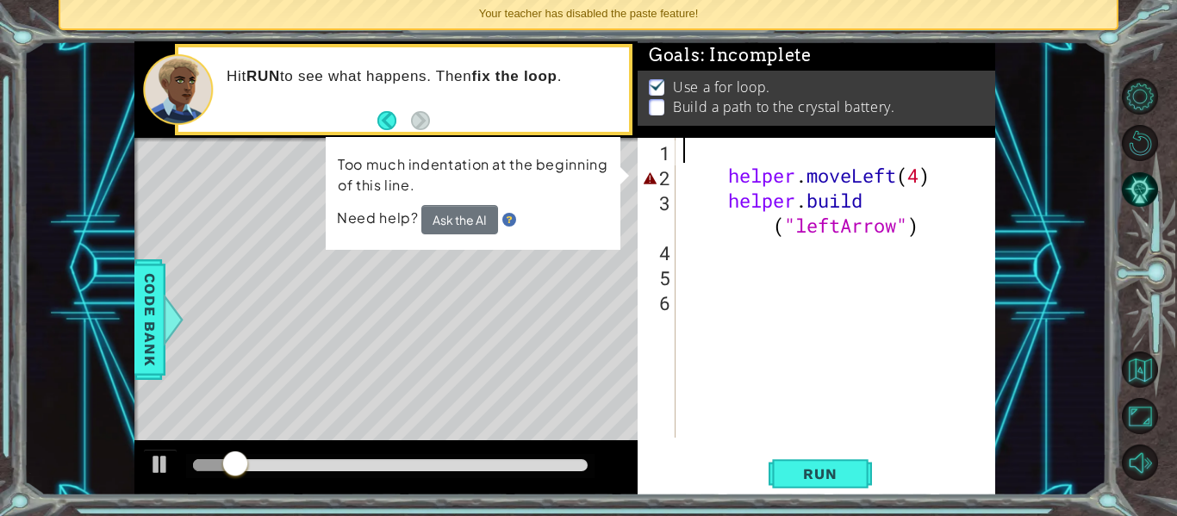
click at [726, 178] on div "helper . moveLeft ( 4 ) helper . build ( "leftArrow" )" at bounding box center [840, 313] width 320 height 350
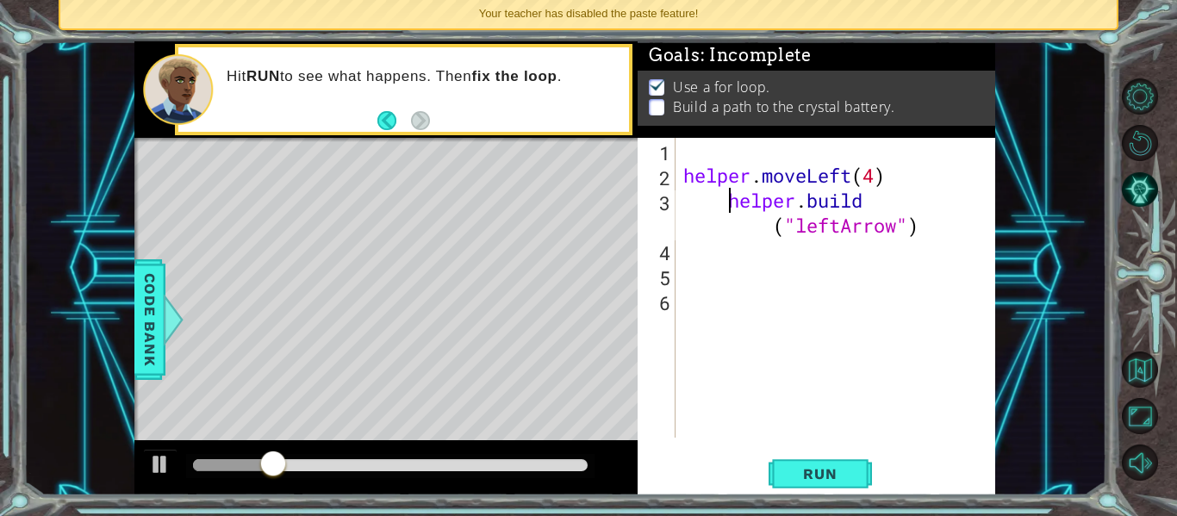
click at [733, 200] on div "helper . moveLeft ( 4 ) helper . build ( "leftArrow" )" at bounding box center [840, 313] width 320 height 350
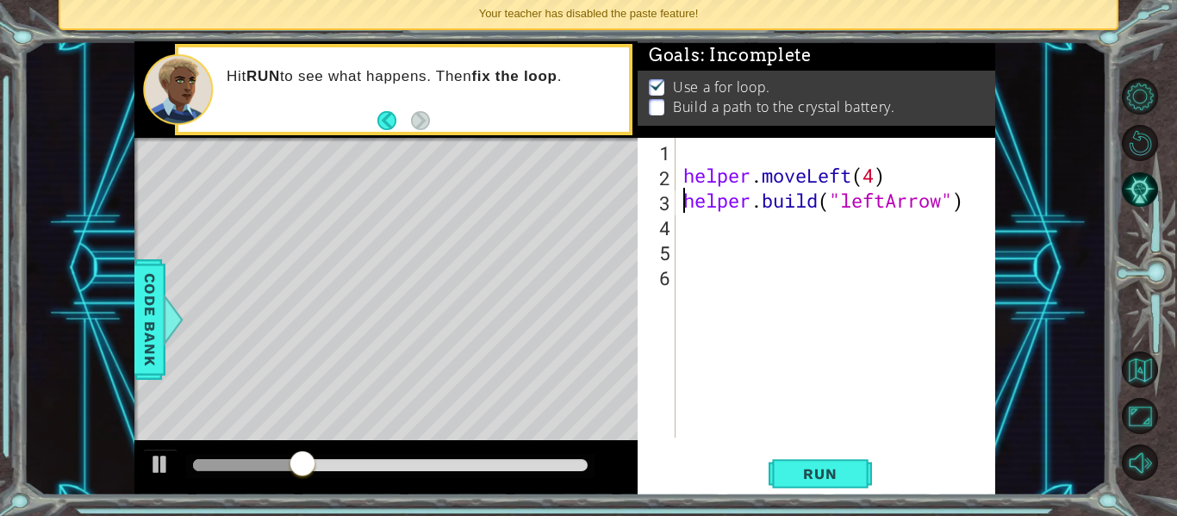
click at [686, 181] on div "helper . moveLeft ( 4 ) helper . build ( "leftArrow" )" at bounding box center [840, 313] width 320 height 350
click at [680, 202] on div "helper . moveLeft ( 4 ) helper . build ( "leftArrow" )" at bounding box center [840, 313] width 320 height 350
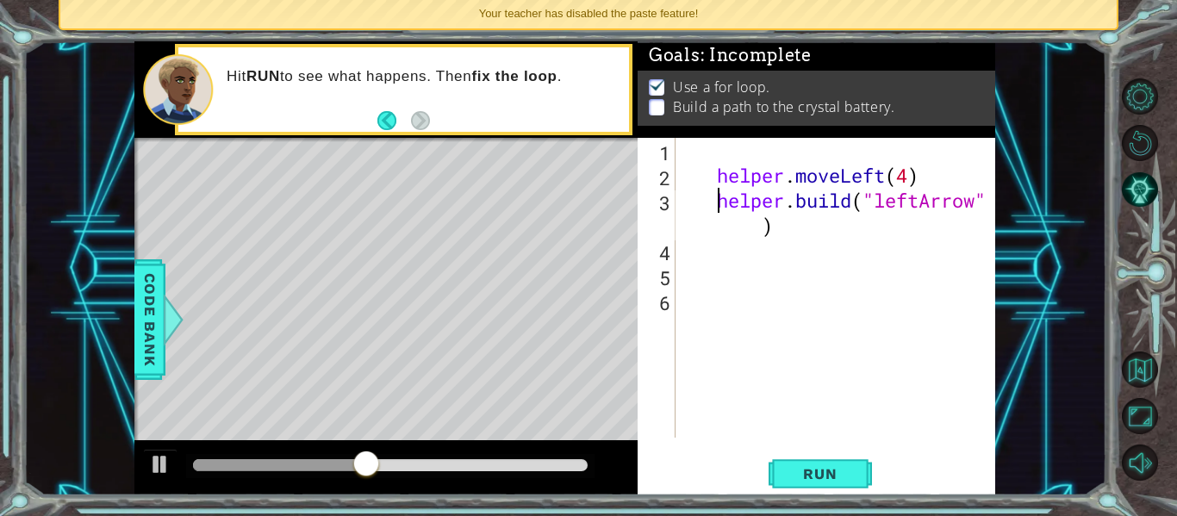
click at [913, 184] on div "helper . moveLeft ( 4 ) helper . build ( "leftArrow" )" at bounding box center [840, 313] width 320 height 350
click at [820, 471] on span "Run" at bounding box center [820, 473] width 68 height 17
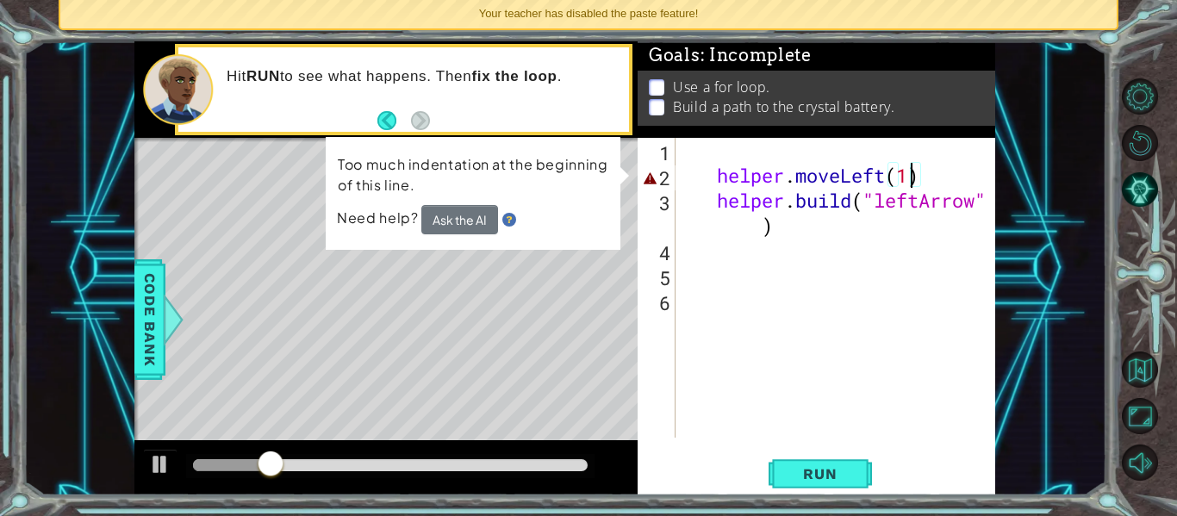
click at [718, 176] on div "helper . moveLeft ( 1 ) helper . build ( "leftArrow" )" at bounding box center [840, 313] width 320 height 350
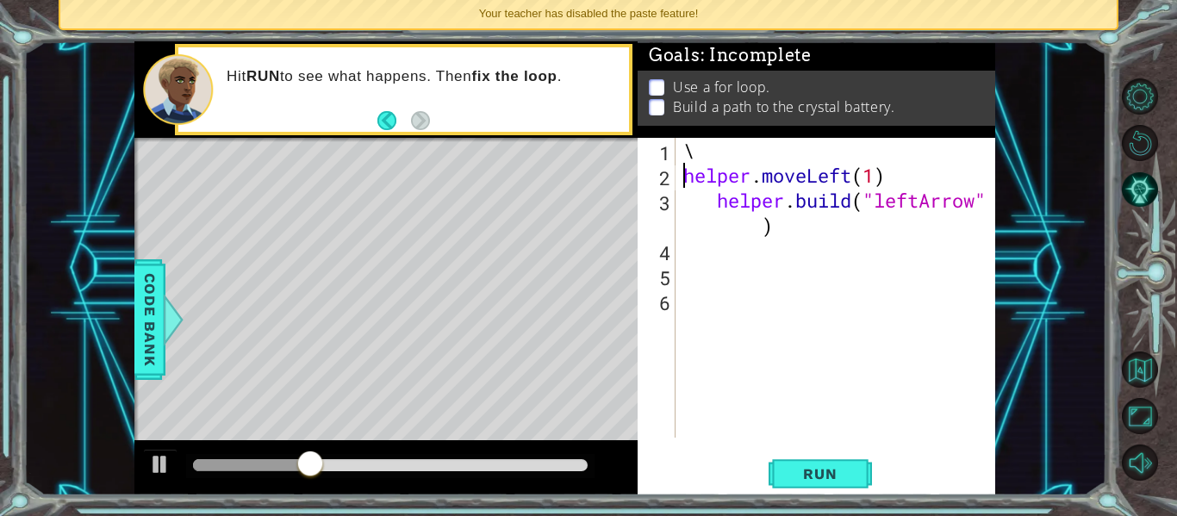
scroll to position [0, 1]
type textarea "\"
click at [716, 200] on div "helper . moveLeft ( 1 ) helper . build ( "leftArrow" )" at bounding box center [840, 313] width 320 height 350
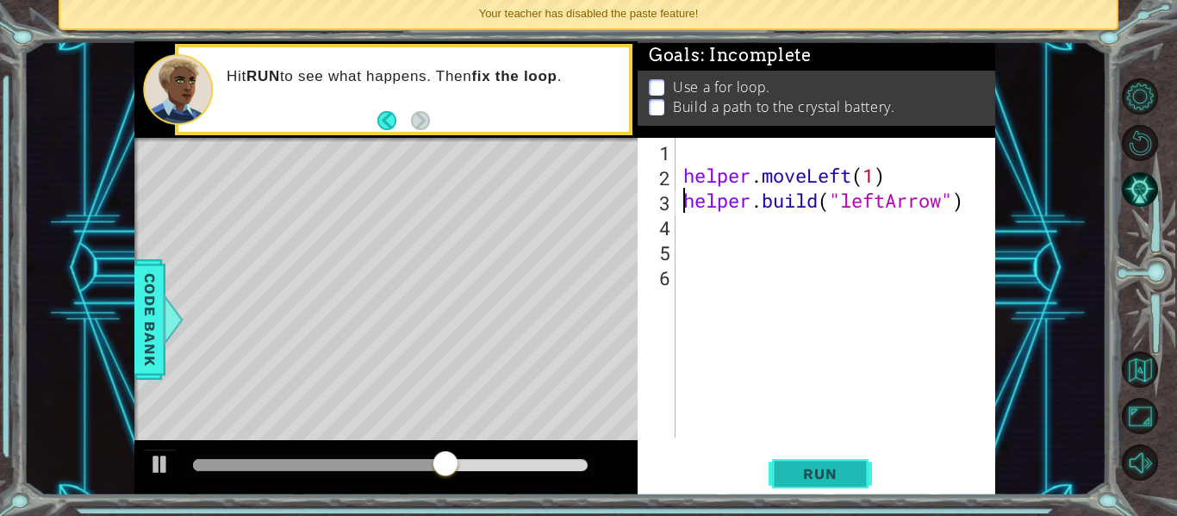
type textarea "[DOMAIN_NAME]("leftArrow")"
click at [807, 465] on span "Run" at bounding box center [820, 473] width 68 height 17
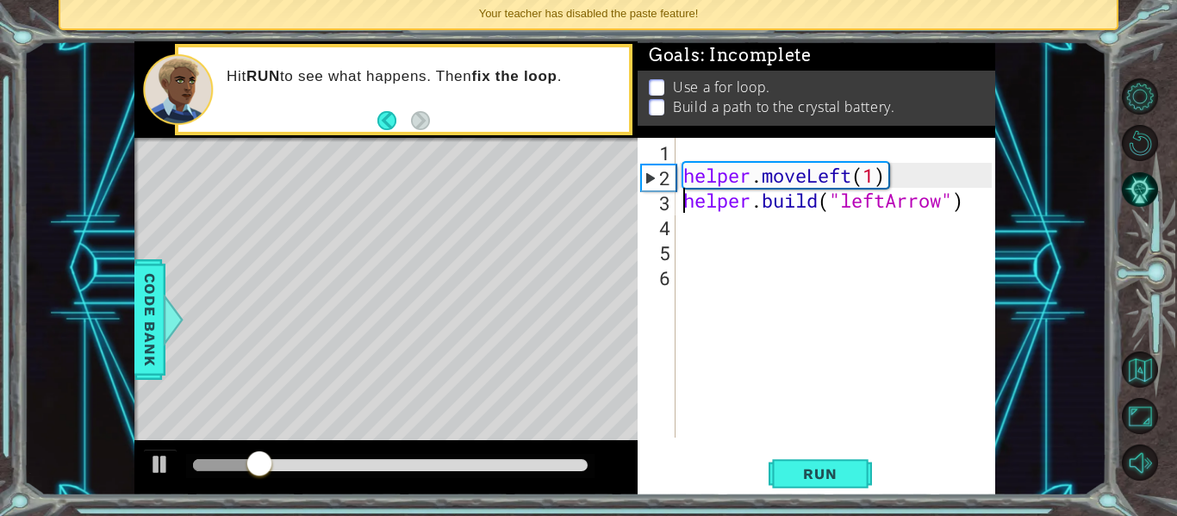
click at [691, 151] on div "helper . moveLeft ( 1 ) helper . build ( "leftArrow" )" at bounding box center [840, 313] width 320 height 350
click at [677, 177] on div "1 2 3 4 5 6 helper . moveLeft ( 1 ) helper . build ( "leftArrow" ) הההההההההההה…" at bounding box center [814, 288] width 354 height 300
click at [684, 177] on div "helper . moveLeft ( 1 ) helper . build ( "leftArrow" )" at bounding box center [840, 313] width 320 height 350
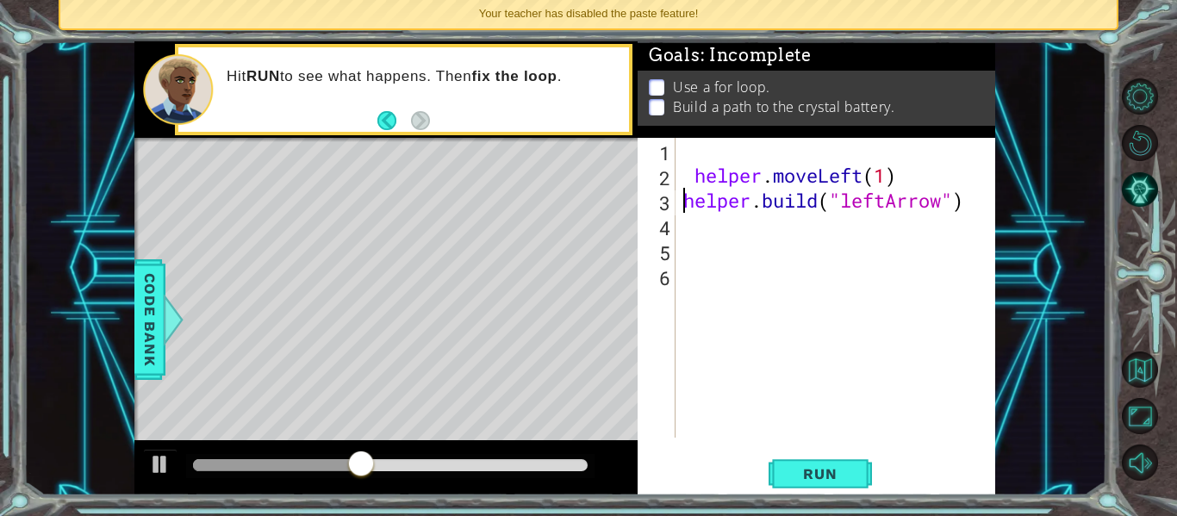
click at [680, 203] on div "helper . moveLeft ( 1 ) helper . build ( "leftArrow" )" at bounding box center [840, 313] width 320 height 350
type textarea "[DOMAIN_NAME]("leftArrow")"
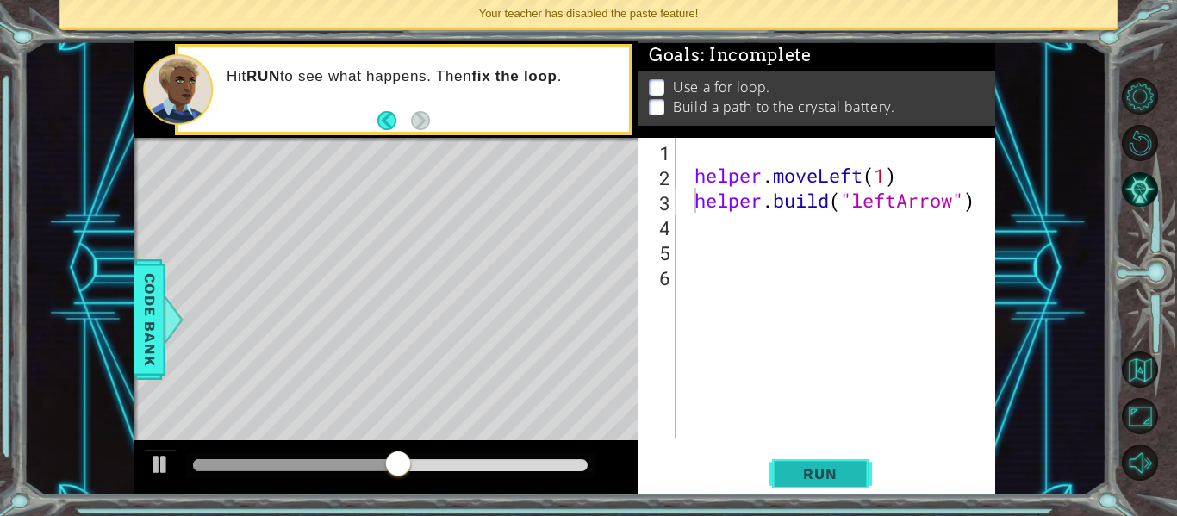
click at [813, 477] on span "Run" at bounding box center [820, 473] width 68 height 17
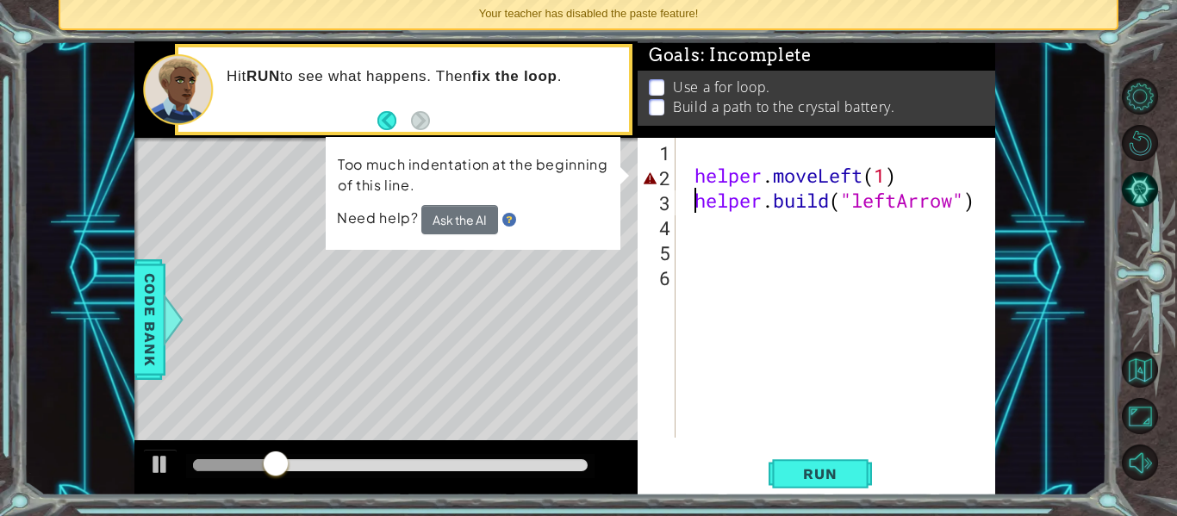
click at [697, 153] on div "helper . moveLeft ( 1 ) helper . build ( "leftArrow" )" at bounding box center [840, 313] width 320 height 350
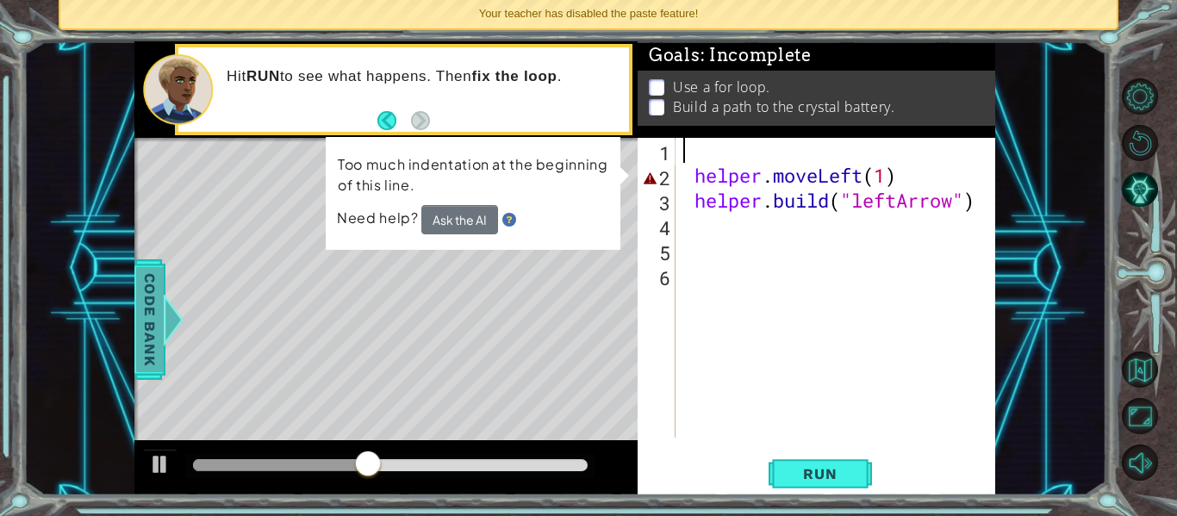
click at [158, 320] on span "Code Bank" at bounding box center [150, 319] width 28 height 105
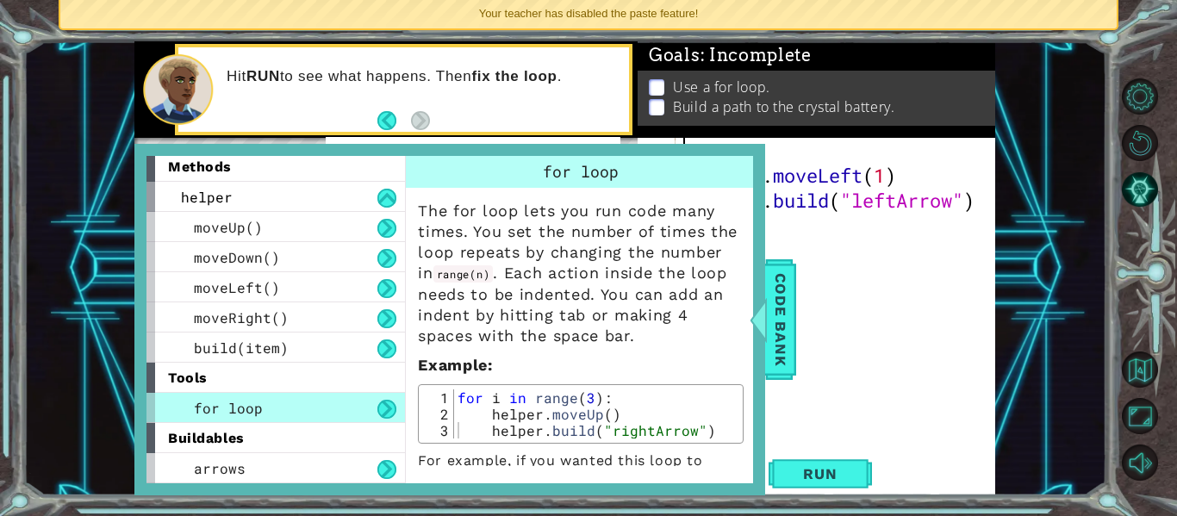
click at [826, 152] on div "helper . moveLeft ( 1 ) helper . build ( "leftArrow" )" at bounding box center [840, 313] width 320 height 350
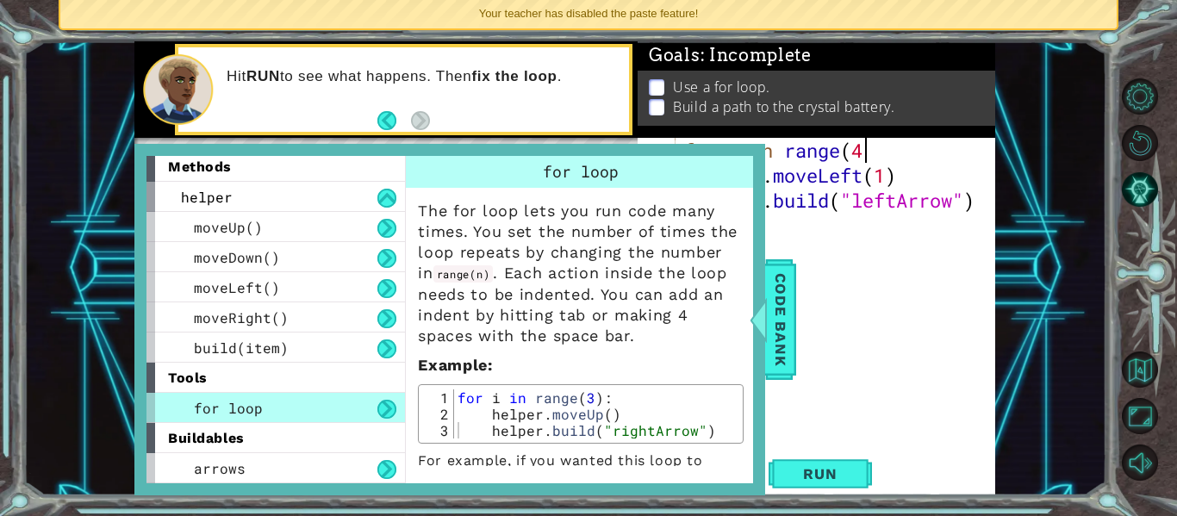
scroll to position [0, 8]
click at [836, 471] on span "Run" at bounding box center [820, 473] width 68 height 17
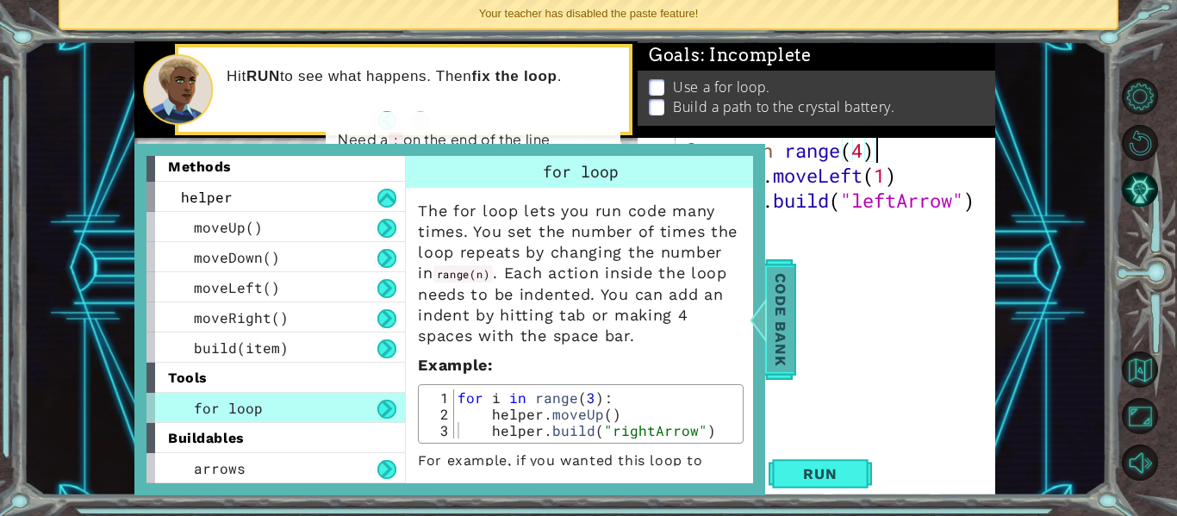
click at [788, 332] on span "Code Bank" at bounding box center [781, 319] width 28 height 105
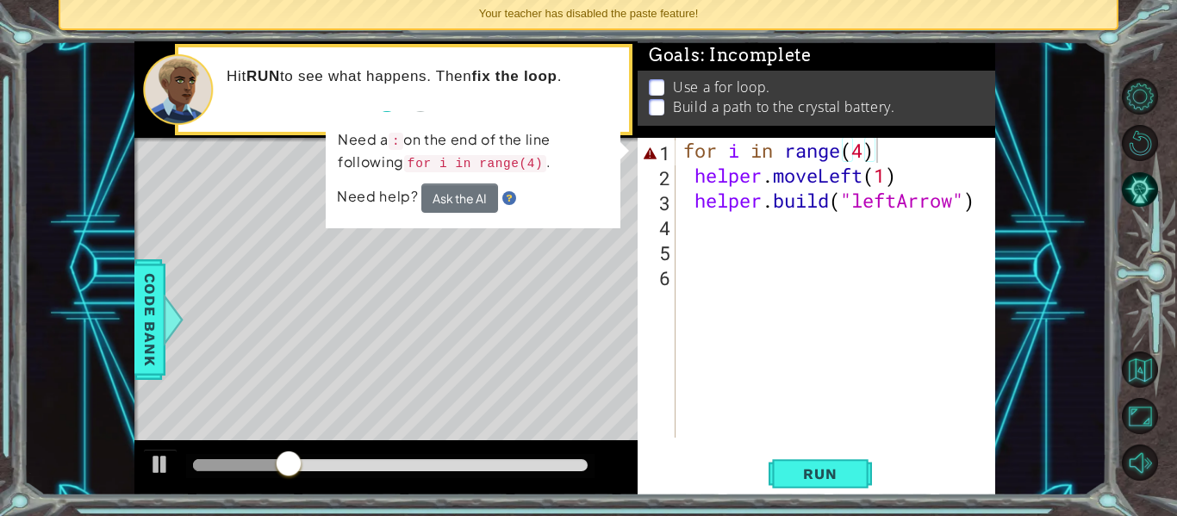
click at [875, 152] on div "for i in range ( 4 ) helper . moveLeft ( 1 ) helper . build ( "leftArrow" )" at bounding box center [840, 313] width 320 height 350
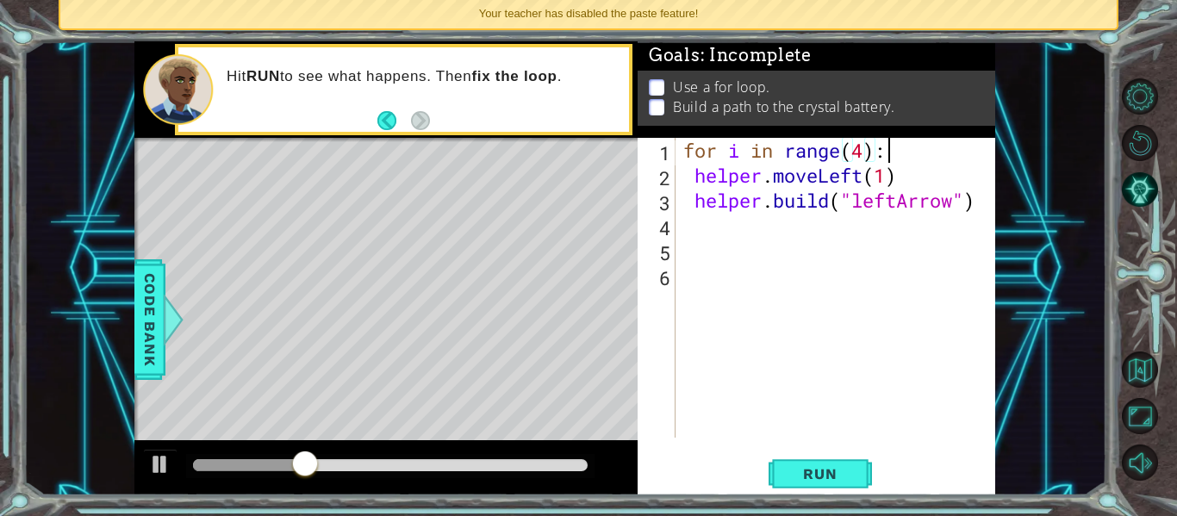
scroll to position [0, 9]
type textarea "for i in range(4):"
click at [829, 463] on button "Run" at bounding box center [819, 473] width 103 height 35
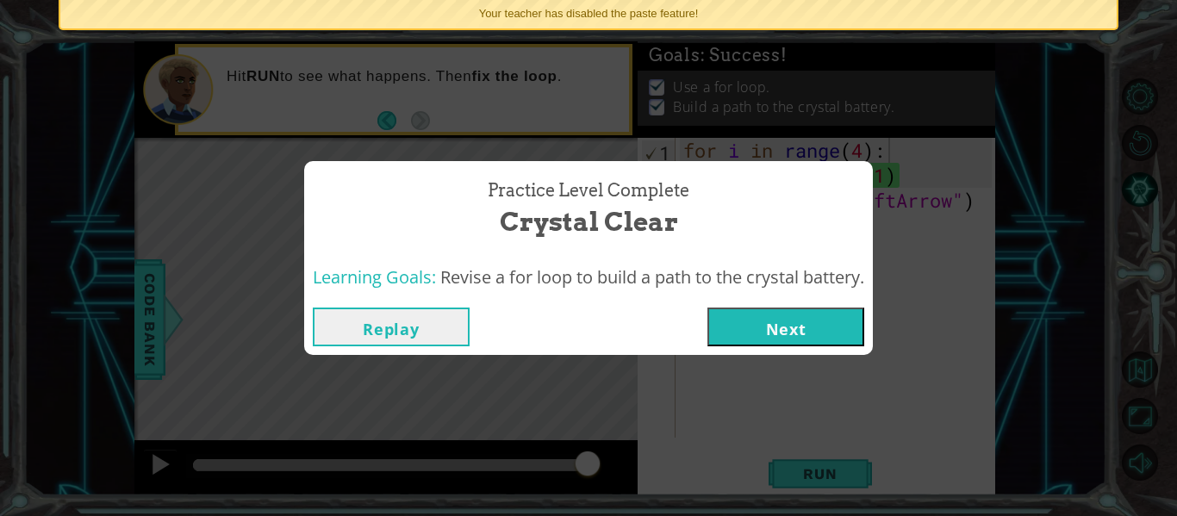
click at [769, 321] on button "Next" at bounding box center [785, 326] width 157 height 39
